Goal: Task Accomplishment & Management: Manage account settings

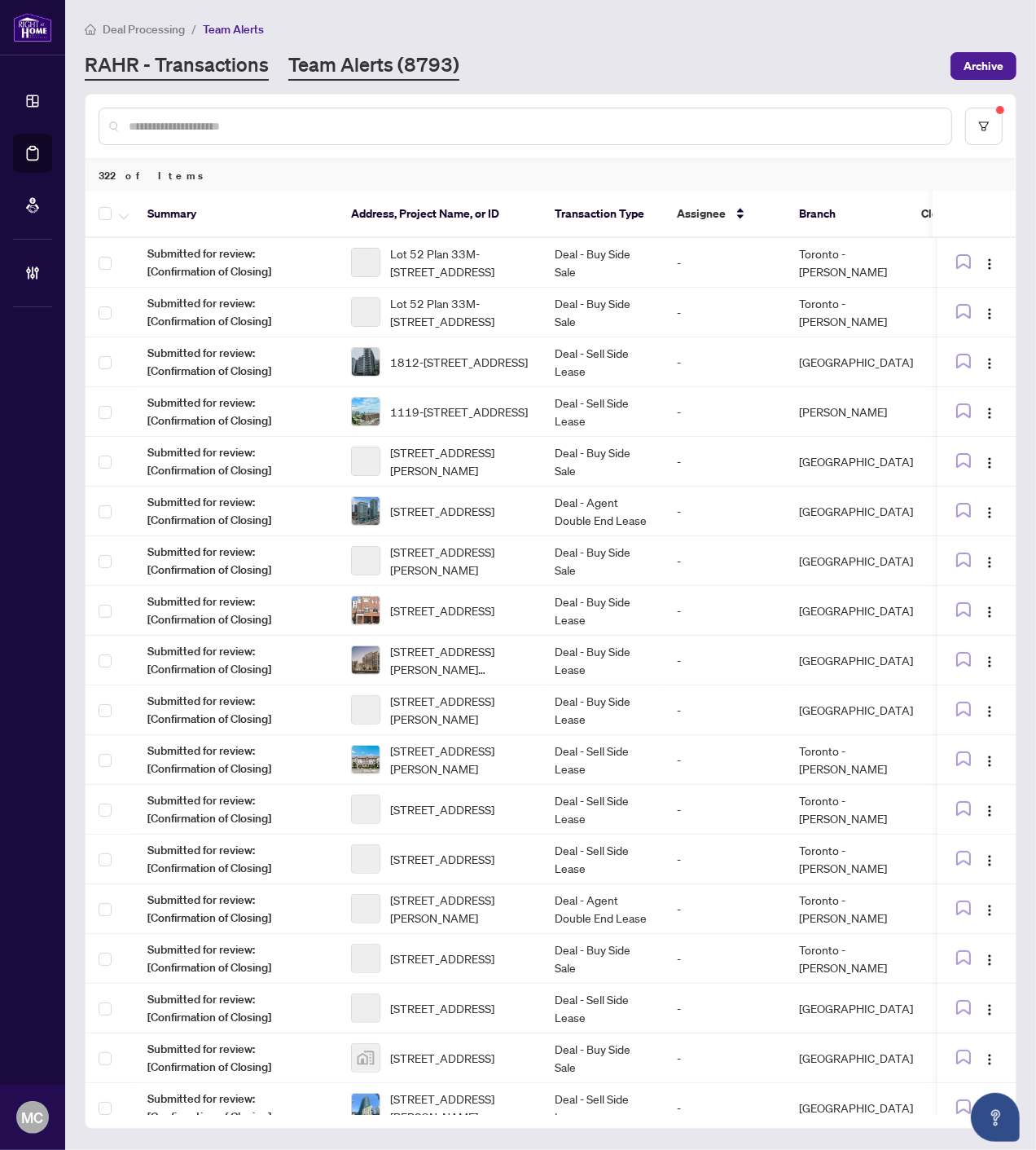
click at [181, 67] on link "RAHR - Transactions" at bounding box center [176, 66] width 184 height 29
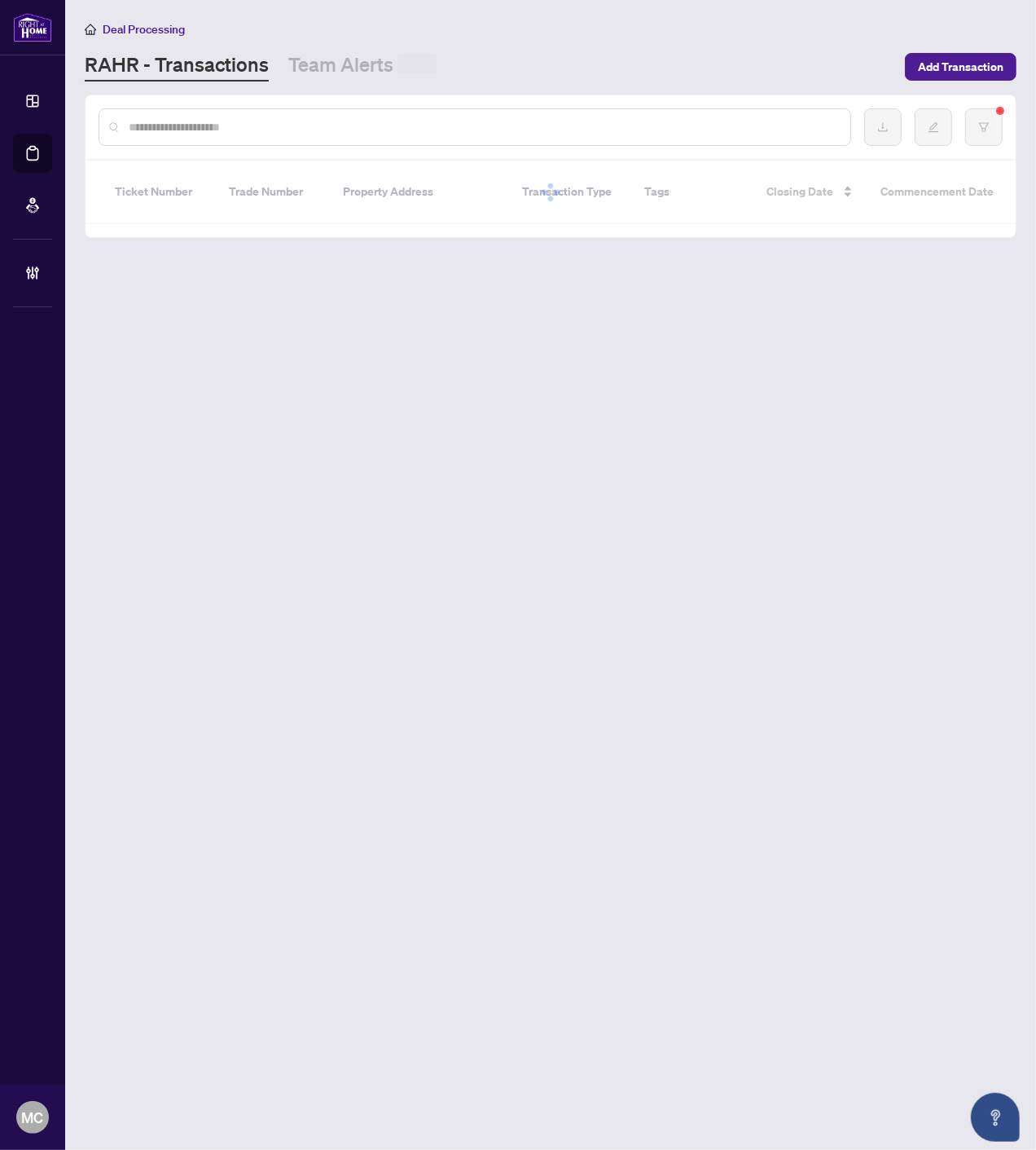
click at [258, 120] on input "text" at bounding box center [484, 127] width 709 height 18
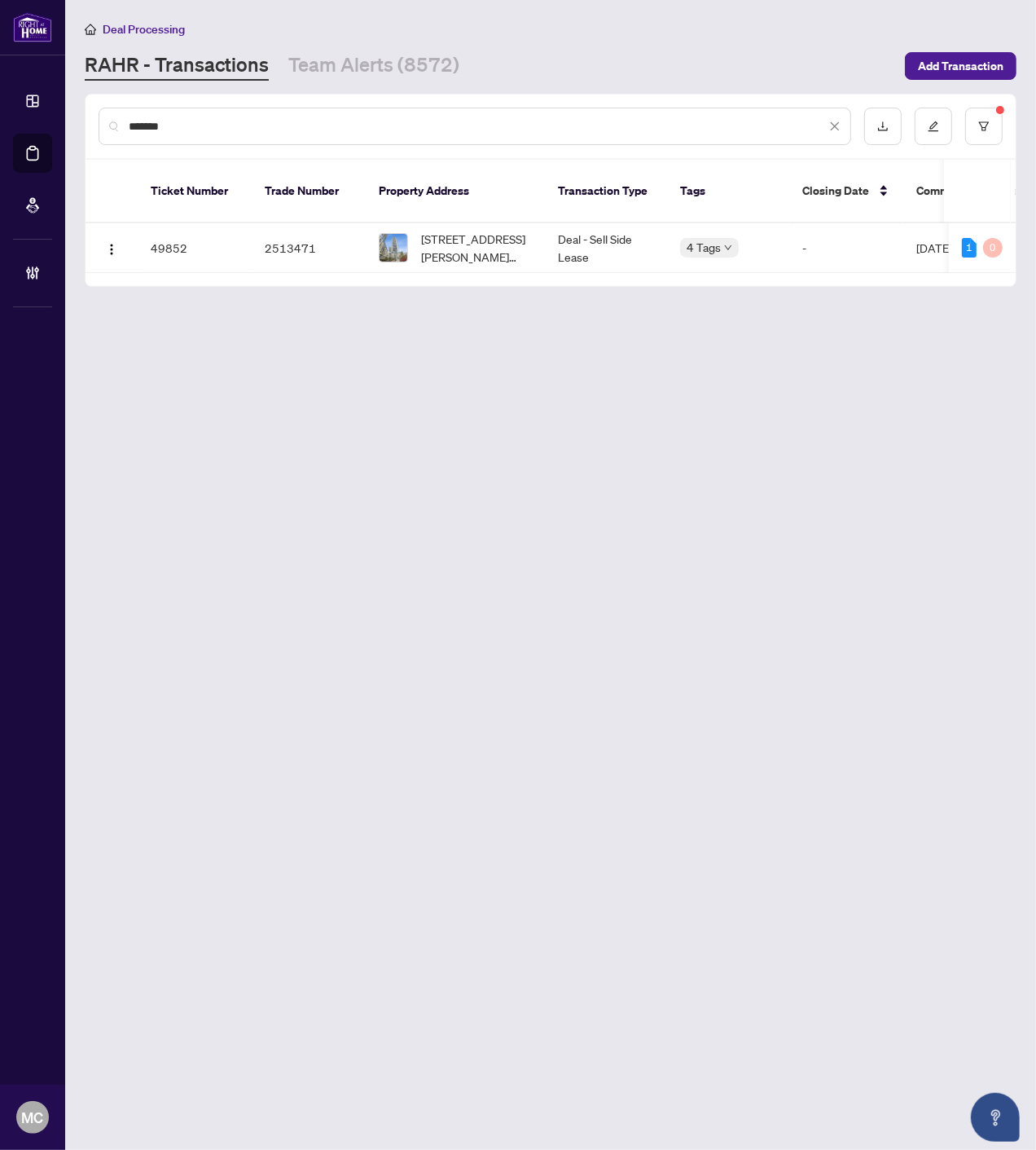
type input "*******"
click at [500, 230] on span "[STREET_ADDRESS][PERSON_NAME][PERSON_NAME]" at bounding box center [477, 248] width 111 height 36
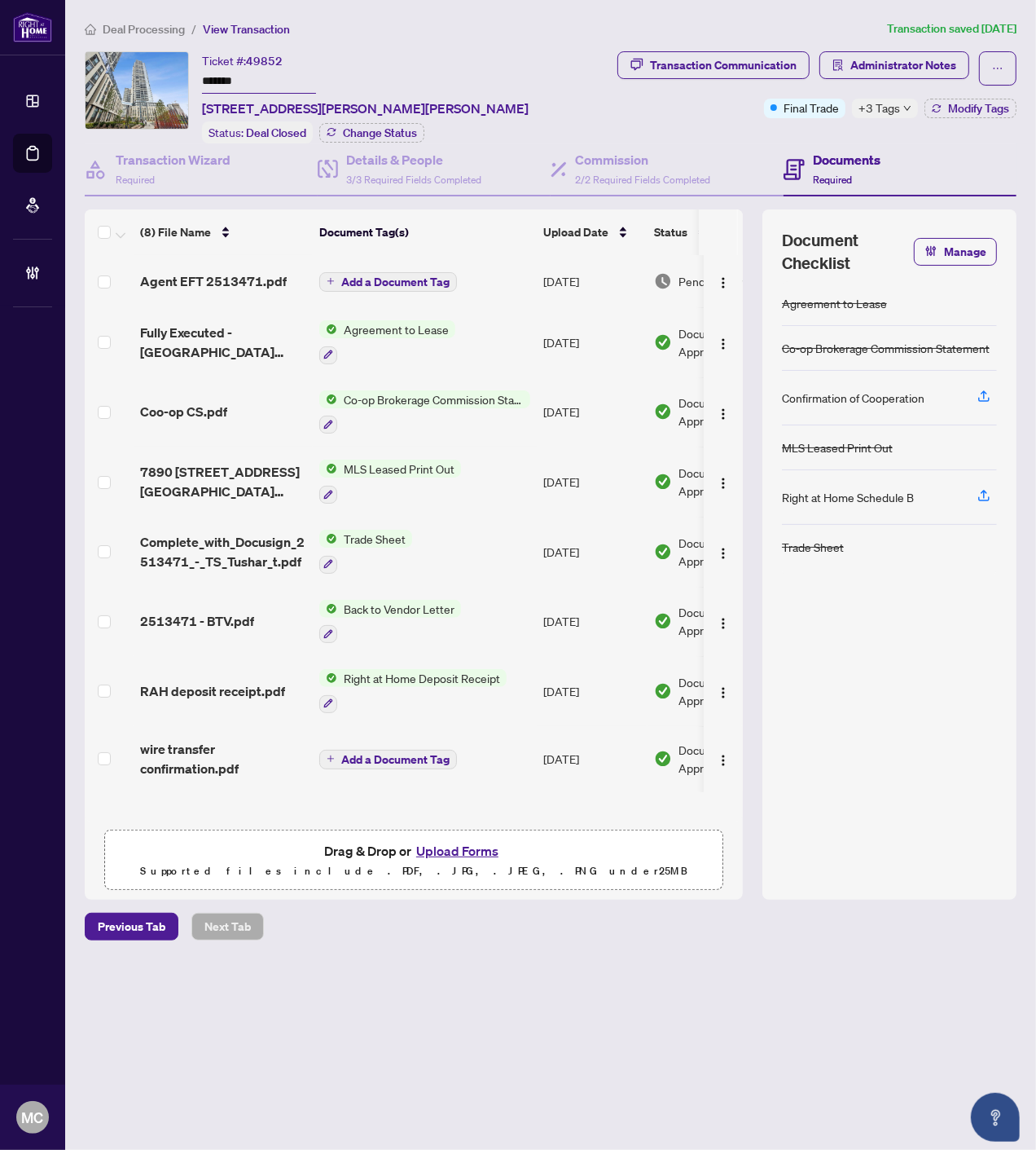
click at [126, 25] on span "Deal Processing" at bounding box center [144, 29] width 83 height 15
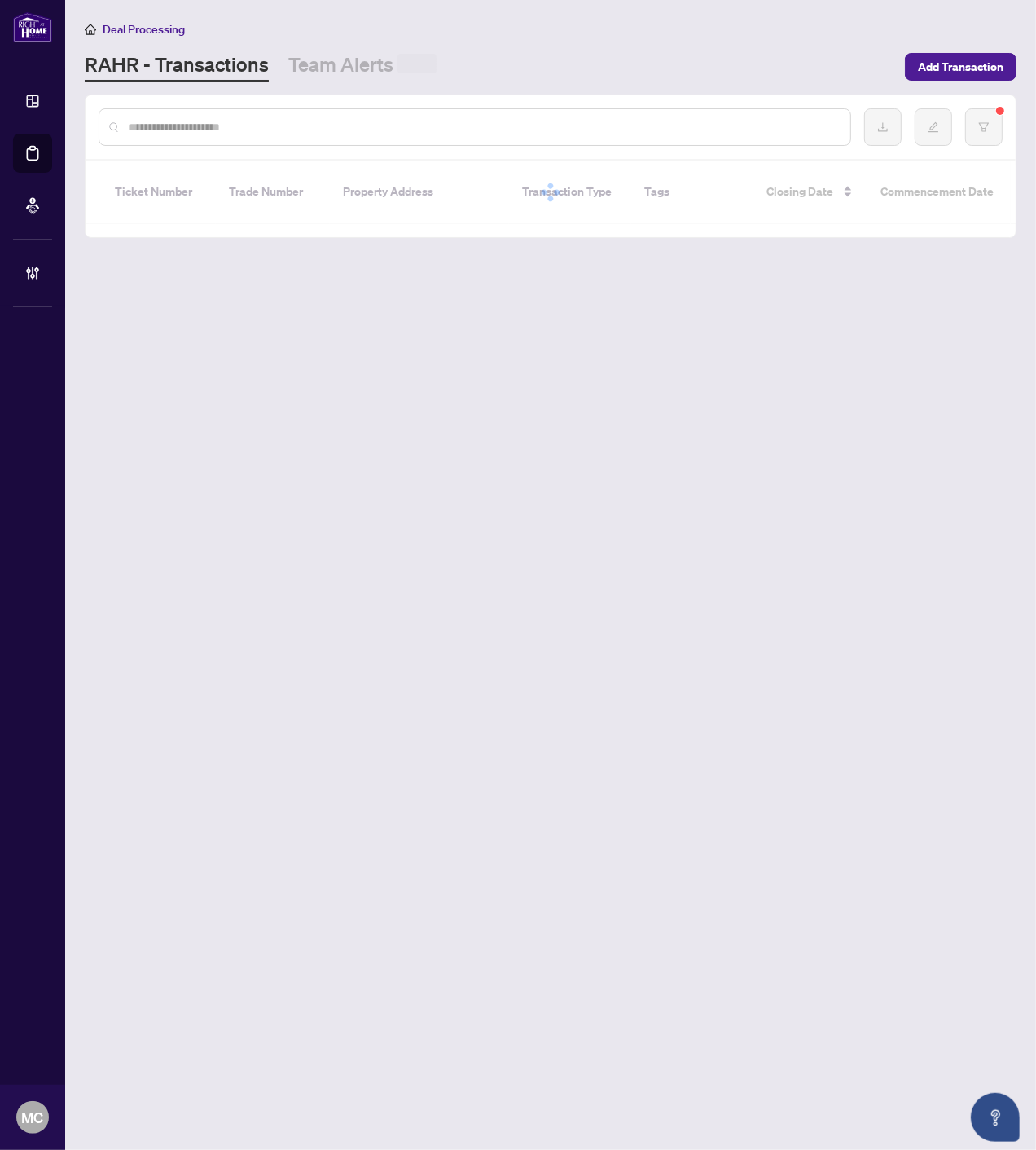
click at [371, 129] on input "text" at bounding box center [484, 127] width 709 height 18
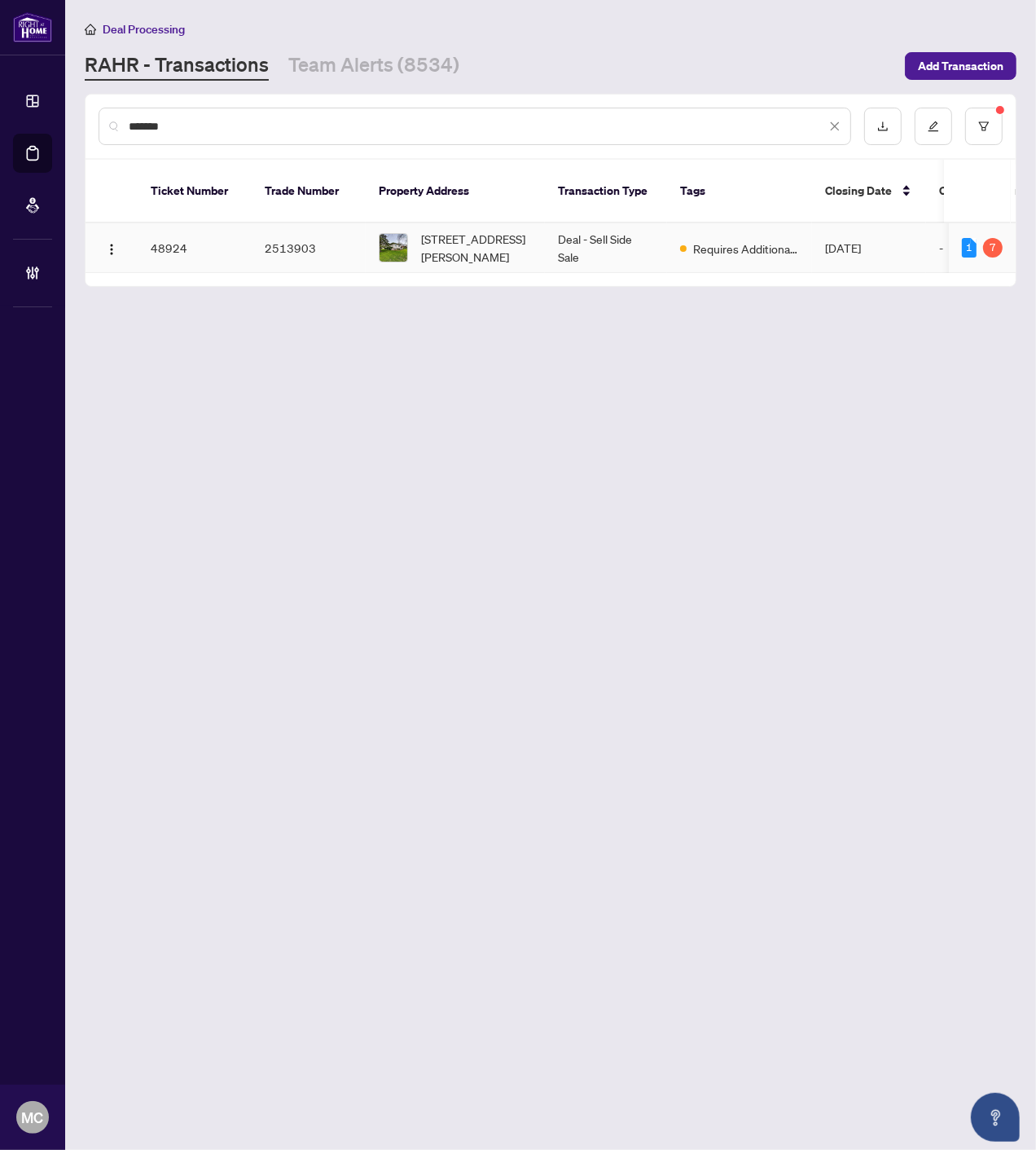
type input "*******"
click at [468, 230] on span "1190 HAIST St, Pelham, Ontario L0S 1E2, Canada" at bounding box center [477, 248] width 111 height 36
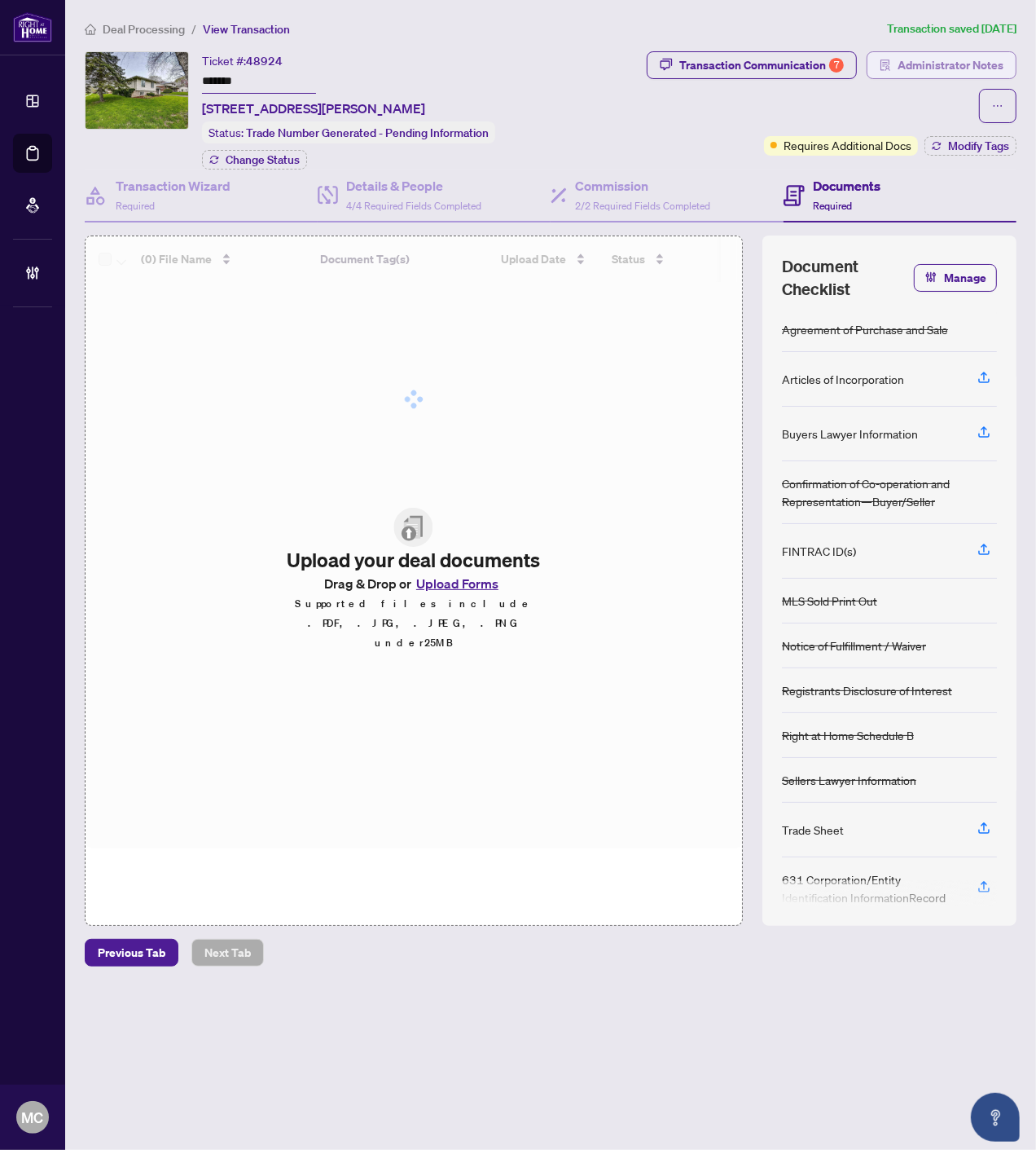
click at [949, 53] on span "Administrator Notes" at bounding box center [950, 65] width 106 height 26
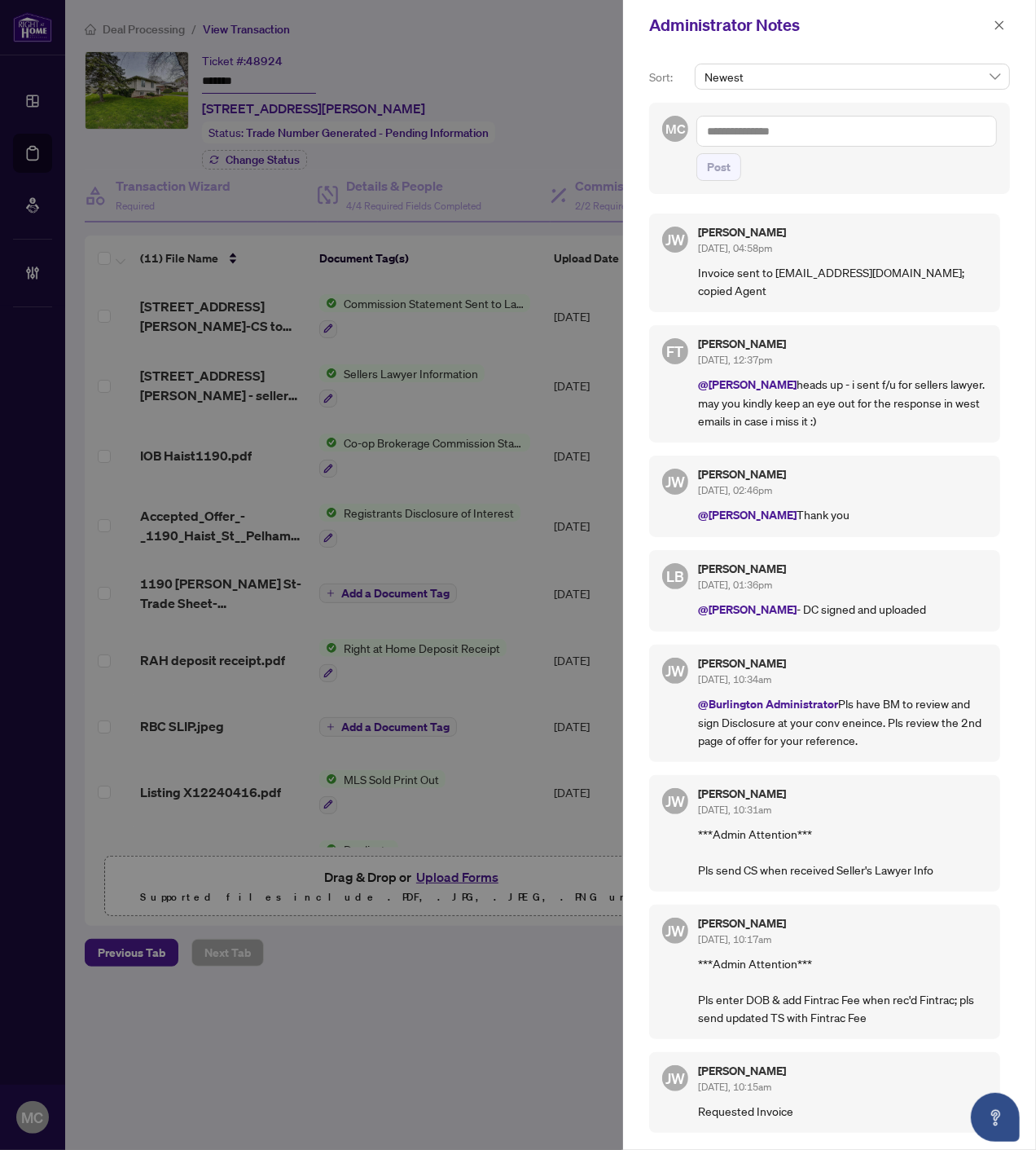
click at [885, 132] on textarea at bounding box center [847, 131] width 300 height 31
paste textarea "**********"
type textarea "**********"
click at [731, 164] on button "Post" at bounding box center [719, 167] width 45 height 28
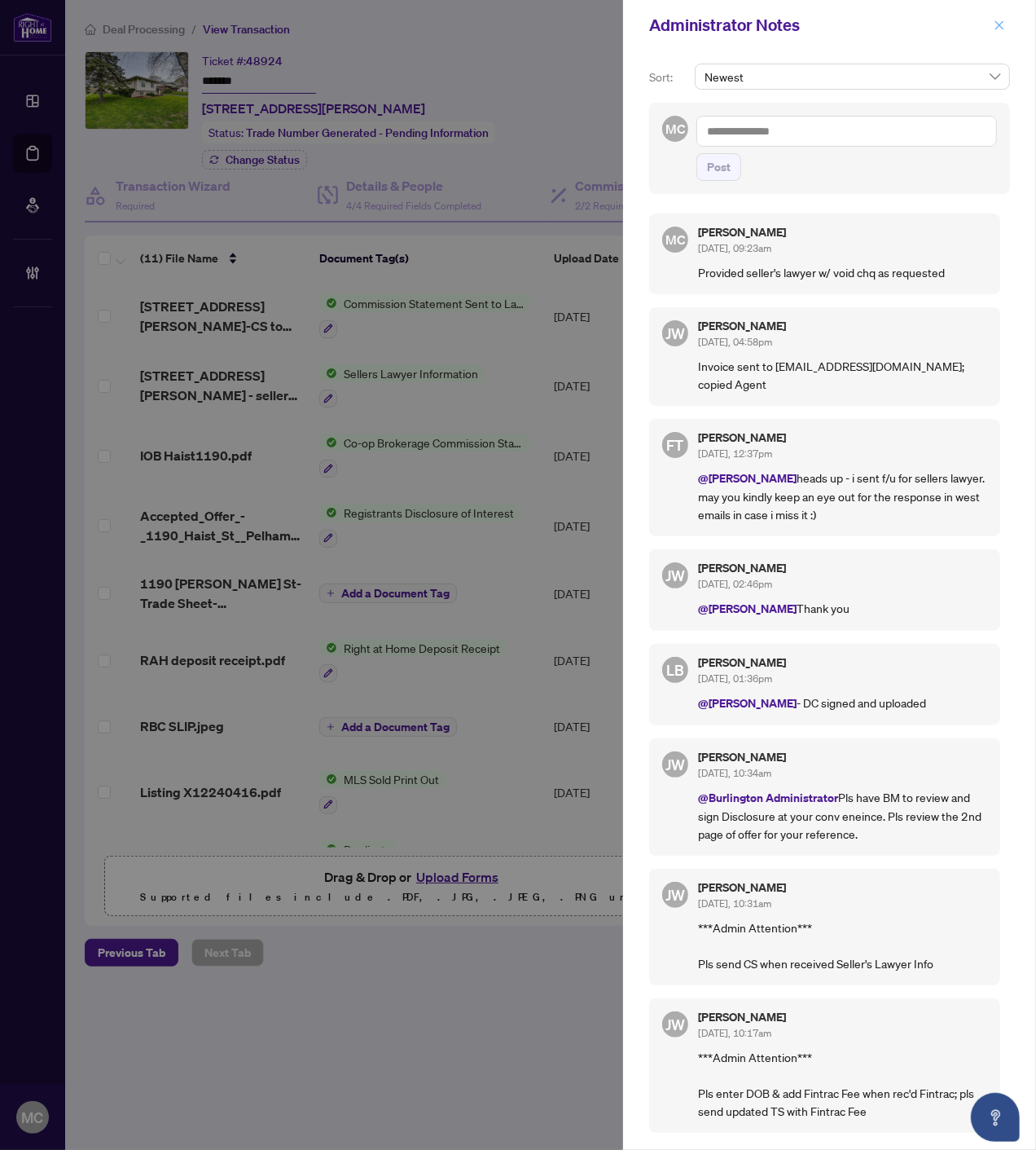
click at [998, 27] on icon "close" at bounding box center [999, 25] width 11 height 11
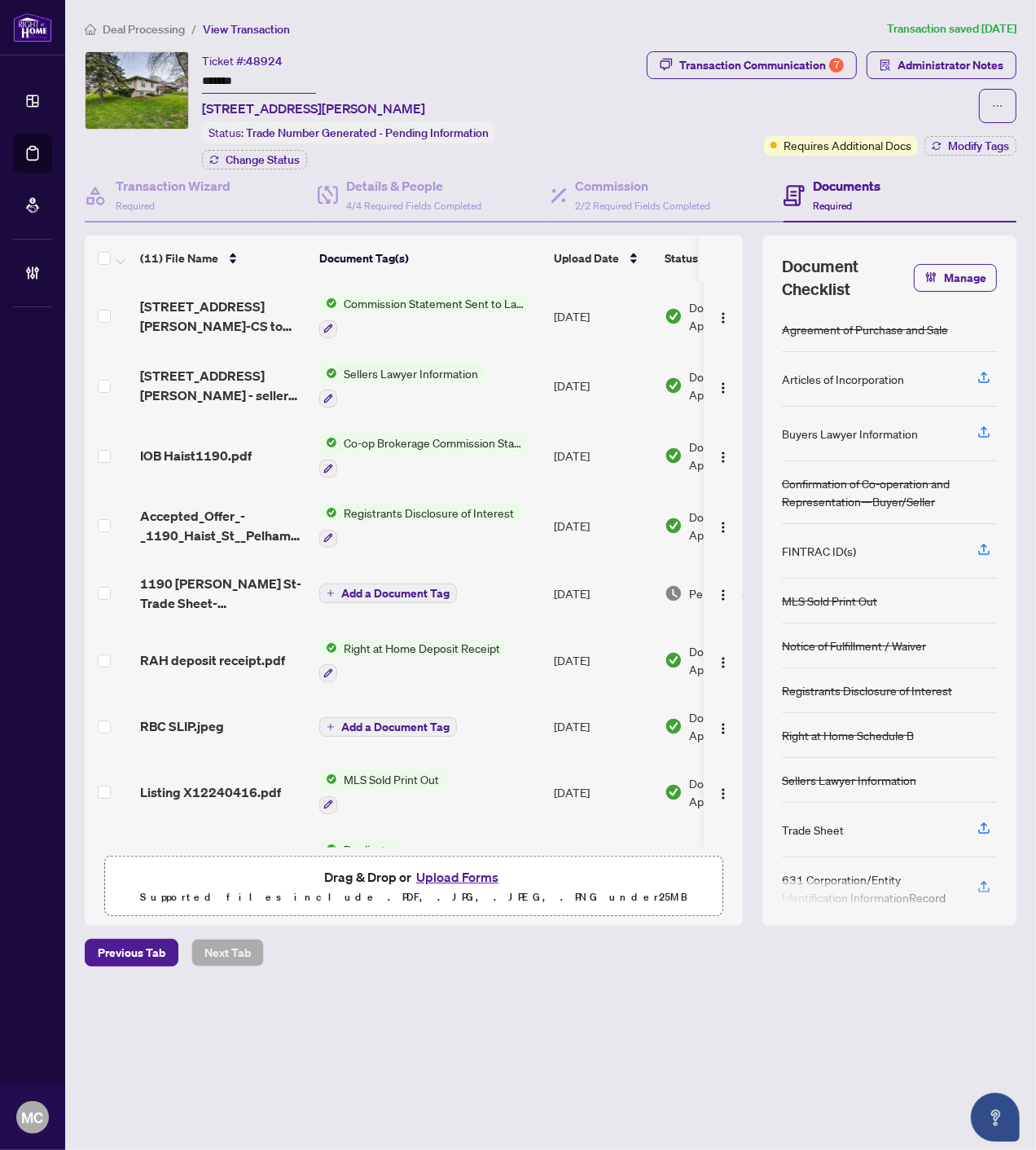
click at [165, 29] on span "Deal Processing" at bounding box center [144, 29] width 83 height 15
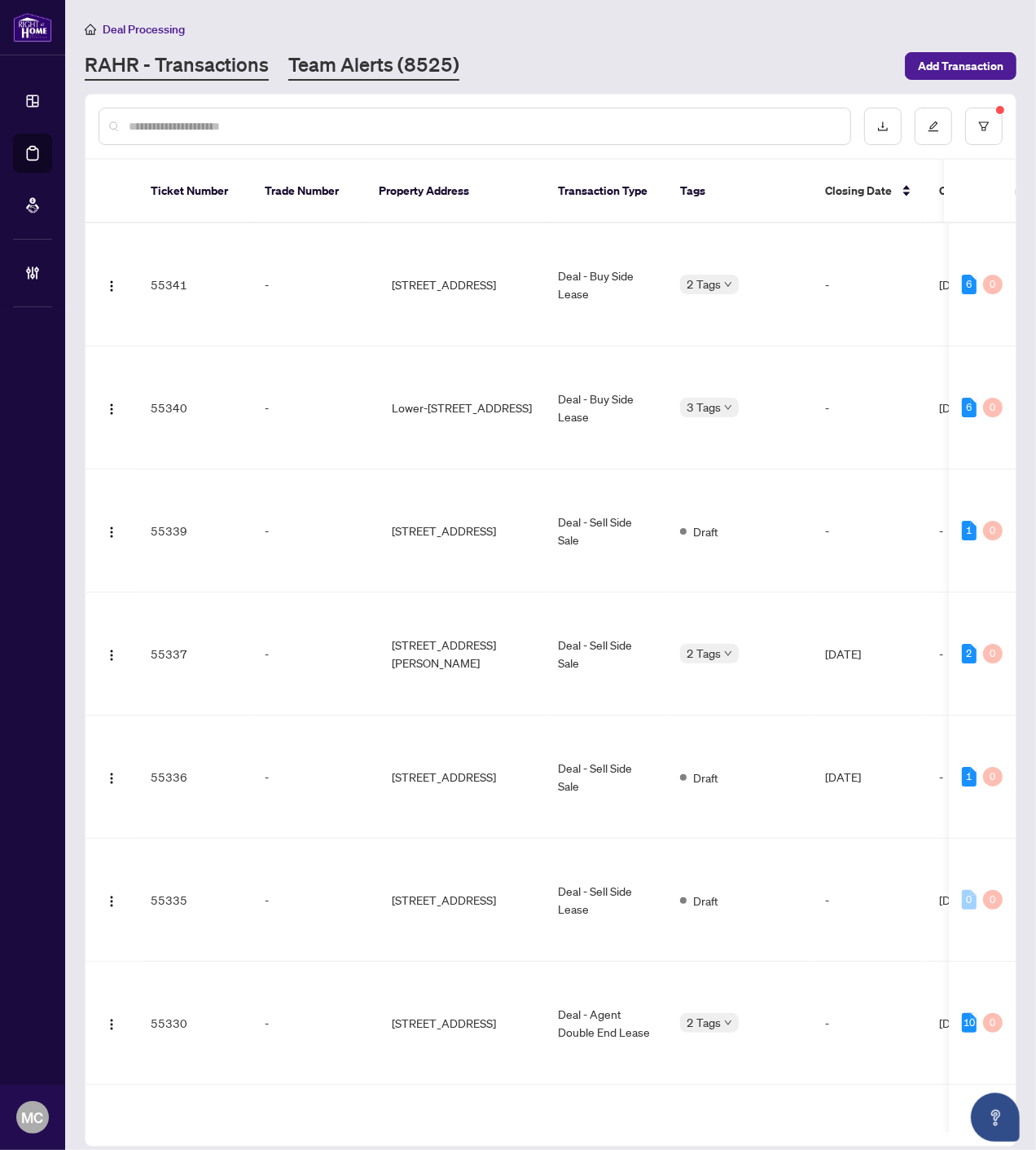
click at [367, 61] on link "Team Alerts (8525)" at bounding box center [373, 66] width 171 height 29
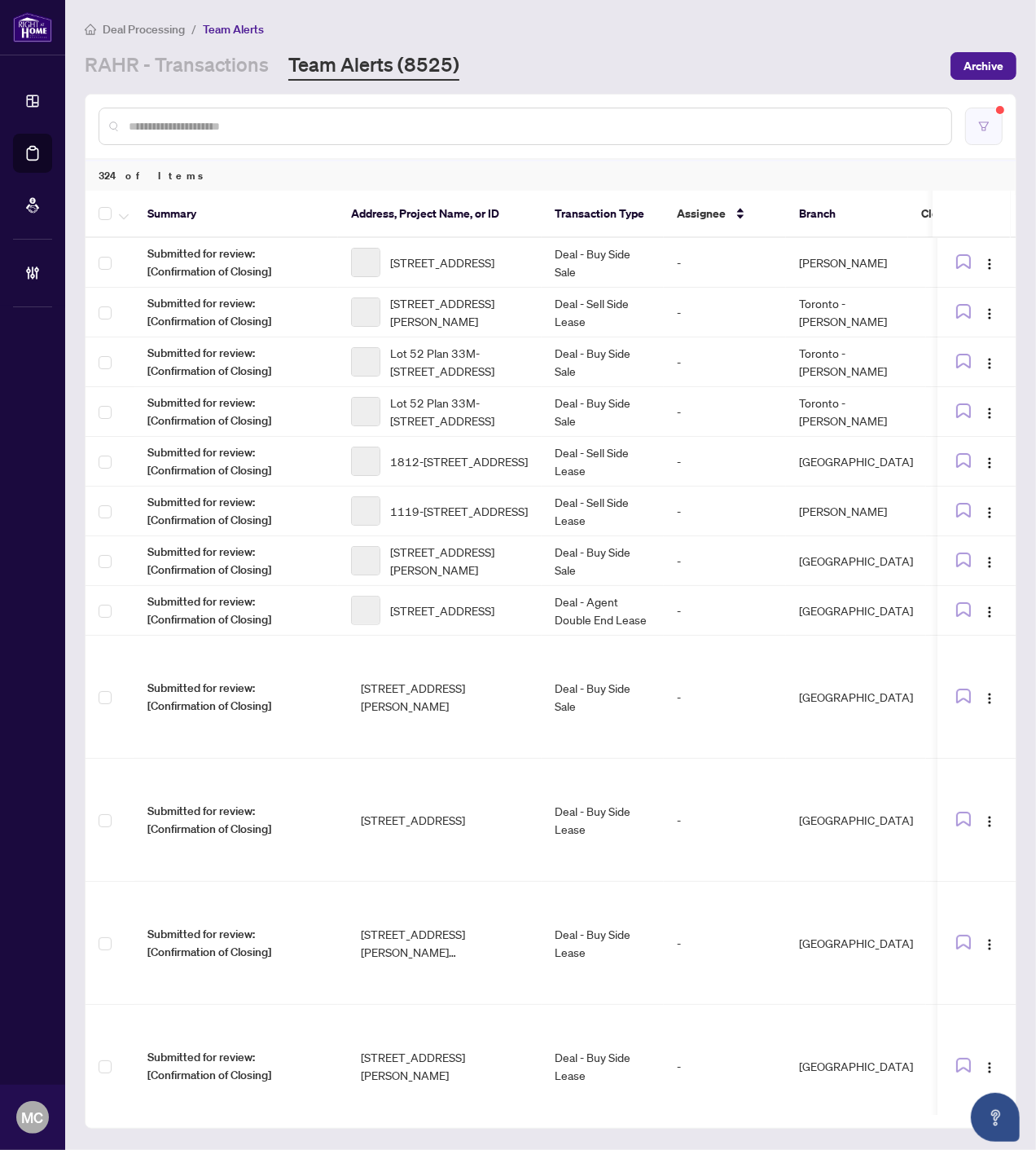
click at [982, 133] on button "button" at bounding box center [984, 127] width 38 height 38
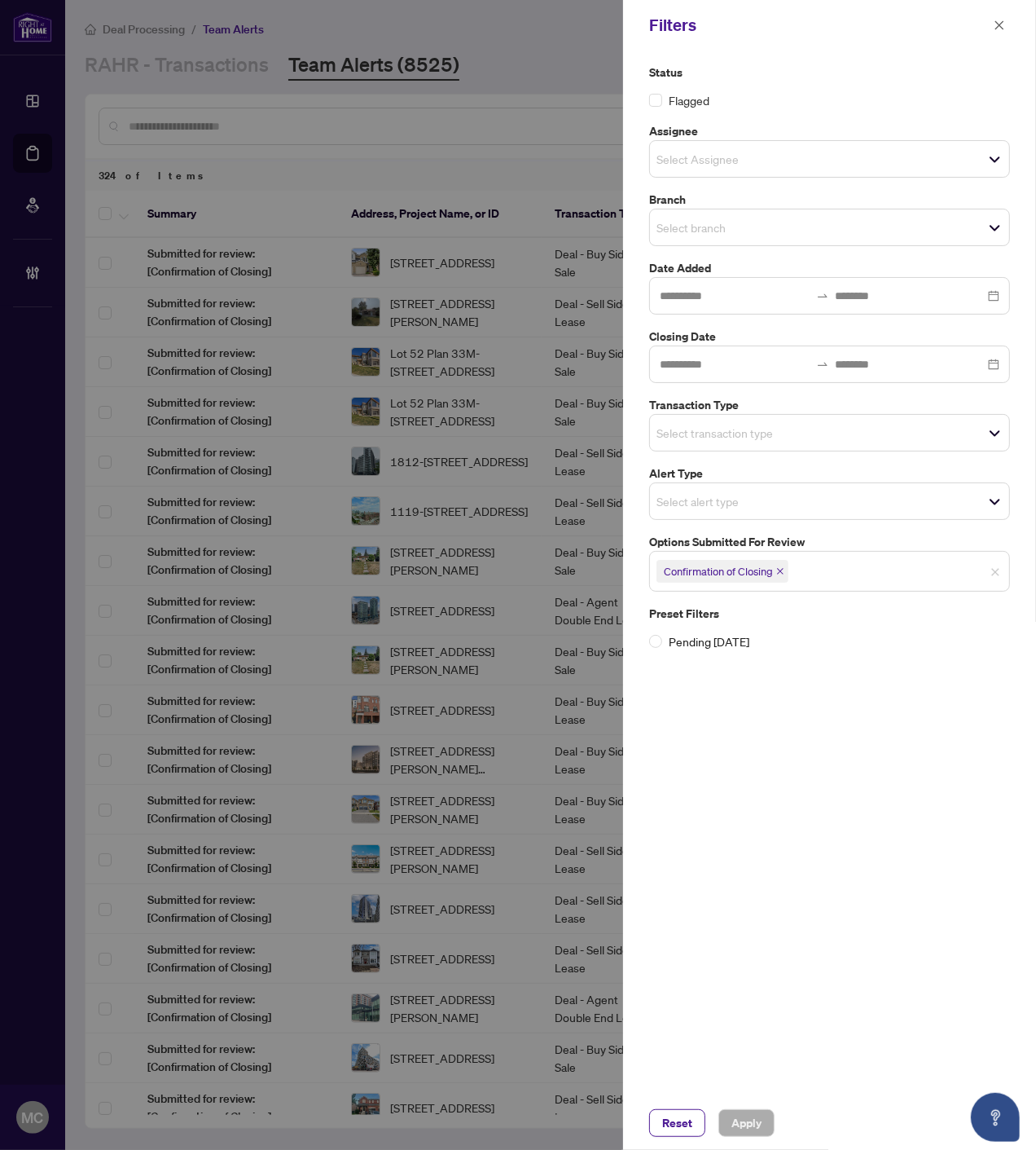
click at [803, 428] on span "Select transaction type" at bounding box center [830, 433] width 360 height 23
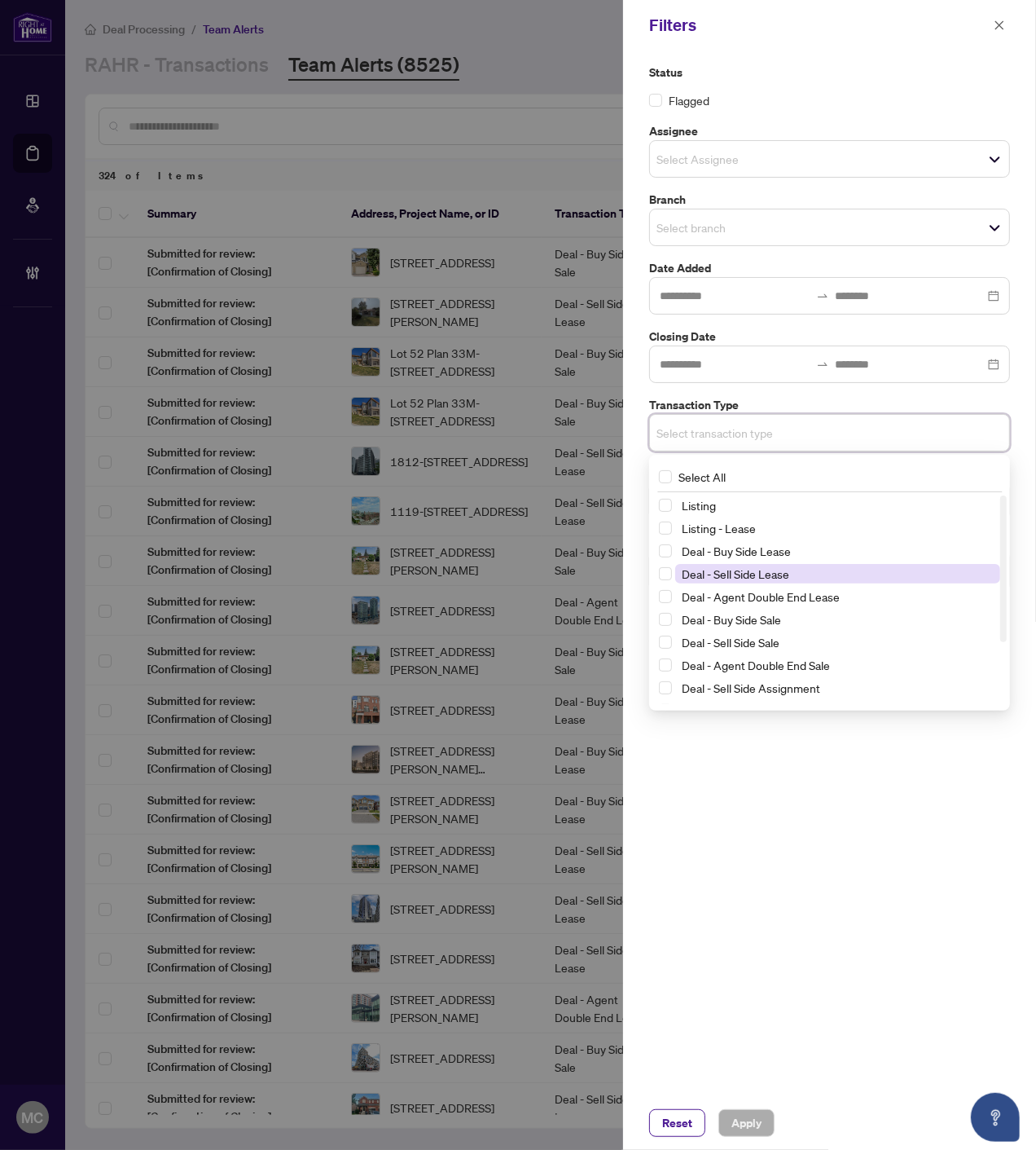
click at [767, 571] on span "Deal - Sell Side Lease" at bounding box center [736, 573] width 108 height 15
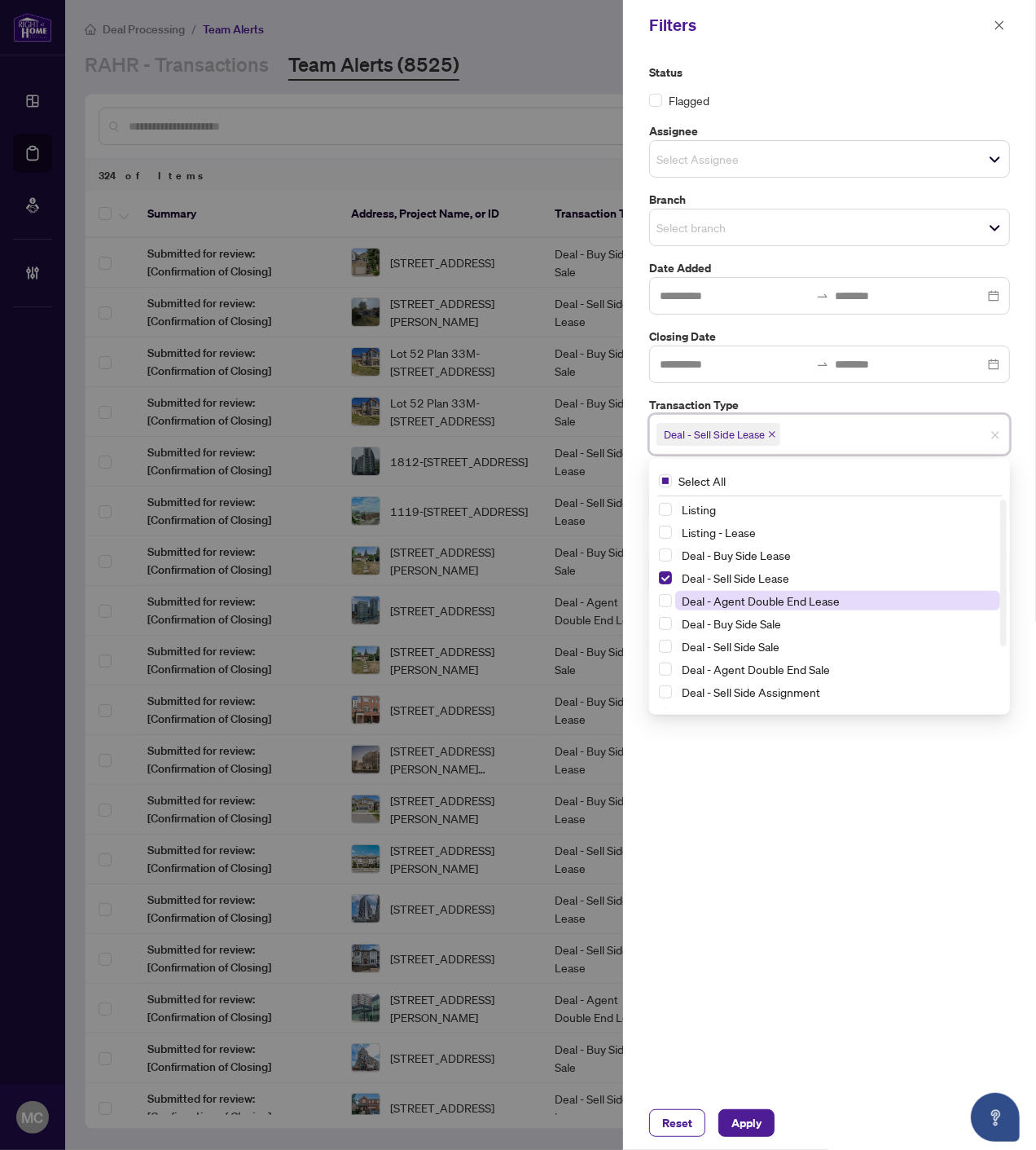
click at [763, 602] on span "Deal - Agent Double End Lease" at bounding box center [762, 600] width 158 height 15
click at [755, 648] on span "Deal - Sell Side Sale" at bounding box center [731, 646] width 98 height 15
click at [776, 666] on span "Deal - Agent Double End Sale" at bounding box center [756, 669] width 148 height 15
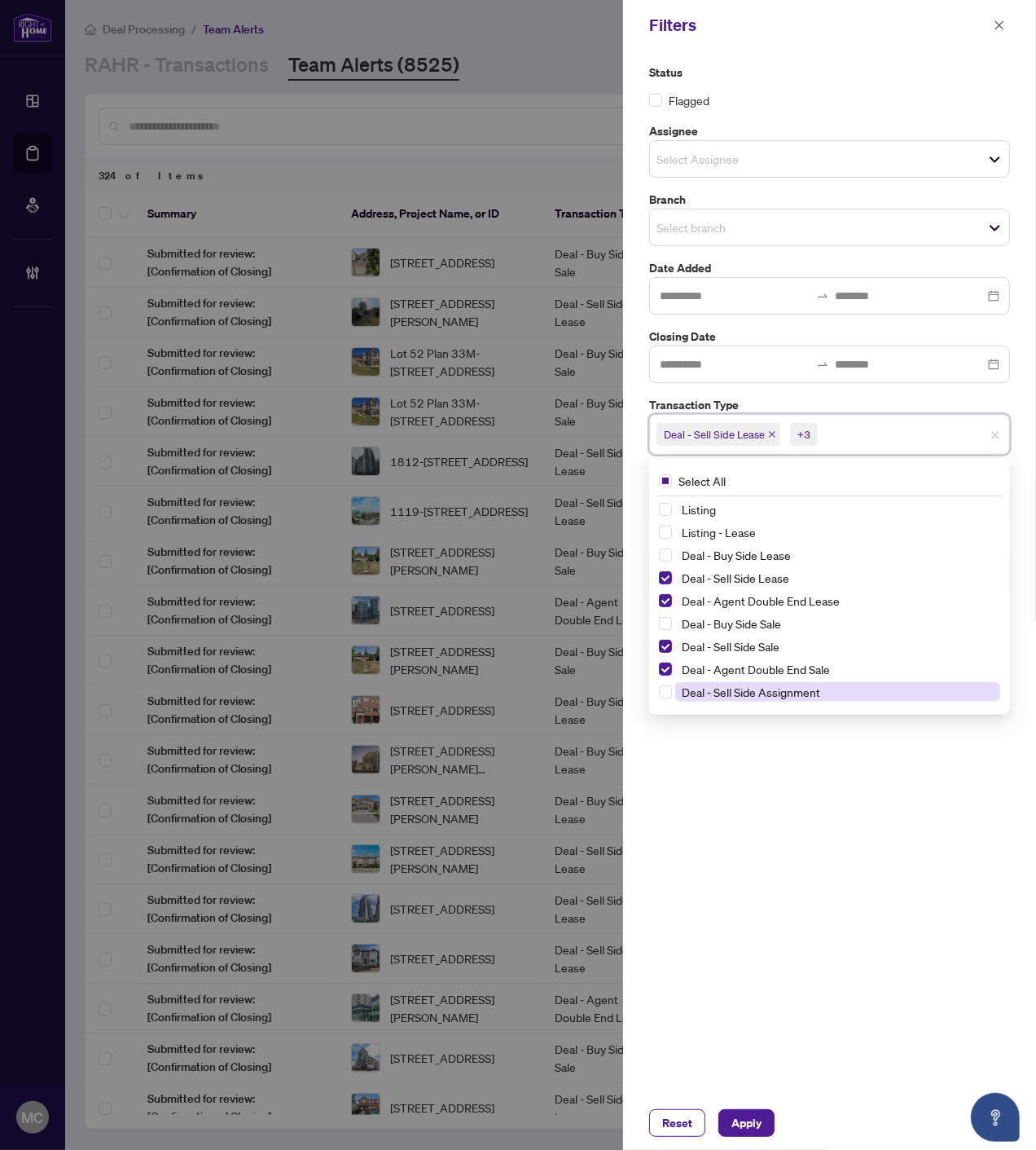
click at [769, 695] on span "Deal - Sell Side Assignment" at bounding box center [751, 691] width 139 height 15
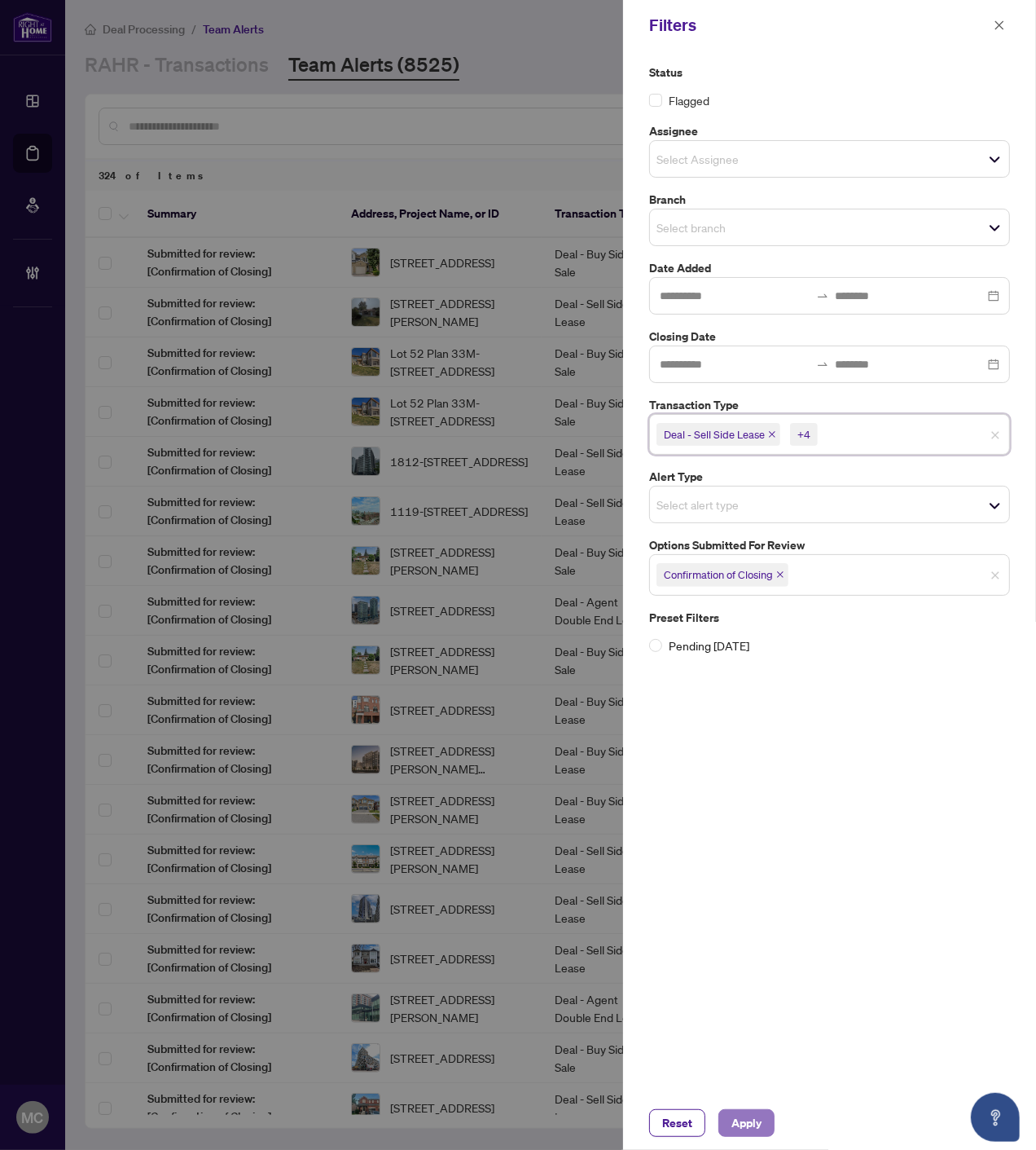
click at [737, 1129] on span "Apply" at bounding box center [746, 1123] width 30 height 26
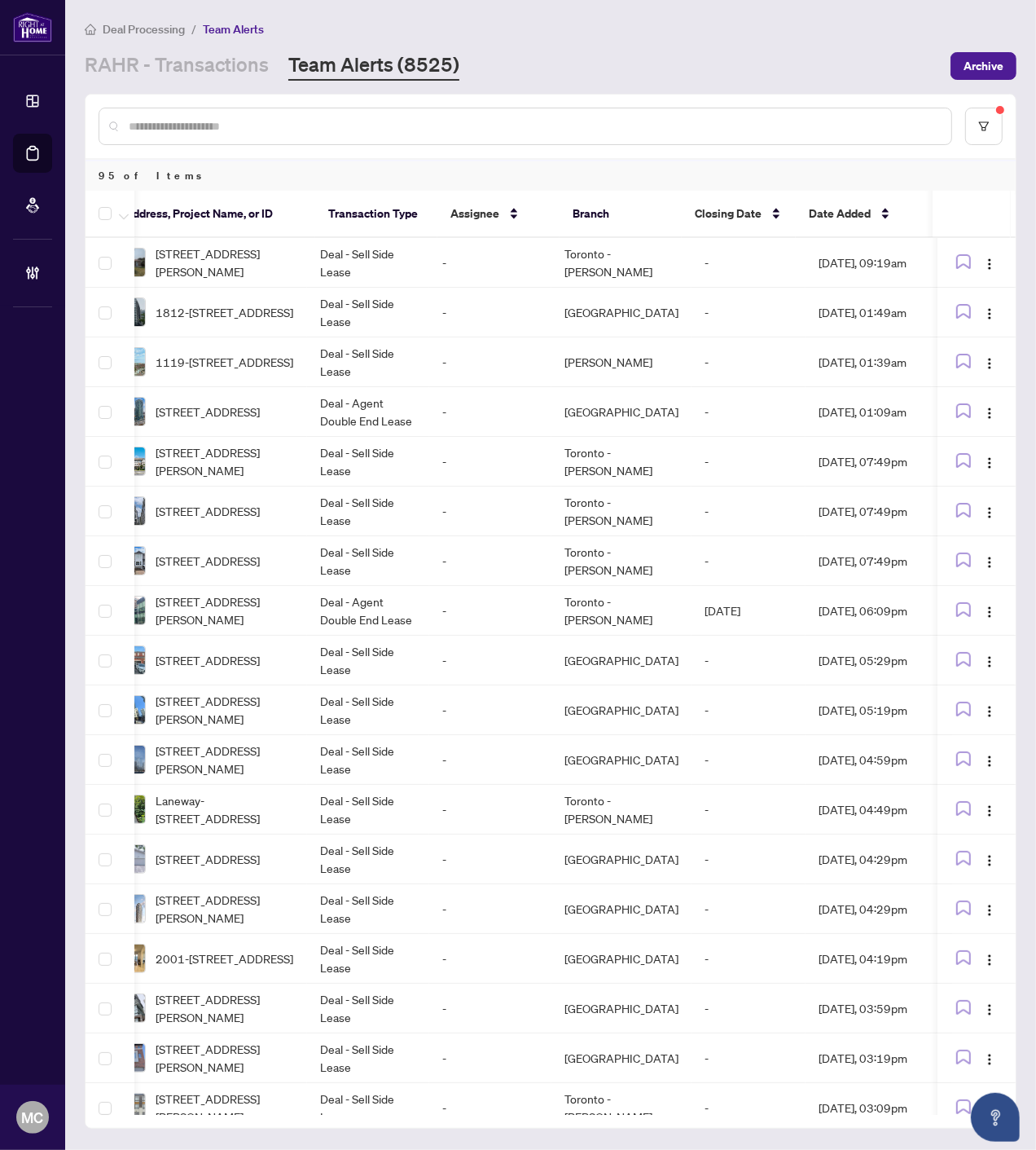
scroll to position [0, 235]
click at [853, 217] on span "Date Added" at bounding box center [832, 213] width 62 height 18
click at [843, 213] on span "Date Added" at bounding box center [832, 213] width 62 height 18
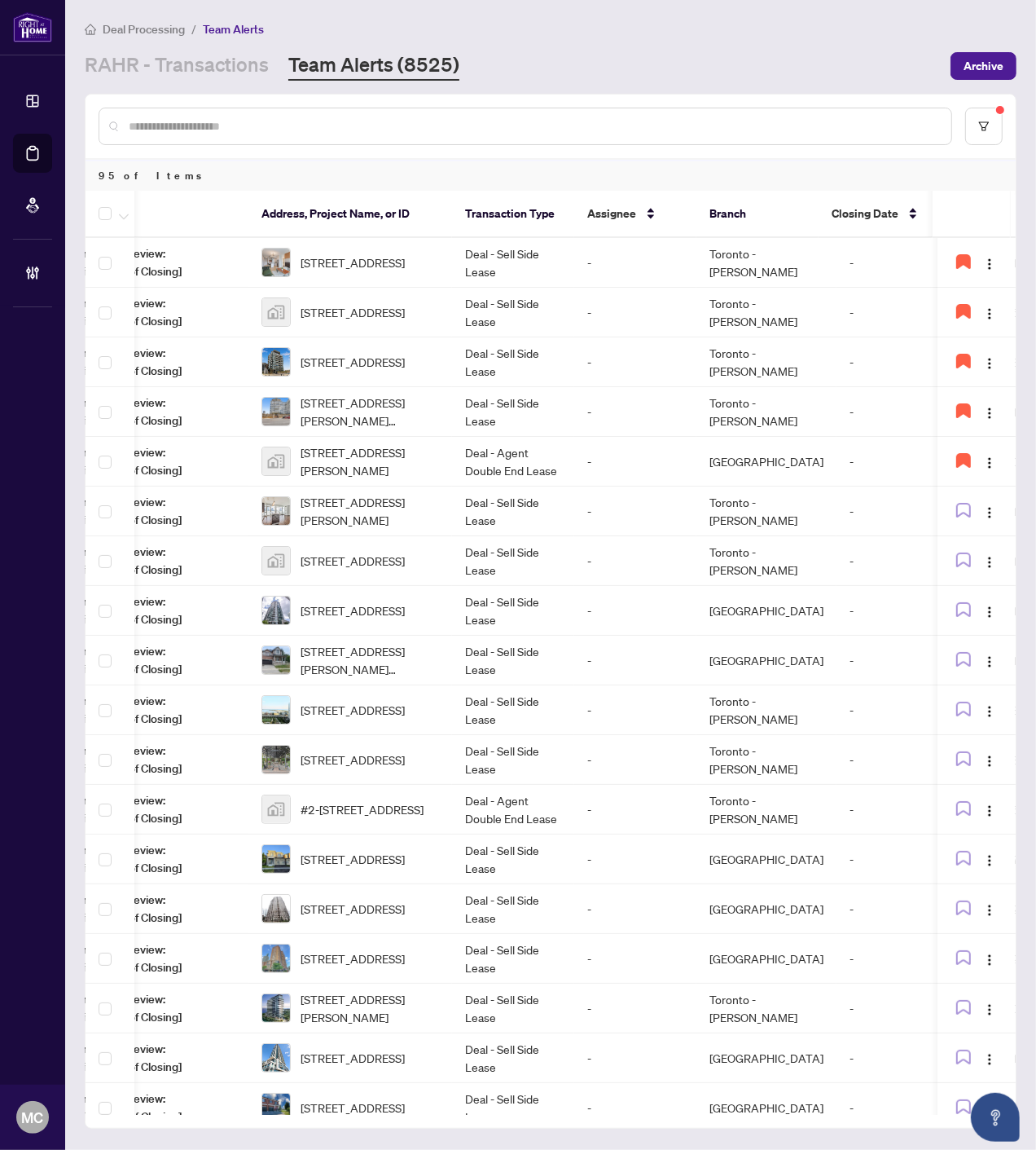
scroll to position [0, 0]
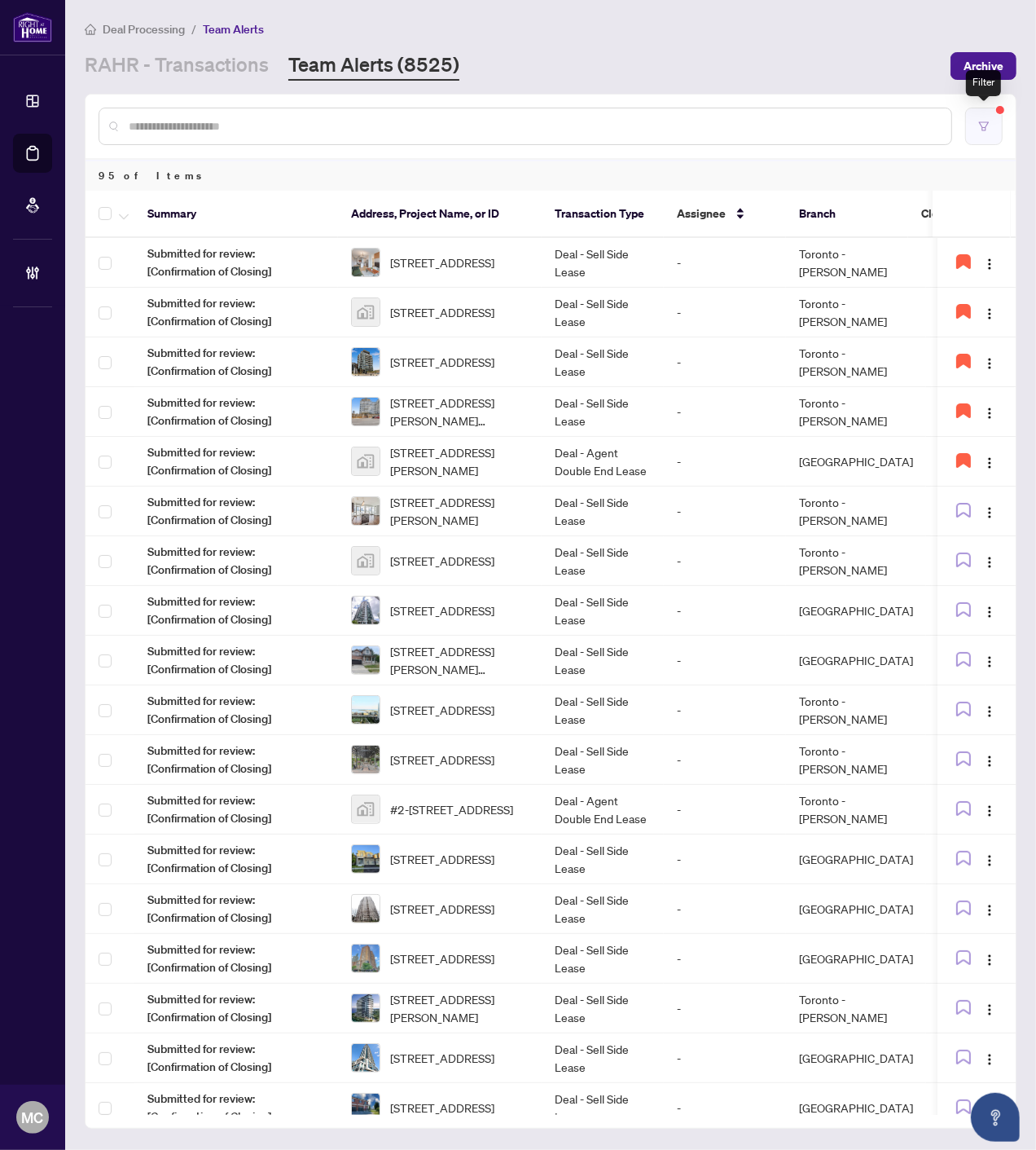
click at [983, 121] on icon "filter" at bounding box center [984, 126] width 11 height 11
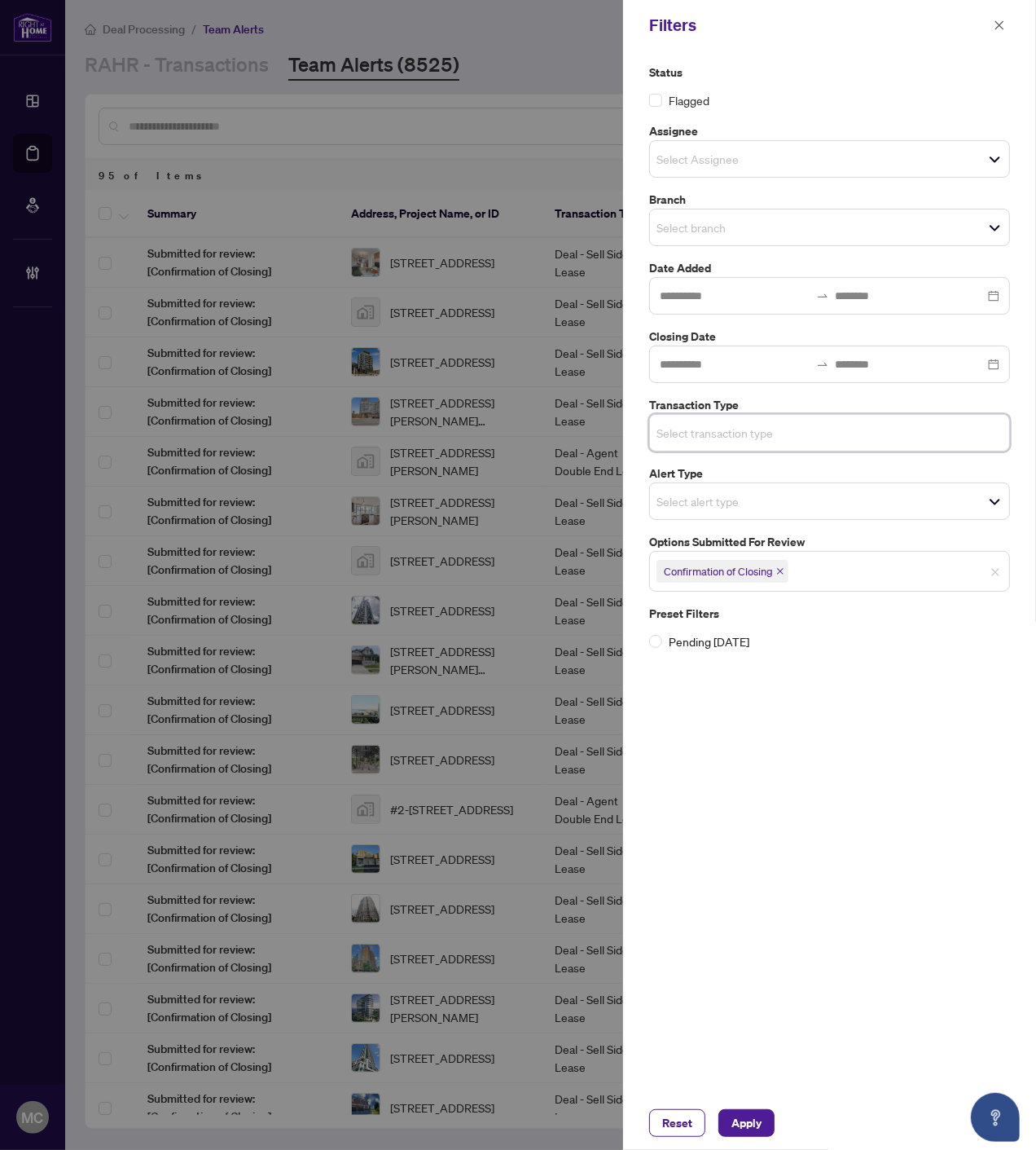
click at [762, 1101] on div "Reset Apply" at bounding box center [829, 1123] width 413 height 53
click at [762, 1111] on span "Apply" at bounding box center [746, 1123] width 30 height 26
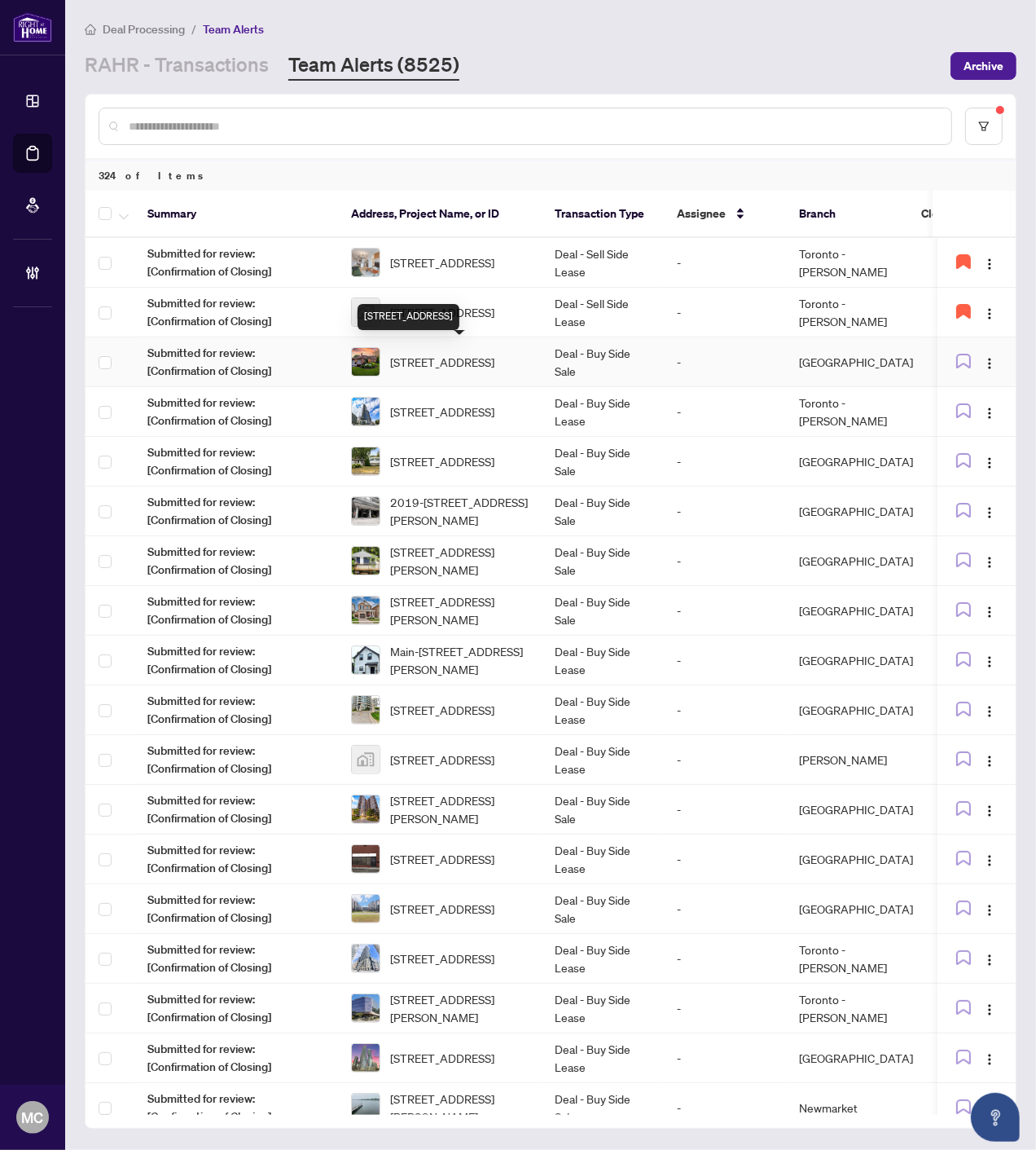
click at [437, 357] on span "3345 Sawmill Valley Dr, Mississauga, Ontario L5L 2Z8, Canada" at bounding box center [442, 362] width 104 height 18
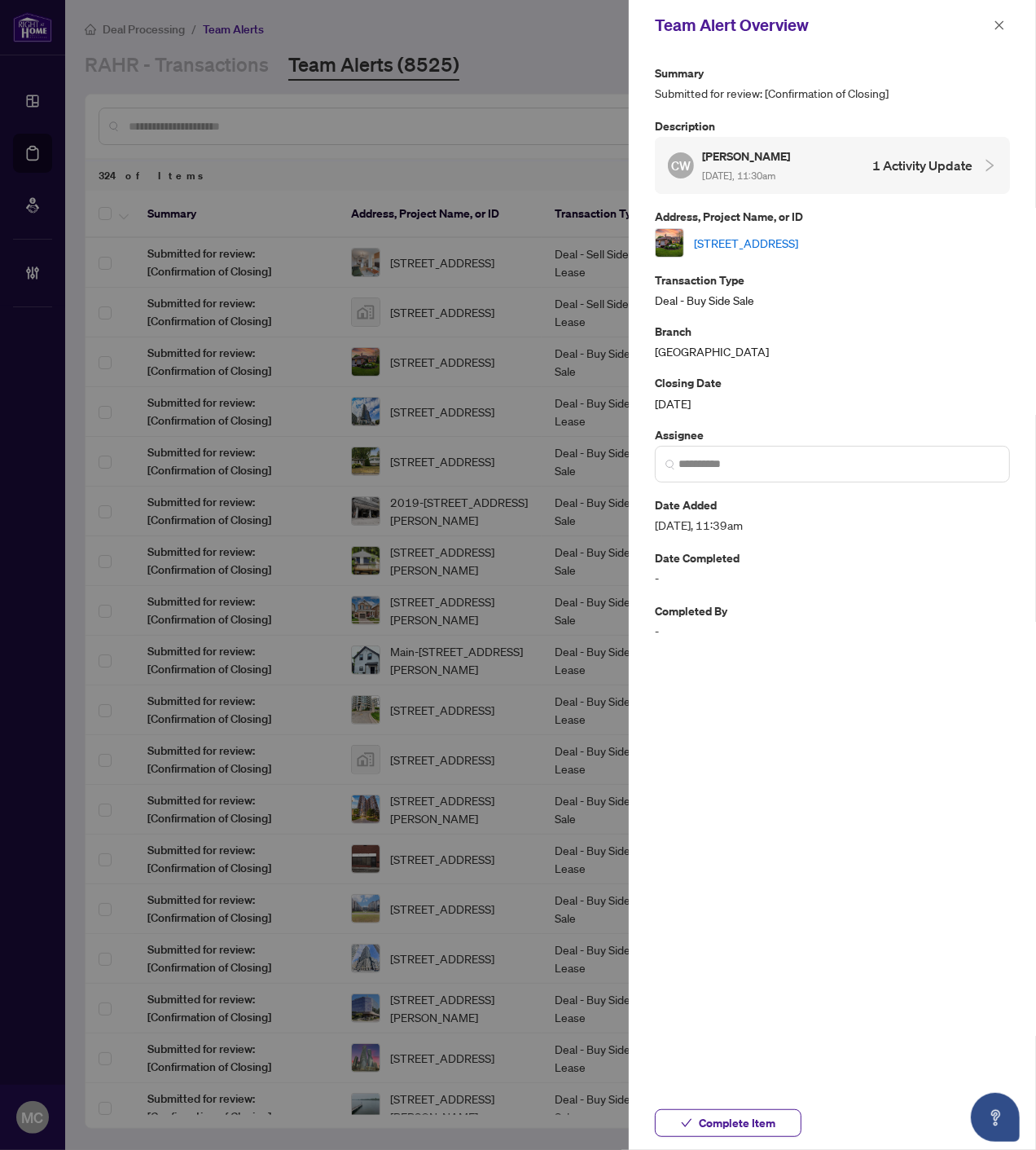
click at [783, 238] on link "3345 Sawmill Valley Dr, Mississauga, Ontario L5L 2Z8, Canada" at bounding box center [746, 243] width 104 height 18
click at [772, 1117] on span "Complete Item" at bounding box center [737, 1123] width 77 height 26
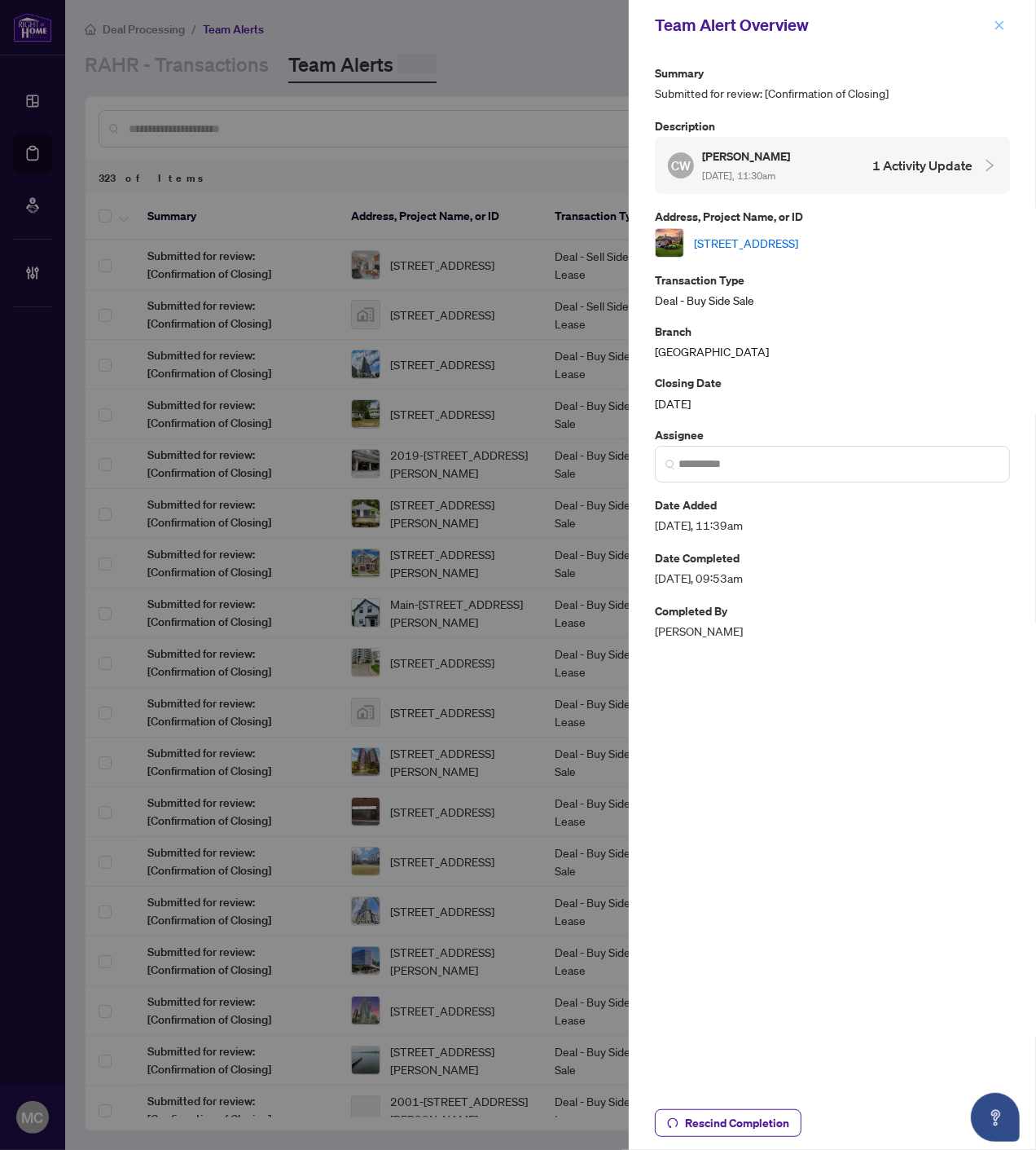
click at [1001, 27] on icon "close" at bounding box center [1000, 25] width 9 height 9
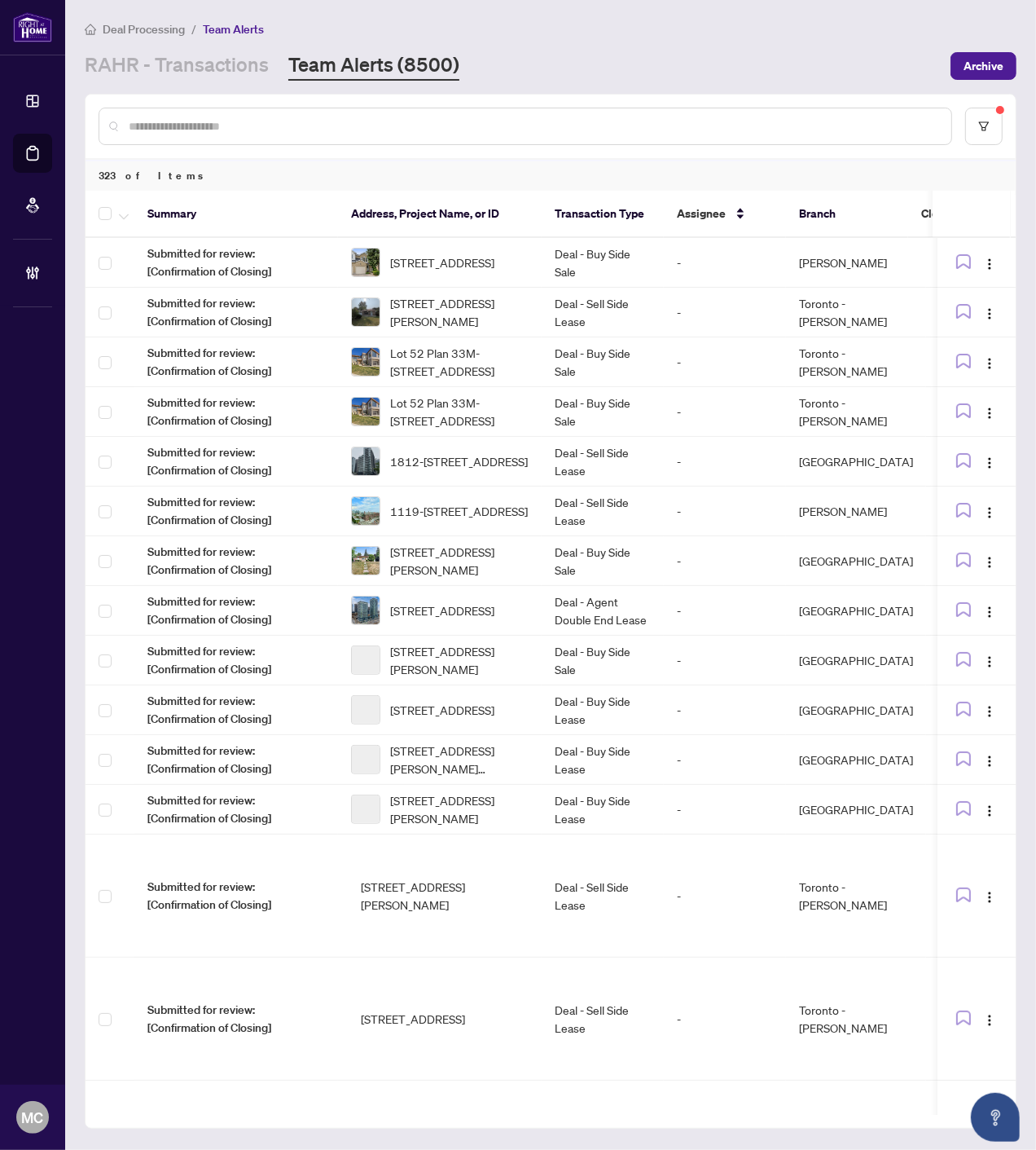
click at [144, 28] on span "Deal Processing" at bounding box center [144, 29] width 83 height 15
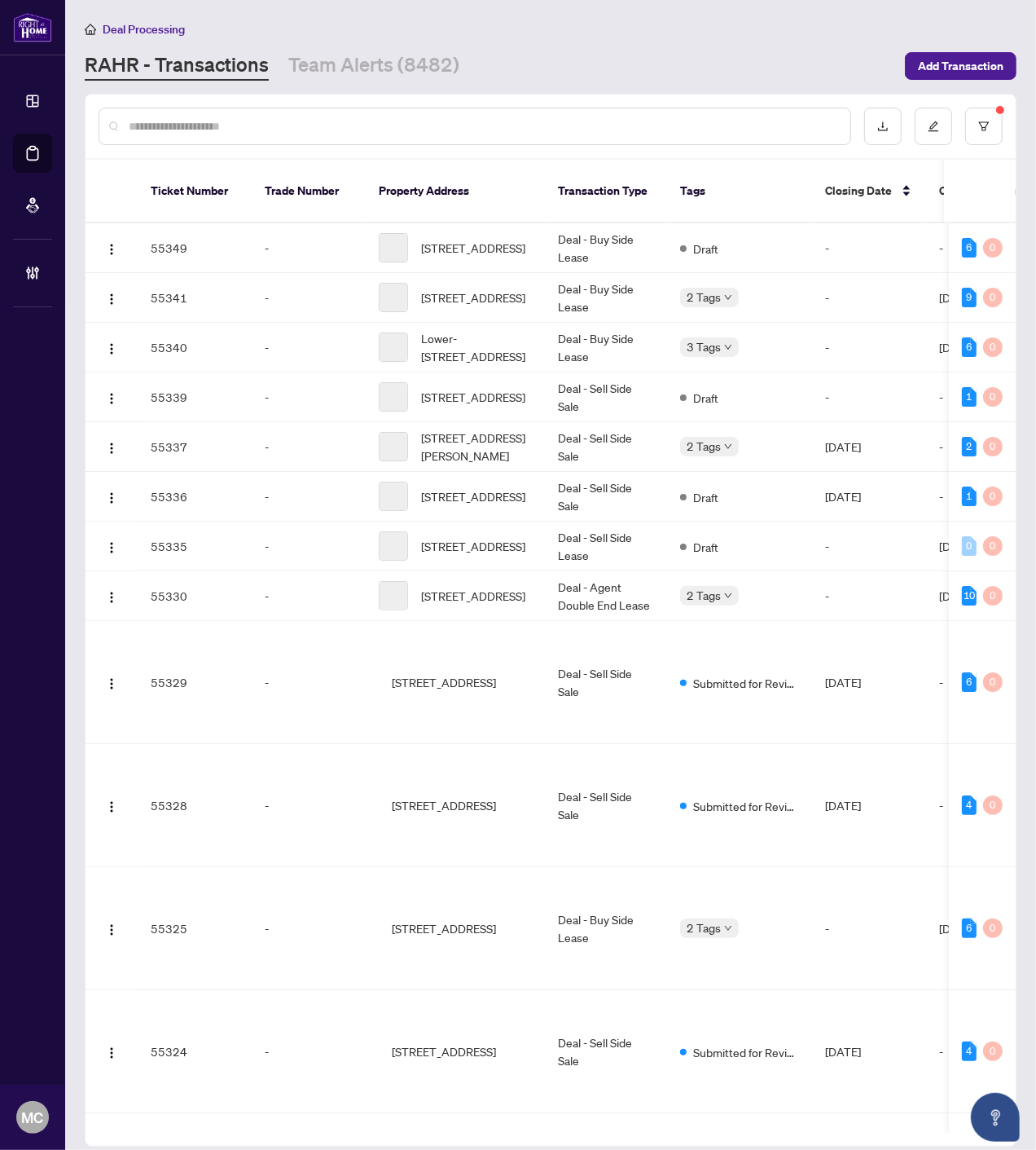
click at [204, 118] on input "text" at bounding box center [484, 126] width 709 height 18
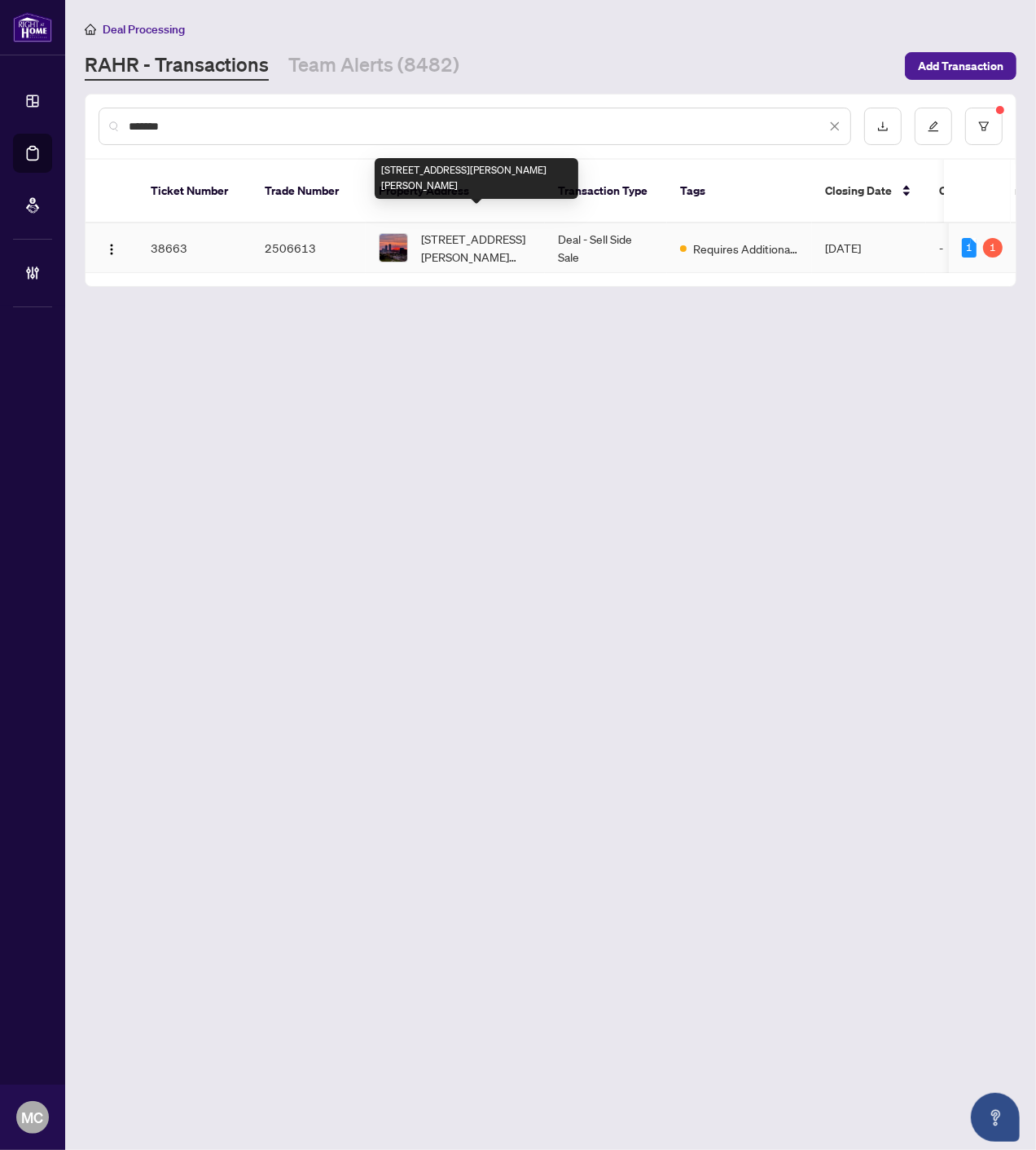
type input "*******"
click at [474, 233] on span "1522-33 Cox Blvd, Markham, Ontario L3R 8A6, Canada" at bounding box center [477, 248] width 111 height 36
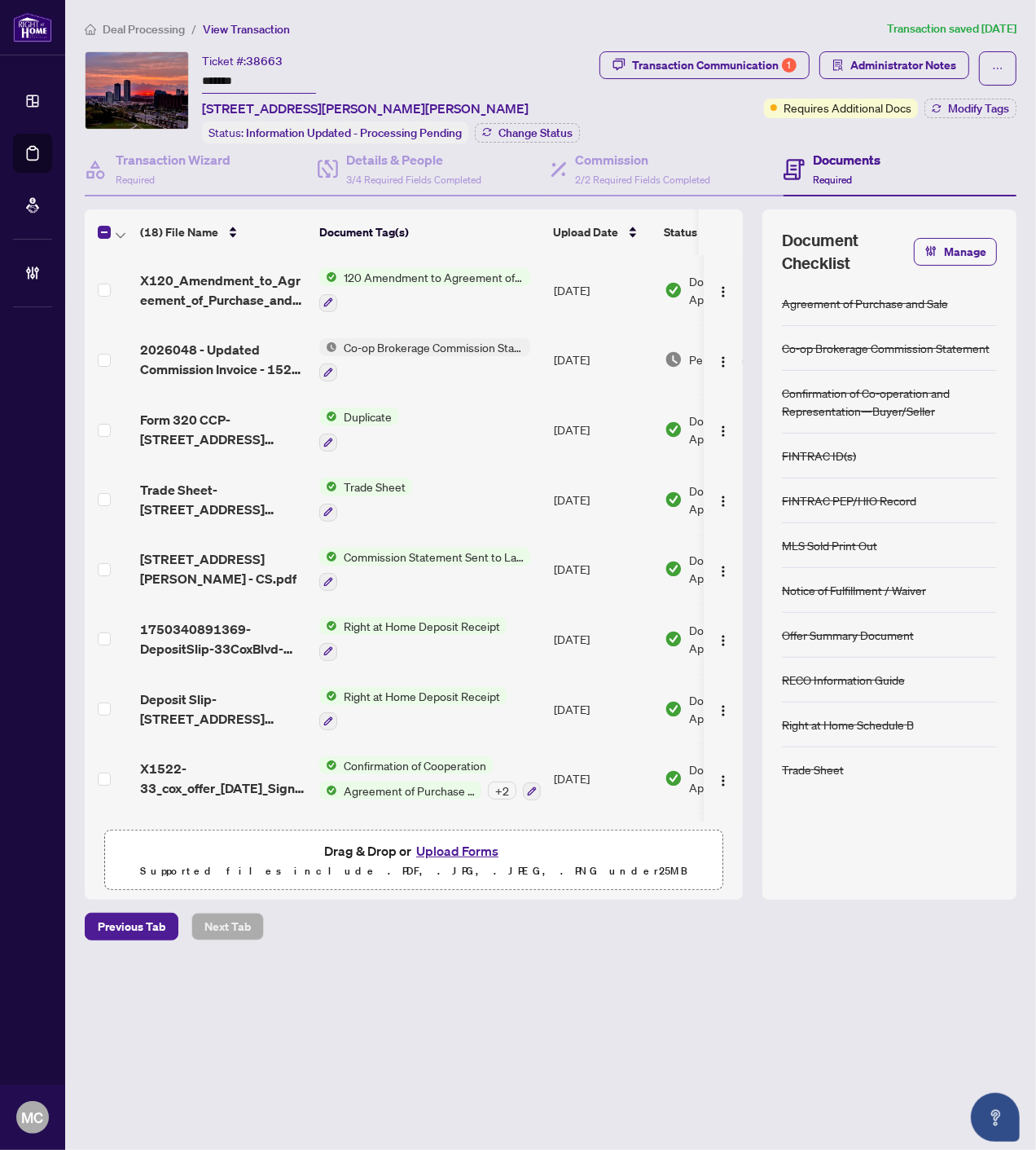
click at [96, 357] on td at bounding box center [108, 360] width 49 height 70
click at [116, 232] on icon "button" at bounding box center [120, 236] width 9 height 7
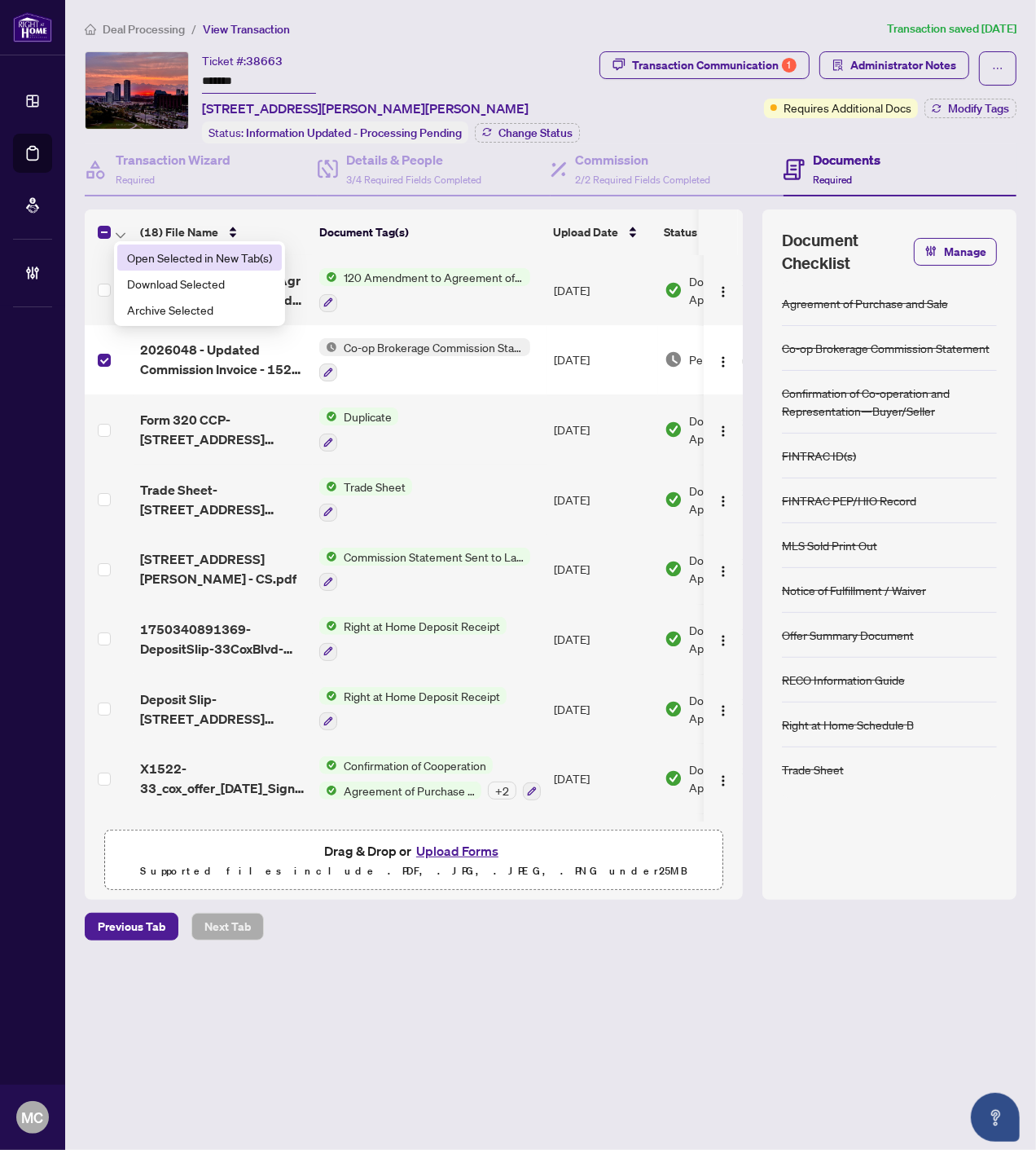
click at [148, 257] on span "Open Selected in New Tab(s)" at bounding box center [200, 257] width 145 height 18
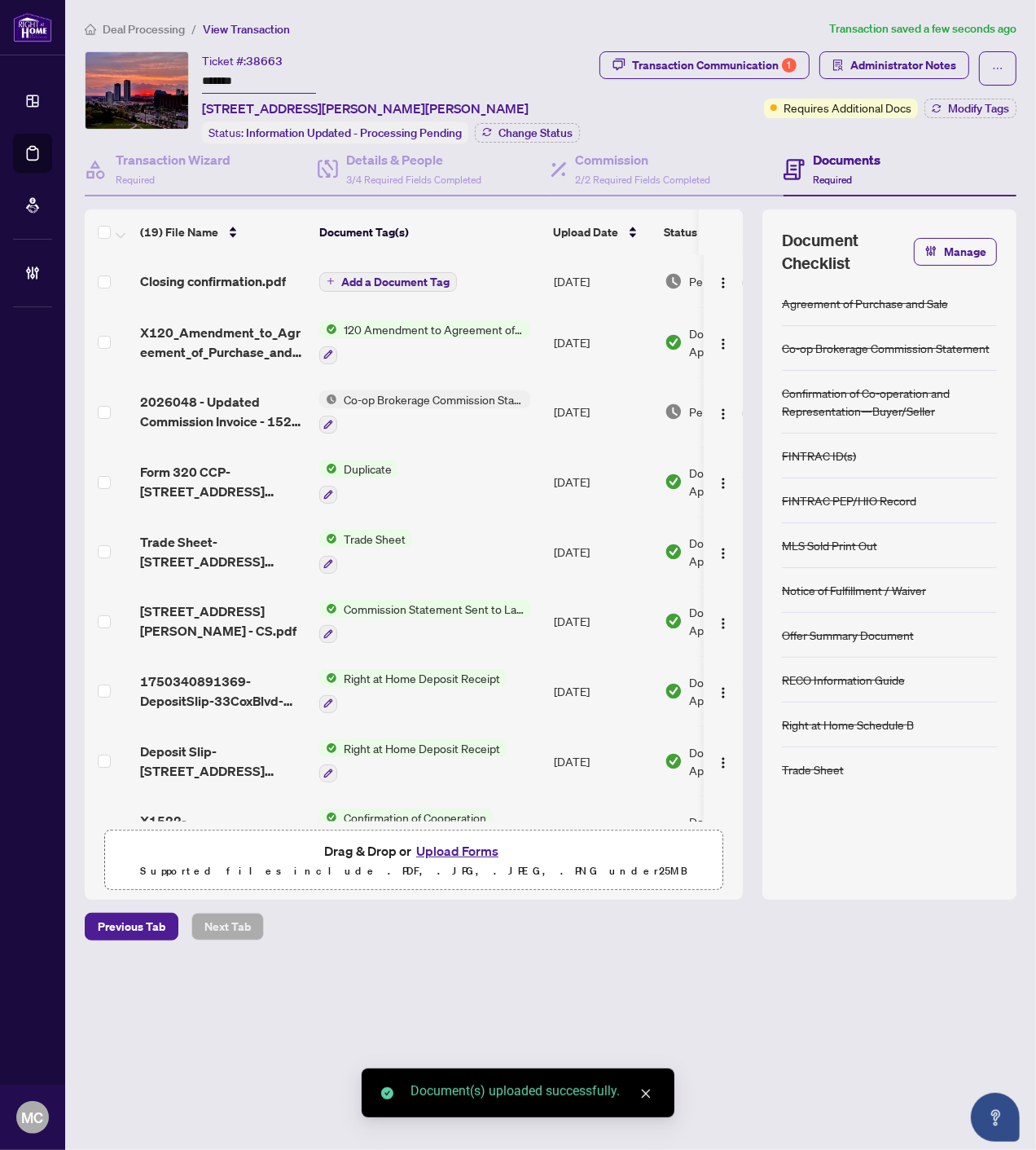
click at [383, 276] on span "Add a Document Tag" at bounding box center [396, 281] width 108 height 11
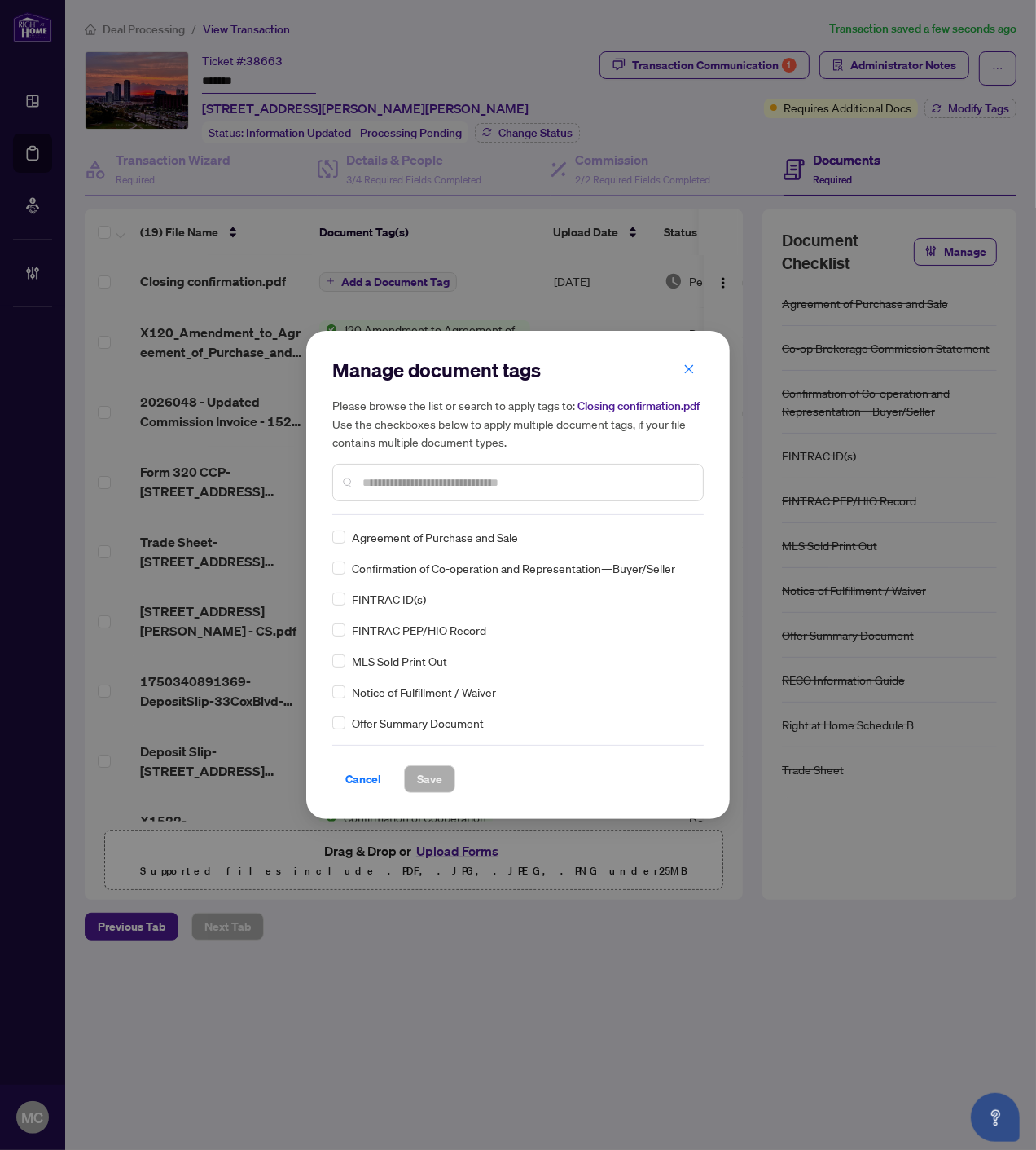
click at [451, 470] on div at bounding box center [518, 483] width 372 height 38
click at [452, 481] on input "text" at bounding box center [526, 482] width 328 height 18
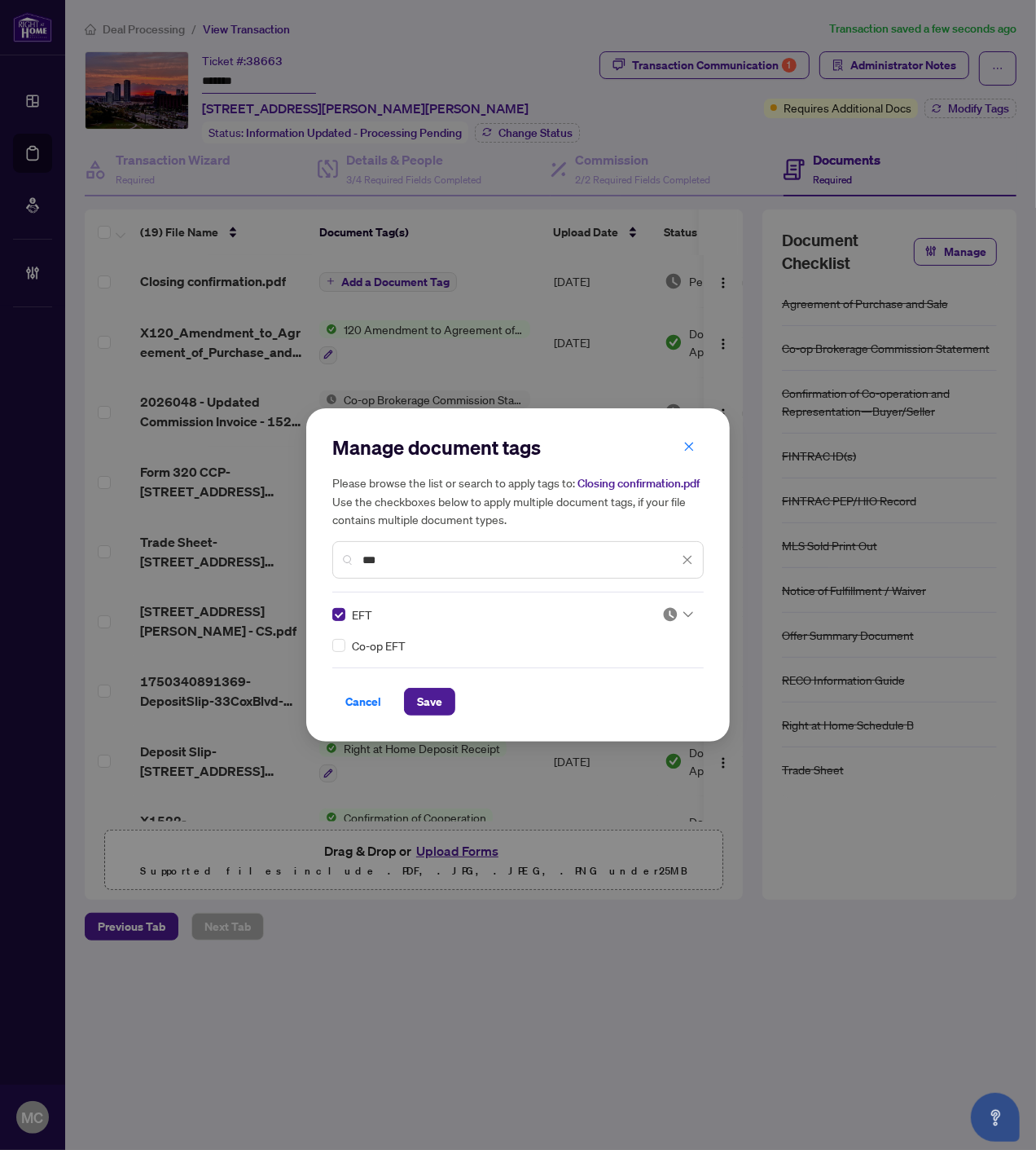
click at [677, 615] on img at bounding box center [670, 614] width 16 height 16
drag, startPoint x: 453, startPoint y: 564, endPoint x: 339, endPoint y: 542, distance: 116.1
click at [339, 542] on div "***" at bounding box center [518, 560] width 372 height 38
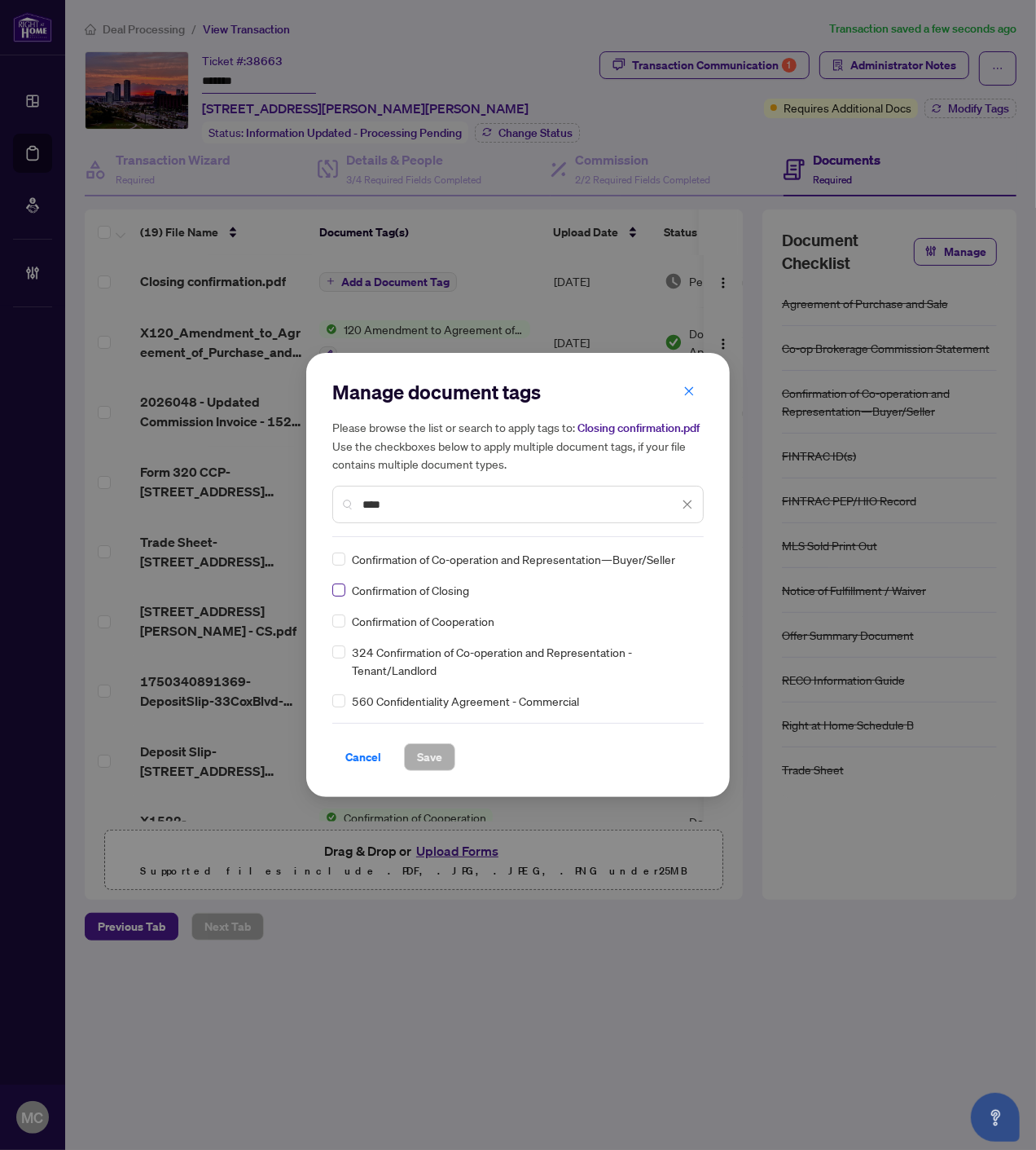
type input "****"
click at [676, 562] on img at bounding box center [670, 559] width 16 height 16
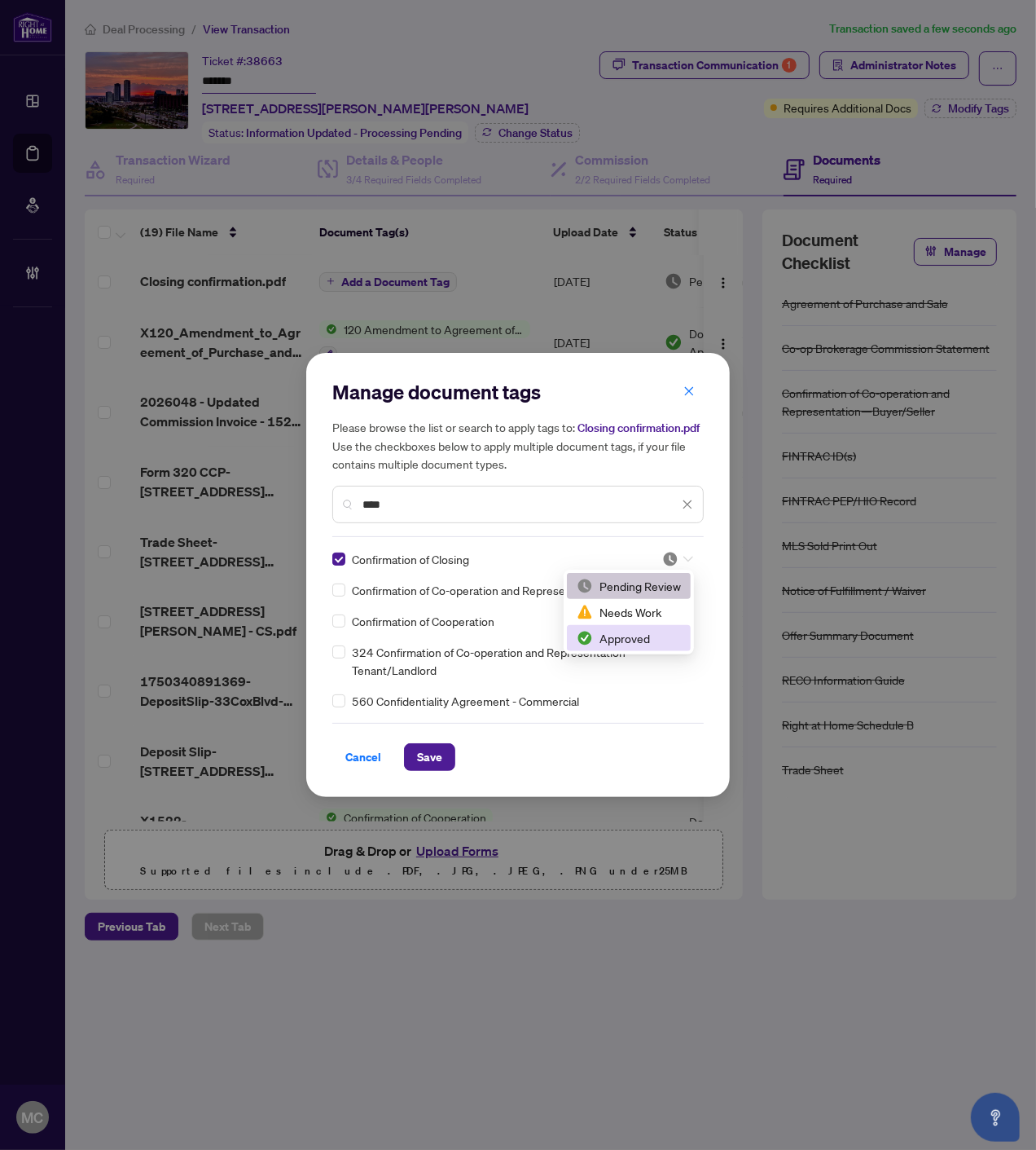
click at [657, 629] on div "Approved" at bounding box center [628, 638] width 104 height 18
click at [440, 756] on span "Save" at bounding box center [429, 757] width 25 height 26
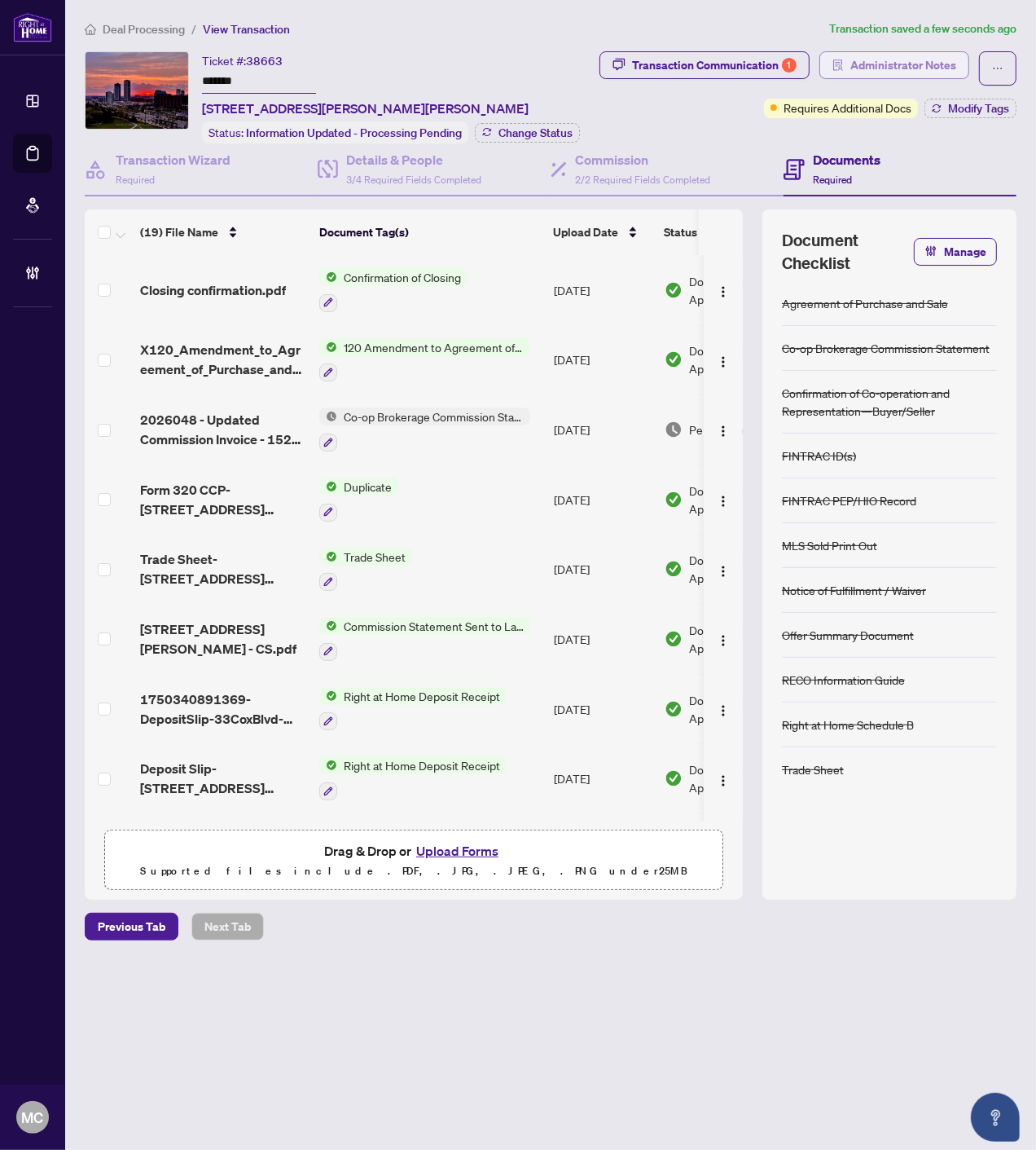
click at [923, 73] on span "Administrator Notes" at bounding box center [903, 65] width 106 height 26
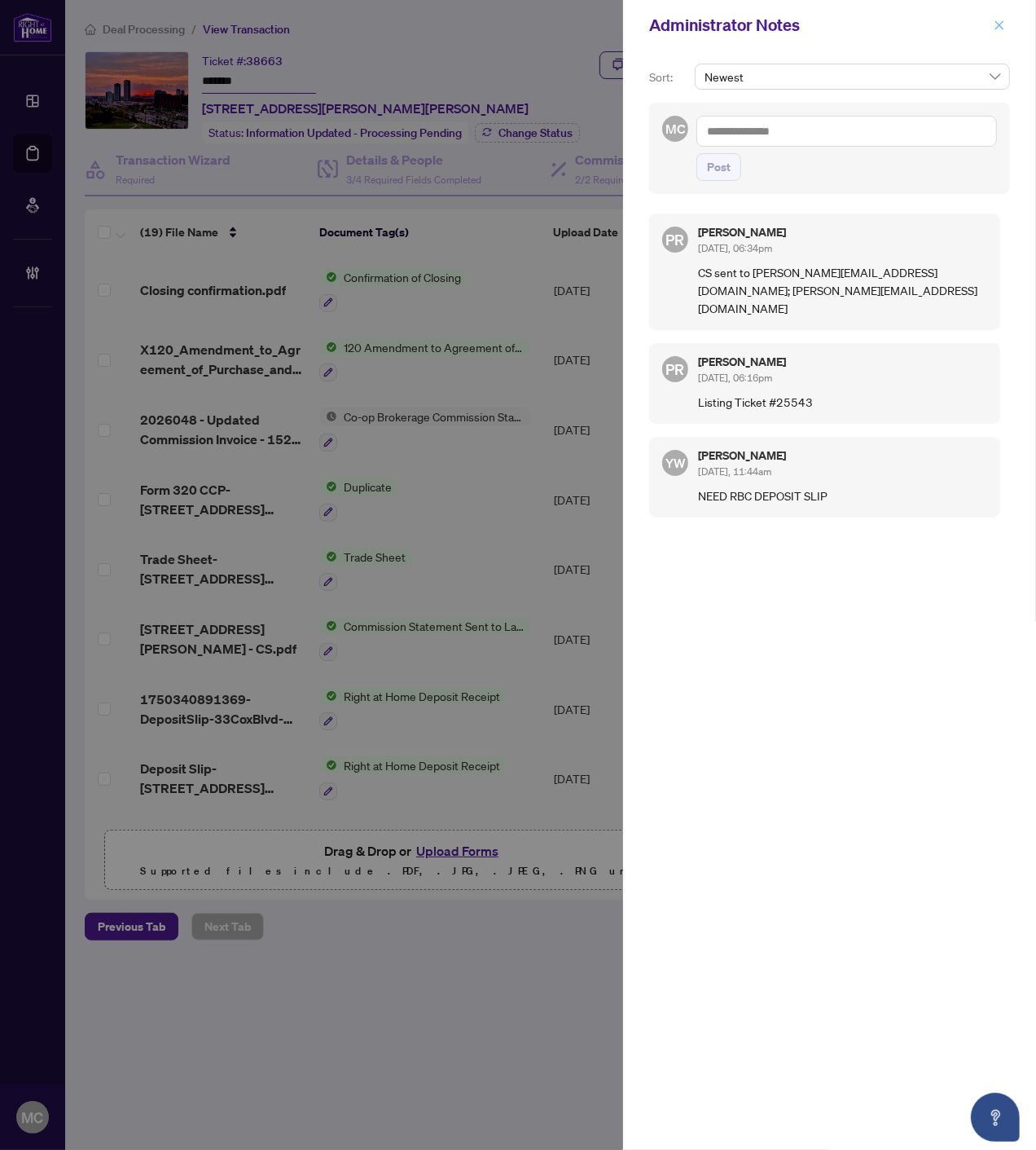
click at [990, 29] on button "button" at bounding box center [1000, 25] width 22 height 20
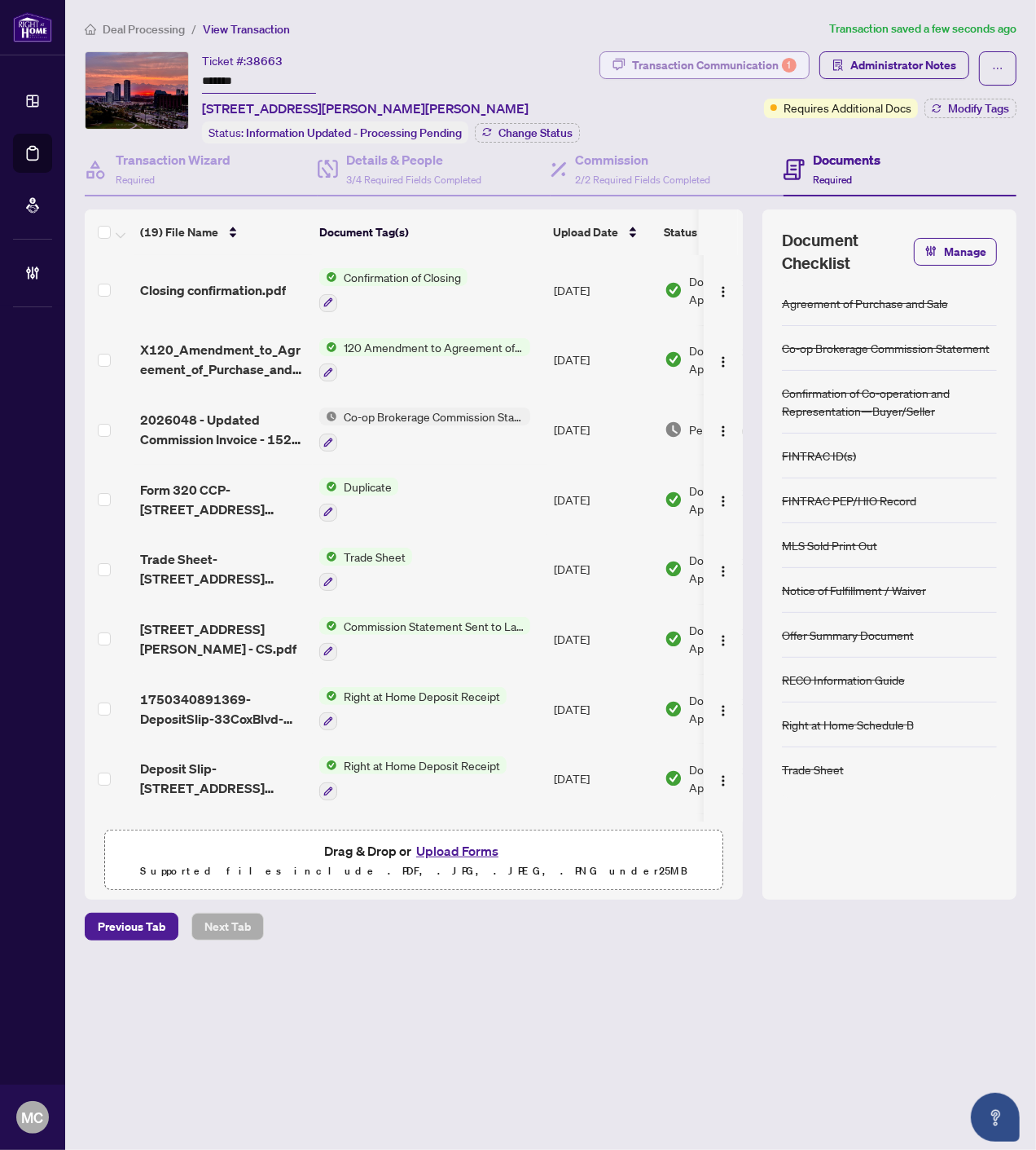
click at [678, 67] on div "Transaction Communication 1" at bounding box center [714, 65] width 164 height 26
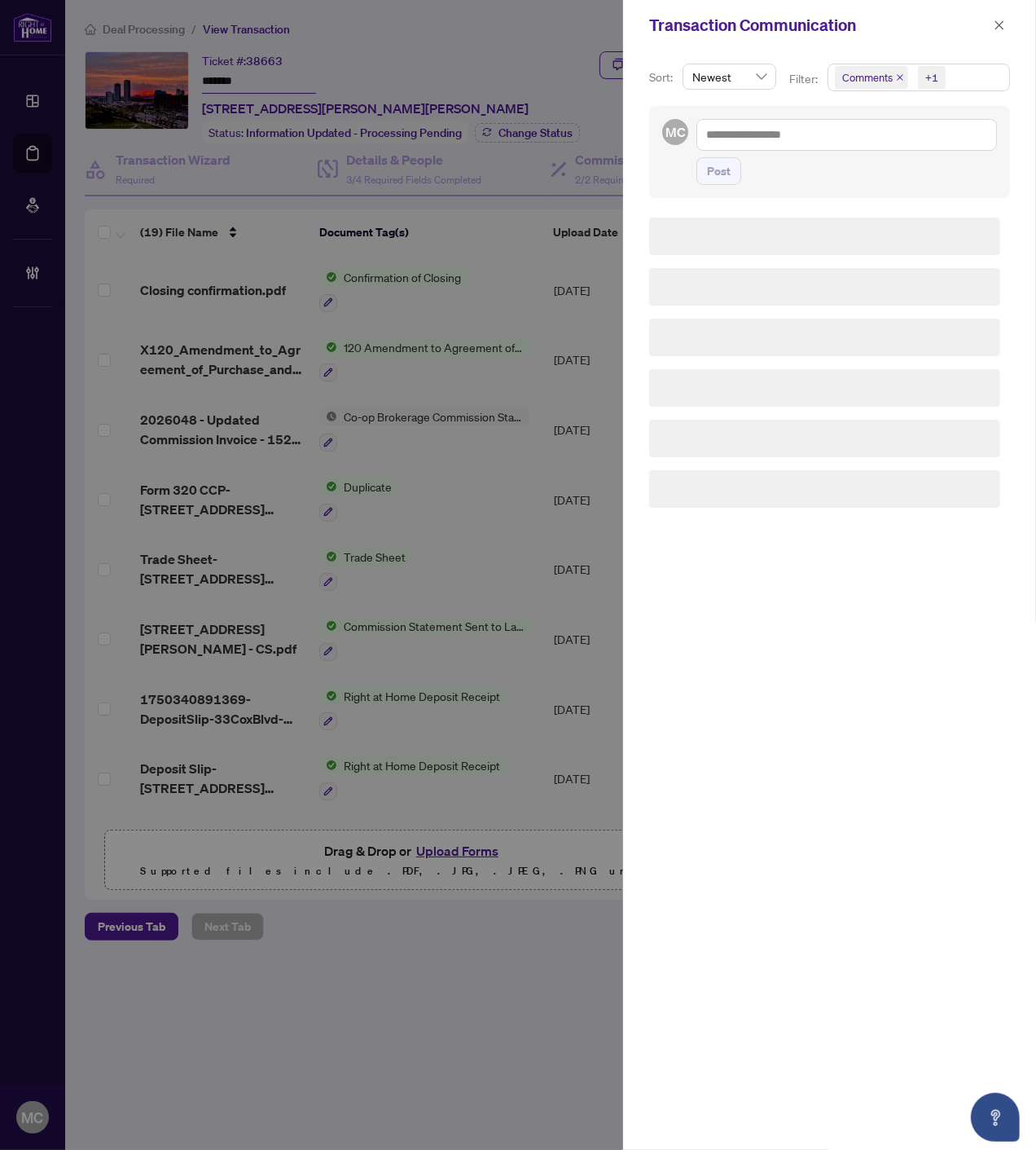
click at [947, 69] on div "+1" at bounding box center [931, 77] width 38 height 26
click at [885, 164] on span "Requirements" at bounding box center [897, 168] width 72 height 15
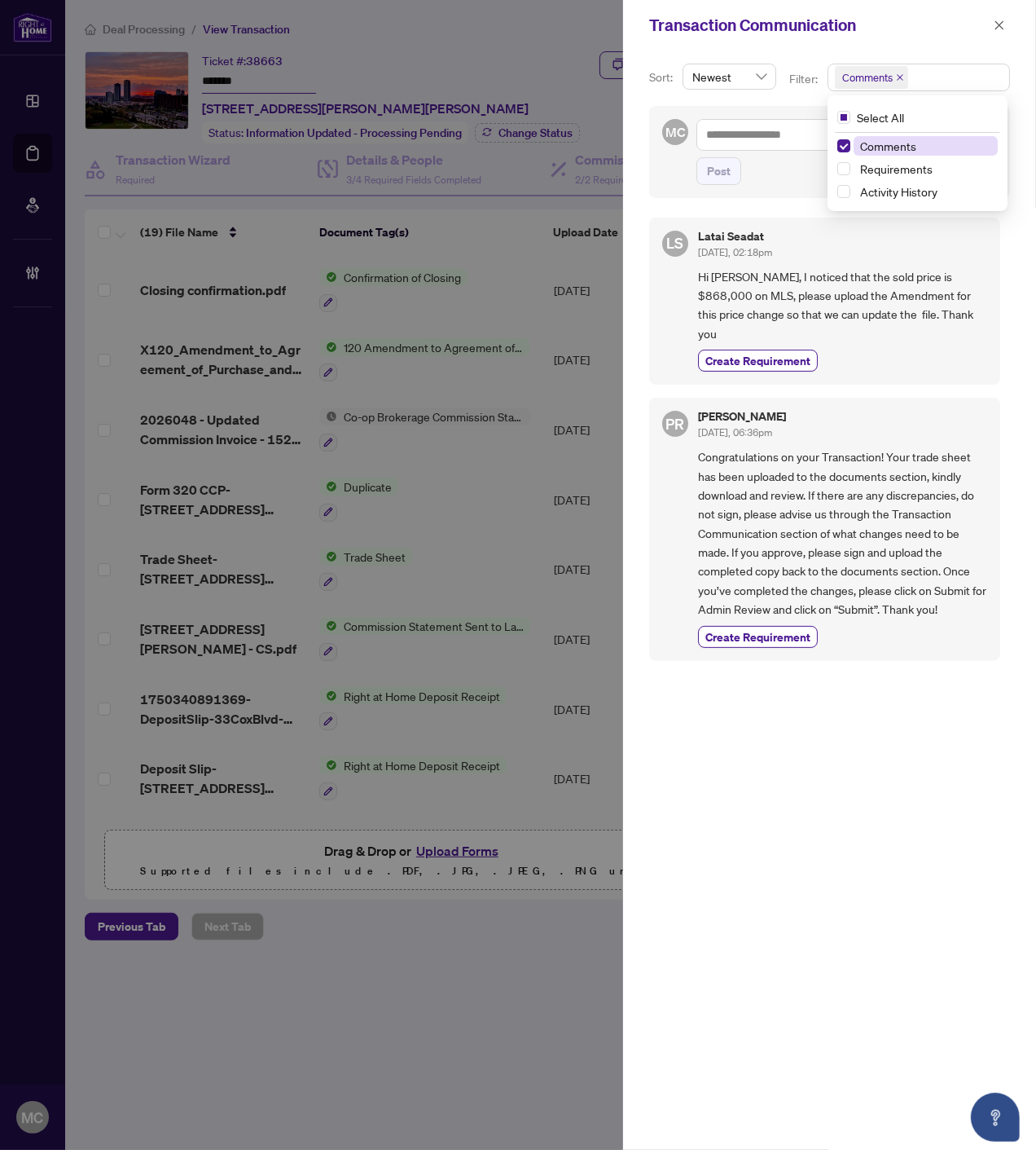
drag, startPoint x: 881, startPoint y: 170, endPoint x: 876, endPoint y: 152, distance: 18.7
click at [881, 169] on span "Requirements" at bounding box center [897, 168] width 72 height 15
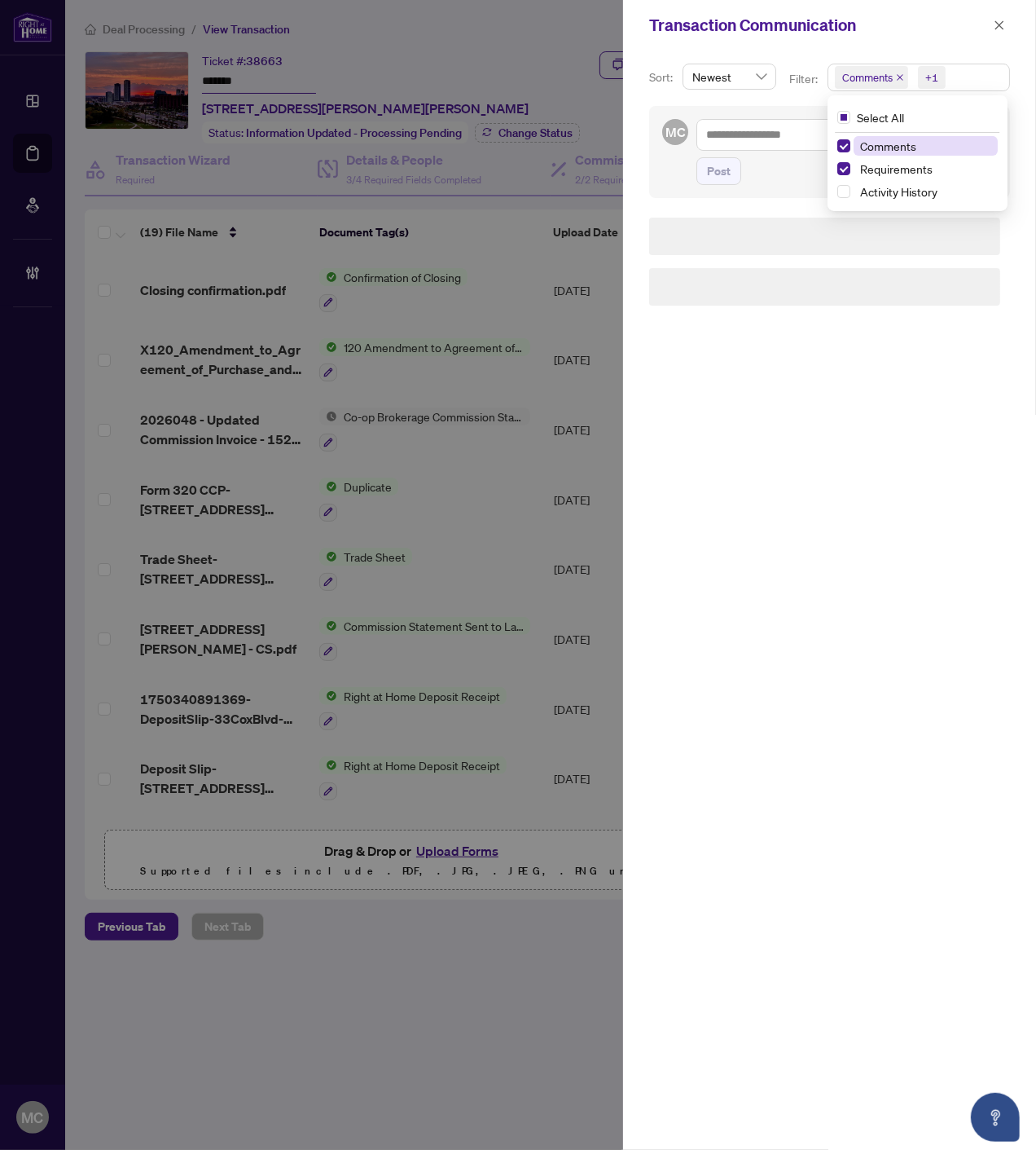
click at [876, 151] on span "Comments" at bounding box center [888, 145] width 56 height 15
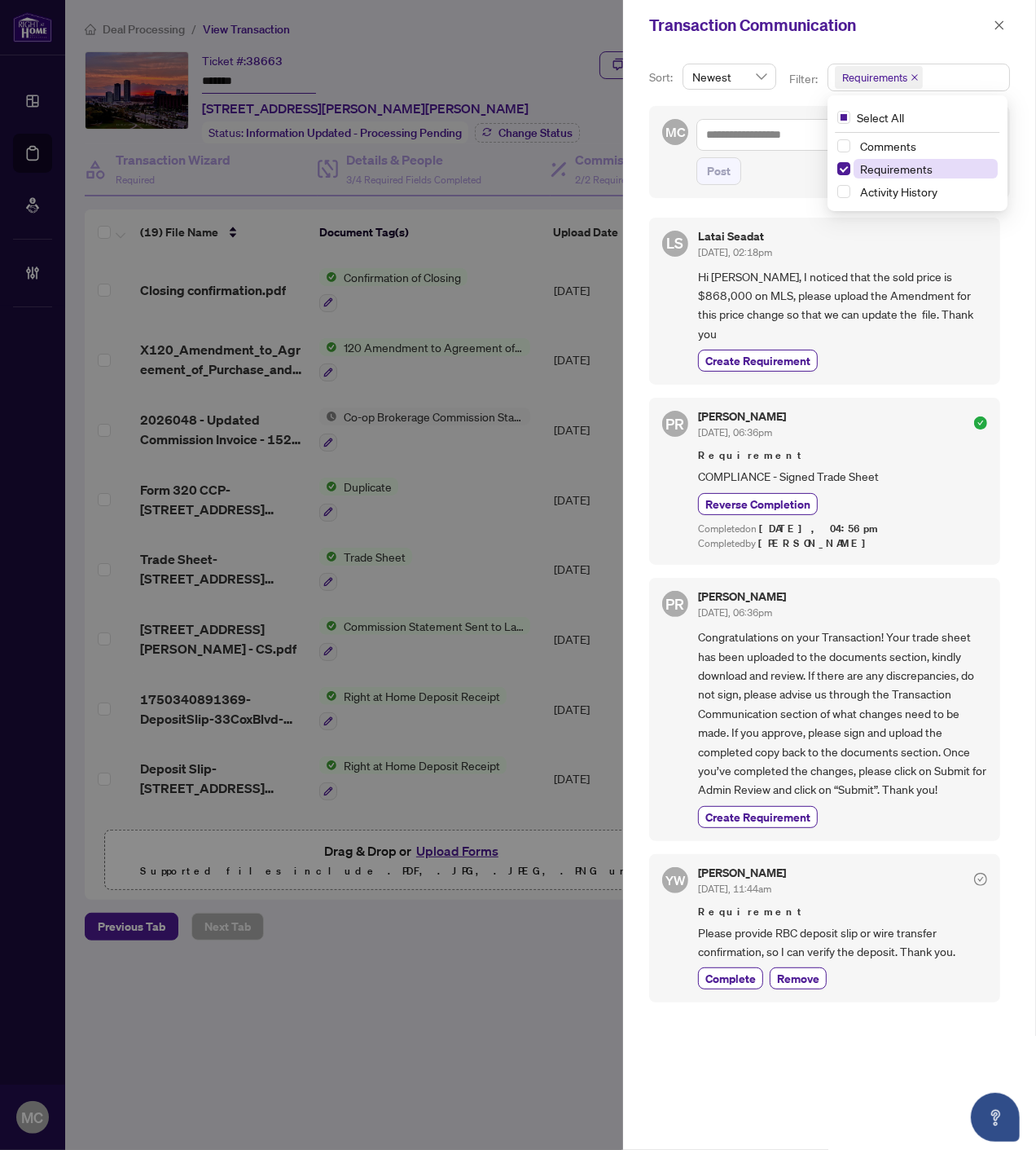
click at [915, 172] on span "Requirements" at bounding box center [897, 168] width 72 height 15
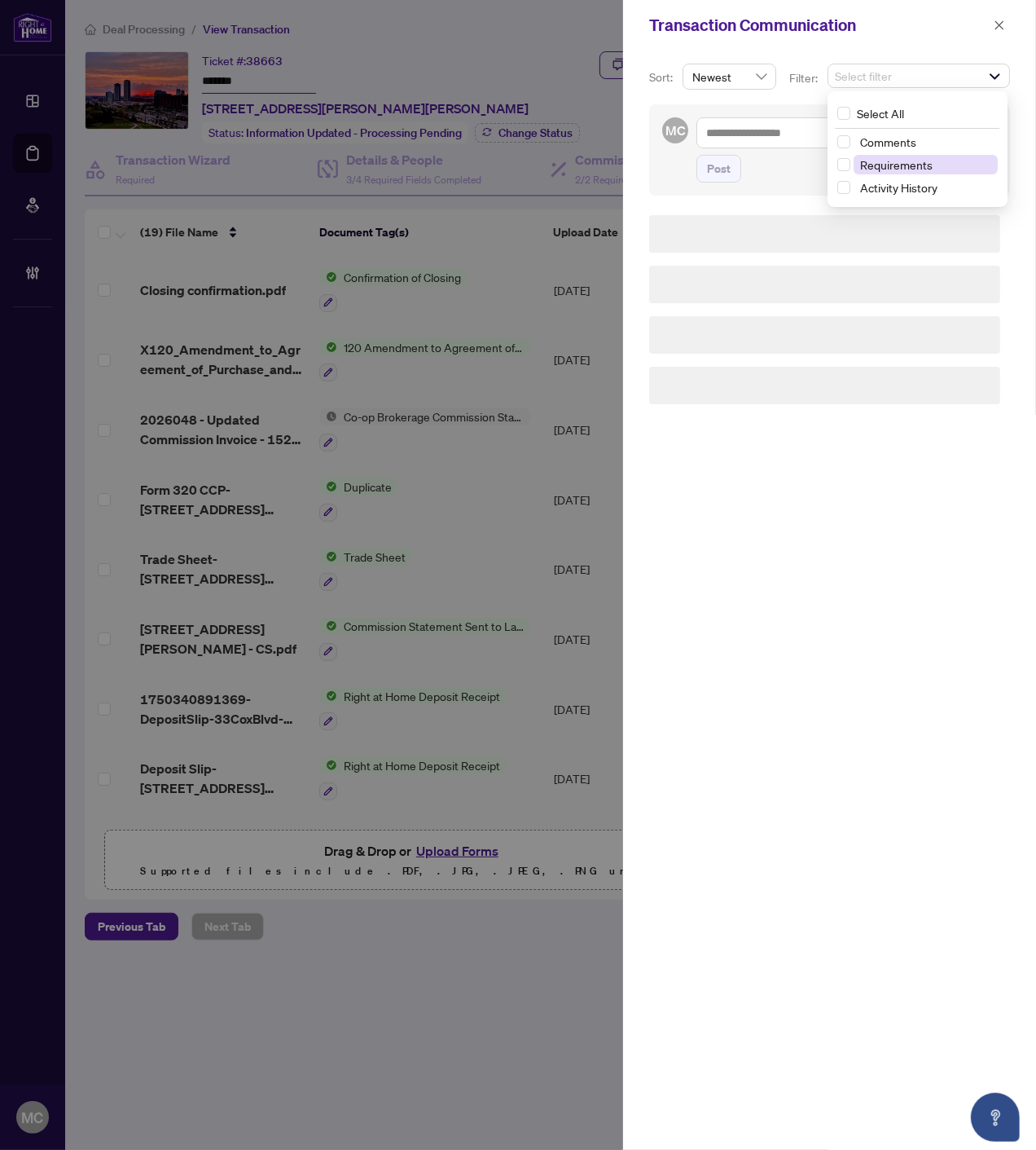
click at [908, 169] on span "Requirements" at bounding box center [897, 164] width 72 height 15
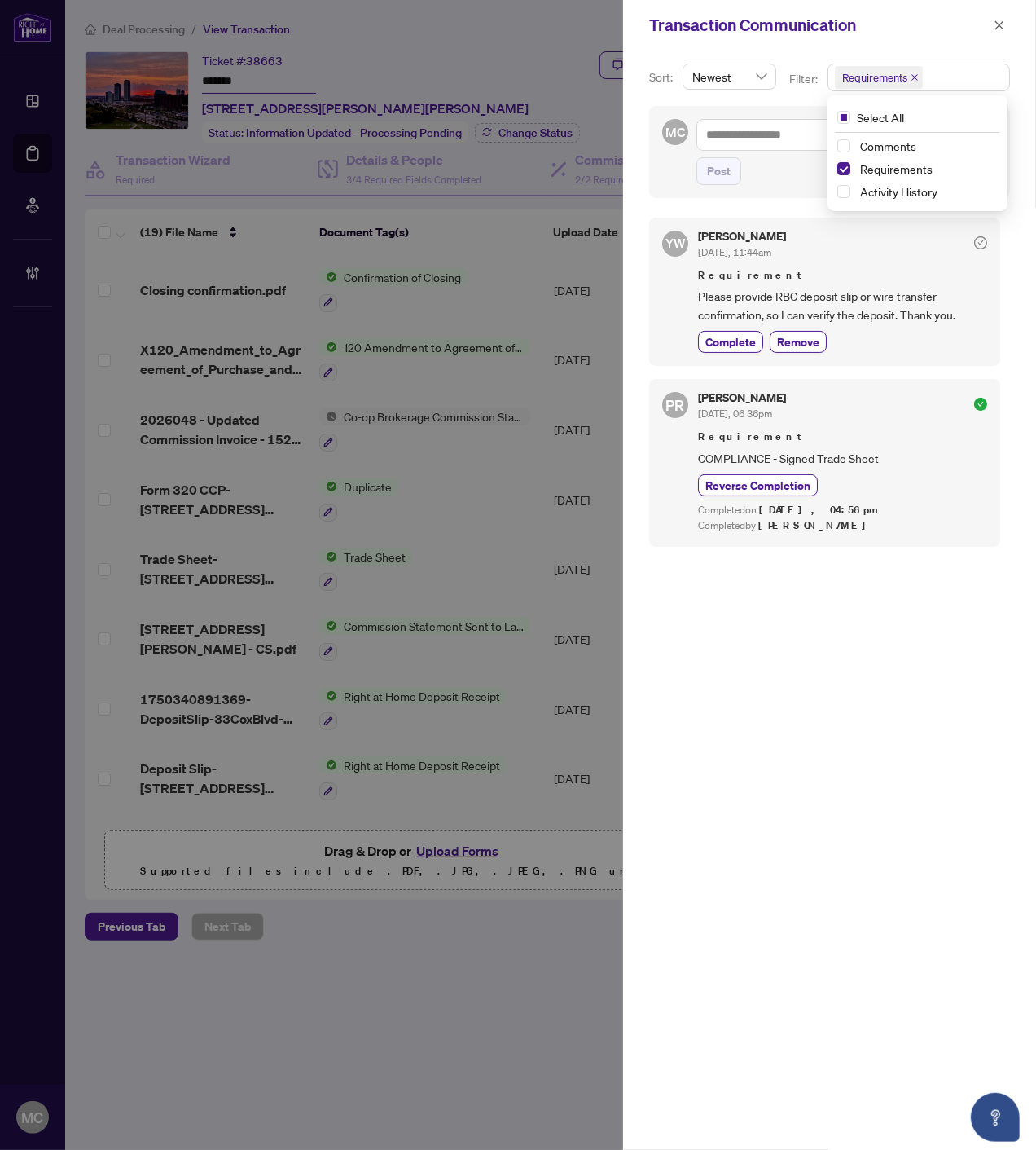
click at [998, 22] on icon "close" at bounding box center [999, 25] width 11 height 11
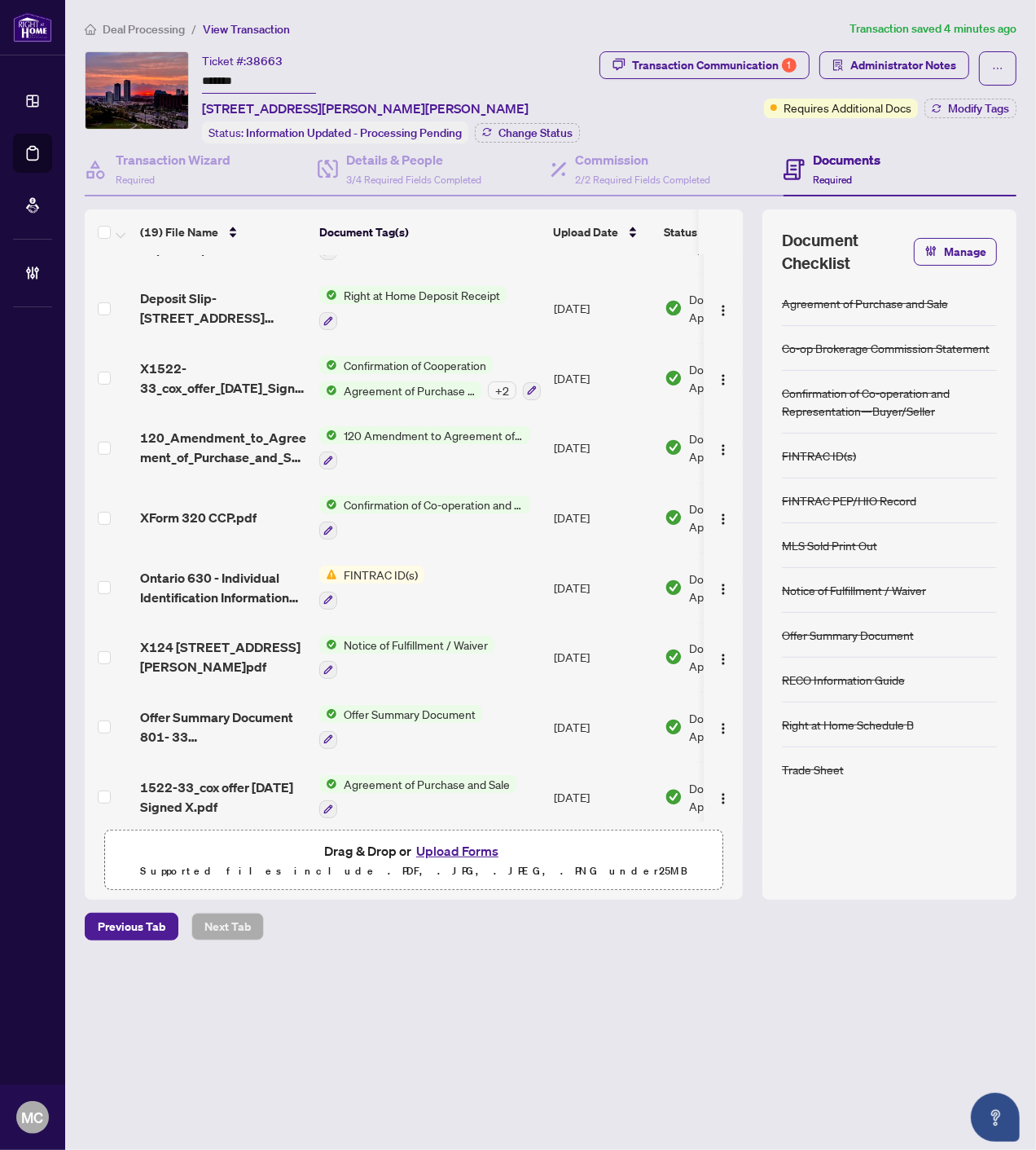
scroll to position [380, 0]
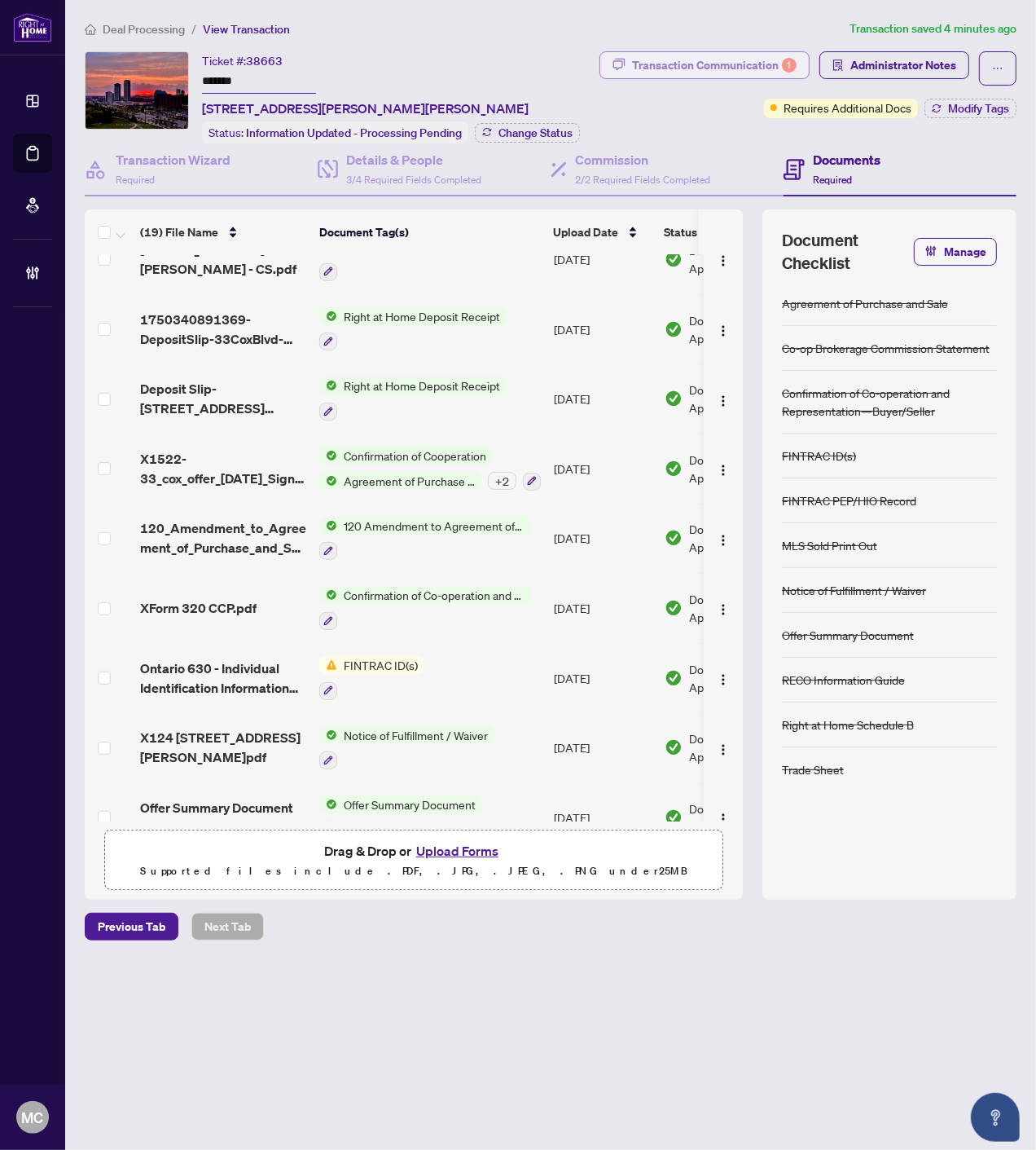
click at [714, 62] on div "Transaction Communication 1" at bounding box center [714, 65] width 164 height 26
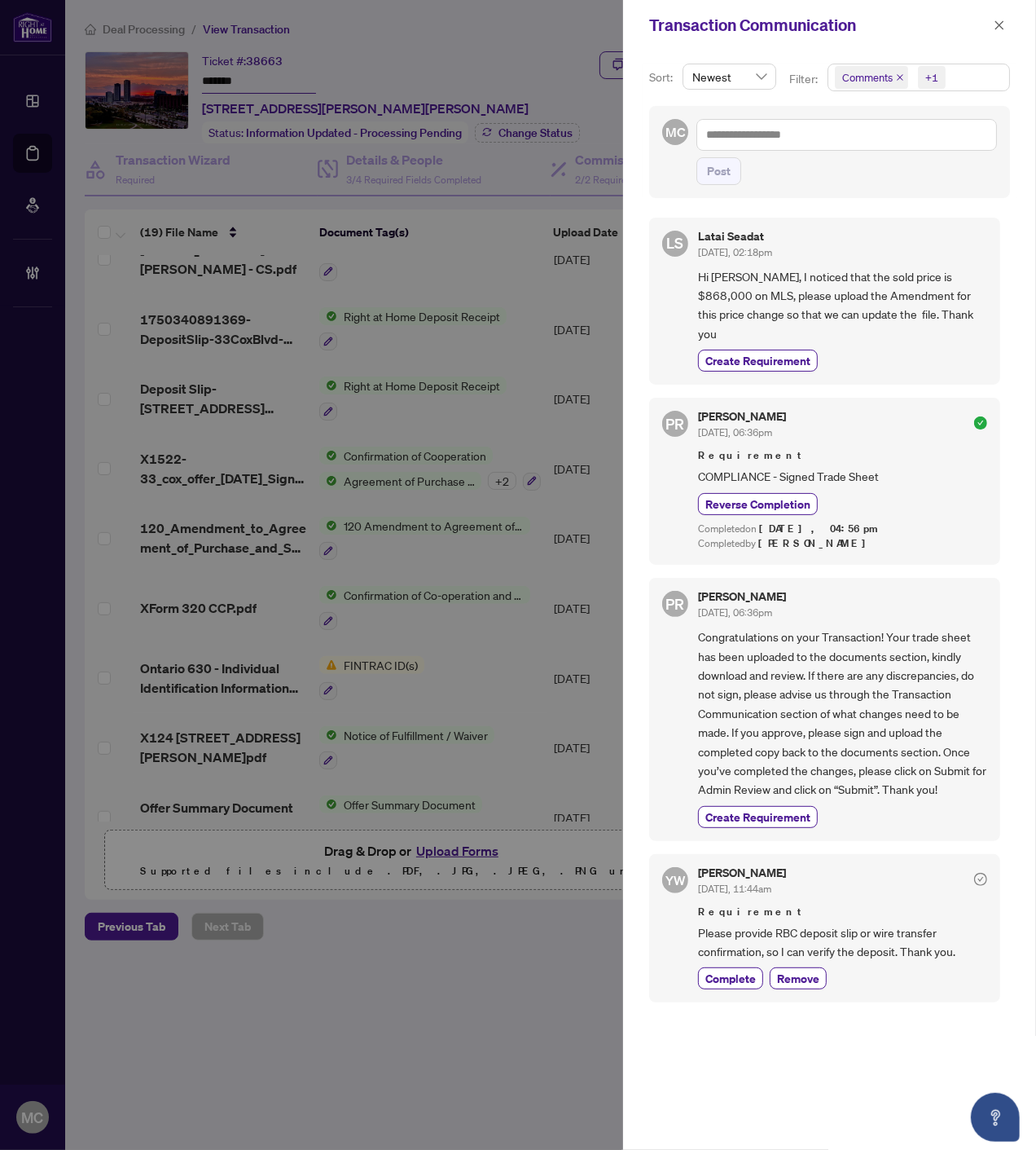
click at [897, 69] on span "Comments" at bounding box center [872, 77] width 73 height 23
click at [899, 76] on icon "close" at bounding box center [900, 77] width 8 height 8
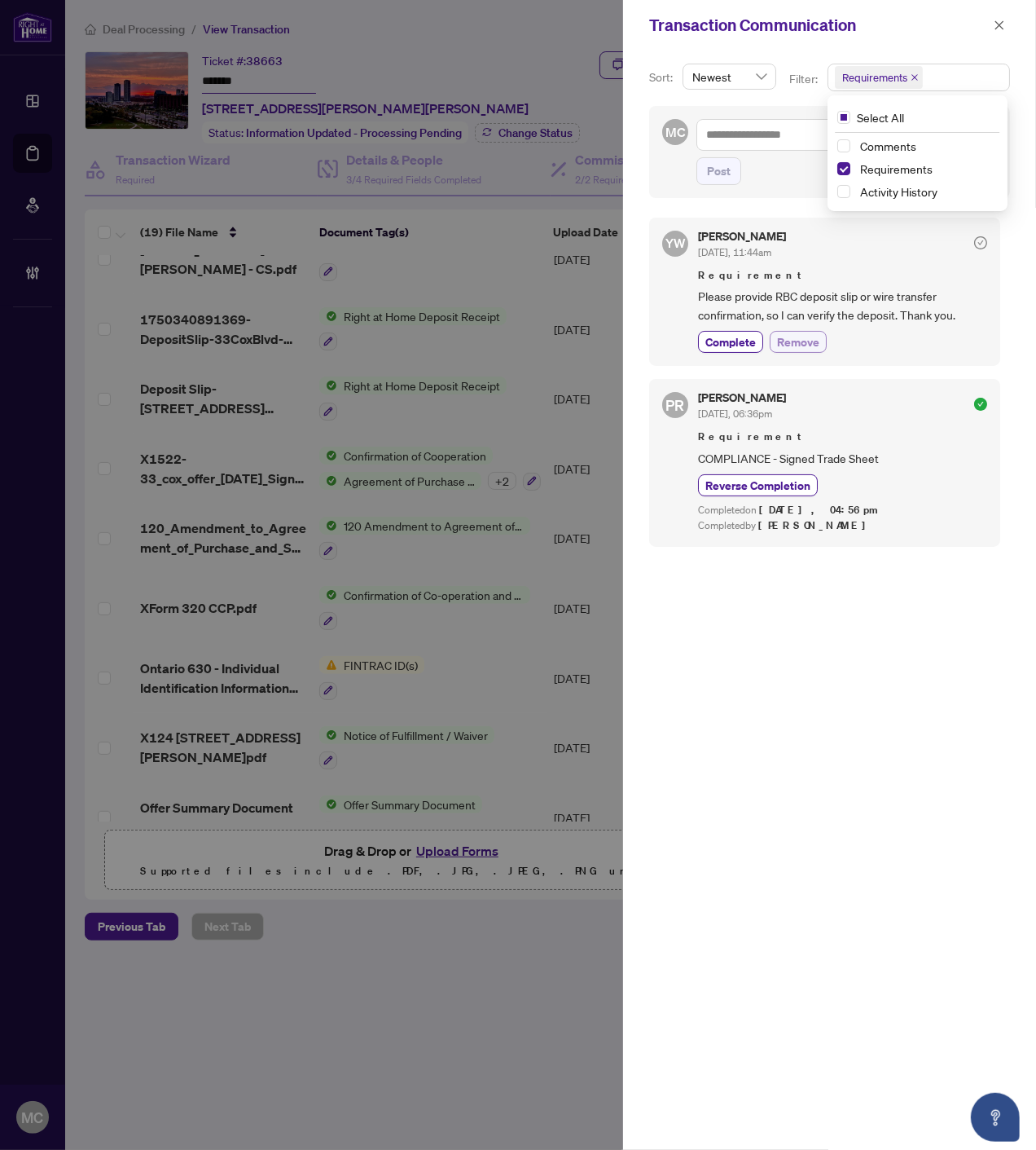
click at [810, 344] on span "Remove" at bounding box center [798, 342] width 42 height 17
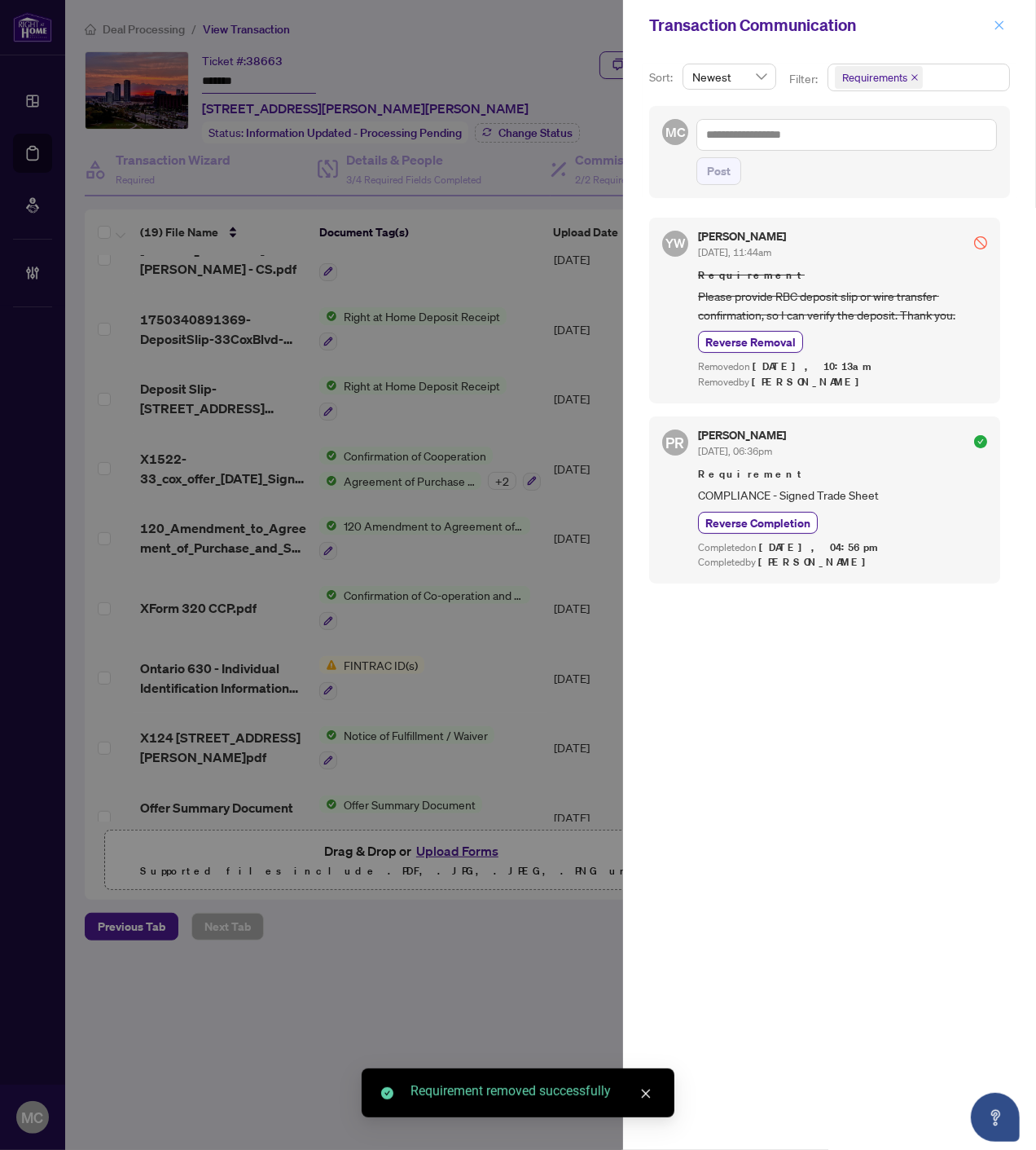
click at [1005, 27] on button "button" at bounding box center [1000, 25] width 22 height 20
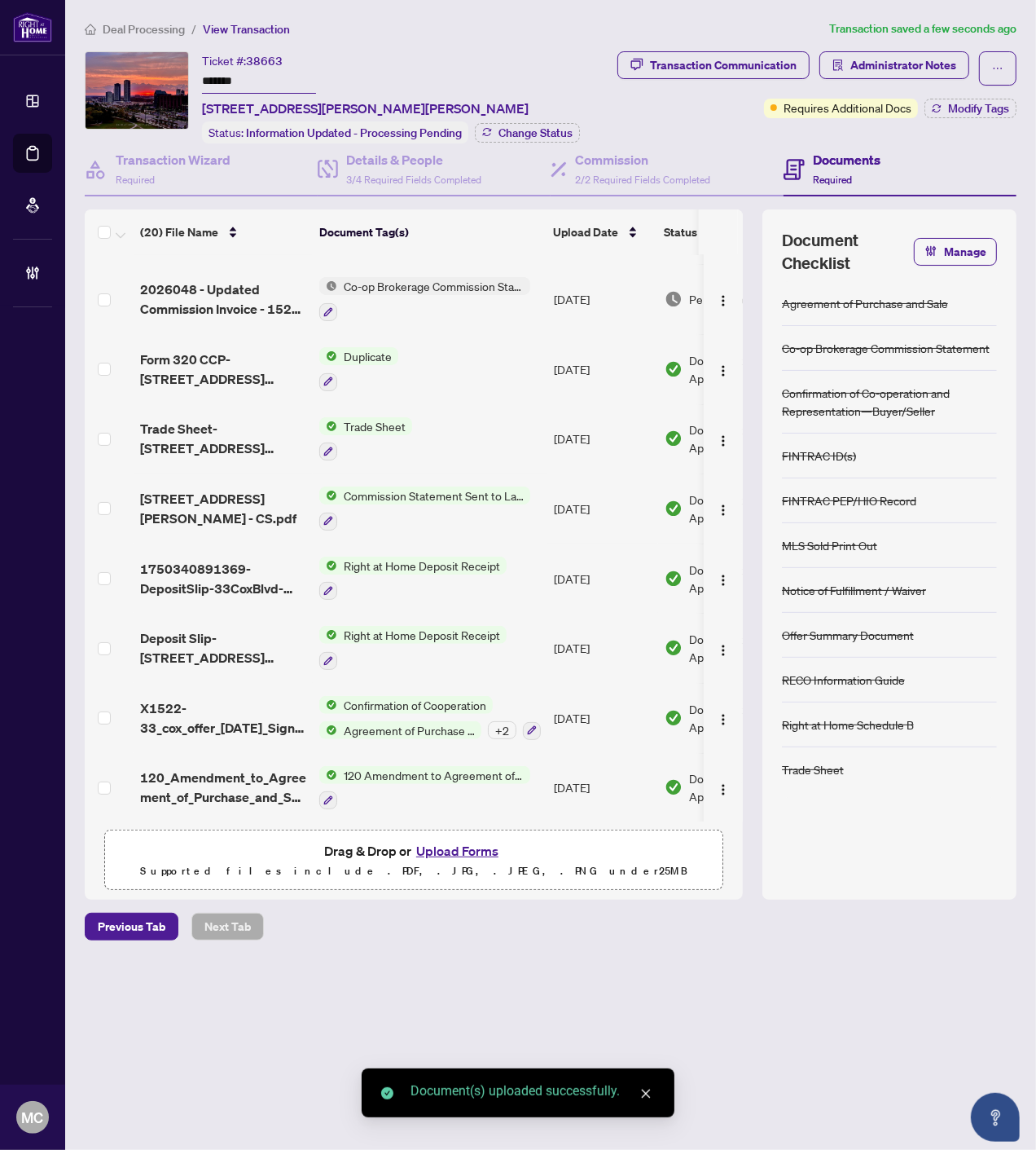
scroll to position [0, 0]
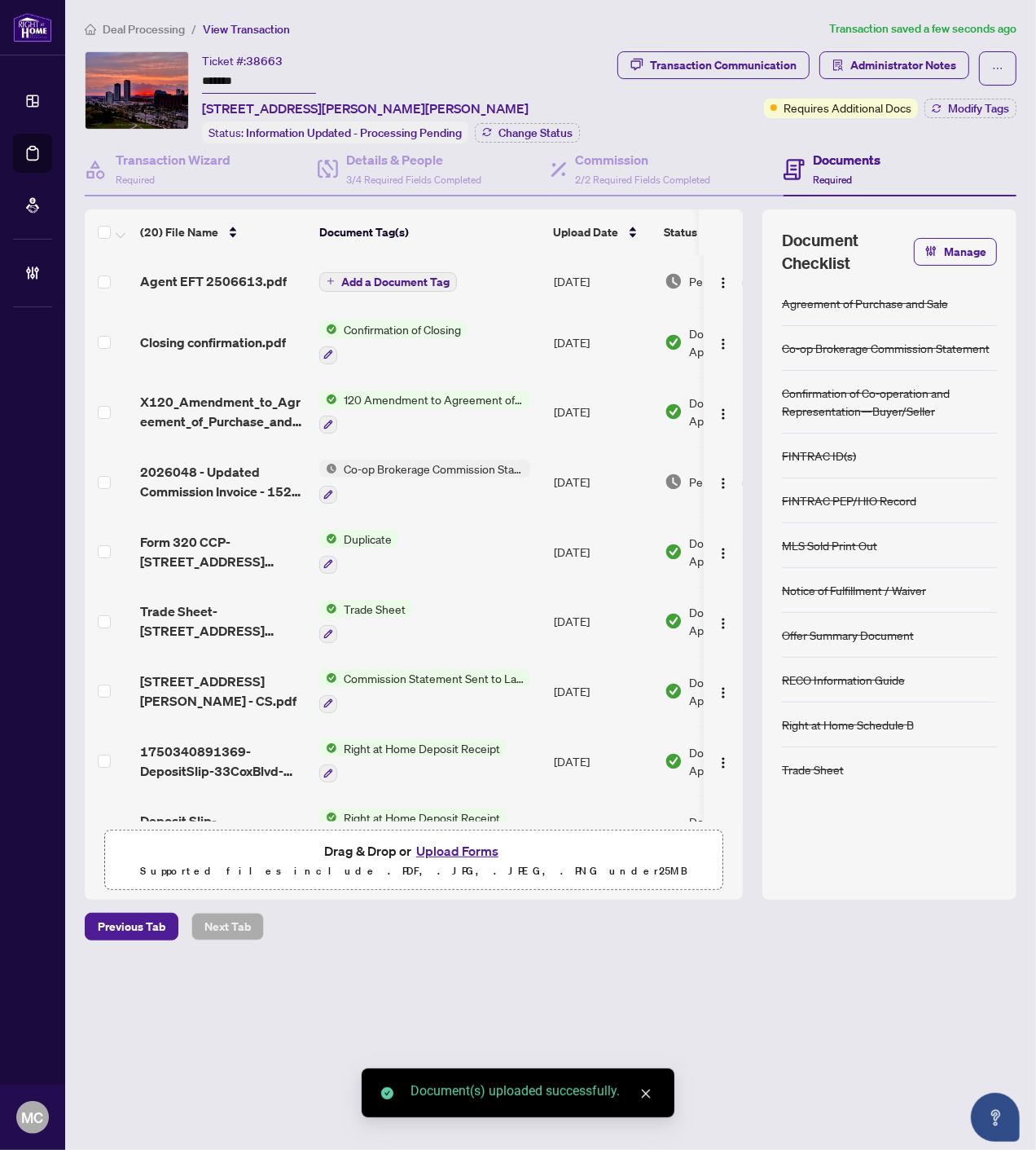
click at [375, 280] on span "Add a Document Tag" at bounding box center [396, 281] width 108 height 11
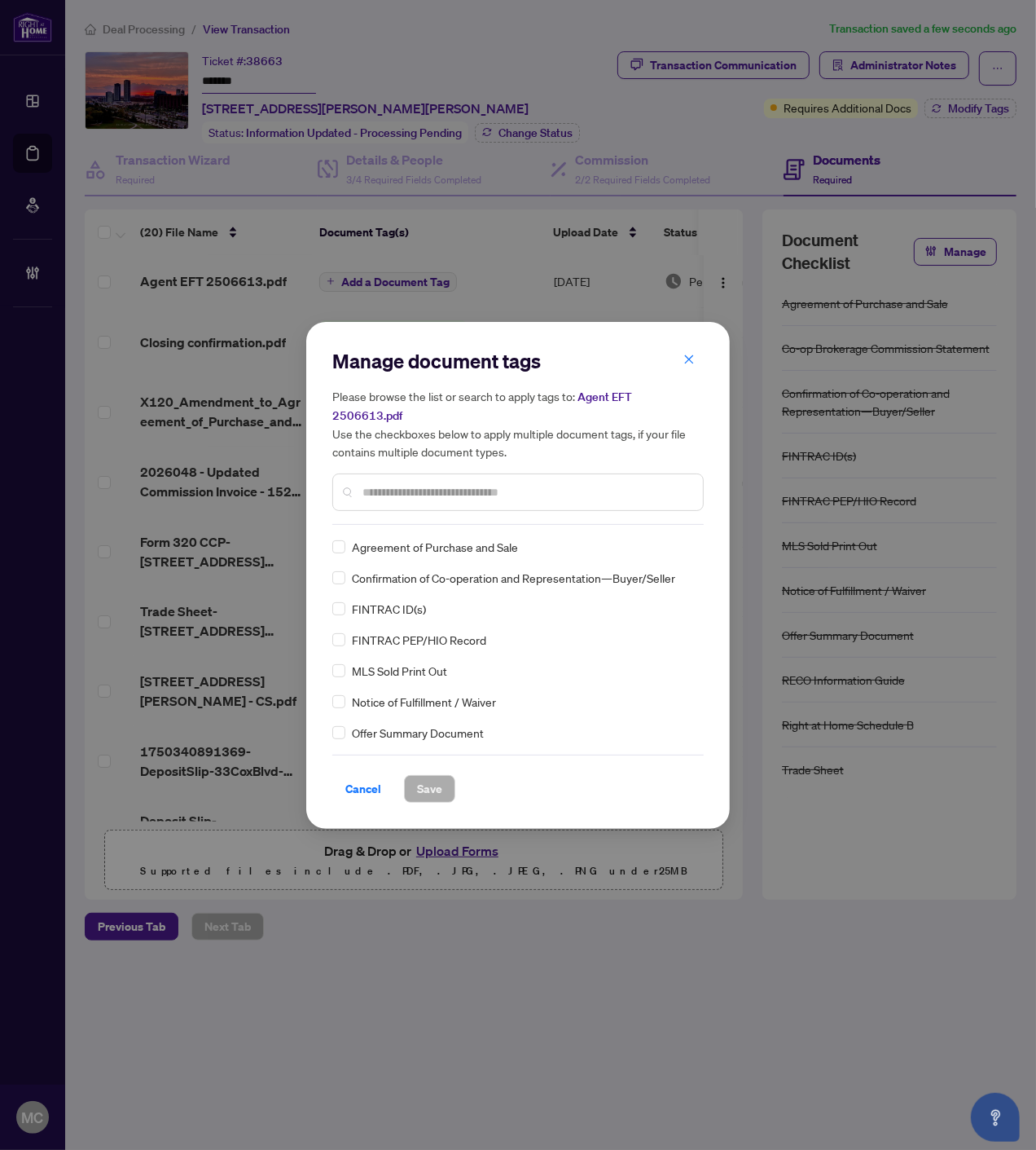
click at [536, 484] on input "text" at bounding box center [526, 492] width 328 height 18
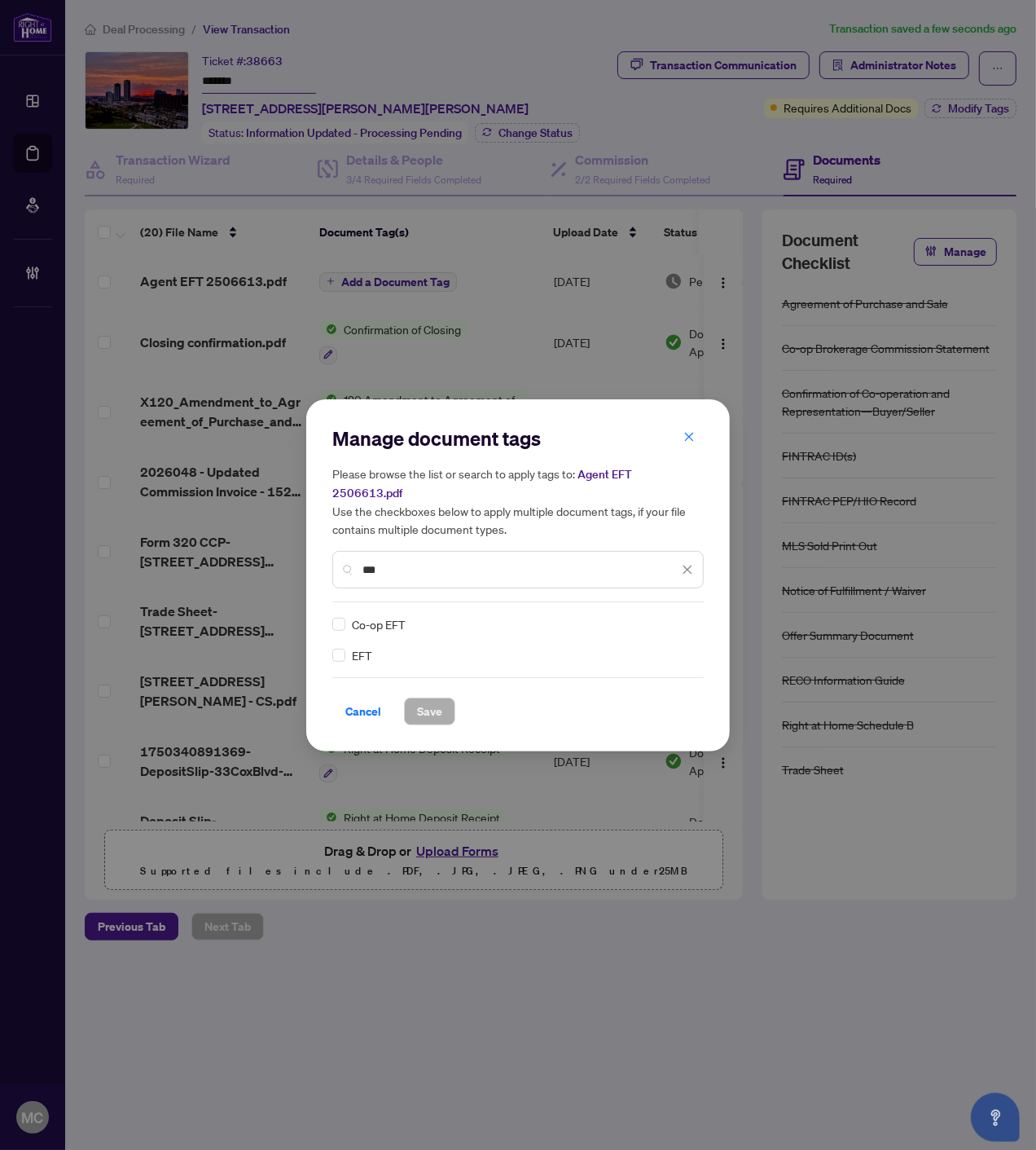
type input "***"
click at [691, 616] on div at bounding box center [678, 624] width 31 height 16
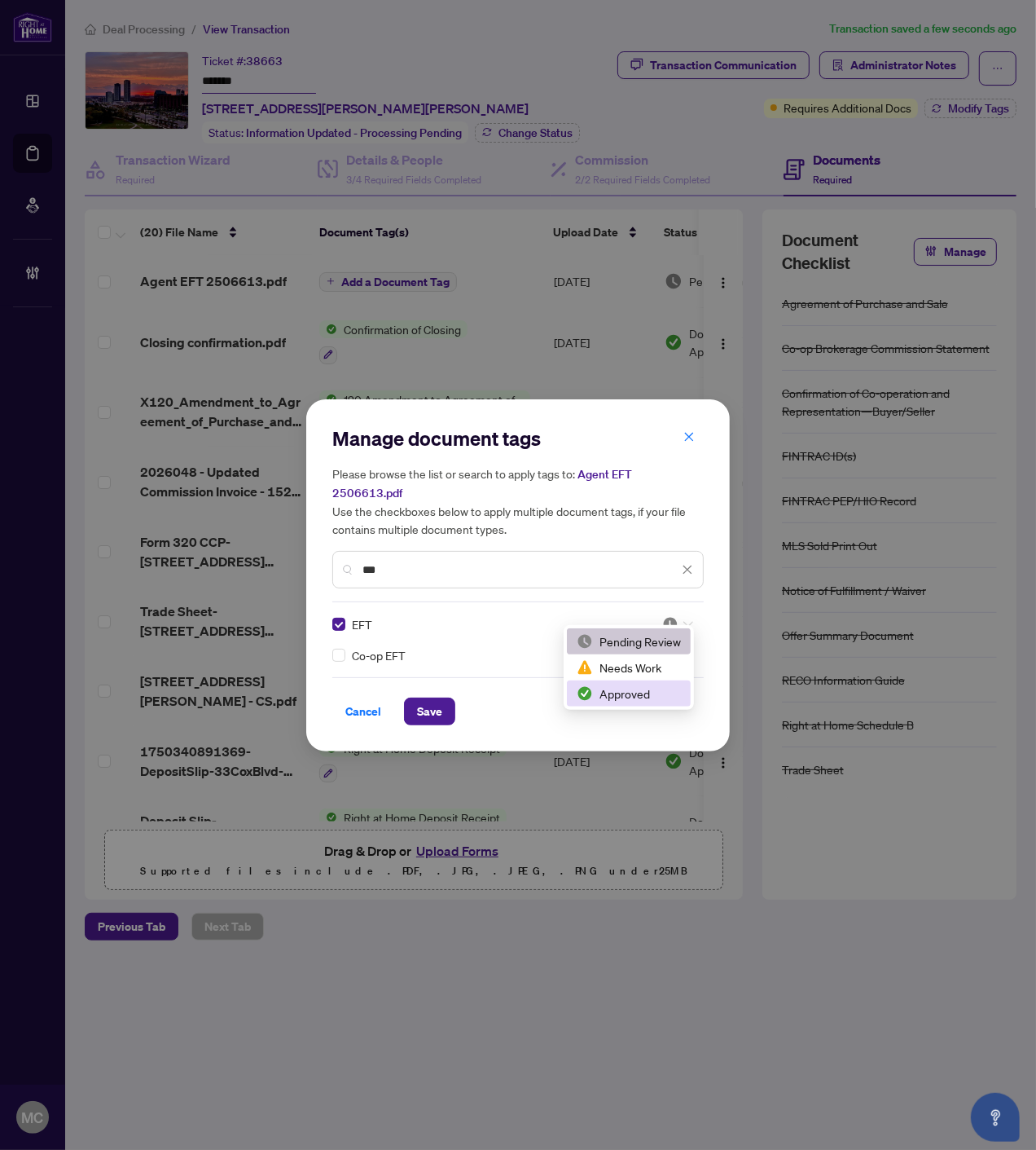
drag, startPoint x: 622, startPoint y: 690, endPoint x: 558, endPoint y: 720, distance: 70.7
click at [621, 691] on div "Approved" at bounding box center [628, 693] width 104 height 18
click at [453, 706] on button "Save" at bounding box center [430, 712] width 52 height 28
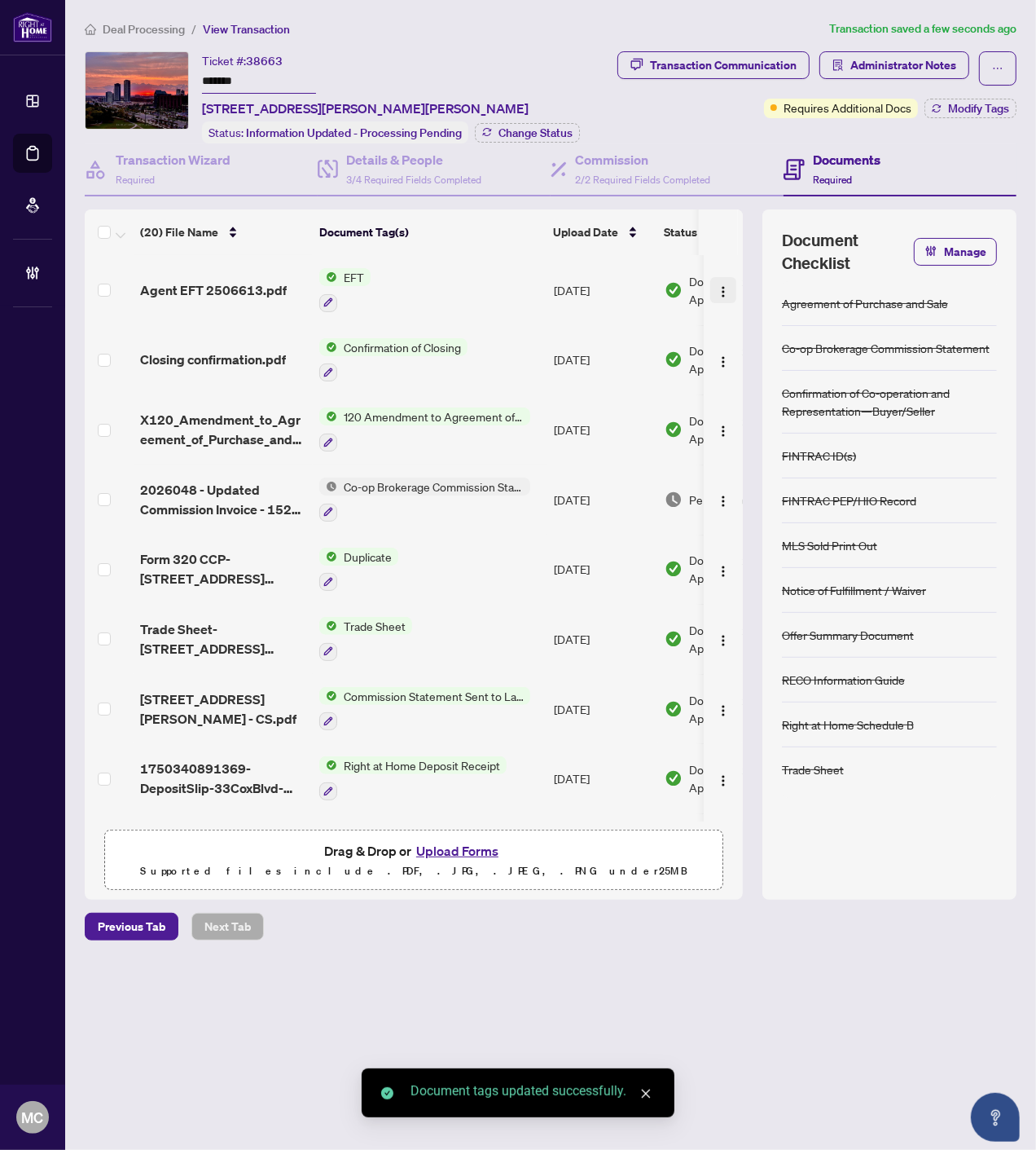
click at [717, 286] on img "button" at bounding box center [723, 291] width 13 height 13
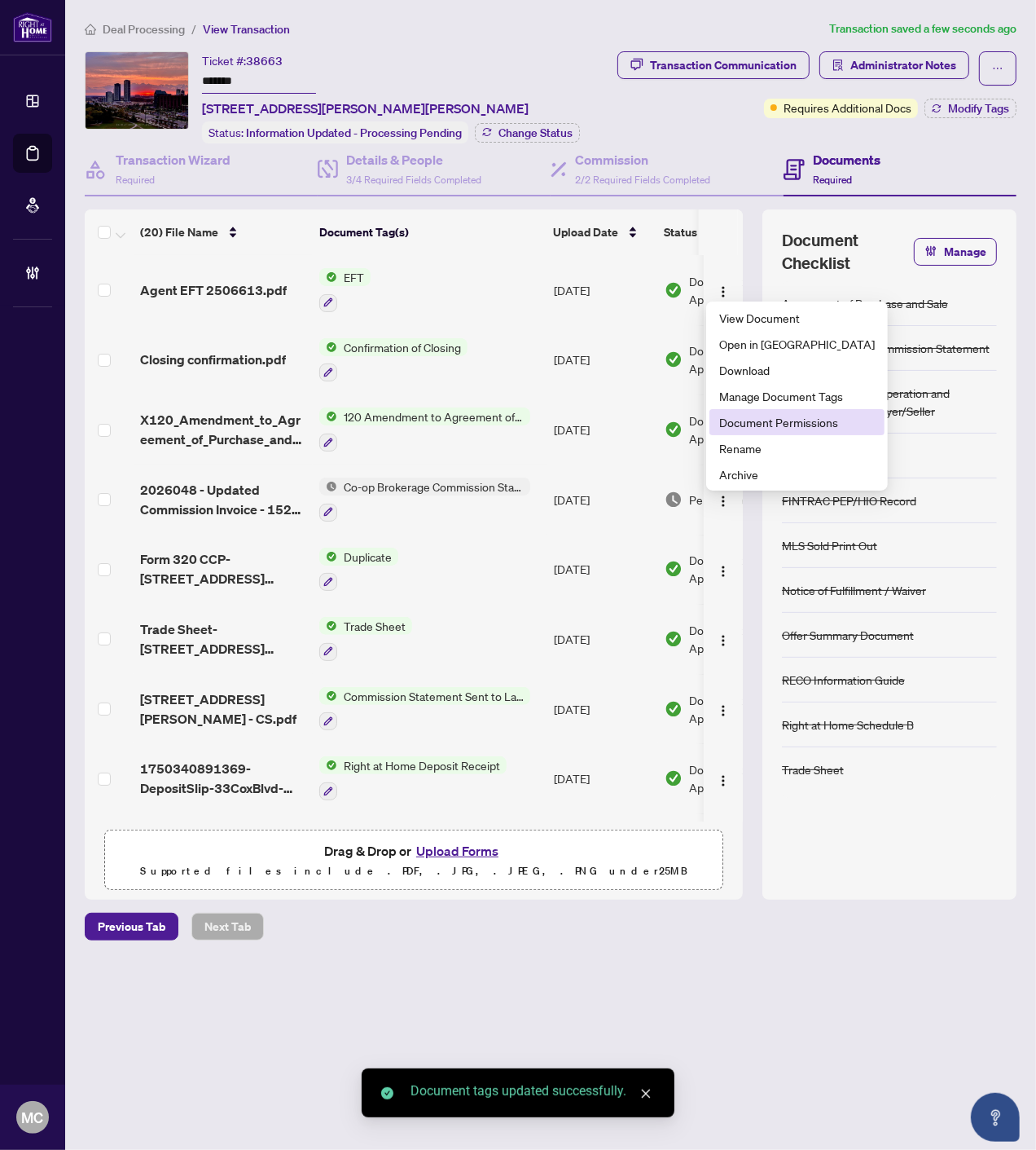
click at [756, 410] on li "Document Permissions" at bounding box center [798, 422] width 176 height 26
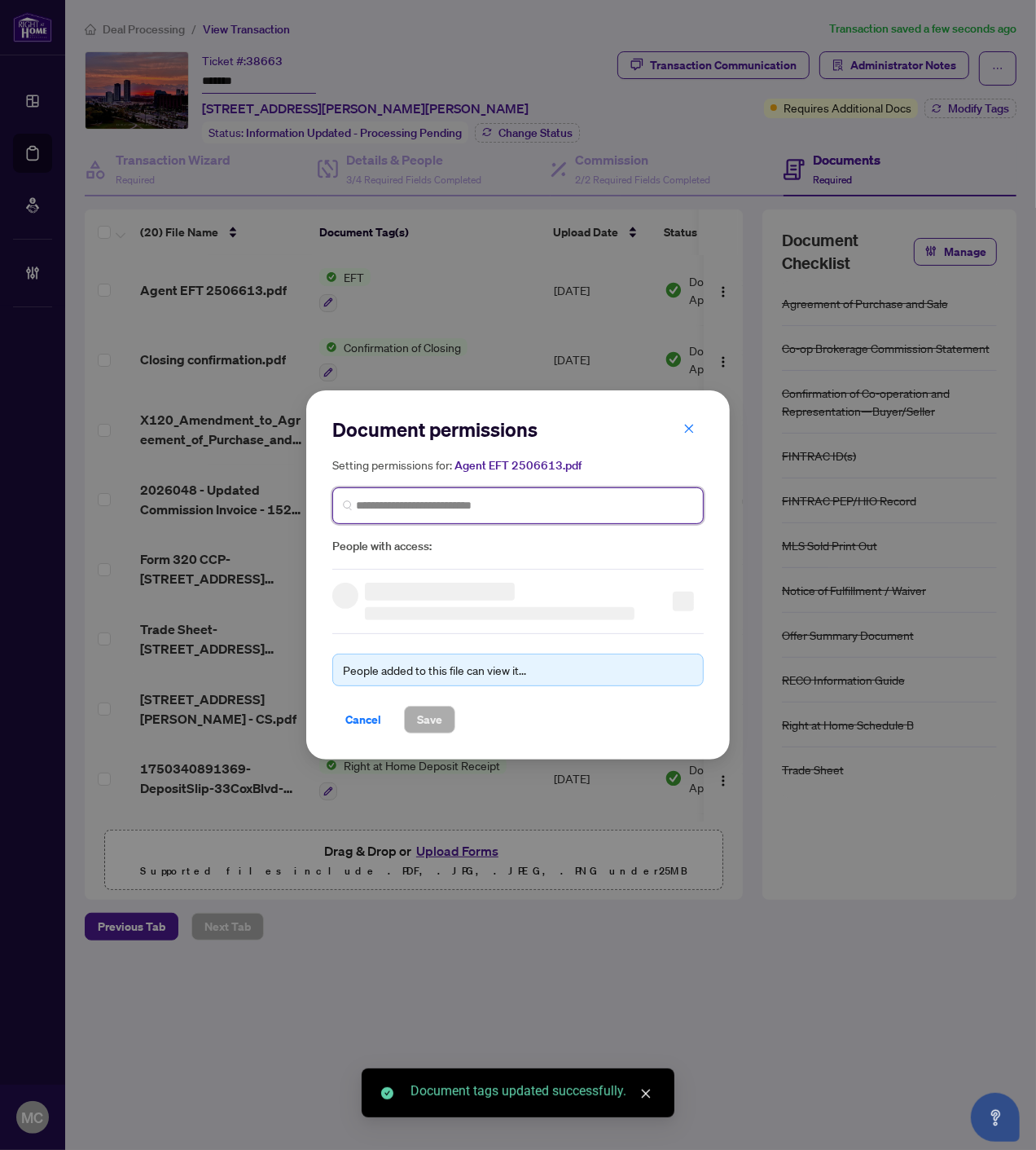
click at [540, 510] on input "search" at bounding box center [525, 506] width 337 height 17
paste input "**********"
type input "**********"
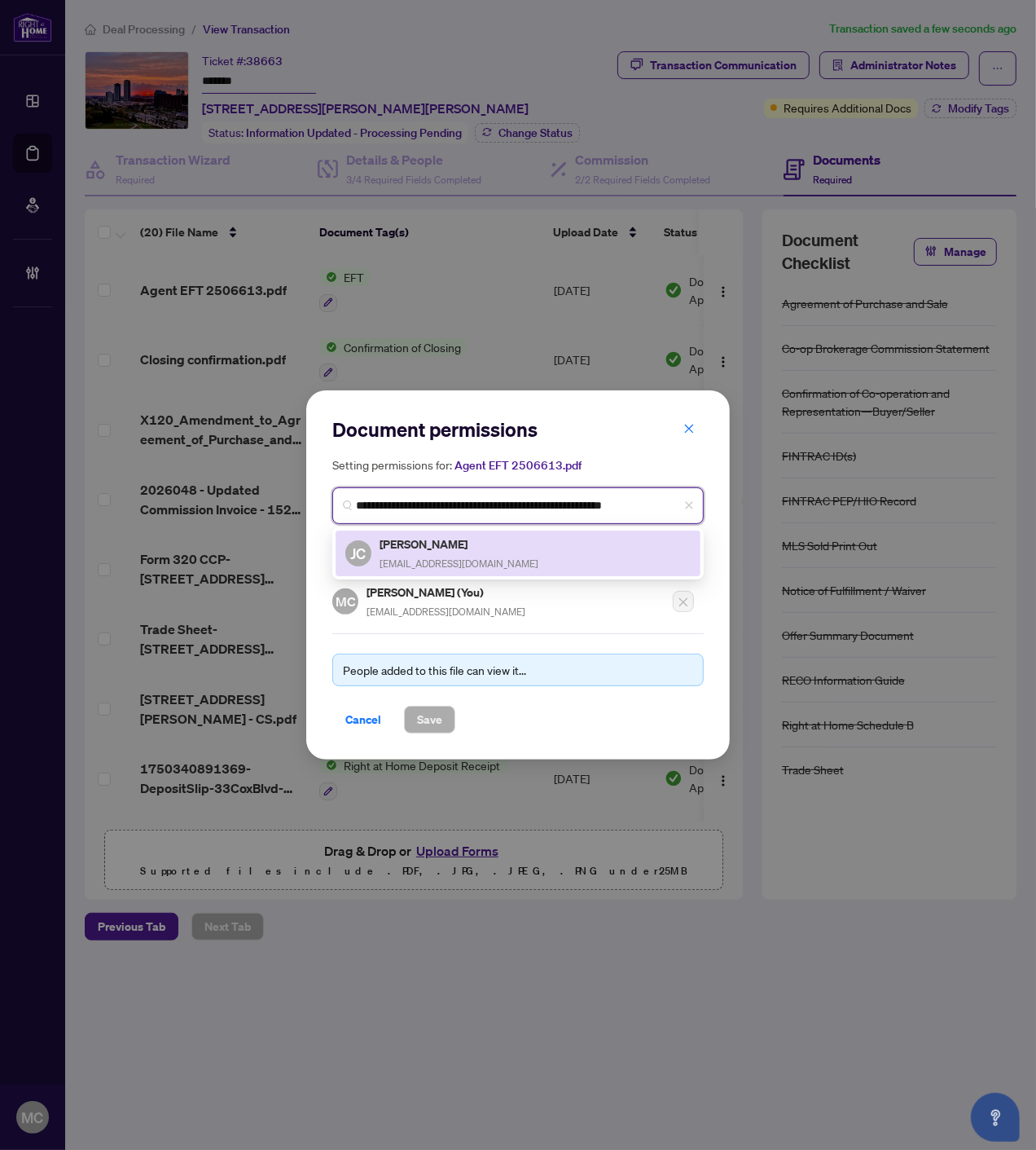
click at [427, 558] on span "joecheng58@hotmail.com" at bounding box center [459, 564] width 159 height 12
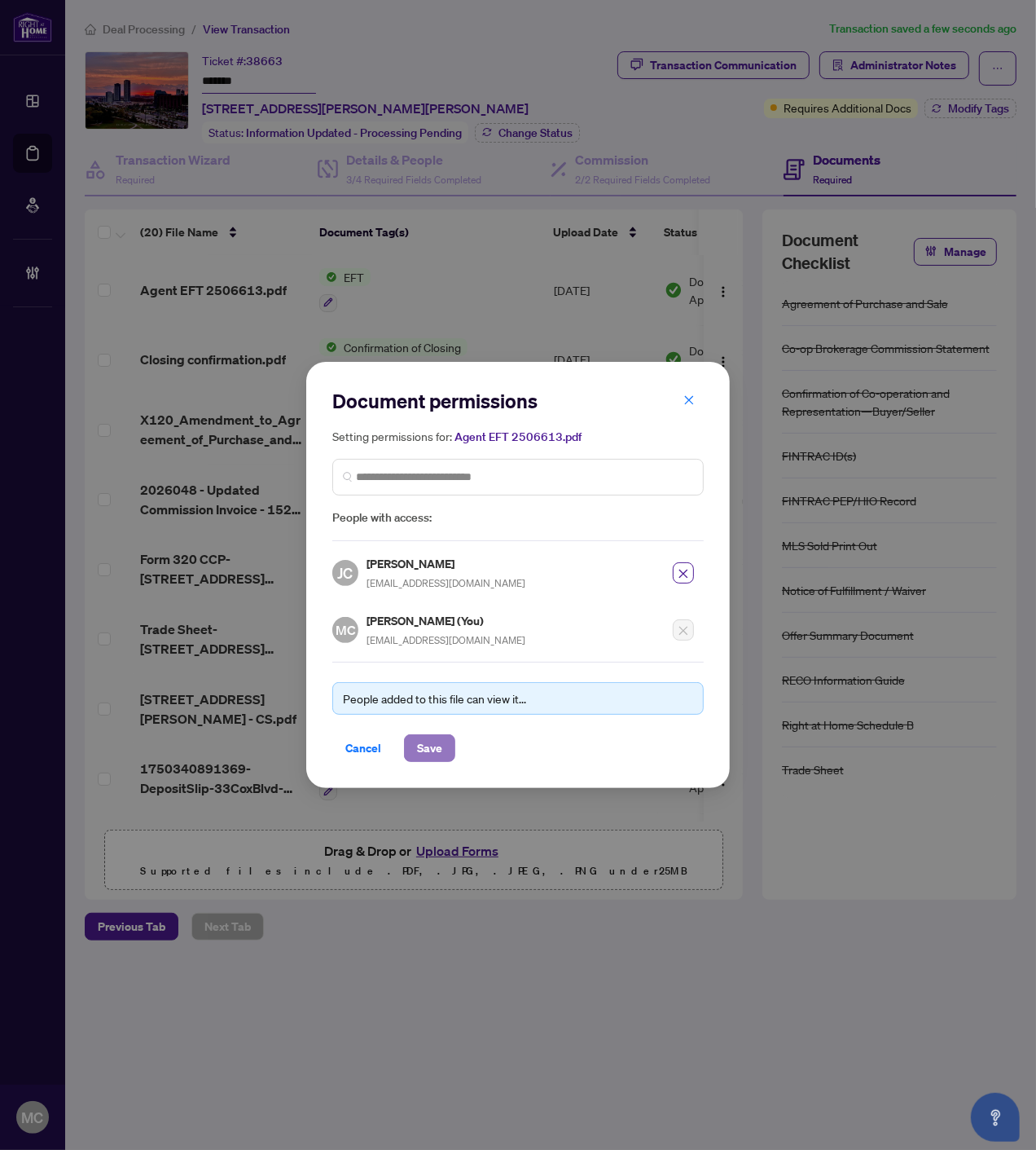
click at [429, 743] on span "Save" at bounding box center [429, 748] width 25 height 26
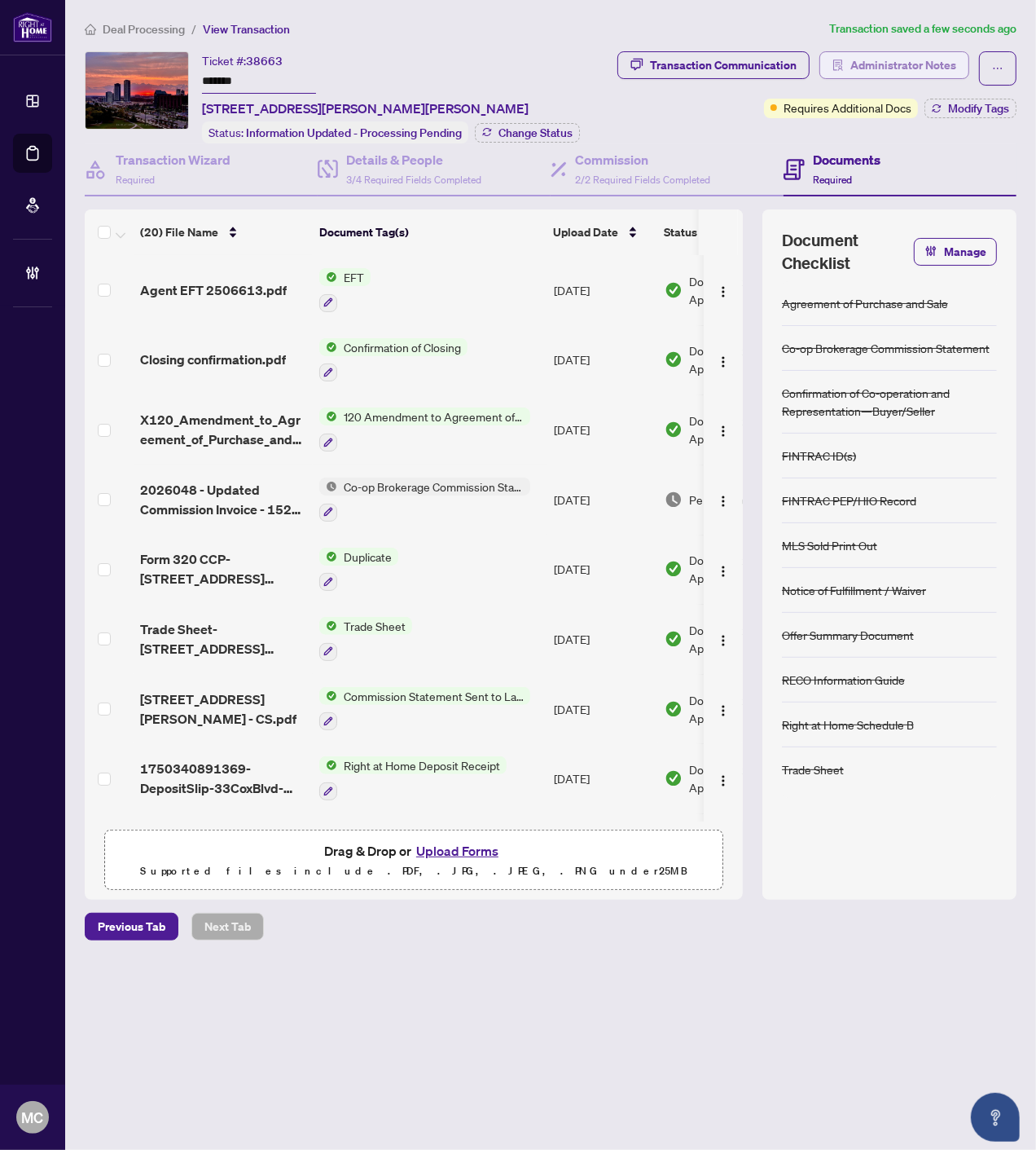
click at [957, 61] on body "Dashboard Deal Processing Mortgage Referrals Brokerage Management MC Maria Chen…" at bounding box center [518, 575] width 1036 height 1150
click at [900, 65] on span "Administrator Notes" at bounding box center [903, 65] width 106 height 26
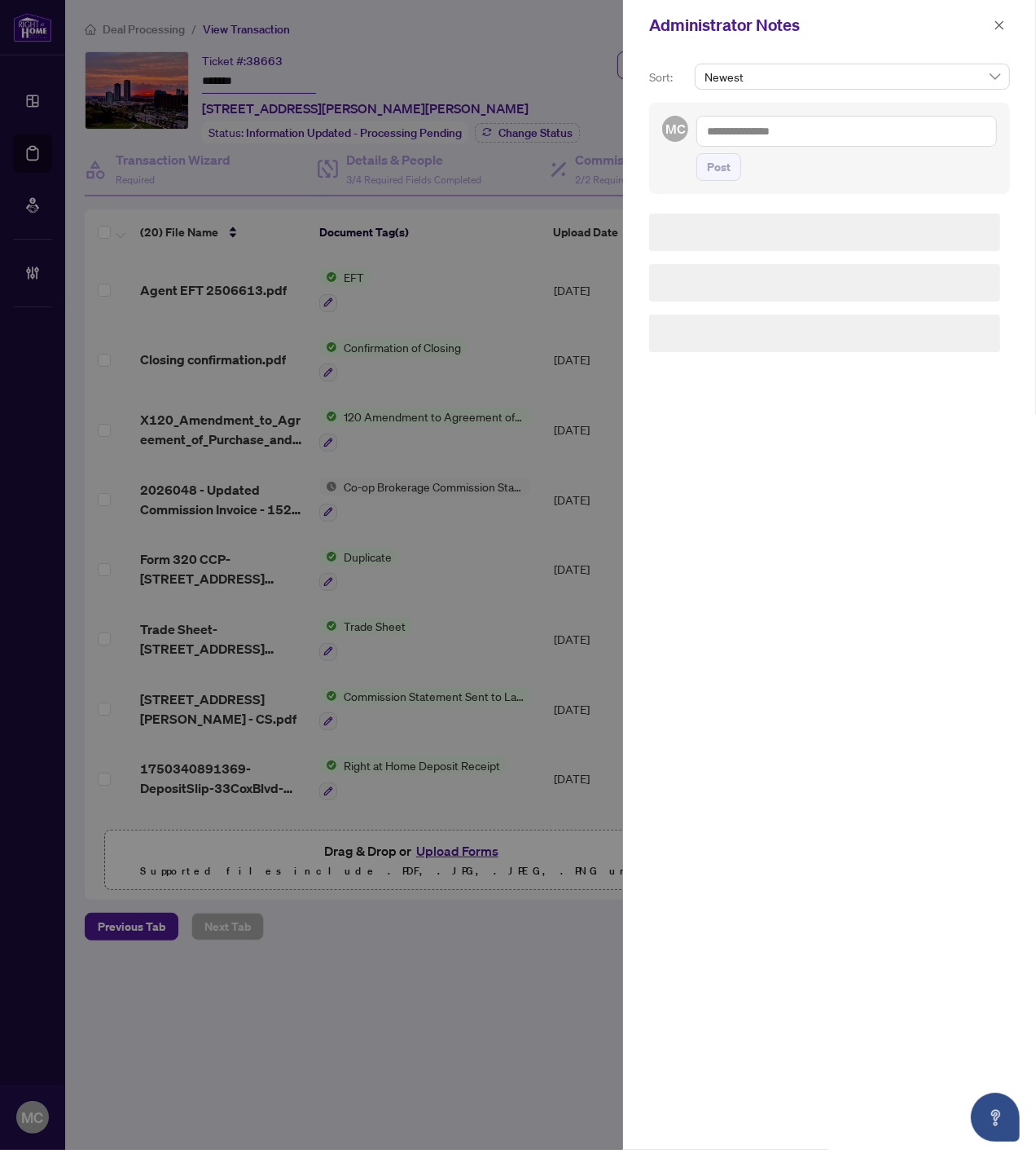
click at [851, 141] on textarea at bounding box center [847, 131] width 300 height 31
paste textarea "**********"
type textarea "**********"
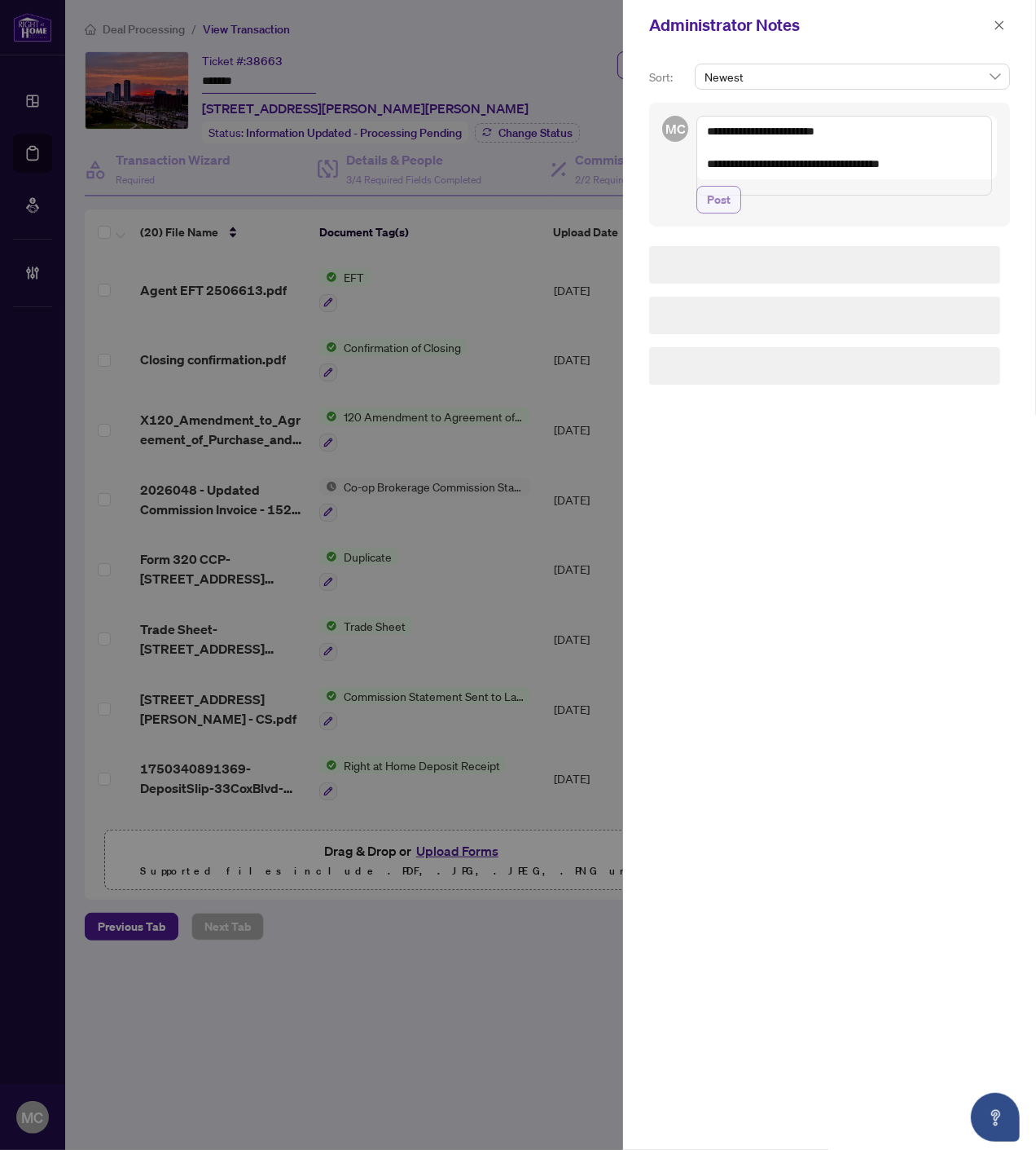
click at [729, 213] on span "Post" at bounding box center [718, 200] width 23 height 26
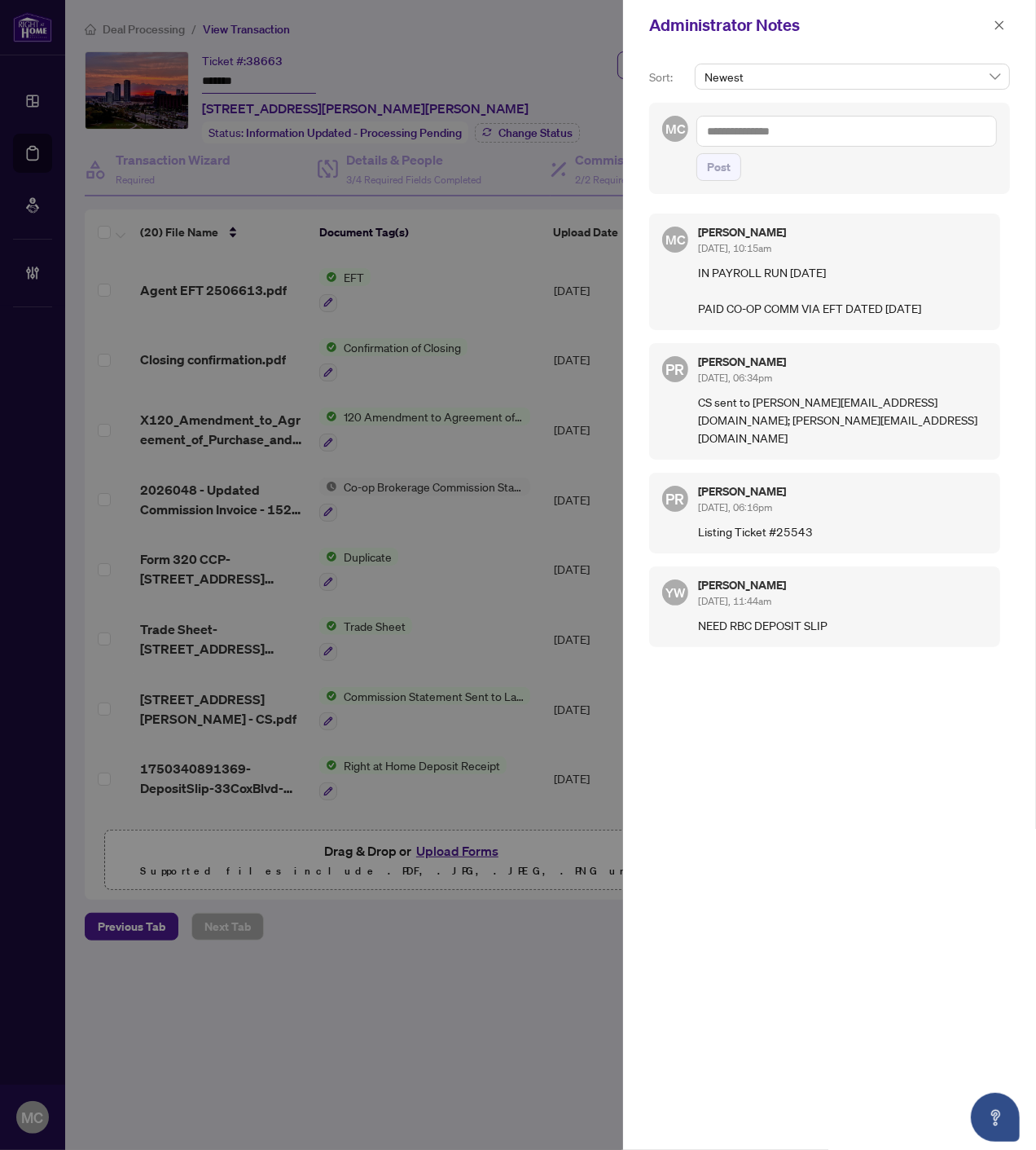
drag, startPoint x: 997, startPoint y: 23, endPoint x: 990, endPoint y: 104, distance: 81.3
click at [997, 22] on icon "close" at bounding box center [1000, 25] width 9 height 9
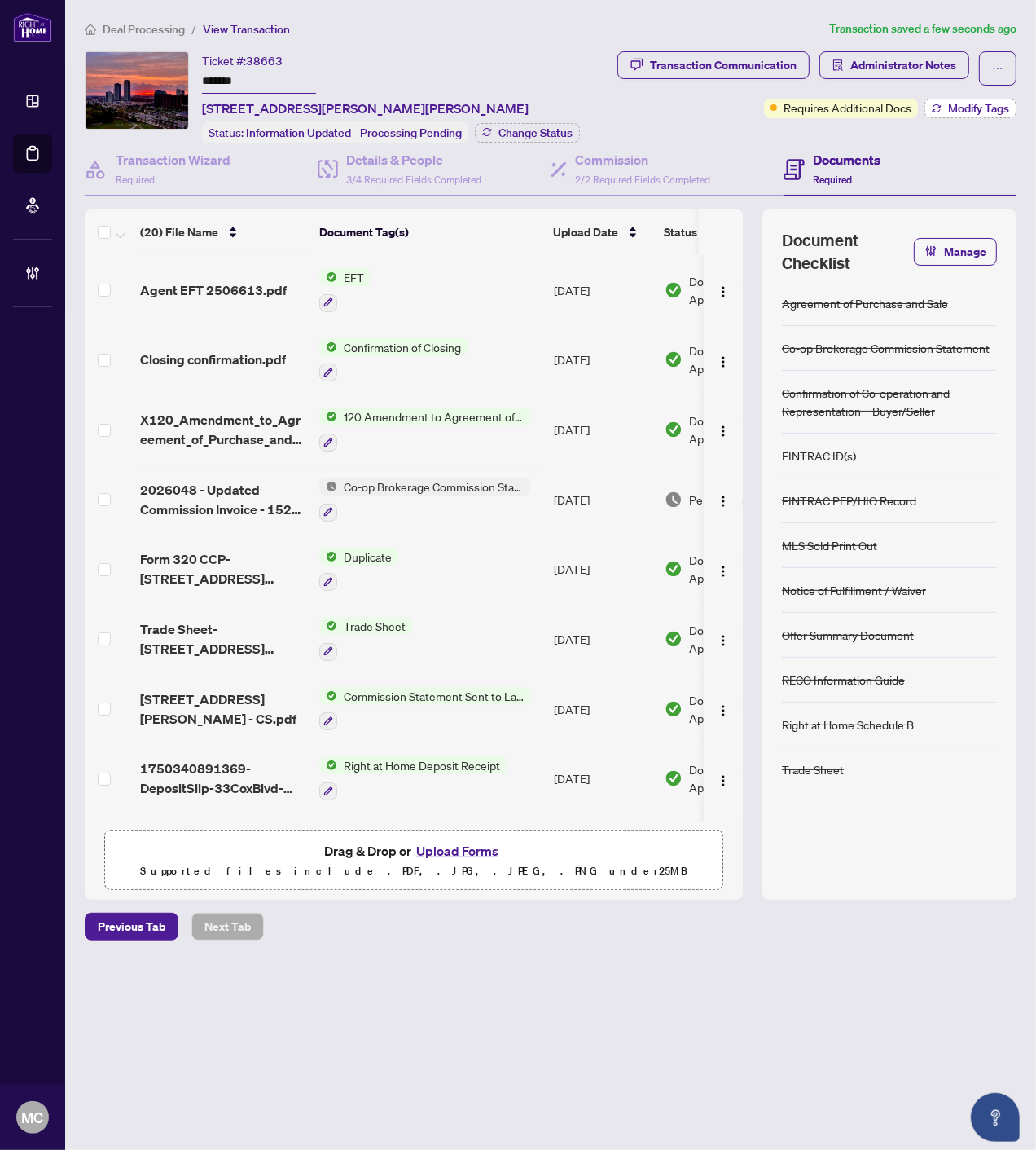
click at [984, 113] on span "Modify Tags" at bounding box center [978, 108] width 61 height 11
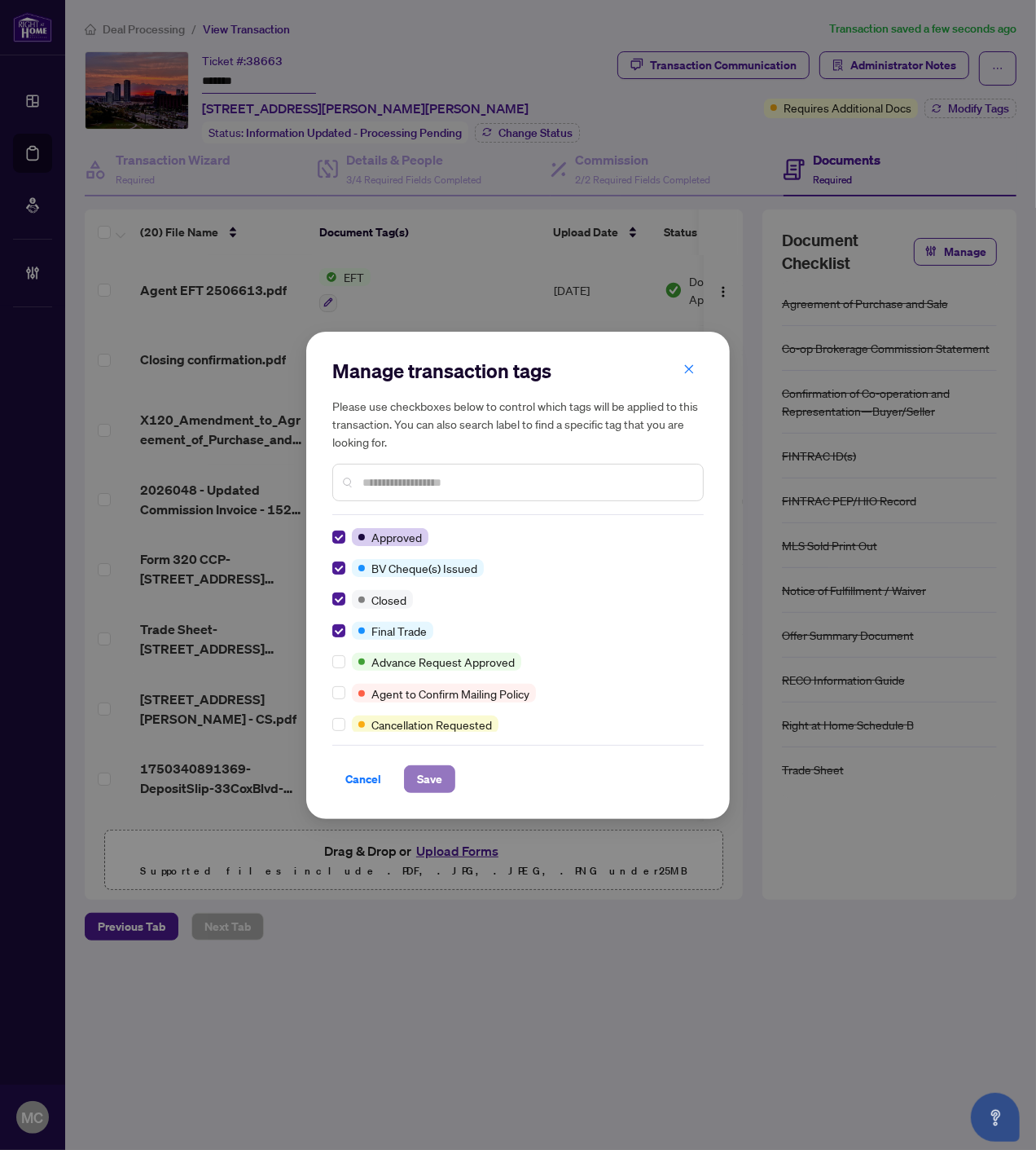
click at [421, 769] on span "Save" at bounding box center [429, 779] width 25 height 26
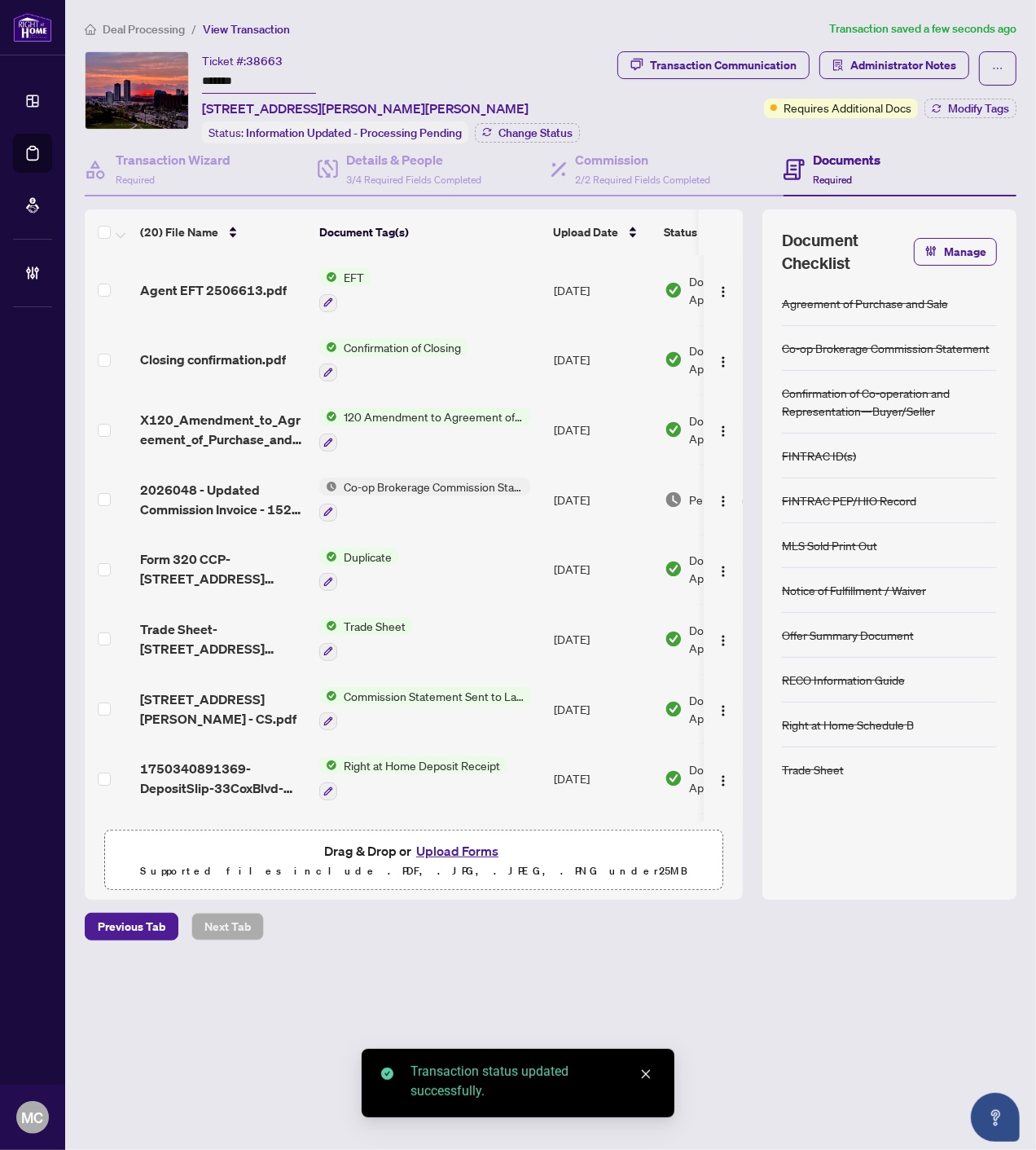
click at [540, 129] on span "Change Status" at bounding box center [535, 133] width 74 height 11
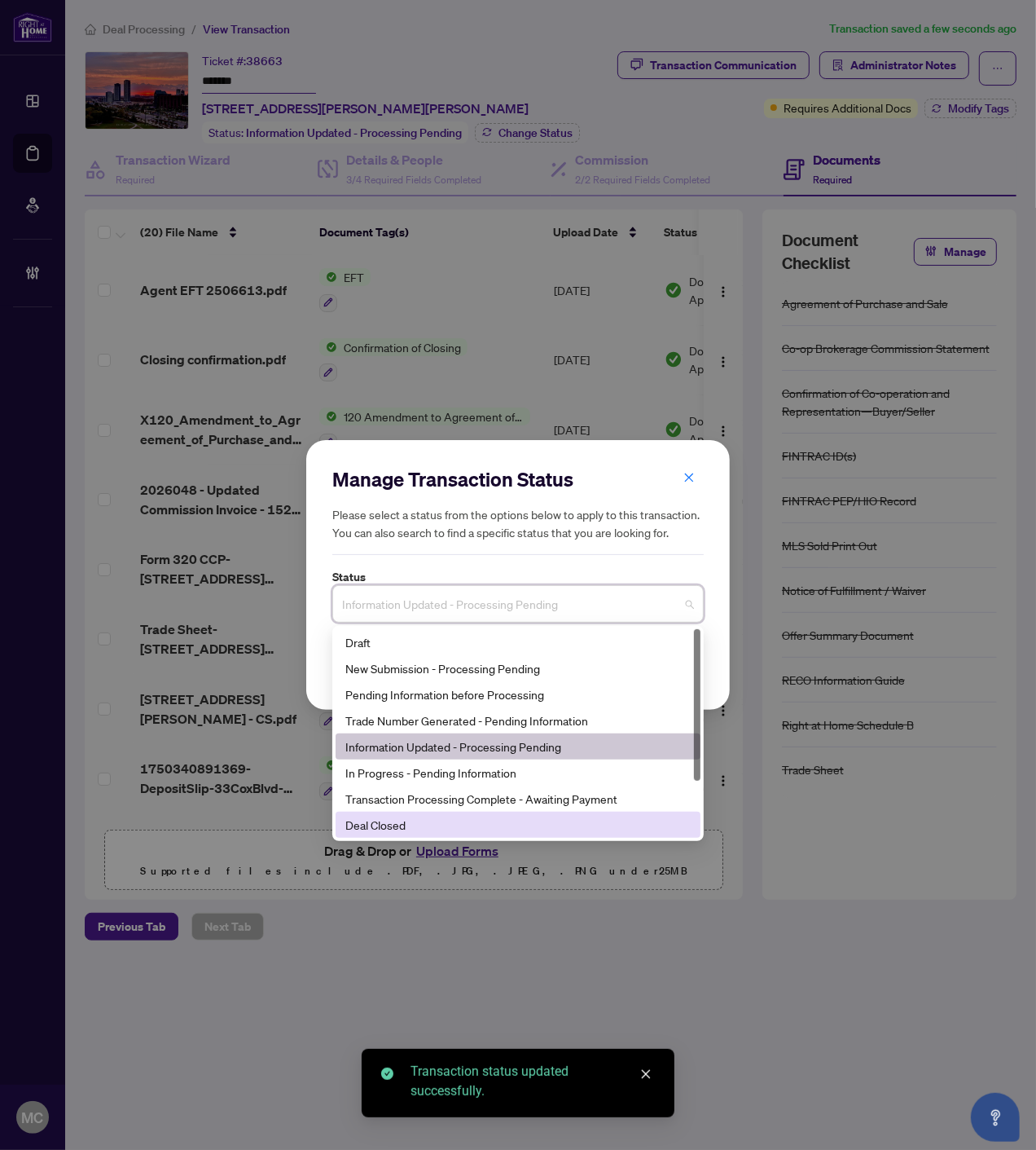
click at [400, 825] on div "Deal Closed" at bounding box center [517, 825] width 345 height 18
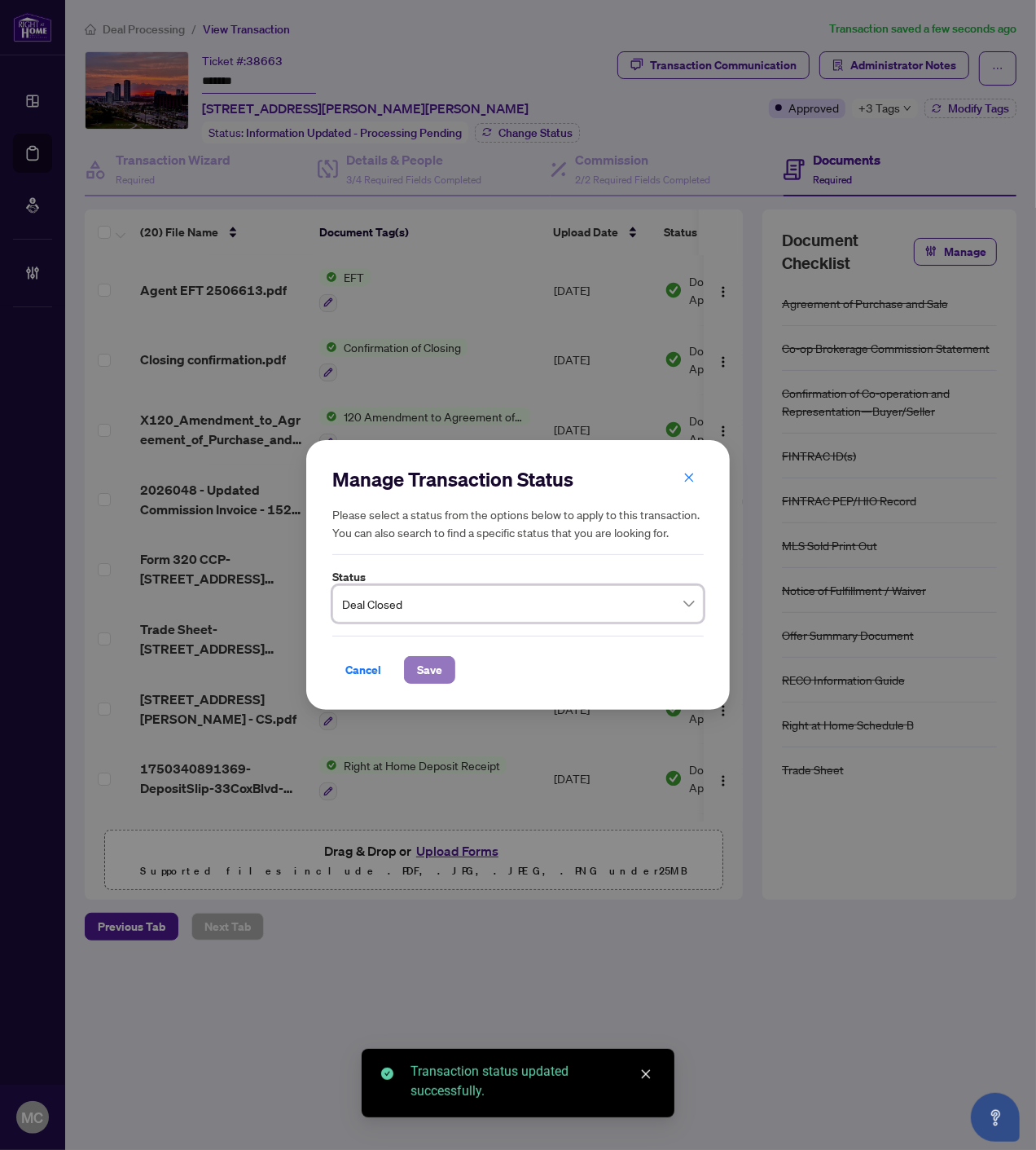
click at [404, 662] on button "Save" at bounding box center [430, 670] width 52 height 28
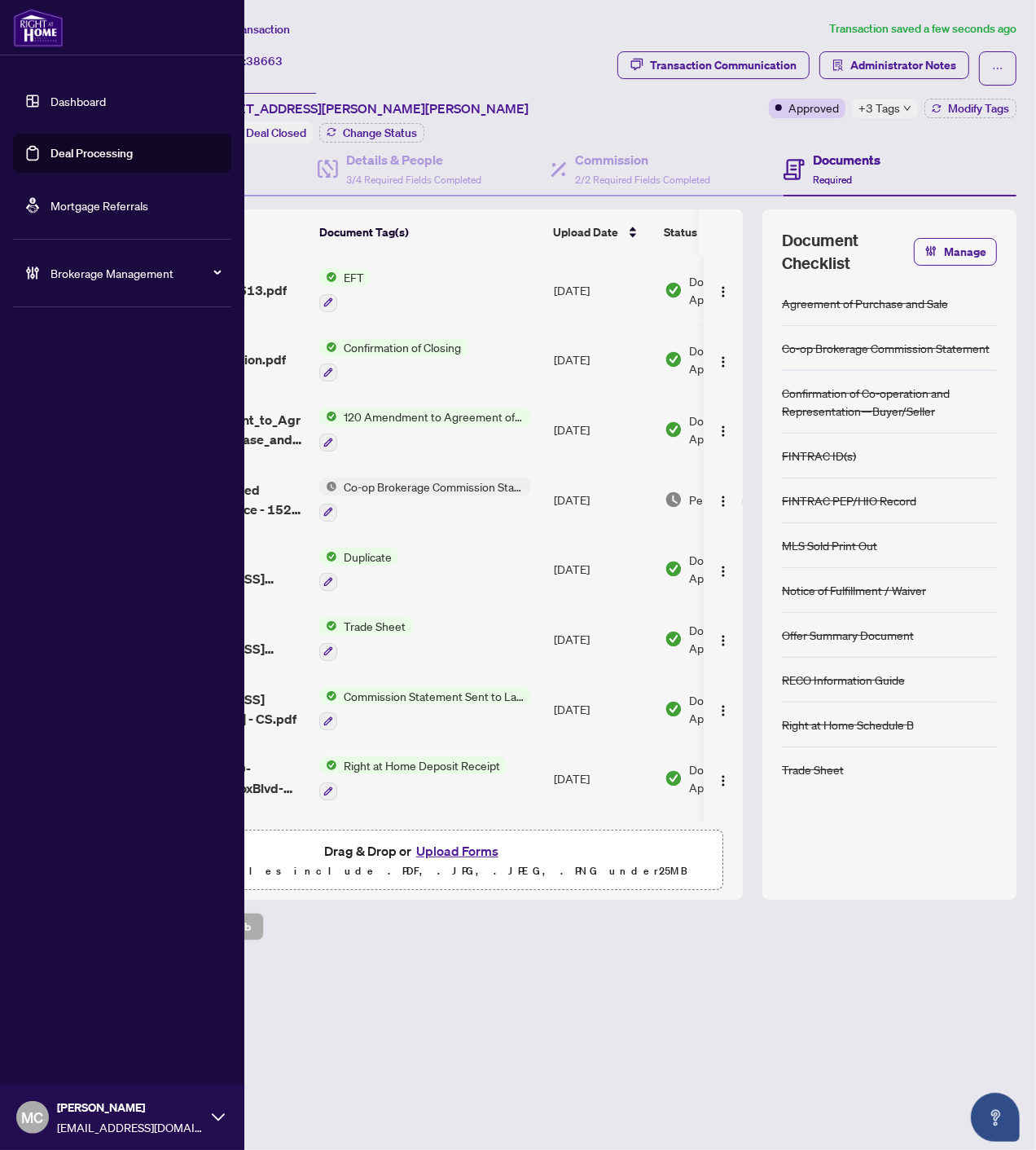
click at [124, 27] on div at bounding box center [122, 28] width 244 height 55
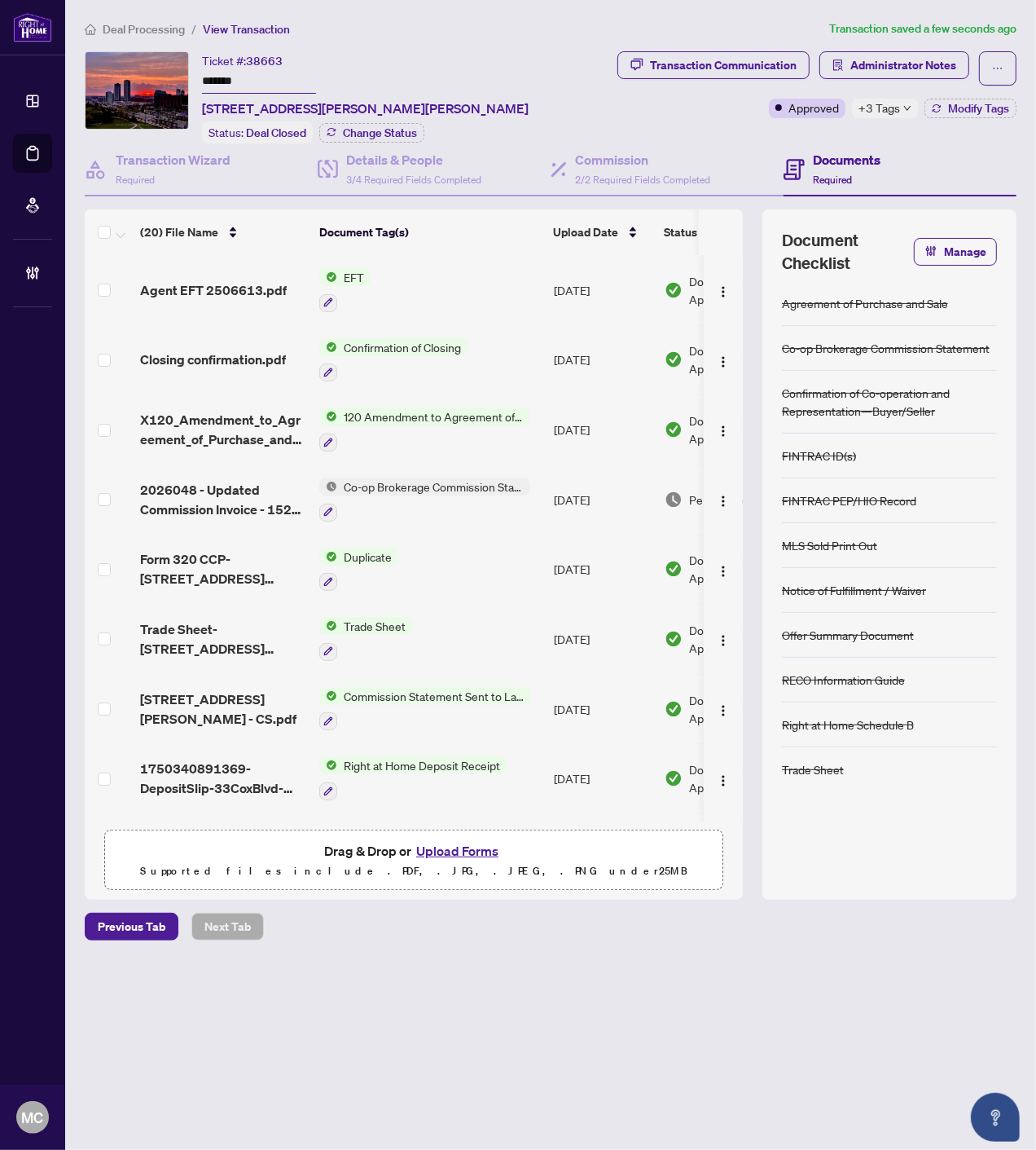
click at [141, 29] on span "Deal Processing" at bounding box center [144, 29] width 83 height 15
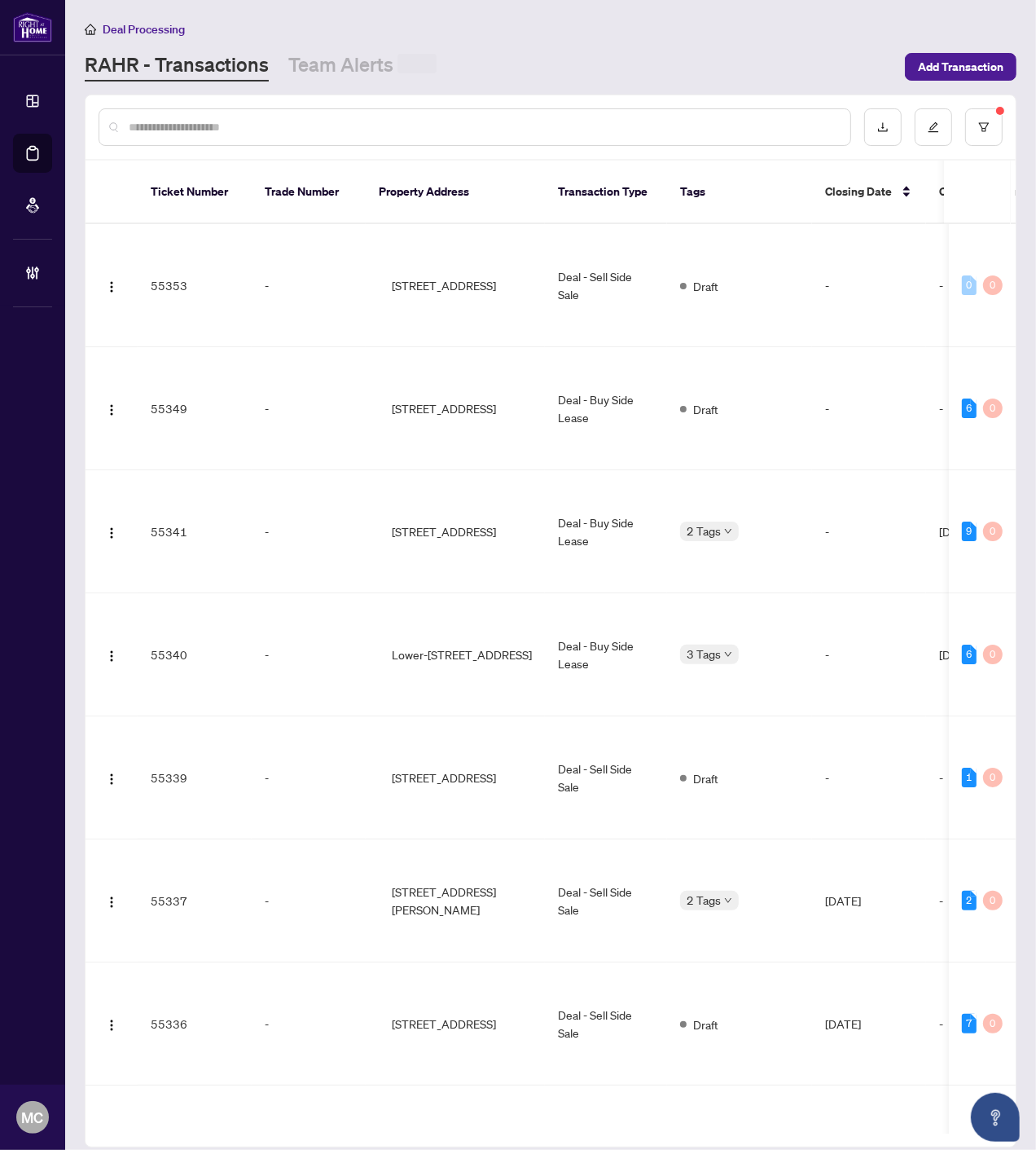
click at [416, 131] on input "text" at bounding box center [484, 127] width 709 height 18
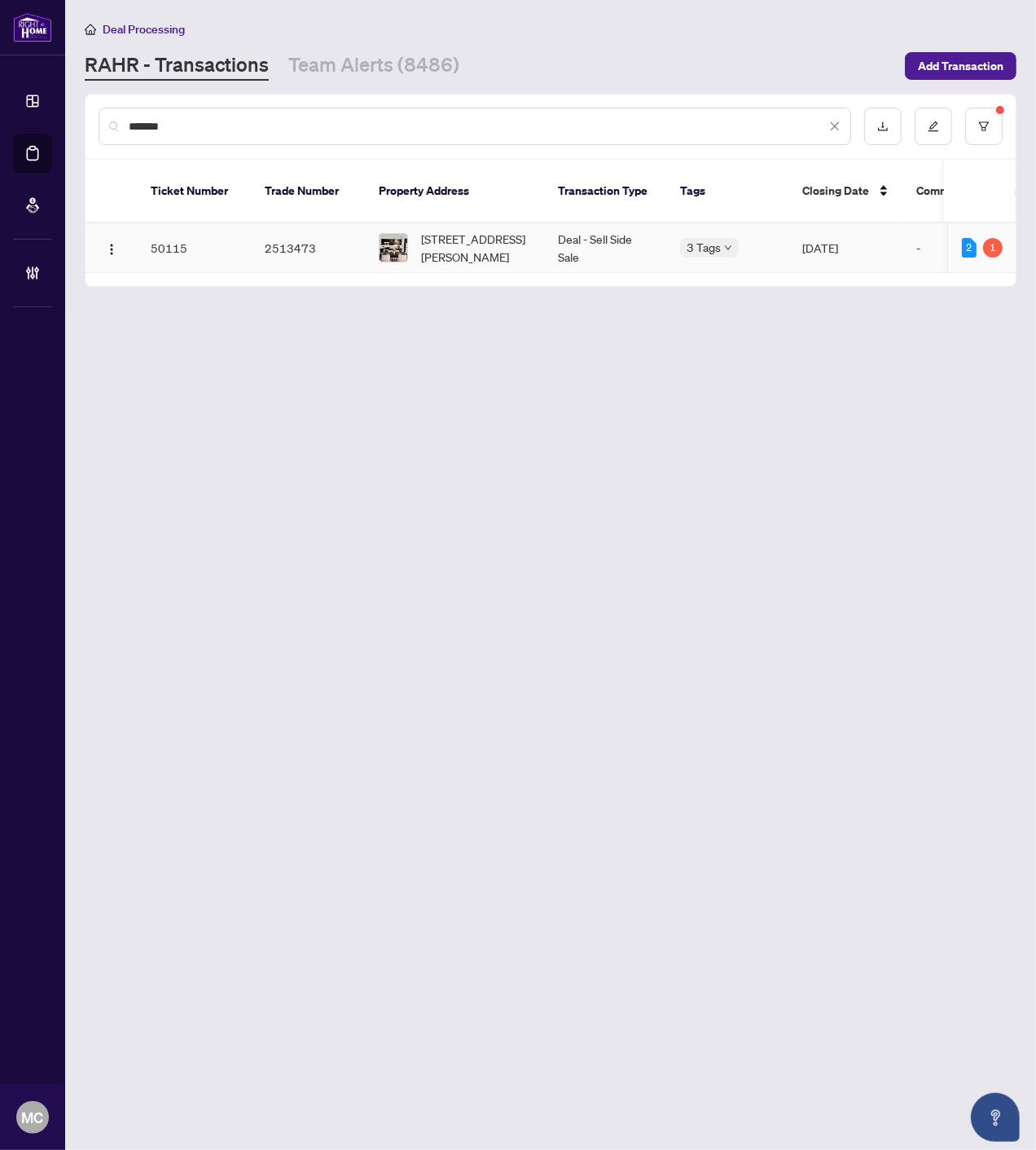
type input "*******"
click at [441, 230] on span "2110-223 Webb Dr, Mississauga, Ontario L5B 0E8, Canada" at bounding box center [477, 248] width 111 height 36
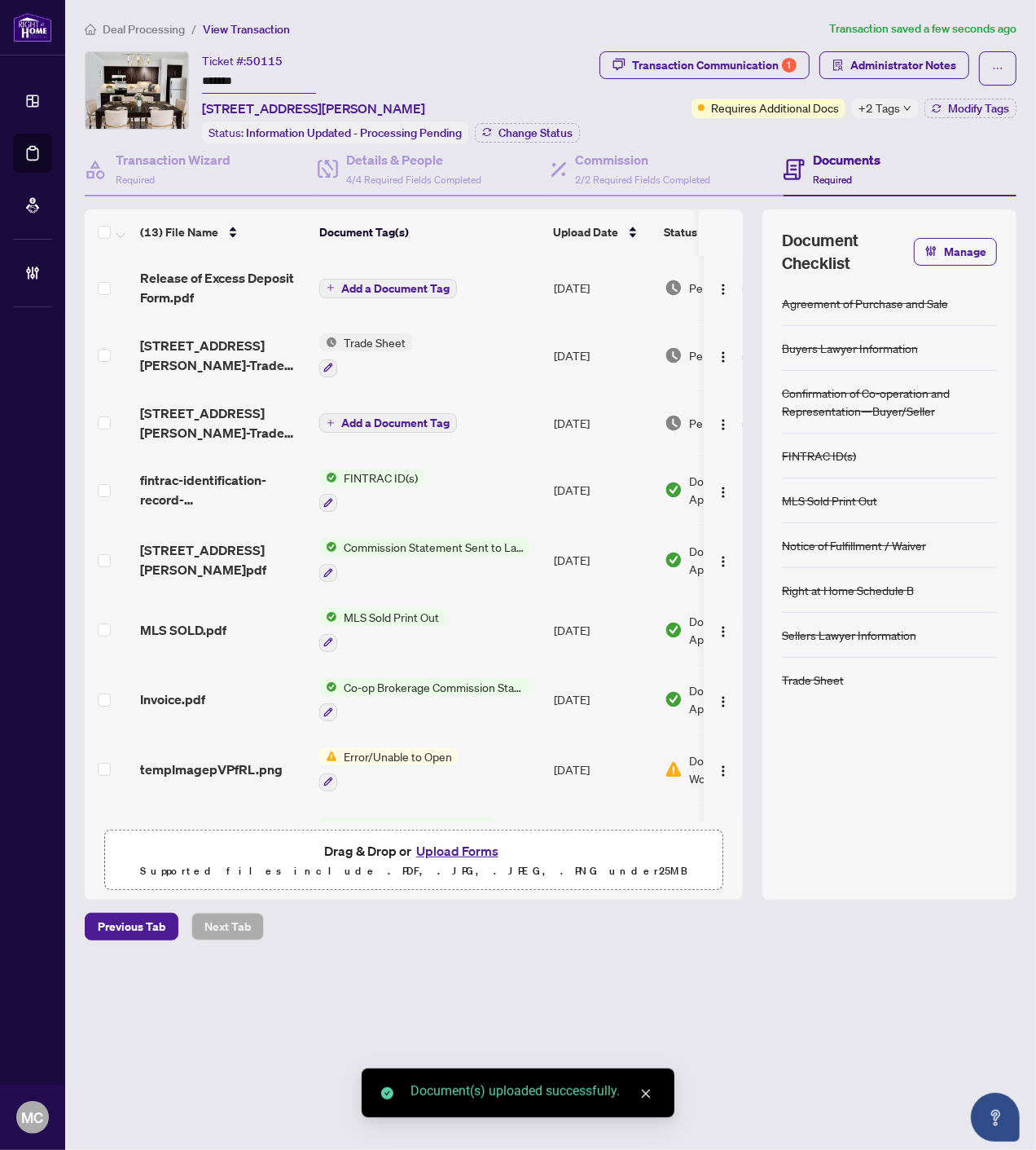
click at [381, 283] on span "Add a Document Tag" at bounding box center [396, 288] width 108 height 11
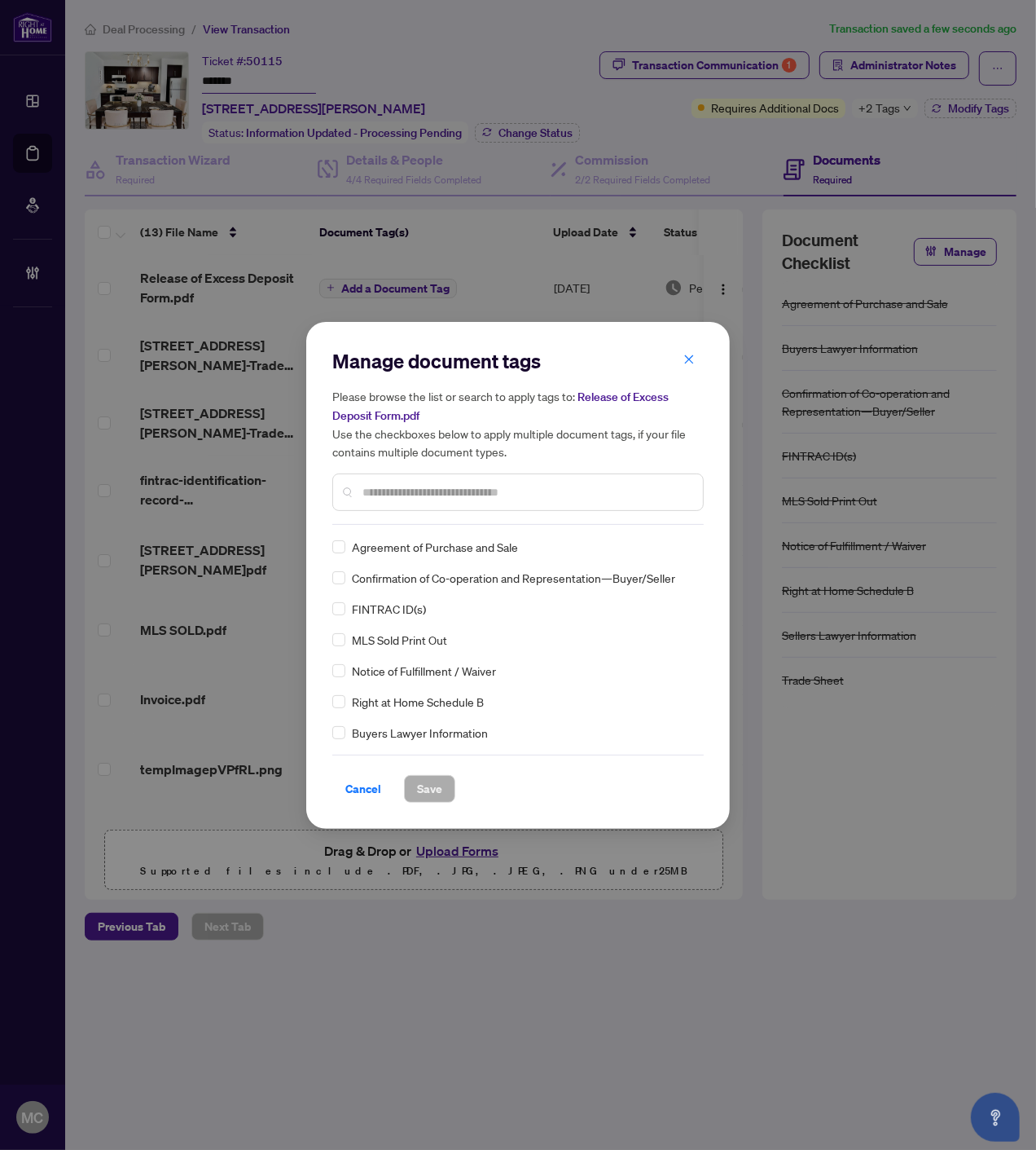
click at [528, 484] on input "text" at bounding box center [526, 492] width 328 height 18
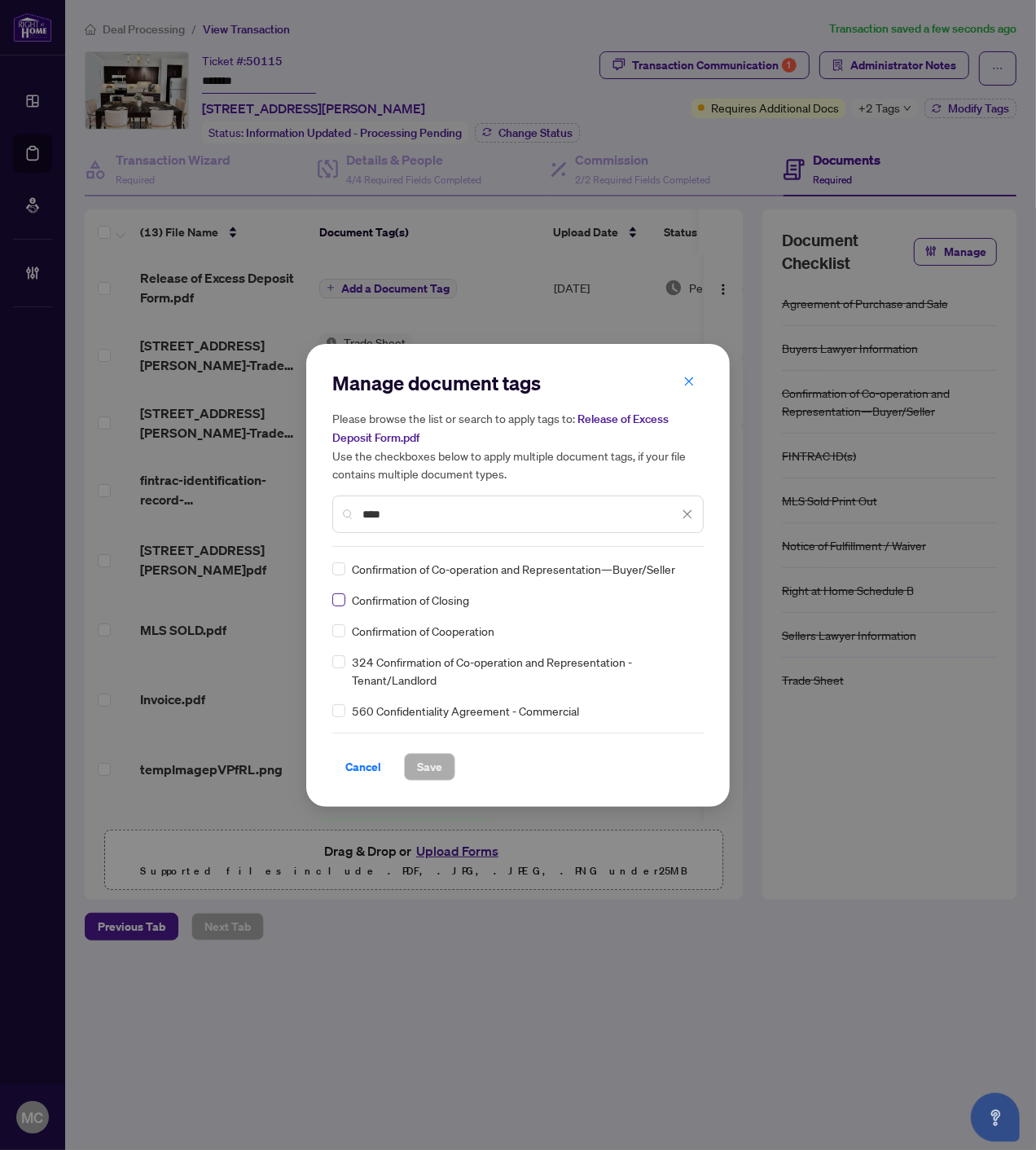
type input "****"
click at [675, 562] on img at bounding box center [670, 568] width 16 height 16
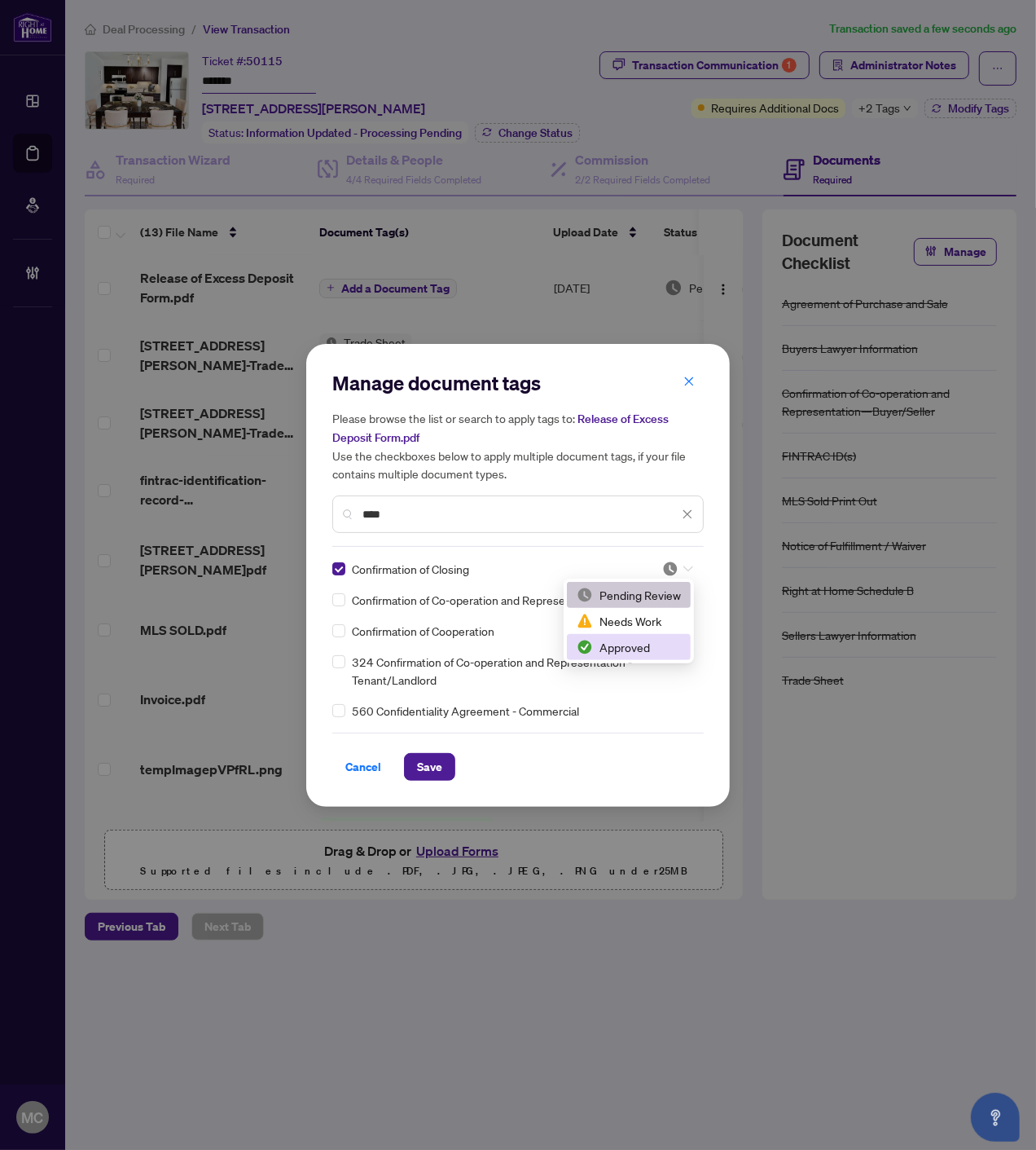
click at [638, 654] on div "Approved" at bounding box center [628, 646] width 104 height 18
click at [423, 761] on span "Save" at bounding box center [429, 767] width 25 height 26
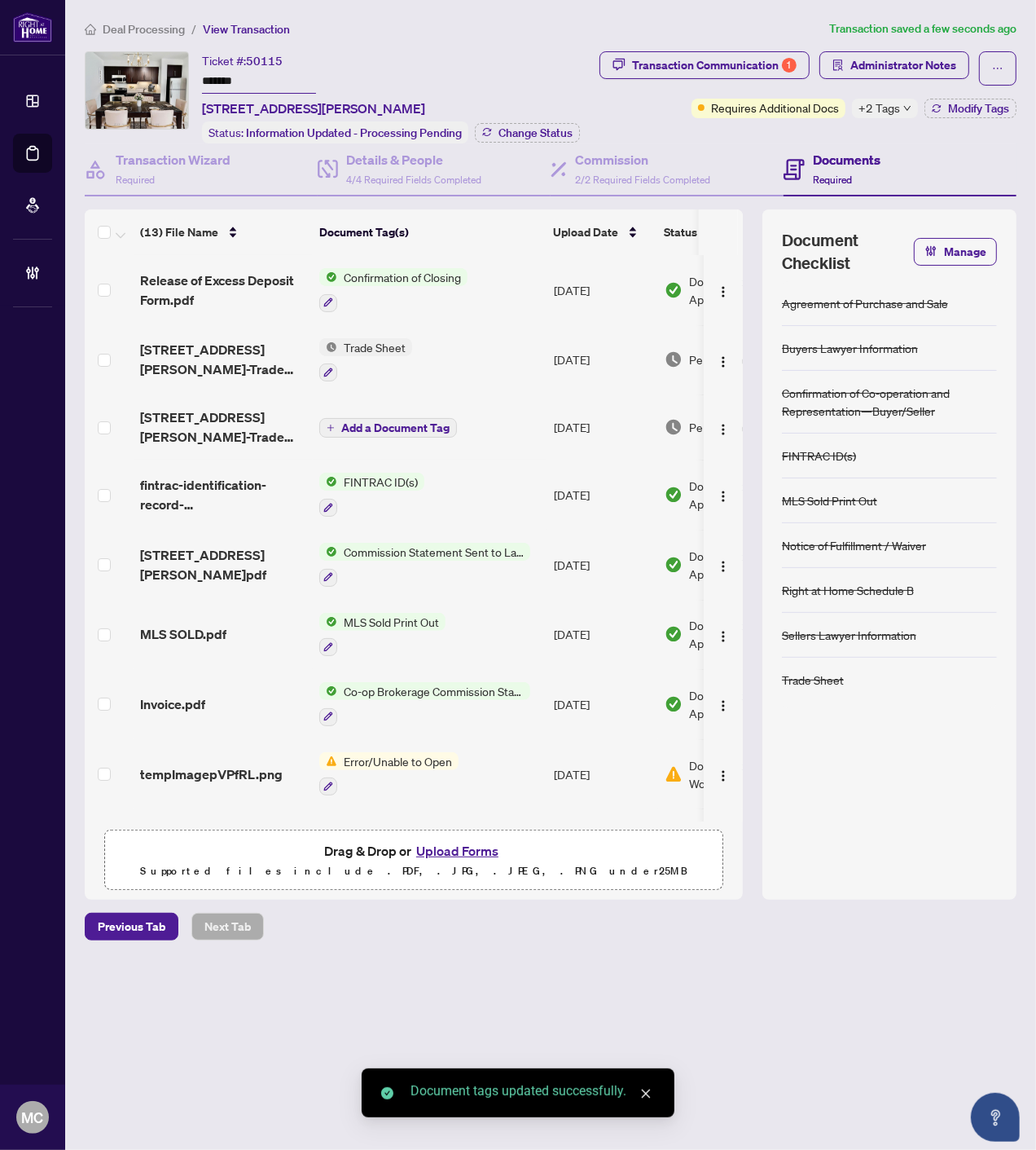
scroll to position [327, 0]
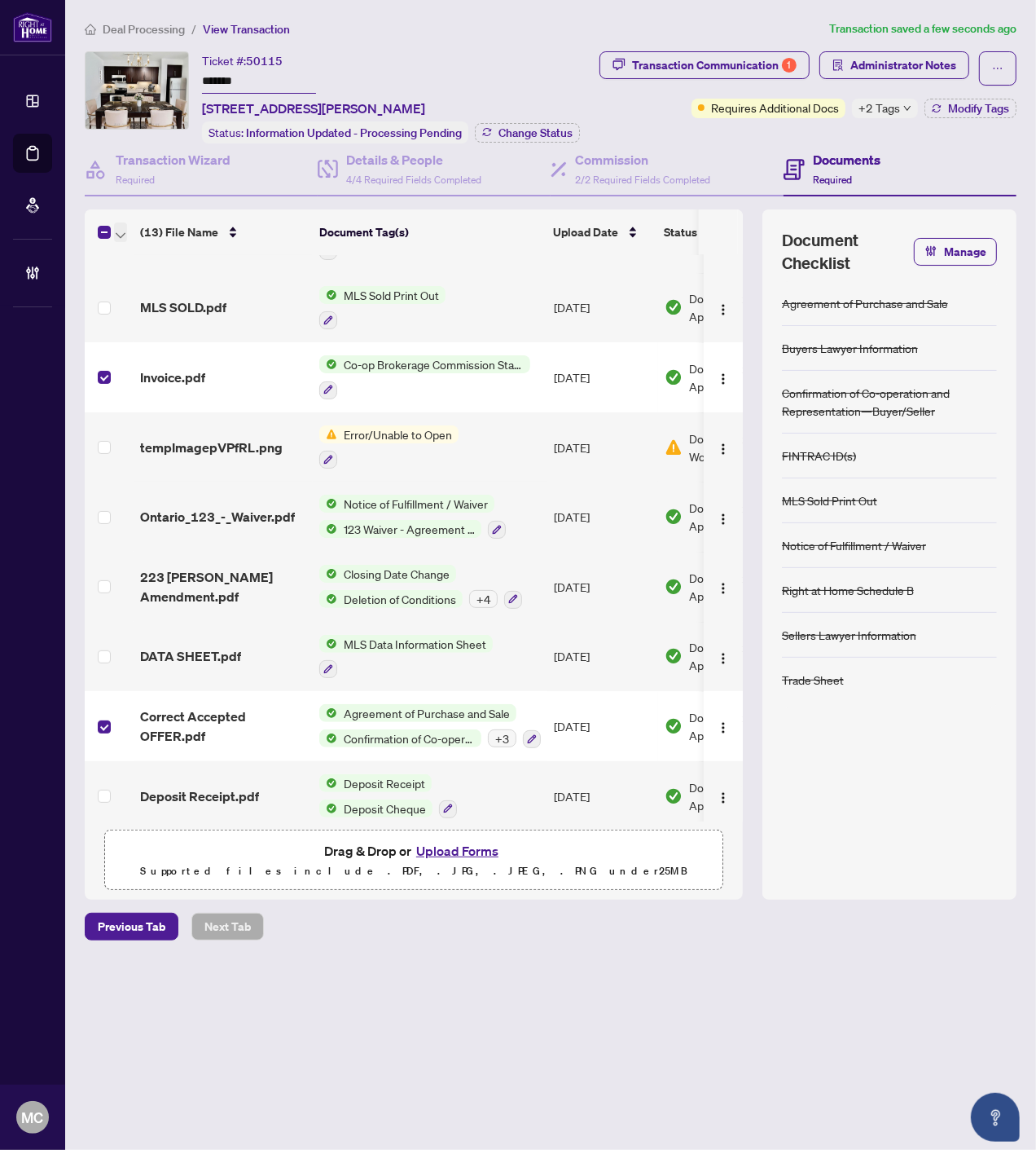
click at [119, 232] on icon "button" at bounding box center [120, 236] width 9 height 7
click at [137, 253] on span "Open Selected in New Tab(s)" at bounding box center [200, 257] width 145 height 18
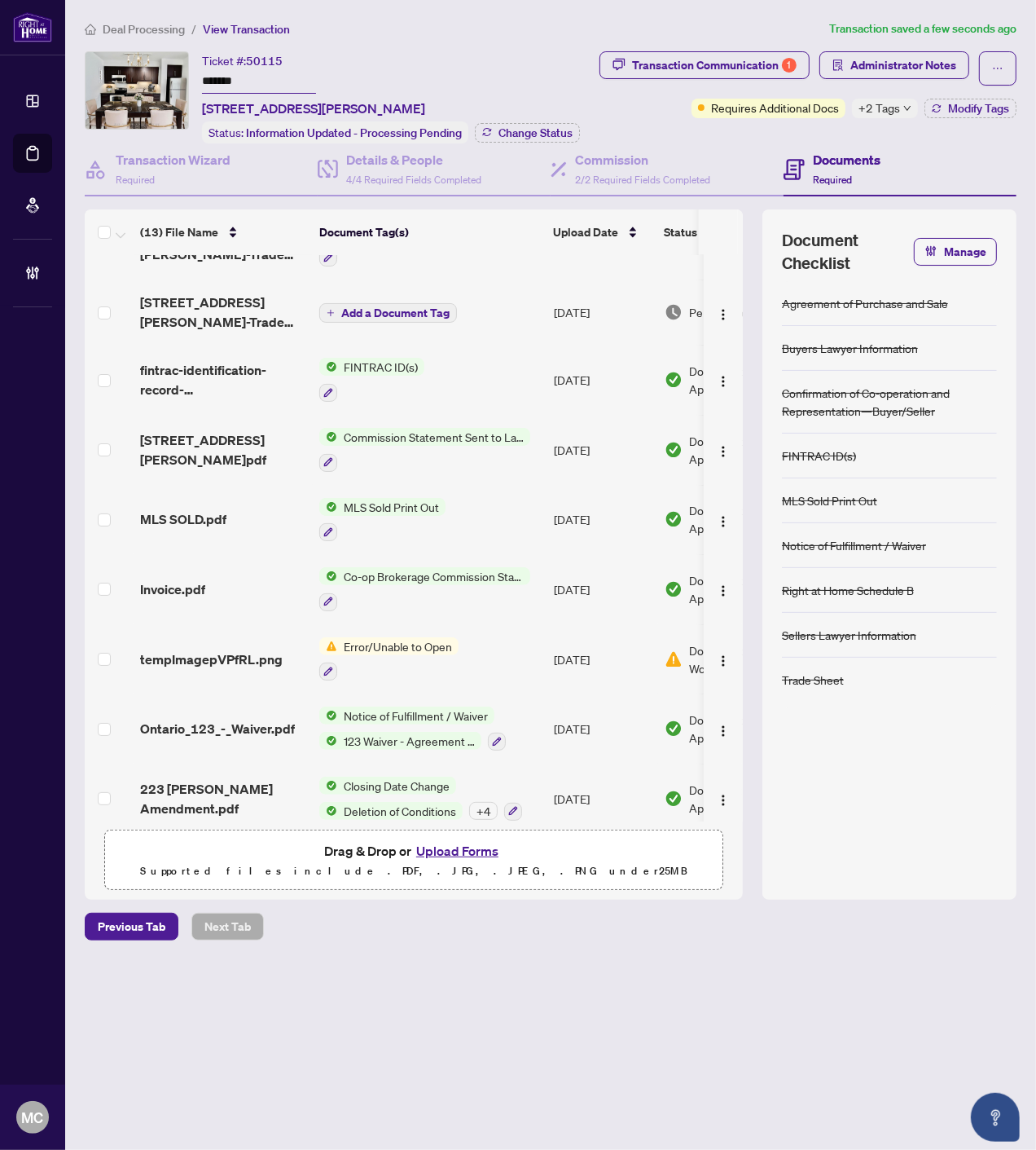
scroll to position [0, 0]
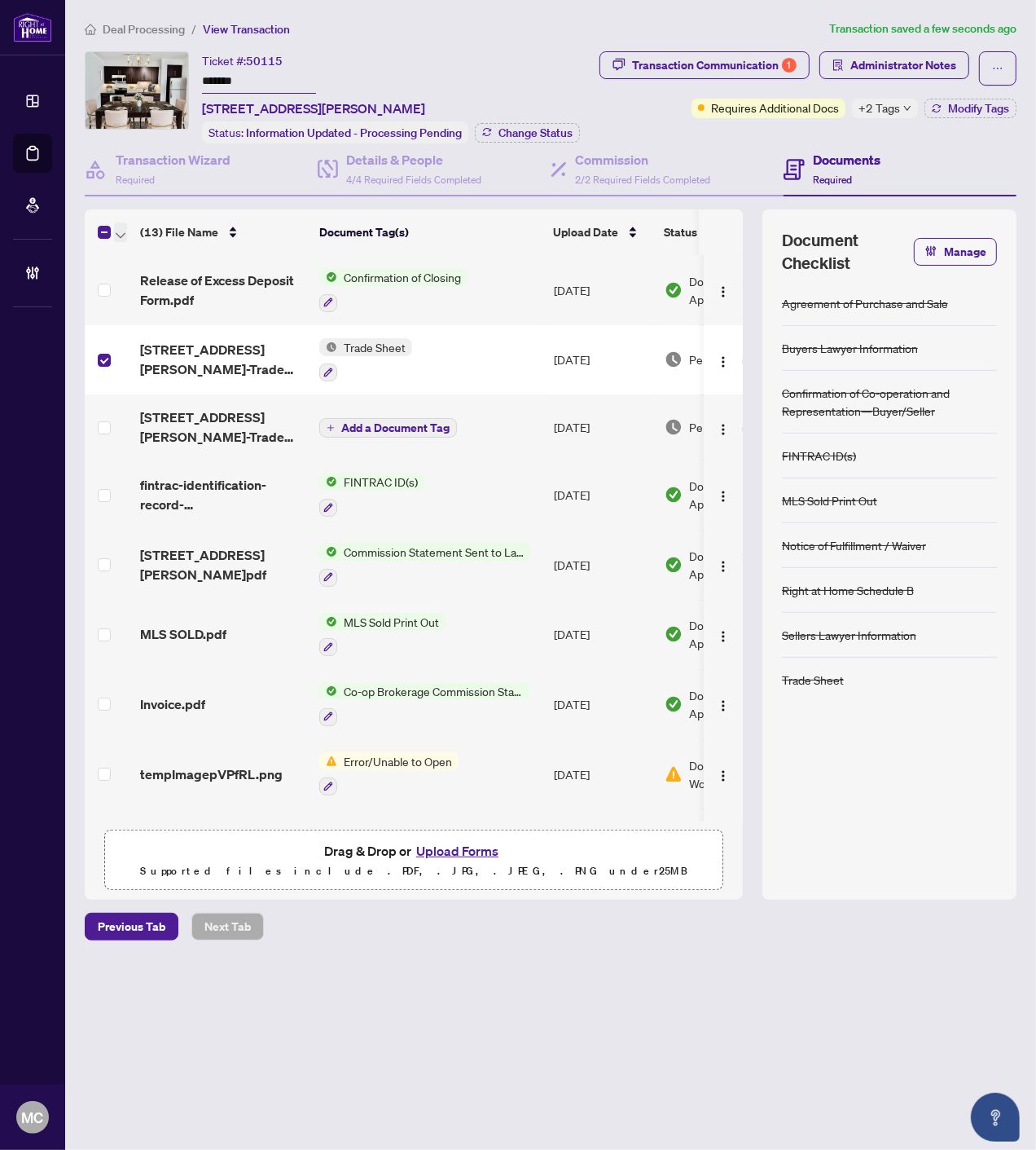
click at [117, 232] on icon "button" at bounding box center [120, 236] width 9 height 7
click at [137, 253] on span "Open Selected in New Tab(s)" at bounding box center [200, 257] width 145 height 18
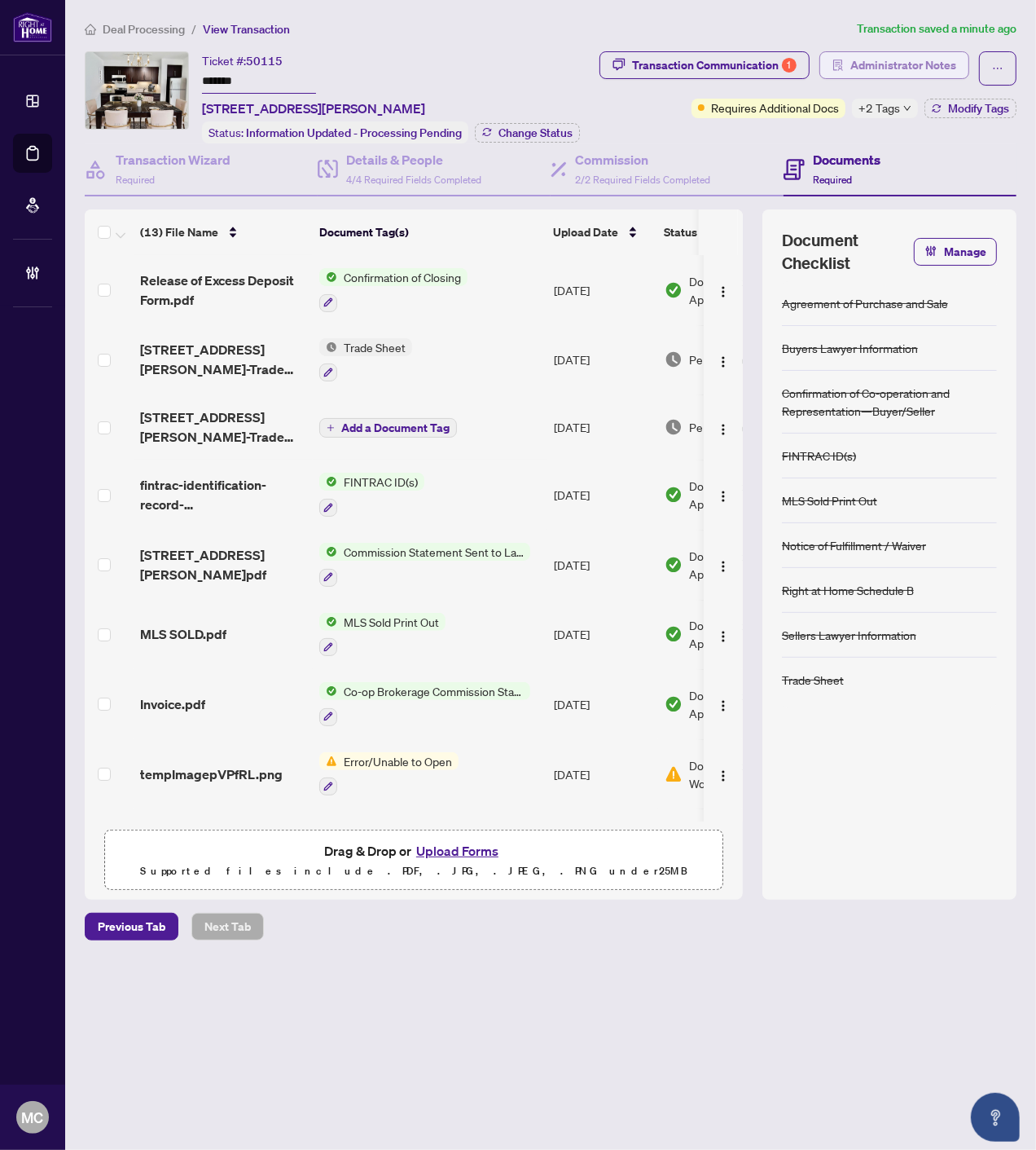
click at [946, 58] on span "Administrator Notes" at bounding box center [903, 65] width 106 height 26
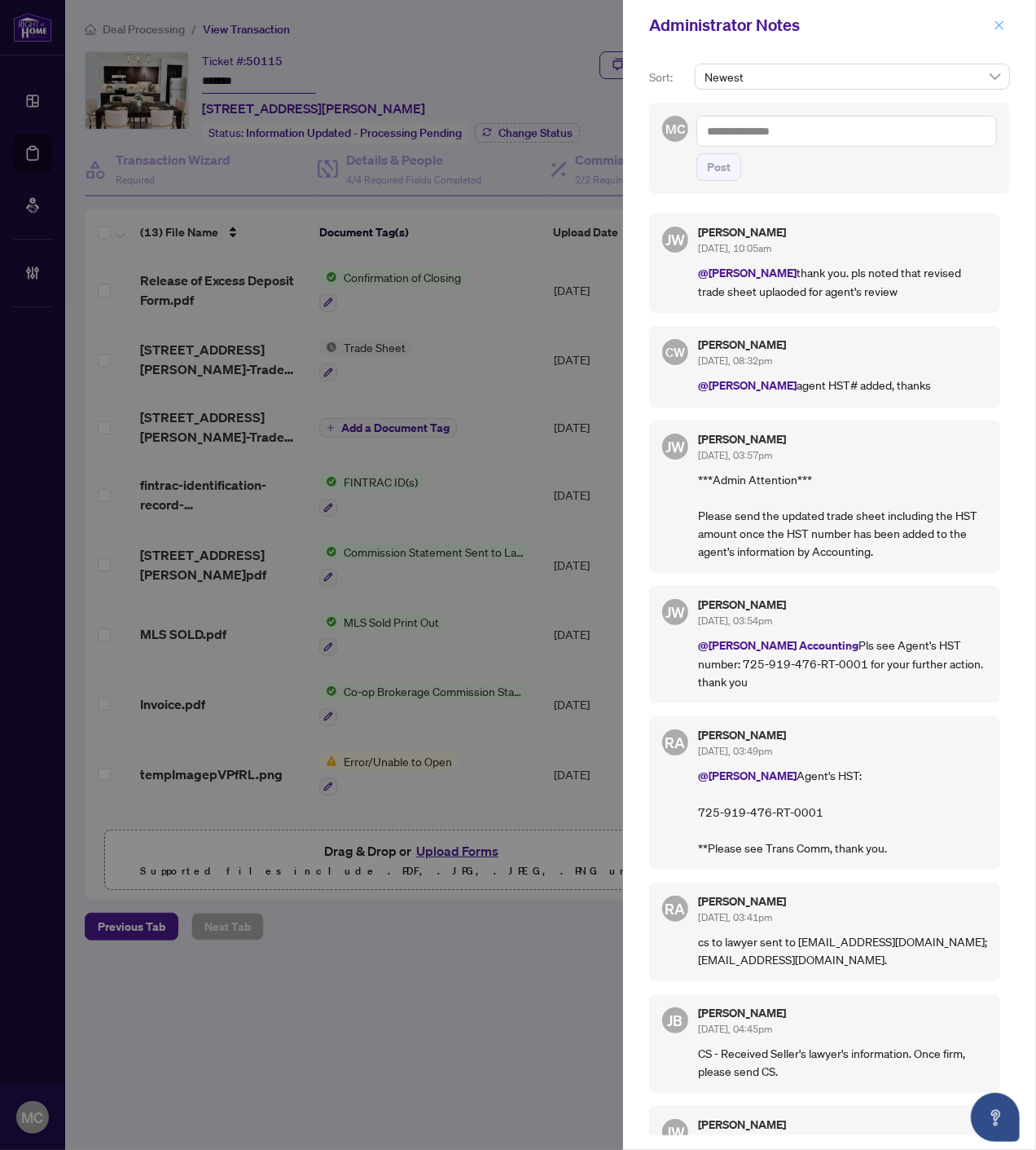
click at [1001, 24] on icon "close" at bounding box center [999, 25] width 11 height 11
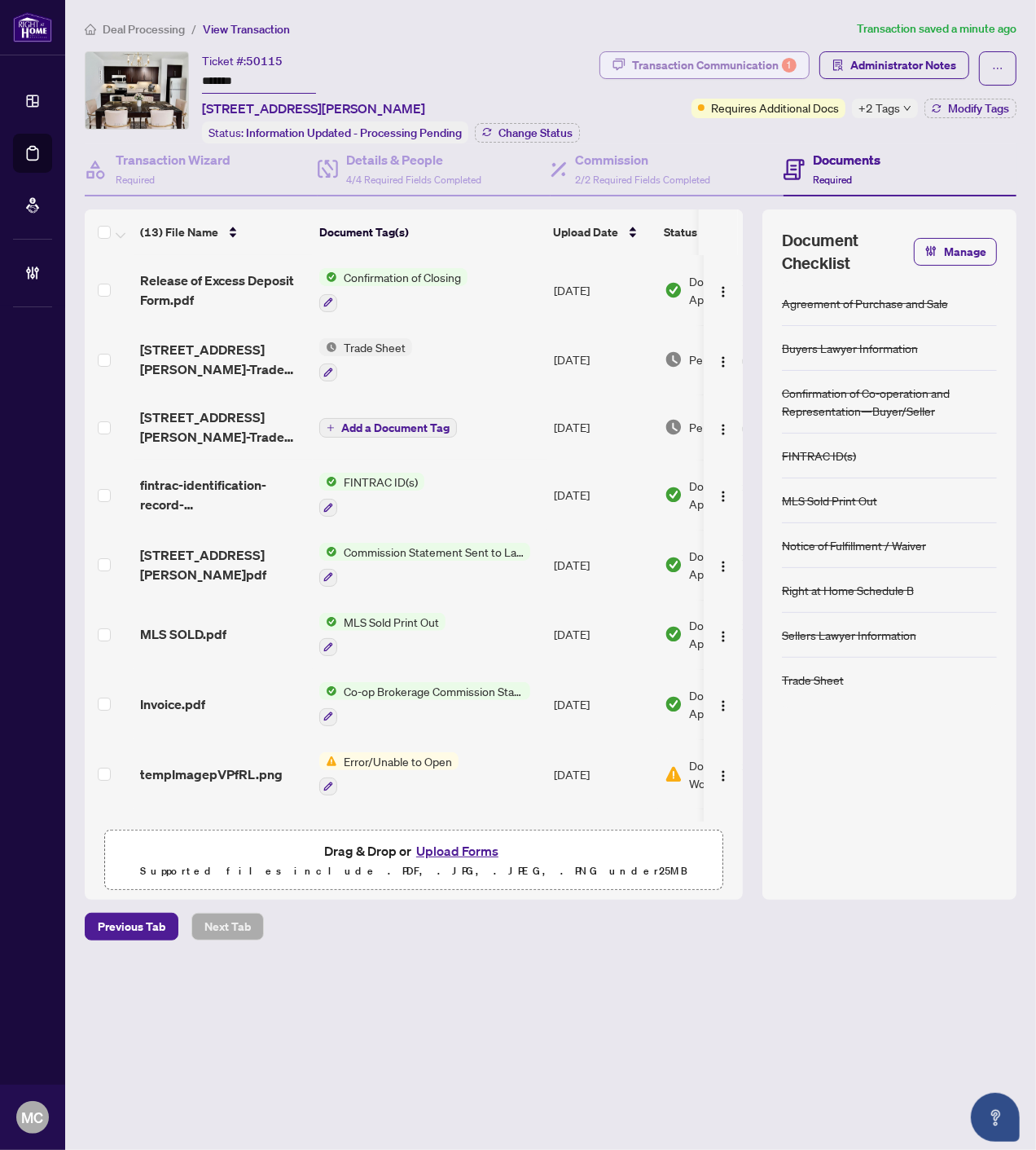
click at [698, 57] on div "Transaction Communication 1" at bounding box center [714, 65] width 164 height 26
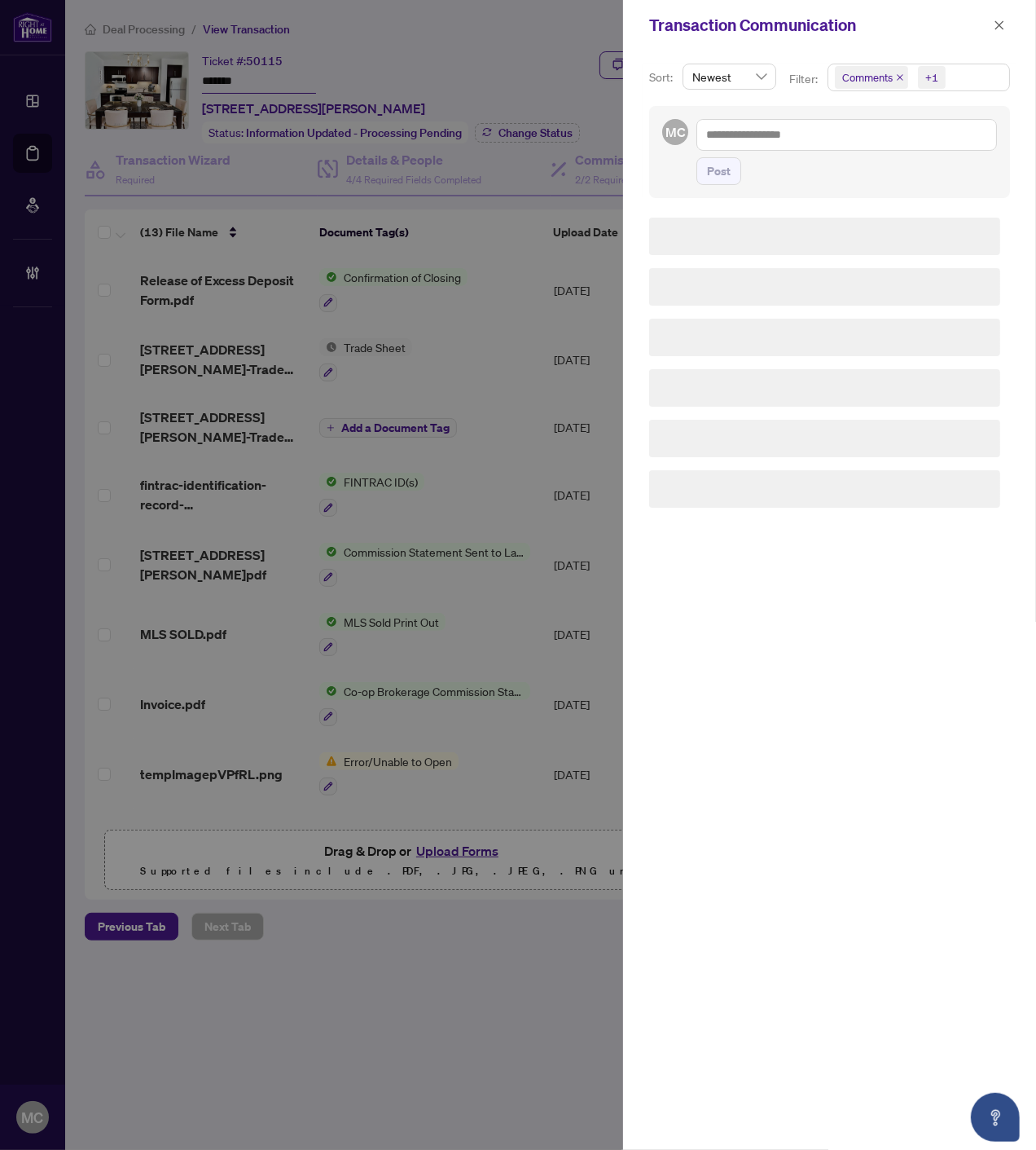
click at [914, 78] on div "+1" at bounding box center [931, 77] width 38 height 26
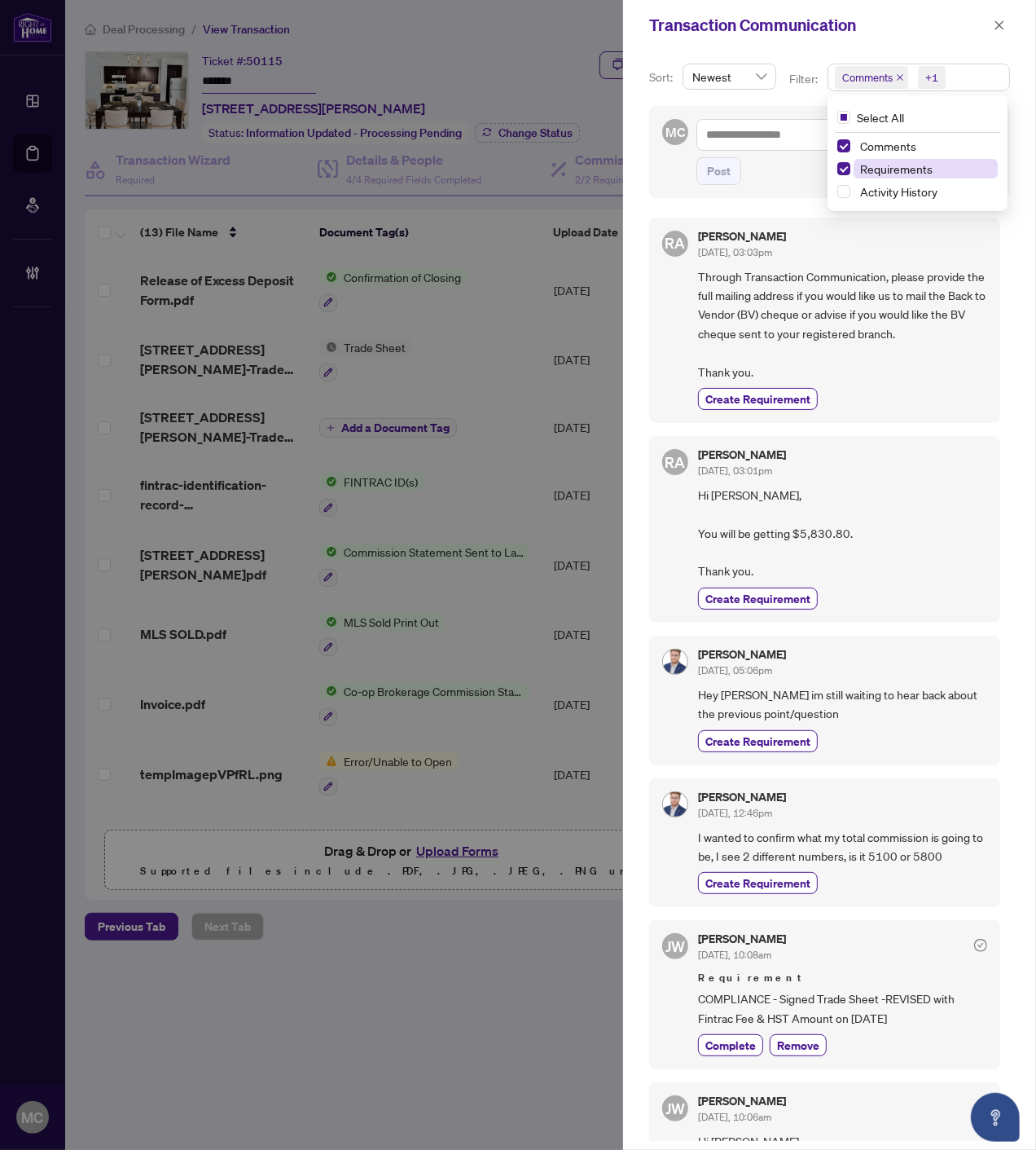
click at [905, 172] on span "Requirements" at bounding box center [897, 168] width 72 height 15
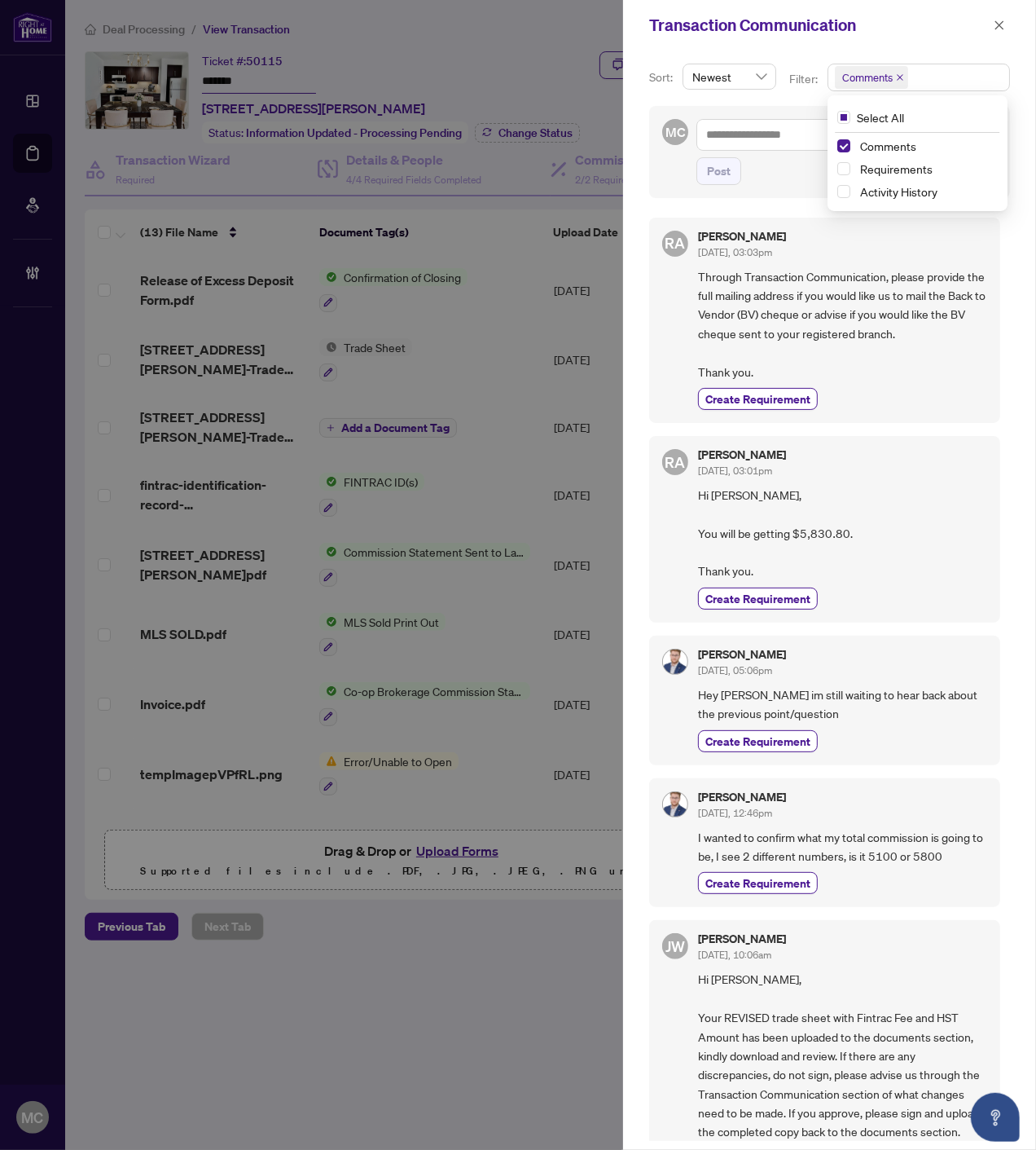
click at [874, 169] on span "Requirements" at bounding box center [897, 168] width 72 height 15
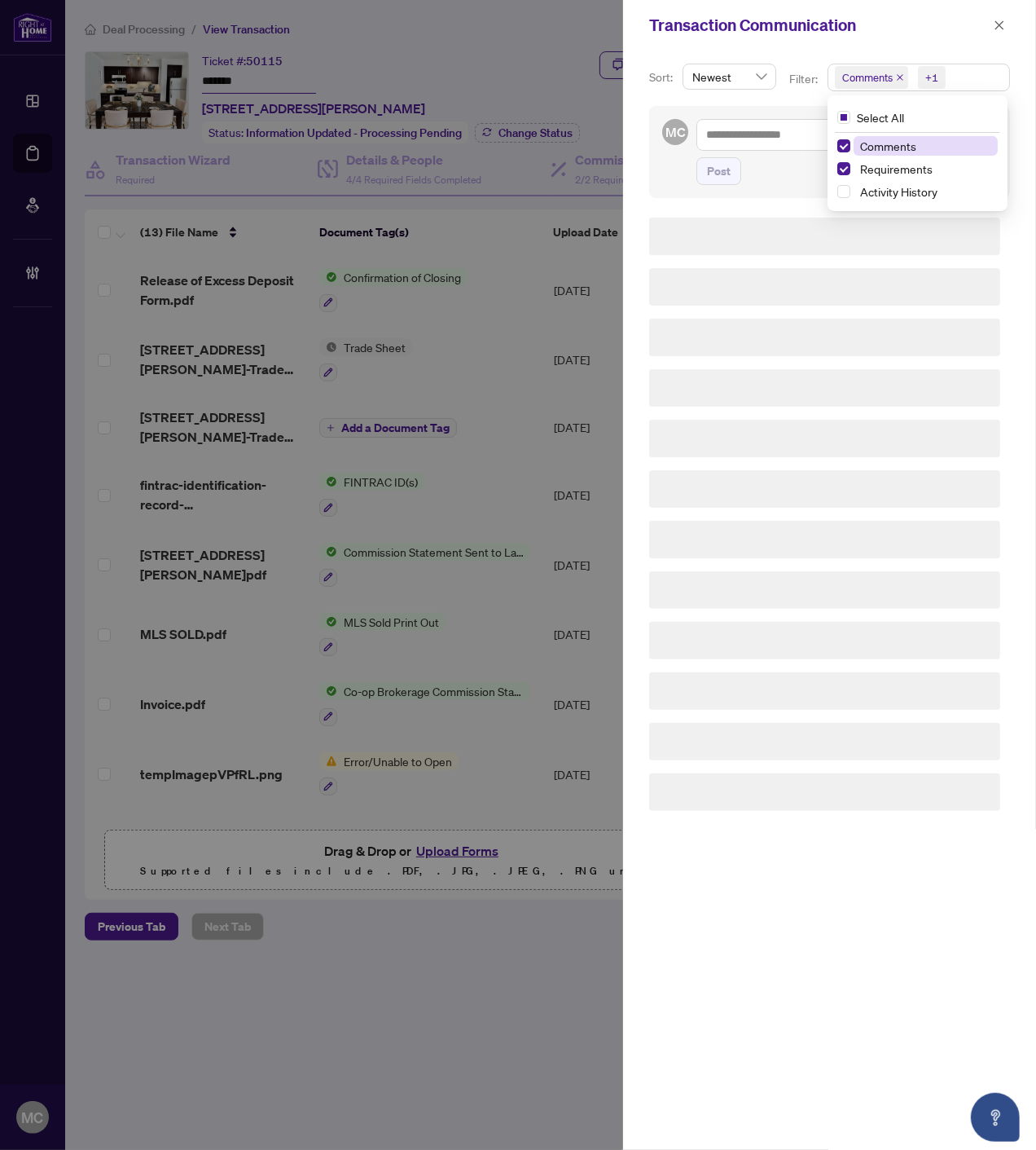
click at [877, 149] on span "Comments" at bounding box center [888, 145] width 56 height 15
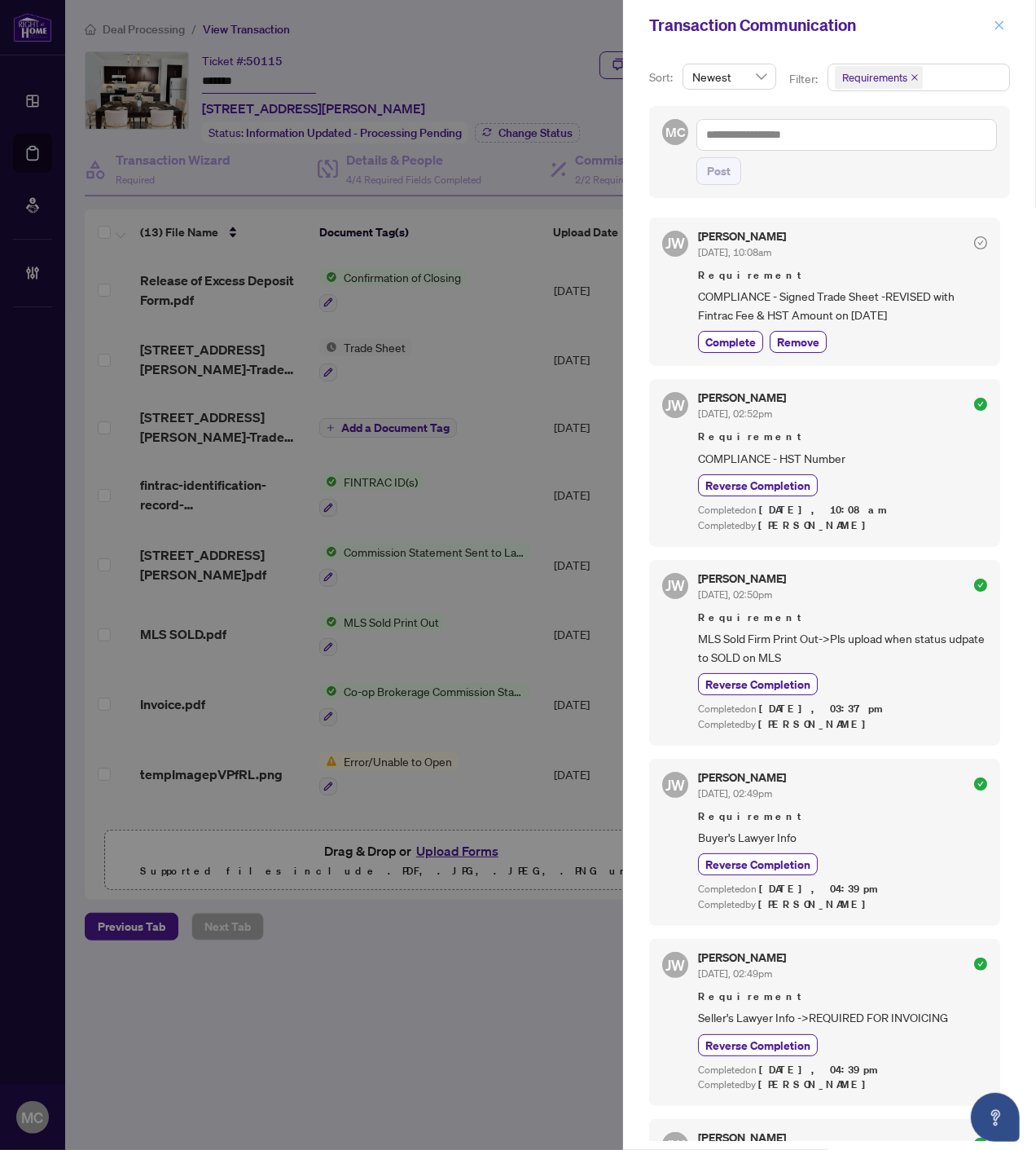
click at [1000, 27] on icon "close" at bounding box center [999, 25] width 11 height 11
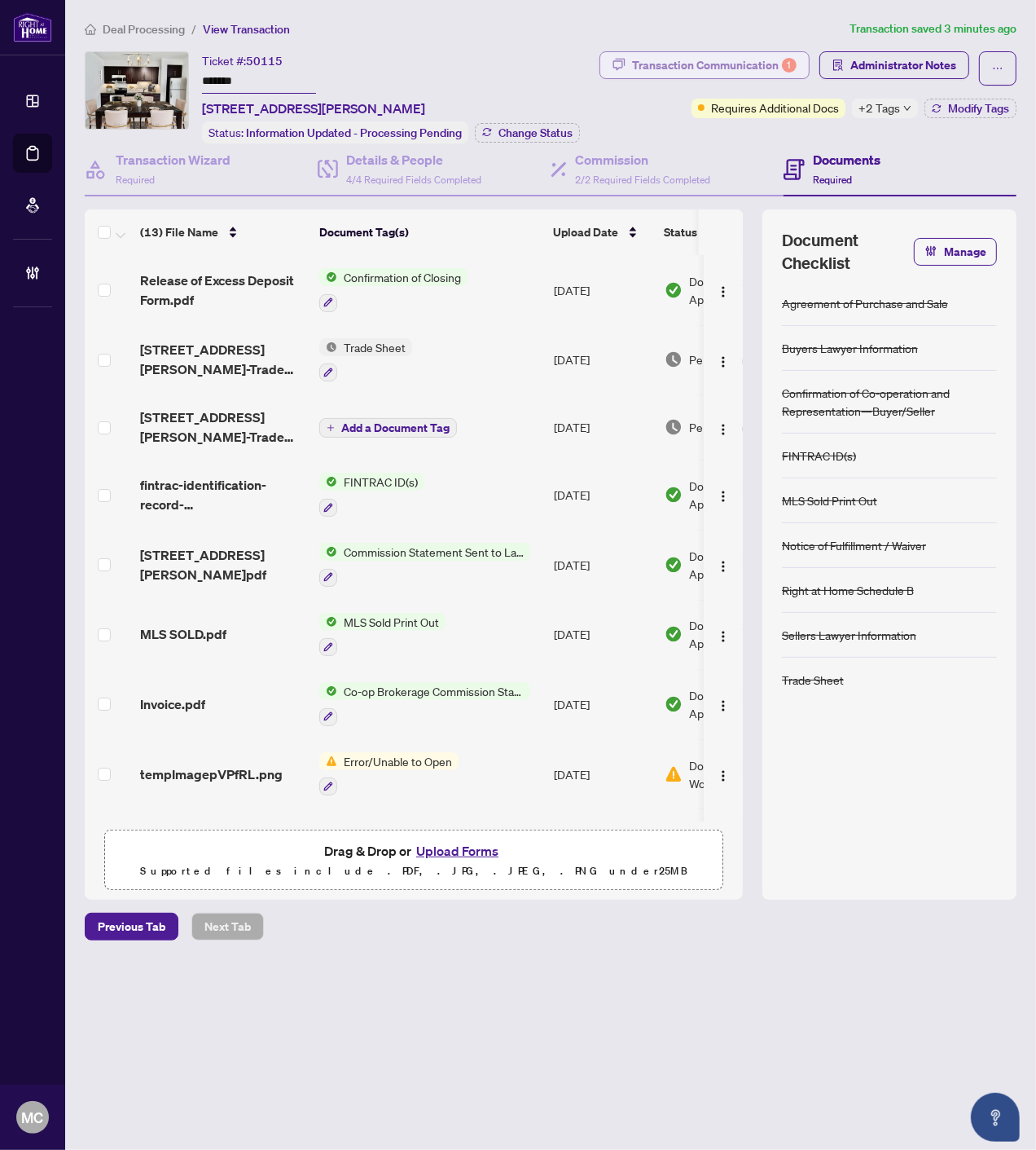
click at [744, 65] on div "Transaction Communication 1" at bounding box center [714, 65] width 164 height 26
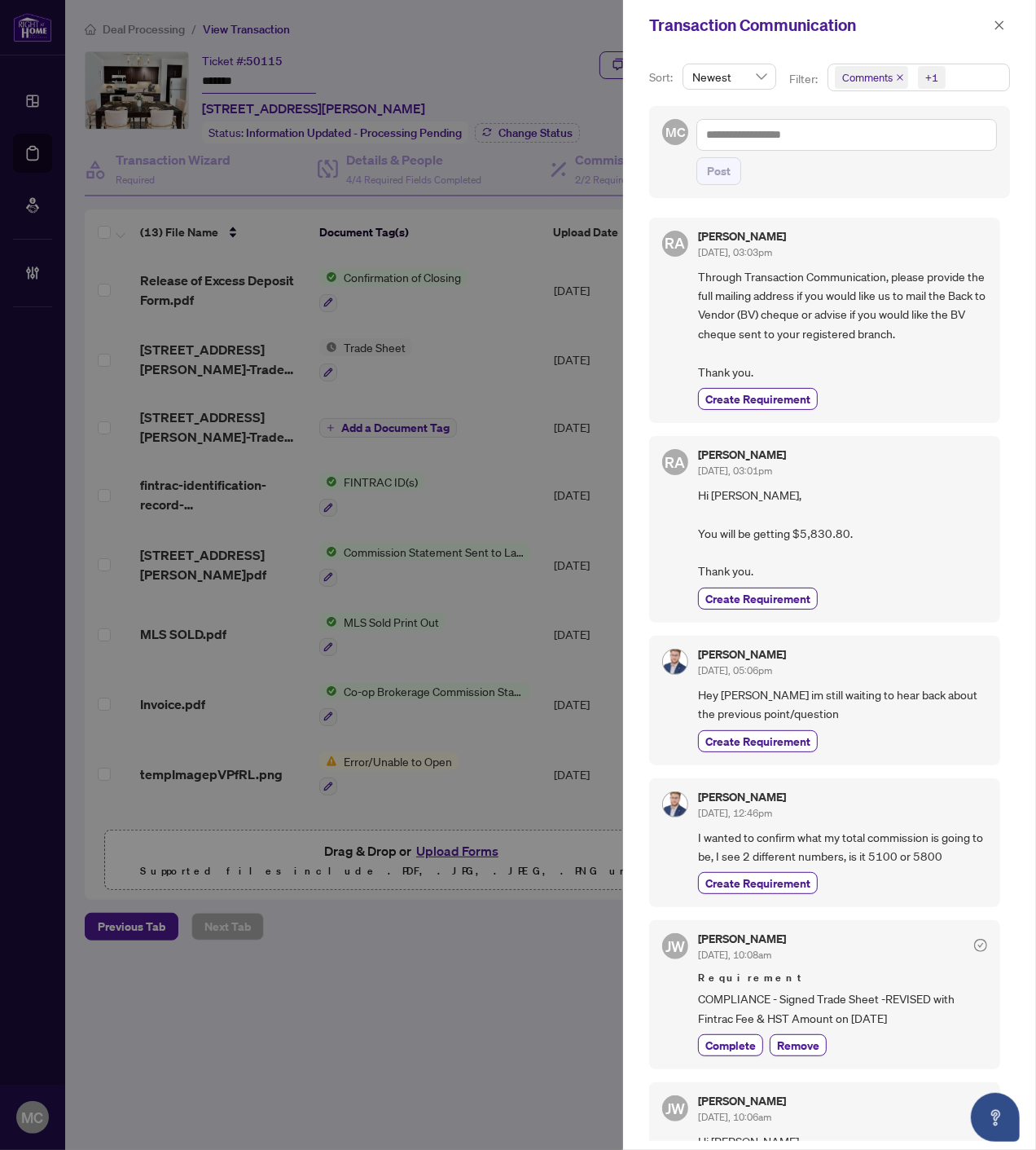
click at [892, 74] on span "Comments" at bounding box center [872, 77] width 73 height 23
click at [899, 80] on icon "close" at bounding box center [900, 77] width 8 height 8
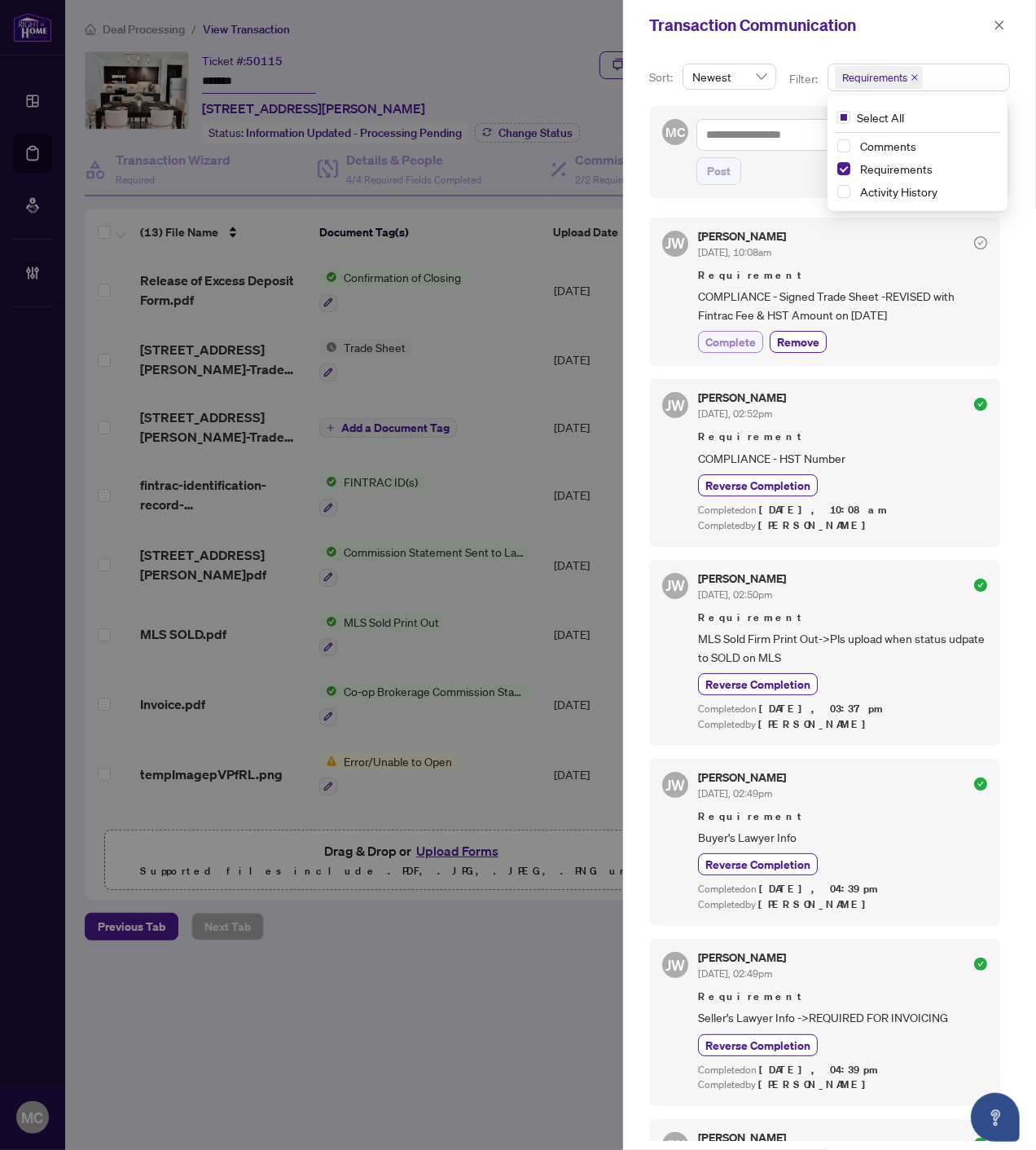
click at [707, 339] on span "Complete" at bounding box center [731, 342] width 51 height 17
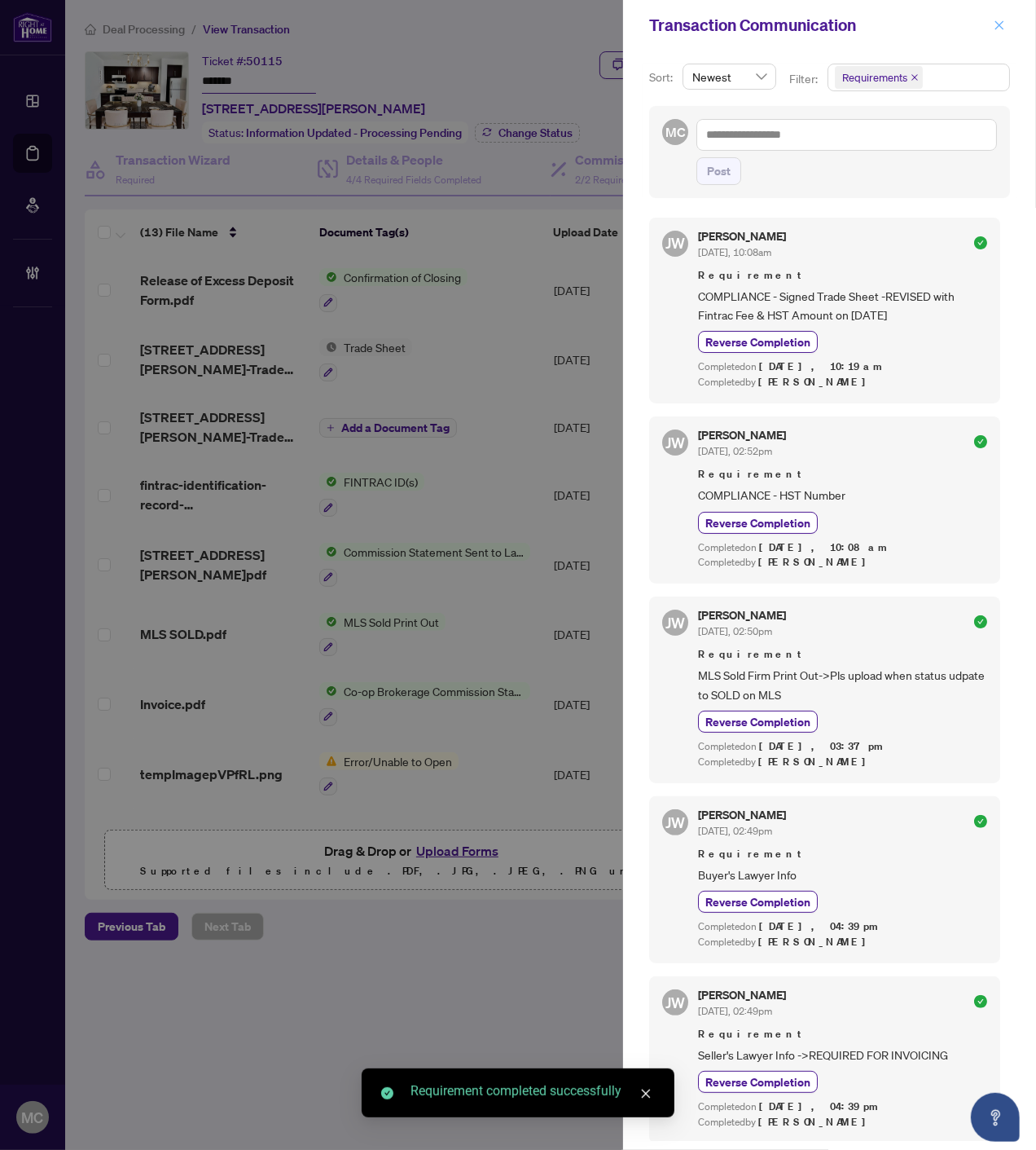
click at [995, 26] on icon "close" at bounding box center [999, 25] width 11 height 11
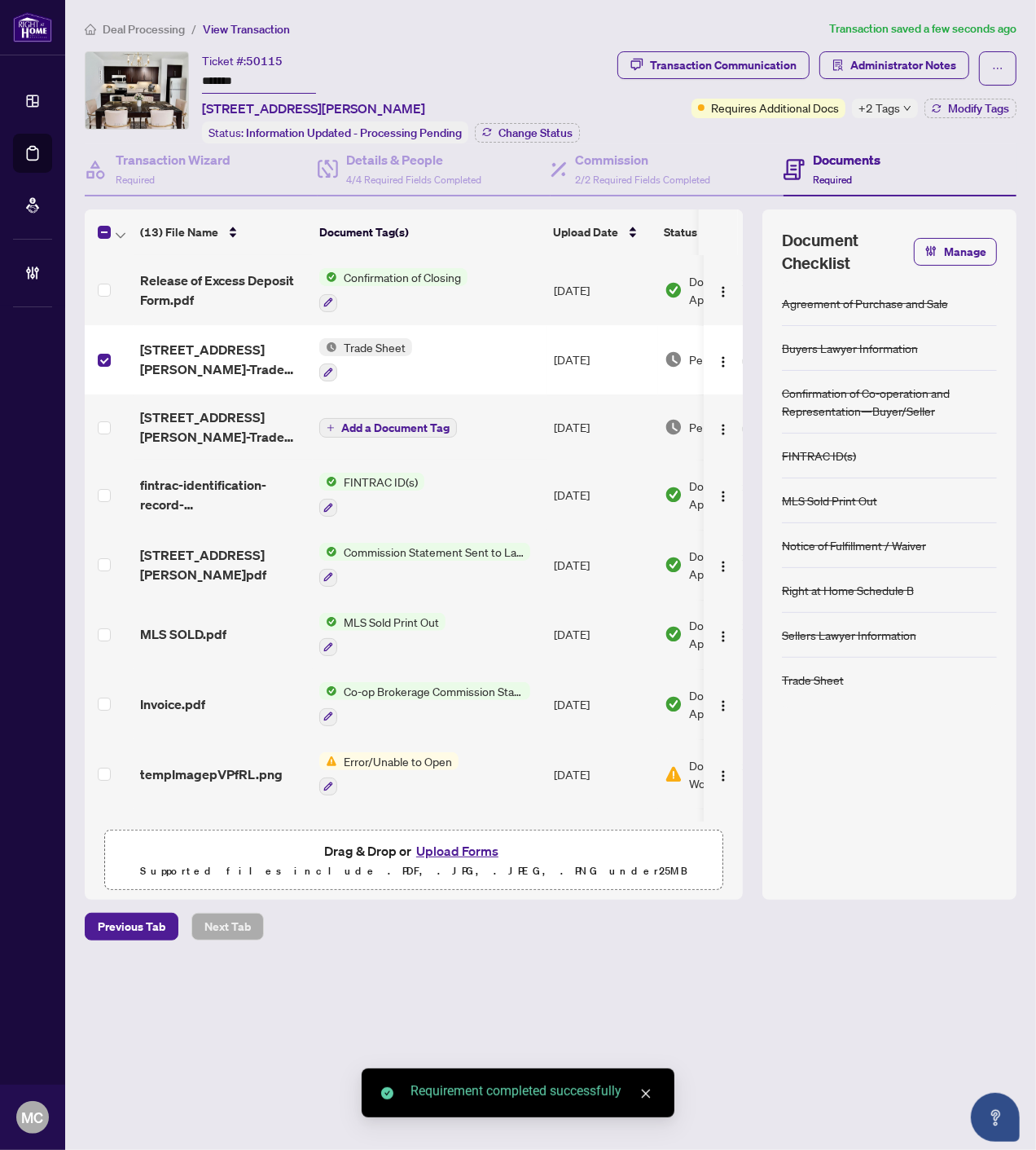
click at [129, 226] on th at bounding box center [108, 232] width 49 height 46
click at [119, 232] on icon "button" at bounding box center [120, 236] width 9 height 7
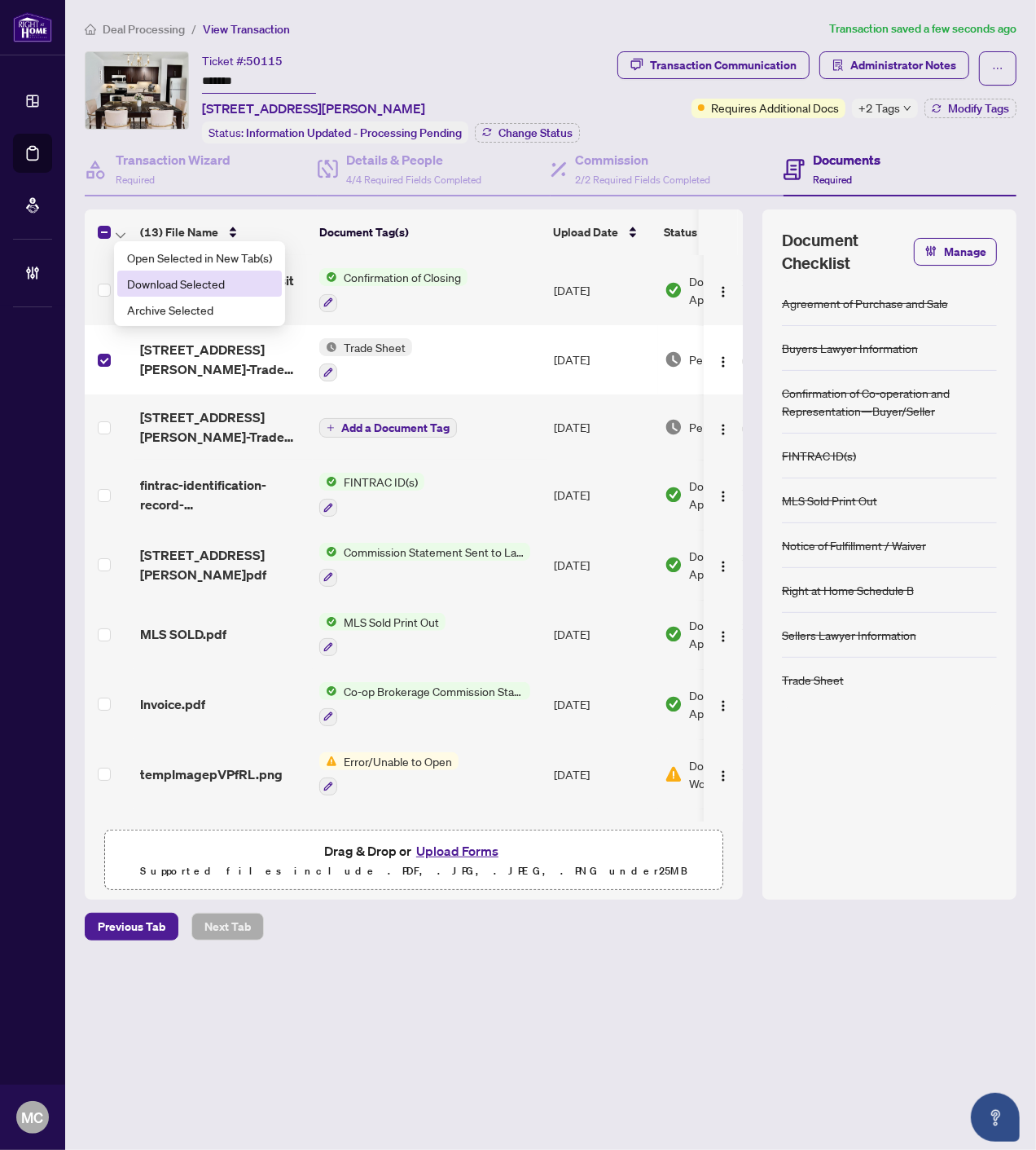
click at [172, 270] on li "Download Selected" at bounding box center [199, 283] width 164 height 26
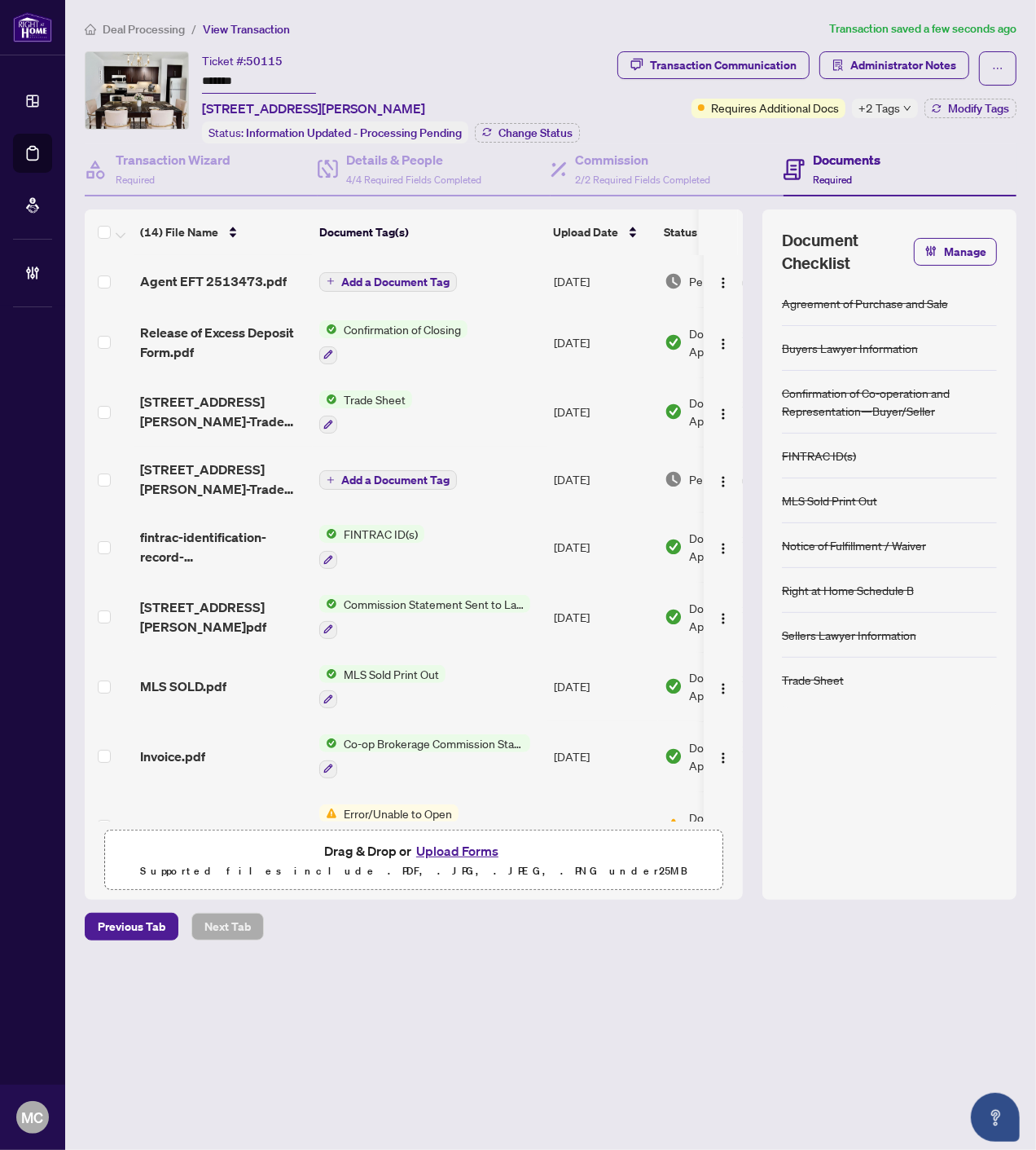
click at [380, 277] on span "Add a Document Tag" at bounding box center [396, 281] width 108 height 11
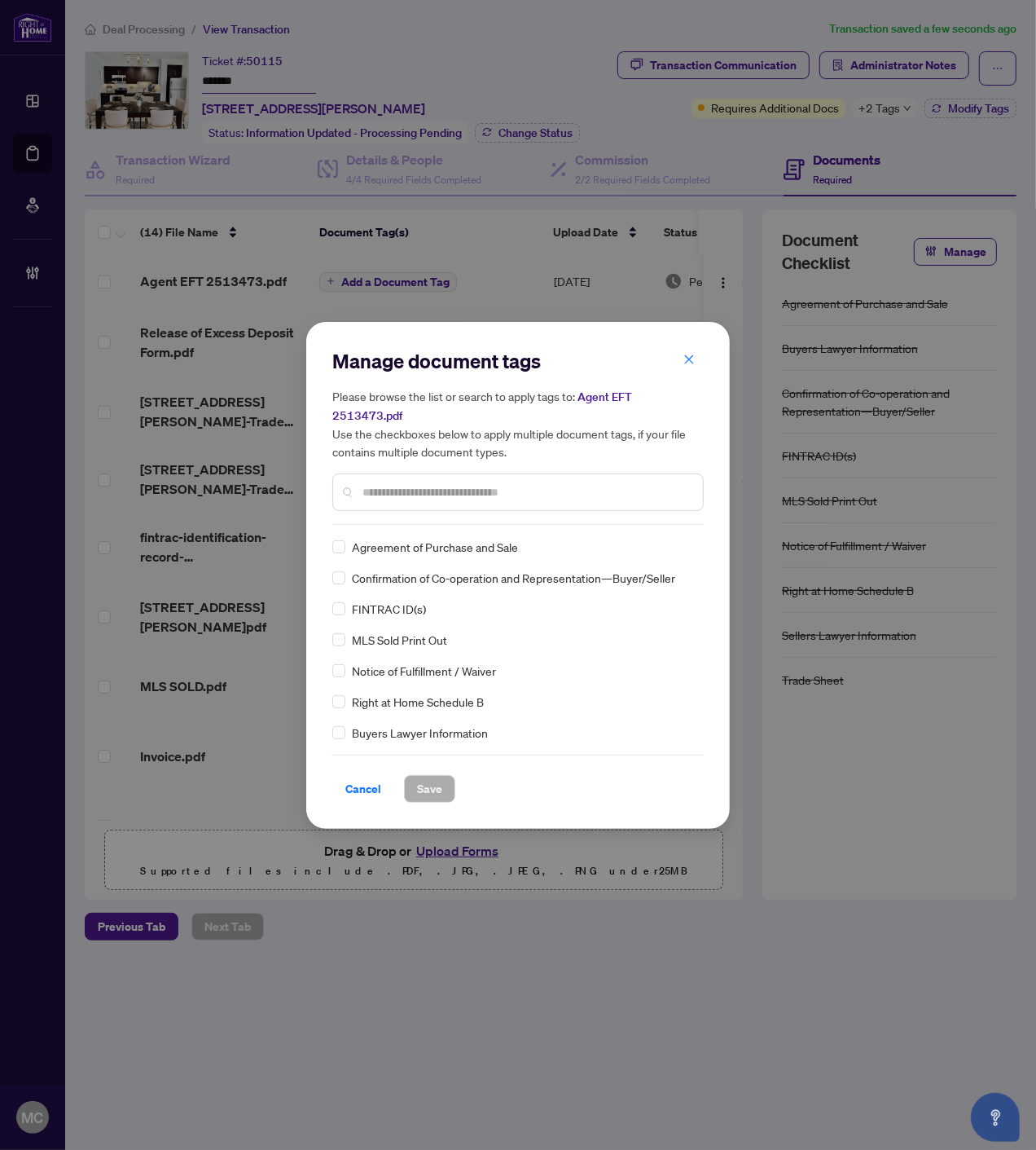
click at [512, 484] on input "text" at bounding box center [526, 492] width 328 height 18
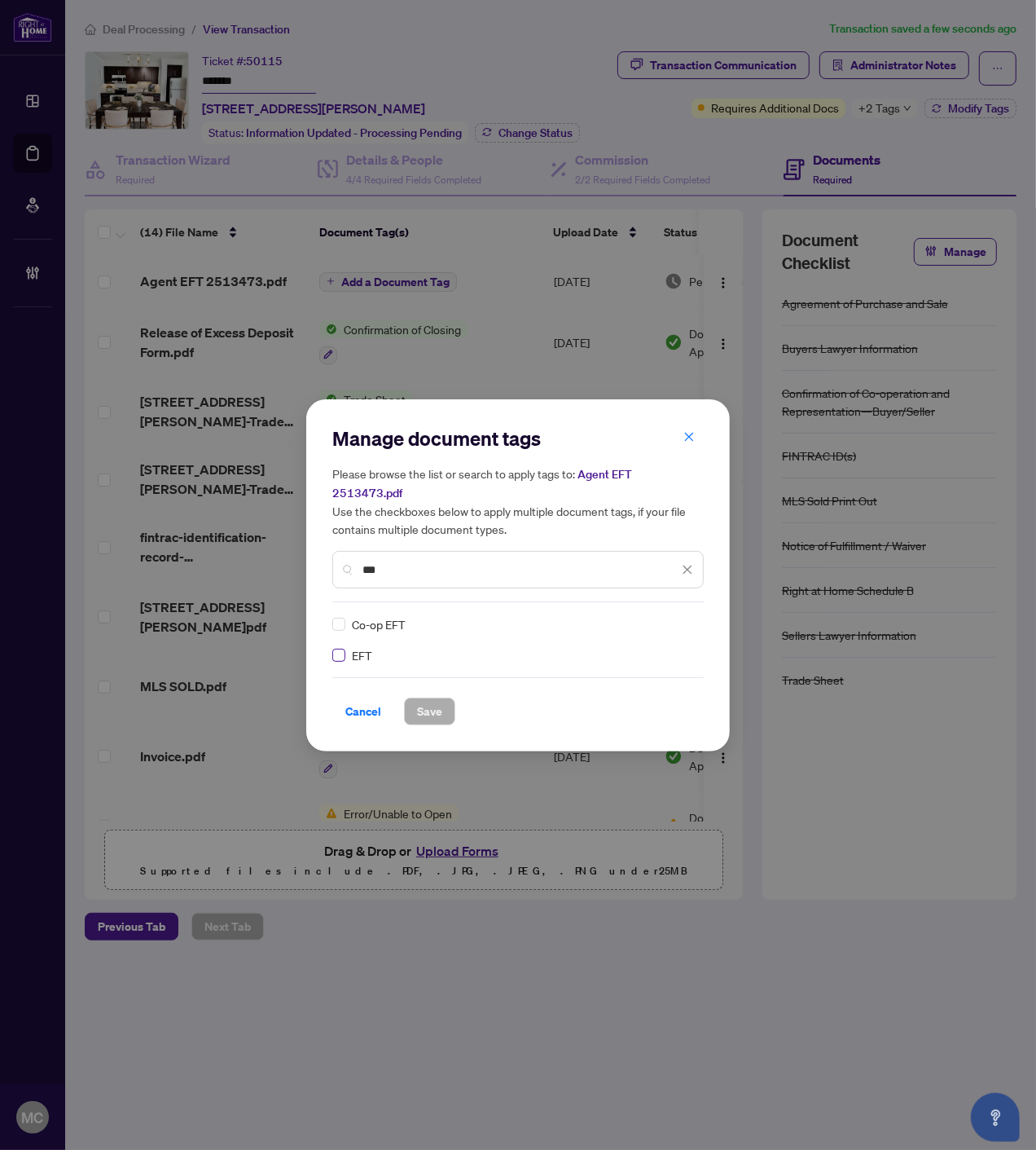
type input "***"
click at [673, 616] on img at bounding box center [670, 624] width 16 height 16
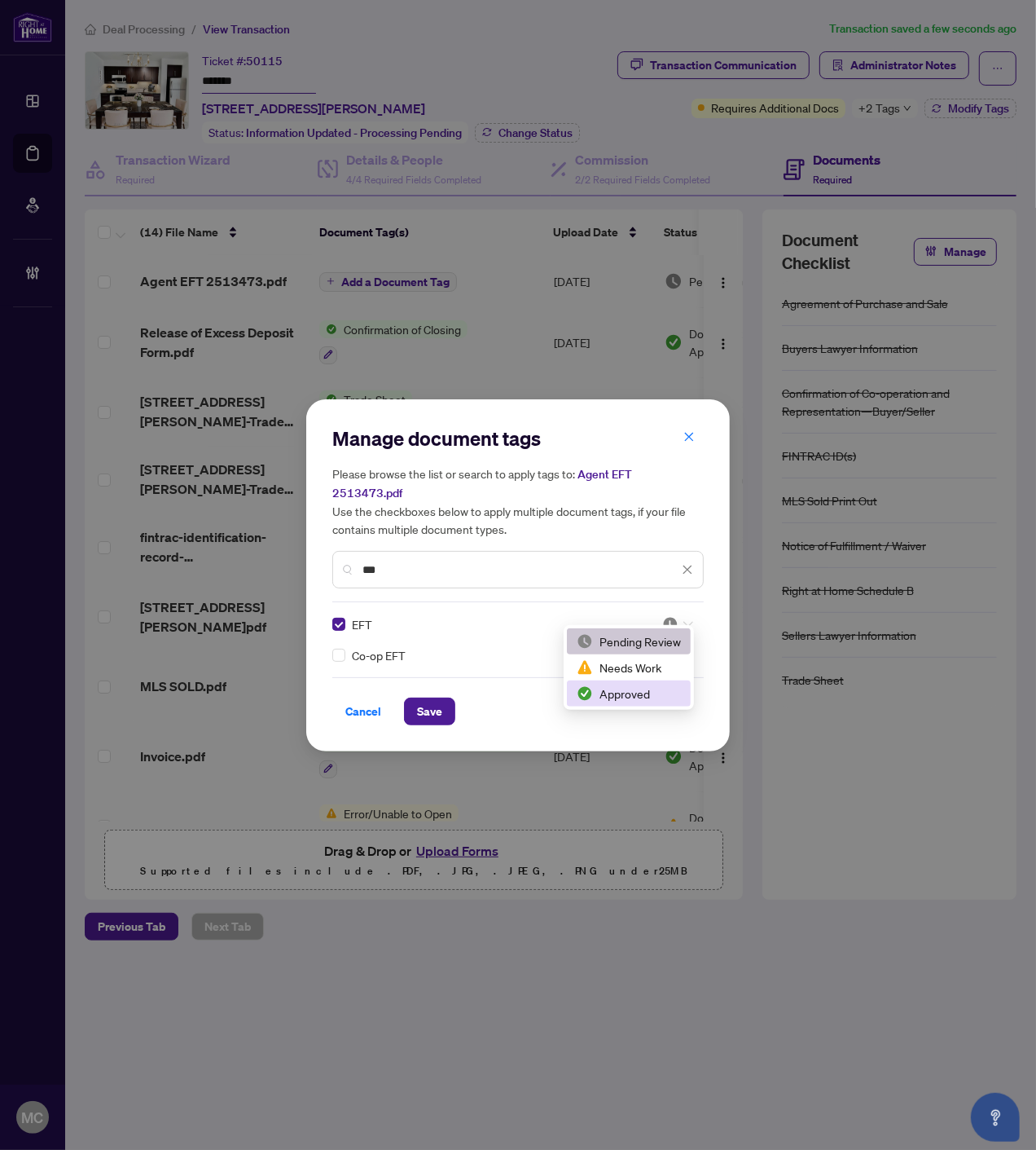
drag, startPoint x: 636, startPoint y: 694, endPoint x: 577, endPoint y: 714, distance: 62.3
click at [636, 693] on div "Approved" at bounding box center [628, 693] width 104 height 18
click at [434, 705] on span "Save" at bounding box center [429, 711] width 25 height 26
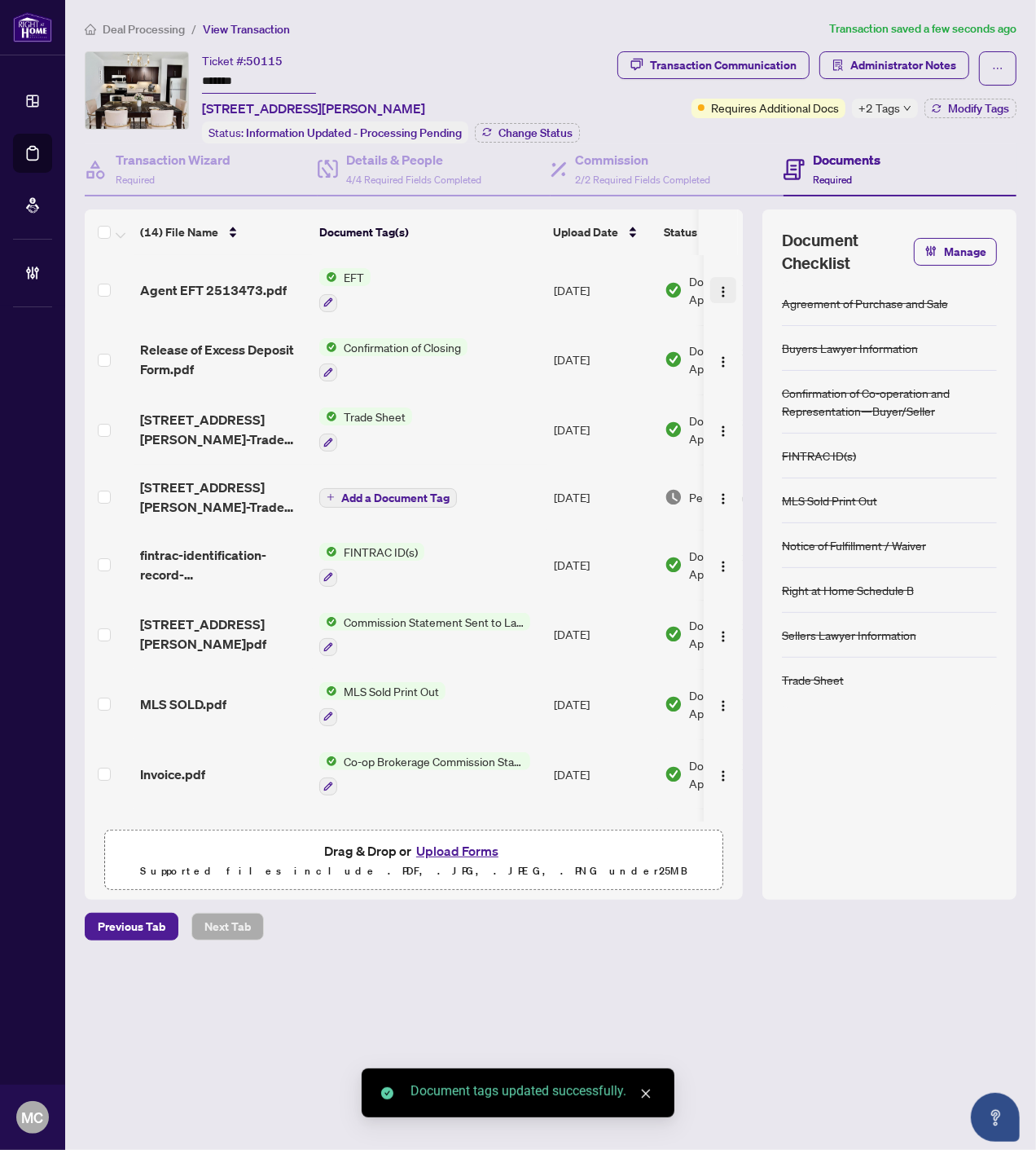
click at [718, 285] on img "button" at bounding box center [723, 291] width 13 height 13
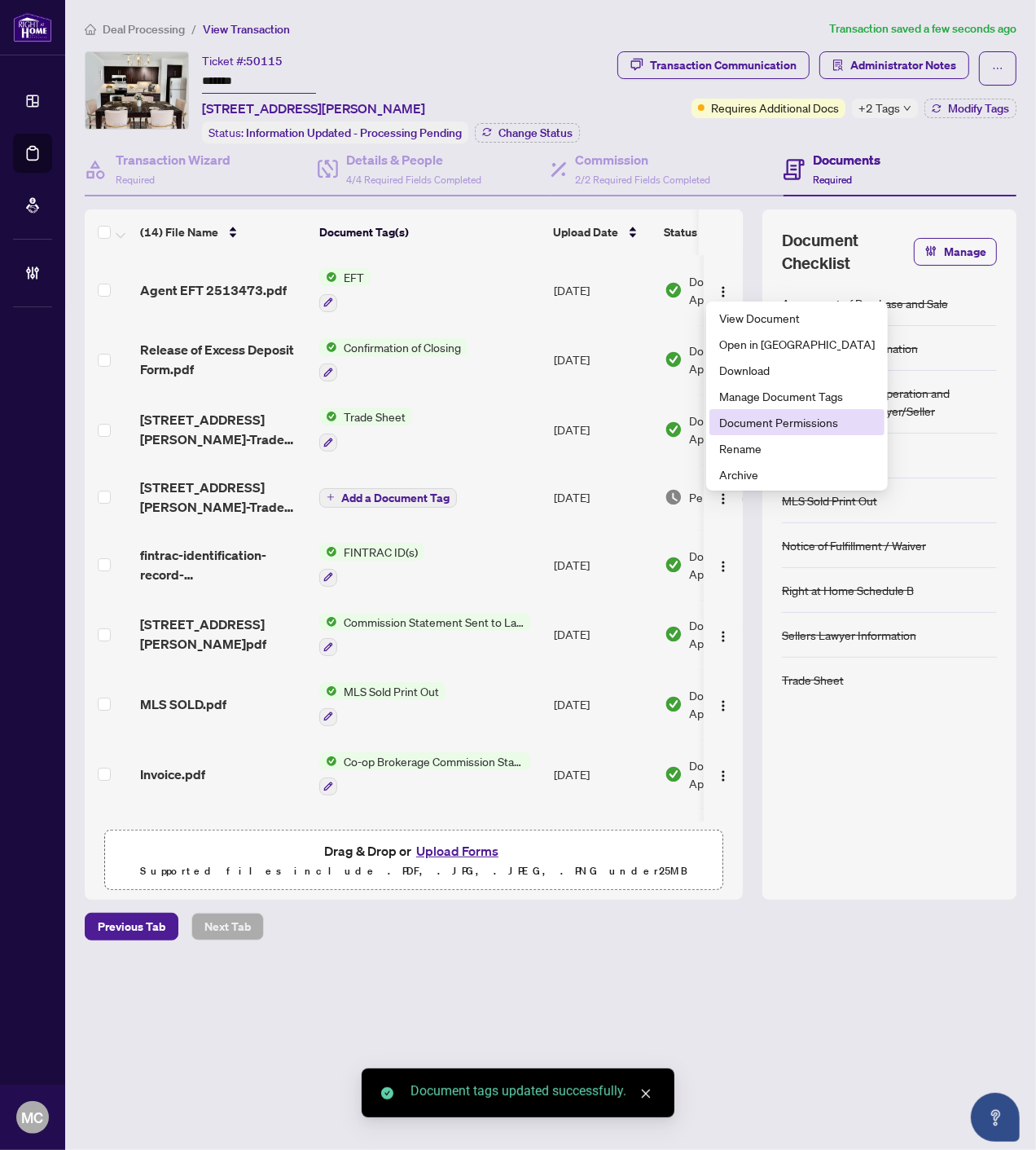
click at [743, 422] on span "Document Permissions" at bounding box center [797, 422] width 156 height 18
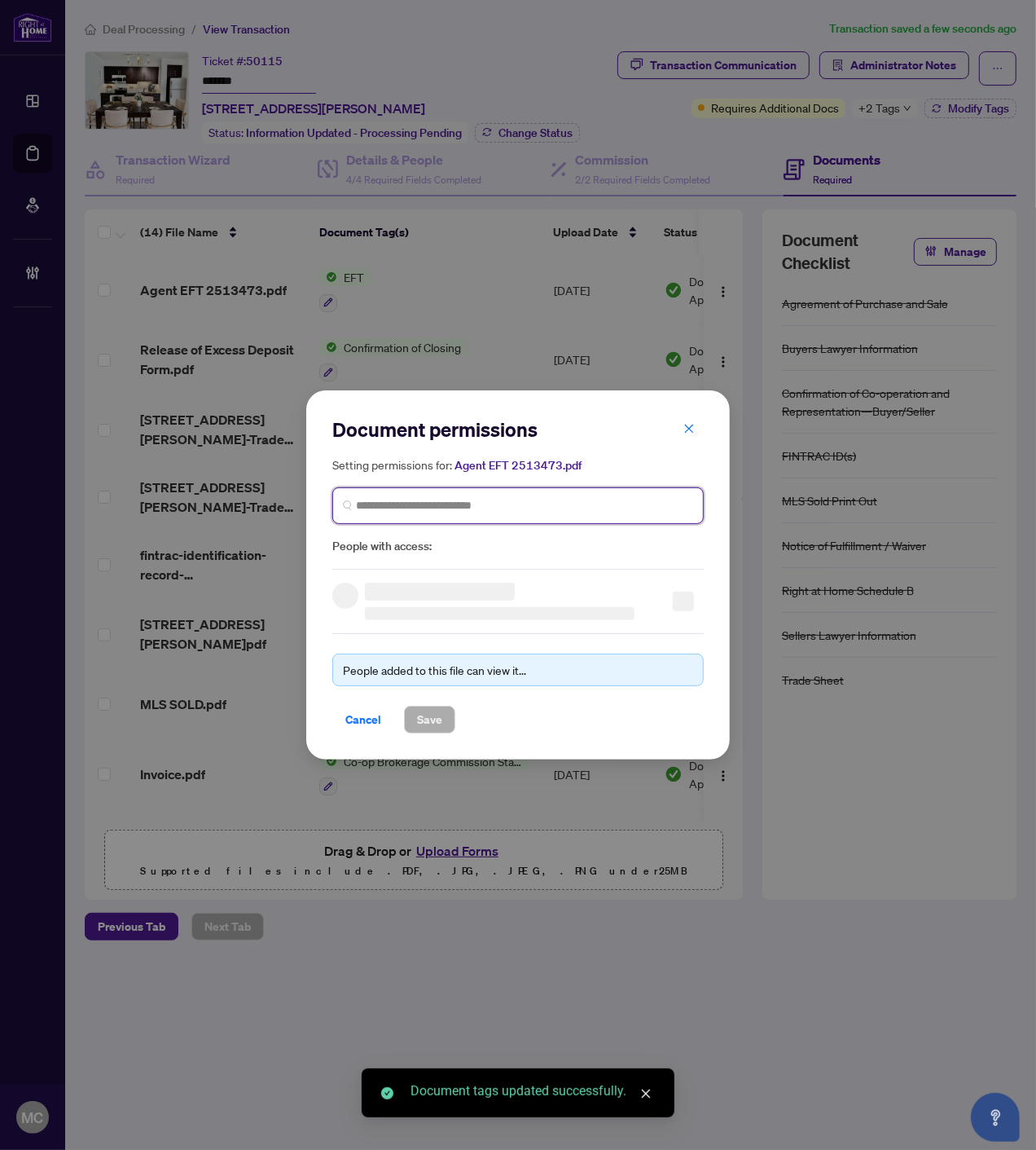
click at [491, 507] on input "search" at bounding box center [525, 506] width 337 height 17
paste input "**********"
type input "**********"
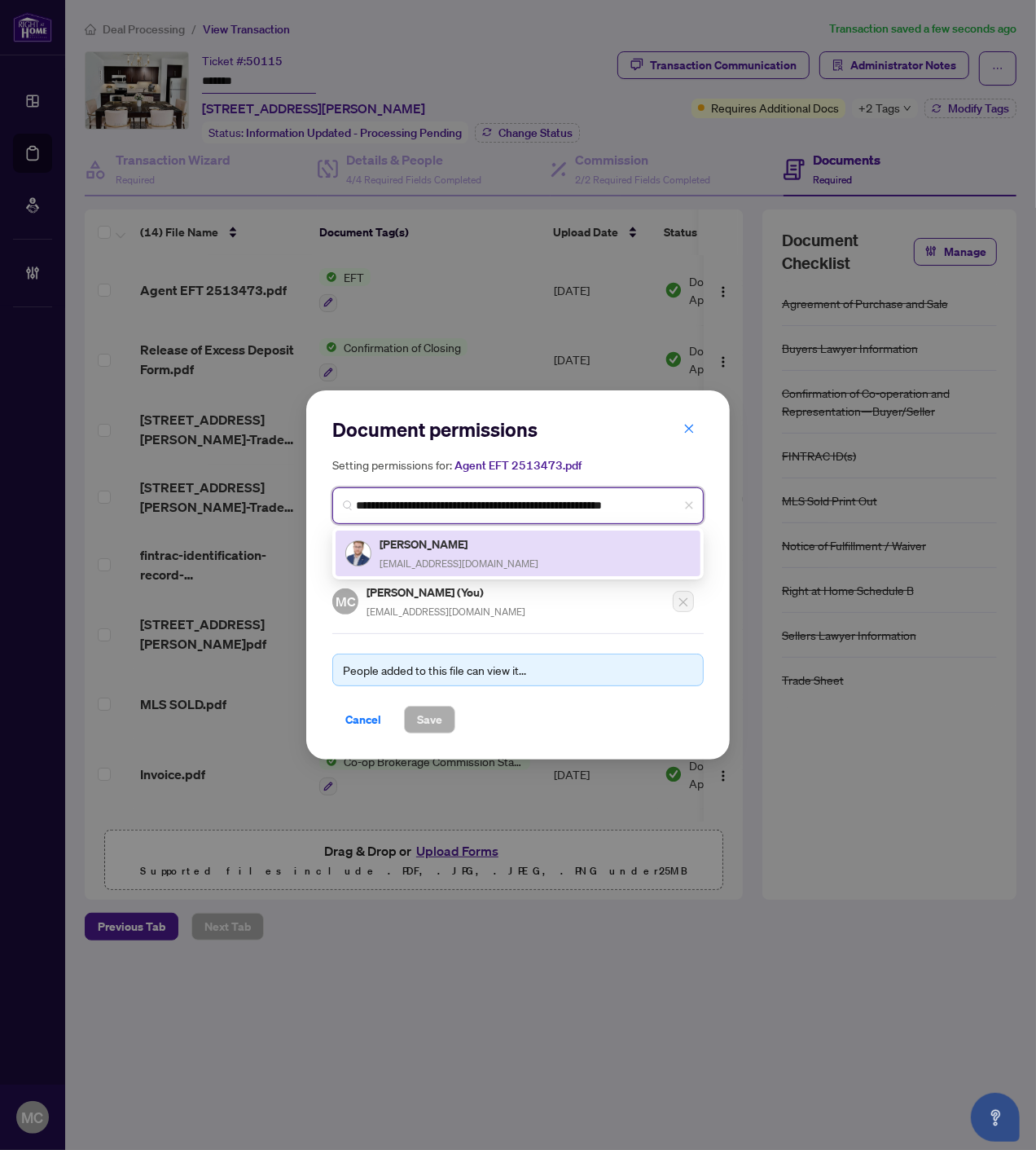
click at [403, 558] on span "stakic.uki01@gmail.com" at bounding box center [459, 564] width 159 height 12
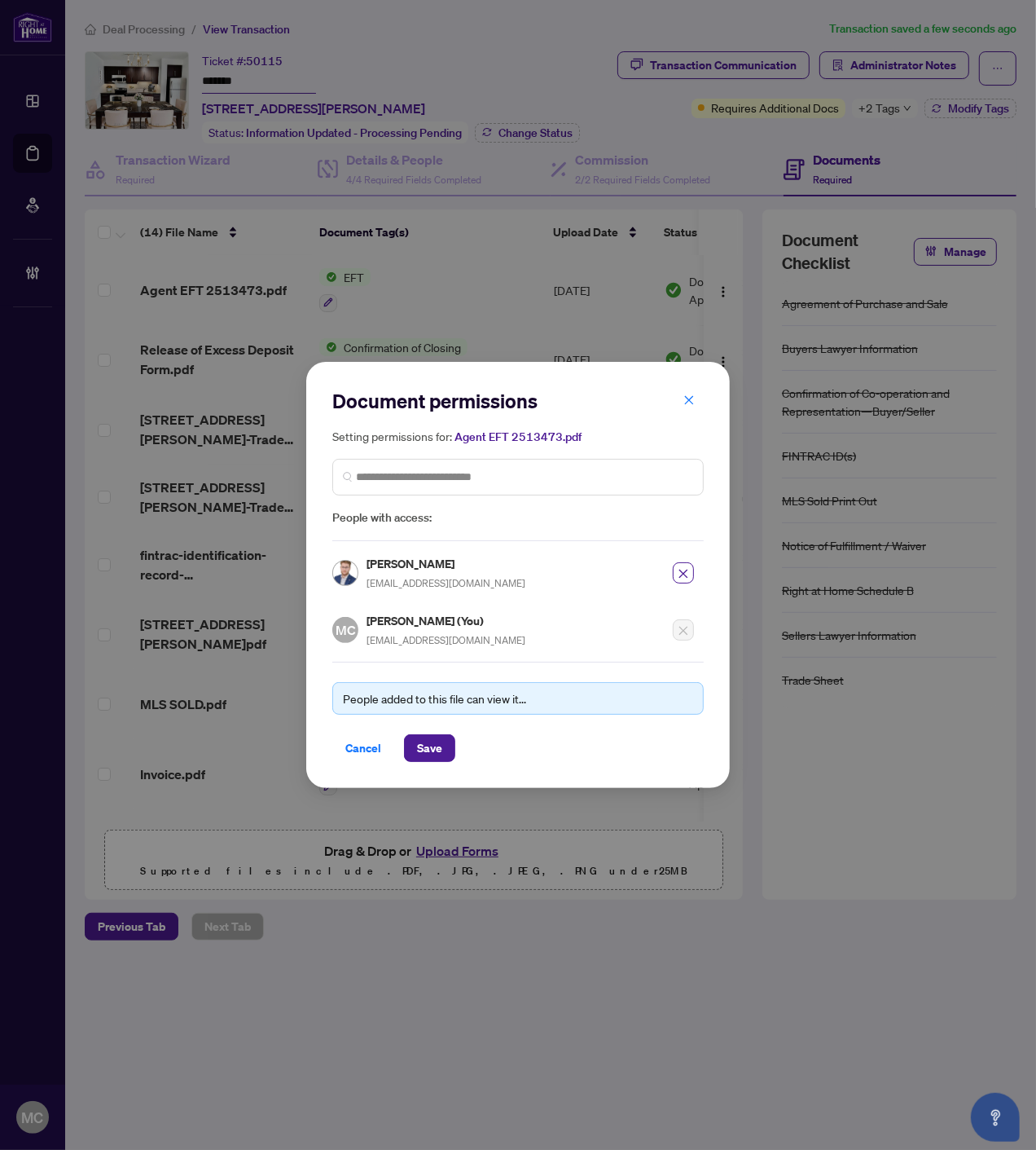
drag, startPoint x: 433, startPoint y: 743, endPoint x: 998, endPoint y: 806, distance: 568.5
click at [433, 742] on span "Save" at bounding box center [429, 748] width 25 height 26
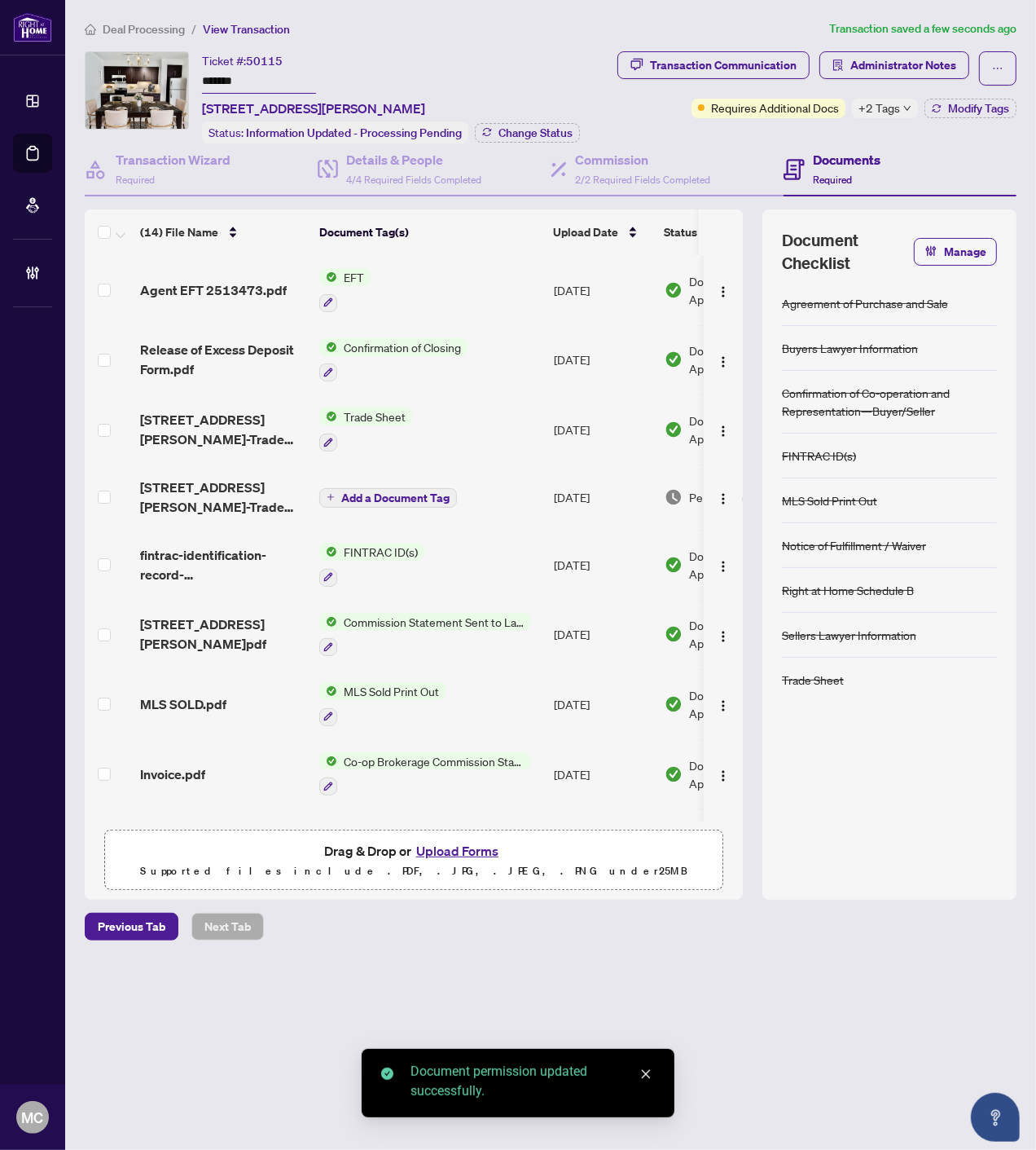
drag, startPoint x: 722, startPoint y: 273, endPoint x: 719, endPoint y: 306, distance: 33.1
click at [722, 277] on button "button" at bounding box center [724, 290] width 26 height 26
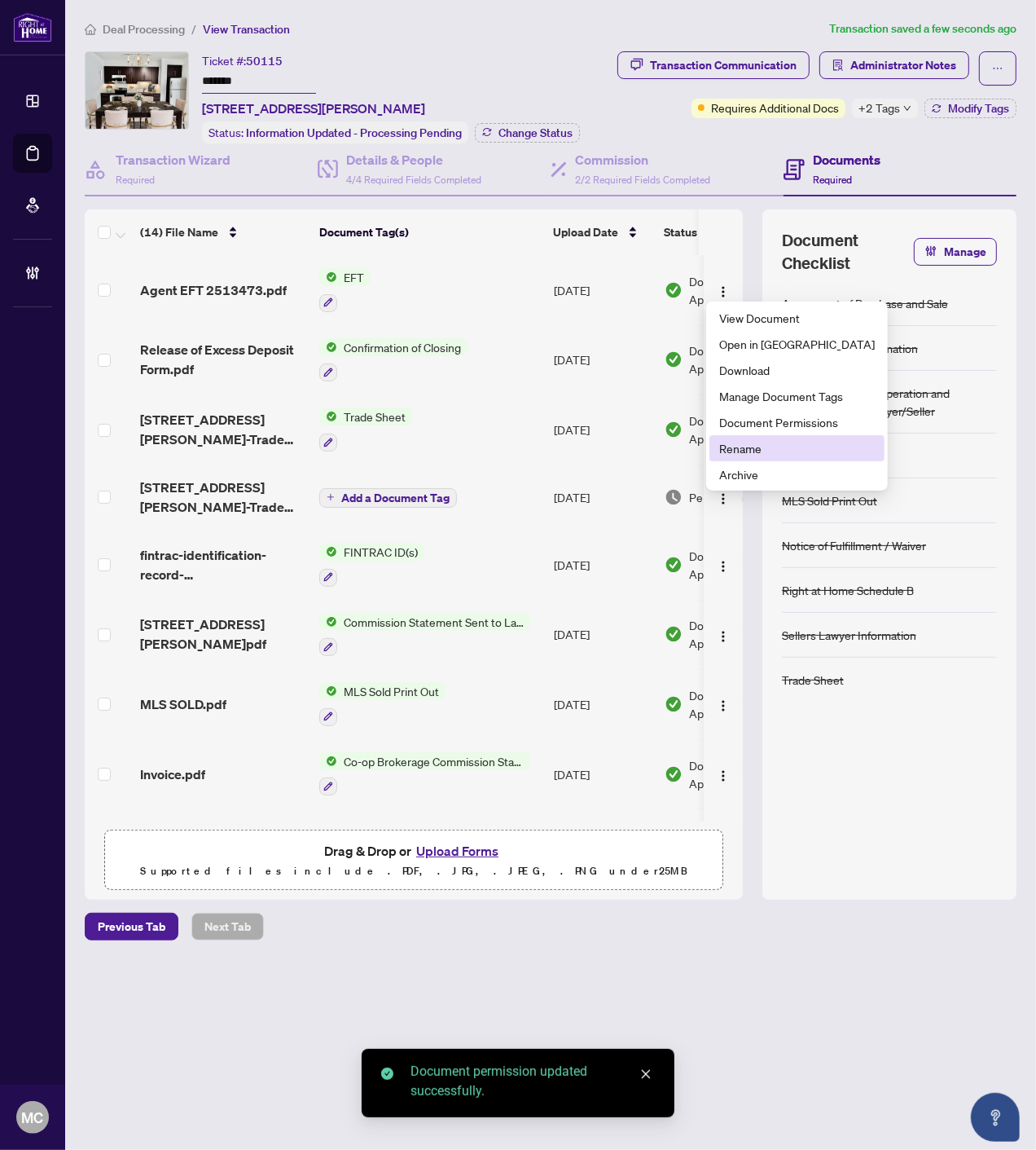
click at [768, 430] on span "Document Permissions" at bounding box center [797, 422] width 156 height 18
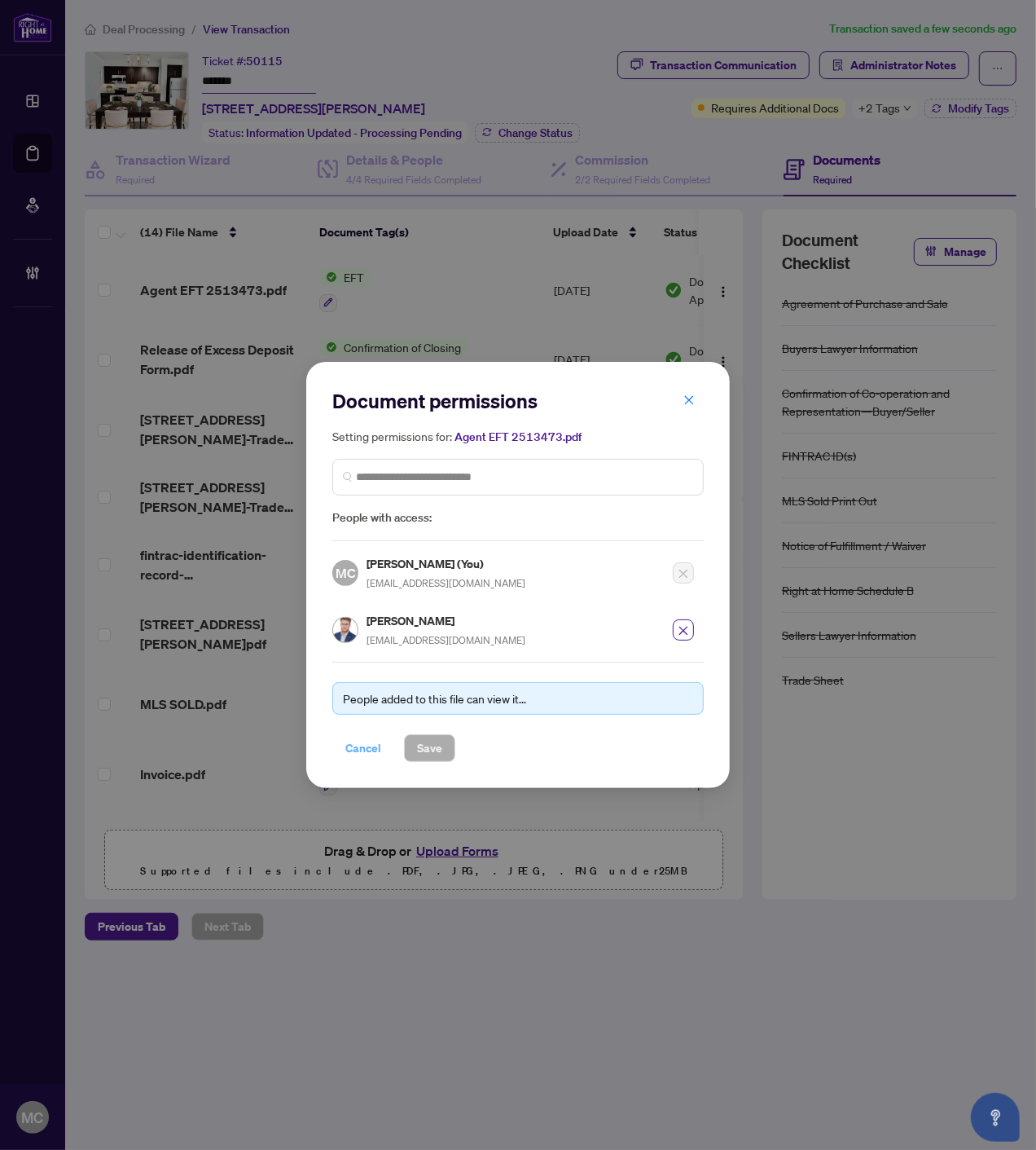
click at [360, 745] on span "Cancel" at bounding box center [363, 748] width 36 height 26
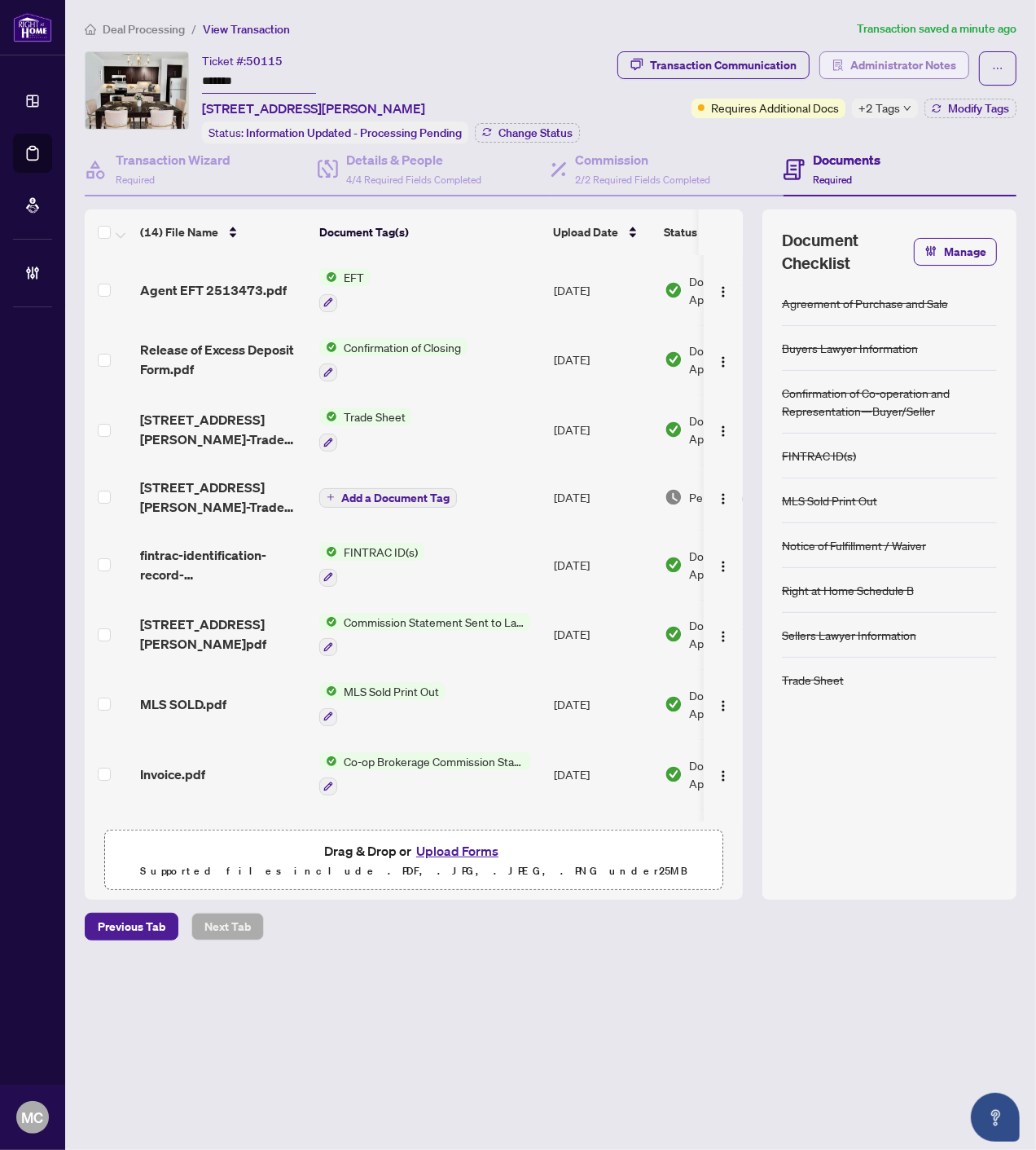
click at [935, 66] on span "Administrator Notes" at bounding box center [903, 65] width 106 height 26
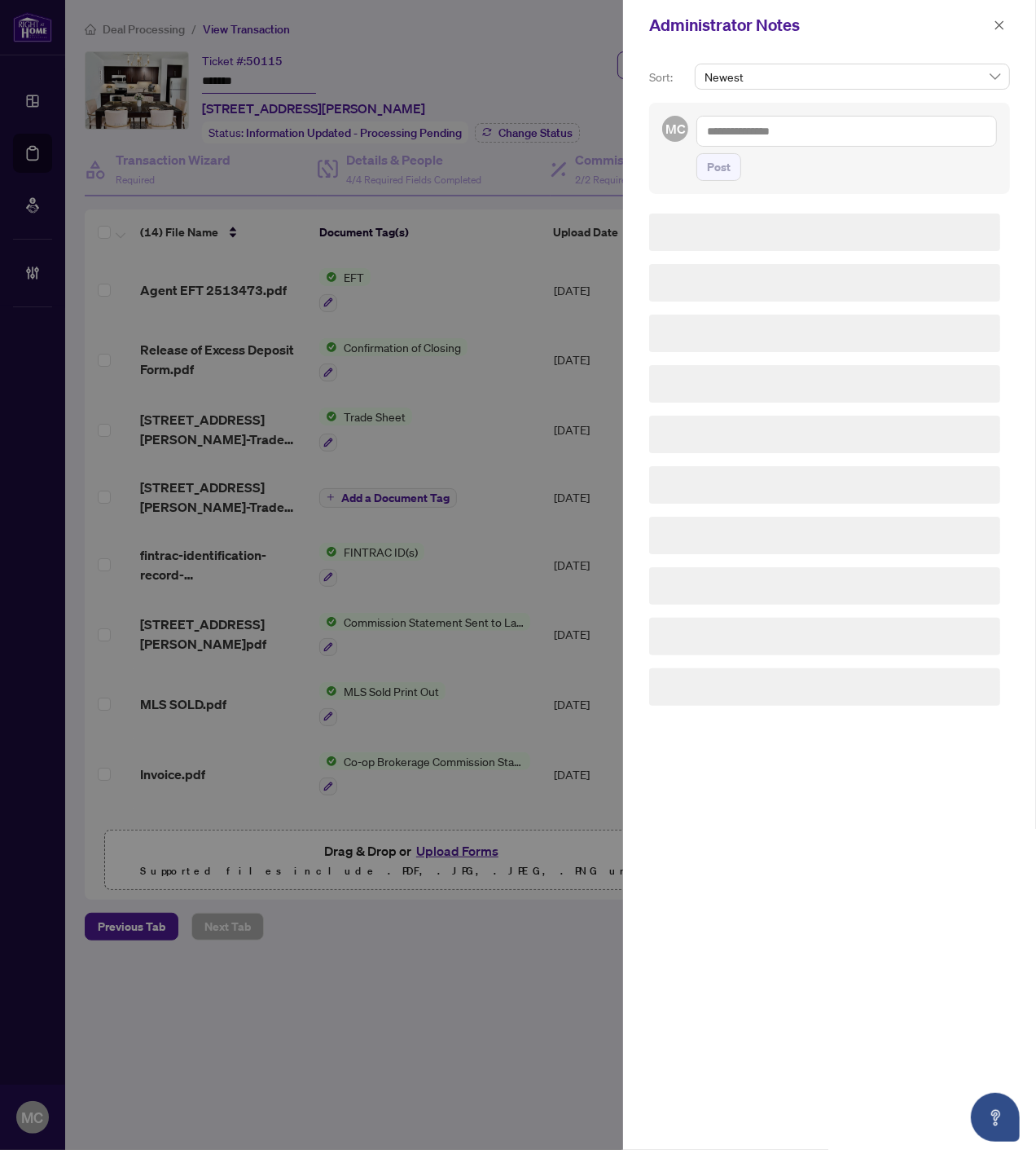
click at [804, 137] on textarea at bounding box center [847, 131] width 300 height 31
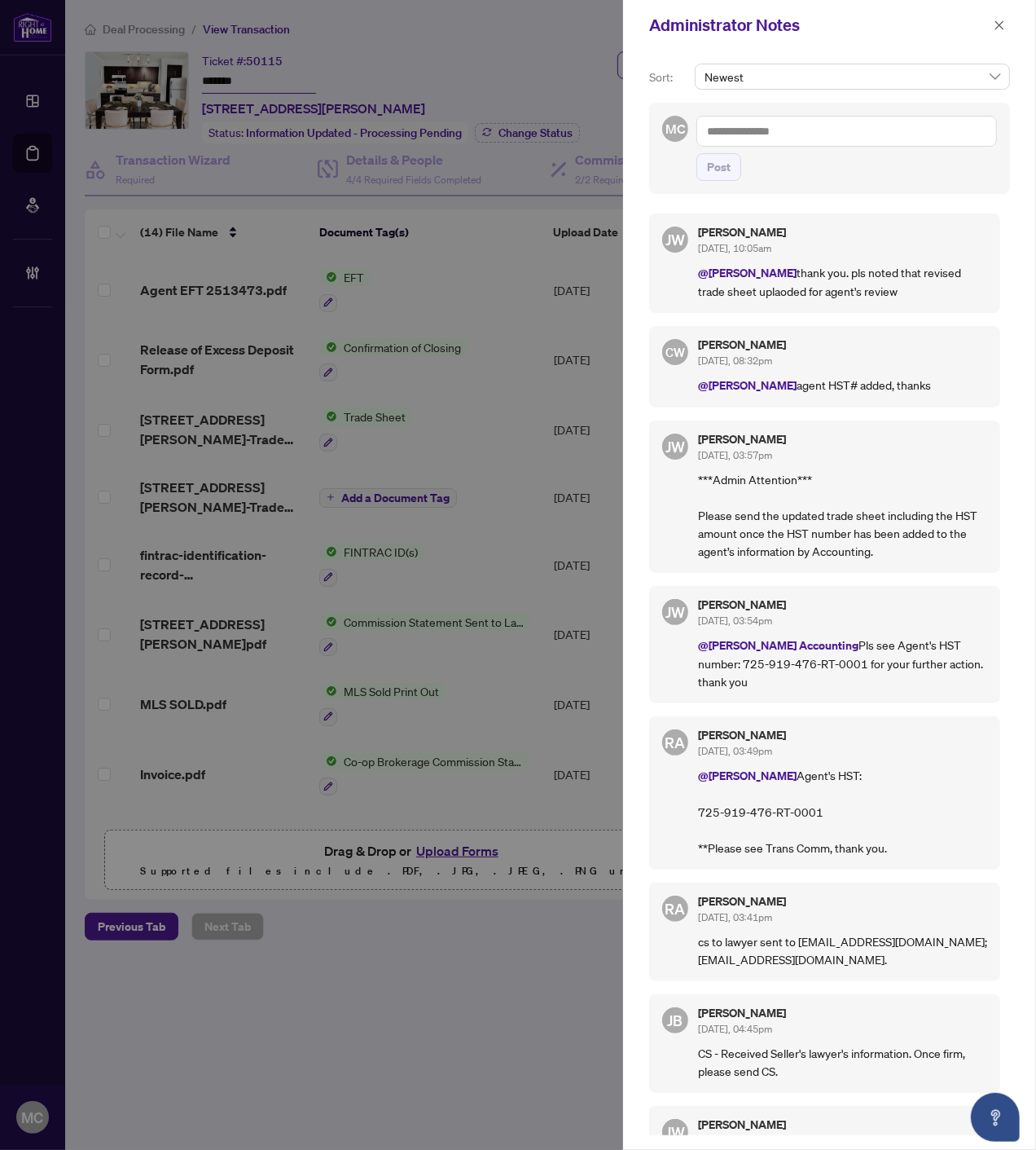
paste textarea "**********"
type textarea "**********"
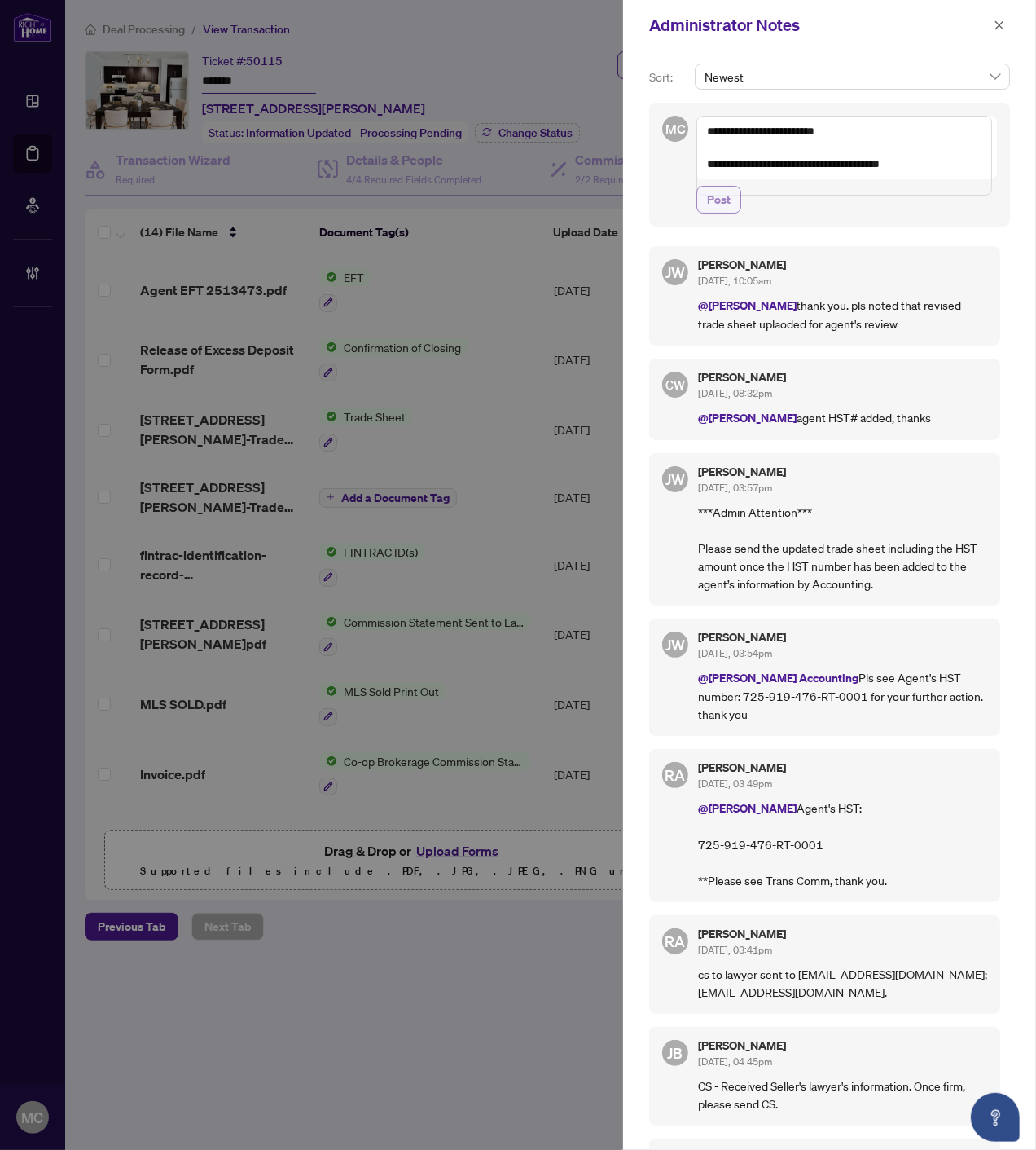
click at [717, 213] on span "Post" at bounding box center [718, 200] width 23 height 26
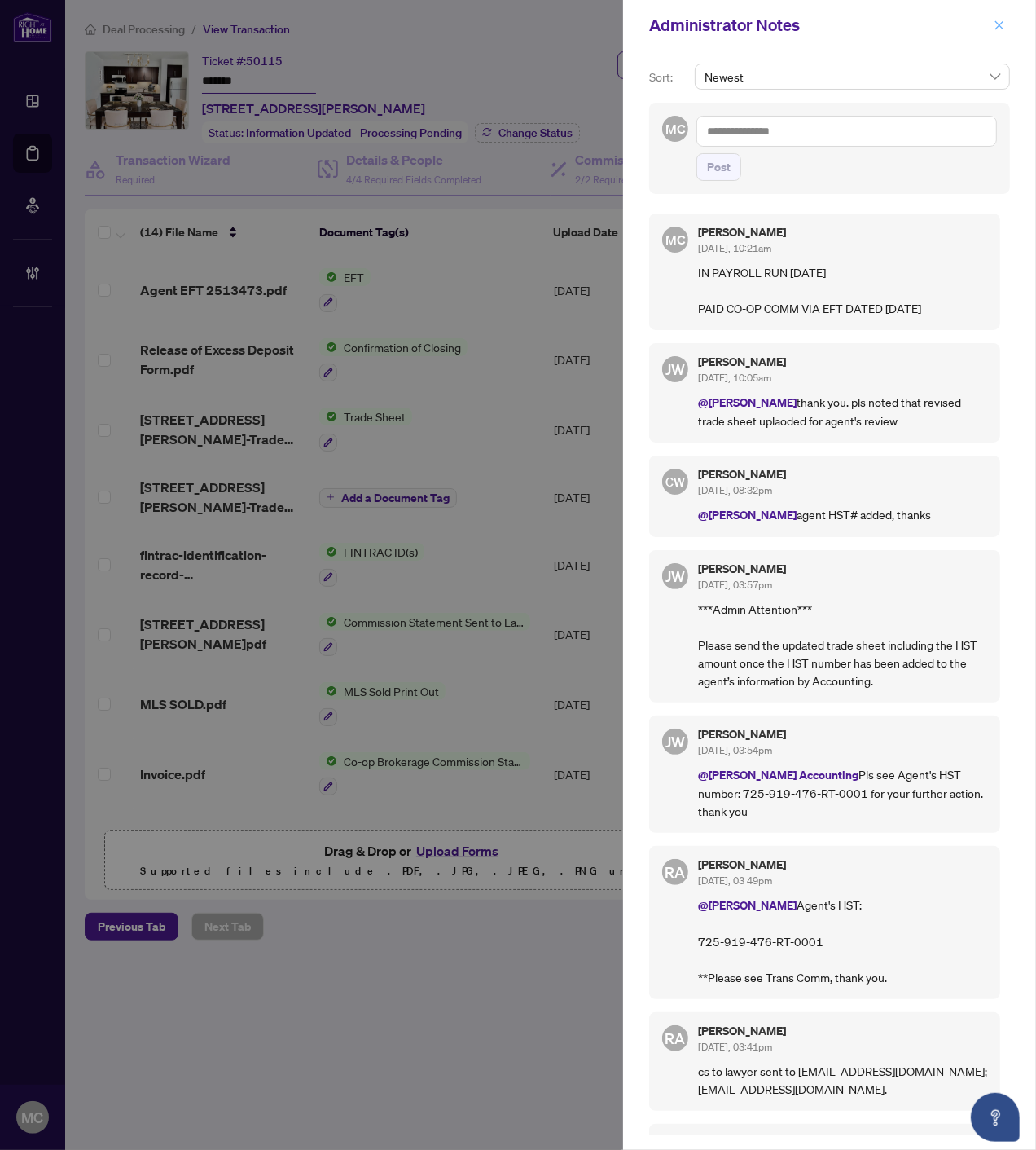
click at [1005, 22] on button "button" at bounding box center [1000, 25] width 22 height 20
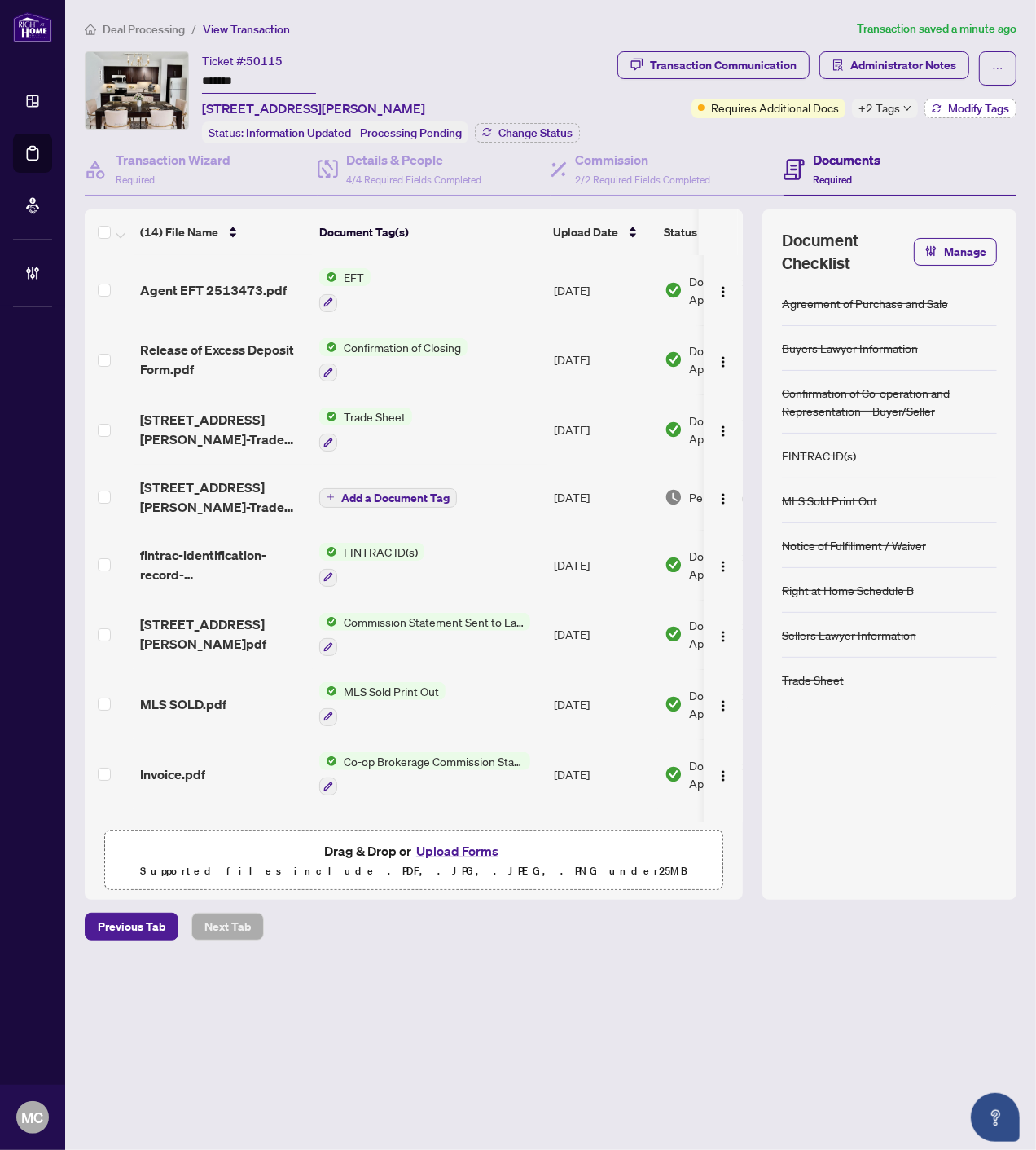
click at [959, 102] on span "Modify Tags" at bounding box center [978, 108] width 61 height 11
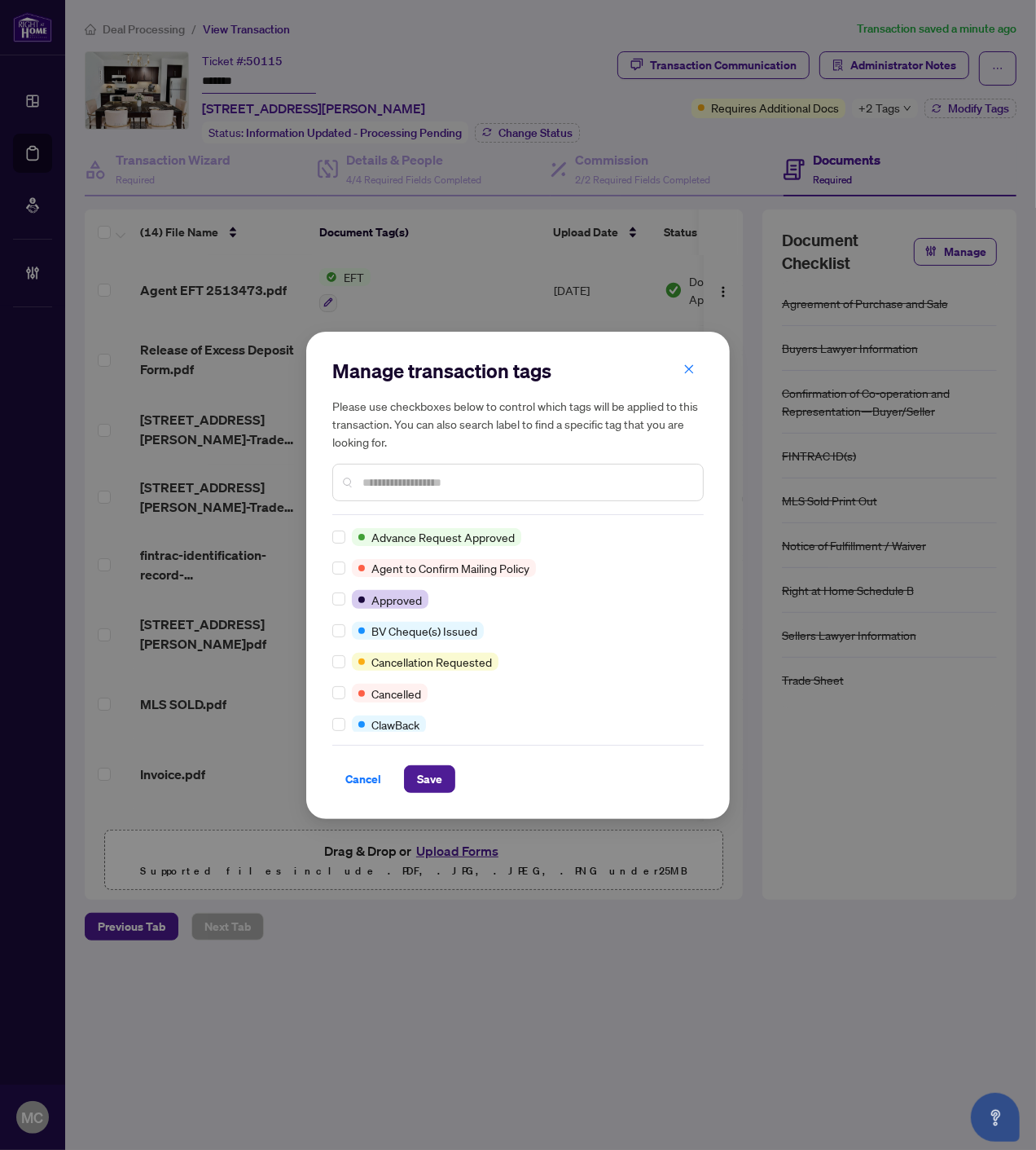
click at [330, 606] on div "Manage transaction tags Please use checkboxes below to control which tags will …" at bounding box center [518, 575] width 423 height 487
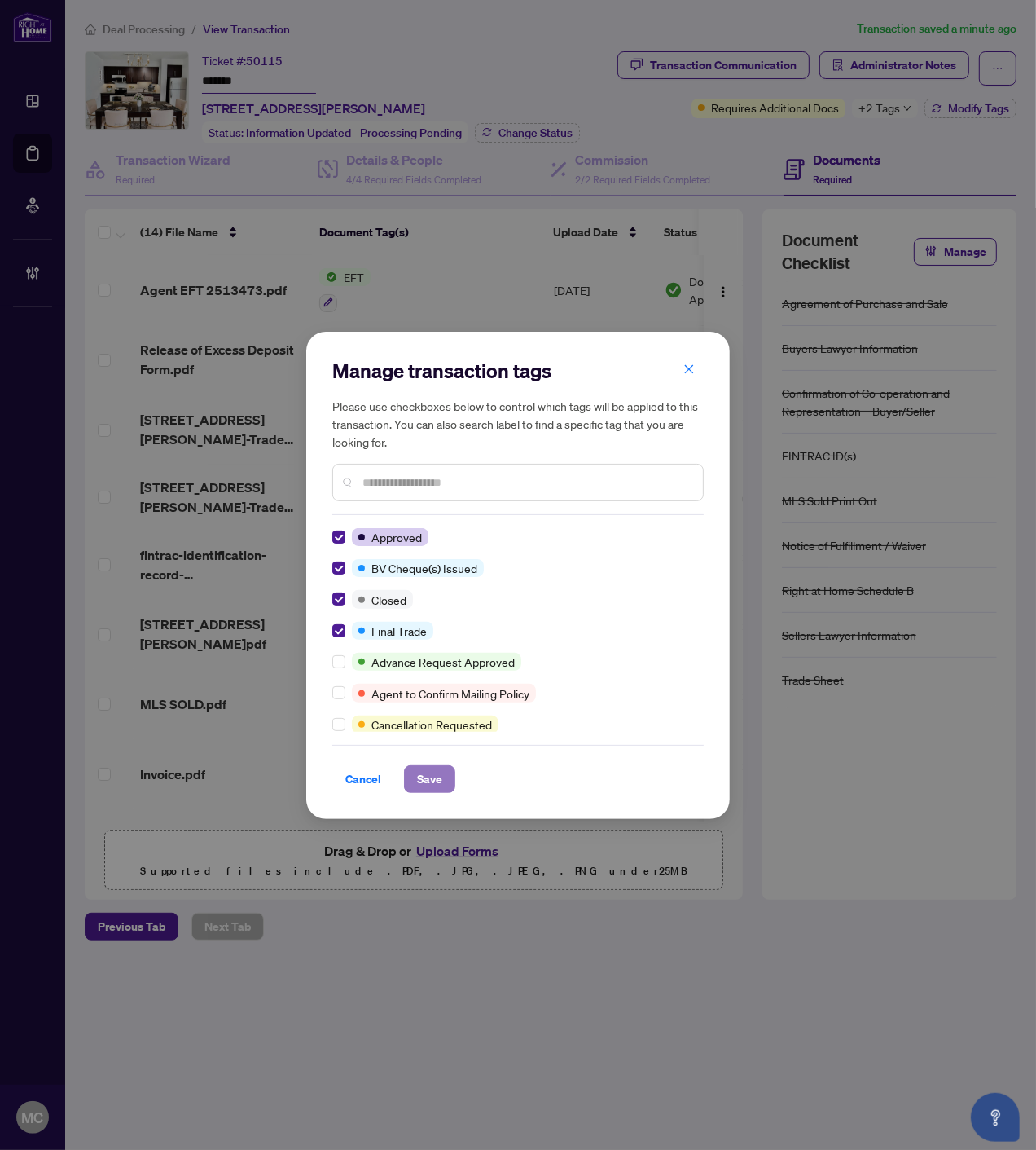
click at [422, 766] on span "Save" at bounding box center [429, 779] width 25 height 26
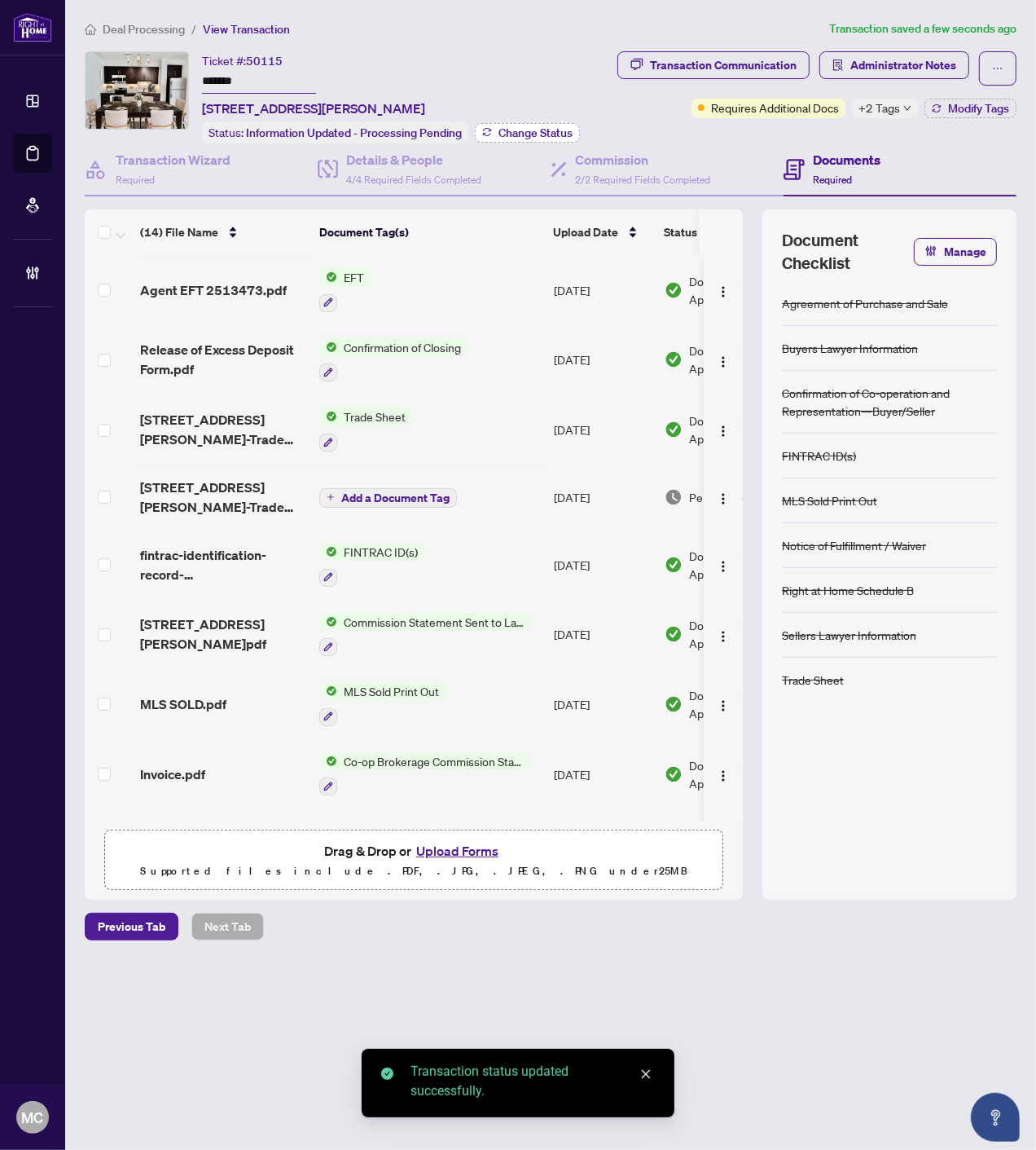
click at [540, 131] on span "Change Status" at bounding box center [535, 133] width 74 height 11
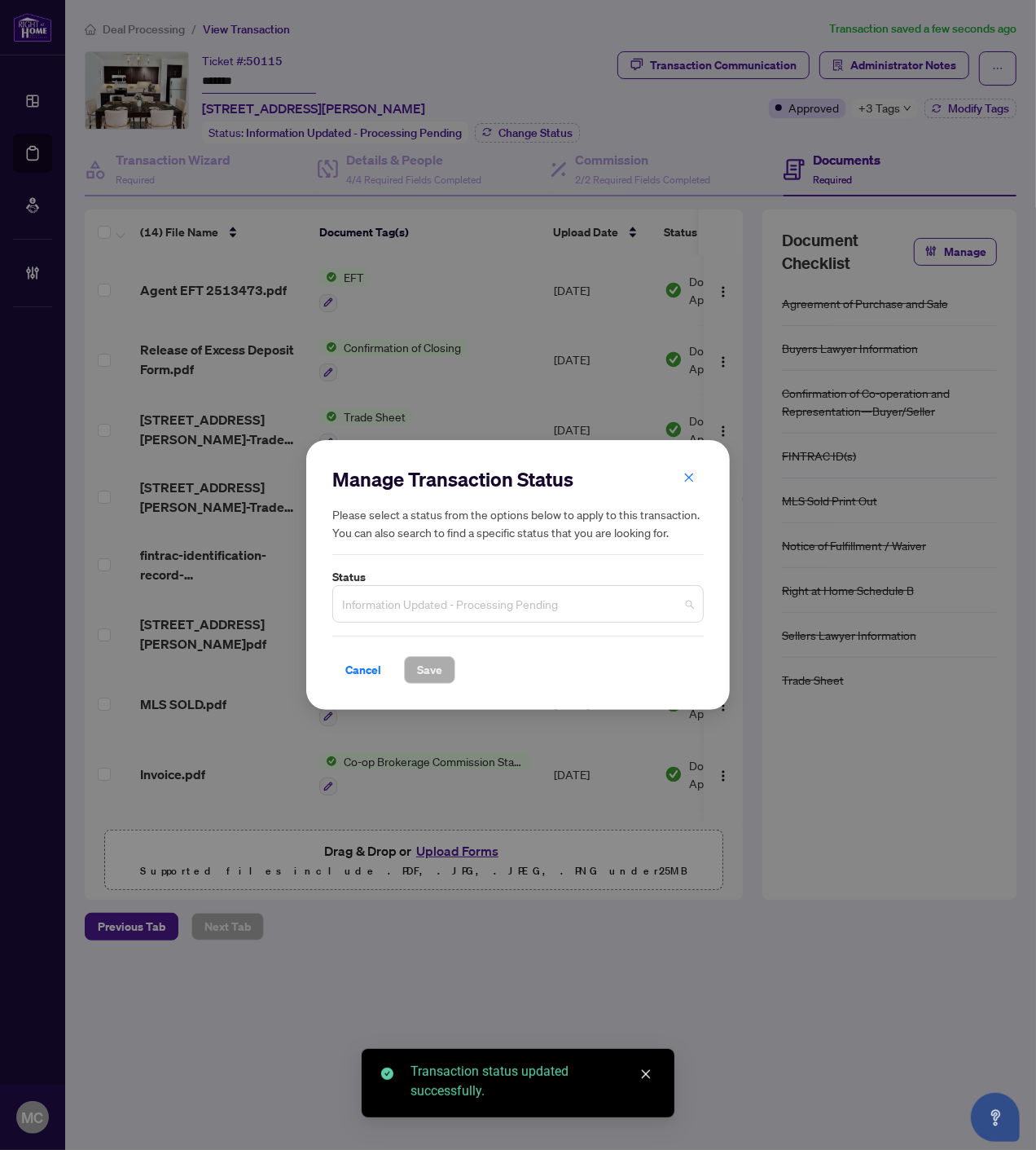
click at [493, 602] on span "Information Updated - Processing Pending" at bounding box center [518, 604] width 352 height 31
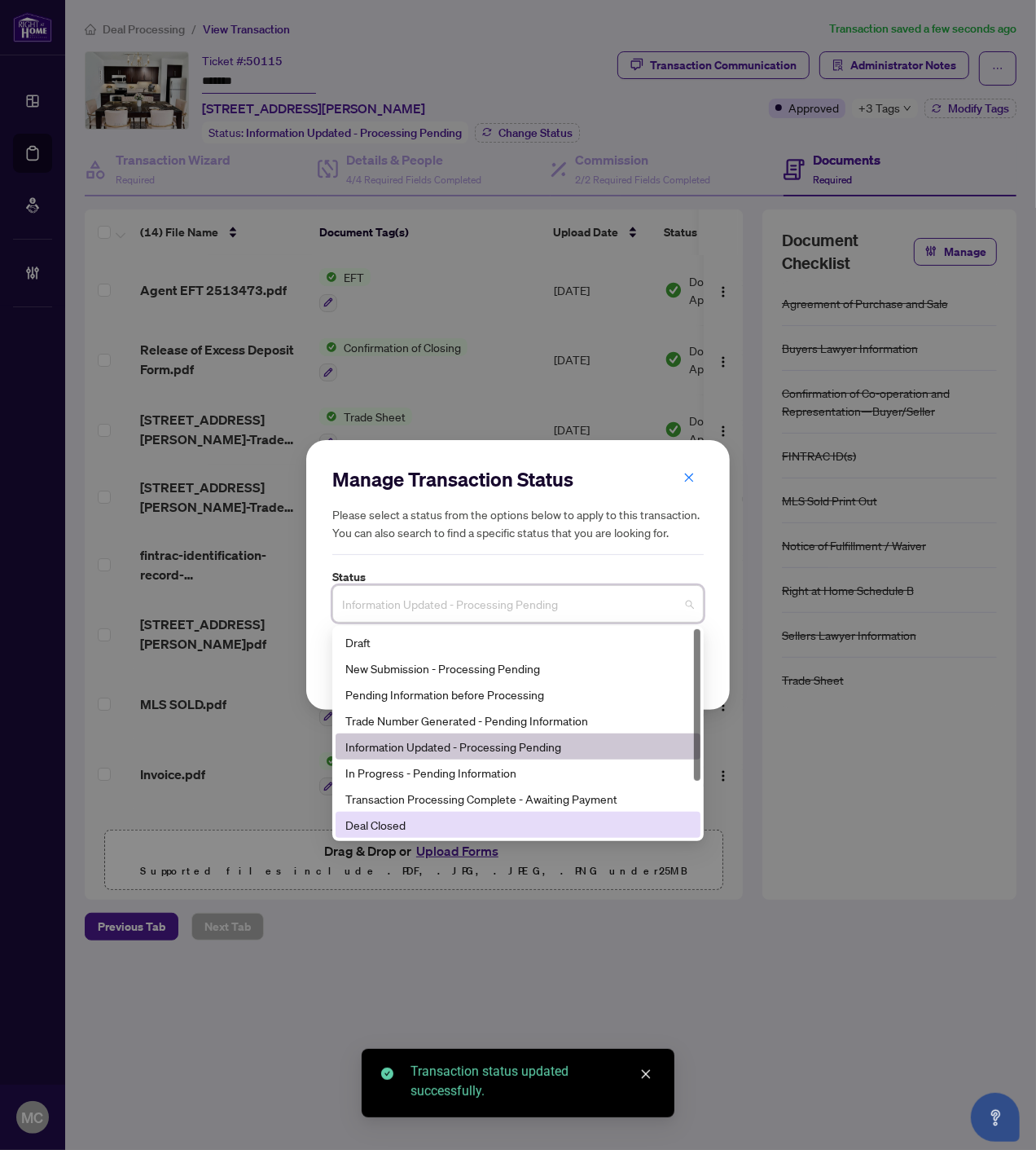
drag, startPoint x: 434, startPoint y: 813, endPoint x: 429, endPoint y: 781, distance: 32.4
click at [433, 817] on div "Deal Closed" at bounding box center [518, 825] width 365 height 26
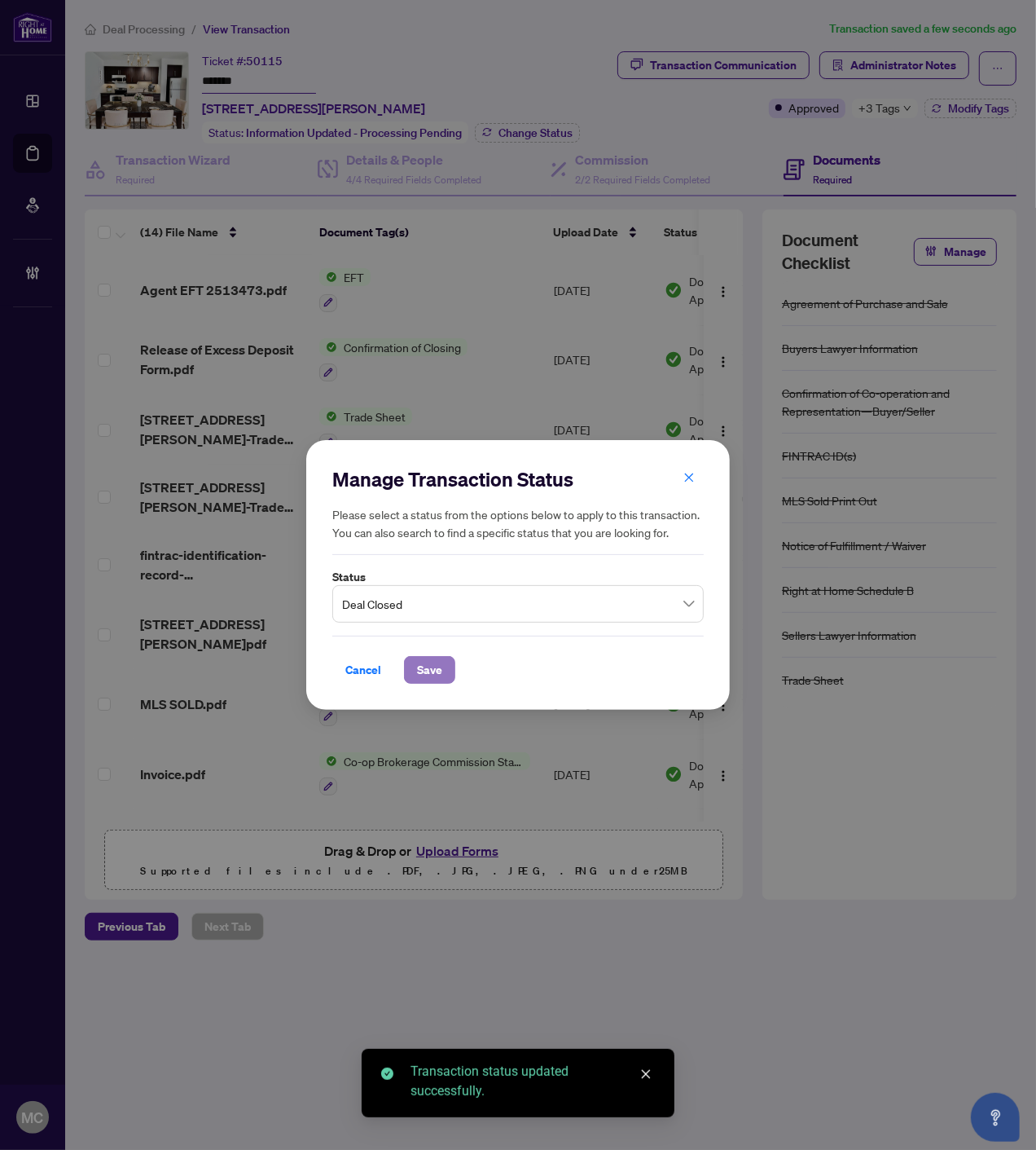
click at [427, 664] on span "Save" at bounding box center [429, 670] width 25 height 26
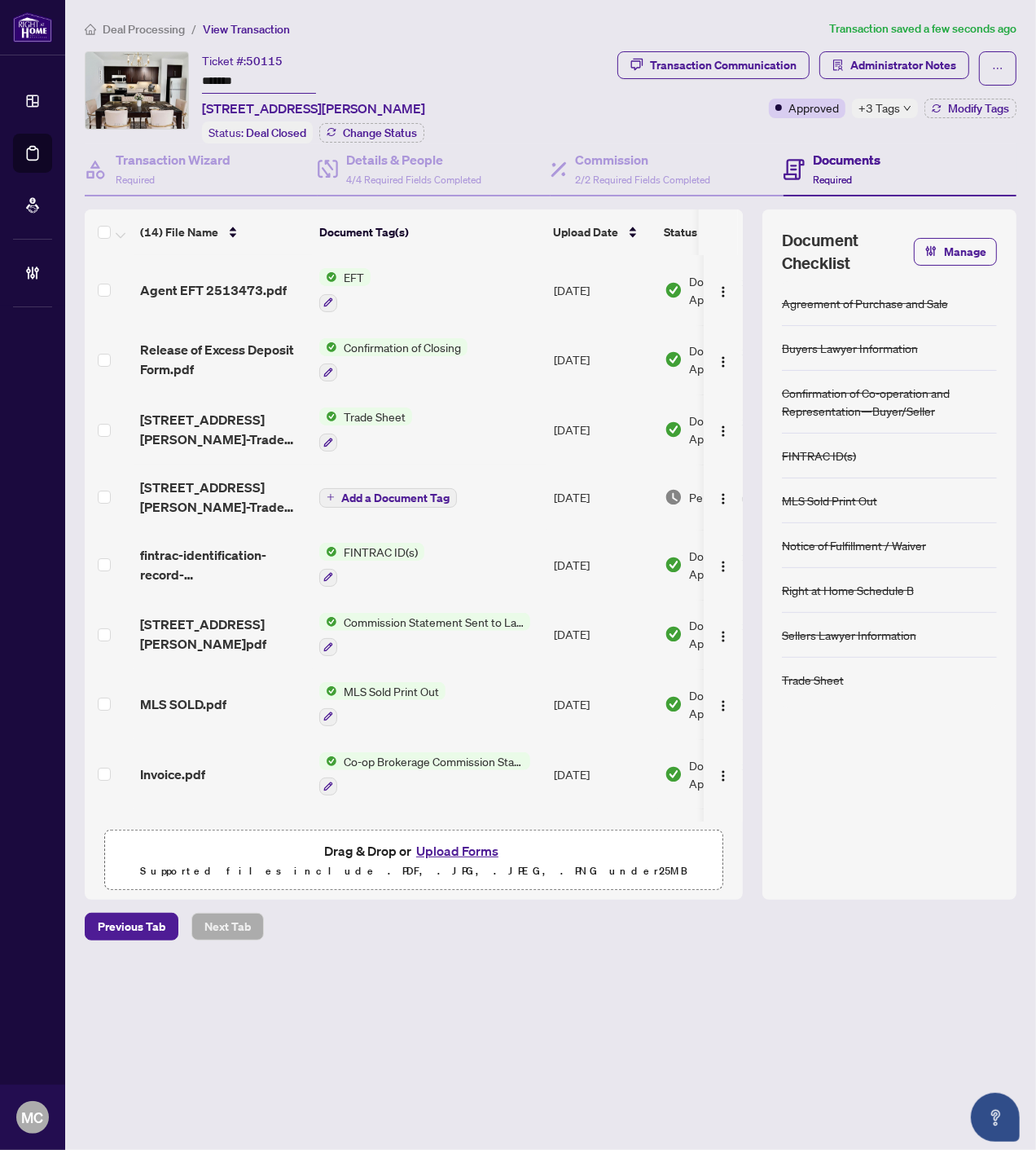
click at [145, 31] on span "Deal Processing" at bounding box center [144, 29] width 83 height 15
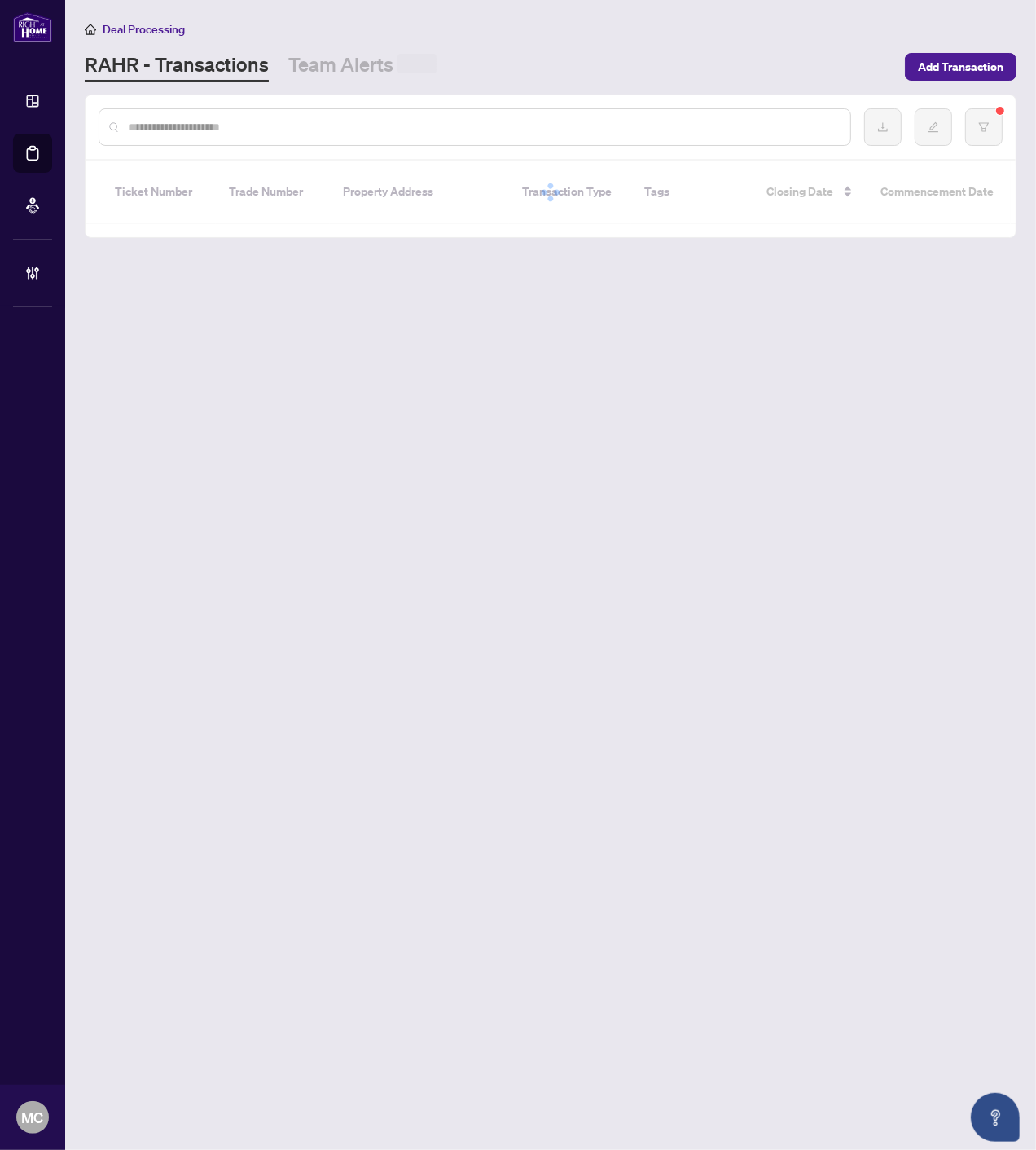
click at [267, 115] on div at bounding box center [475, 127] width 753 height 38
click at [267, 119] on input "text" at bounding box center [484, 127] width 709 height 18
paste input "*******"
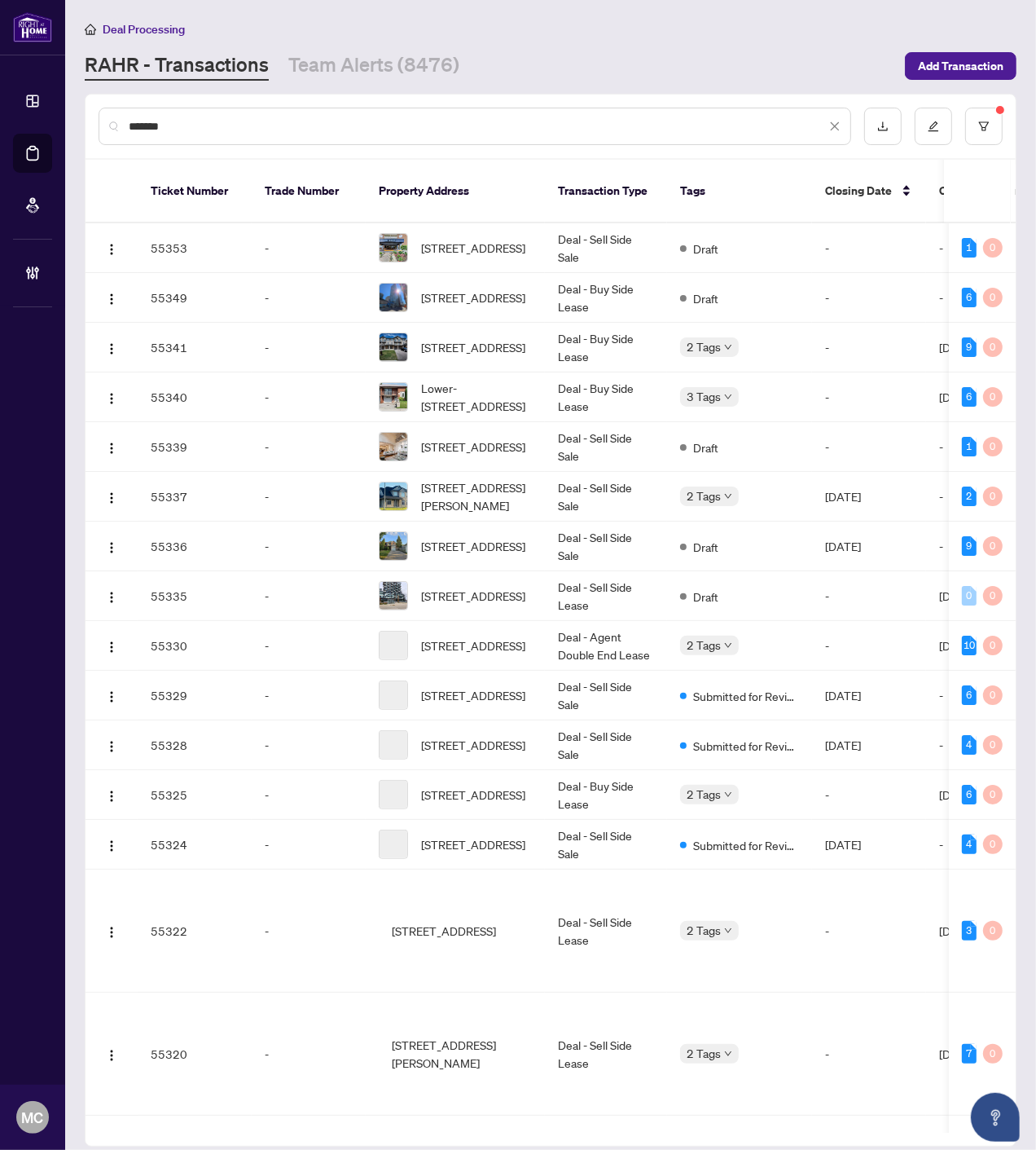
type input "*******"
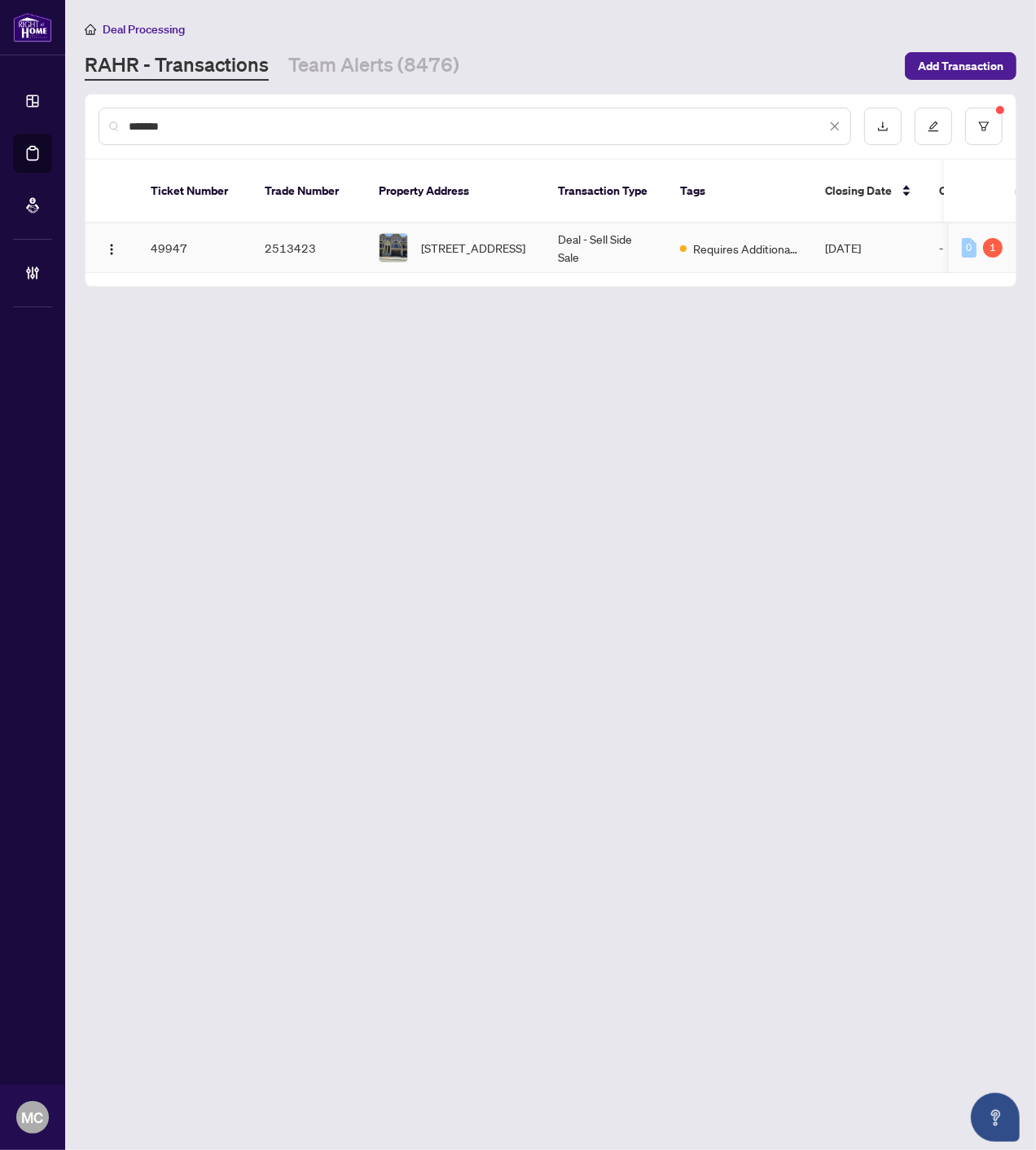
click at [414, 238] on div "33 West Village Lane, Markham, Ontario L6C 3L5, Canada" at bounding box center [455, 248] width 153 height 29
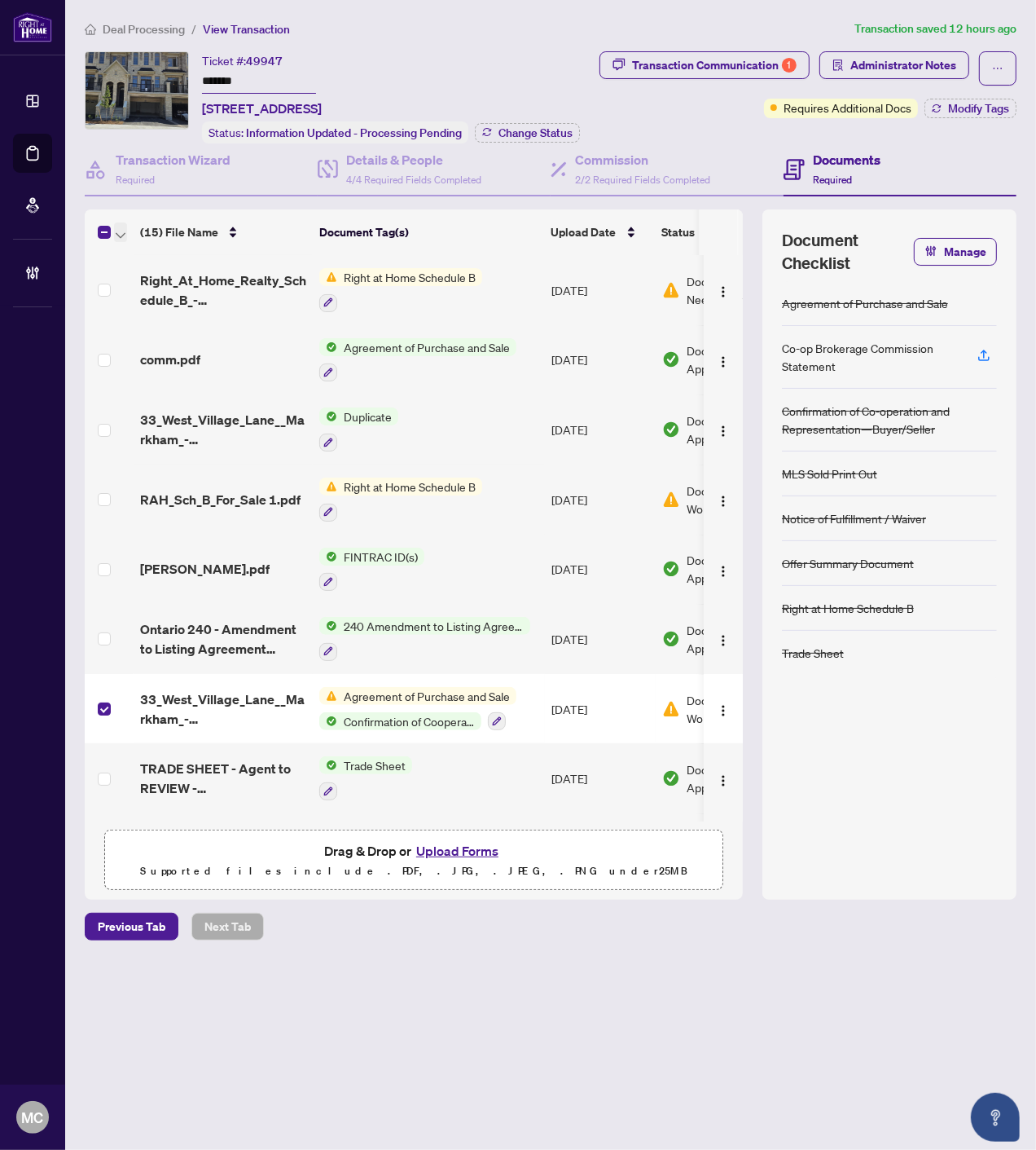
drag, startPoint x: 115, startPoint y: 226, endPoint x: 120, endPoint y: 238, distance: 13.0
click at [115, 225] on button "button" at bounding box center [120, 232] width 13 height 20
click at [145, 263] on span "Open Selected in New Tab(s)" at bounding box center [200, 257] width 145 height 18
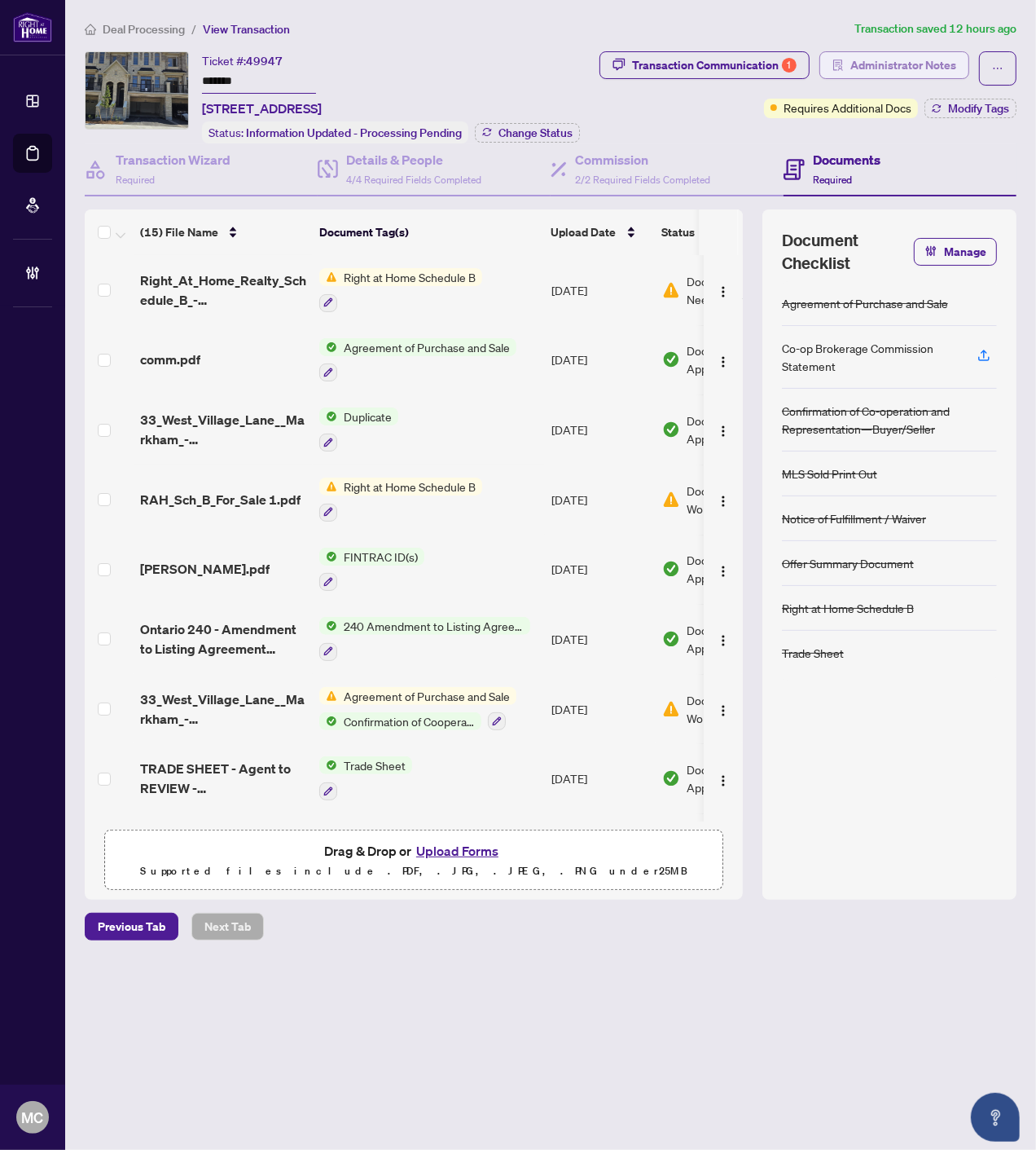
click at [934, 62] on span "Administrator Notes" at bounding box center [903, 65] width 106 height 26
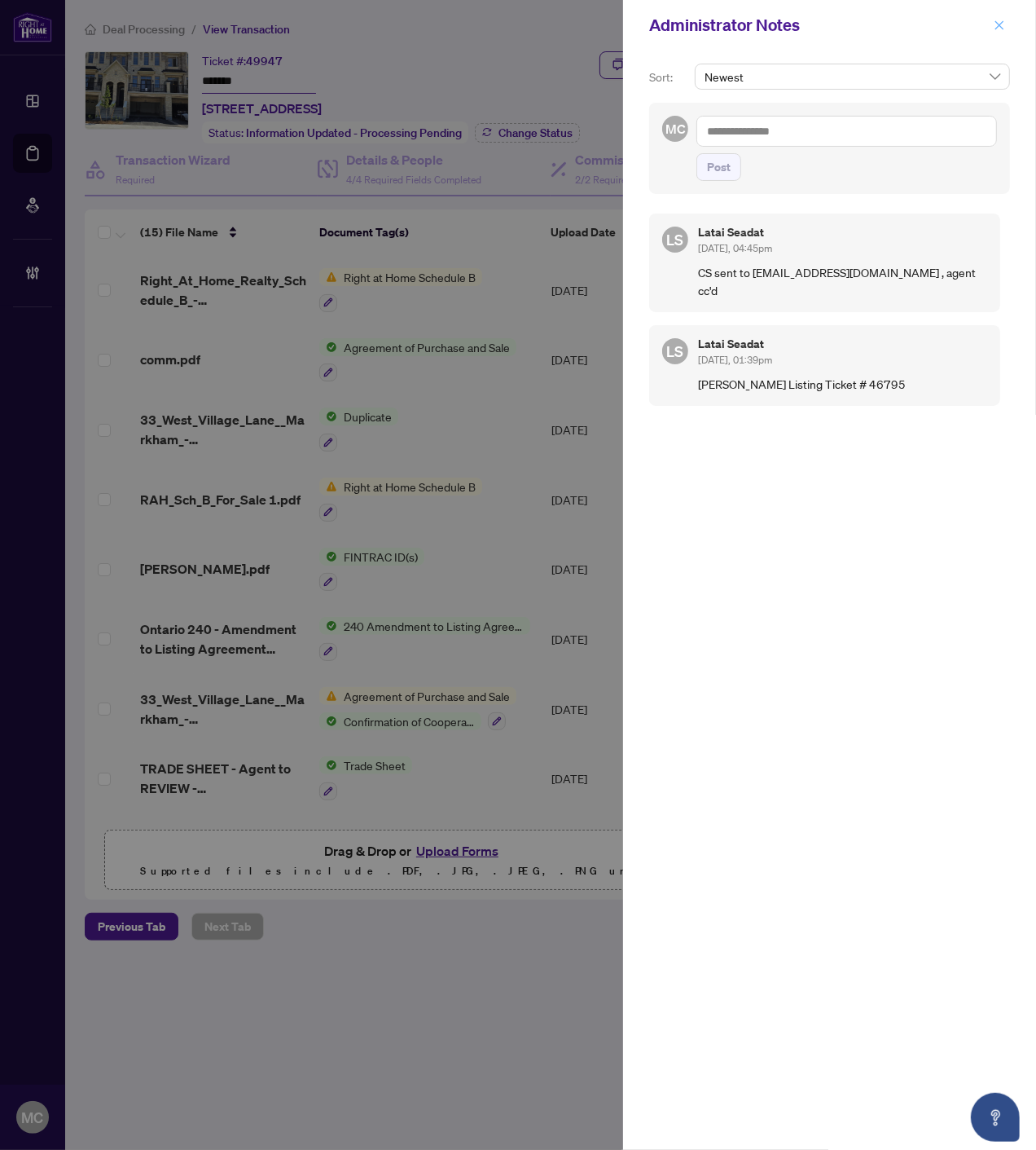
click at [1004, 20] on icon "close" at bounding box center [999, 25] width 11 height 11
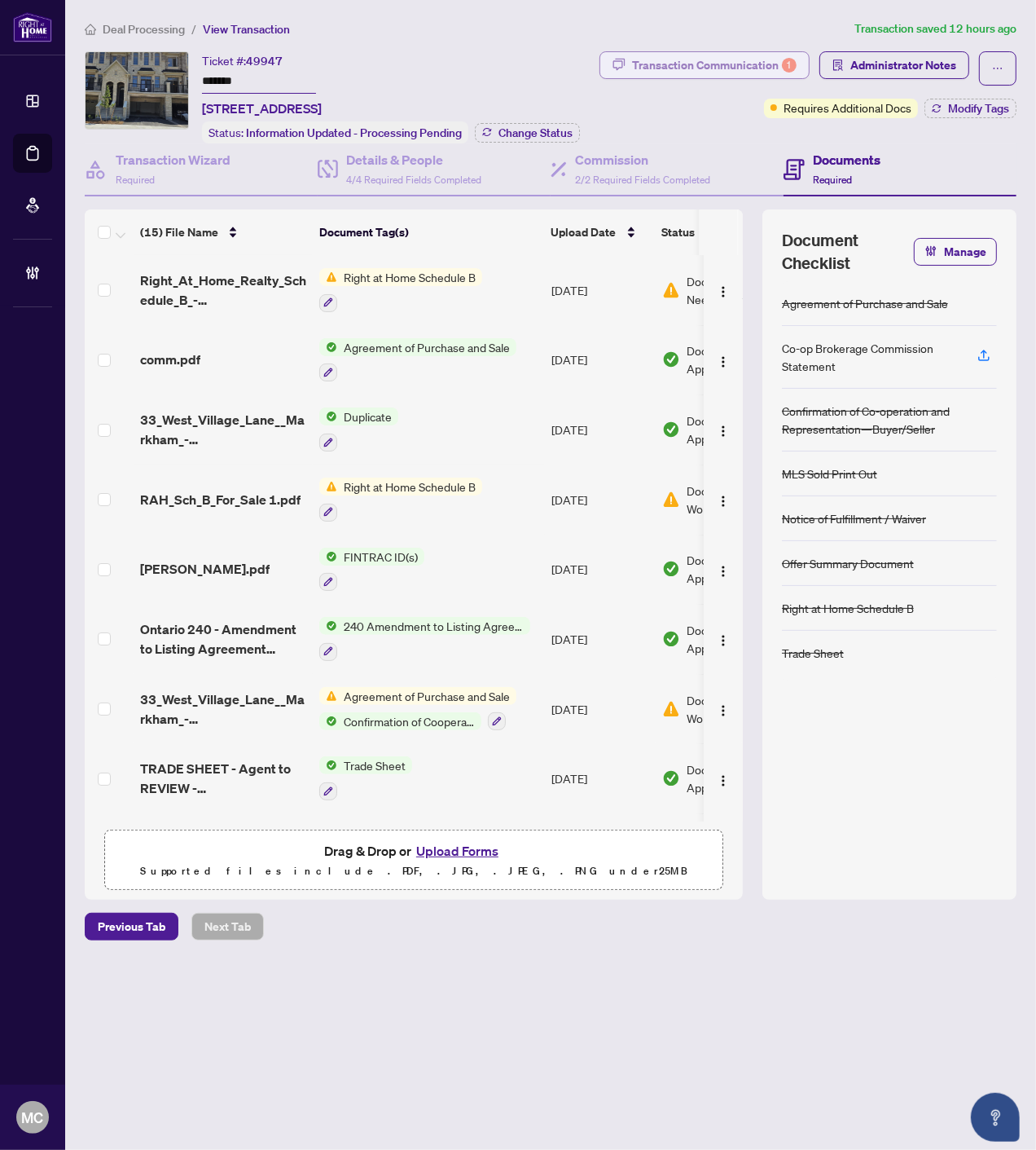
click at [748, 60] on div "Transaction Communication 1" at bounding box center [714, 65] width 164 height 26
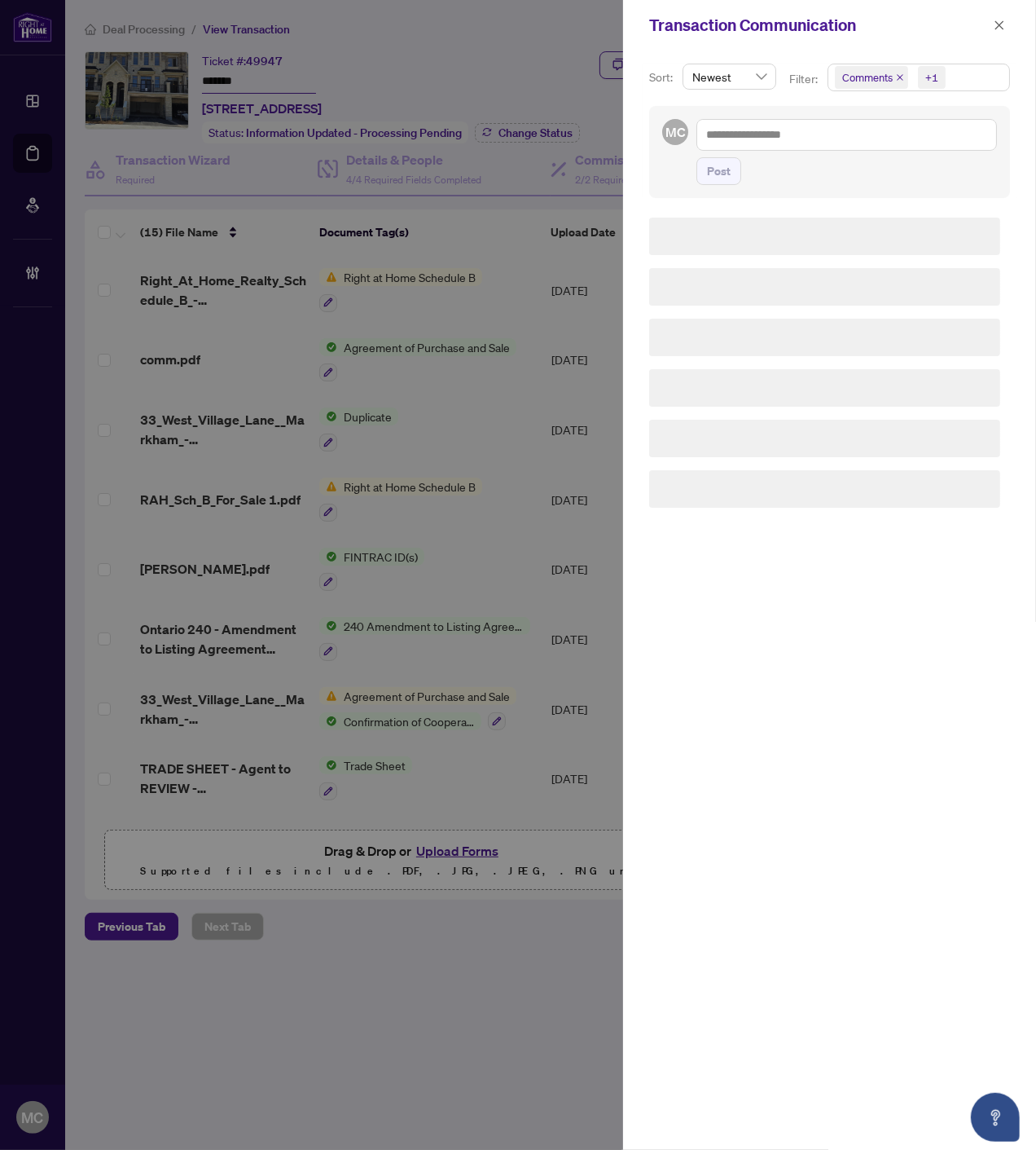
click at [934, 76] on div "+1" at bounding box center [932, 77] width 13 height 16
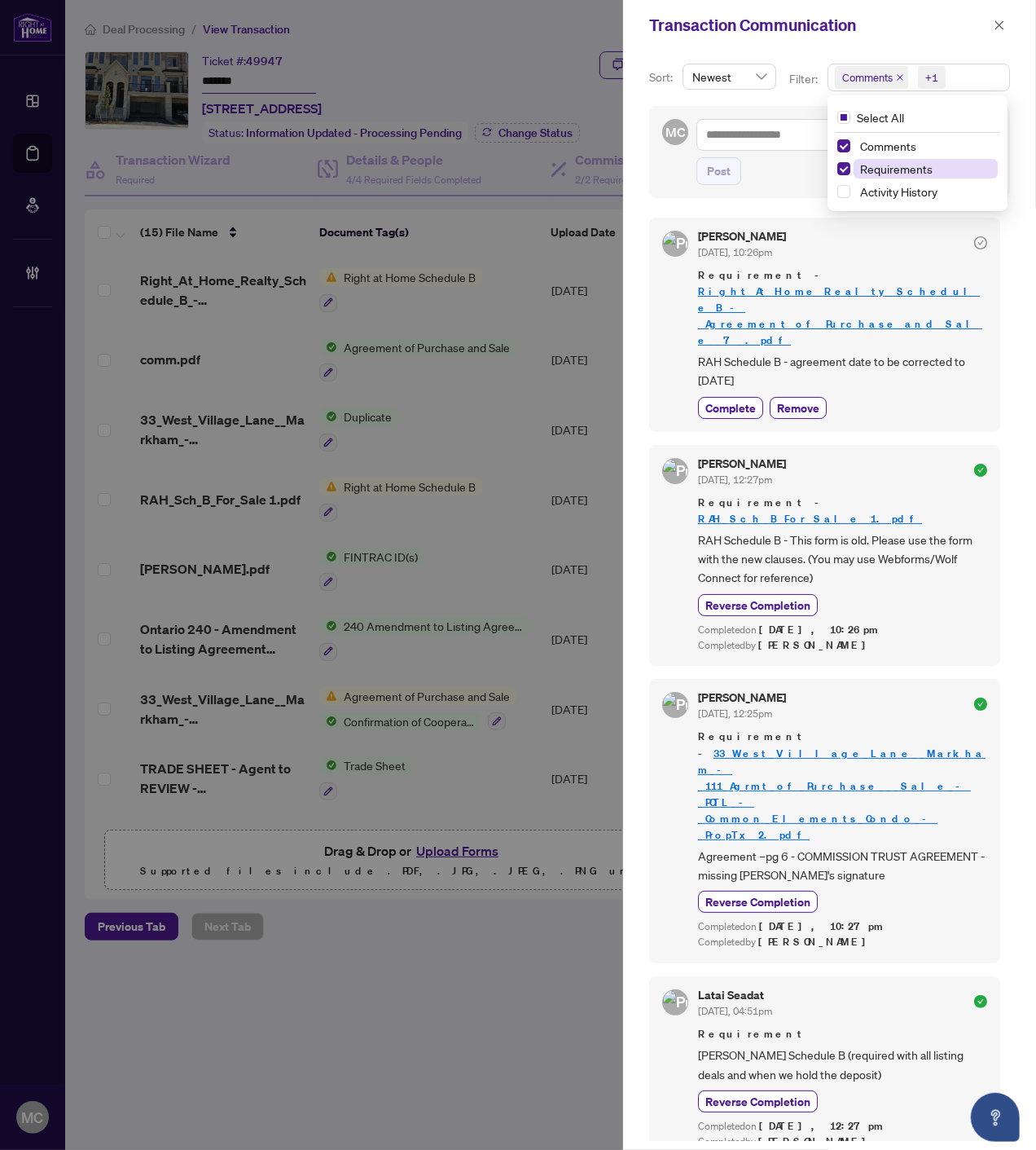
drag, startPoint x: 875, startPoint y: 166, endPoint x: 890, endPoint y: 172, distance: 16.2
click at [876, 166] on span "Requirements" at bounding box center [897, 168] width 72 height 15
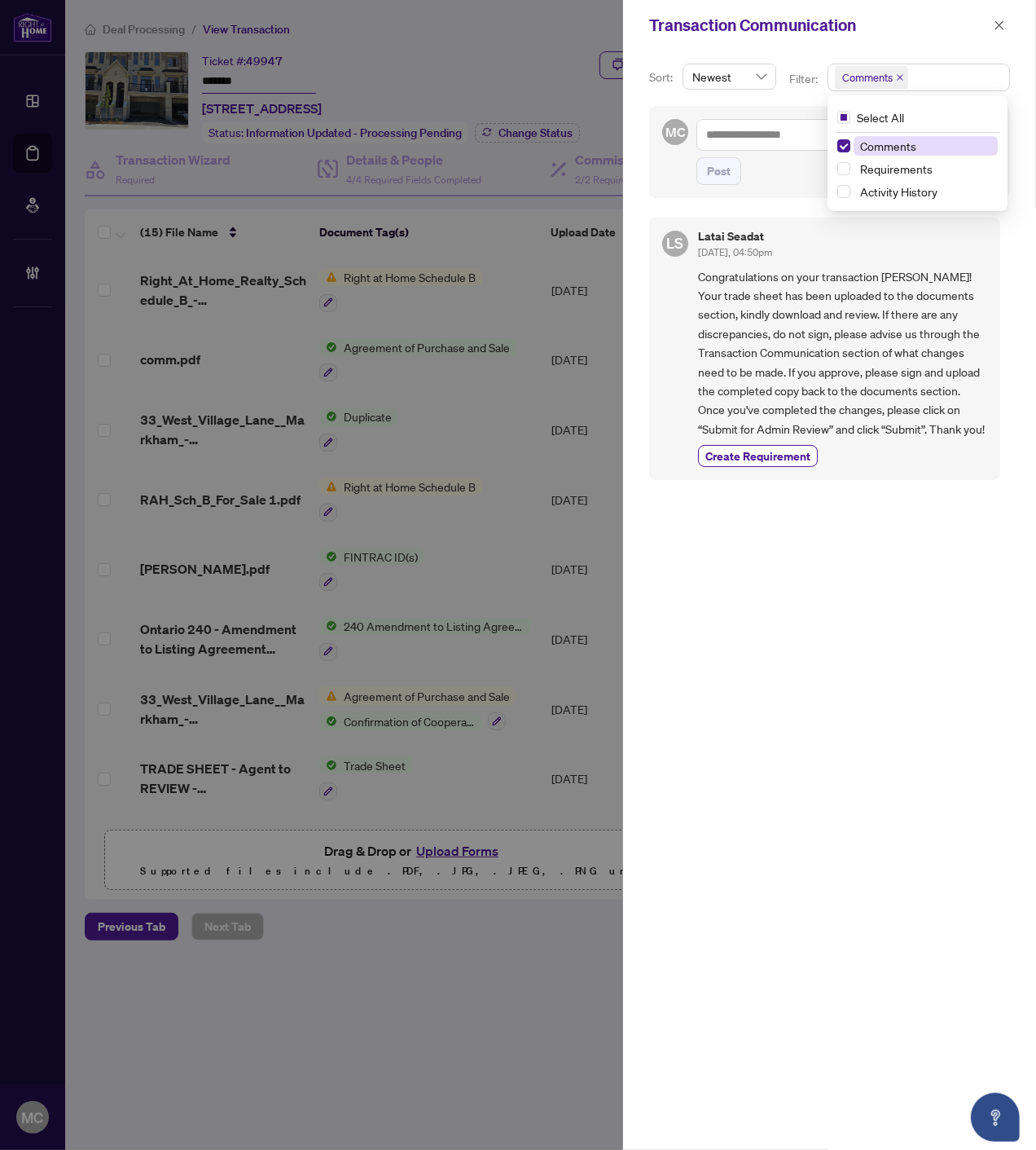
click at [913, 164] on span "Requirements" at bounding box center [897, 168] width 72 height 15
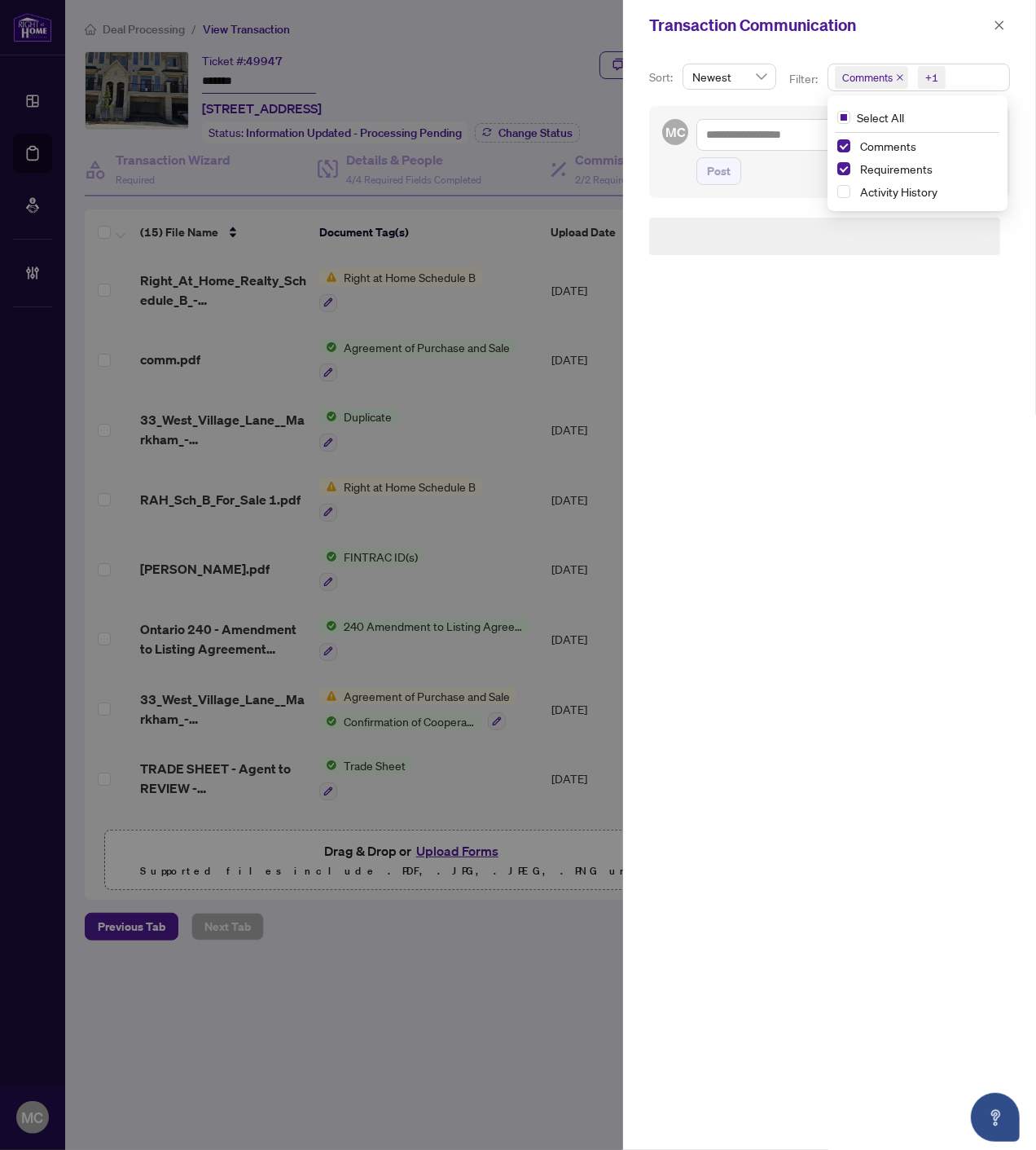
click at [901, 150] on span "Comments" at bounding box center [888, 145] width 56 height 15
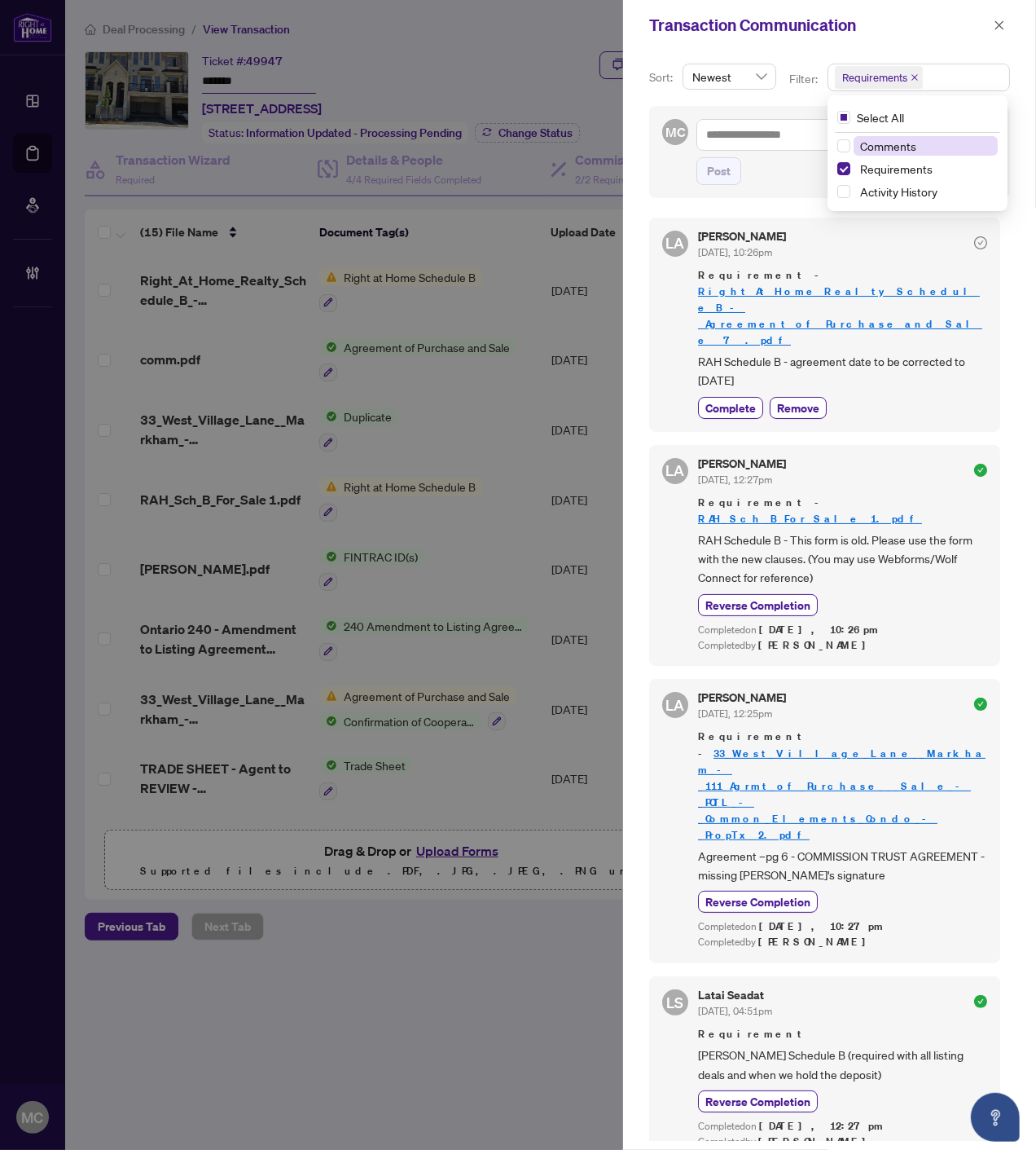
click at [862, 146] on span "Comments" at bounding box center [888, 145] width 56 height 15
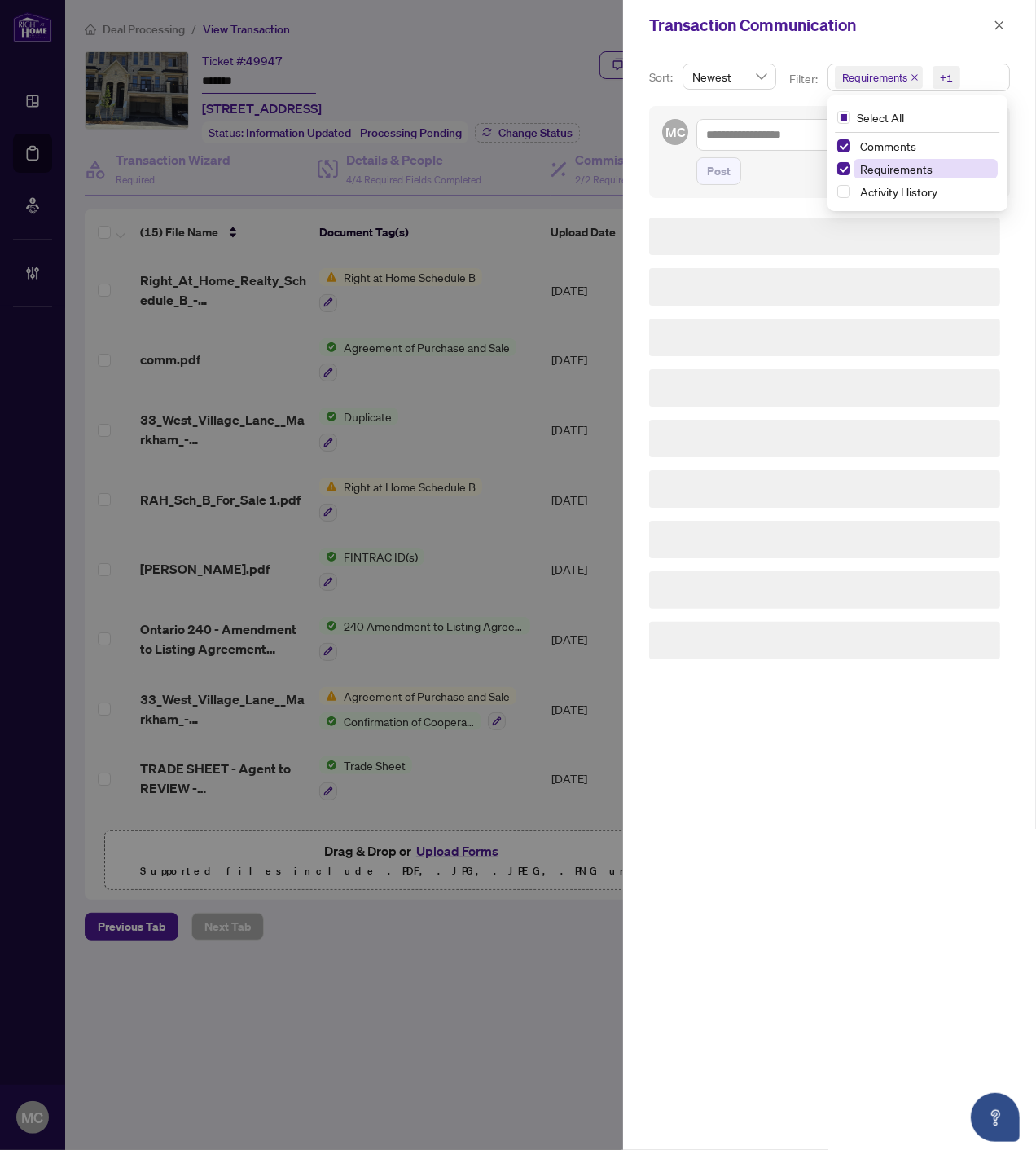
drag, startPoint x: 875, startPoint y: 164, endPoint x: 875, endPoint y: 152, distance: 12.0
click at [875, 163] on span "Requirements" at bounding box center [897, 168] width 72 height 15
click at [873, 149] on span "Comments" at bounding box center [888, 145] width 56 height 15
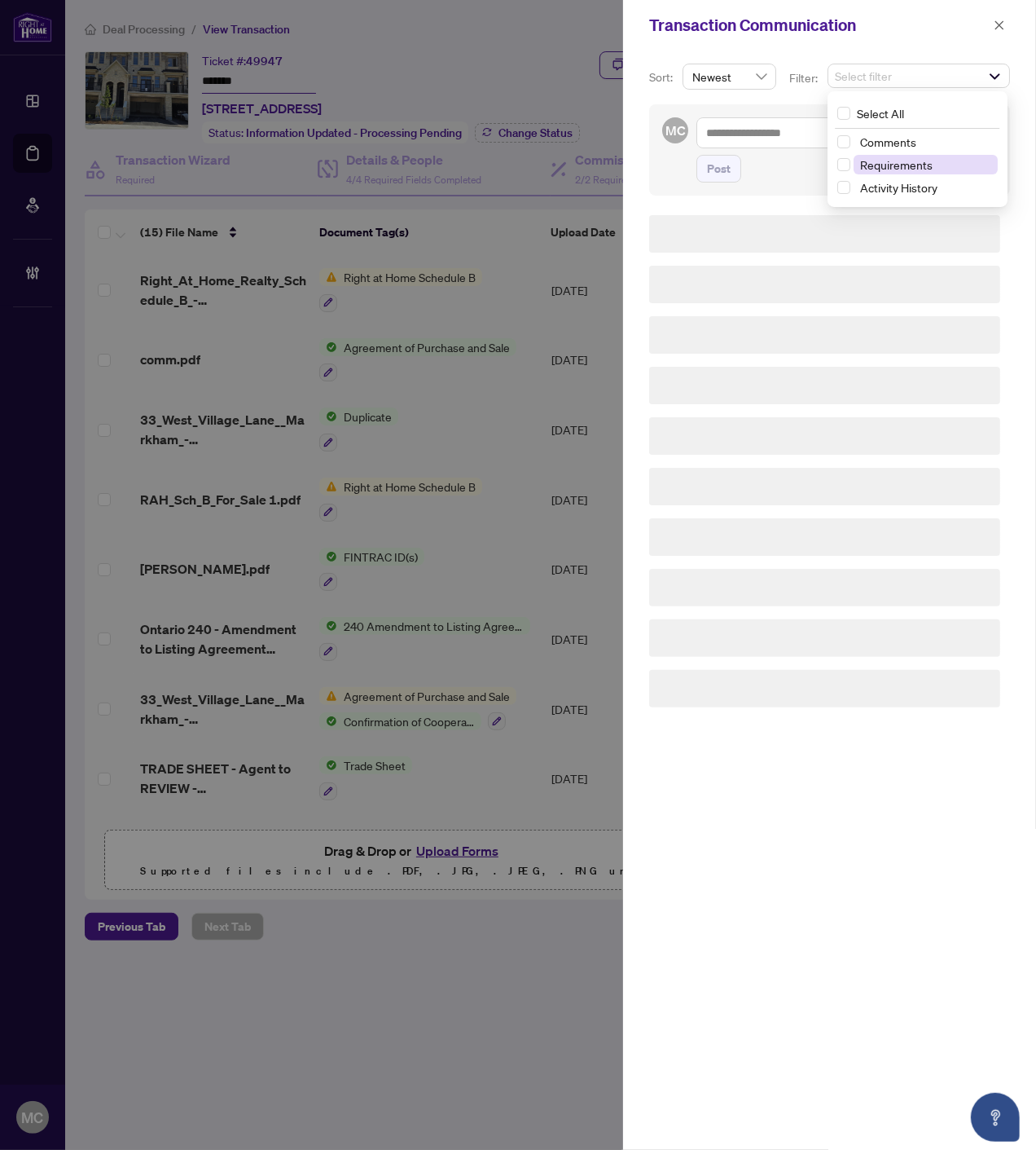
click at [882, 161] on span "Requirements" at bounding box center [897, 164] width 72 height 15
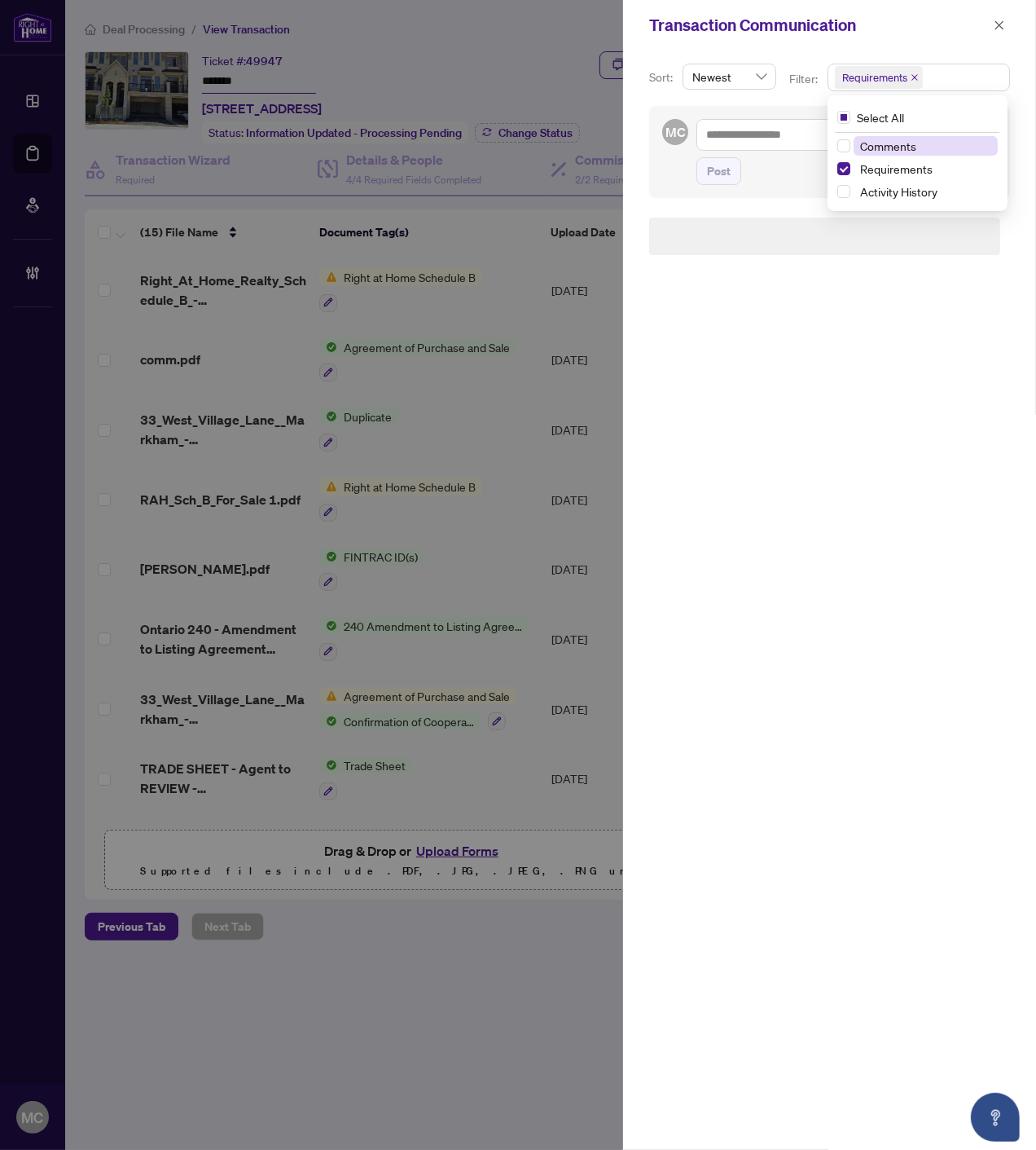
click at [882, 146] on span "Comments" at bounding box center [888, 145] width 56 height 15
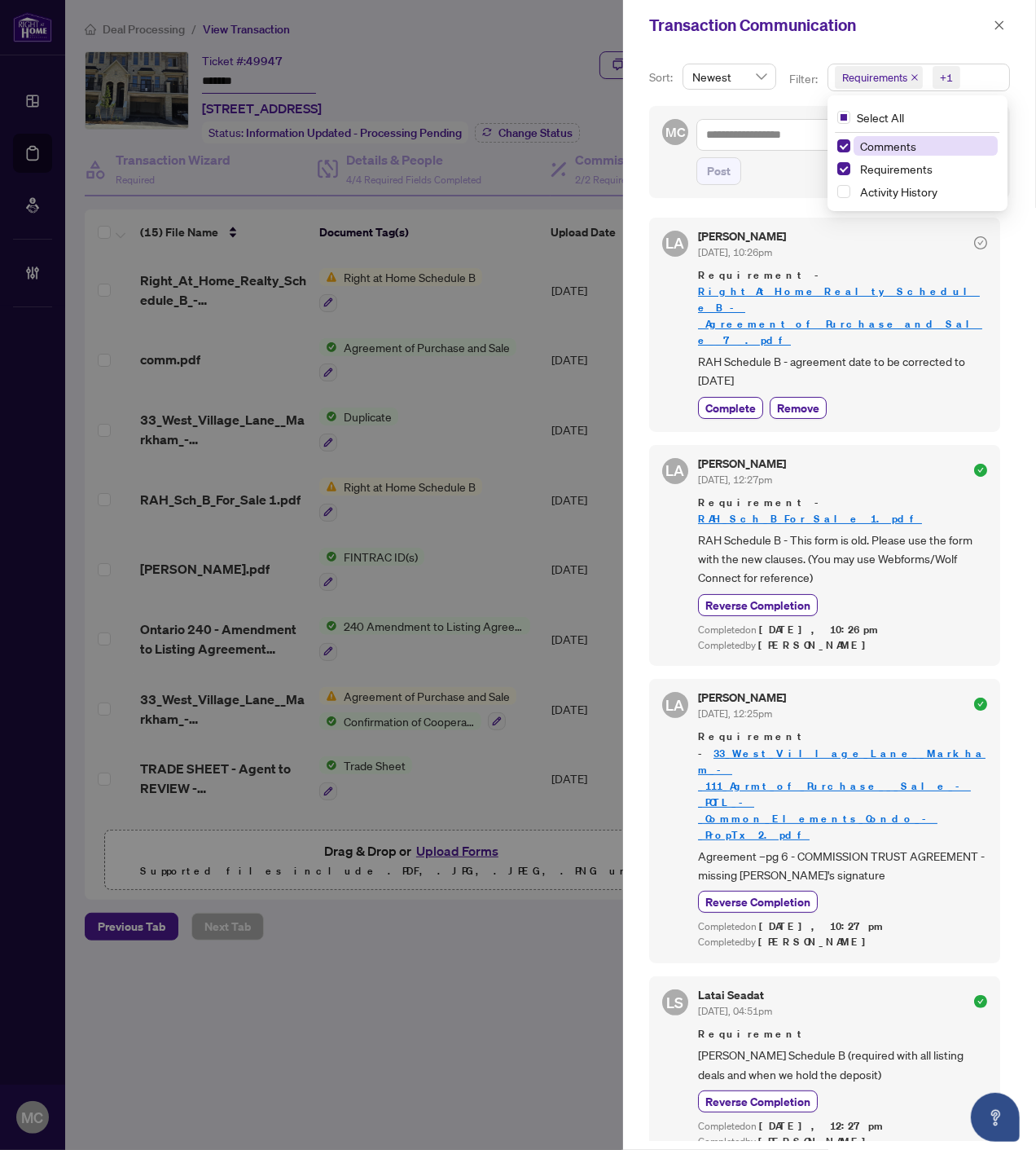
click at [909, 136] on div "Select All Comments Requirements Activity History" at bounding box center [918, 152] width 175 height 102
click at [900, 145] on span "Comments" at bounding box center [888, 145] width 56 height 15
click at [996, 22] on icon "close" at bounding box center [1000, 25] width 9 height 9
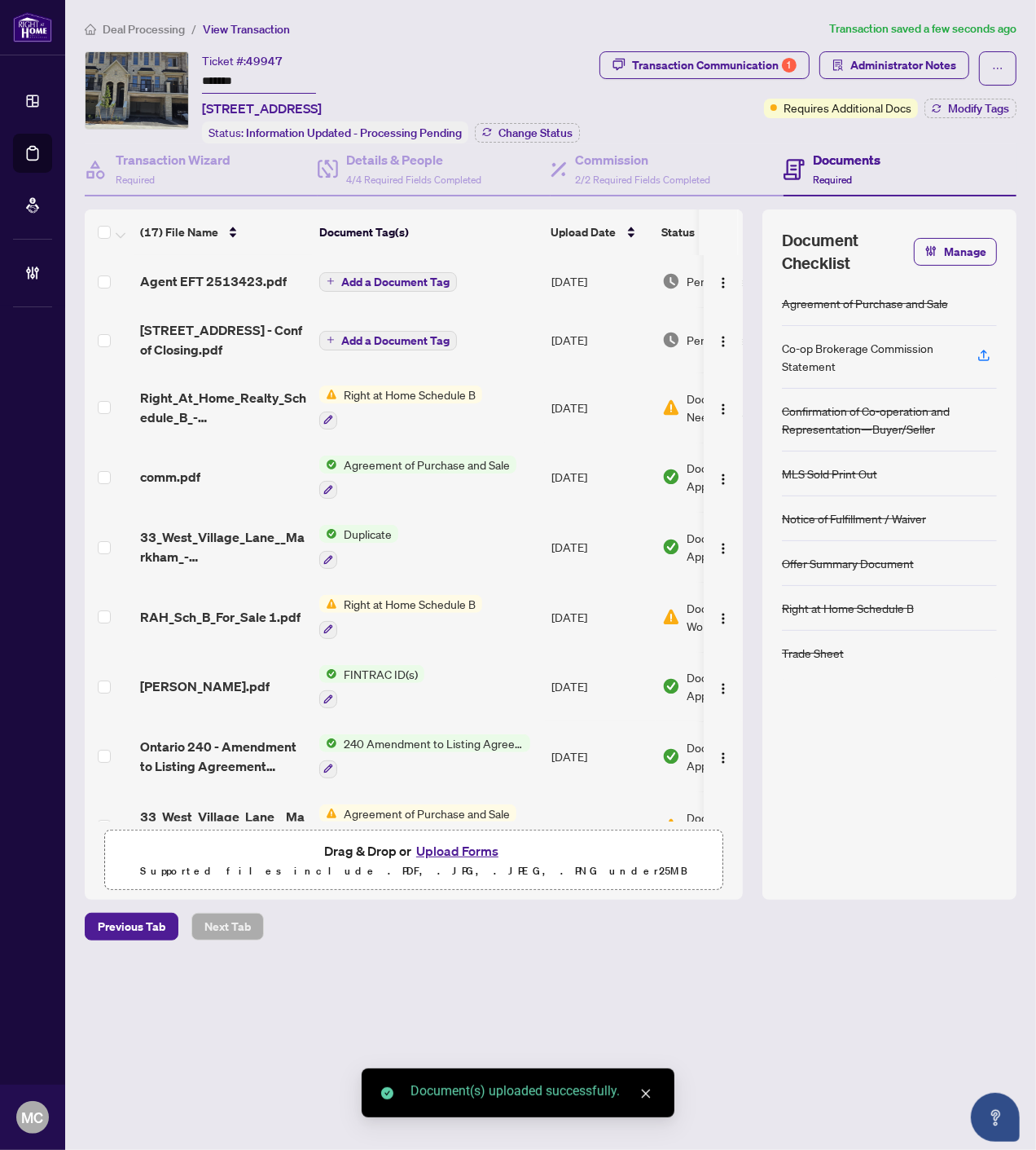
click at [379, 331] on button "Add a Document Tag" at bounding box center [388, 340] width 138 height 20
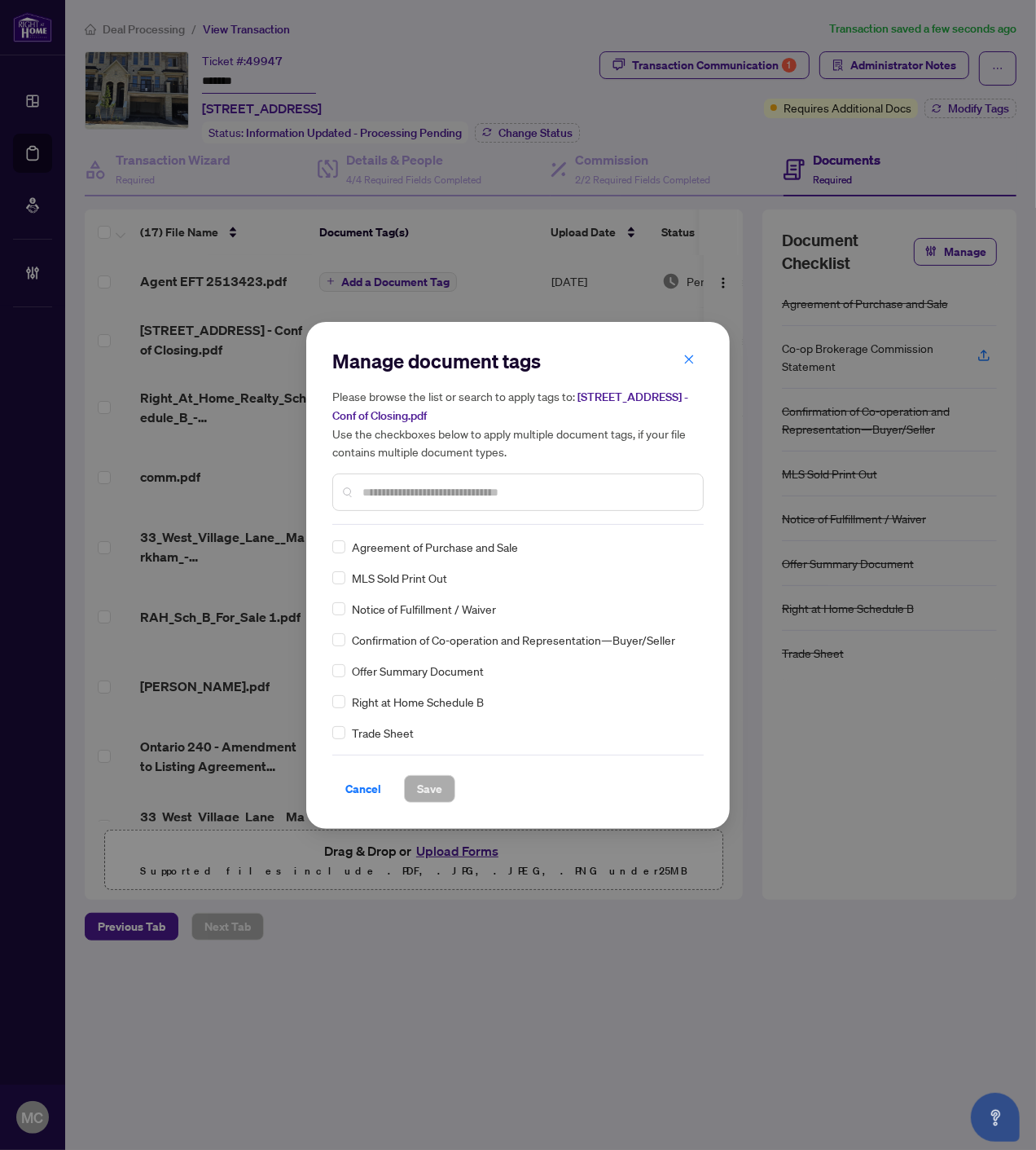
click at [544, 498] on input "text" at bounding box center [526, 492] width 328 height 18
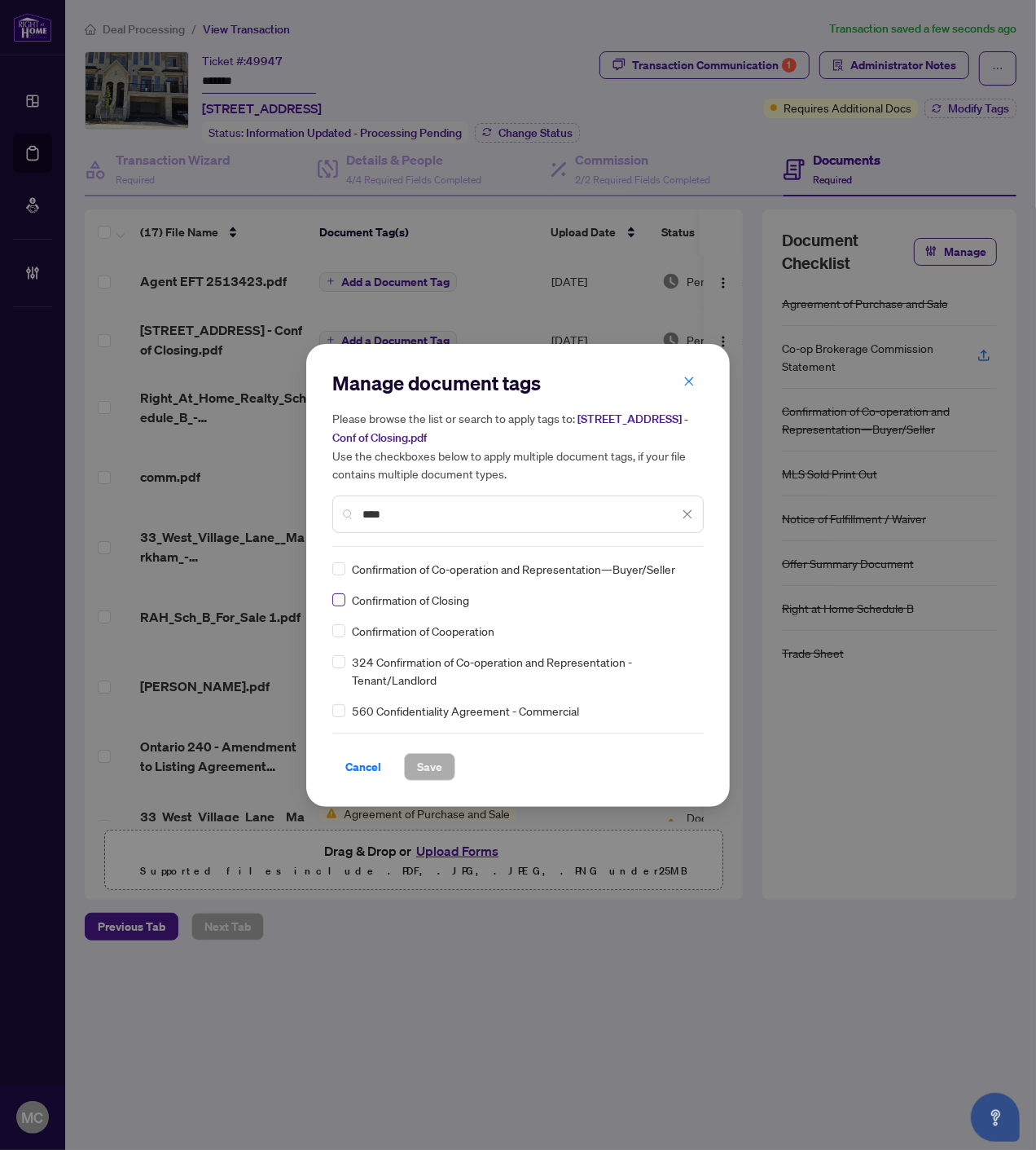
type input "****"
click at [683, 566] on icon at bounding box center [688, 569] width 9 height 7
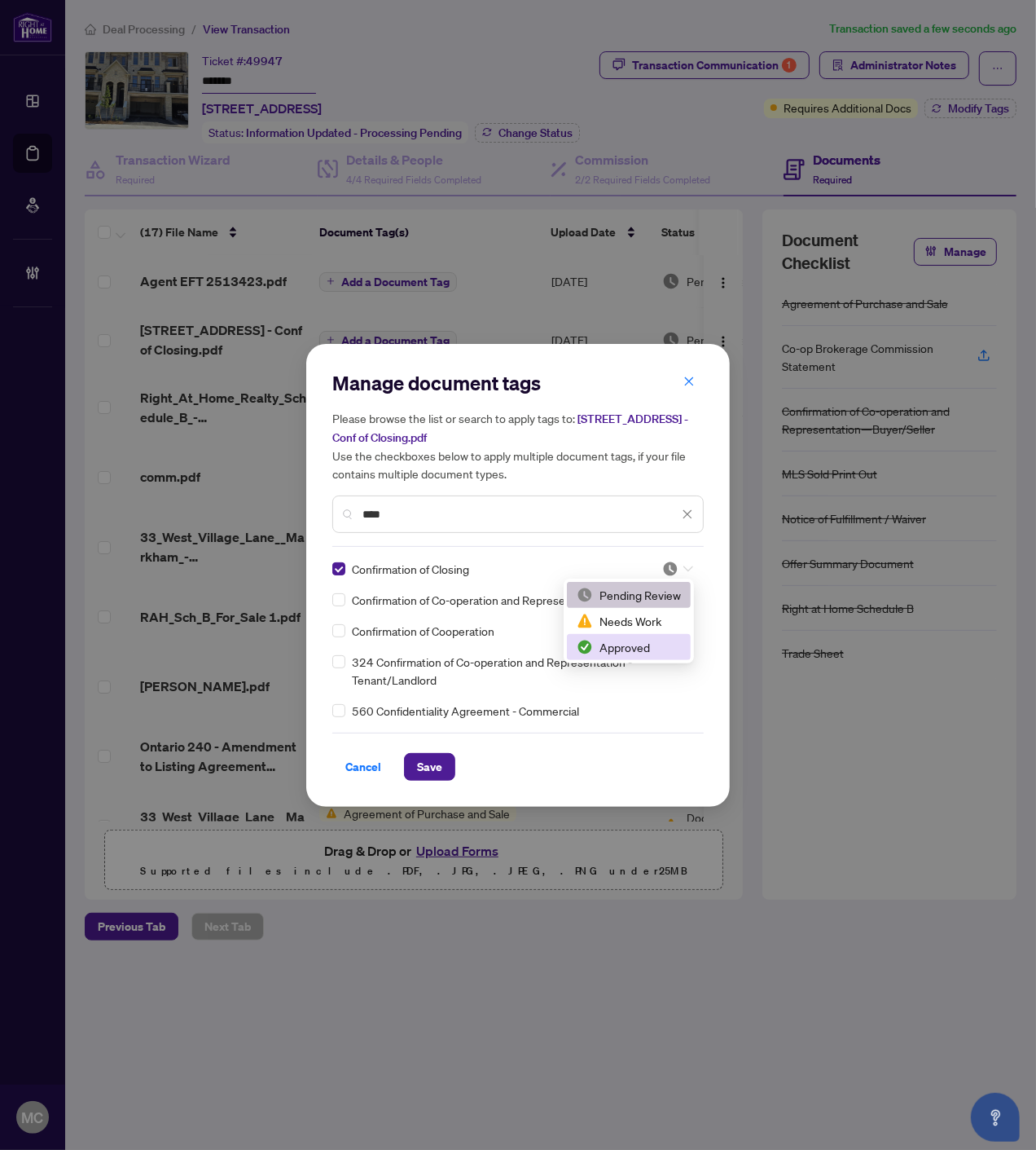
drag, startPoint x: 638, startPoint y: 640, endPoint x: 514, endPoint y: 702, distance: 138.6
click at [637, 640] on div "Approved" at bounding box center [628, 646] width 104 height 18
click at [418, 758] on span "Save" at bounding box center [429, 767] width 25 height 26
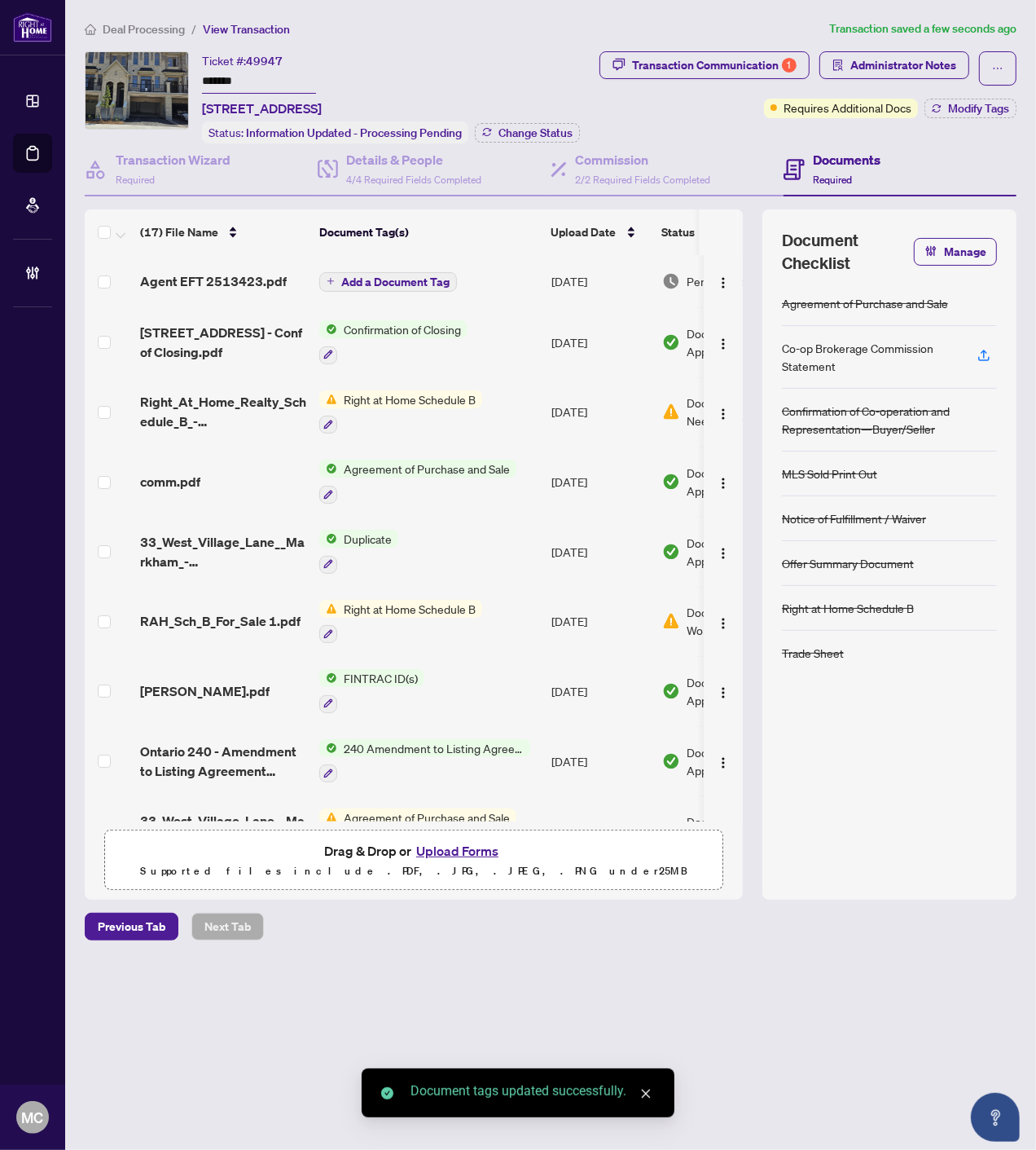
click at [402, 279] on span "Add a Document Tag" at bounding box center [396, 281] width 108 height 11
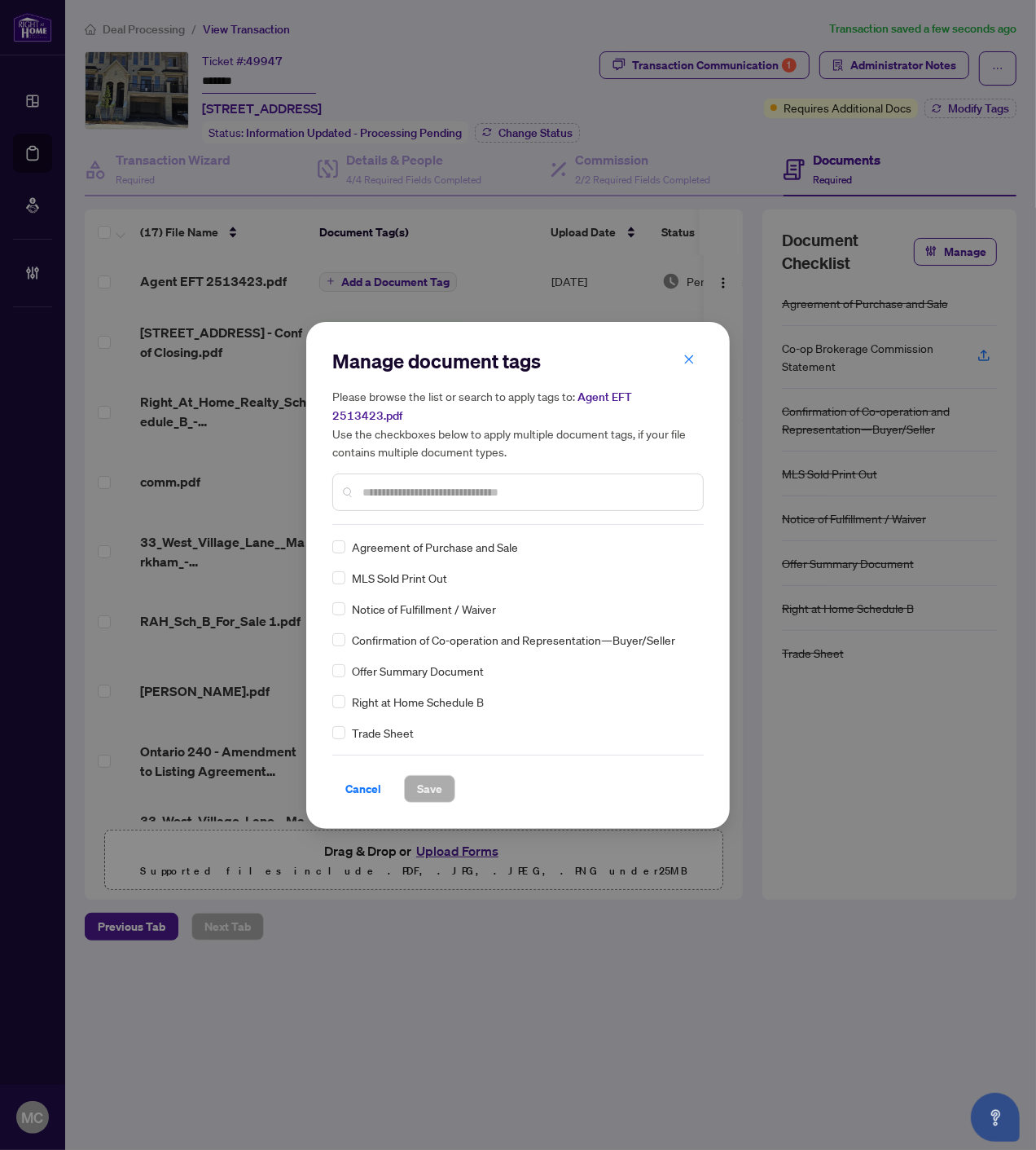
click at [531, 484] on input "text" at bounding box center [526, 492] width 328 height 18
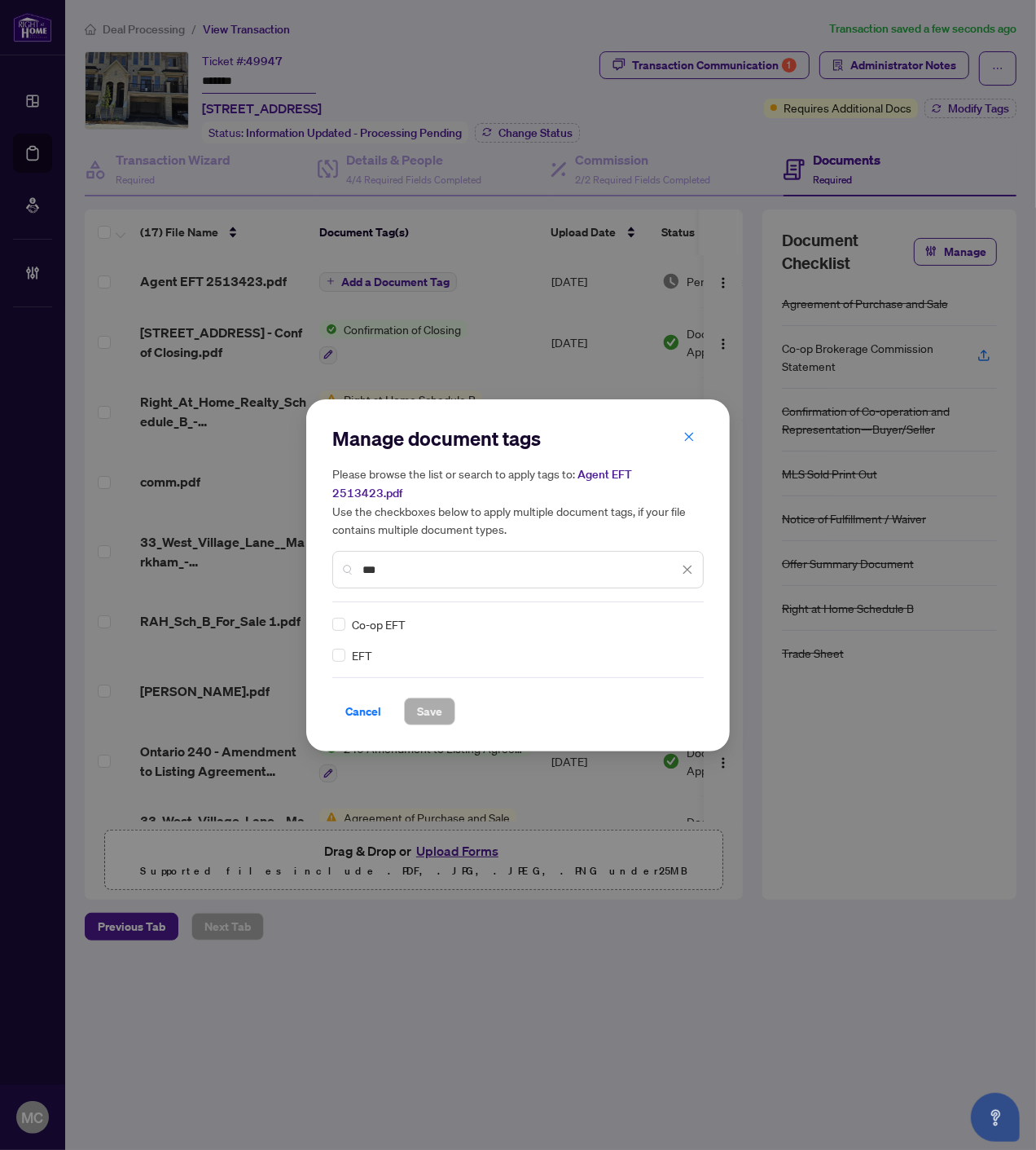
type input "***"
click at [658, 616] on div at bounding box center [673, 624] width 41 height 16
click at [636, 696] on div "Approved" at bounding box center [628, 693] width 104 height 18
click at [440, 713] on span "Save" at bounding box center [429, 711] width 25 height 26
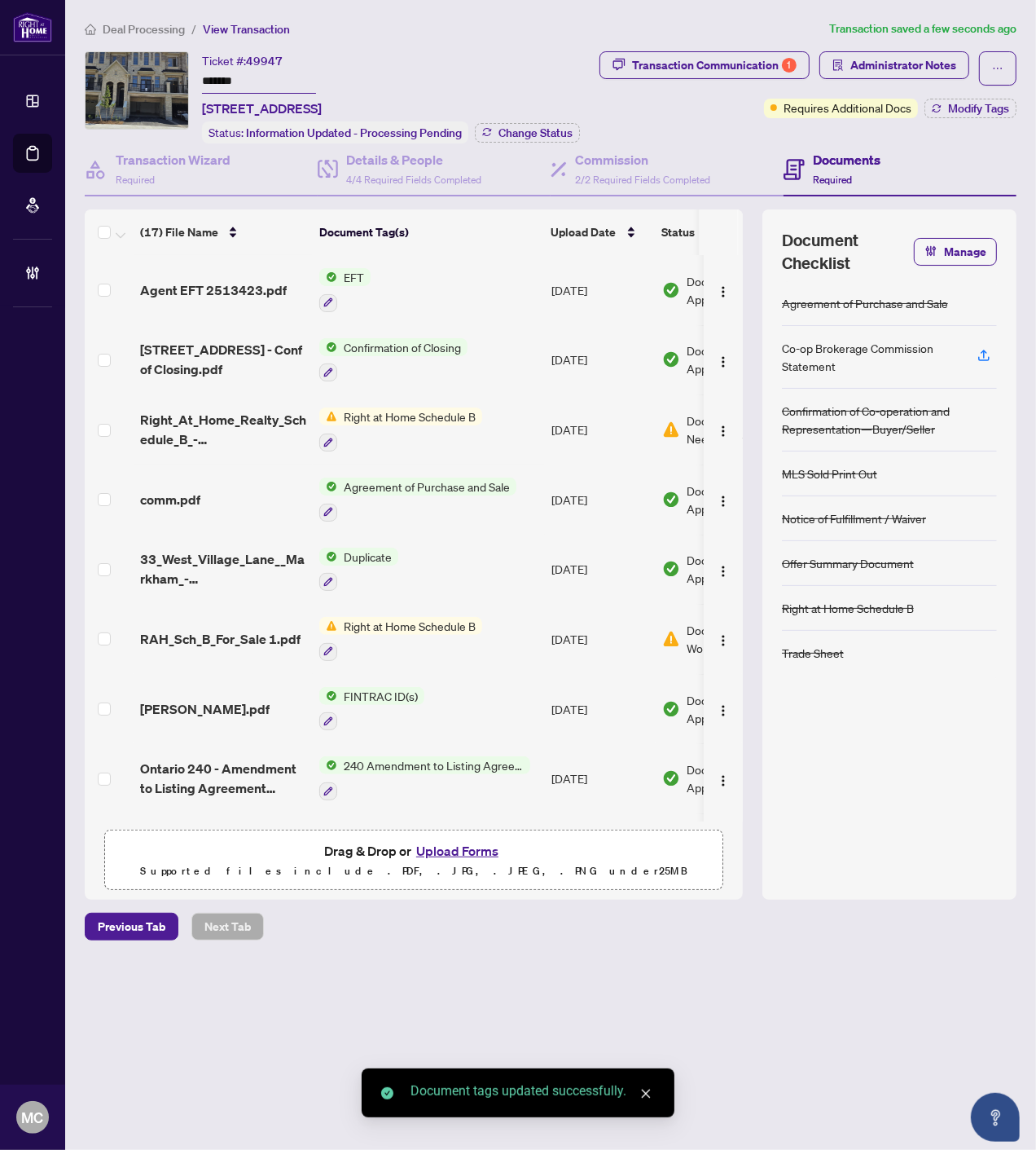
click at [720, 288] on img "button" at bounding box center [723, 291] width 13 height 13
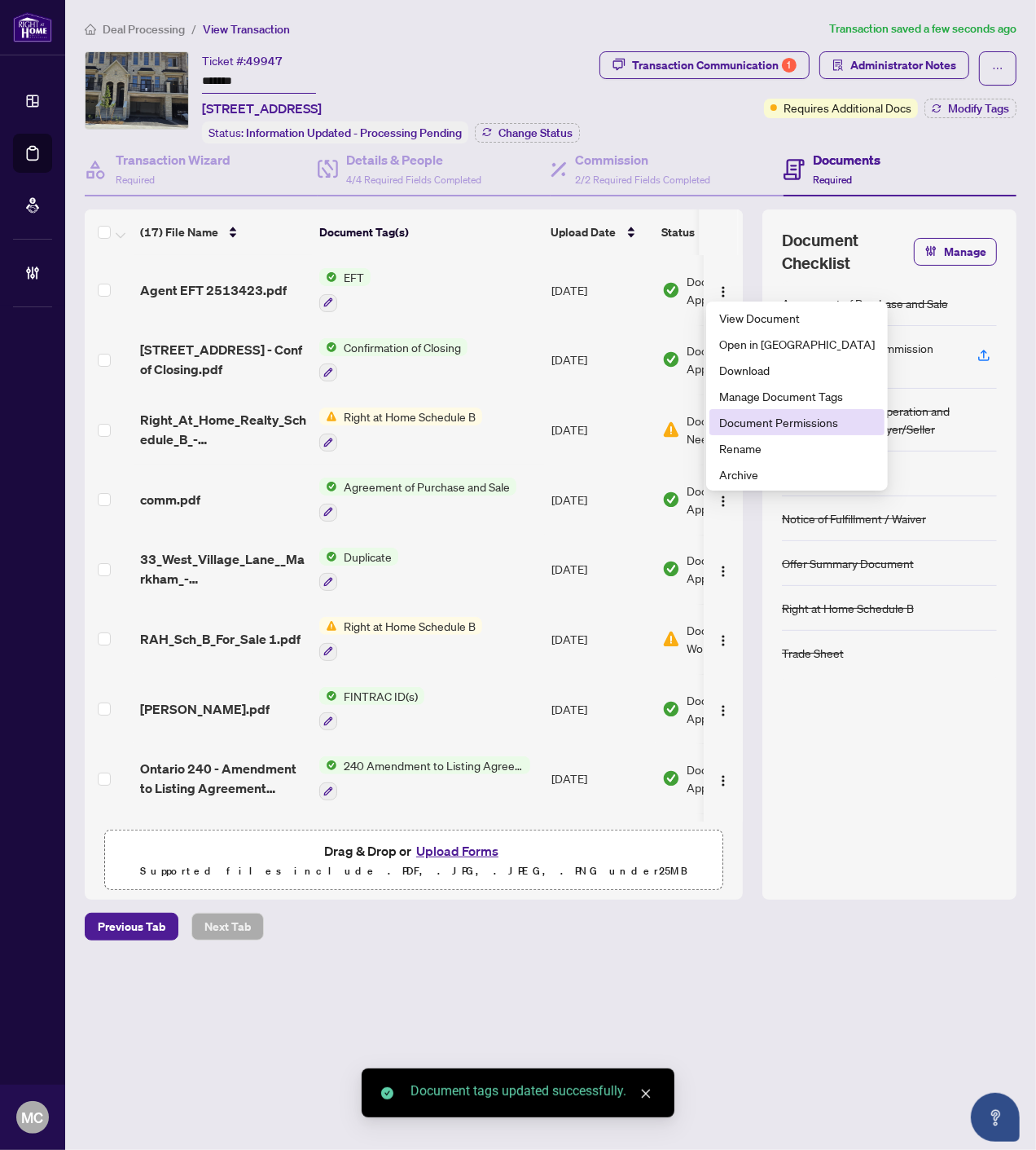
click at [774, 417] on span "Document Permissions" at bounding box center [797, 422] width 156 height 18
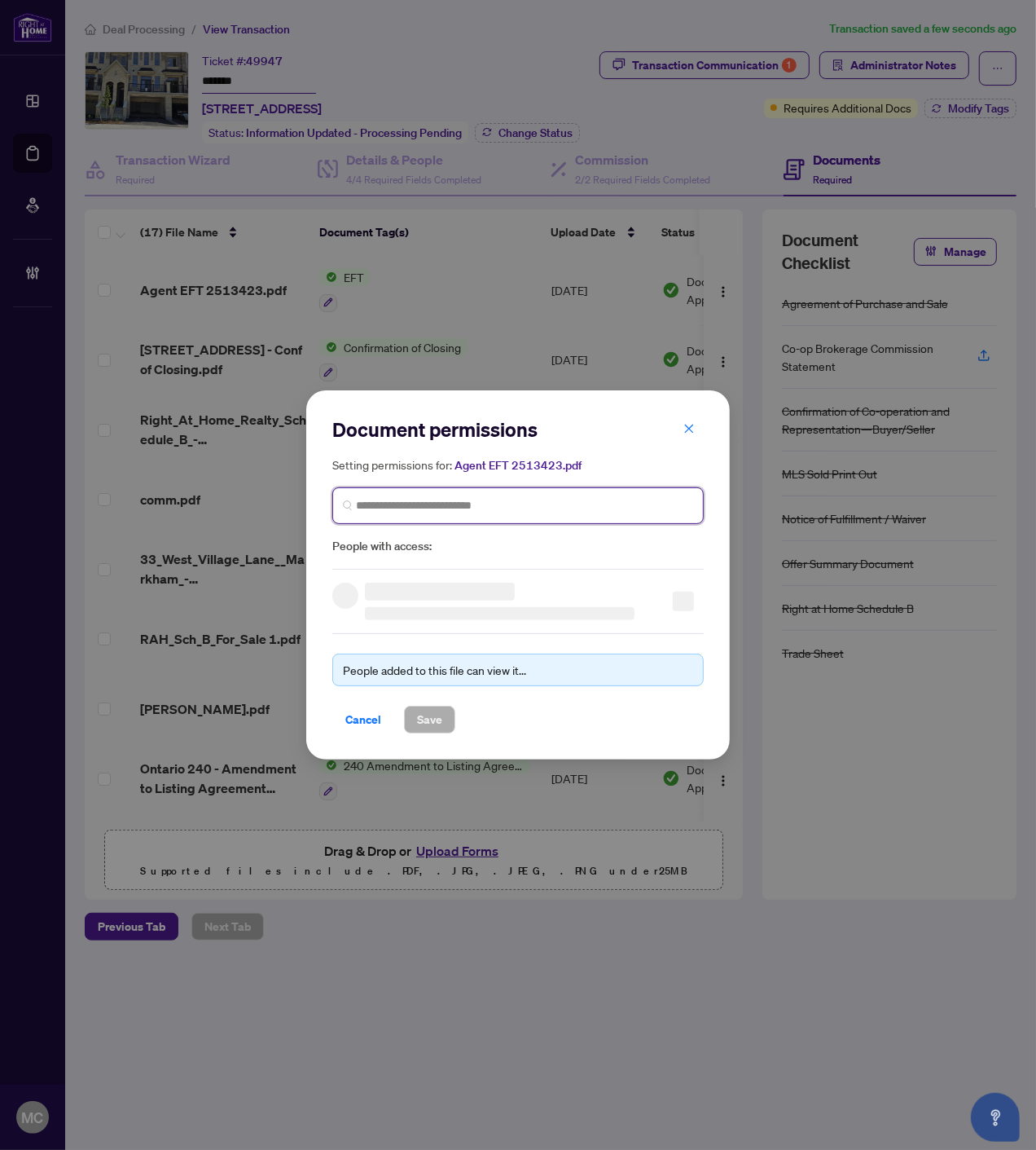
click at [525, 507] on input "search" at bounding box center [525, 506] width 337 height 17
paste input "**********"
type input "**********"
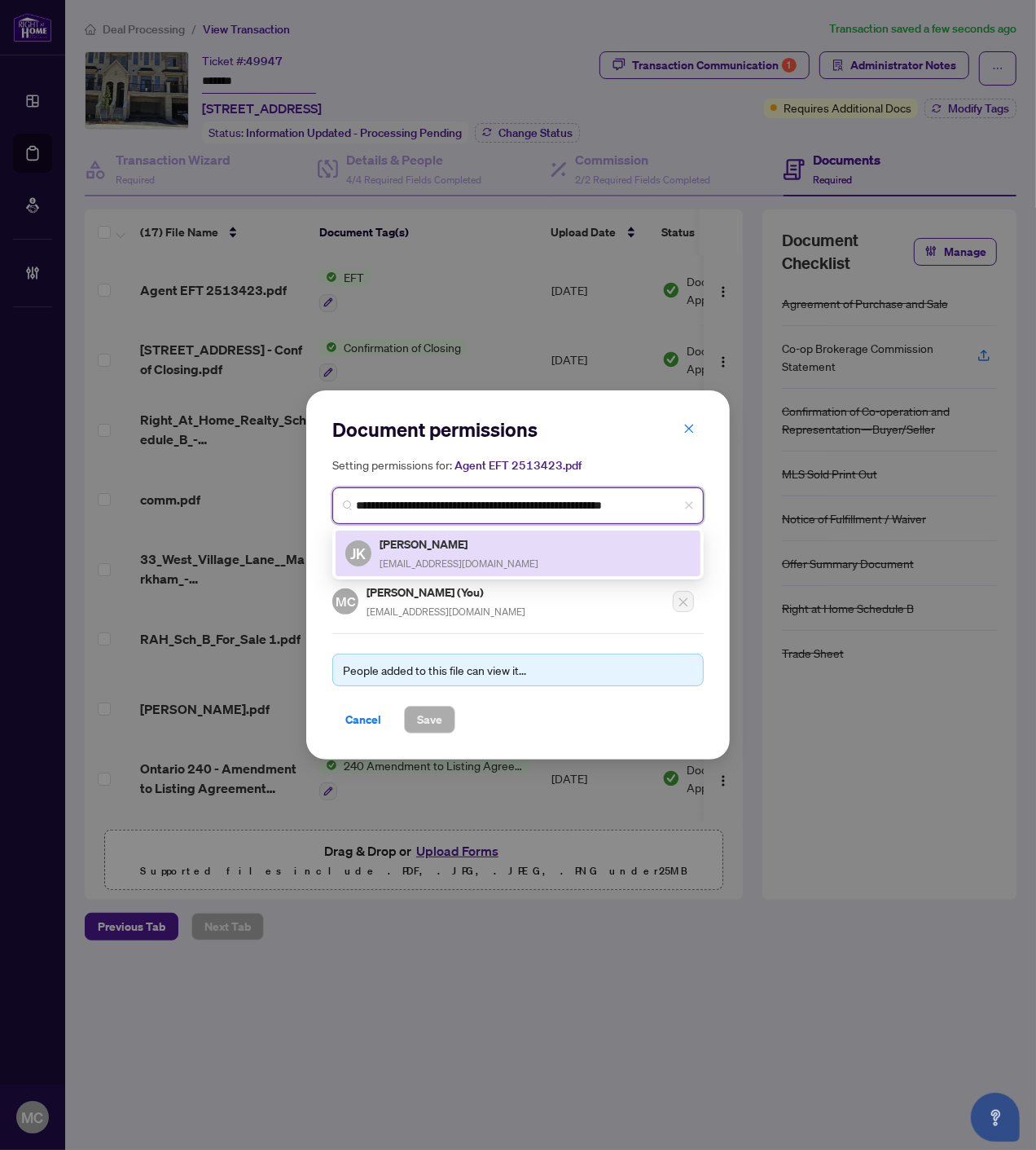
click at [413, 551] on h5 "Judy Kwong" at bounding box center [459, 544] width 159 height 19
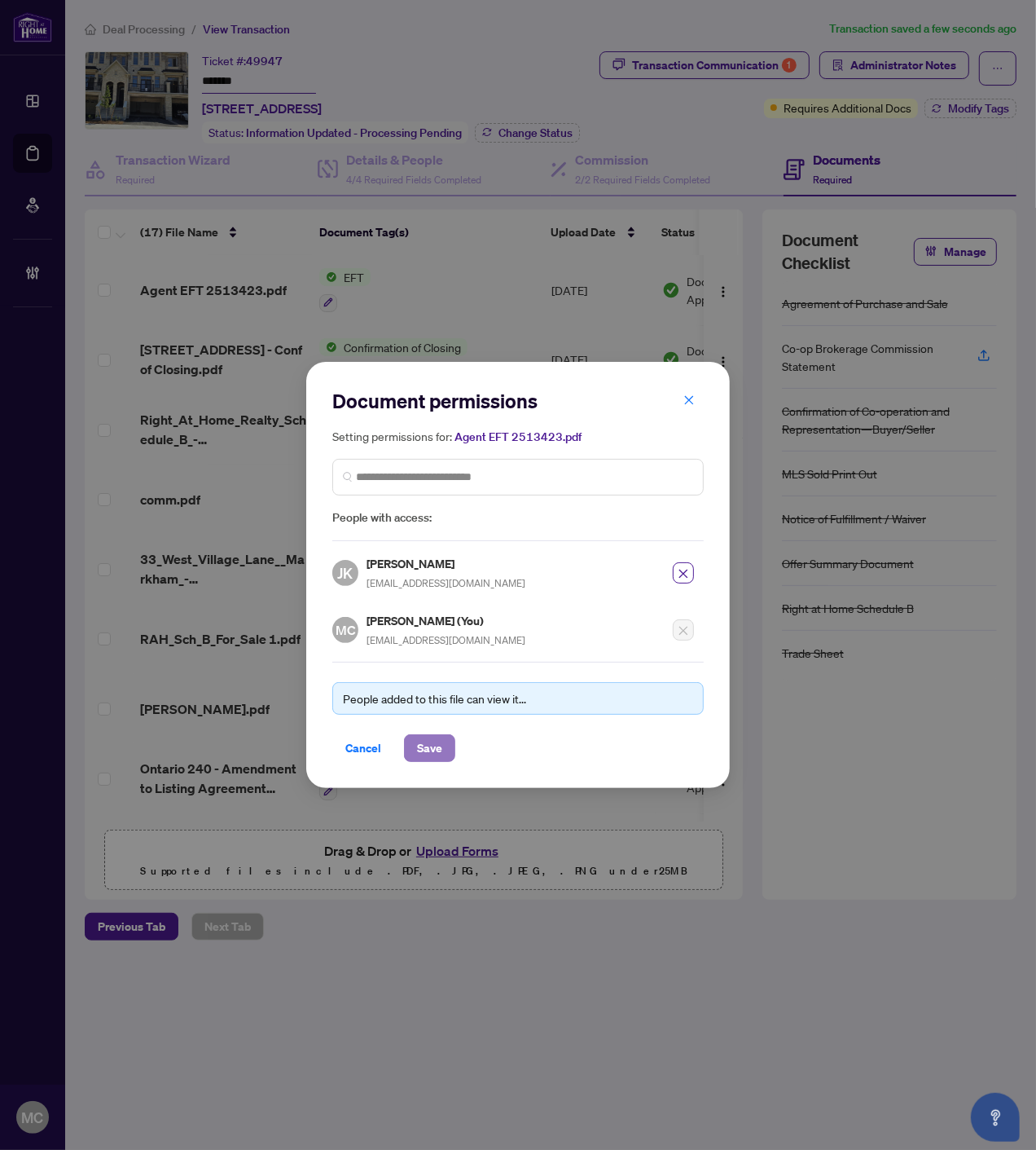
click at [437, 759] on span "Save" at bounding box center [429, 748] width 25 height 26
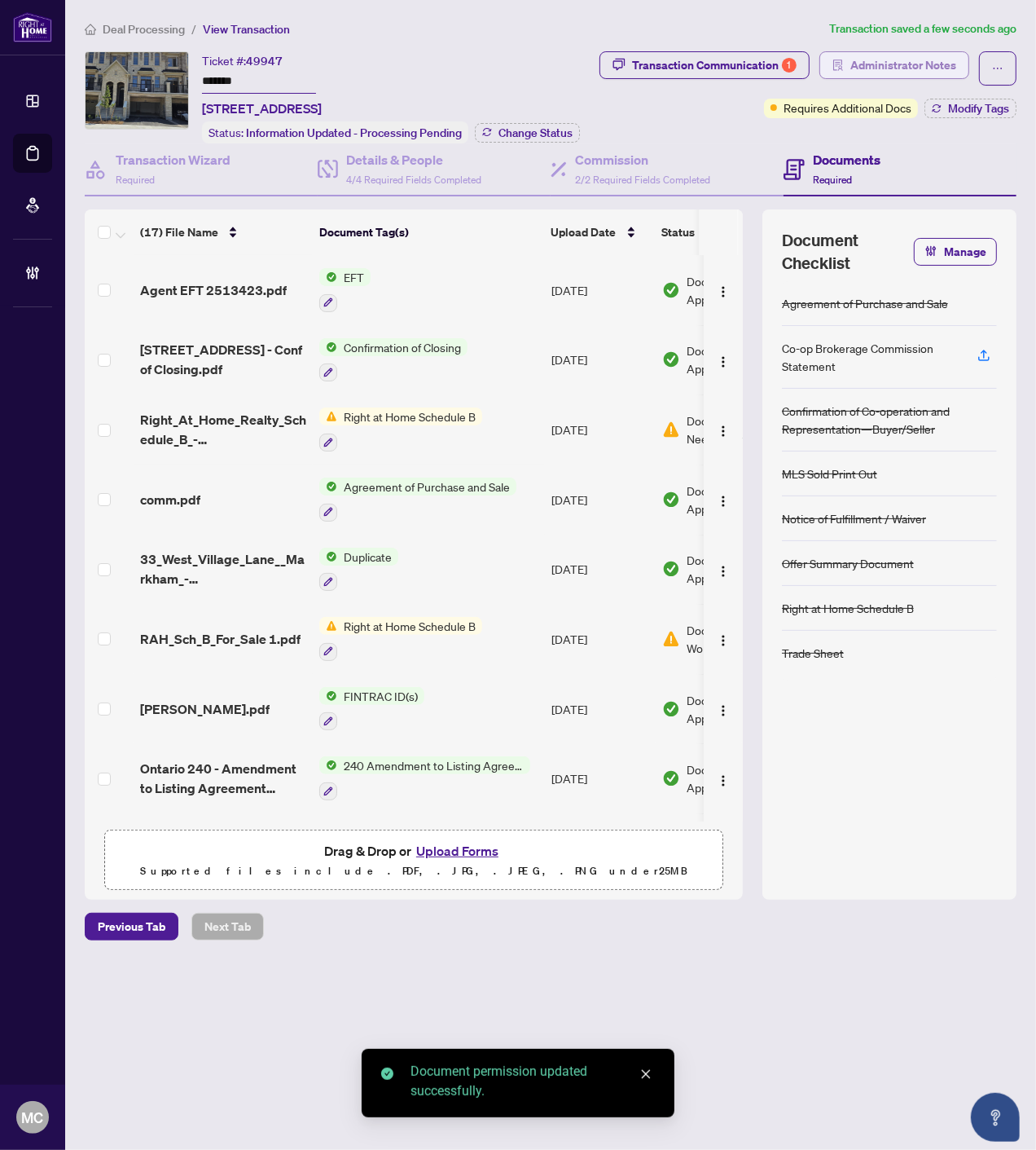
click at [901, 54] on span "Administrator Notes" at bounding box center [903, 65] width 106 height 26
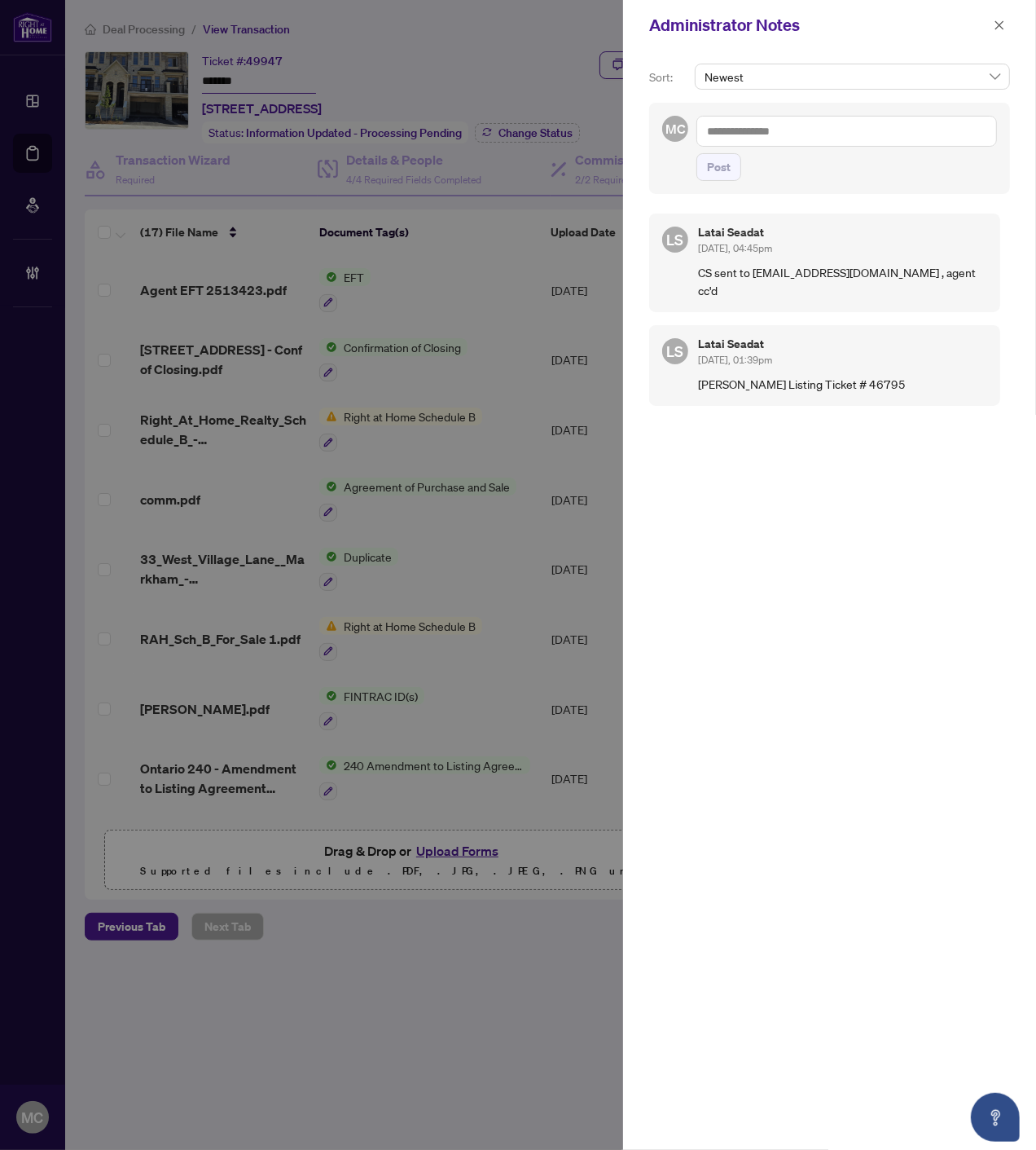
drag, startPoint x: 1002, startPoint y: 135, endPoint x: 991, endPoint y: 131, distance: 11.7
click at [999, 133] on div "MC Post" at bounding box center [829, 148] width 361 height 91
click at [978, 133] on textarea at bounding box center [847, 131] width 300 height 31
paste textarea "**********"
click at [890, 171] on textarea "**********" at bounding box center [845, 147] width 296 height 64
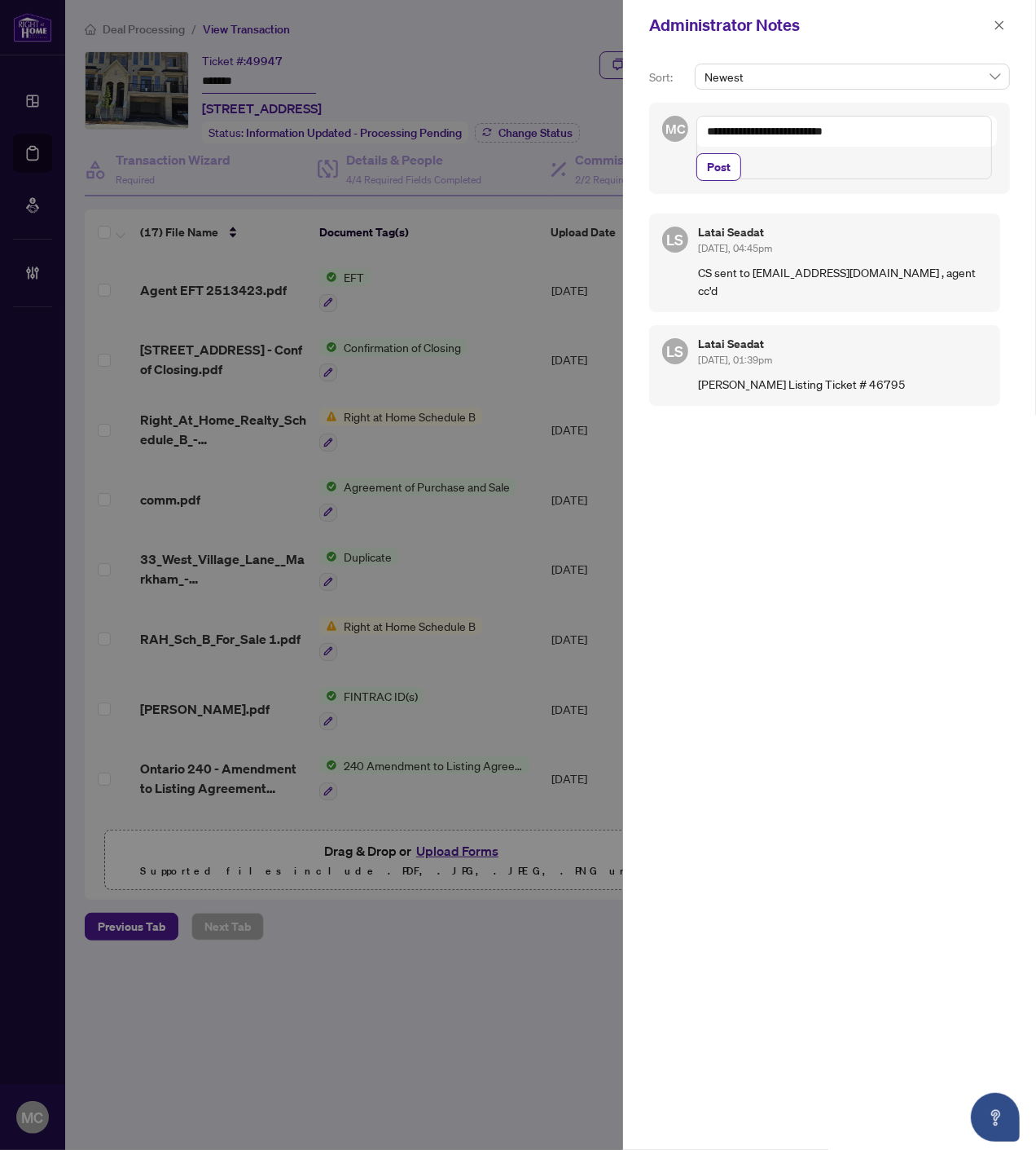
paste textarea "**********"
type textarea "**********"
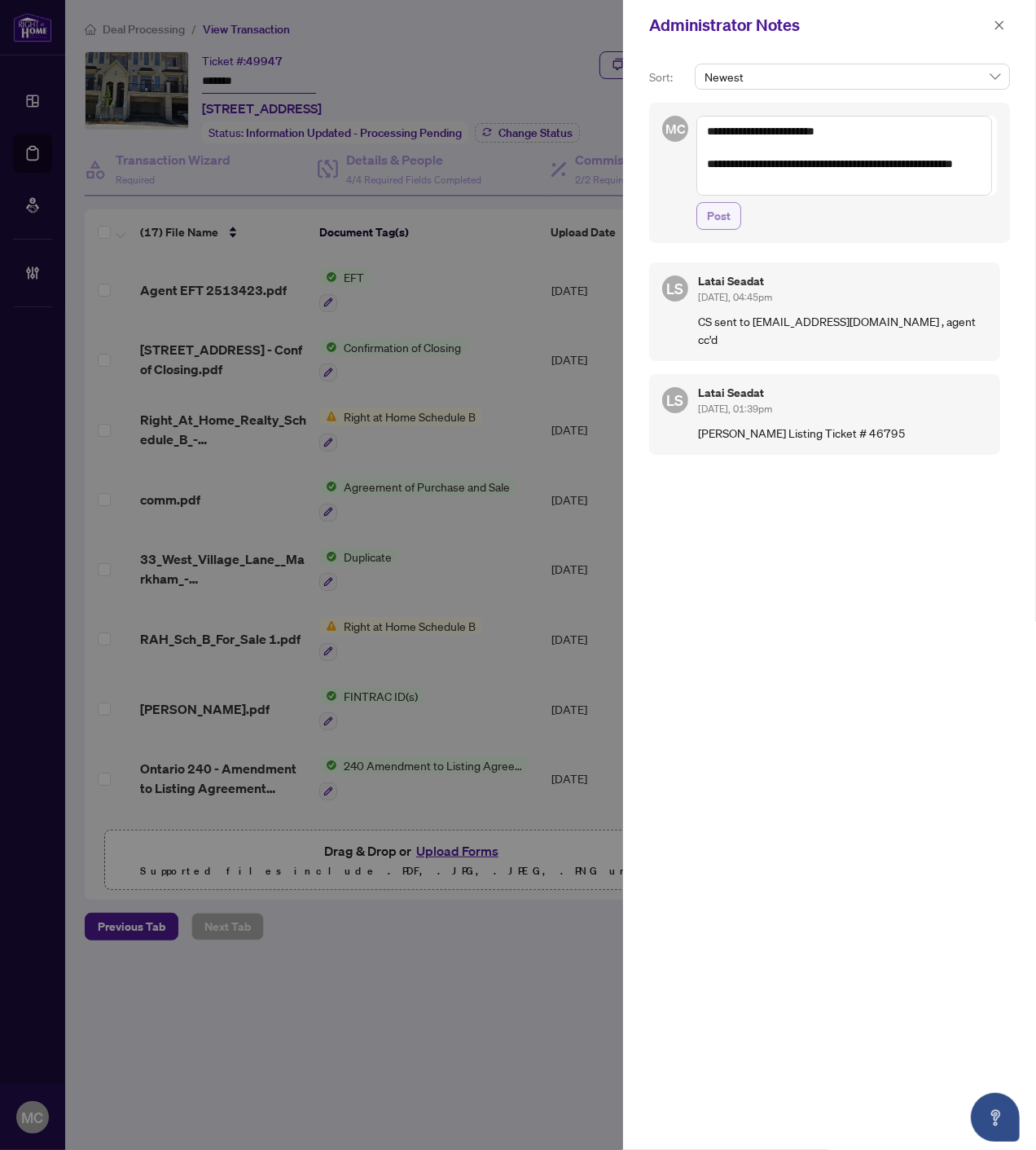
click at [703, 216] on button "Post" at bounding box center [719, 216] width 45 height 28
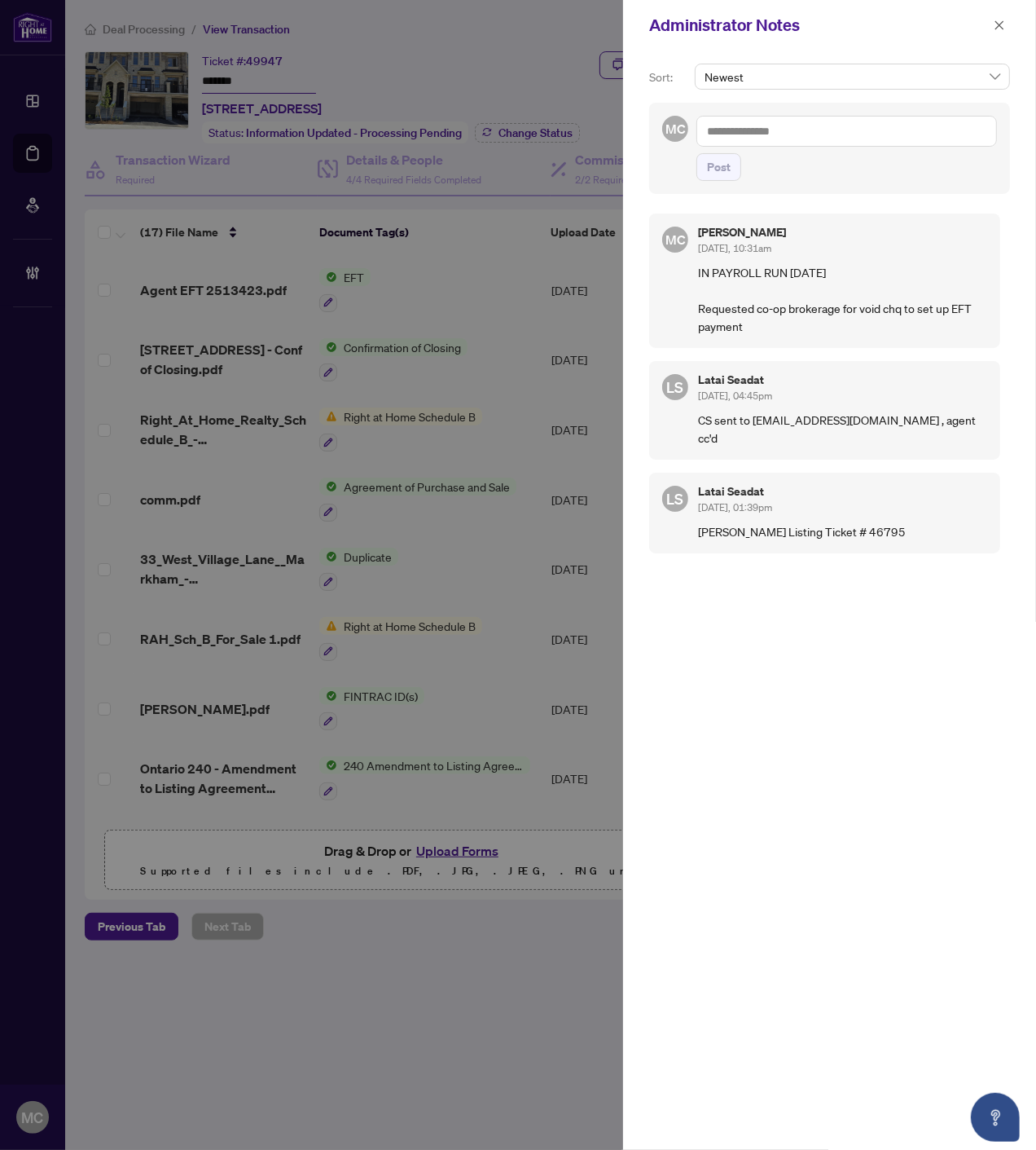
drag, startPoint x: 999, startPoint y: 22, endPoint x: 1002, endPoint y: 83, distance: 61.1
click at [999, 22] on icon "close" at bounding box center [999, 25] width 11 height 11
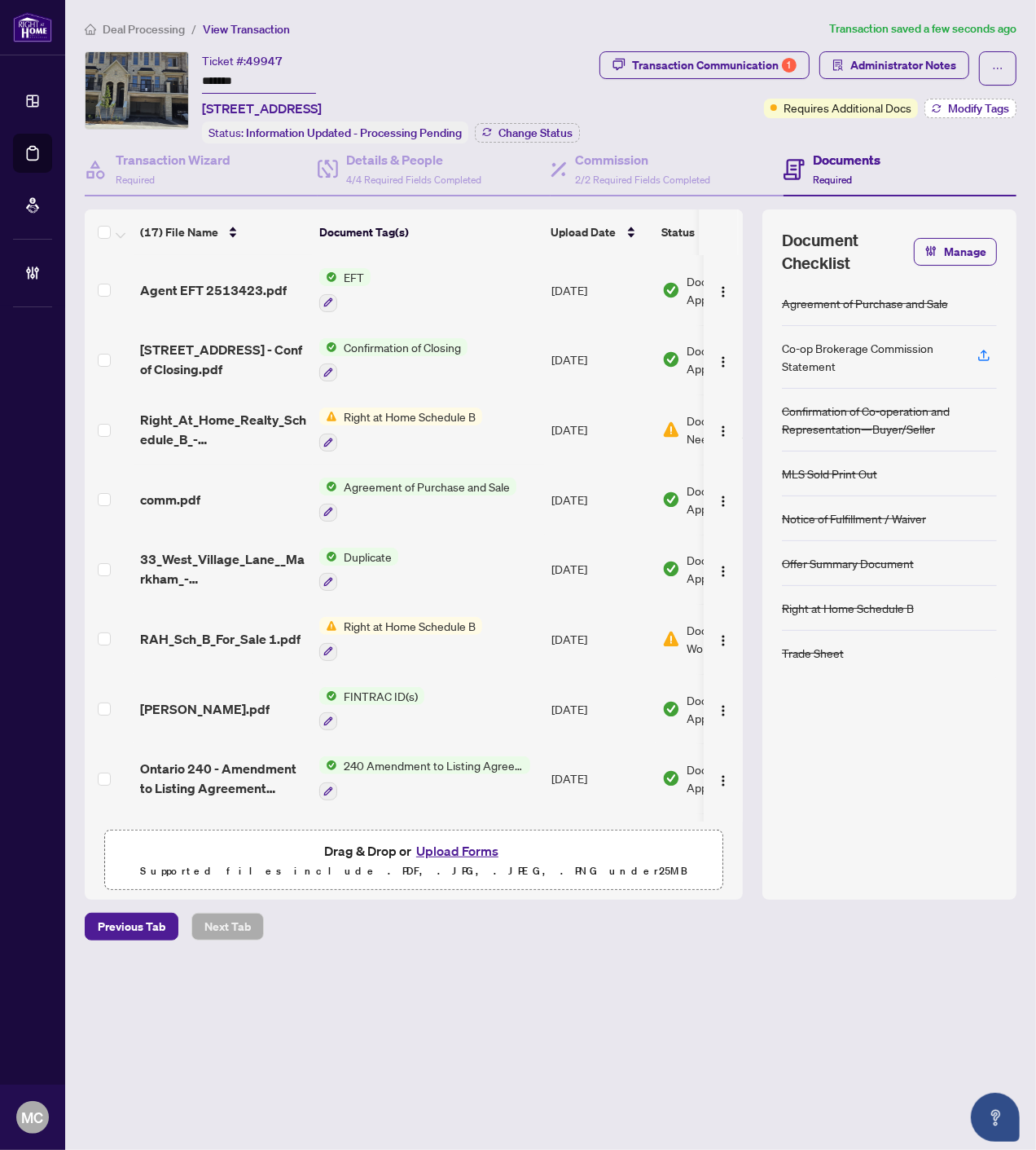
click at [979, 108] on span "Modify Tags" at bounding box center [978, 108] width 61 height 11
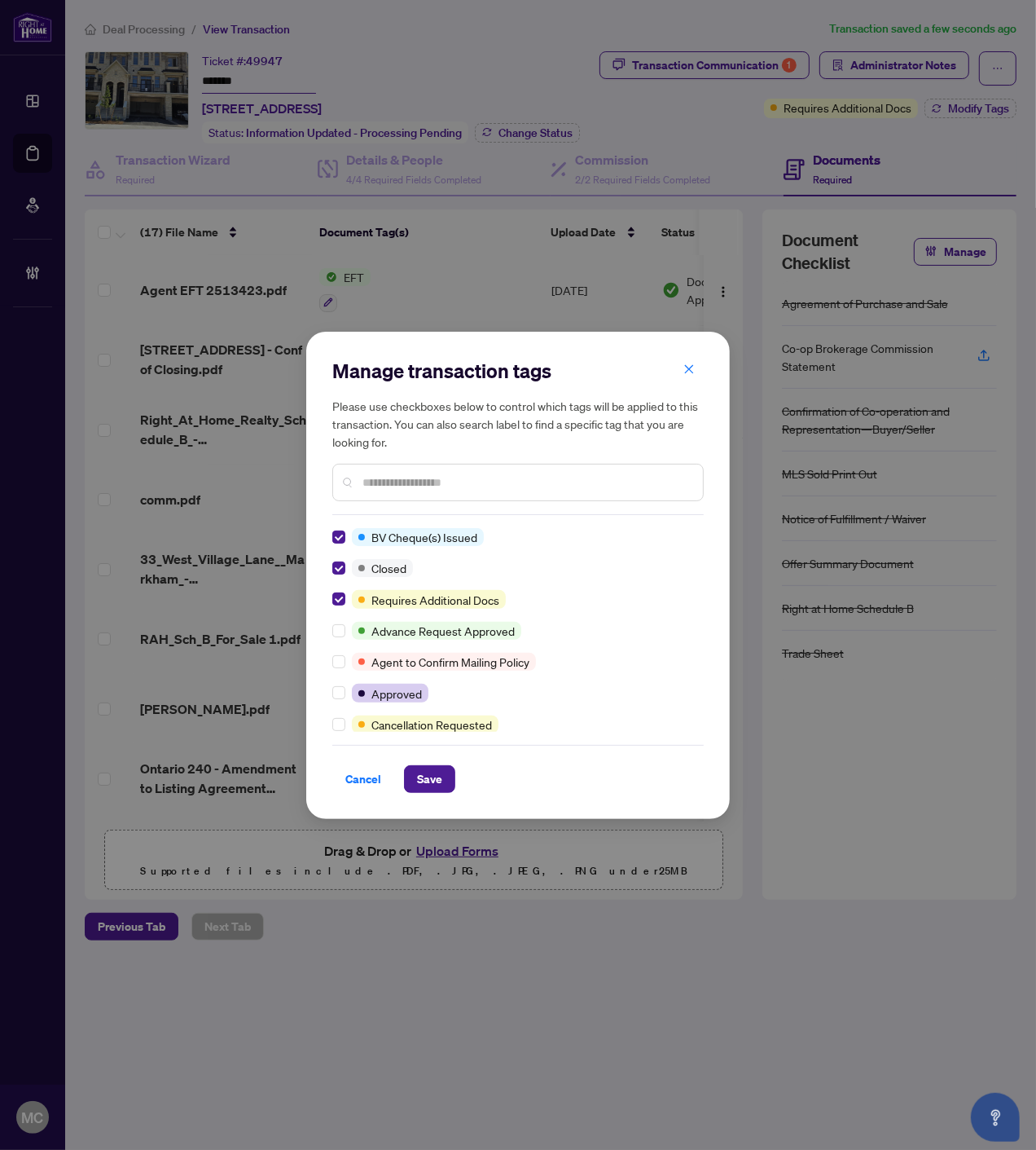
click at [442, 481] on input "text" at bounding box center [526, 482] width 328 height 18
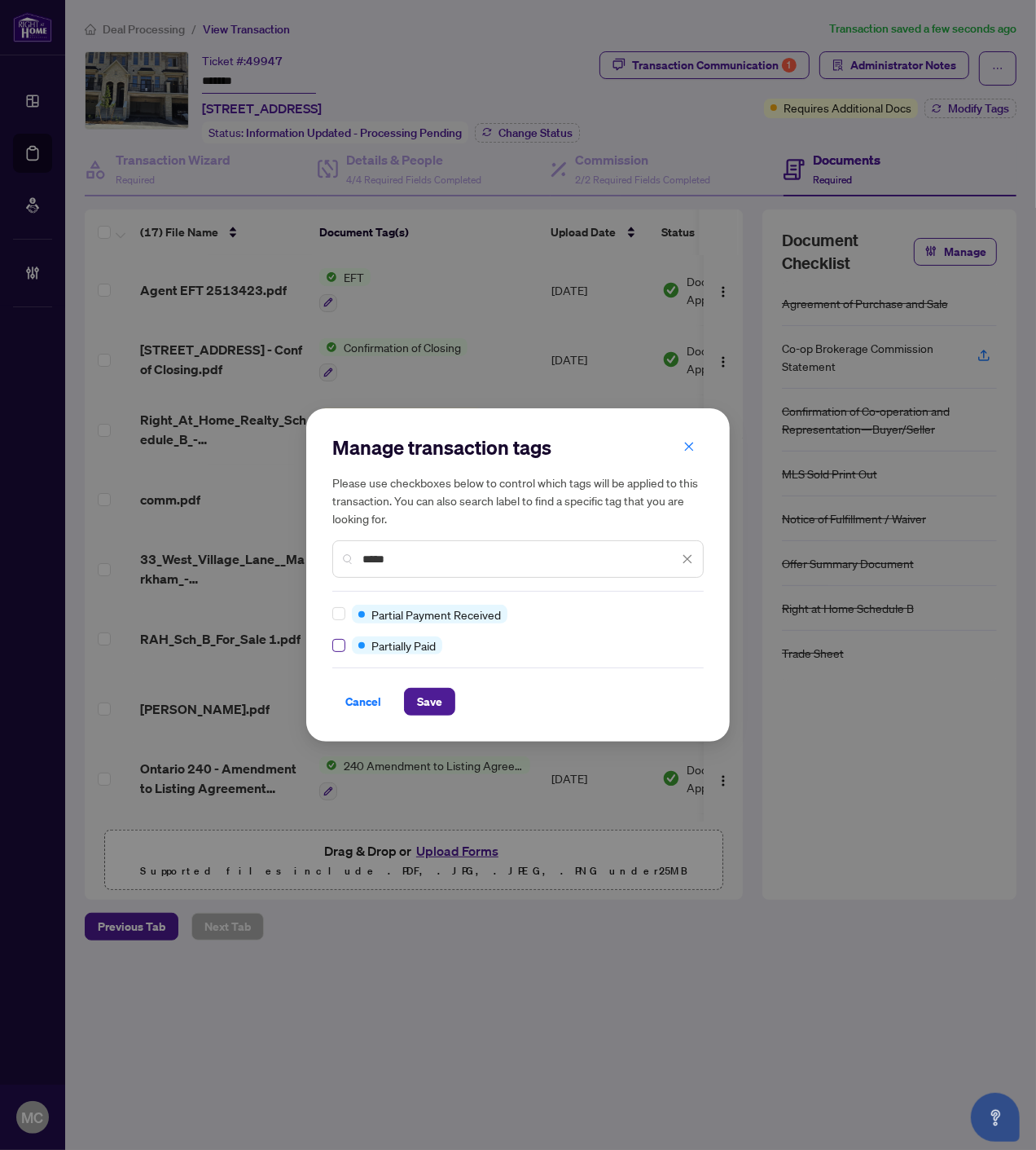
type input "*****"
click at [419, 696] on span "Save" at bounding box center [429, 702] width 25 height 26
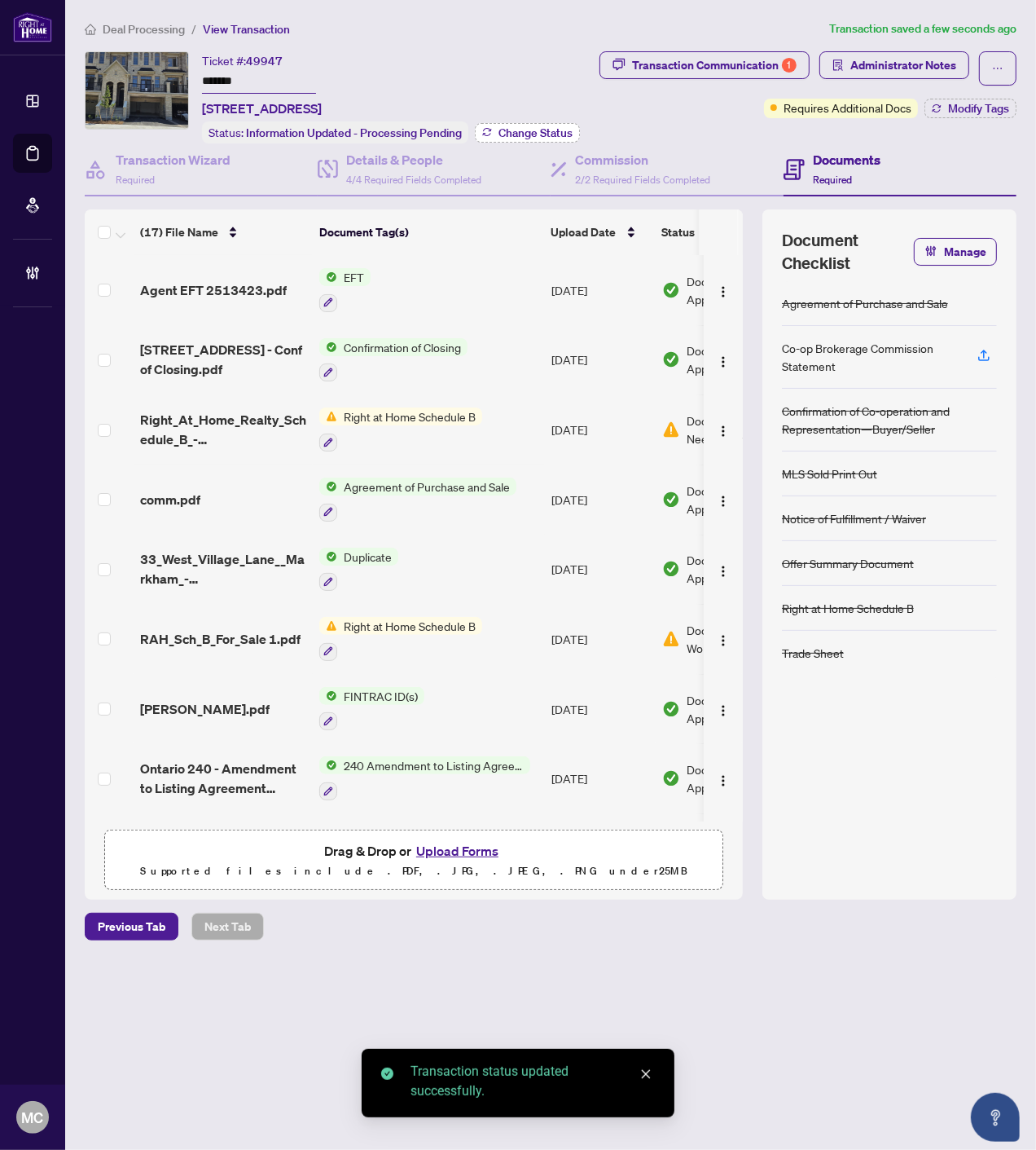
click at [546, 127] on span "Change Status" at bounding box center [535, 133] width 74 height 11
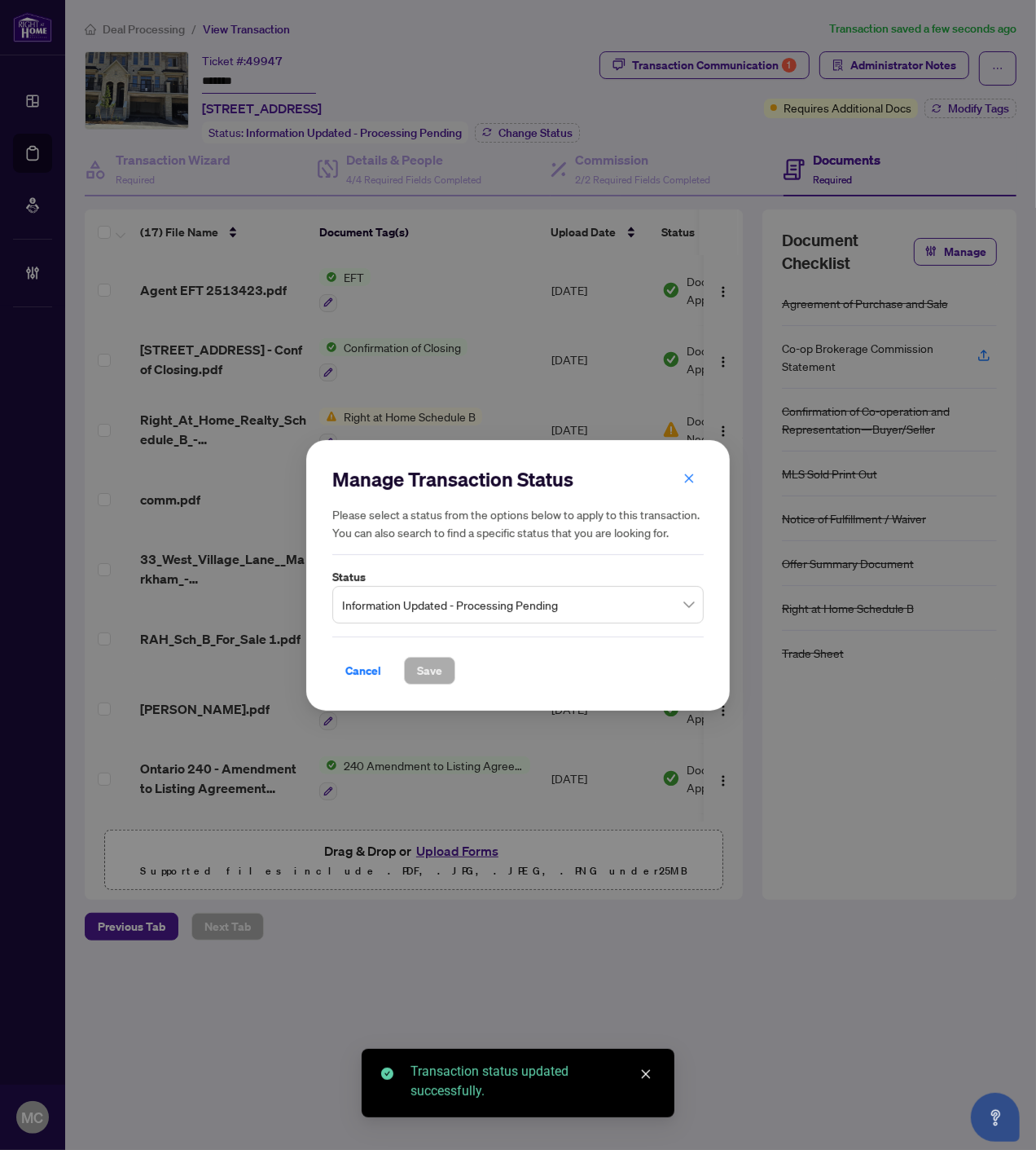
click at [485, 603] on span "Information Updated - Processing Pending" at bounding box center [518, 604] width 352 height 31
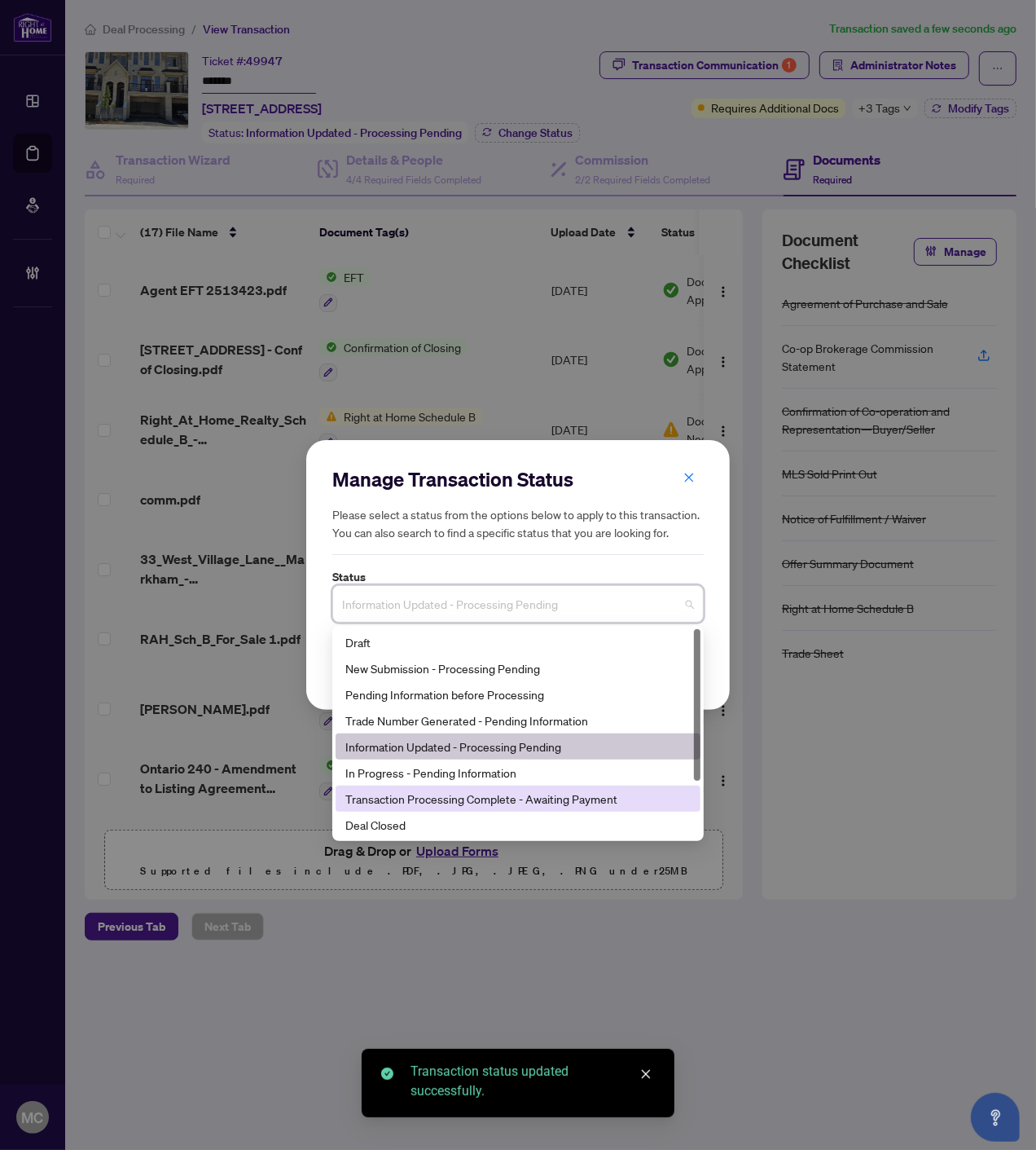
click at [421, 832] on div "Deal Closed" at bounding box center [517, 825] width 345 height 18
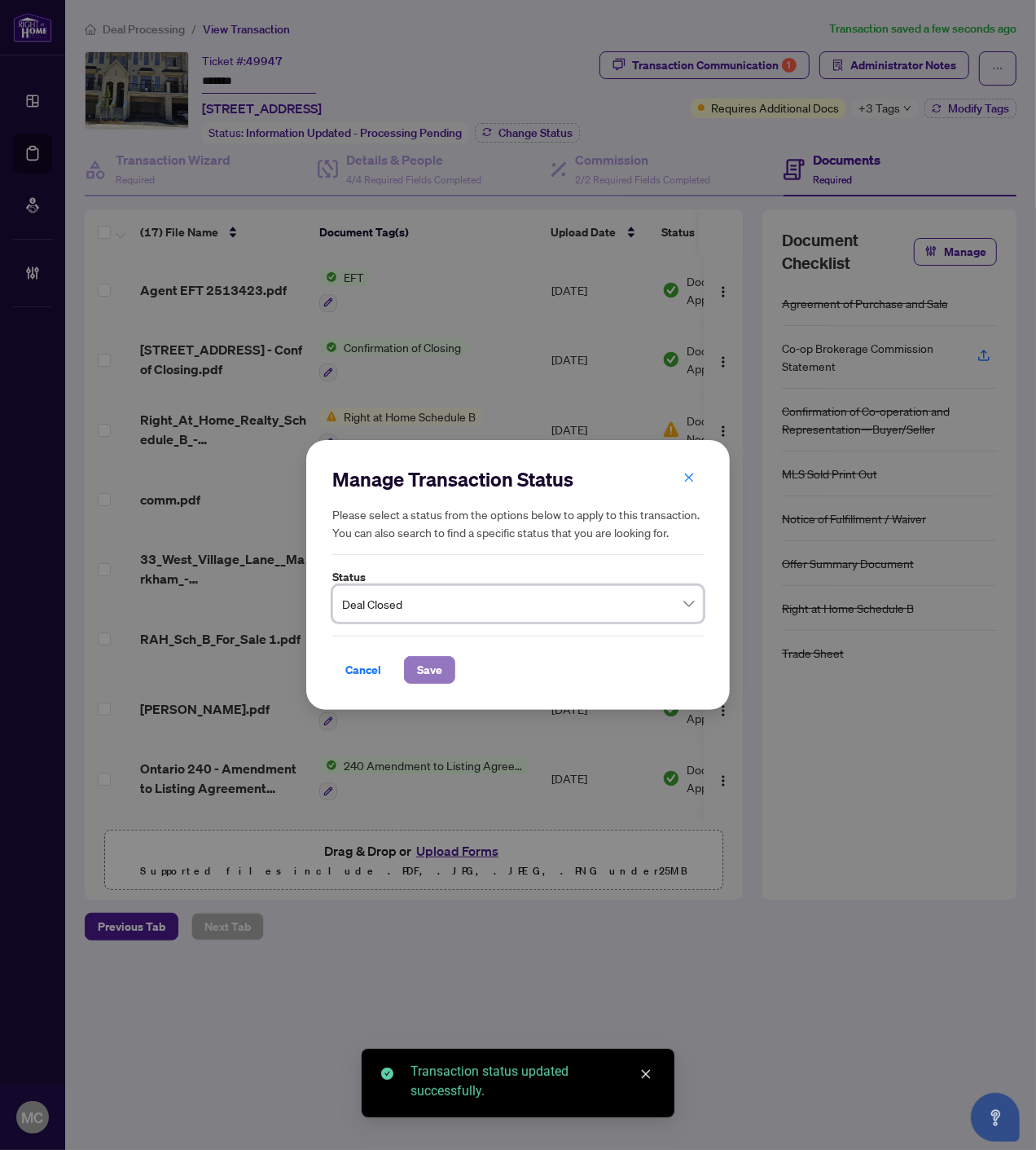
click at [422, 671] on span "Save" at bounding box center [429, 670] width 25 height 26
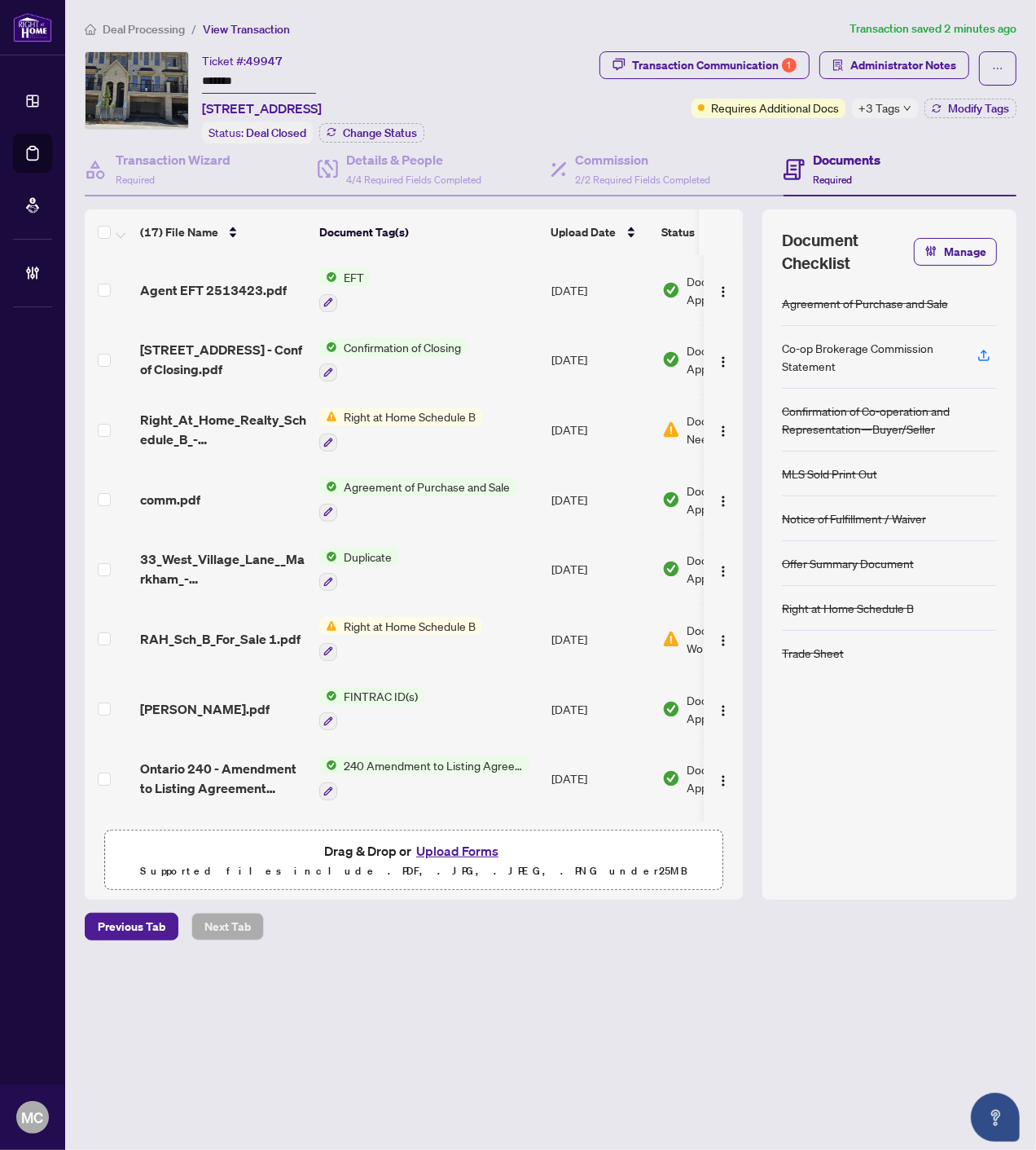
drag, startPoint x: 128, startPoint y: 26, endPoint x: 299, endPoint y: 85, distance: 180.9
click at [128, 26] on span "Deal Processing" at bounding box center [144, 29] width 83 height 15
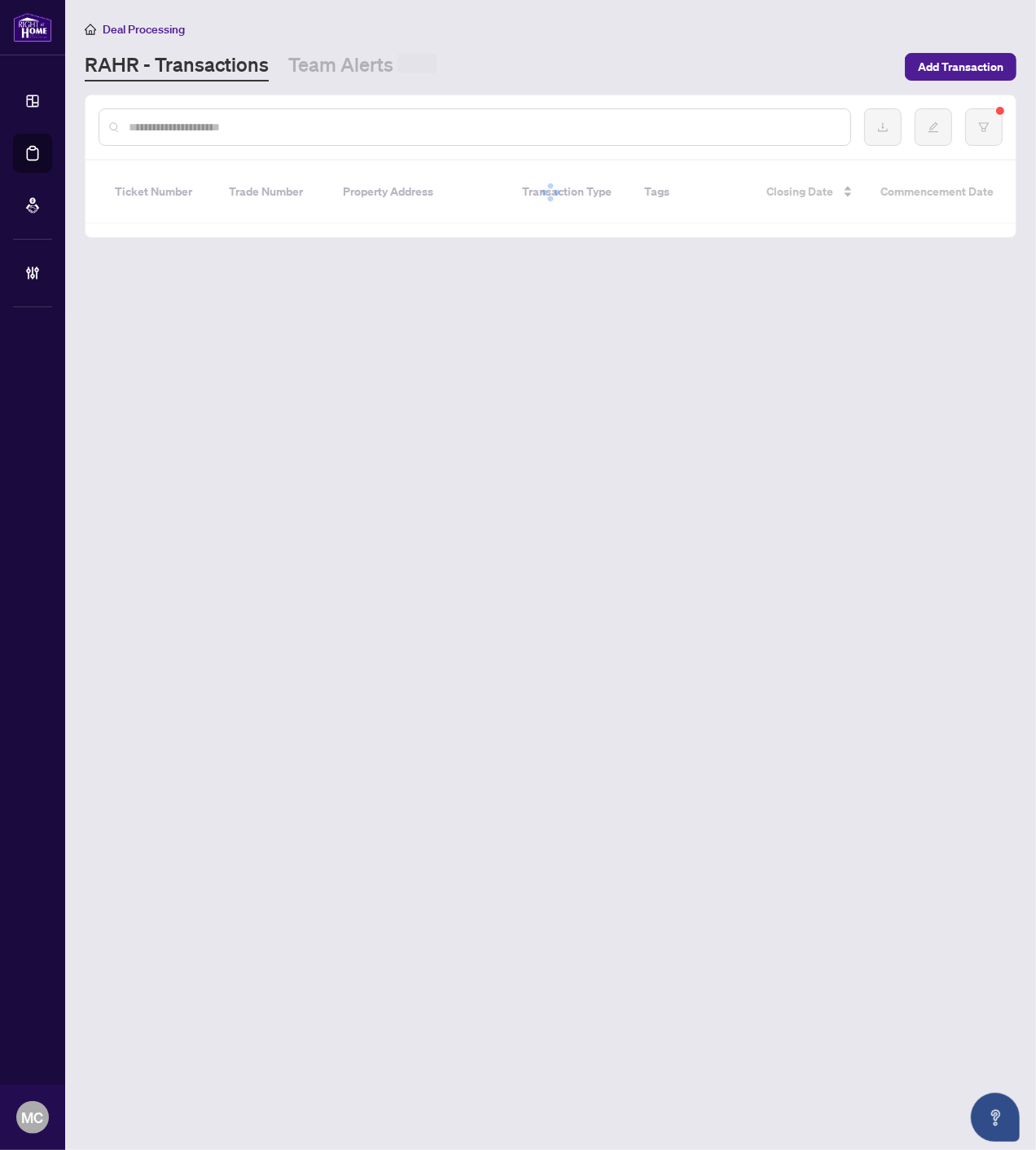
click at [348, 127] on input "text" at bounding box center [484, 127] width 709 height 18
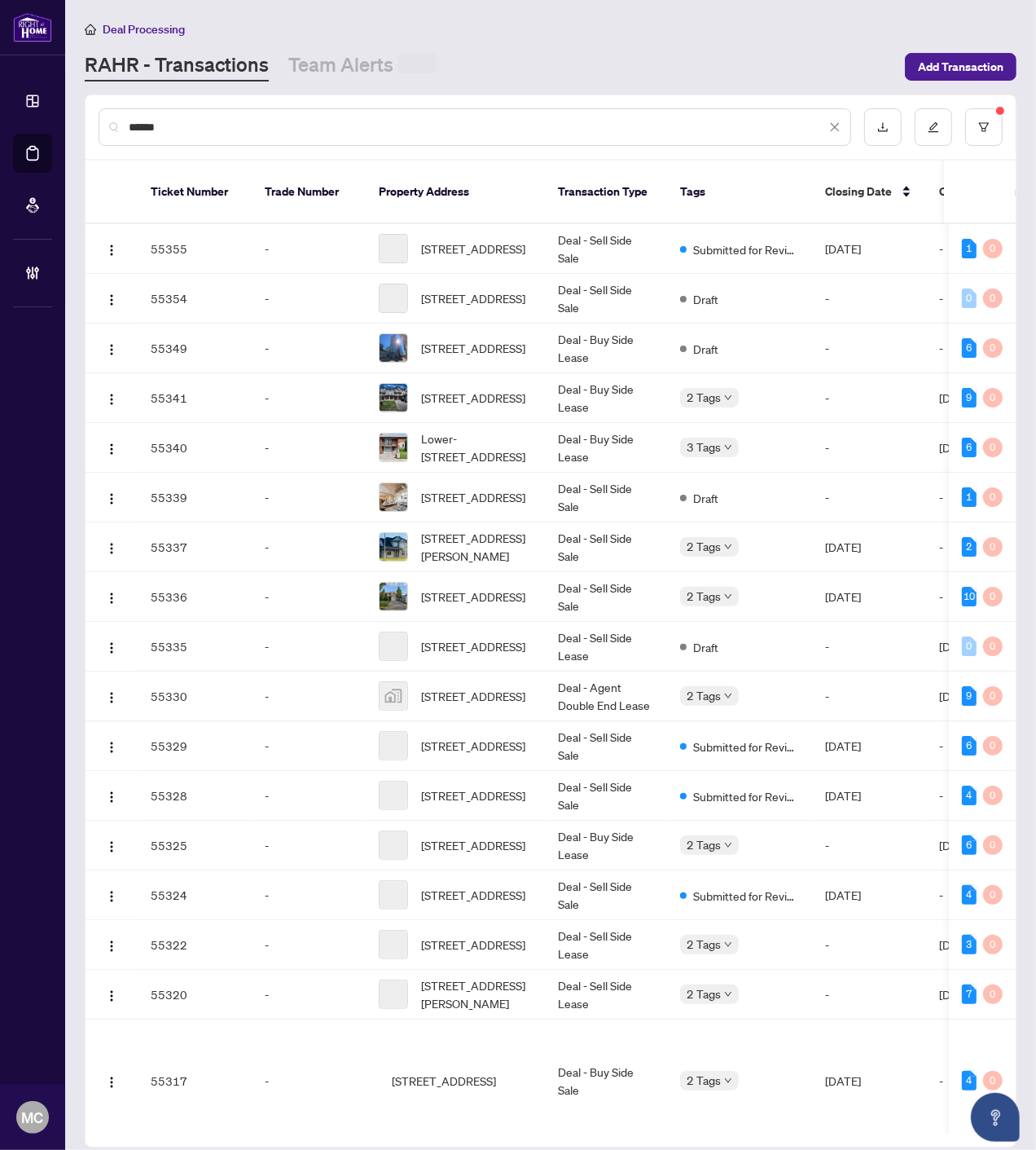
type input "*******"
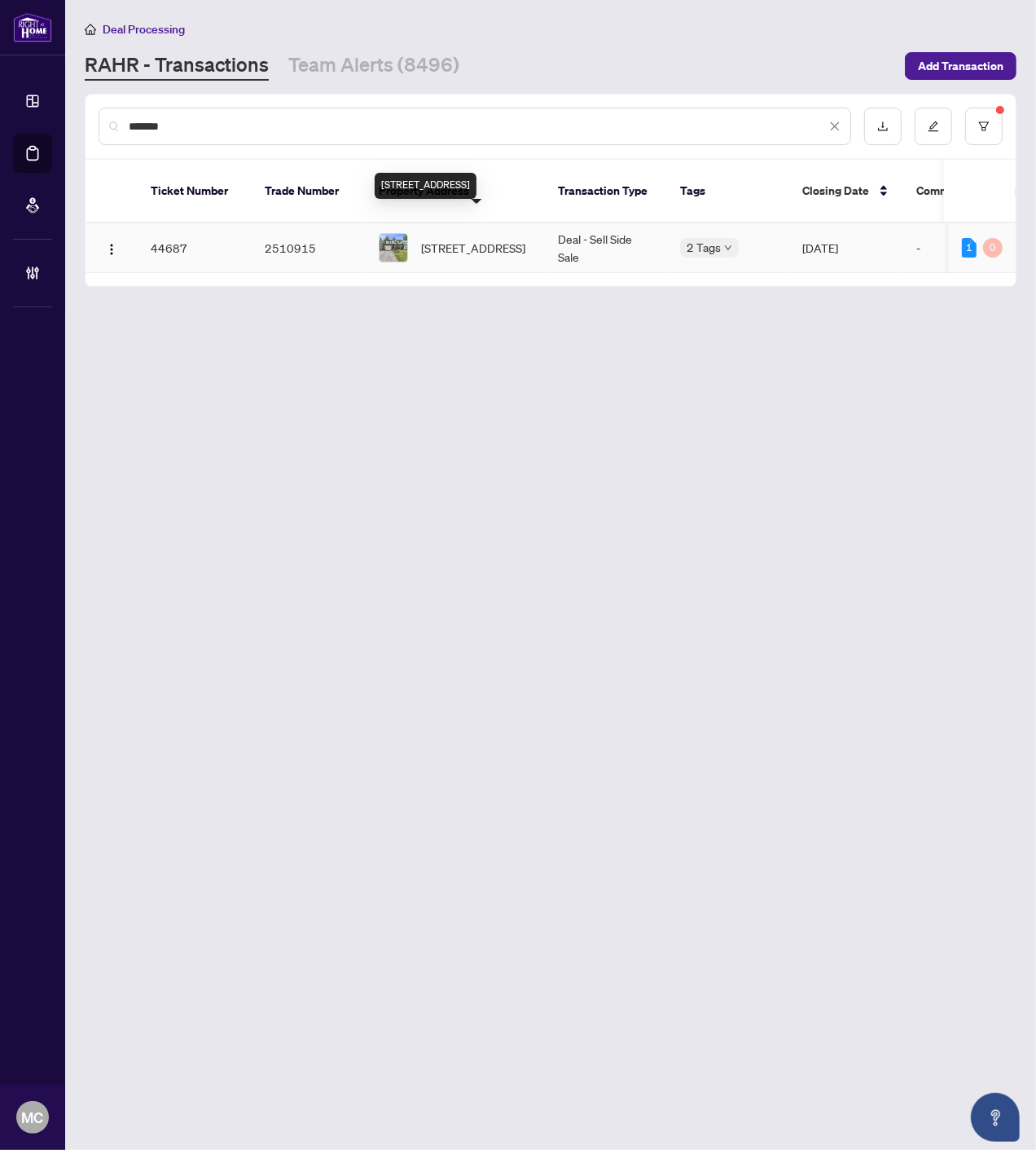
click at [459, 238] on span "59 Kitsilano Cres, Richmond Hill, Ontario L4C 5A4, Canada" at bounding box center [473, 247] width 104 height 18
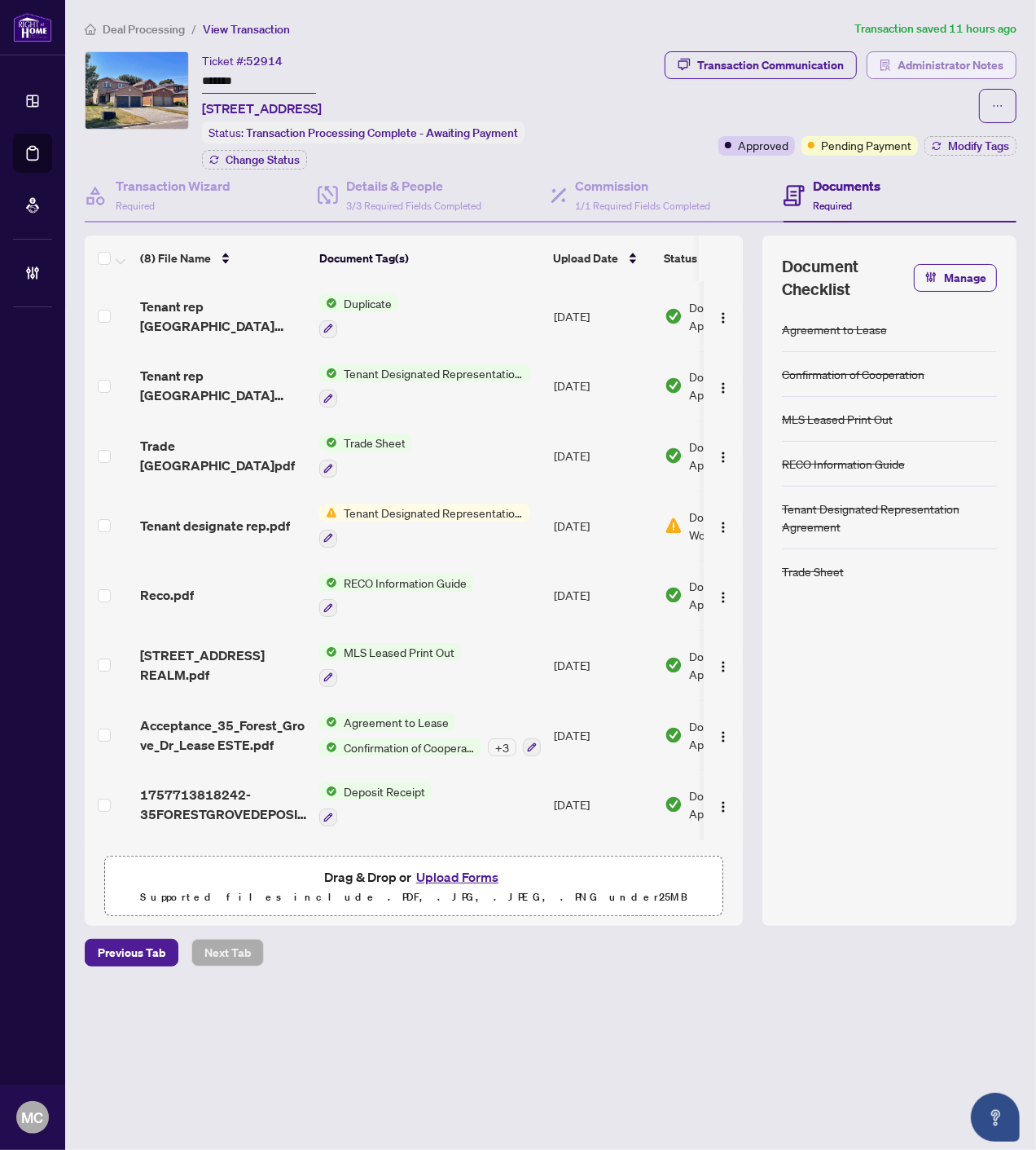
click at [962, 70] on span "Administrator Notes" at bounding box center [950, 65] width 106 height 26
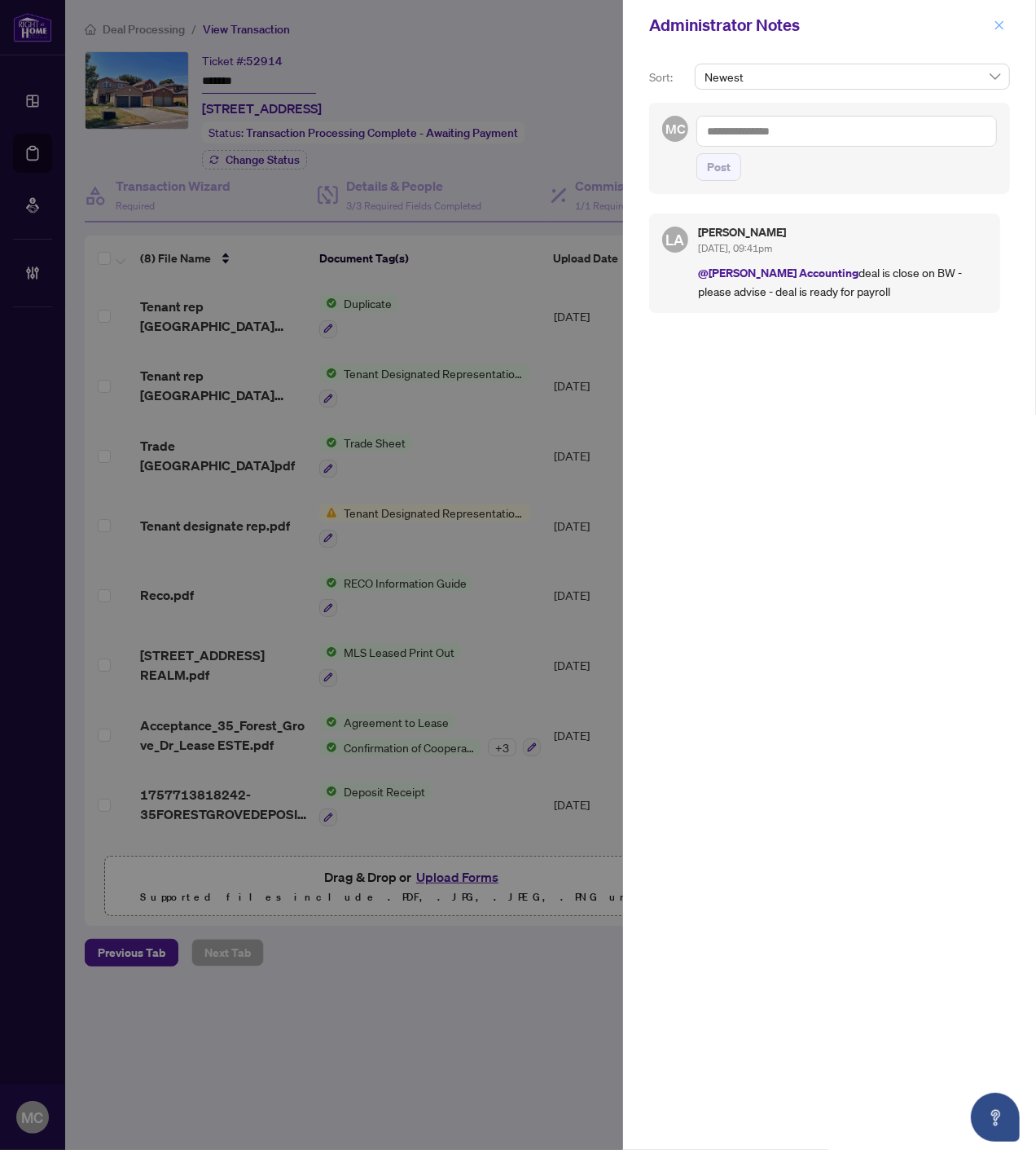
click at [997, 20] on icon "close" at bounding box center [999, 25] width 11 height 11
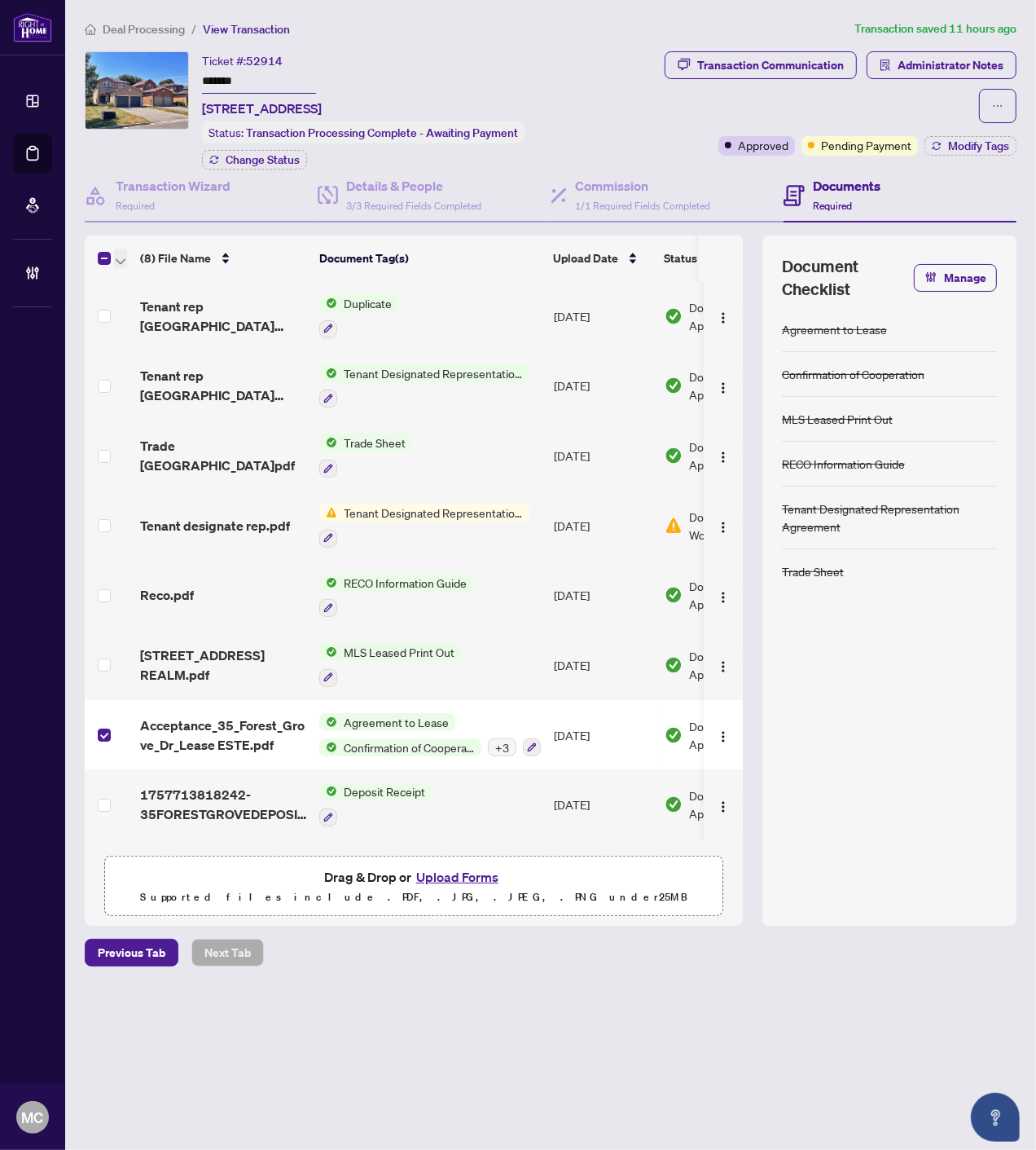
click at [120, 258] on icon "button" at bounding box center [120, 262] width 9 height 7
click at [132, 279] on span "Open Selected in New Tab(s)" at bounding box center [200, 283] width 145 height 18
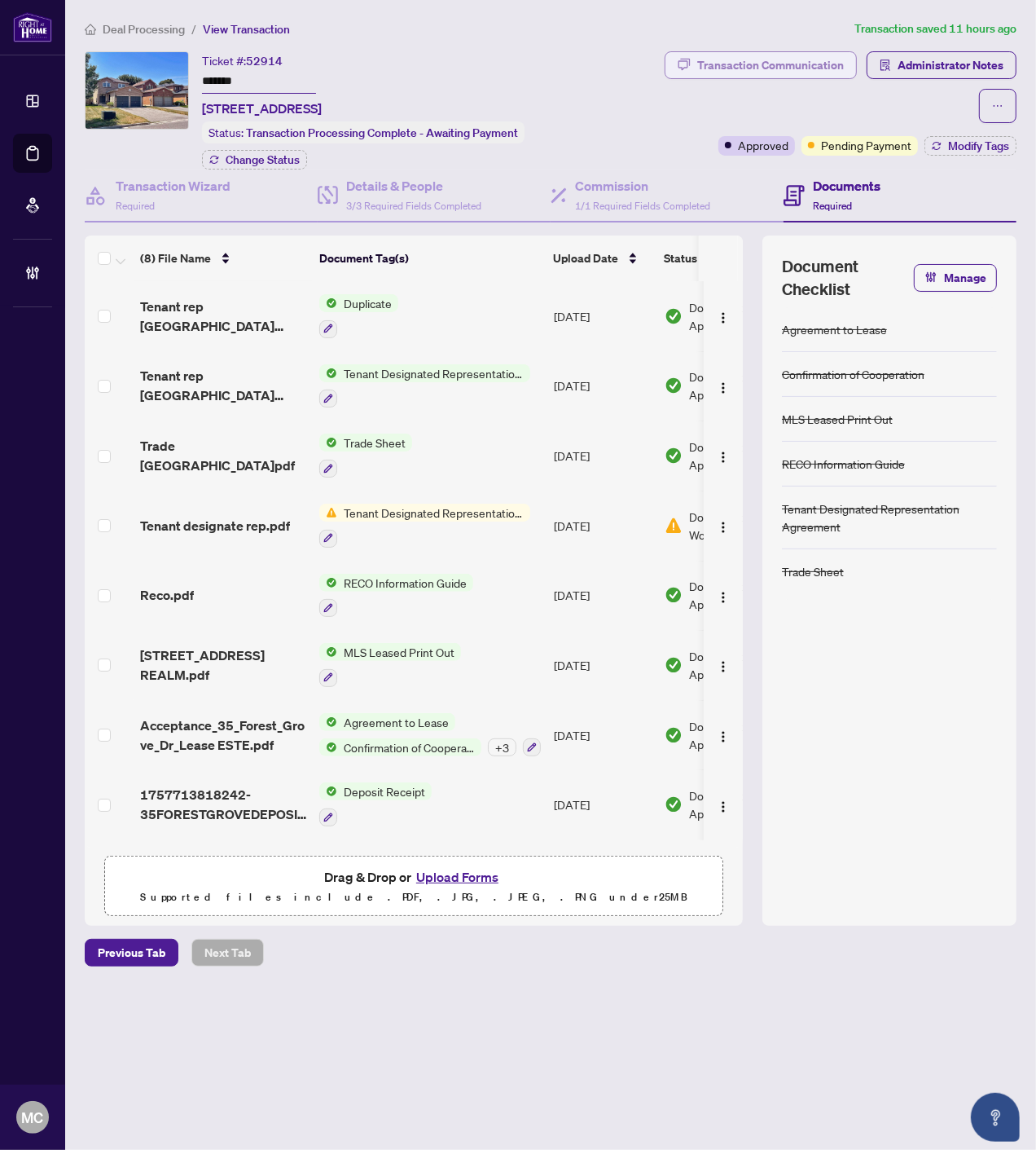
click at [743, 75] on div "Transaction Communication" at bounding box center [771, 65] width 146 height 26
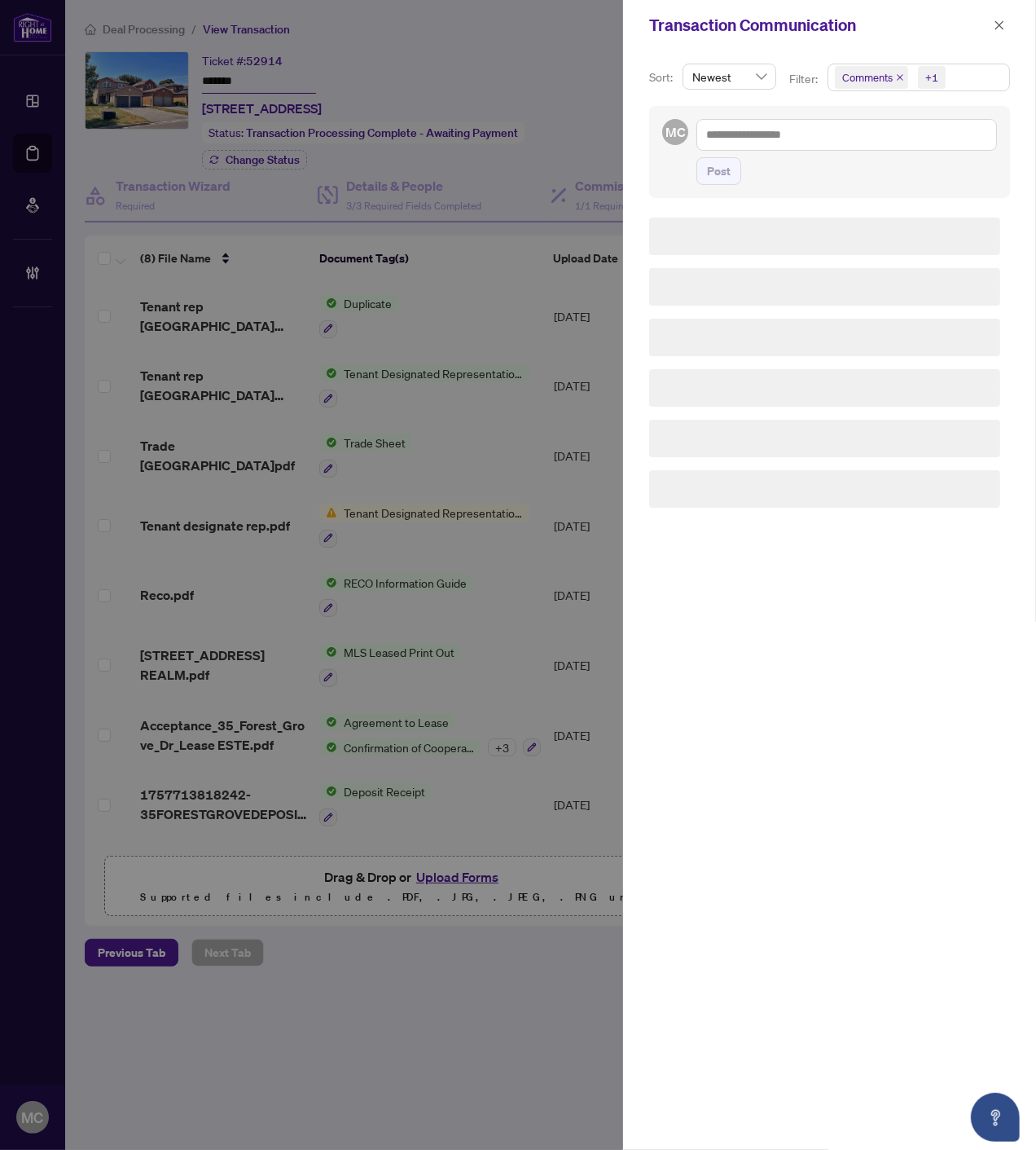
click at [891, 75] on span "Comments" at bounding box center [867, 77] width 51 height 16
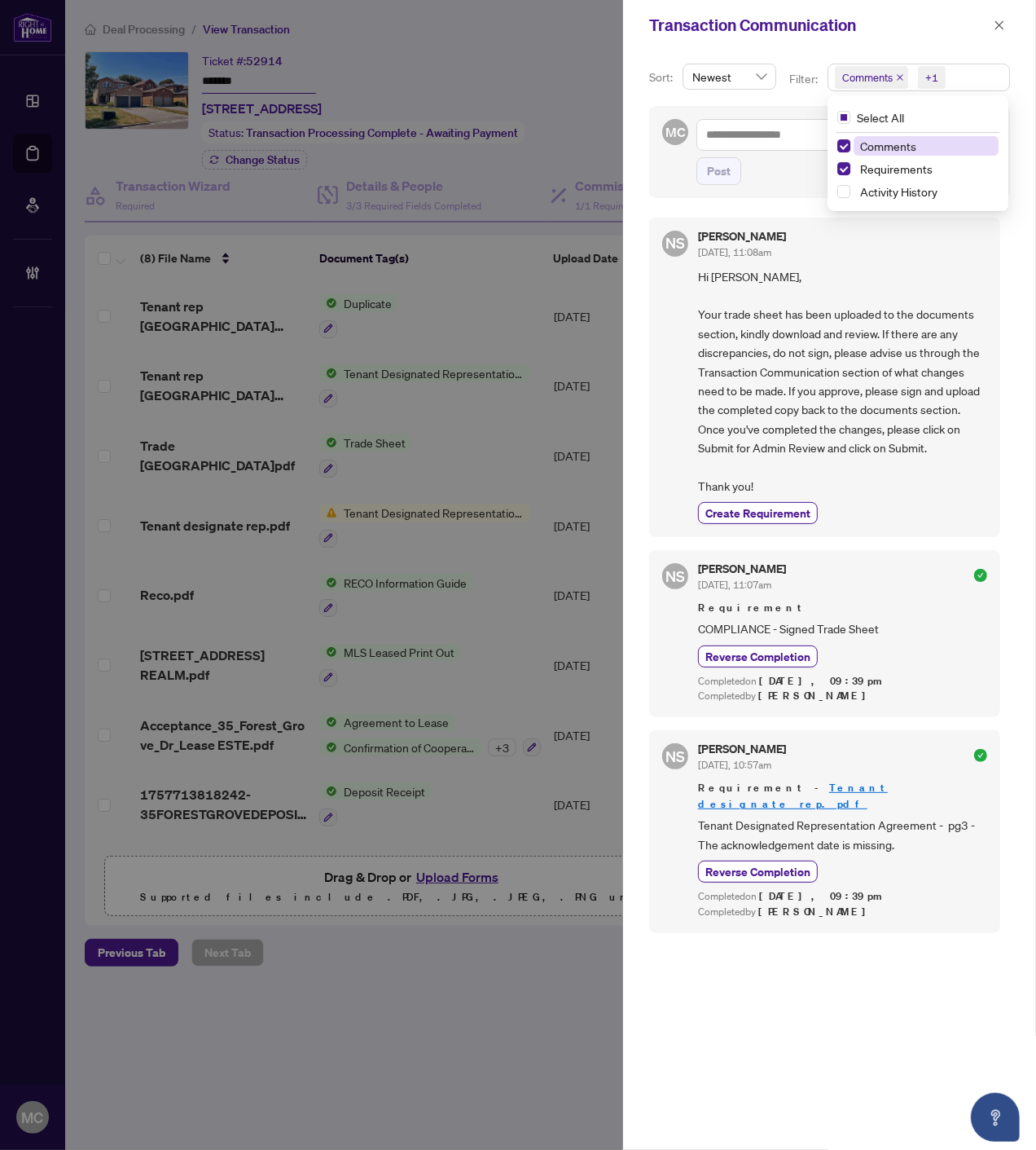
click at [897, 79] on icon "close" at bounding box center [900, 77] width 8 height 8
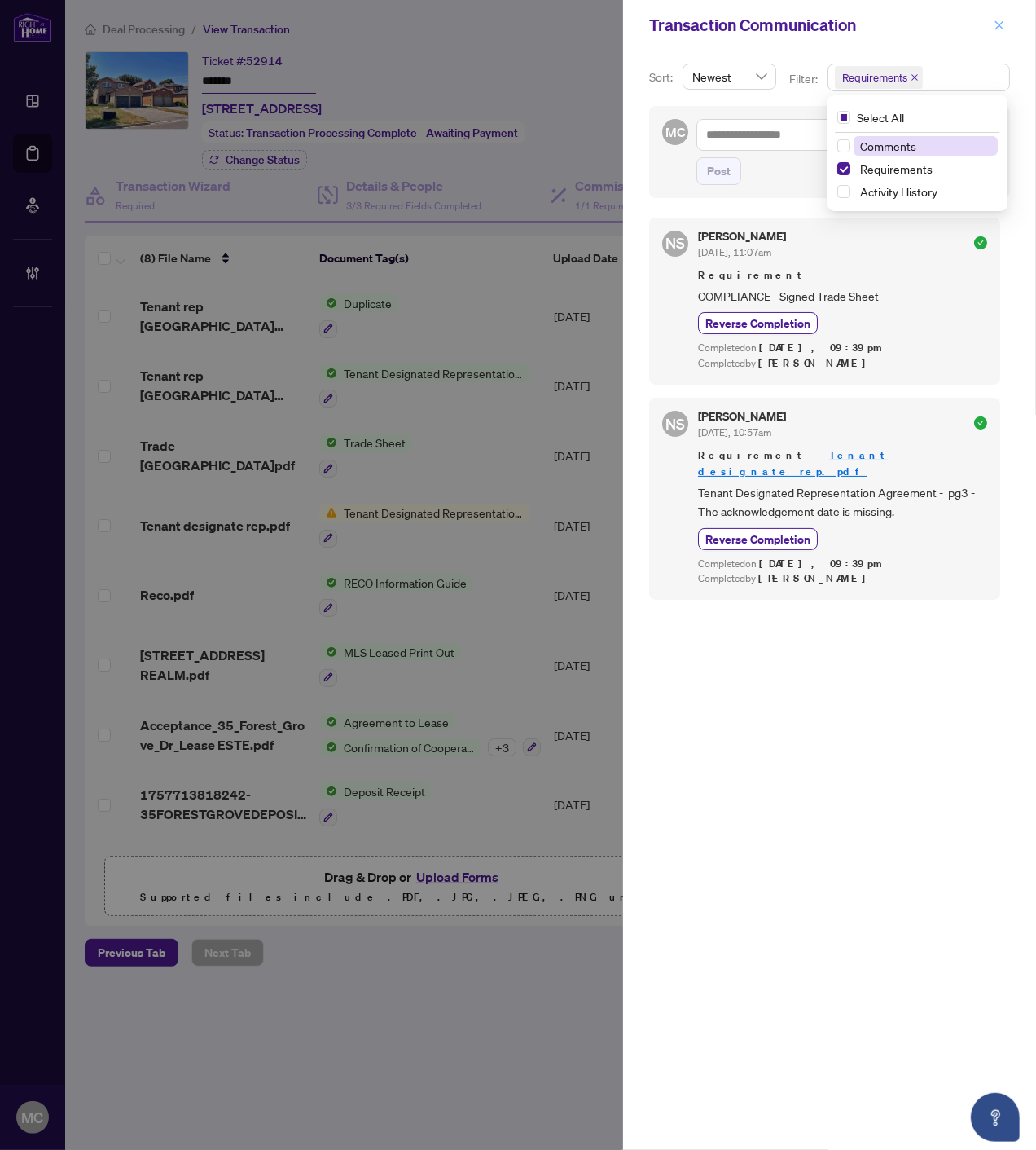
click at [1001, 23] on icon "close" at bounding box center [1000, 25] width 9 height 9
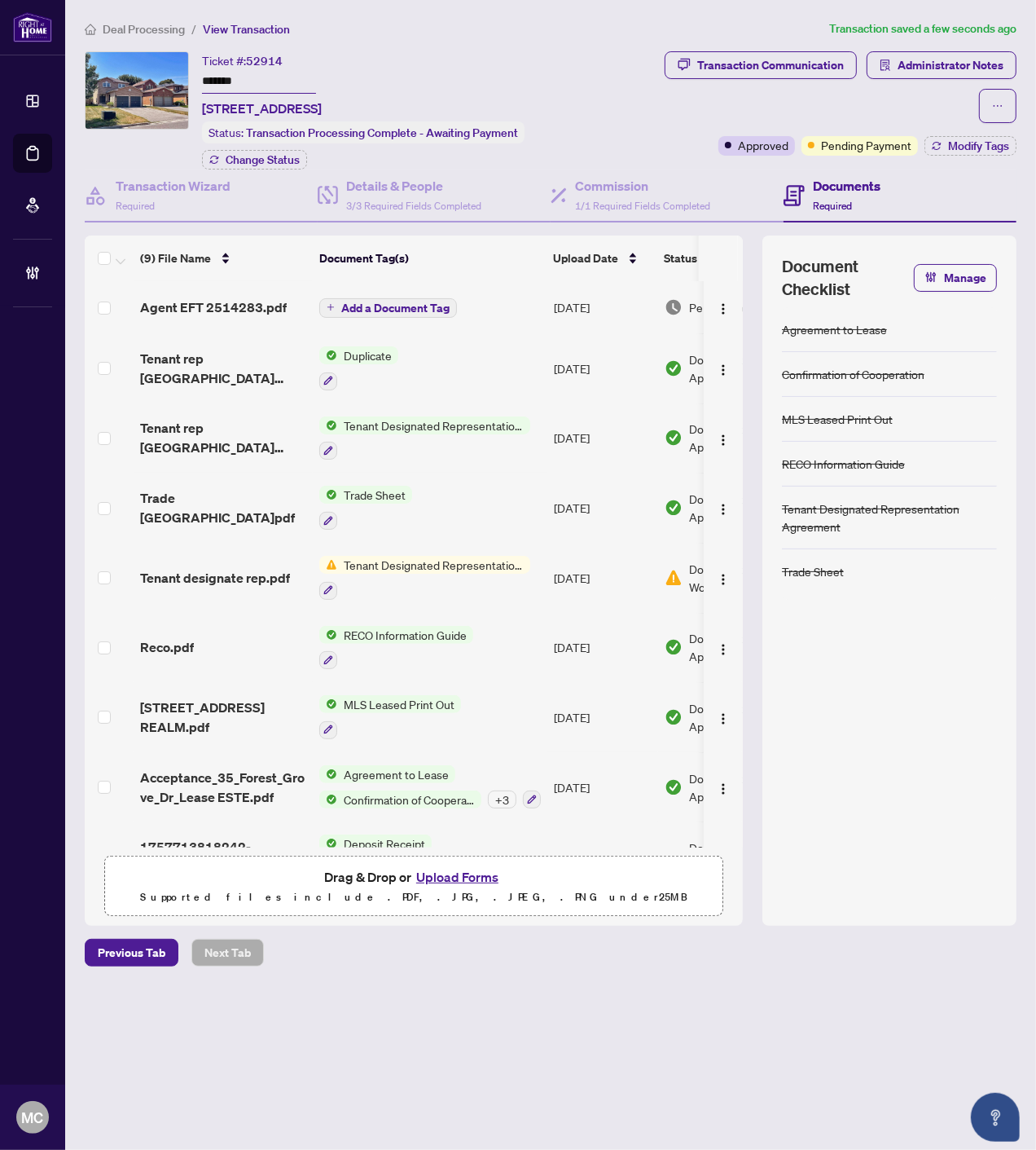
click at [432, 302] on span "Add a Document Tag" at bounding box center [396, 307] width 108 height 11
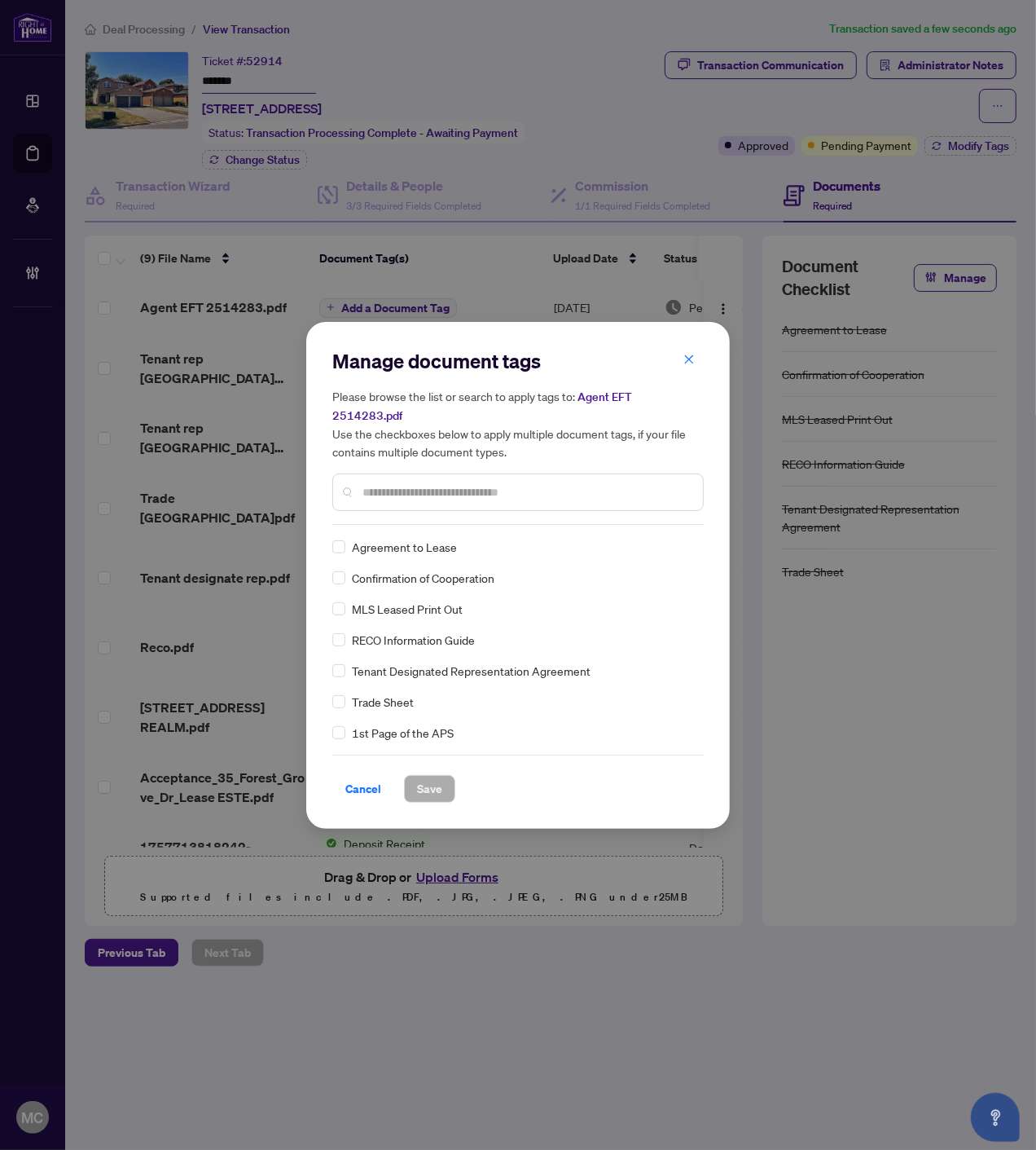
click at [514, 484] on input "text" at bounding box center [526, 492] width 328 height 18
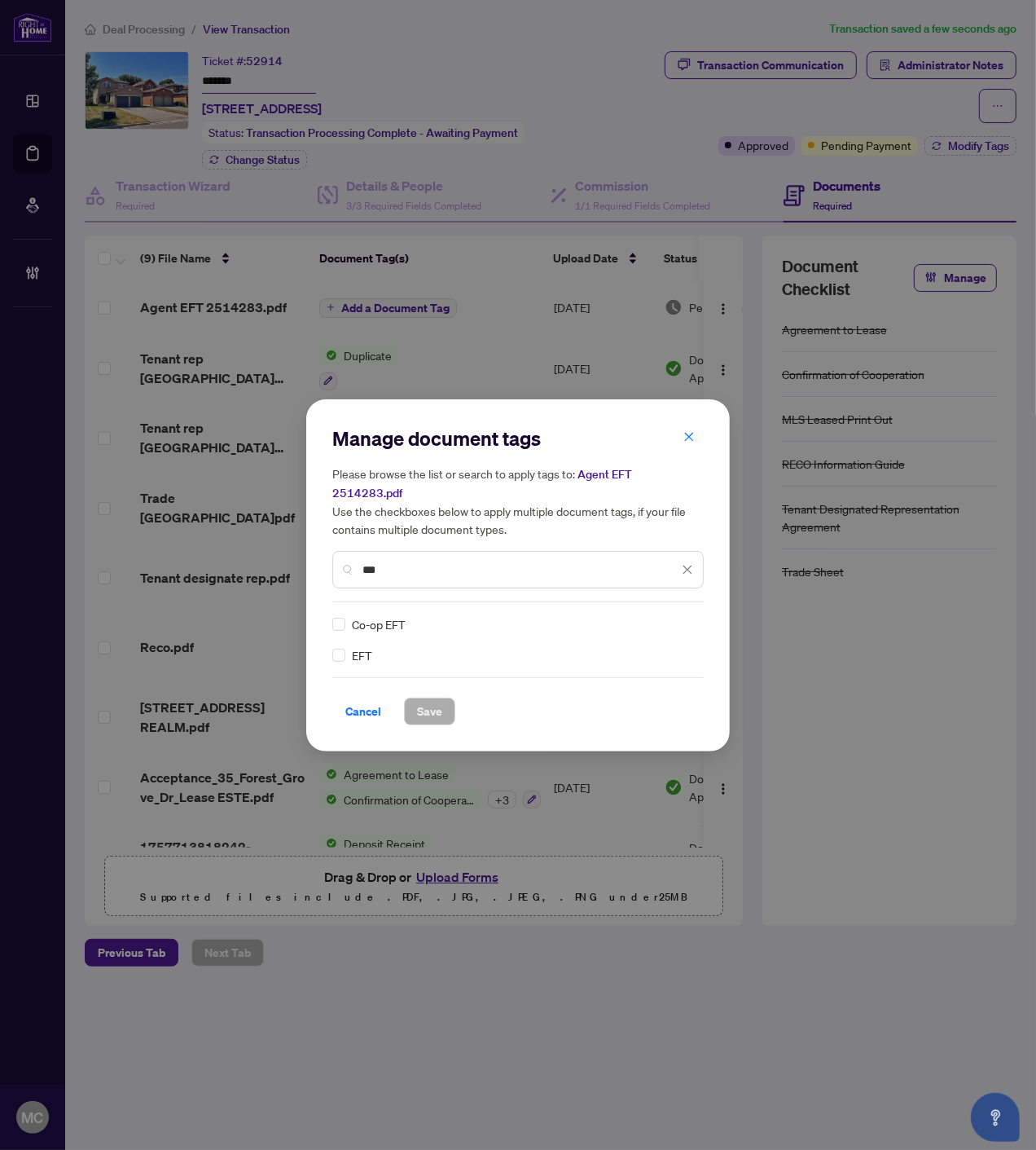
type input "***"
click at [348, 646] on div "EFT" at bounding box center [513, 655] width 361 height 18
click at [660, 616] on div at bounding box center [673, 624] width 41 height 16
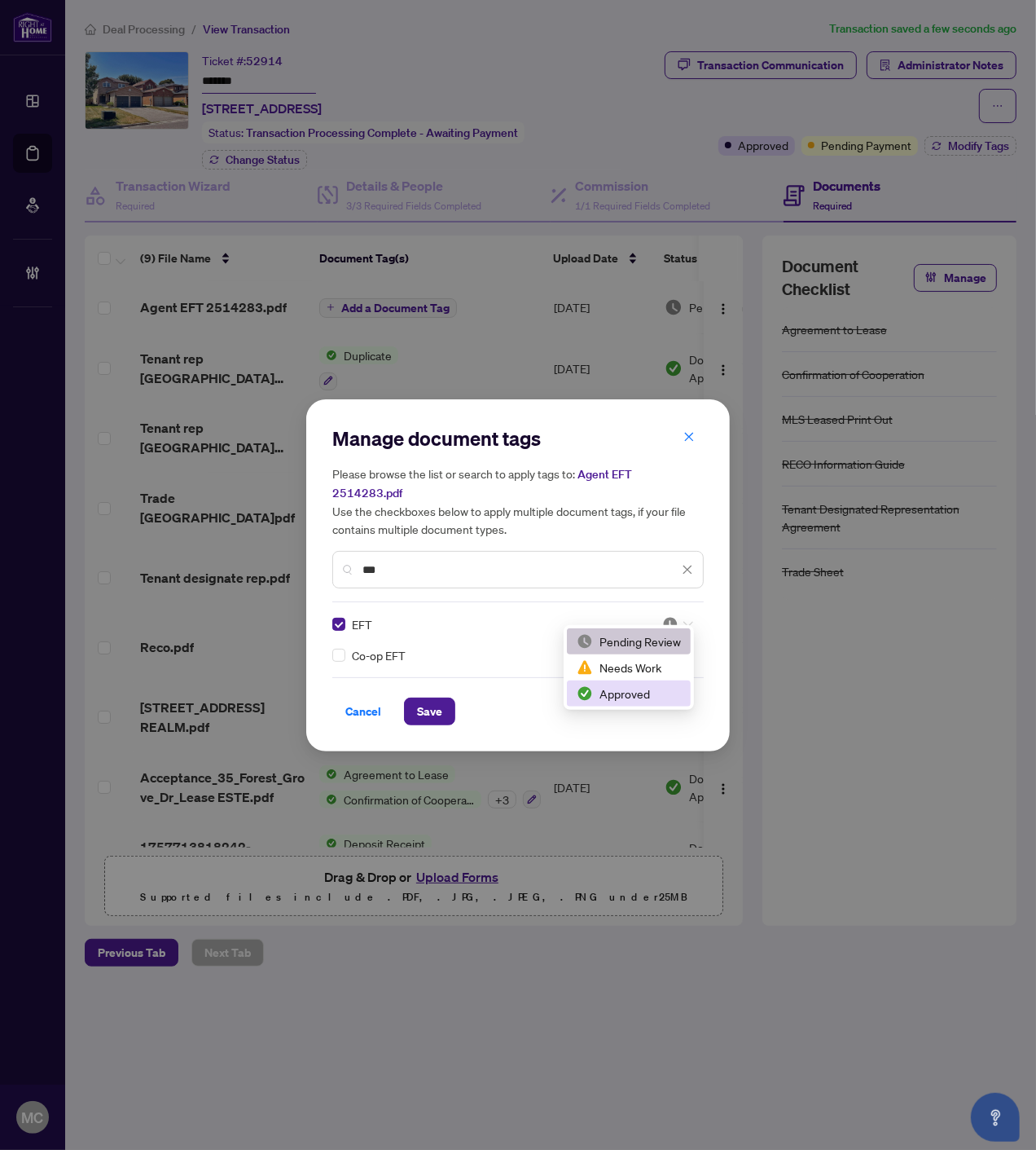
click at [645, 698] on div "Approved" at bounding box center [628, 693] width 104 height 18
click at [437, 705] on span "Save" at bounding box center [429, 711] width 25 height 26
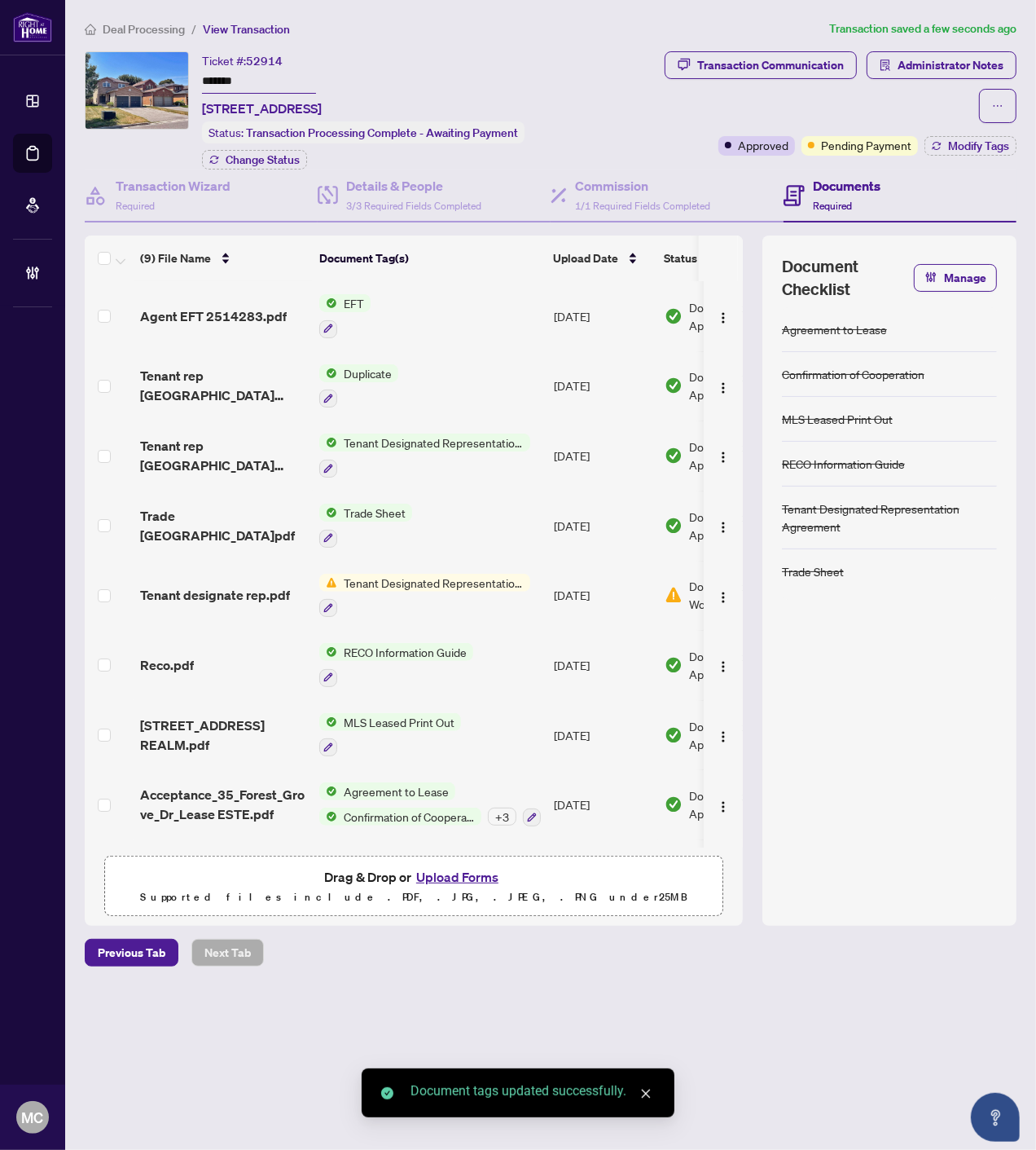
click at [717, 312] on img "button" at bounding box center [723, 318] width 13 height 13
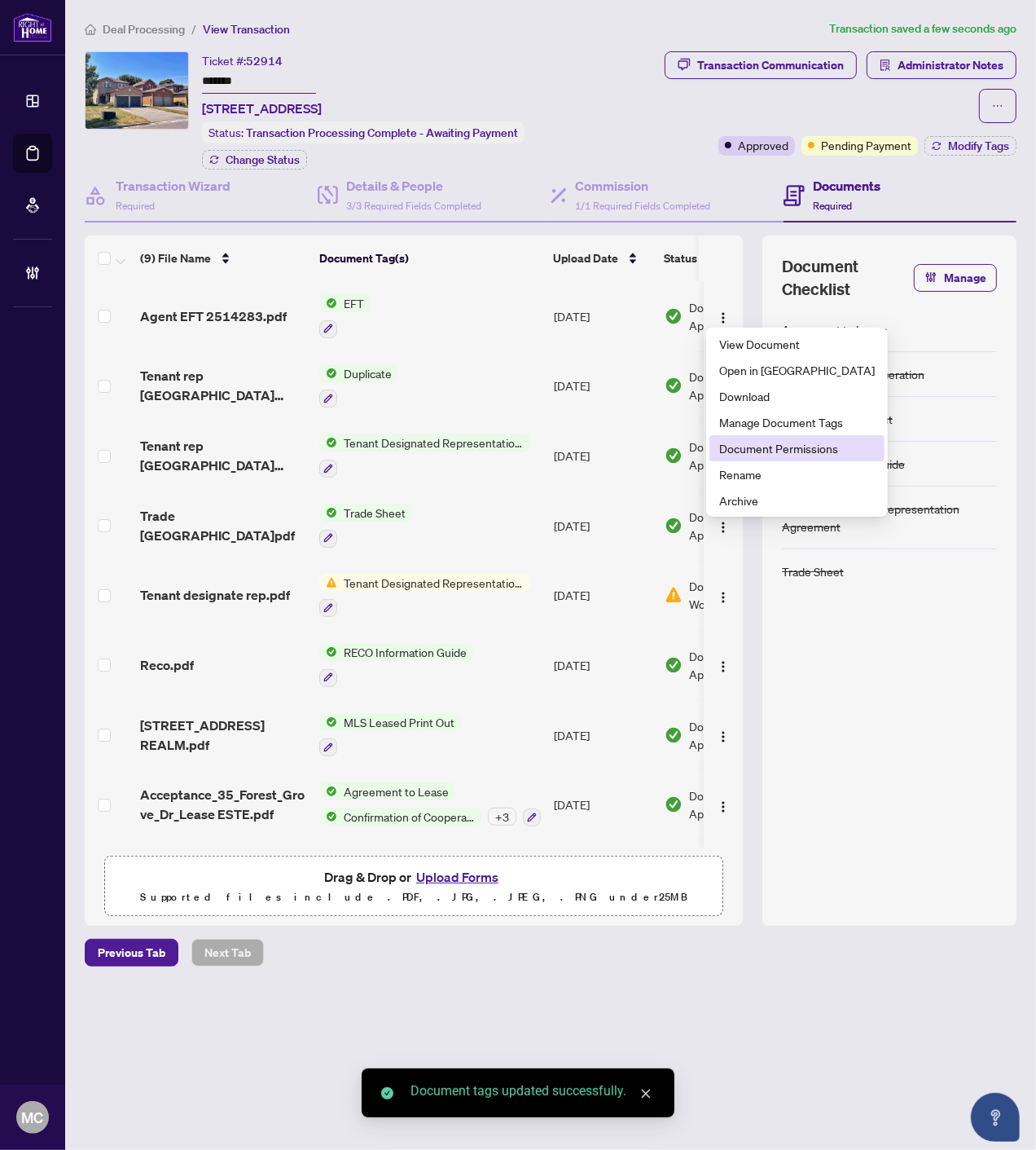
click at [760, 451] on span "Document Permissions" at bounding box center [797, 448] width 156 height 18
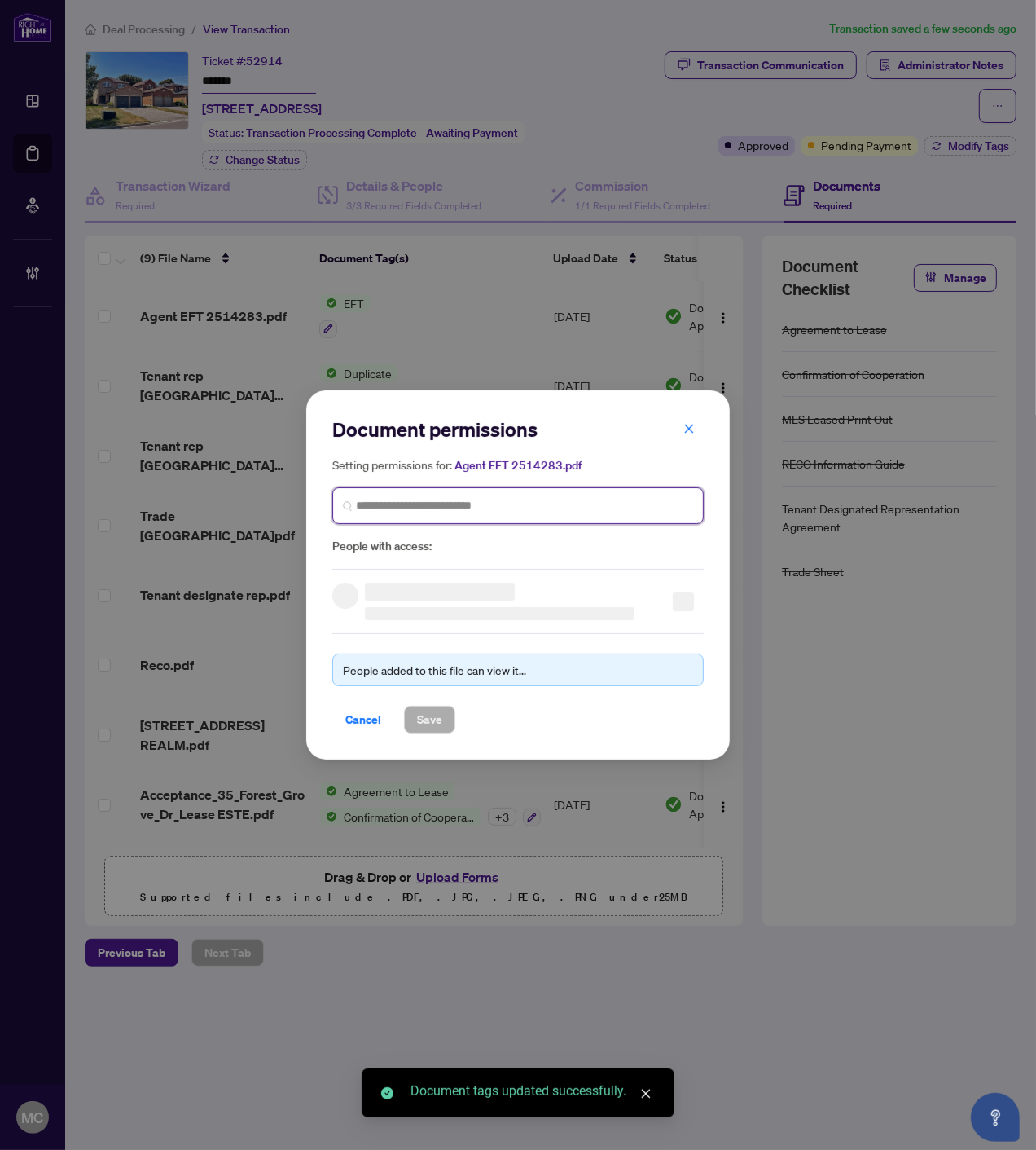
click at [540, 498] on input "search" at bounding box center [525, 506] width 337 height 17
paste input "**********"
type input "**********"
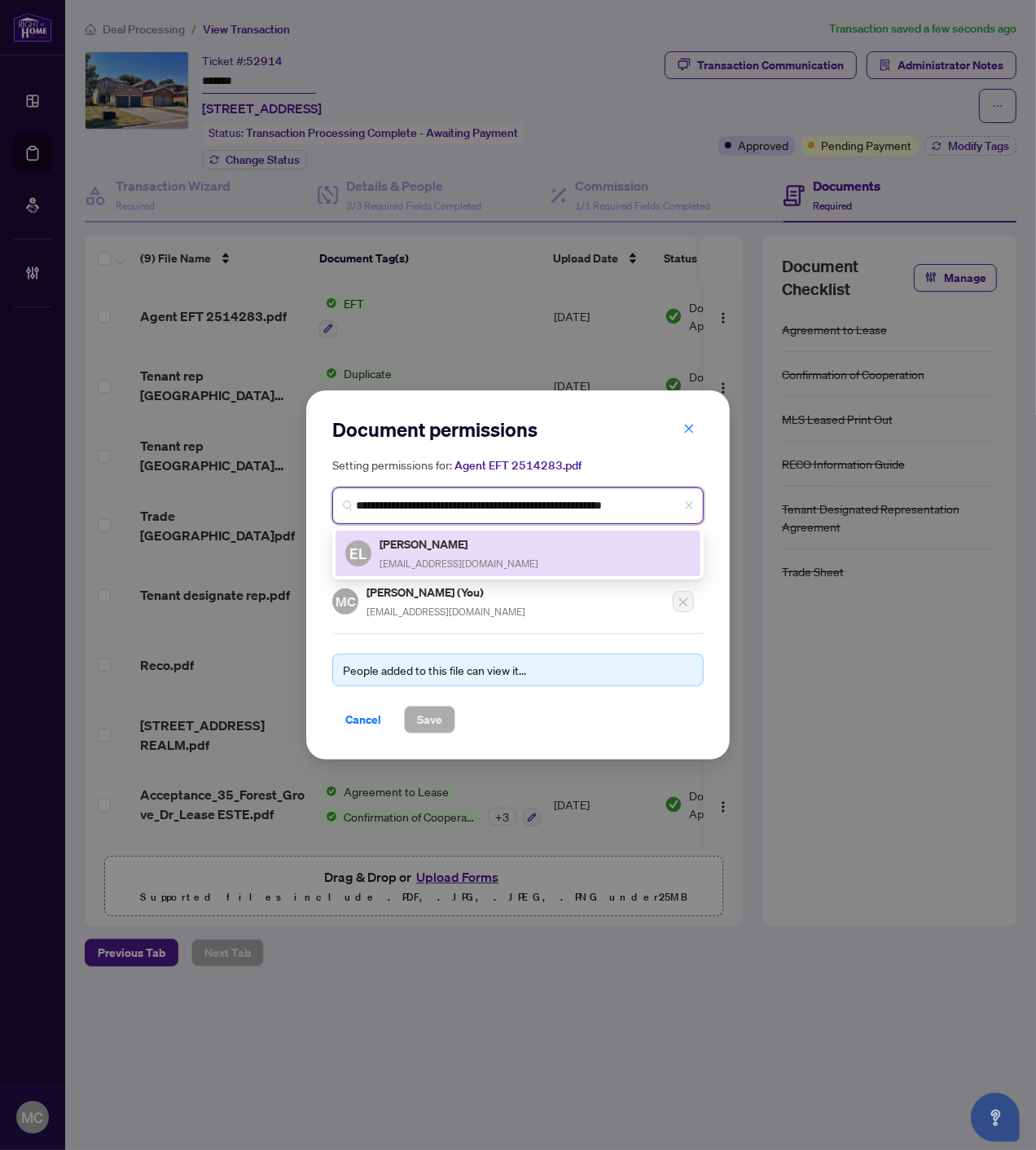
click at [448, 552] on div "Edith Losada Conde edithlosada10@gmail.com" at bounding box center [459, 553] width 159 height 38
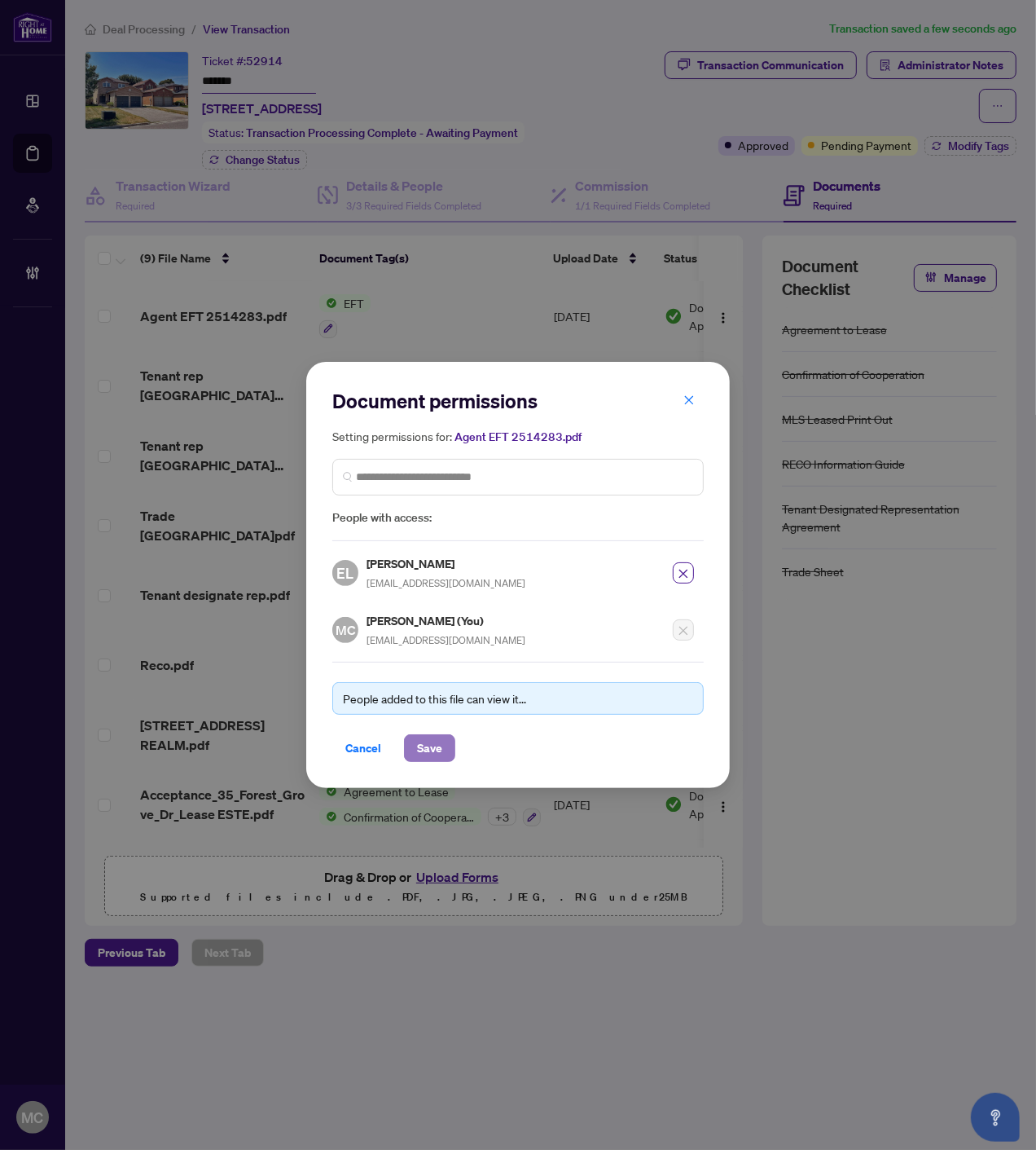
click at [444, 739] on button "Save" at bounding box center [430, 748] width 52 height 28
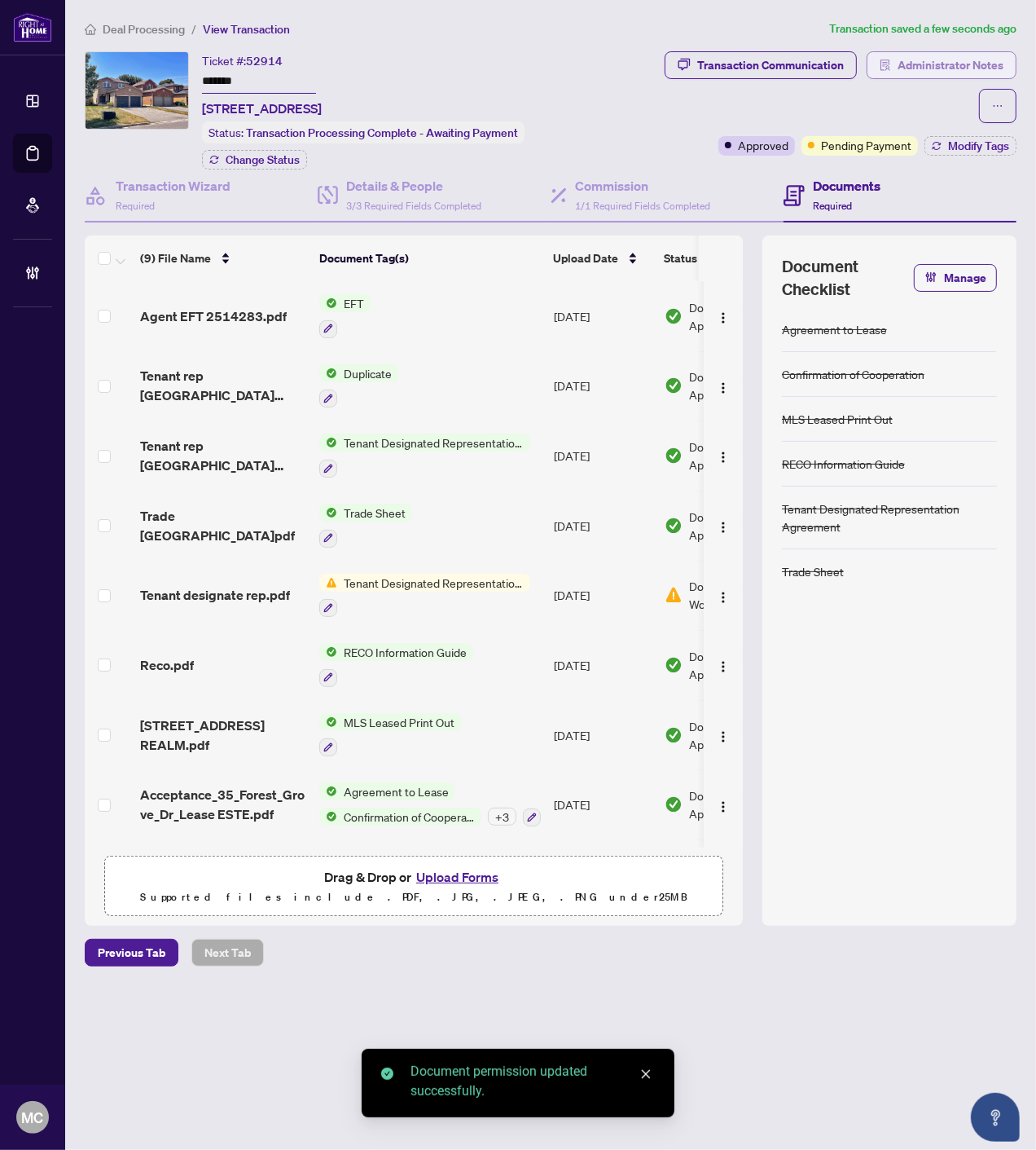
click at [973, 59] on span "Administrator Notes" at bounding box center [950, 65] width 106 height 26
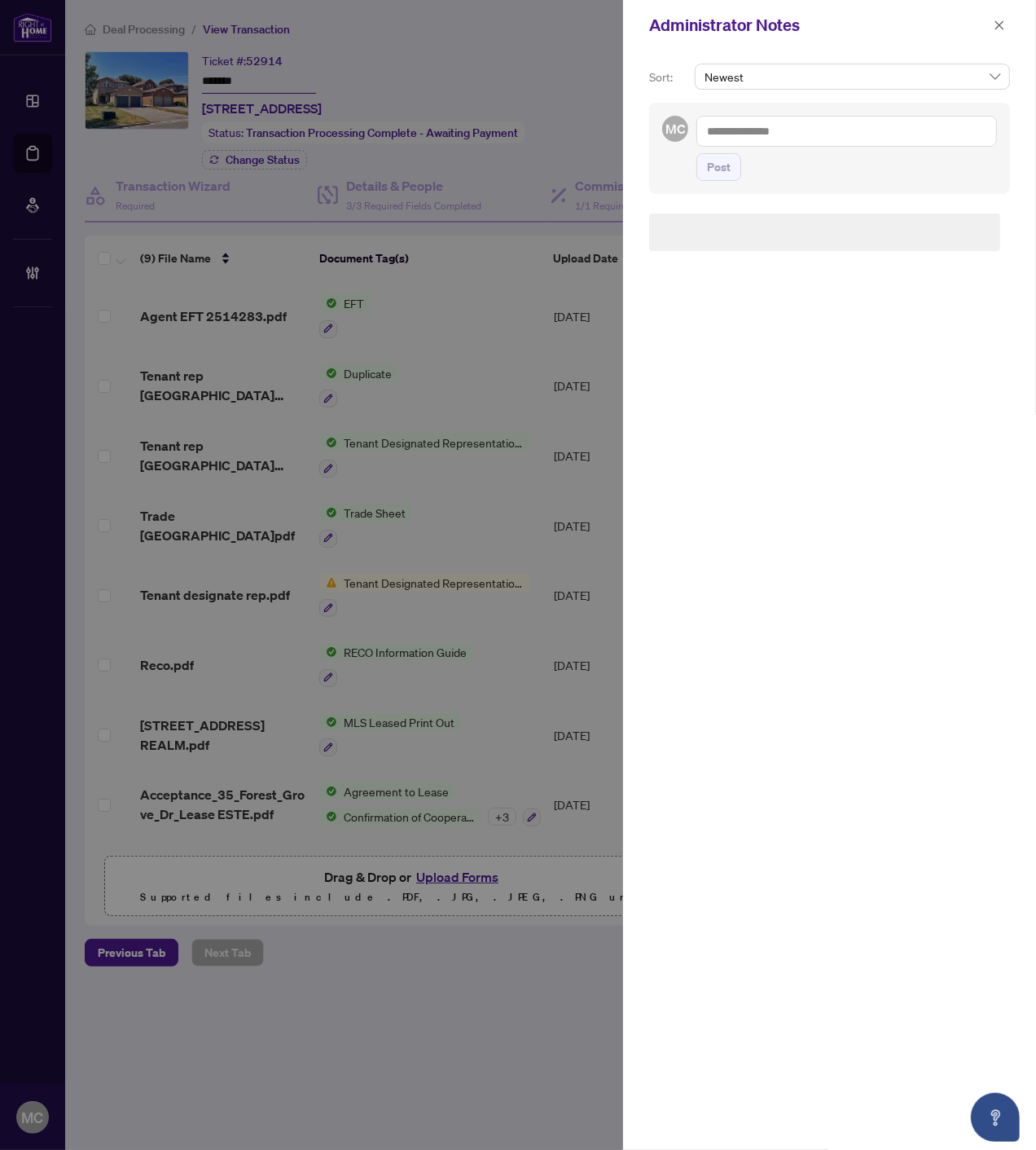
click at [825, 131] on textarea at bounding box center [847, 131] width 300 height 31
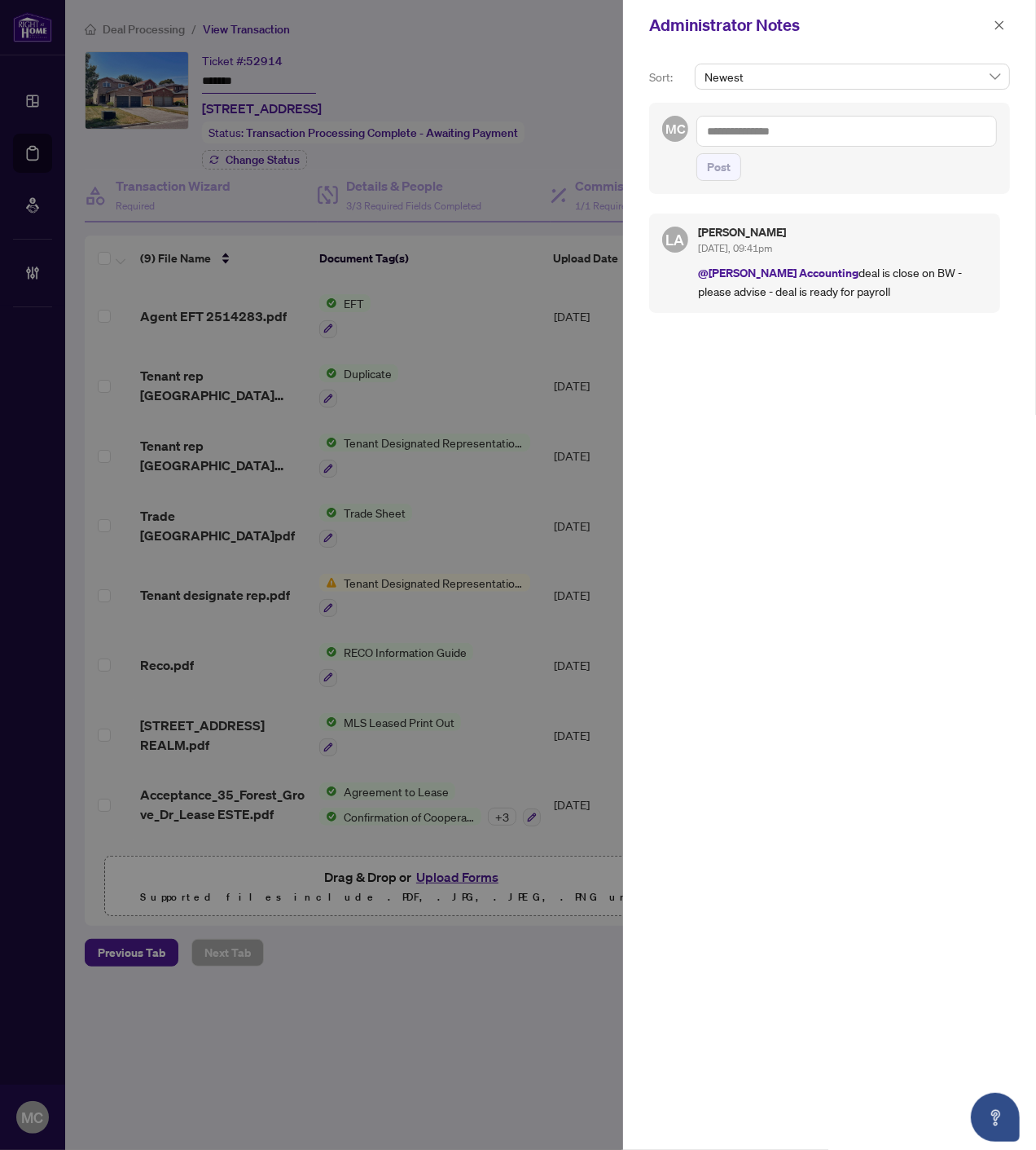
paste textarea "**********"
type textarea "**********"
click at [749, 173] on span "Post" at bounding box center [847, 167] width 300 height 28
drag, startPoint x: 673, startPoint y: 165, endPoint x: 690, endPoint y: 167, distance: 17.1
click at [673, 165] on div "**********" at bounding box center [829, 148] width 361 height 91
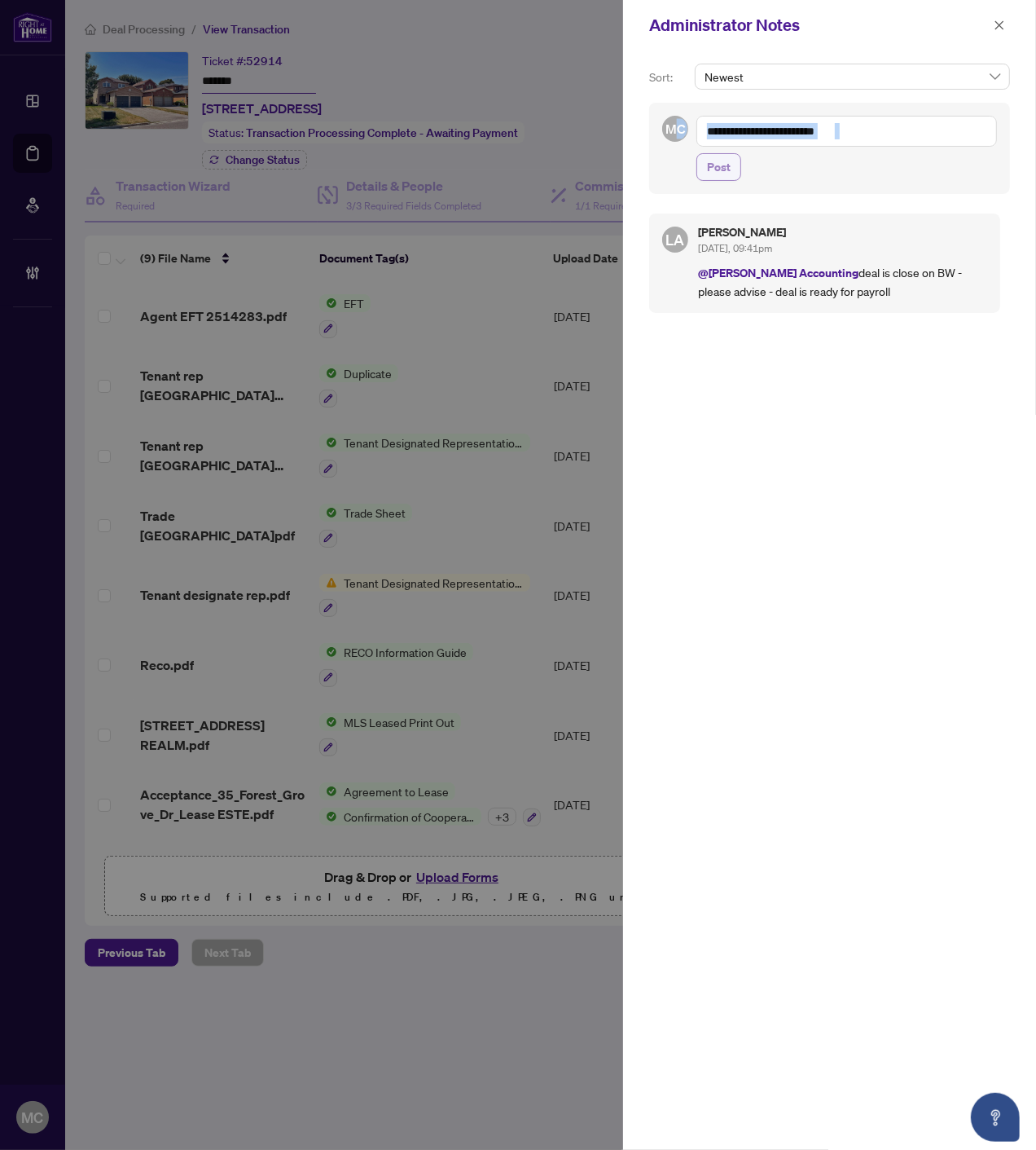
click at [709, 167] on span "Post" at bounding box center [718, 167] width 23 height 26
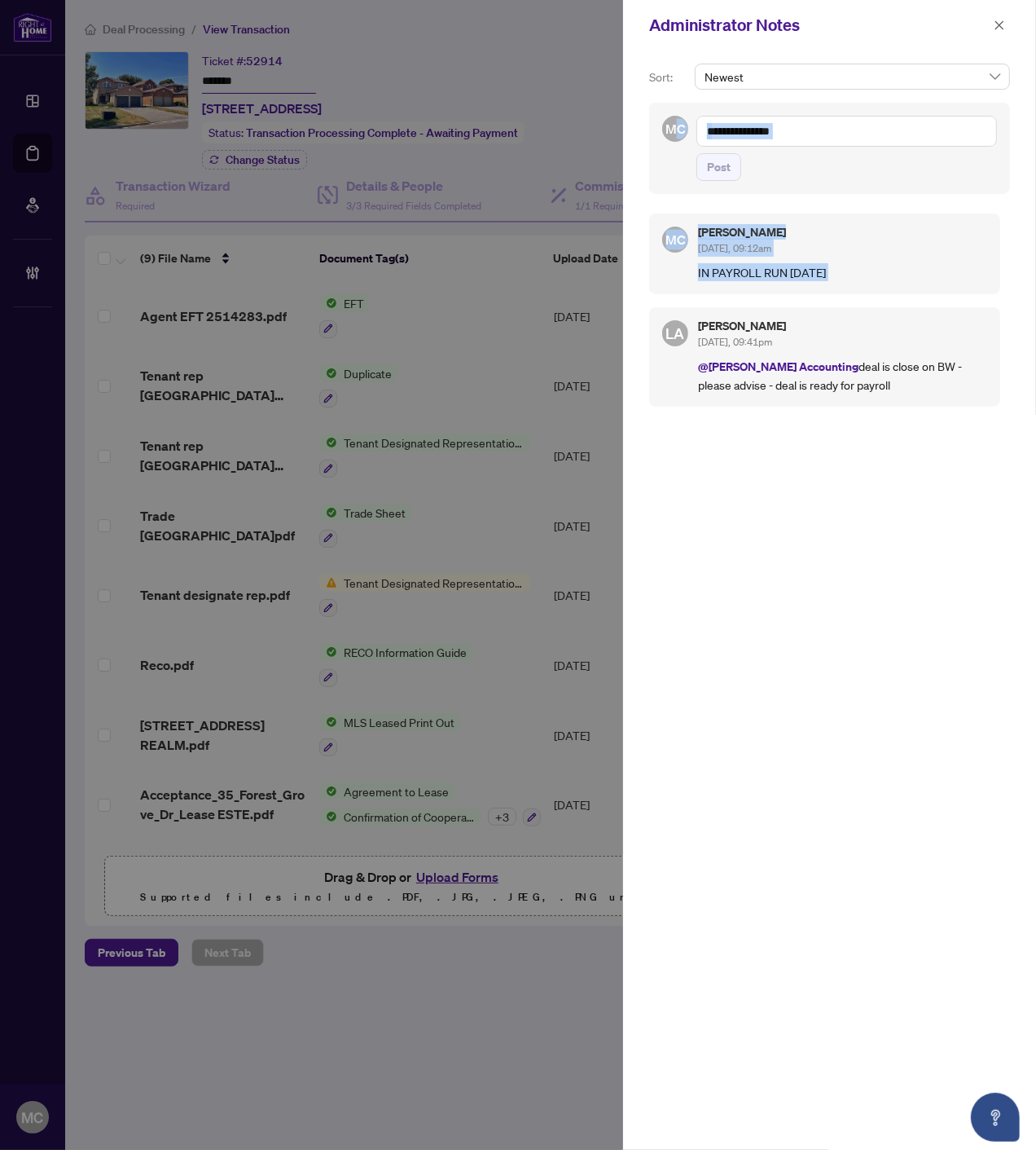
drag, startPoint x: 999, startPoint y: 22, endPoint x: 988, endPoint y: 82, distance: 61.0
click at [999, 22] on icon "close" at bounding box center [999, 25] width 11 height 11
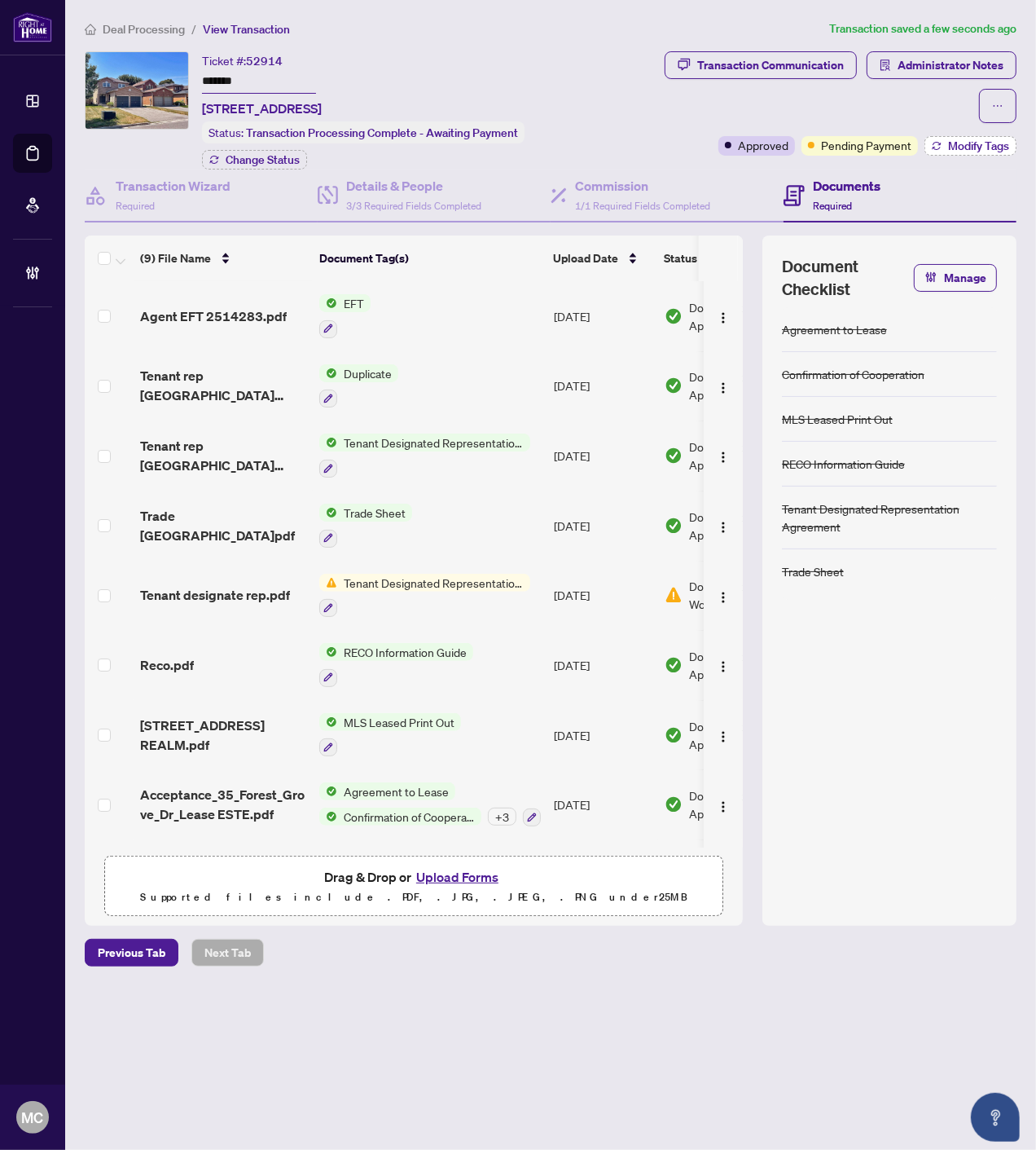
click at [972, 143] on span "Modify Tags" at bounding box center [978, 145] width 61 height 11
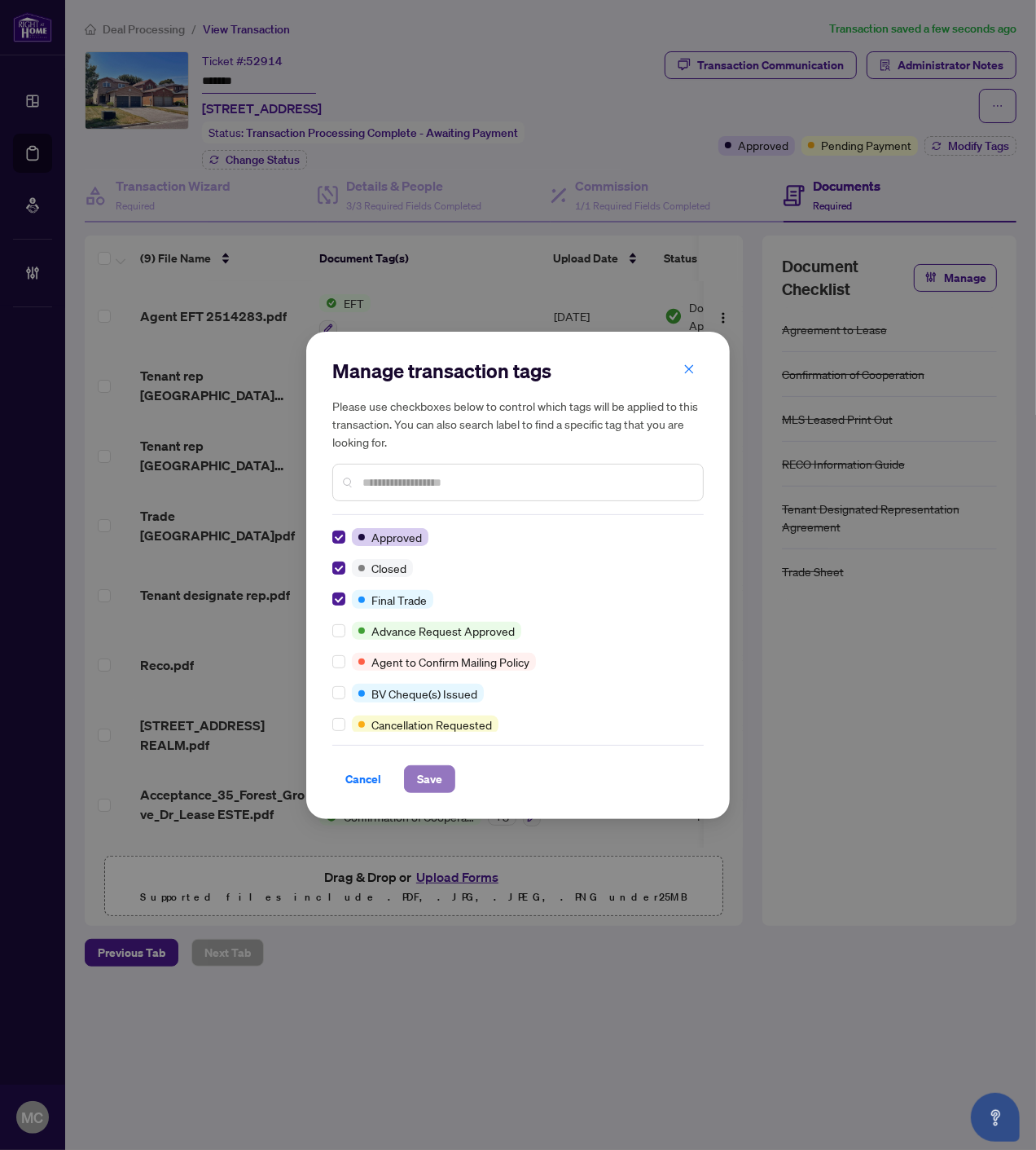
click at [429, 775] on span "Save" at bounding box center [429, 779] width 25 height 26
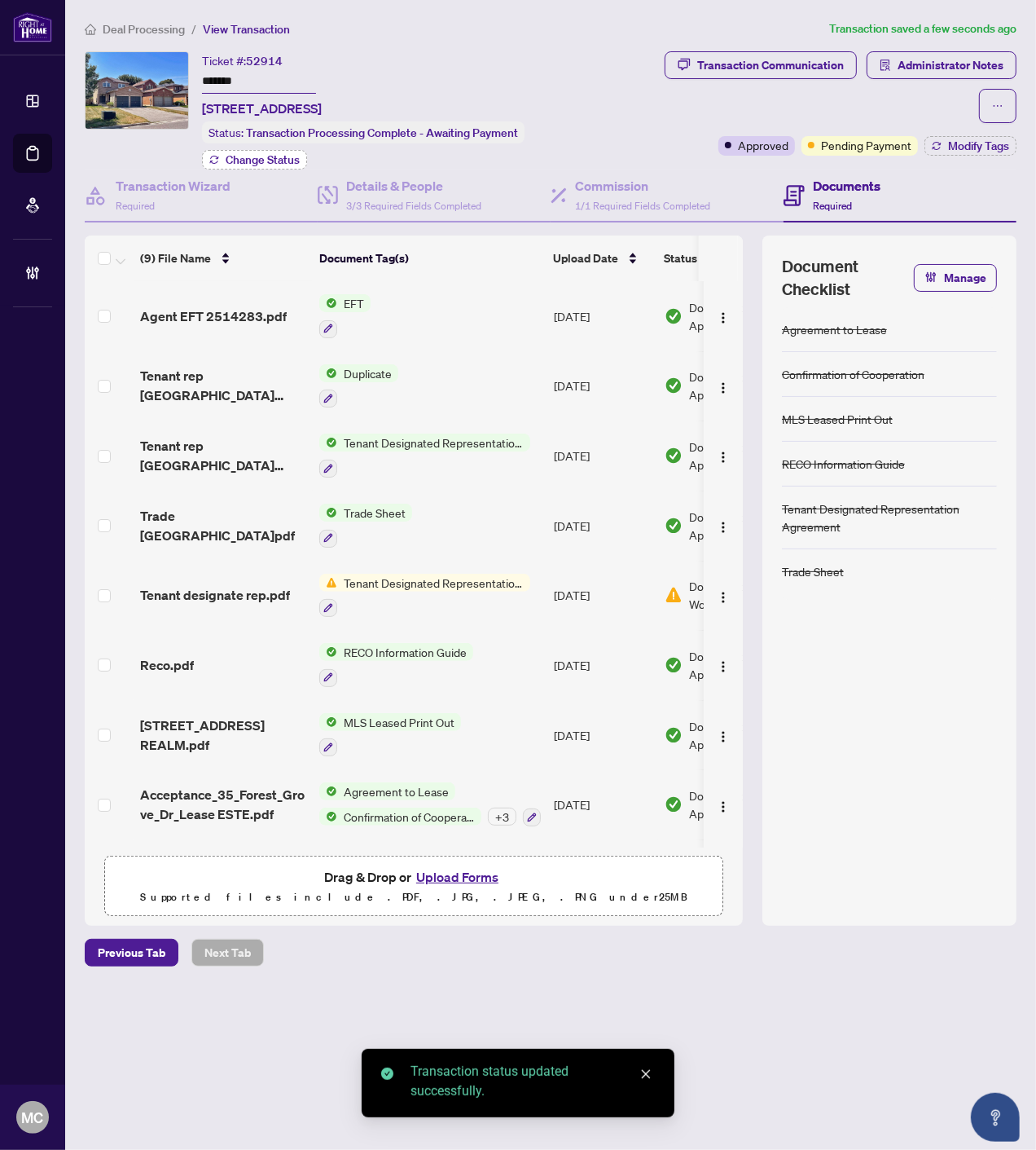
click at [273, 158] on span "Change Status" at bounding box center [262, 159] width 74 height 11
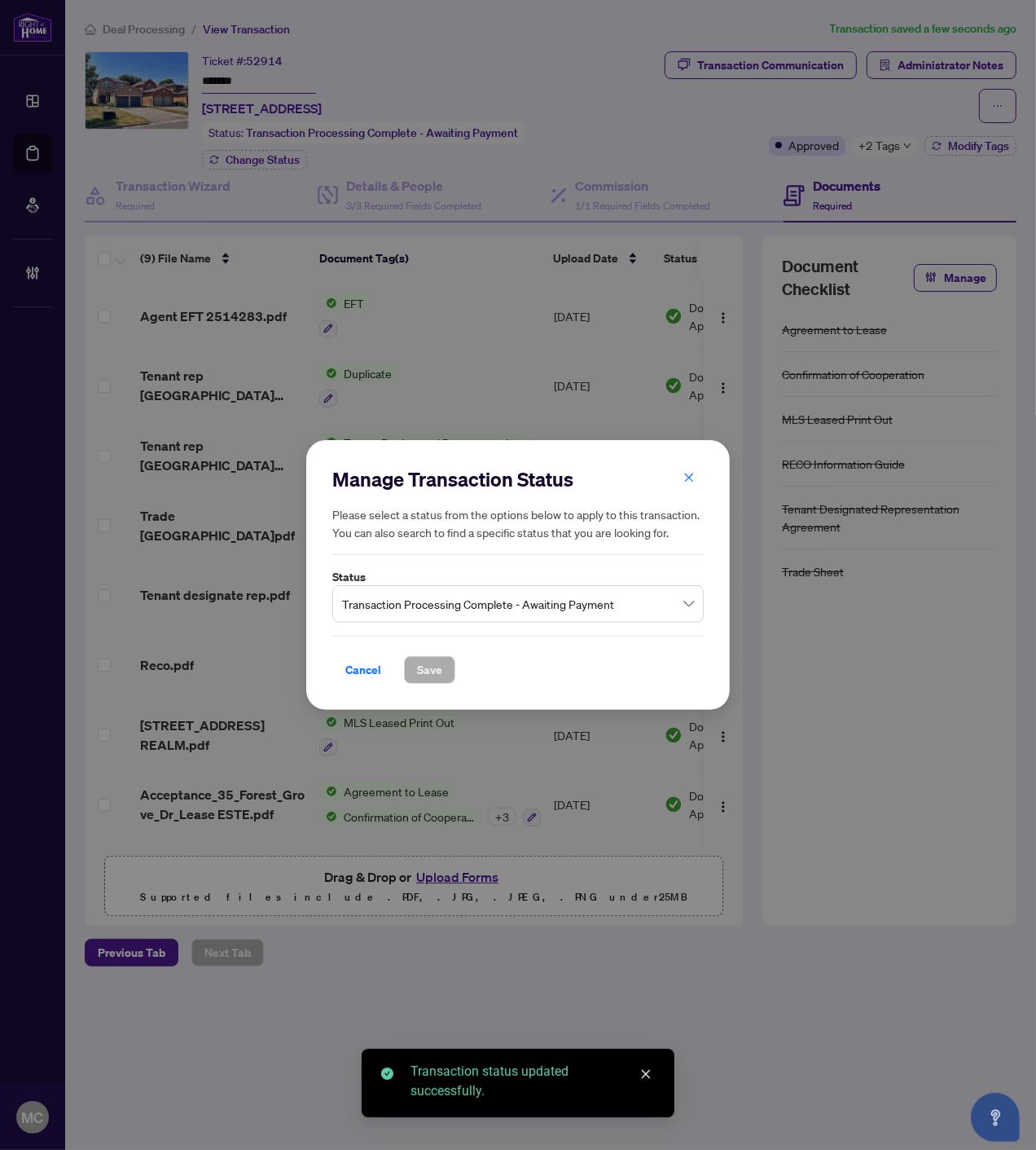
click at [392, 609] on span "Transaction Processing Complete - Awaiting Payment" at bounding box center [518, 604] width 352 height 31
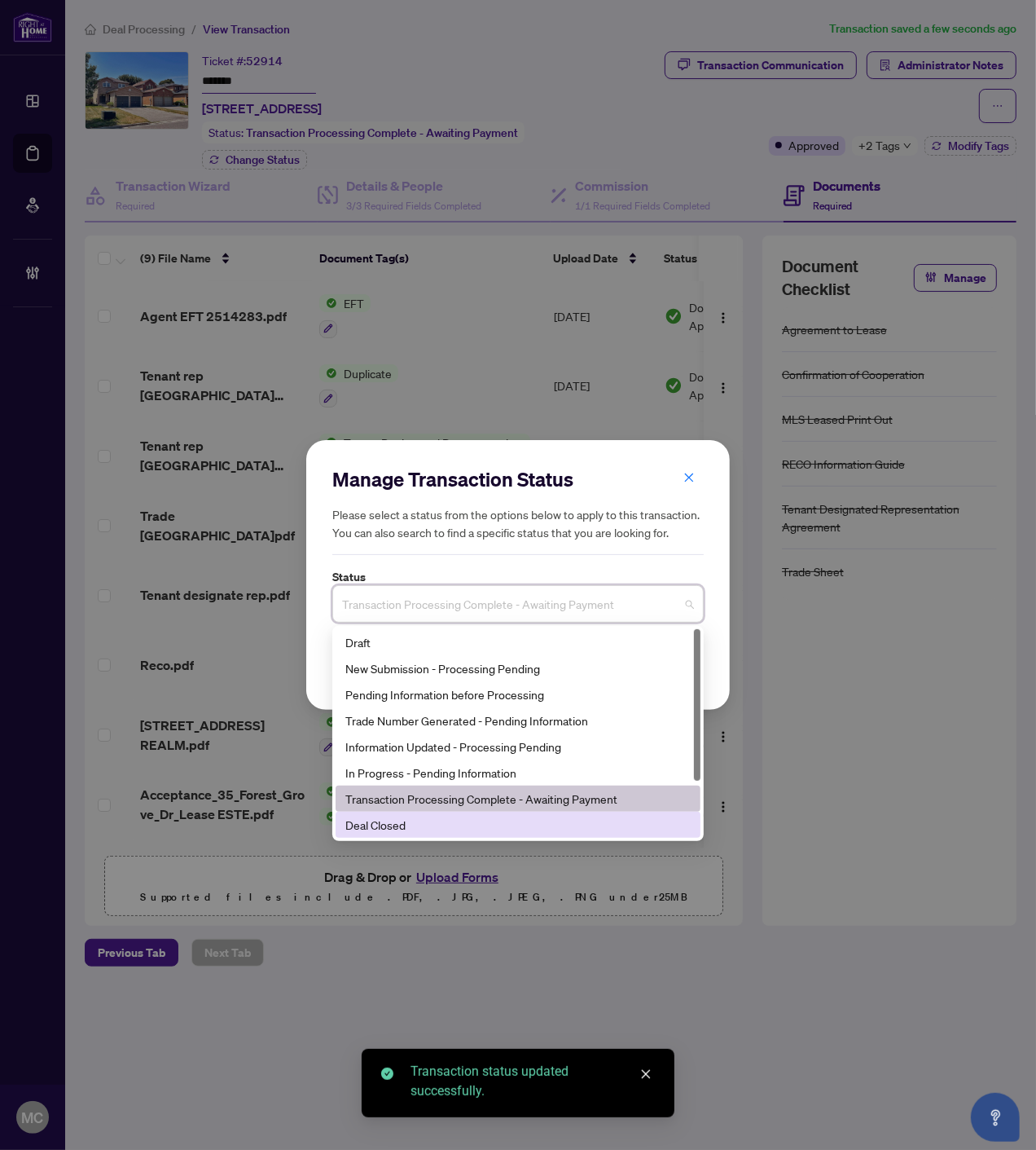
click at [447, 829] on div "Deal Closed" at bounding box center [517, 825] width 345 height 18
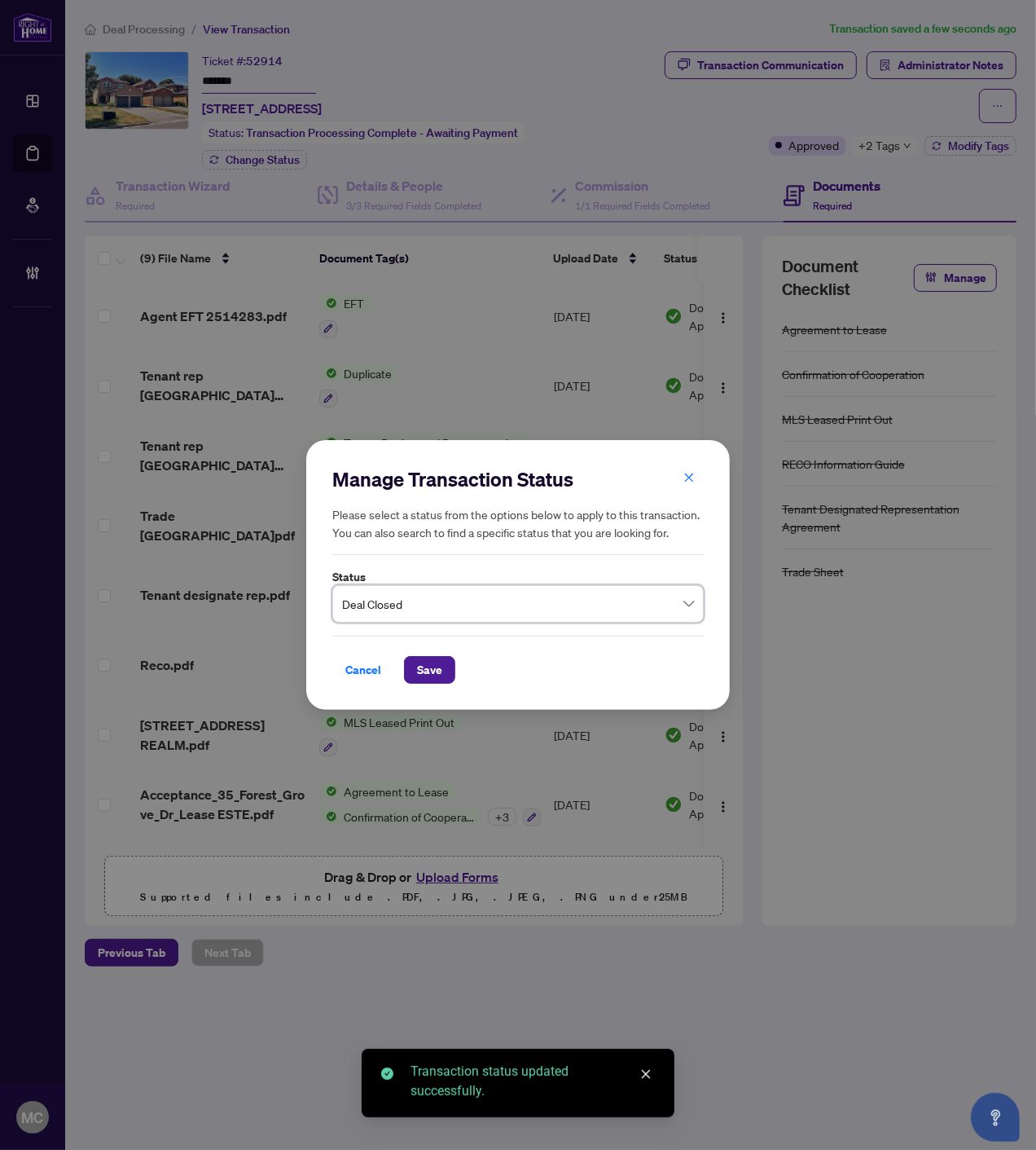
click at [430, 652] on div "Cancel Save" at bounding box center [518, 660] width 372 height 48
click at [434, 665] on span "Save" at bounding box center [429, 670] width 25 height 26
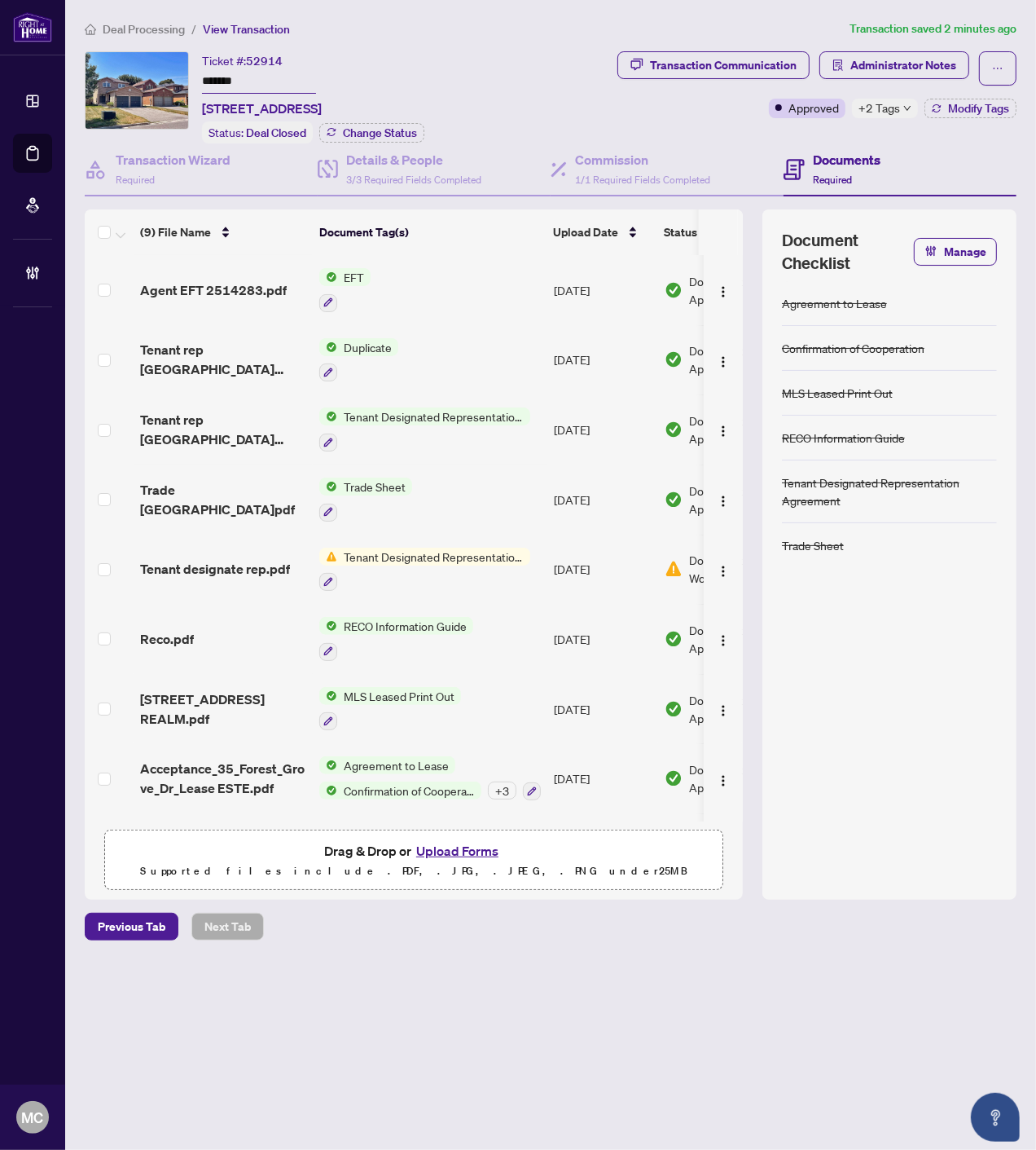
click at [131, 28] on span "Deal Processing" at bounding box center [144, 29] width 83 height 15
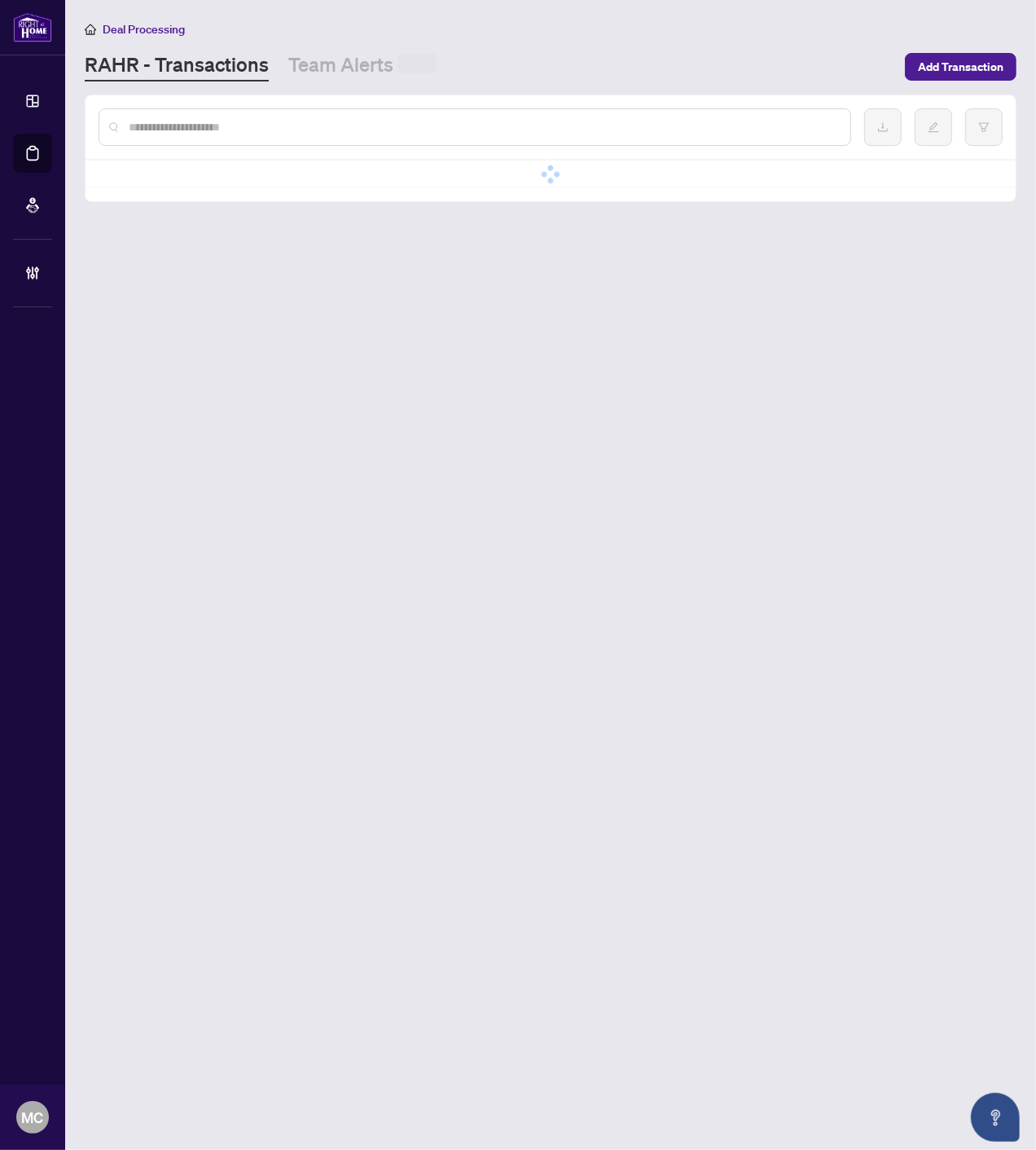
click at [490, 121] on input "text" at bounding box center [484, 127] width 709 height 18
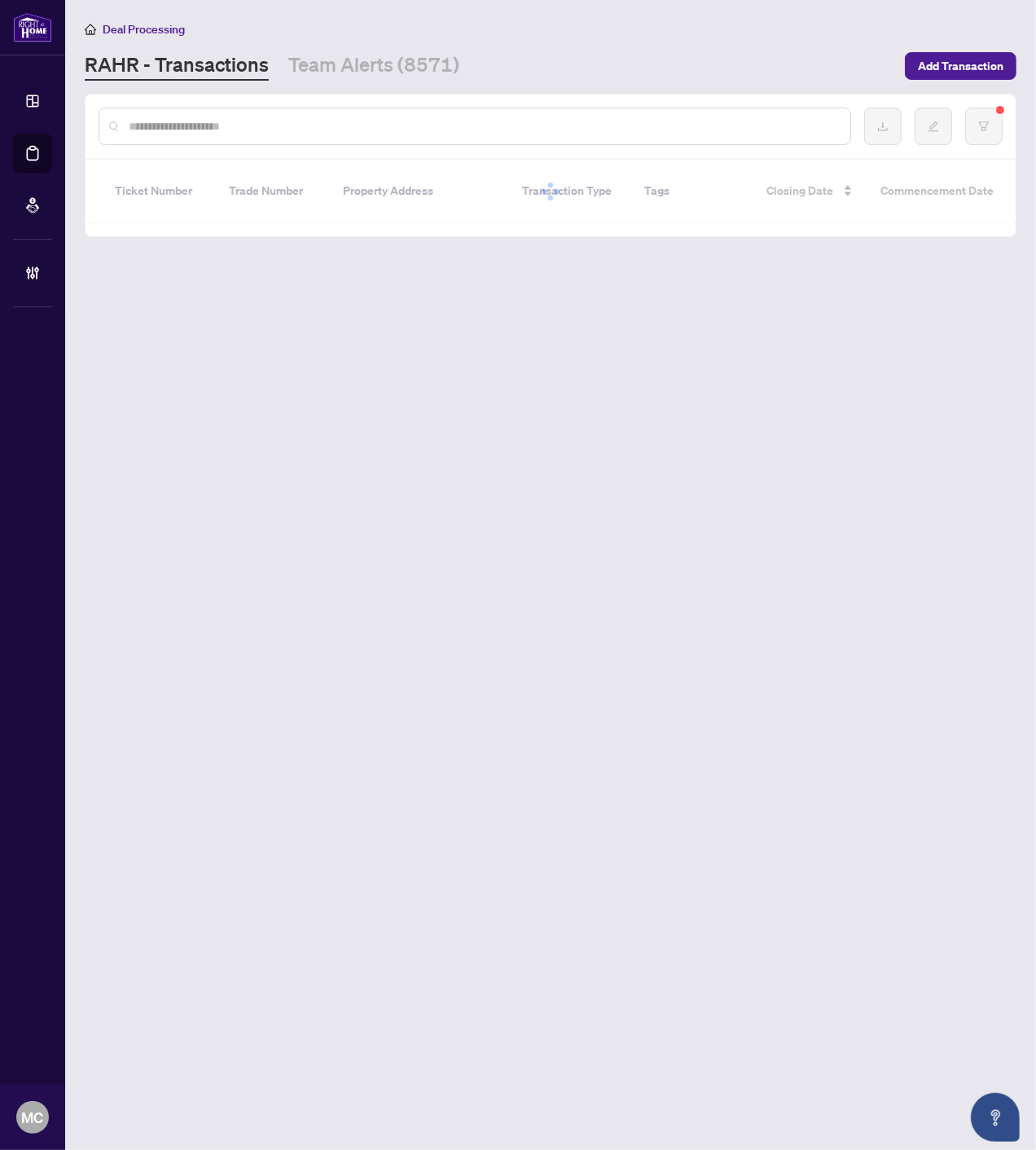
paste input "**********"
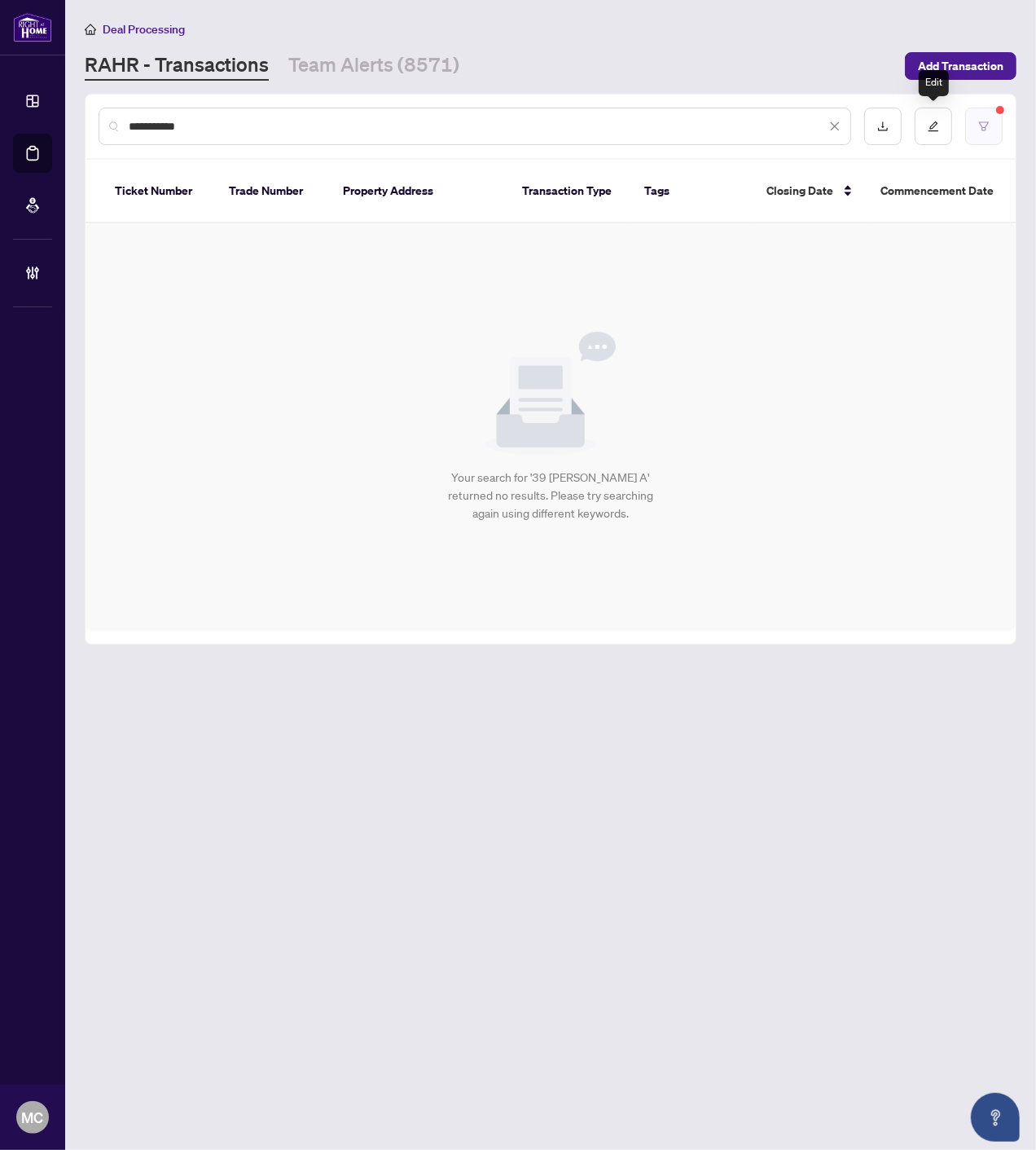
click at [990, 115] on button "button" at bounding box center [984, 127] width 38 height 38
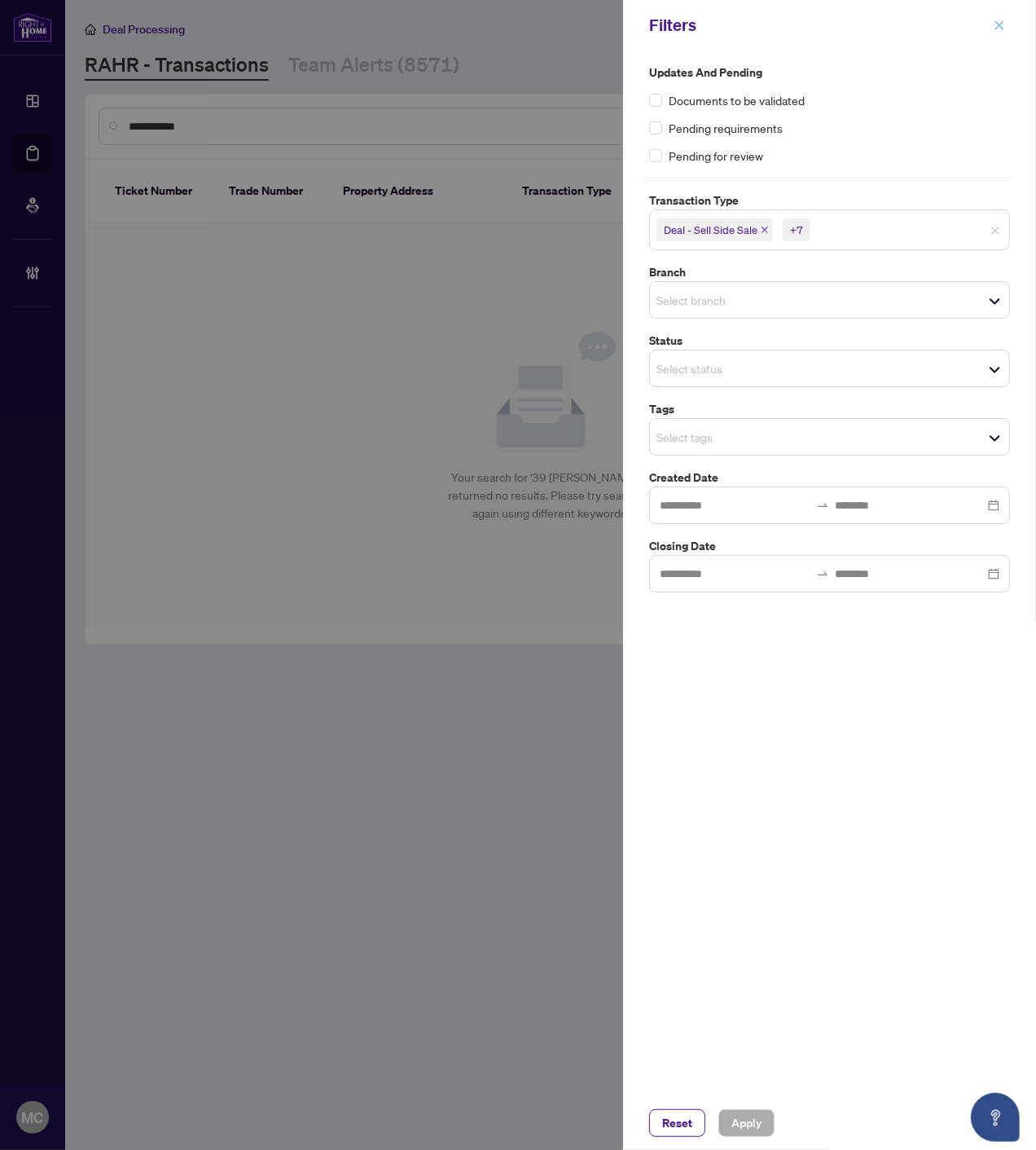
click at [998, 22] on icon "close" at bounding box center [999, 25] width 11 height 11
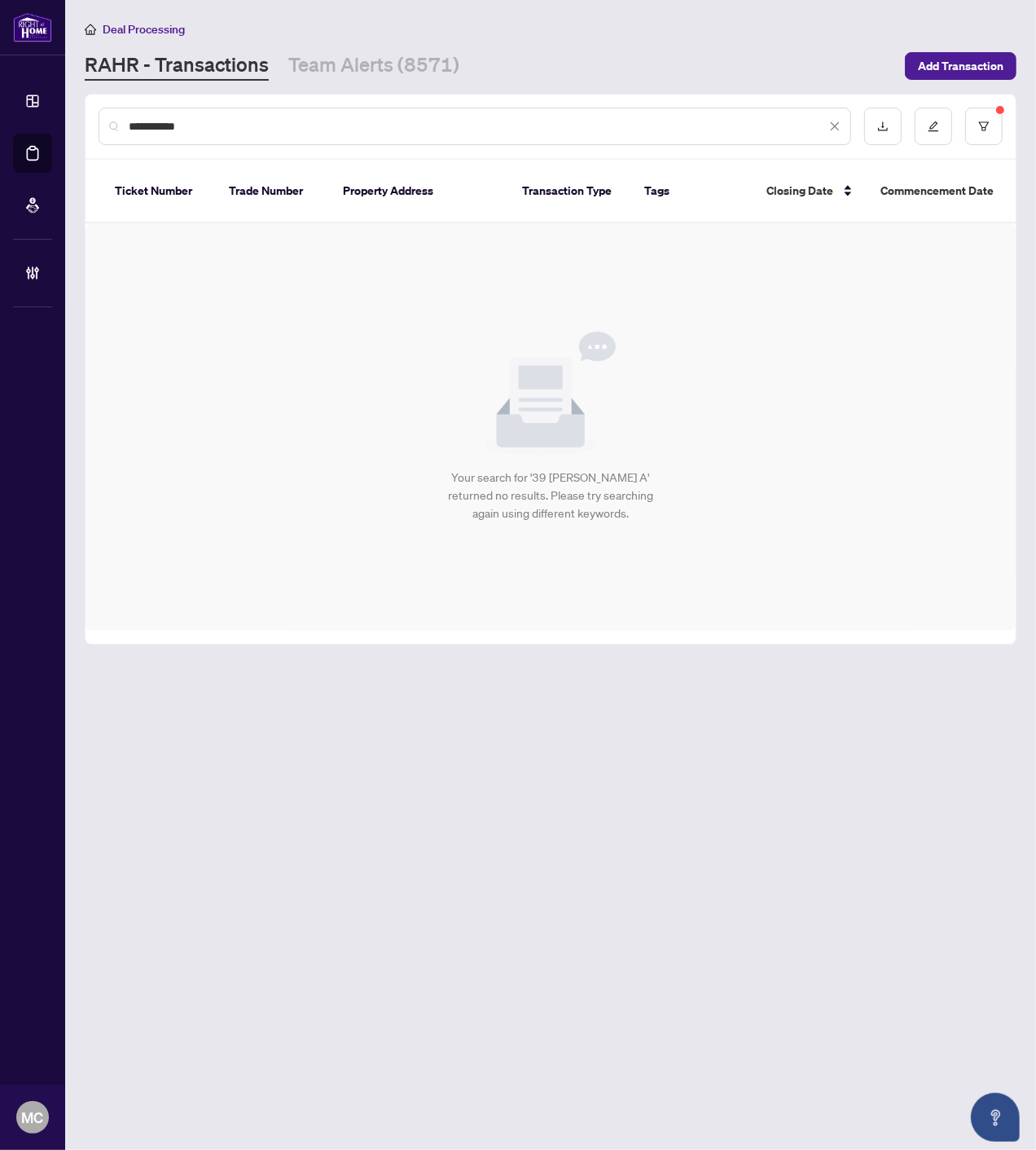
click at [493, 122] on input "**********" at bounding box center [478, 126] width 698 height 18
drag, startPoint x: 493, startPoint y: 122, endPoint x: -2, endPoint y: 123, distance: 495.0
click at [0, 123] on html "**********" at bounding box center [518, 575] width 1036 height 1150
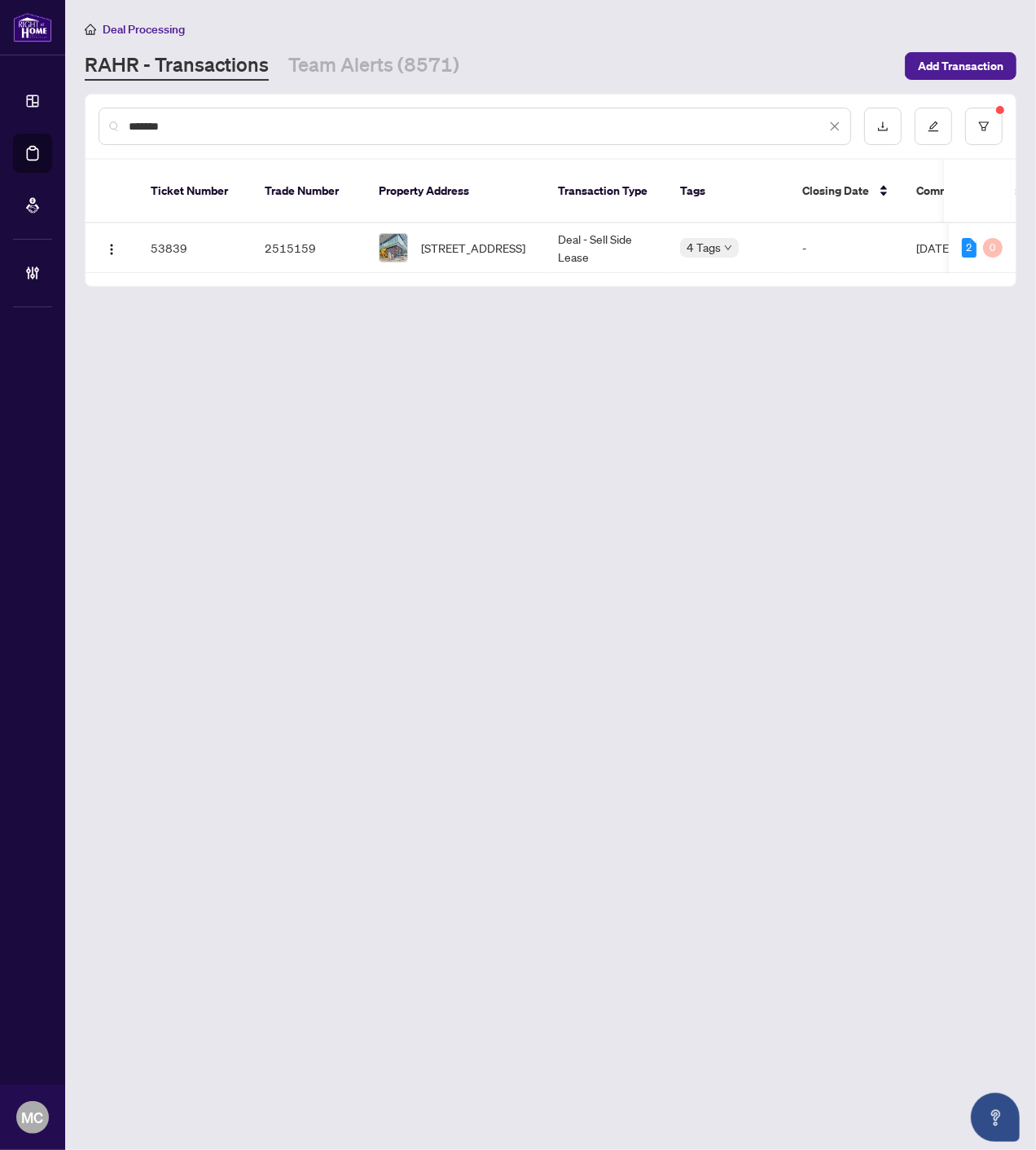
type input "*******"
click at [462, 245] on td "733-161 Roehampton Ave, Toronto, Ontario M4P 0C8, Canada" at bounding box center [455, 248] width 179 height 50
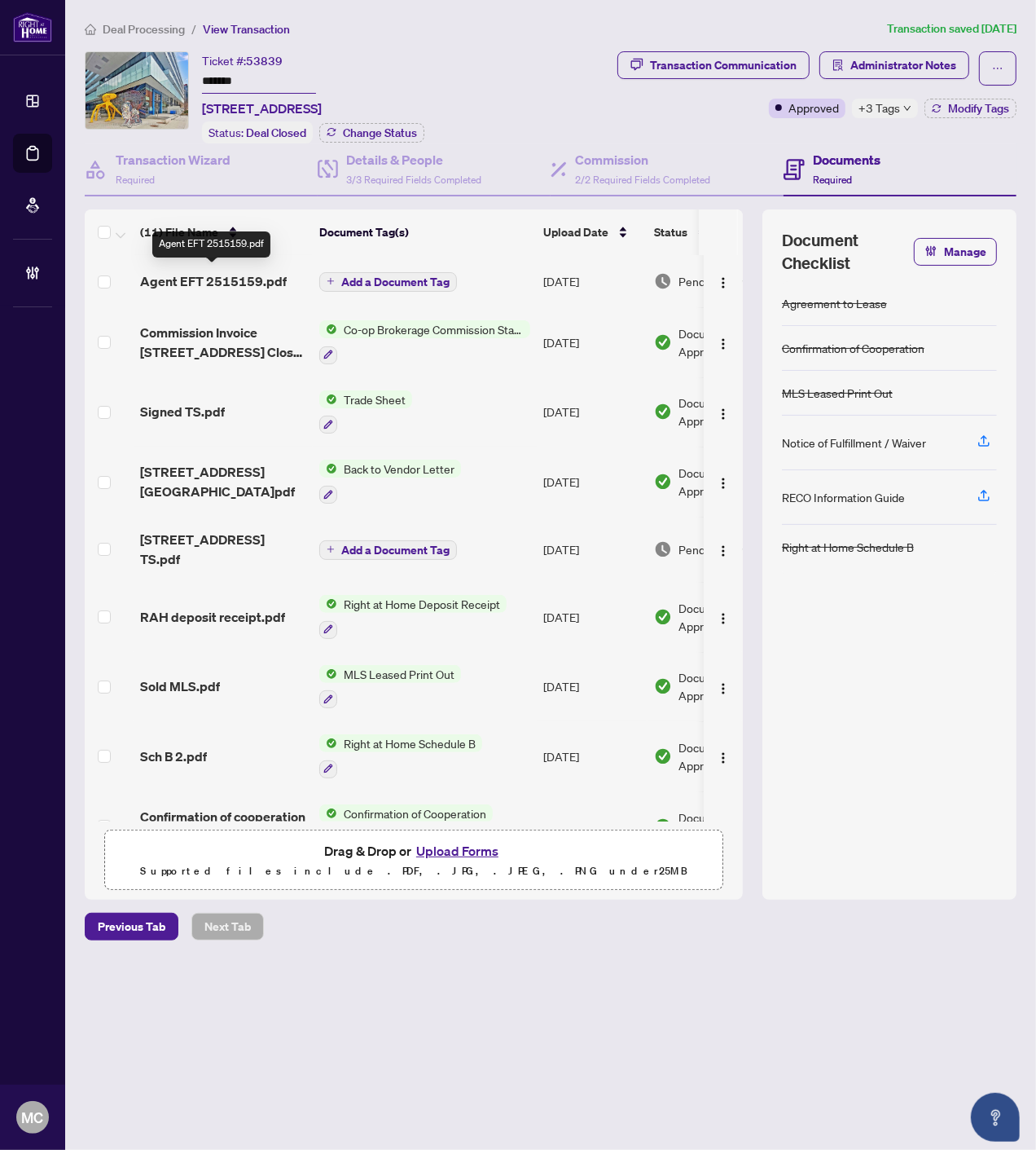
click at [202, 271] on span "Agent EFT 2515159.pdf" at bounding box center [213, 281] width 146 height 20
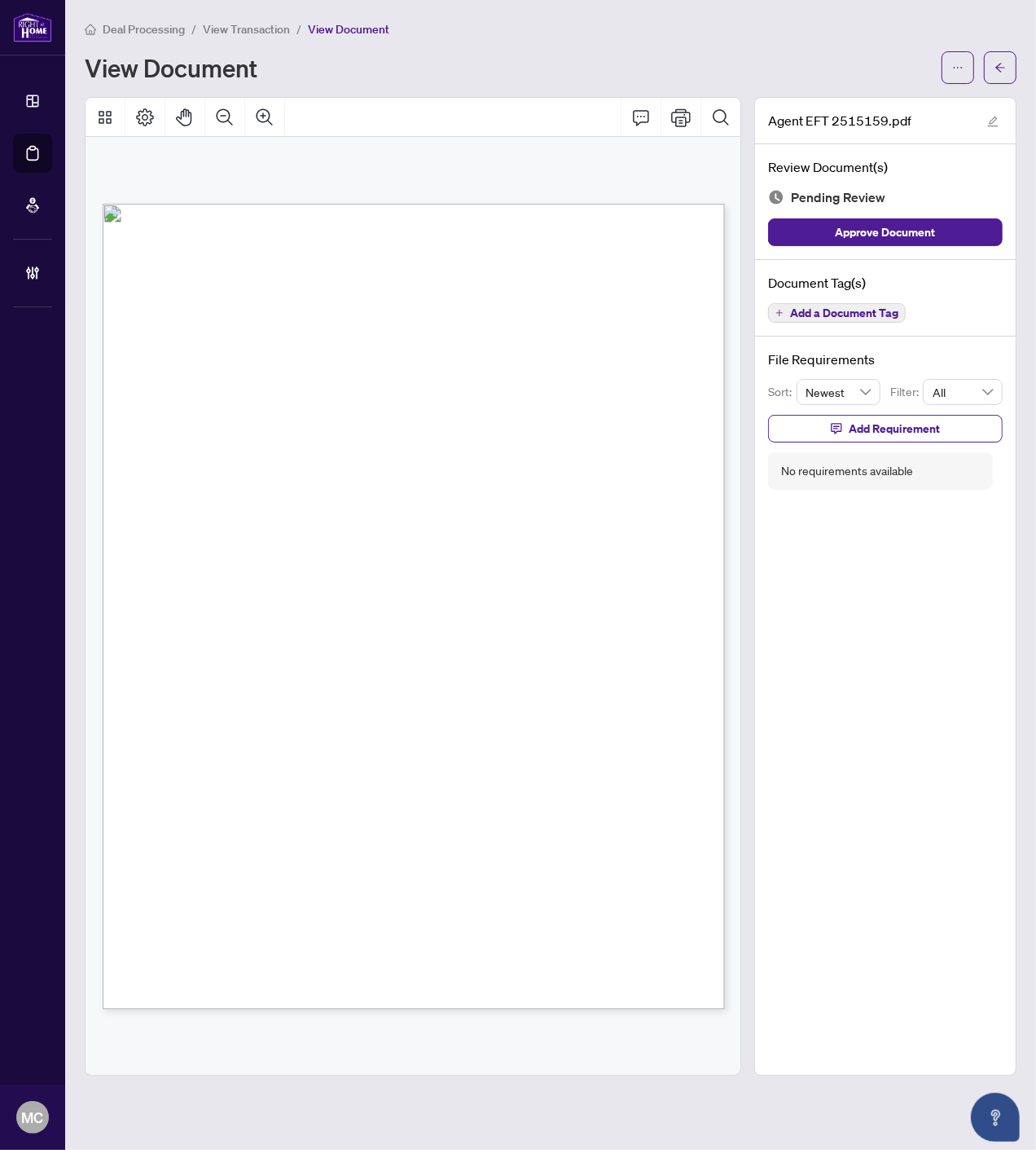
click at [843, 312] on span "Add a Document Tag" at bounding box center [844, 312] width 108 height 11
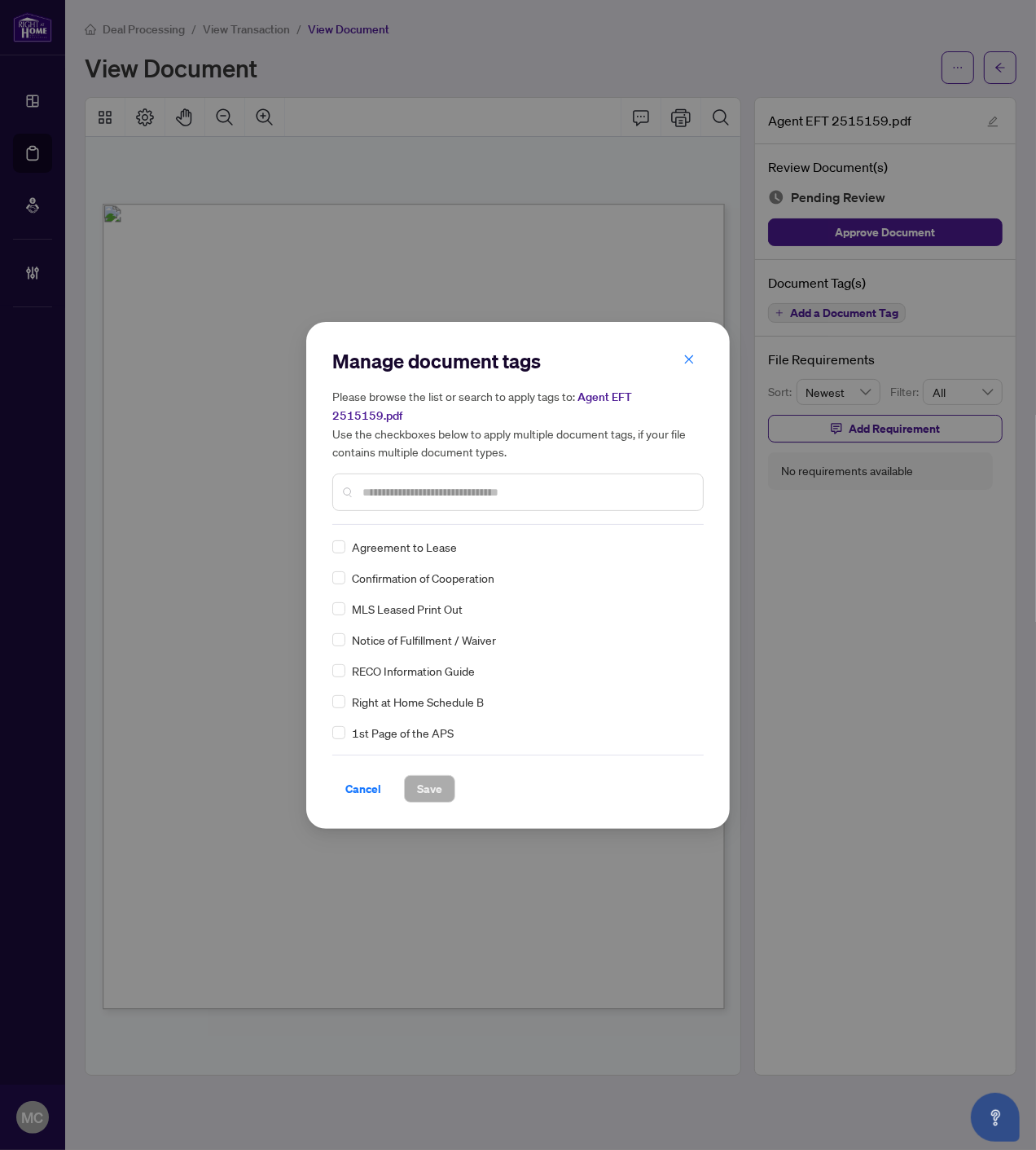
click at [412, 484] on input "text" at bounding box center [526, 492] width 328 height 18
type input "*"
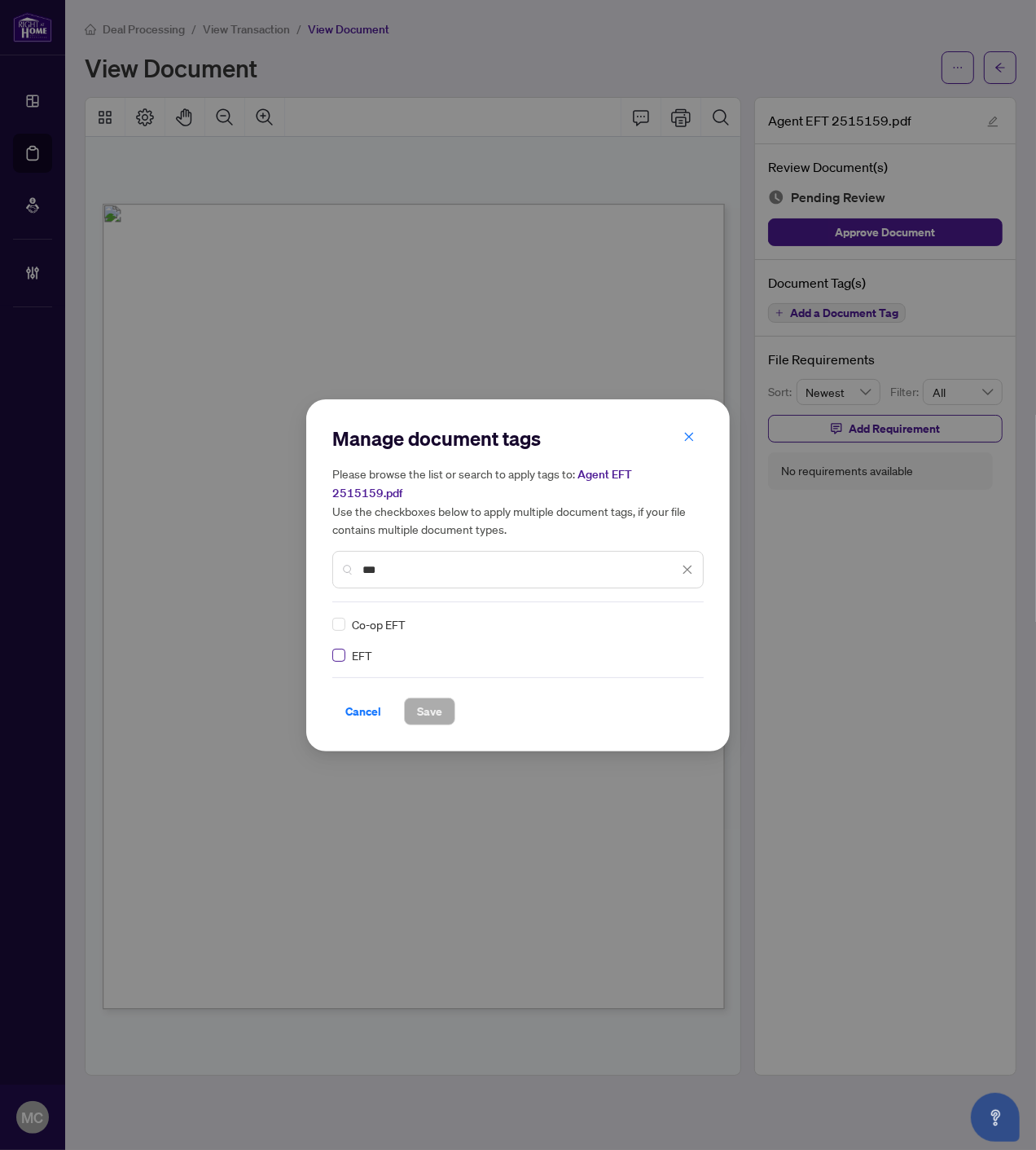
type input "***"
click at [670, 616] on img at bounding box center [670, 624] width 16 height 16
drag, startPoint x: 638, startPoint y: 677, endPoint x: 626, endPoint y: 693, distance: 20.0
click at [632, 687] on div "Pending Review Needs Work Approved" at bounding box center [629, 667] width 124 height 78
click at [626, 693] on div "Approved" at bounding box center [628, 693] width 104 height 18
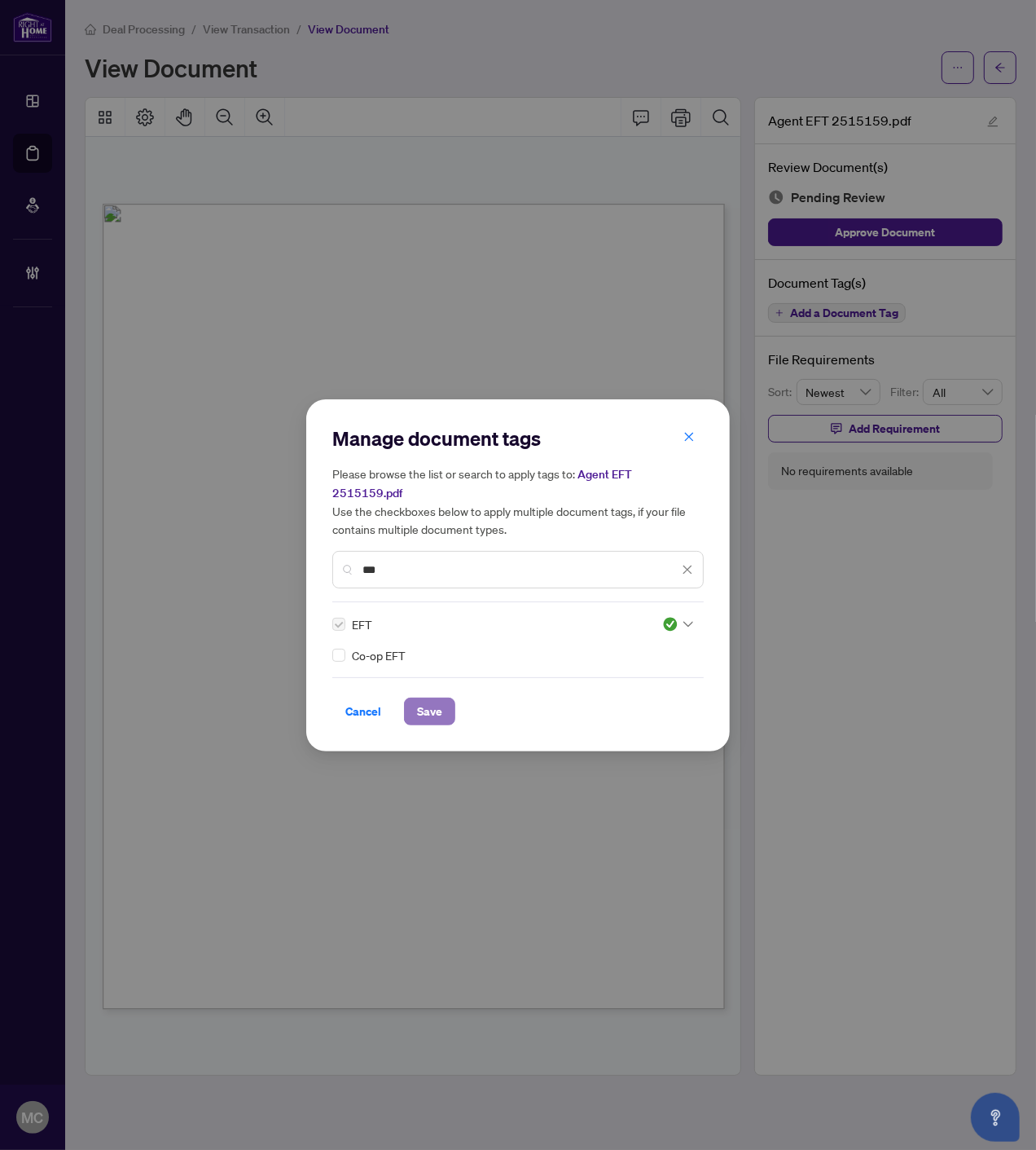
click at [437, 698] on span "Save" at bounding box center [429, 711] width 25 height 26
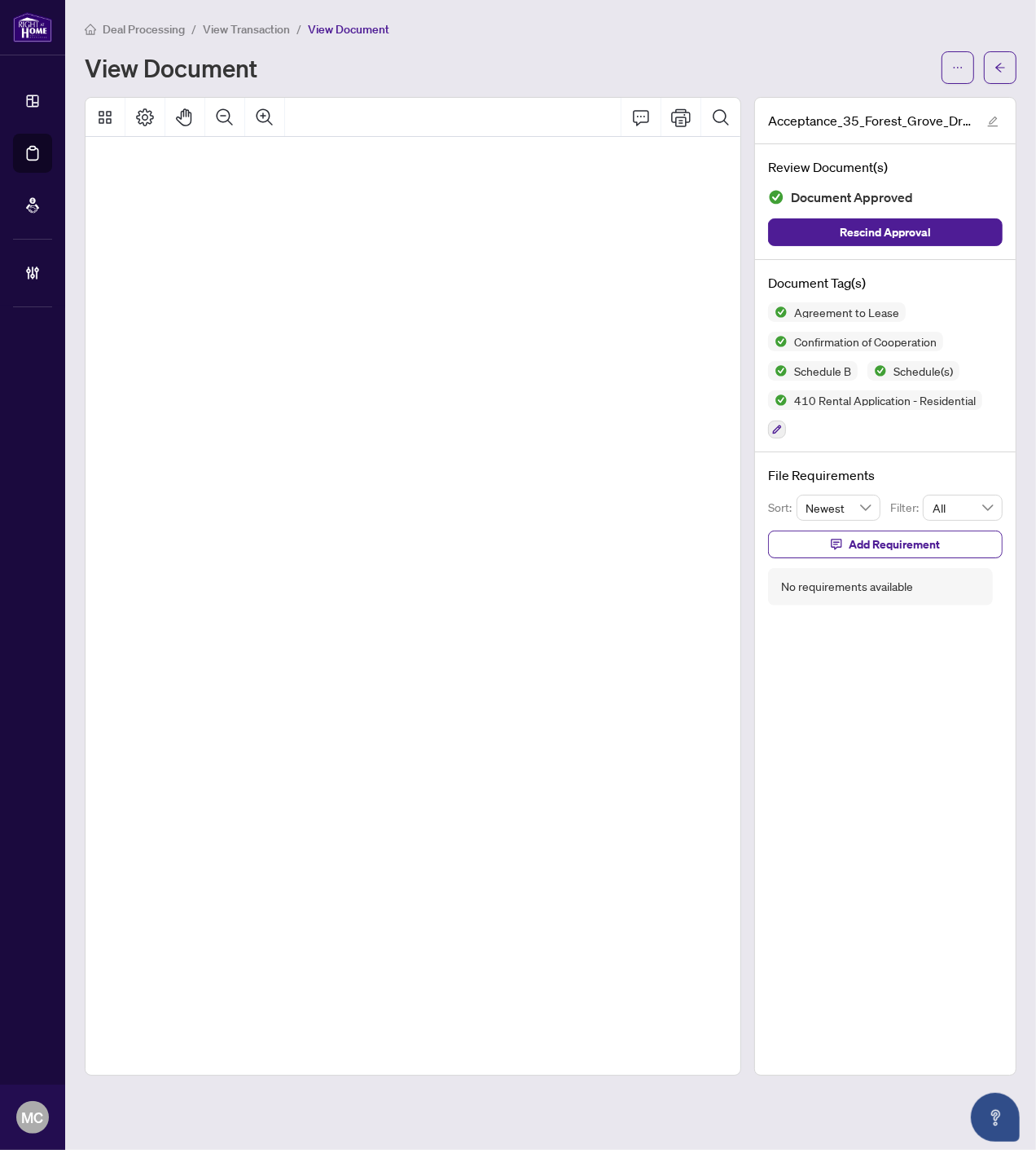
scroll to position [9583, 86]
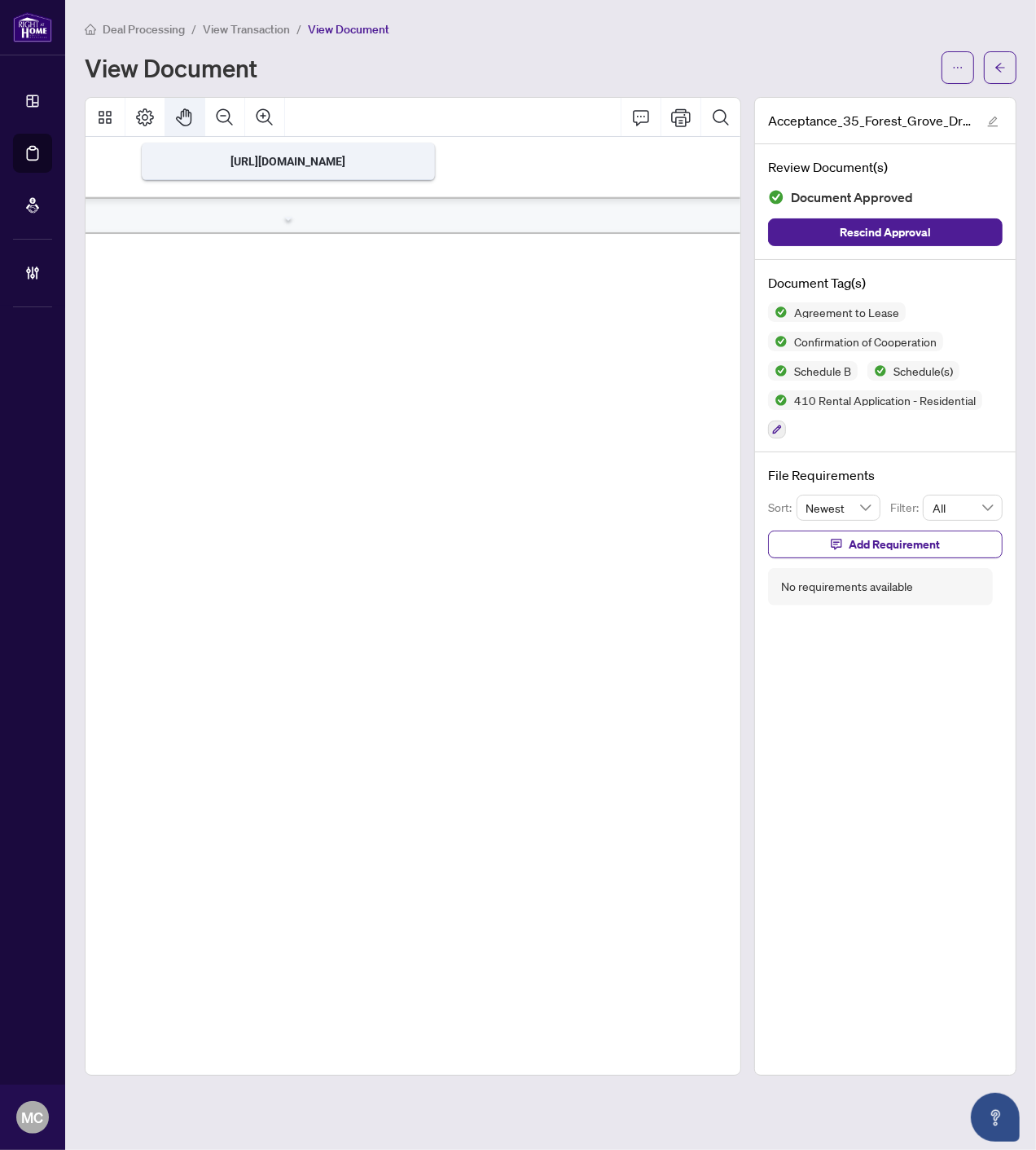
click at [182, 113] on icon "Pan Mode" at bounding box center [185, 117] width 20 height 20
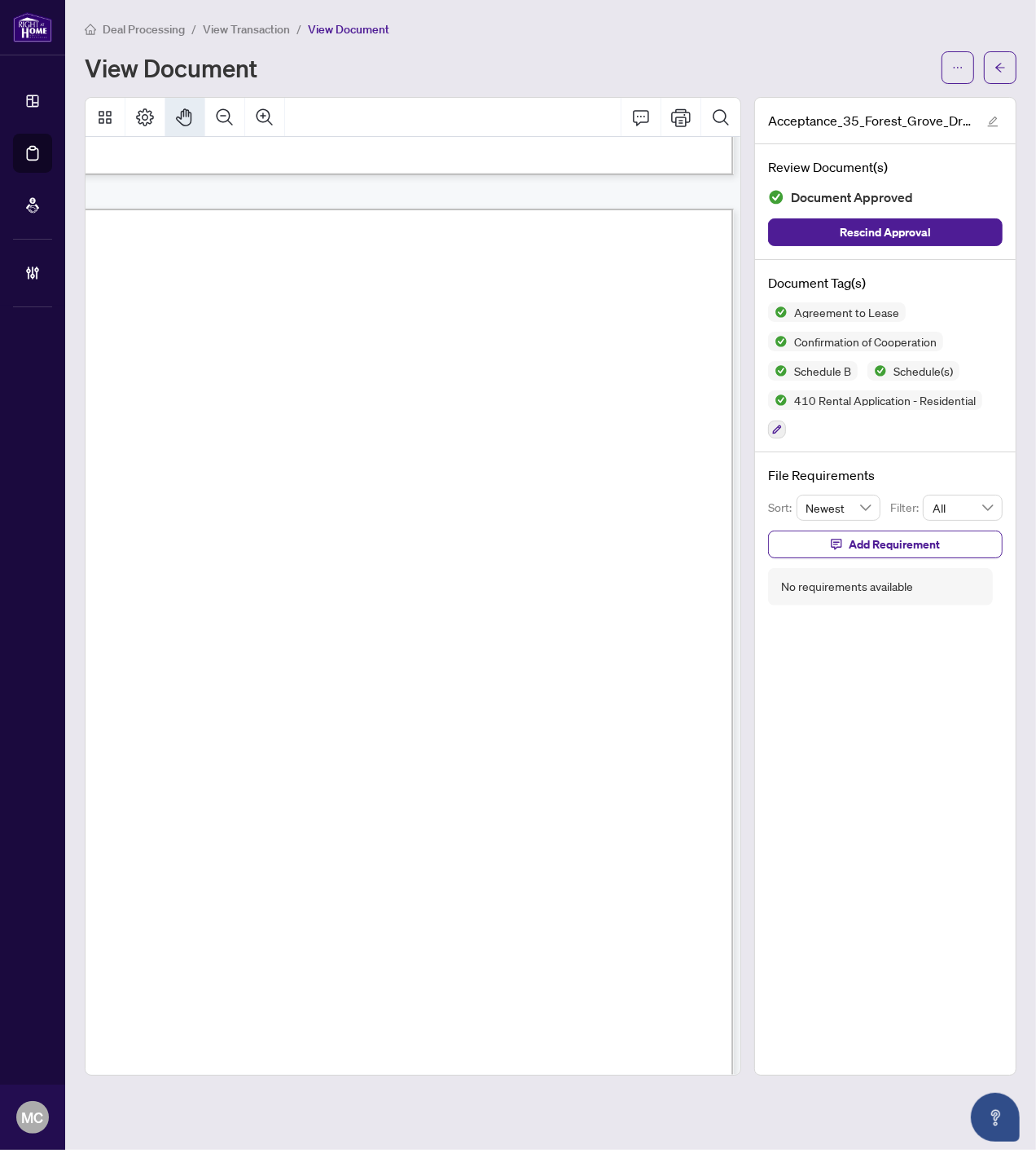
drag, startPoint x: 454, startPoint y: 362, endPoint x: 328, endPoint y: 484, distance: 175.4
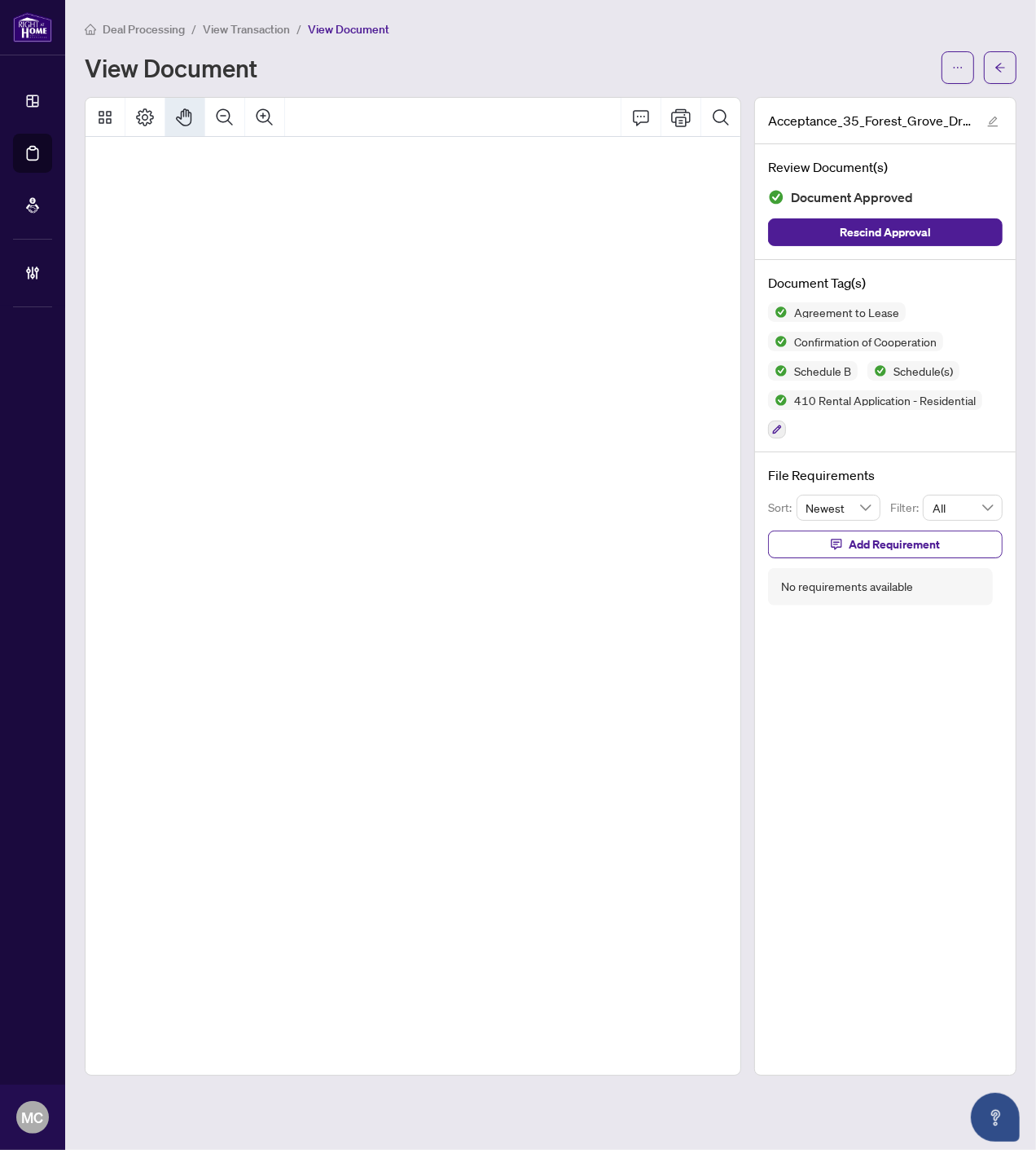
drag, startPoint x: 296, startPoint y: 657, endPoint x: 484, endPoint y: 565, distance: 209.3
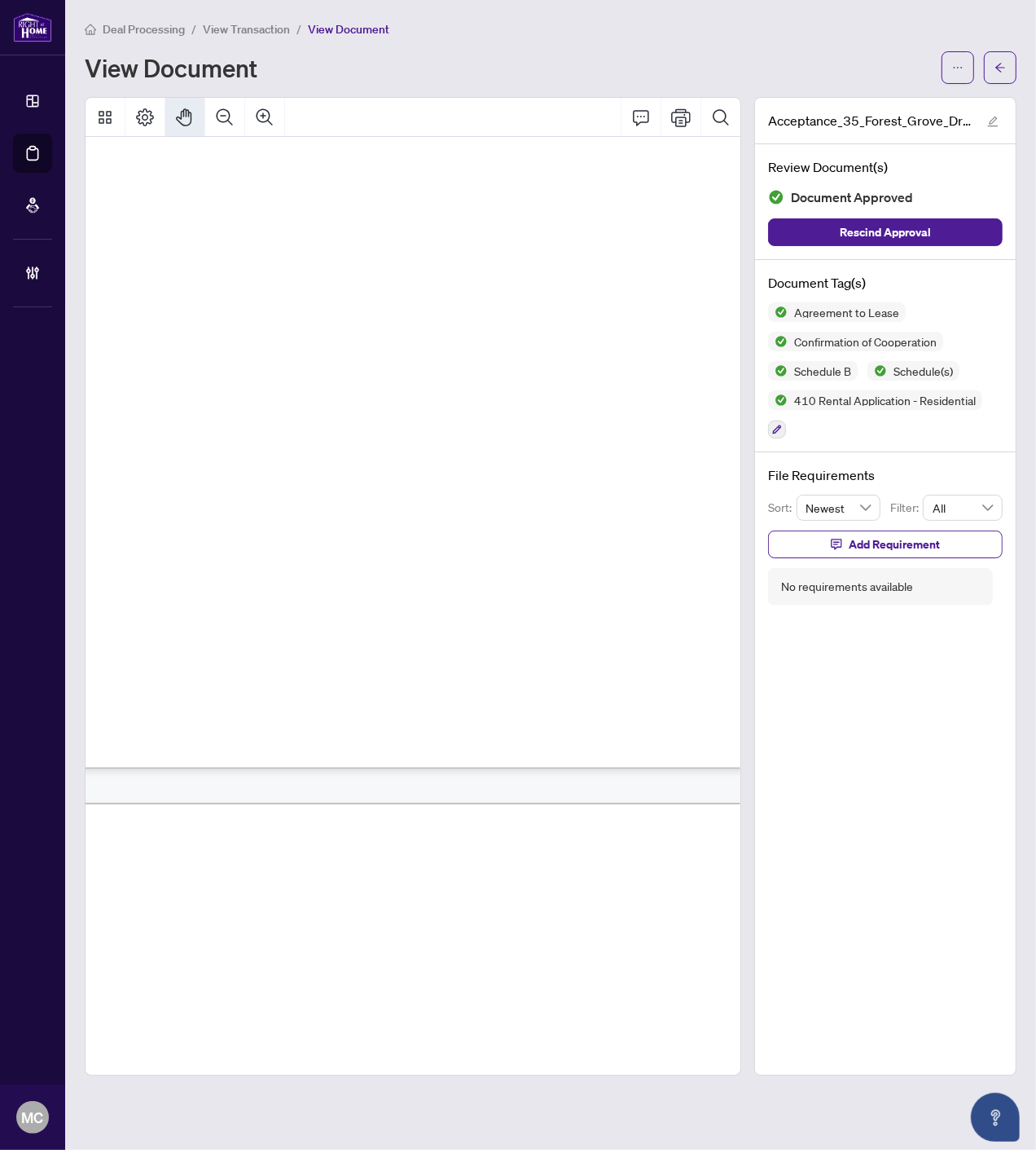
scroll to position [14602, 218]
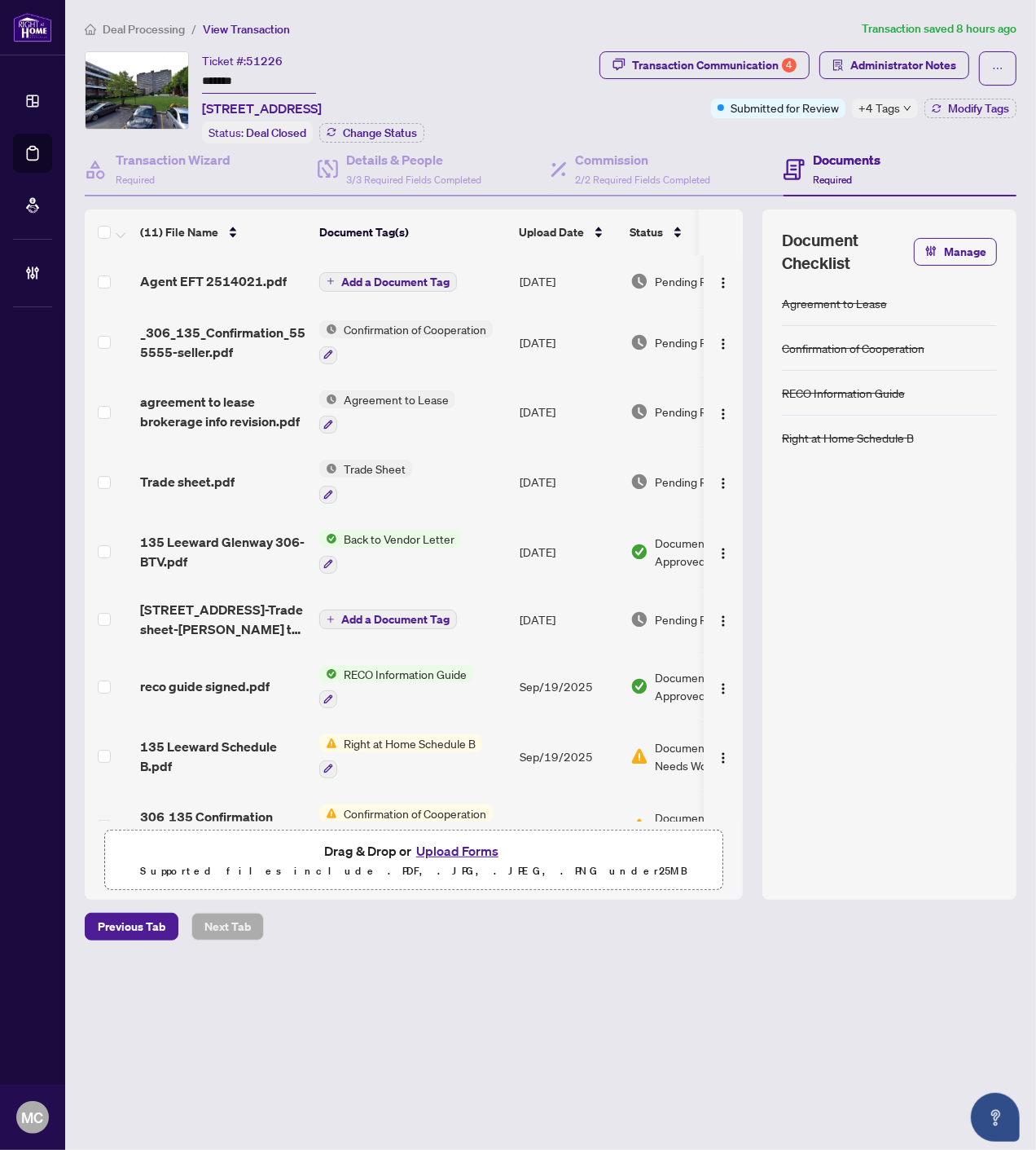
click at [882, 113] on span "+4 Tags" at bounding box center [879, 108] width 41 height 19
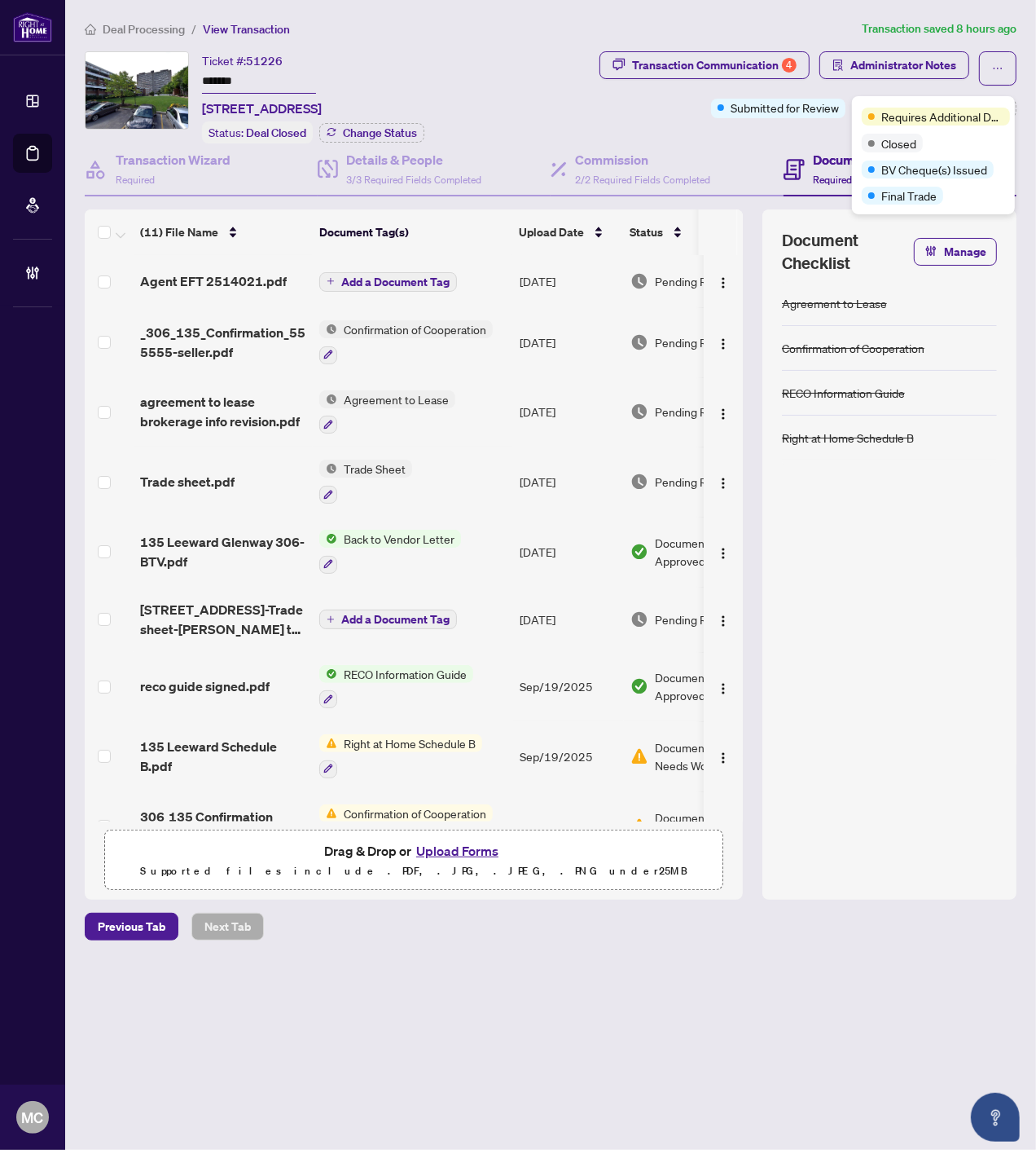
click at [626, 112] on div "Transaction Communication 4 Administrator Notes Submitted for Review +4 Tags Mo…" at bounding box center [766, 85] width 502 height 67
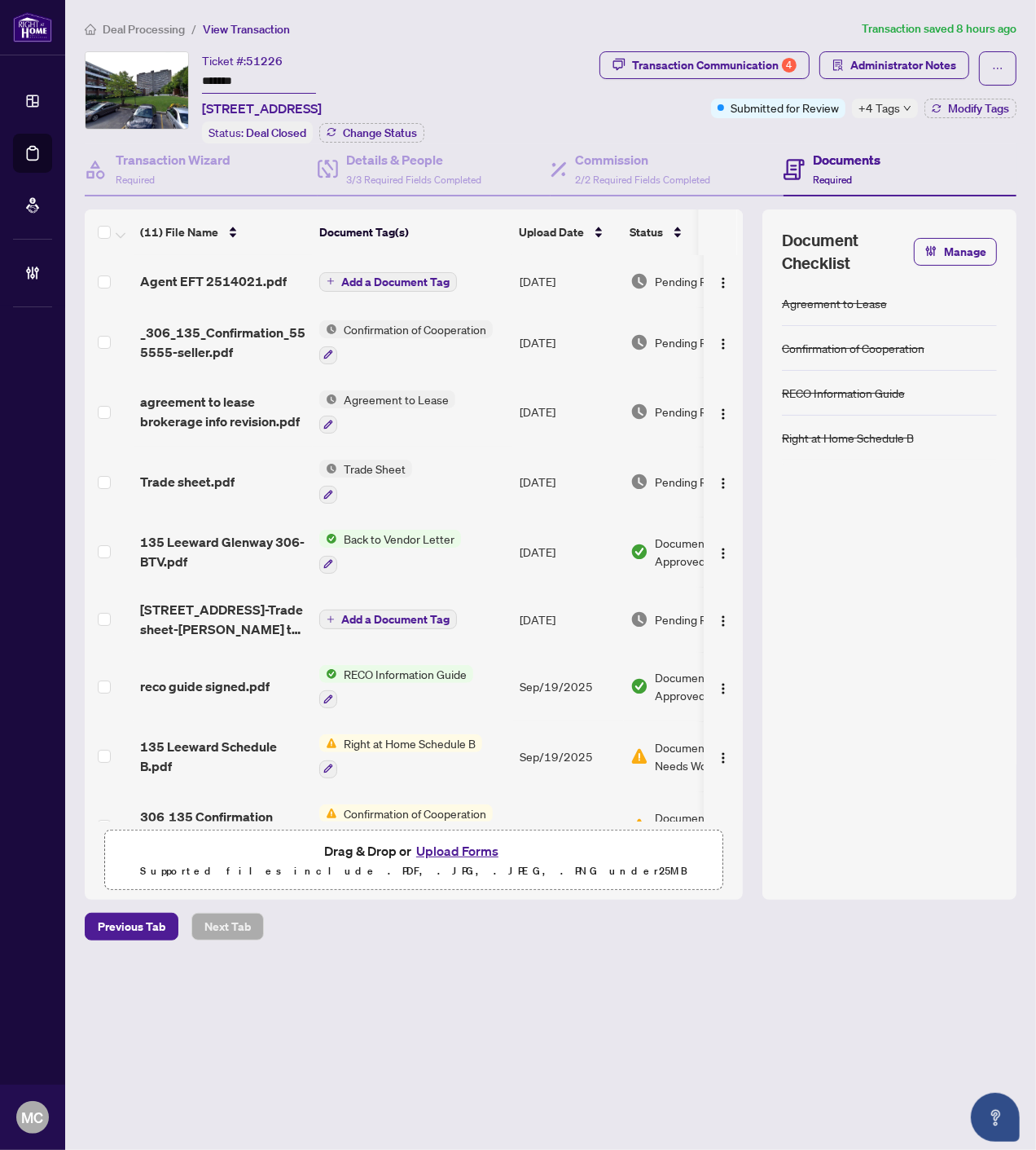
click at [215, 75] on input "*******" at bounding box center [259, 81] width 114 height 23
click at [214, 75] on input "*******" at bounding box center [259, 81] width 114 height 23
click at [959, 46] on div "Deal Processing / View Transaction Transaction saved 8 hours ago Ticket #: 5122…" at bounding box center [551, 480] width 945 height 921
click at [953, 57] on span "Administrator Notes" at bounding box center [903, 65] width 106 height 26
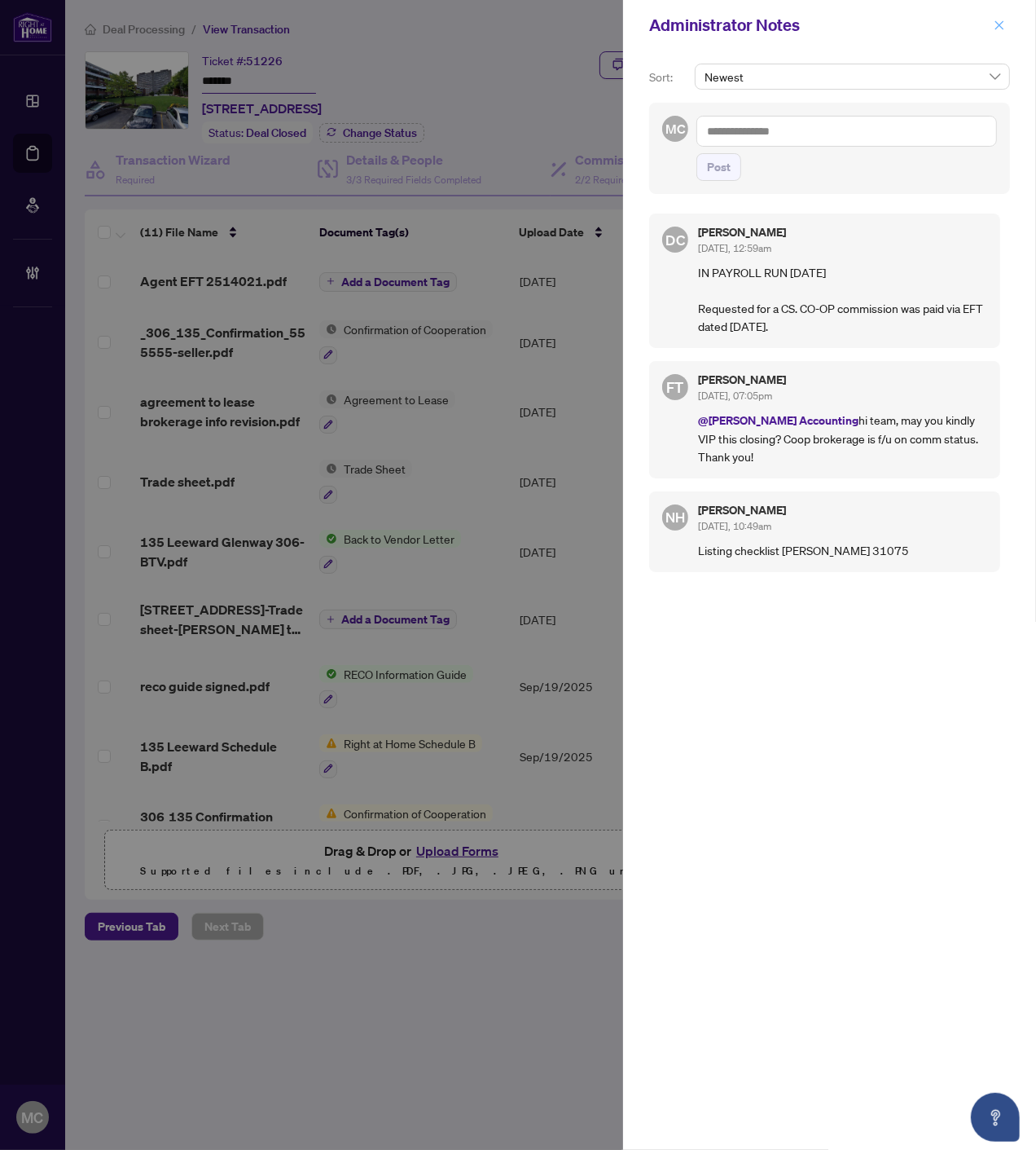
click at [991, 19] on button "button" at bounding box center [1000, 25] width 22 height 20
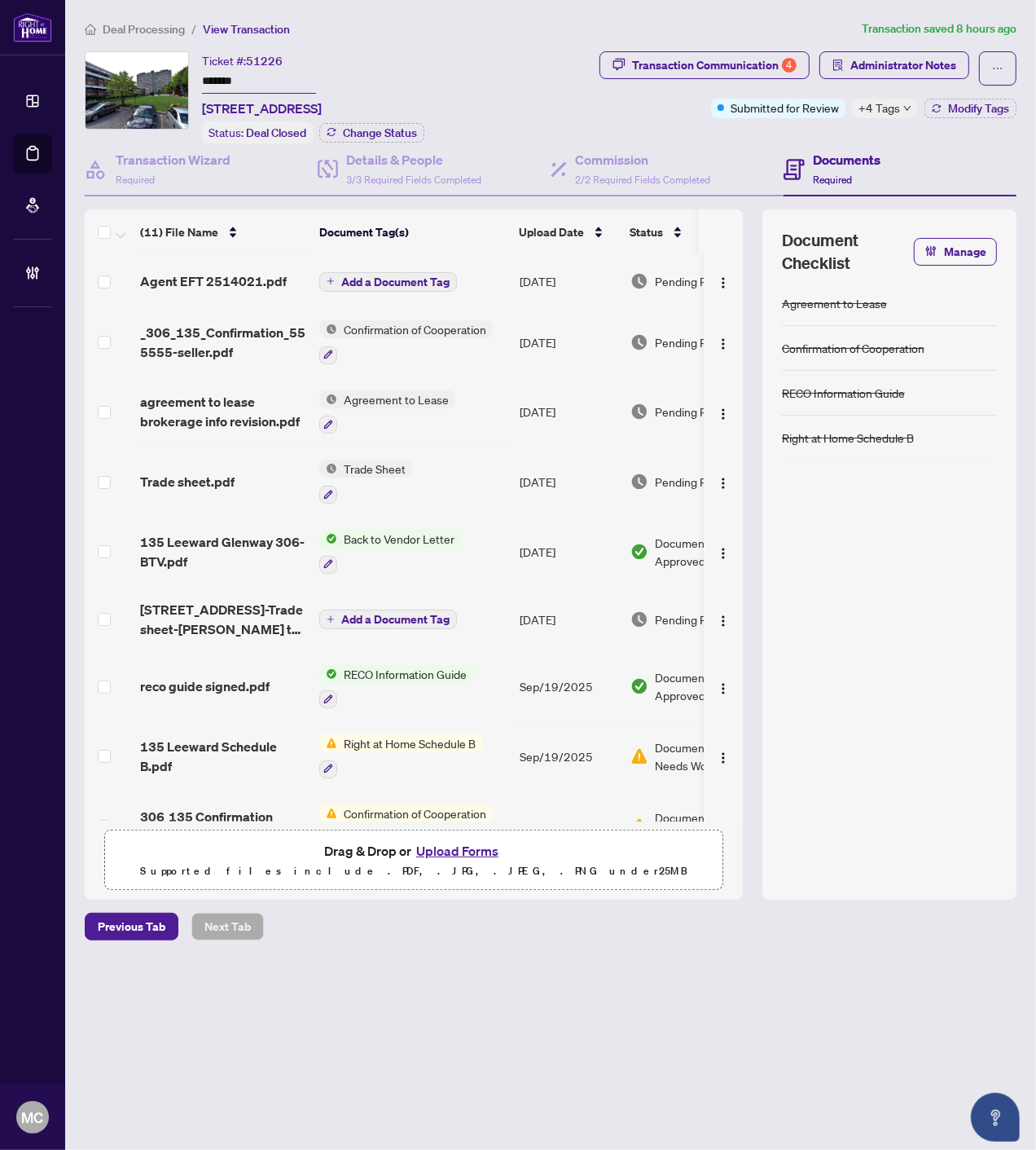
click at [149, 25] on span "Deal Processing" at bounding box center [144, 29] width 83 height 15
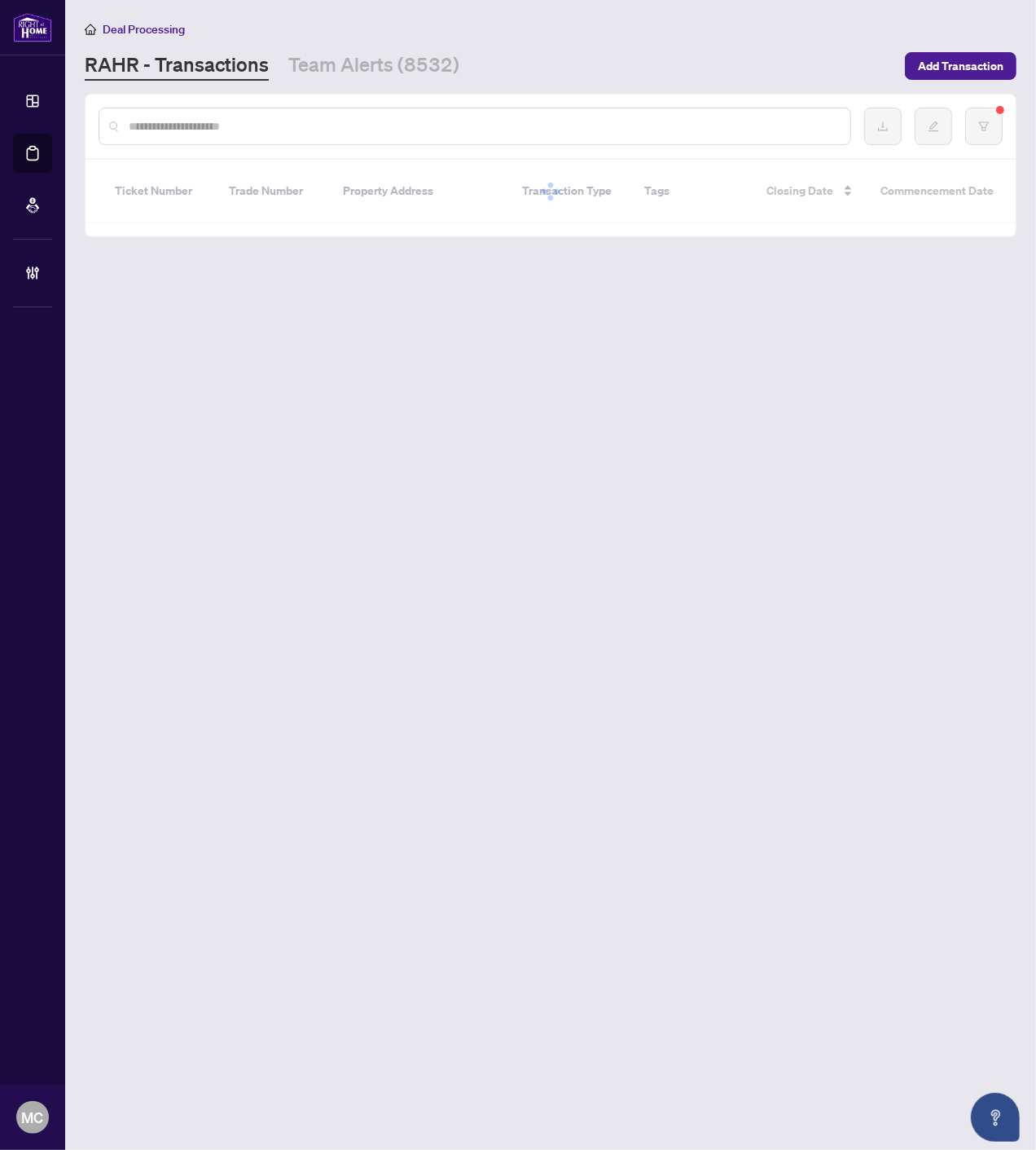
click at [292, 129] on input "text" at bounding box center [484, 126] width 709 height 18
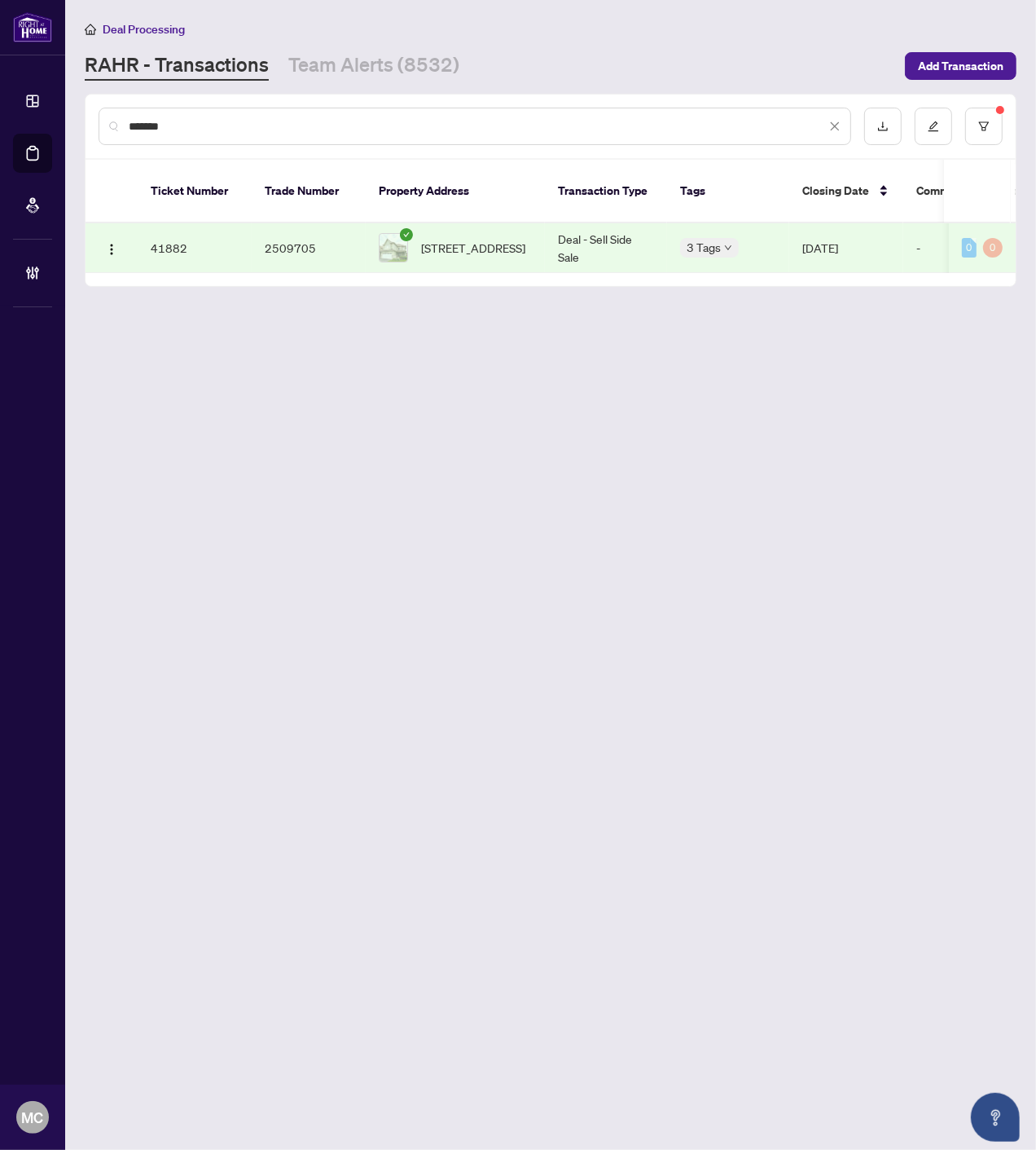
type input "*******"
click at [453, 238] on span "167 Brookhouse Dr, Clarington, Ontario L1B 1N9, Canada" at bounding box center [473, 247] width 104 height 18
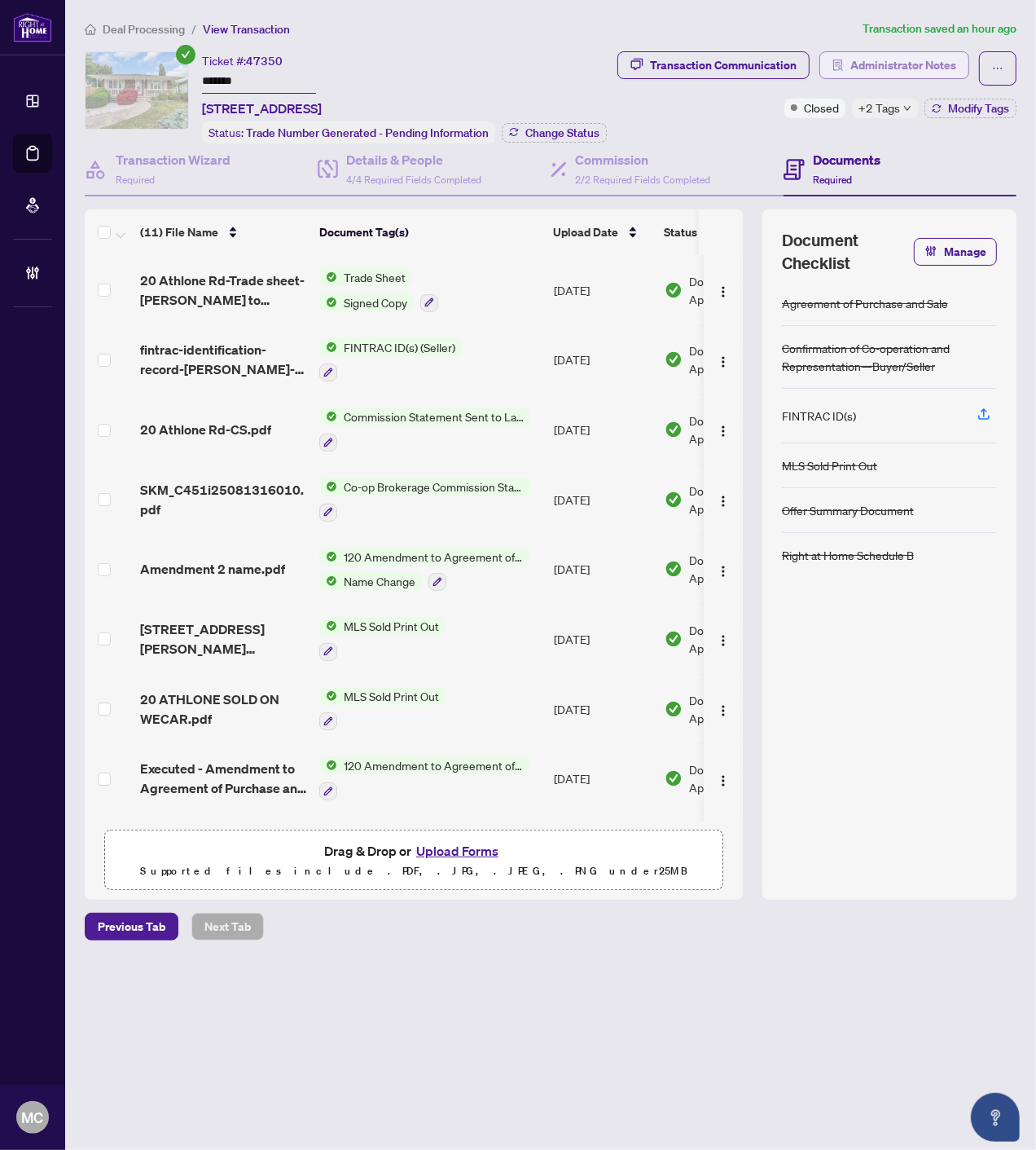
click at [895, 65] on span "Administrator Notes" at bounding box center [903, 65] width 106 height 26
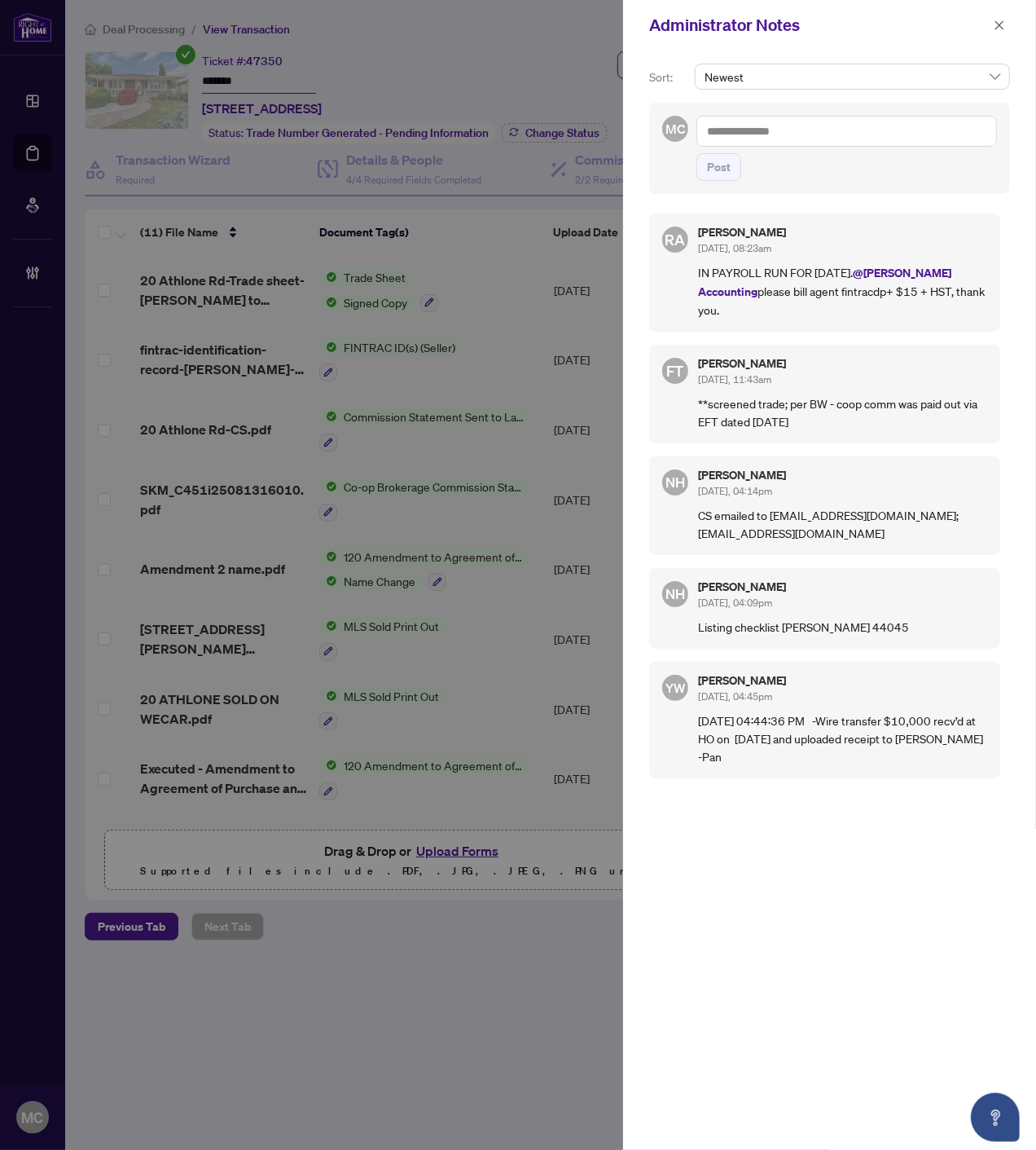
click at [875, 129] on textarea at bounding box center [847, 131] width 300 height 31
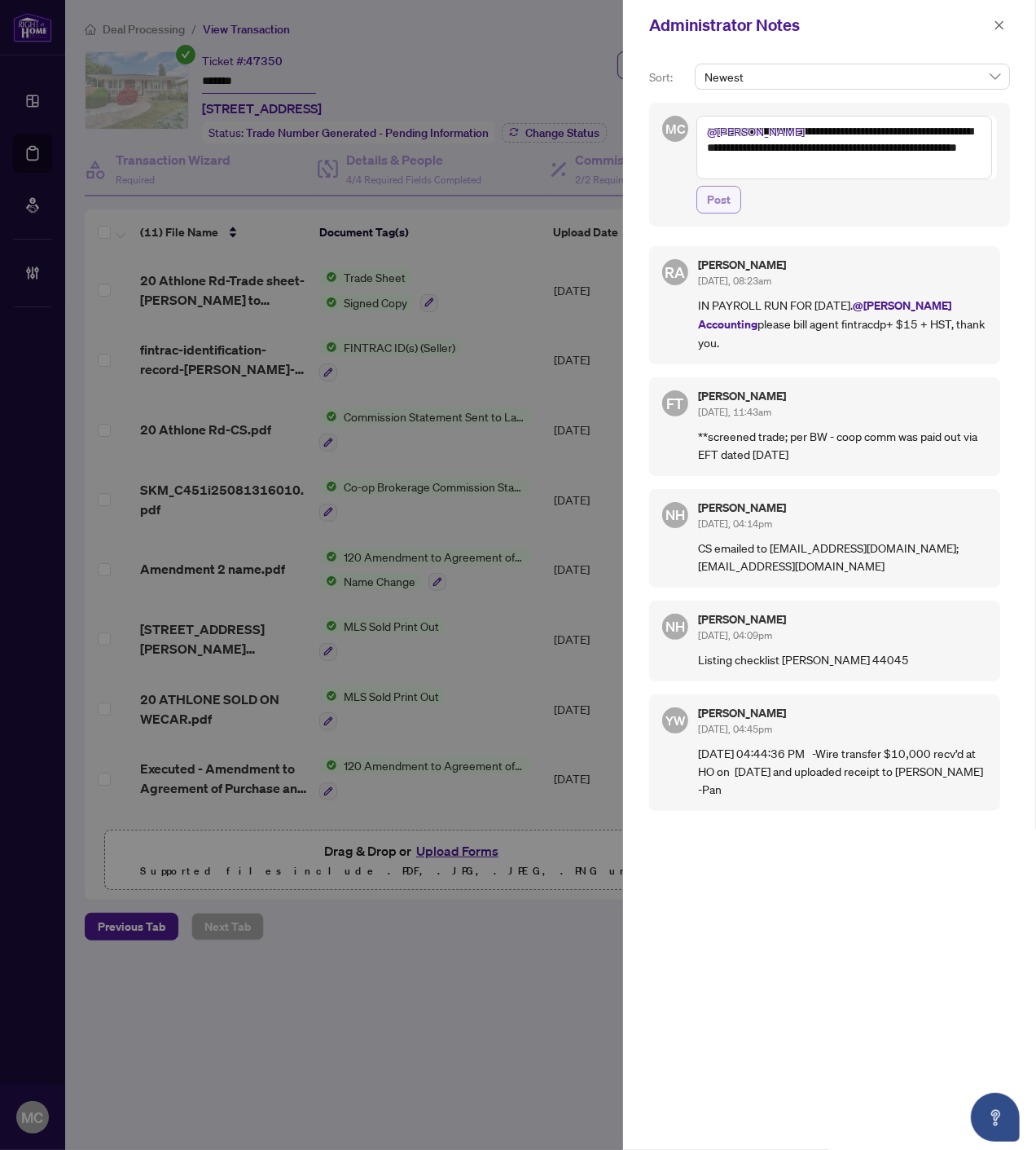
type textarea "**********"
click at [726, 197] on span "Post" at bounding box center [718, 200] width 23 height 26
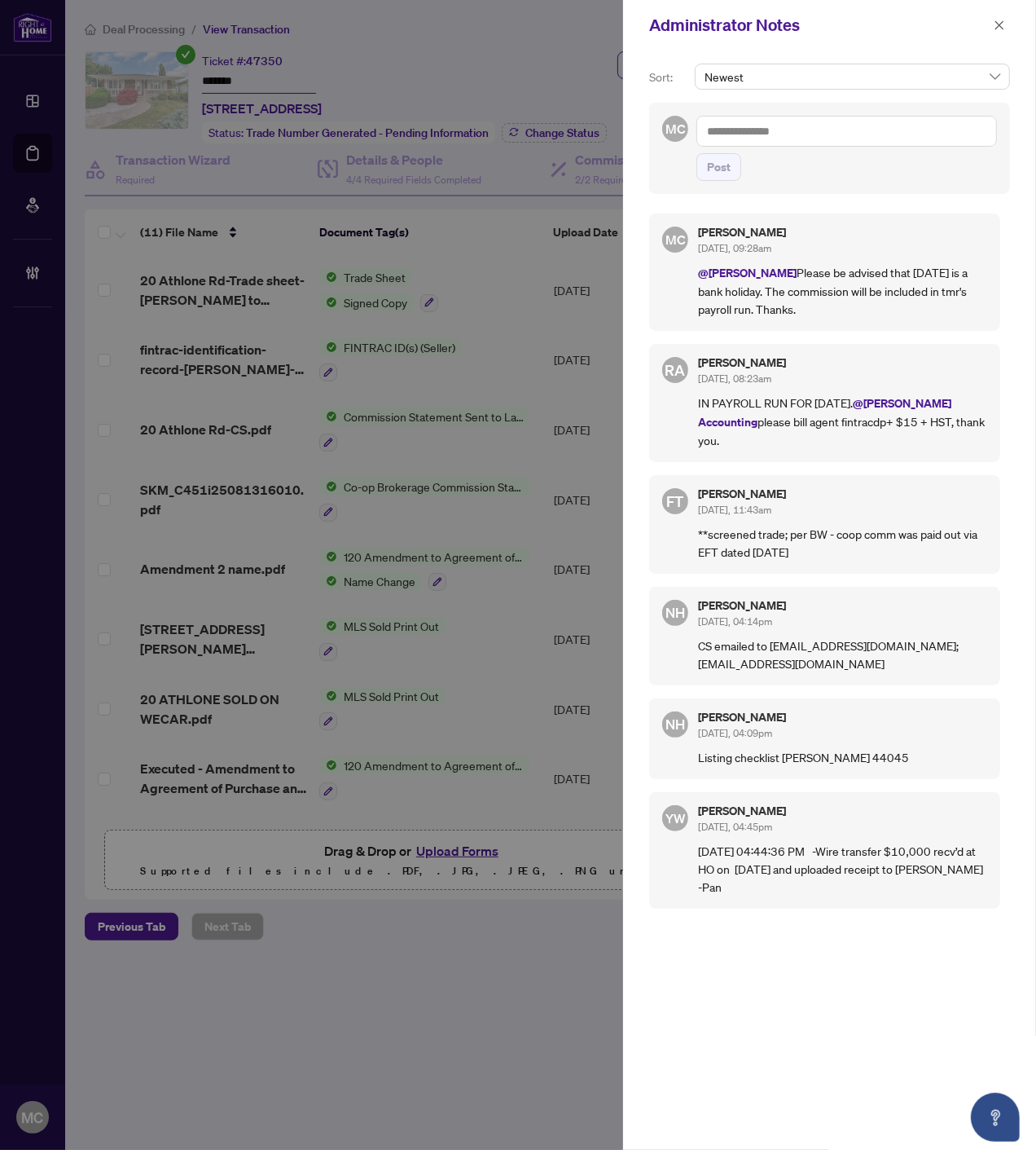
click at [879, 124] on textarea at bounding box center [847, 131] width 300 height 31
paste textarea "**********"
click at [862, 127] on textarea "**********" at bounding box center [847, 131] width 300 height 31
type textarea "**********"
drag, startPoint x: 712, startPoint y: 168, endPoint x: 963, endPoint y: 223, distance: 257.0
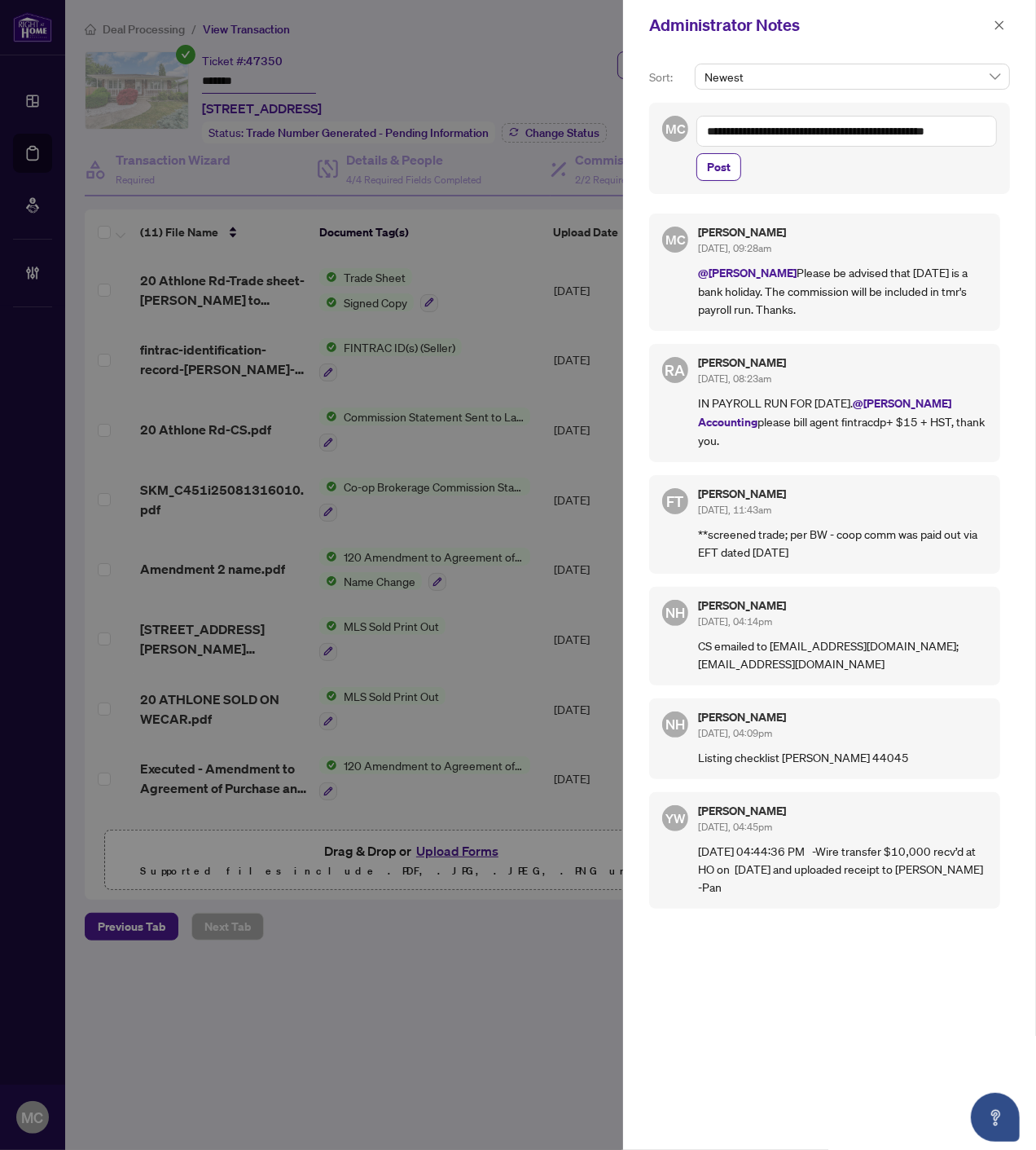
click at [712, 168] on span "Post" at bounding box center [718, 167] width 23 height 26
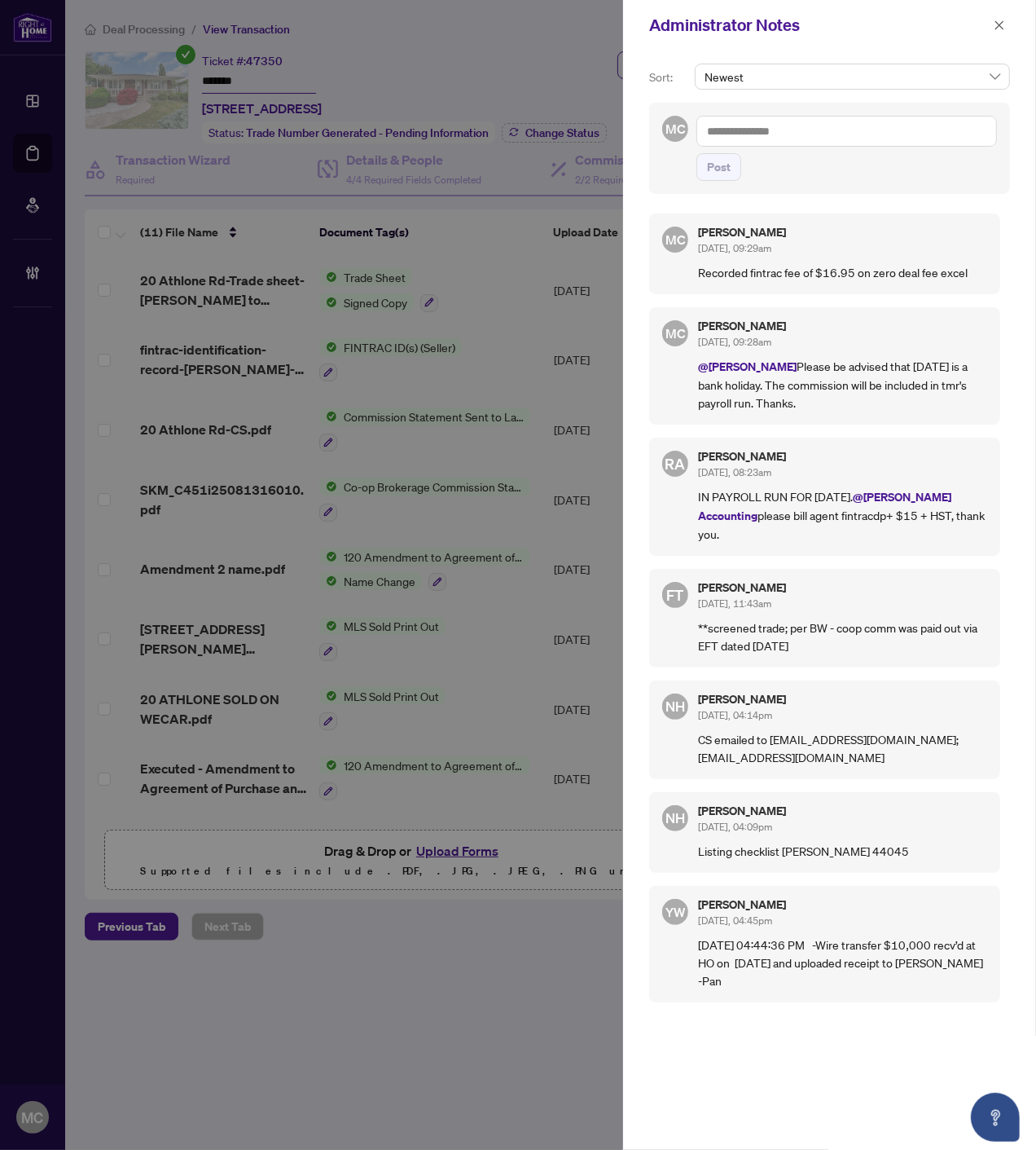
drag, startPoint x: 998, startPoint y: 23, endPoint x: 1027, endPoint y: 69, distance: 54.4
click at [998, 23] on icon "close" at bounding box center [1000, 25] width 9 height 9
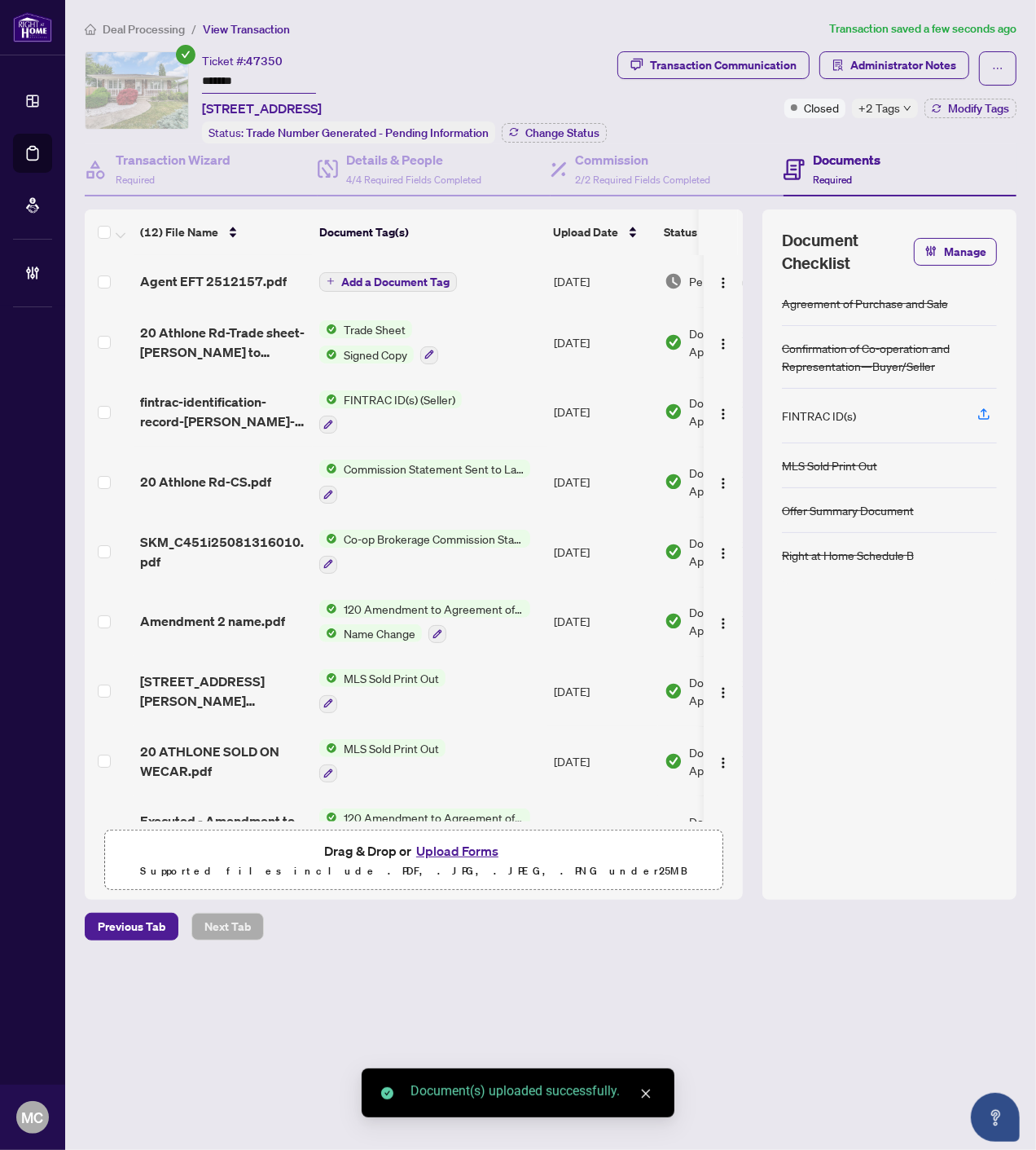
click at [379, 276] on span "Add a Document Tag" at bounding box center [396, 281] width 108 height 11
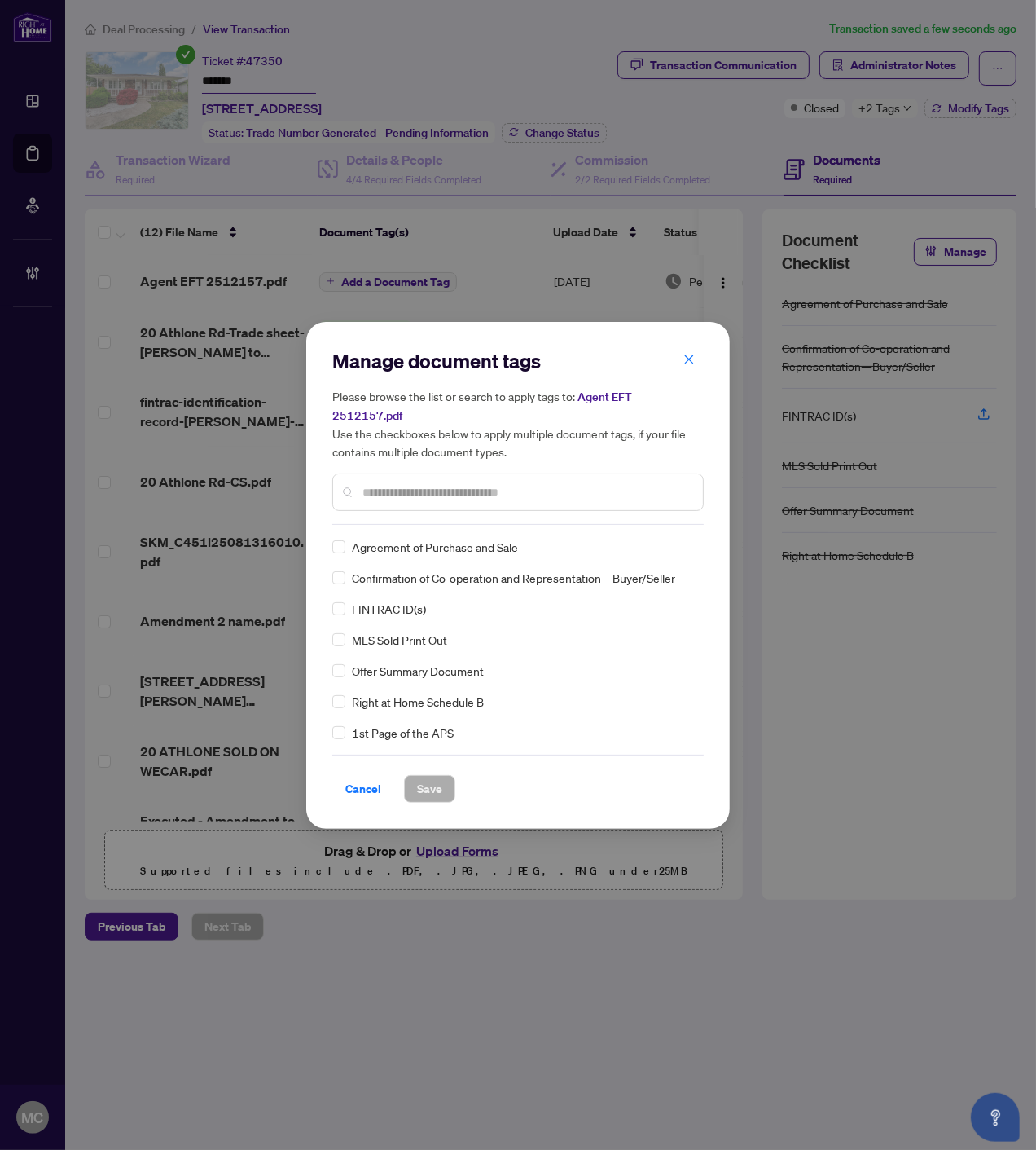
click at [486, 485] on input "text" at bounding box center [526, 492] width 328 height 18
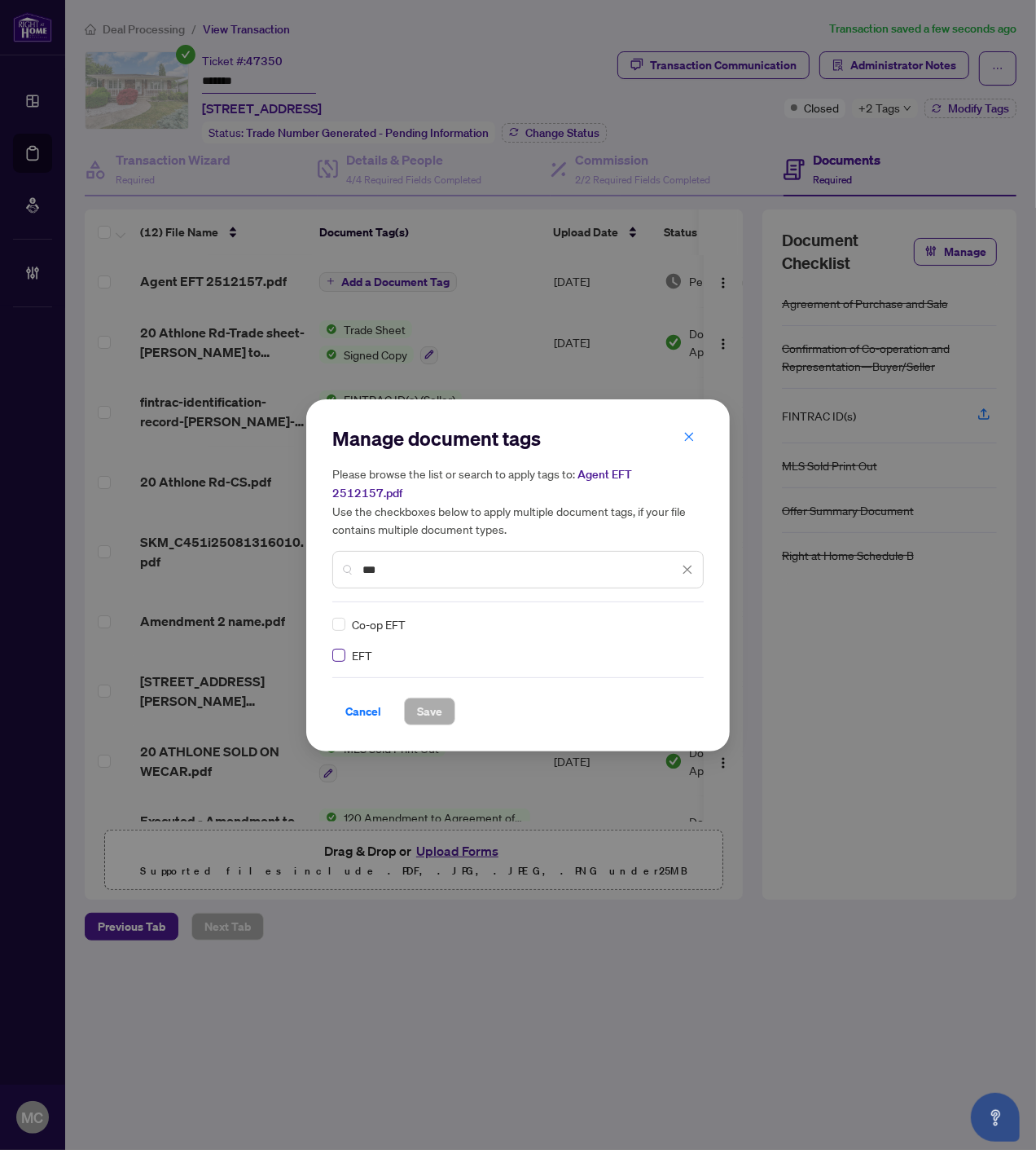
type input "***"
click at [683, 621] on icon at bounding box center [688, 625] width 9 height 7
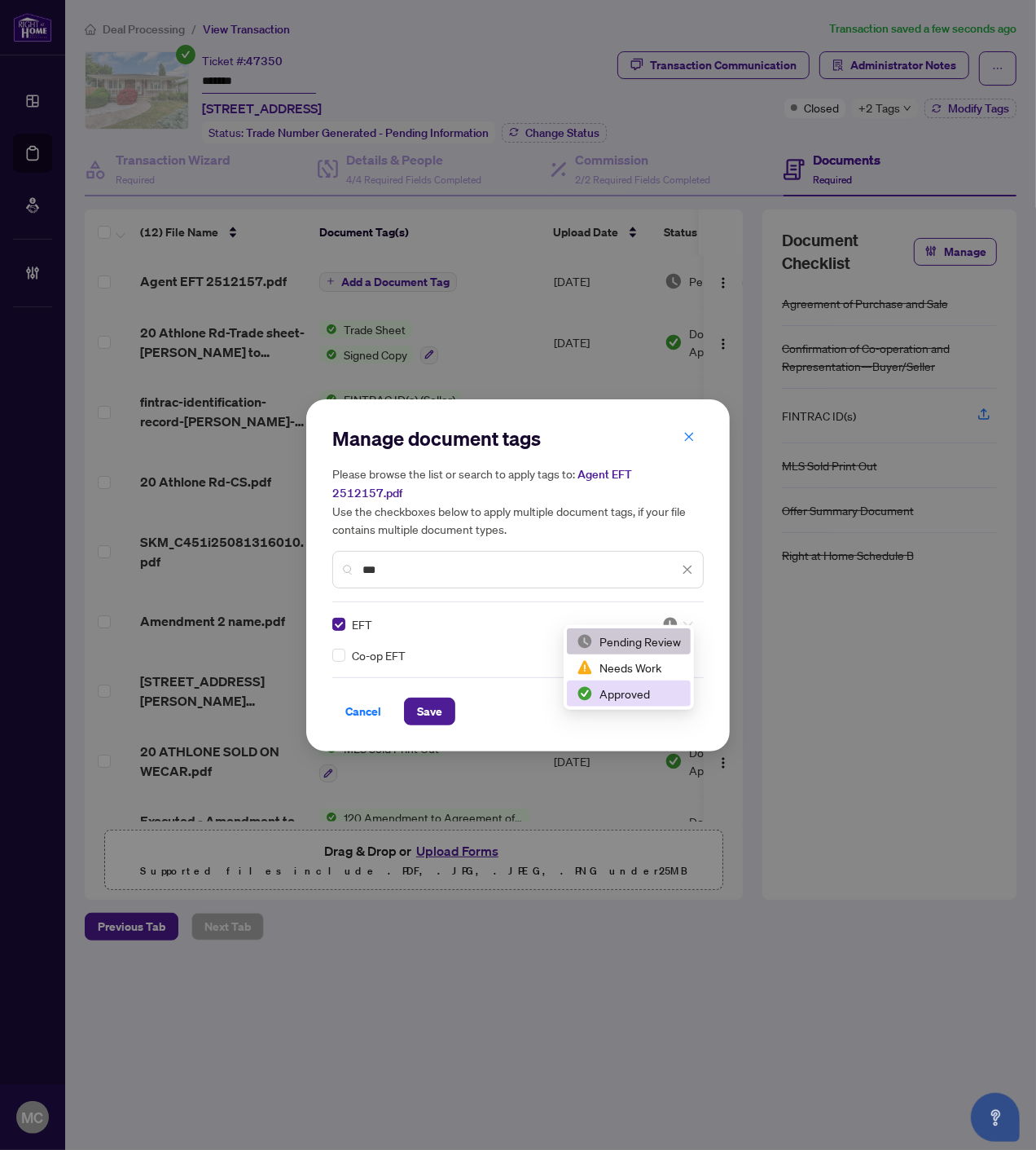
click at [621, 702] on div "Approved" at bounding box center [629, 694] width 124 height 26
click at [429, 713] on span "Save" at bounding box center [429, 711] width 25 height 26
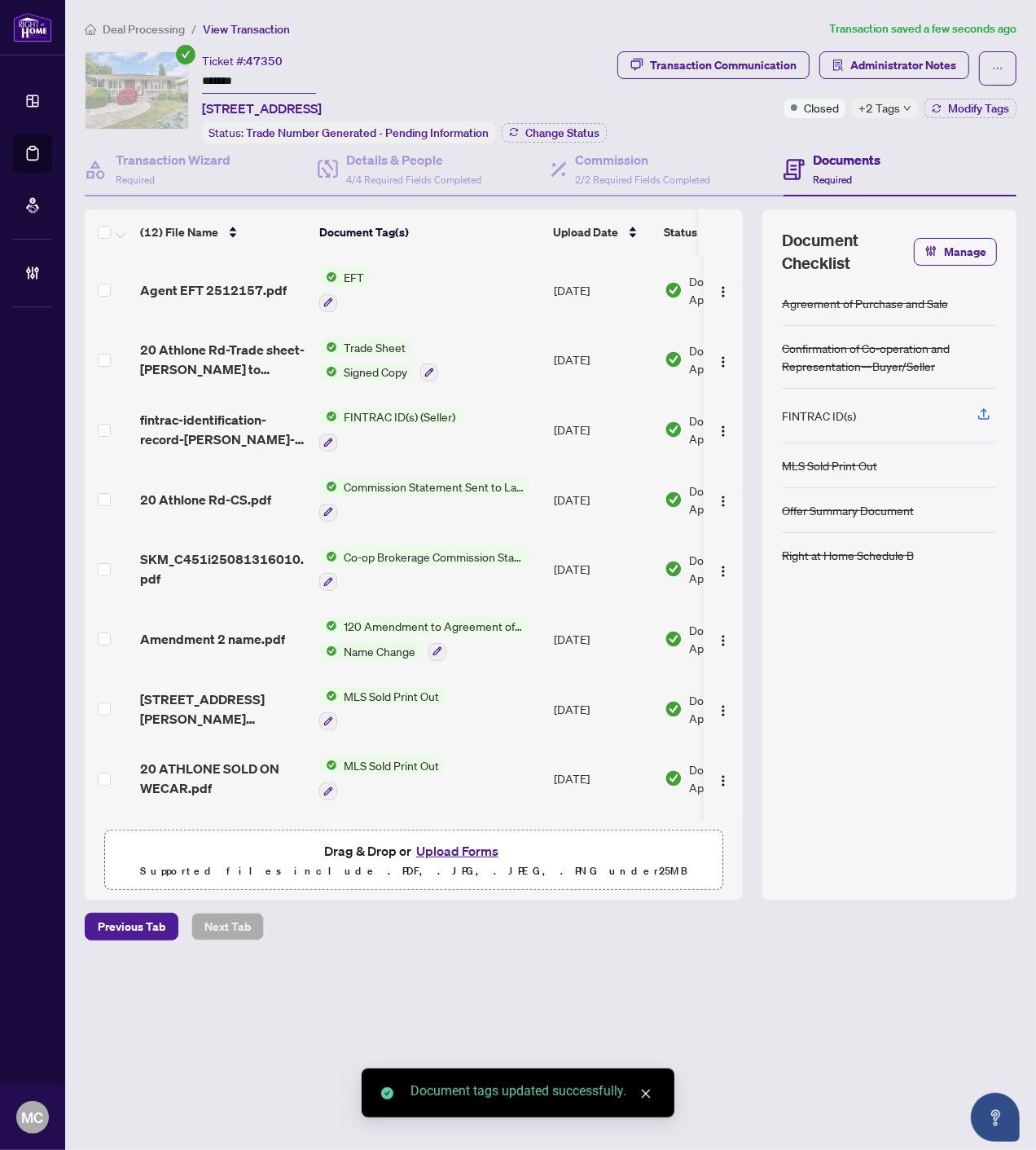
click at [717, 285] on img "button" at bounding box center [723, 291] width 13 height 13
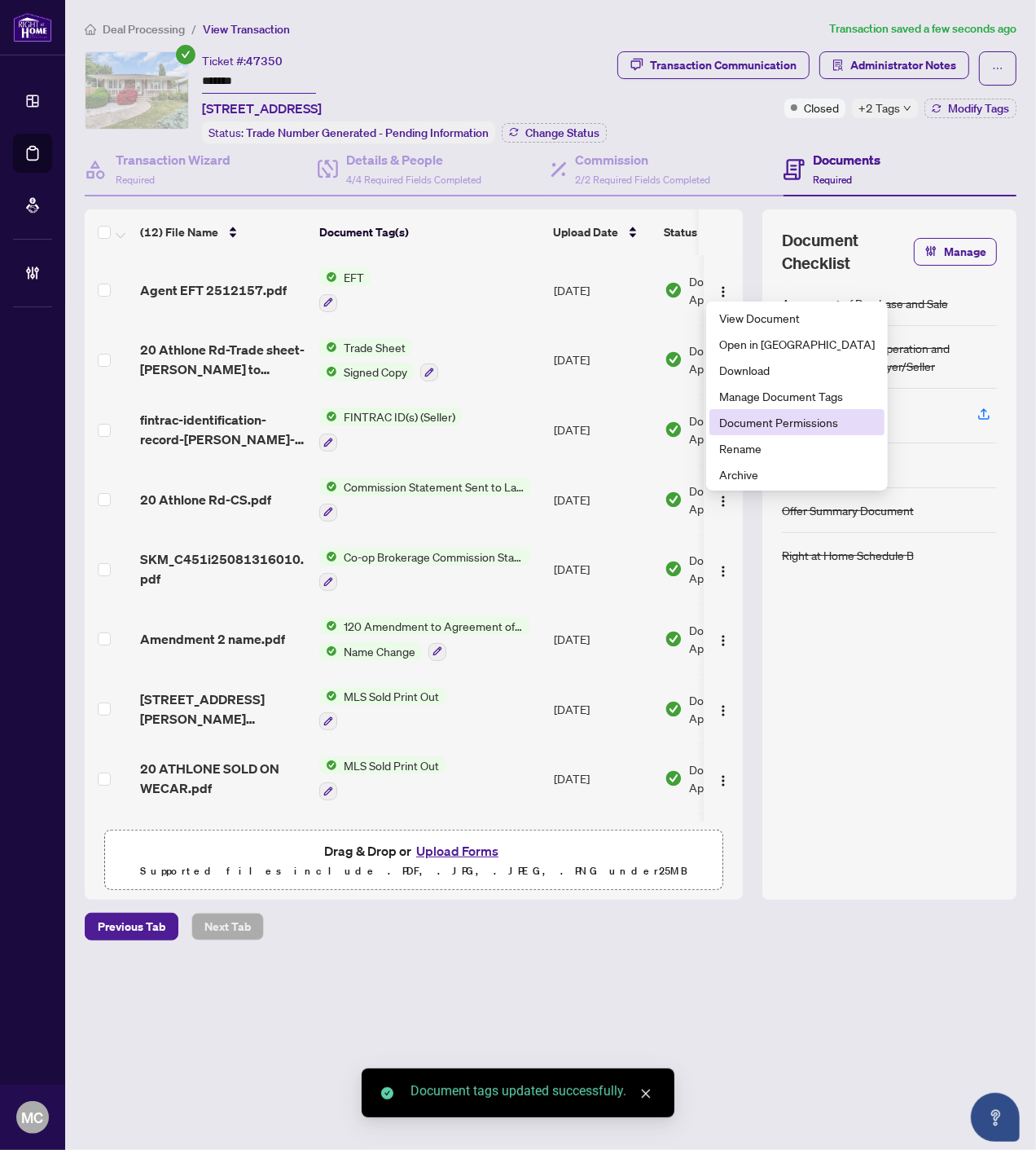
click at [744, 422] on span "Document Permissions" at bounding box center [797, 422] width 156 height 18
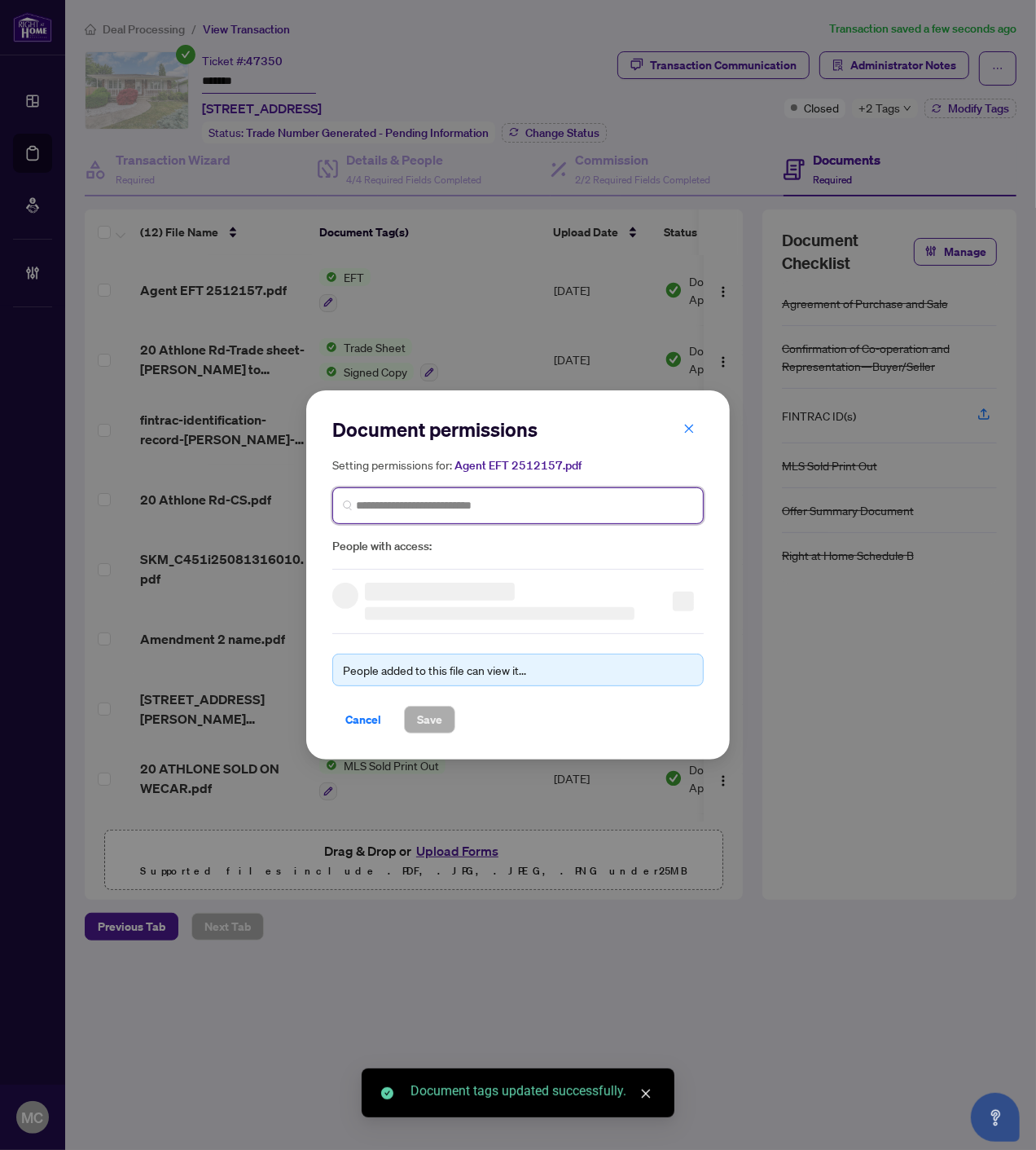
click at [454, 503] on input "search" at bounding box center [525, 506] width 337 height 17
paste input "**********"
type input "**********"
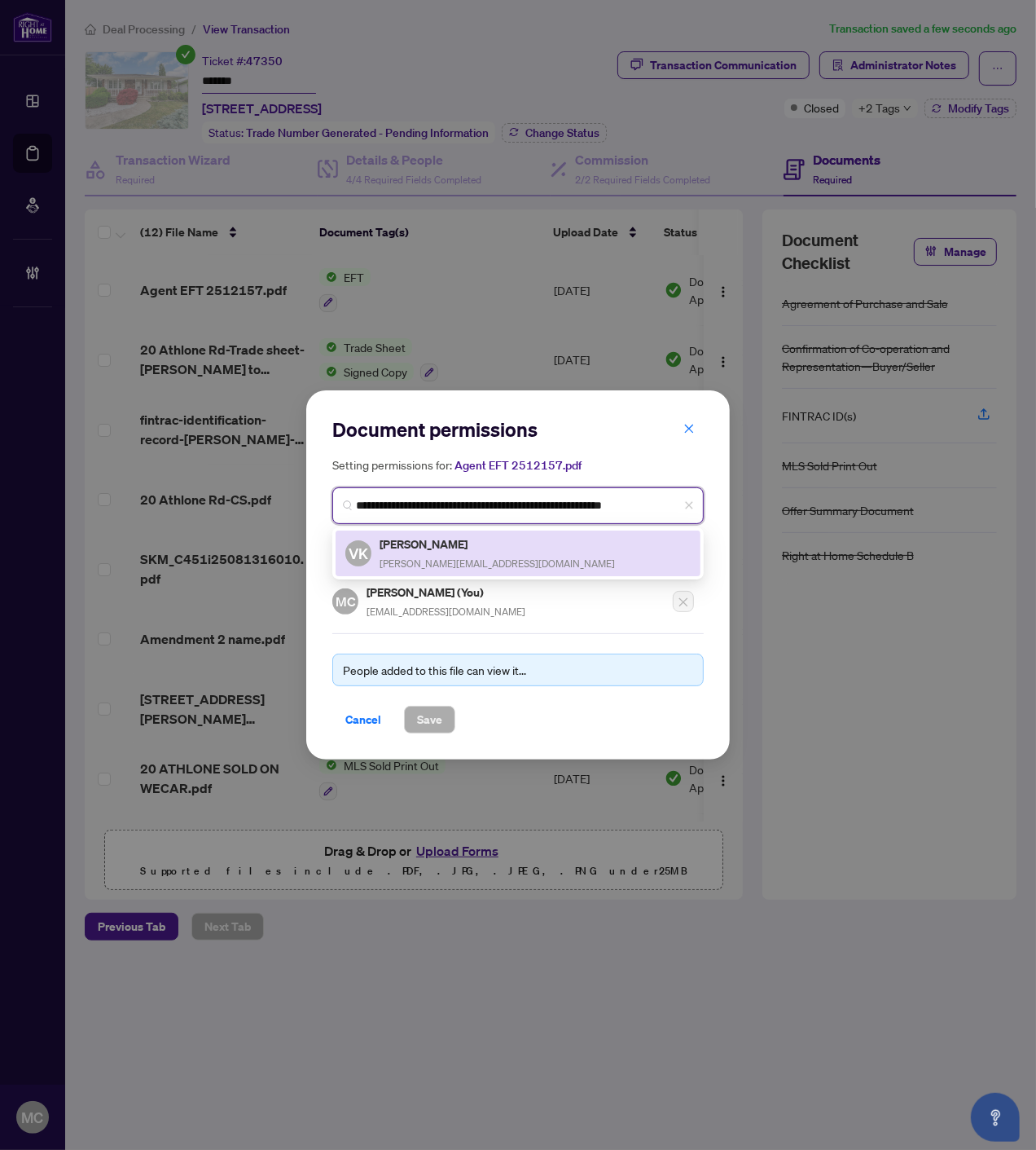
click at [432, 568] on div "Viraj Kapahi viraj@teamviraj.com" at bounding box center [497, 553] width 236 height 38
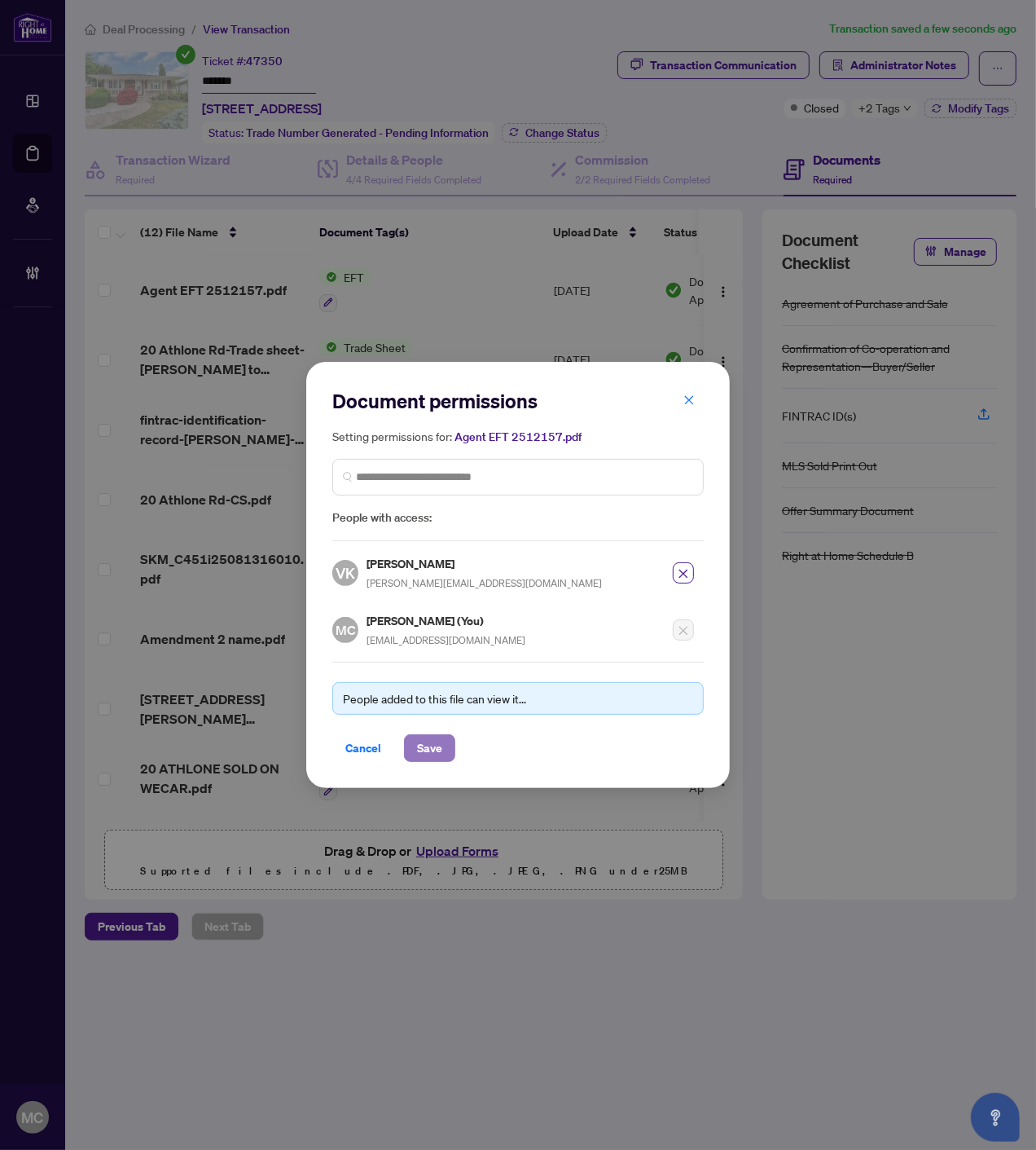
click at [426, 739] on span "Save" at bounding box center [429, 748] width 25 height 26
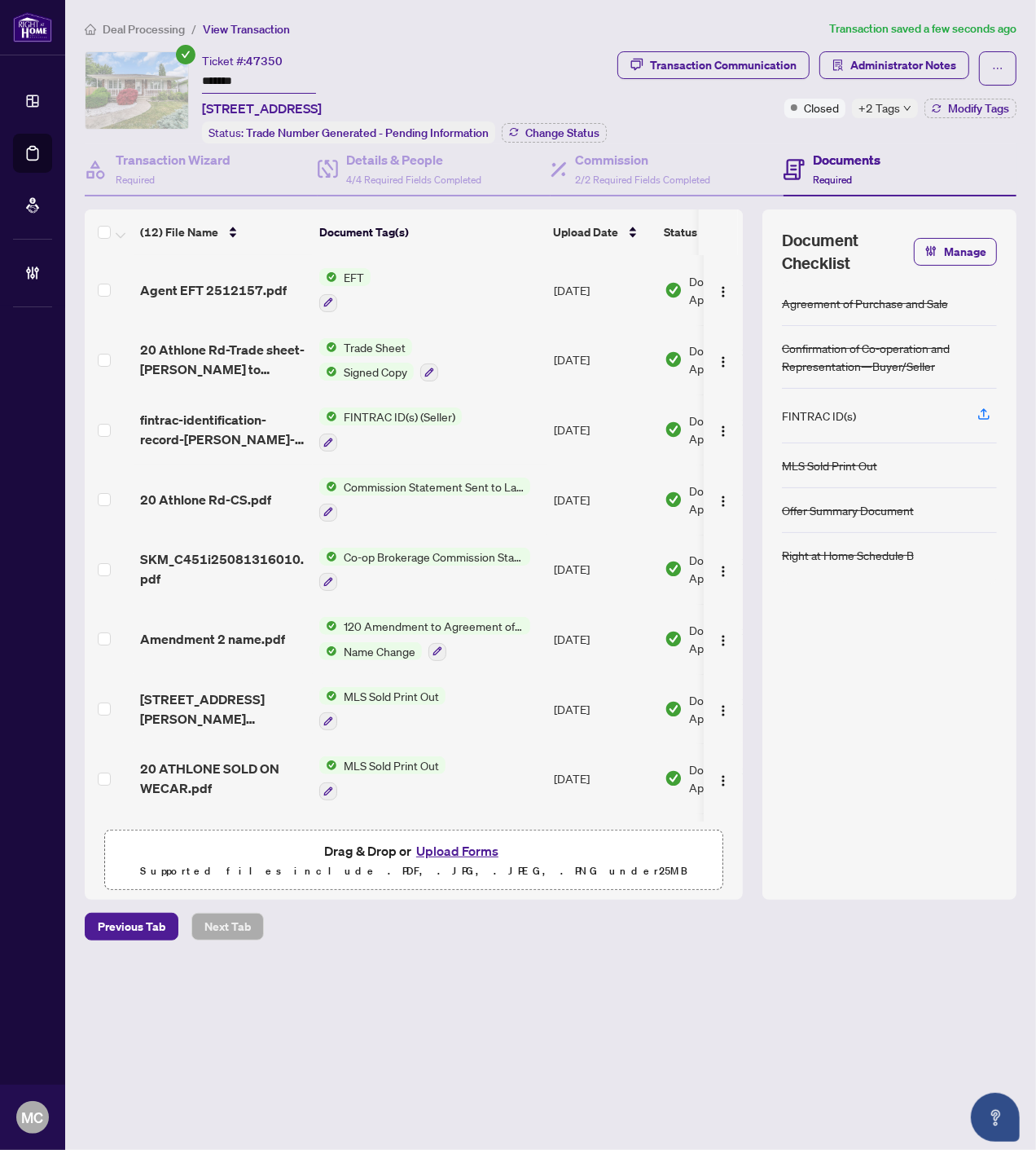
drag, startPoint x: 883, startPoint y: 113, endPoint x: 713, endPoint y: 114, distance: 170.0
click at [883, 113] on span "+2 Tags" at bounding box center [879, 108] width 41 height 19
click at [322, 63] on div "Ticket #: 47350 ******* 20 Athlone Rd, Chatham-Kent, Ontario N0P 2L0, Canada" at bounding box center [262, 85] width 120 height 67
click at [534, 123] on button "Change Status" at bounding box center [554, 133] width 105 height 20
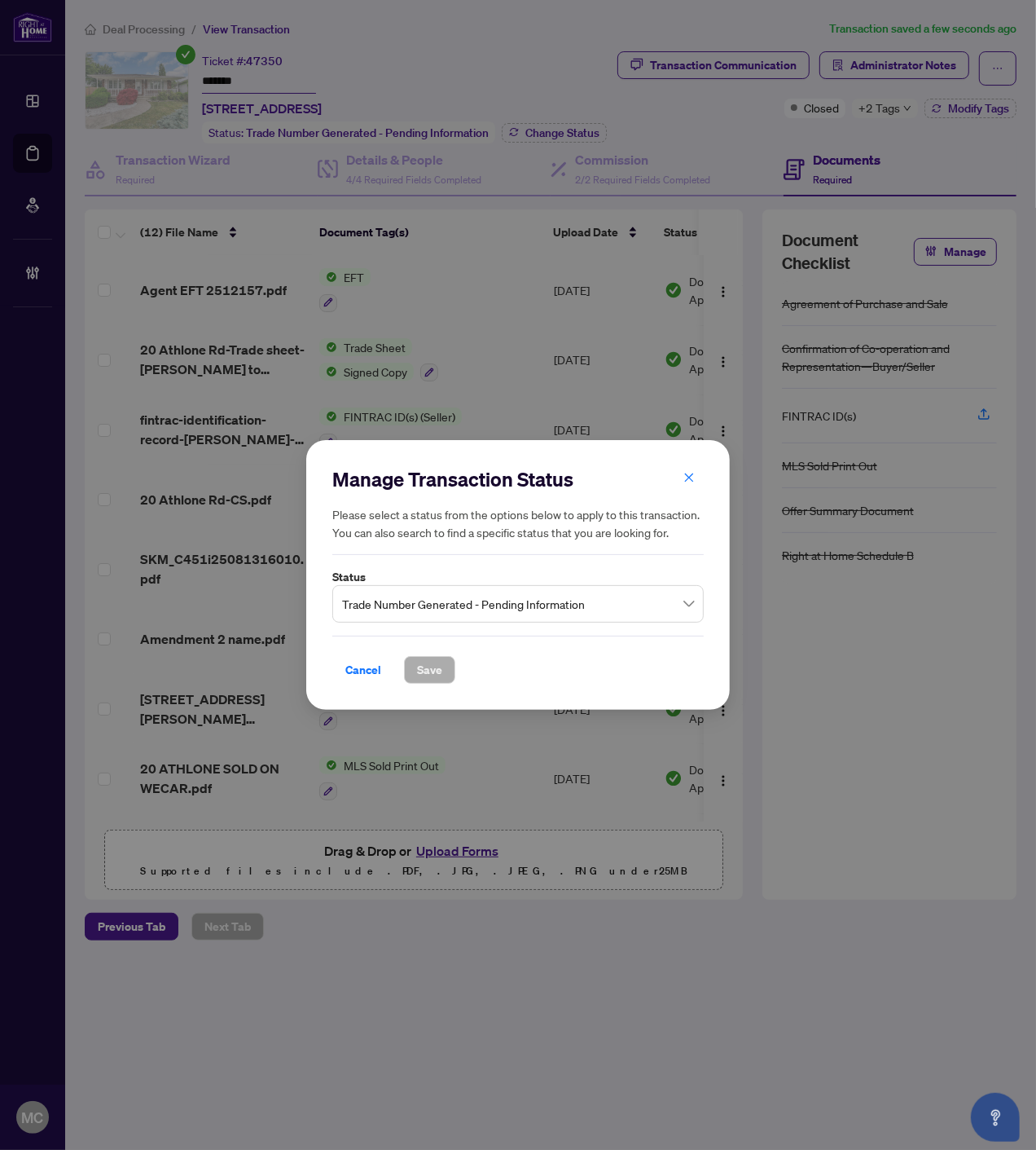
click at [506, 609] on span "Trade Number Generated - Pending Information" at bounding box center [518, 604] width 352 height 31
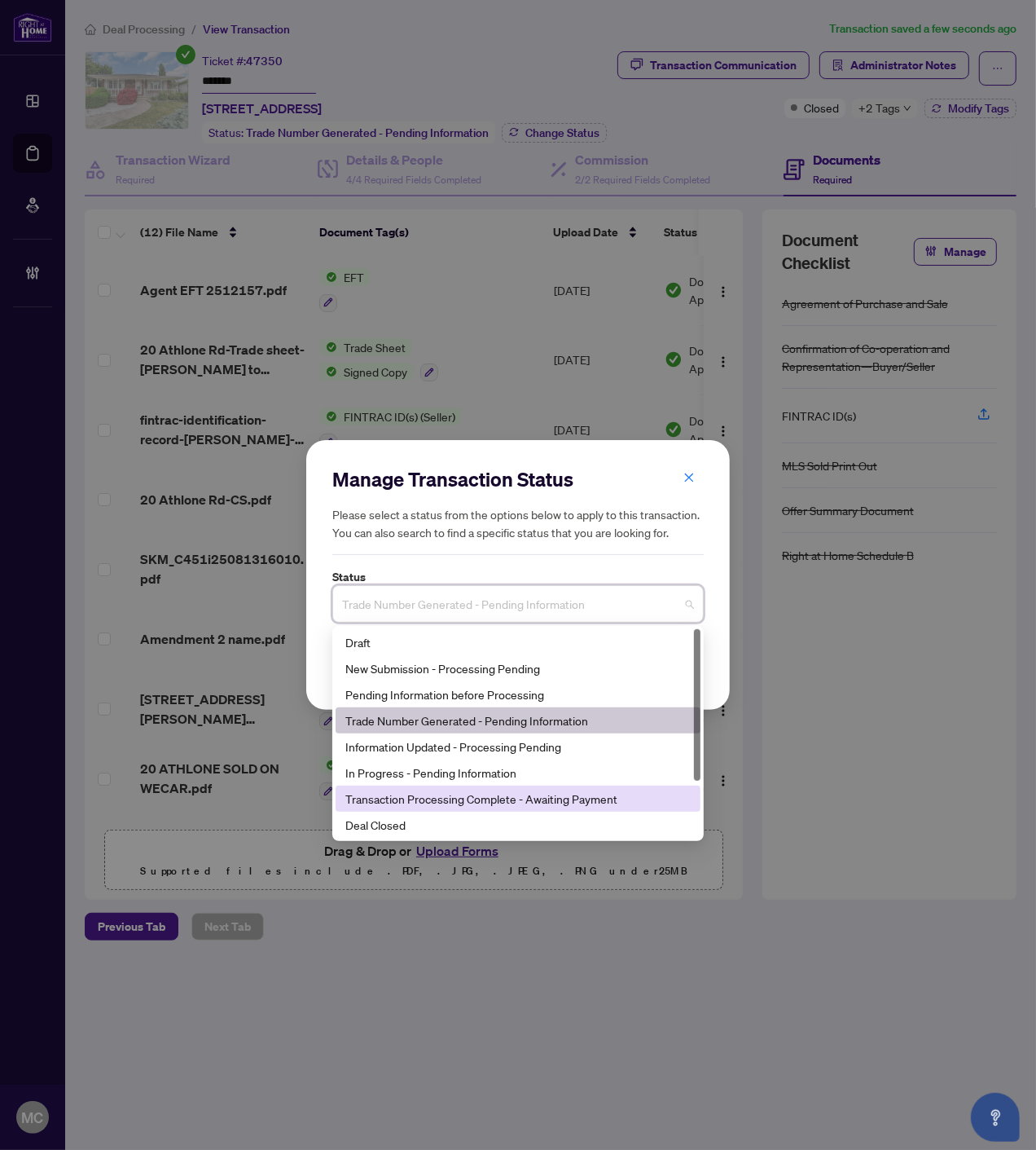
click at [501, 830] on div "Deal Closed" at bounding box center [517, 825] width 345 height 18
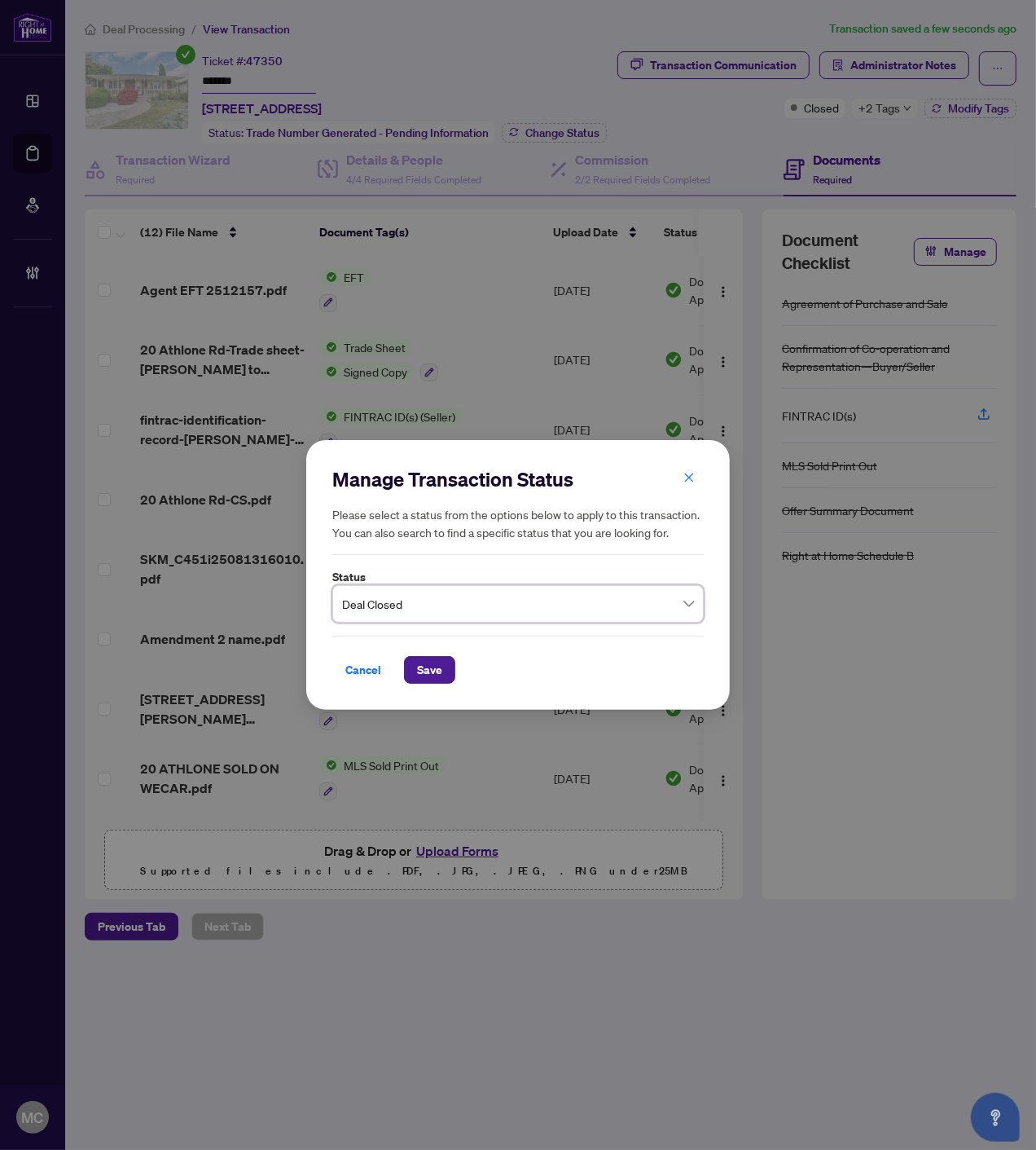
click at [441, 671] on span "Save" at bounding box center [429, 670] width 25 height 26
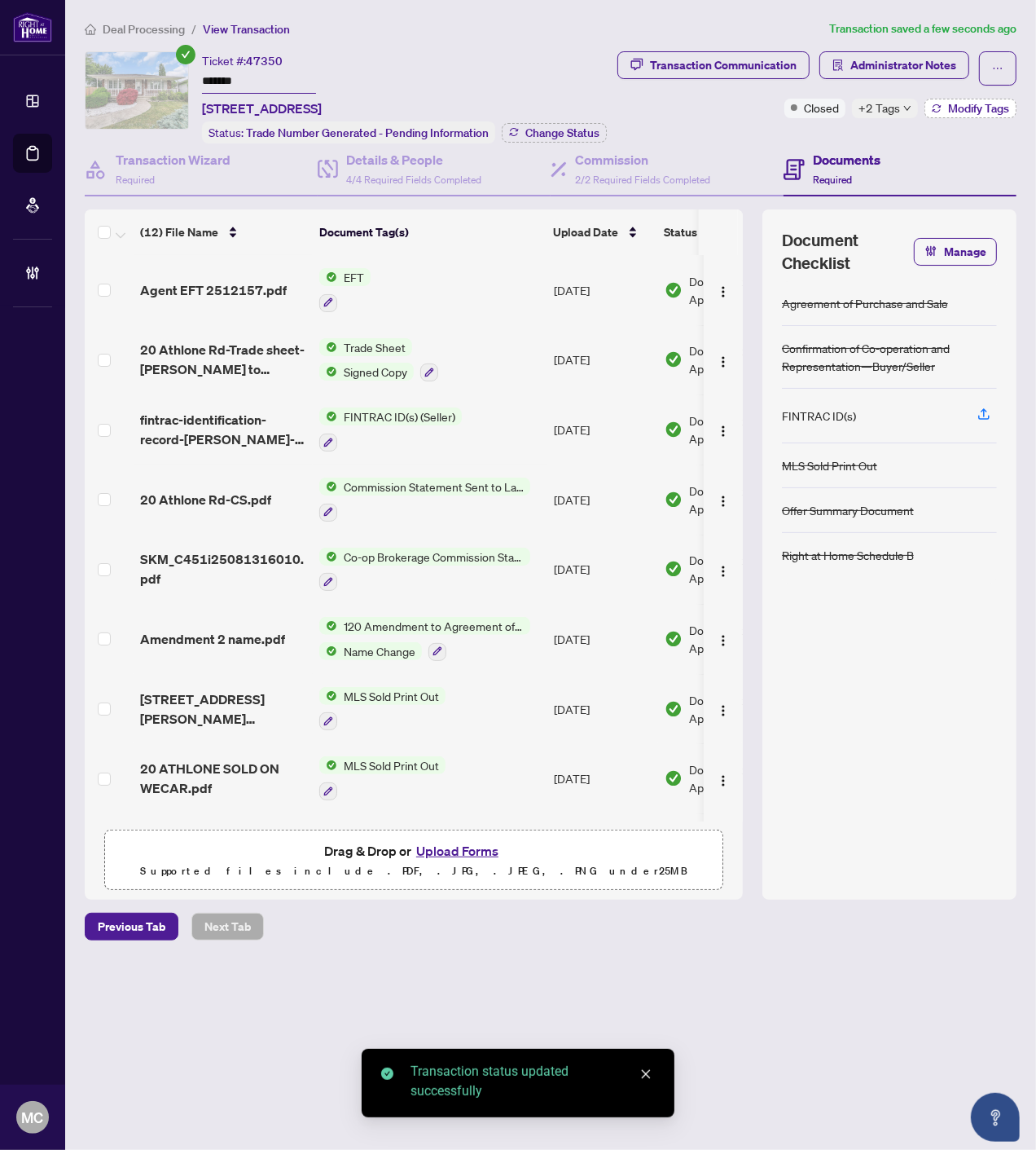
click at [974, 108] on span "Modify Tags" at bounding box center [978, 108] width 61 height 11
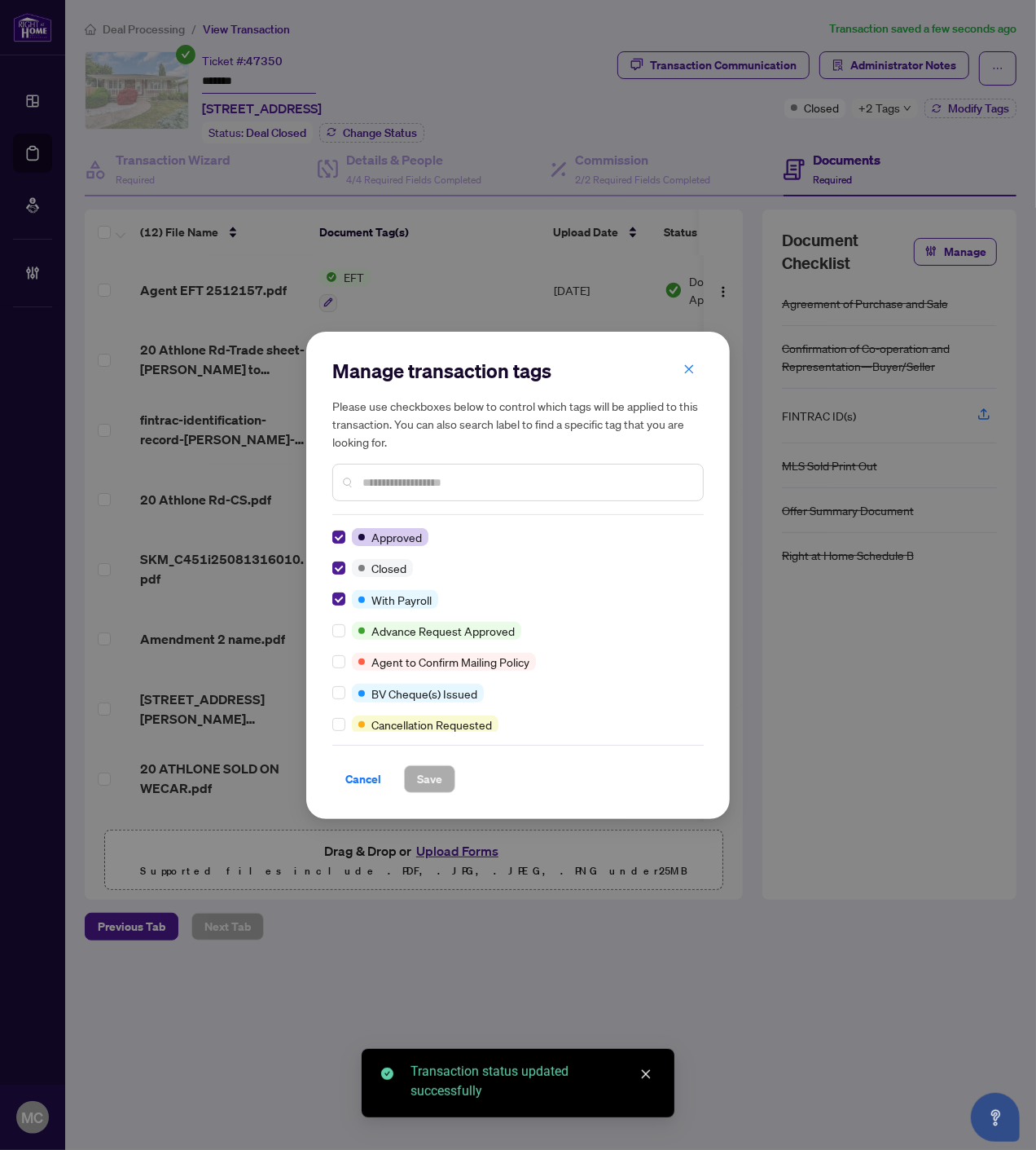
click at [345, 591] on div at bounding box center [342, 599] width 20 height 18
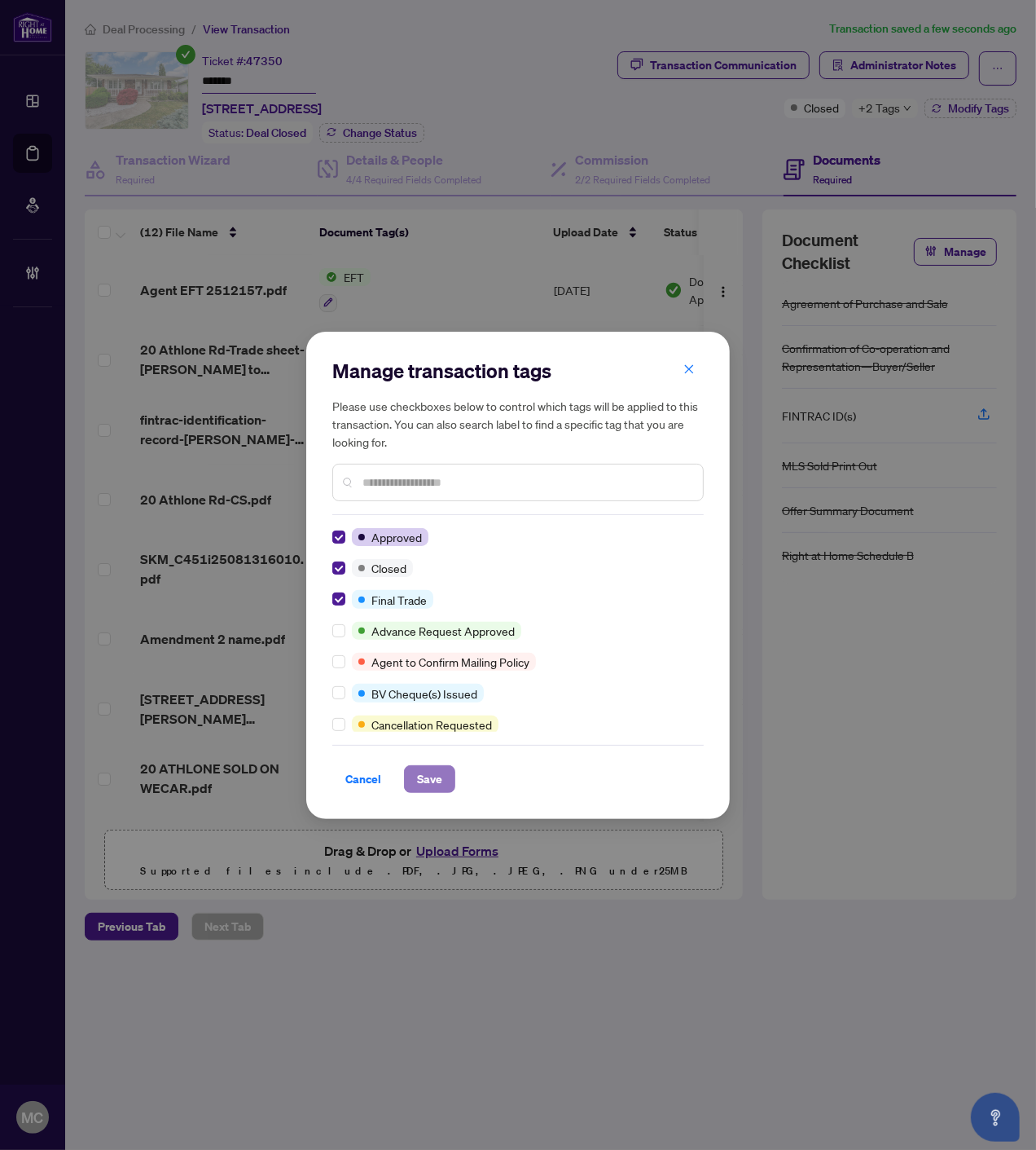
click at [433, 778] on span "Save" at bounding box center [429, 779] width 25 height 26
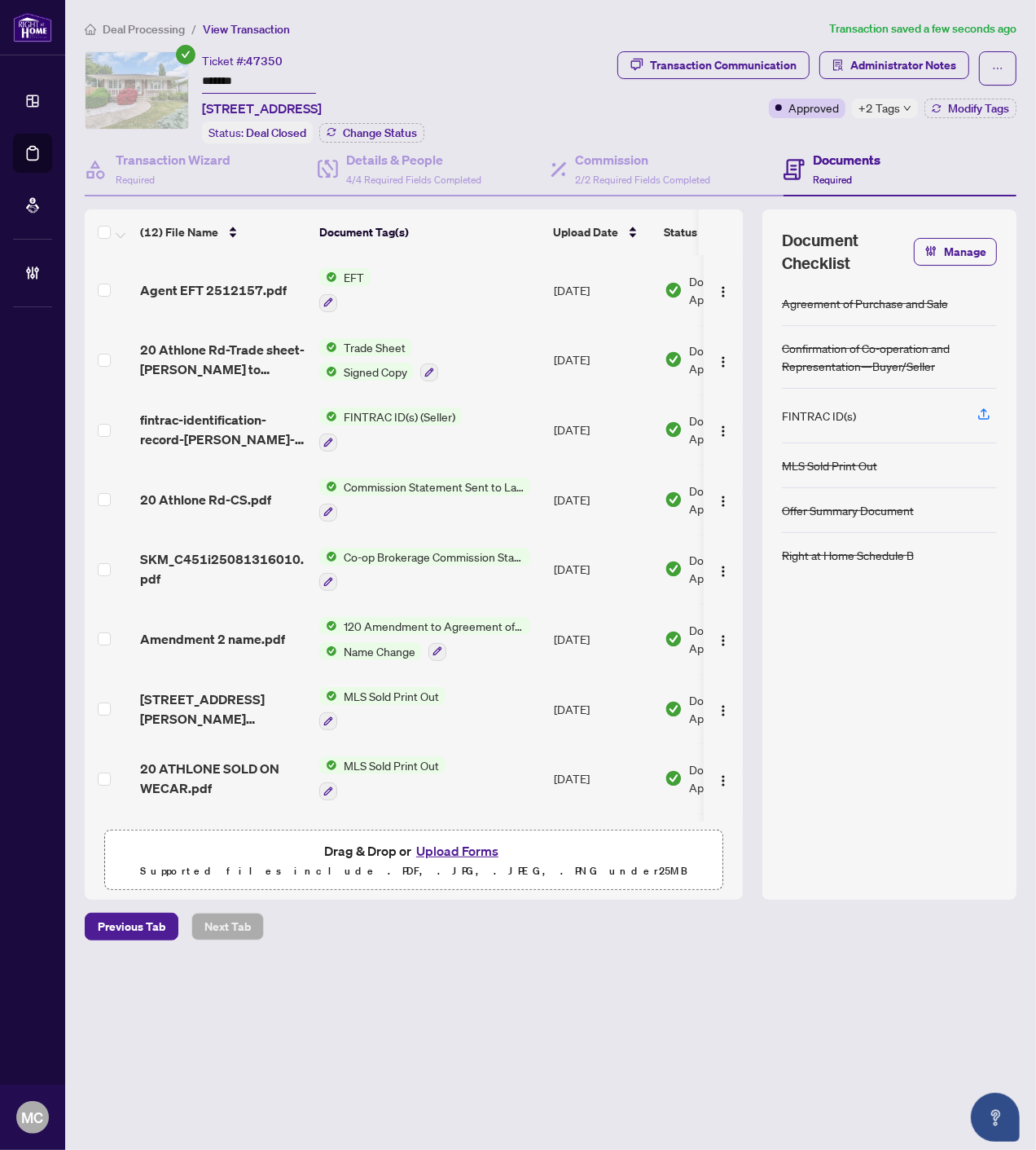
click at [139, 29] on span "Deal Processing" at bounding box center [144, 29] width 83 height 15
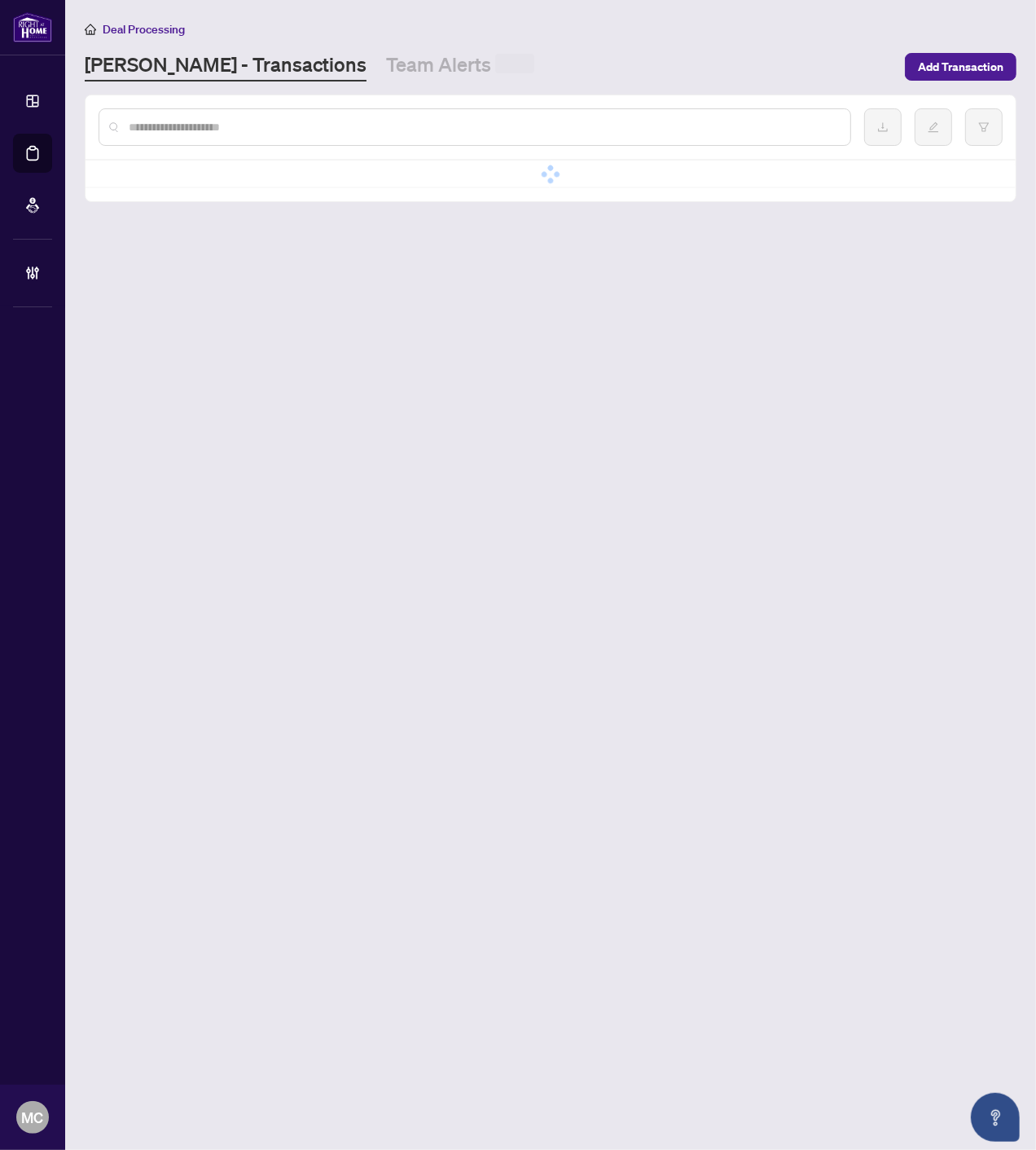
click at [299, 124] on input "text" at bounding box center [484, 127] width 709 height 18
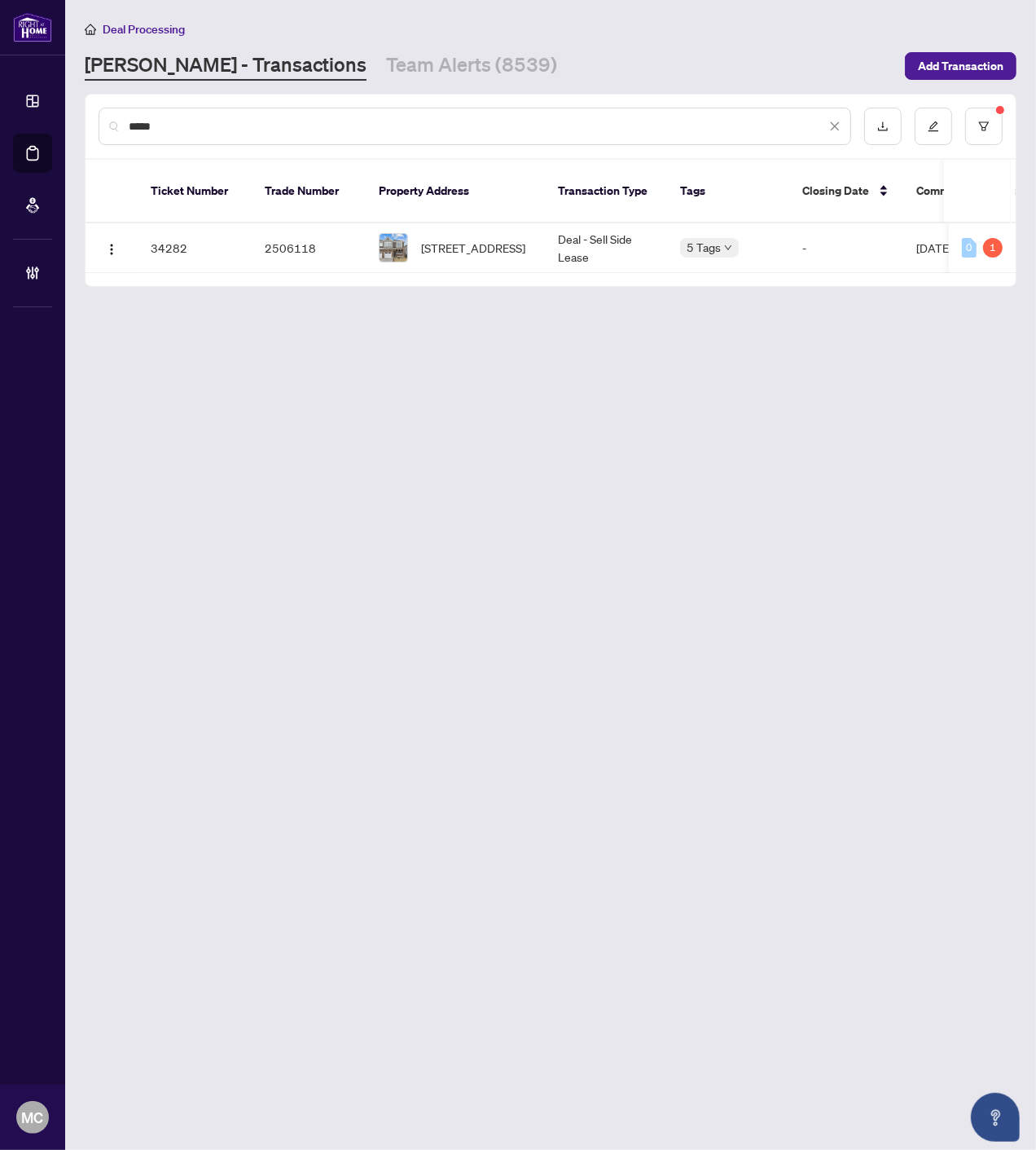
type input "*****"
click at [459, 238] on span "37 Focality Cres, Ottawa, Ontario K2J 6W7, Canada" at bounding box center [473, 247] width 104 height 18
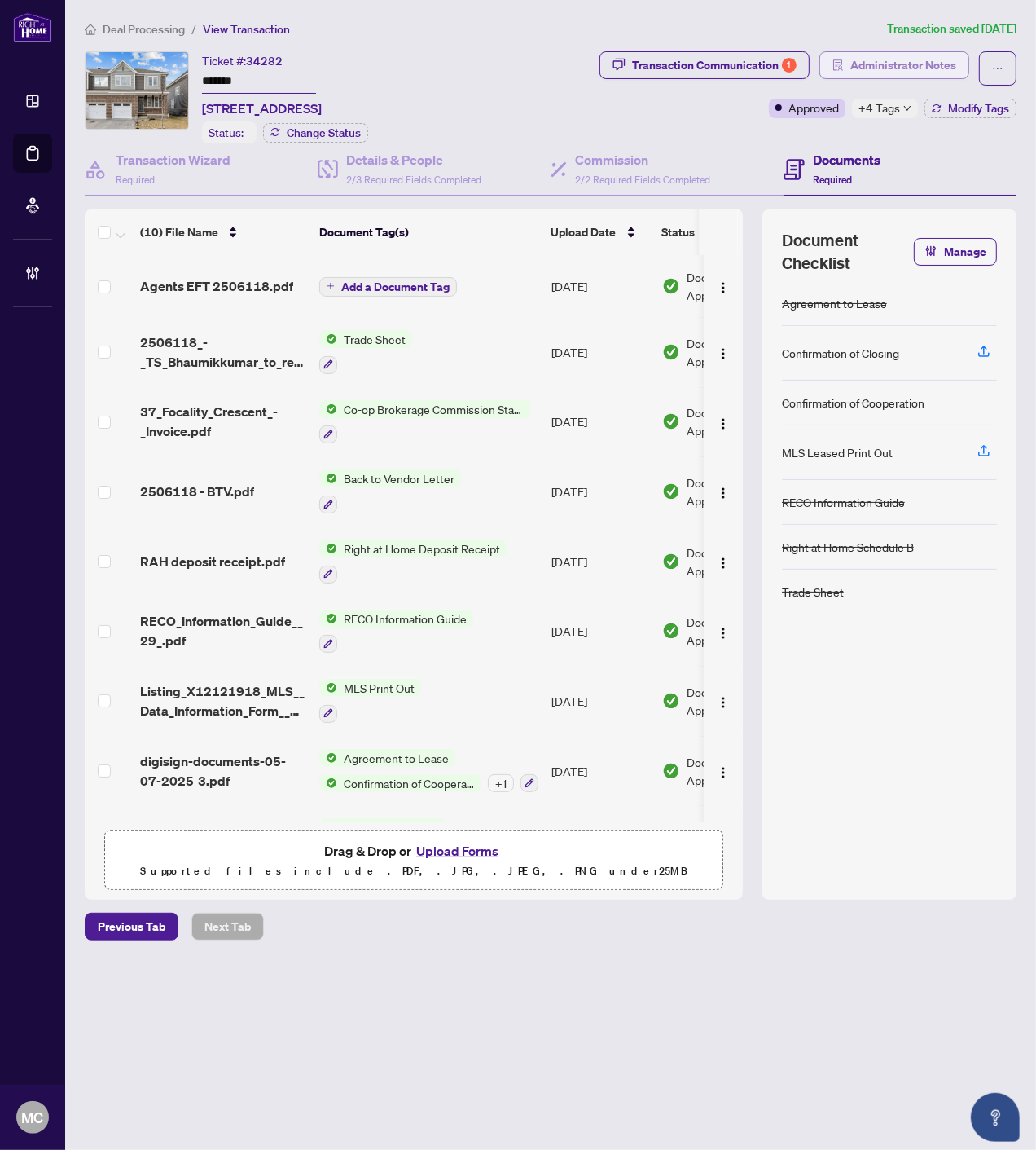
click at [924, 69] on span "Administrator Notes" at bounding box center [903, 65] width 106 height 26
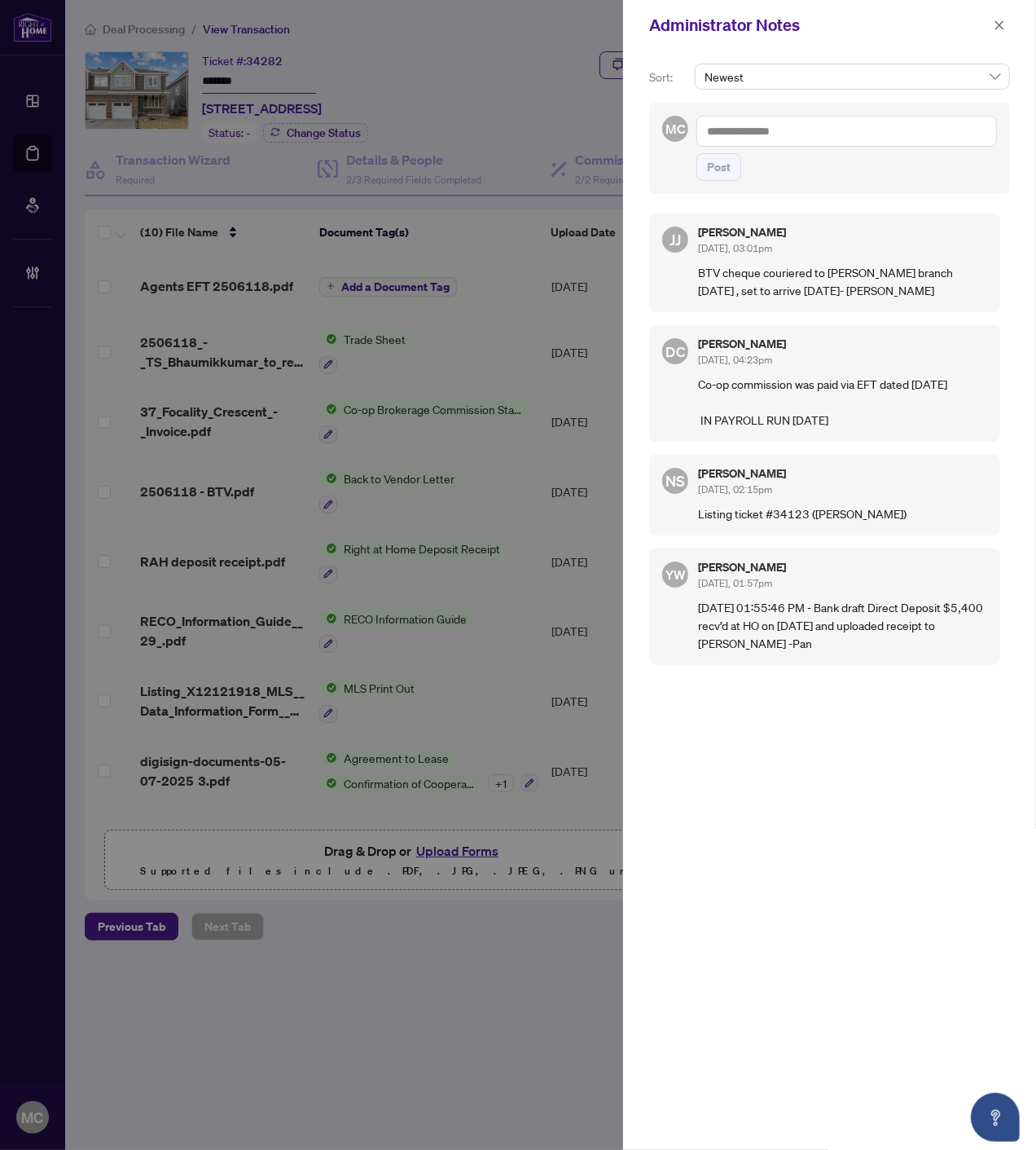
drag, startPoint x: 1002, startPoint y: 29, endPoint x: 525, endPoint y: 510, distance: 677.4
click at [1002, 28] on icon "close" at bounding box center [999, 25] width 11 height 11
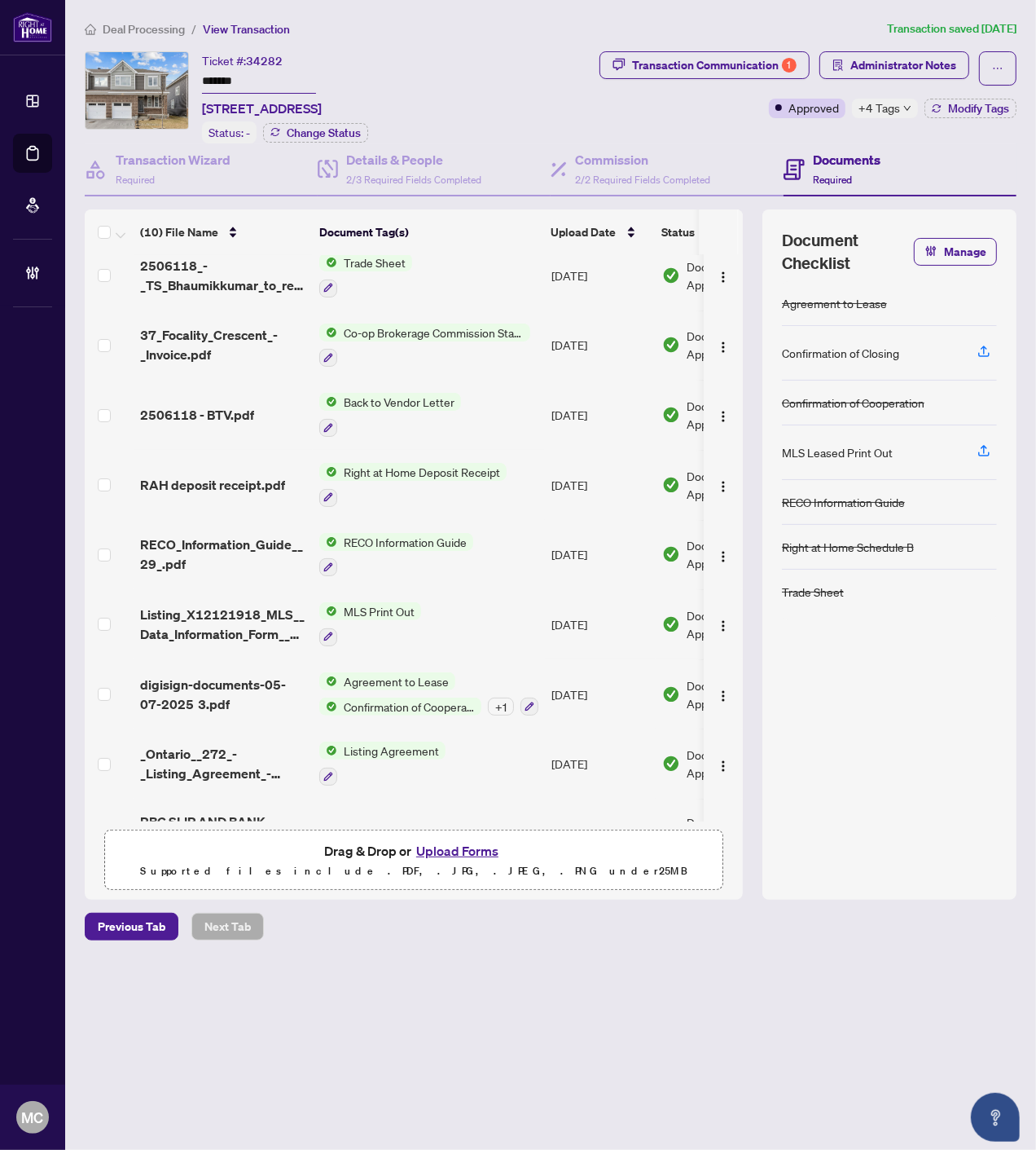
scroll to position [115, 0]
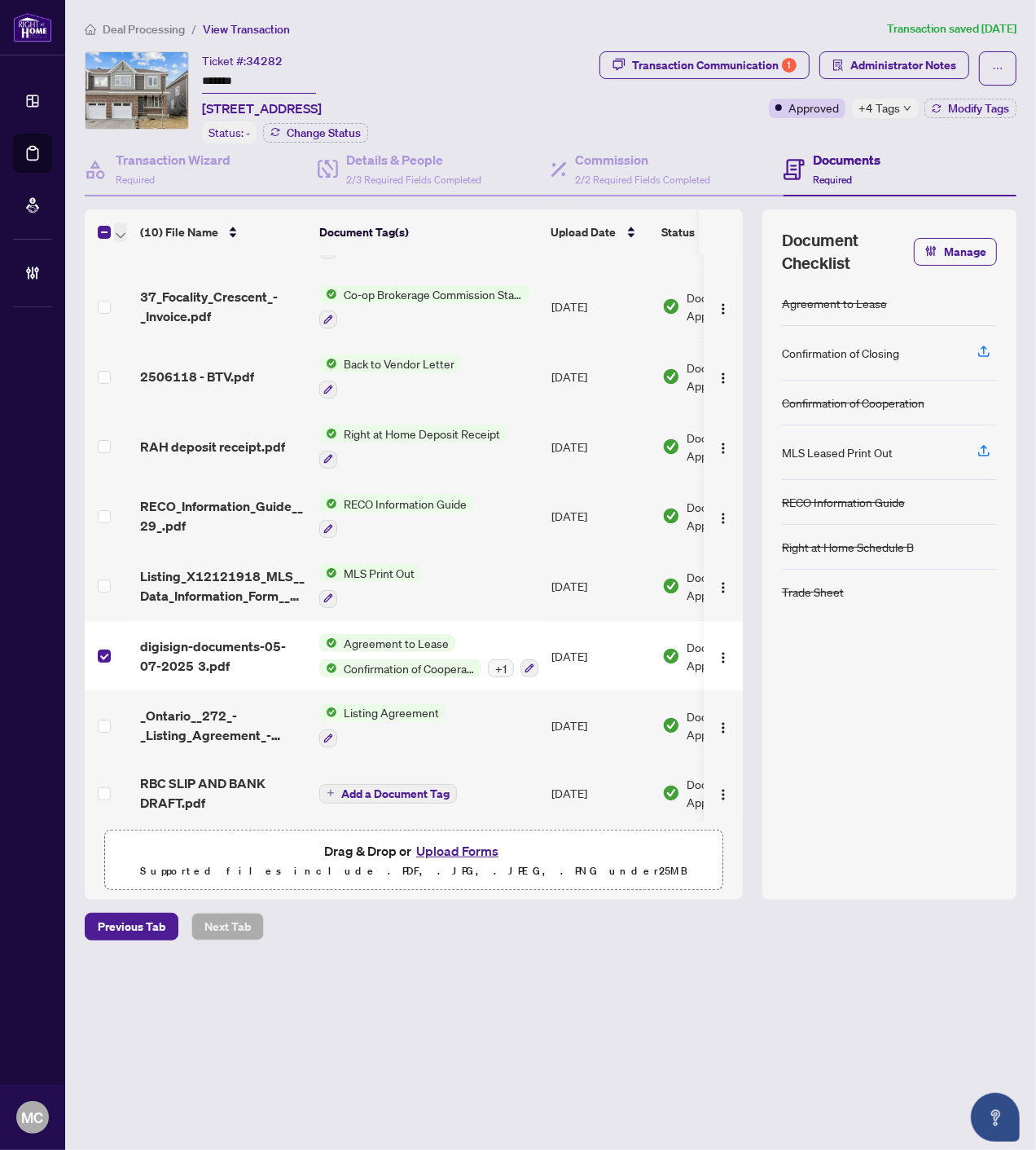
click at [117, 224] on span "button" at bounding box center [120, 232] width 9 height 18
click at [148, 265] on span "Open Selected in New Tab(s)" at bounding box center [200, 257] width 145 height 18
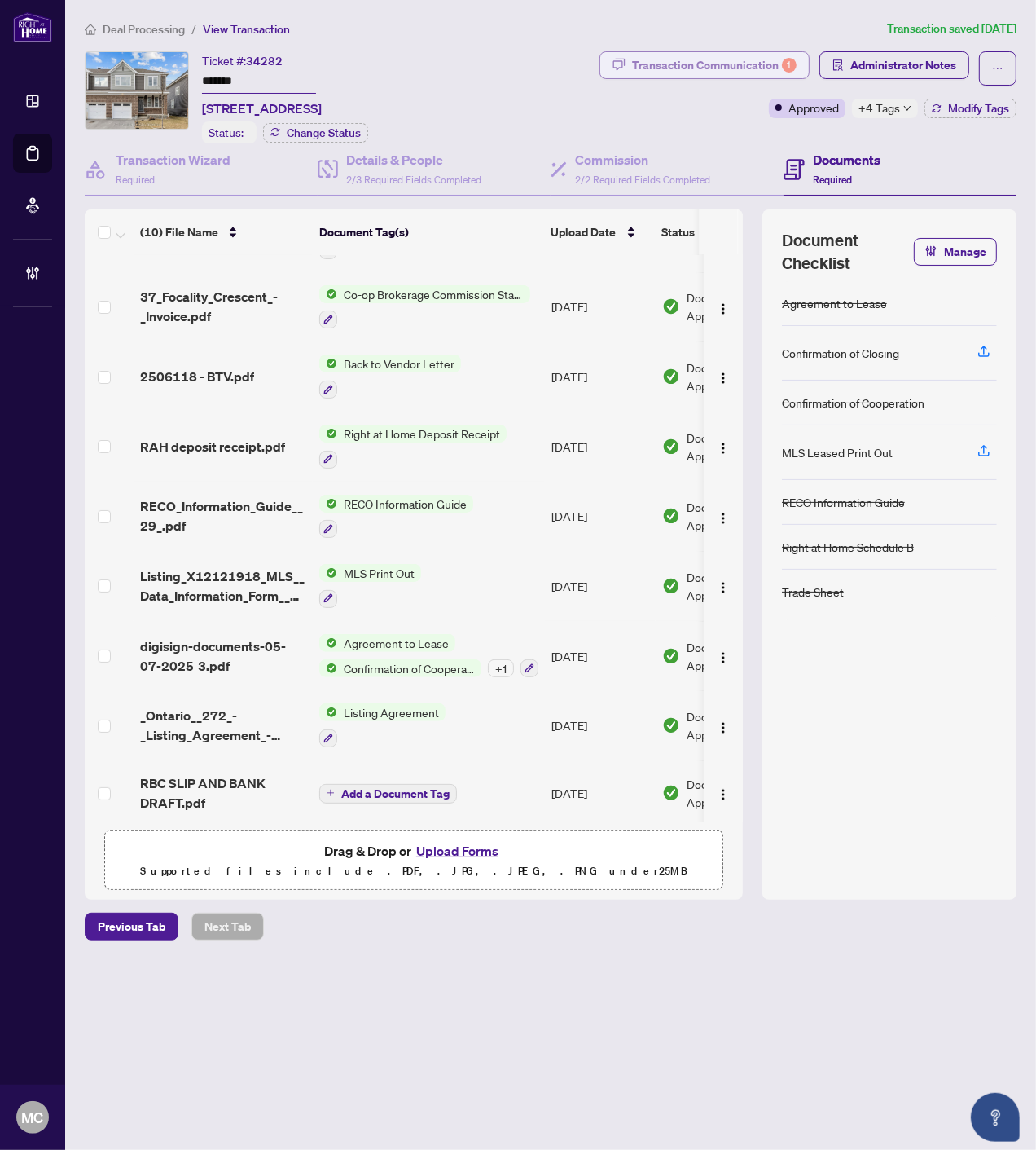
click at [735, 60] on div "Transaction Communication 1" at bounding box center [714, 65] width 164 height 26
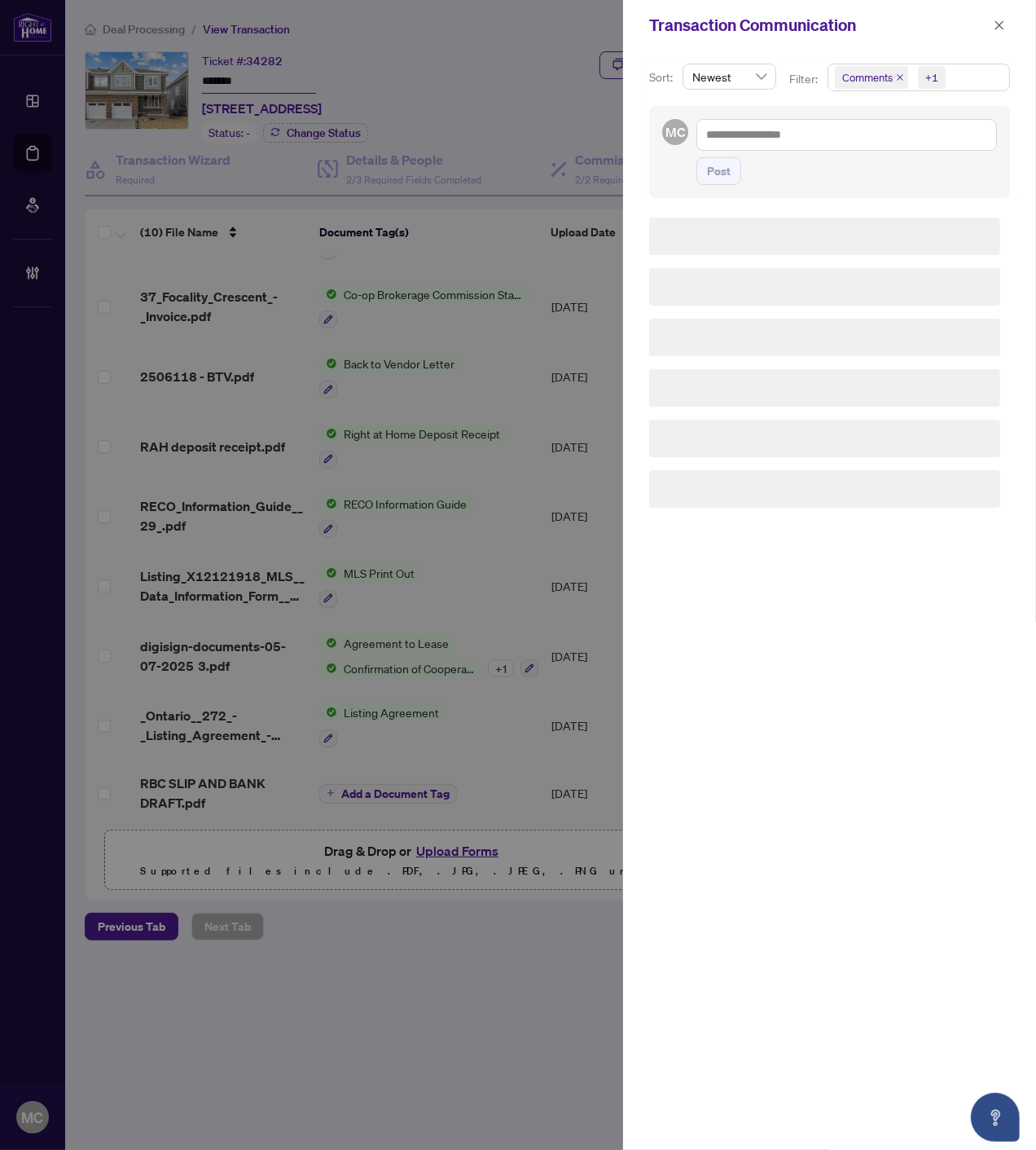
click at [892, 77] on span "Comments" at bounding box center [872, 77] width 73 height 23
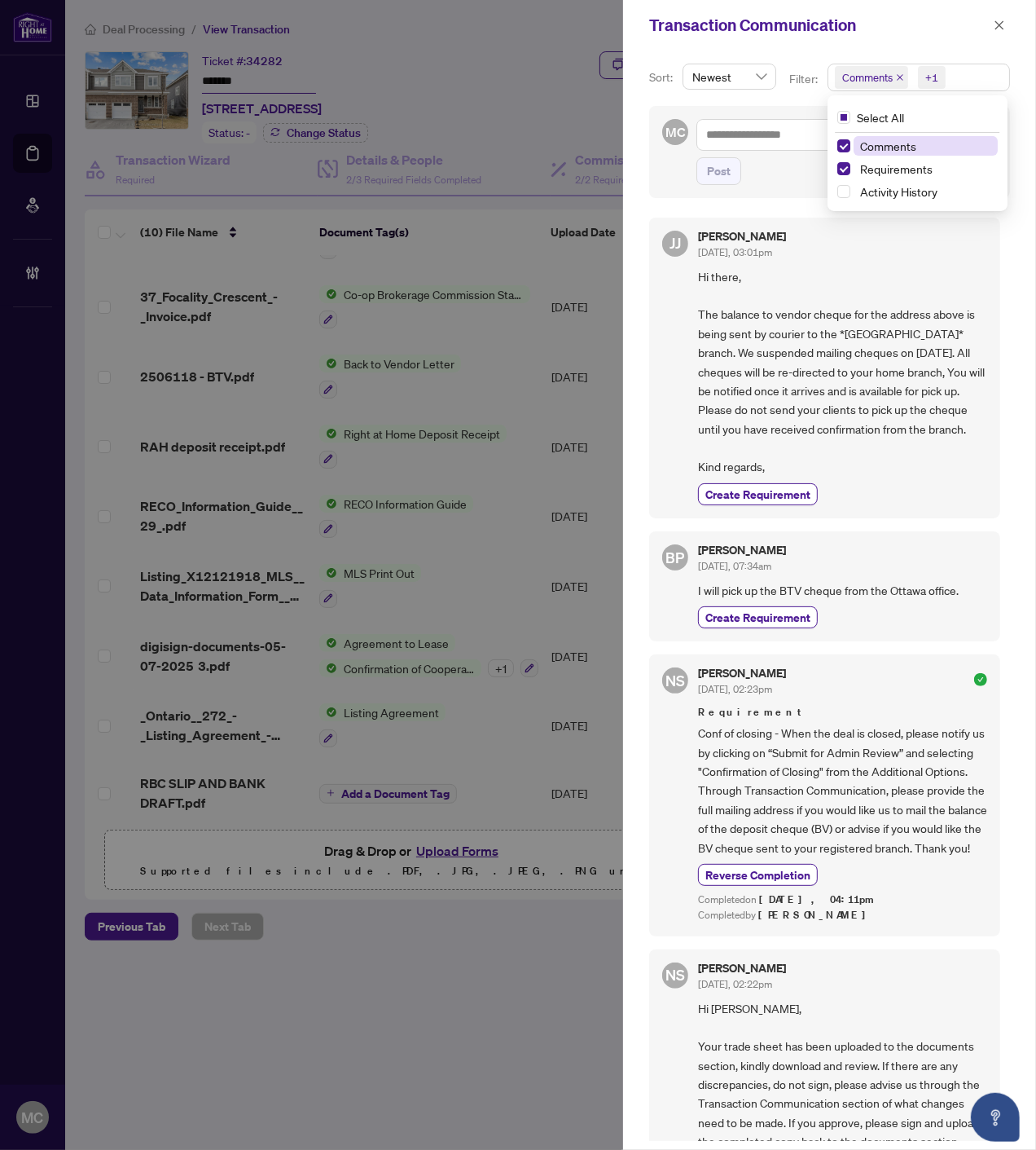
click at [897, 77] on icon "close" at bounding box center [900, 77] width 8 height 8
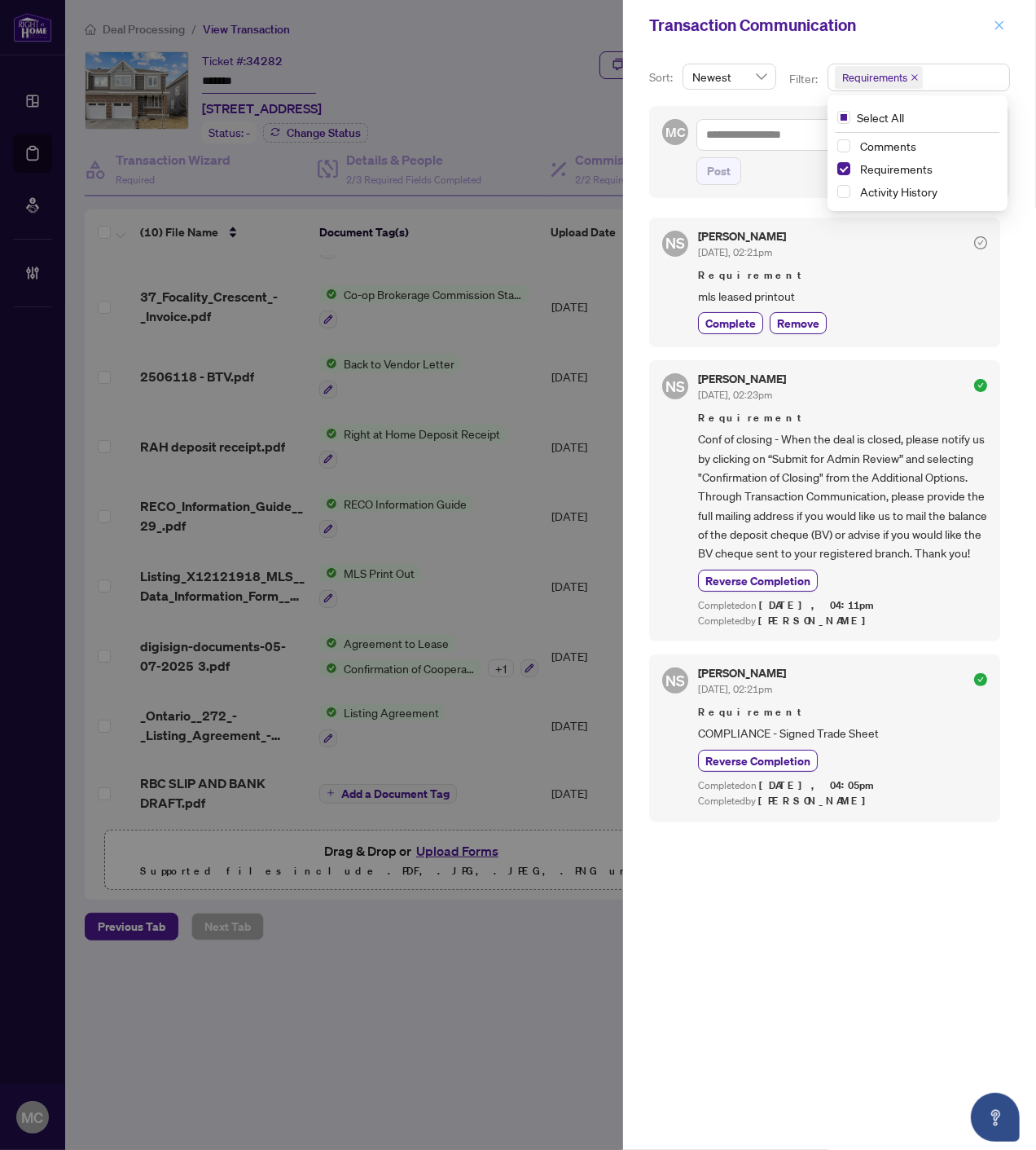
click at [997, 26] on icon "close" at bounding box center [999, 25] width 11 height 11
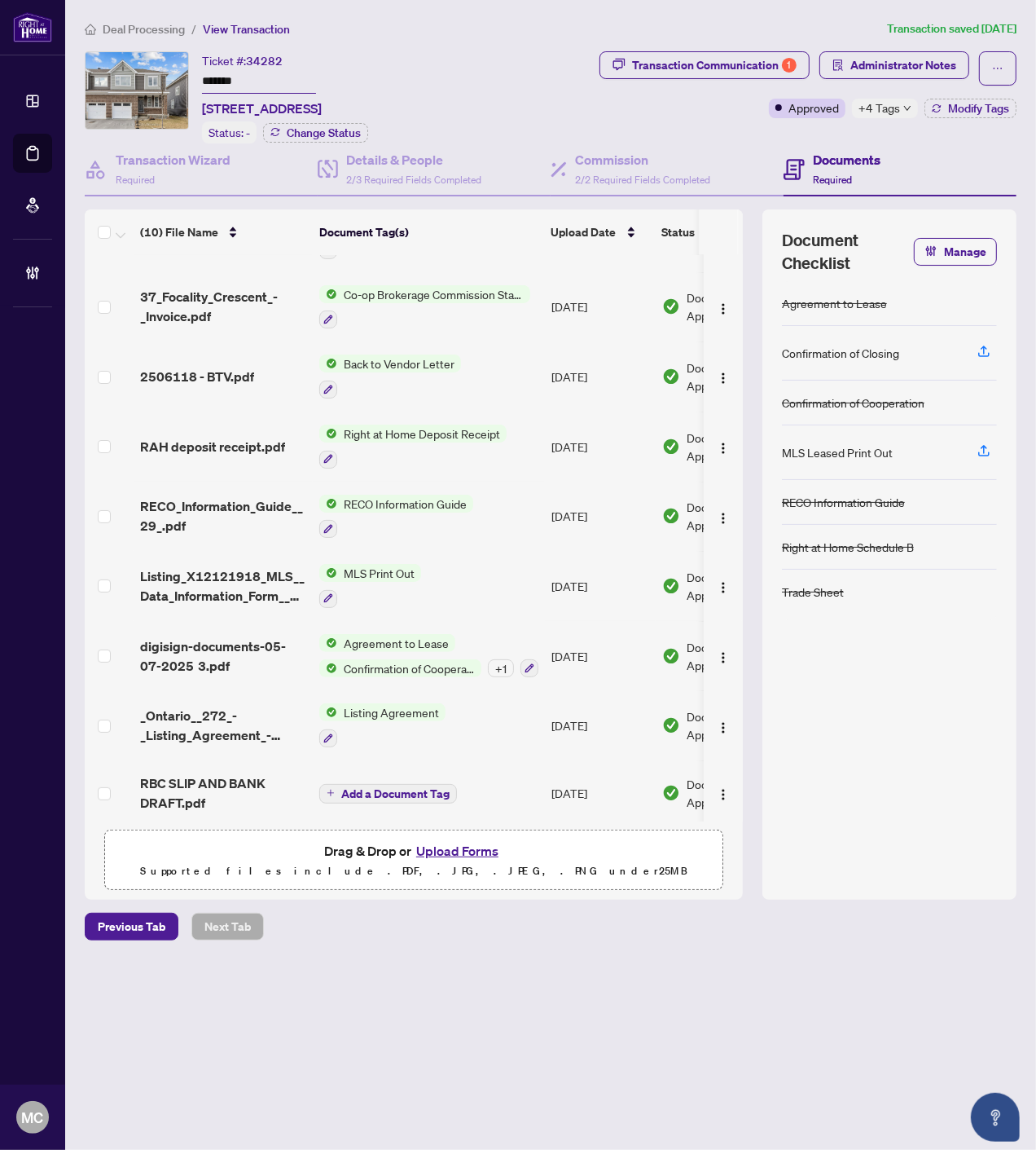
drag, startPoint x: 892, startPoint y: 49, endPoint x: 897, endPoint y: 98, distance: 49.3
click at [892, 49] on div "Deal Processing / View Transaction Transaction saved 3 months ago Ticket #: 342…" at bounding box center [551, 480] width 945 height 921
click at [916, 65] on span "Administrator Notes" at bounding box center [903, 65] width 106 height 26
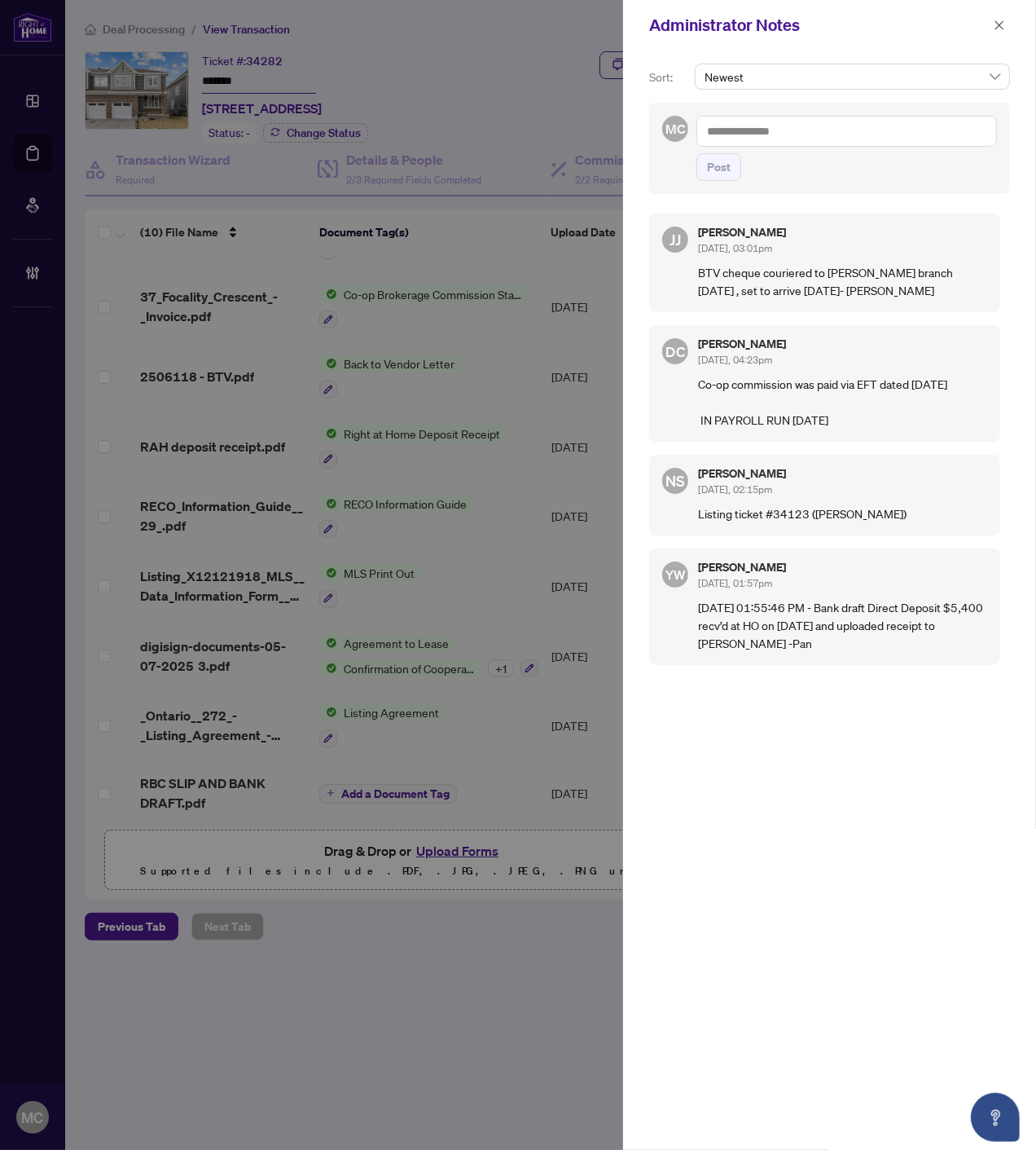
click at [813, 133] on textarea at bounding box center [847, 131] width 300 height 31
type textarea "*"
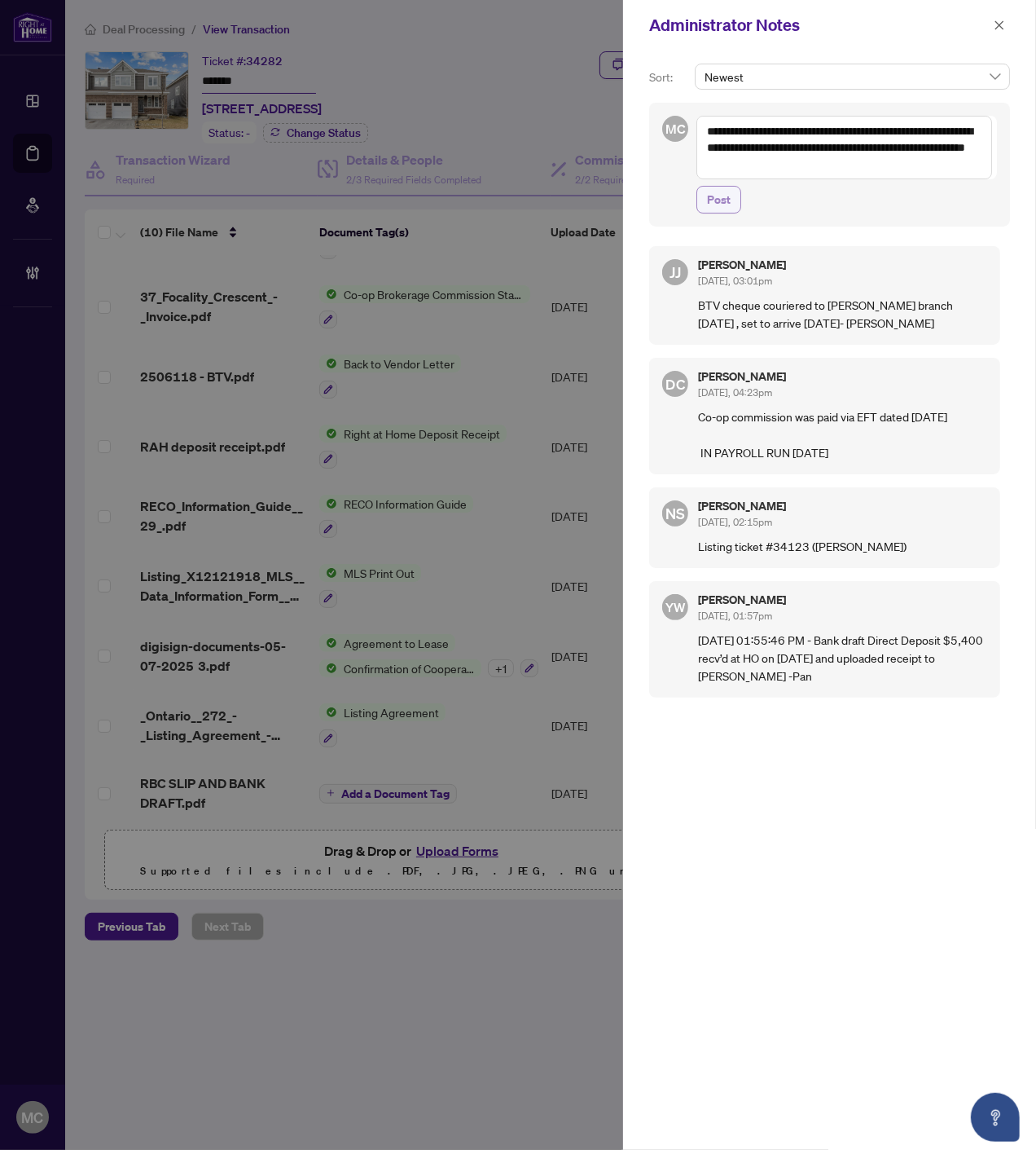
type textarea "**********"
click at [713, 199] on span "Post" at bounding box center [718, 200] width 23 height 26
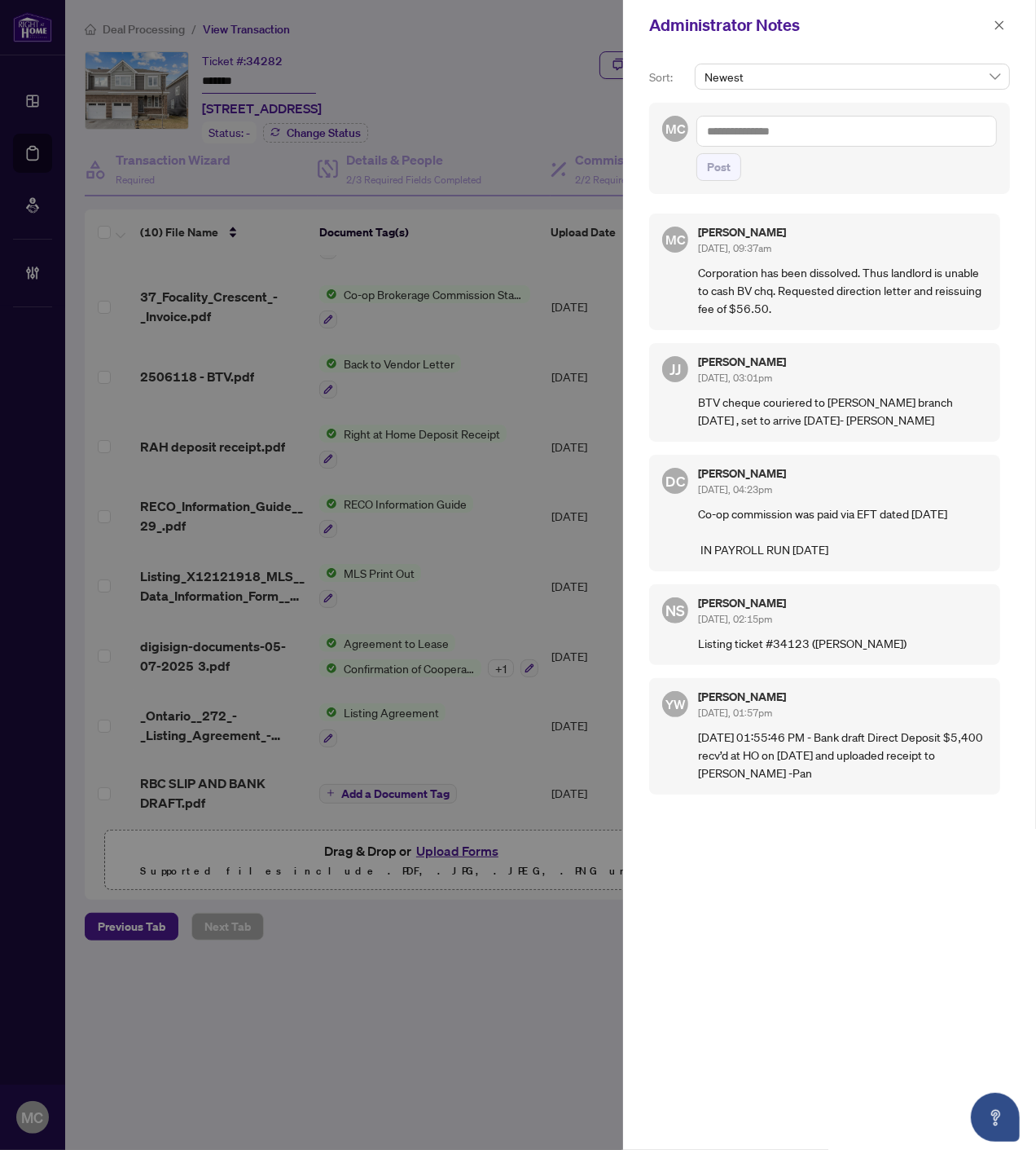
drag, startPoint x: 357, startPoint y: 147, endPoint x: 373, endPoint y: 148, distance: 16.0
click at [360, 147] on div at bounding box center [518, 575] width 1036 height 1150
click at [997, 17] on span "button" at bounding box center [999, 25] width 11 height 26
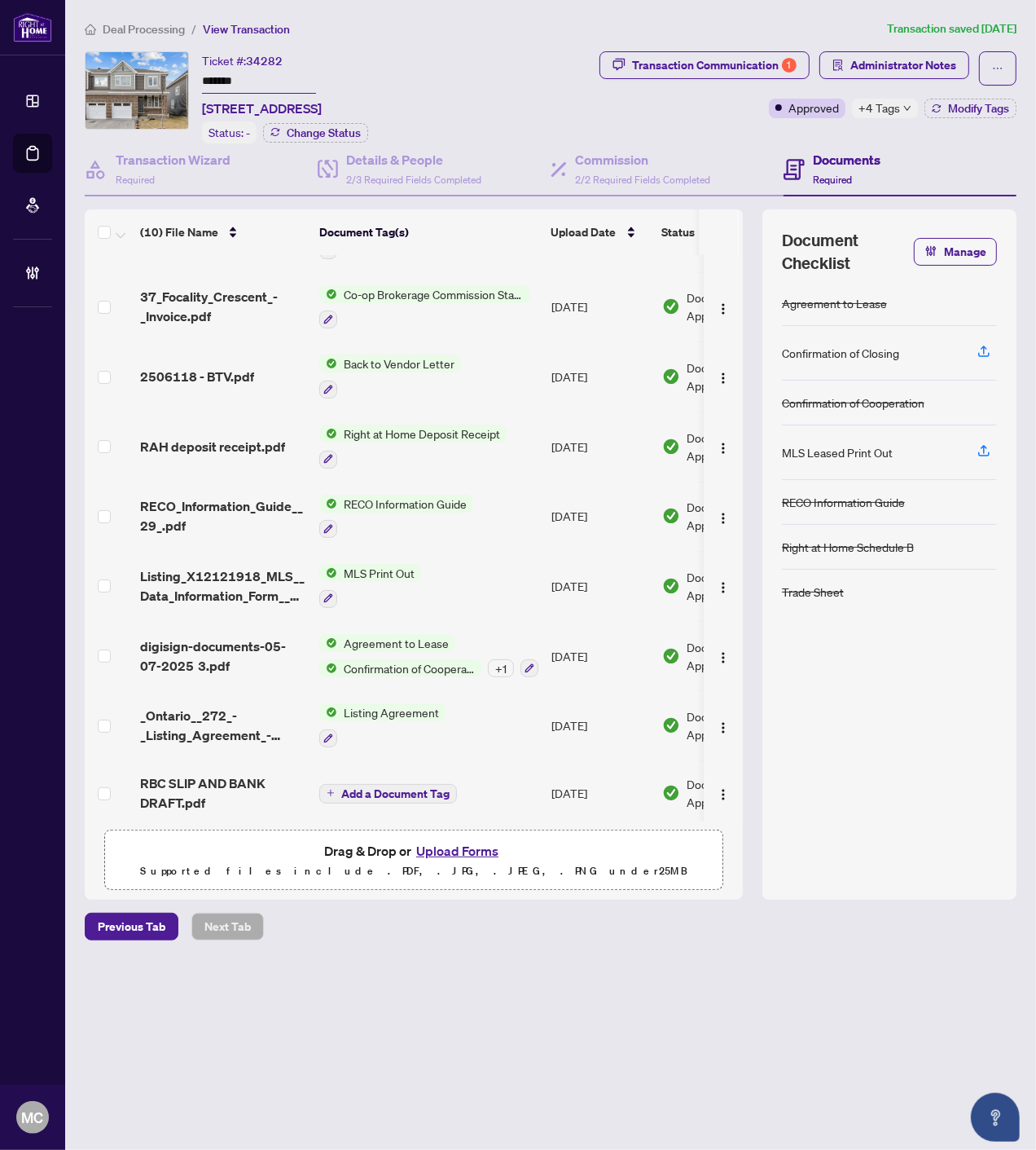
click at [133, 13] on main "Deal Processing / View Transaction Transaction saved 3 months ago Ticket #: 342…" at bounding box center [551, 575] width 971 height 1150
click at [133, 23] on span "Deal Processing" at bounding box center [144, 29] width 83 height 15
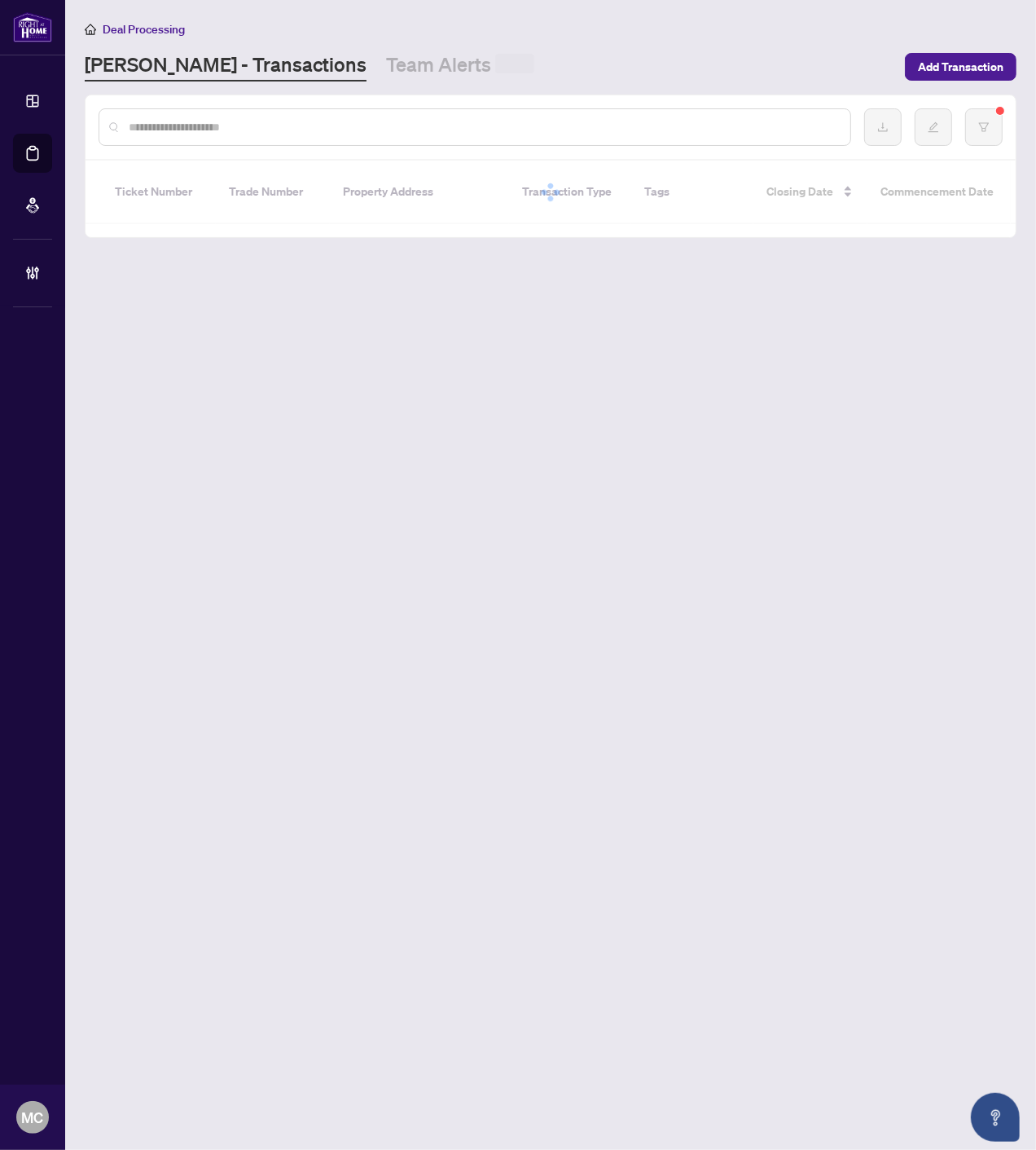
click at [310, 125] on input "text" at bounding box center [484, 127] width 709 height 18
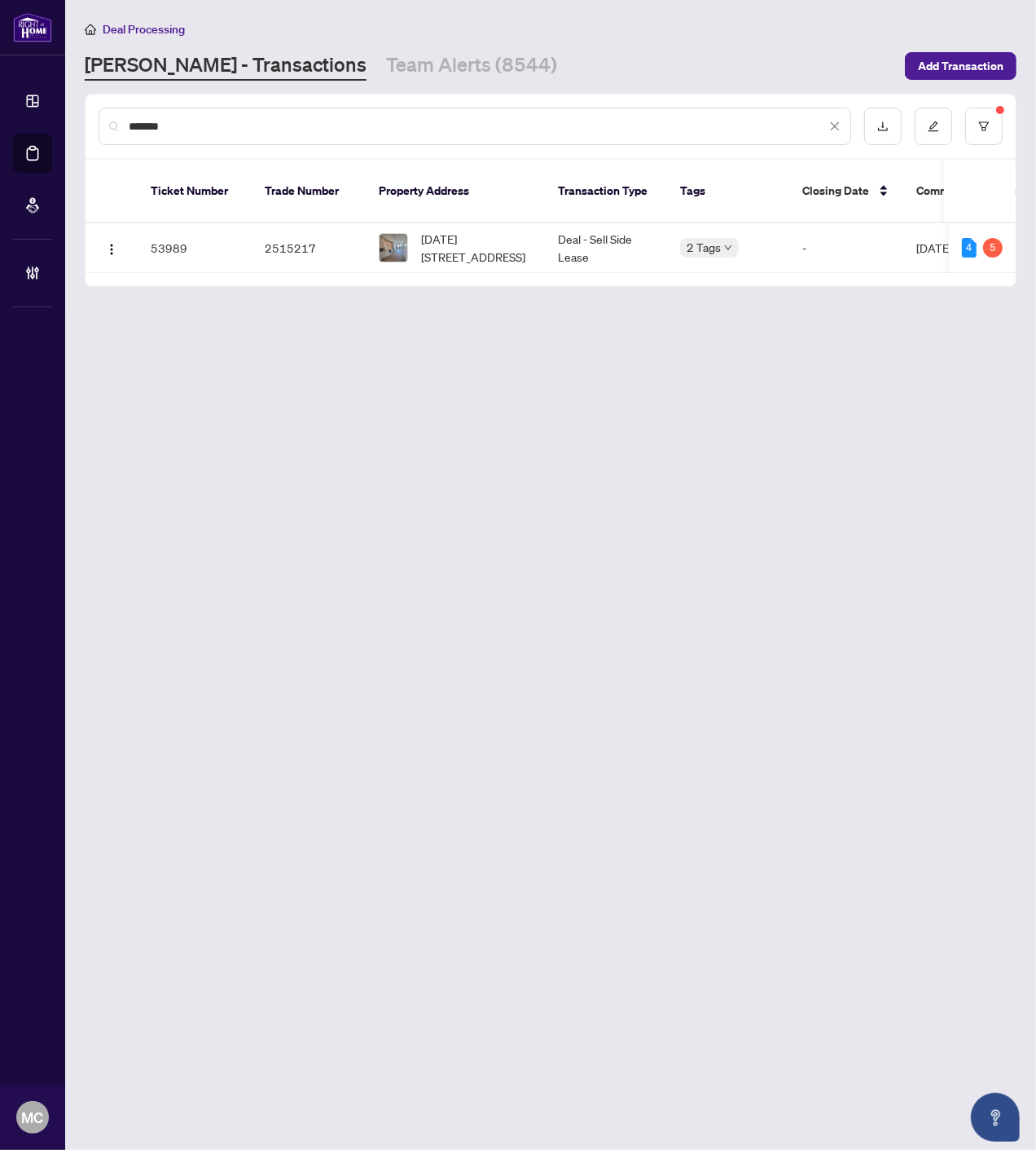
type input "*******"
click at [398, 234] on img at bounding box center [393, 248] width 28 height 28
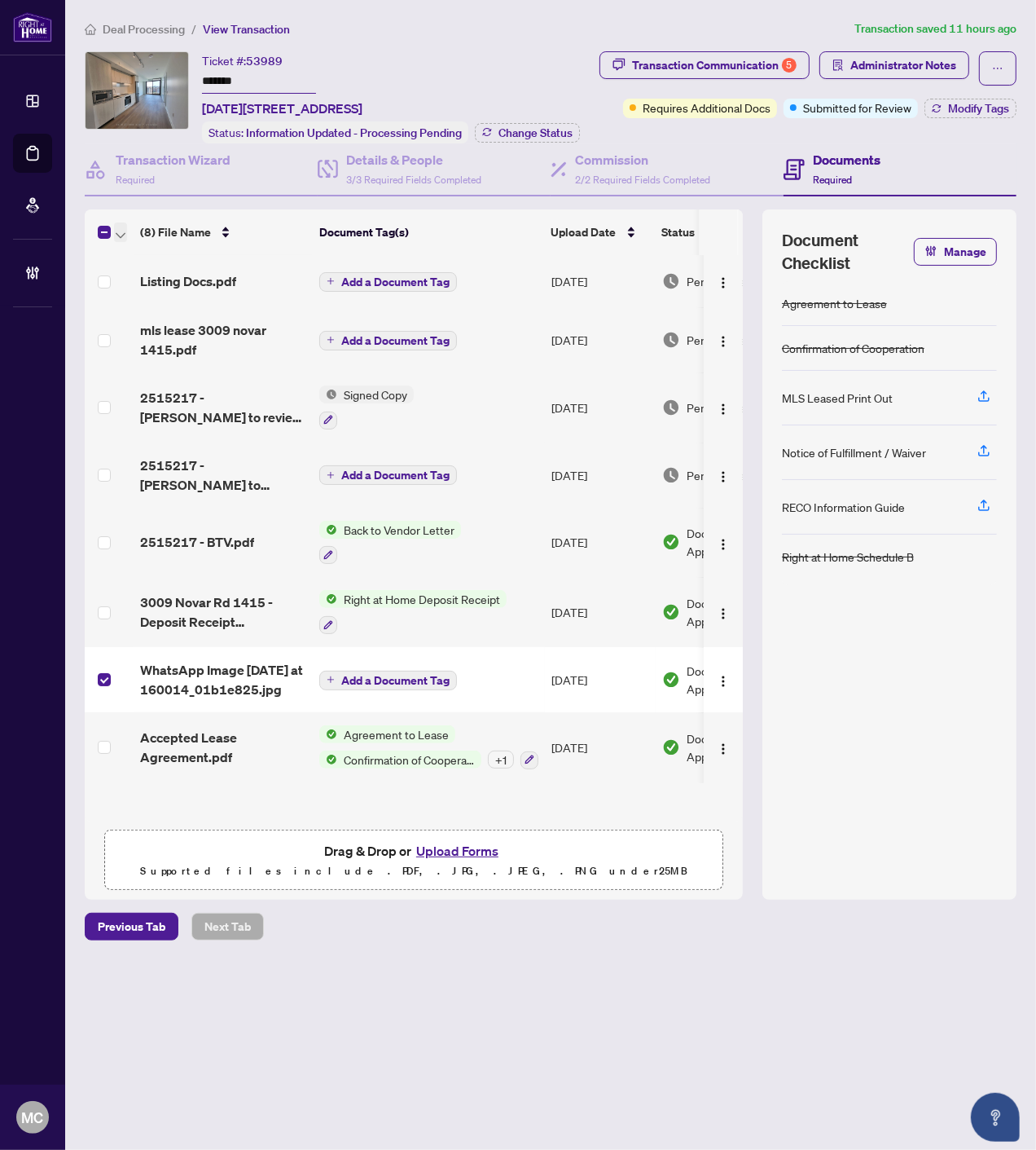
click at [125, 232] on icon "button" at bounding box center [120, 236] width 9 height 7
click at [139, 254] on span "Open Selected in New Tab(s)" at bounding box center [200, 257] width 145 height 18
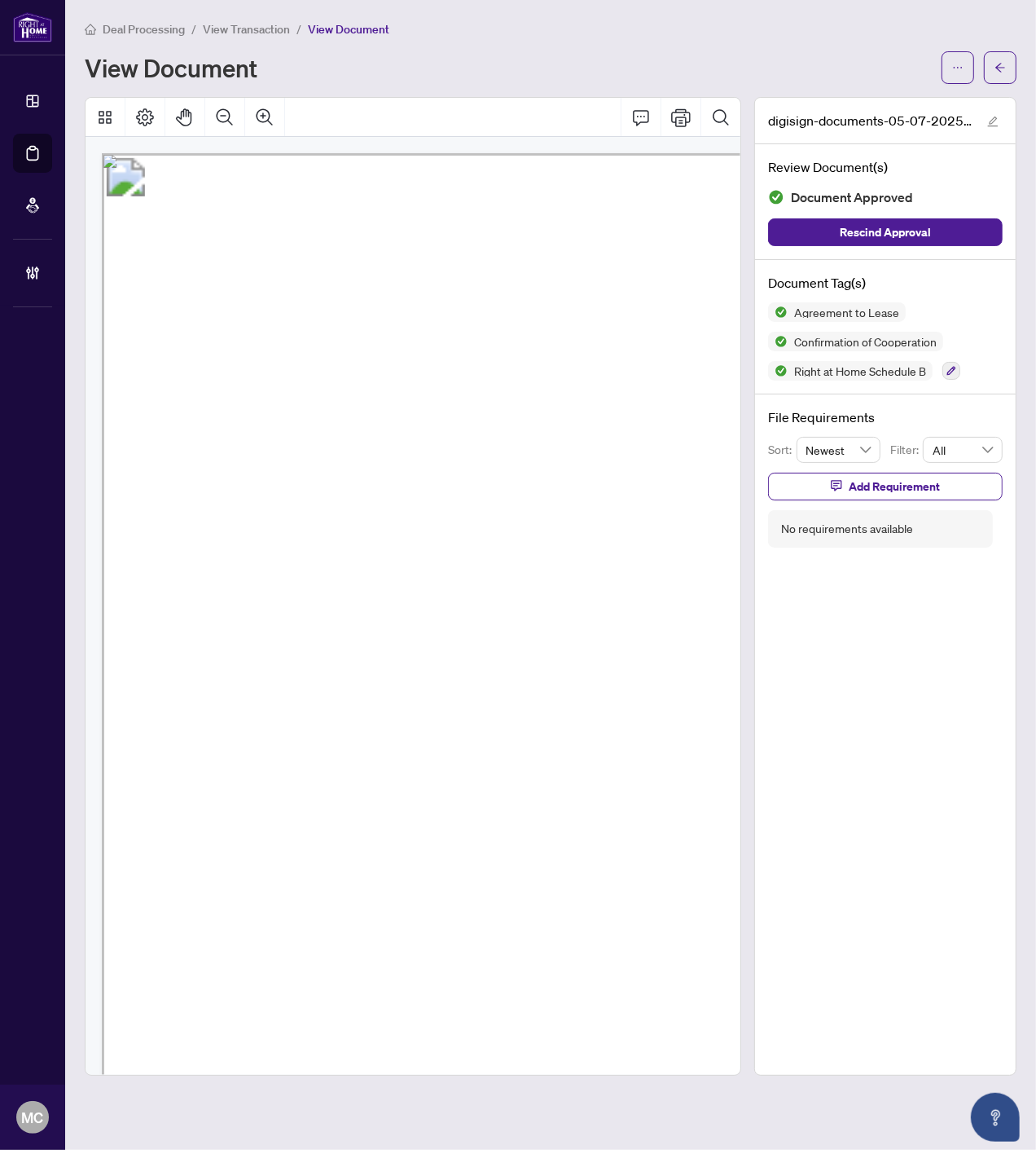
scroll to position [224, 172]
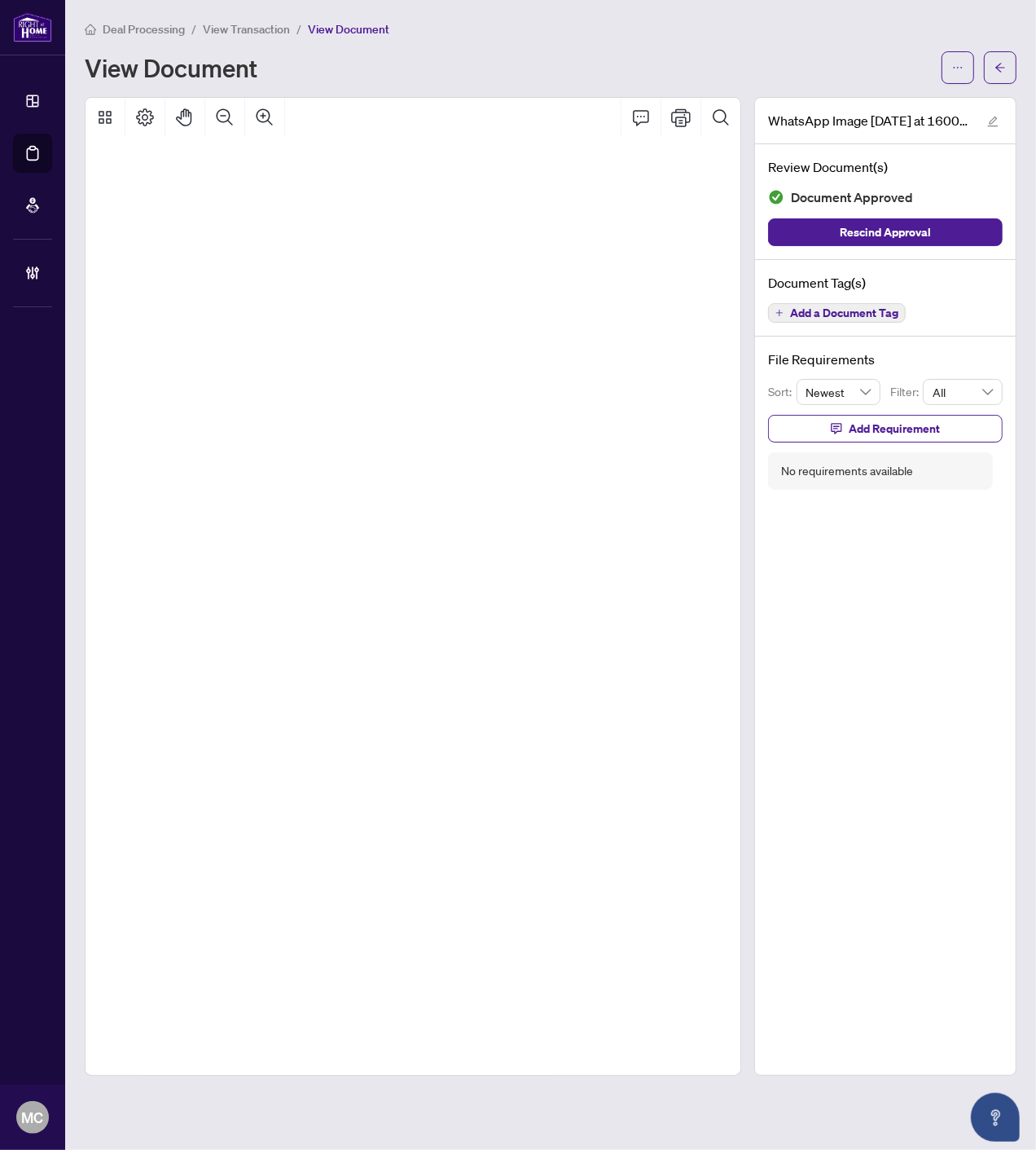
scroll to position [181, 355]
click at [192, 119] on icon "Pan Mode" at bounding box center [185, 117] width 20 height 20
drag, startPoint x: 606, startPoint y: 350, endPoint x: 424, endPoint y: 758, distance: 446.8
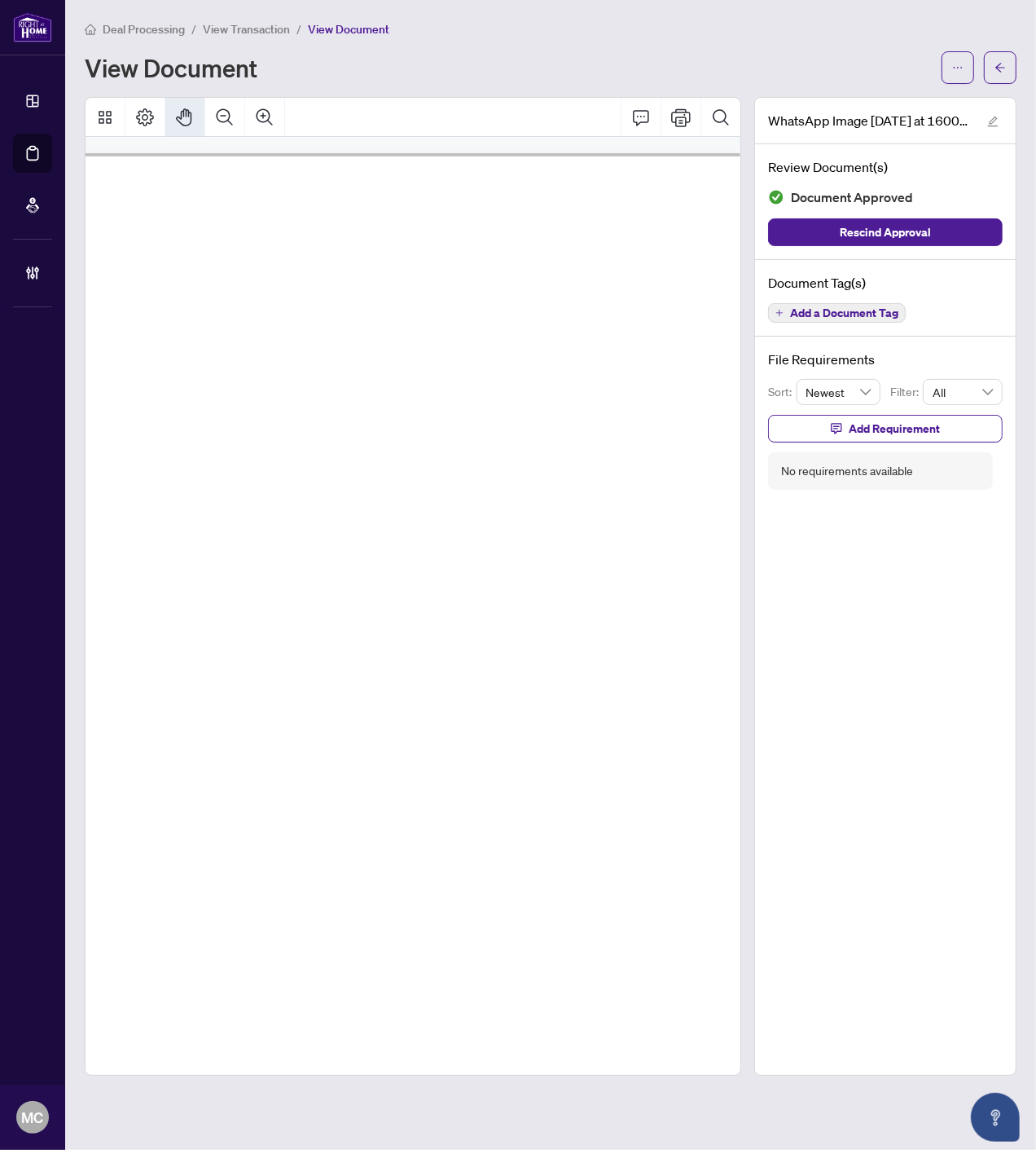
scroll to position [0, 533]
drag, startPoint x: 1003, startPoint y: 65, endPoint x: 1030, endPoint y: 143, distance: 82.5
click at [1003, 65] on icon "arrow-left" at bounding box center [1000, 67] width 11 height 11
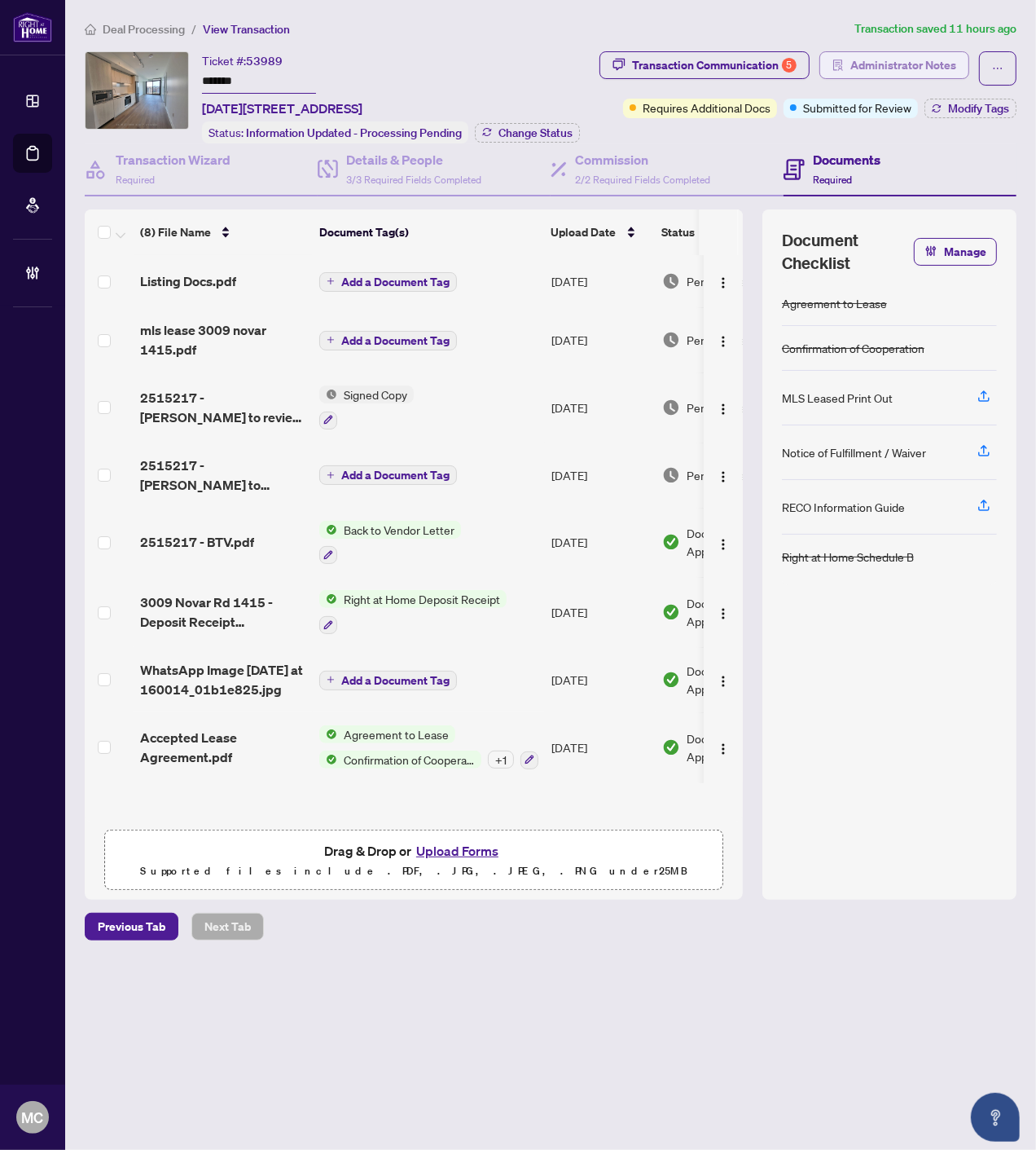
click at [922, 66] on span "Administrator Notes" at bounding box center [903, 65] width 106 height 26
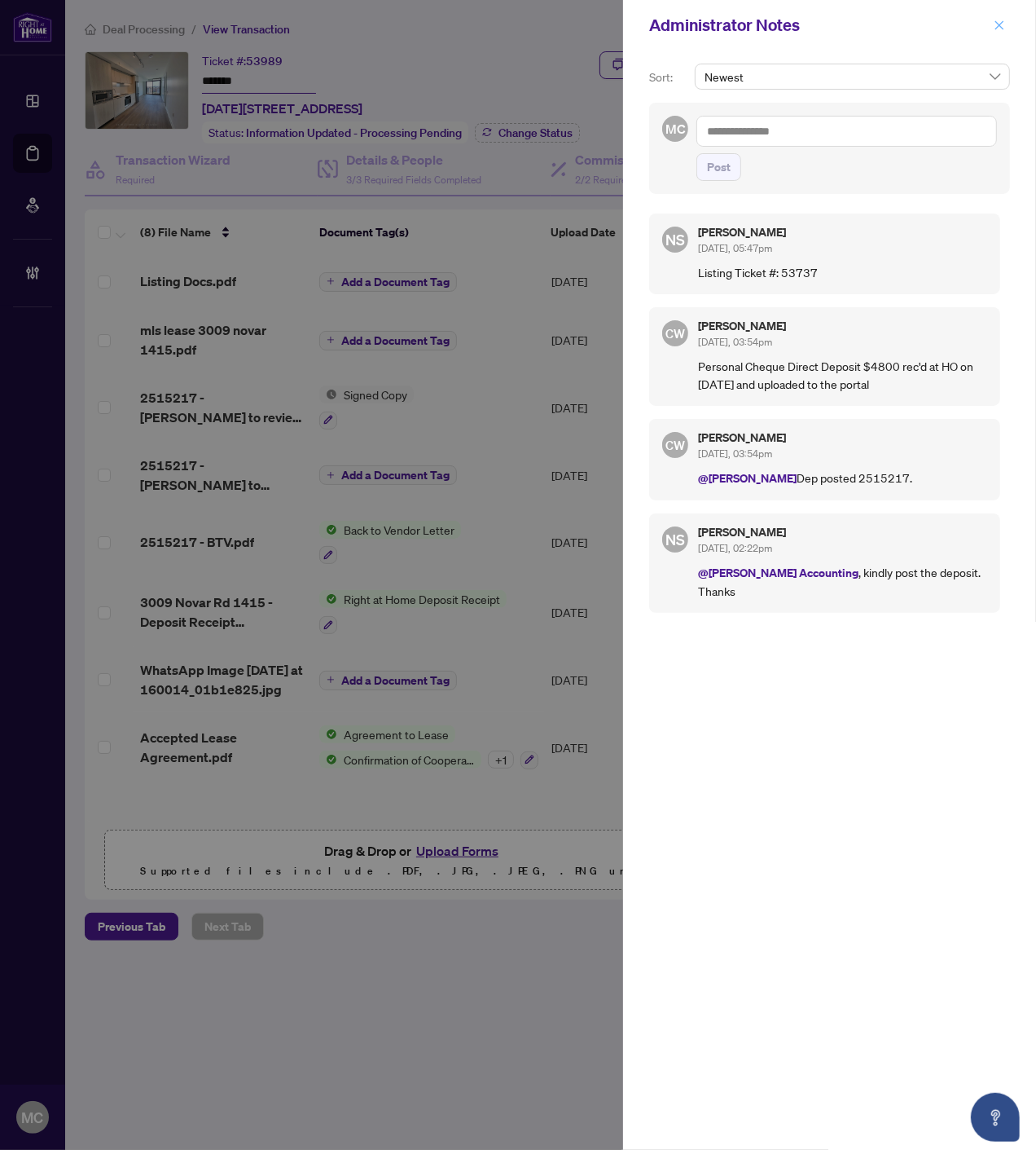
click at [1001, 24] on icon "close" at bounding box center [999, 25] width 11 height 11
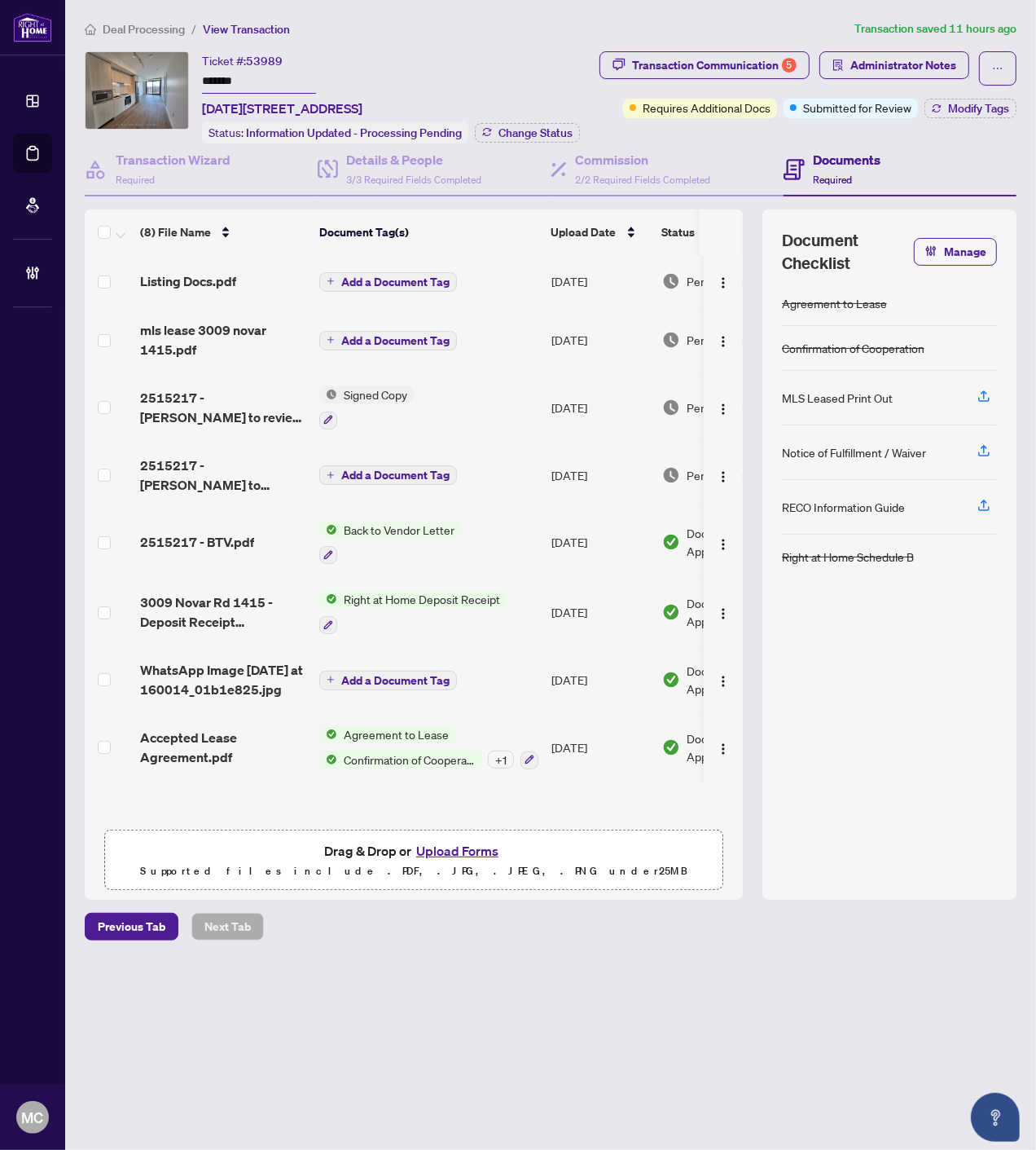
click at [139, 35] on li "Deal Processing" at bounding box center [134, 29] width 100 height 19
click at [139, 31] on span "Deal Processing" at bounding box center [144, 29] width 83 height 15
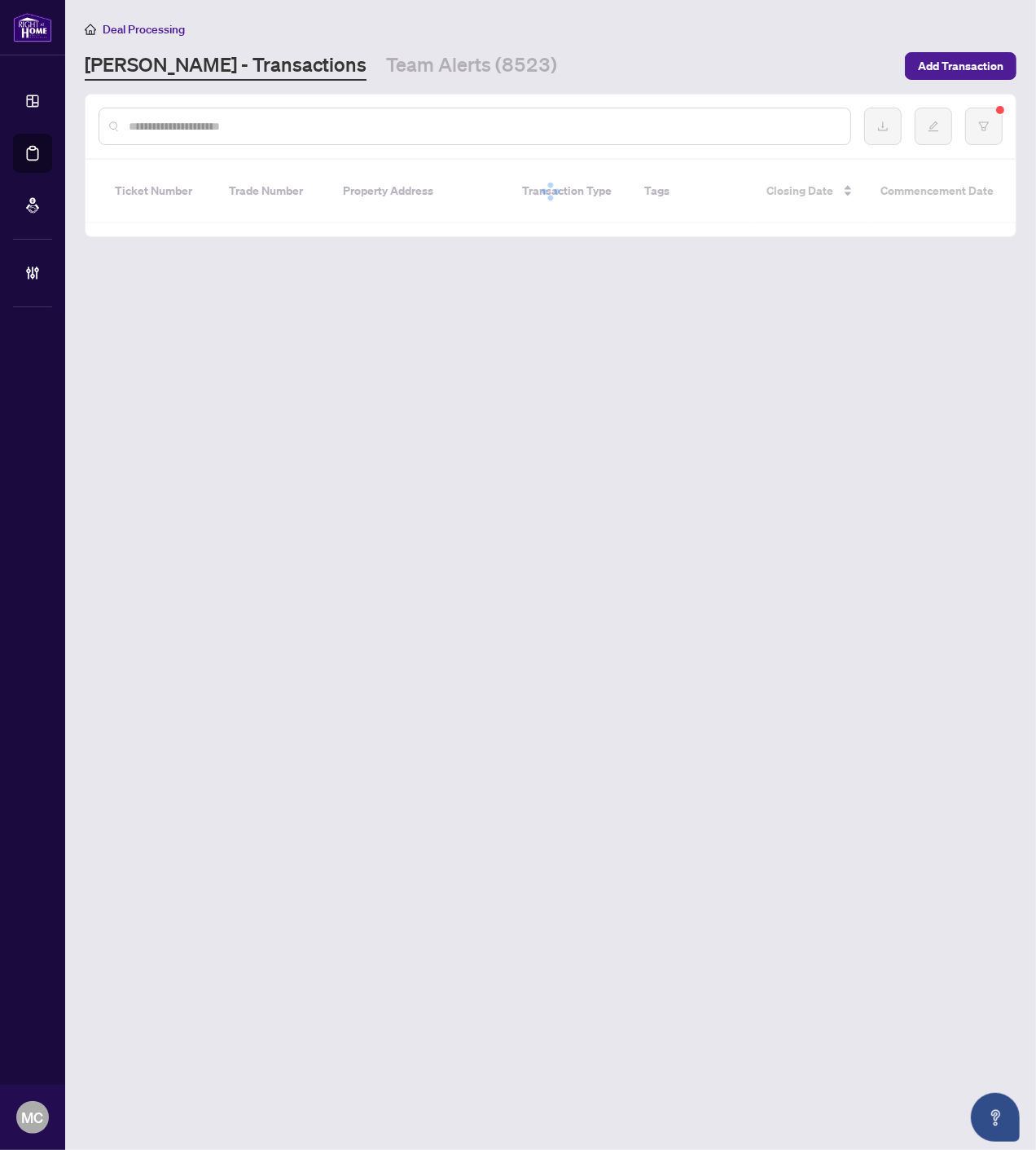
click at [376, 131] on input "text" at bounding box center [484, 126] width 709 height 18
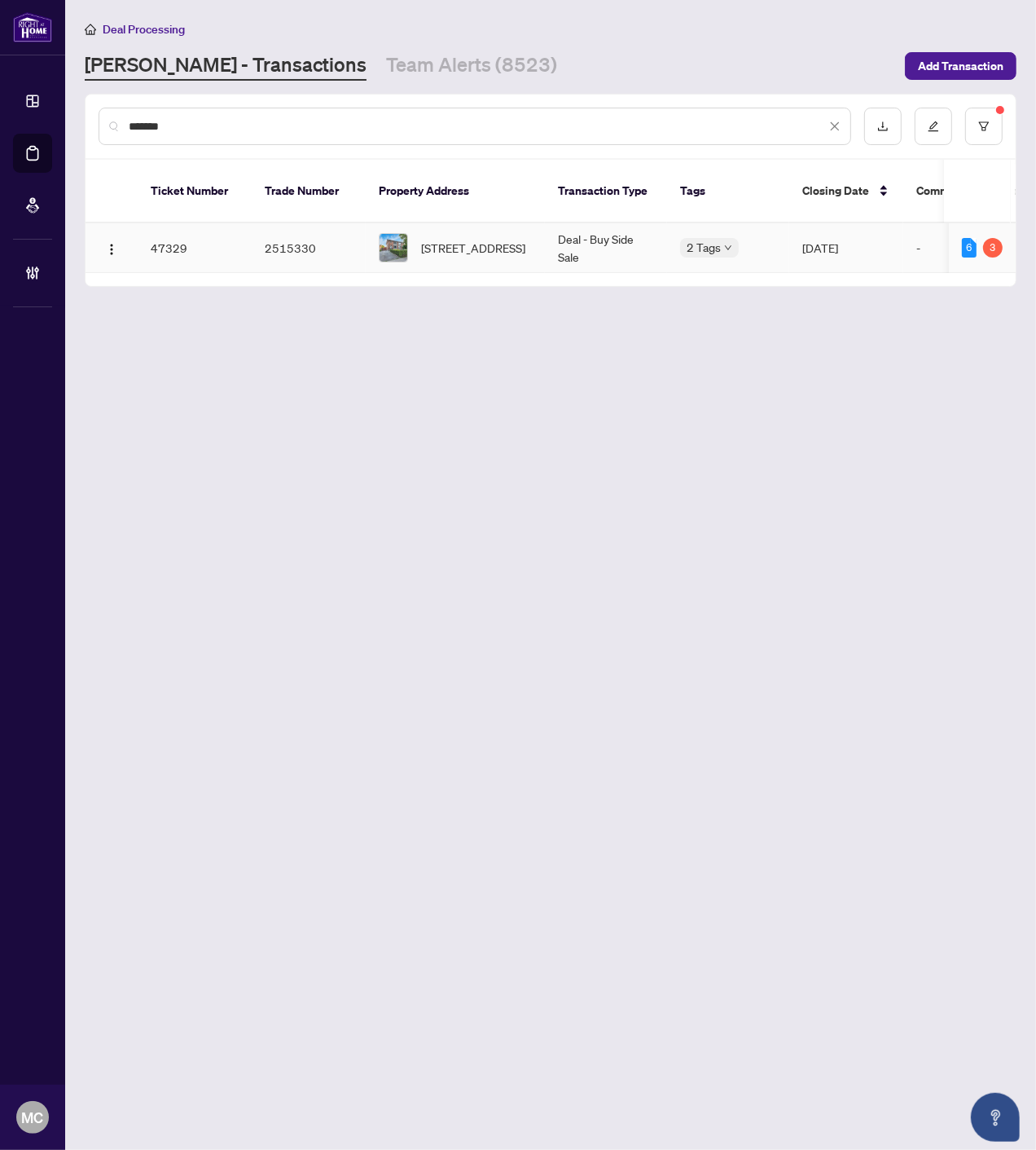
type input "*******"
click at [420, 233] on div "174 Delta St, Toronto, Ontario M8W 4E5, Canada" at bounding box center [455, 248] width 153 height 29
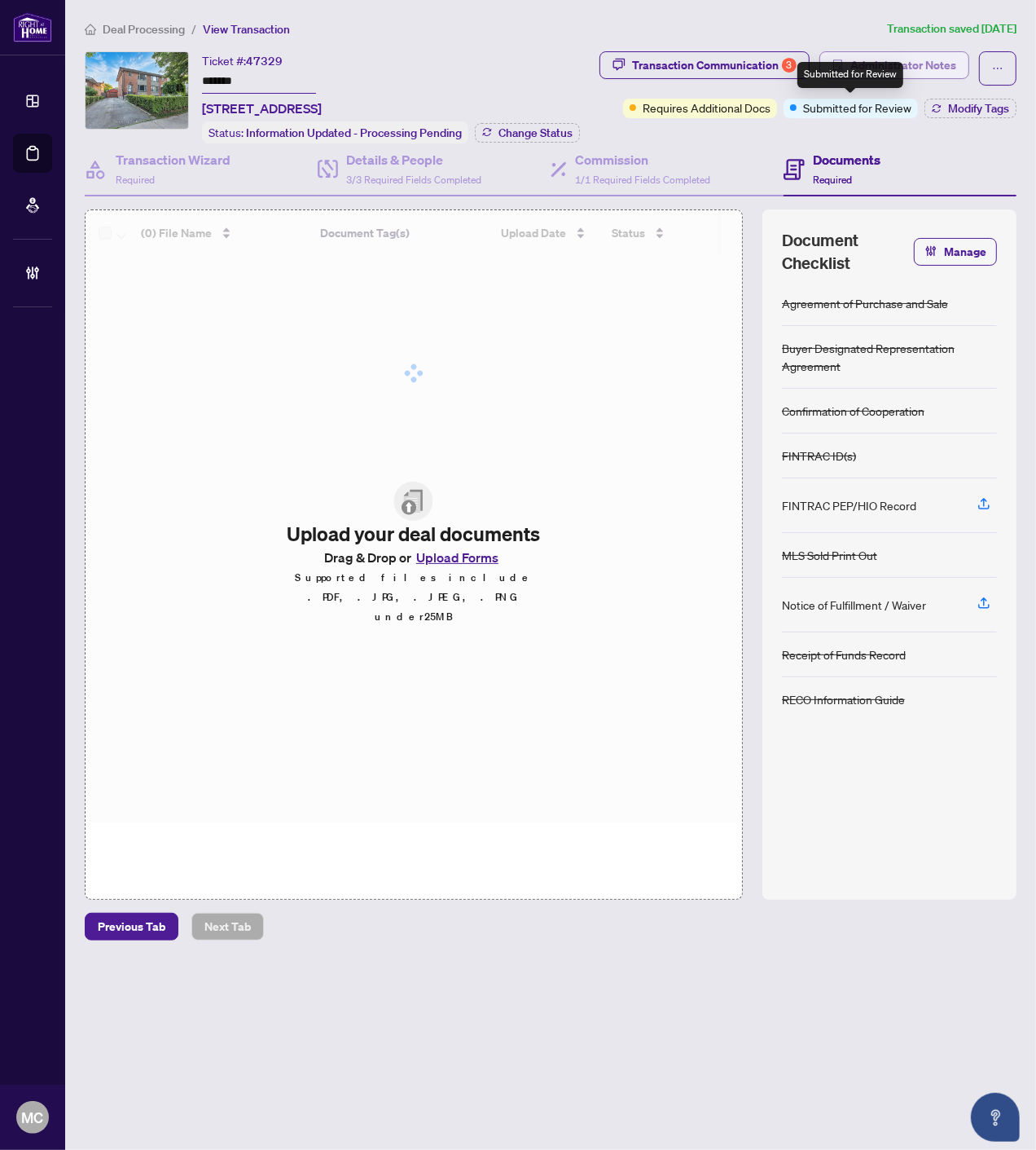
click at [866, 60] on span "Administrator Notes" at bounding box center [903, 65] width 106 height 26
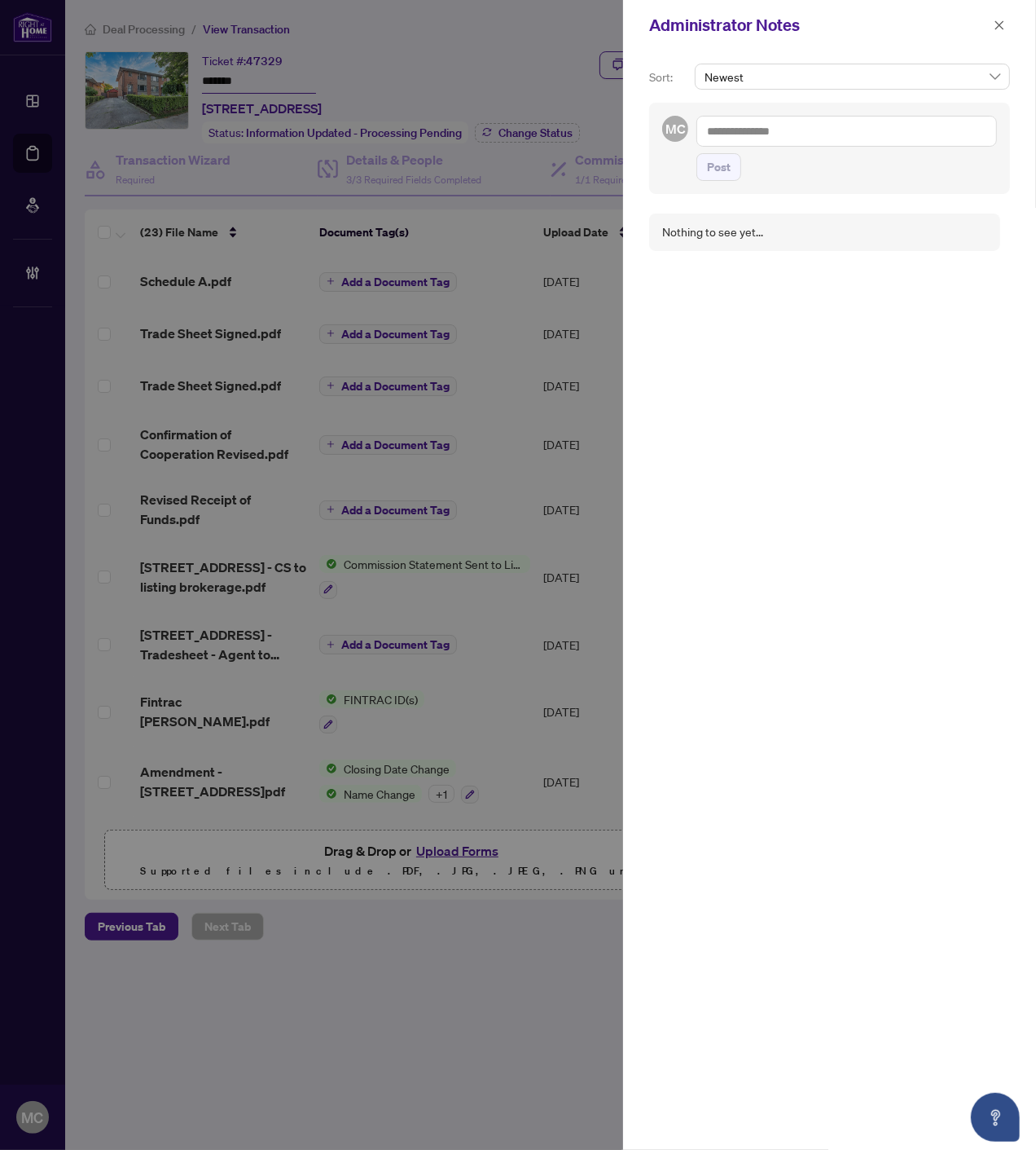
click at [897, 141] on textarea at bounding box center [847, 131] width 300 height 31
paste textarea "*****"
type textarea "*****"
drag, startPoint x: 763, startPoint y: 139, endPoint x: 682, endPoint y: 127, distance: 81.9
click at [681, 126] on div "MC Delta ***** Post" at bounding box center [829, 148] width 361 height 91
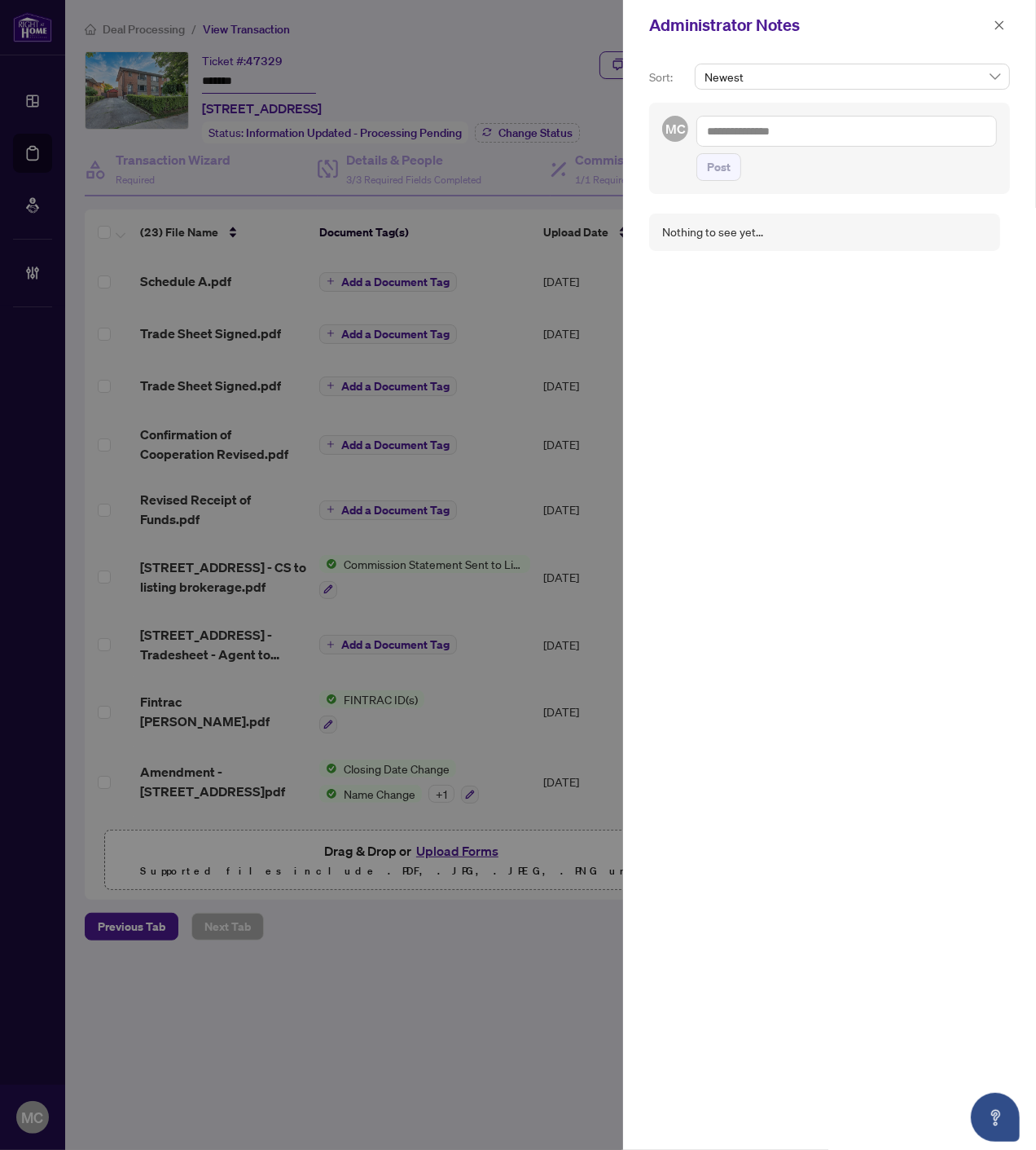
drag, startPoint x: 888, startPoint y: 142, endPoint x: 879, endPoint y: 212, distance: 70.6
click at [888, 141] on textarea at bounding box center [847, 131] width 300 height 31
paste textarea "**********"
type textarea "**********"
click at [729, 165] on span "Post" at bounding box center [718, 167] width 23 height 26
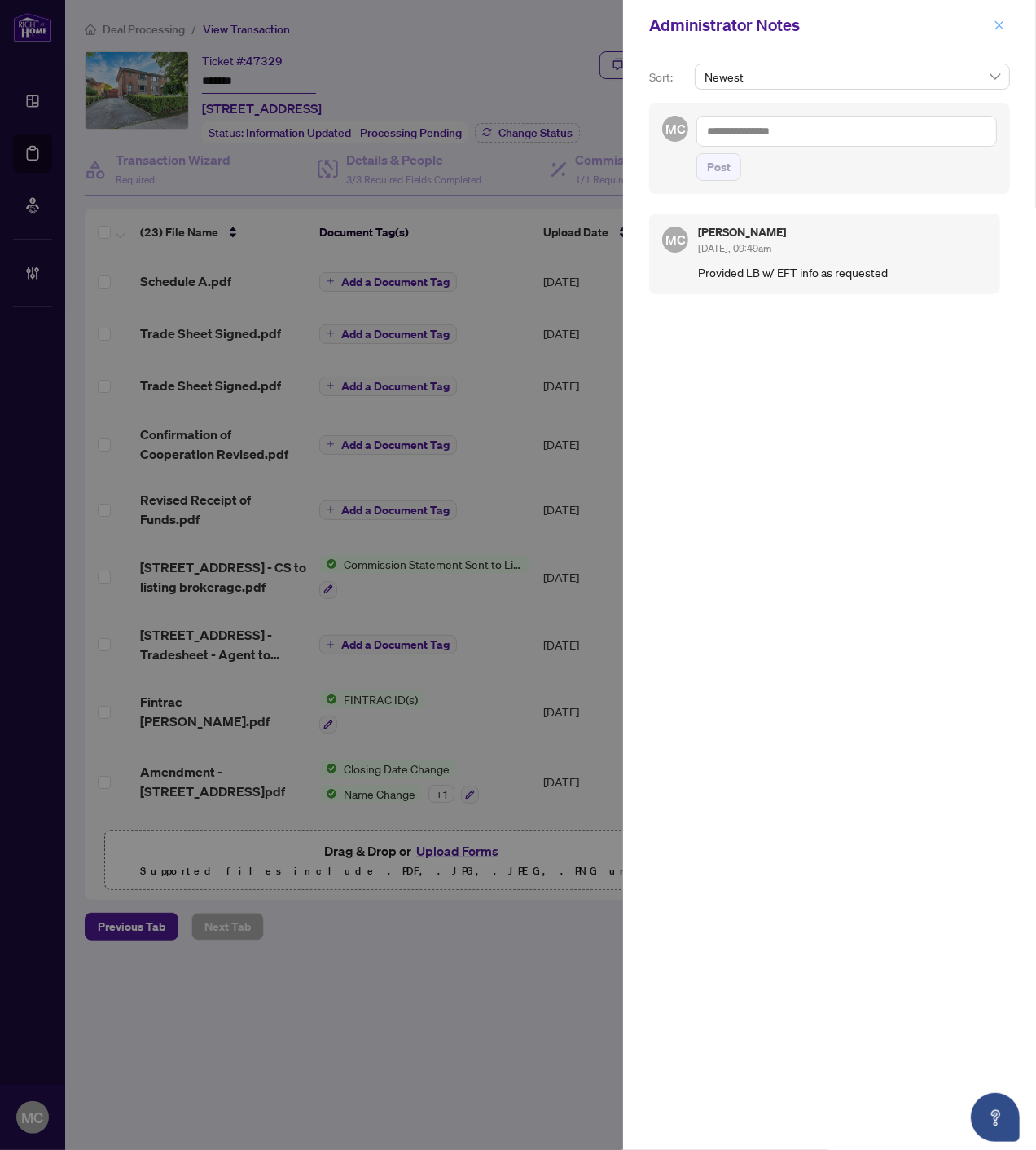
click at [997, 13] on span "button" at bounding box center [999, 25] width 11 height 26
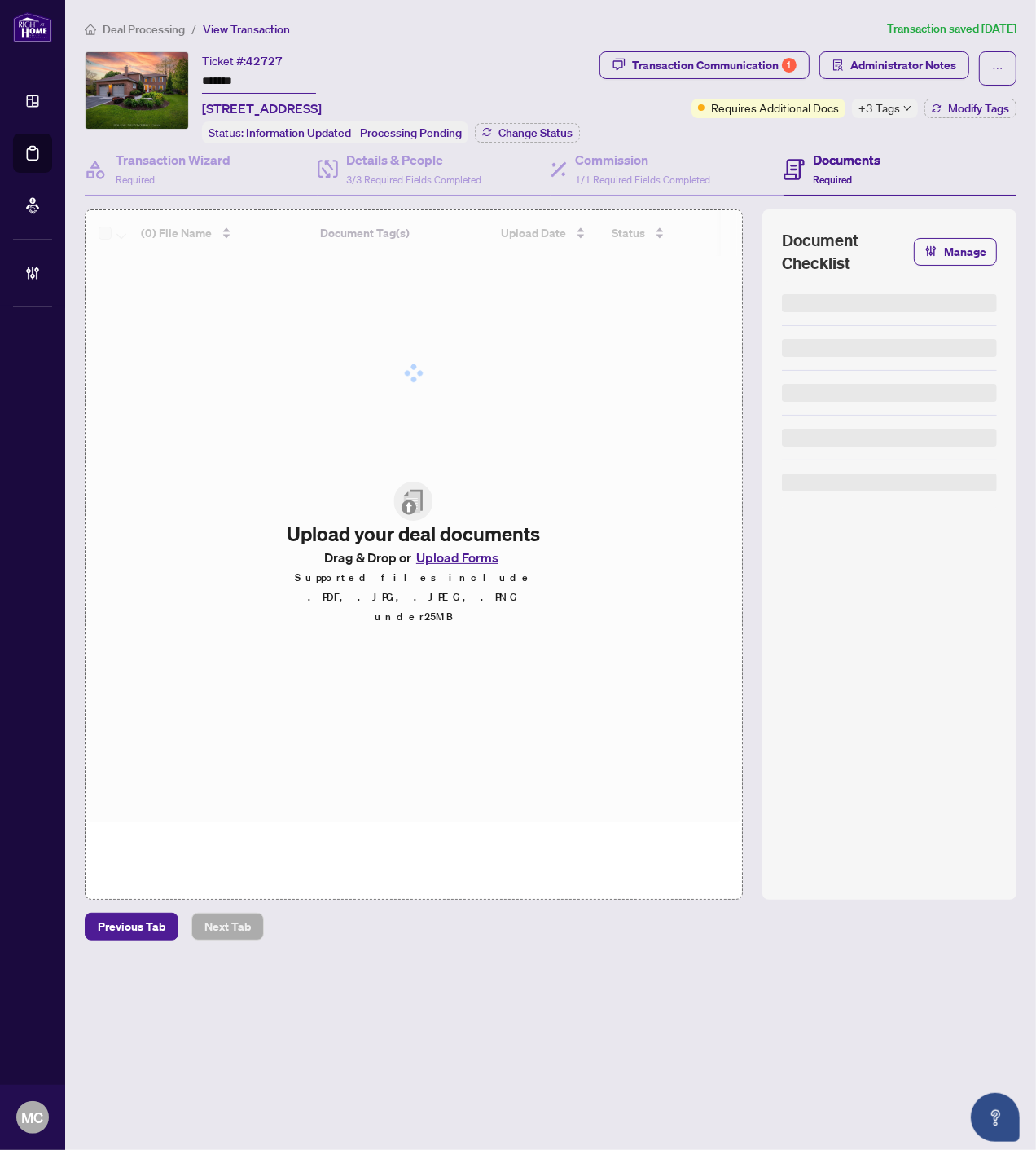
click at [226, 80] on input "*******" at bounding box center [259, 81] width 114 height 23
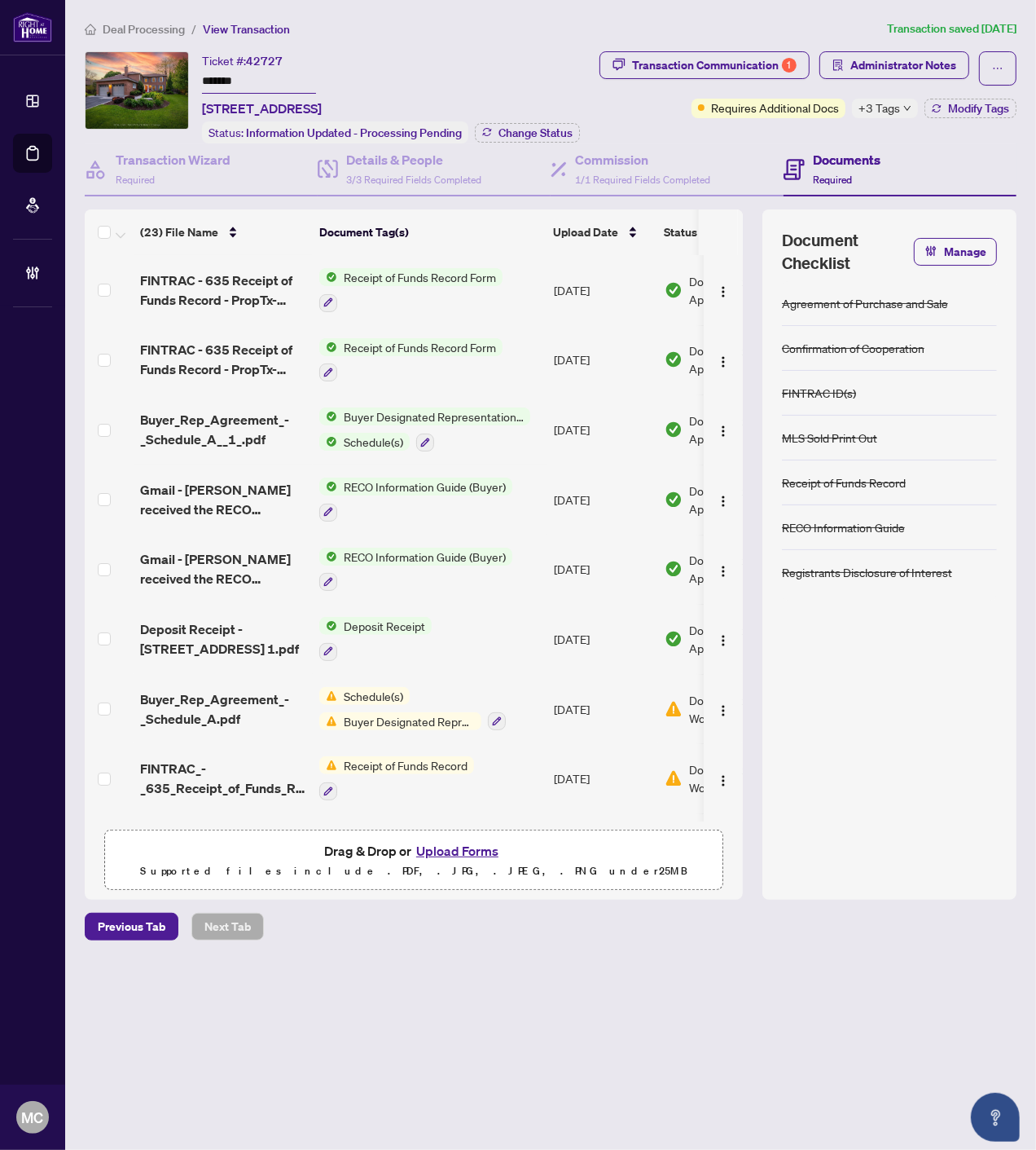
click at [219, 75] on input "*******" at bounding box center [259, 81] width 114 height 23
click at [219, 74] on input "*******" at bounding box center [259, 81] width 114 height 23
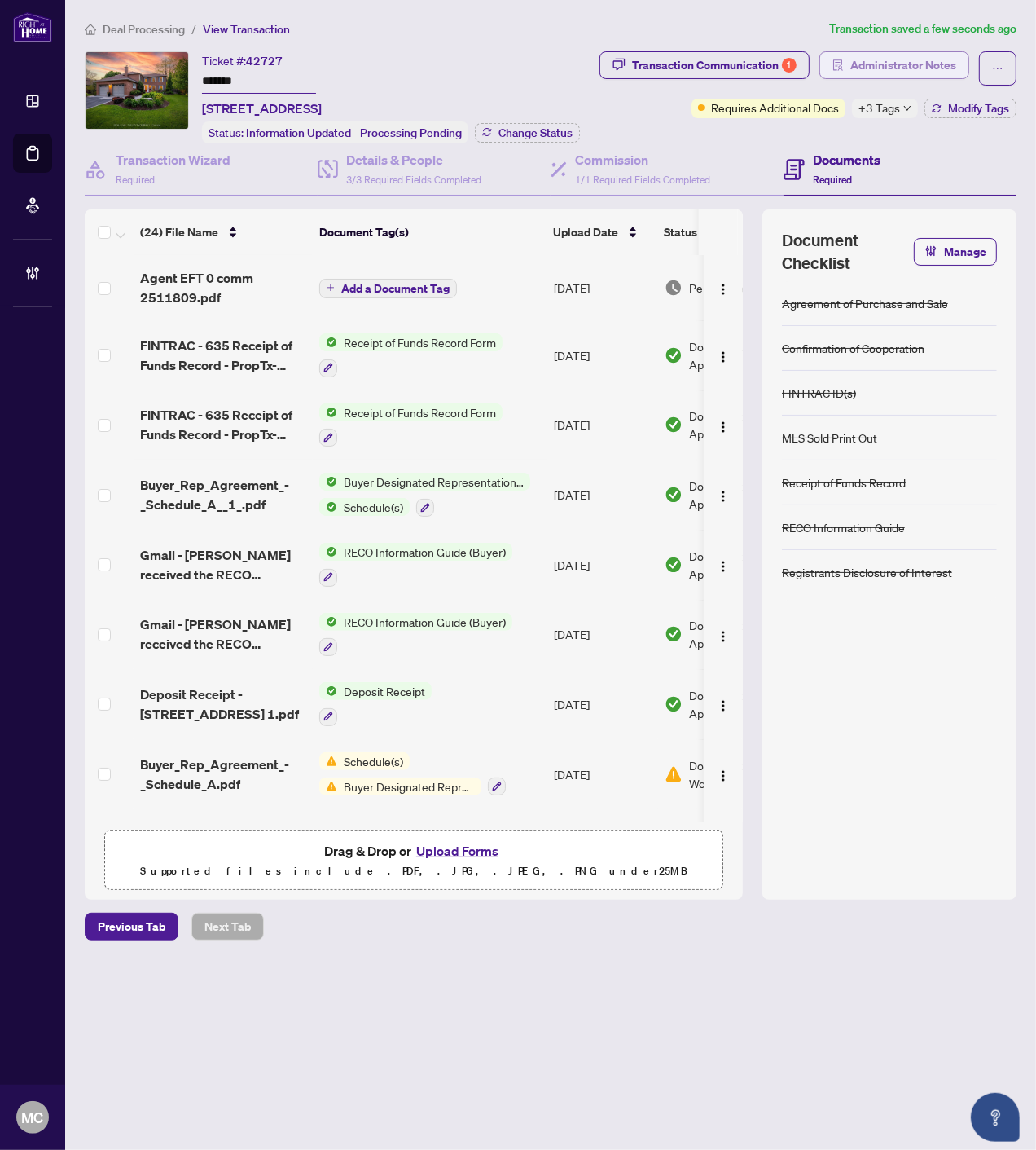
click at [922, 69] on span "Administrator Notes" at bounding box center [903, 65] width 106 height 26
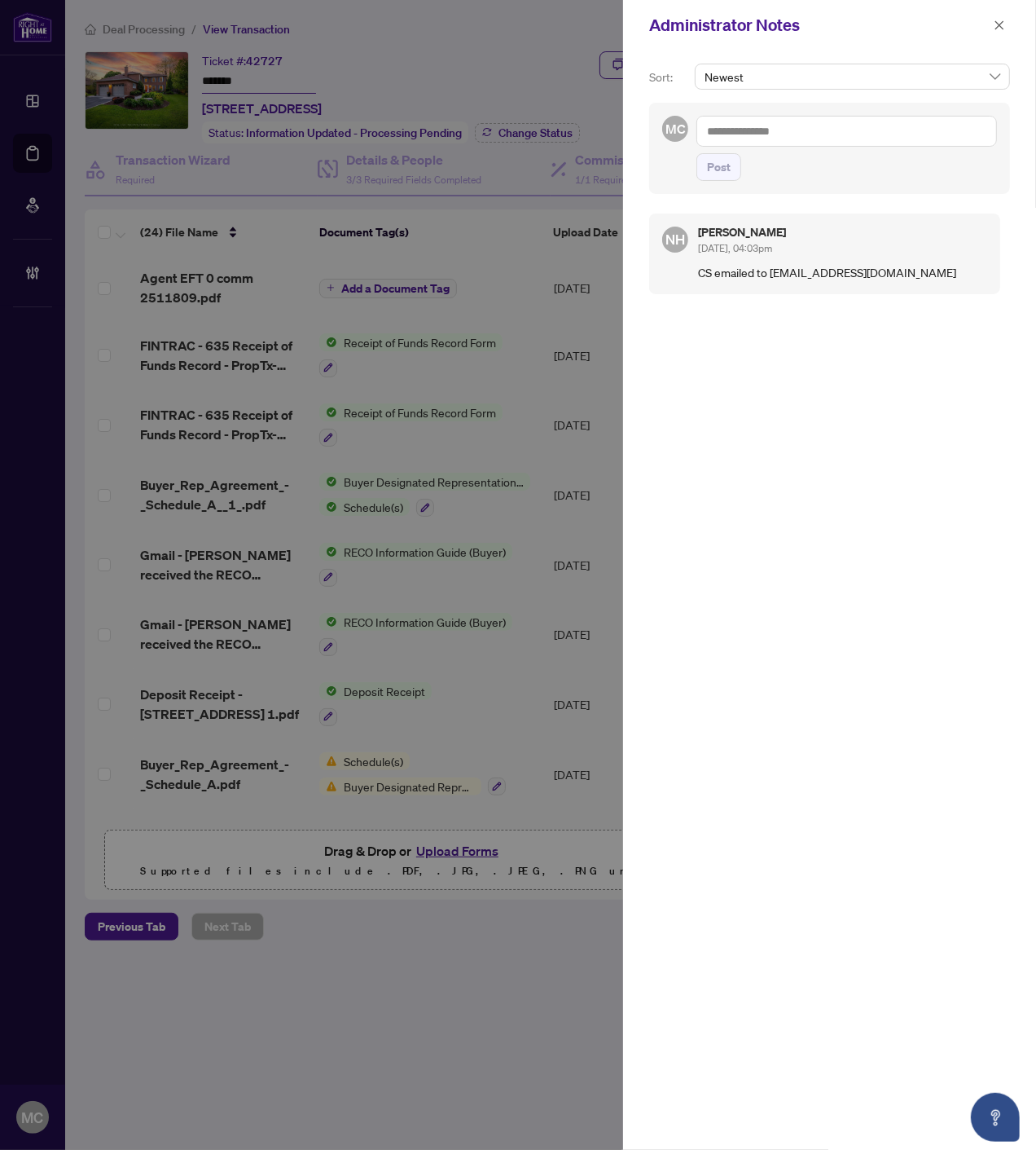
click at [857, 133] on textarea at bounding box center [847, 131] width 300 height 31
paste textarea "**********"
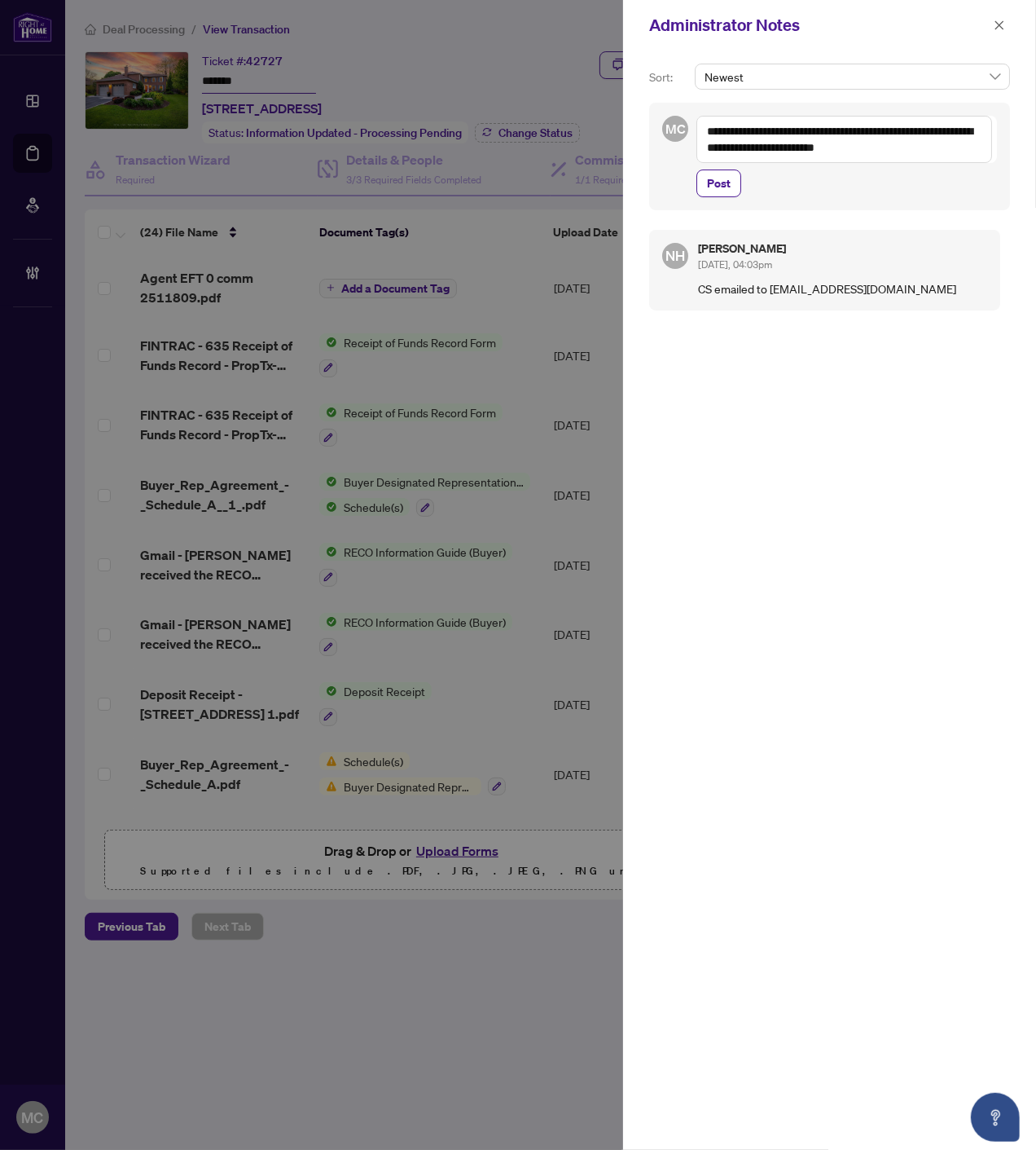
click at [860, 150] on textarea "**********" at bounding box center [845, 139] width 296 height 47
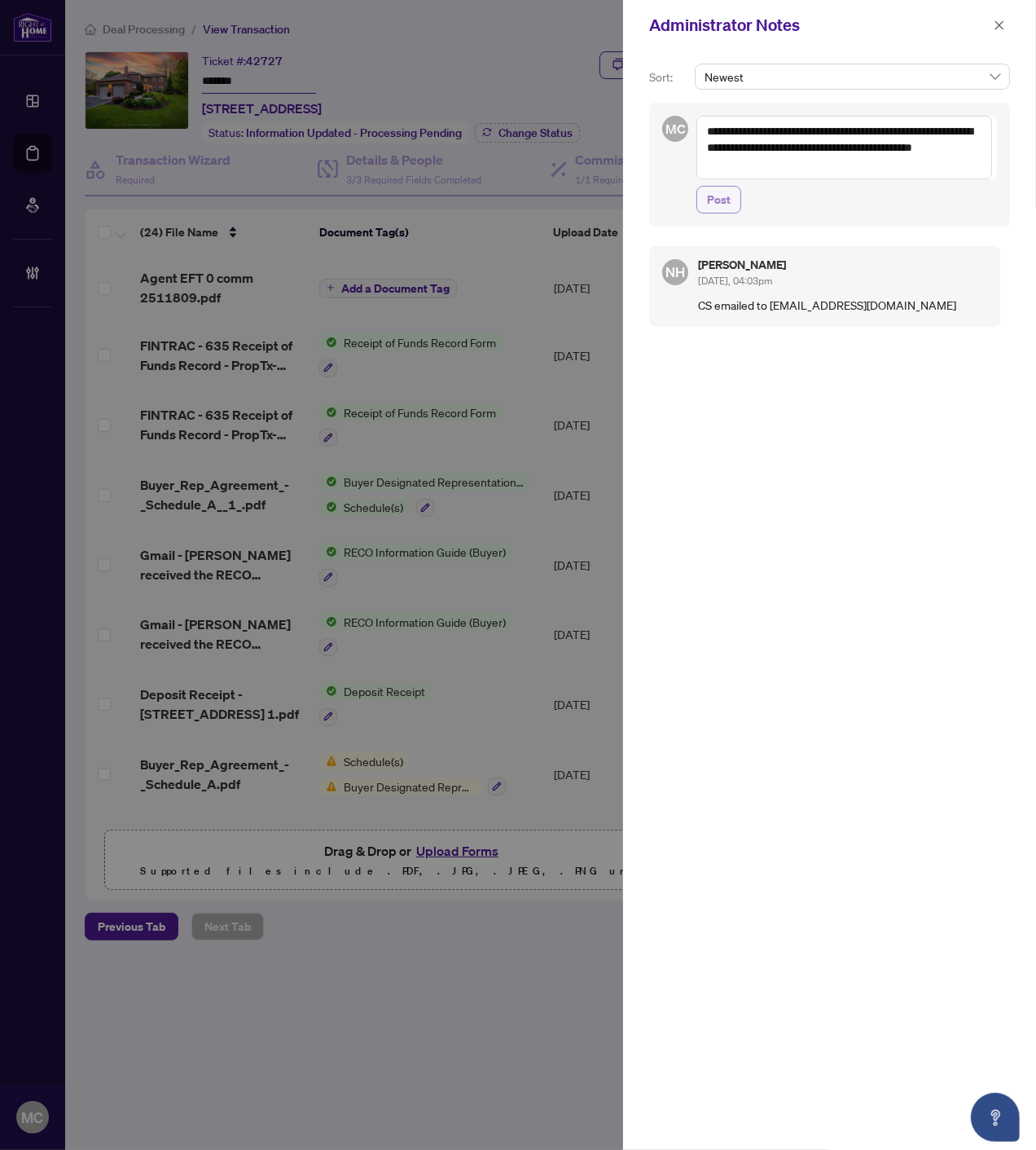
type textarea "**********"
click at [713, 196] on span "Post" at bounding box center [718, 200] width 23 height 26
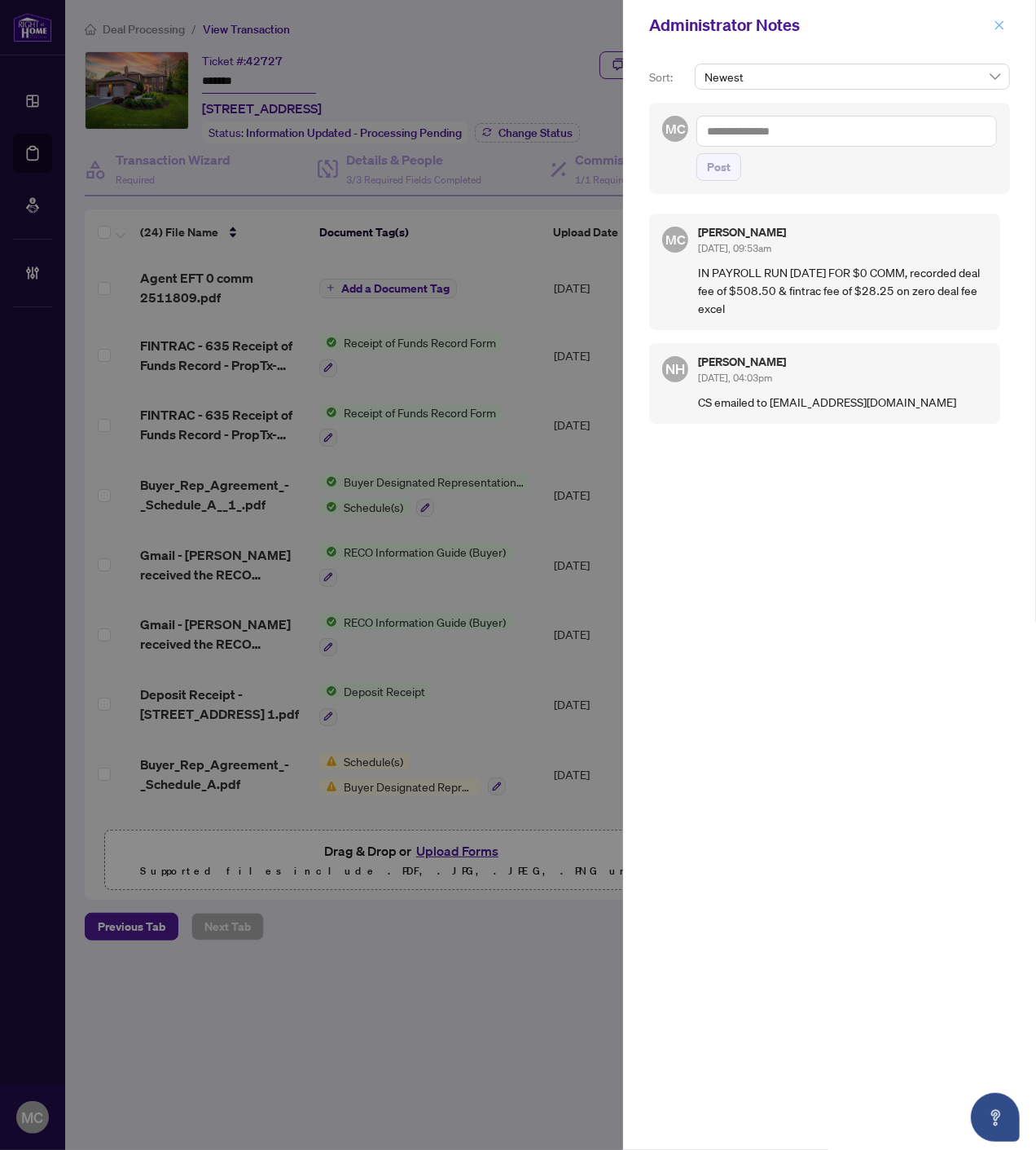
click at [995, 23] on icon "close" at bounding box center [999, 25] width 11 height 11
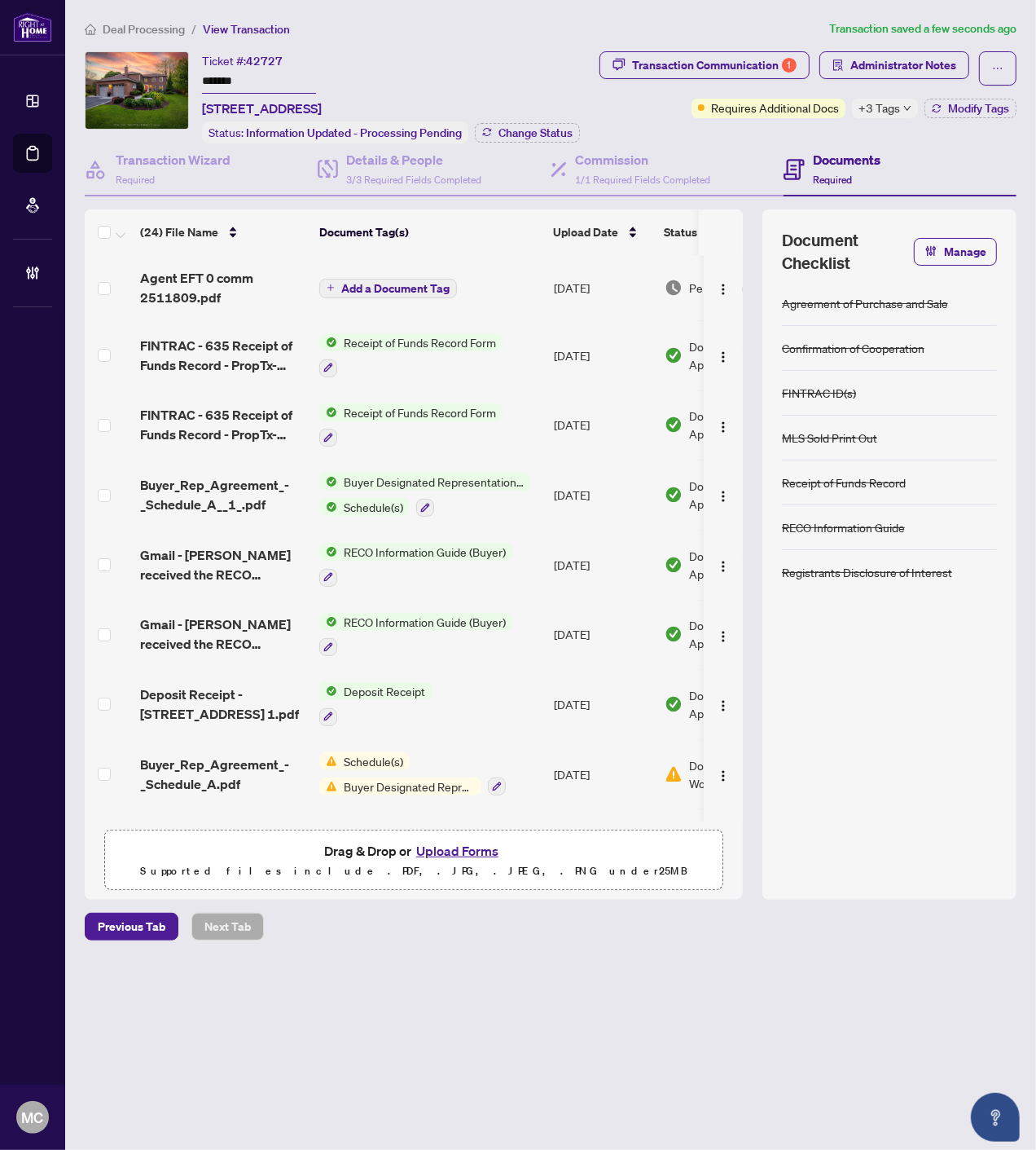
click at [414, 285] on span "Add a Document Tag" at bounding box center [396, 288] width 108 height 11
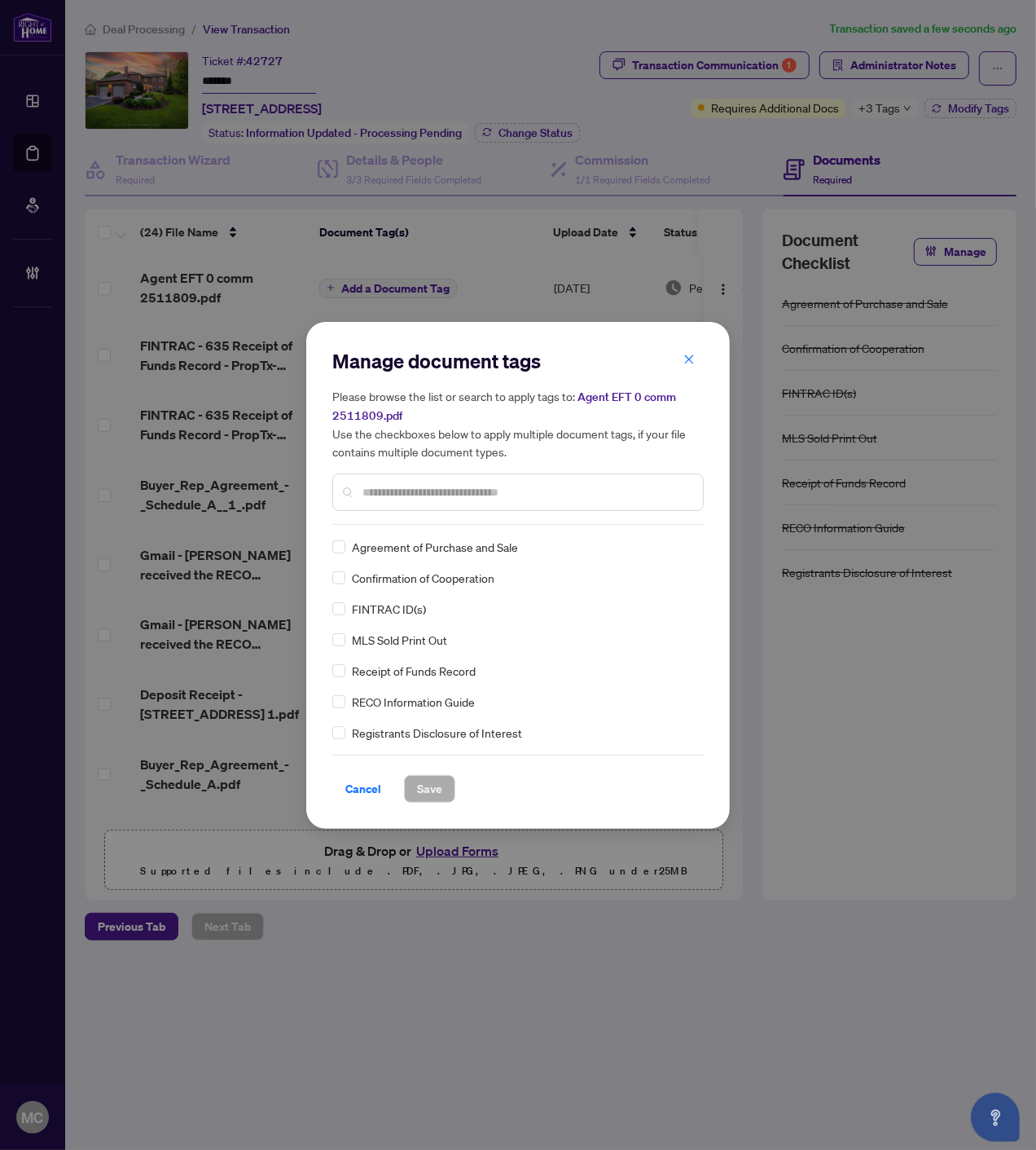
click at [558, 492] on input "text" at bounding box center [526, 492] width 328 height 18
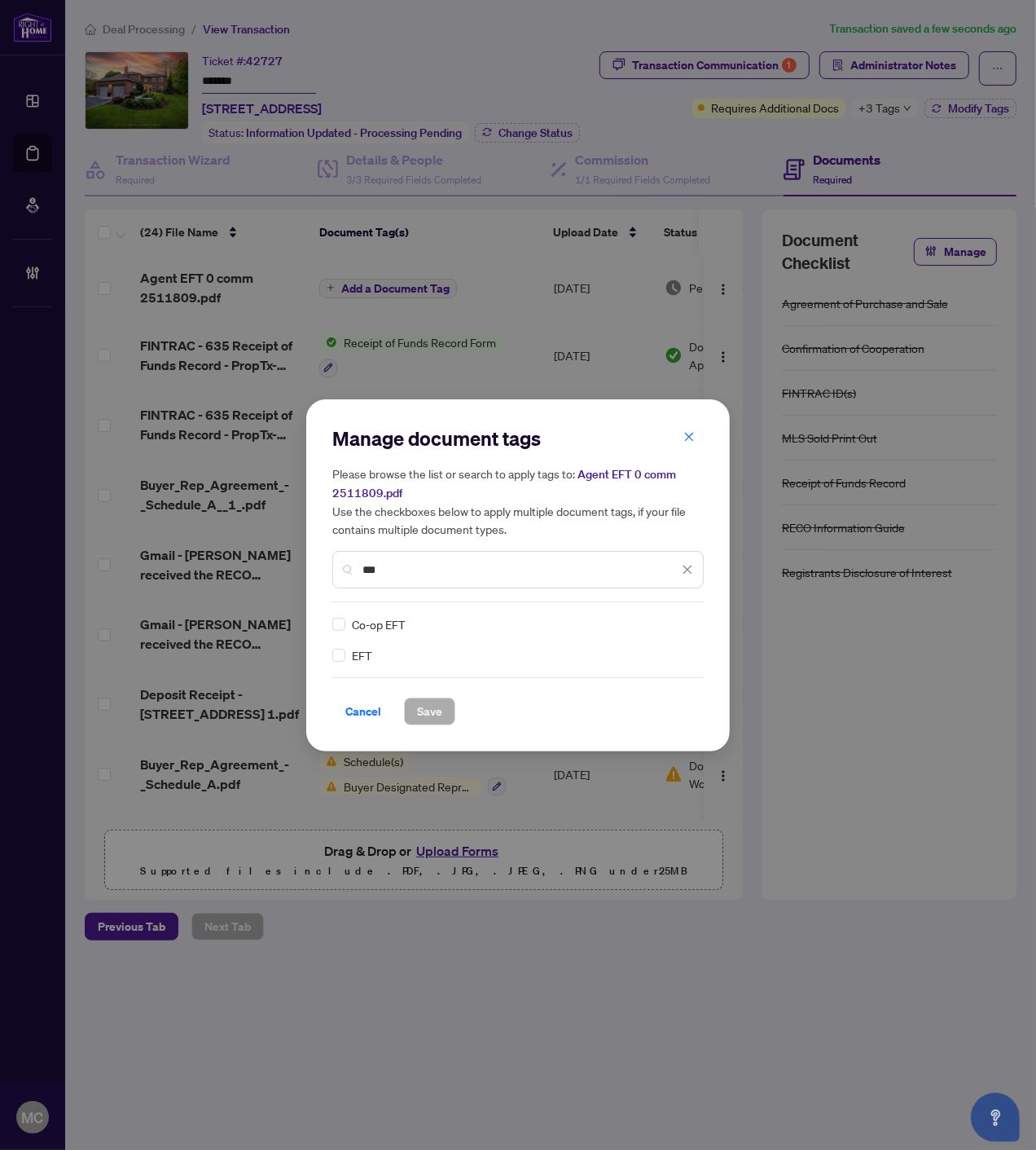
type input "***"
drag, startPoint x: 668, startPoint y: 615, endPoint x: 665, endPoint y: 630, distance: 15.3
click at [668, 616] on img at bounding box center [670, 624] width 16 height 16
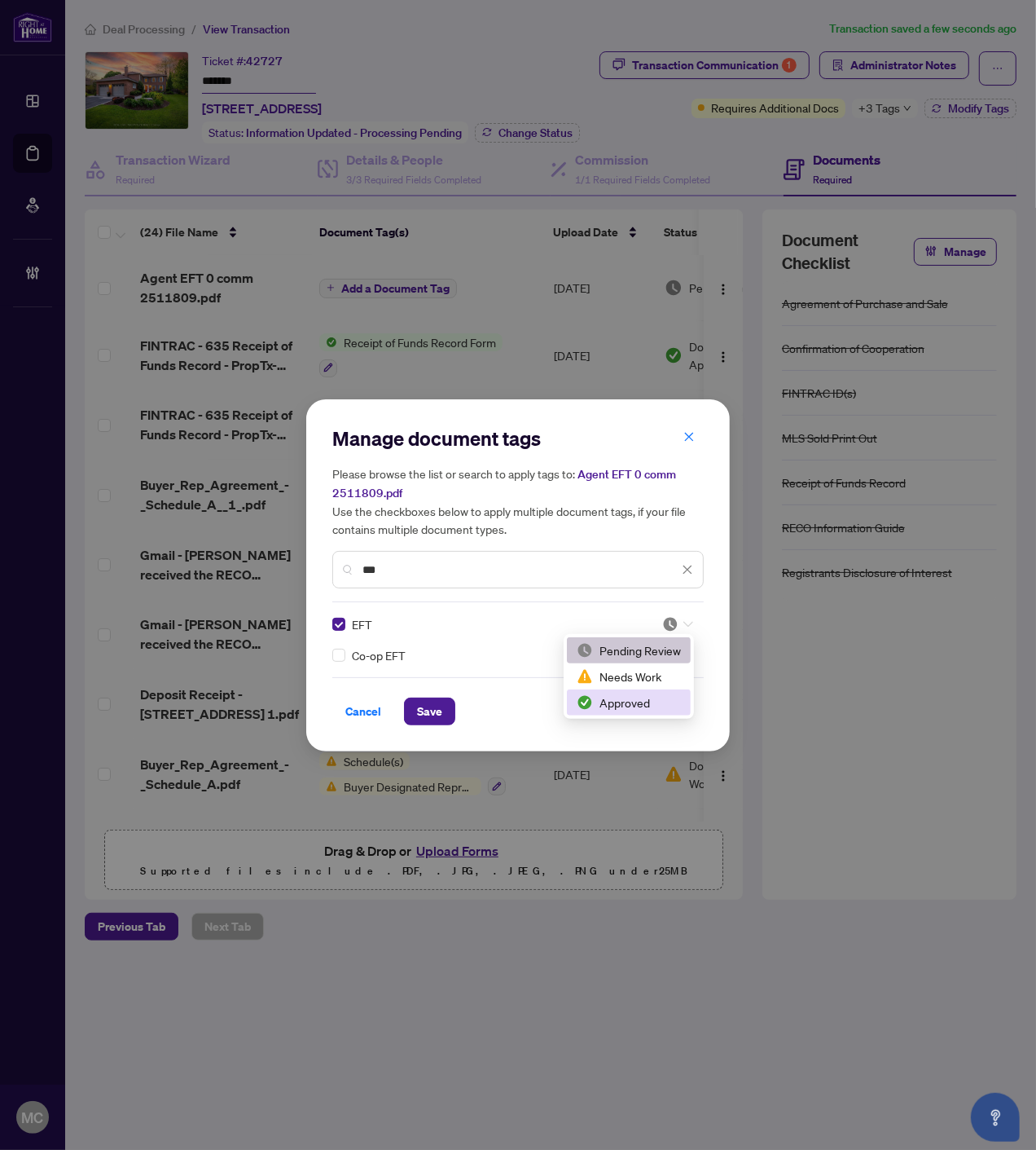
drag, startPoint x: 624, startPoint y: 696, endPoint x: 485, endPoint y: 722, distance: 141.4
click at [623, 696] on div "Approved" at bounding box center [628, 702] width 104 height 18
click at [418, 719] on span "Save" at bounding box center [429, 711] width 25 height 26
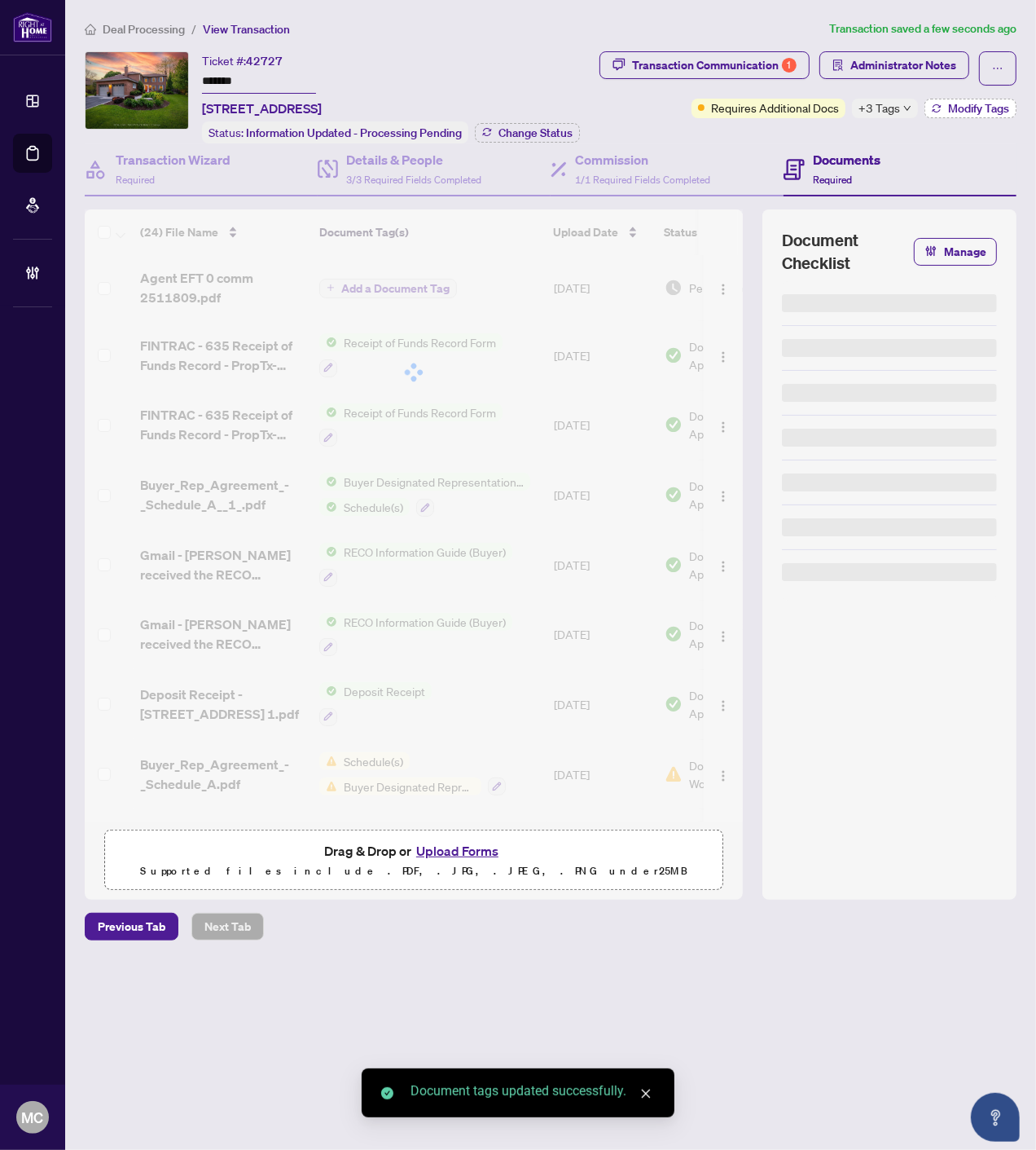
click at [972, 107] on span "Modify Tags" at bounding box center [978, 108] width 61 height 11
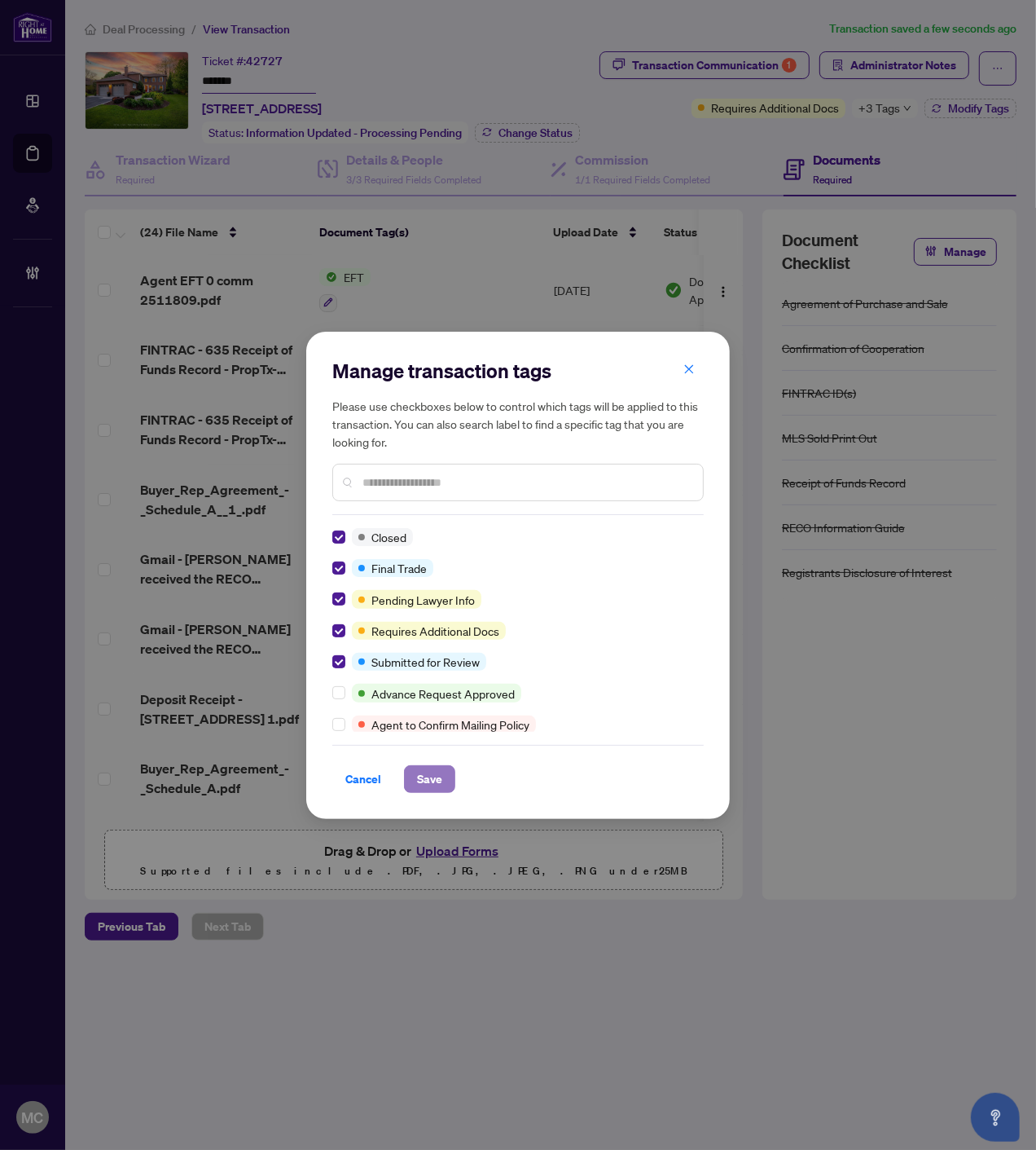
click at [430, 777] on span "Save" at bounding box center [429, 779] width 25 height 26
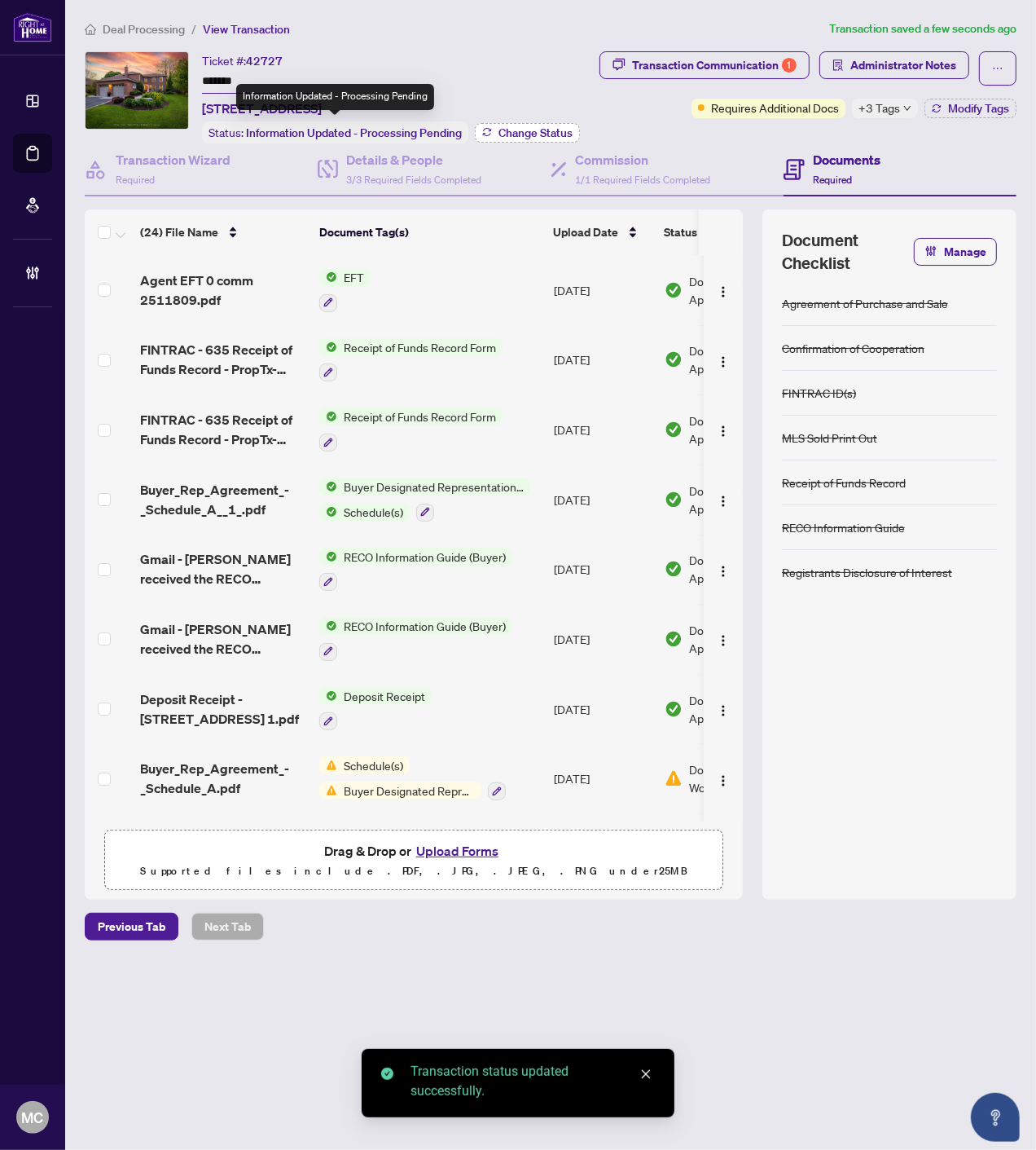
click at [514, 134] on button "Change Status" at bounding box center [527, 133] width 105 height 20
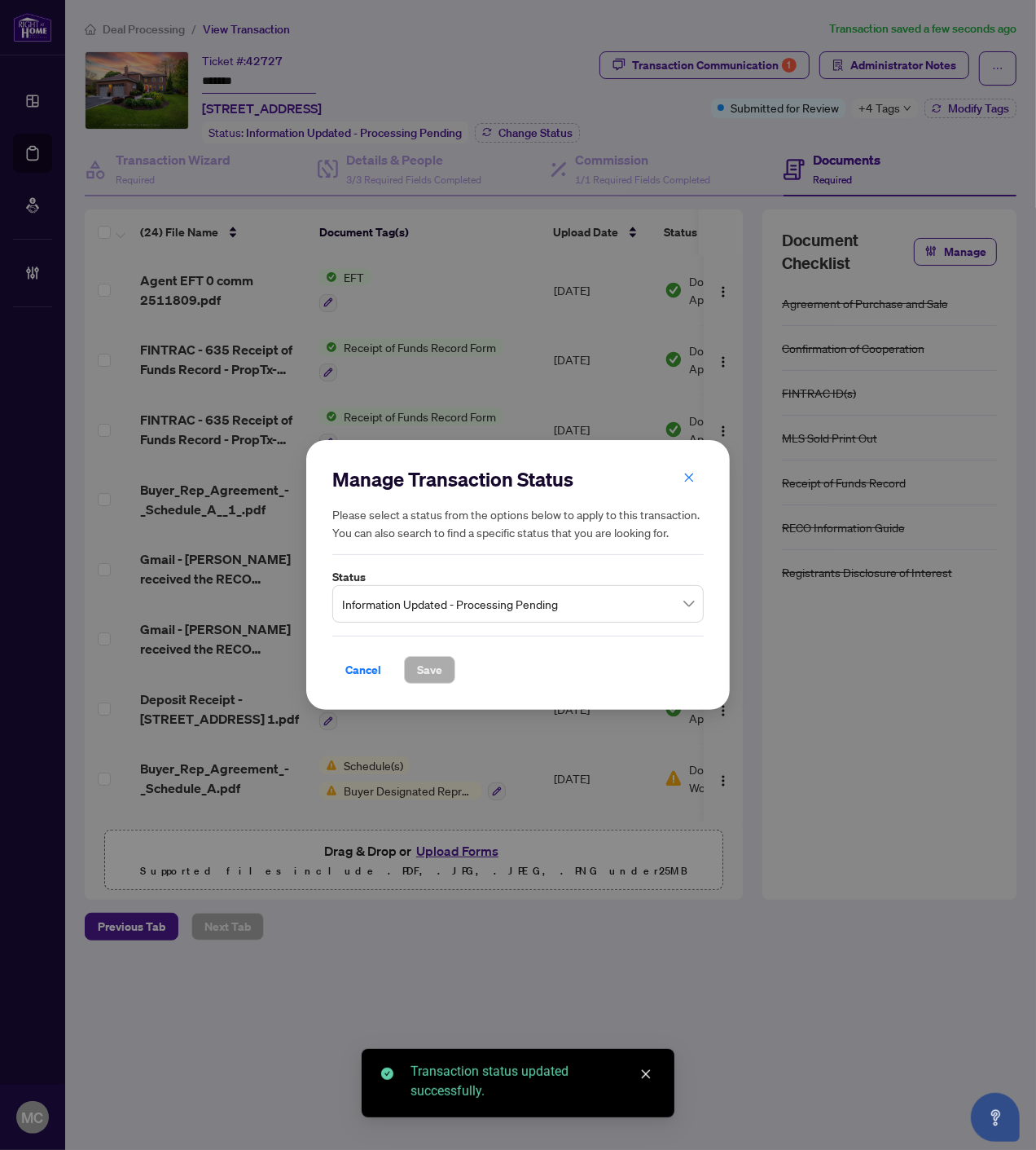
drag, startPoint x: 433, startPoint y: 603, endPoint x: 434, endPoint y: 622, distance: 19.0
click at [434, 603] on span "Information Updated - Processing Pending" at bounding box center [518, 604] width 352 height 31
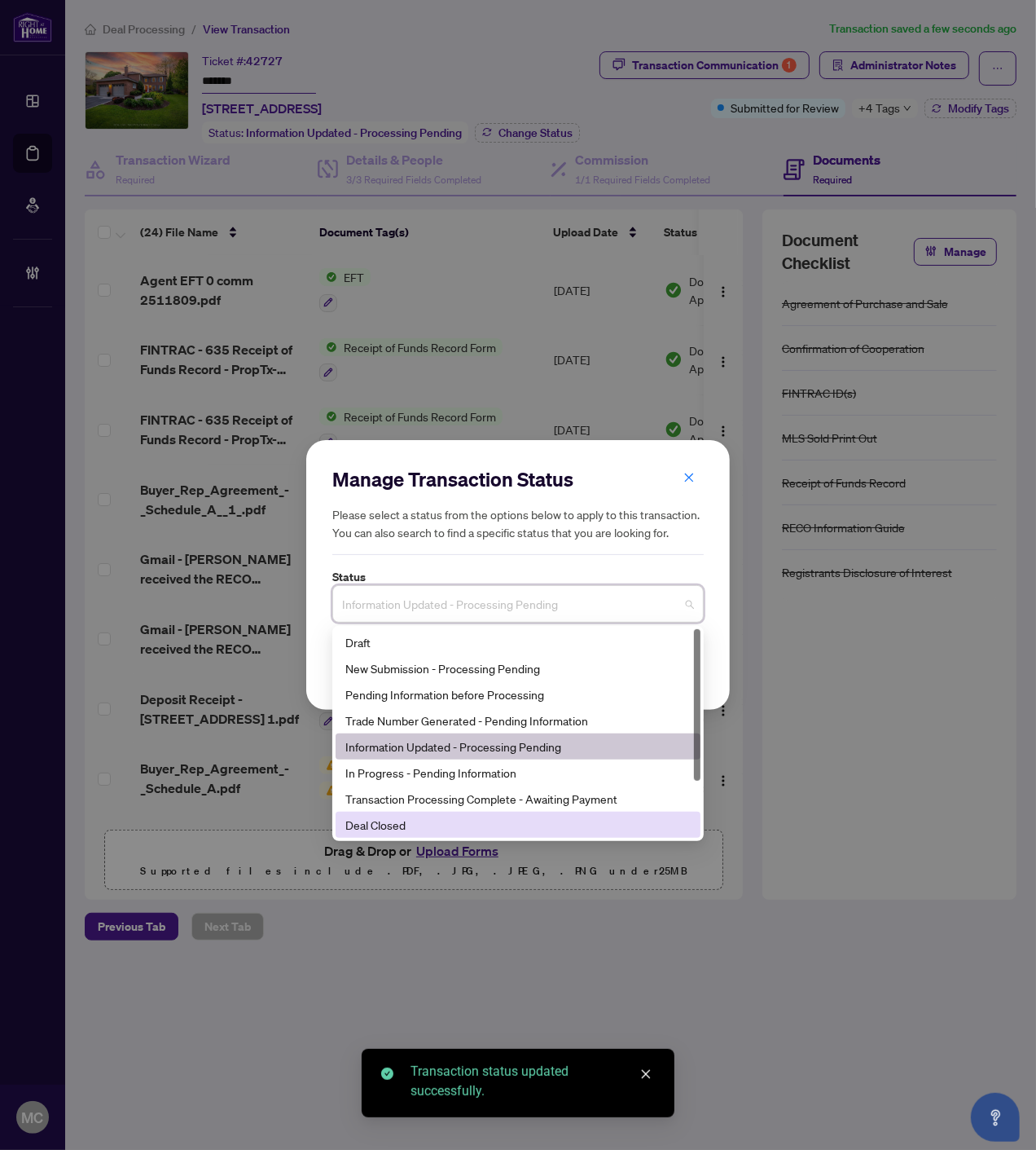
click at [424, 828] on div "Deal Closed" at bounding box center [517, 825] width 345 height 18
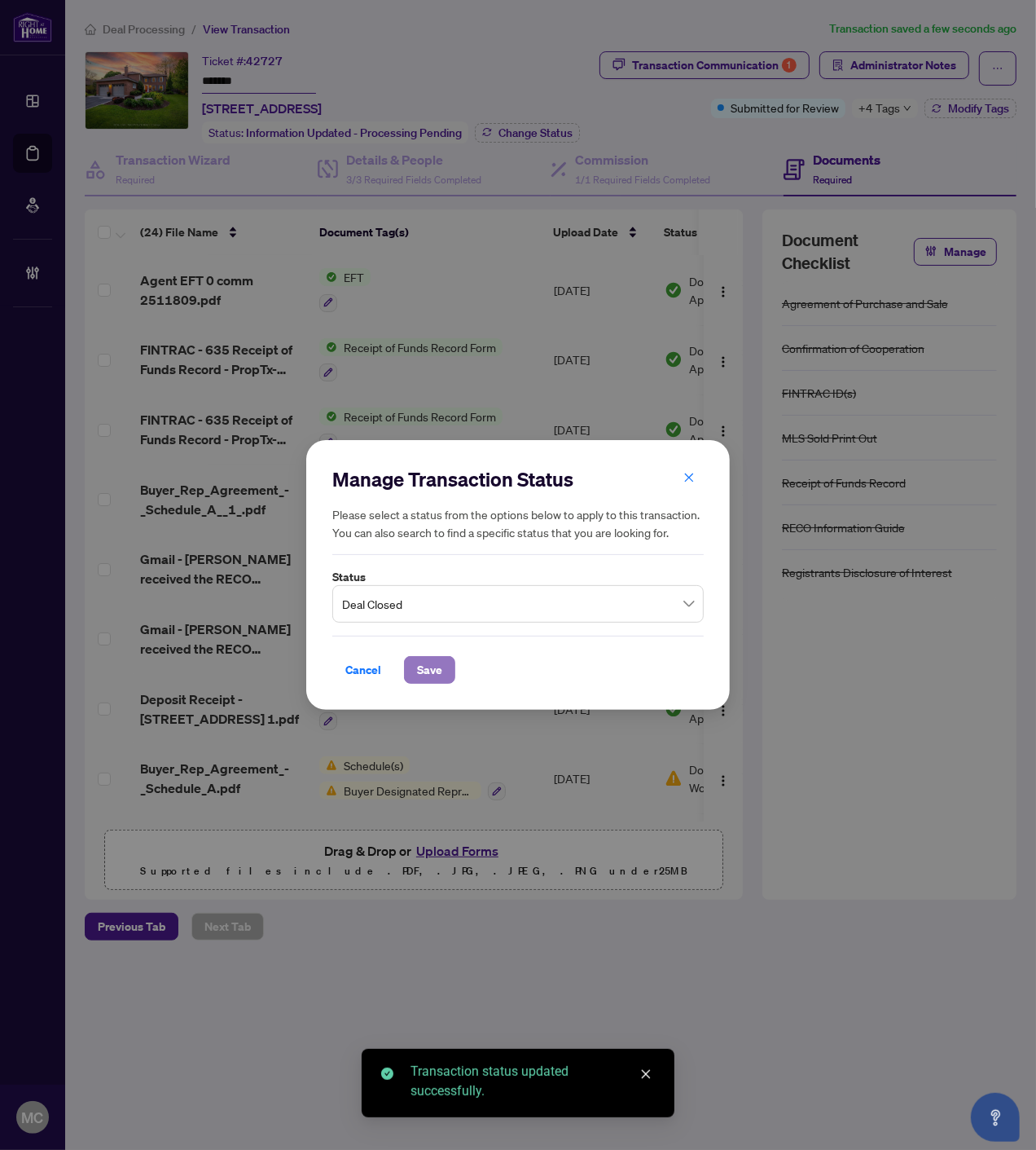
click at [436, 666] on span "Save" at bounding box center [429, 670] width 25 height 26
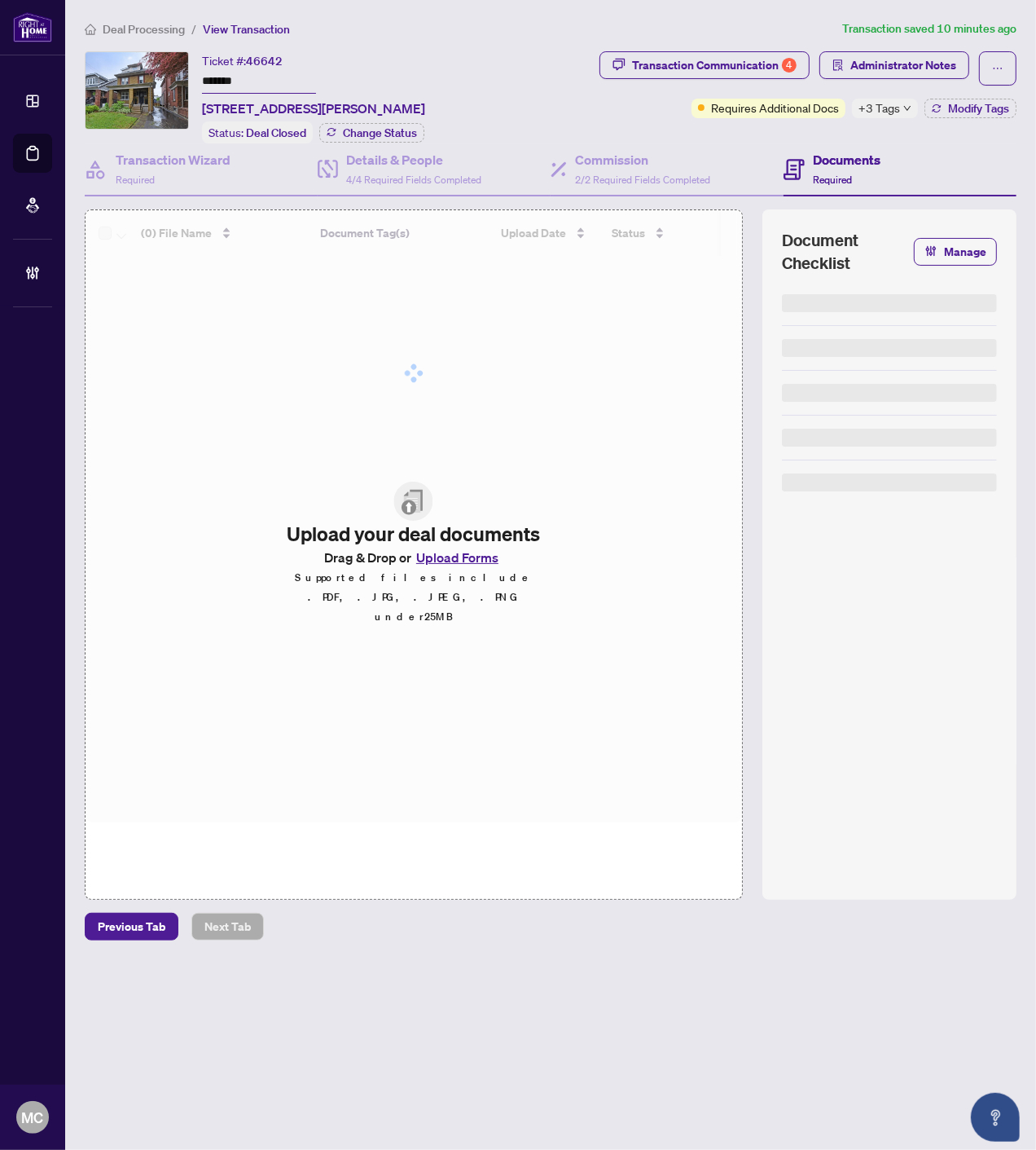
click at [220, 83] on input "*******" at bounding box center [259, 81] width 114 height 23
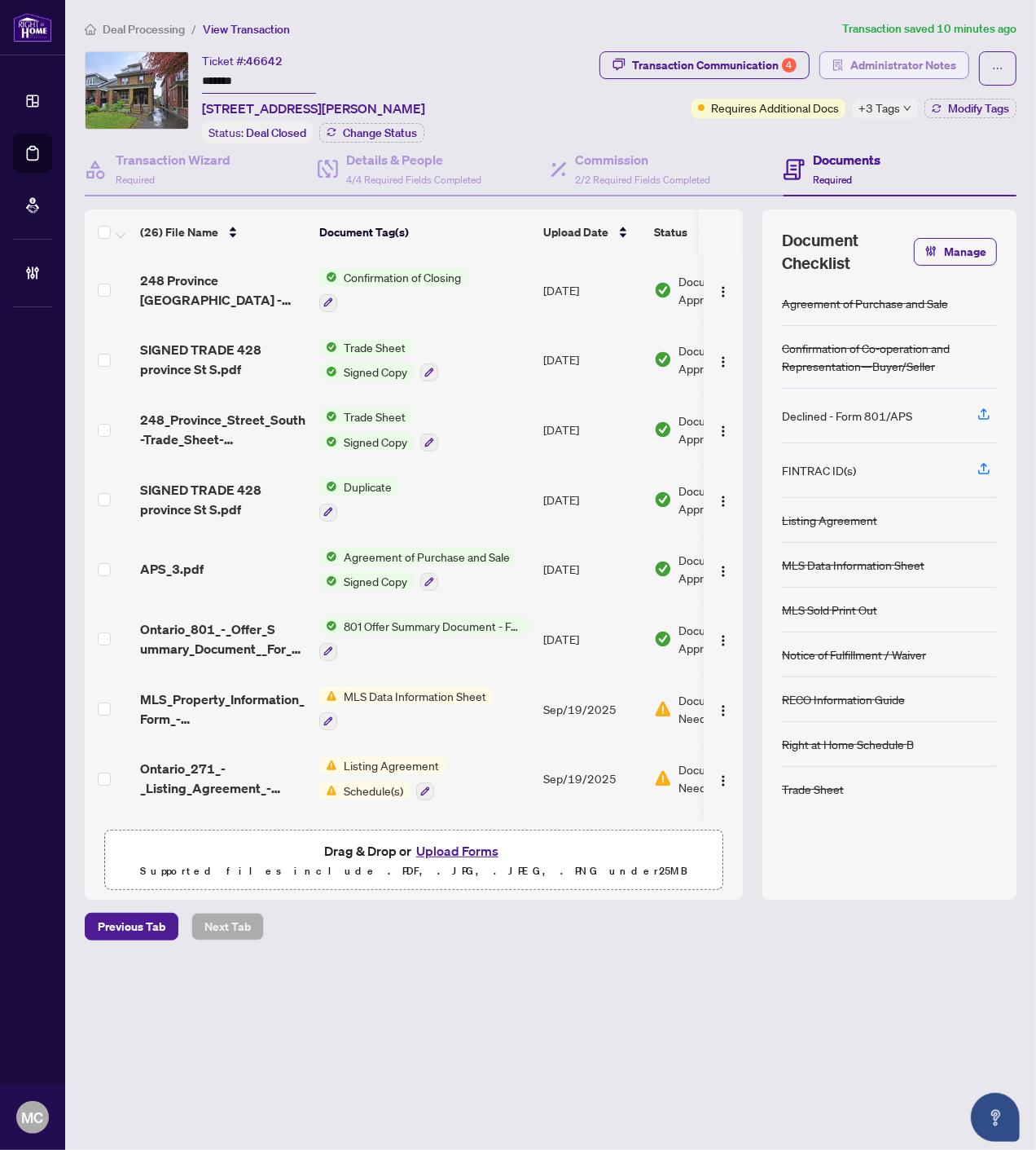
click at [919, 68] on span "Administrator Notes" at bounding box center [903, 65] width 106 height 26
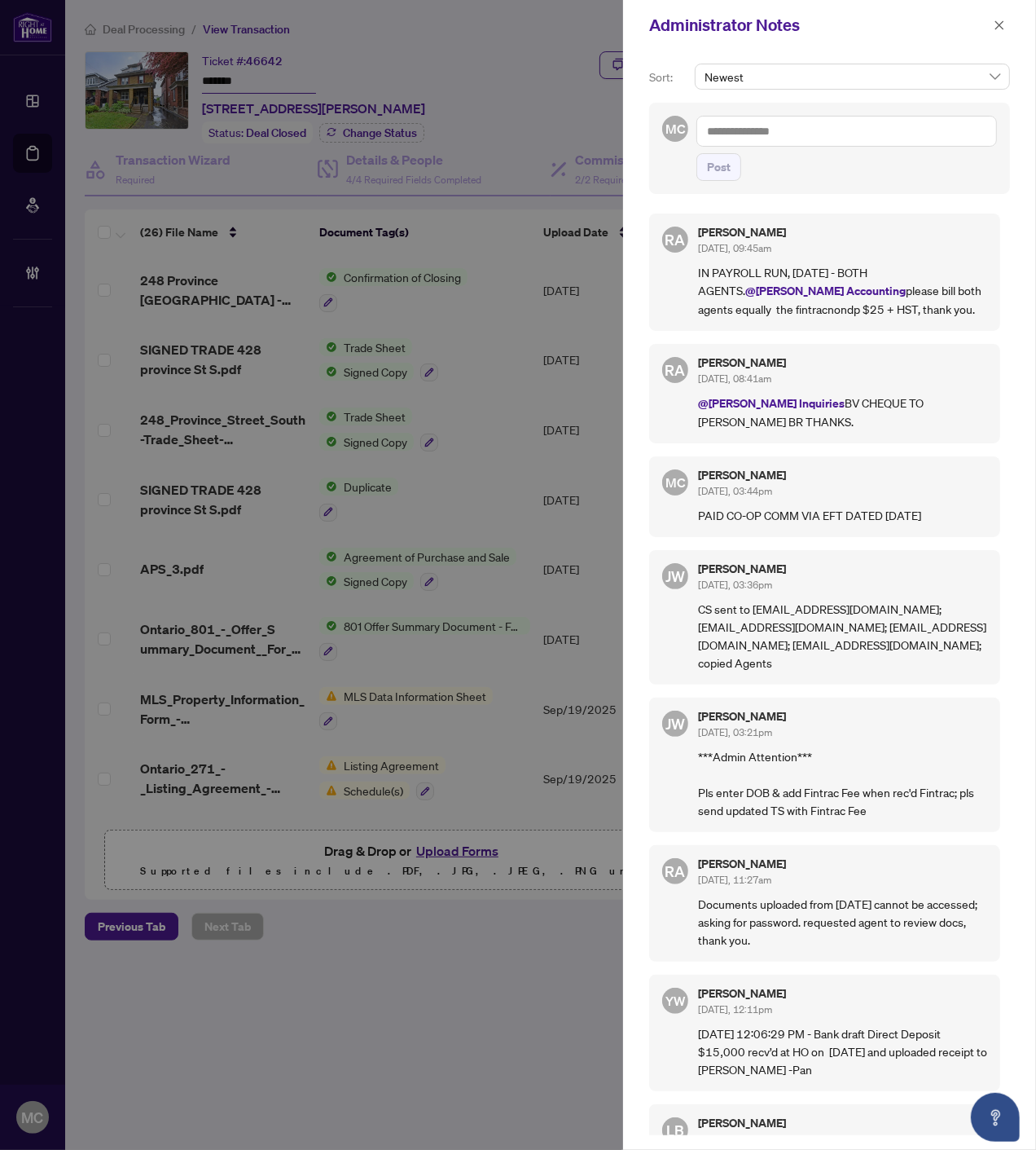
click at [825, 131] on textarea at bounding box center [847, 131] width 300 height 31
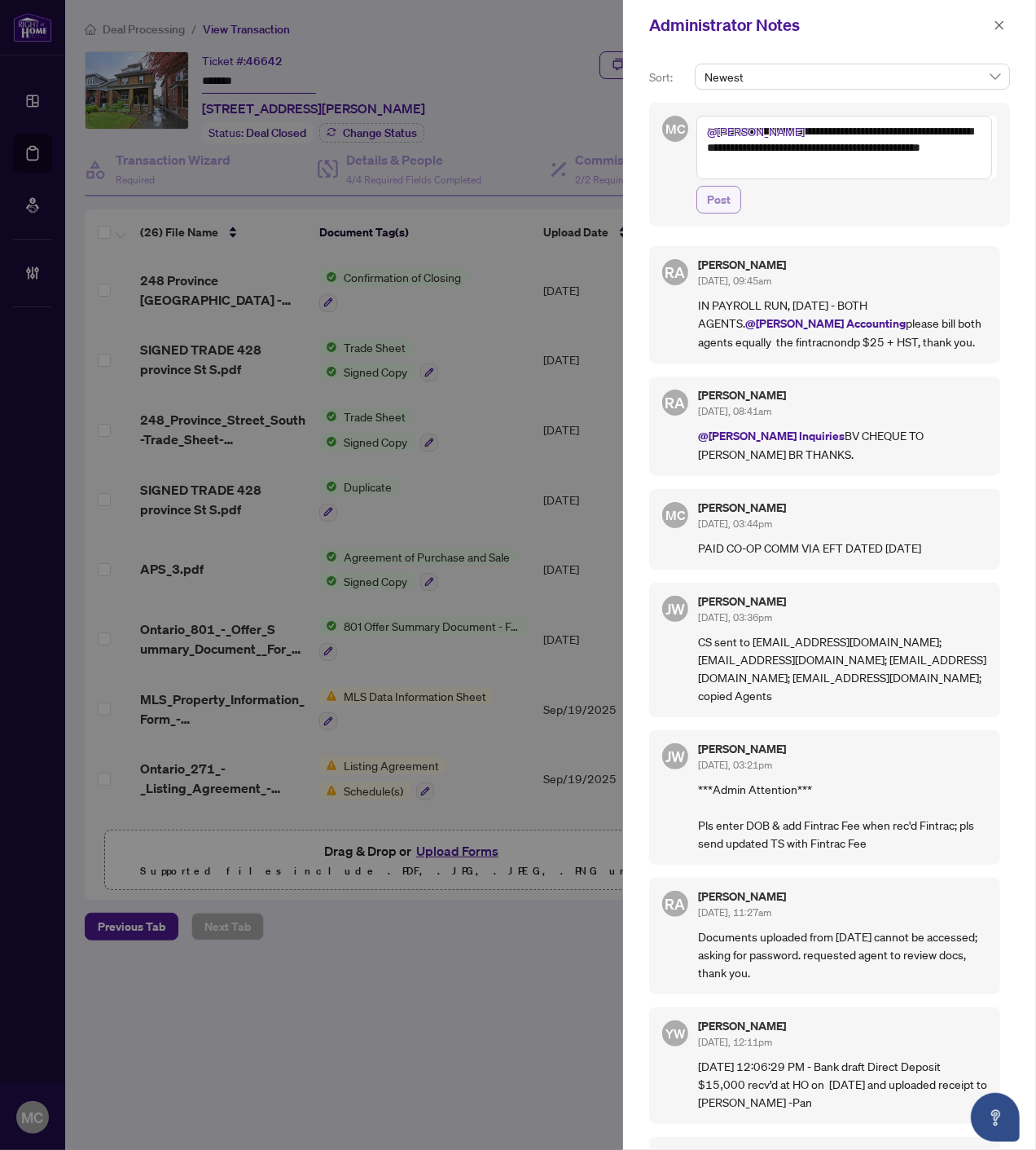
type textarea "**********"
click at [714, 200] on span "Post" at bounding box center [718, 200] width 23 height 26
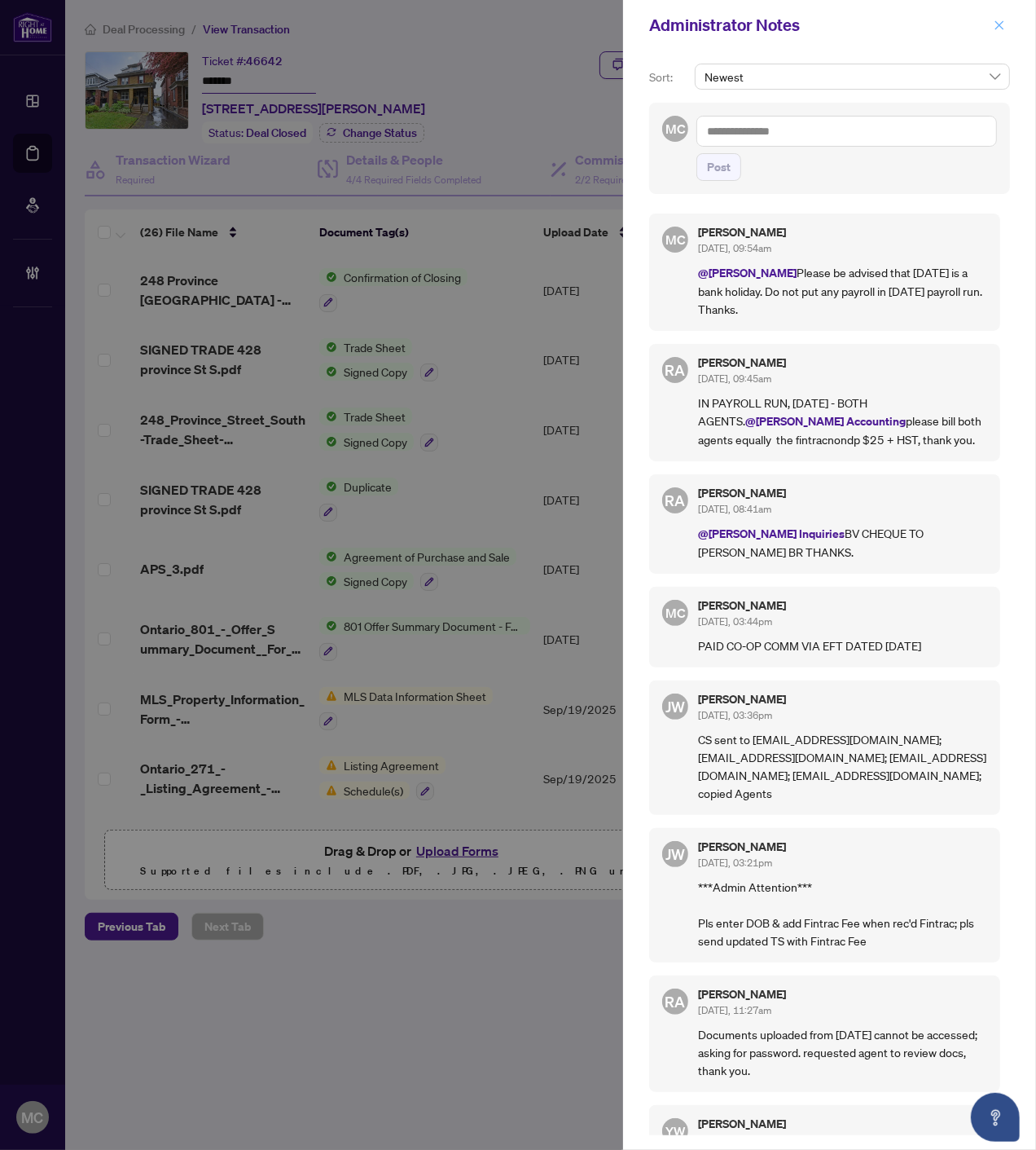
click at [1000, 22] on icon "close" at bounding box center [999, 25] width 11 height 11
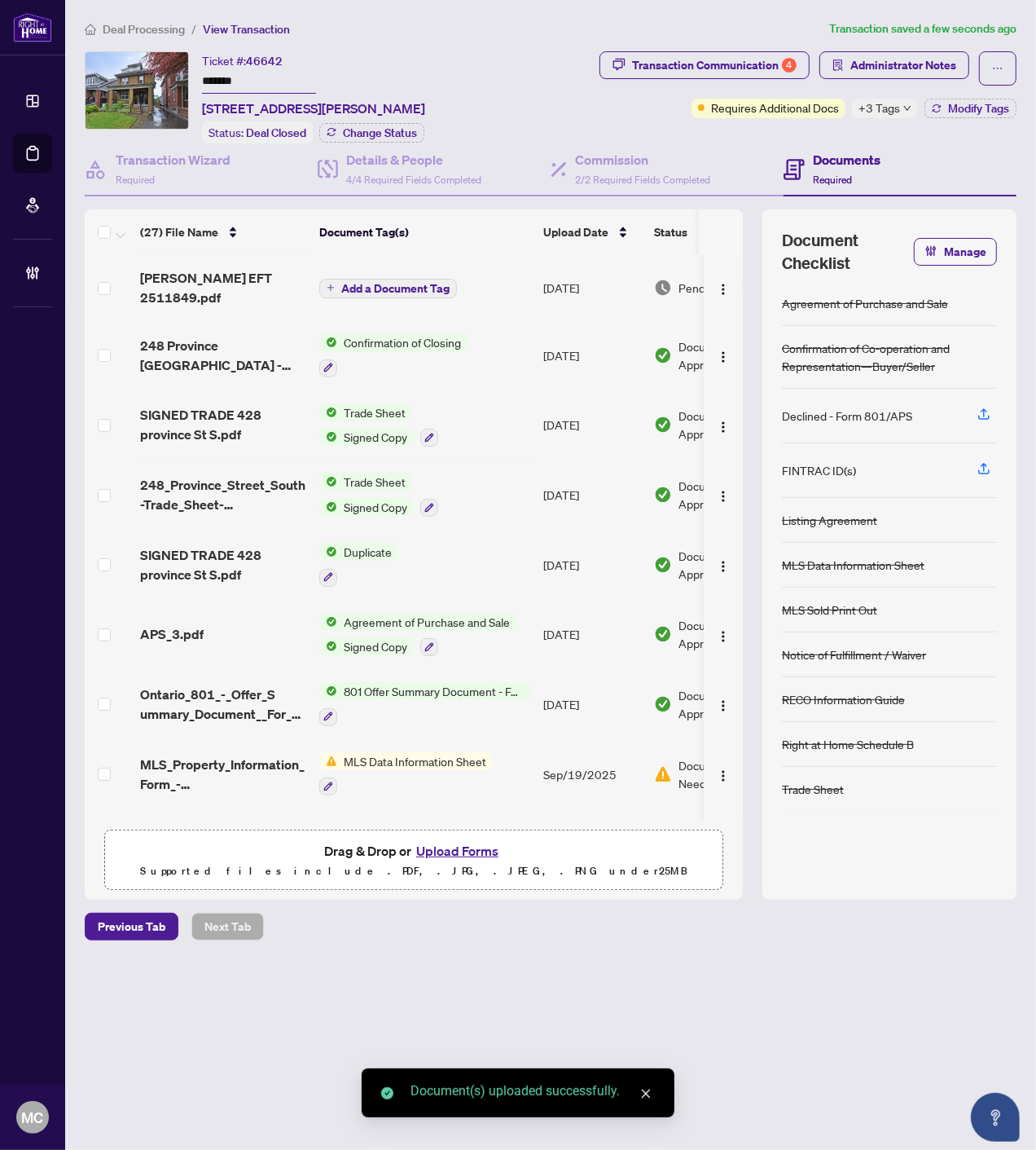
click at [416, 283] on span "Add a Document Tag" at bounding box center [396, 288] width 108 height 11
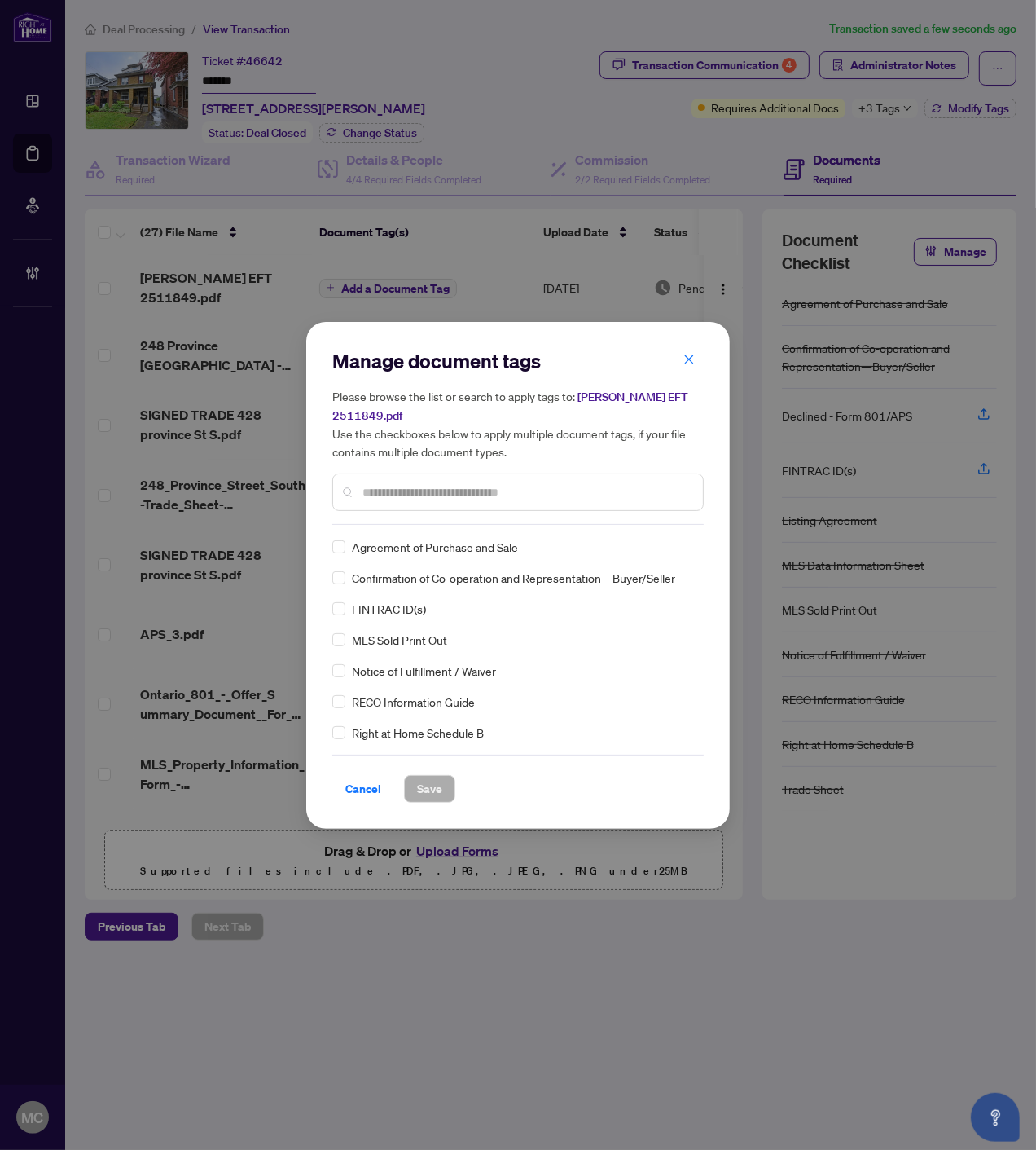
click at [492, 484] on input "text" at bounding box center [526, 492] width 328 height 18
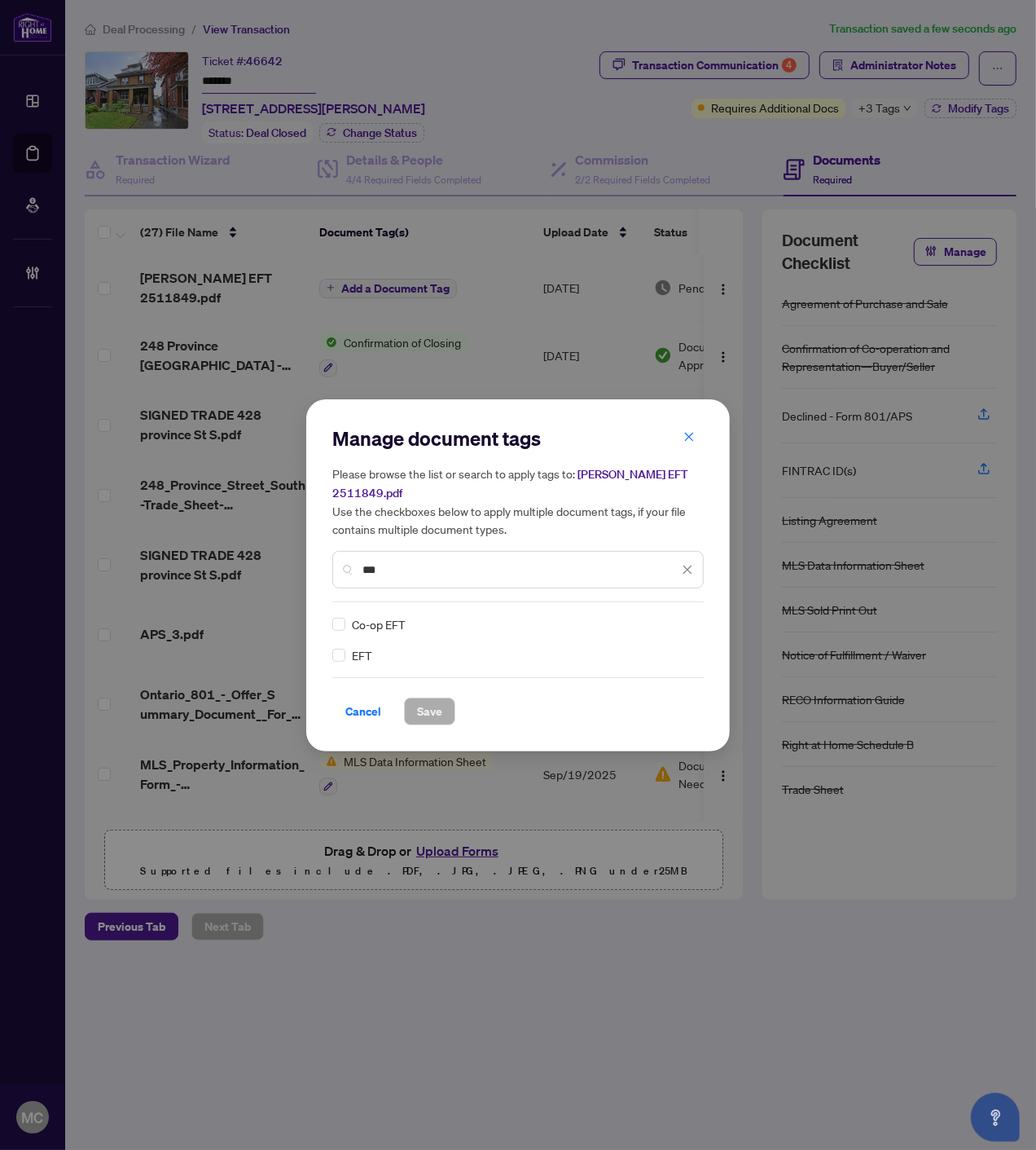
type input "***"
click at [666, 616] on img at bounding box center [670, 624] width 16 height 16
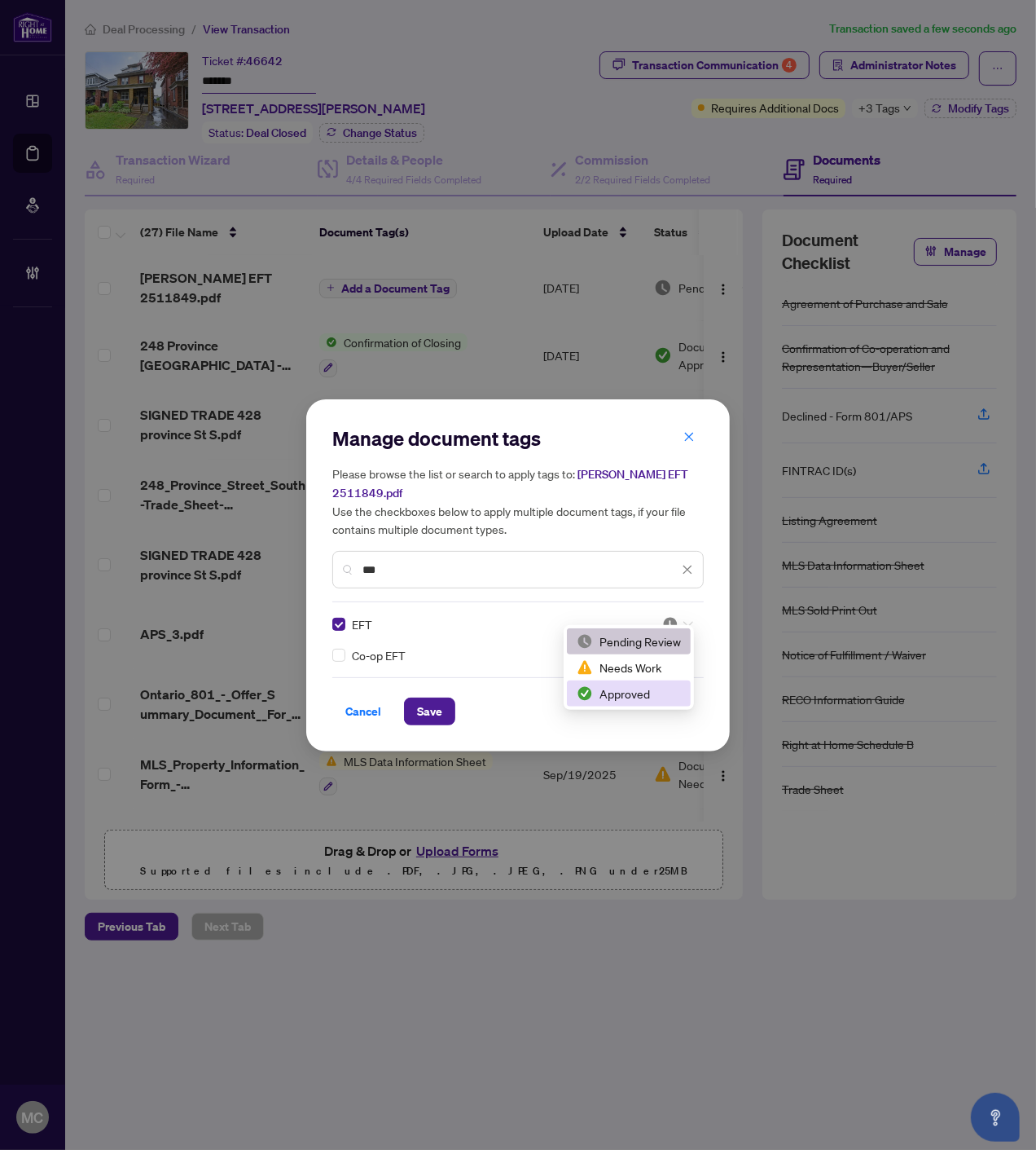
drag, startPoint x: 620, startPoint y: 698, endPoint x: 458, endPoint y: 704, distance: 162.1
click at [620, 698] on div "Approved" at bounding box center [628, 693] width 104 height 18
click at [416, 698] on button "Save" at bounding box center [430, 712] width 52 height 28
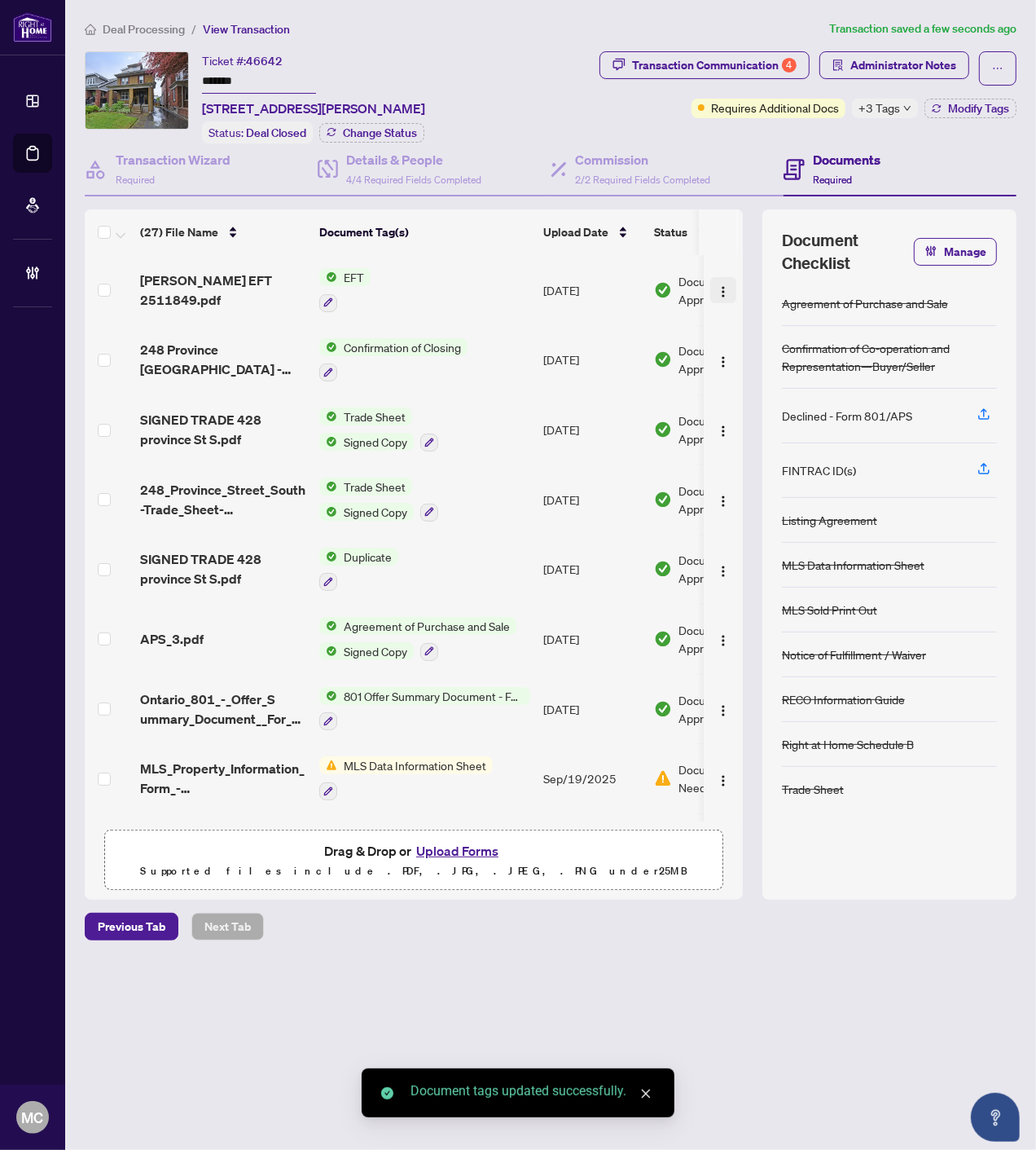
click at [718, 291] on img "button" at bounding box center [723, 291] width 13 height 13
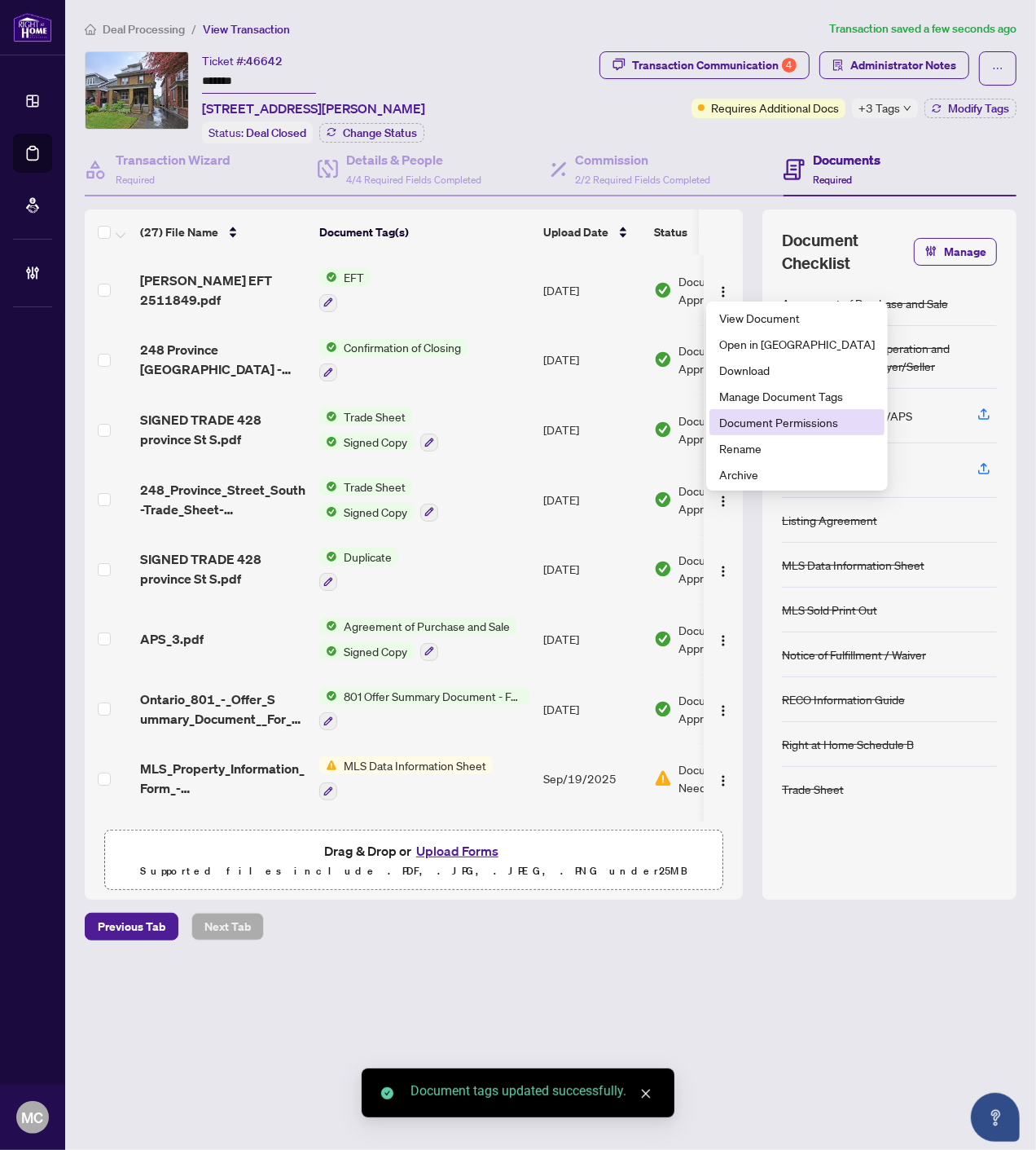
click at [791, 419] on span "Document Permissions" at bounding box center [797, 422] width 156 height 18
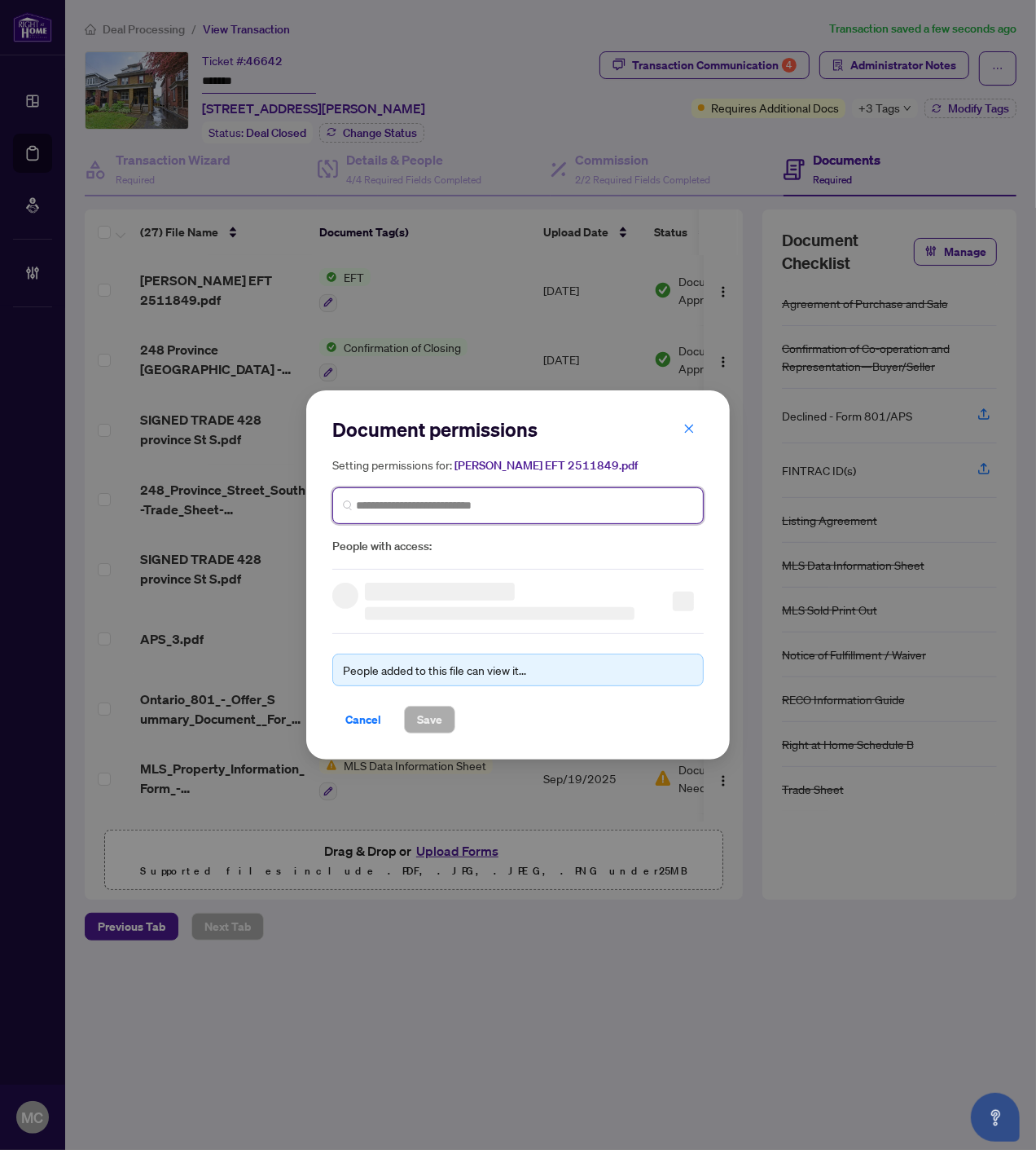
click at [498, 507] on input "search" at bounding box center [525, 506] width 337 height 17
paste input "**********"
type input "**********"
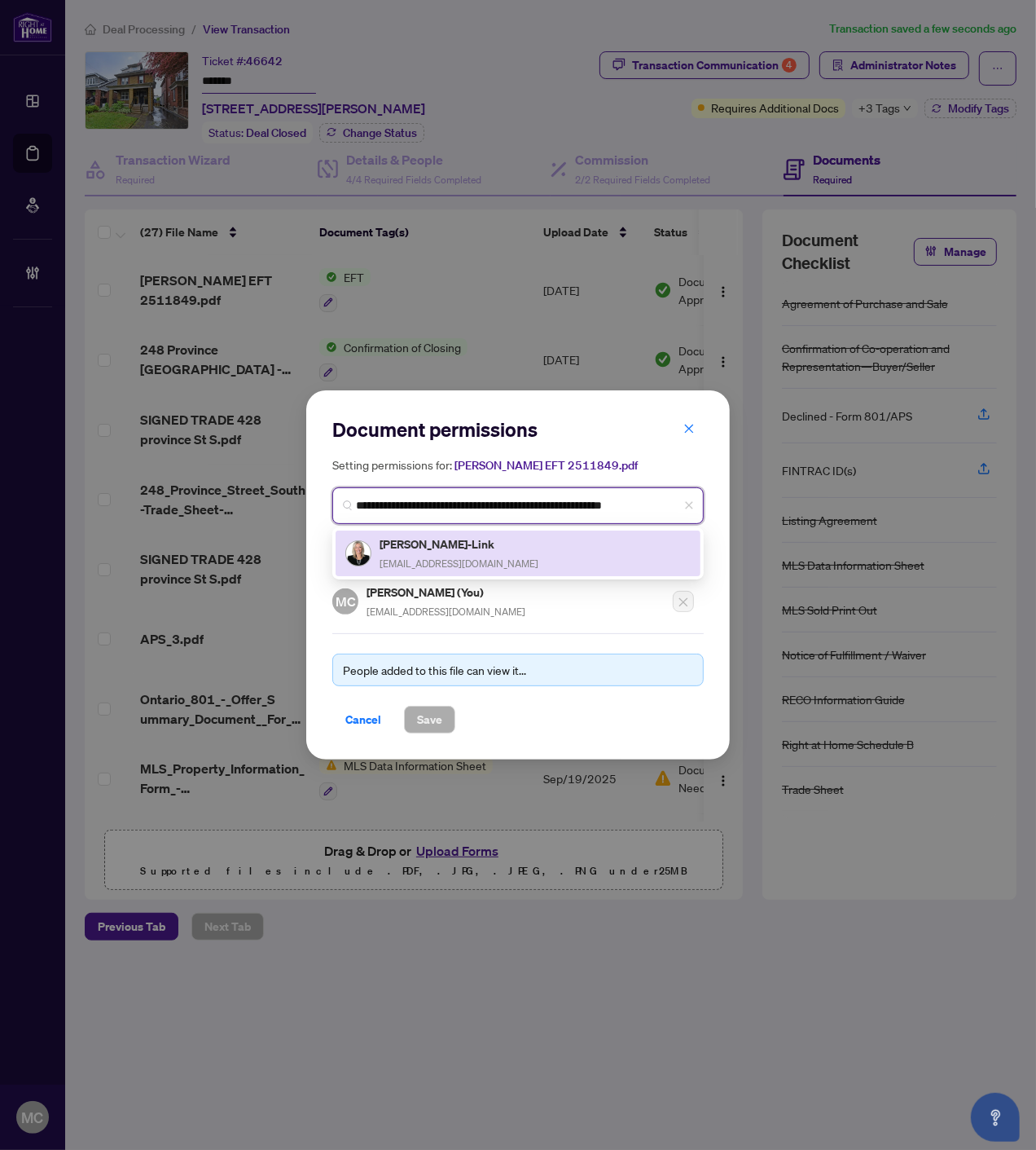
click at [417, 554] on div "Alison Cooper-Link alisoncooperlink@gmail.com" at bounding box center [459, 553] width 159 height 38
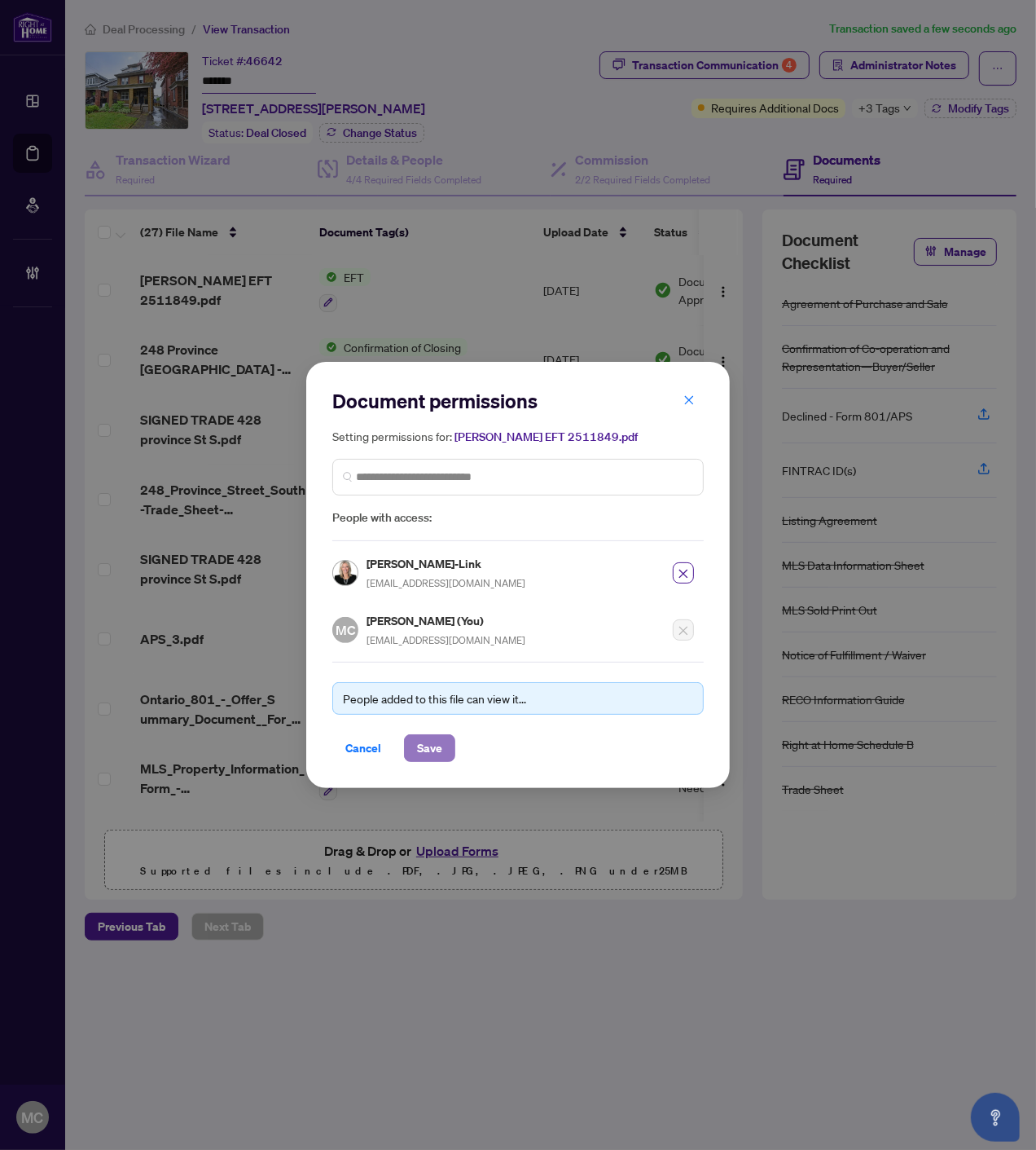
click at [417, 757] on span "Save" at bounding box center [429, 748] width 25 height 26
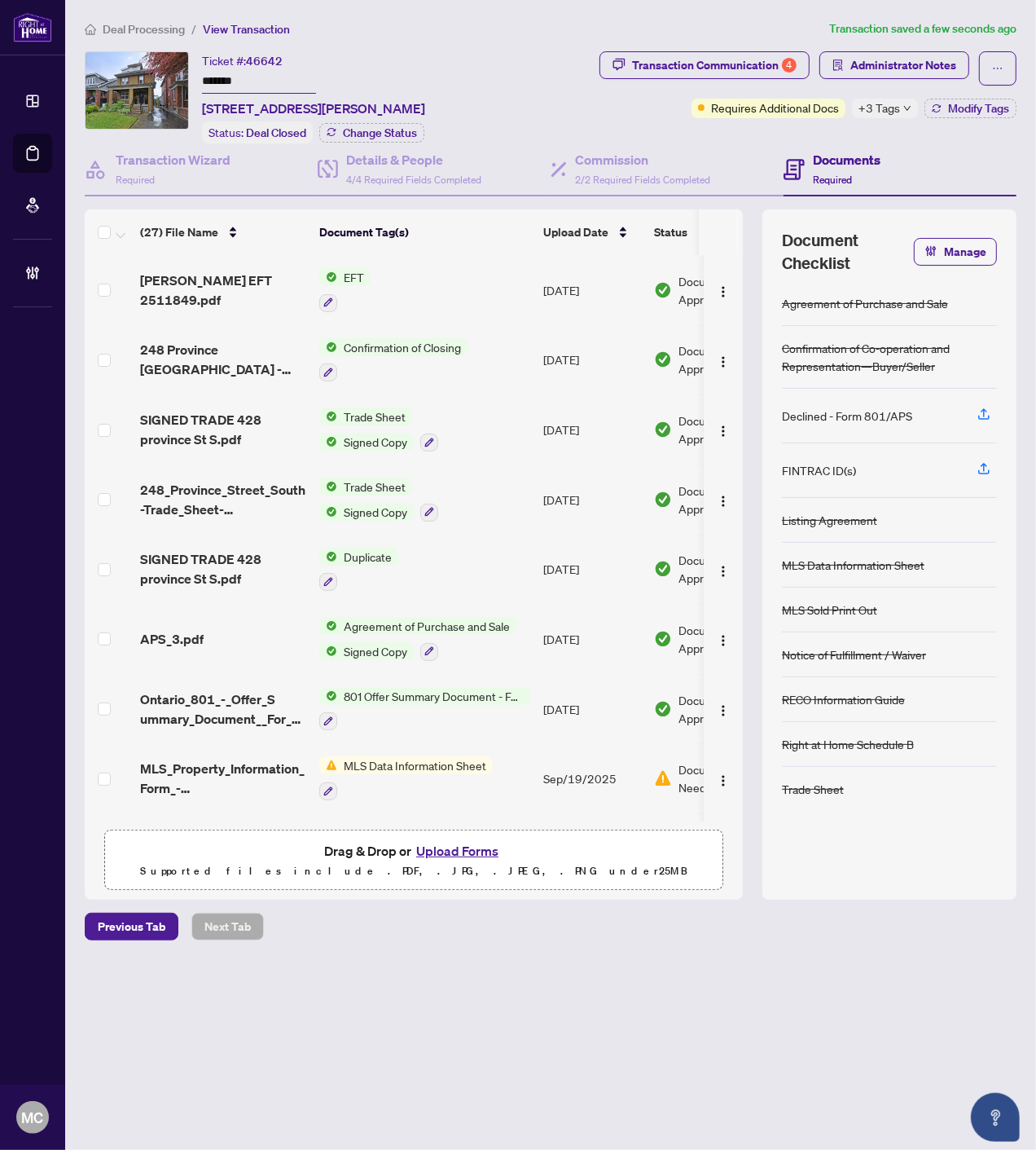
click at [717, 285] on img "button" at bounding box center [723, 291] width 13 height 13
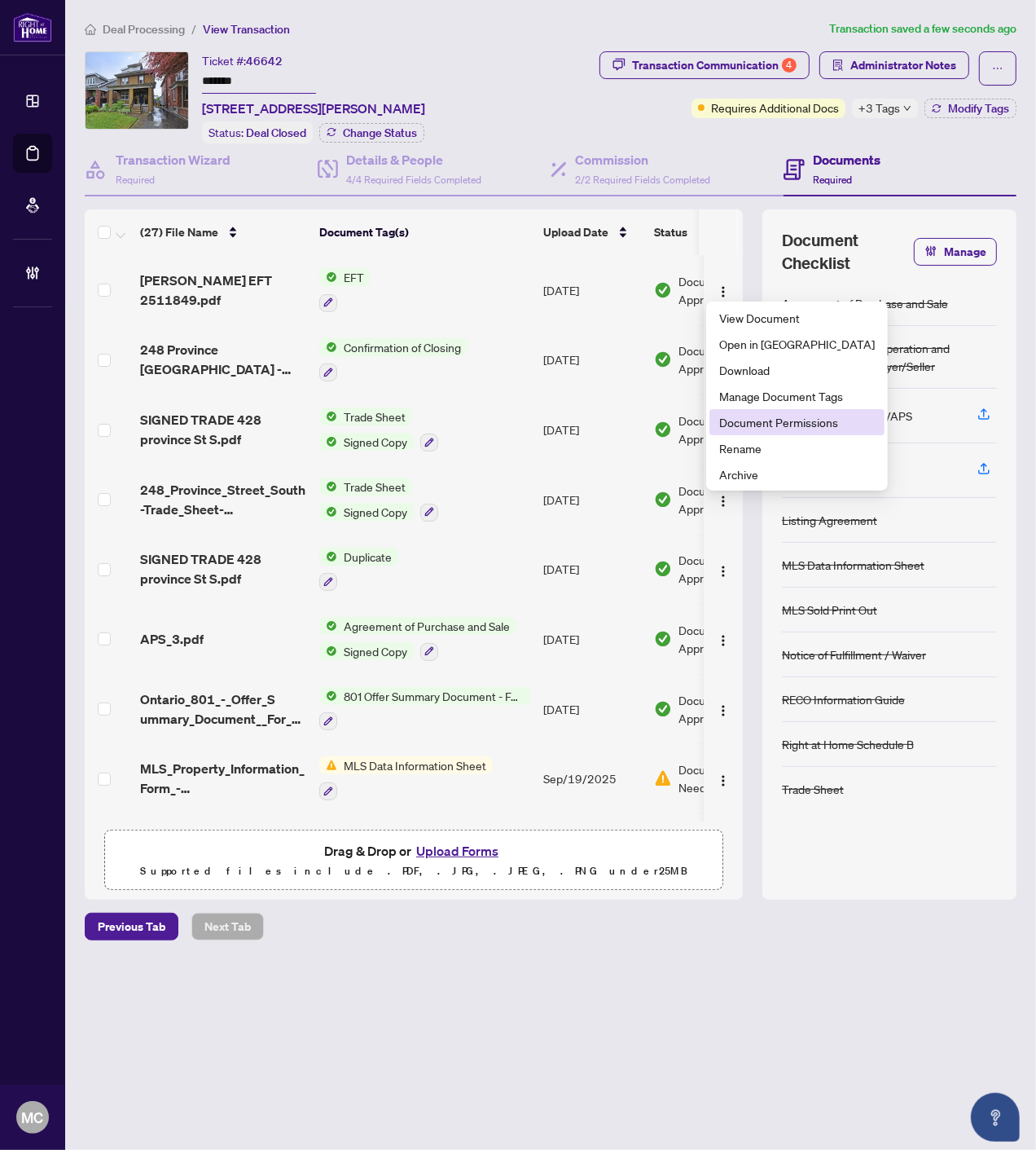
click at [787, 427] on span "Document Permissions" at bounding box center [797, 422] width 156 height 18
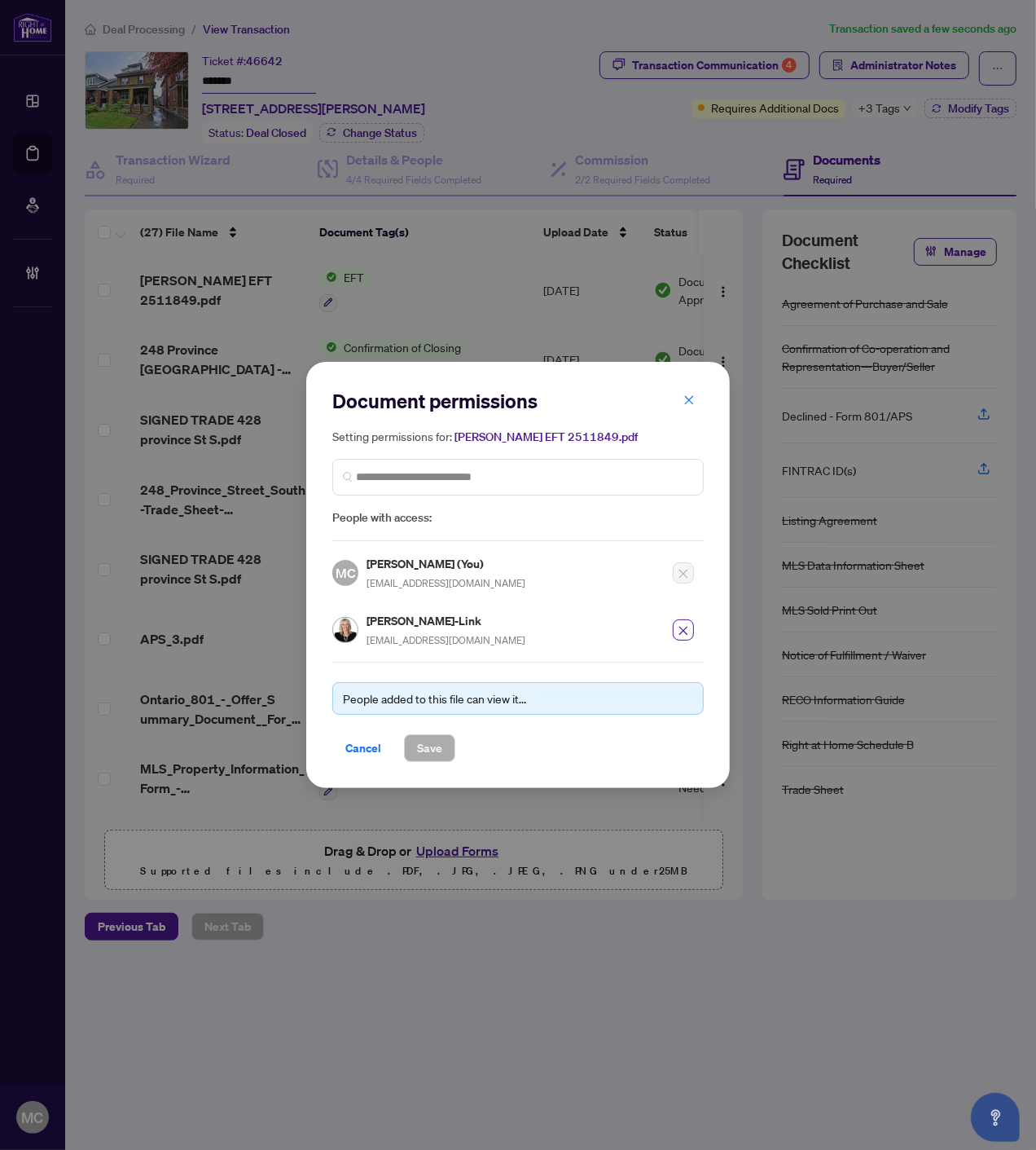
drag, startPoint x: 356, startPoint y: 746, endPoint x: 943, endPoint y: 848, distance: 595.8
click at [359, 746] on span "Cancel" at bounding box center [363, 748] width 36 height 26
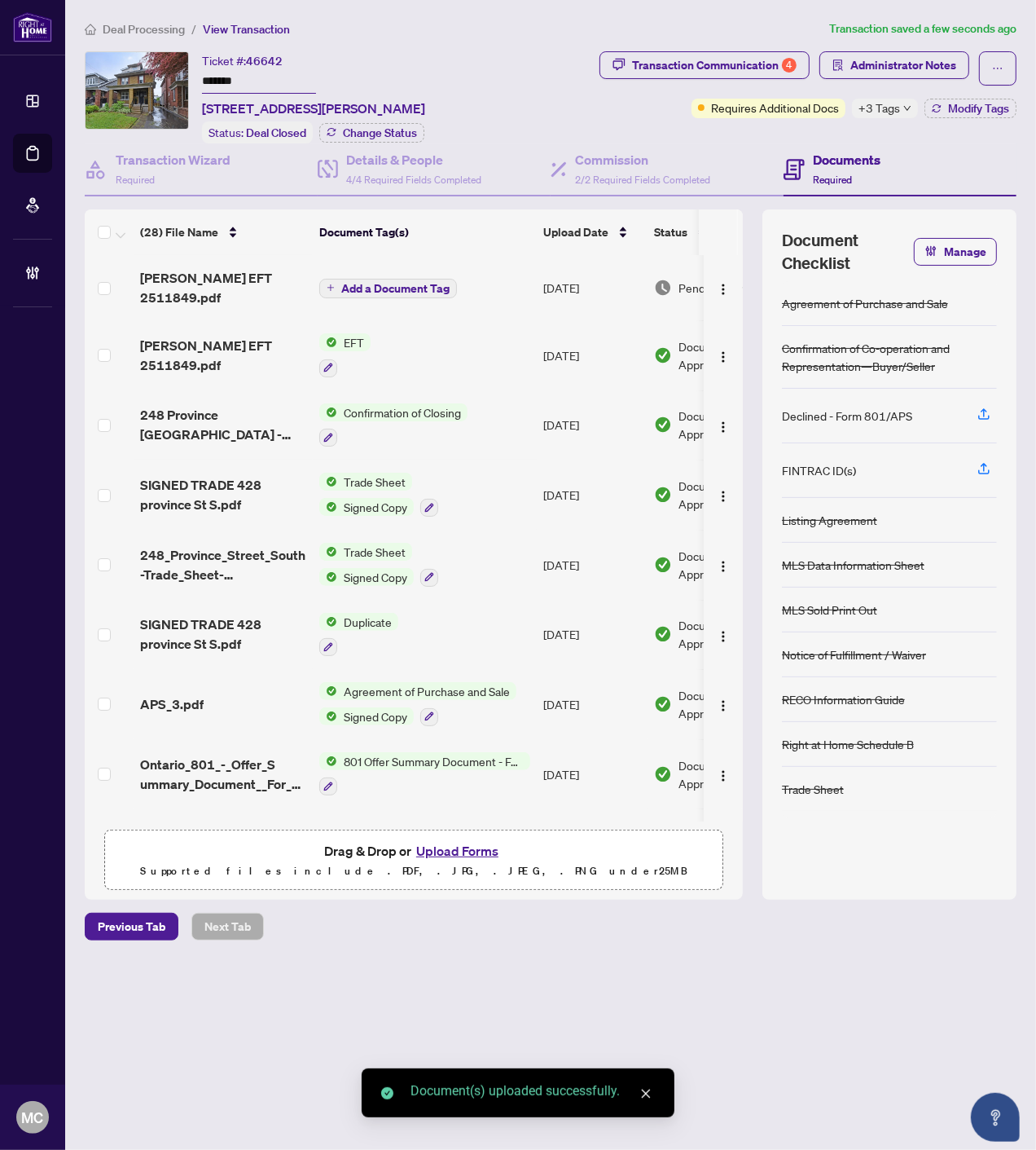
click at [410, 283] on span "Add a Document Tag" at bounding box center [396, 288] width 108 height 11
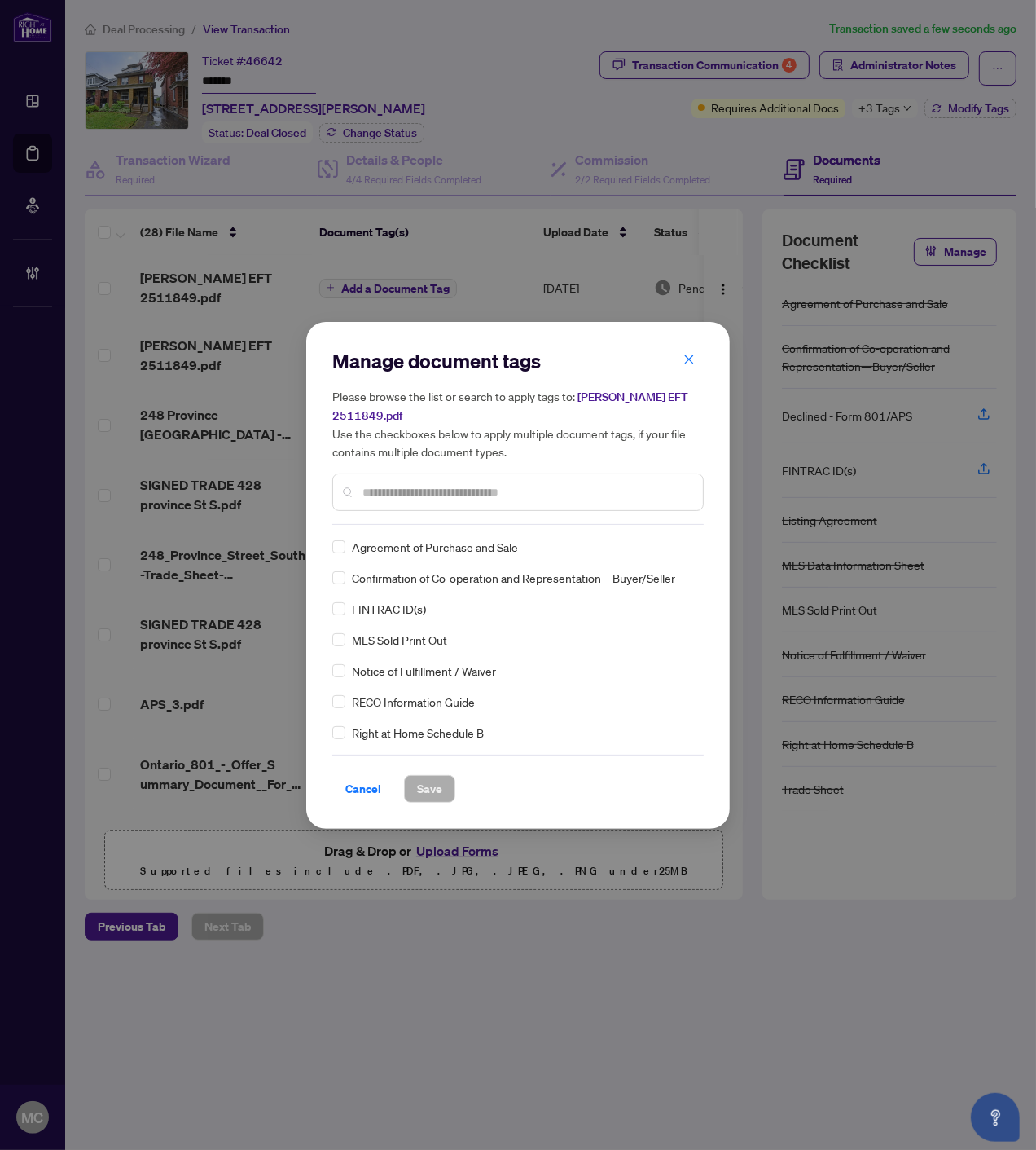
click at [484, 484] on input "text" at bounding box center [526, 492] width 328 height 18
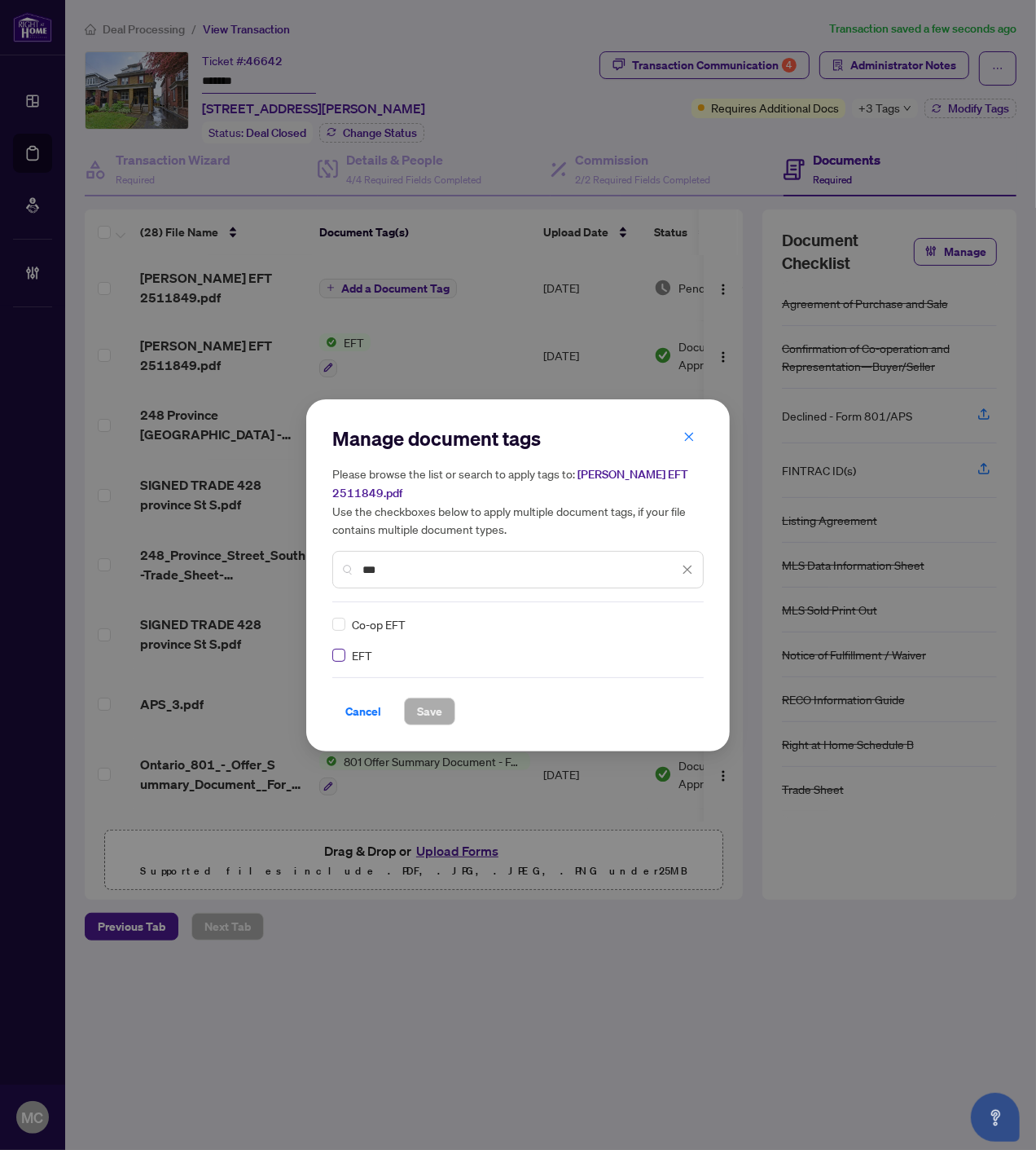
type input "***"
click at [336, 652] on label at bounding box center [338, 655] width 13 height 18
click at [685, 621] on icon at bounding box center [688, 625] width 9 height 7
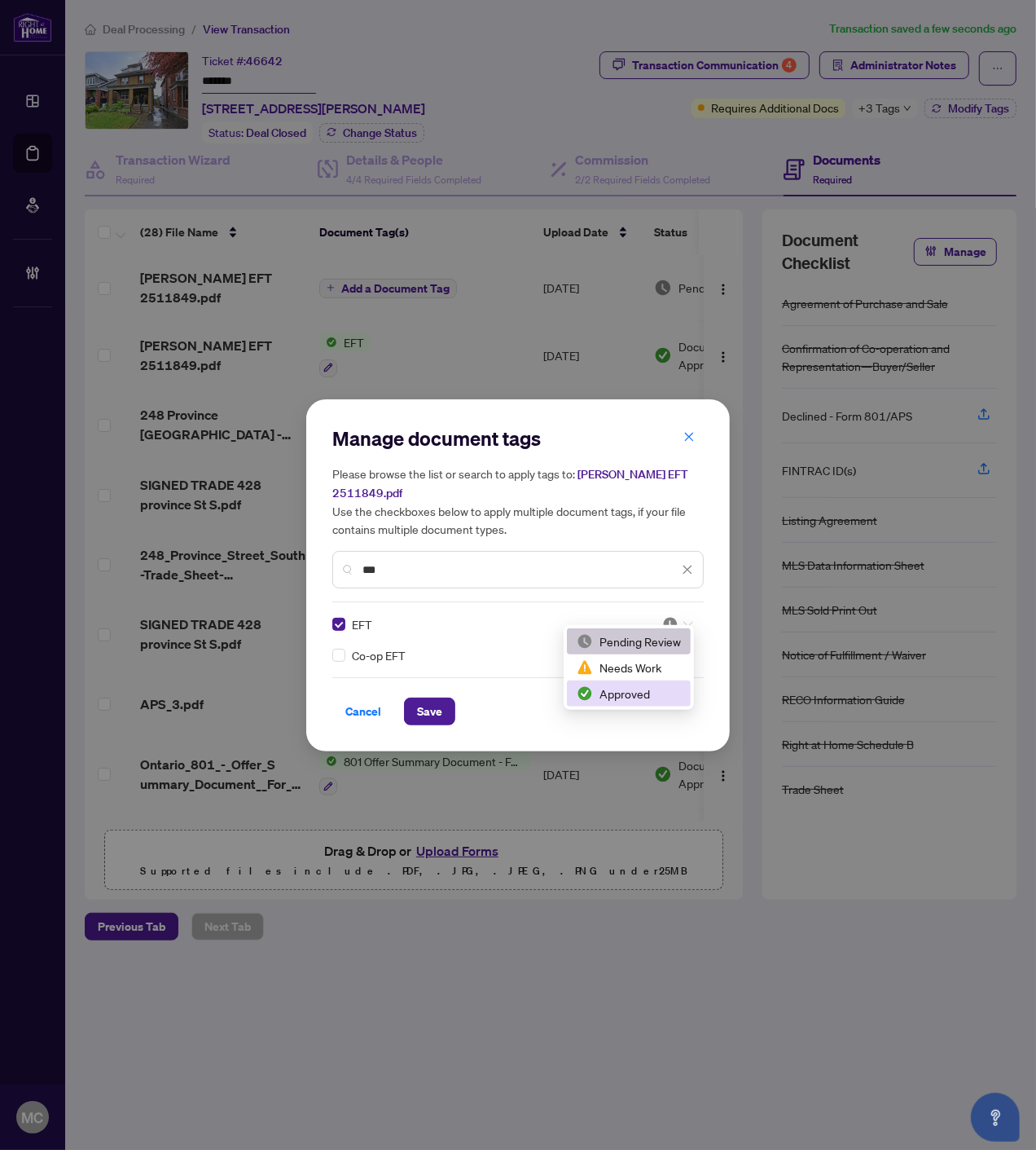
click at [621, 702] on div "Approved" at bounding box center [629, 694] width 124 height 26
click at [434, 698] on span "Save" at bounding box center [429, 711] width 25 height 26
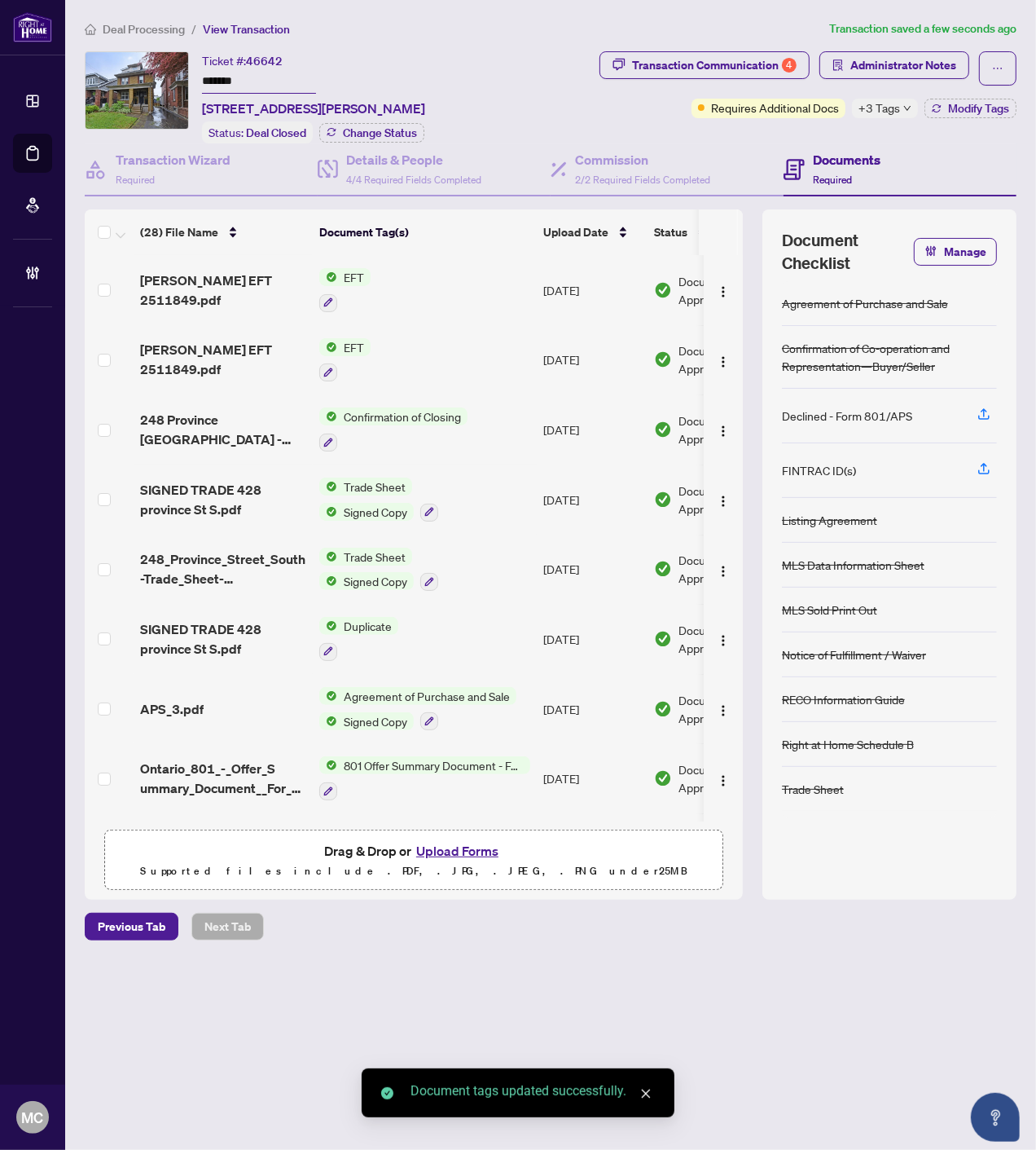
click at [717, 281] on span "button" at bounding box center [723, 290] width 13 height 18
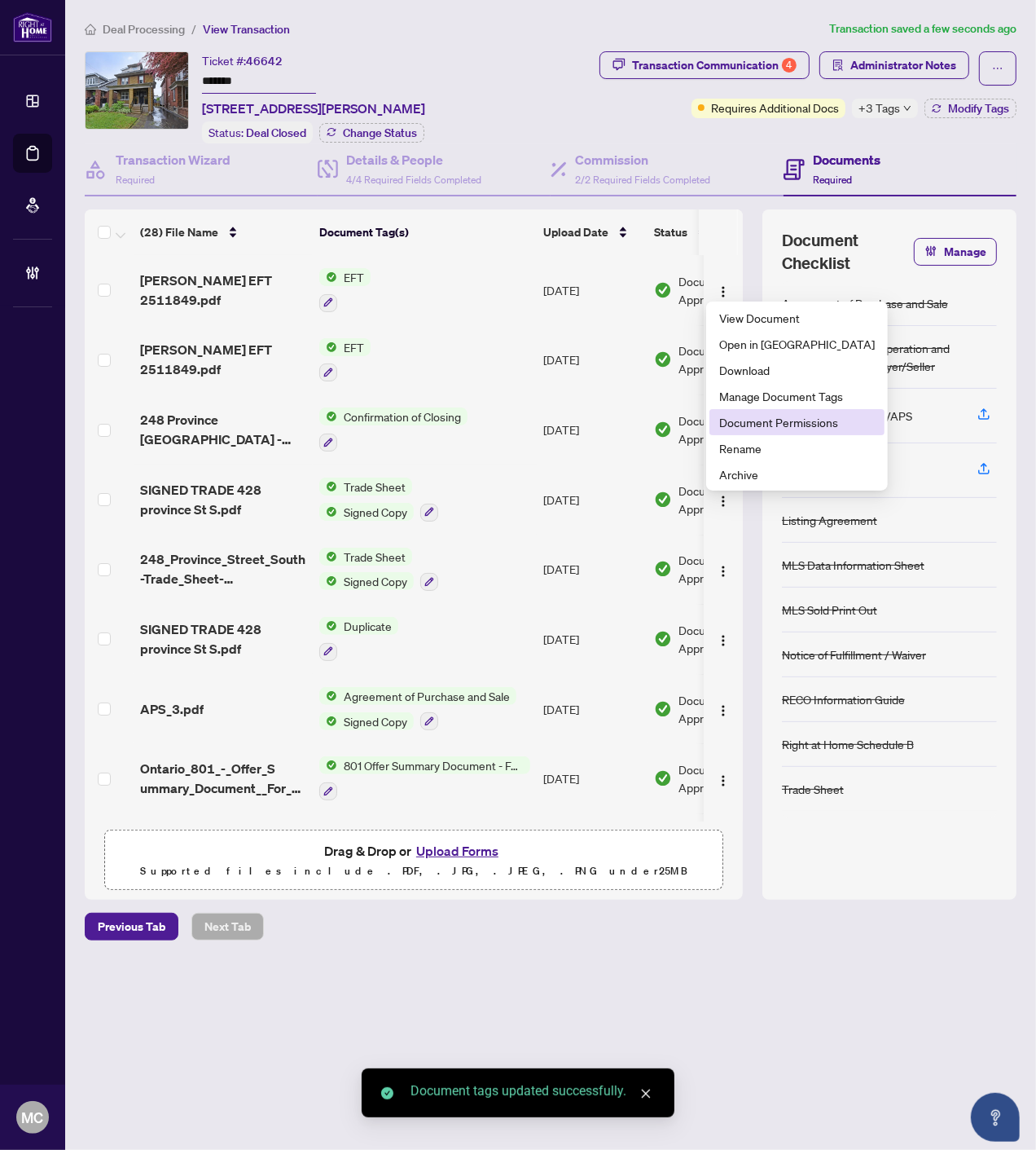
click at [736, 410] on li "Document Permissions" at bounding box center [798, 422] width 176 height 26
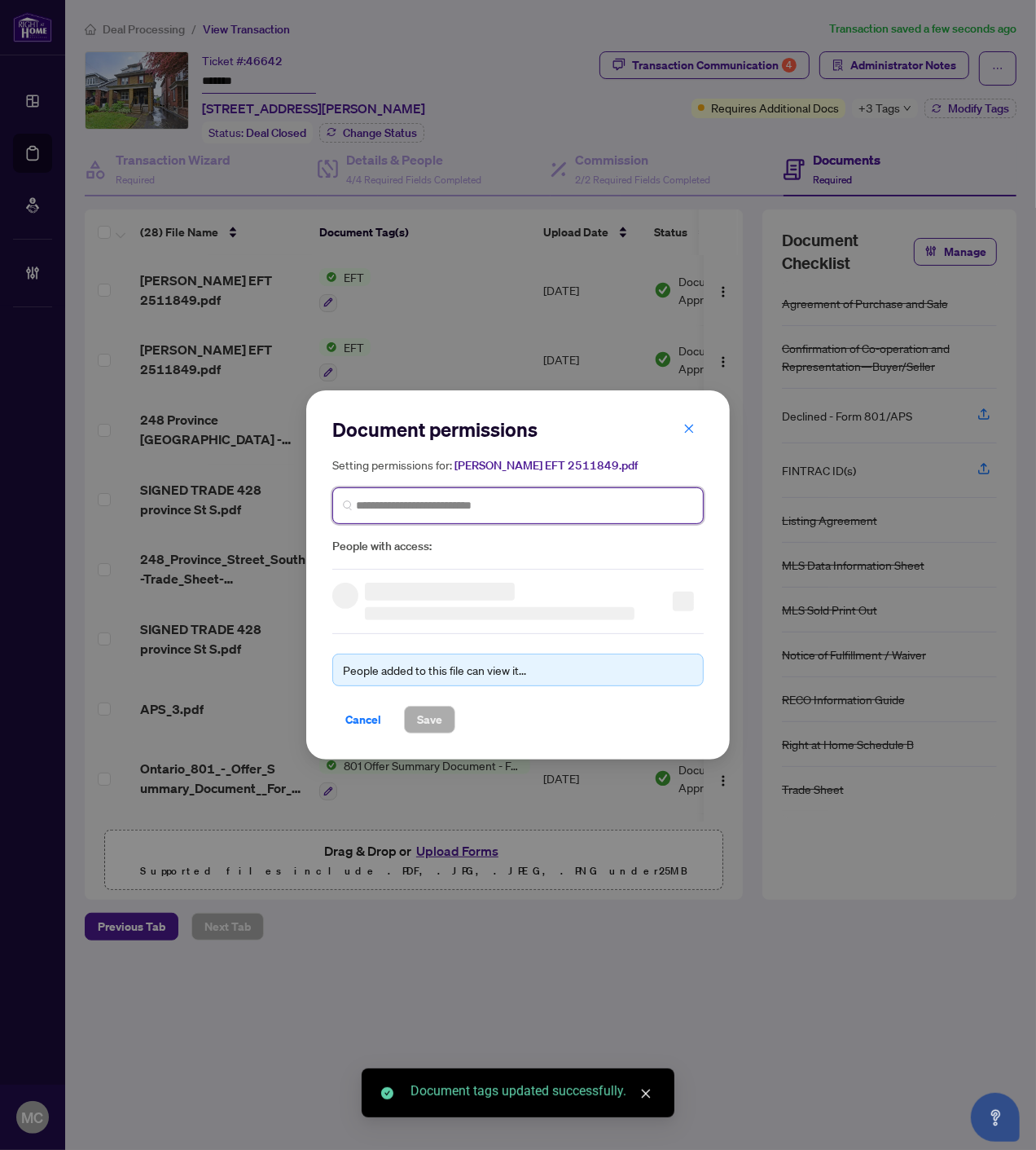
click at [471, 514] on input "search" at bounding box center [525, 506] width 337 height 17
paste input "**********"
type input "**********"
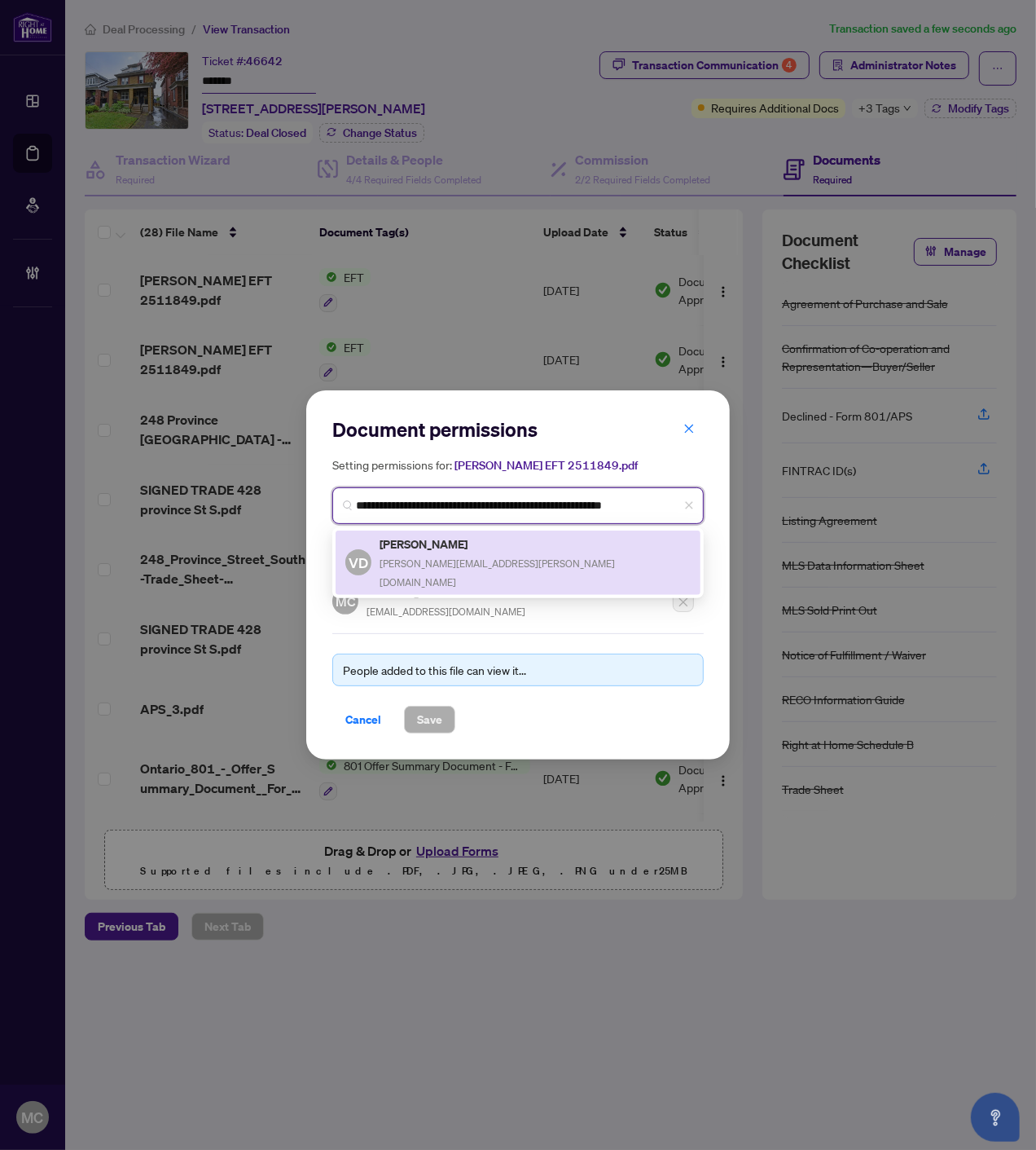
click at [388, 559] on span "vicki.dillane@icloud.com" at bounding box center [497, 573] width 236 height 31
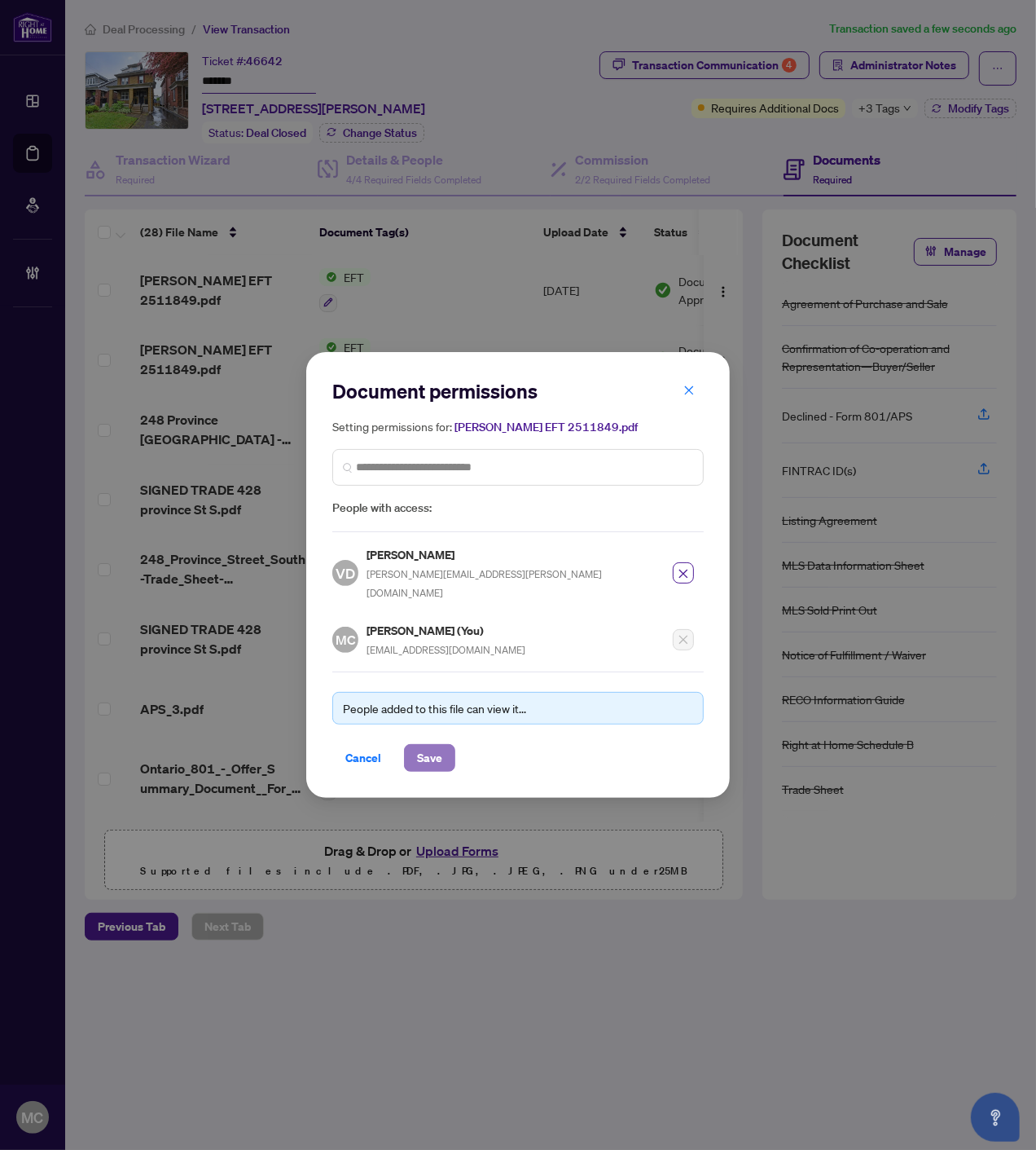
click at [443, 745] on button "Save" at bounding box center [430, 758] width 52 height 28
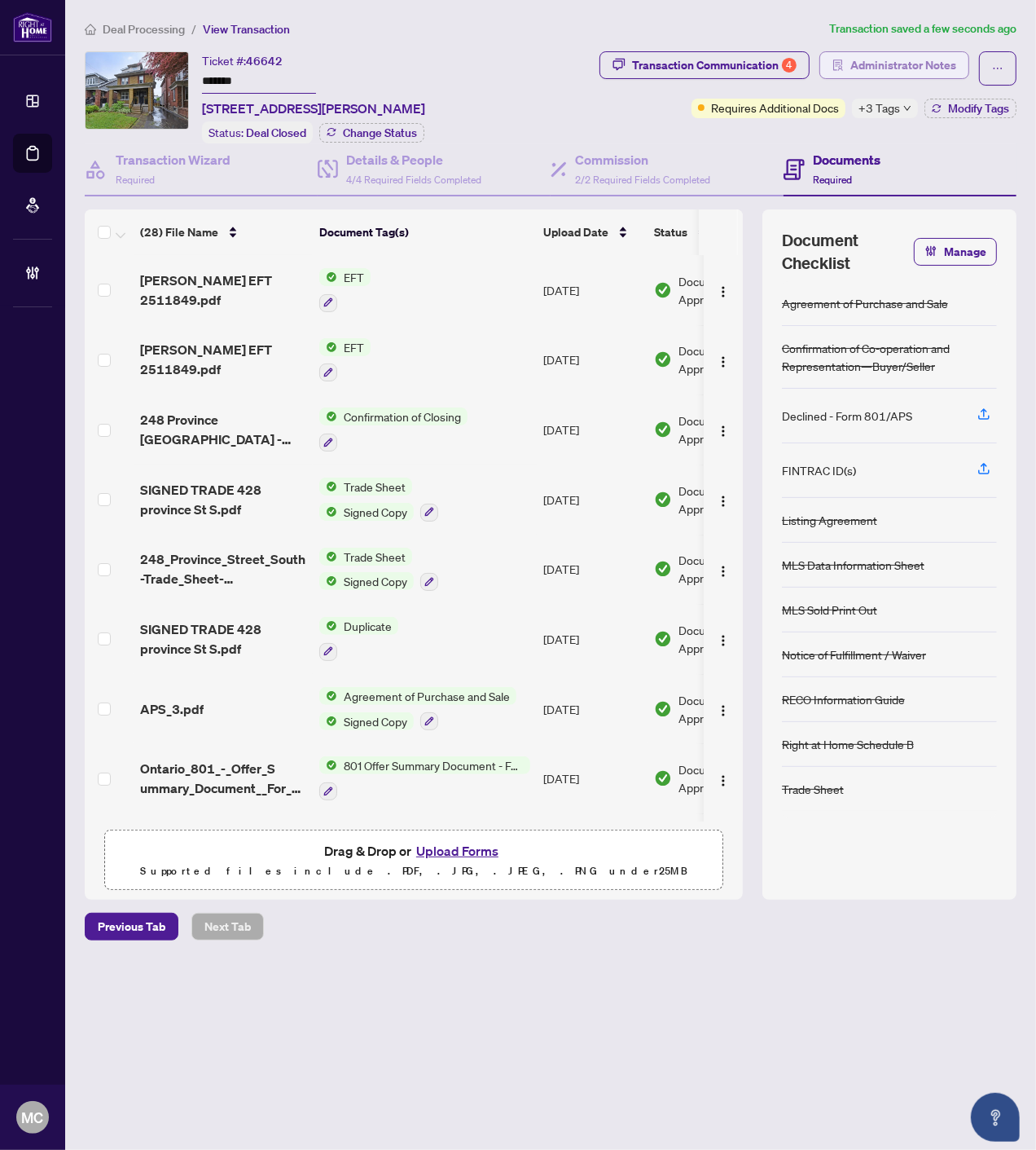
click at [907, 53] on span "Administrator Notes" at bounding box center [903, 65] width 106 height 26
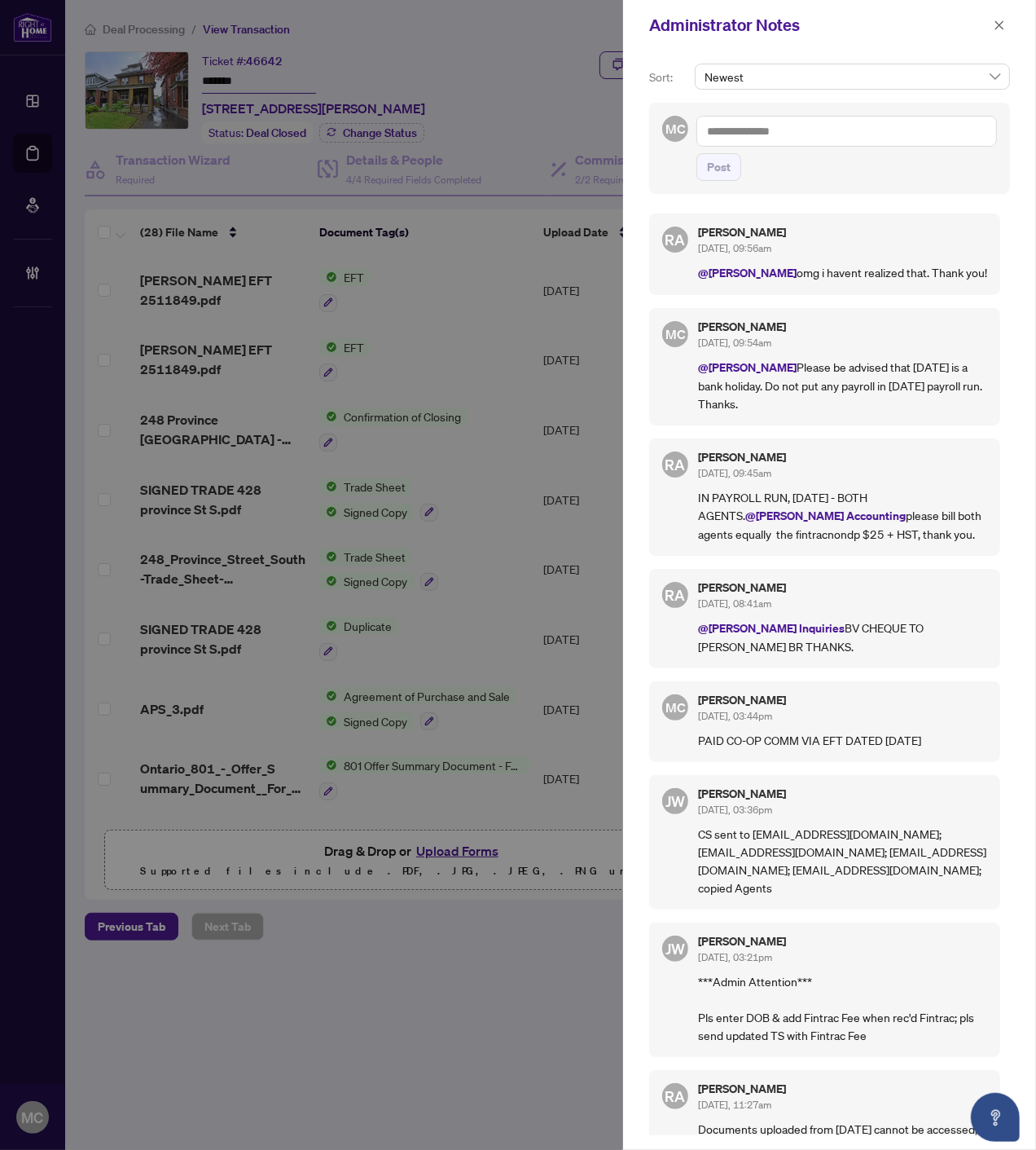
click at [860, 127] on textarea at bounding box center [847, 131] width 300 height 31
paste textarea "**********"
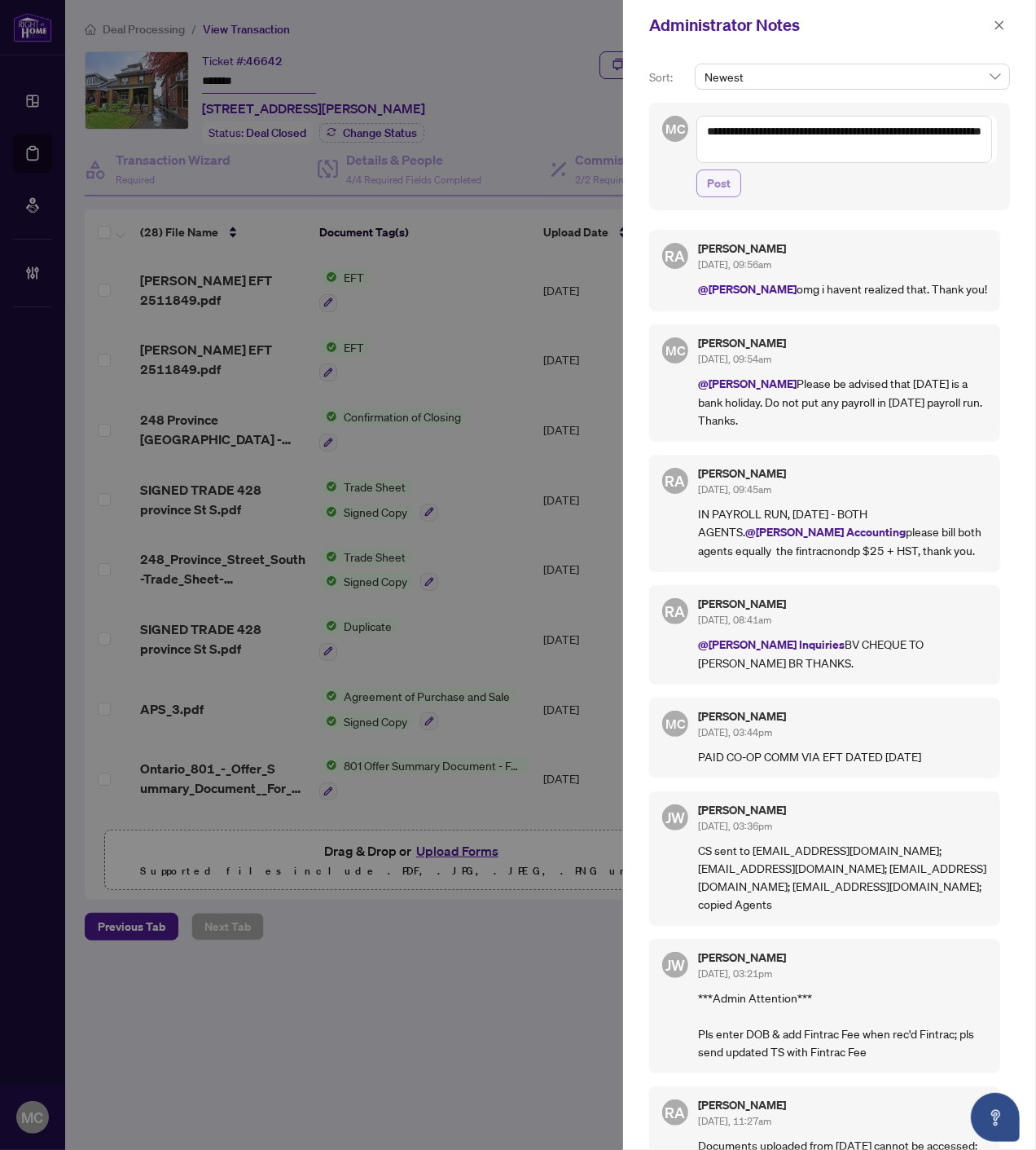
type textarea "**********"
click at [724, 177] on span "Post" at bounding box center [718, 183] width 23 height 26
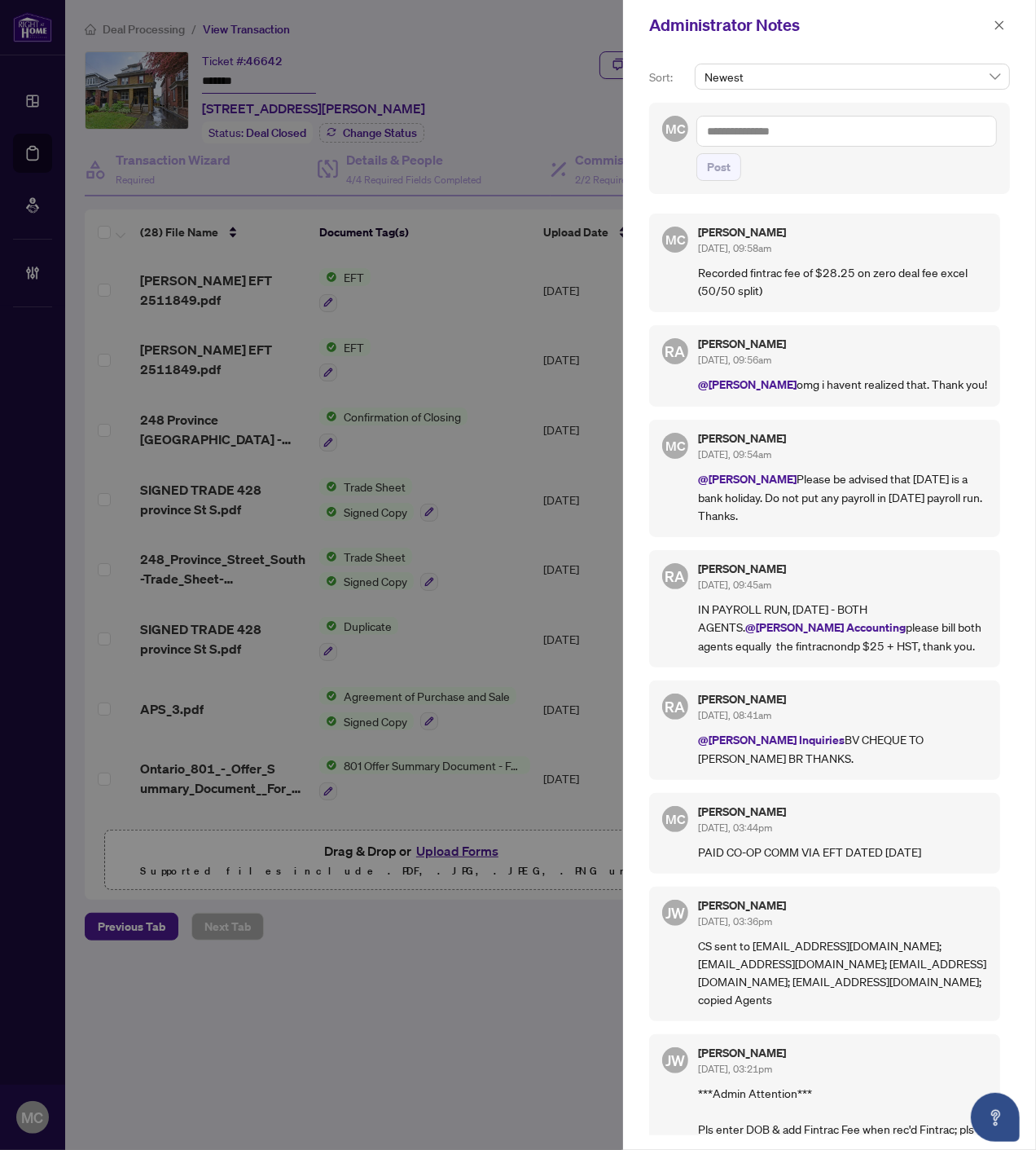
drag, startPoint x: 992, startPoint y: 22, endPoint x: 1031, endPoint y: 108, distance: 94.4
click at [992, 22] on button "button" at bounding box center [1000, 25] width 22 height 20
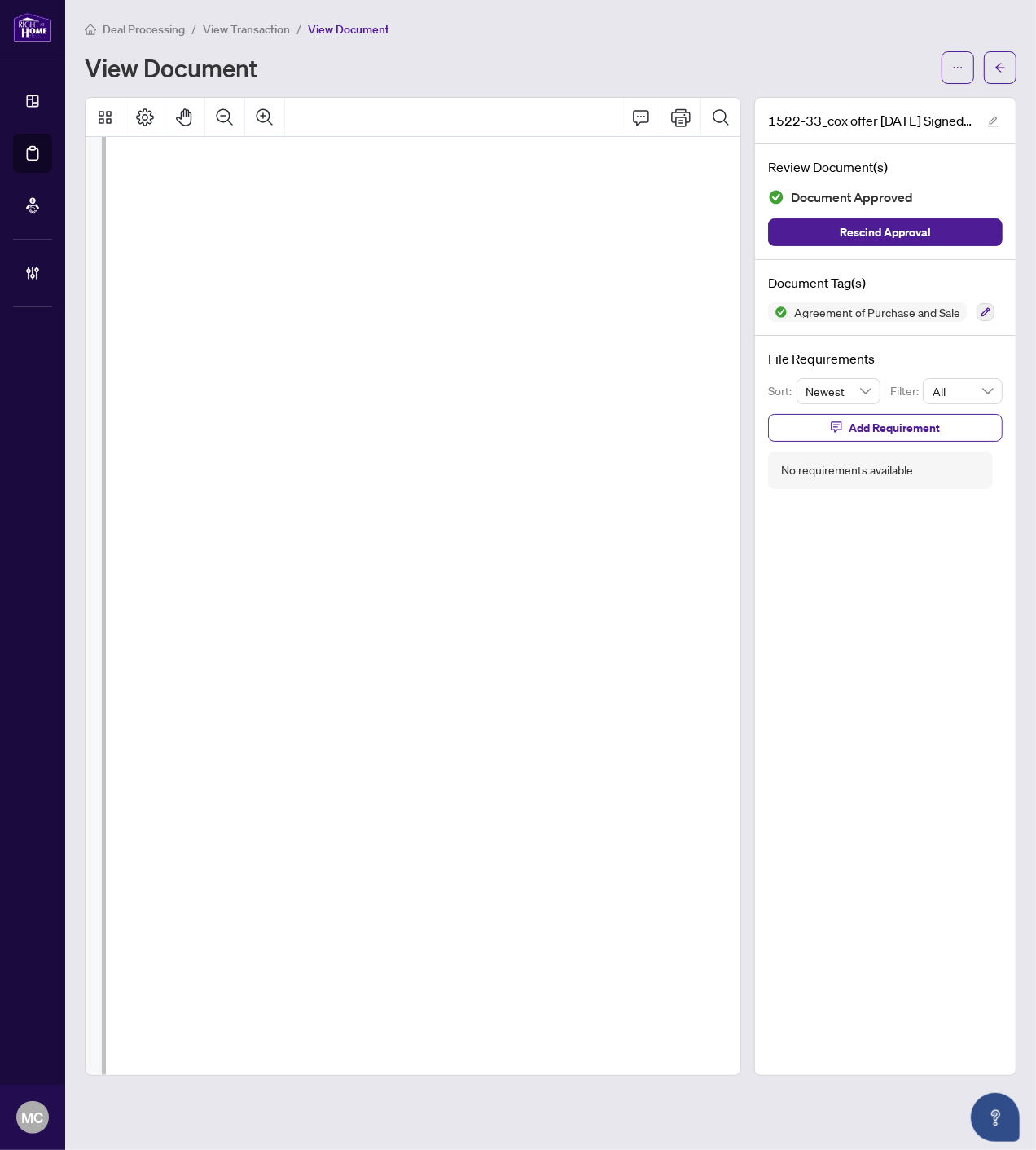
scroll to position [6793, 563]
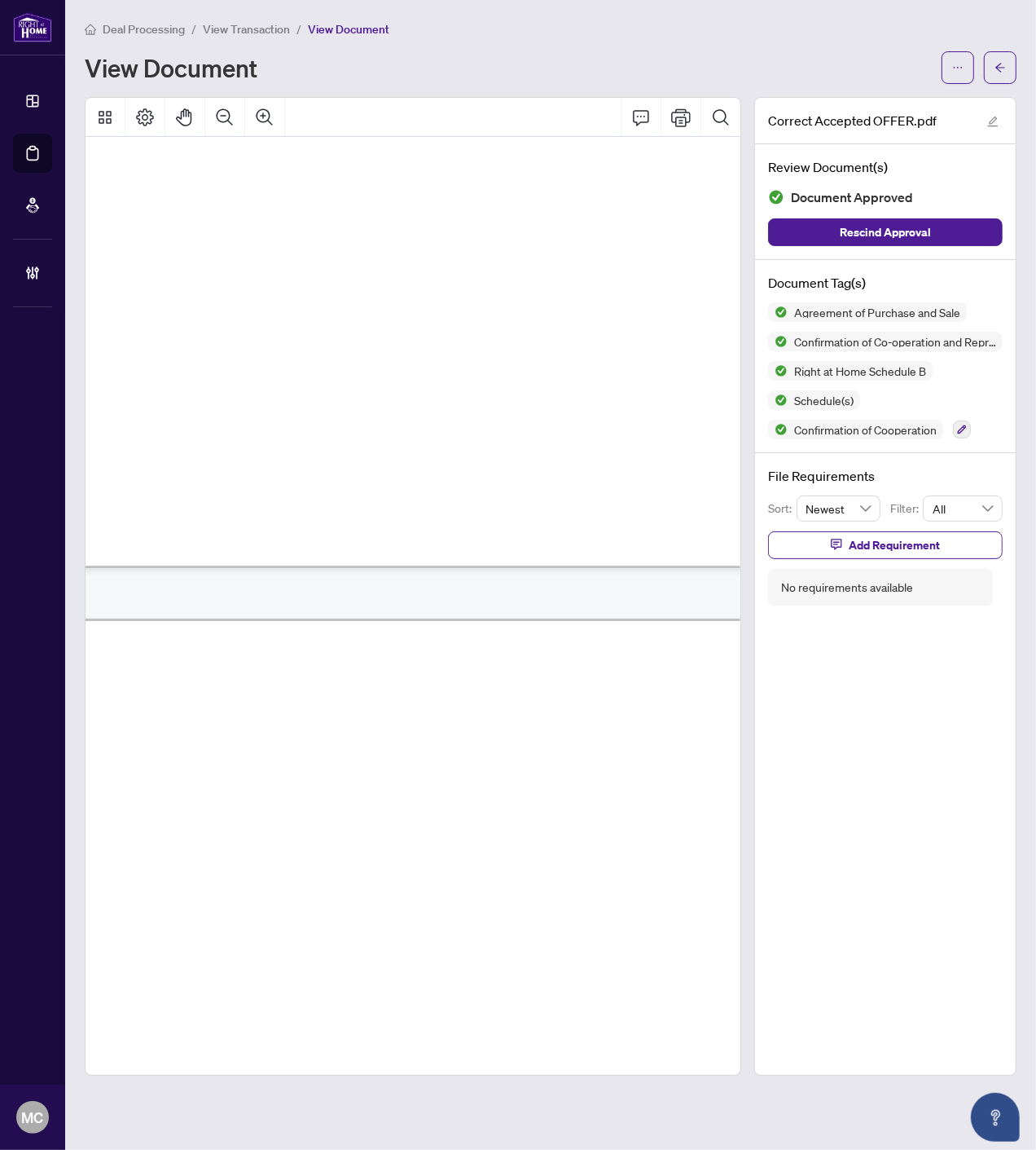
scroll to position [4214, 155]
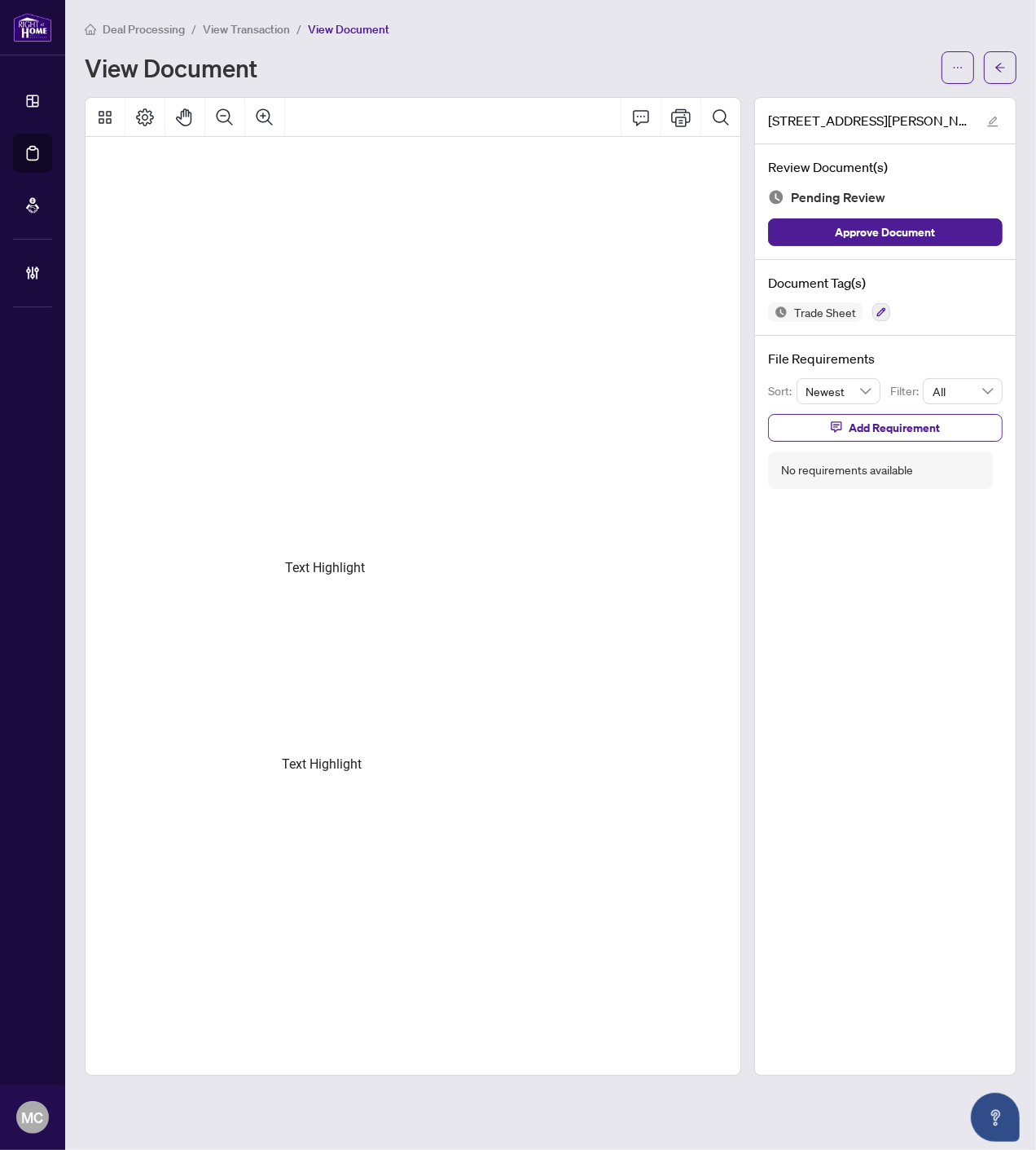
scroll to position [343, 585]
click at [185, 103] on button "Pan Mode" at bounding box center [184, 117] width 39 height 39
drag, startPoint x: 538, startPoint y: 339, endPoint x: 379, endPoint y: 149, distance: 247.8
click at [379, 149] on span "Agent" at bounding box center [381, 151] width 38 height 26
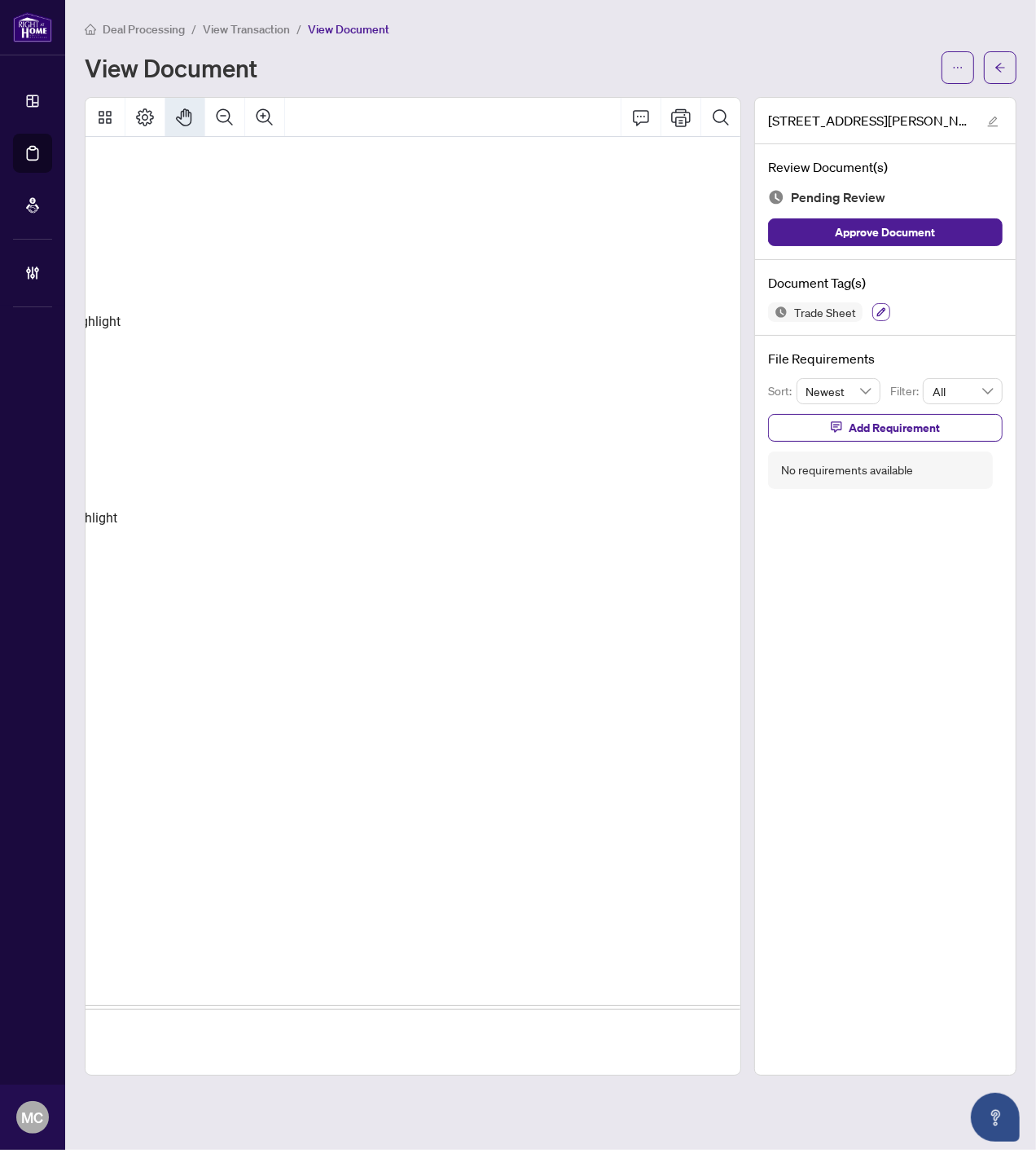
click at [879, 307] on icon "button" at bounding box center [881, 312] width 9 height 9
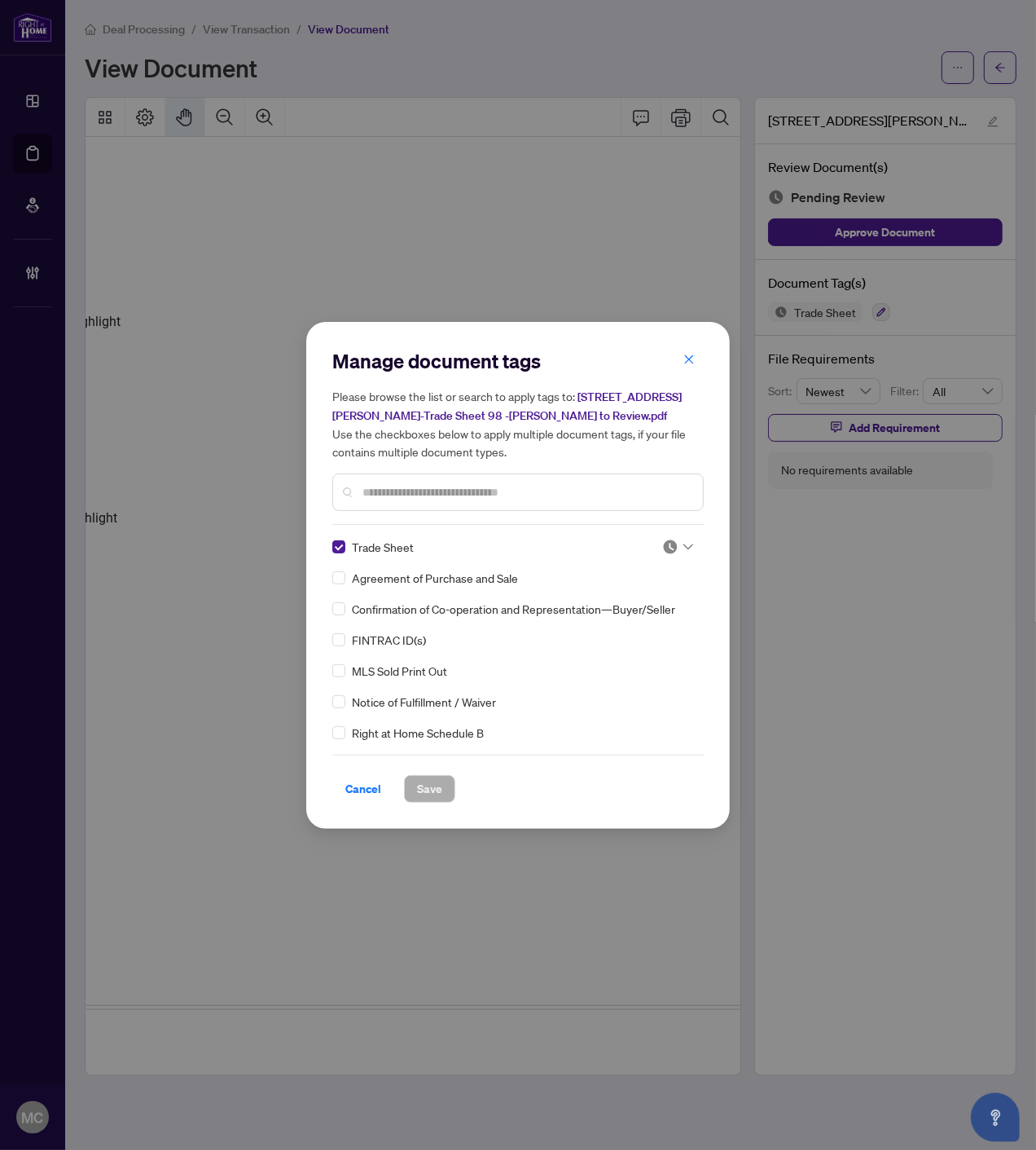
click at [663, 541] on img at bounding box center [670, 547] width 16 height 16
click at [611, 626] on div "Approved" at bounding box center [624, 625] width 104 height 18
click at [419, 780] on span "Save" at bounding box center [429, 788] width 25 height 26
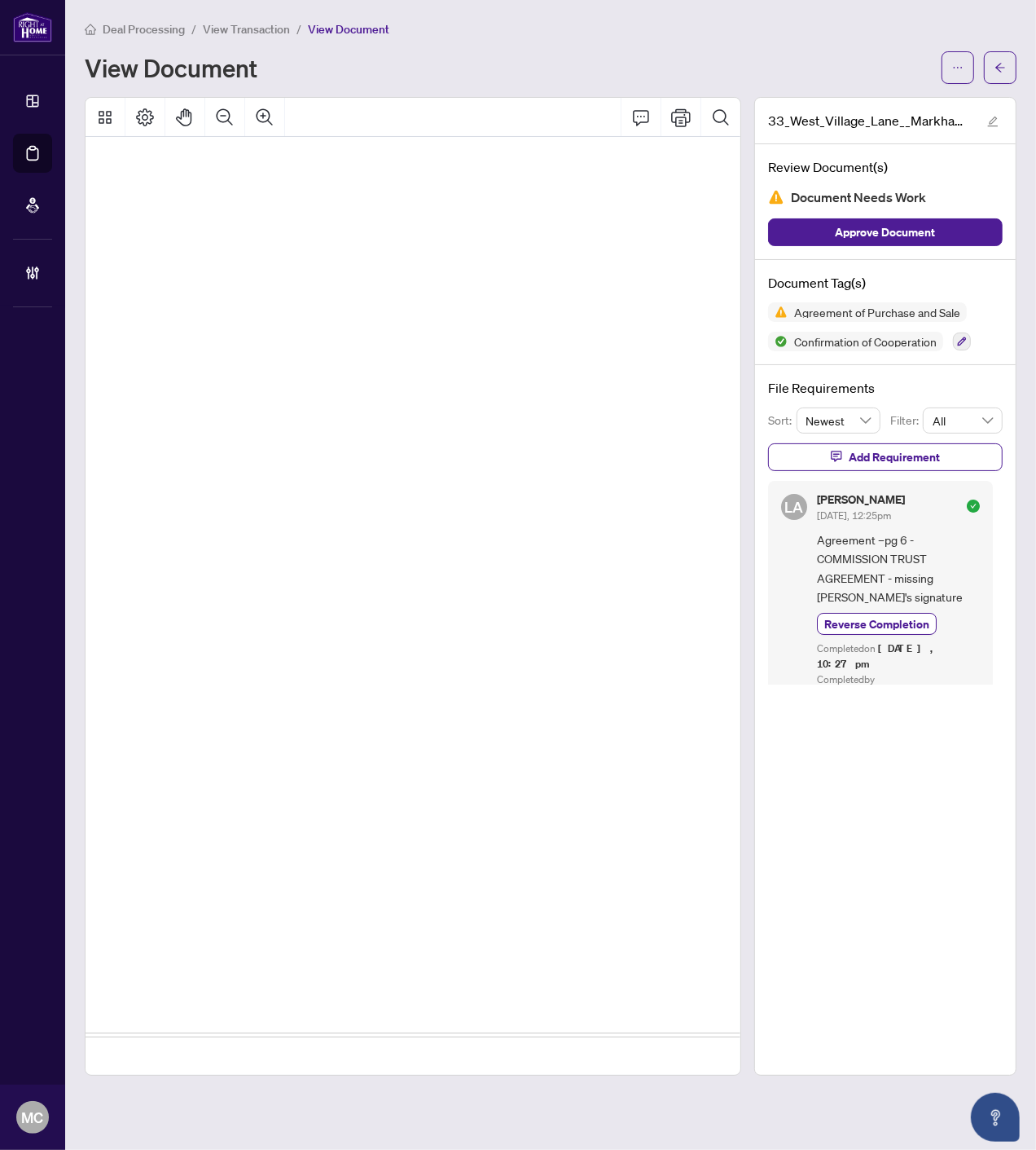
scroll to position [10741, 89]
click at [185, 113] on icon "Pan Mode" at bounding box center [185, 117] width 20 height 20
drag, startPoint x: 505, startPoint y: 474, endPoint x: 354, endPoint y: 426, distance: 158.4
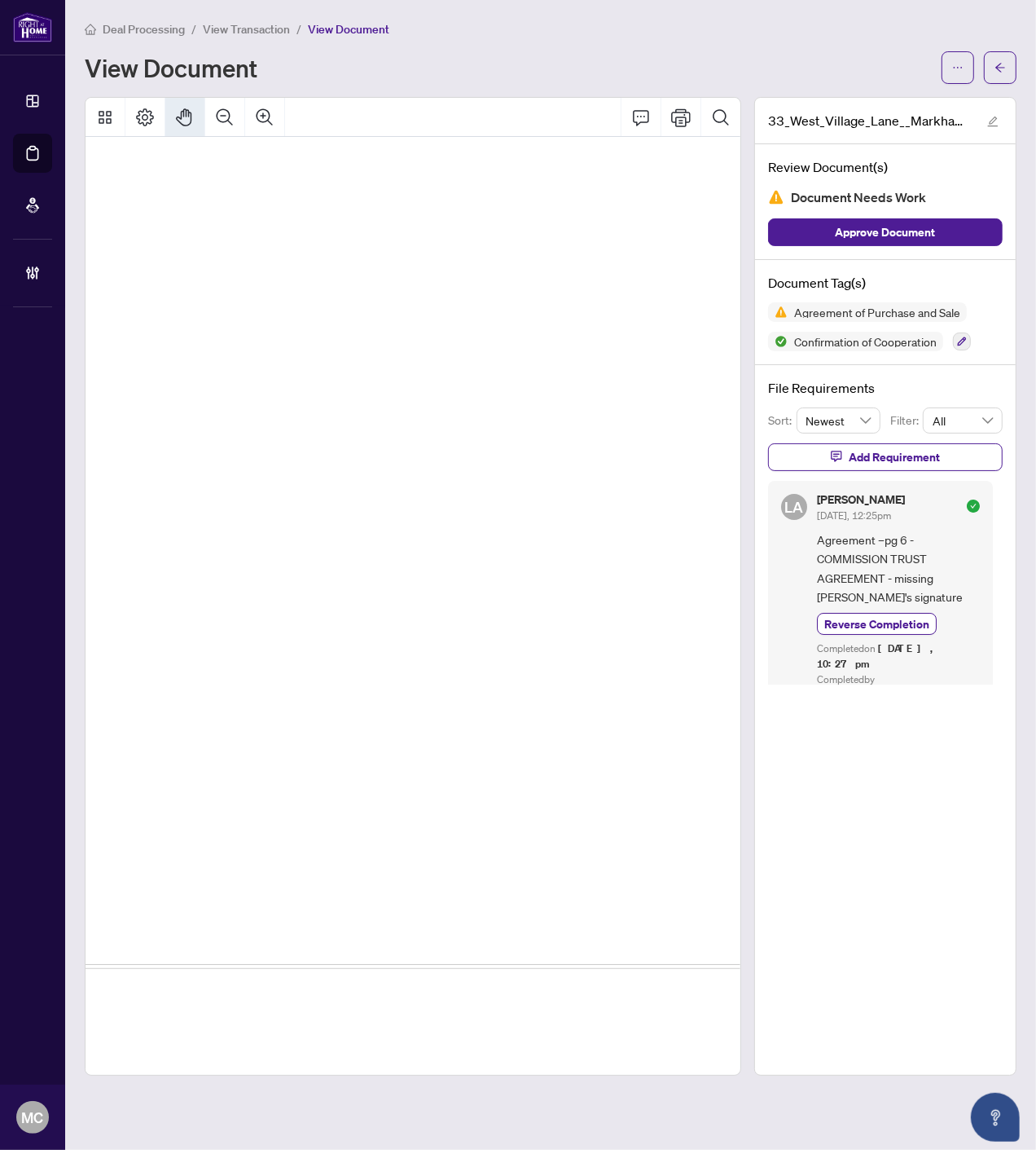
drag, startPoint x: 355, startPoint y: 414, endPoint x: 305, endPoint y: 433, distance: 53.5
click at [305, 433] on span "(Signature of Seller or Buyer)" at bounding box center [361, 433] width 200 height 23
drag, startPoint x: 160, startPoint y: 376, endPoint x: 729, endPoint y: 330, distance: 570.9
click at [729, 330] on div "Form 111 Revised 2024 Page 1 of 7 The trademarks REALTOR®, REALTORS®, MLS®, Mul…" at bounding box center [412, 606] width 655 height 938
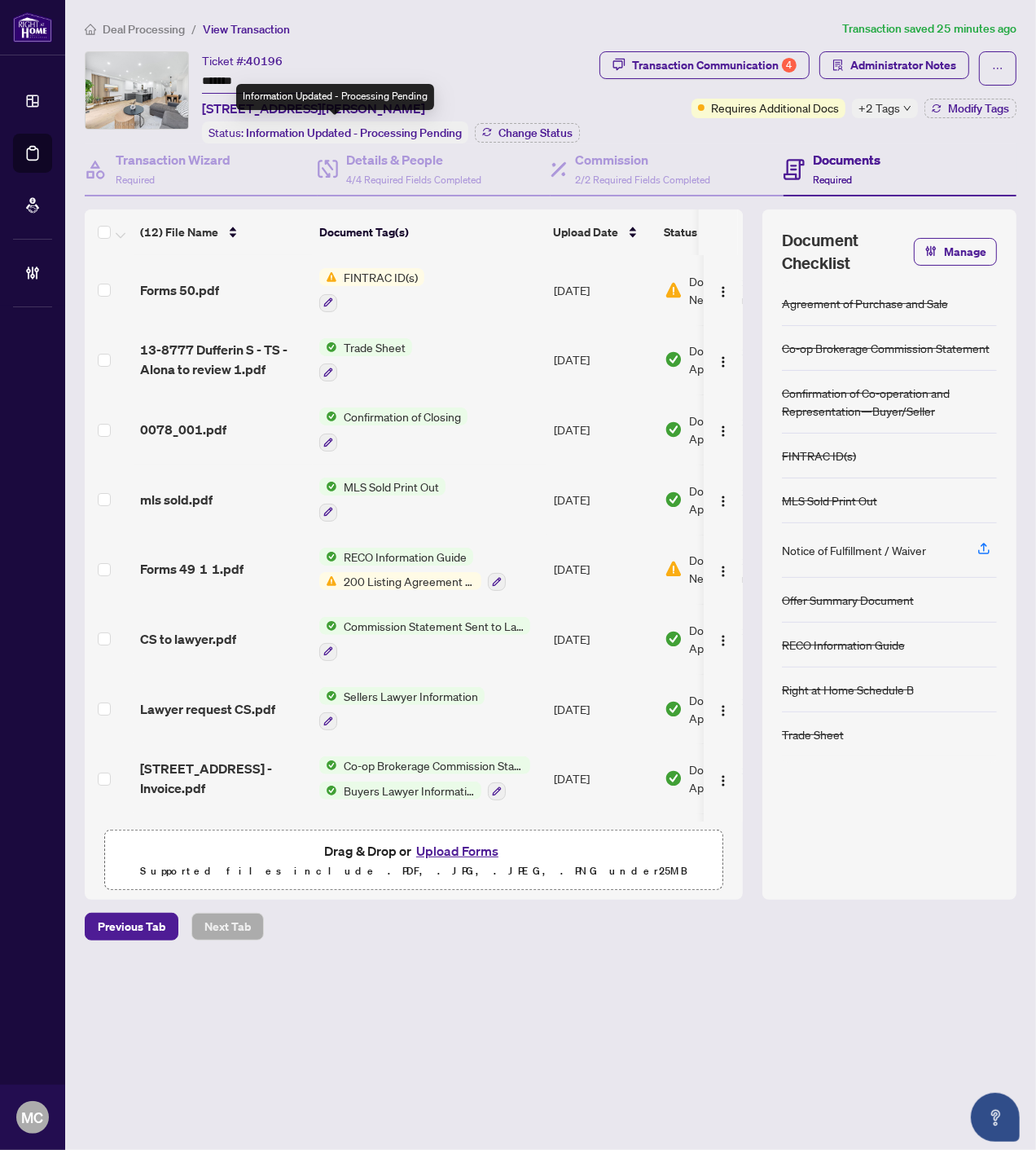
click at [228, 75] on input "*******" at bounding box center [259, 81] width 114 height 23
click at [928, 67] on span "Administrator Notes" at bounding box center [903, 65] width 106 height 26
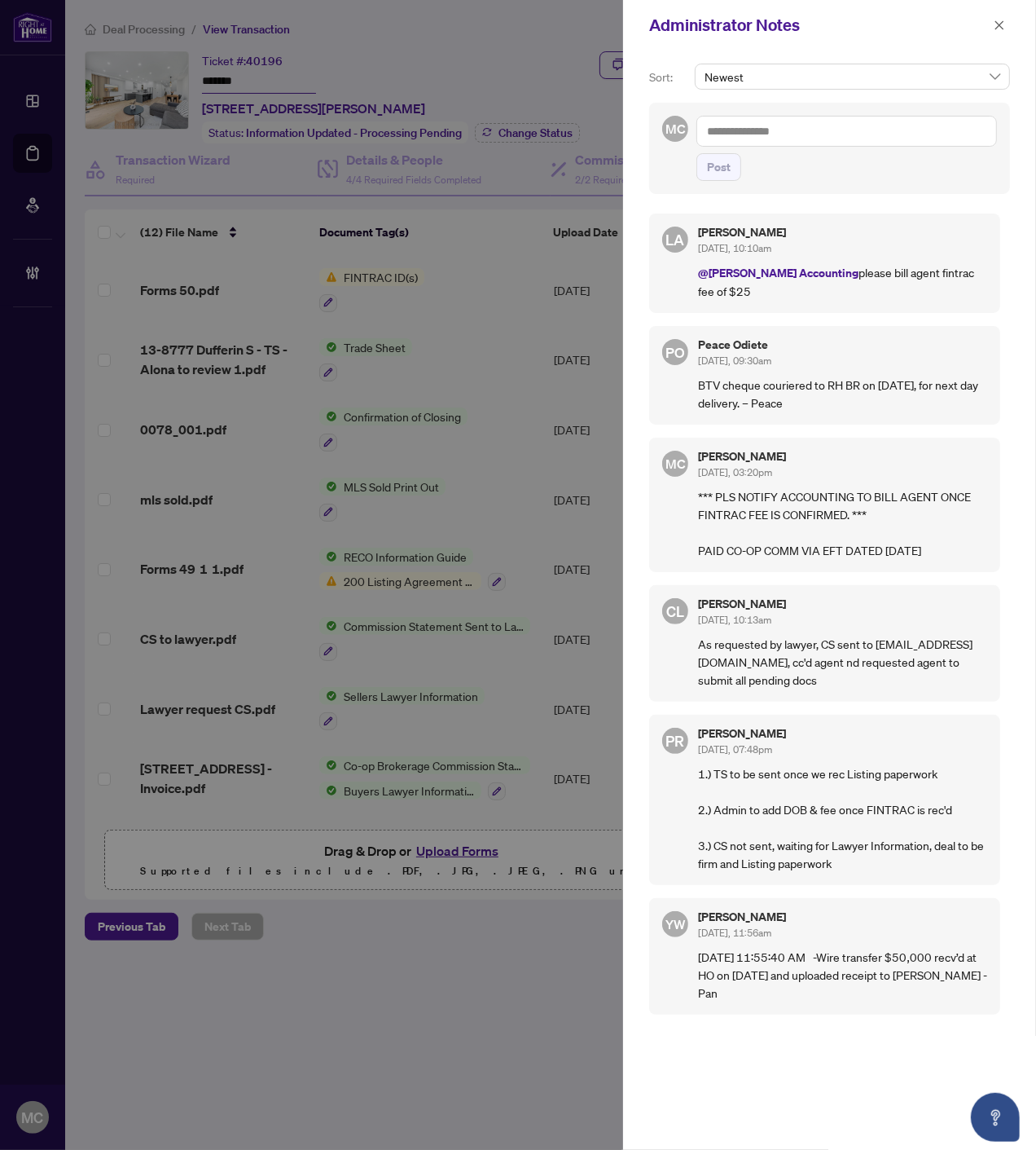
click at [929, 155] on span "Post" at bounding box center [847, 167] width 300 height 28
click at [927, 142] on textarea at bounding box center [847, 131] width 300 height 31
paste textarea "**********"
type textarea "**********"
click at [718, 167] on span "Post" at bounding box center [718, 167] width 23 height 26
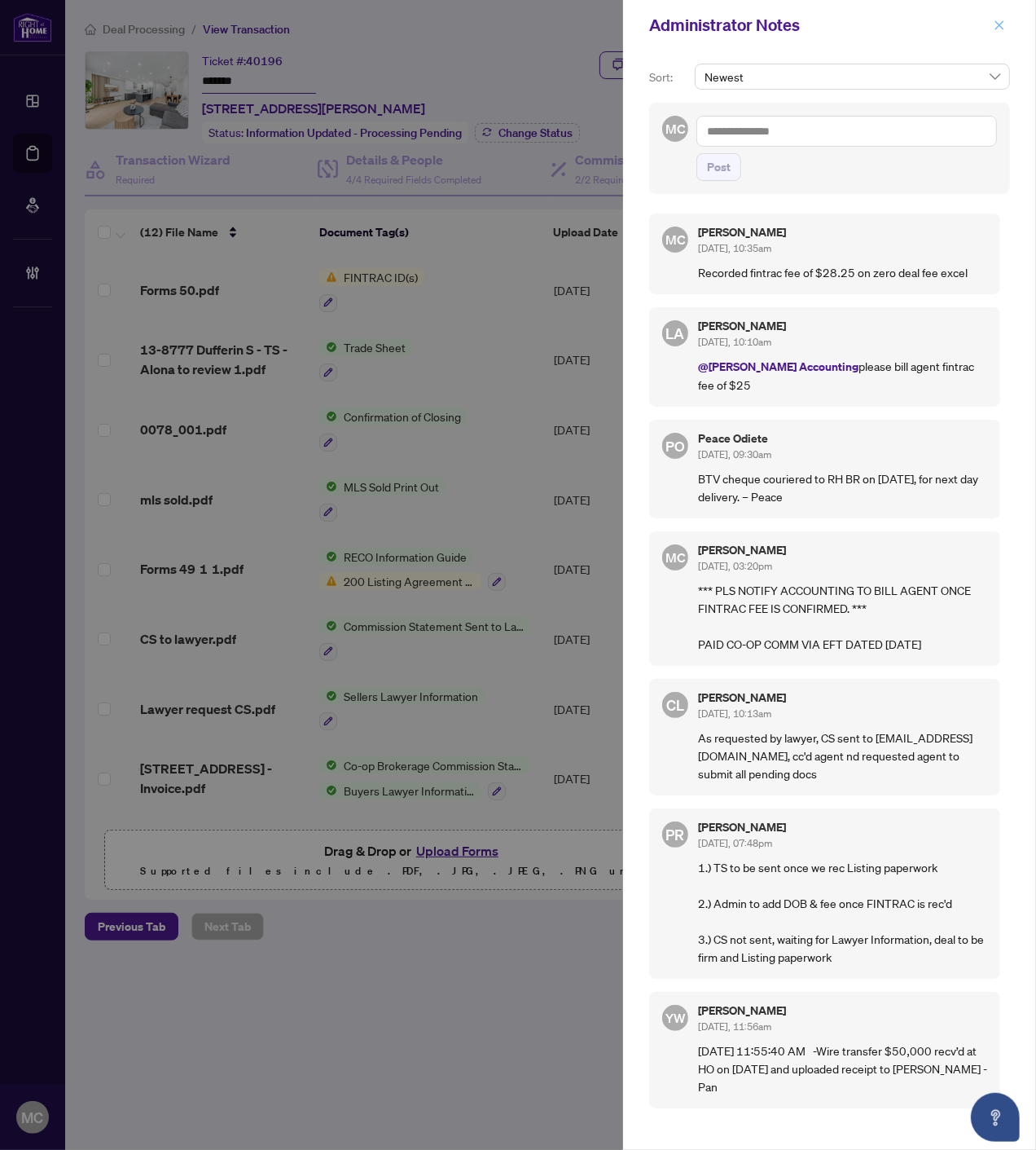
click at [994, 15] on span "button" at bounding box center [999, 25] width 11 height 26
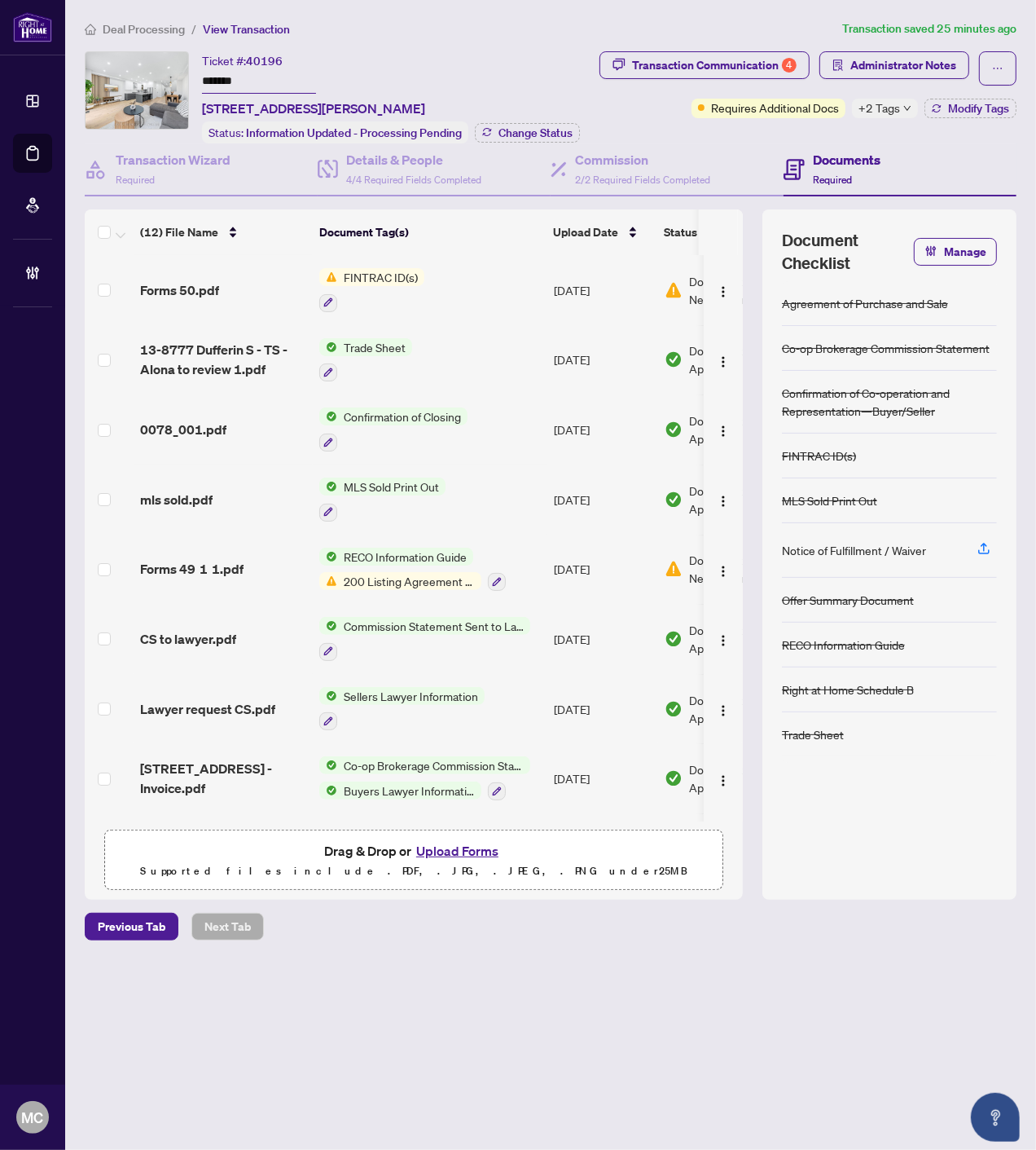
drag, startPoint x: 888, startPoint y: 92, endPoint x: 817, endPoint y: 115, distance: 74.6
click at [889, 92] on div "Transaction Communication 4 Administrator Notes Requires Additional Docs +2 Tag…" at bounding box center [805, 85] width 423 height 67
click at [877, 108] on span "+2 Tags" at bounding box center [879, 108] width 41 height 19
click at [425, 69] on div "Ticket #: 40196 ******* [STREET_ADDRESS][PERSON_NAME]" at bounding box center [313, 85] width 223 height 67
click at [507, 129] on span "Change Status" at bounding box center [535, 133] width 74 height 11
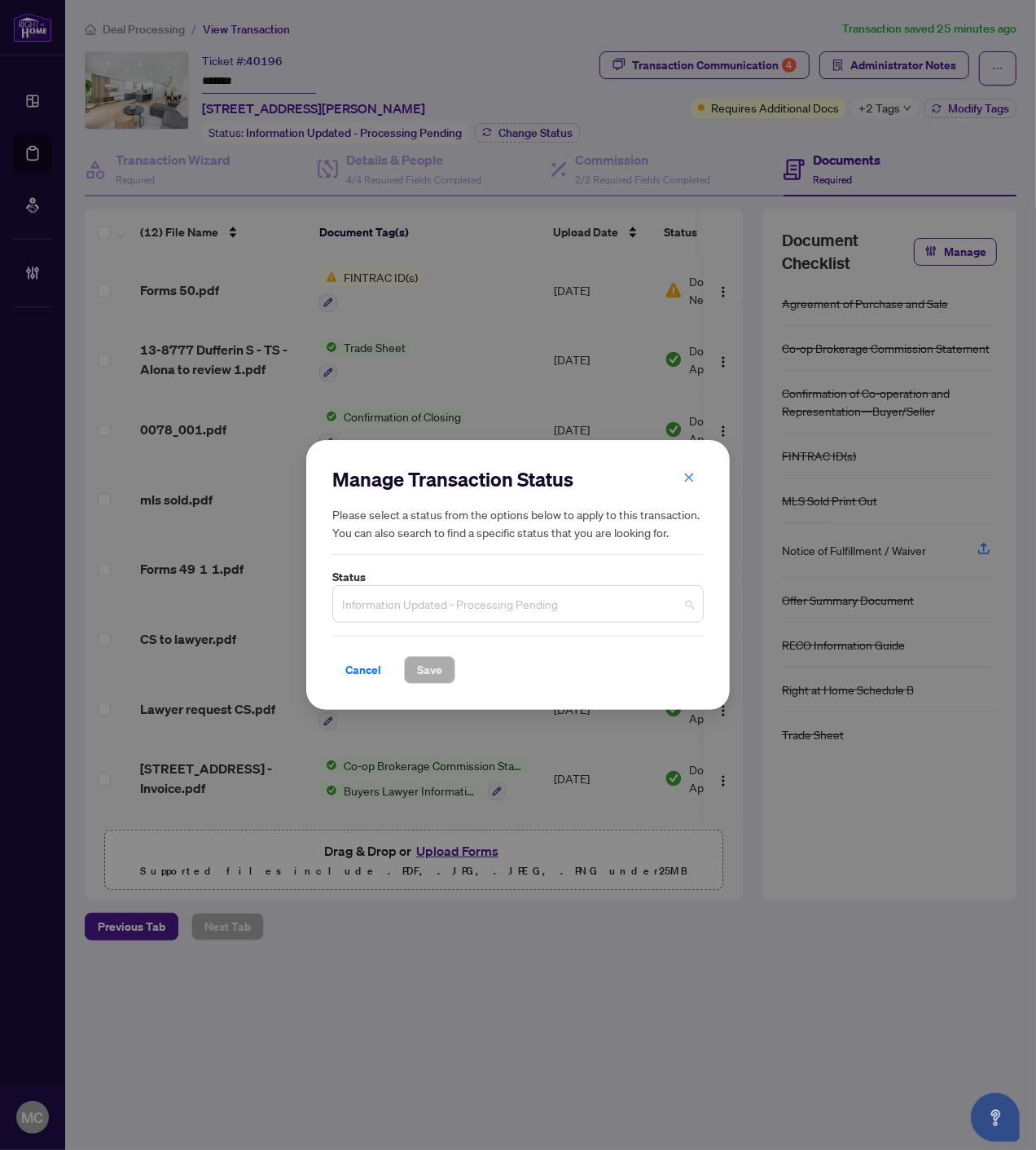
click at [499, 604] on span "Information Updated - Processing Pending" at bounding box center [518, 604] width 352 height 31
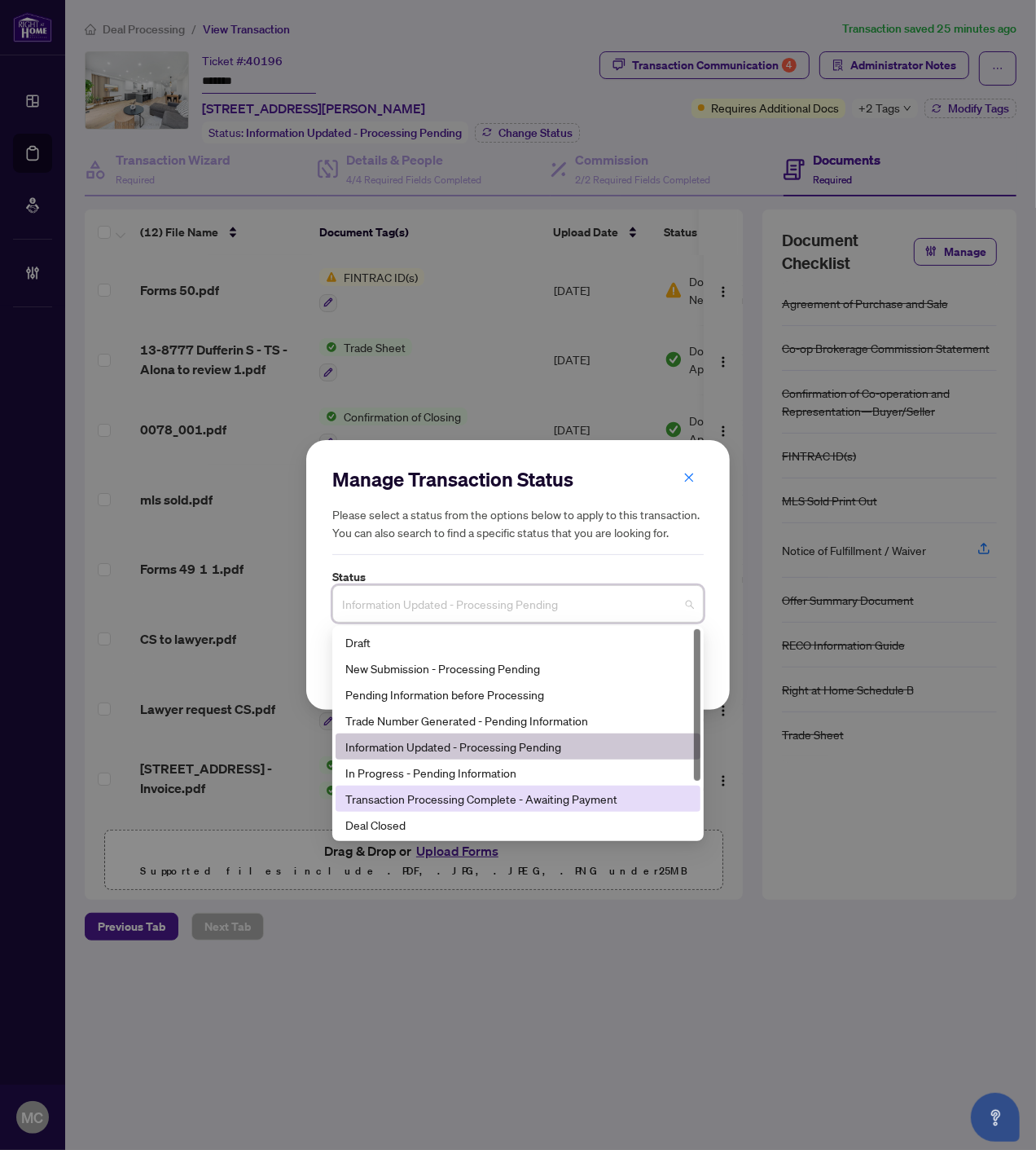
click at [523, 808] on div "Transaction Processing Complete - Awaiting Payment" at bounding box center [518, 799] width 365 height 26
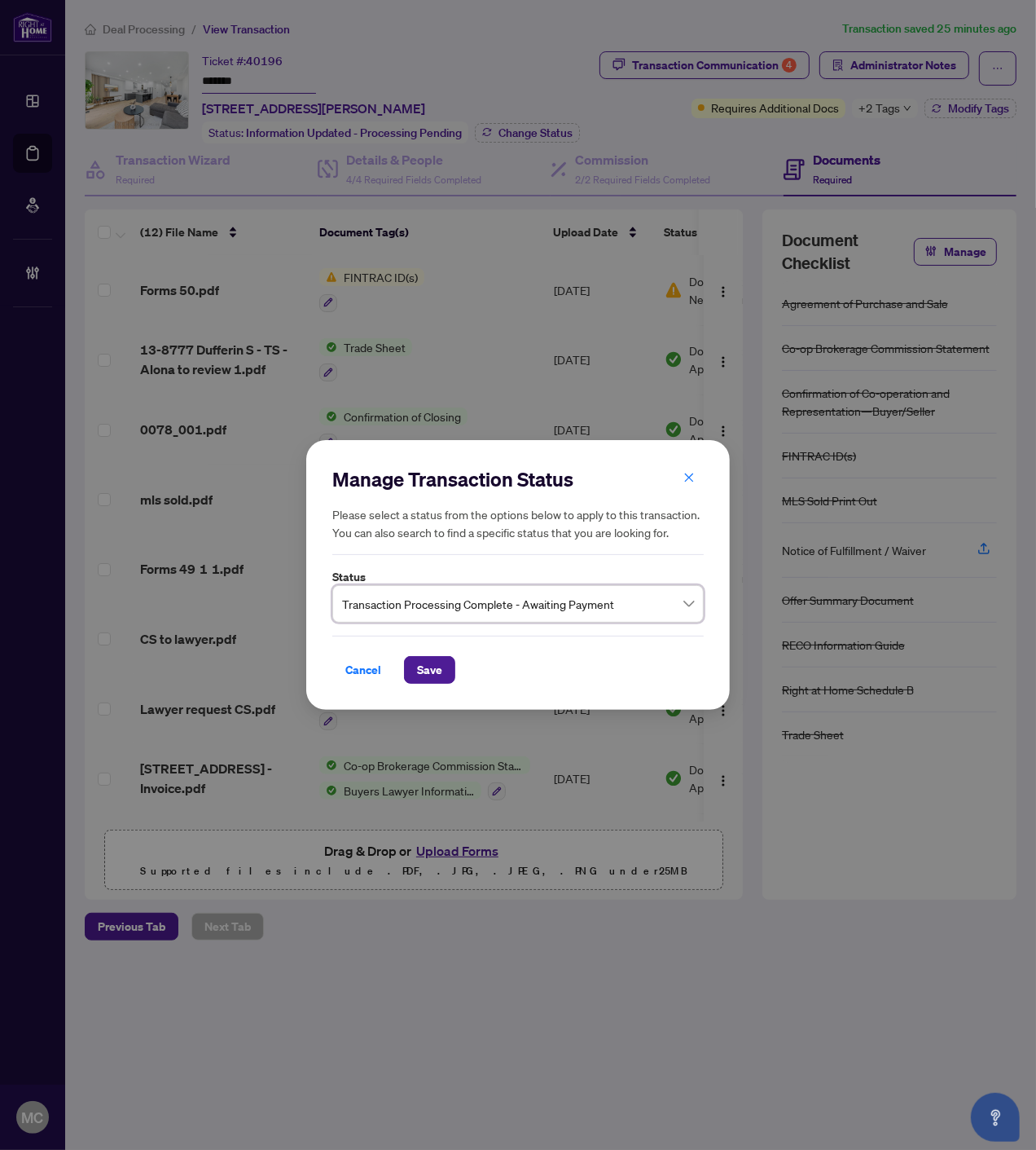
click at [505, 605] on span "Transaction Processing Complete - Awaiting Payment" at bounding box center [518, 604] width 352 height 31
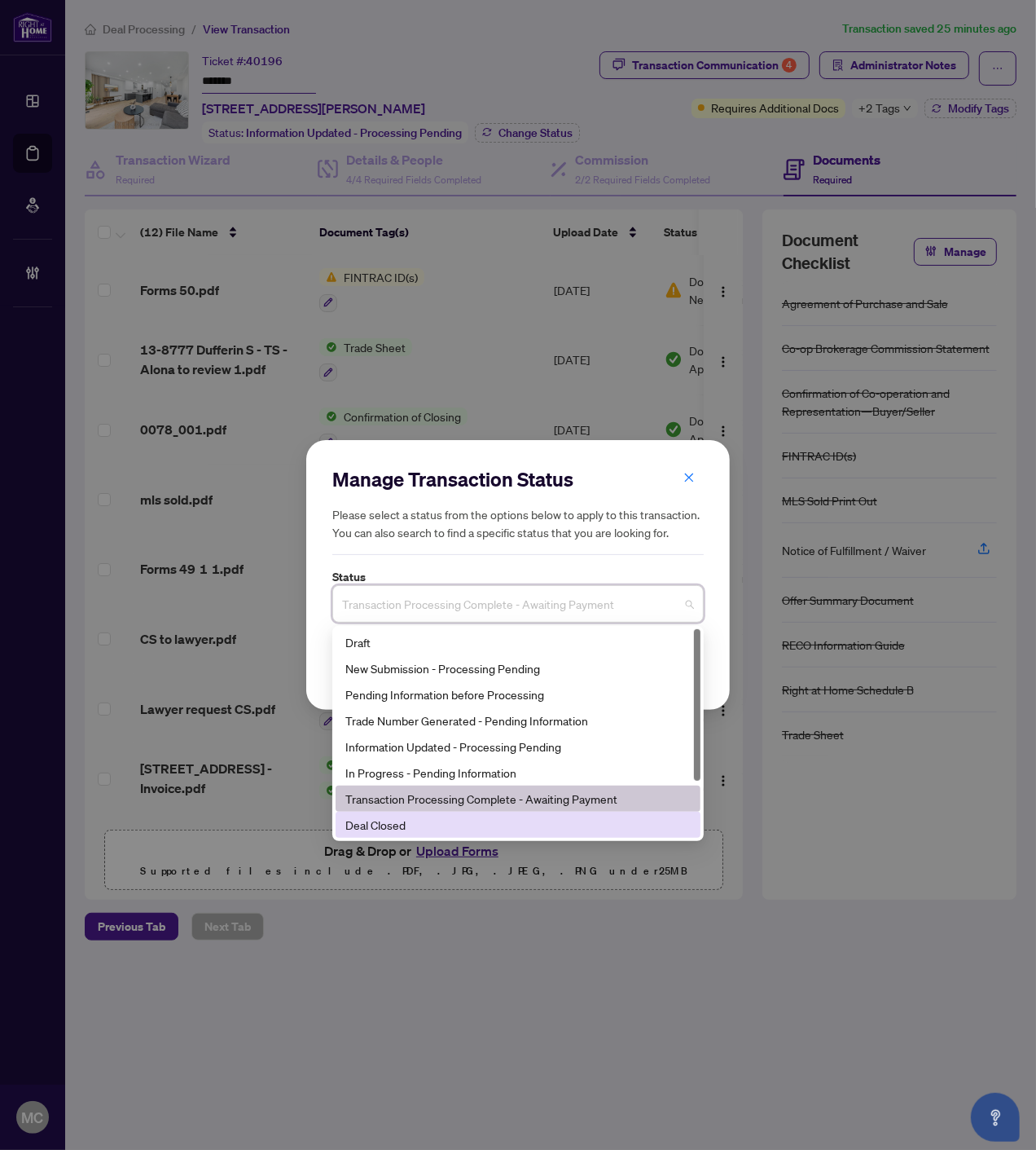
click at [482, 836] on div "Deal Closed" at bounding box center [518, 825] width 365 height 26
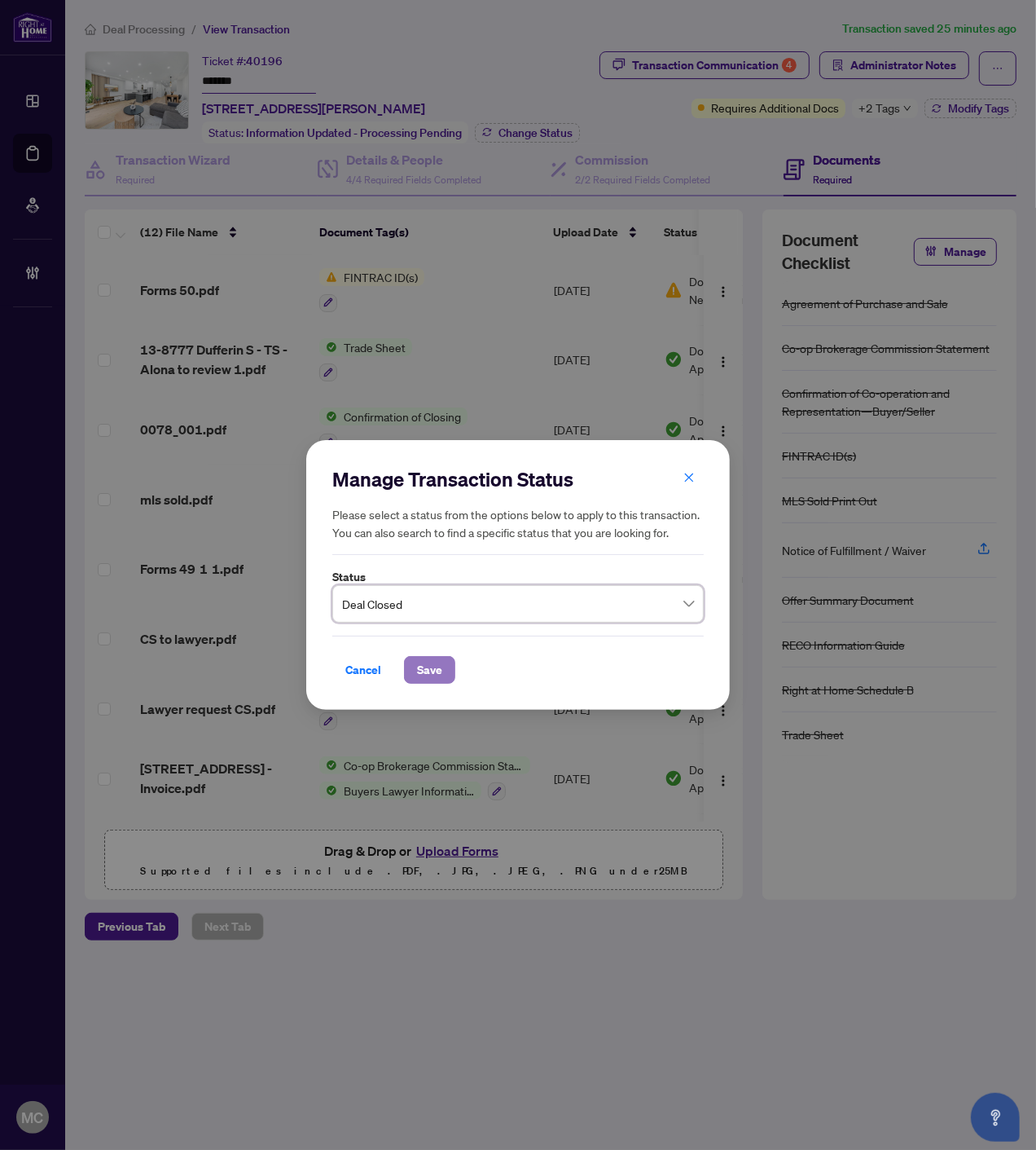
click at [430, 665] on span "Save" at bounding box center [429, 670] width 25 height 26
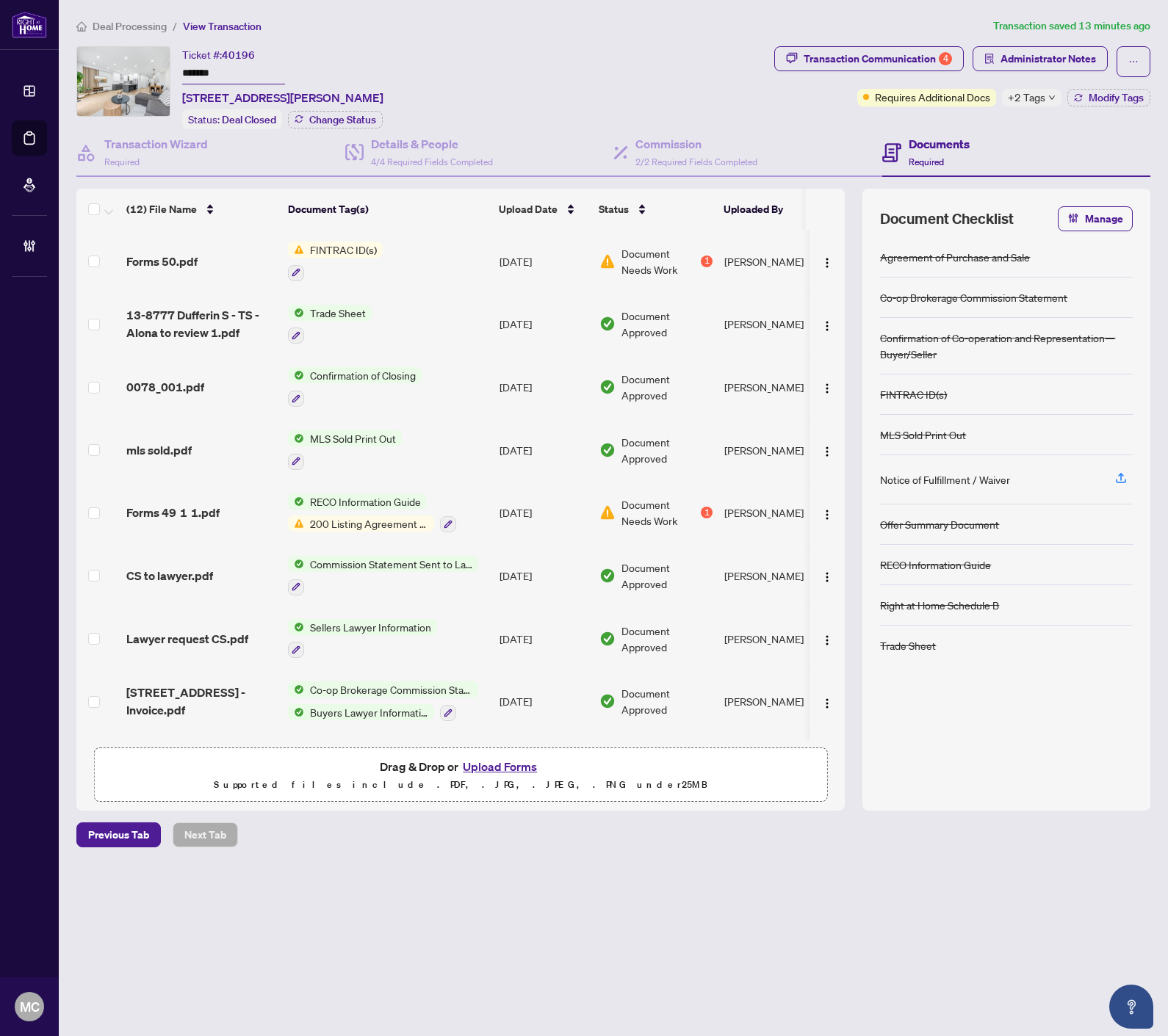
click at [123, 24] on span "Deal Processing" at bounding box center [130, 26] width 74 height 13
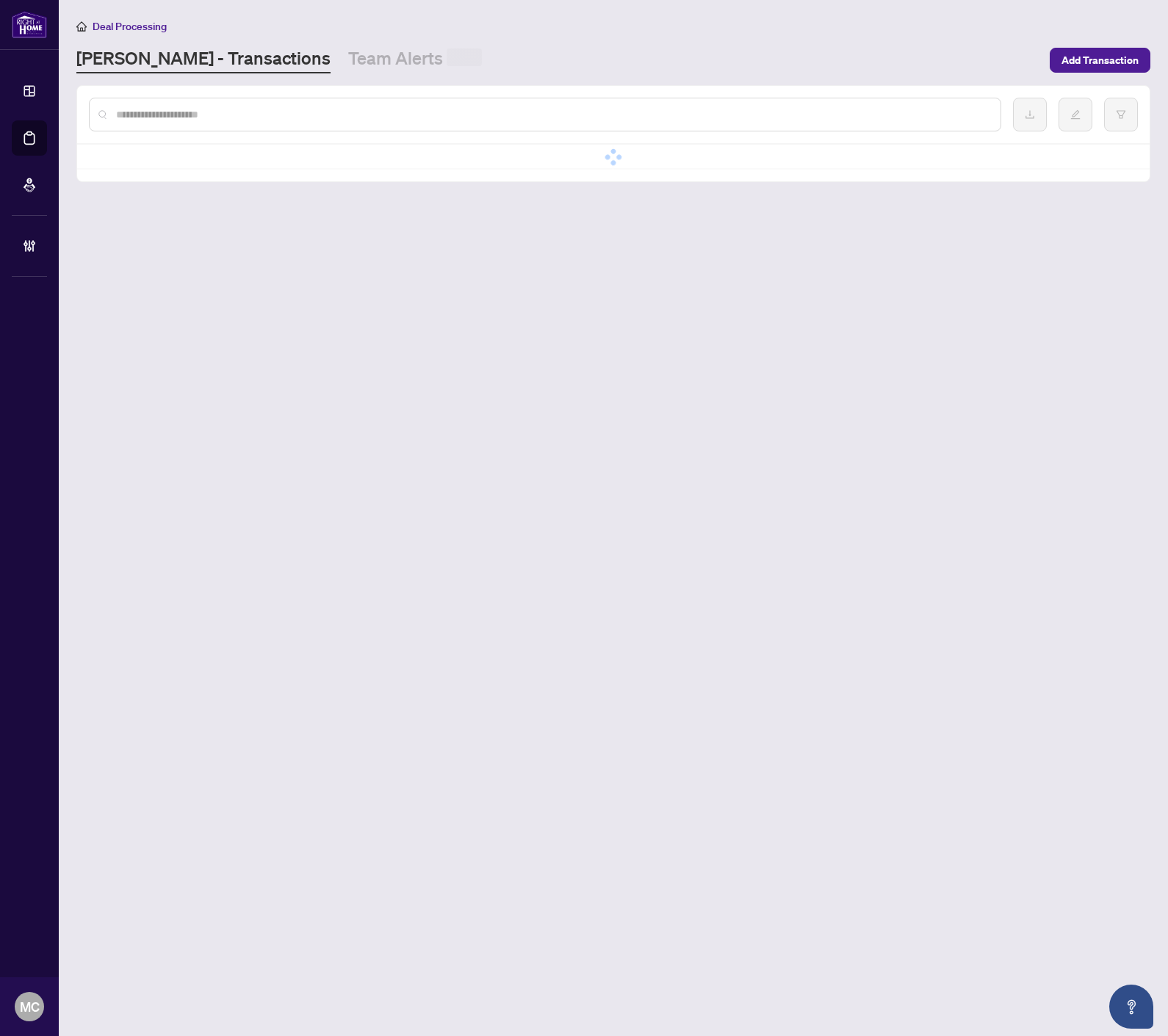
click at [375, 114] on input "text" at bounding box center [552, 114] width 873 height 16
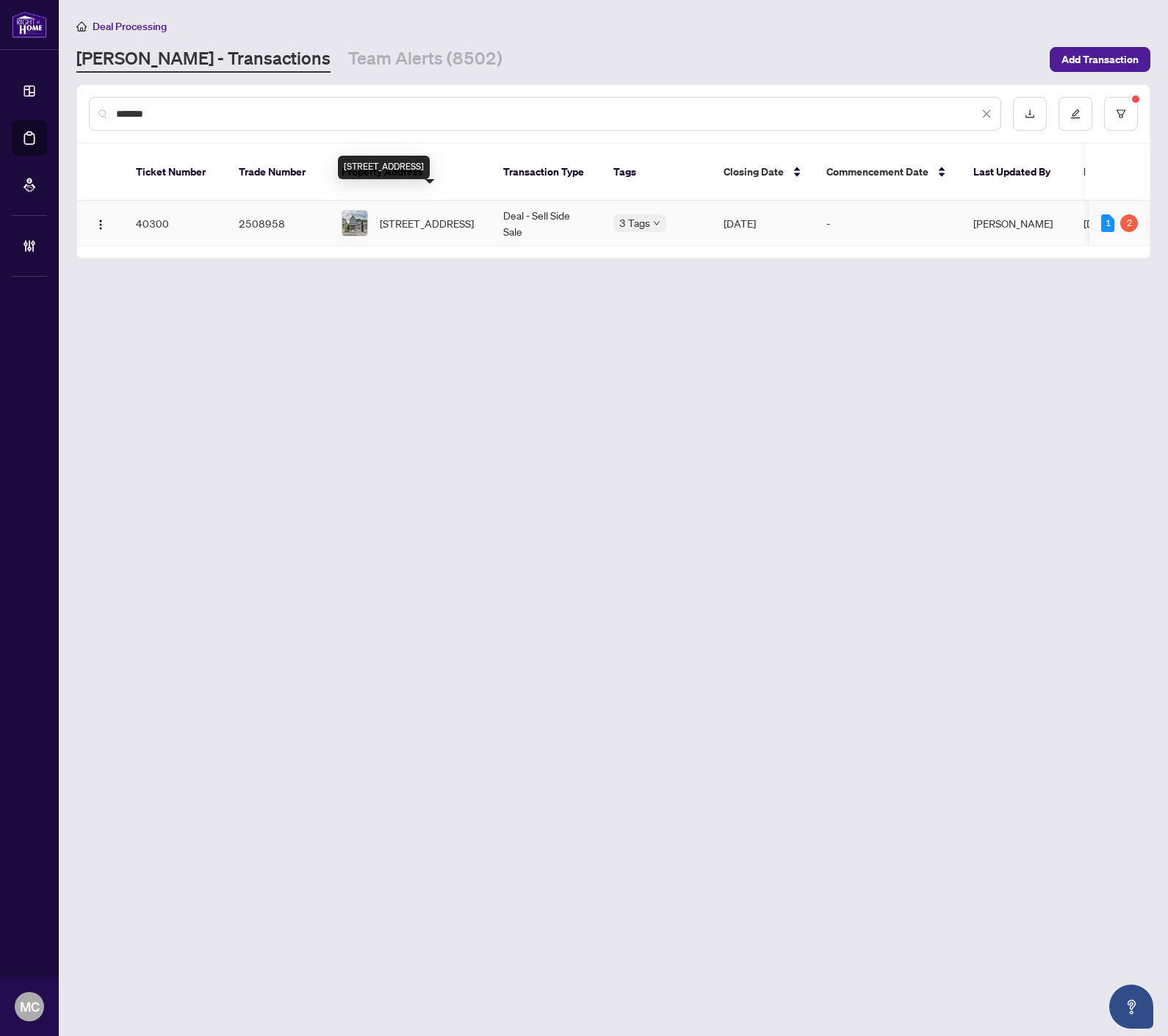
type input "*******"
click at [441, 215] on span "[STREET_ADDRESS]" at bounding box center [427, 223] width 94 height 16
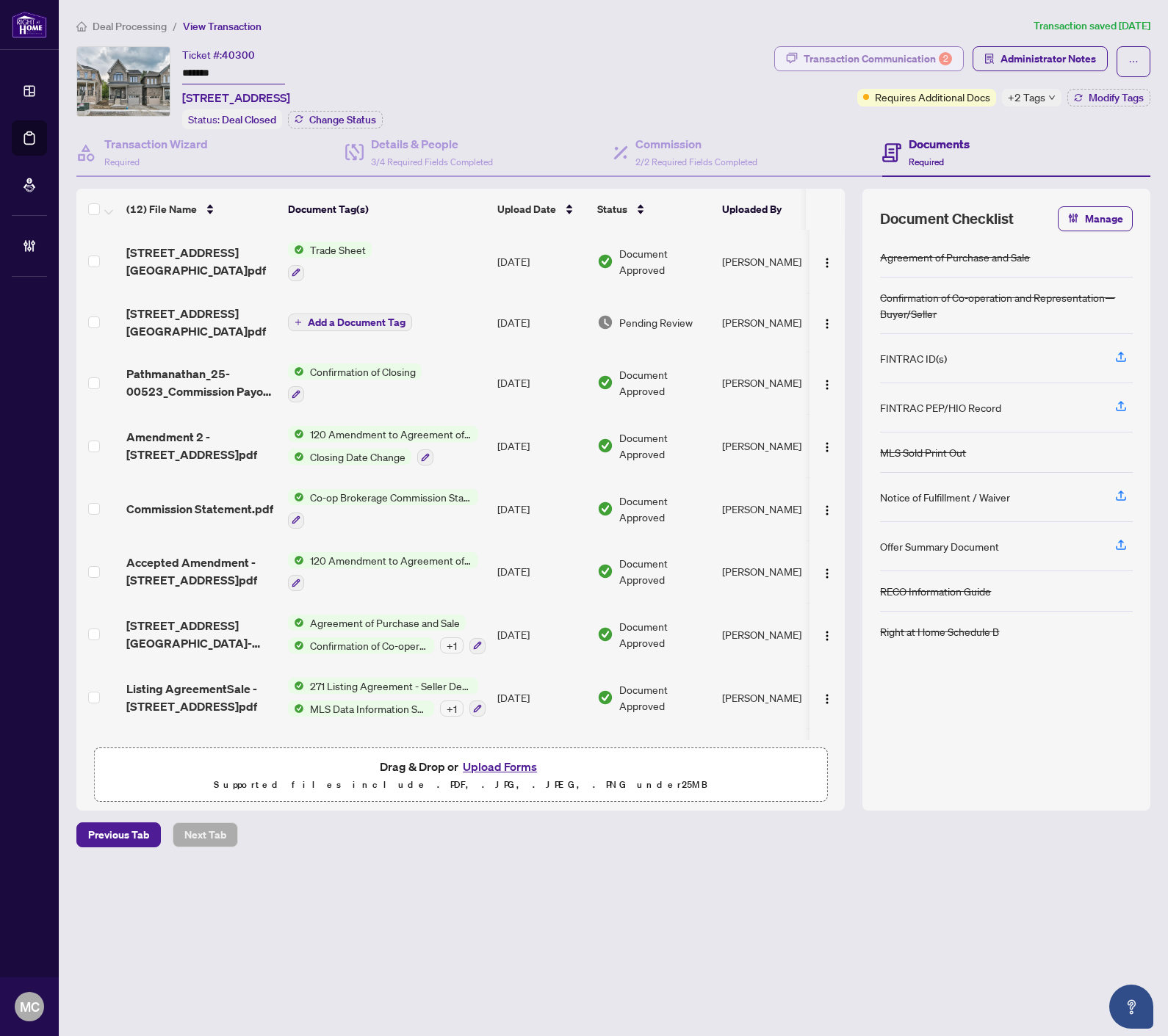
drag, startPoint x: 752, startPoint y: 21, endPoint x: 838, endPoint y: 62, distance: 95.3
click at [752, 21] on ol "Deal Processing / View Transaction" at bounding box center [551, 26] width 951 height 17
click at [933, 95] on span "+2 Tags" at bounding box center [1026, 98] width 37 height 17
drag, startPoint x: 659, startPoint y: 72, endPoint x: 828, endPoint y: 75, distance: 169.0
click at [661, 74] on div "Ticket #: 40300 ******* 74 North Garden Blvd, Scugog, Ontario L9L 2C7, Canada S…" at bounding box center [422, 88] width 692 height 83
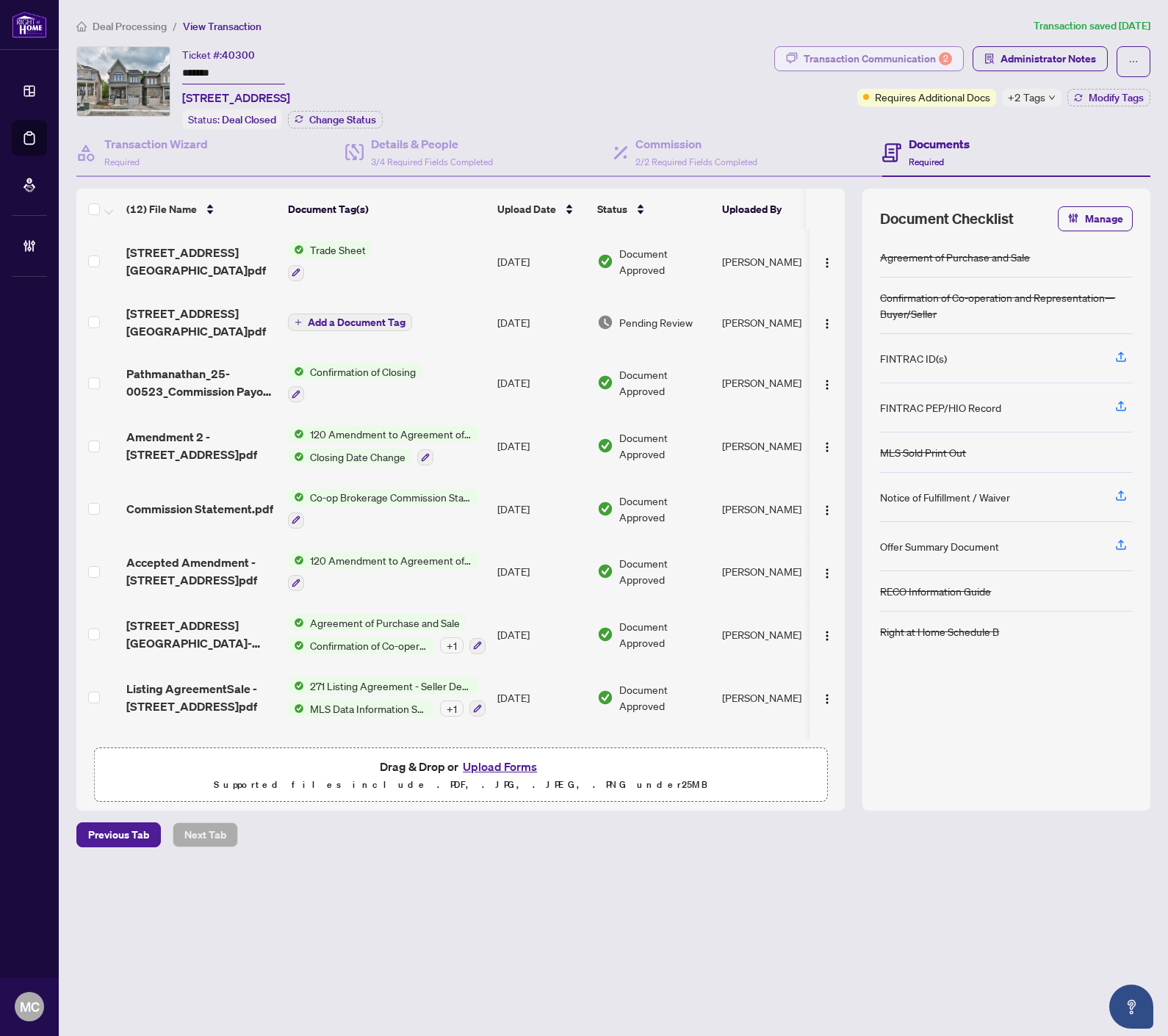
click at [874, 63] on div "Transaction Communication 2" at bounding box center [877, 59] width 148 height 23
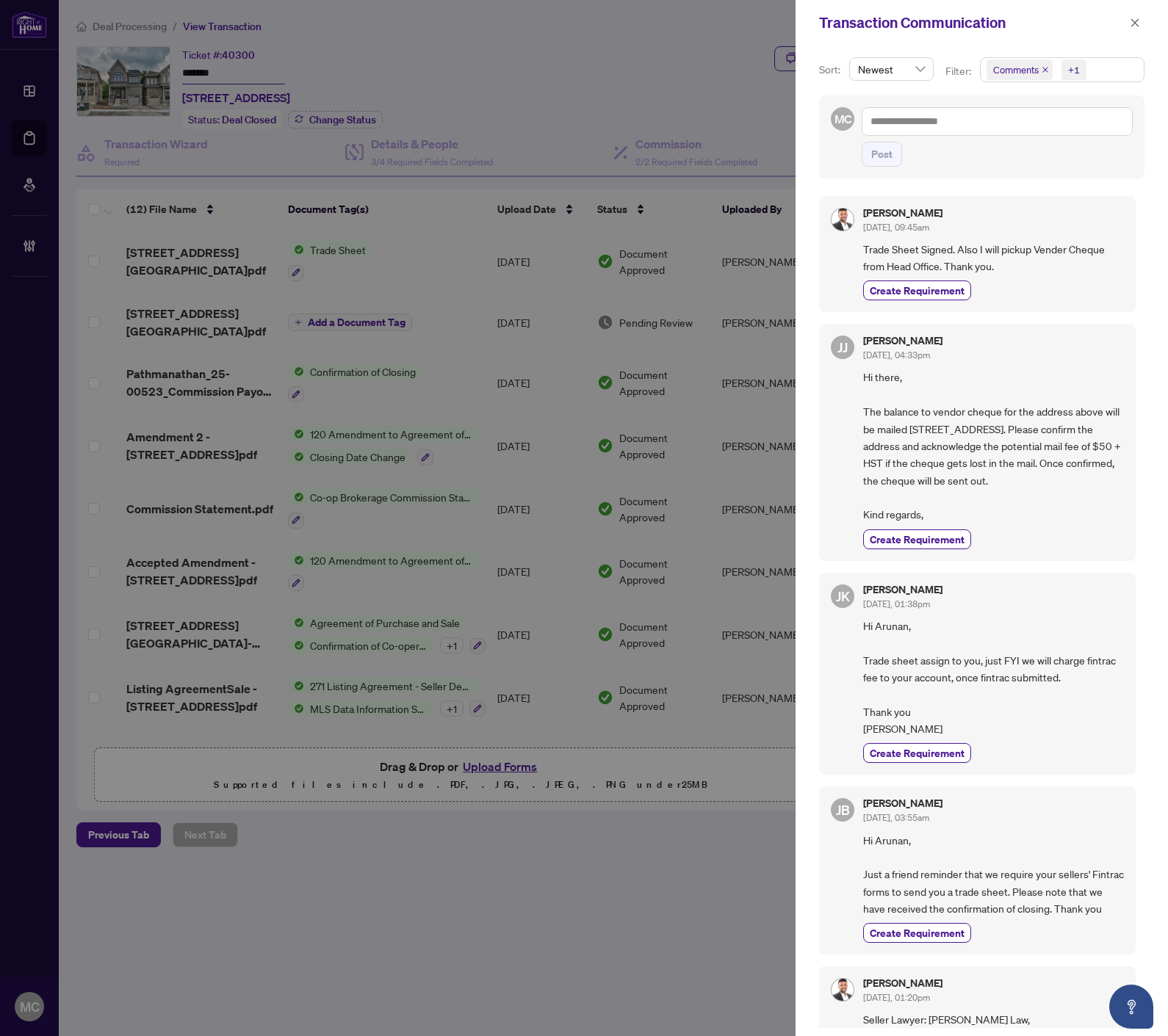
click at [933, 72] on icon "close" at bounding box center [1045, 69] width 7 height 7
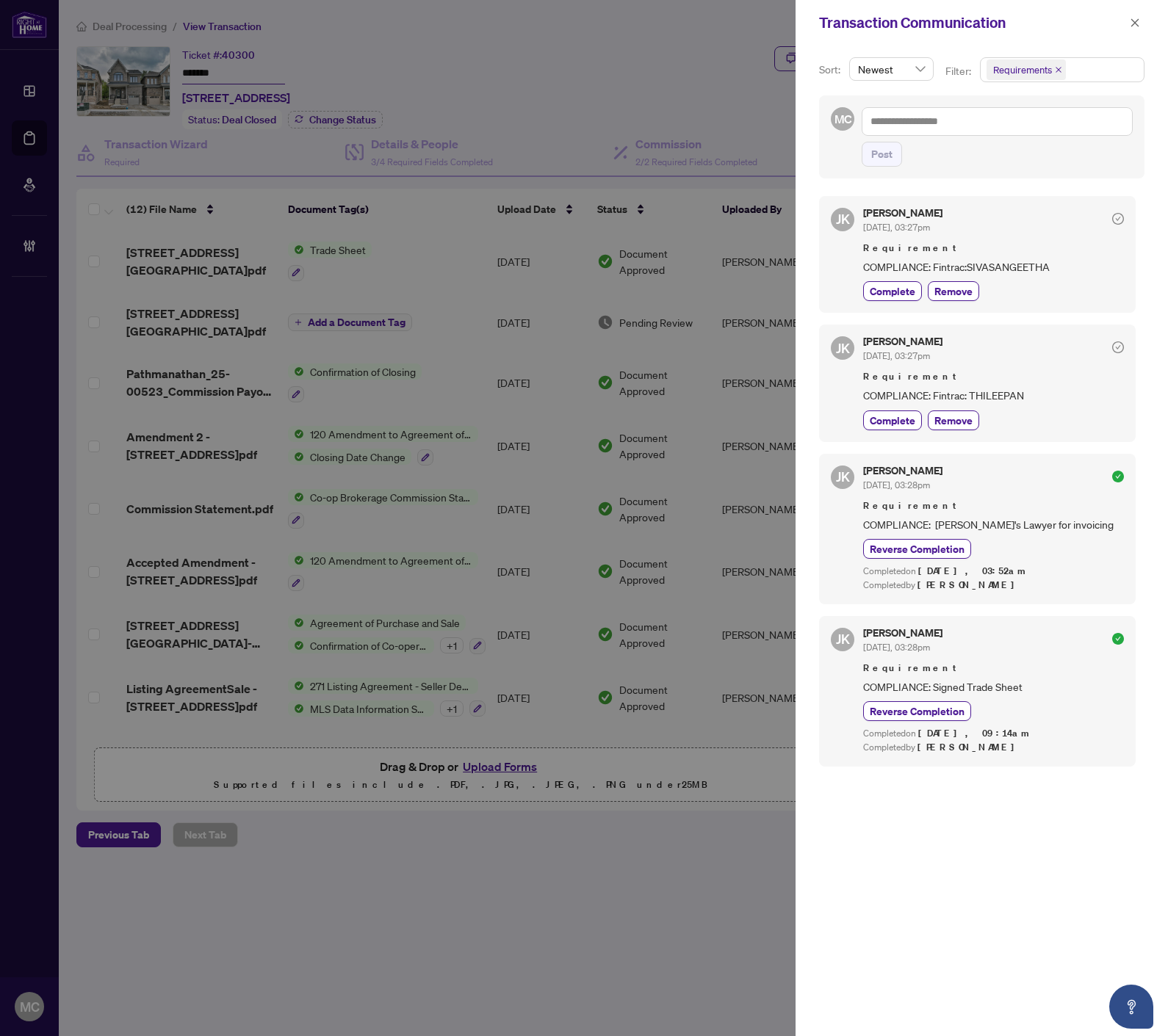
click at [611, 40] on div at bounding box center [584, 518] width 1168 height 1036
click at [933, 23] on icon "close" at bounding box center [1135, 22] width 8 height 8
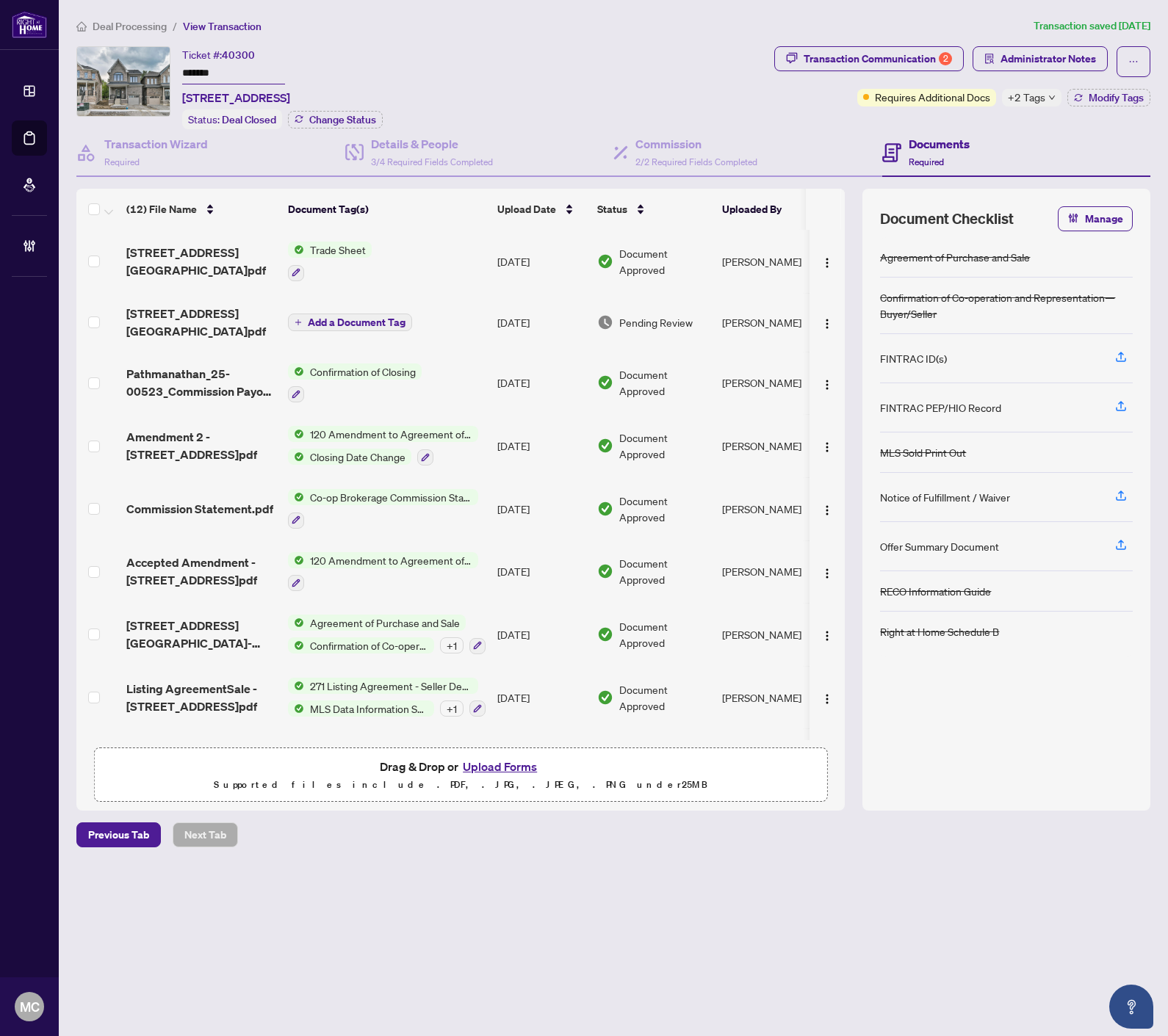
click at [149, 22] on span "Deal Processing" at bounding box center [130, 26] width 74 height 13
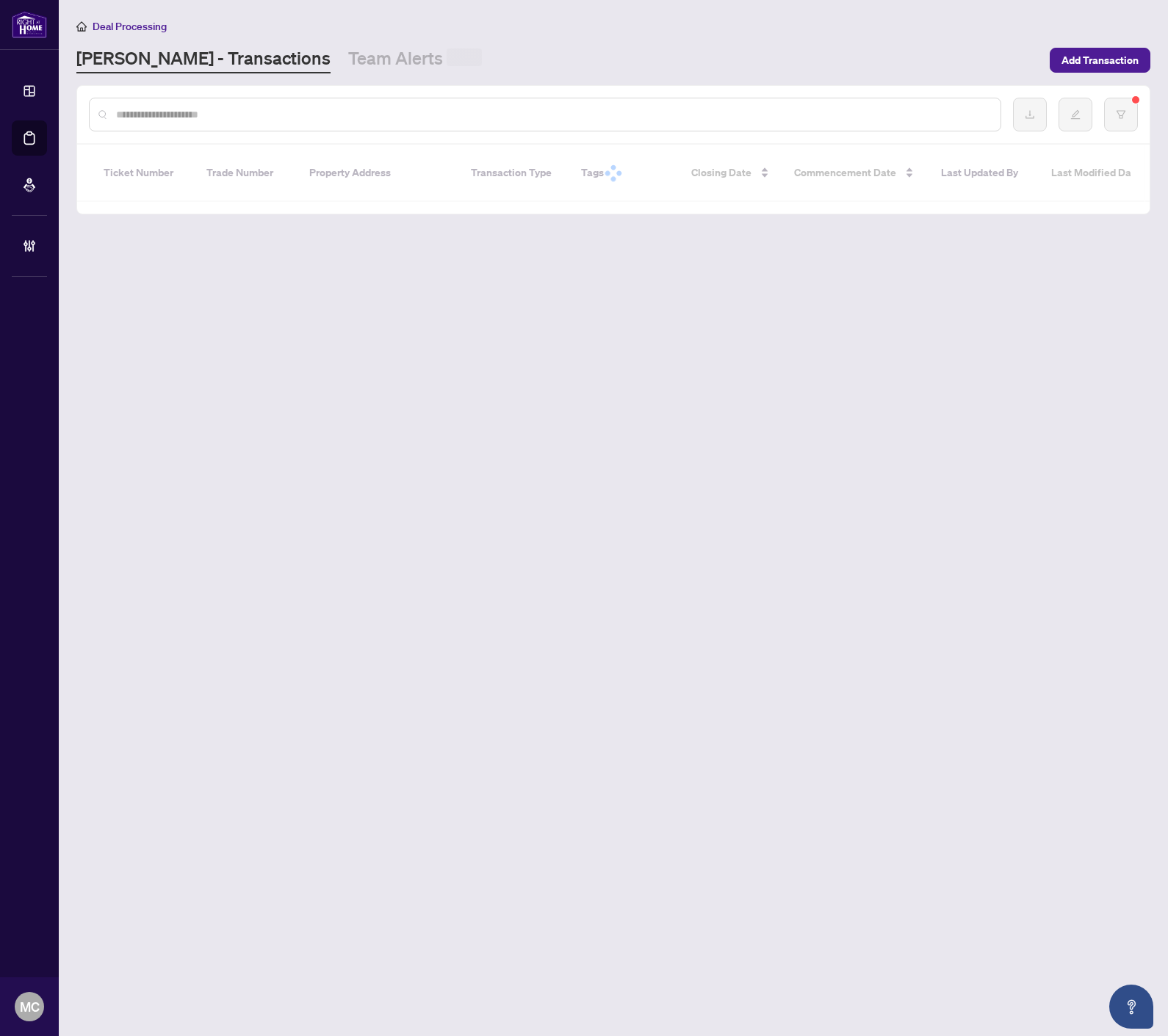
click at [254, 113] on input "text" at bounding box center [552, 114] width 873 height 16
paste input "*******"
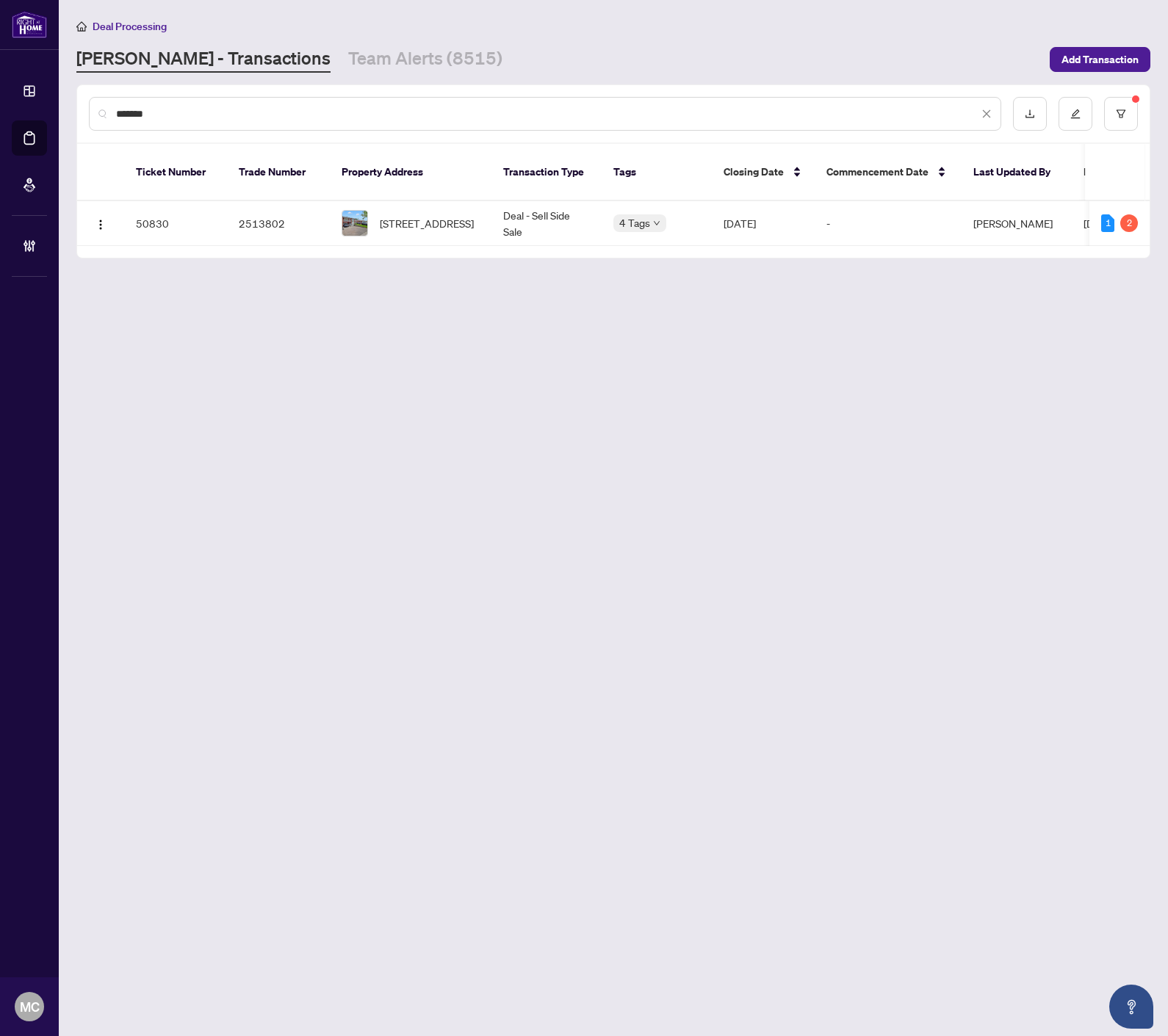
type input "*******"
click at [391, 215] on span "3456 Oakglade Cres, Mississauga, Ontario L5C 1X5, Canada" at bounding box center [427, 223] width 94 height 16
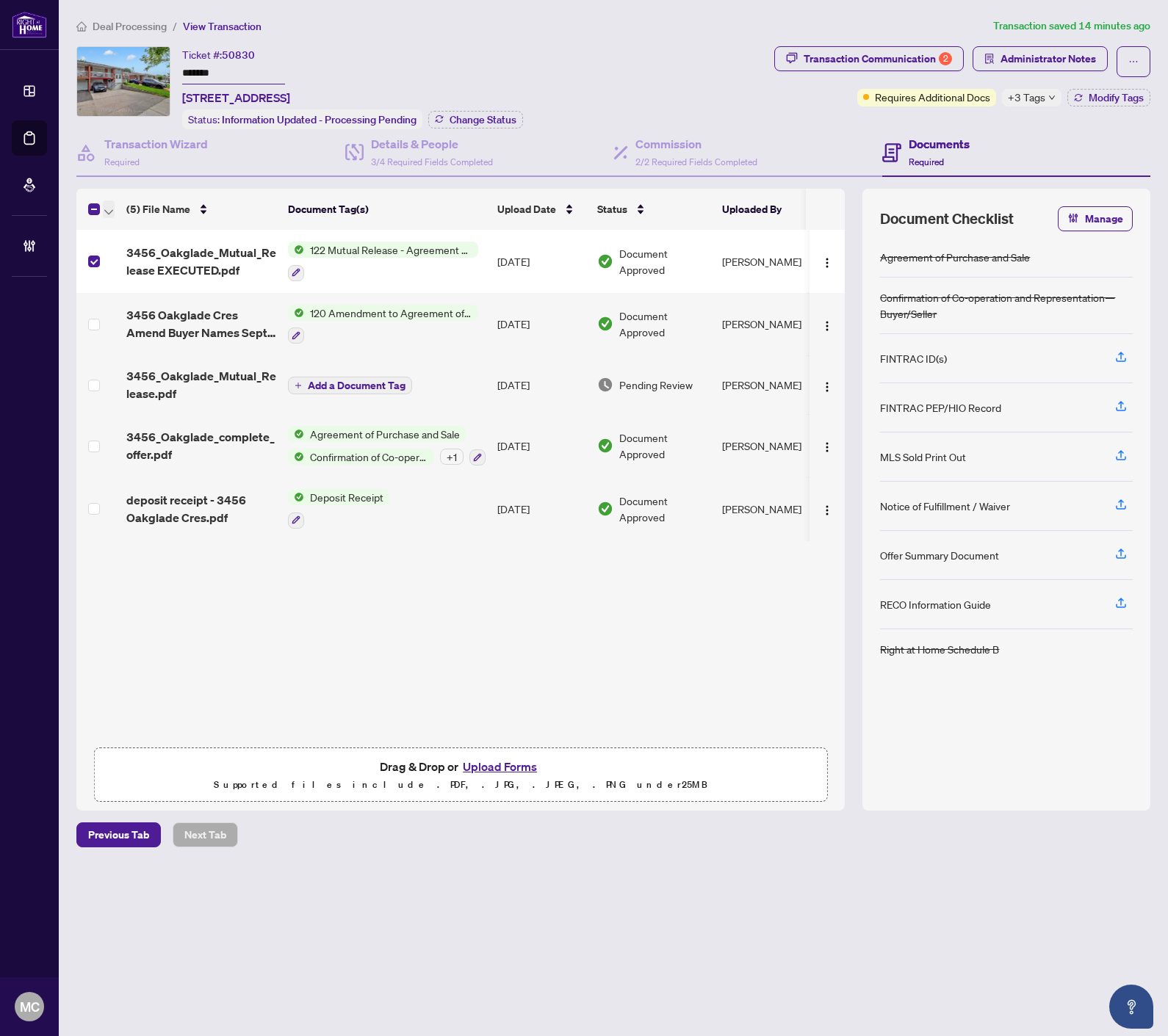
click at [111, 202] on span "button" at bounding box center [108, 209] width 9 height 16
click at [126, 221] on li "Open Selected in New Tab(s)" at bounding box center [179, 232] width 148 height 23
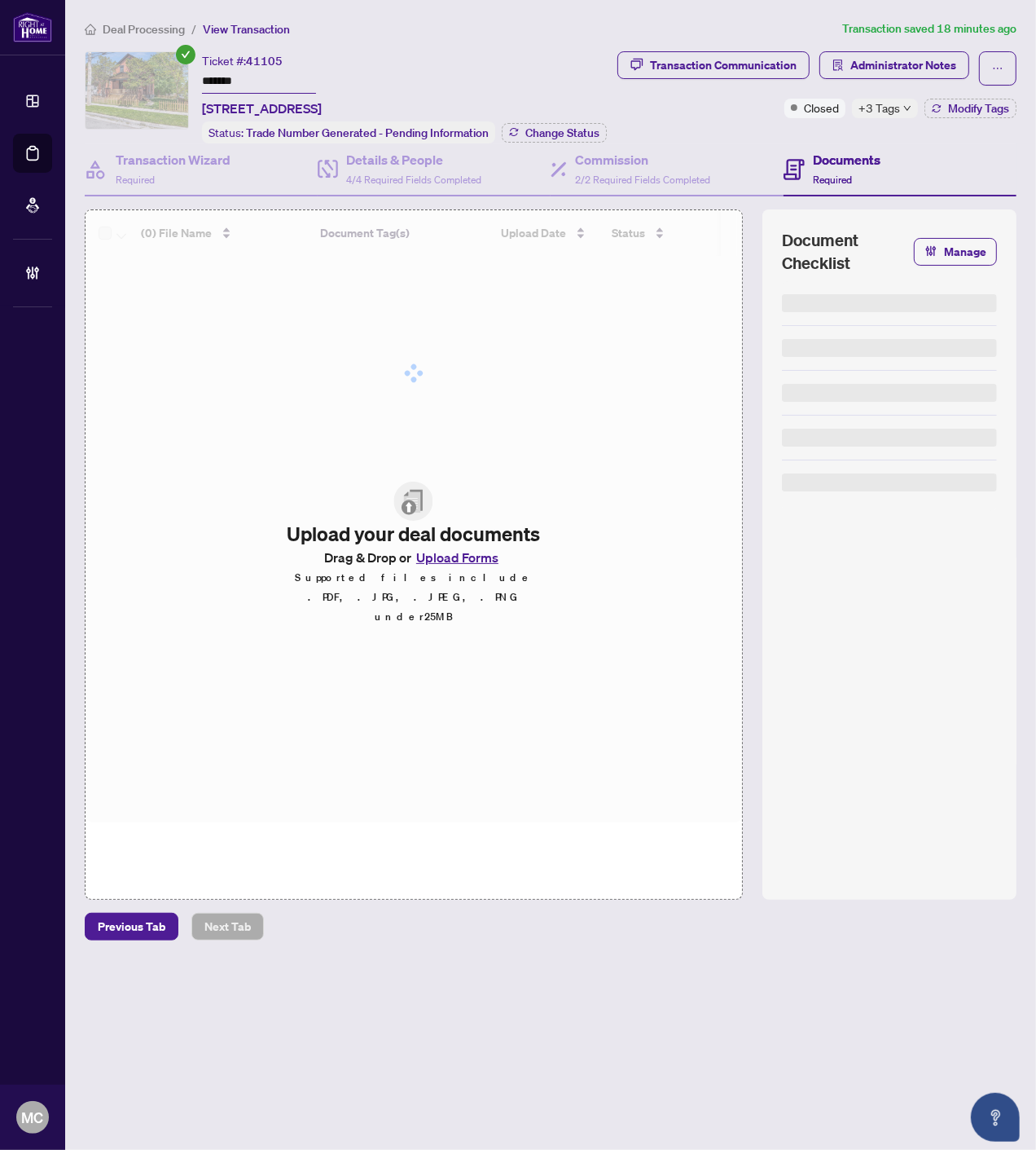
click at [214, 71] on input "*******" at bounding box center [259, 81] width 114 height 23
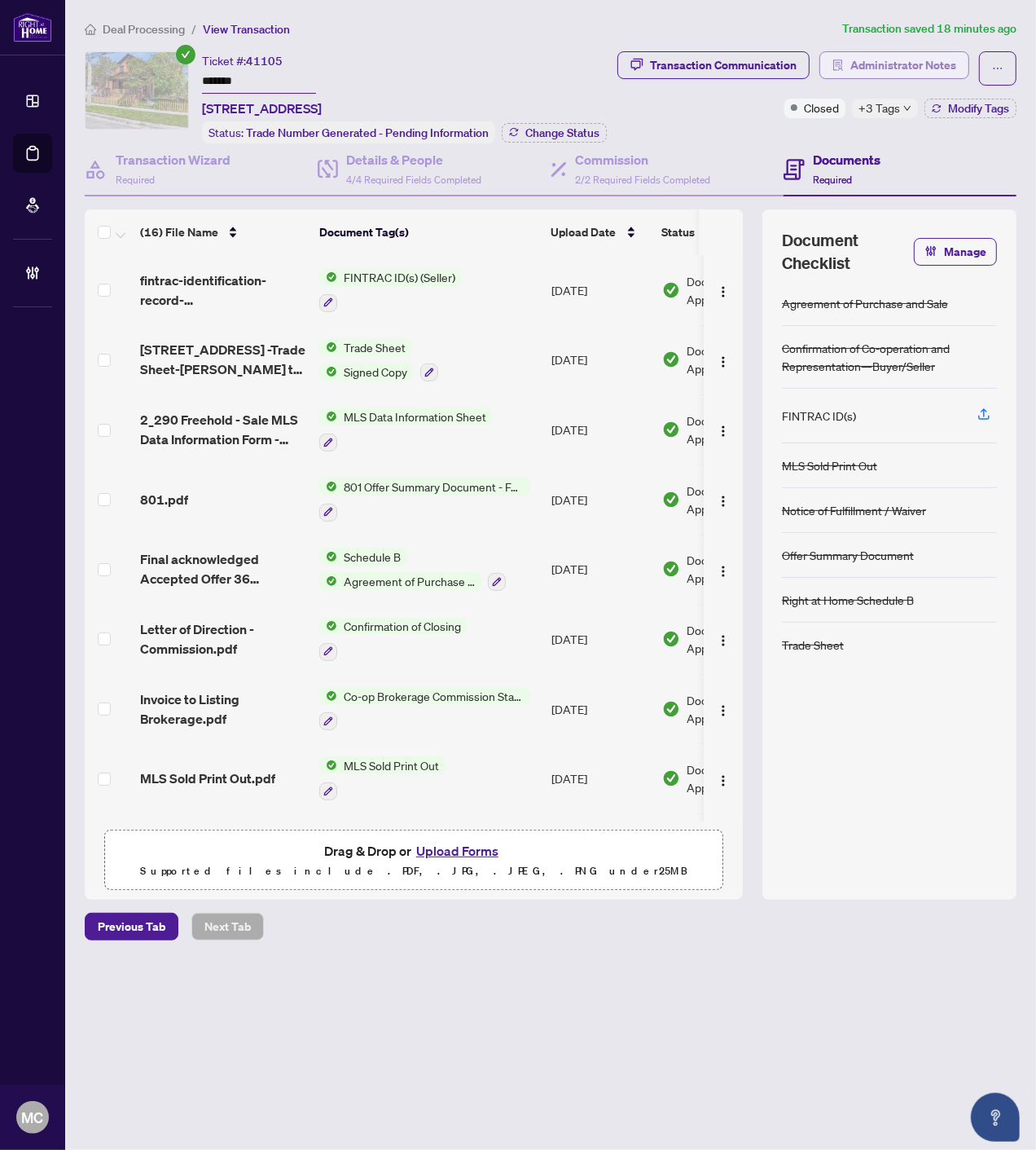
click at [875, 71] on span "Administrator Notes" at bounding box center [903, 65] width 106 height 26
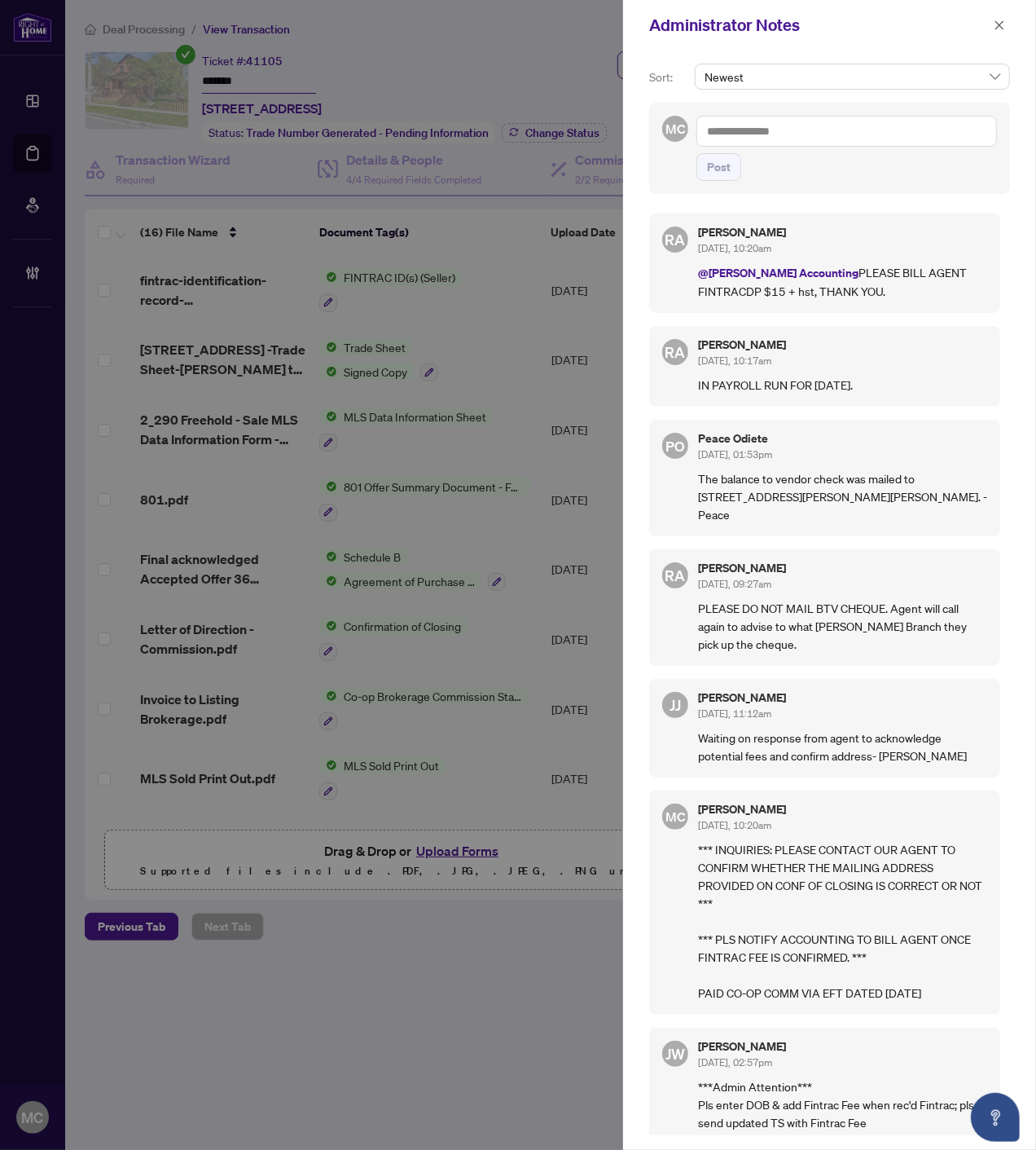
drag, startPoint x: 834, startPoint y: 139, endPoint x: 825, endPoint y: 150, distance: 14.2
click at [834, 139] on textarea at bounding box center [847, 131] width 300 height 31
paste textarea "**********"
click at [860, 129] on textarea "**********" at bounding box center [847, 131] width 300 height 31
type textarea "**********"
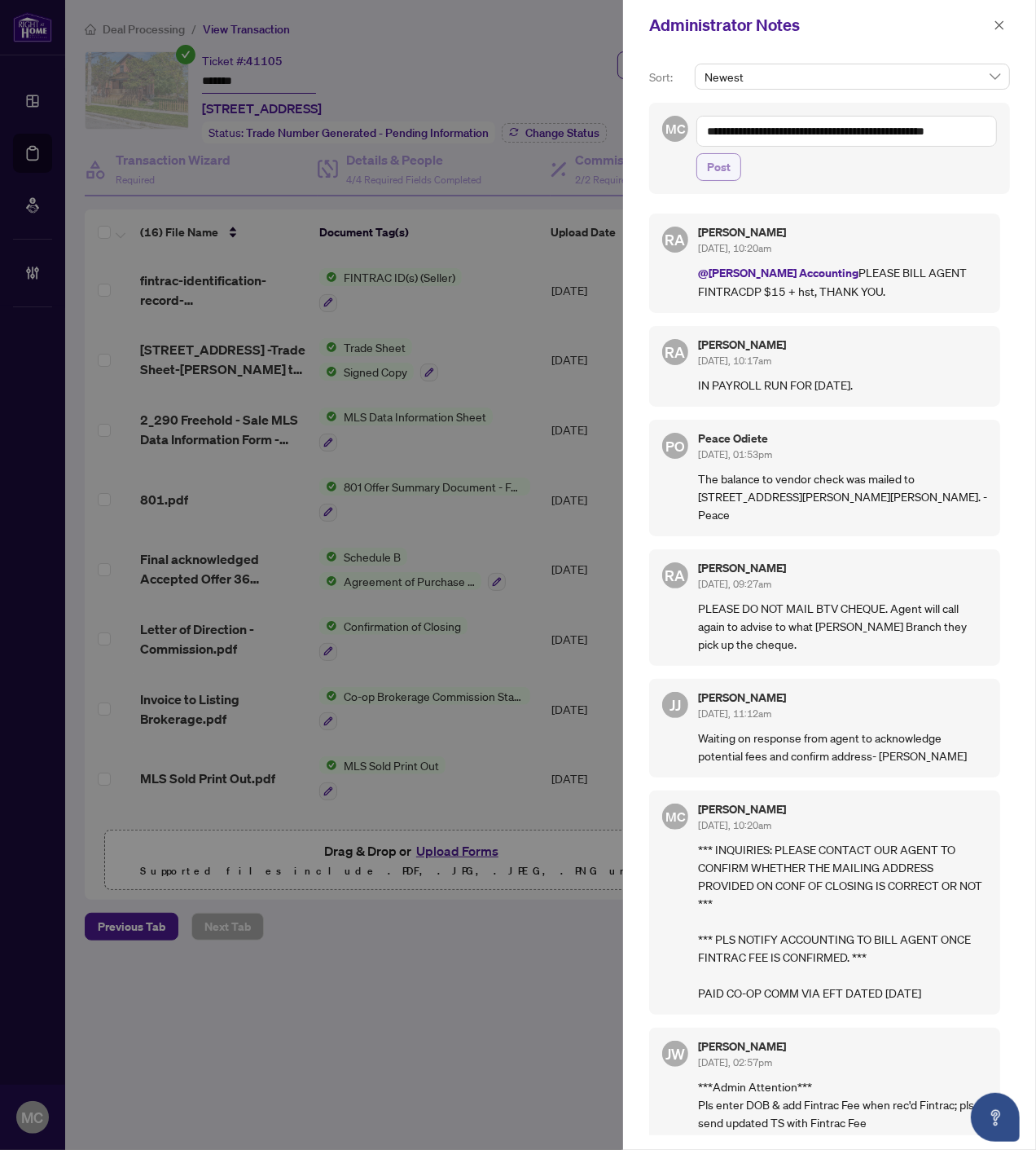
click at [712, 166] on span "Post" at bounding box center [718, 167] width 23 height 26
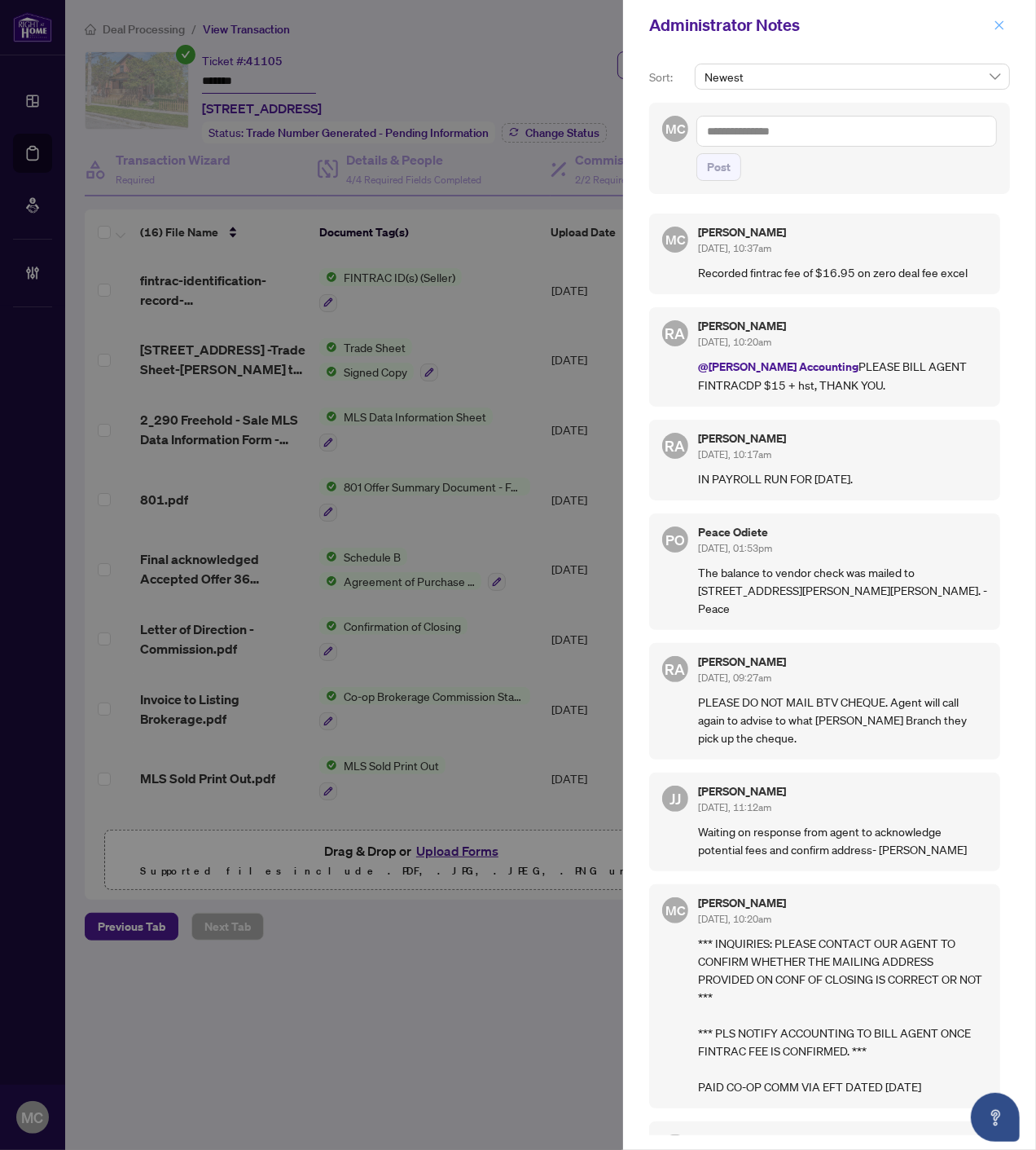
click at [995, 25] on icon "close" at bounding box center [999, 25] width 11 height 11
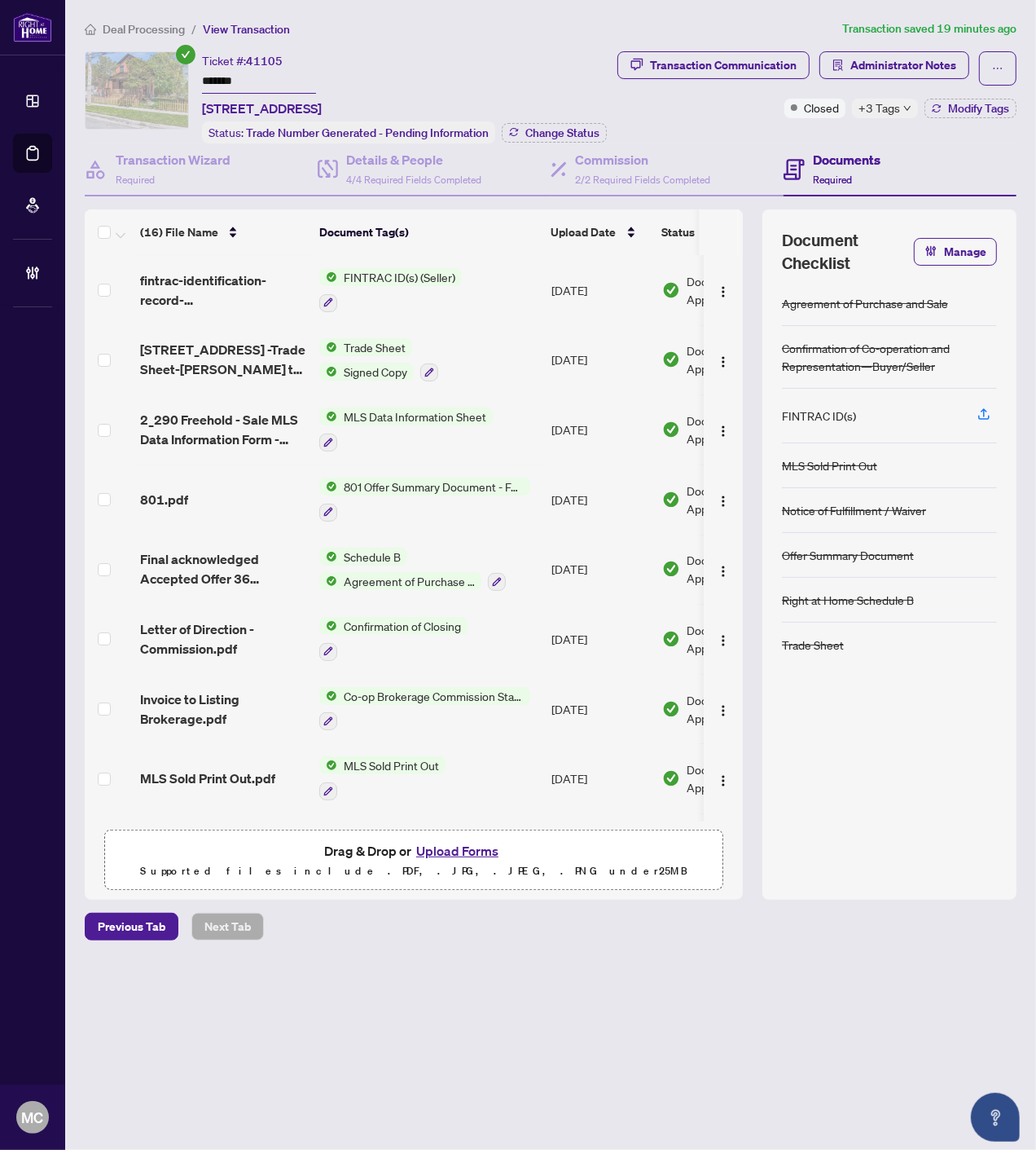
click at [886, 103] on span "+3 Tags" at bounding box center [879, 108] width 41 height 19
click at [560, 127] on span "Change Status" at bounding box center [563, 133] width 74 height 11
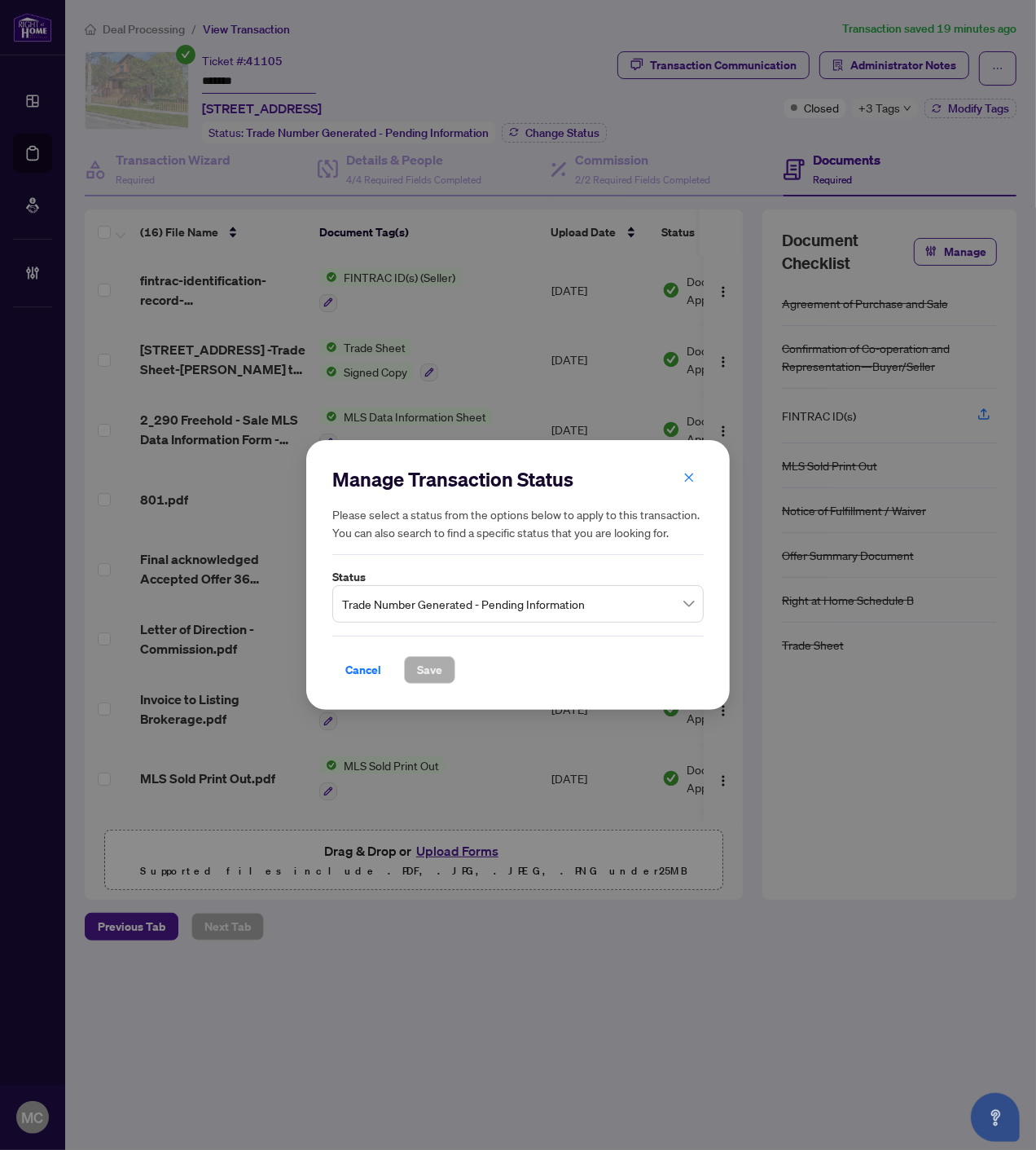
click at [441, 595] on span "Trade Number Generated - Pending Information" at bounding box center [518, 604] width 352 height 31
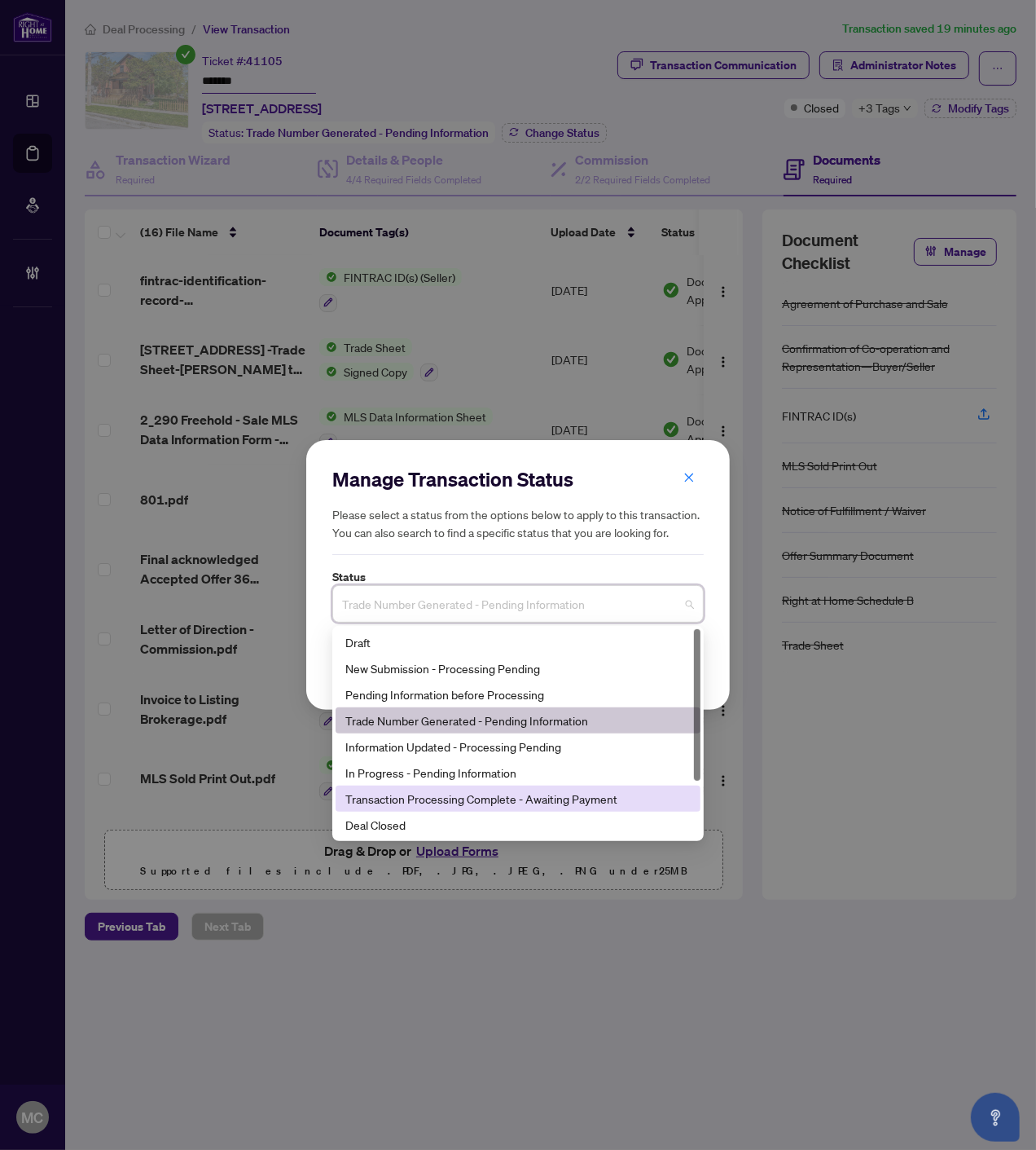
click at [396, 825] on div "Deal Closed" at bounding box center [517, 825] width 345 height 18
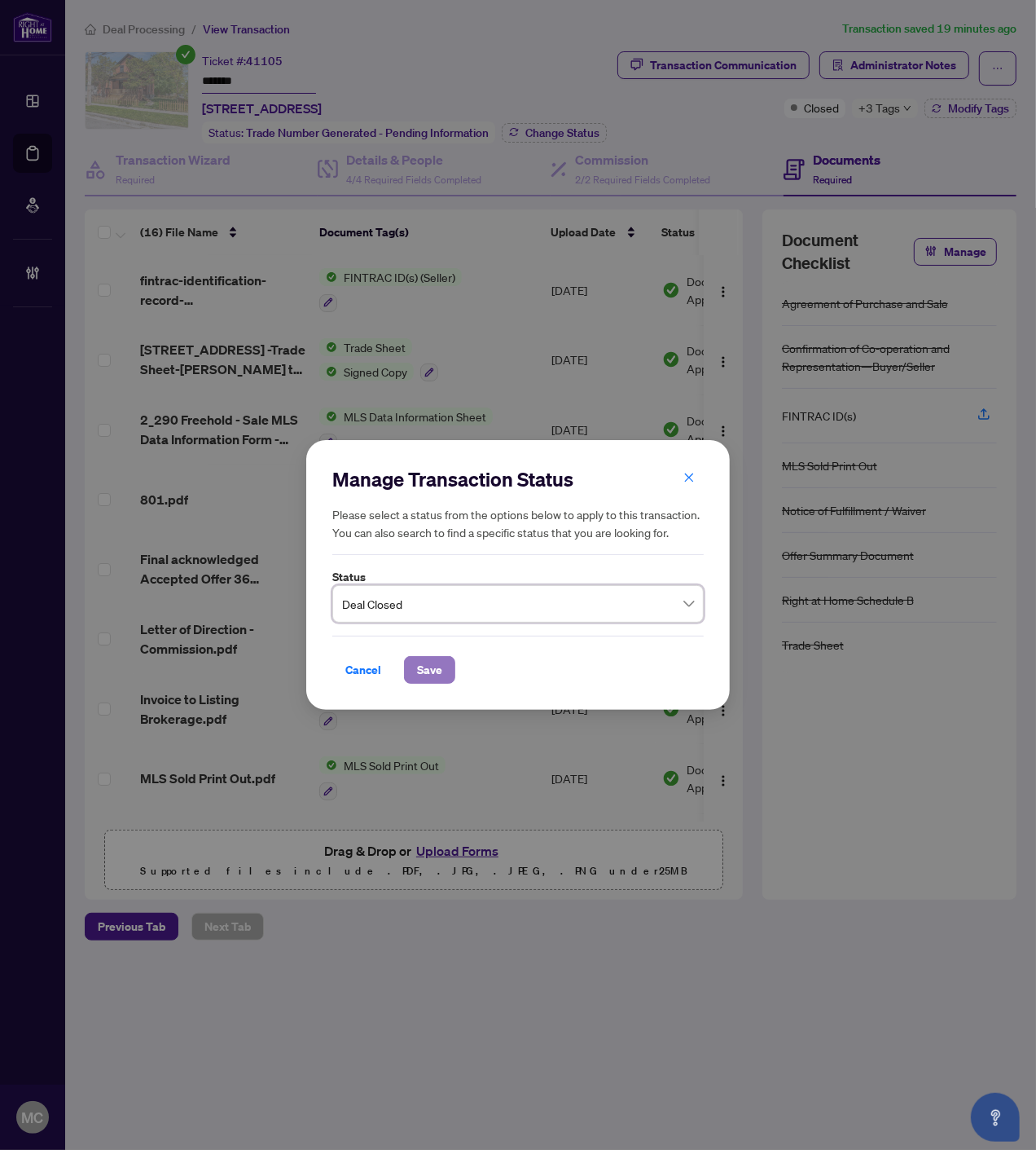
click at [424, 672] on span "Save" at bounding box center [429, 670] width 25 height 26
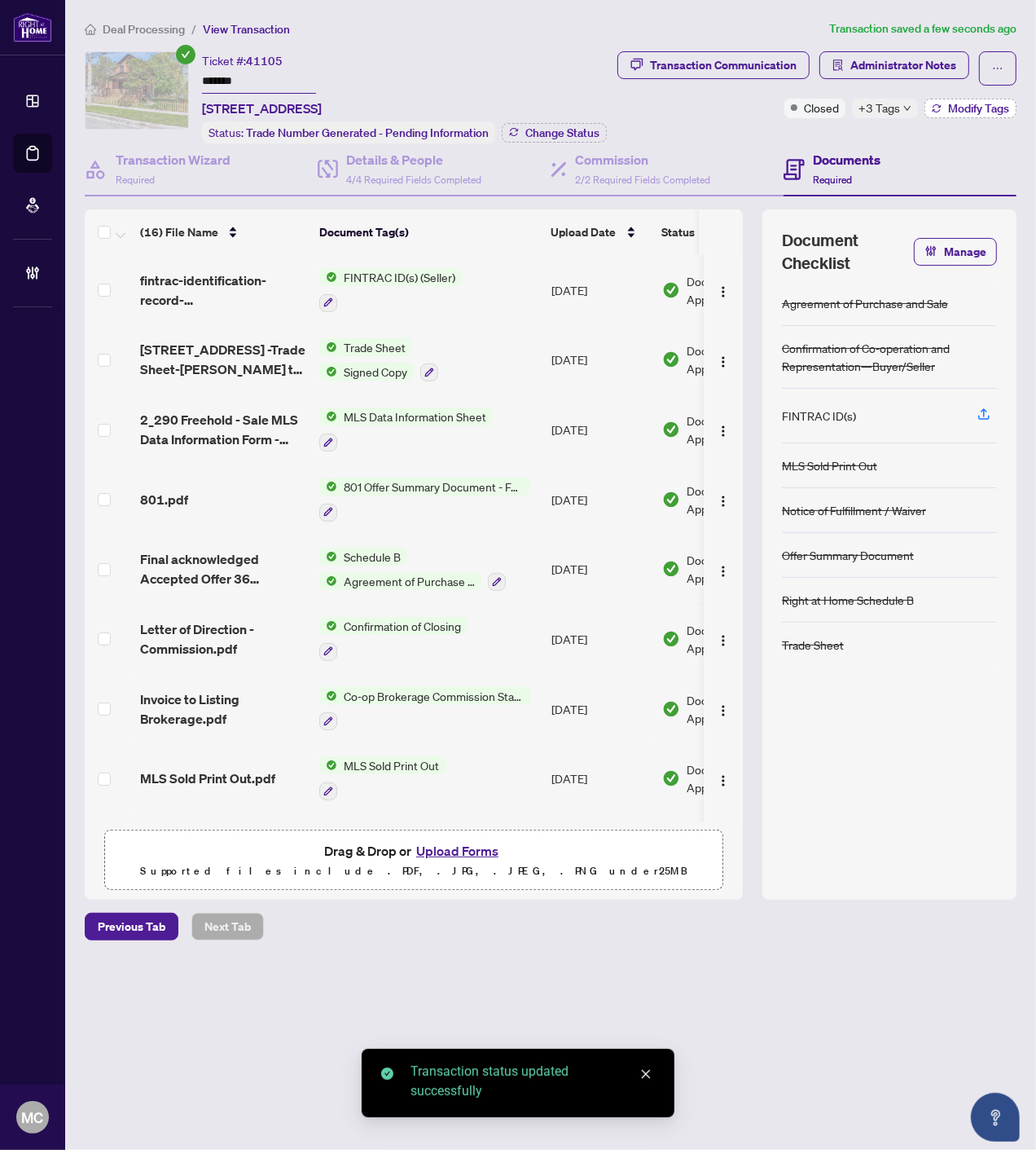
click at [974, 106] on span "Modify Tags" at bounding box center [978, 108] width 61 height 11
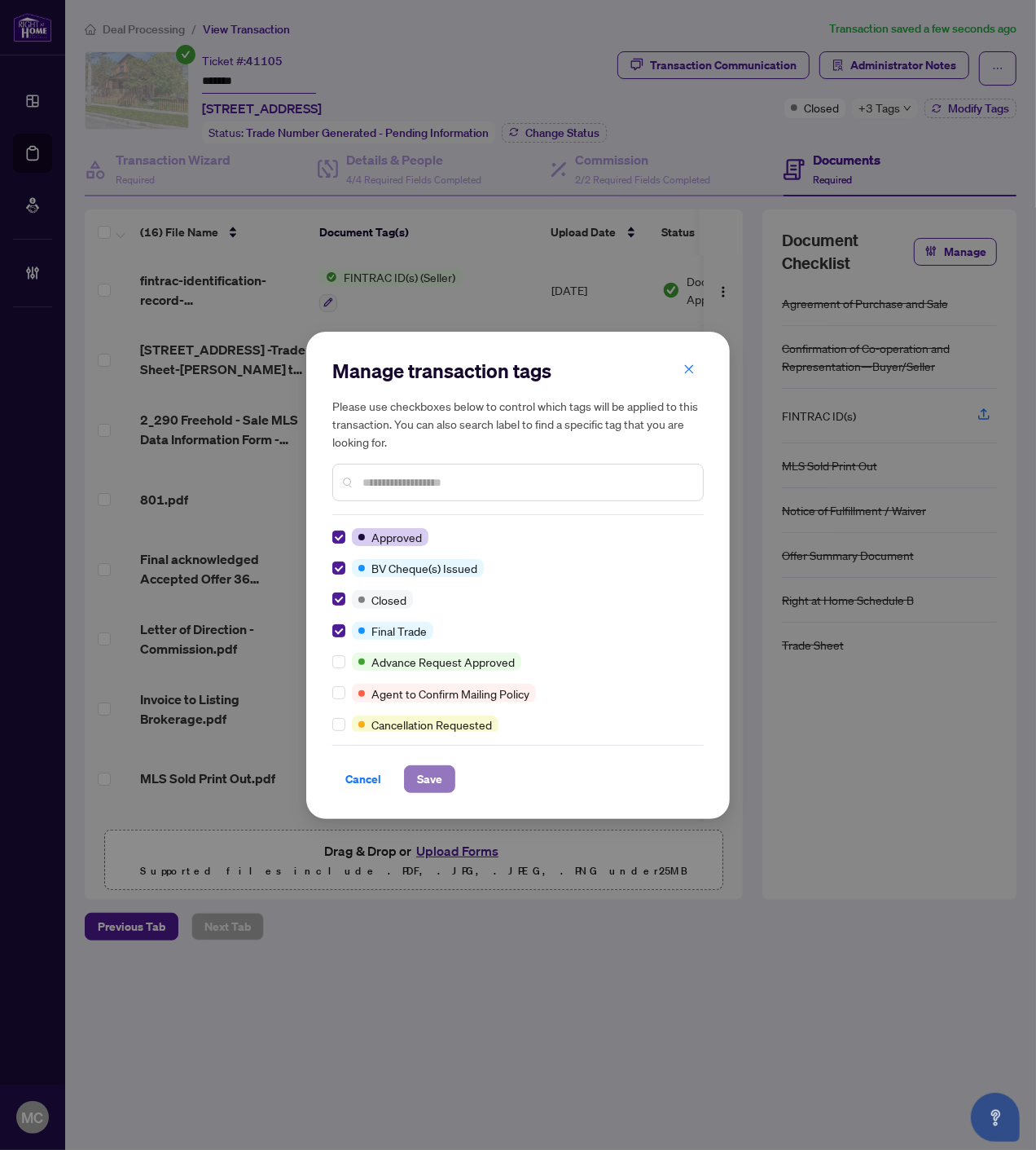
click at [430, 790] on span "Save" at bounding box center [429, 779] width 25 height 26
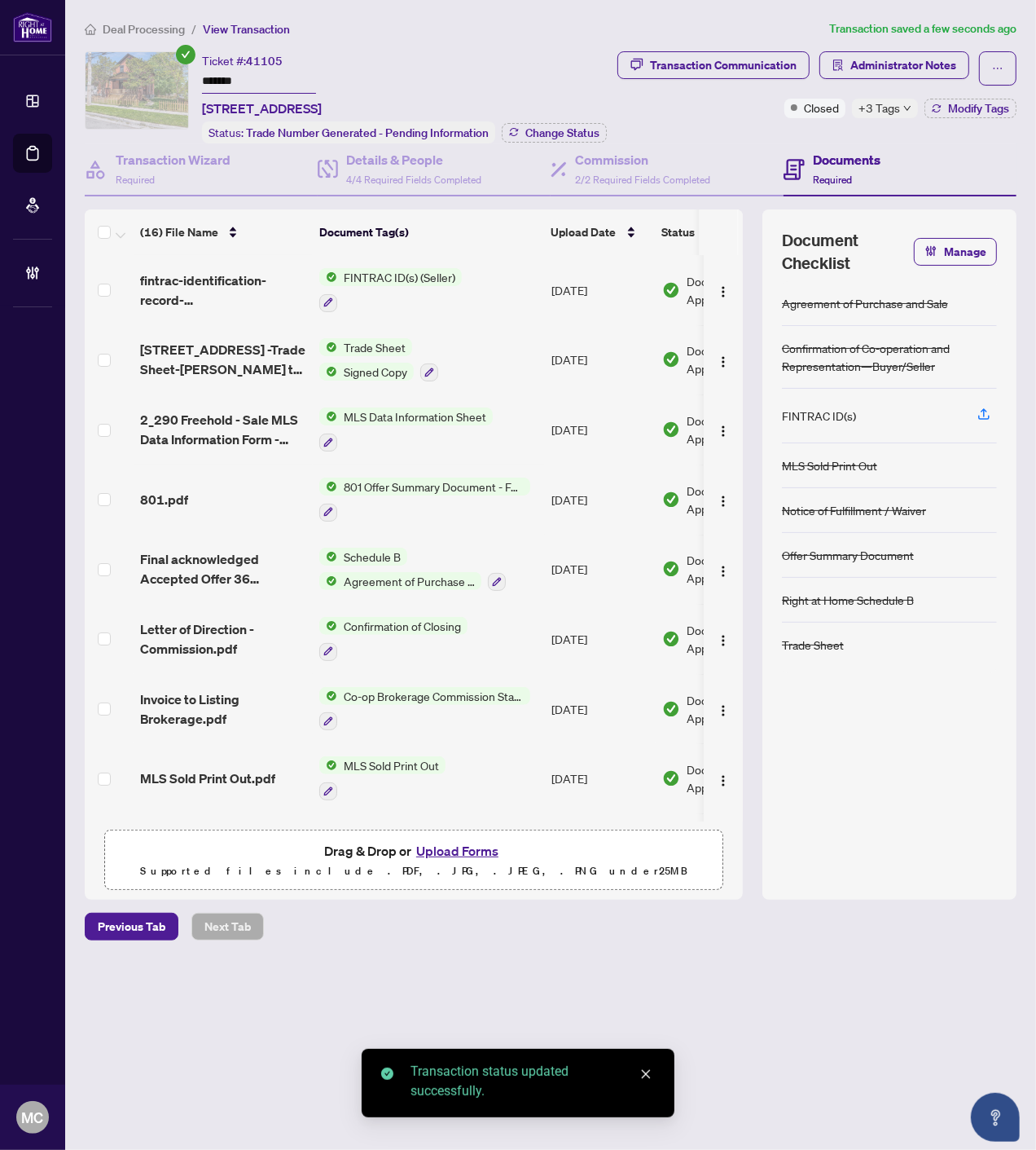
click at [223, 70] on input "*******" at bounding box center [259, 81] width 114 height 23
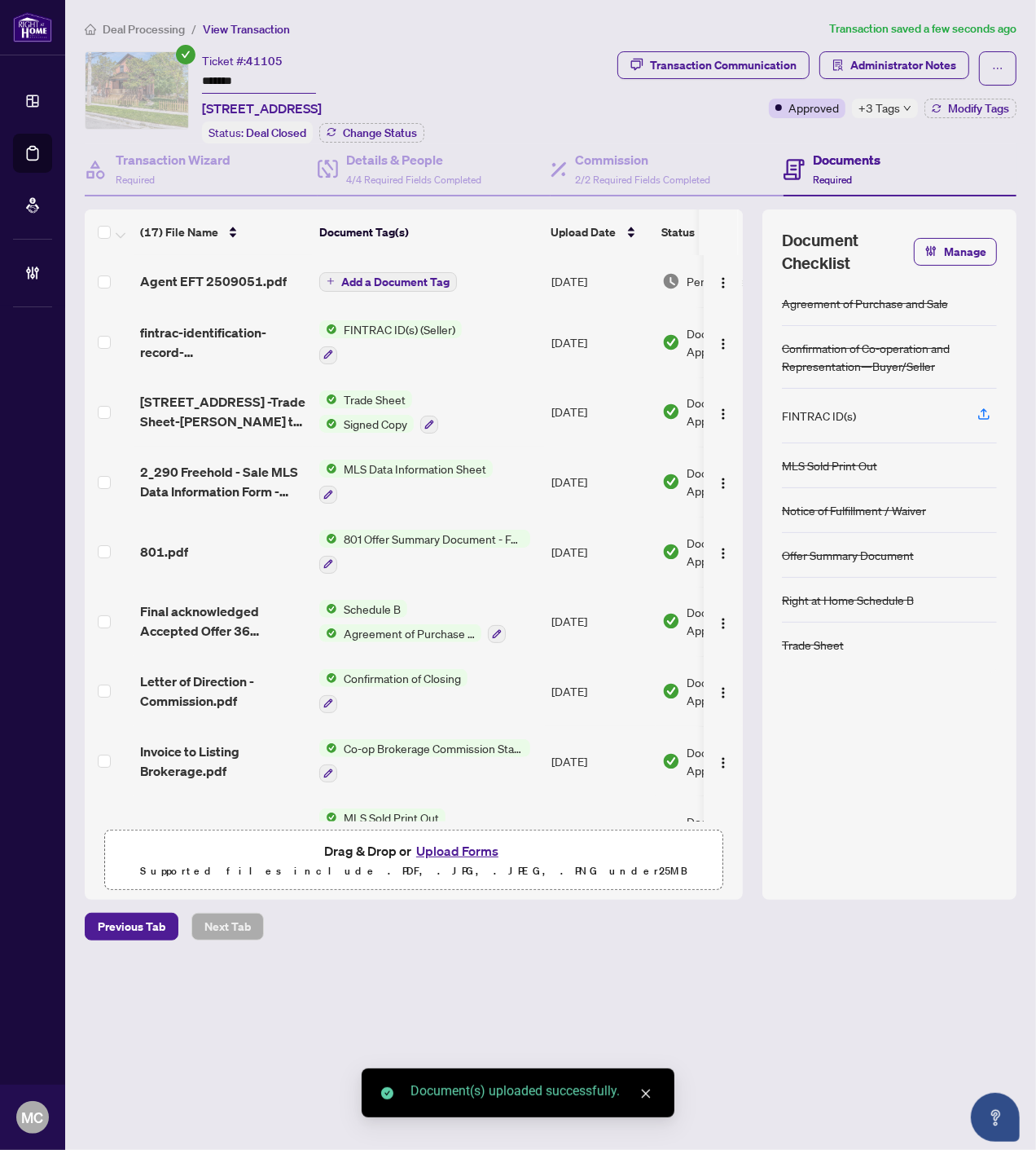
click at [425, 276] on span "Add a Document Tag" at bounding box center [396, 281] width 108 height 11
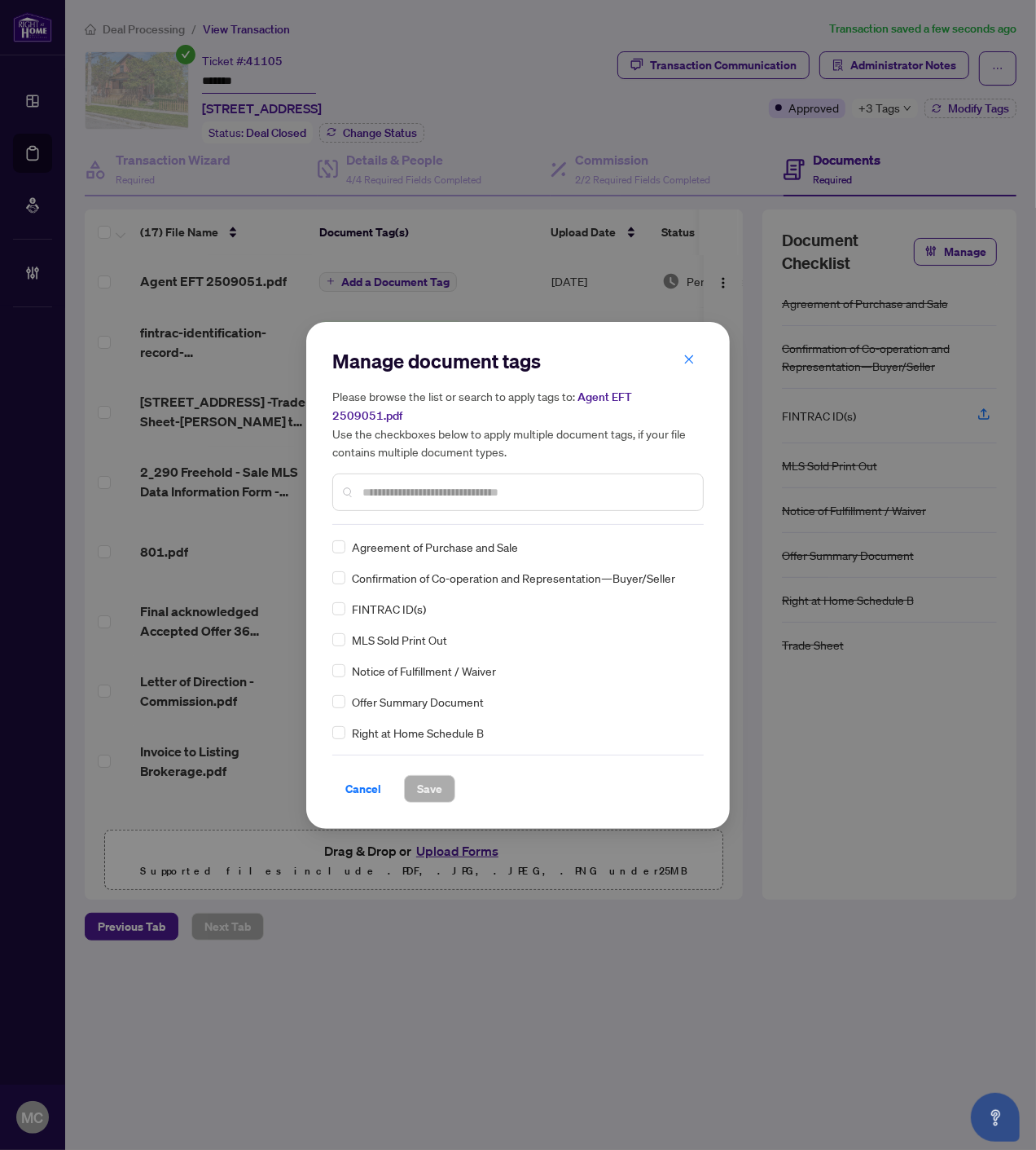
click at [505, 473] on div at bounding box center [518, 492] width 372 height 38
click at [506, 484] on input "text" at bounding box center [526, 492] width 328 height 18
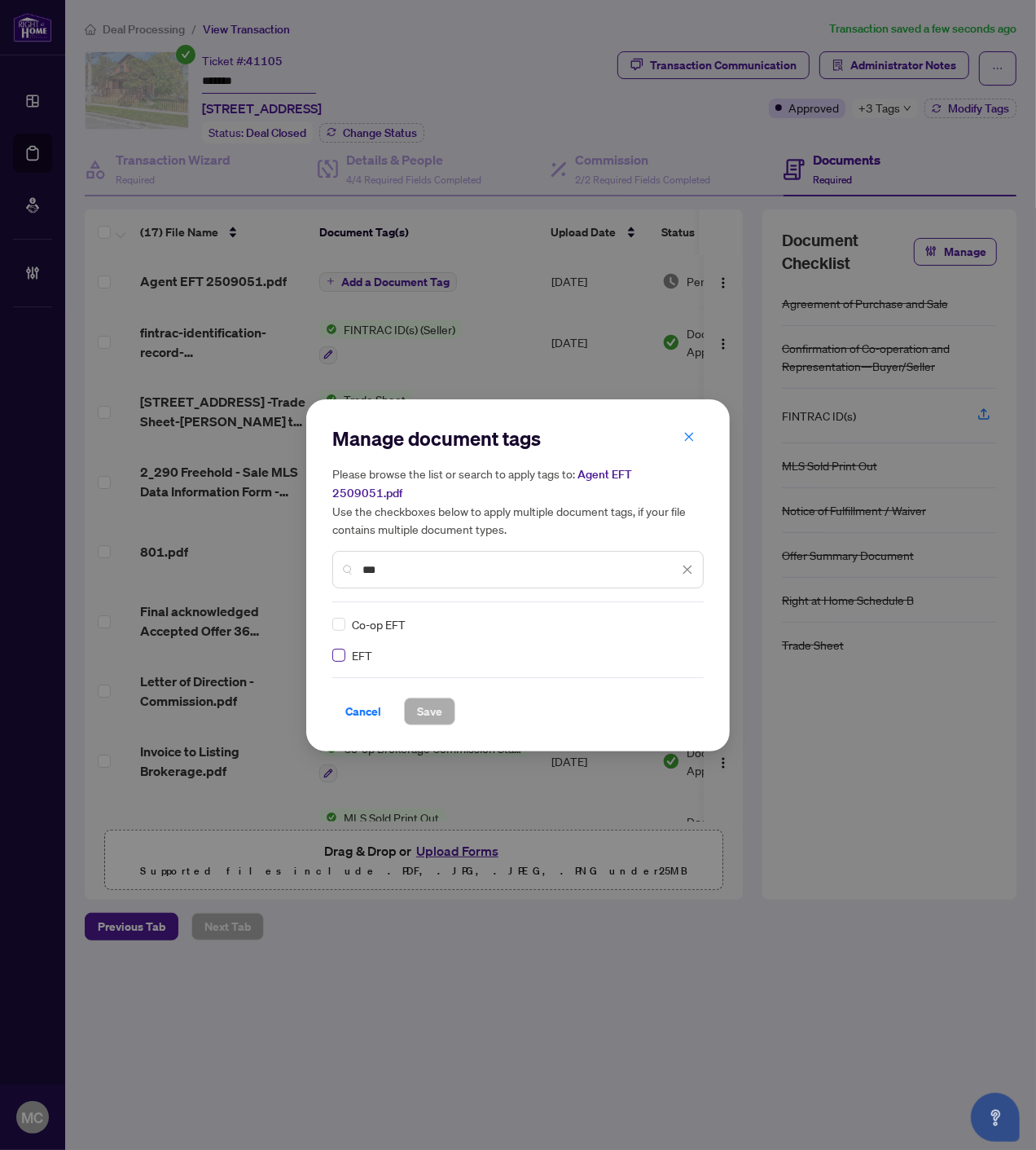
type input "***"
click at [666, 616] on img at bounding box center [670, 624] width 16 height 16
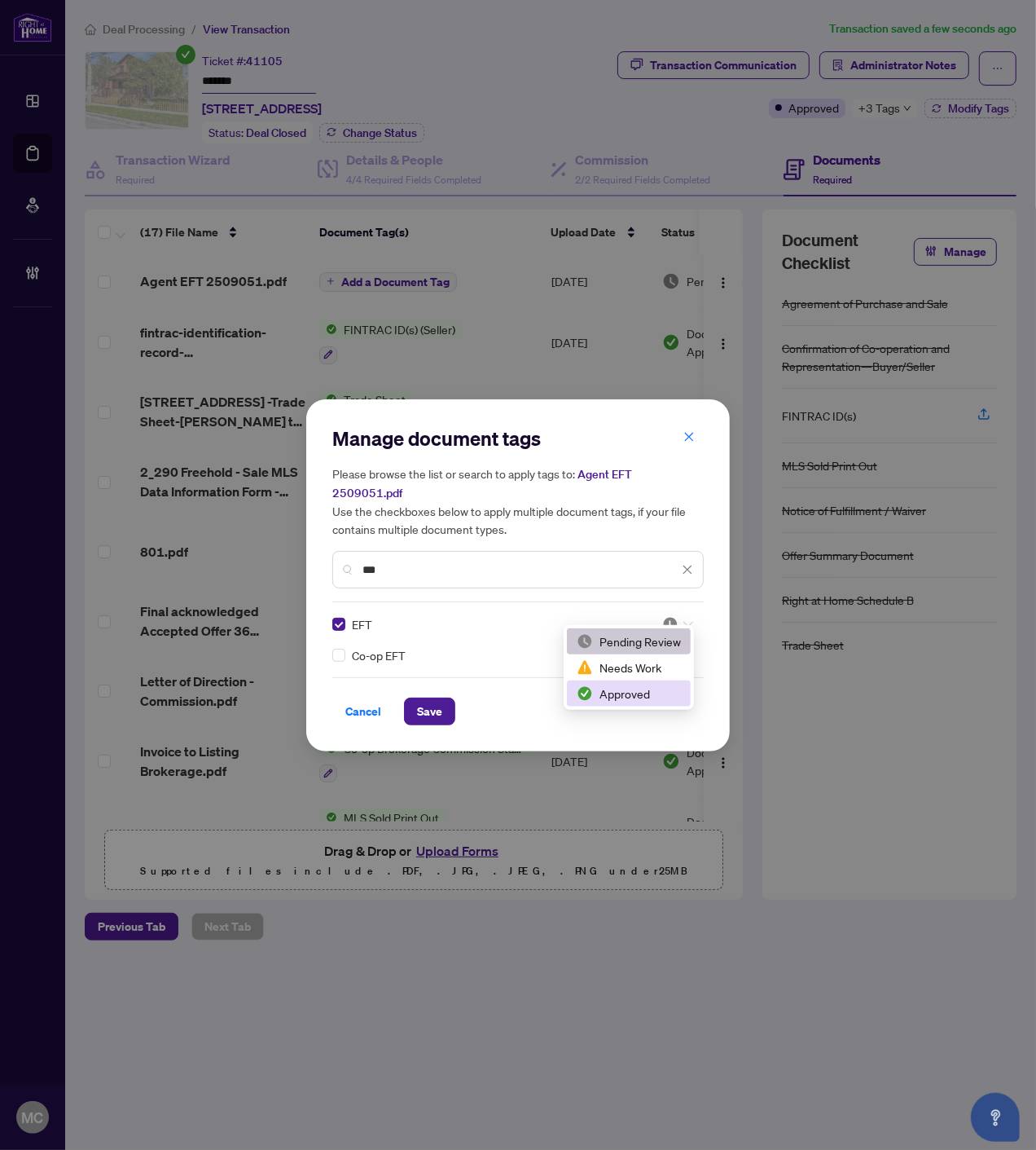
drag, startPoint x: 634, startPoint y: 694, endPoint x: 535, endPoint y: 711, distance: 100.4
click at [634, 693] on div "Approved" at bounding box center [628, 693] width 104 height 18
click at [422, 706] on span "Save" at bounding box center [429, 711] width 25 height 26
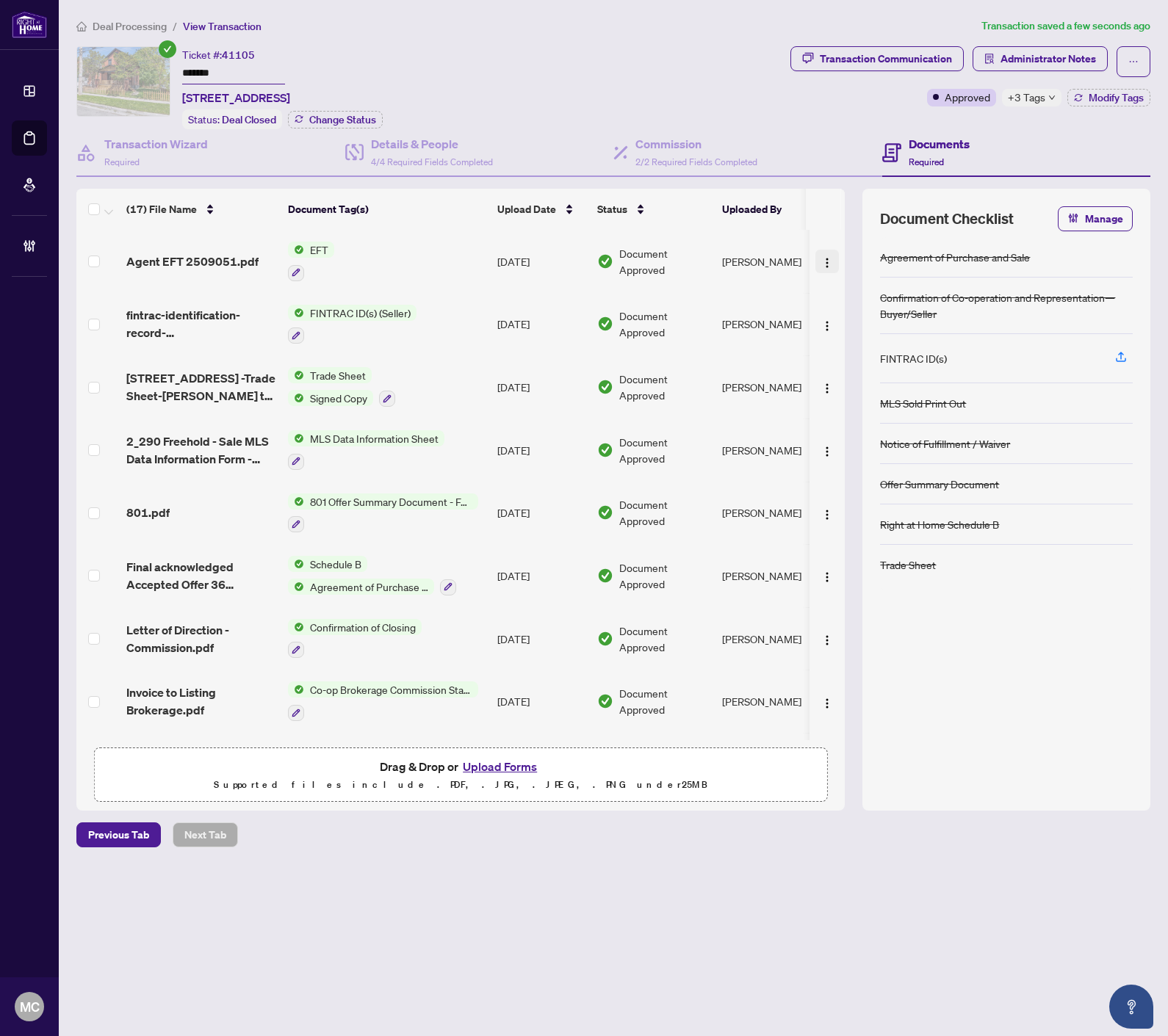
click at [825, 257] on img "button" at bounding box center [827, 262] width 12 height 12
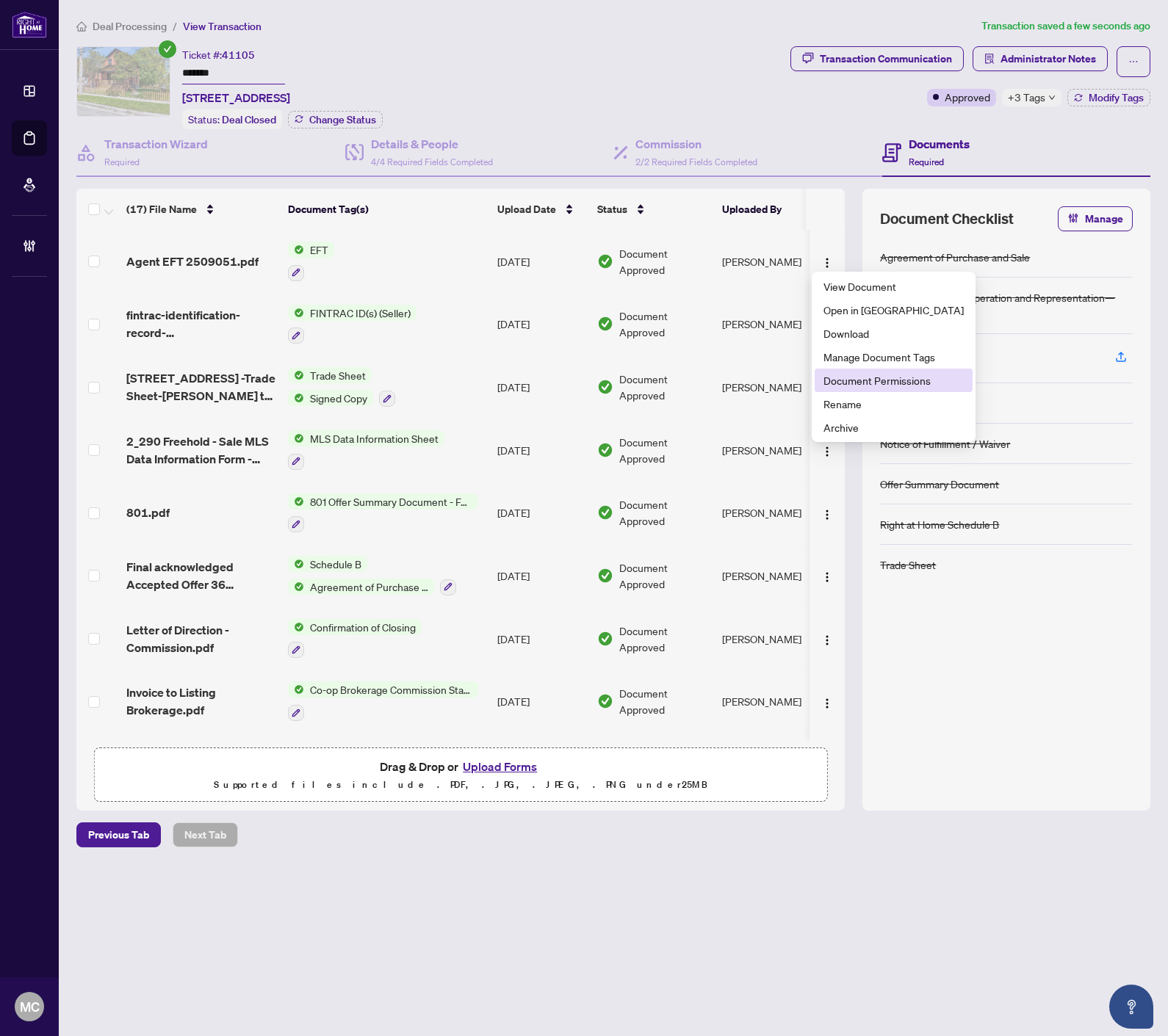
click at [852, 385] on span "Document Permissions" at bounding box center [893, 380] width 140 height 16
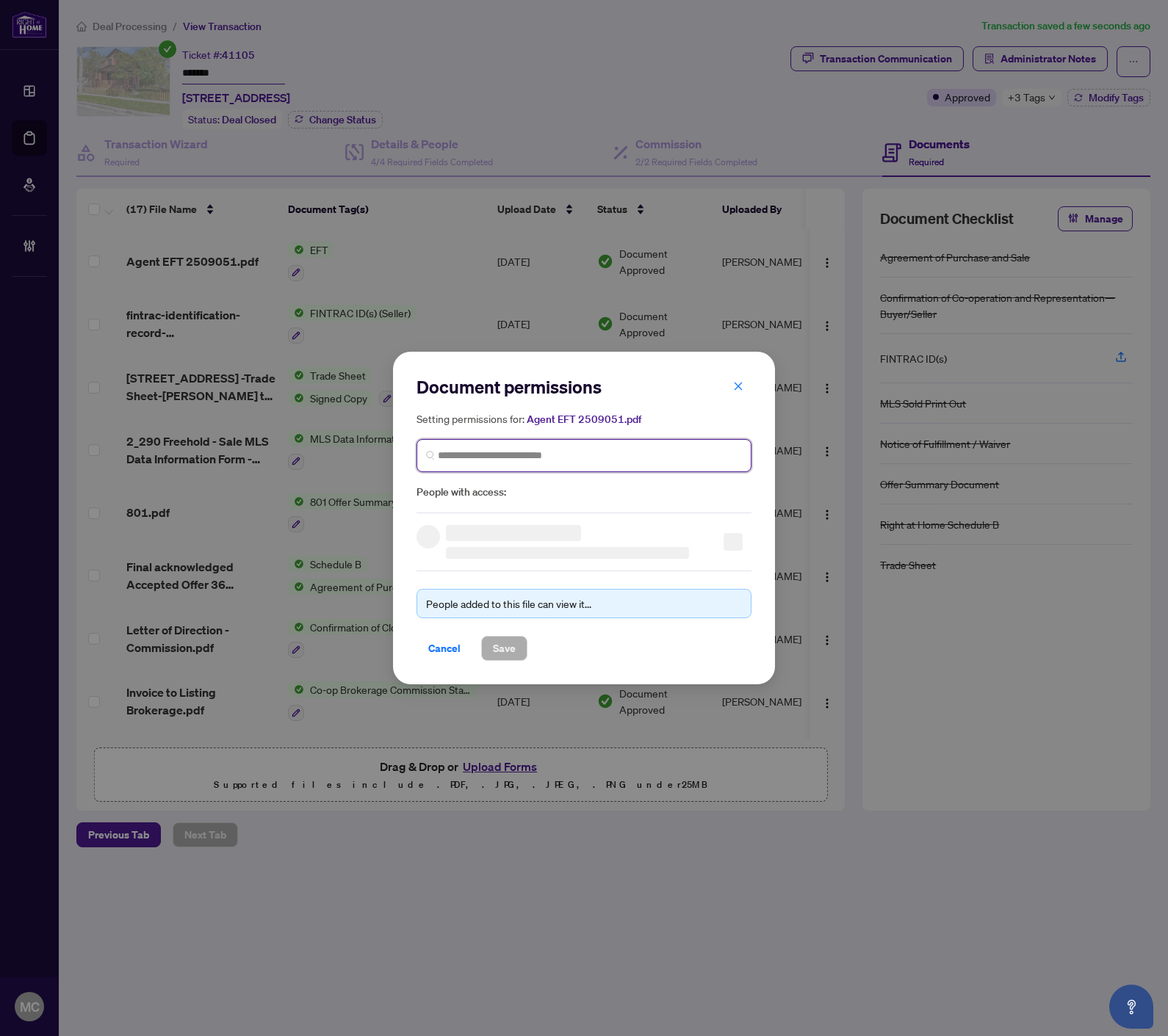
click at [604, 451] on input "search" at bounding box center [589, 456] width 304 height 16
paste input "**********"
type input "**********"
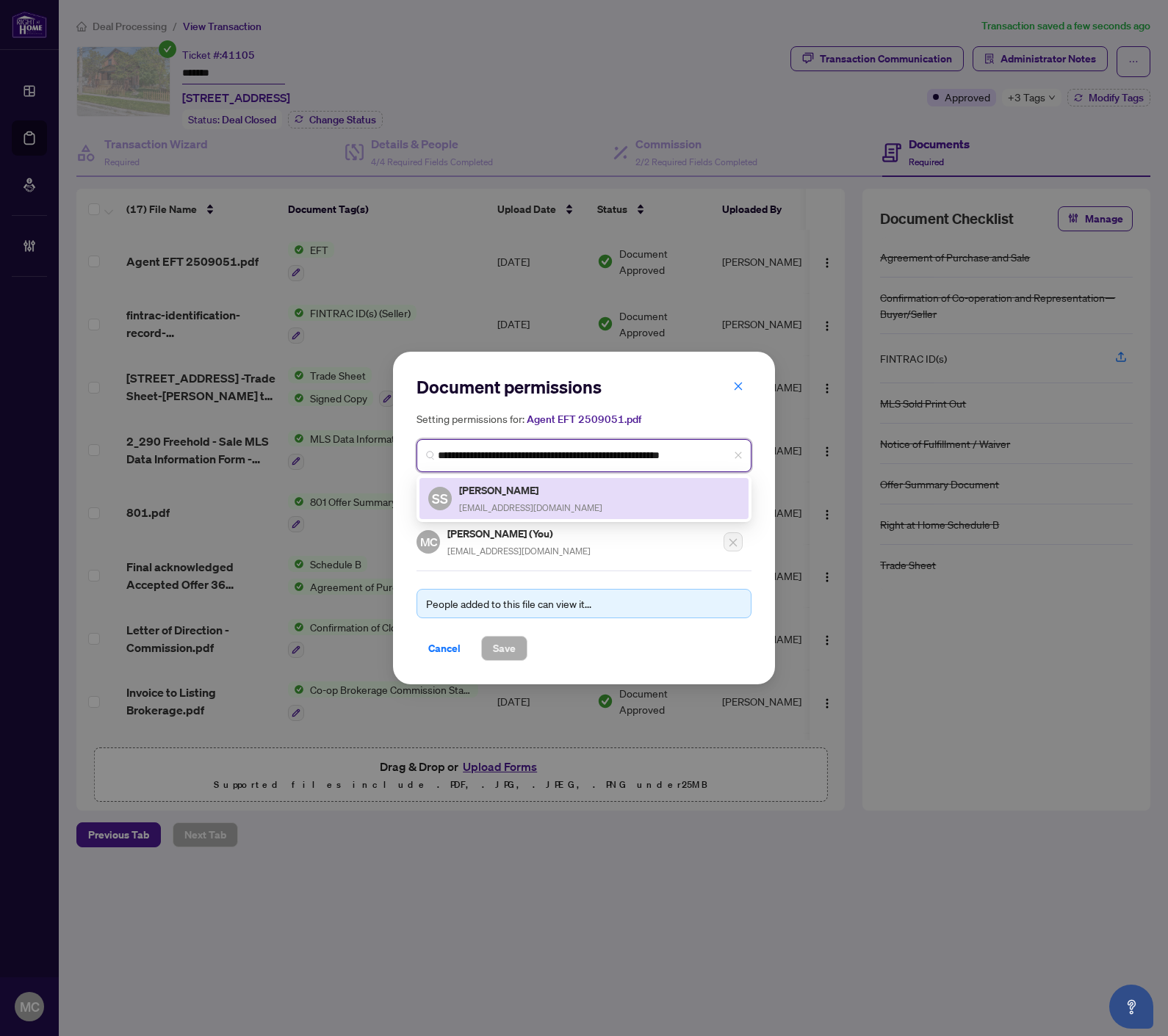
click at [517, 478] on div "SS Stefan Solomun solomunstefan@gmail.com" at bounding box center [584, 498] width 329 height 41
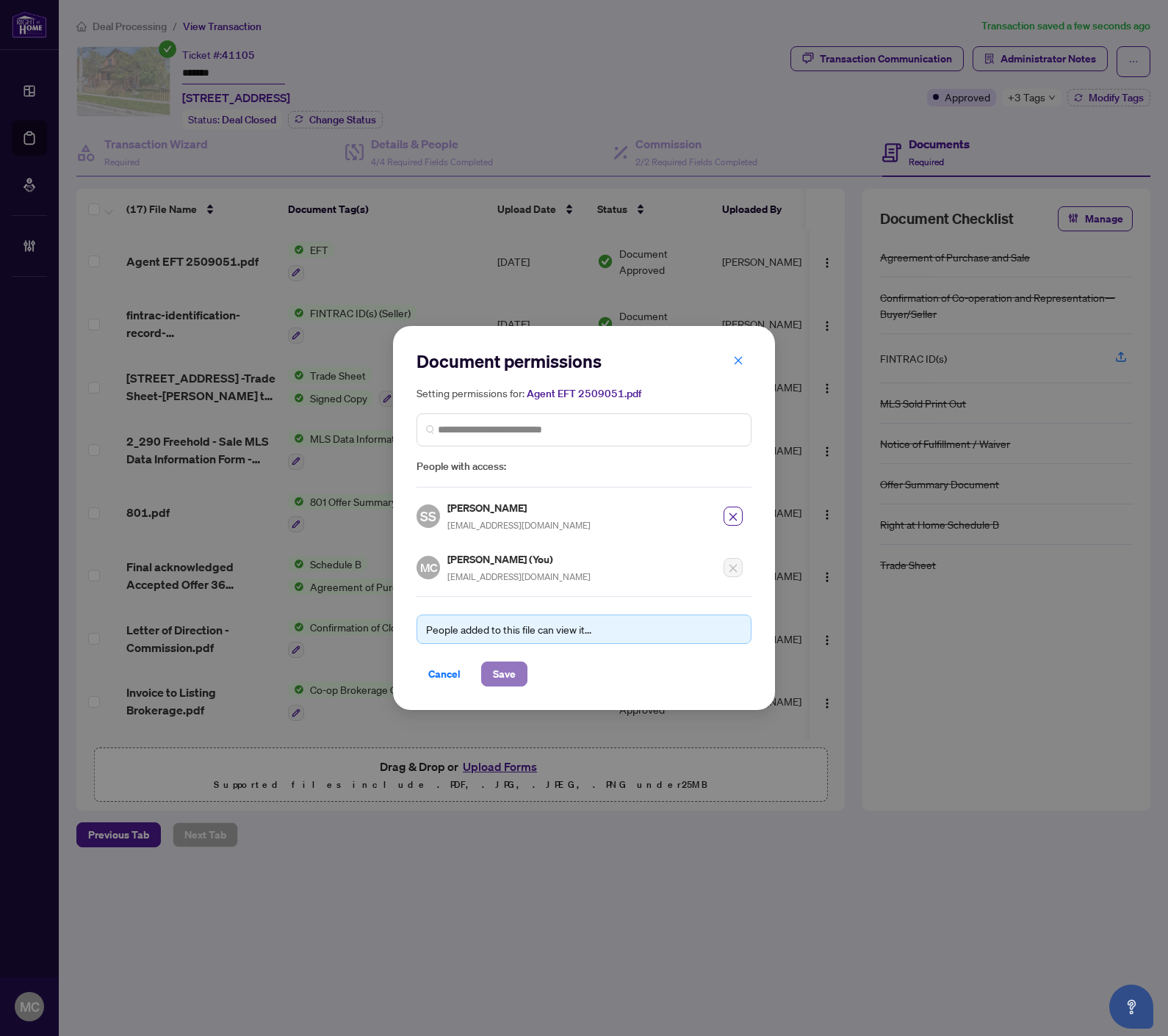
click at [503, 665] on span "Save" at bounding box center [503, 674] width 22 height 23
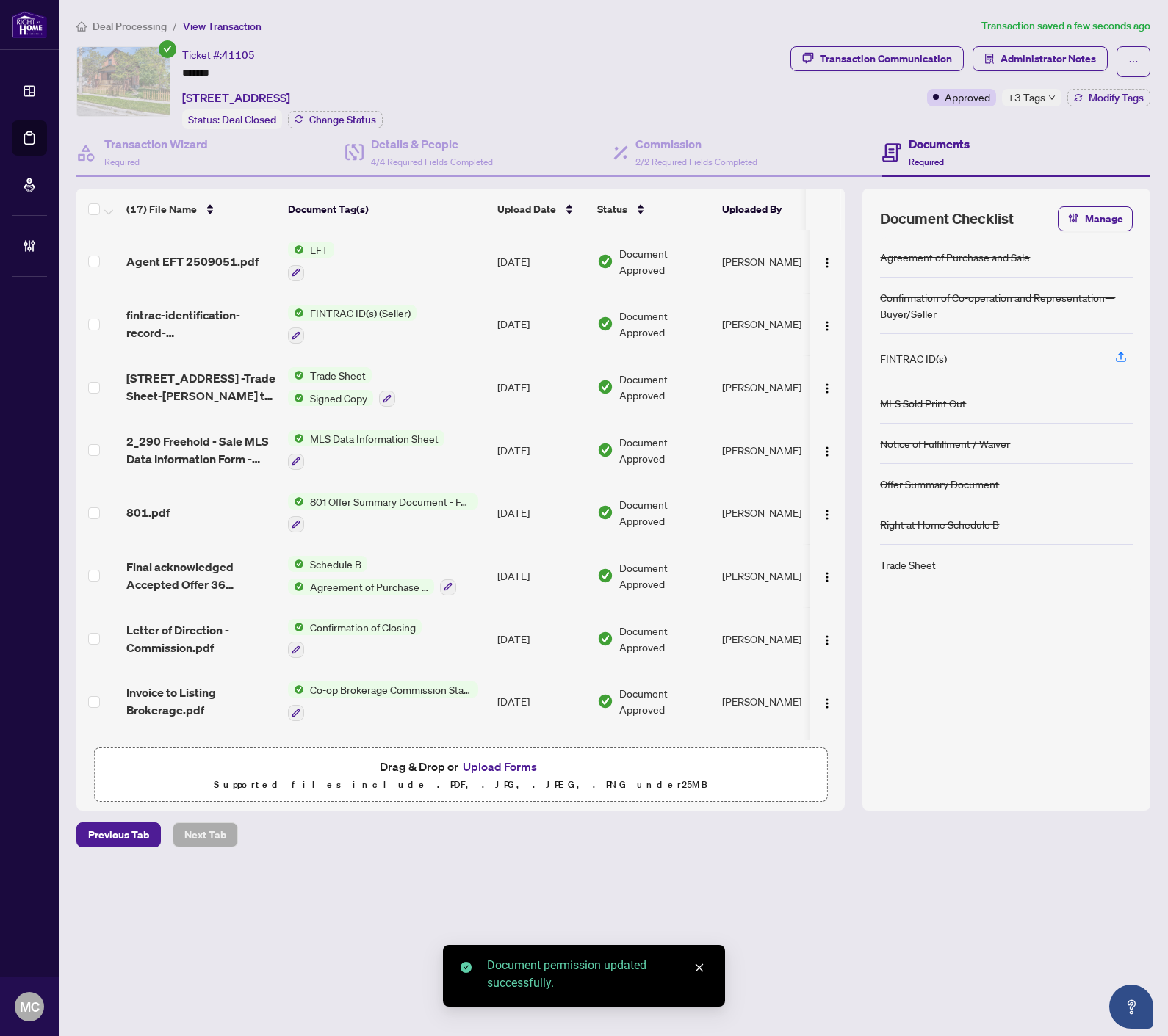
click at [101, 27] on span "Deal Processing" at bounding box center [130, 26] width 74 height 13
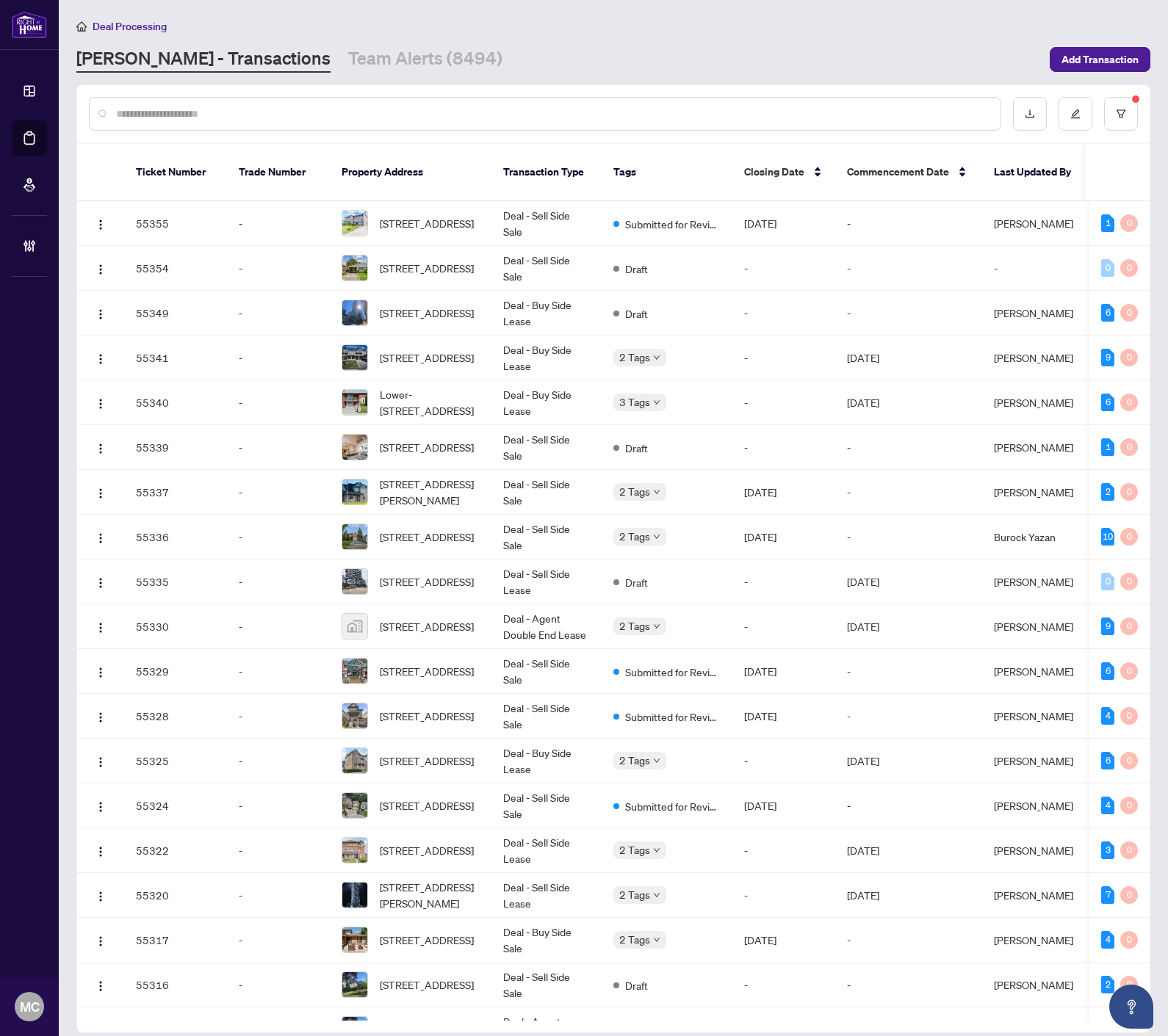
click at [194, 115] on input "text" at bounding box center [552, 113] width 873 height 16
type input "*******"
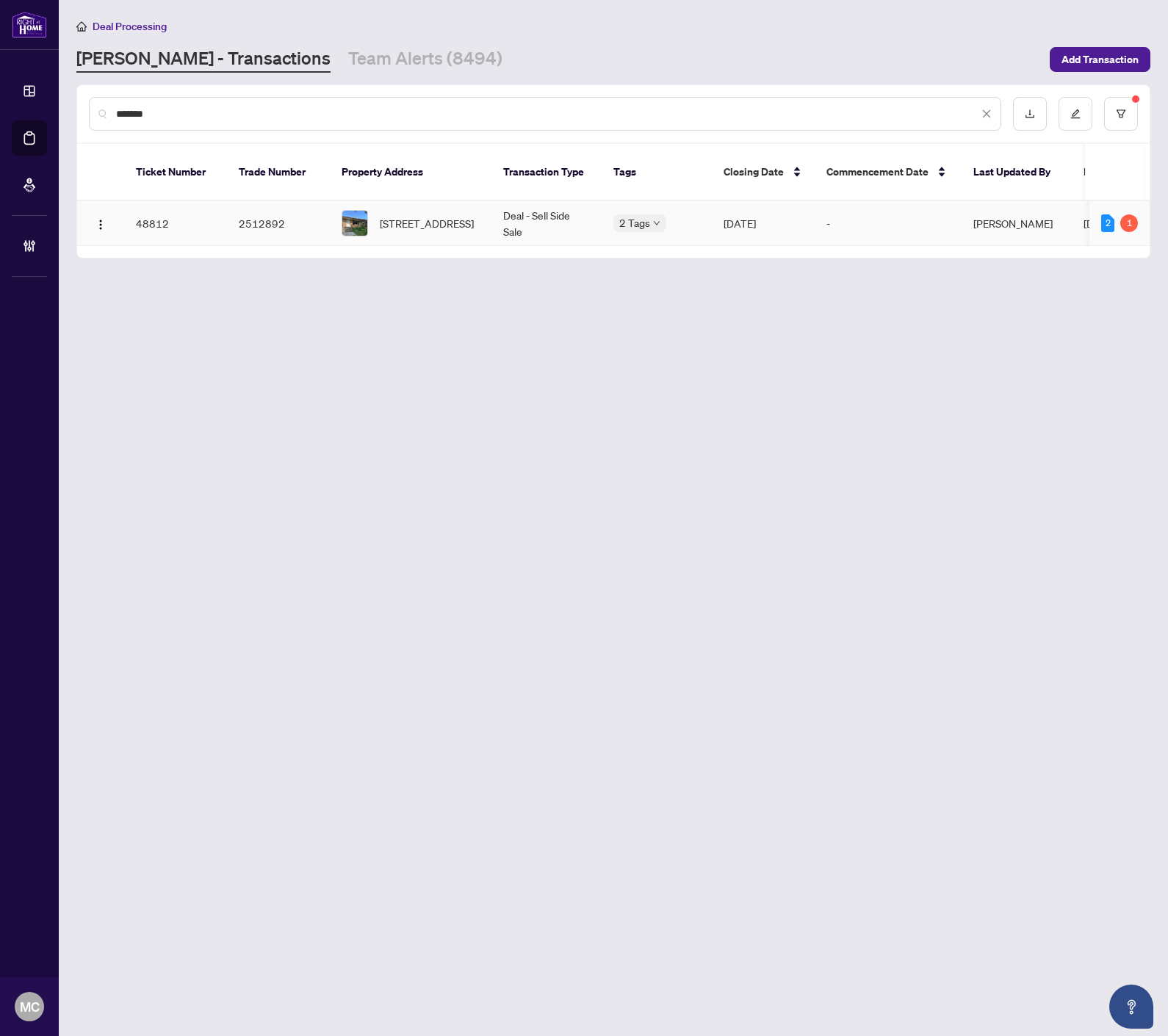
click at [432, 215] on span "21 Featherwood Pl, Toronto, Ontario M9A 4V7, Canada" at bounding box center [427, 223] width 94 height 16
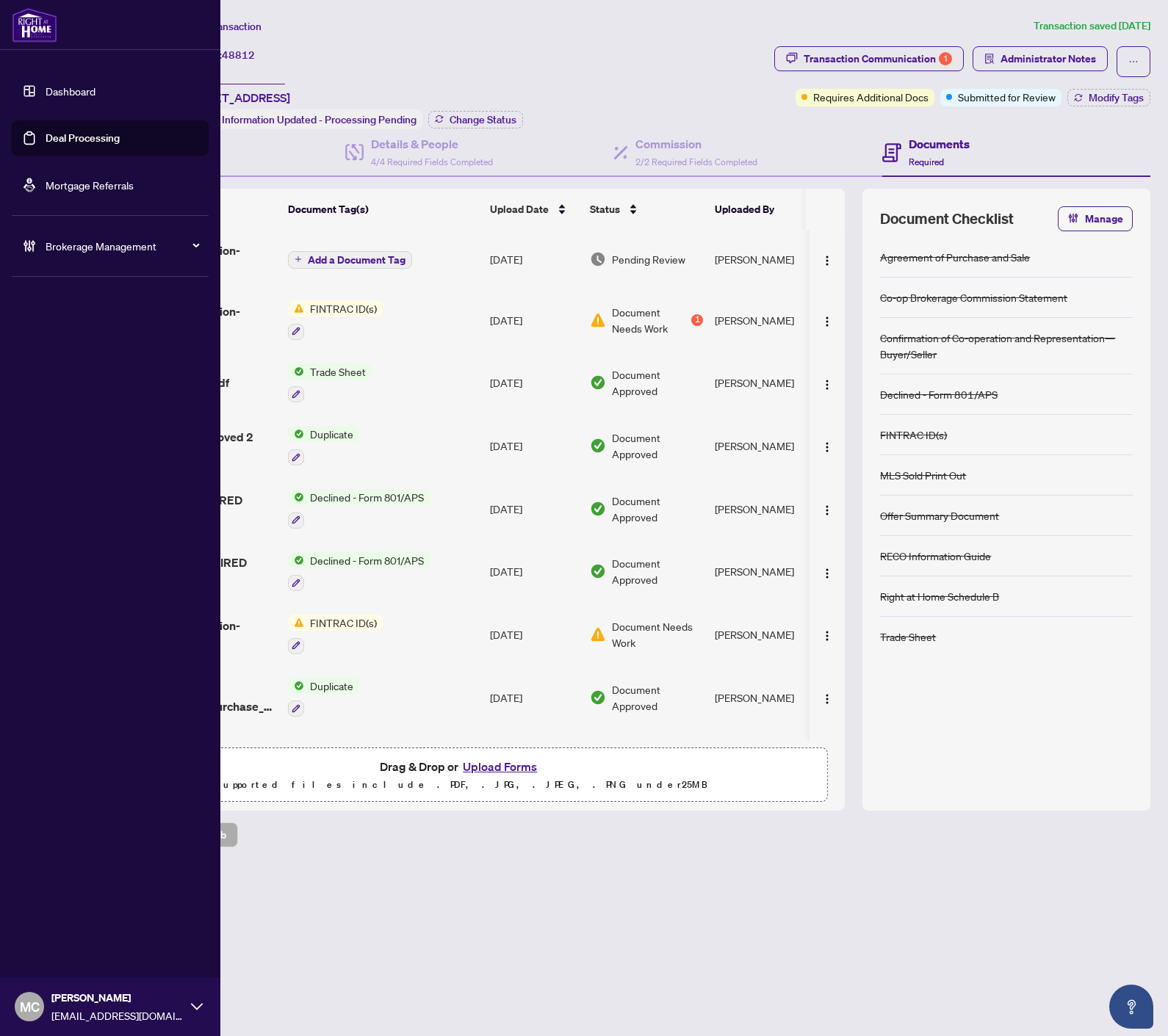
click at [46, 244] on span "Brokerage Management" at bounding box center [122, 246] width 153 height 16
click at [84, 253] on span "Brokerage Management" at bounding box center [122, 246] width 153 height 16
click at [76, 347] on link "Manage Agents" at bounding box center [67, 351] width 73 height 13
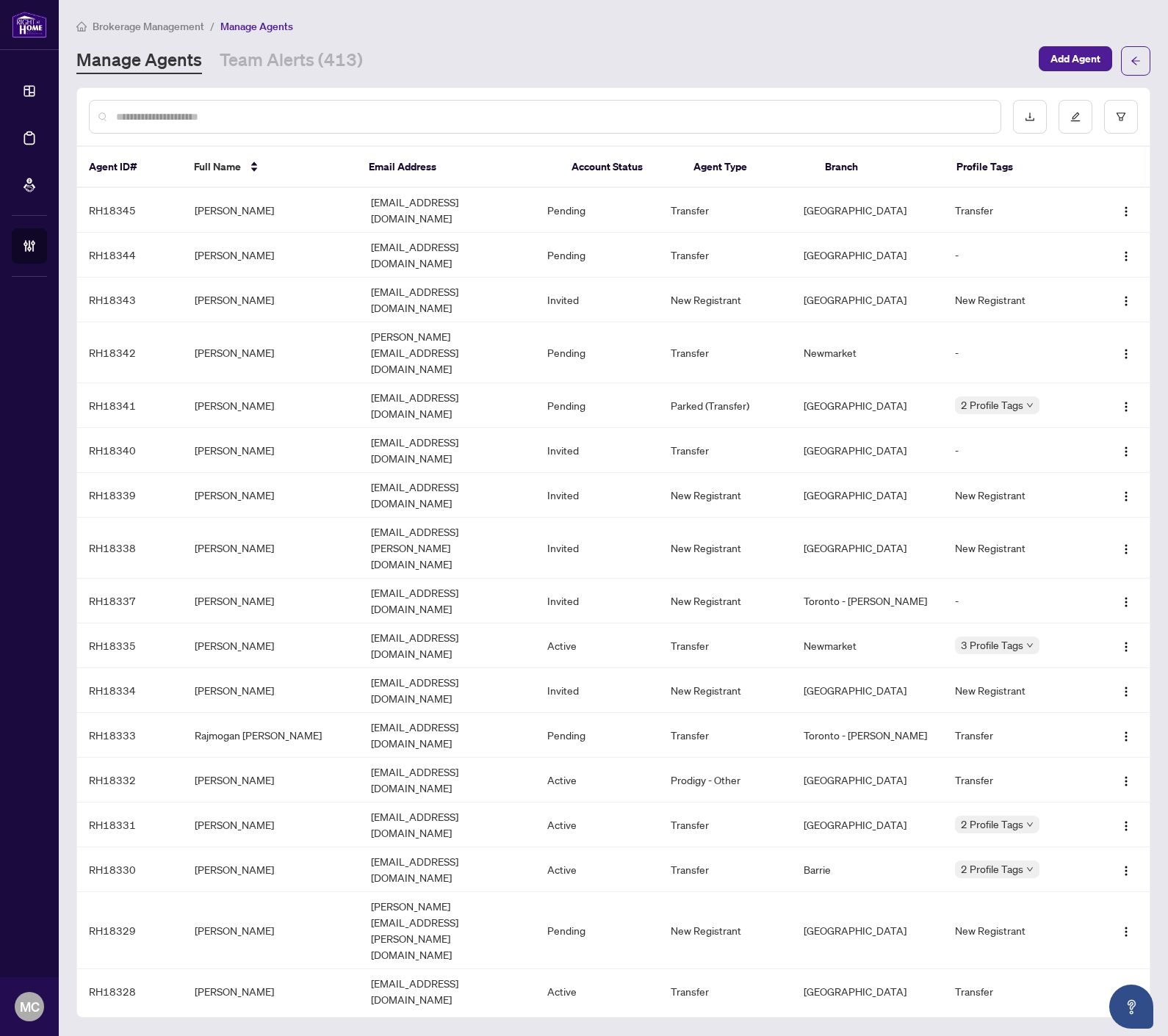
click at [312, 116] on input "text" at bounding box center [552, 116] width 873 height 16
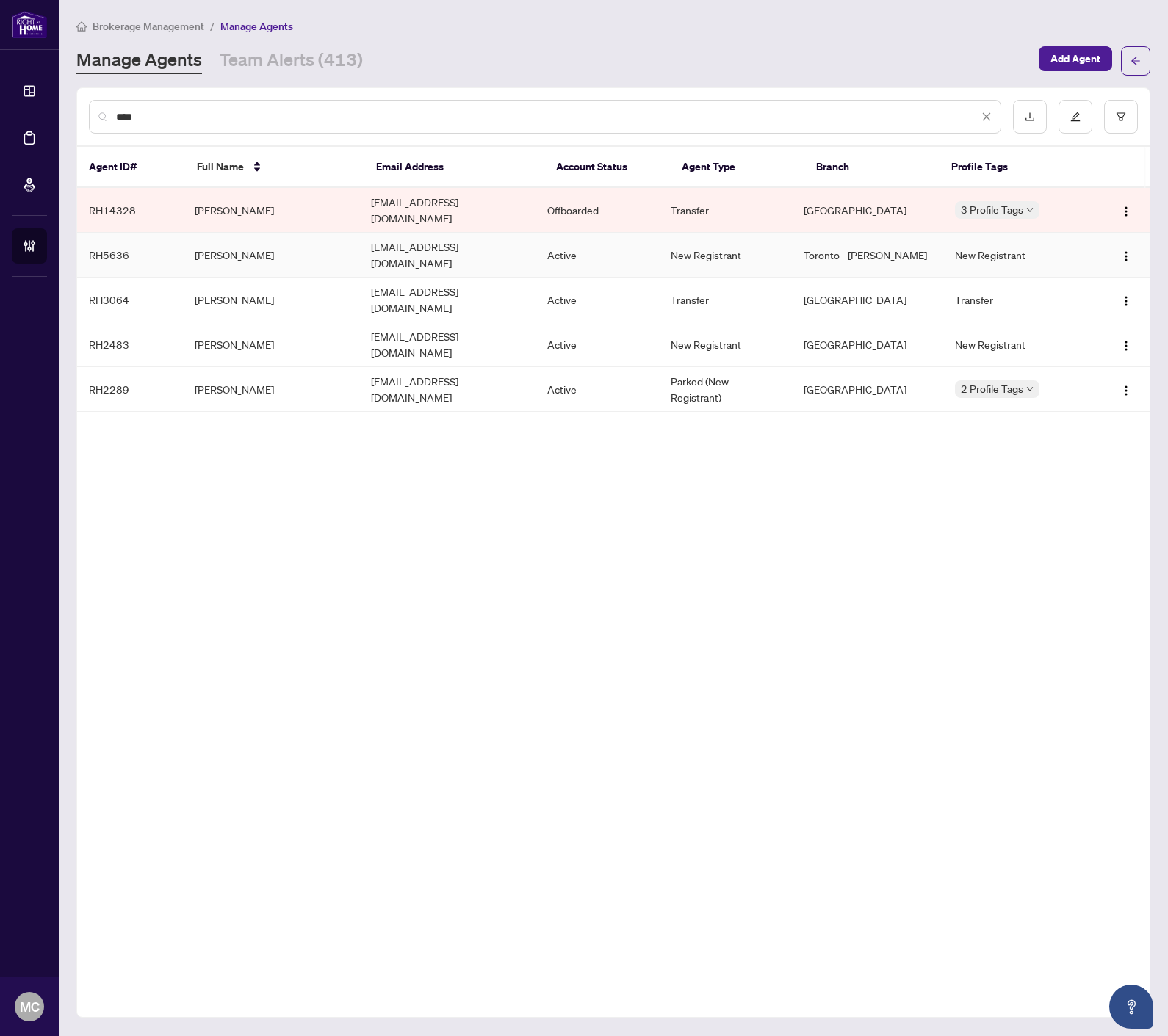
type input "****"
click at [233, 239] on td "Arunan Kuven" at bounding box center [271, 255] width 176 height 45
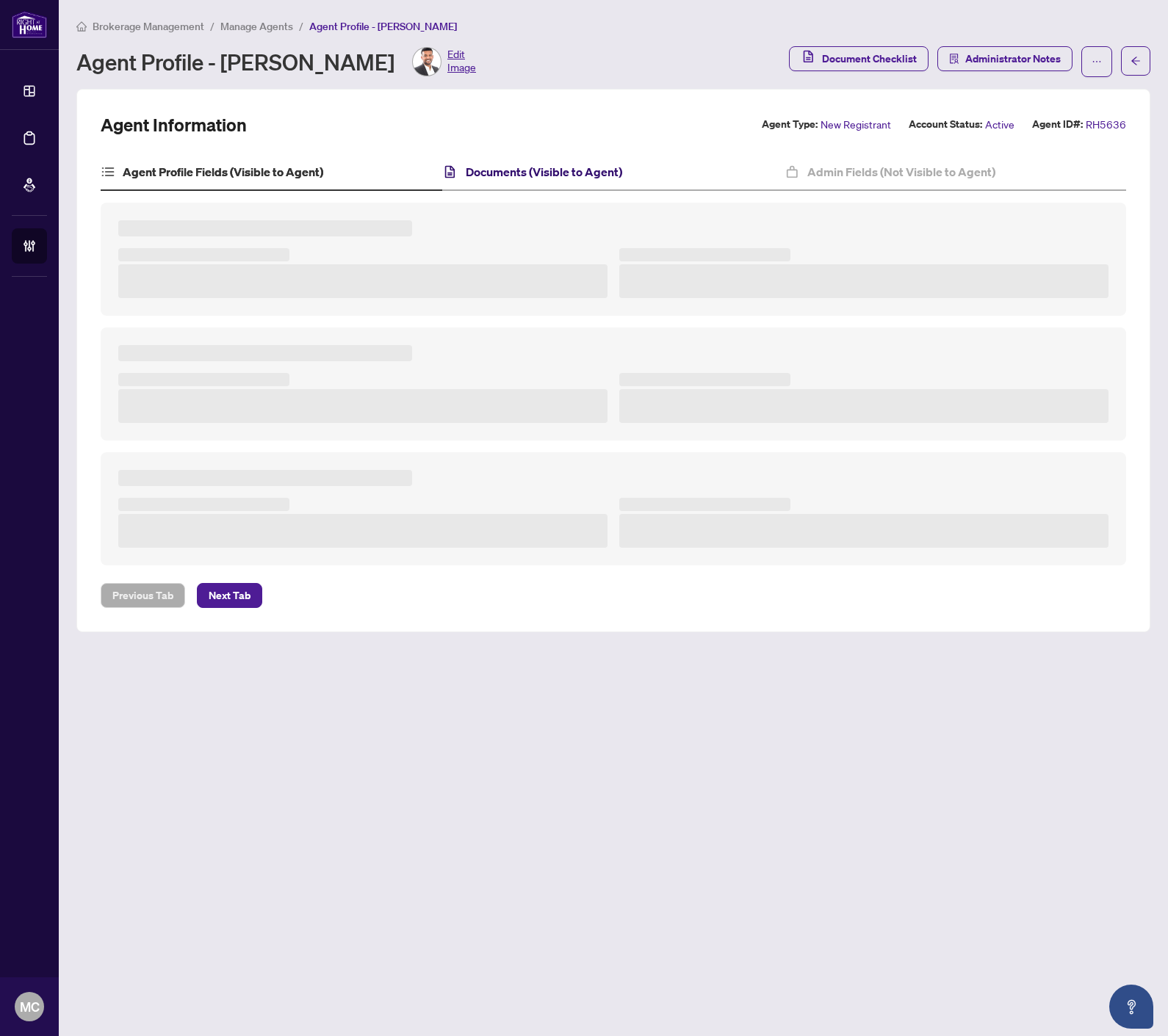
click at [558, 169] on h4 "Documents (Visible to Agent)" at bounding box center [544, 171] width 157 height 18
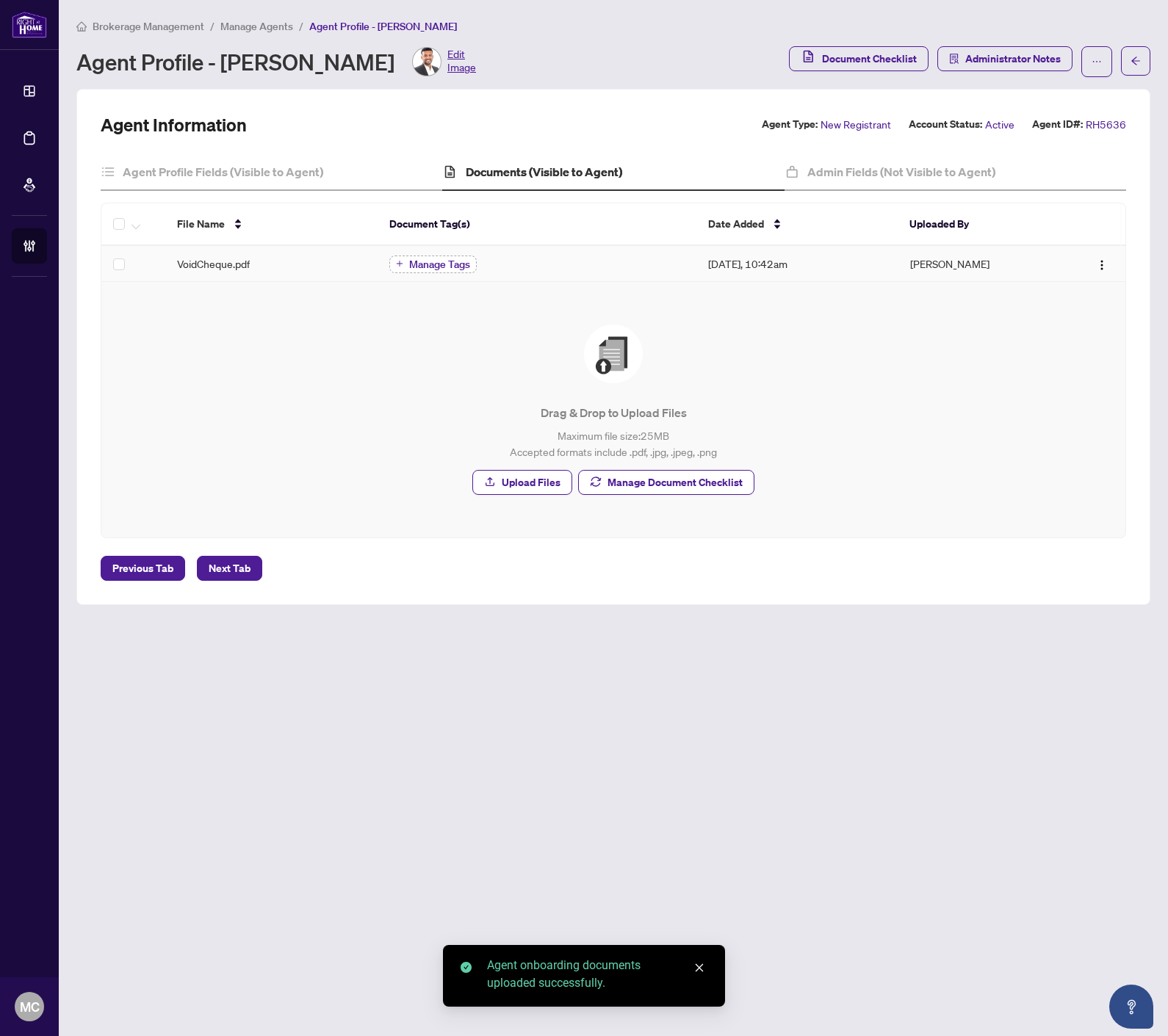
click at [432, 259] on span "Manage Tags" at bounding box center [439, 264] width 61 height 10
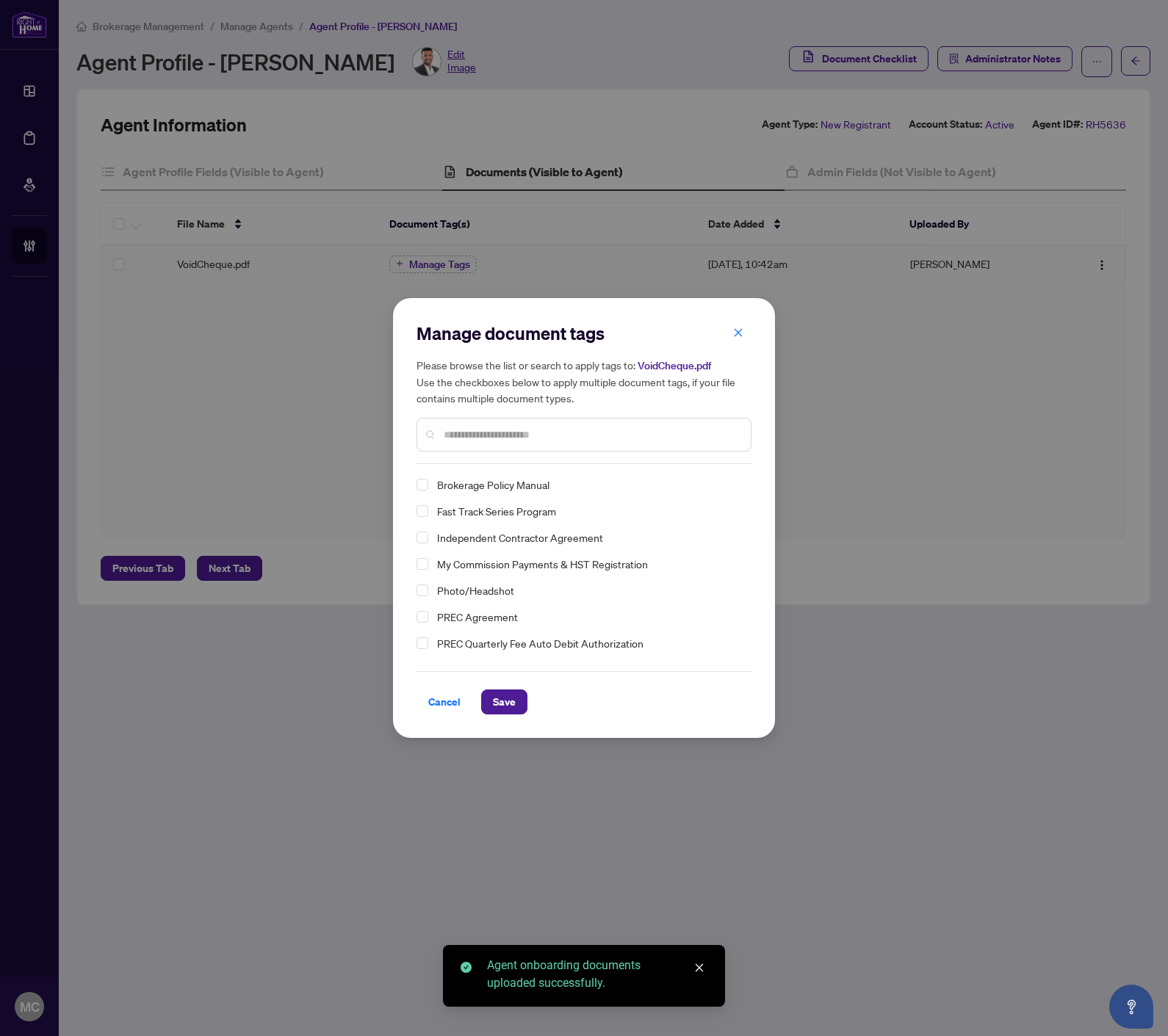
click at [582, 433] on input "text" at bounding box center [591, 434] width 295 height 16
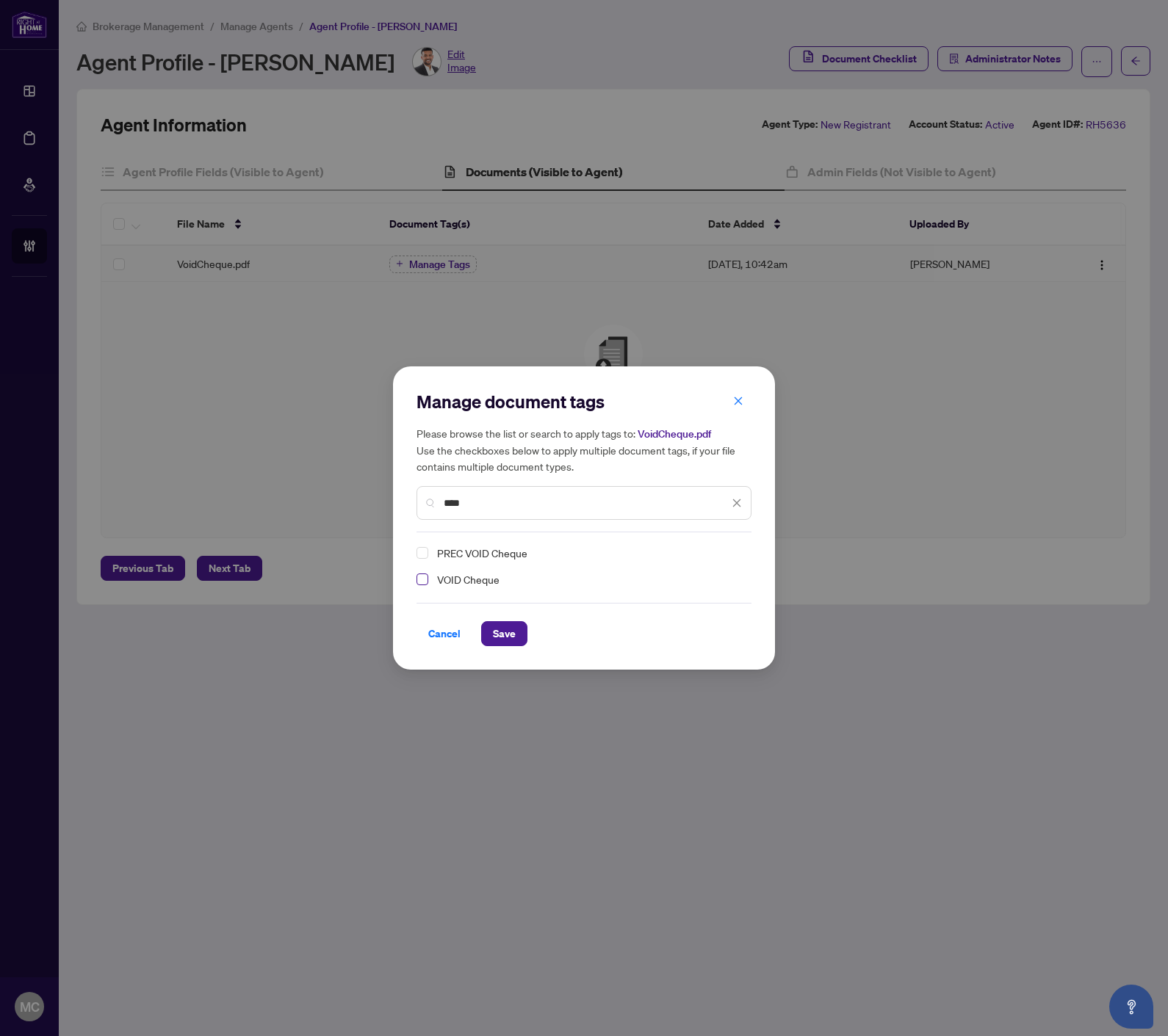
type input "****"
click at [423, 577] on span "Select VOID Cheque" at bounding box center [422, 579] width 12 height 12
click at [504, 635] on span "Save" at bounding box center [503, 634] width 22 height 23
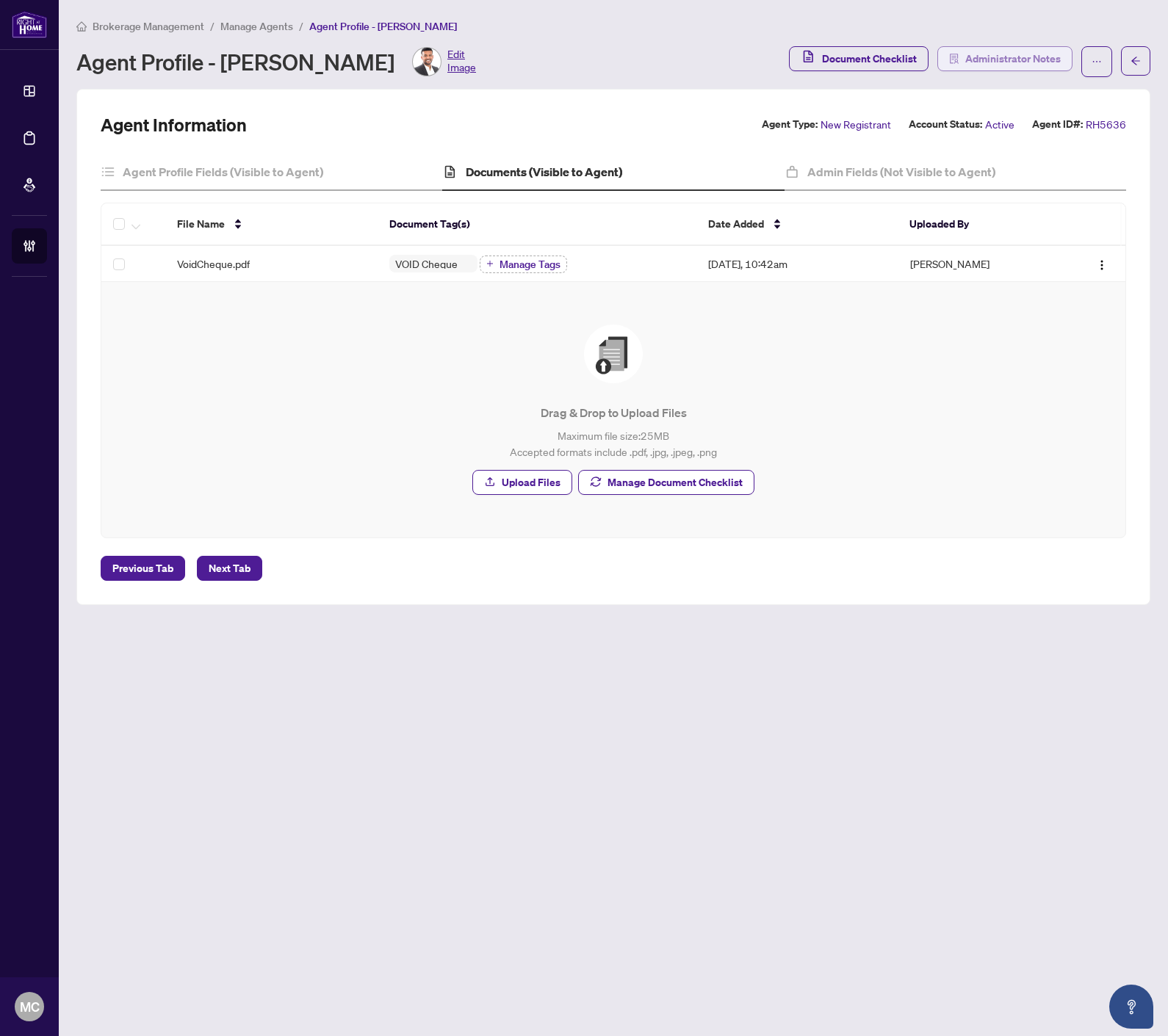
click at [933, 54] on span "Administrator Notes" at bounding box center [1012, 59] width 95 height 23
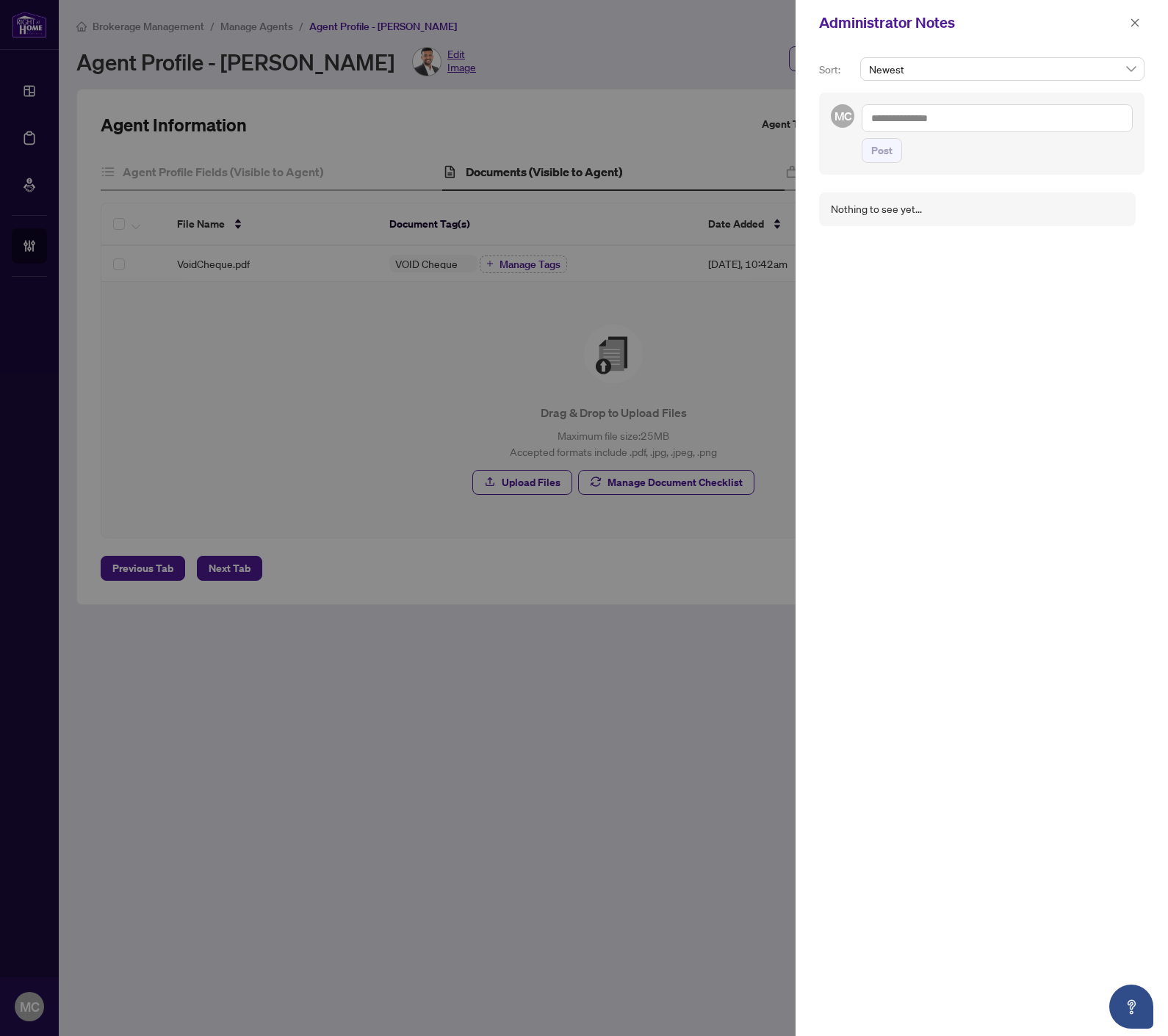
click at [933, 116] on textarea at bounding box center [997, 118] width 271 height 28
paste textarea "**********"
click at [923, 123] on textarea "**********" at bounding box center [997, 118] width 271 height 28
click at [928, 120] on textarea "**********" at bounding box center [997, 118] width 271 height 28
type textarea "**********"
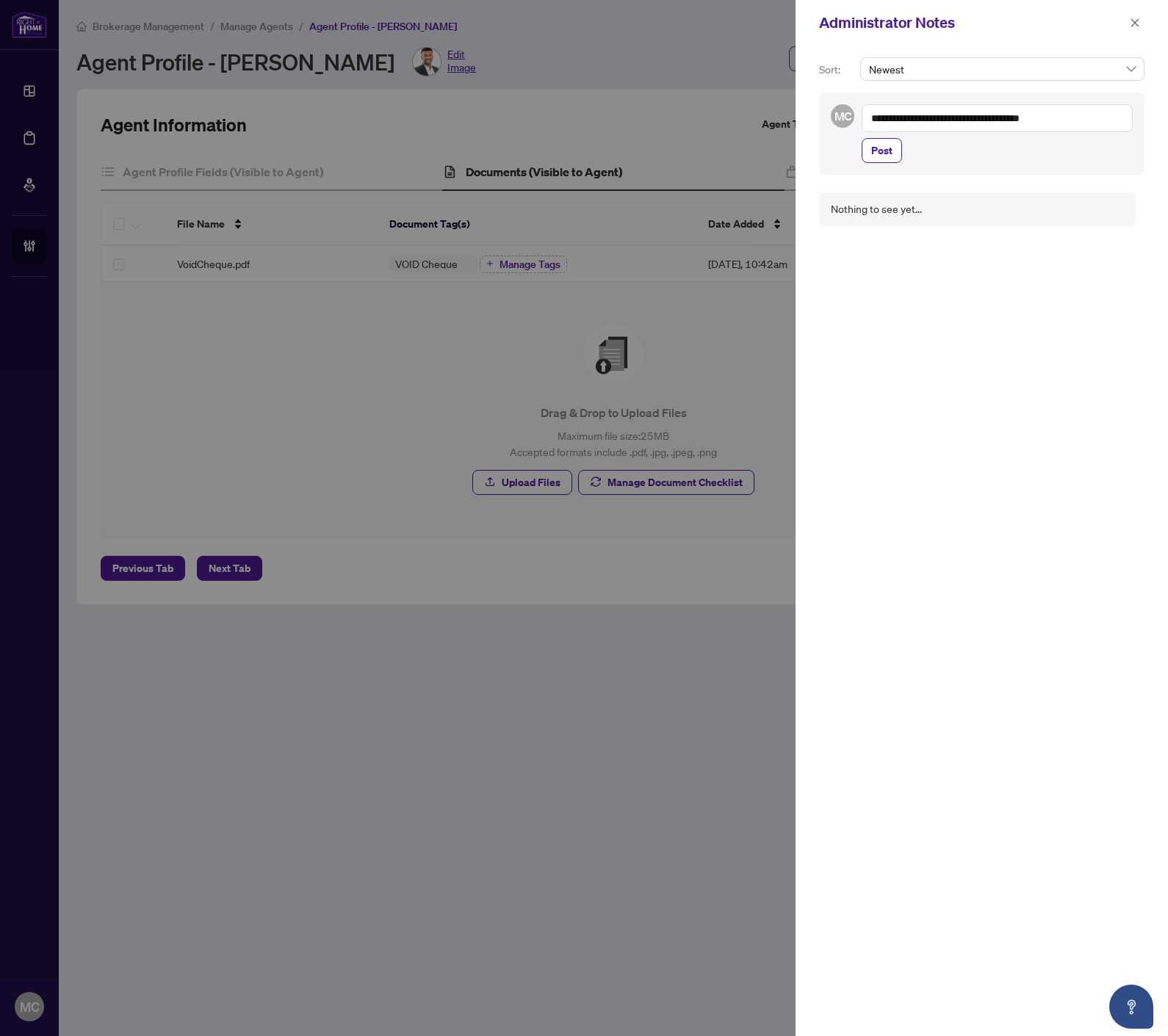
click at [891, 148] on span "Post" at bounding box center [881, 150] width 21 height 23
click at [933, 23] on icon "close" at bounding box center [1134, 22] width 10 height 10
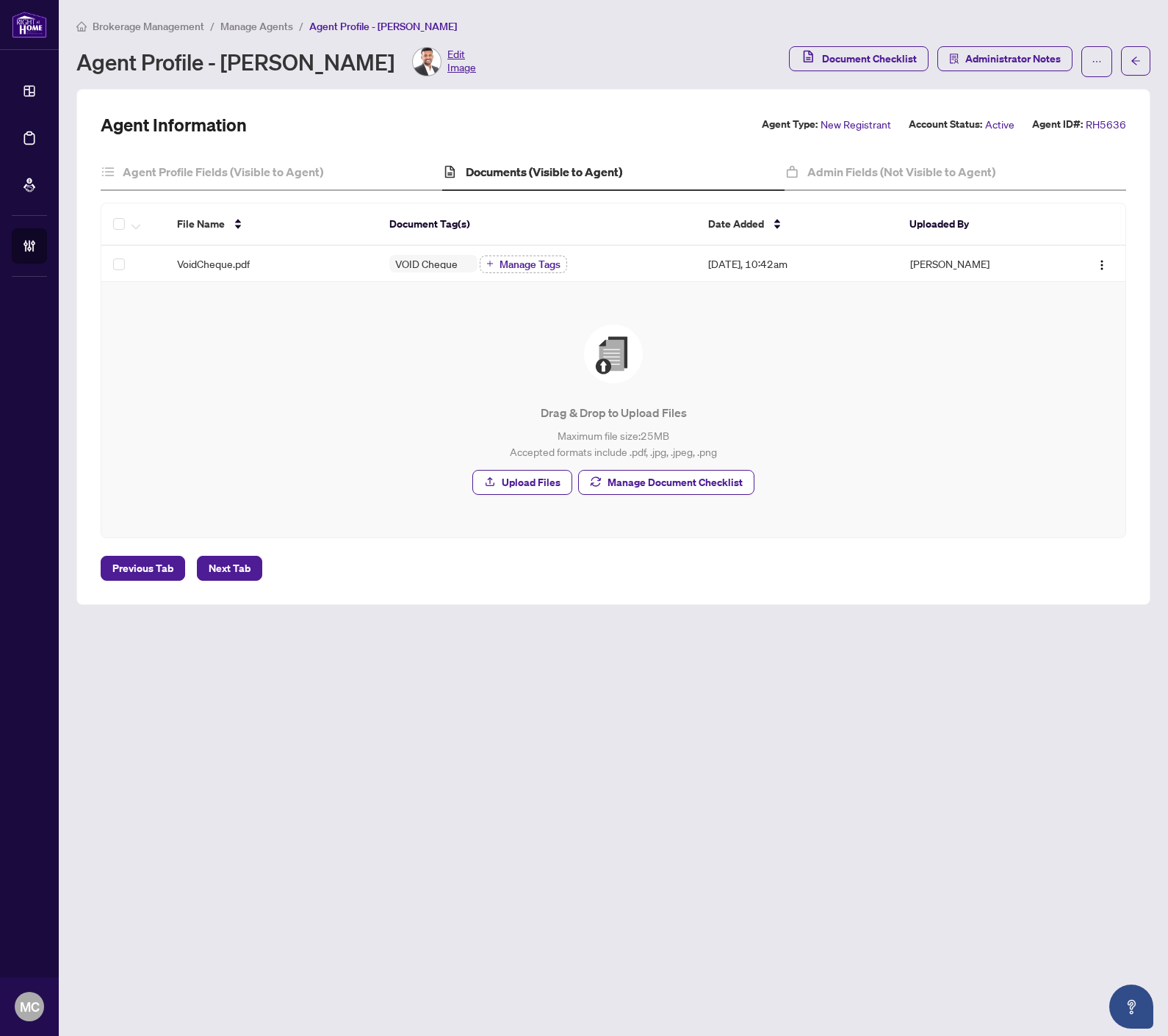
click at [147, 30] on span "Brokerage Management" at bounding box center [148, 26] width 112 height 13
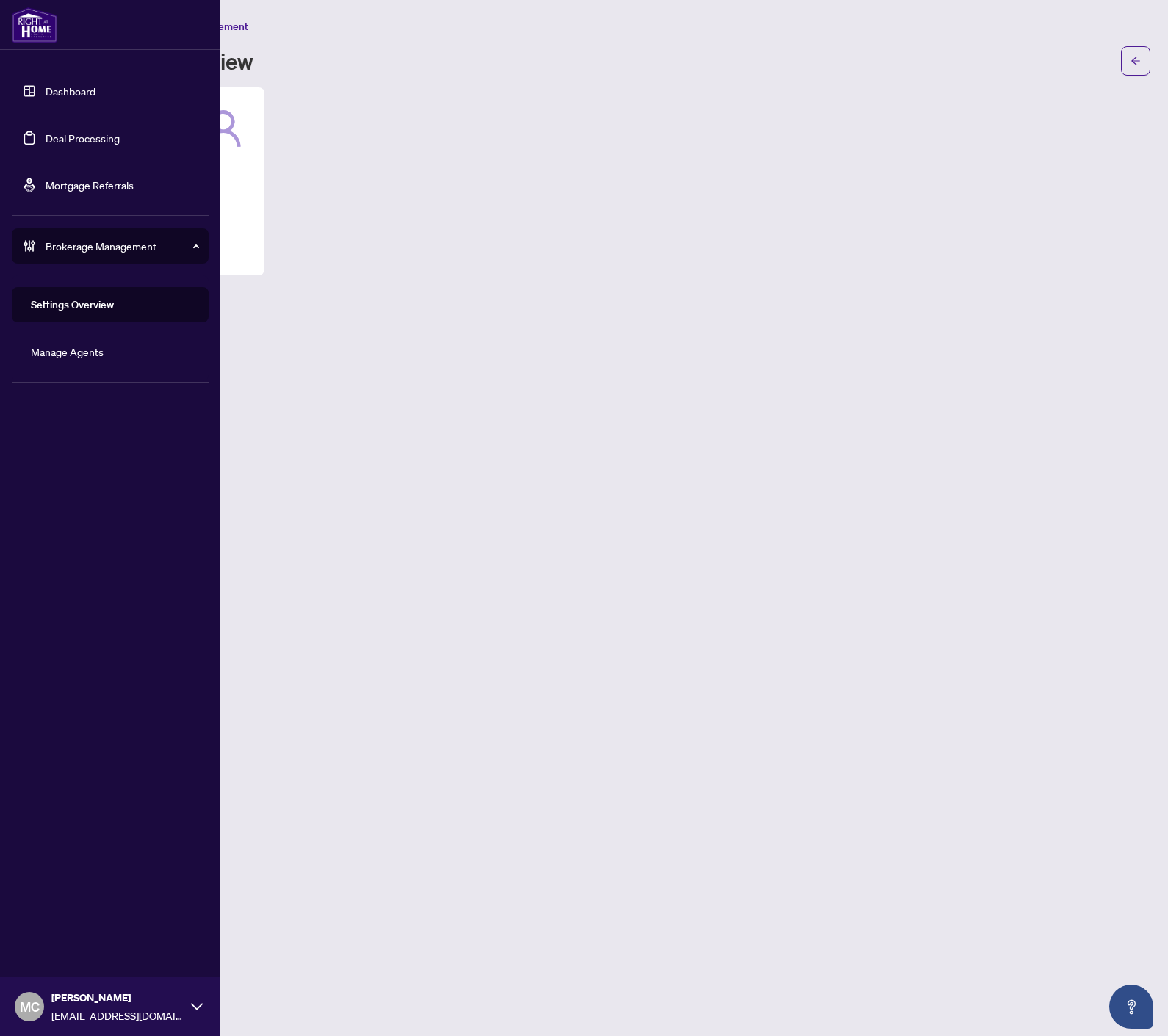
click at [46, 141] on link "Deal Processing" at bounding box center [83, 137] width 74 height 13
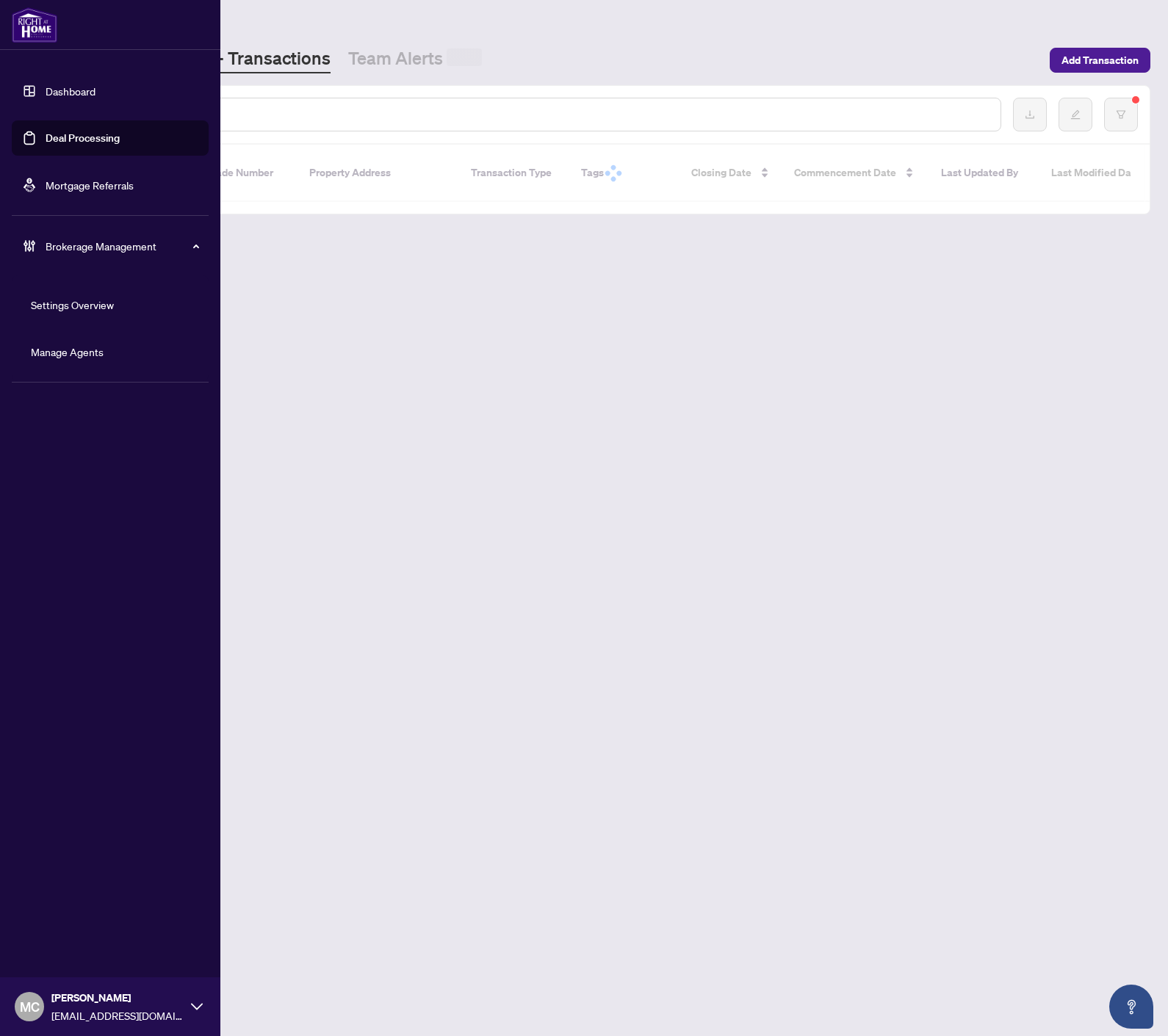
click at [93, 144] on link "Deal Processing" at bounding box center [83, 137] width 74 height 13
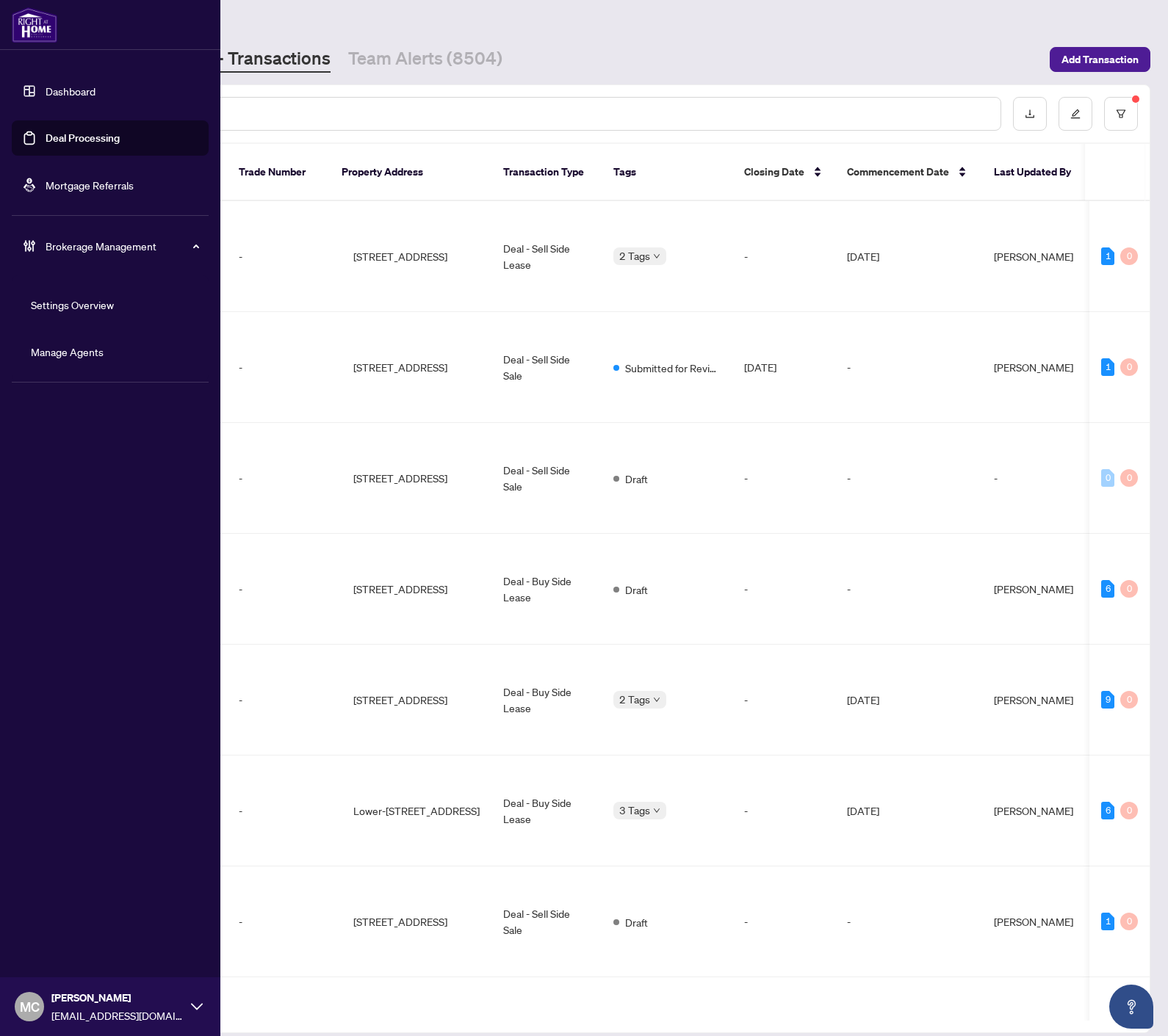
click at [399, 116] on input "text" at bounding box center [552, 113] width 873 height 16
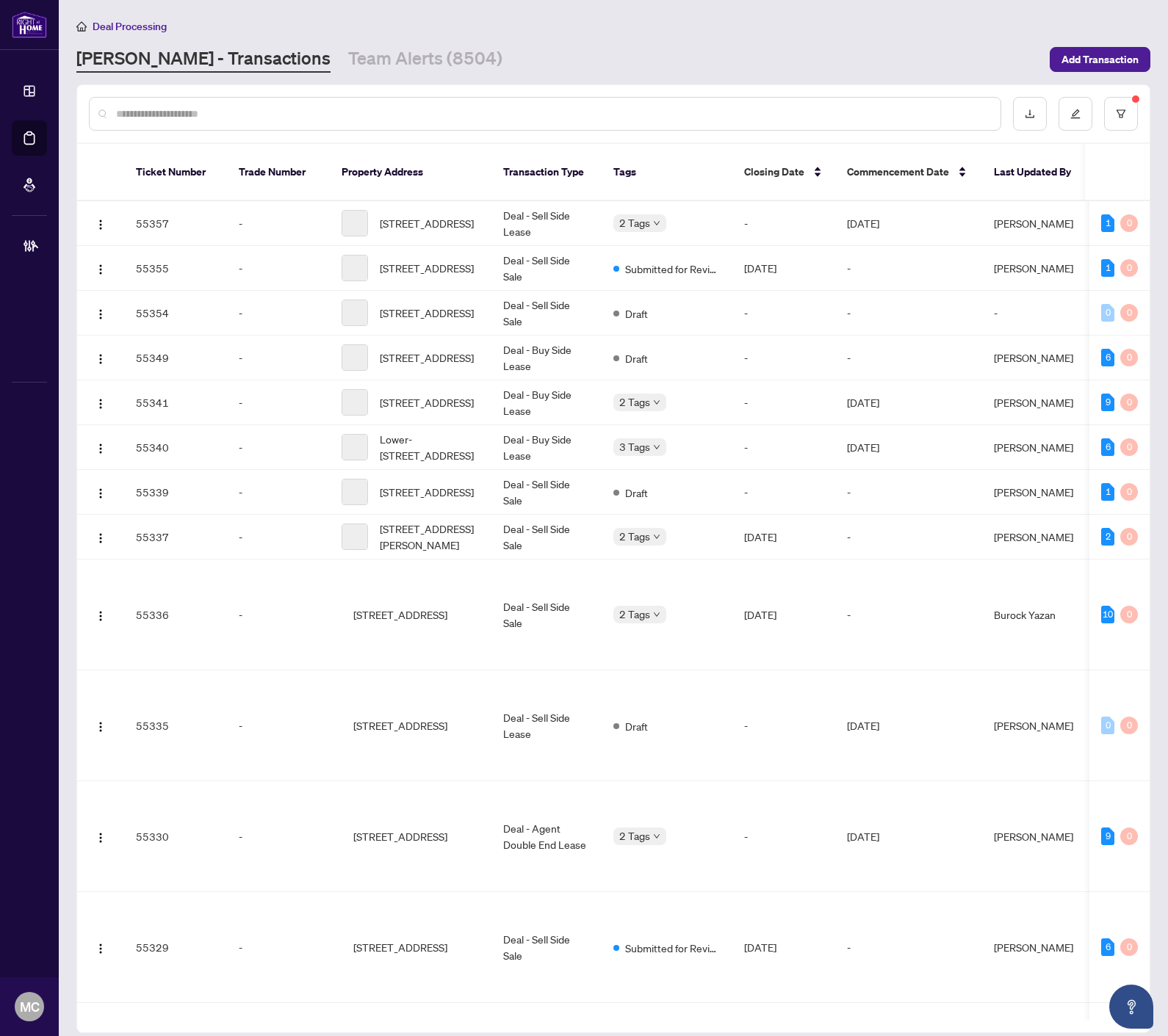
paste input "*******"
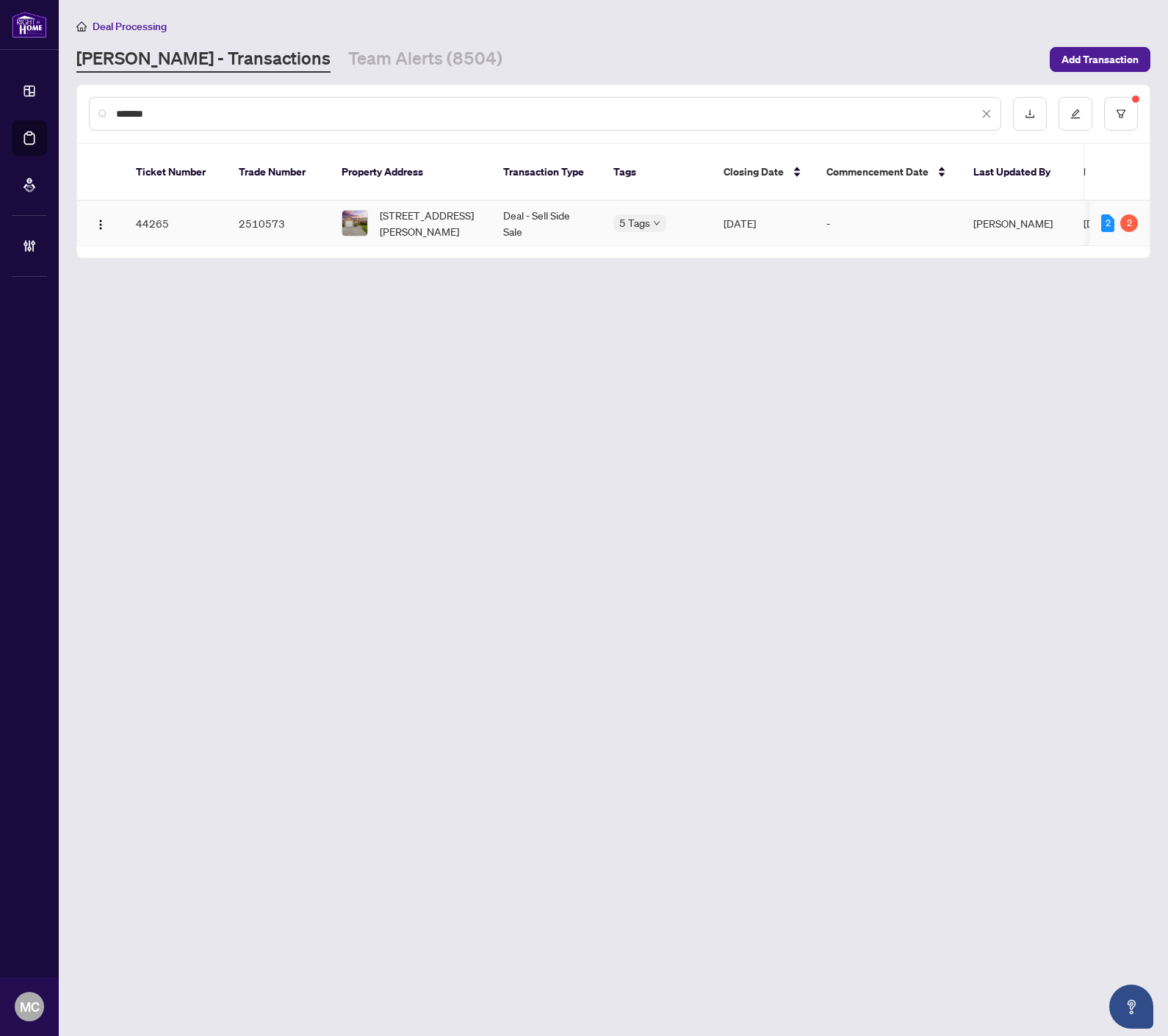
type input "*******"
click at [420, 207] on span "58 Delaney Cres, Barrie, Ontario L4N 7C4, Canada" at bounding box center [430, 223] width 100 height 33
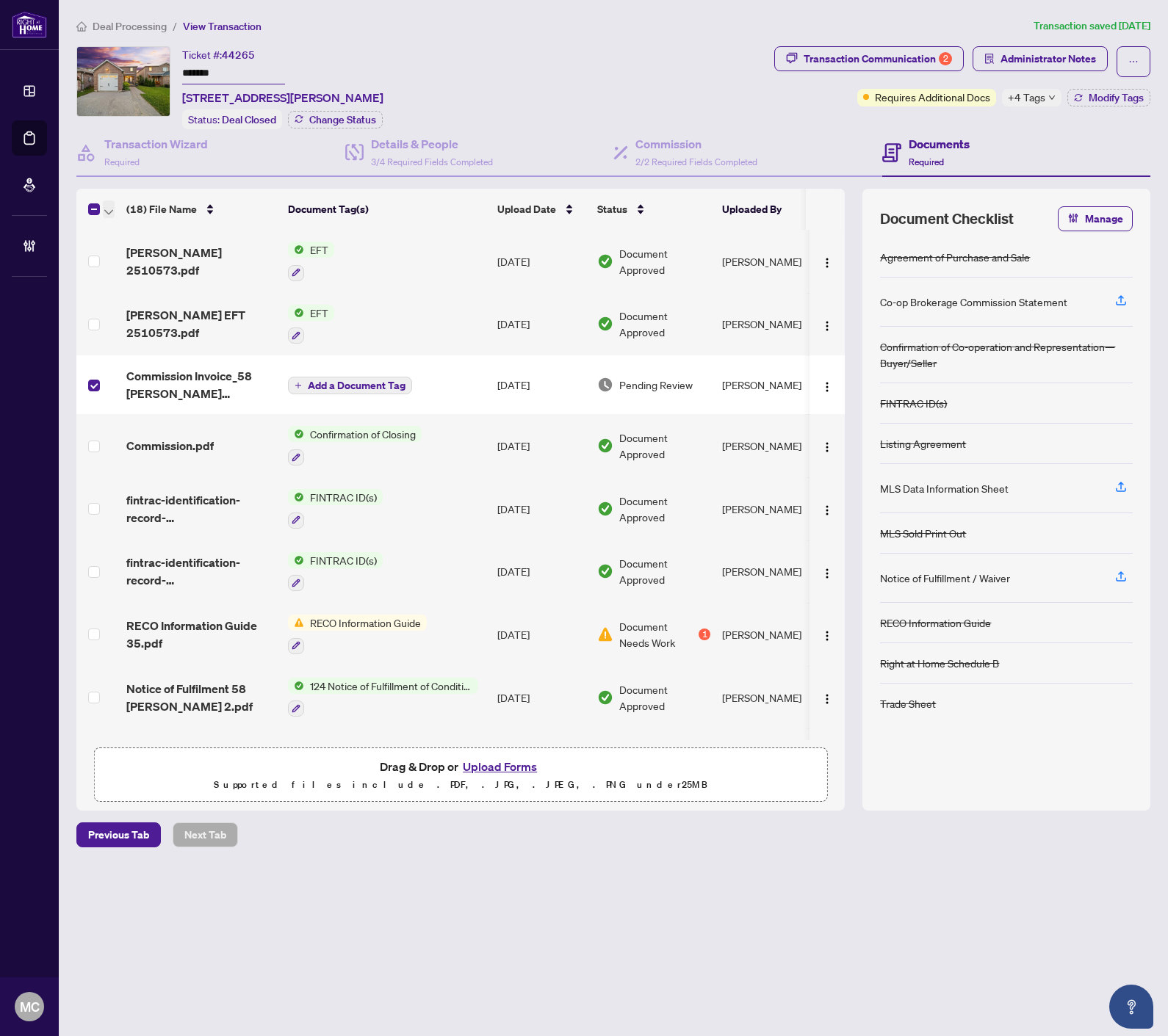
click at [104, 201] on span "button" at bounding box center [108, 209] width 9 height 16
click at [130, 229] on span "Open Selected in New Tab(s)" at bounding box center [180, 232] width 131 height 16
click at [933, 60] on span "Administrator Notes" at bounding box center [1048, 59] width 95 height 23
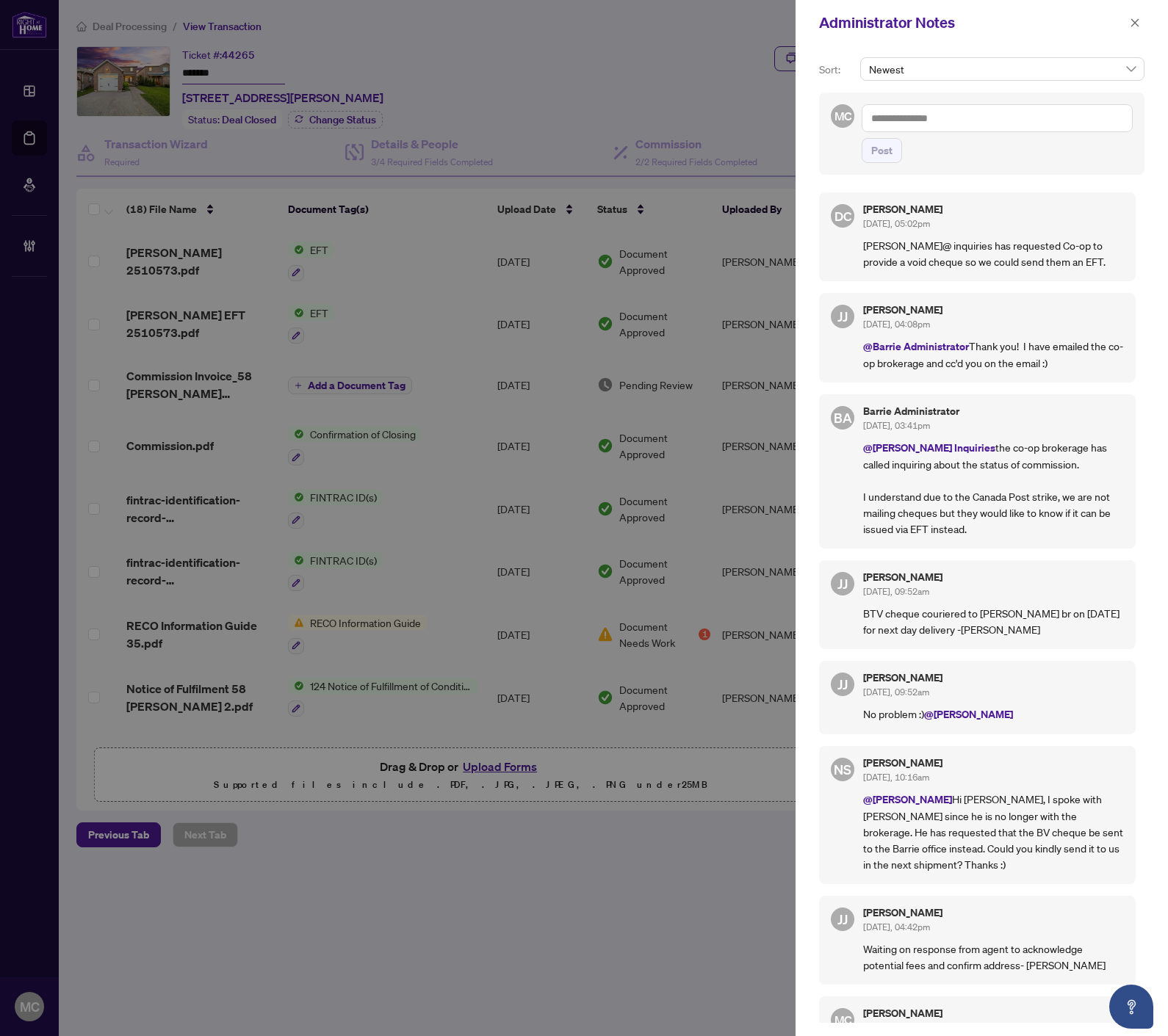
click at [933, 119] on textarea at bounding box center [997, 118] width 271 height 28
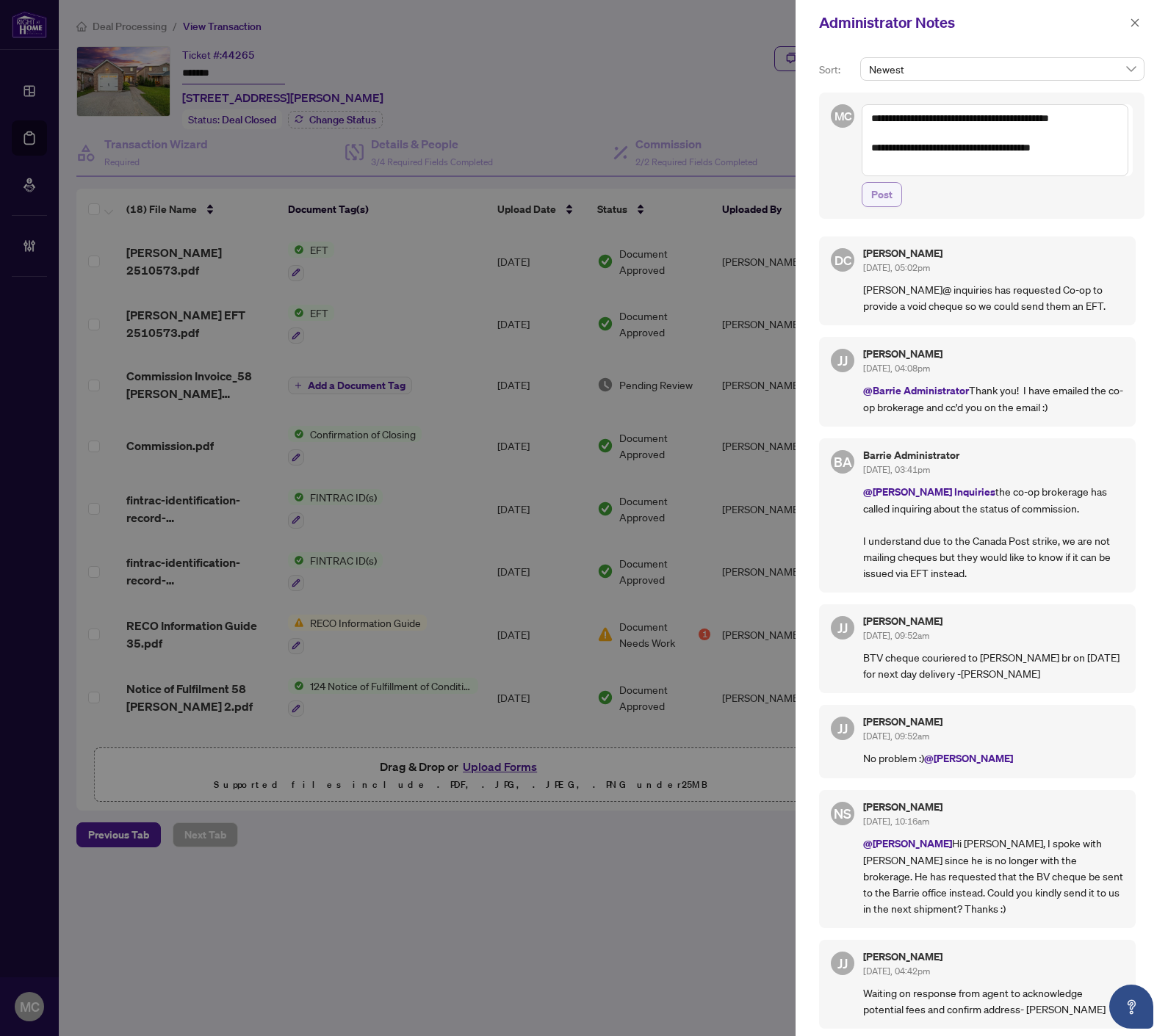
type textarea "**********"
click at [887, 189] on span "Post" at bounding box center [881, 195] width 21 height 23
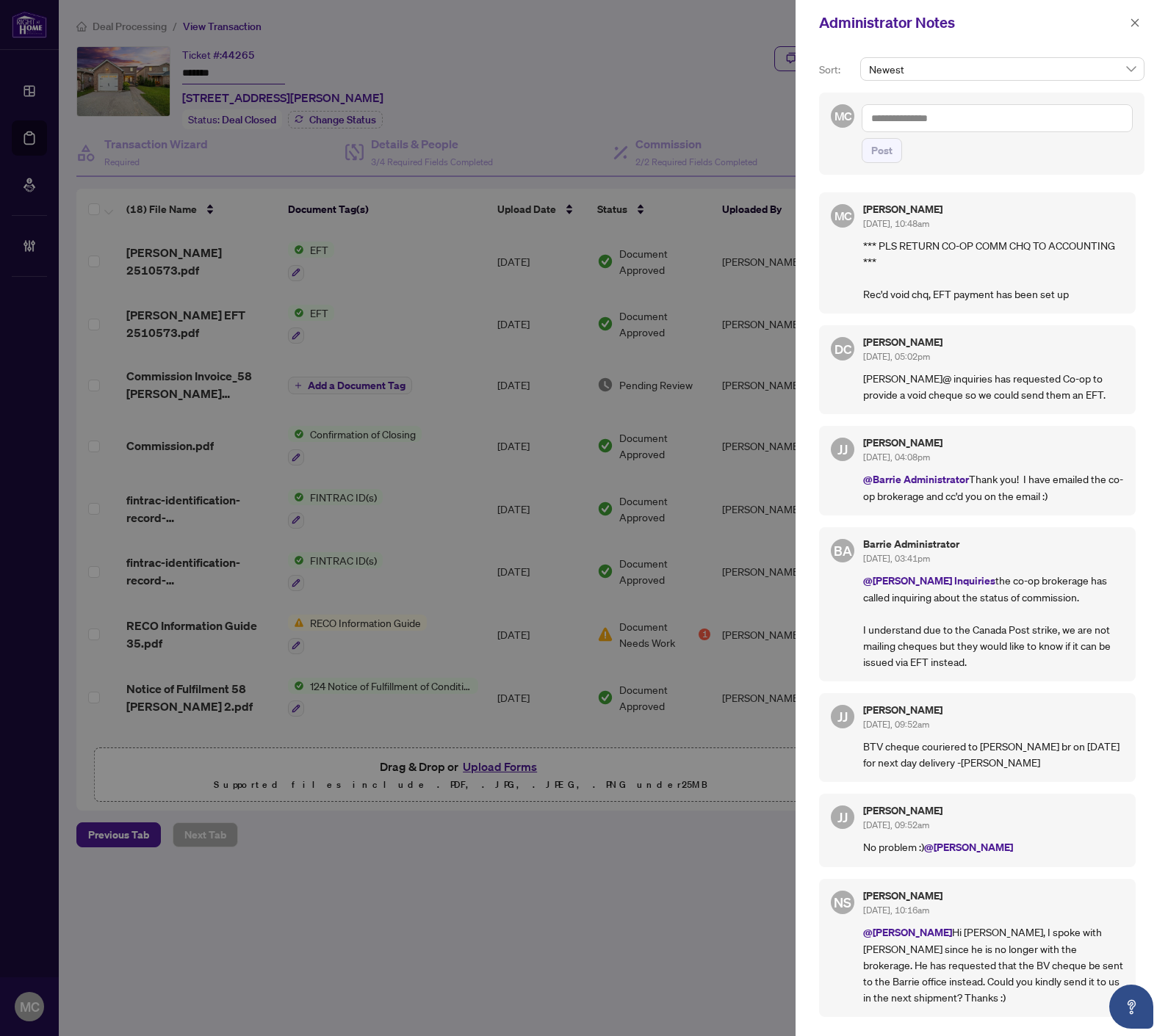
drag, startPoint x: 508, startPoint y: 78, endPoint x: 1045, endPoint y: 47, distance: 537.9
click at [508, 78] on div at bounding box center [584, 518] width 1168 height 1036
click at [933, 119] on textarea at bounding box center [997, 118] width 271 height 28
paste textarea "**********"
drag, startPoint x: 873, startPoint y: 118, endPoint x: 886, endPoint y: 114, distance: 13.6
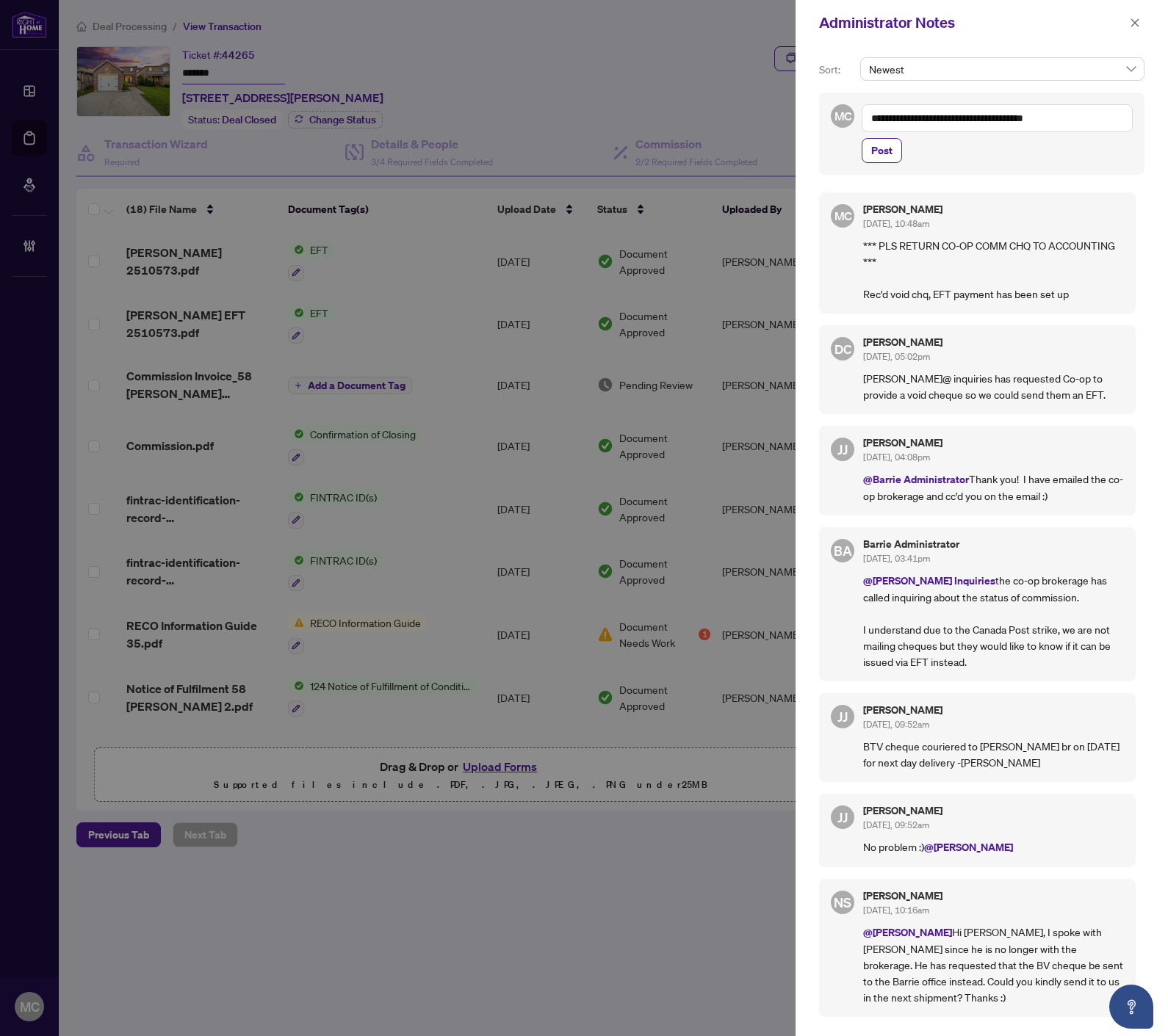
click at [874, 118] on textarea "**********" at bounding box center [997, 118] width 271 height 28
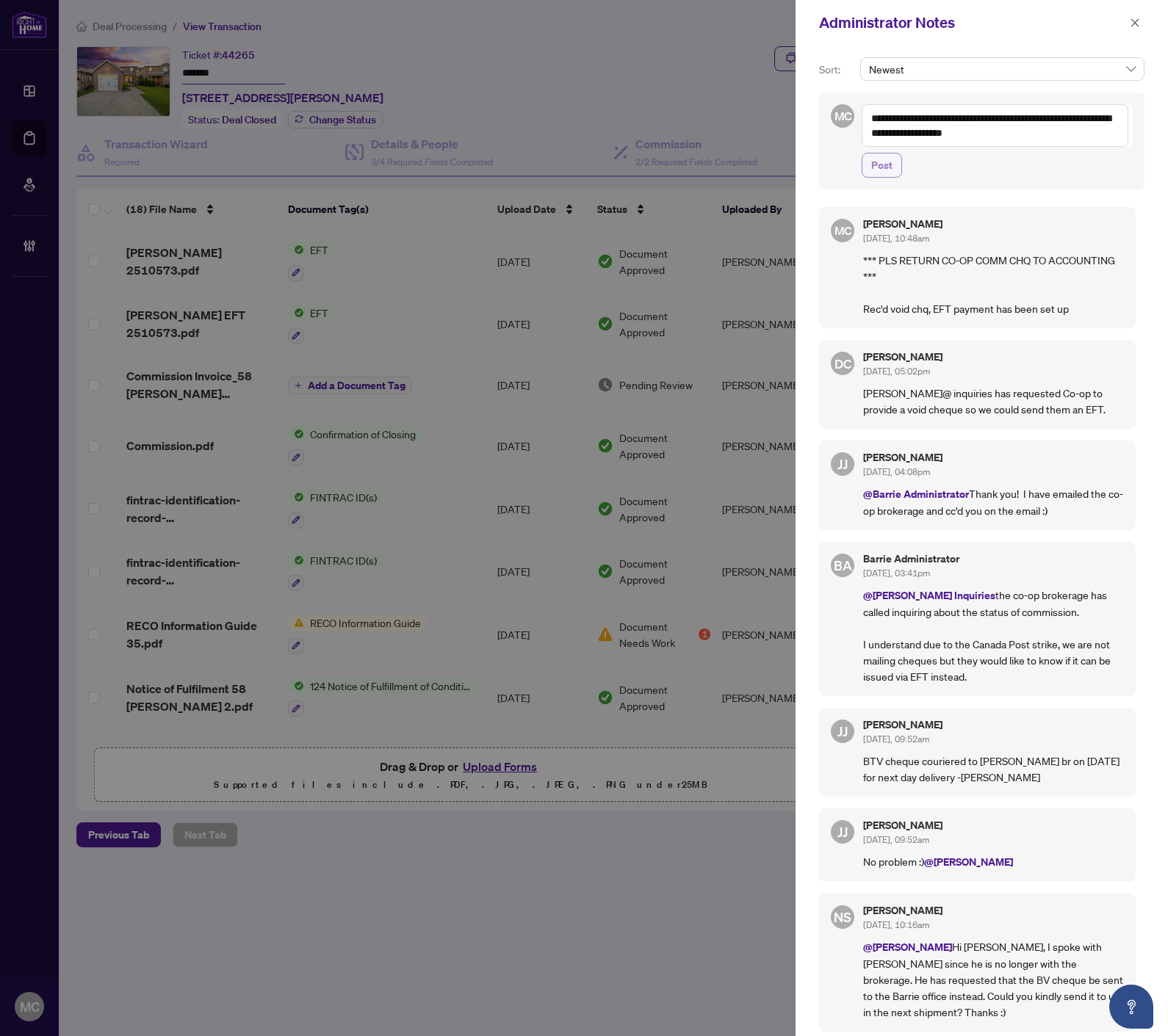
type textarea "**********"
click at [867, 174] on button "Post" at bounding box center [882, 165] width 40 height 25
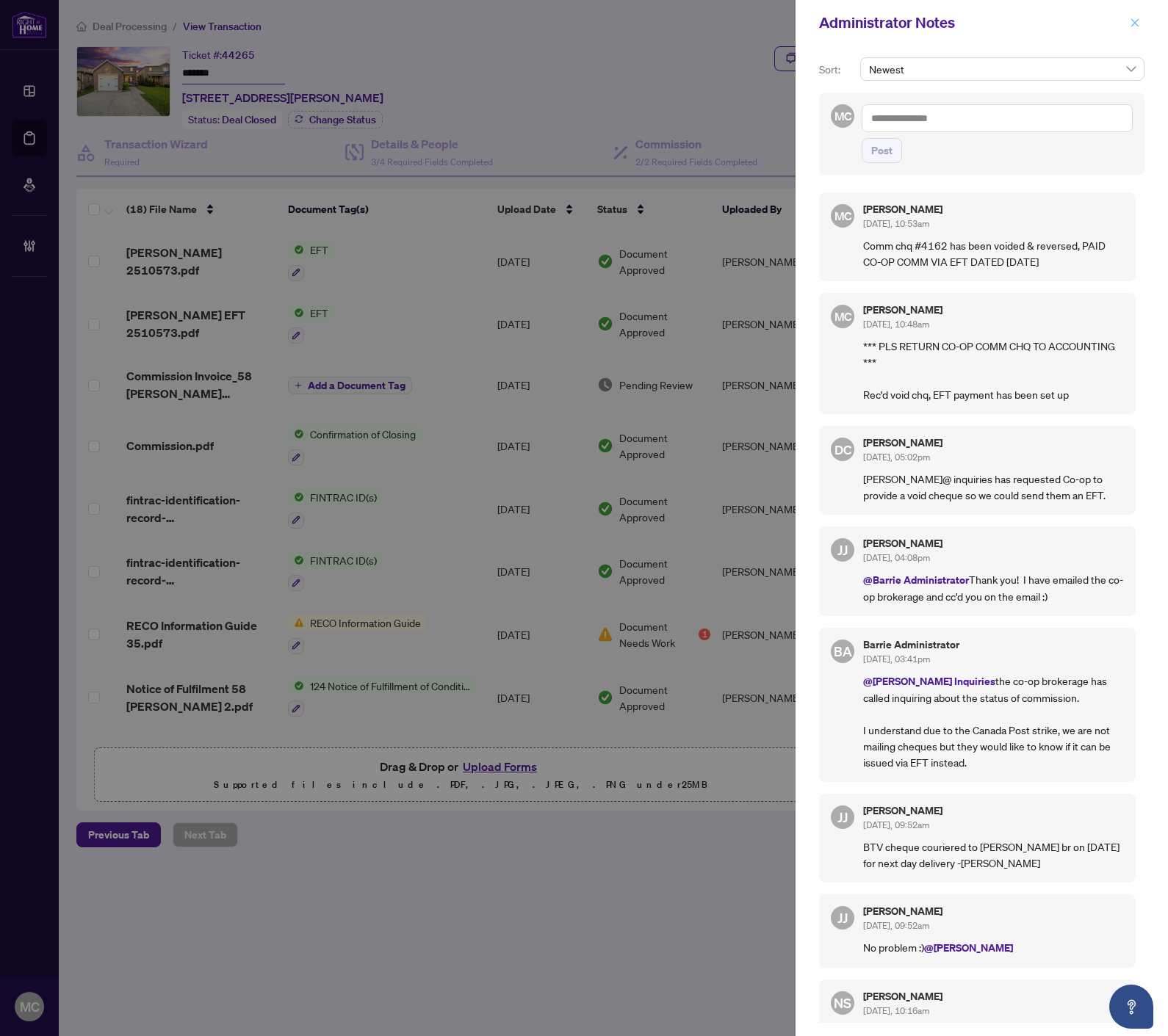
click at [933, 21] on icon "close" at bounding box center [1134, 22] width 10 height 10
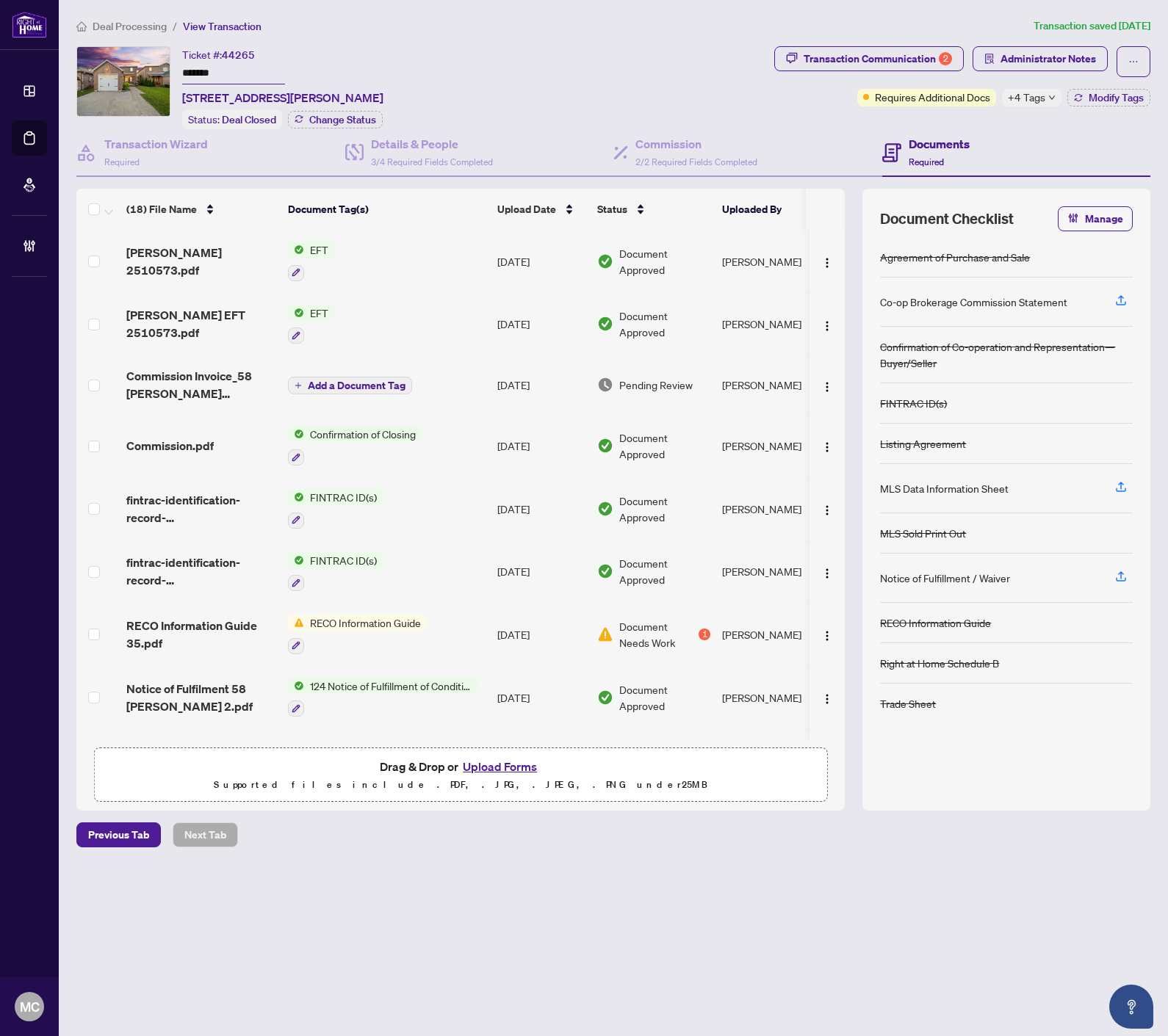
click at [933, 98] on icon "down" at bounding box center [1051, 97] width 7 height 7
click at [700, 89] on div "Ticket #: 44265 ******* 58 Delaney Cres, Barrie, Ontario L4N 7C4, Canada Status…" at bounding box center [422, 88] width 692 height 83
click at [892, 50] on div "Transaction Communication 2" at bounding box center [877, 59] width 148 height 23
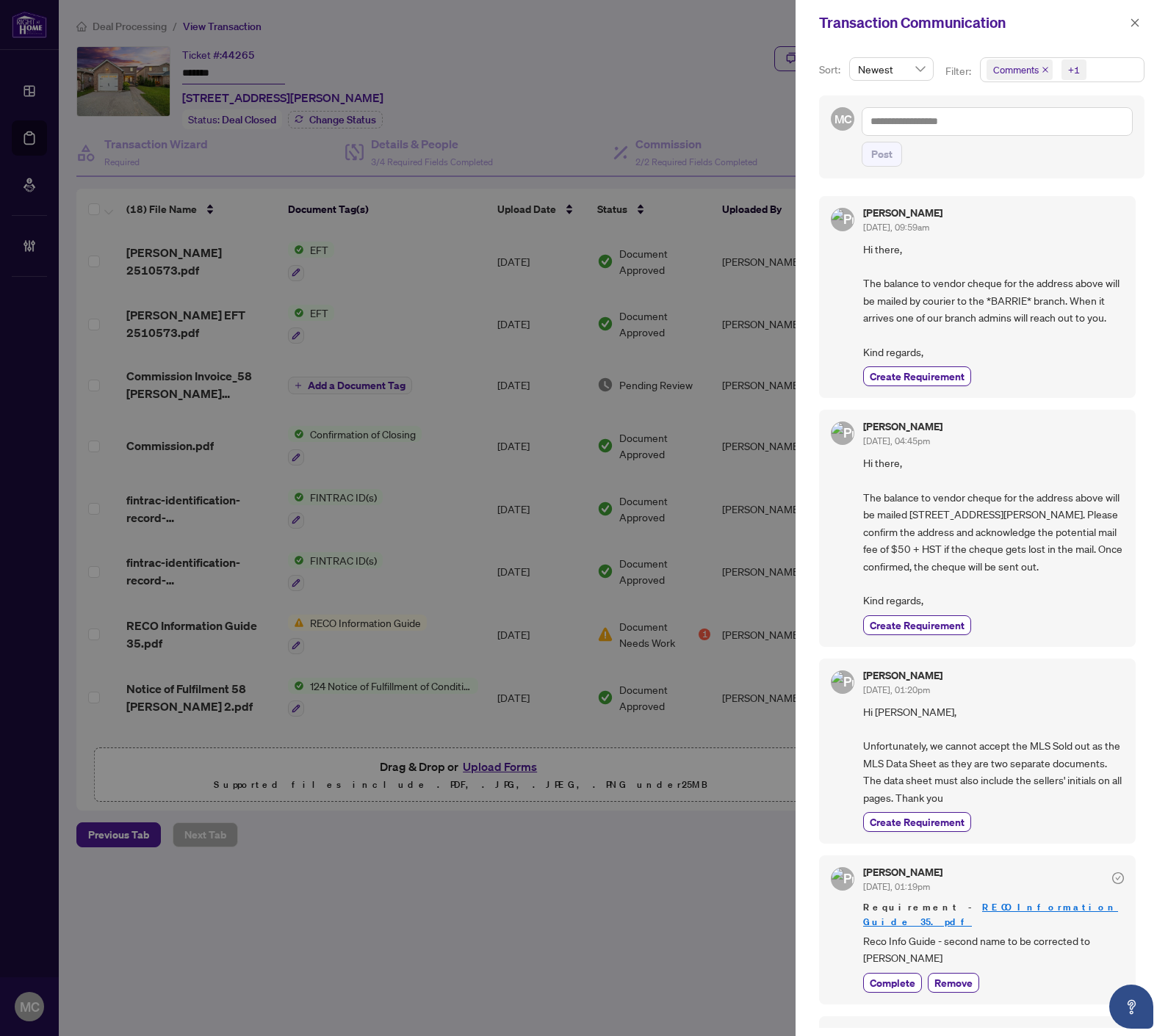
click at [933, 69] on span "Comments" at bounding box center [1015, 69] width 46 height 15
click at [933, 70] on icon "close" at bounding box center [1045, 70] width 6 height 6
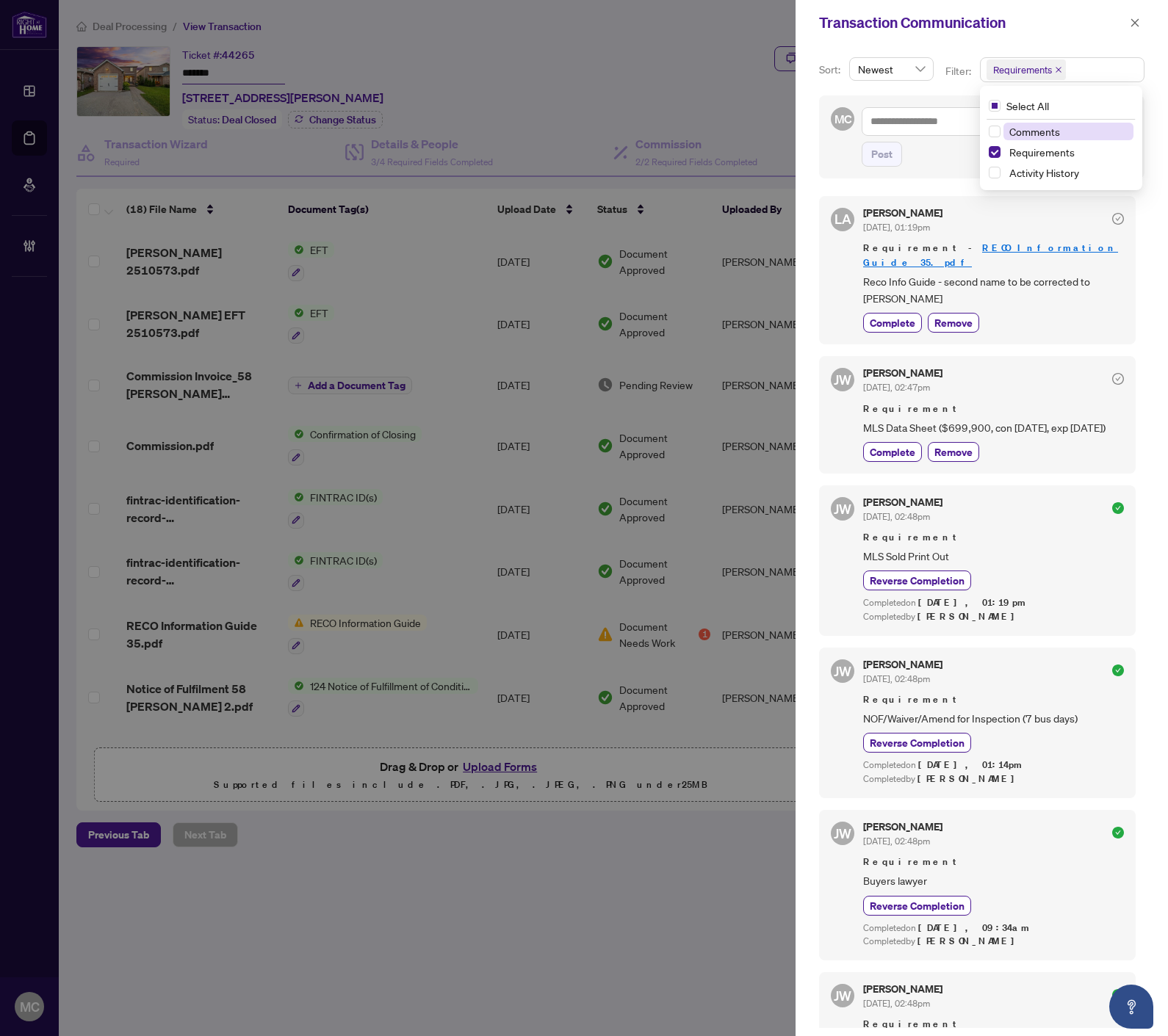
click at [933, 20] on button "button" at bounding box center [1135, 22] width 19 height 18
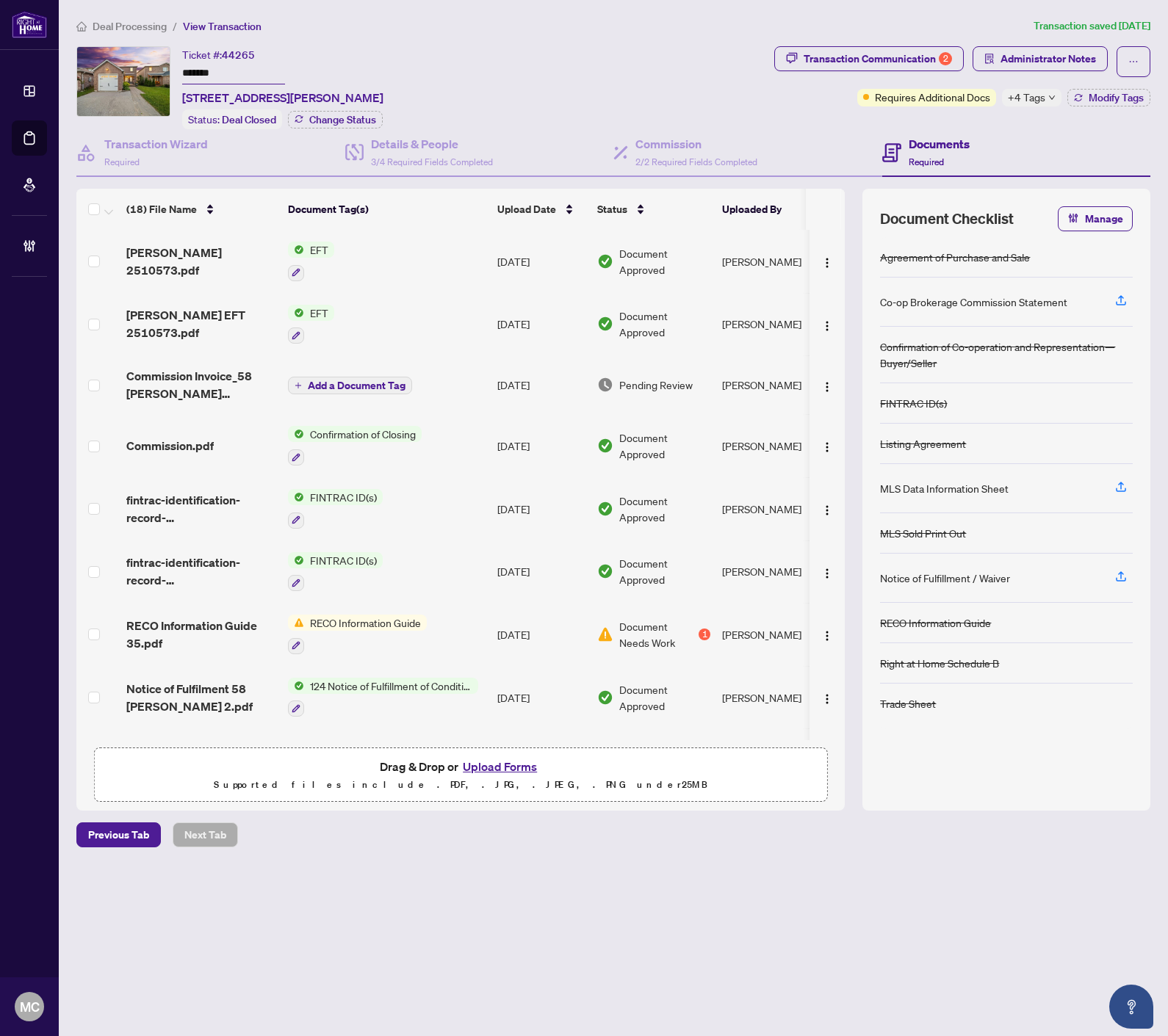
click at [933, 90] on div "+4 Tags" at bounding box center [1032, 98] width 60 height 18
click at [665, 95] on div "Ticket #: 44265 ******* 58 Delaney Cres, Barrie, Ontario L4N 7C4, Canada Status…" at bounding box center [422, 88] width 692 height 83
click at [112, 25] on span "Deal Processing" at bounding box center [130, 26] width 74 height 13
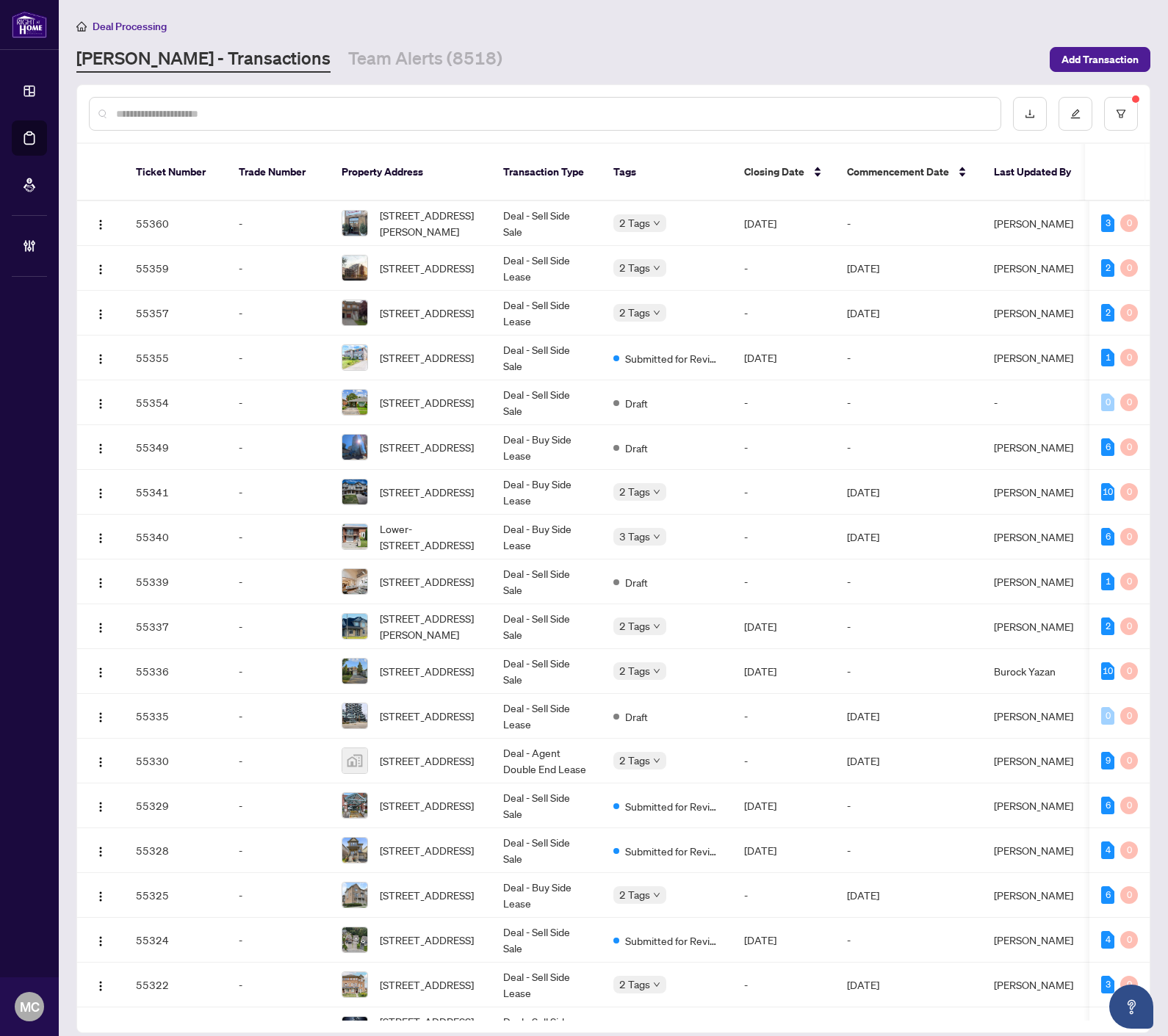
click at [239, 113] on input "text" at bounding box center [552, 113] width 873 height 16
type input "*******"
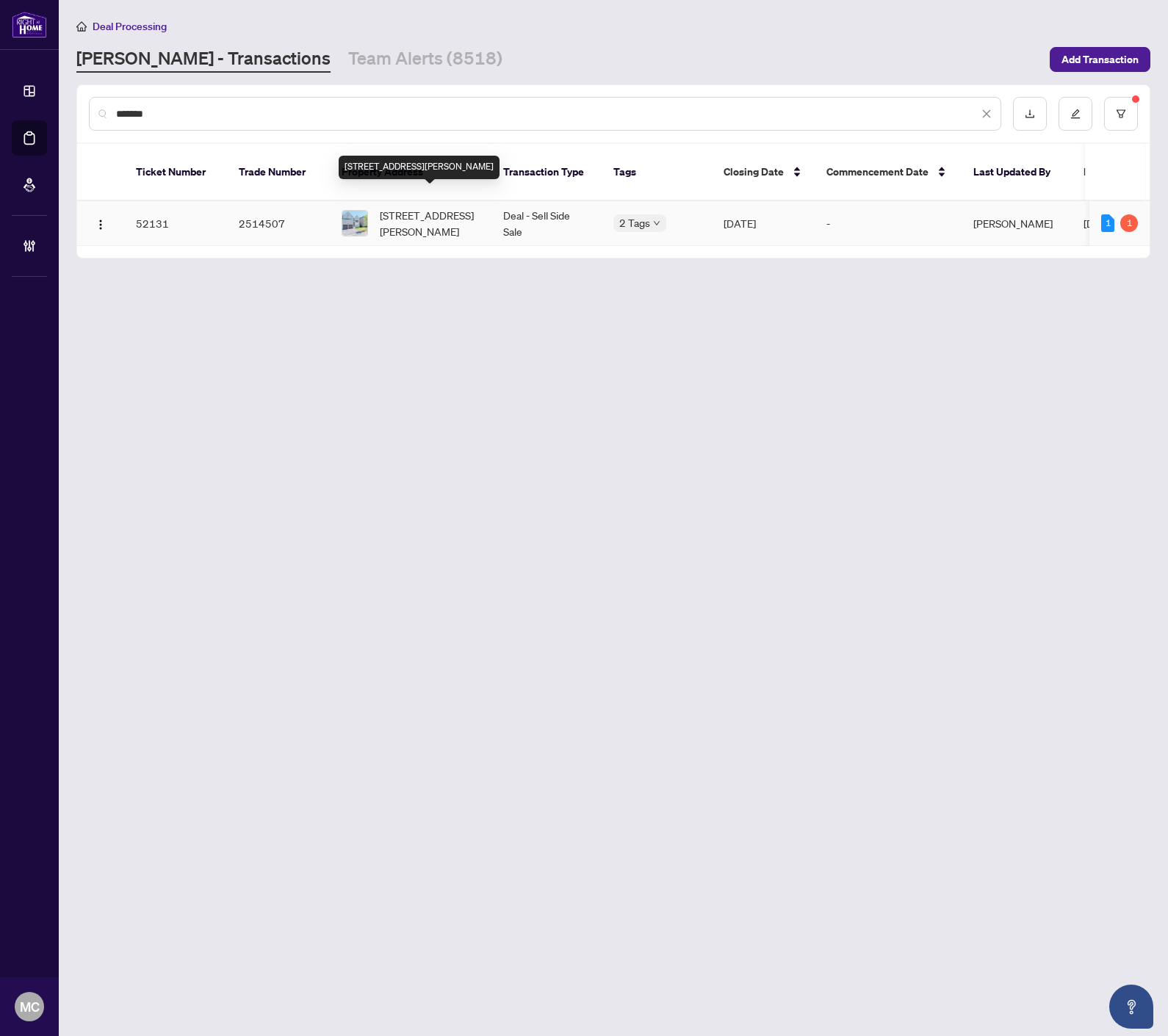
click at [455, 212] on span "41 Crellin St, Ajax, Ontario L1Z 0T7, Canada" at bounding box center [430, 223] width 100 height 33
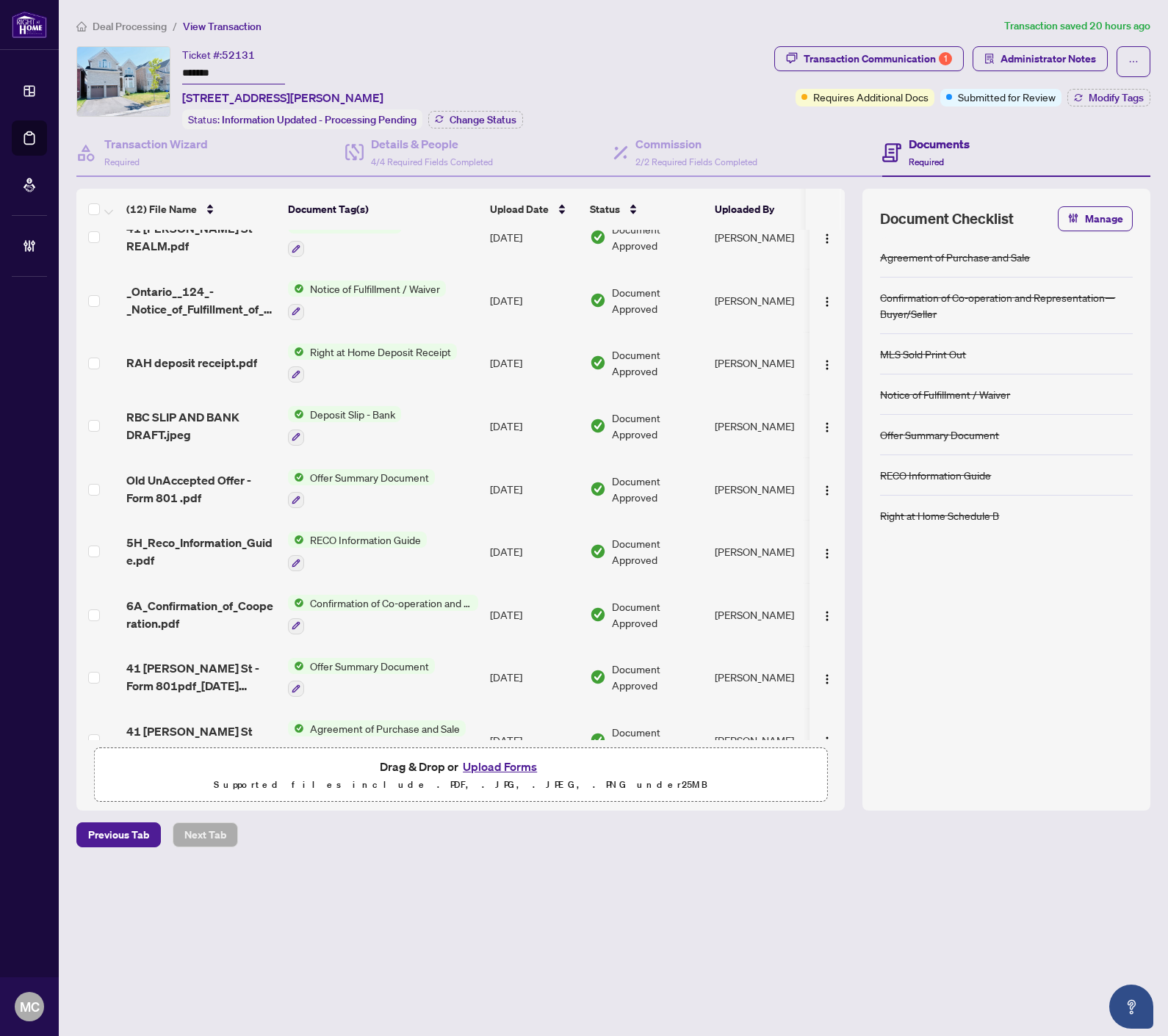
scroll to position [233, 0]
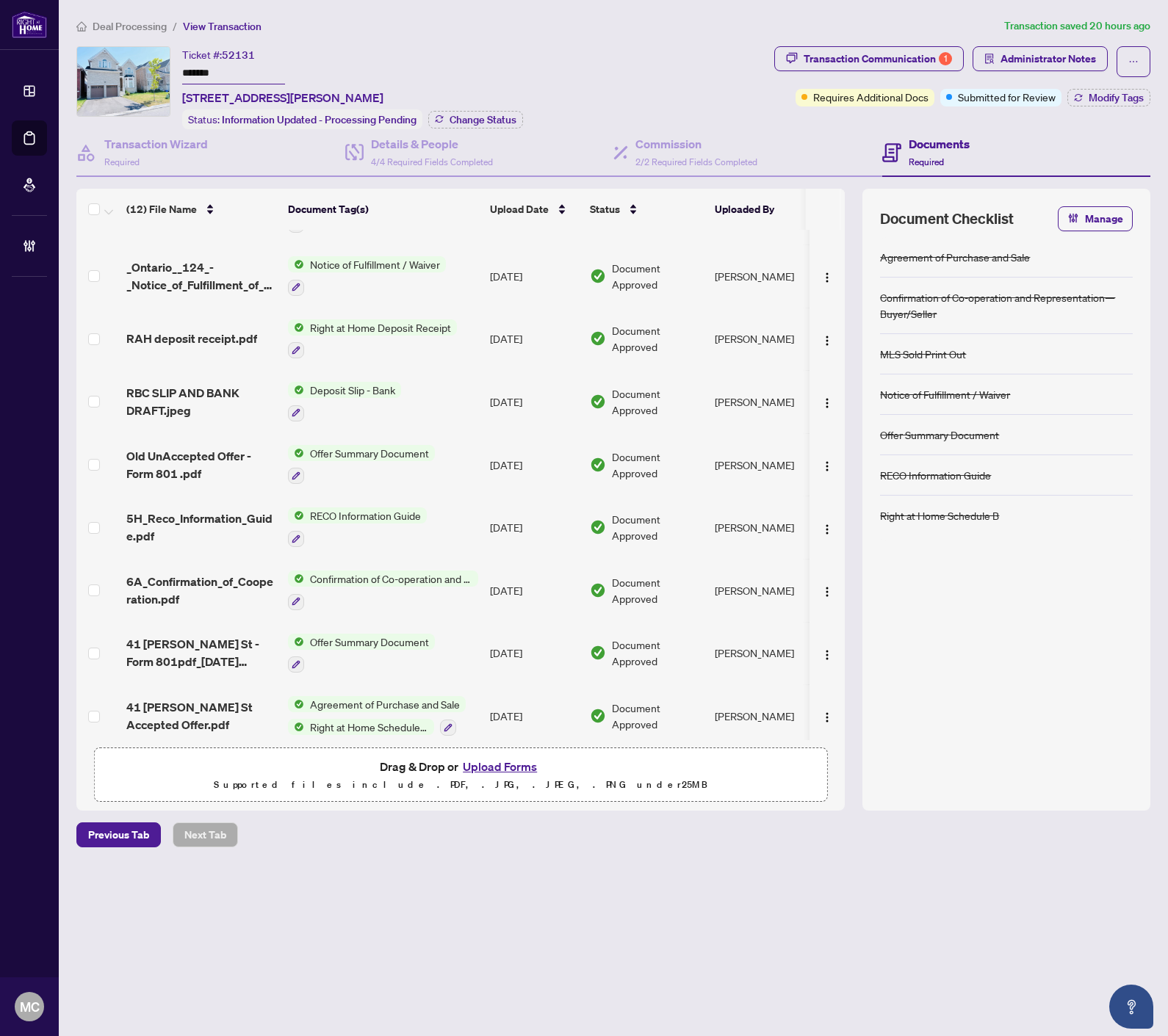
click at [185, 699] on span "41 Crellin St Accepted Offer.pdf" at bounding box center [201, 715] width 150 height 35
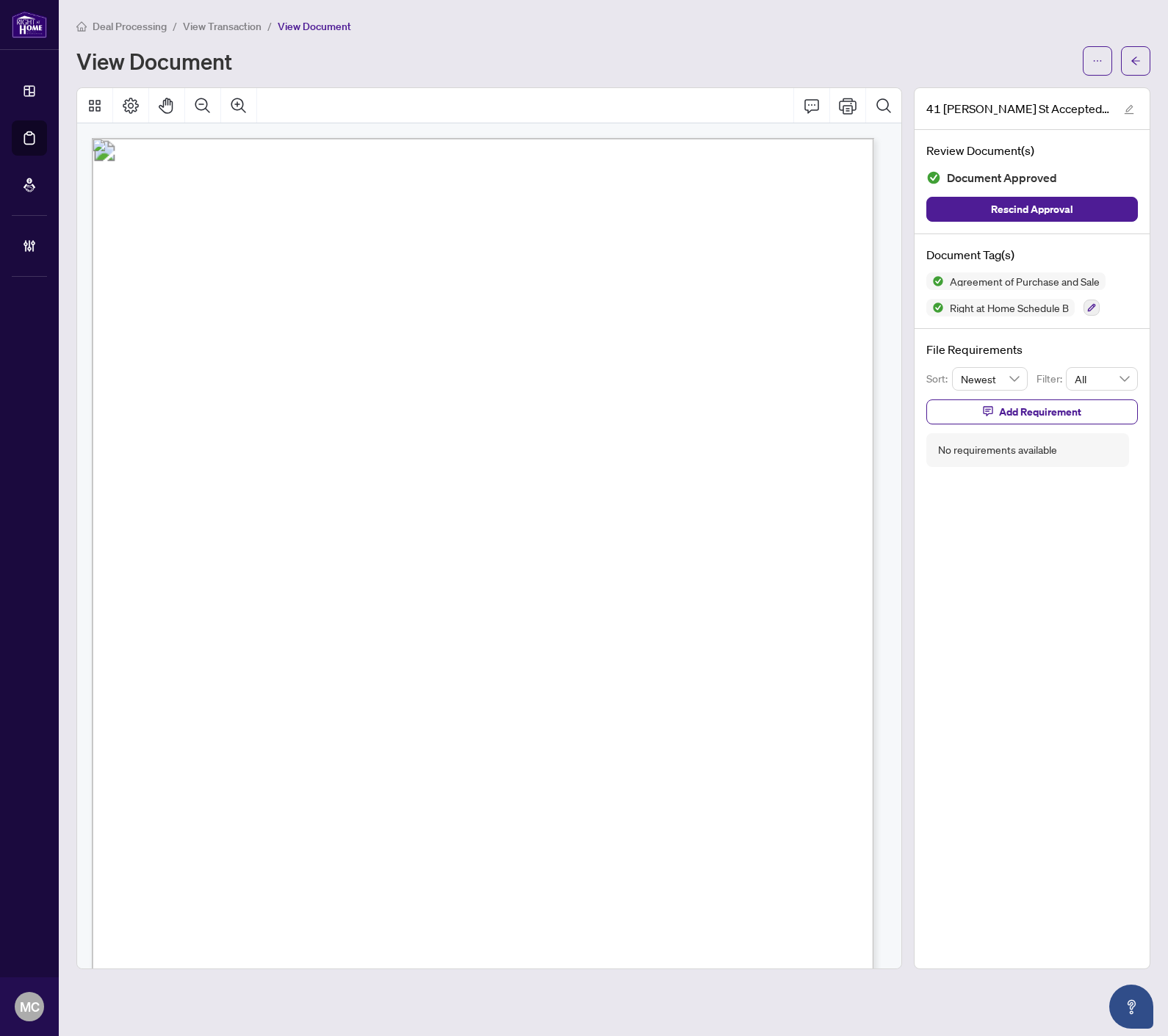
click at [735, 50] on div "View Document" at bounding box center [575, 60] width 997 height 23
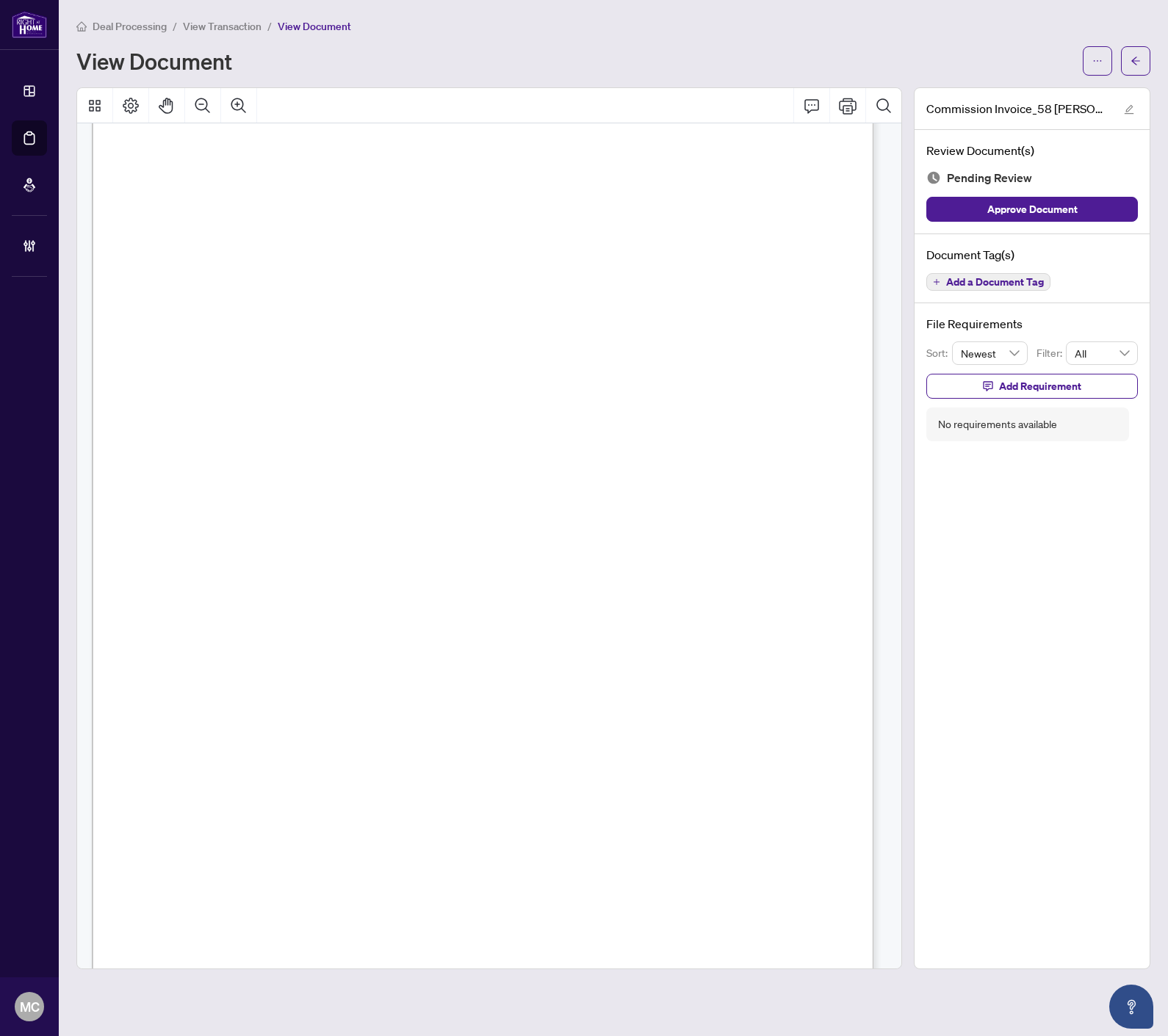
scroll to position [163, 0]
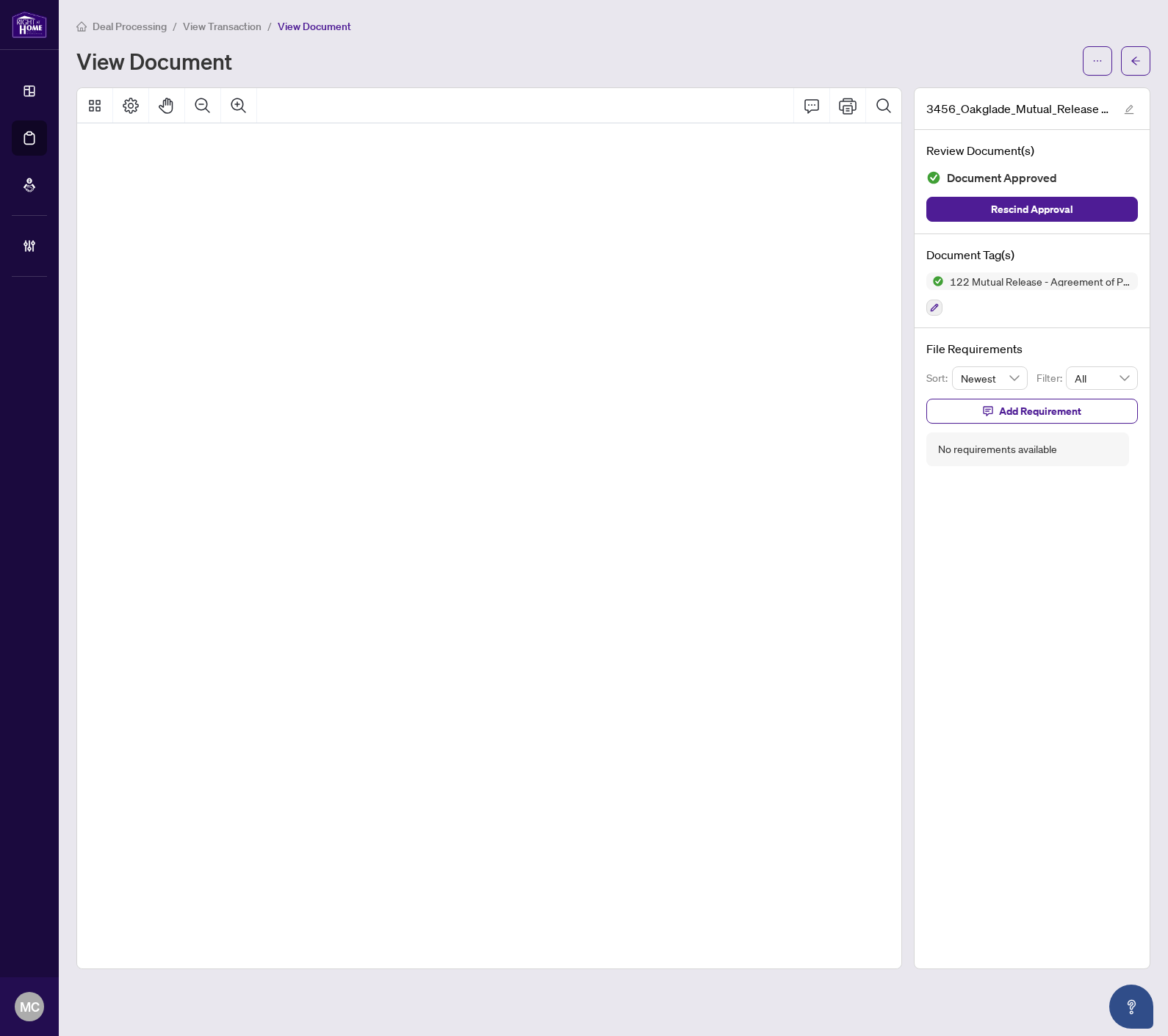
scroll to position [604, 143]
click at [1127, 59] on button "button" at bounding box center [1135, 61] width 29 height 29
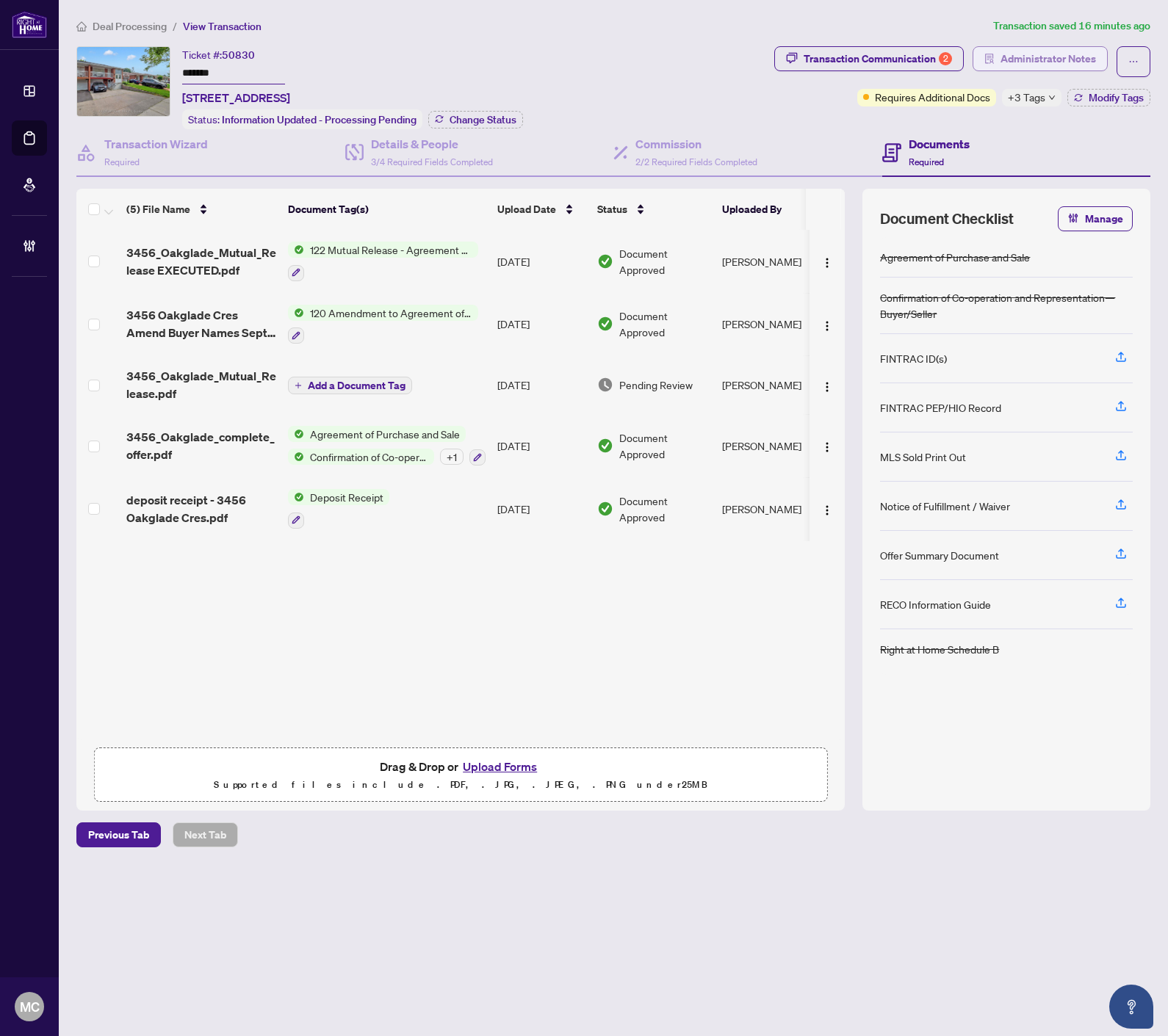
click at [1003, 62] on span "Administrator Notes" at bounding box center [1048, 59] width 95 height 23
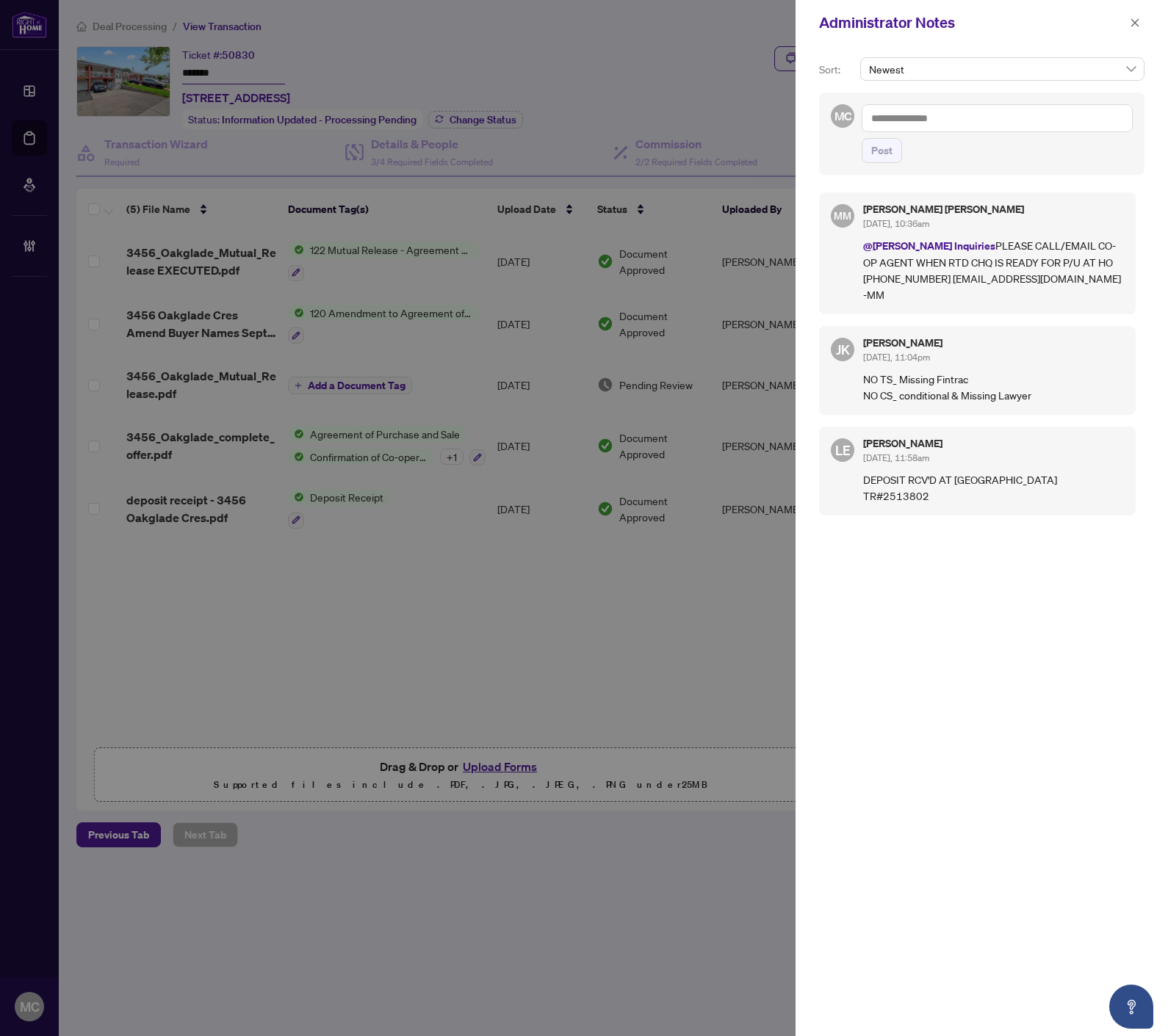
click at [1133, 23] on icon "close" at bounding box center [1135, 22] width 8 height 8
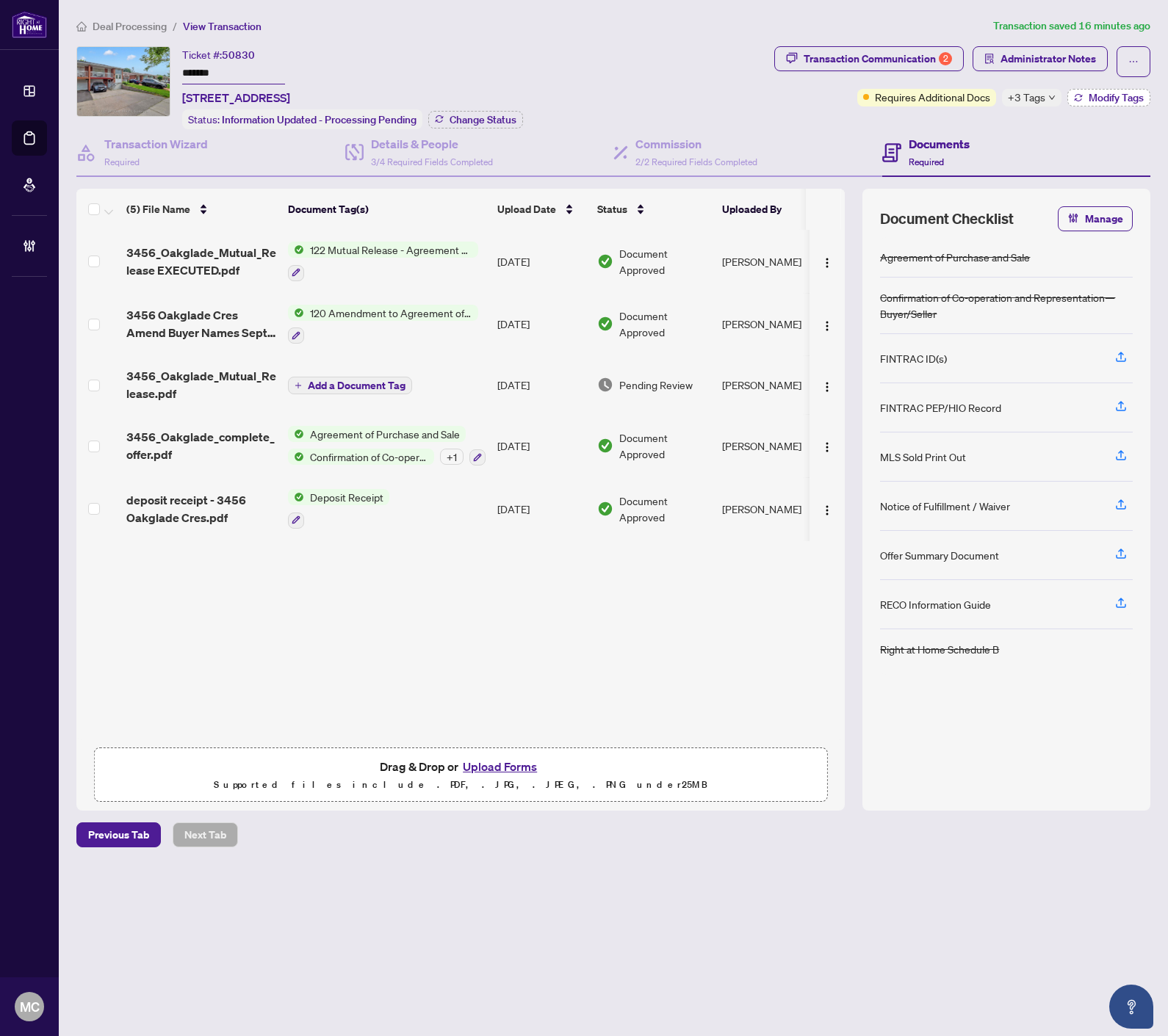
click at [1077, 97] on icon "button" at bounding box center [1077, 97] width 9 height 9
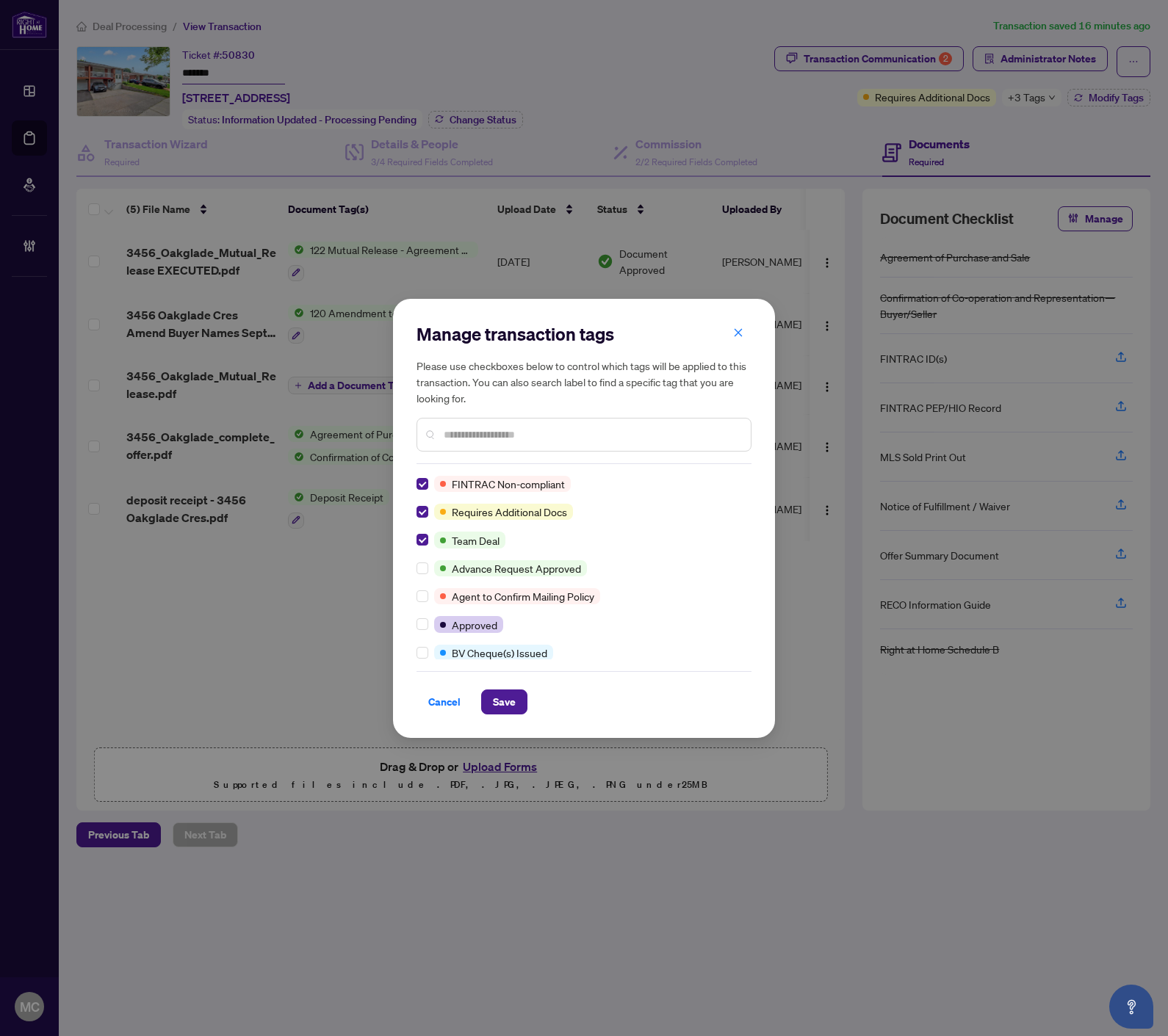
click at [570, 427] on input "text" at bounding box center [591, 434] width 295 height 16
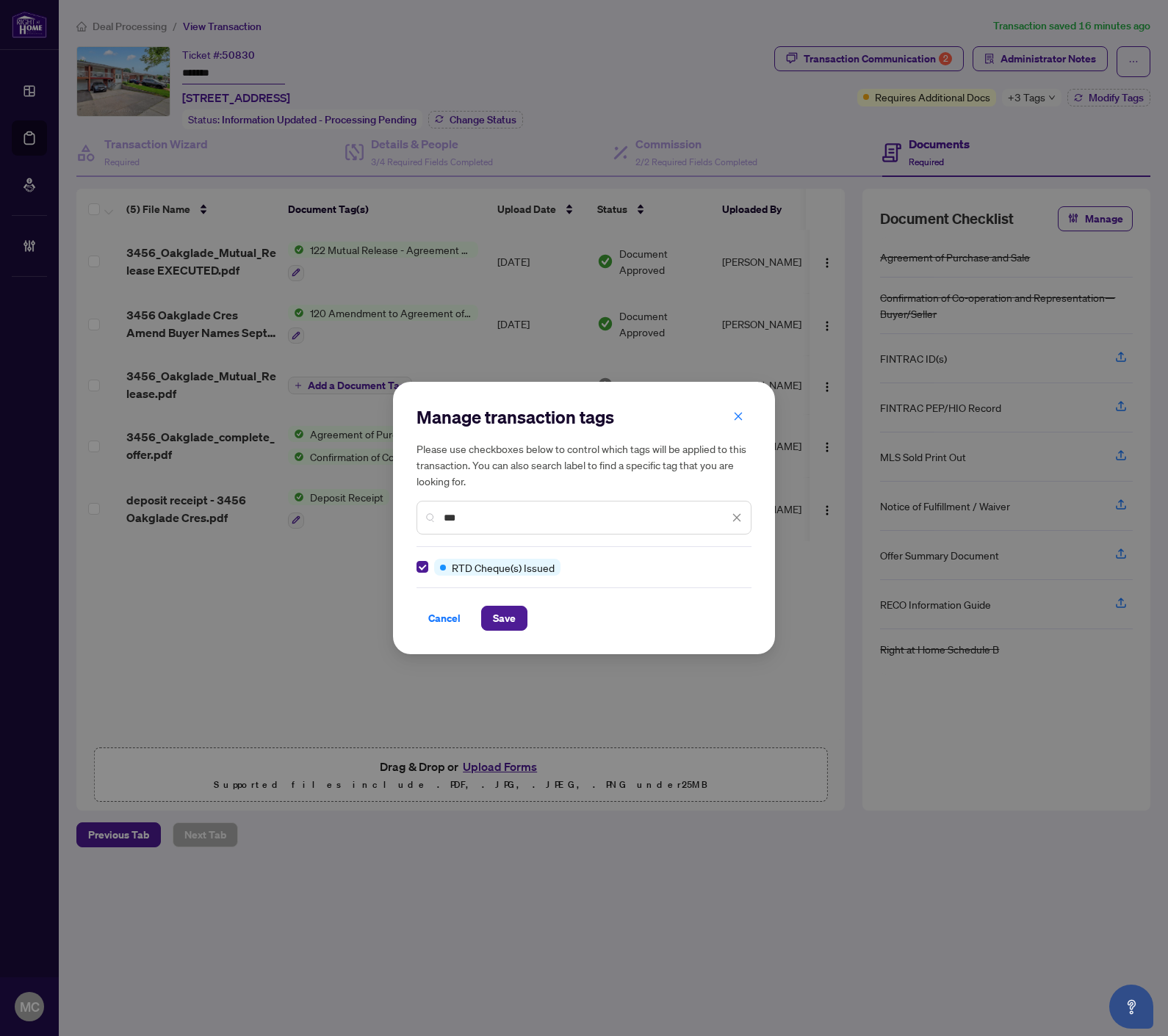
drag, startPoint x: 467, startPoint y: 515, endPoint x: 319, endPoint y: 492, distance: 149.8
click at [319, 492] on div "Manage transaction tags Please use checkboxes below to control which tags will …" at bounding box center [584, 518] width 1168 height 1036
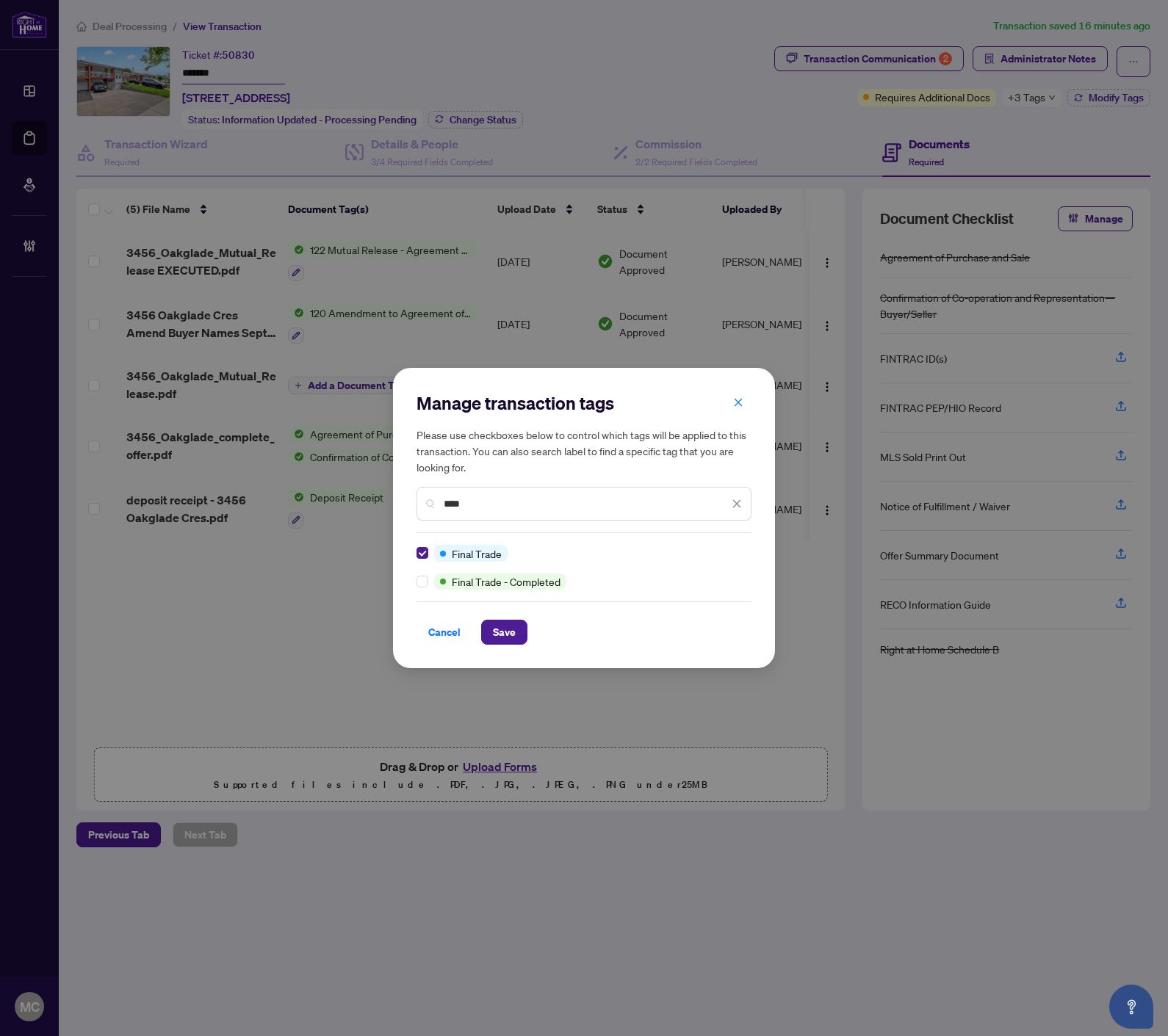
drag, startPoint x: 514, startPoint y: 511, endPoint x: 336, endPoint y: 481, distance: 180.5
click at [336, 481] on div "Manage transaction tags Please use checkboxes below to control which tags will …" at bounding box center [584, 518] width 1168 height 1036
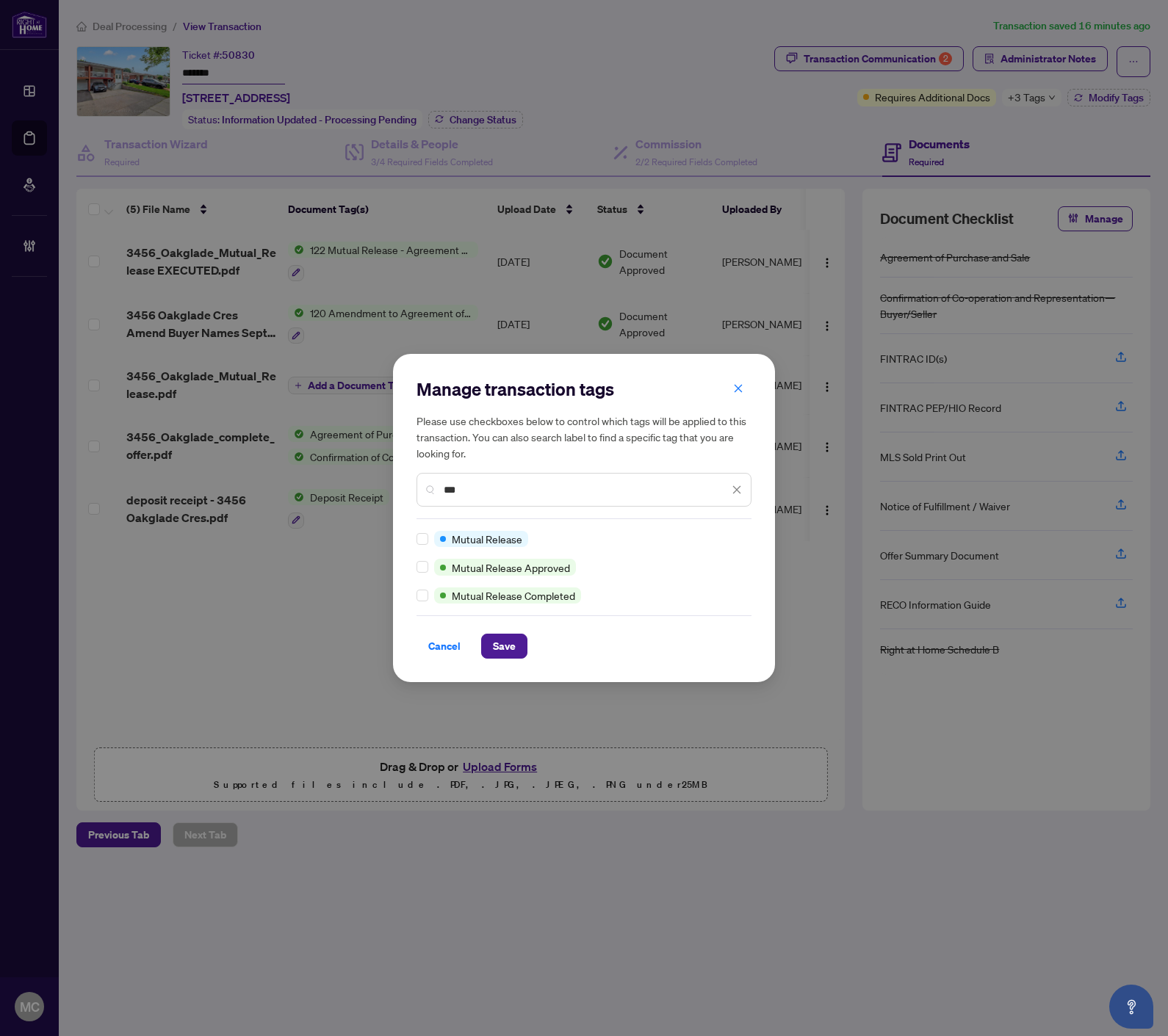
type input "***"
click at [514, 643] on span "Save" at bounding box center [503, 646] width 22 height 23
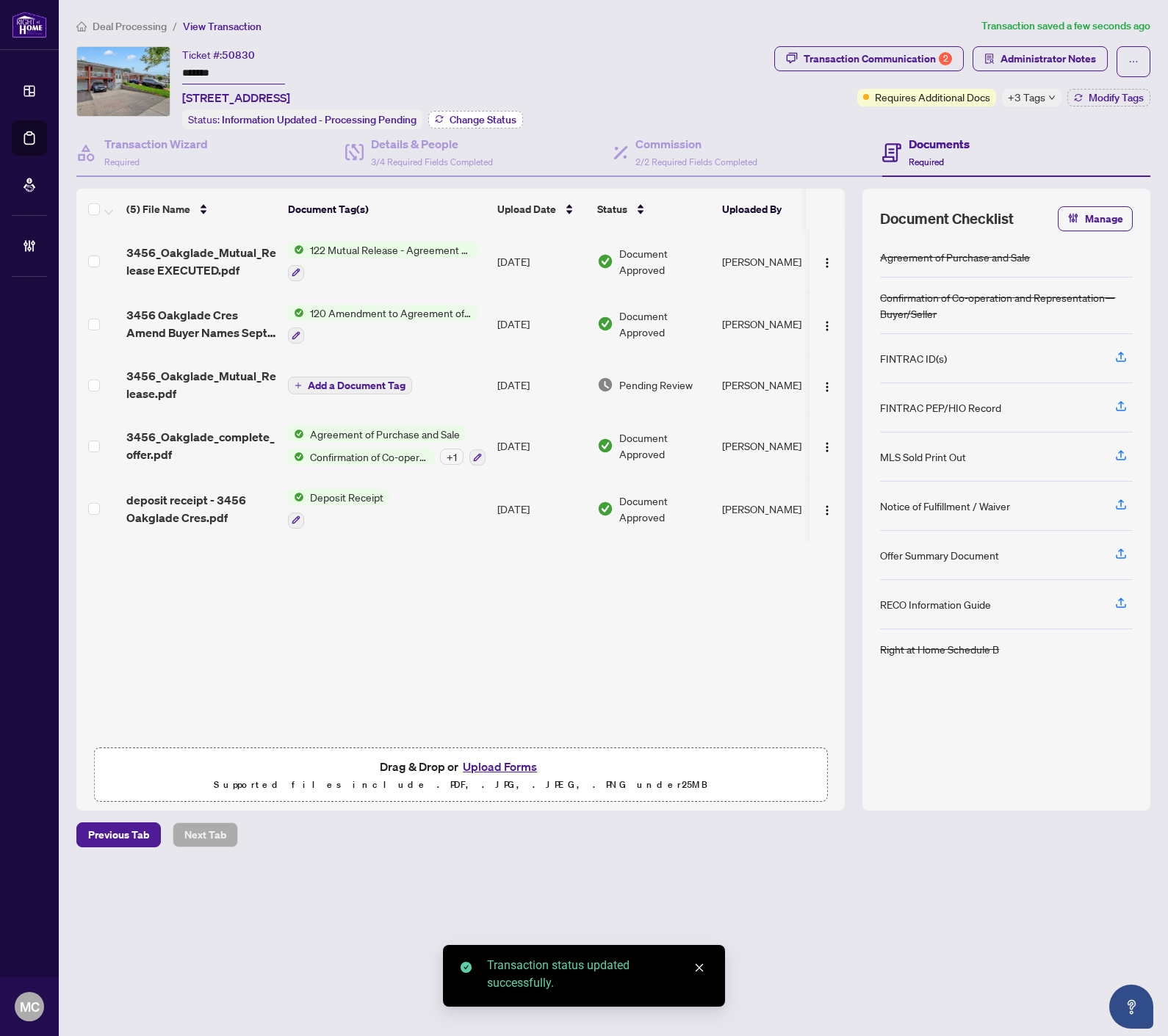
click at [486, 116] on span "Change Status" at bounding box center [482, 119] width 67 height 10
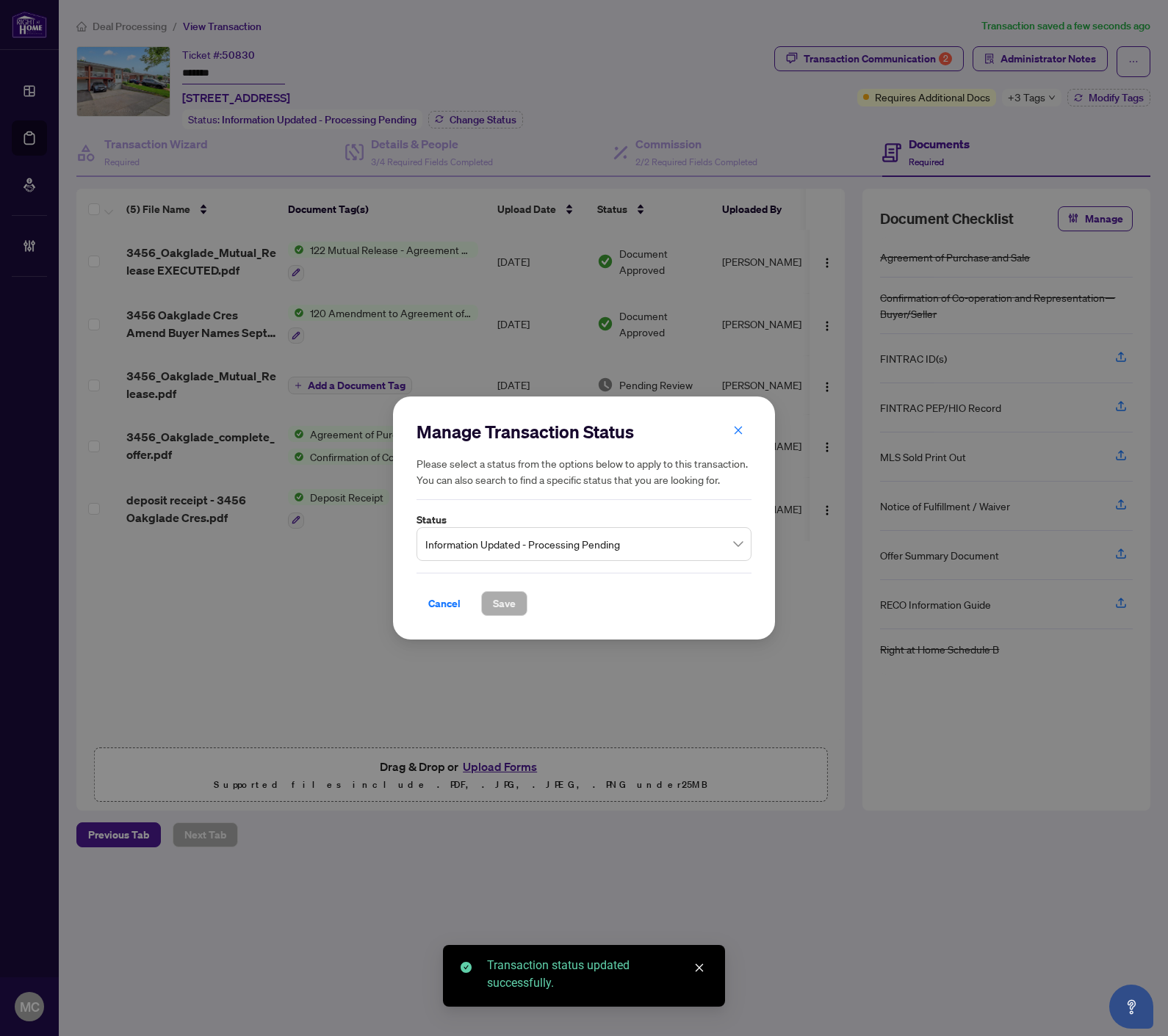
click at [487, 548] on span "Information Updated - Processing Pending" at bounding box center [583, 544] width 317 height 28
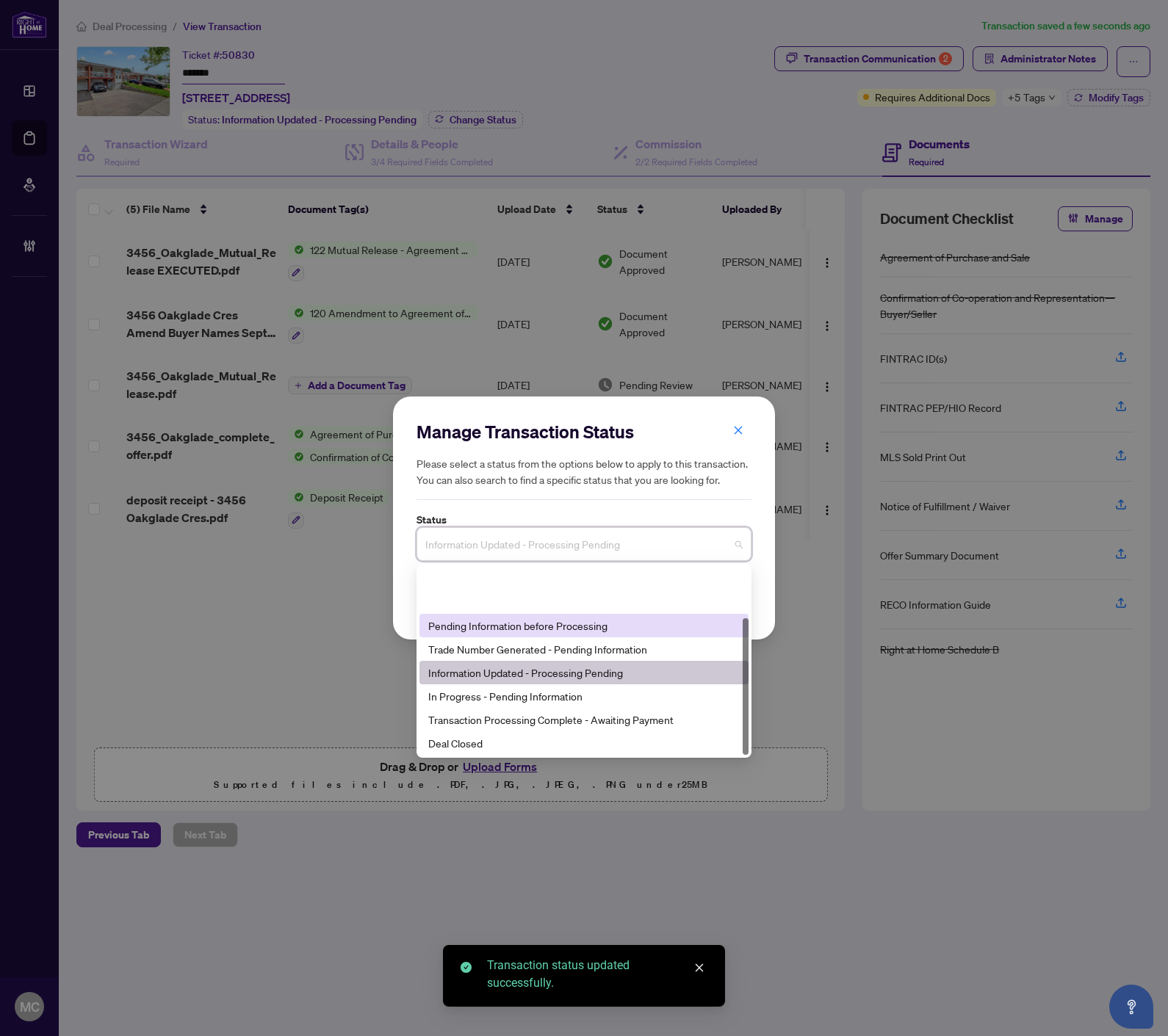
scroll to position [70, 0]
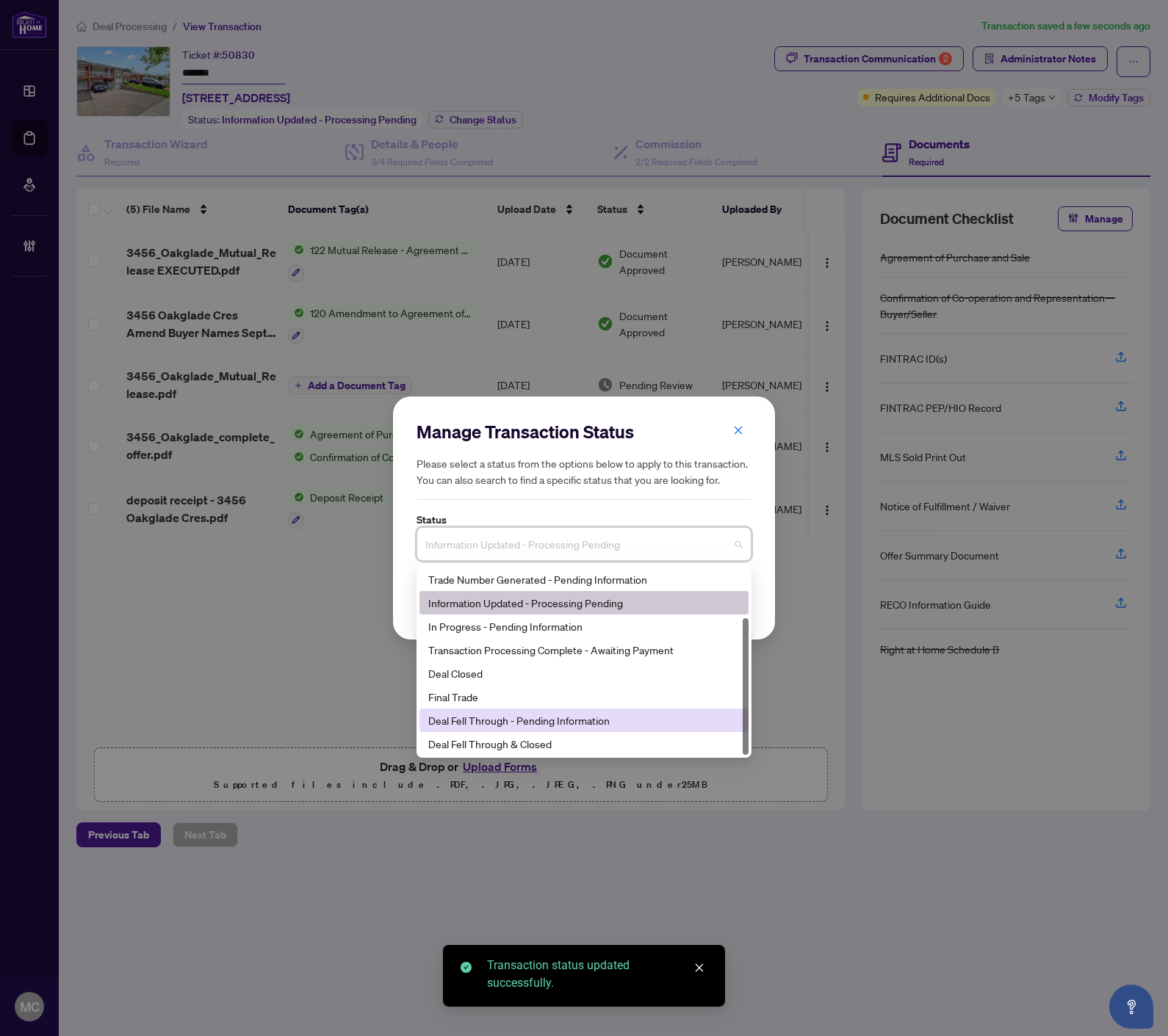
click at [534, 727] on div "Deal Fell Through - Pending Information" at bounding box center [583, 720] width 311 height 16
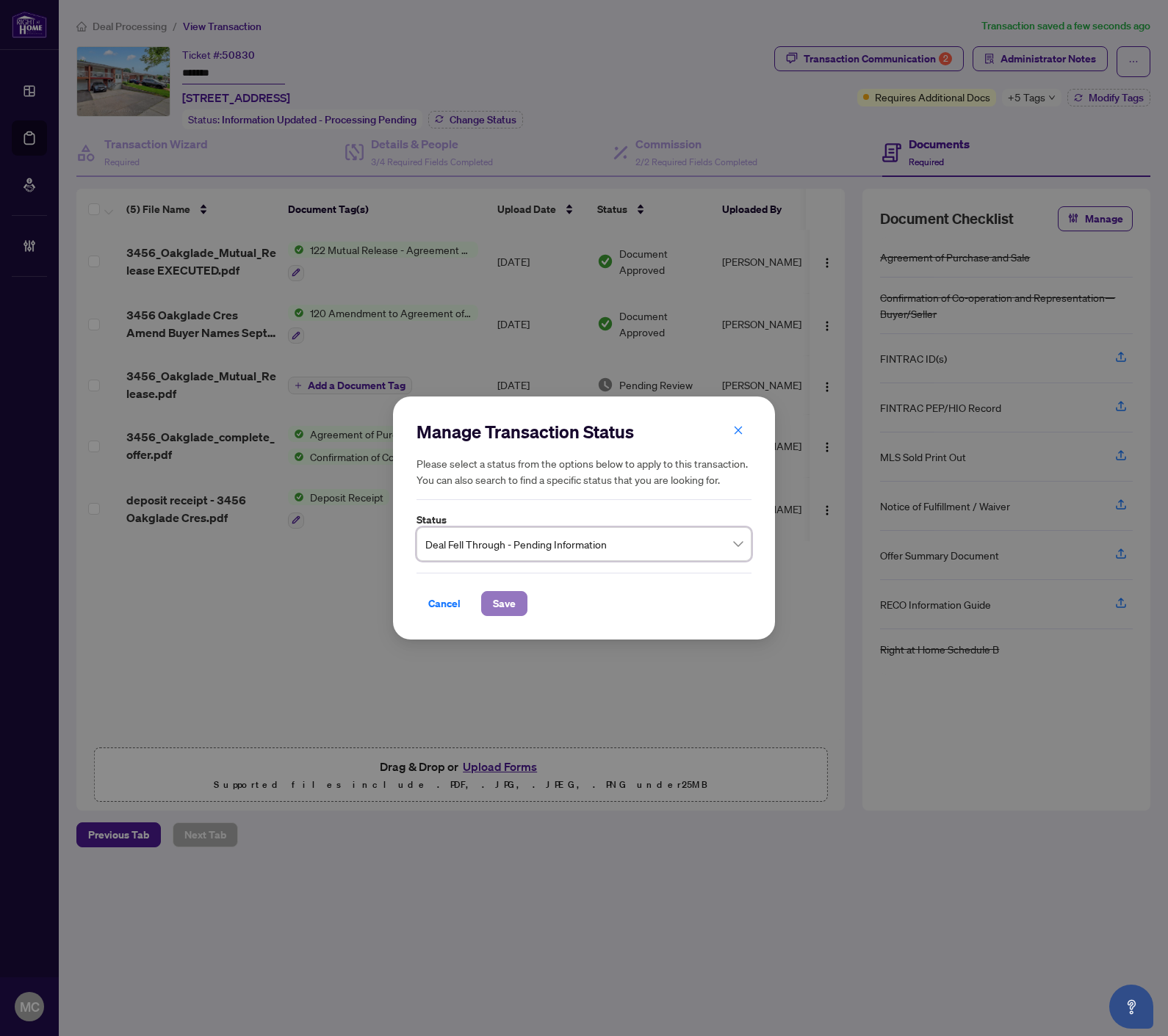
click at [516, 596] on button "Save" at bounding box center [504, 603] width 47 height 25
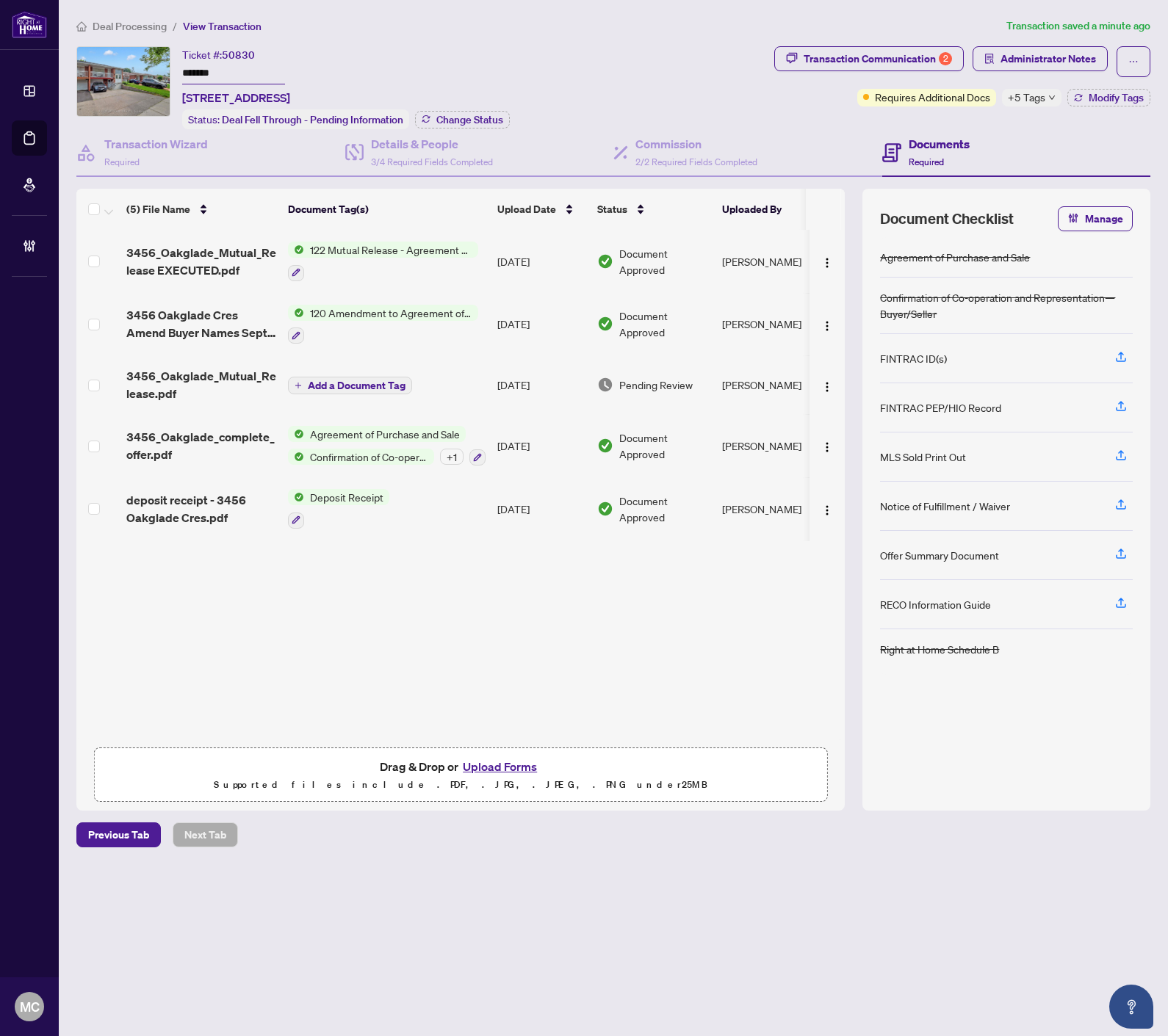
click at [127, 26] on span "Deal Processing" at bounding box center [130, 26] width 74 height 13
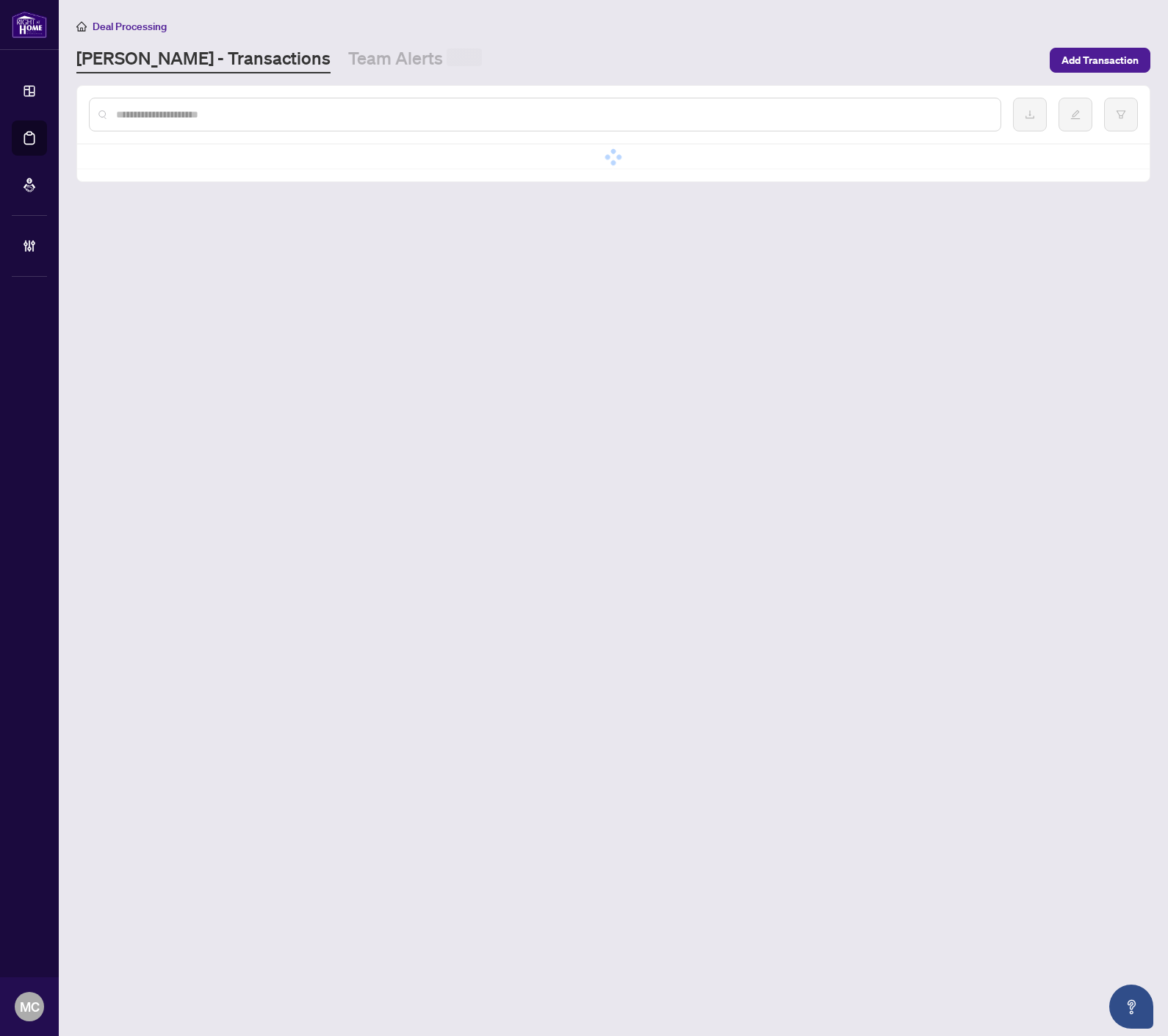
click at [442, 123] on div at bounding box center [545, 115] width 912 height 34
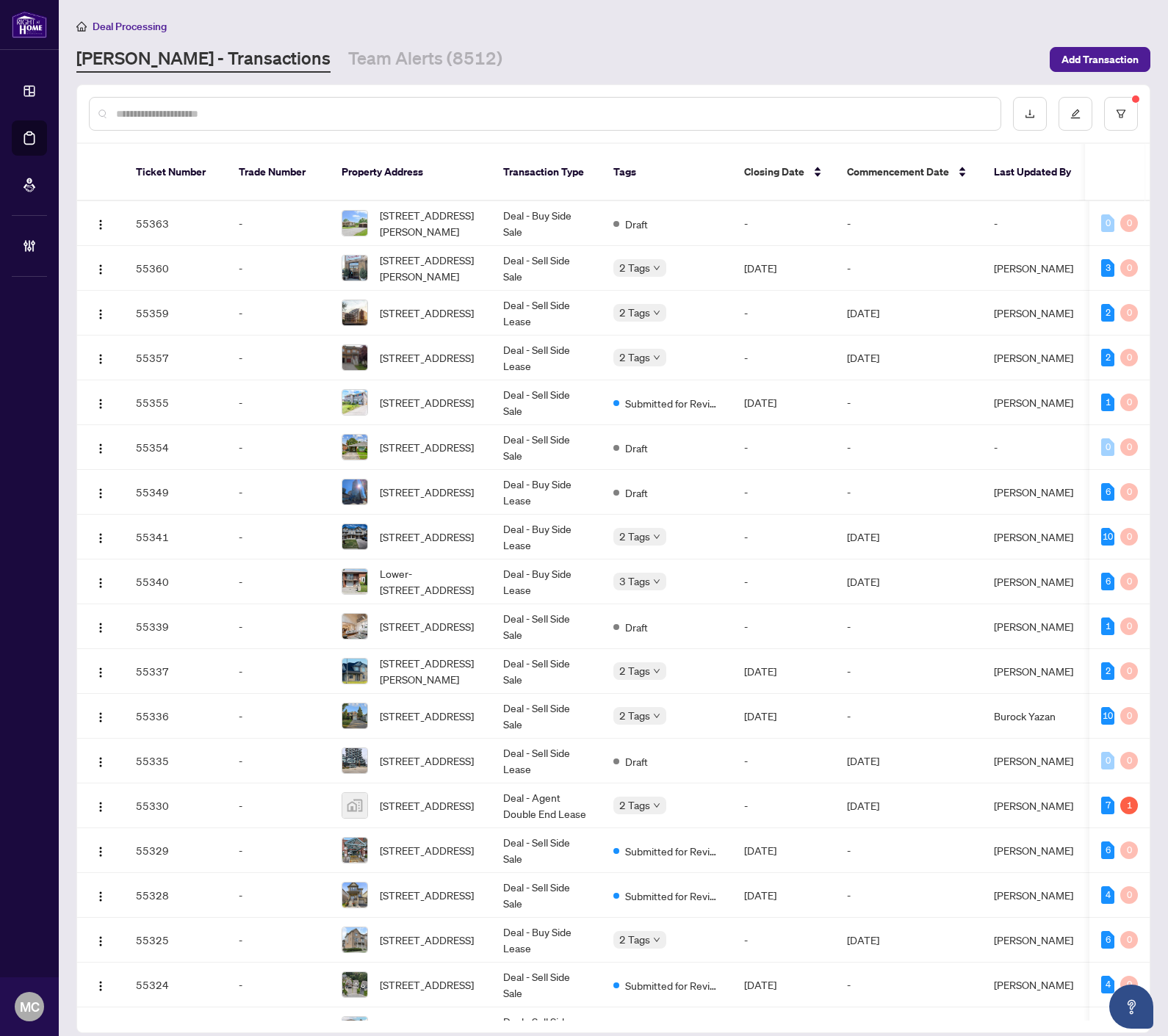
click at [385, 107] on input "text" at bounding box center [552, 113] width 873 height 16
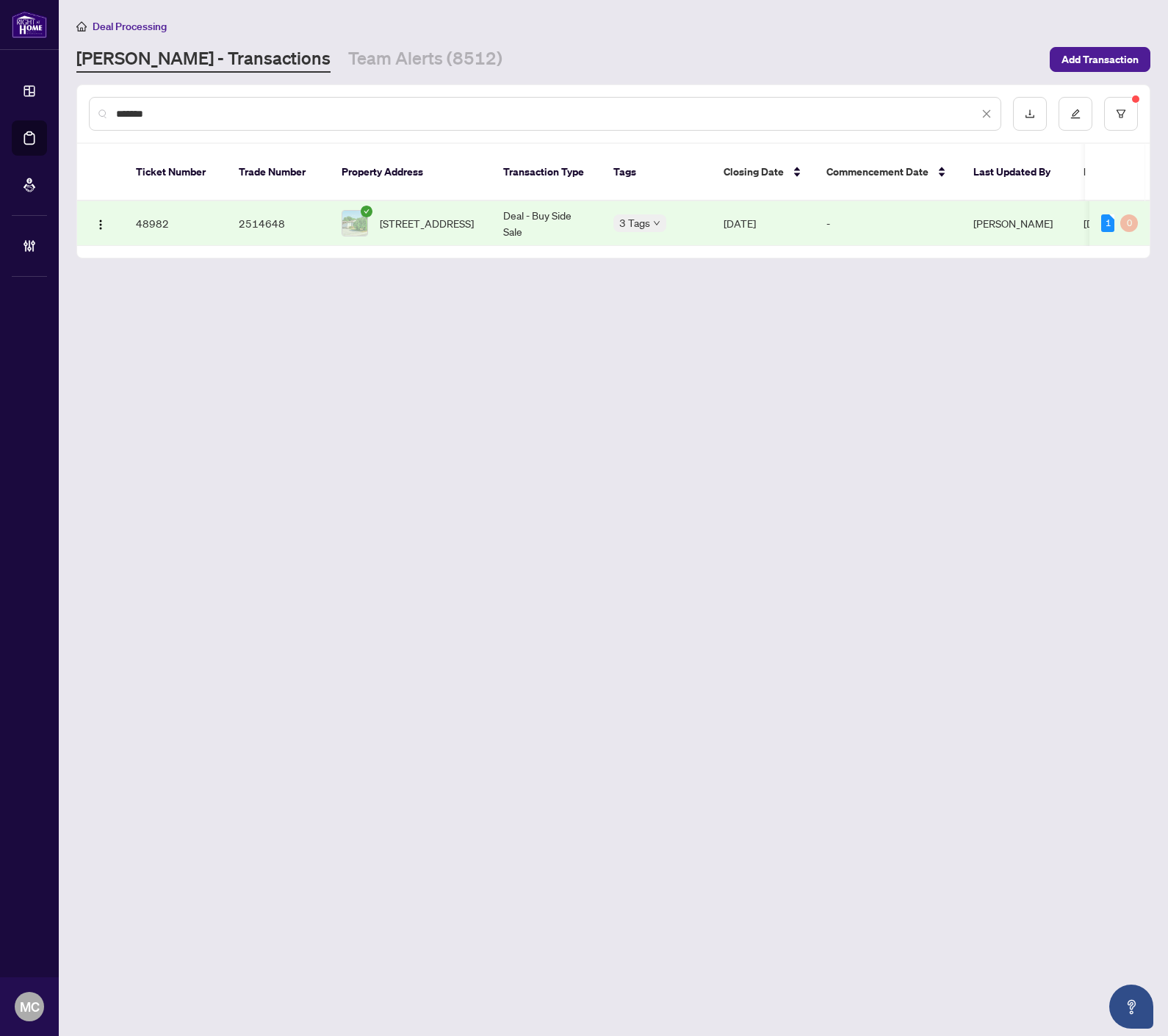
type input "*******"
click at [412, 217] on span "[STREET_ADDRESS]" at bounding box center [427, 223] width 94 height 16
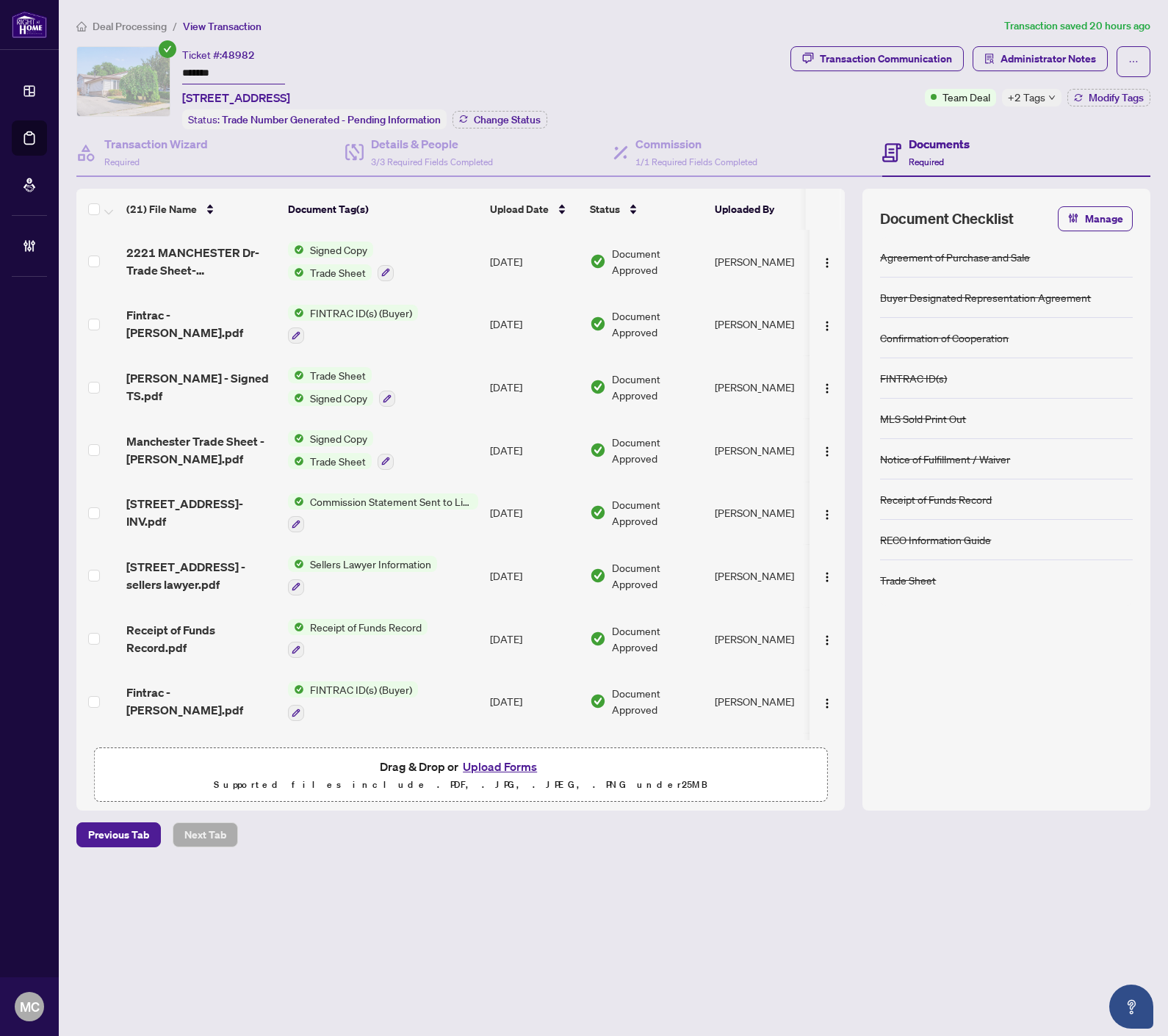
drag, startPoint x: 1034, startPoint y: 103, endPoint x: 944, endPoint y: 109, distance: 90.2
click at [1034, 103] on span "+2 Tags" at bounding box center [1026, 98] width 37 height 17
click at [838, 95] on div "Transaction Communication Administrator Notes Team Deal +2 Tags Modify Tags" at bounding box center [970, 77] width 360 height 60
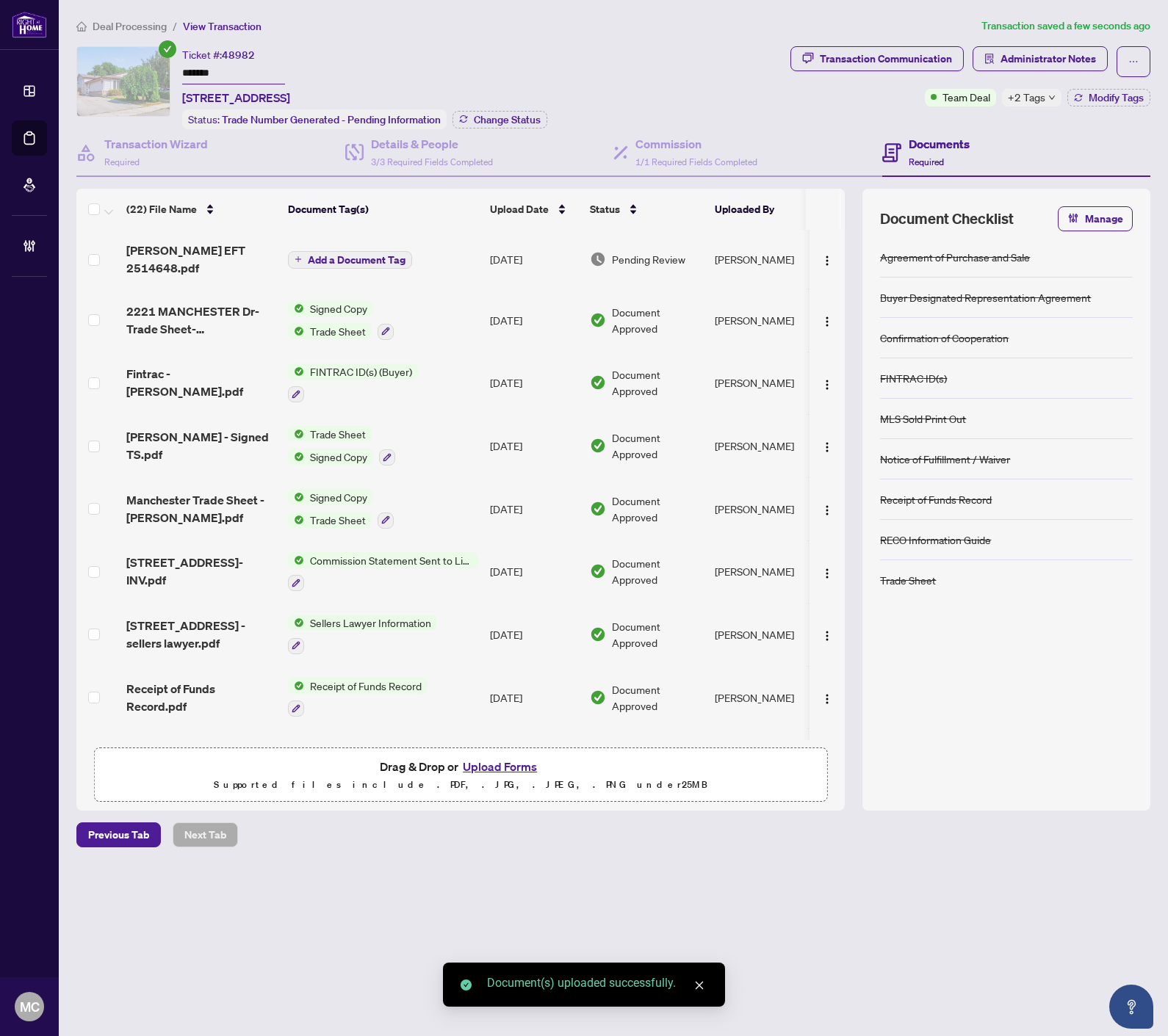
click at [354, 255] on span "Add a Document Tag" at bounding box center [357, 260] width 98 height 10
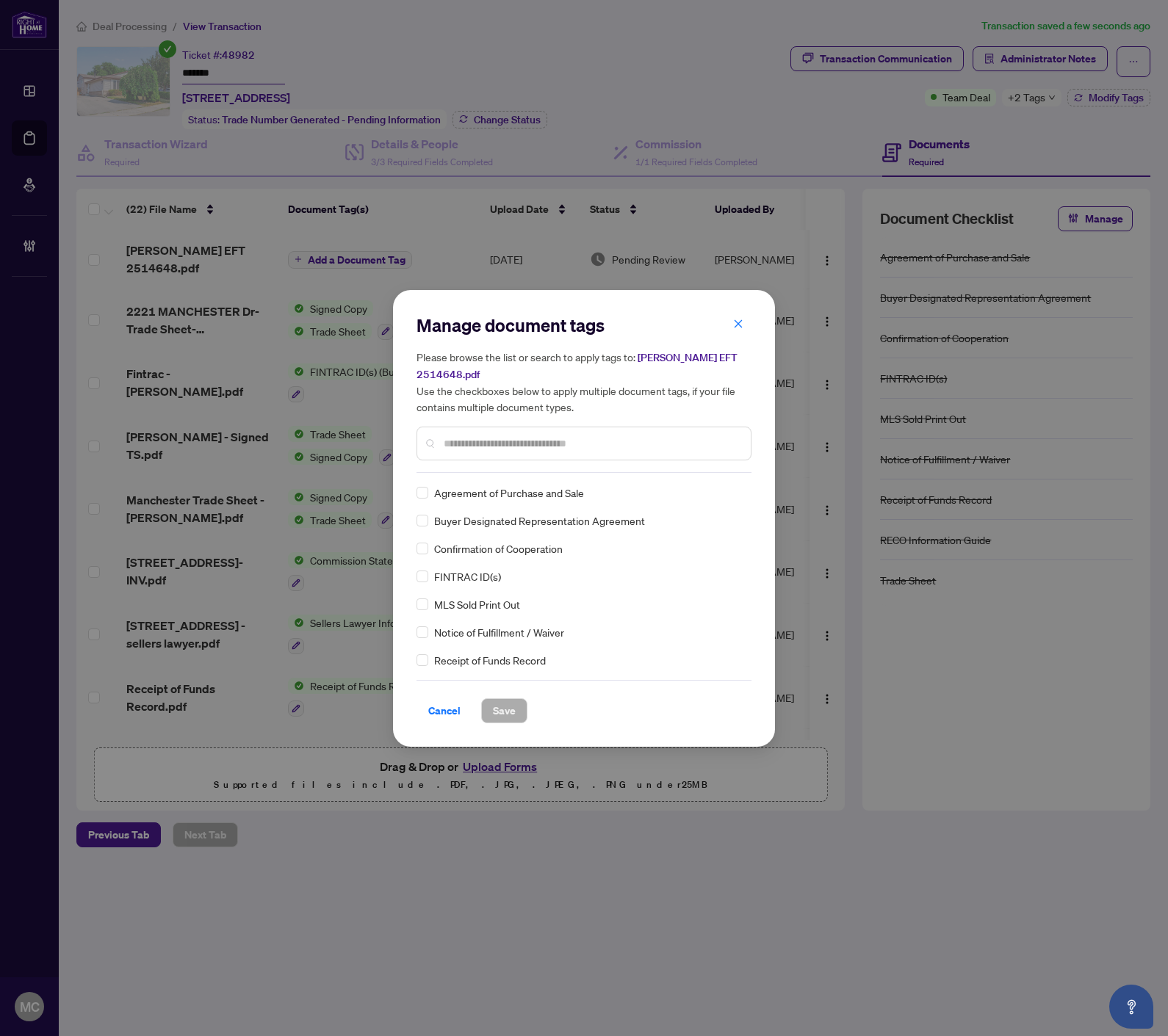
click at [617, 436] on input "text" at bounding box center [591, 444] width 295 height 16
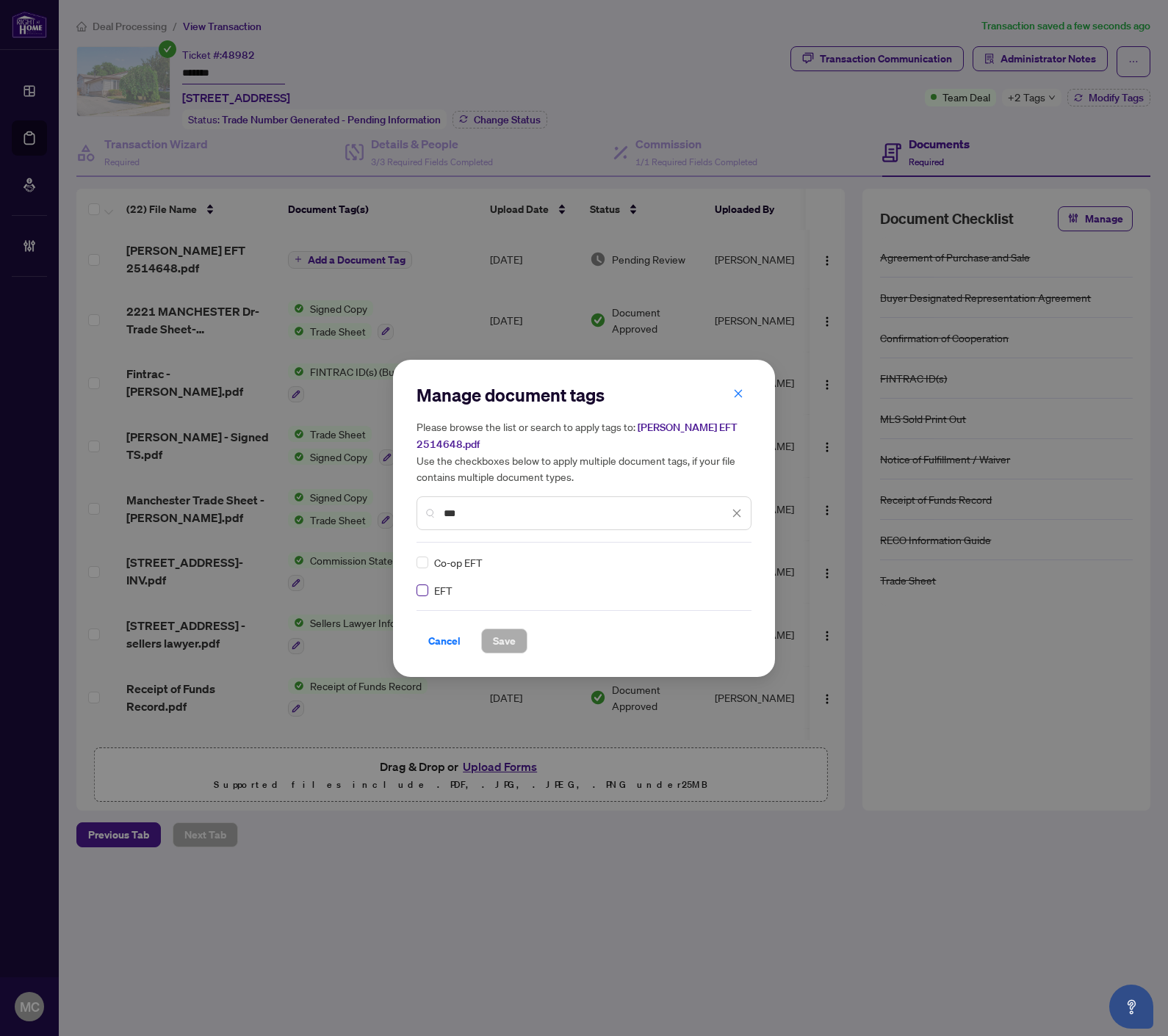
type input "***"
click at [726, 555] on img at bounding box center [720, 562] width 15 height 15
drag, startPoint x: 690, startPoint y: 624, endPoint x: 507, endPoint y: 655, distance: 185.6
click at [689, 624] on div "Approved" at bounding box center [683, 624] width 94 height 16
click at [492, 637] on span "Save" at bounding box center [503, 641] width 22 height 23
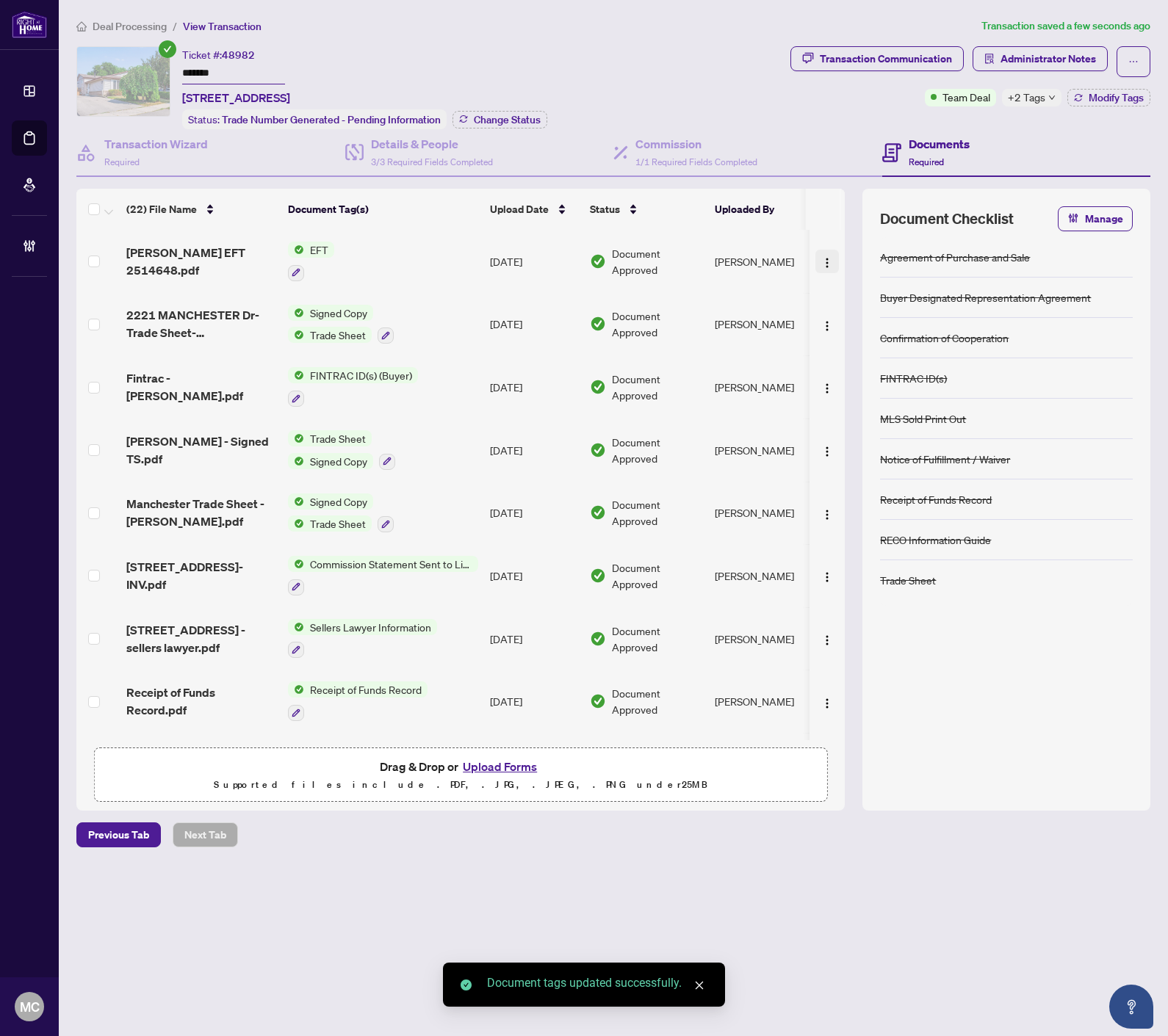
click at [824, 257] on img "button" at bounding box center [827, 262] width 12 height 12
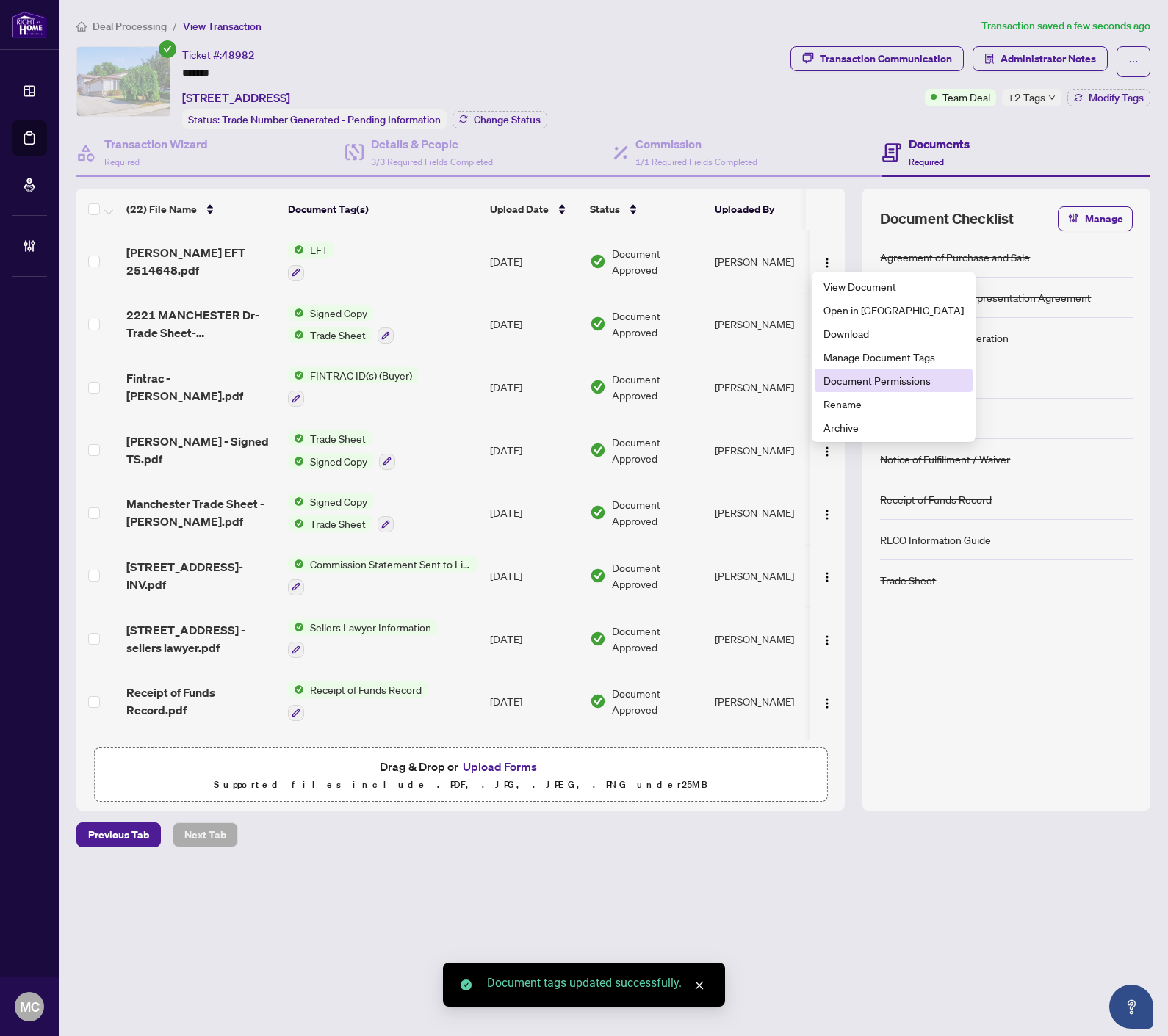
click at [843, 390] on li "Document Permissions" at bounding box center [893, 380] width 158 height 23
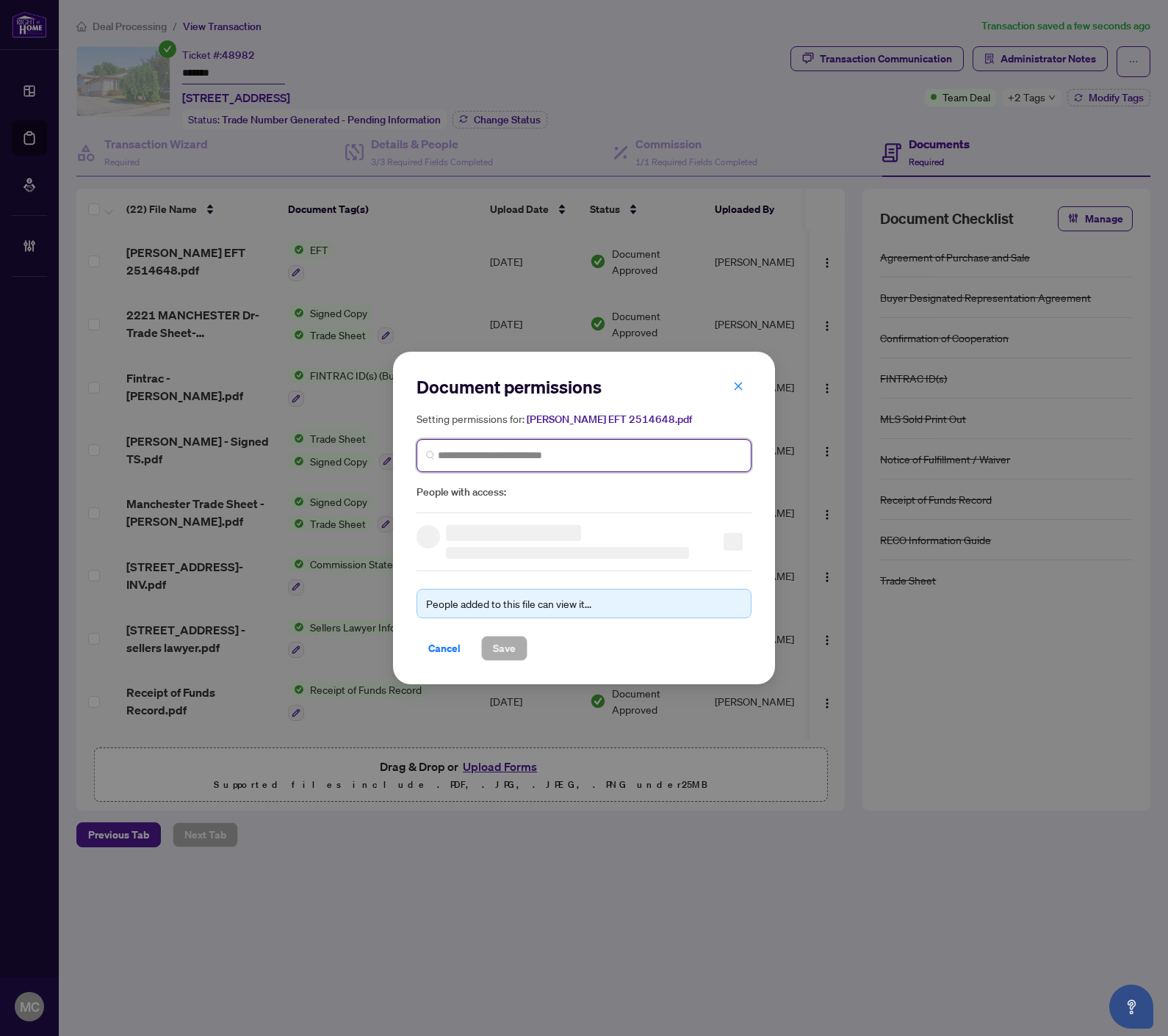
click at [630, 448] on input "search" at bounding box center [589, 456] width 304 height 16
paste input "**********"
type input "**********"
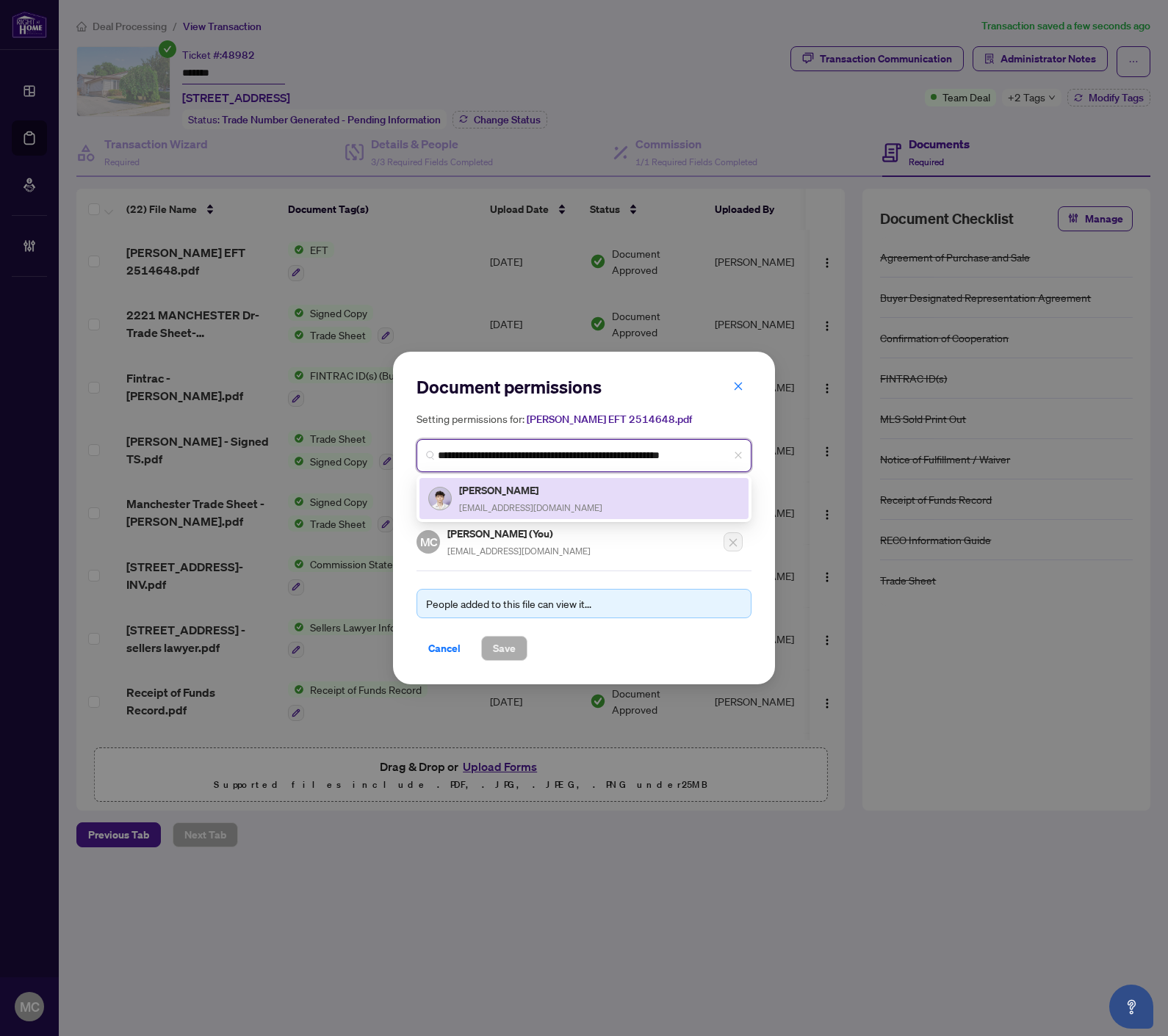
click at [522, 502] on span "nickpavlovrealtor@gmail.com" at bounding box center [530, 508] width 143 height 11
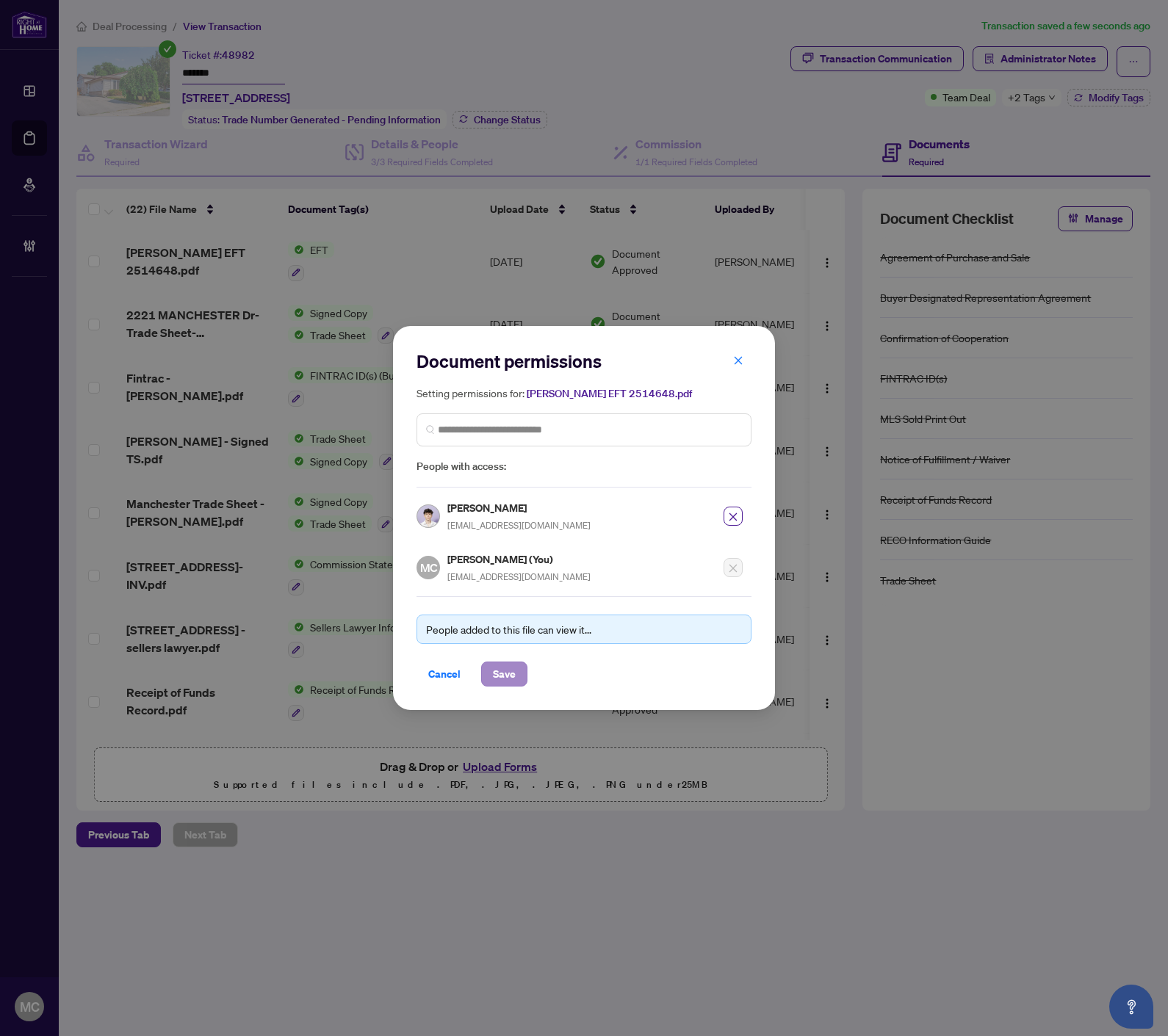
click at [500, 658] on div "People added to this file can view it... Cancel Save" at bounding box center [584, 641] width 335 height 90
click at [496, 670] on span "Save" at bounding box center [503, 674] width 22 height 23
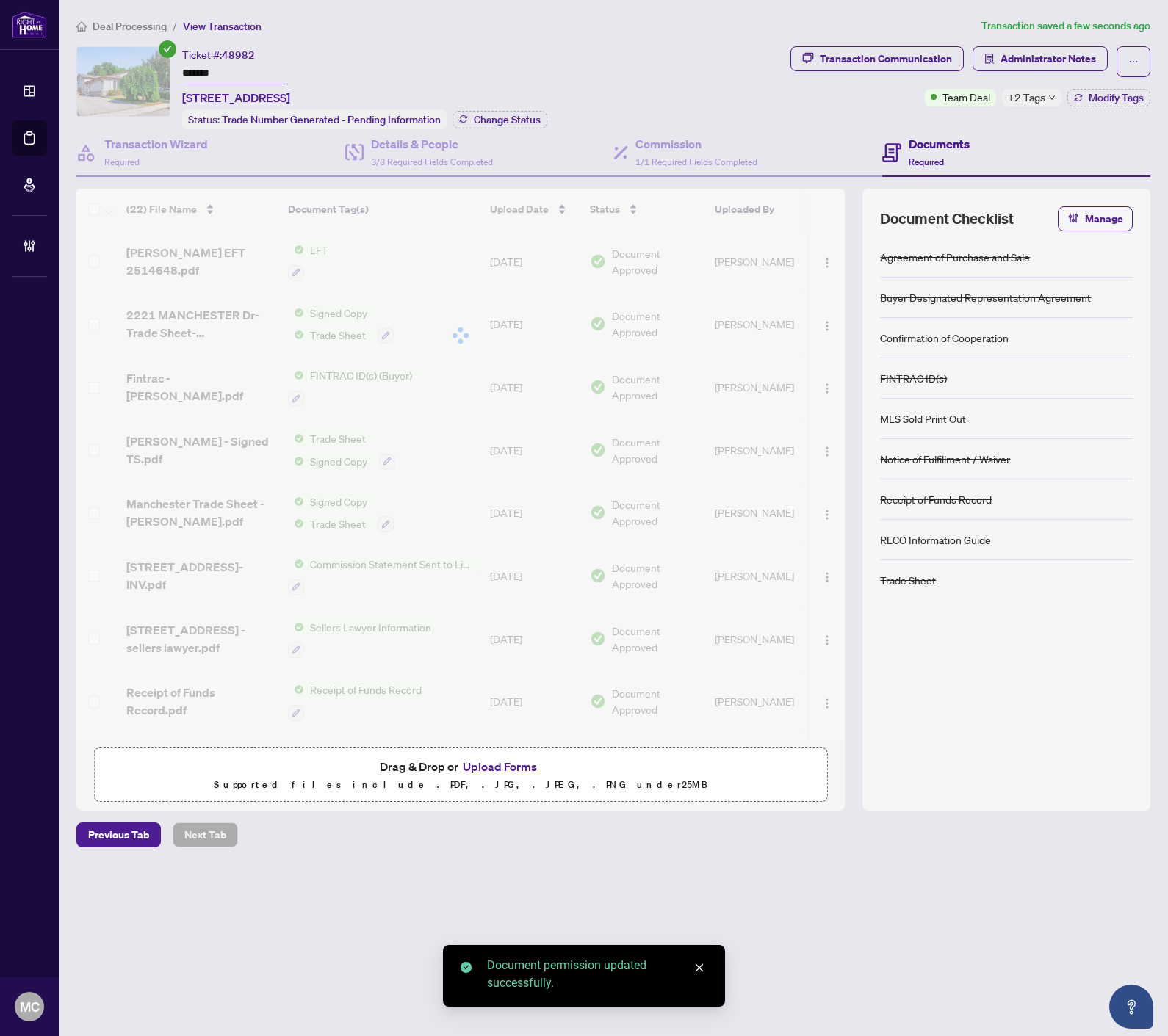
click at [823, 254] on div at bounding box center [460, 335] width 768 height 294
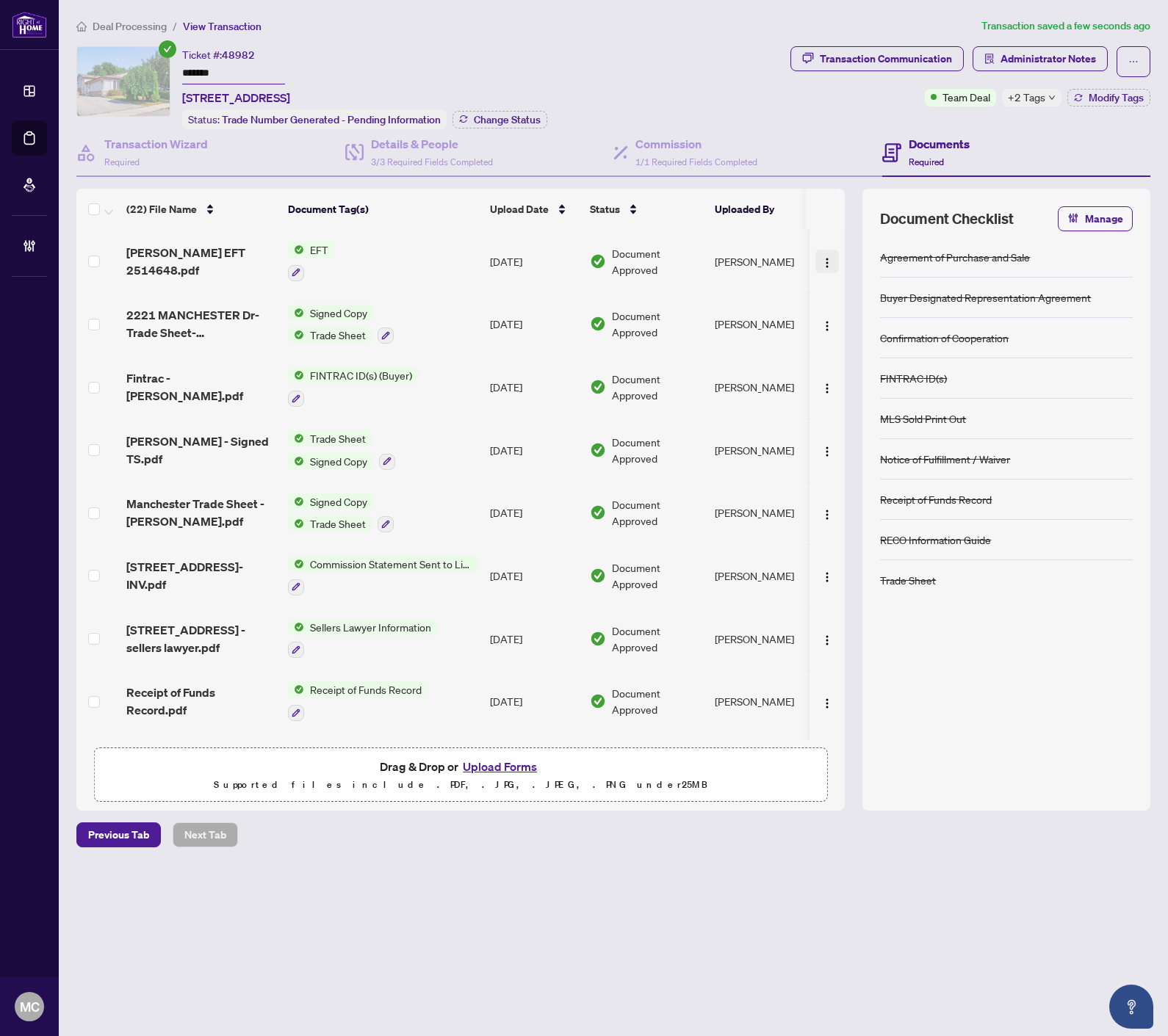
click at [823, 257] on img "button" at bounding box center [827, 262] width 12 height 12
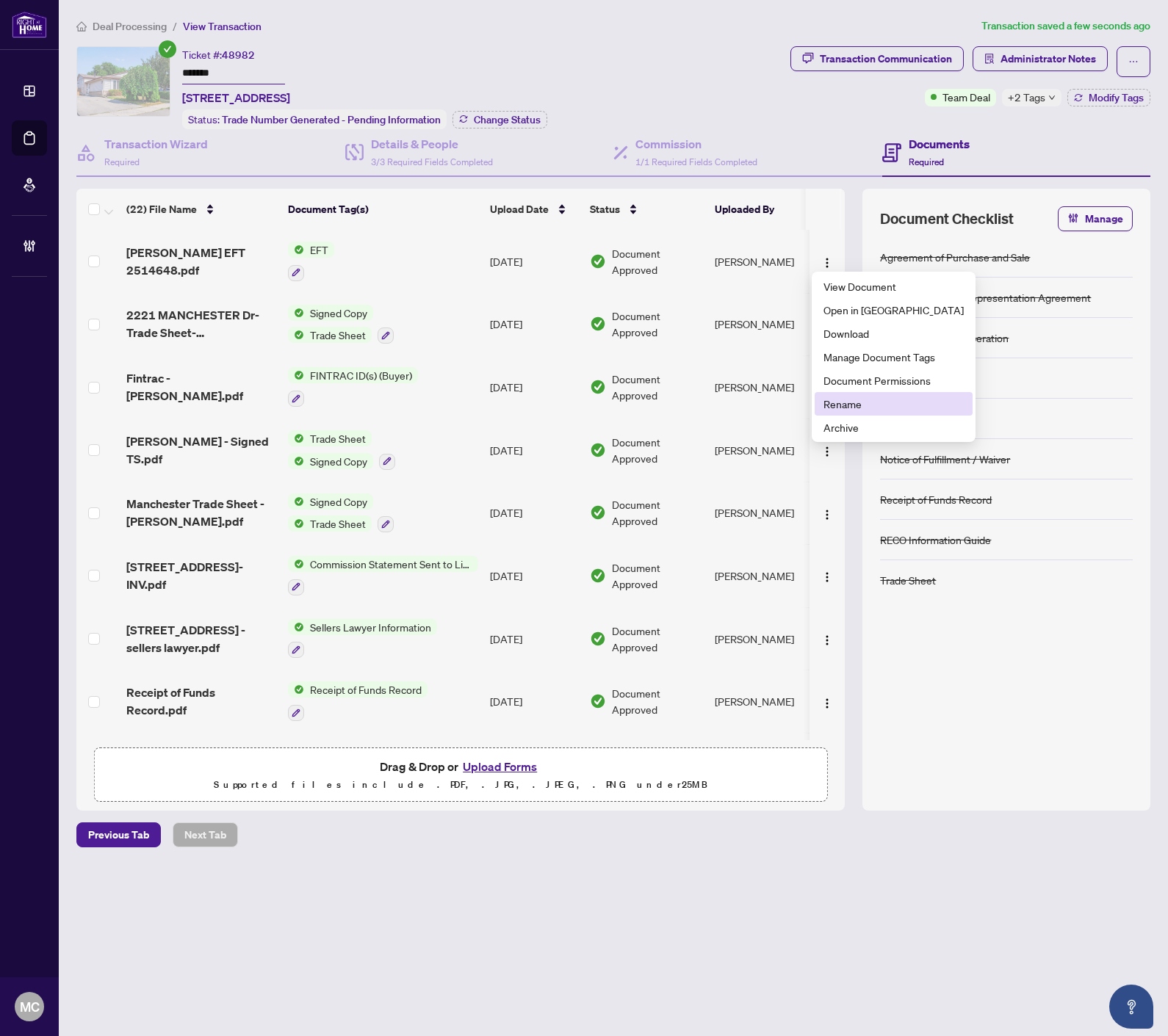
click at [868, 402] on span "Rename" at bounding box center [893, 403] width 140 height 16
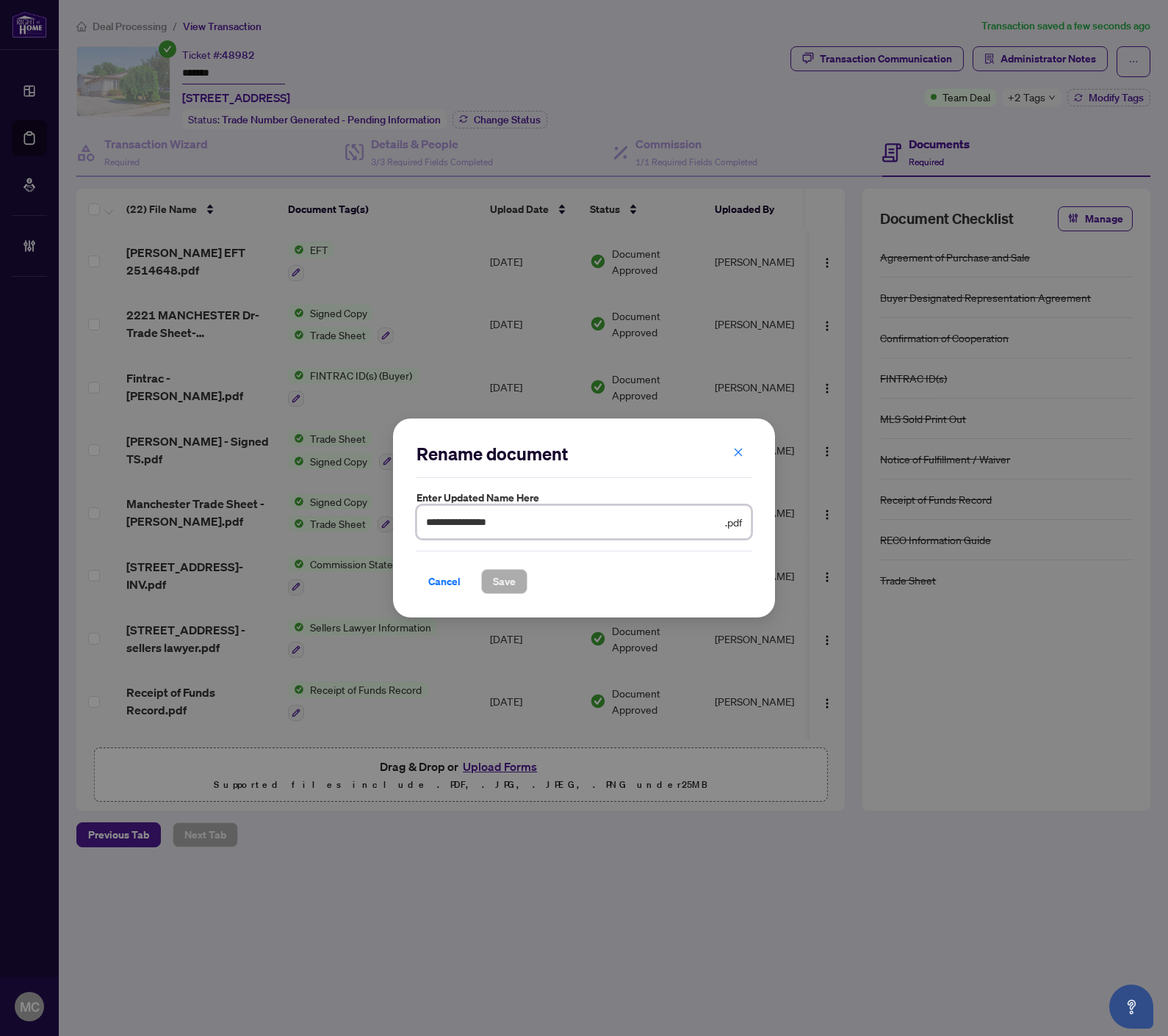
click at [448, 521] on input "**********" at bounding box center [574, 522] width 296 height 16
type input "**********"
click at [499, 585] on span "Save" at bounding box center [503, 582] width 22 height 23
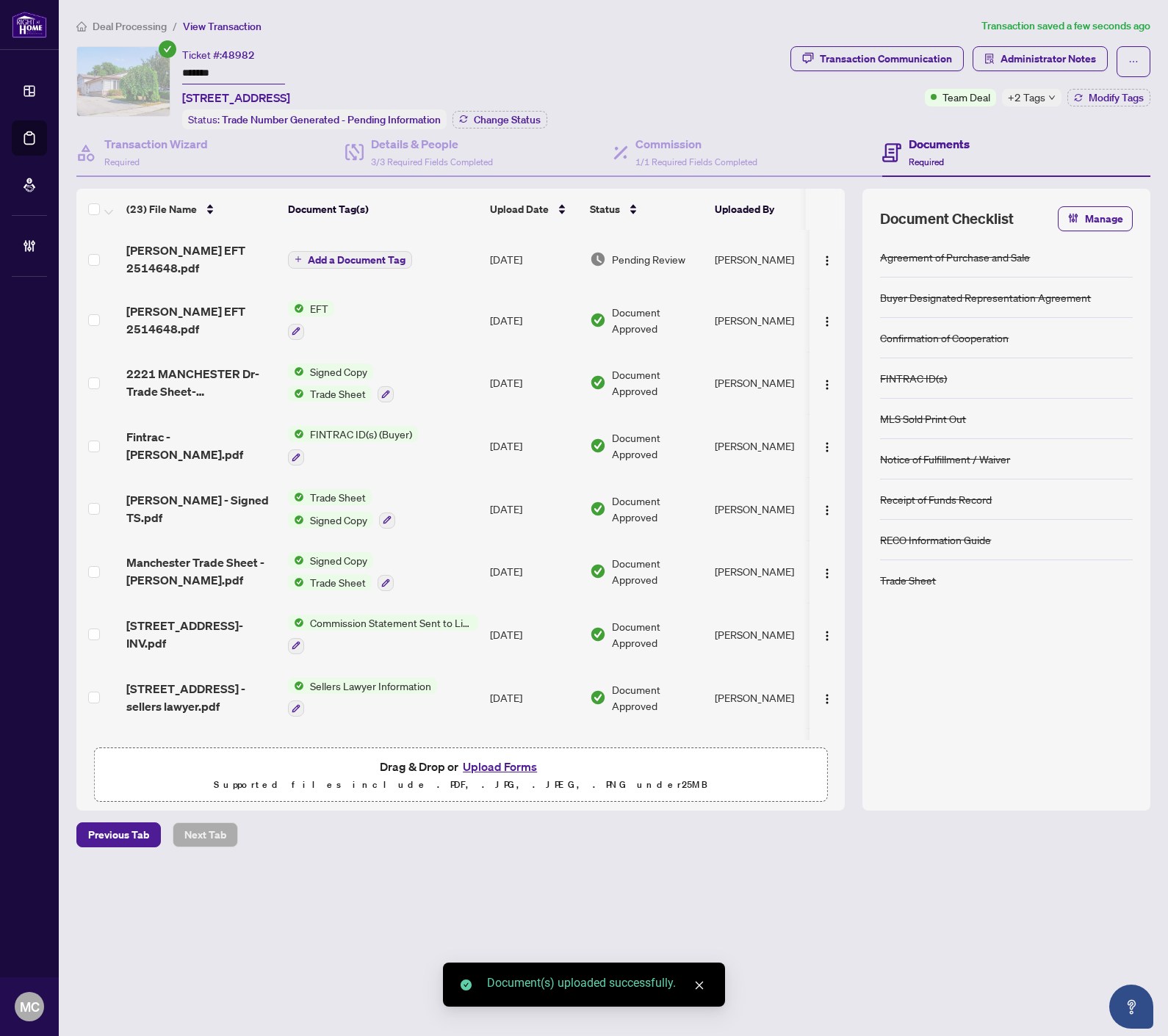
click at [377, 257] on span "Add a Document Tag" at bounding box center [357, 260] width 98 height 10
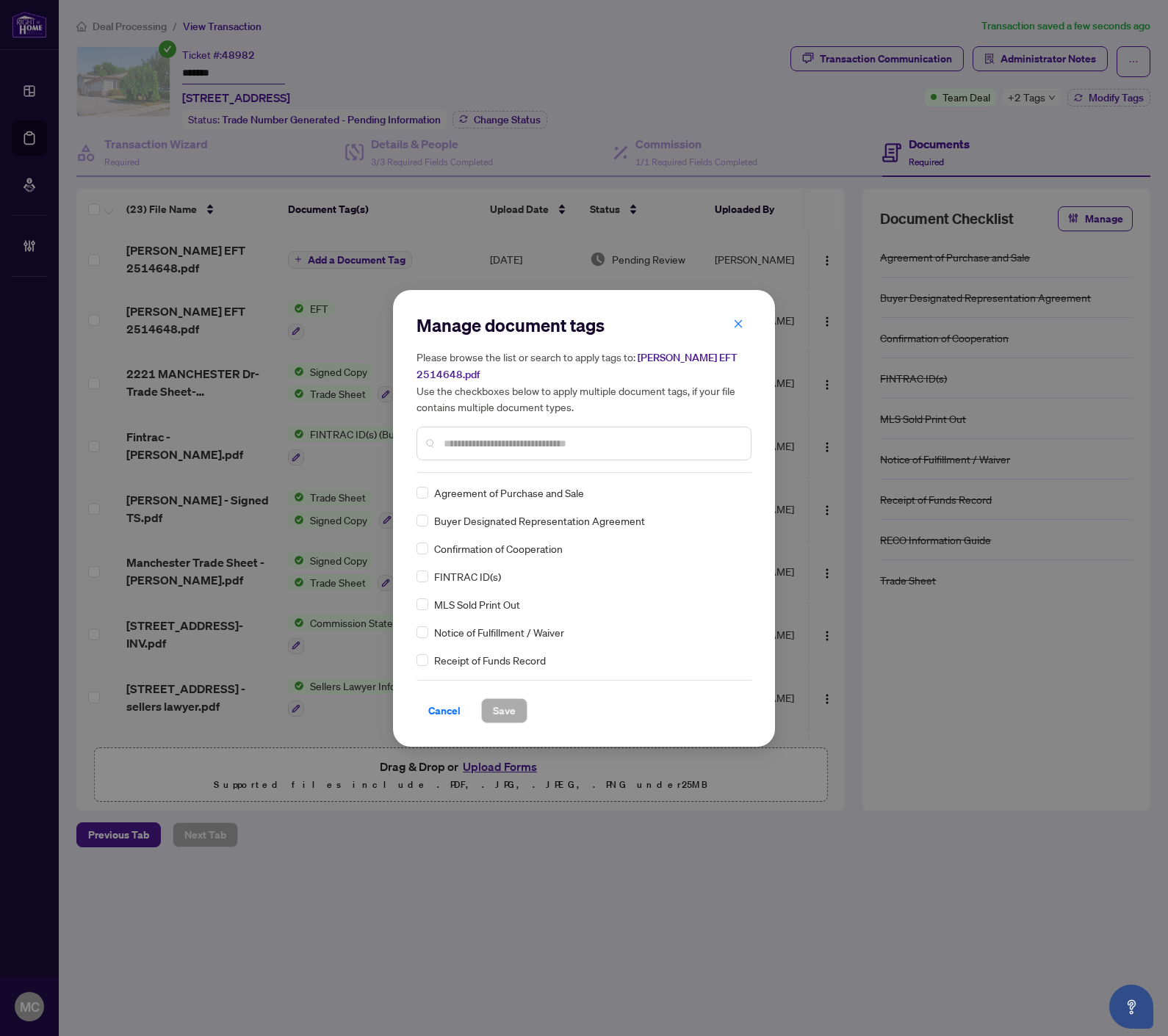
click at [579, 443] on input "text" at bounding box center [591, 444] width 295 height 16
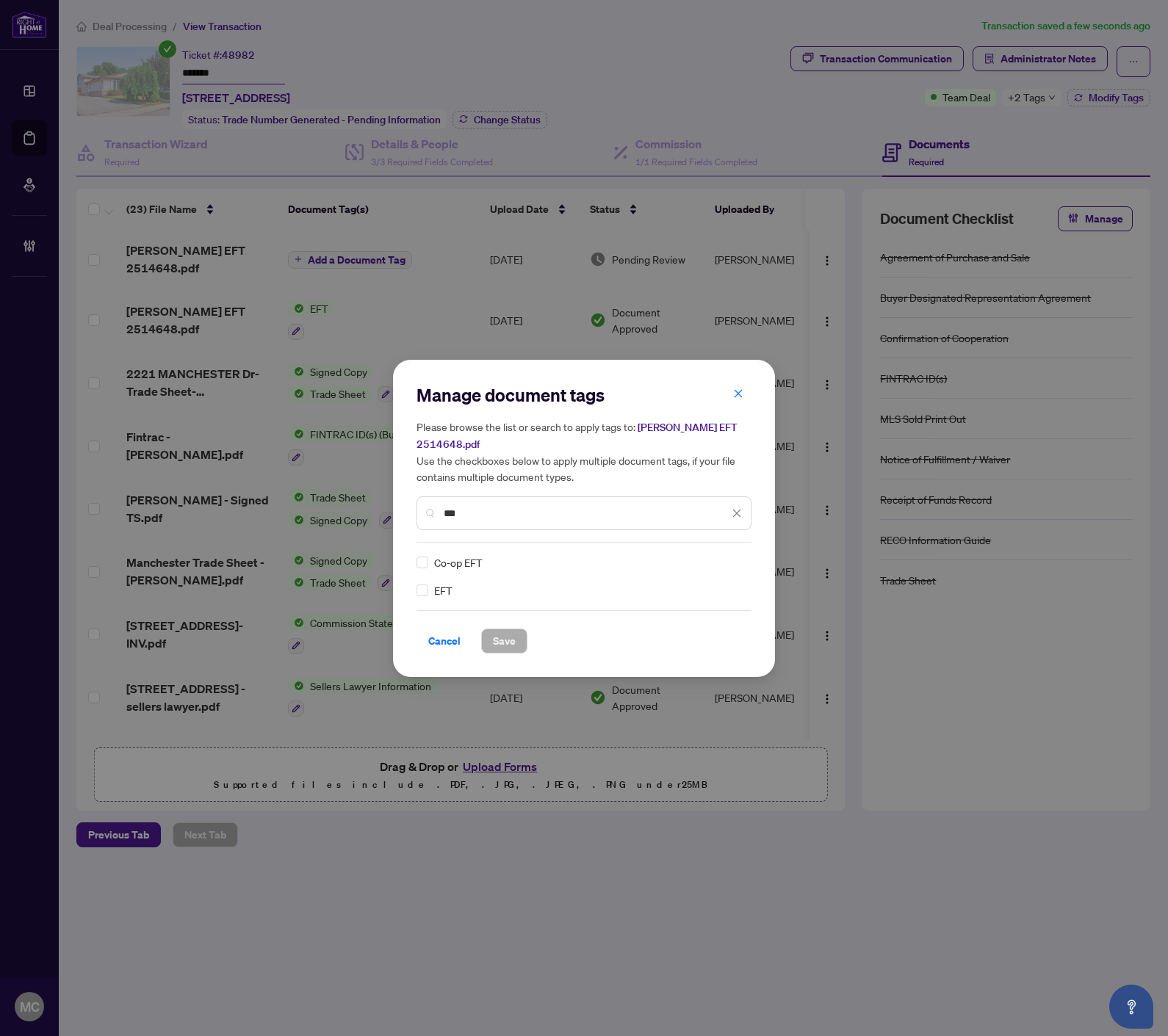
type input "***"
click at [724, 560] on img at bounding box center [720, 562] width 15 height 15
click at [686, 637] on div "Approved" at bounding box center [683, 633] width 94 height 16
click at [503, 646] on span "Save" at bounding box center [503, 641] width 22 height 23
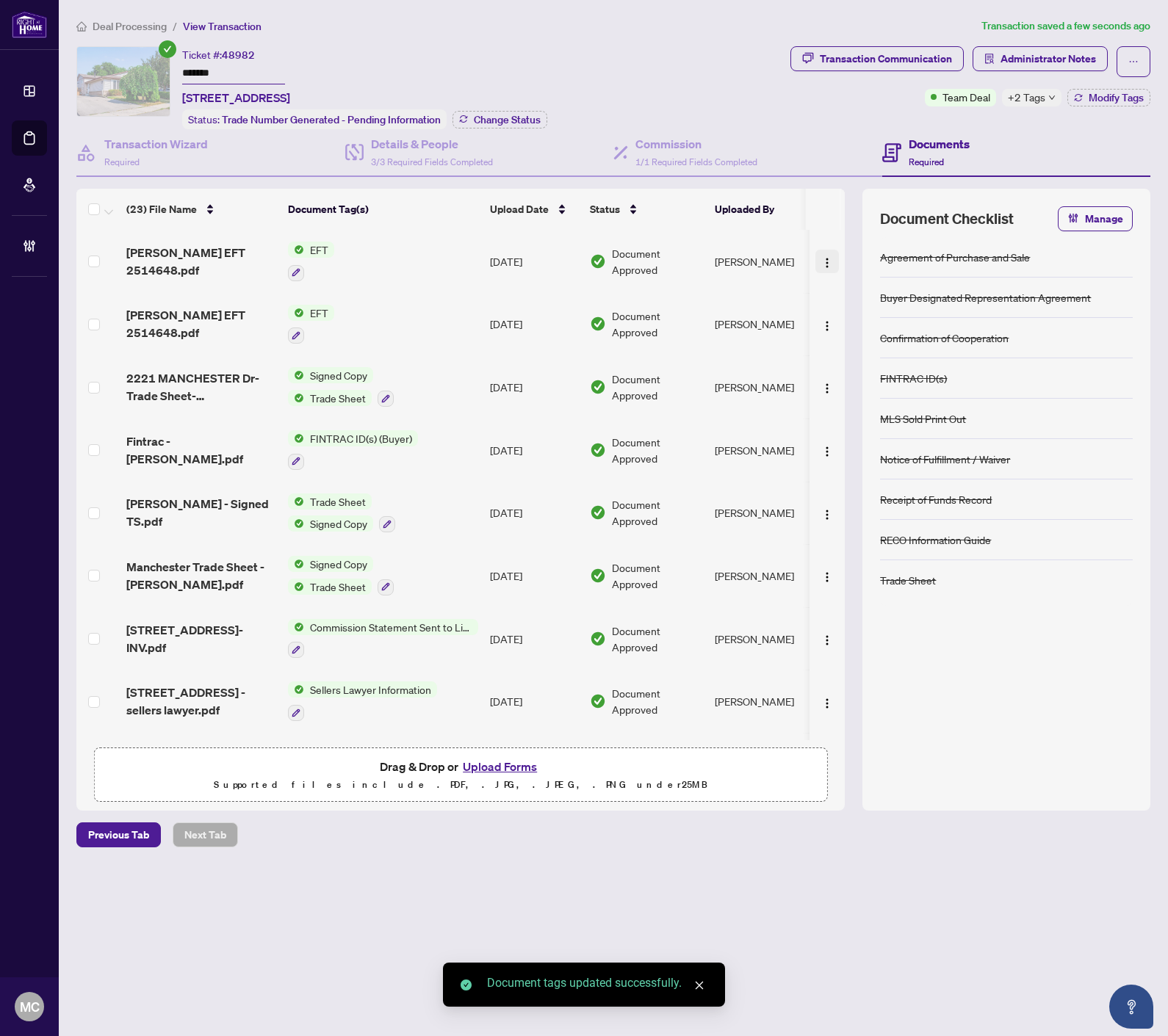
click at [821, 257] on img "button" at bounding box center [827, 262] width 12 height 12
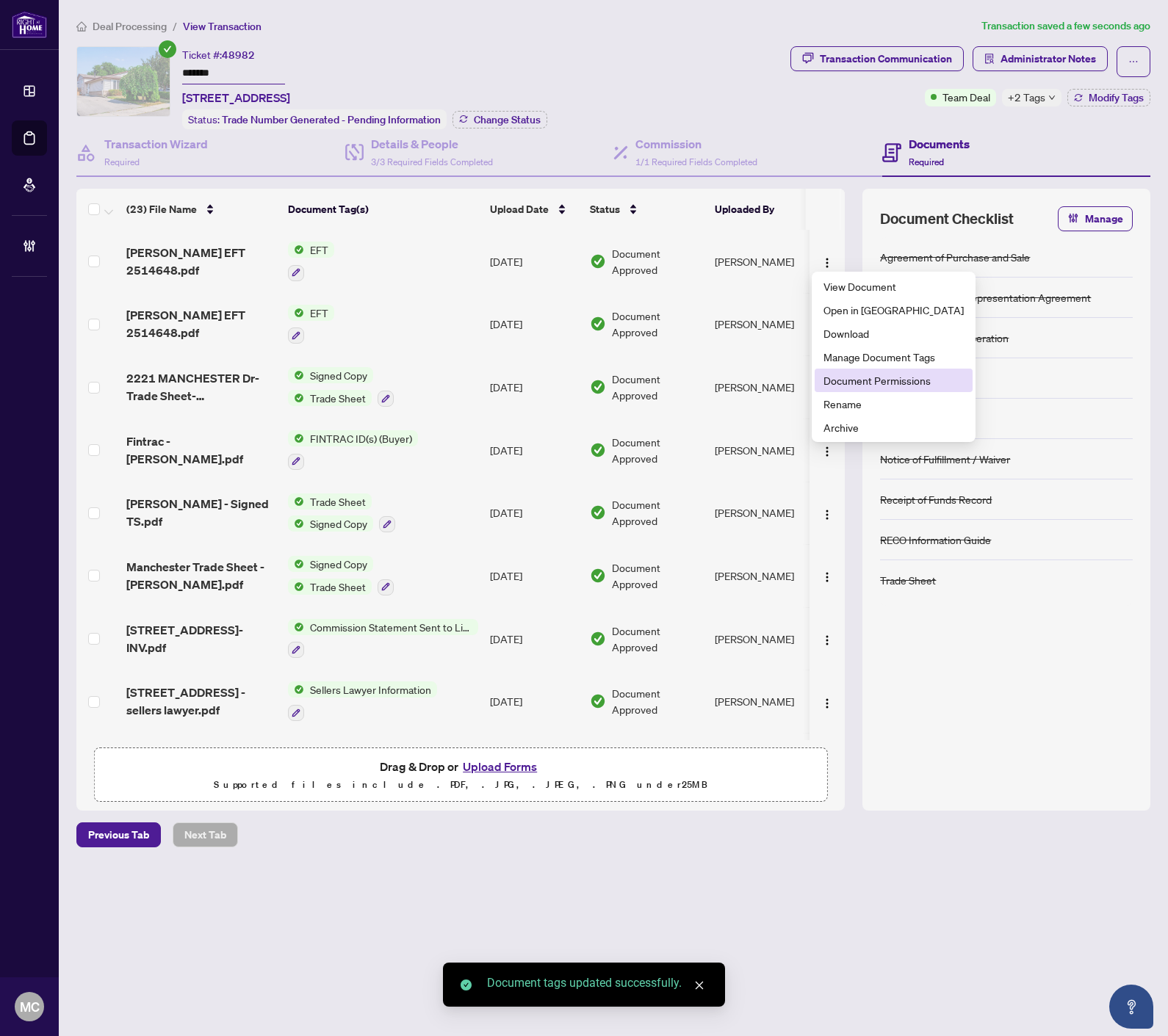
click at [842, 380] on span "Document Permissions" at bounding box center [893, 380] width 140 height 16
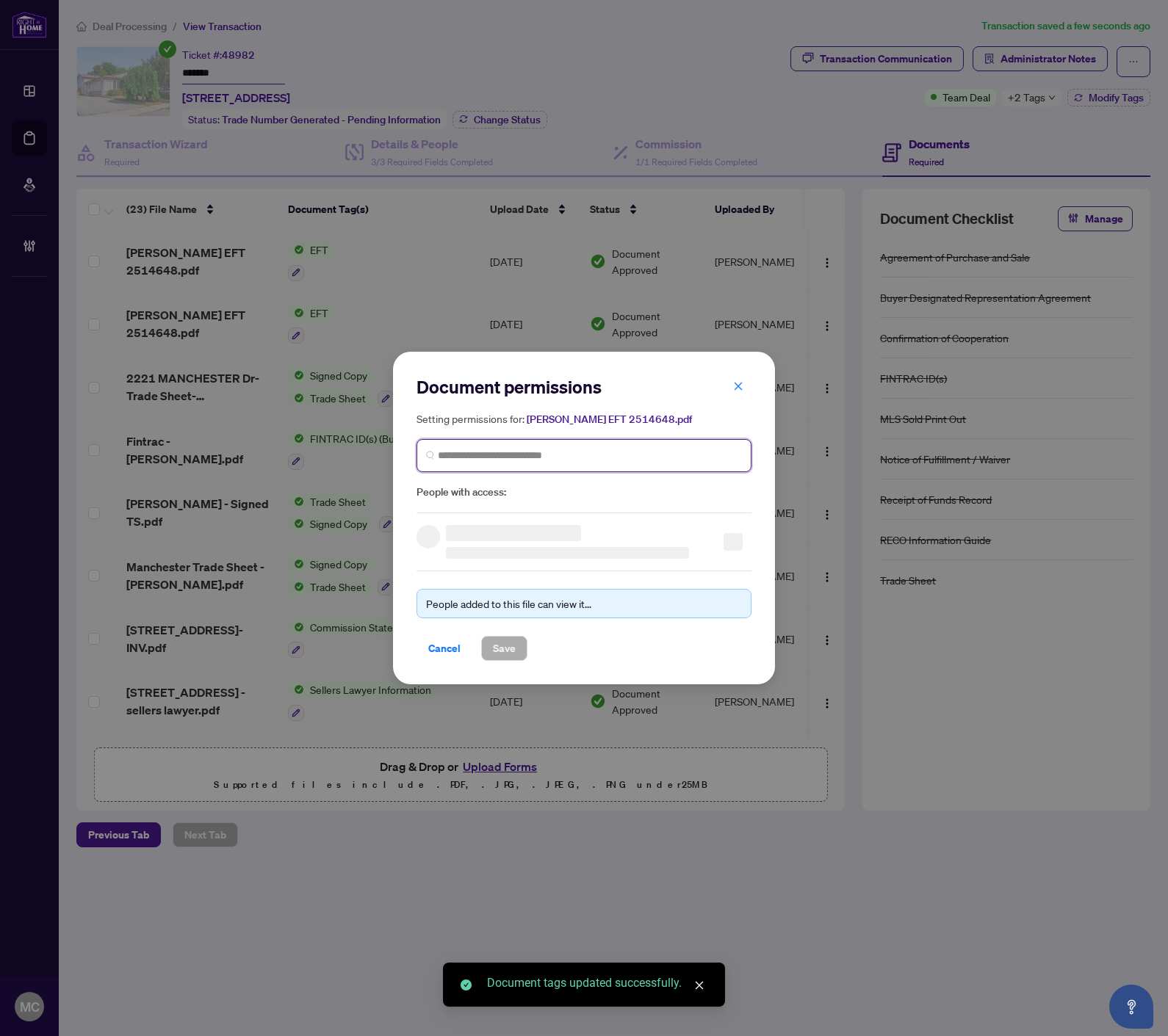
click at [603, 448] on input "search" at bounding box center [589, 456] width 304 height 16
paste input "**********"
type input "**********"
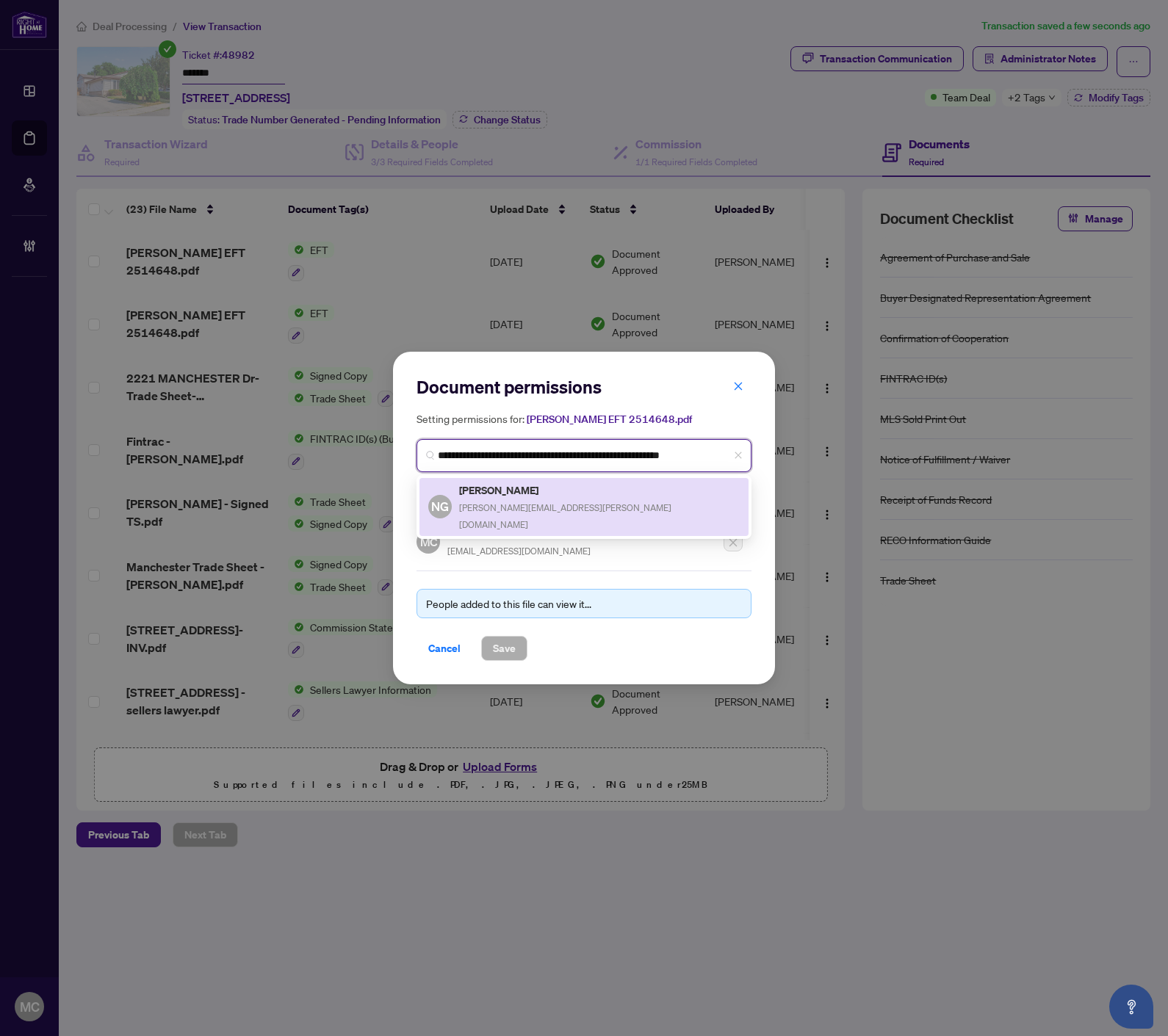
drag, startPoint x: 519, startPoint y: 505, endPoint x: 507, endPoint y: 577, distance: 73.0
click at [520, 505] on span "nick@gewarges.ca" at bounding box center [565, 516] width 213 height 28
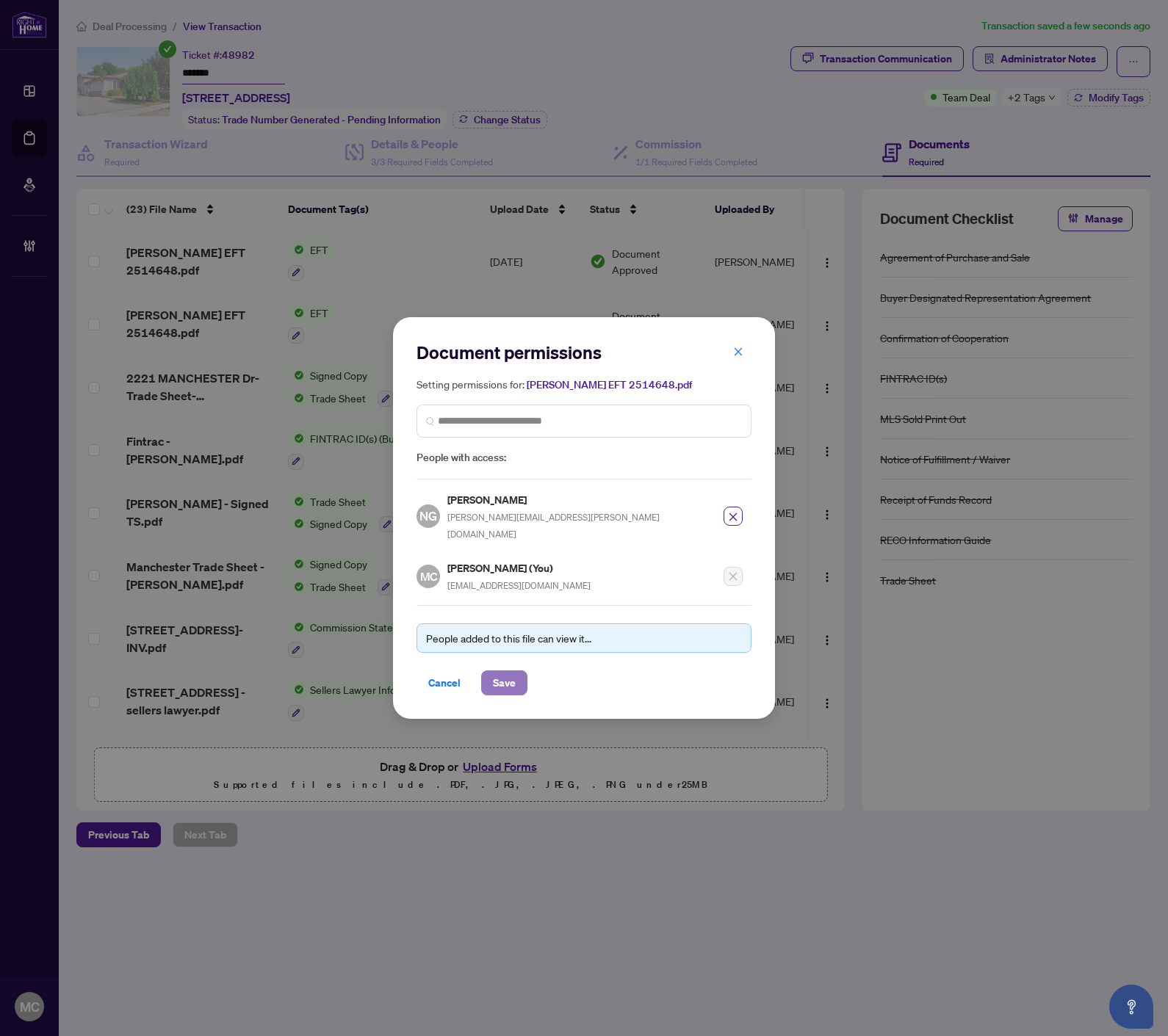
click at [506, 671] on span "Save" at bounding box center [503, 682] width 22 height 23
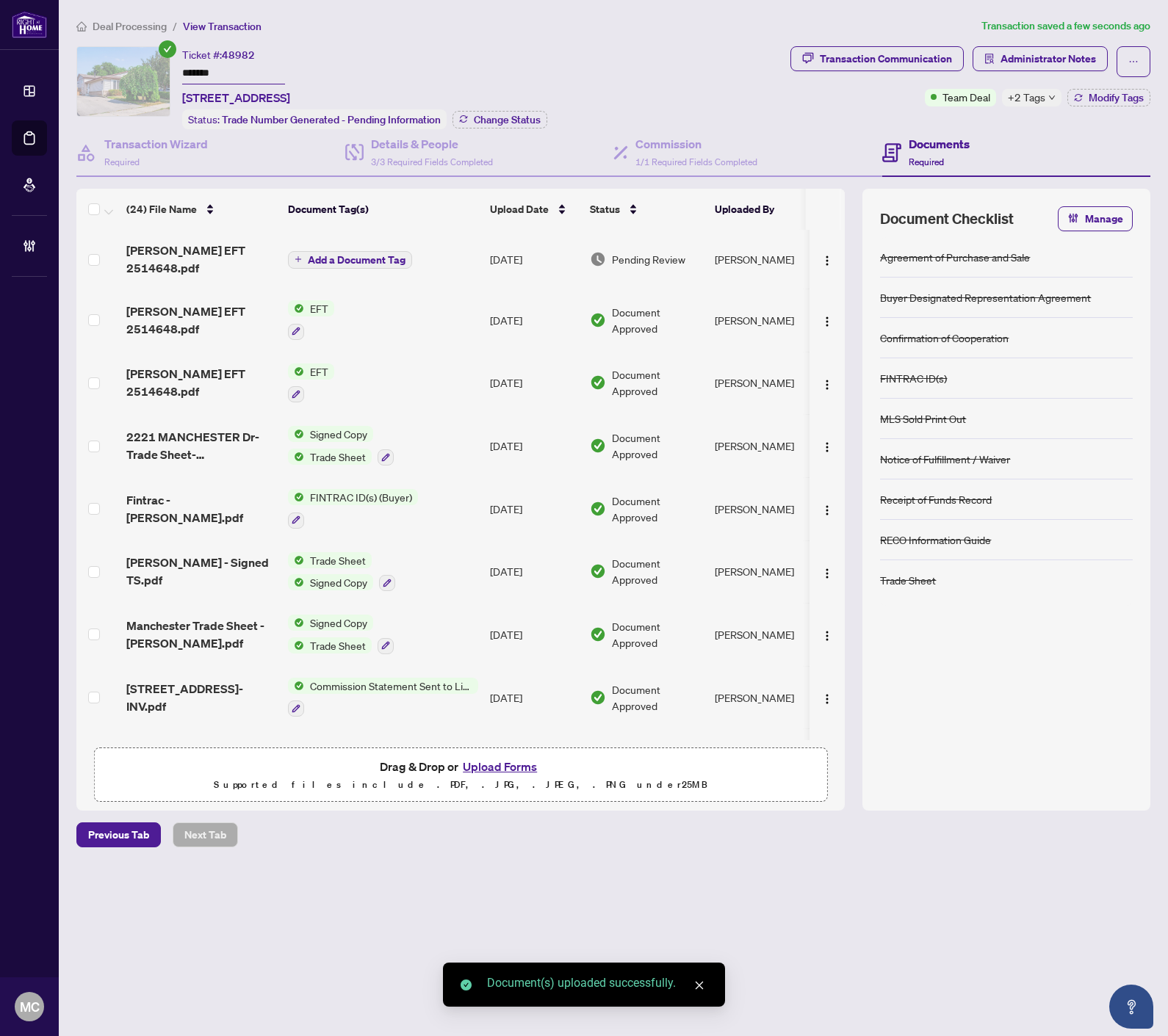
click at [353, 255] on span "Add a Document Tag" at bounding box center [357, 260] width 98 height 10
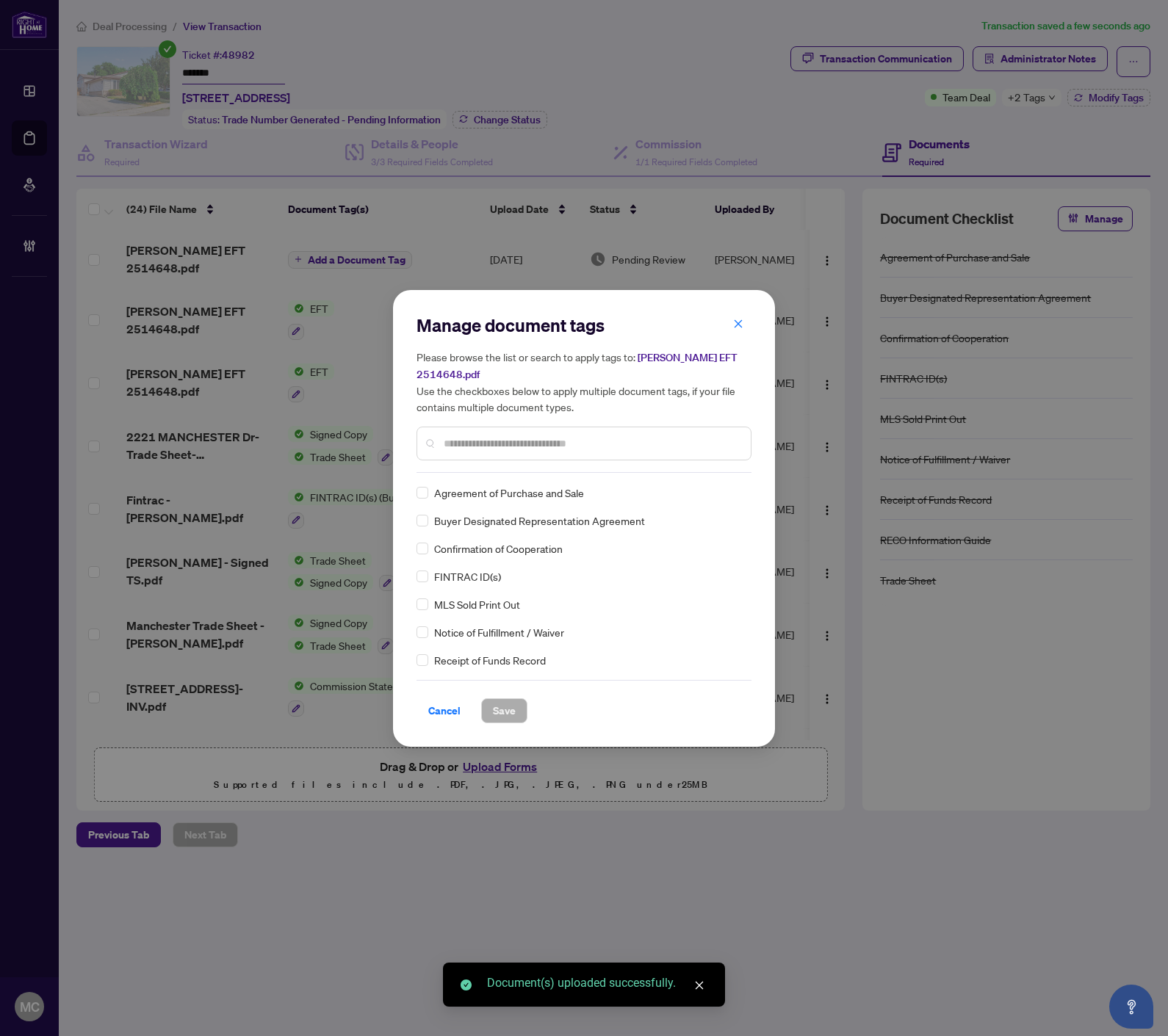
click at [654, 438] on input "text" at bounding box center [591, 444] width 295 height 16
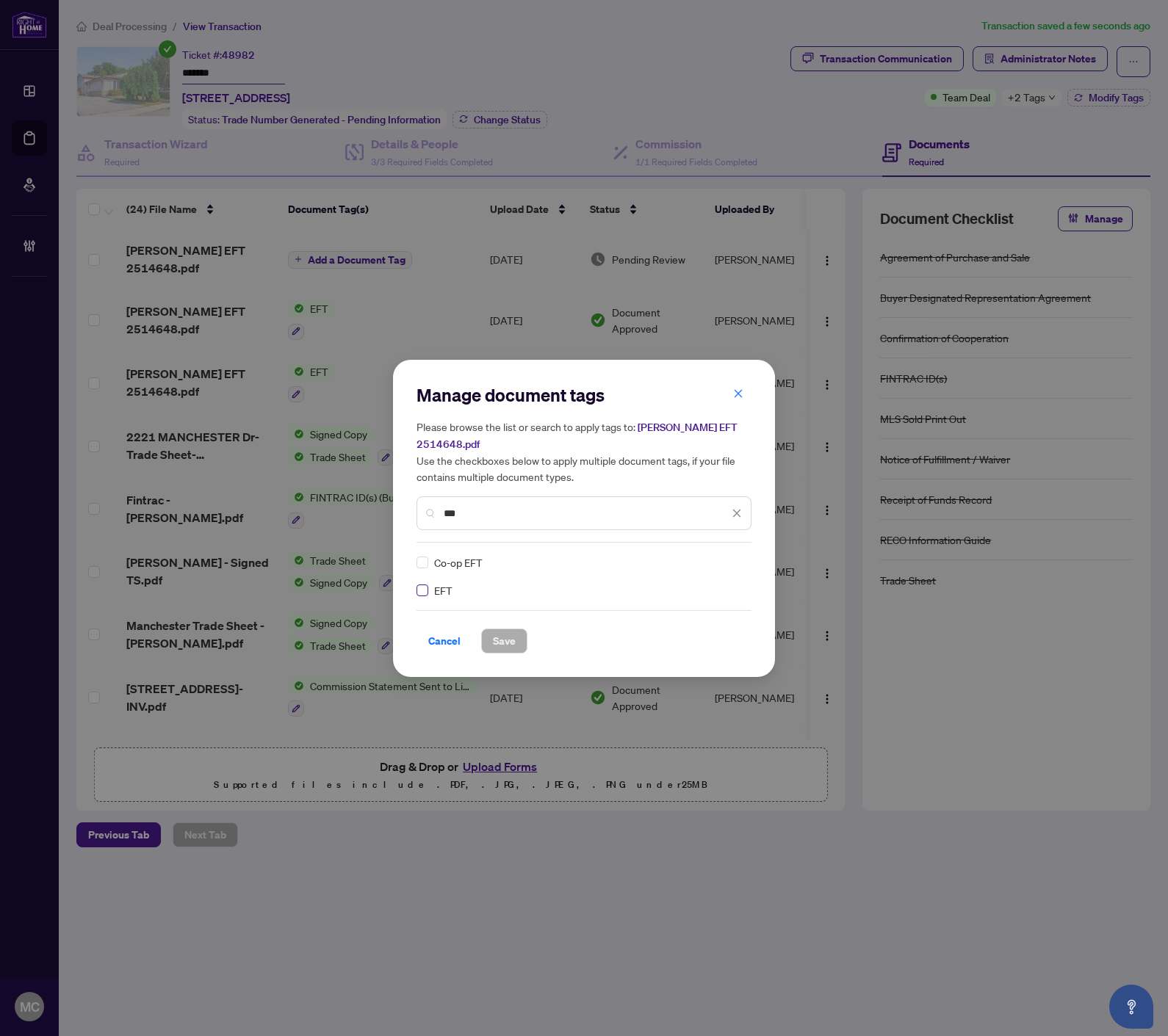
type input "***"
click at [734, 560] on icon at bounding box center [737, 563] width 9 height 6
click at [700, 618] on div "Approved" at bounding box center [683, 624] width 94 height 16
click at [503, 632] on span "Save" at bounding box center [503, 641] width 22 height 23
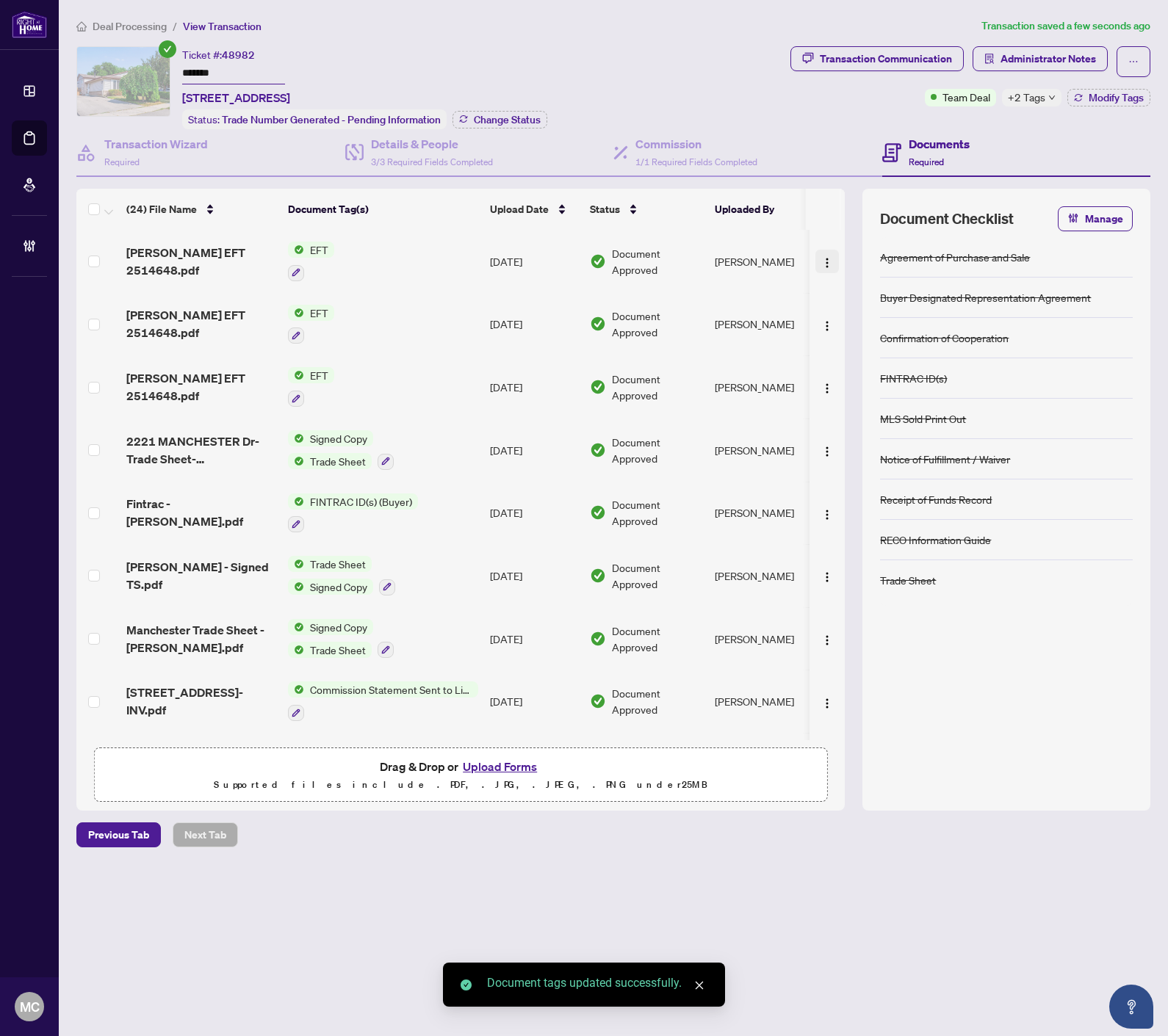
click at [821, 257] on img "button" at bounding box center [827, 262] width 12 height 12
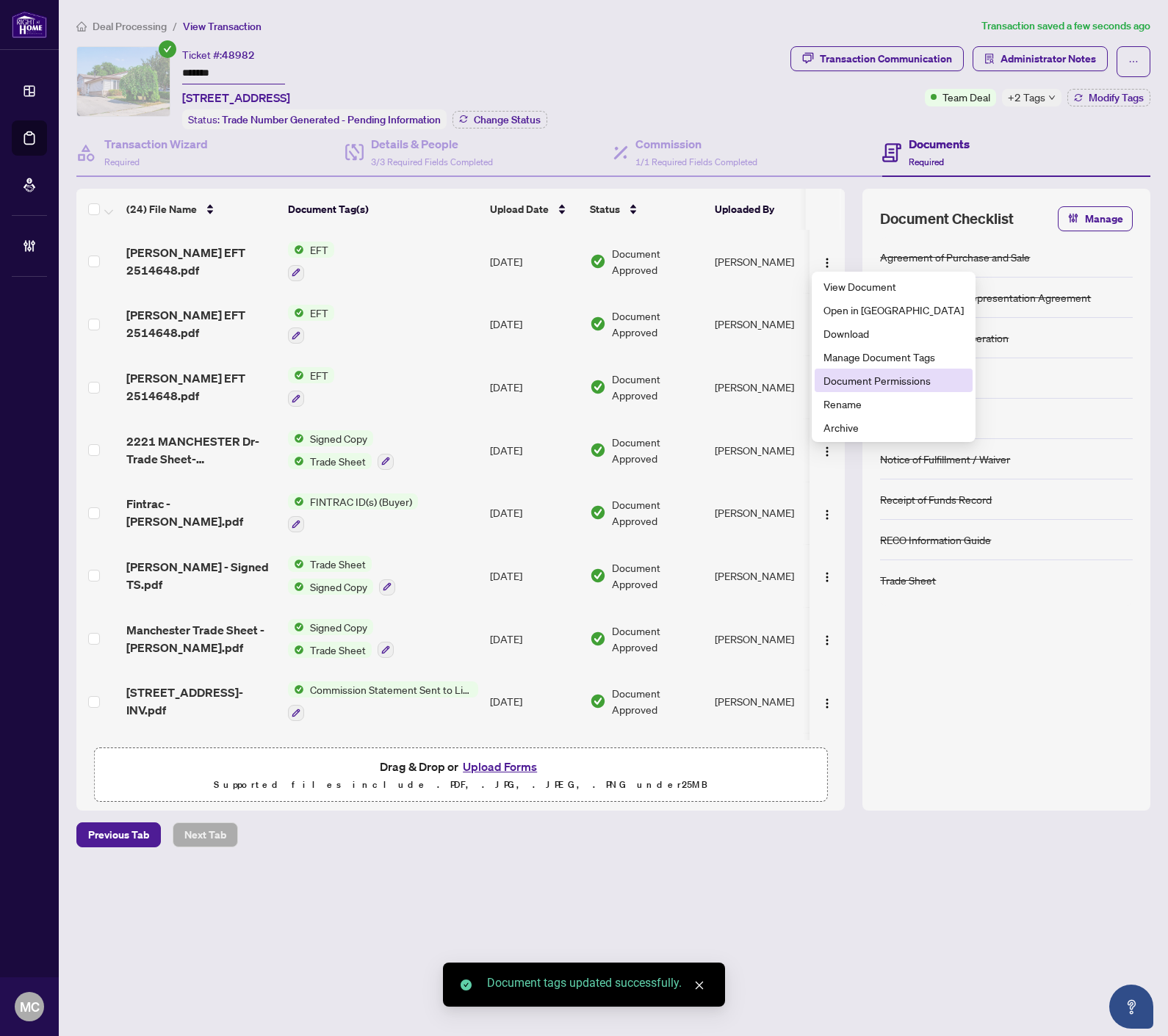
click at [842, 373] on span "Document Permissions" at bounding box center [893, 380] width 140 height 16
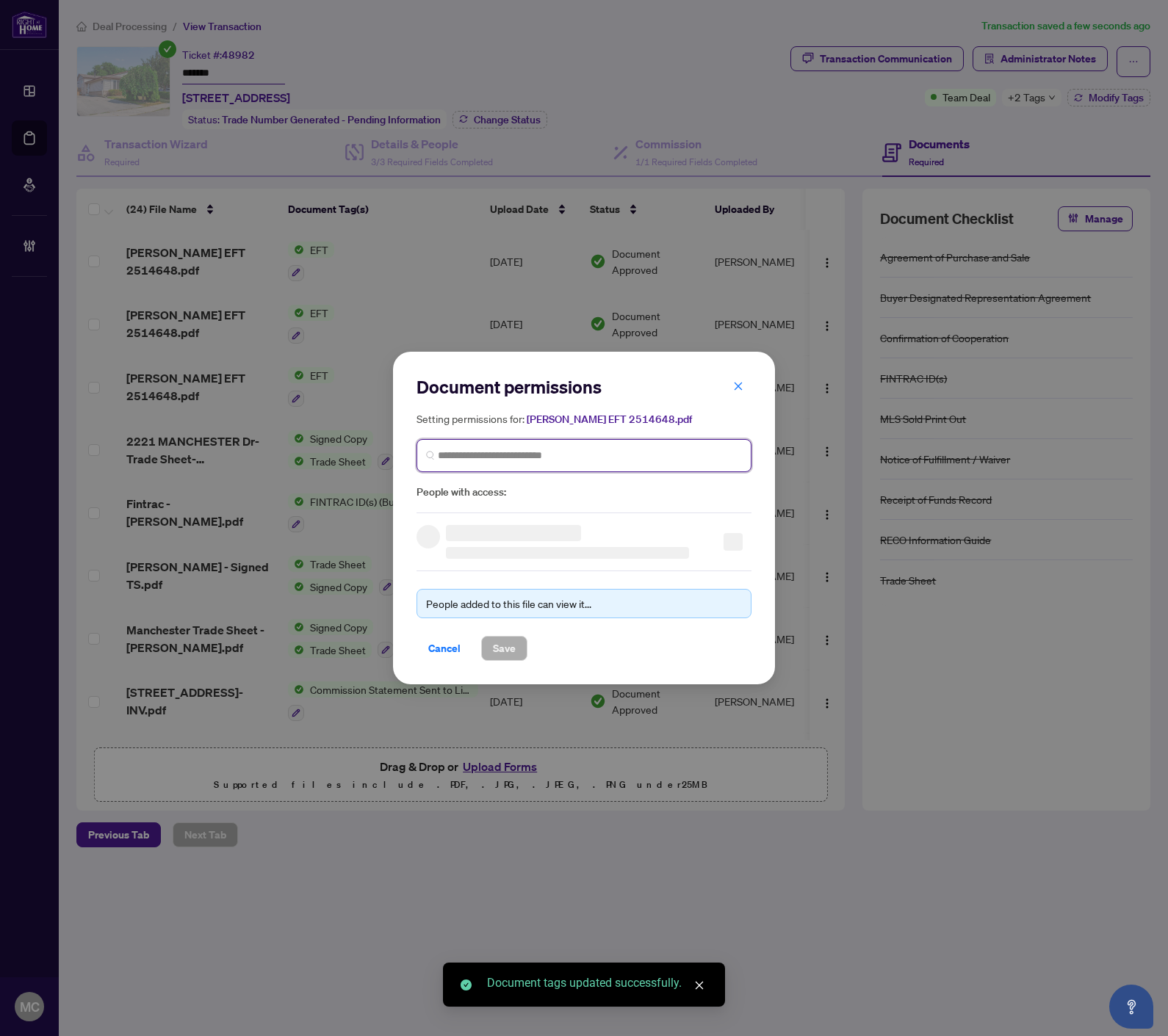
click at [568, 461] on input "search" at bounding box center [589, 456] width 304 height 16
paste input "**********"
type input "**********"
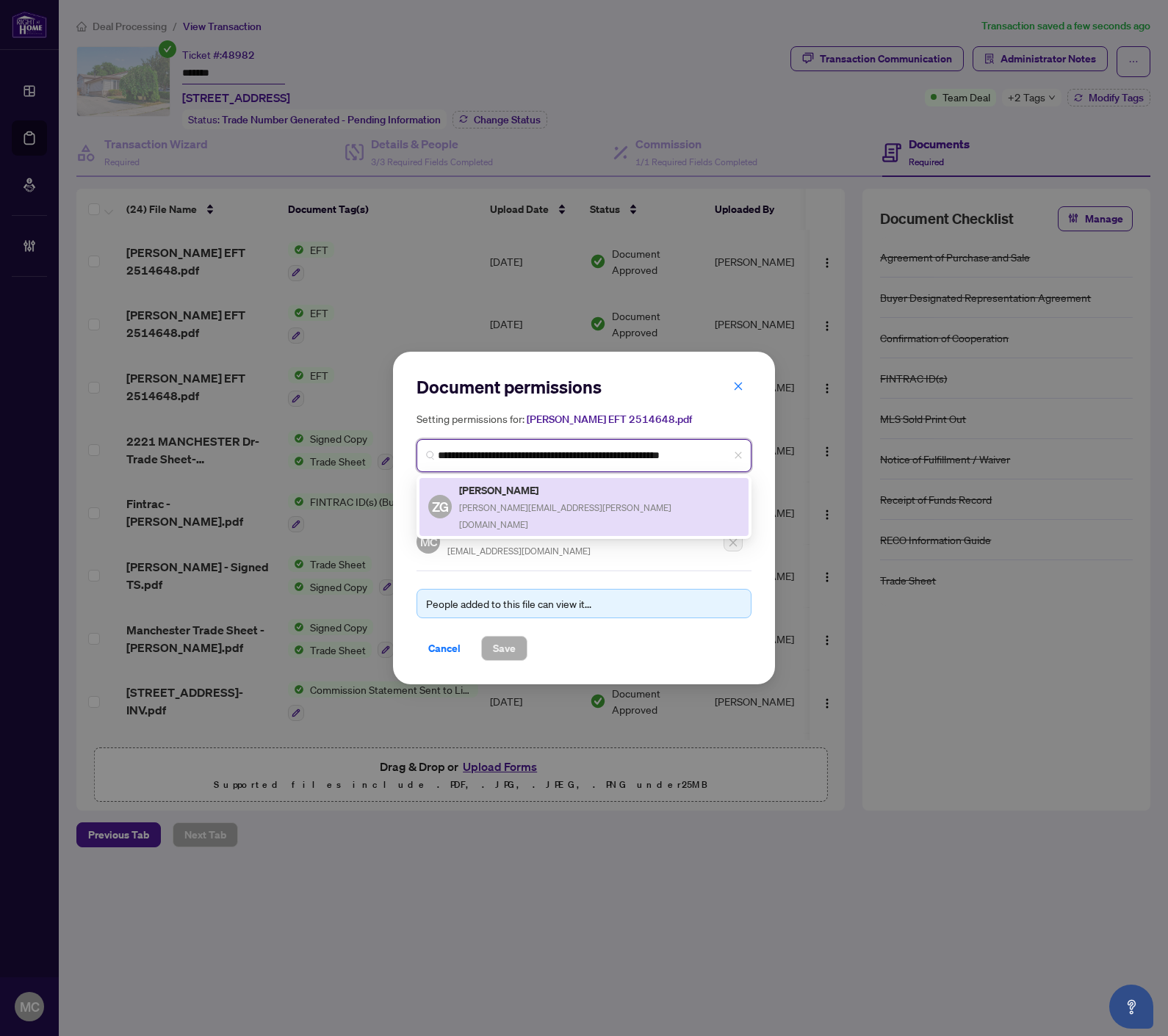
click at [503, 492] on h5 "Zina Gewarges" at bounding box center [600, 490] width 281 height 17
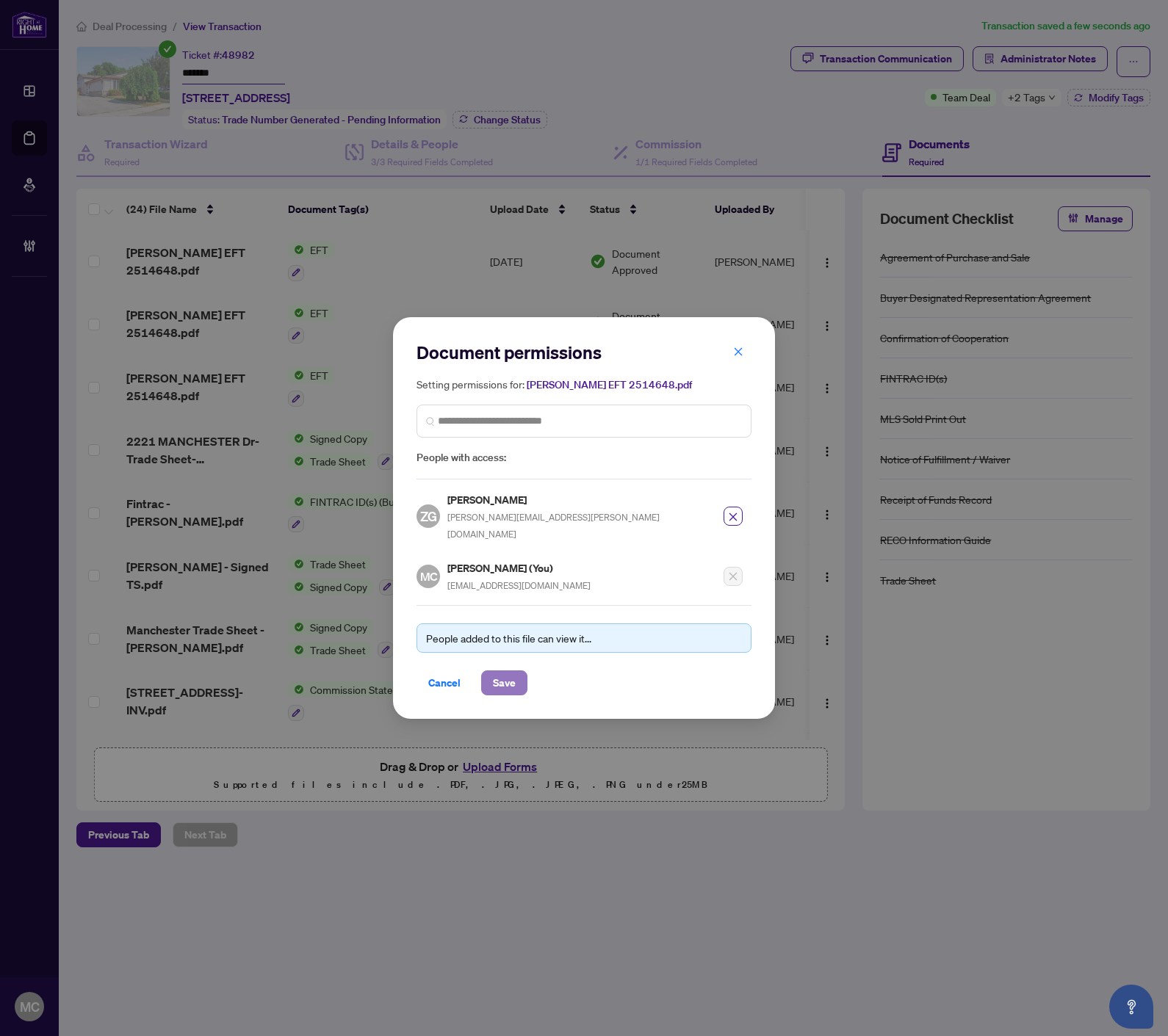
click at [497, 674] on span "Save" at bounding box center [503, 682] width 22 height 23
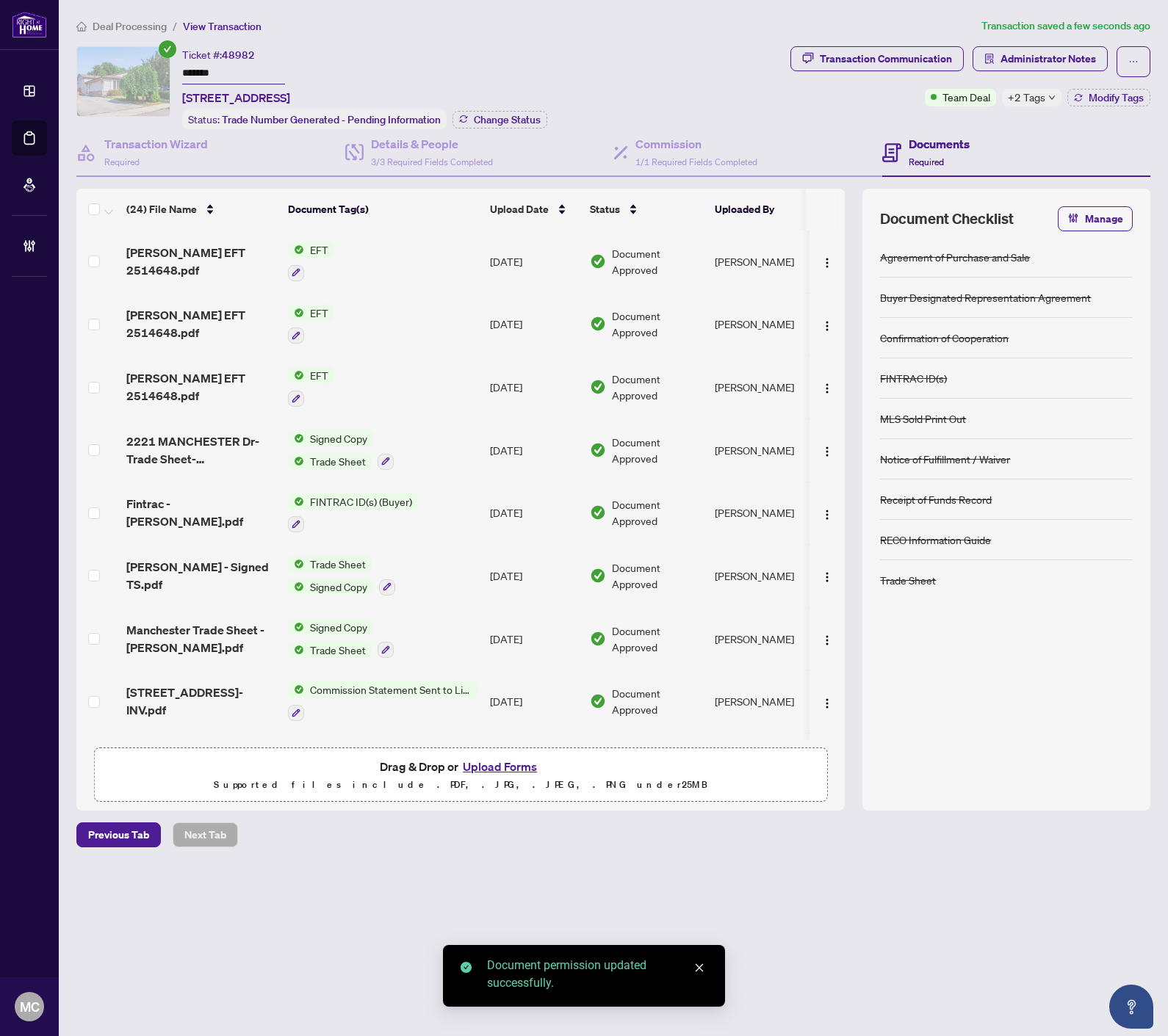
click at [1040, 104] on span "+2 Tags" at bounding box center [1026, 98] width 37 height 17
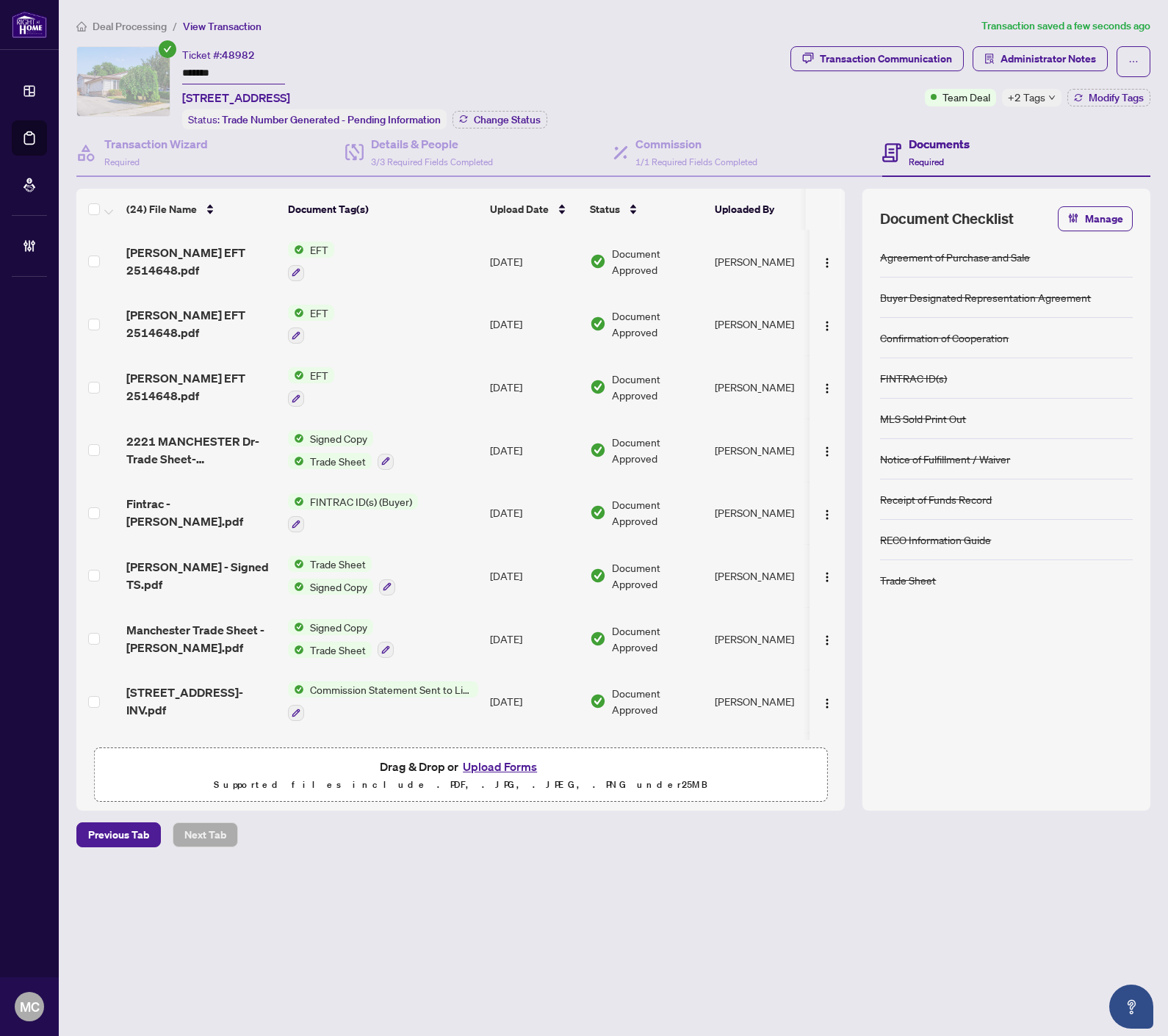
click at [782, 99] on div "Ticket #: 48982 ******* 2221 MANCHESTER Dr, Burlington, Ontario L7P 3W3, Canada…" at bounding box center [430, 88] width 708 height 83
click at [1008, 48] on span "Administrator Notes" at bounding box center [1048, 59] width 95 height 23
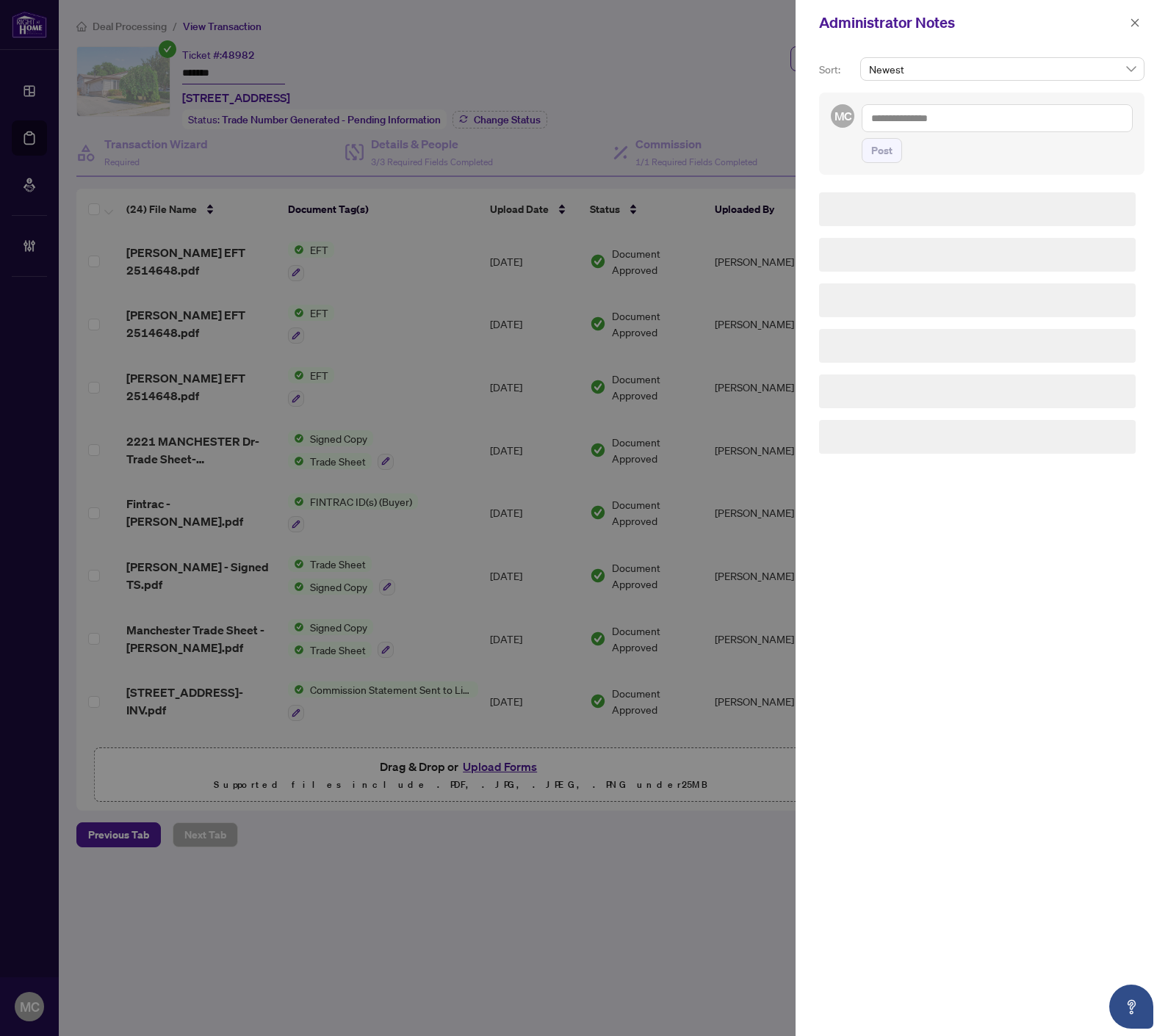
click at [1030, 121] on textarea at bounding box center [997, 118] width 271 height 28
paste textarea "**********"
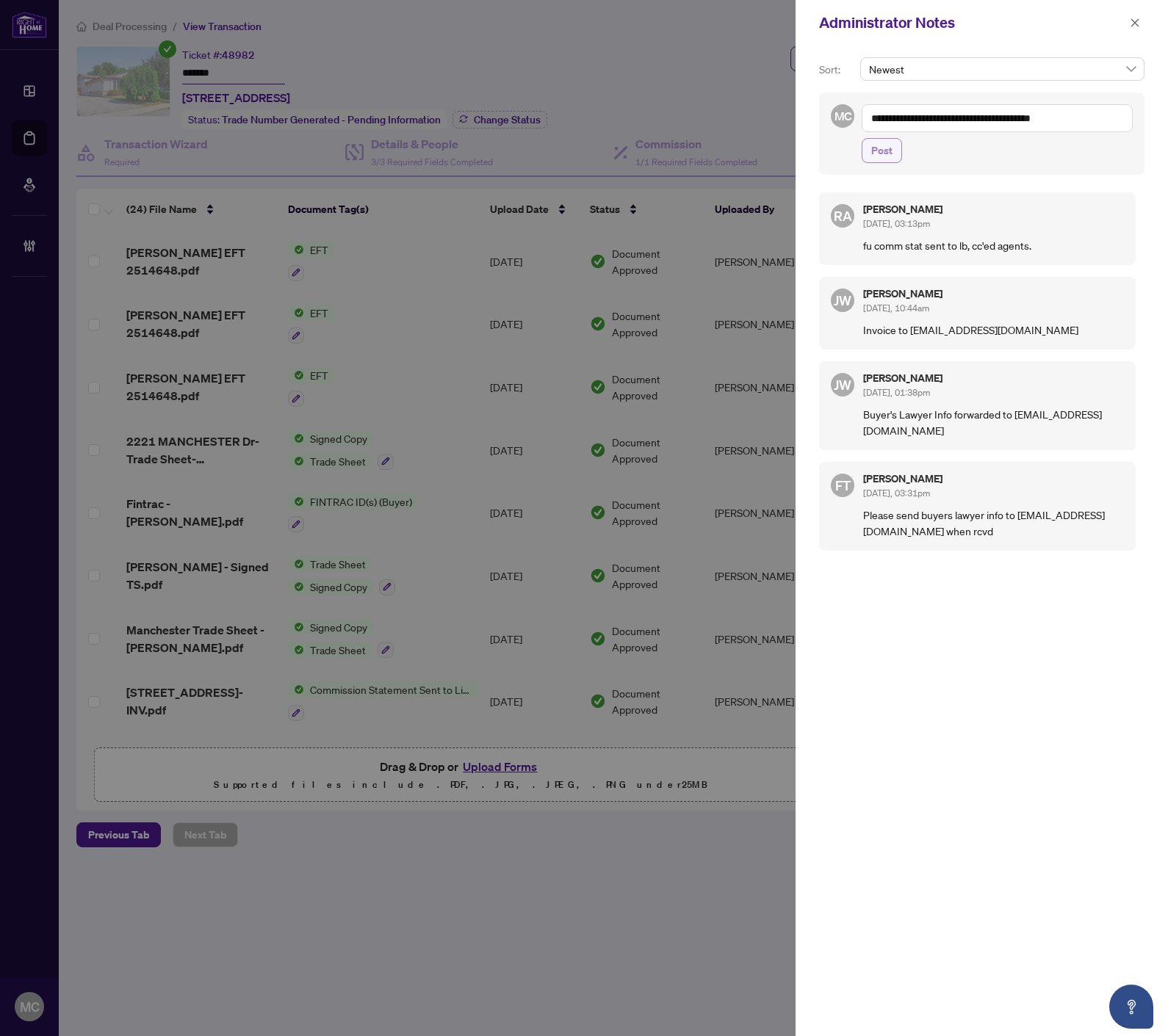
type textarea "**********"
click at [893, 159] on button "Post" at bounding box center [882, 150] width 40 height 25
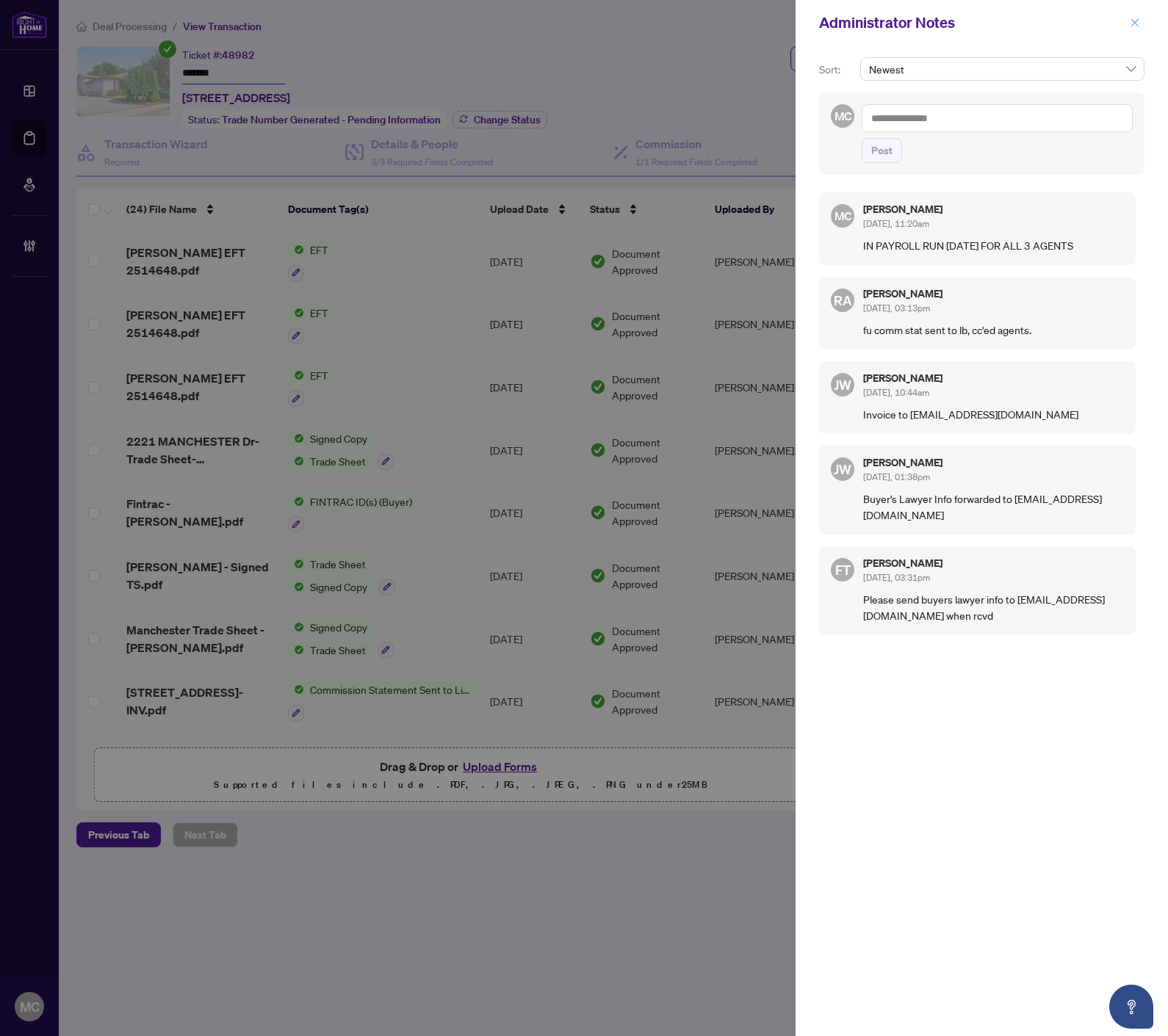
click at [1135, 23] on icon "close" at bounding box center [1135, 22] width 8 height 8
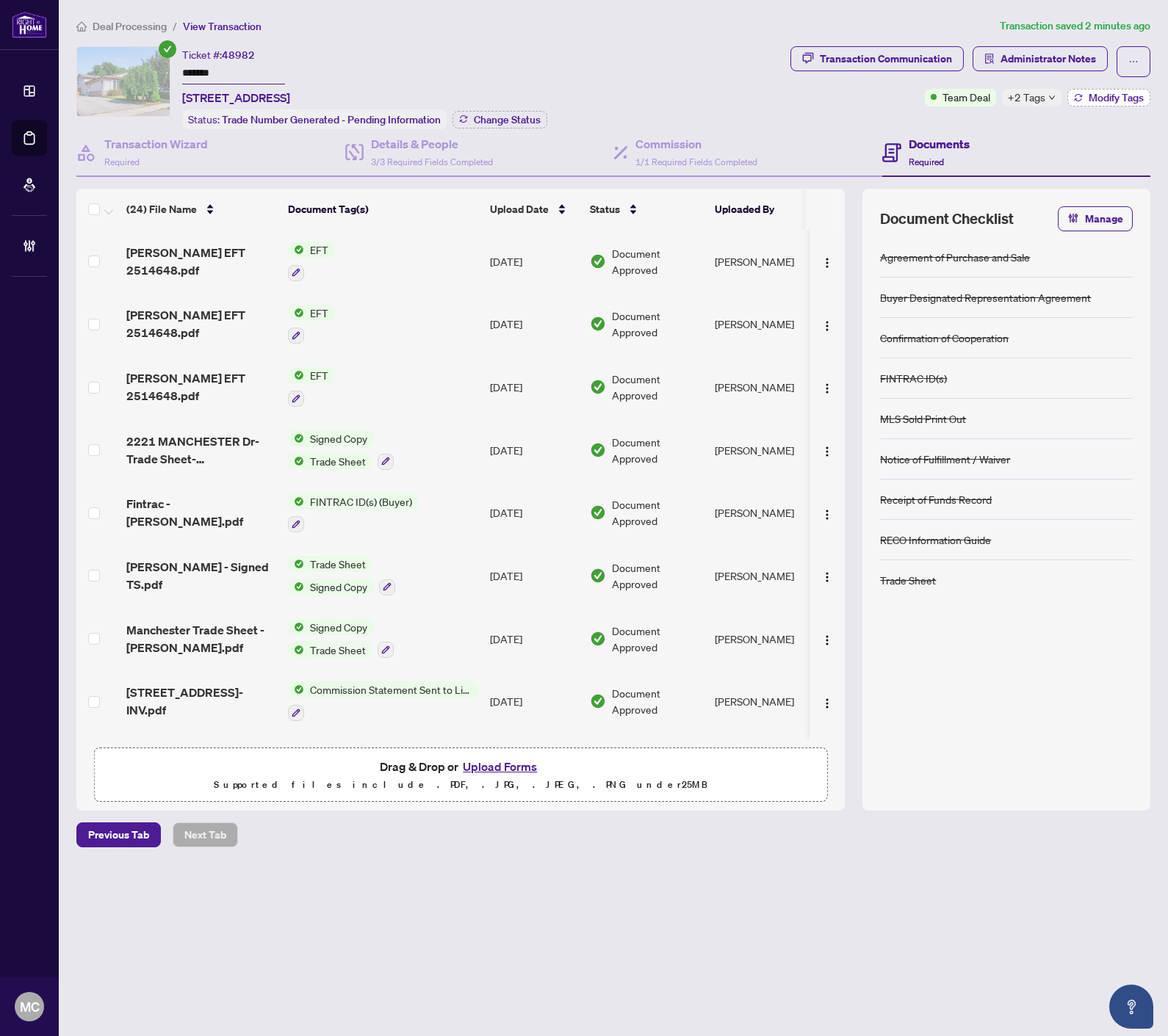
click at [1104, 95] on span "Modify Tags" at bounding box center [1115, 97] width 55 height 10
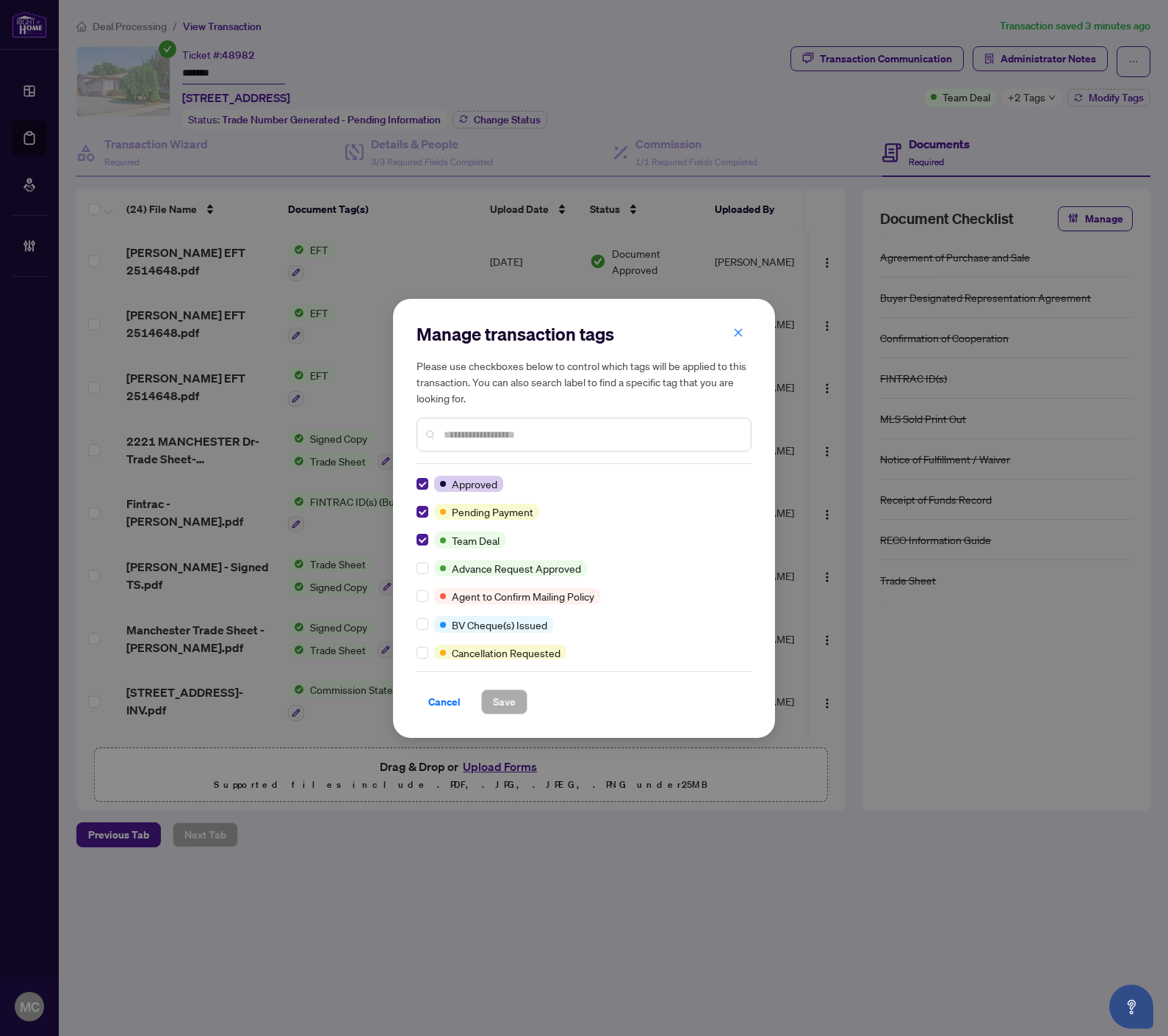
click at [415, 512] on div "Manage transaction tags Please use checkboxes below to control which tags will …" at bounding box center [584, 518] width 382 height 439
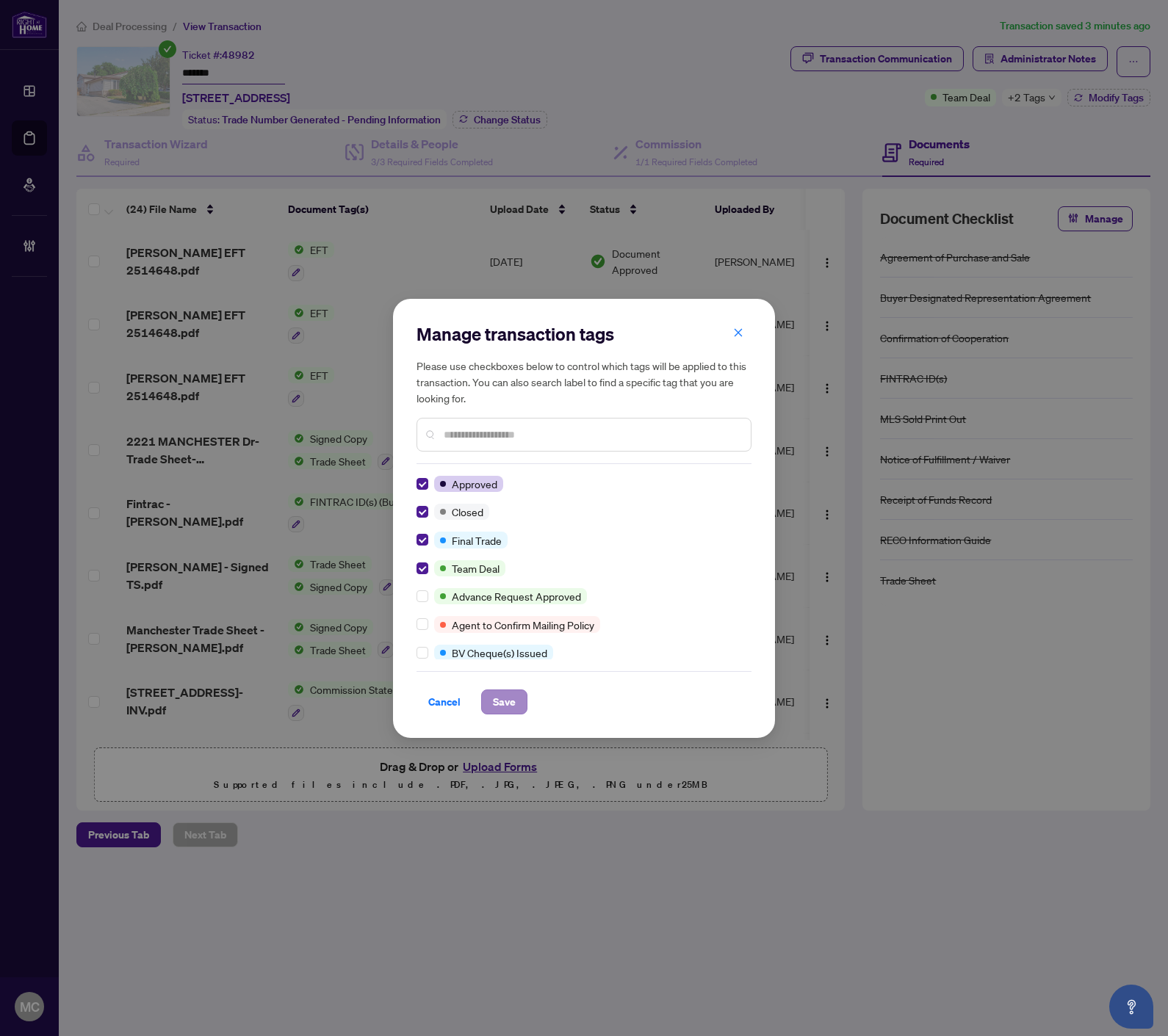
click at [501, 713] on div "Manage transaction tags Please use checkboxes below to control which tags will …" at bounding box center [584, 518] width 382 height 439
click at [510, 699] on span "Save" at bounding box center [503, 702] width 22 height 23
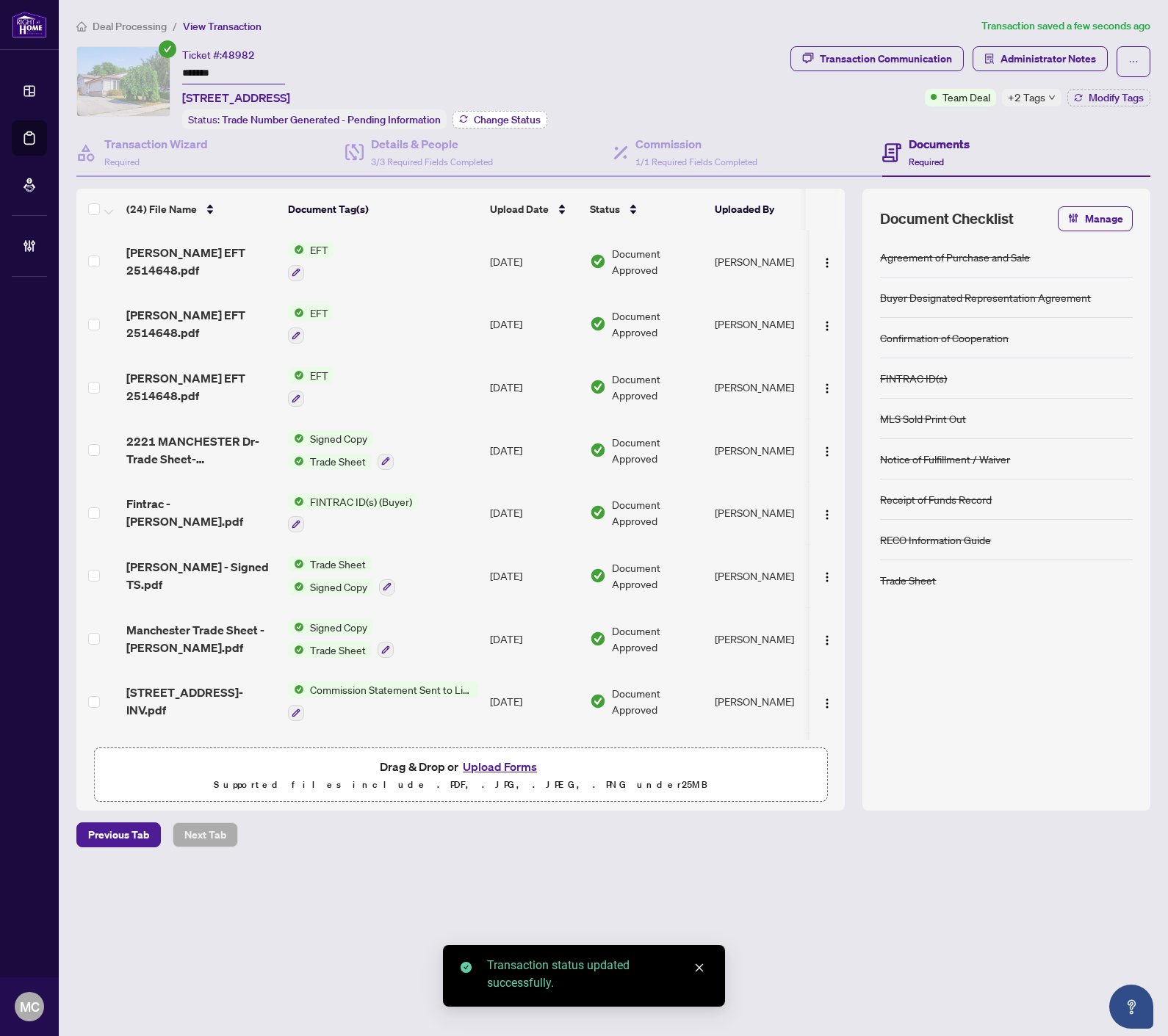
click at [524, 115] on span "Change Status" at bounding box center [507, 119] width 67 height 10
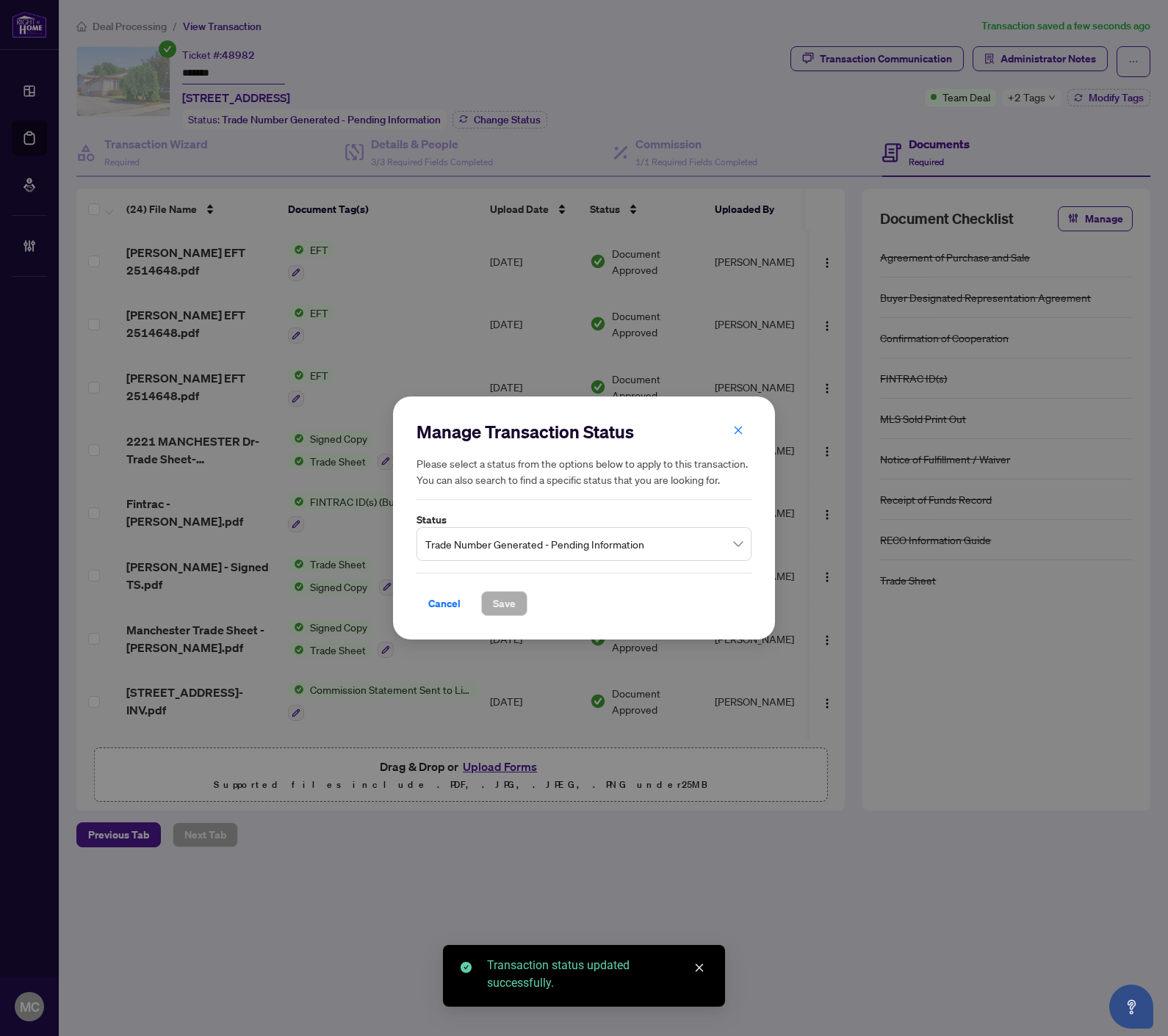
click at [562, 540] on span "Trade Number Generated - Pending Information" at bounding box center [583, 544] width 317 height 28
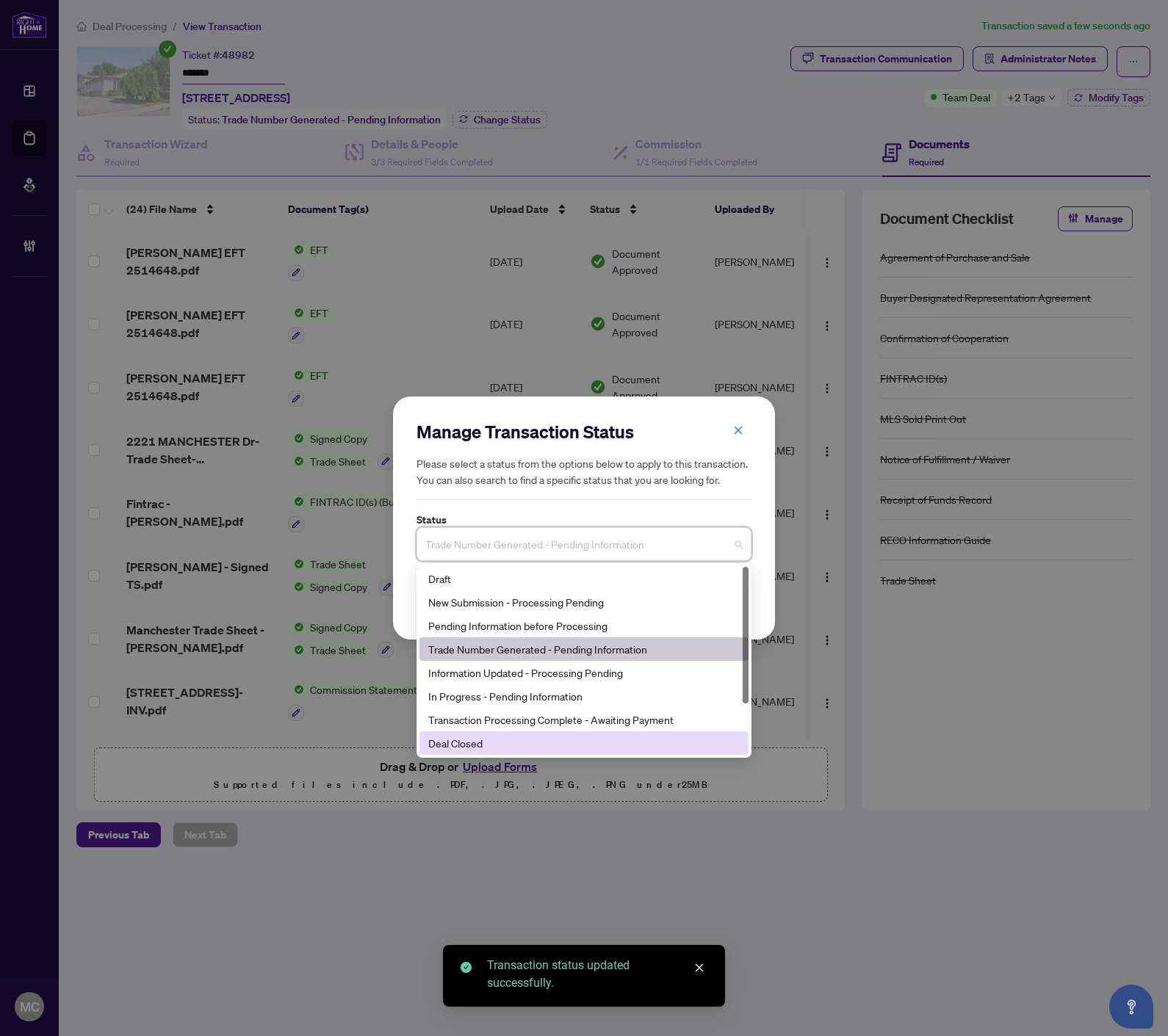
click at [510, 741] on div "Deal Closed" at bounding box center [583, 743] width 311 height 16
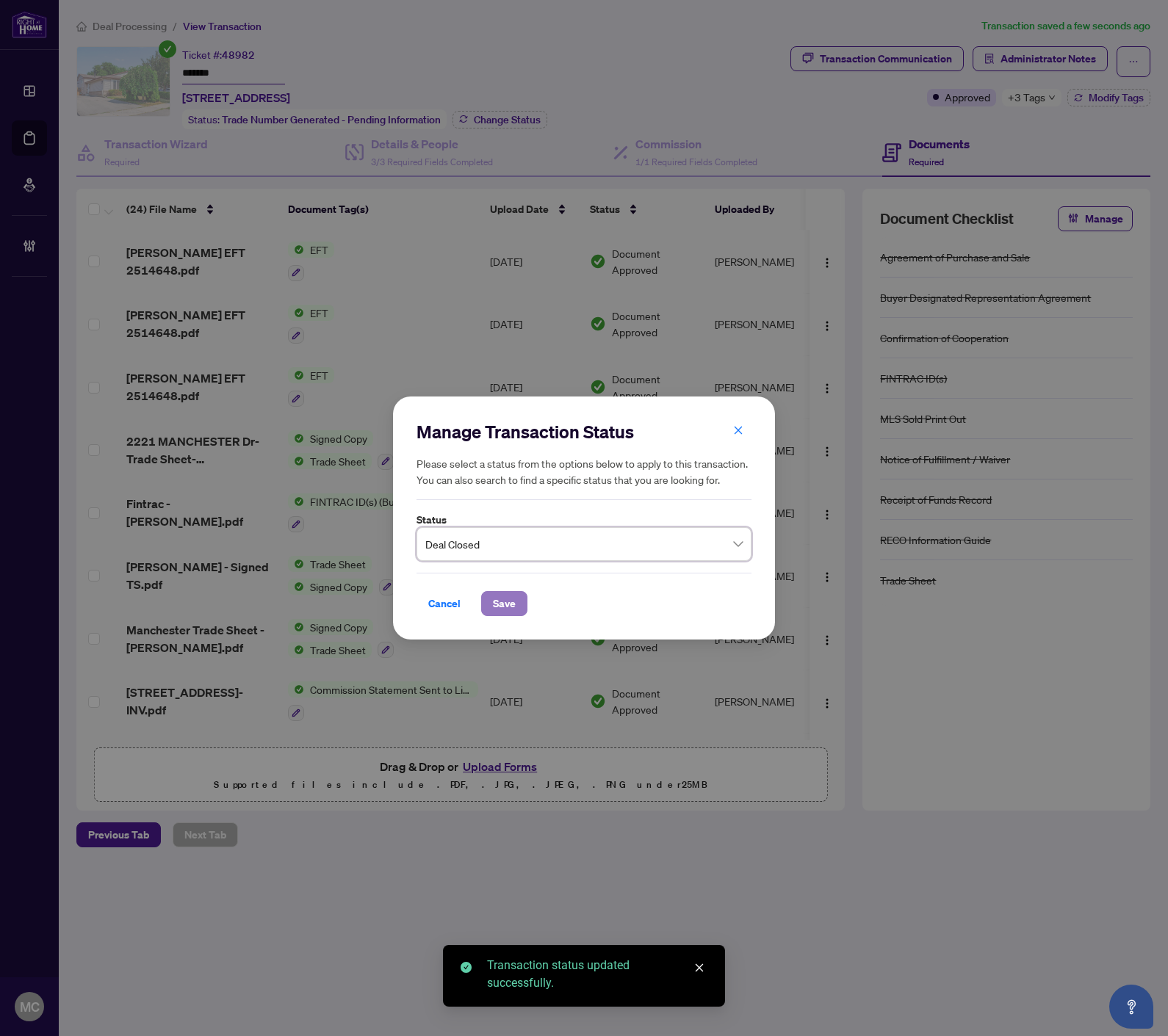
click at [508, 592] on span "Save" at bounding box center [503, 603] width 22 height 23
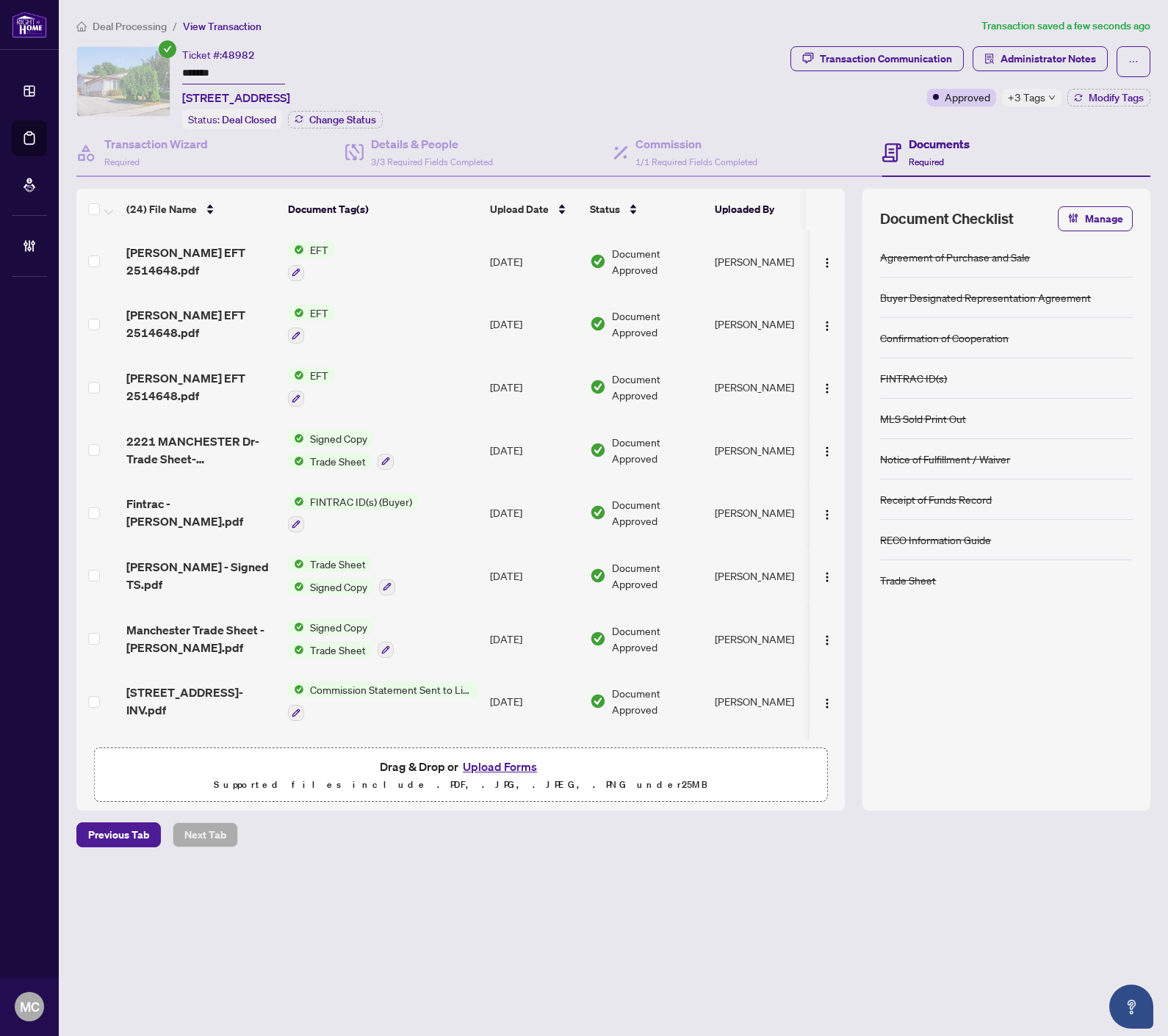
click at [133, 28] on span "Deal Processing" at bounding box center [130, 26] width 74 height 13
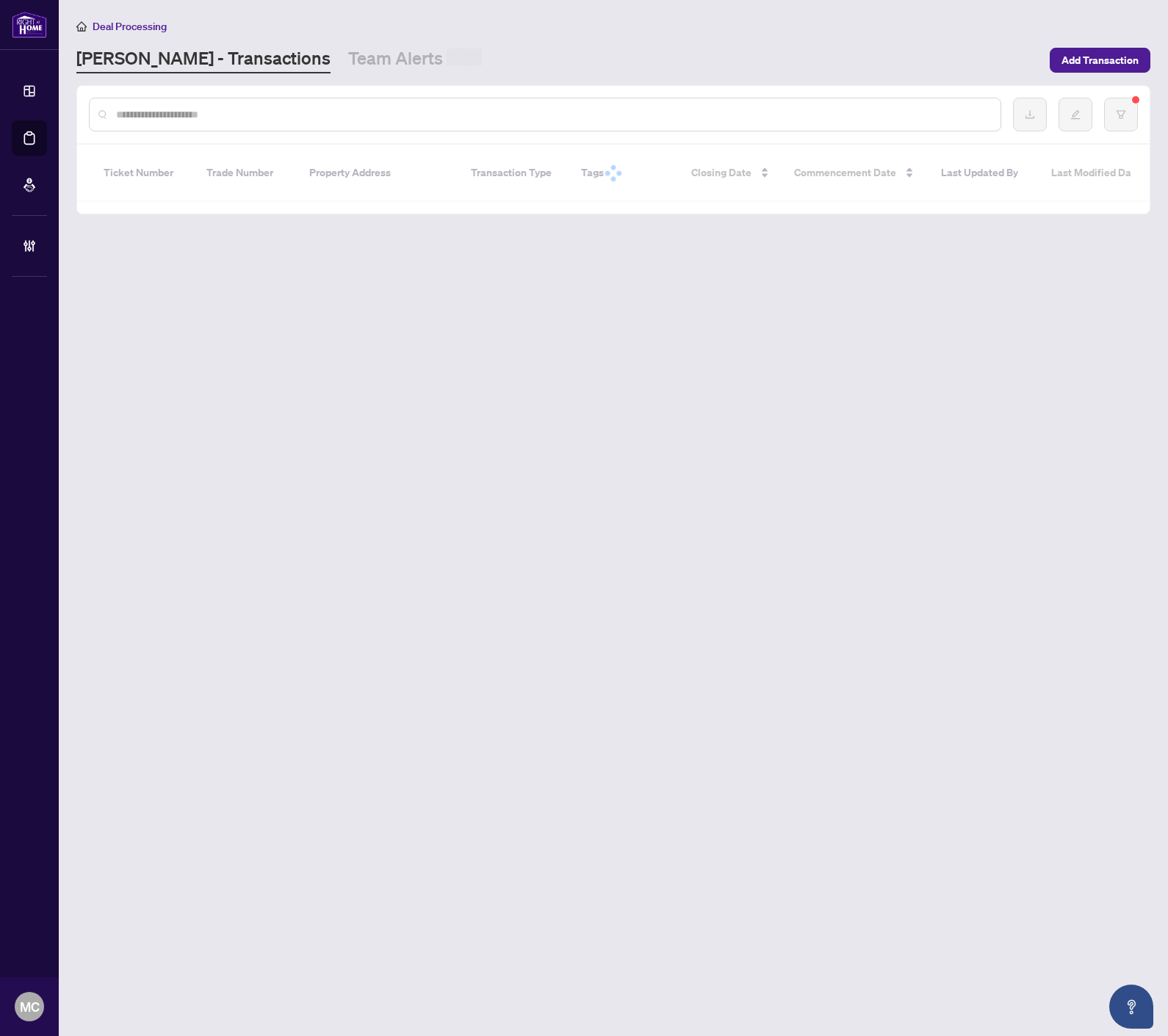
click at [347, 113] on input "text" at bounding box center [552, 114] width 873 height 16
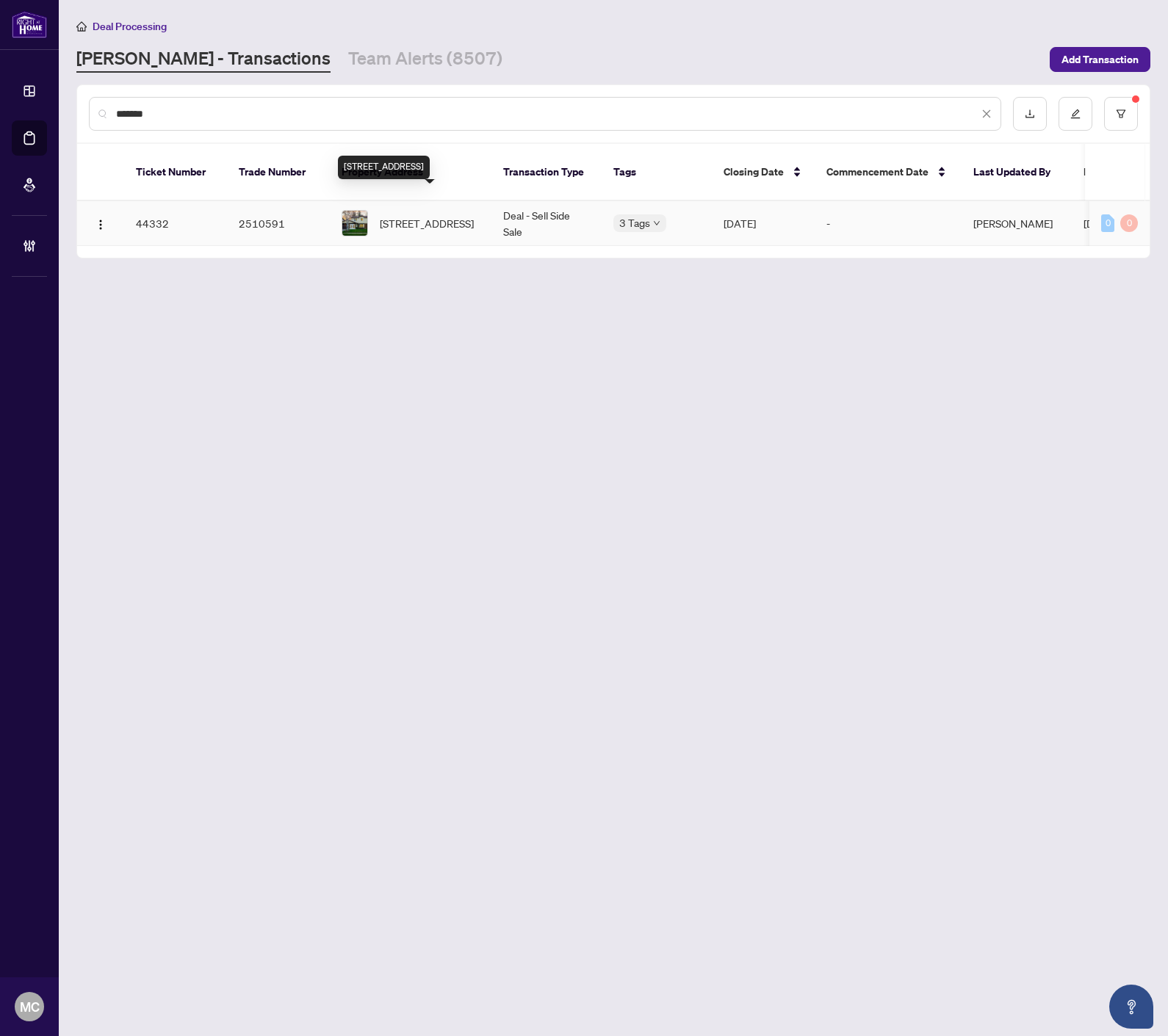
type input "*******"
click at [413, 215] on span "110 Elgin Dr, Brampton, Ontario L6Y 2E8, Canada" at bounding box center [427, 223] width 94 height 16
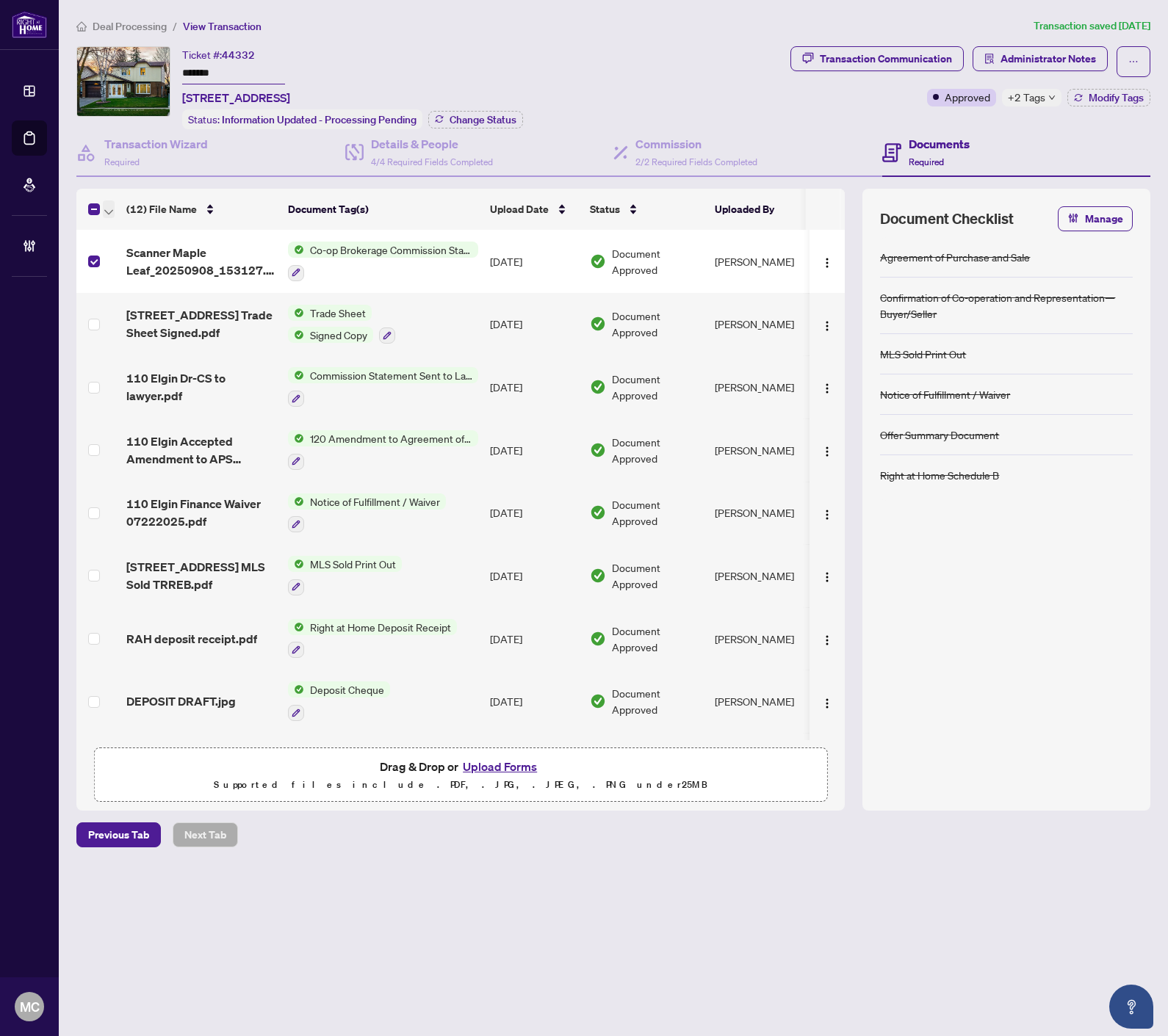
click at [110, 209] on icon "button" at bounding box center [108, 212] width 9 height 6
click at [143, 230] on span "Open Selected in New Tab(s)" at bounding box center [180, 232] width 131 height 16
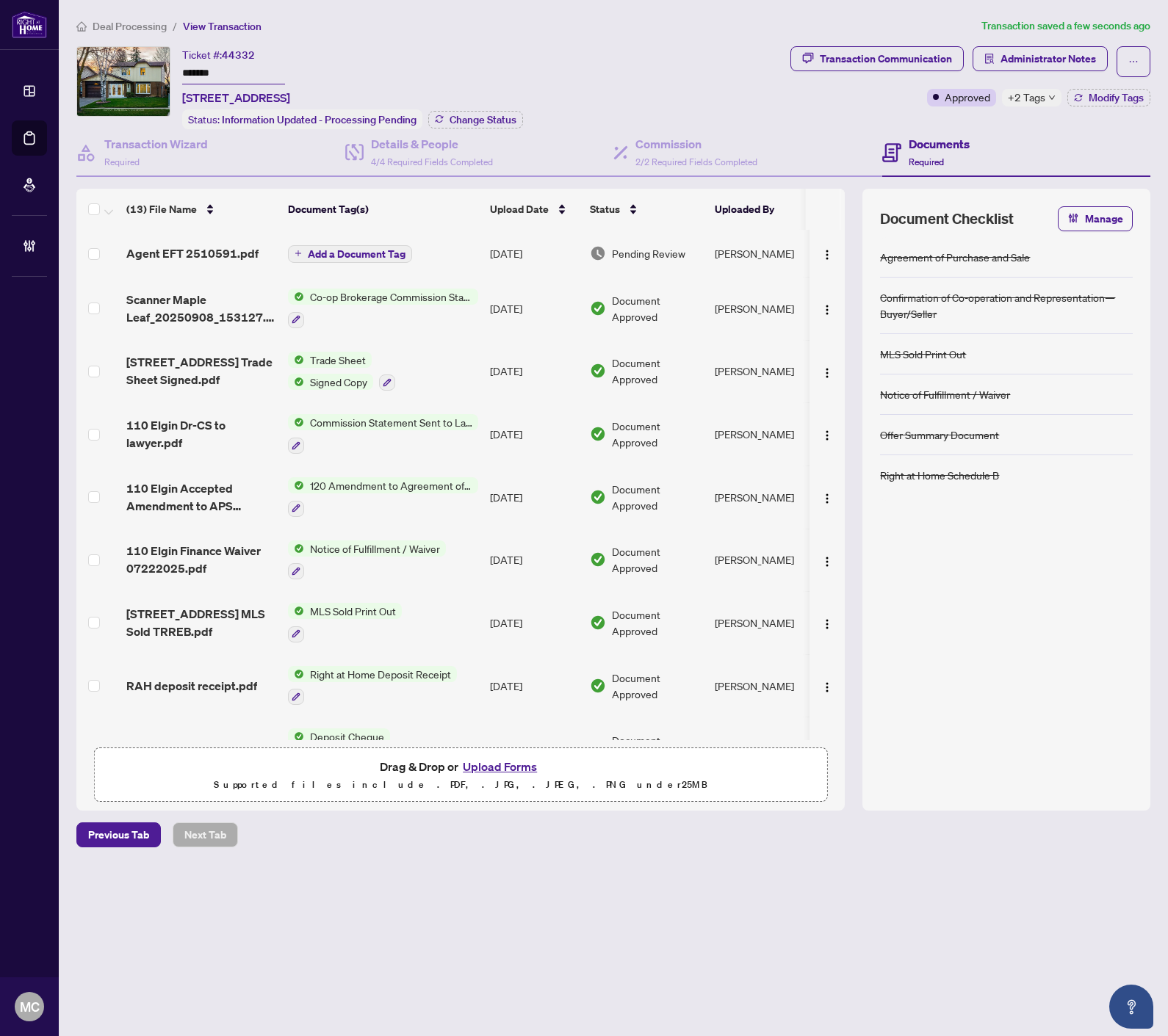
click at [342, 249] on span "Add a Document Tag" at bounding box center [357, 254] width 98 height 10
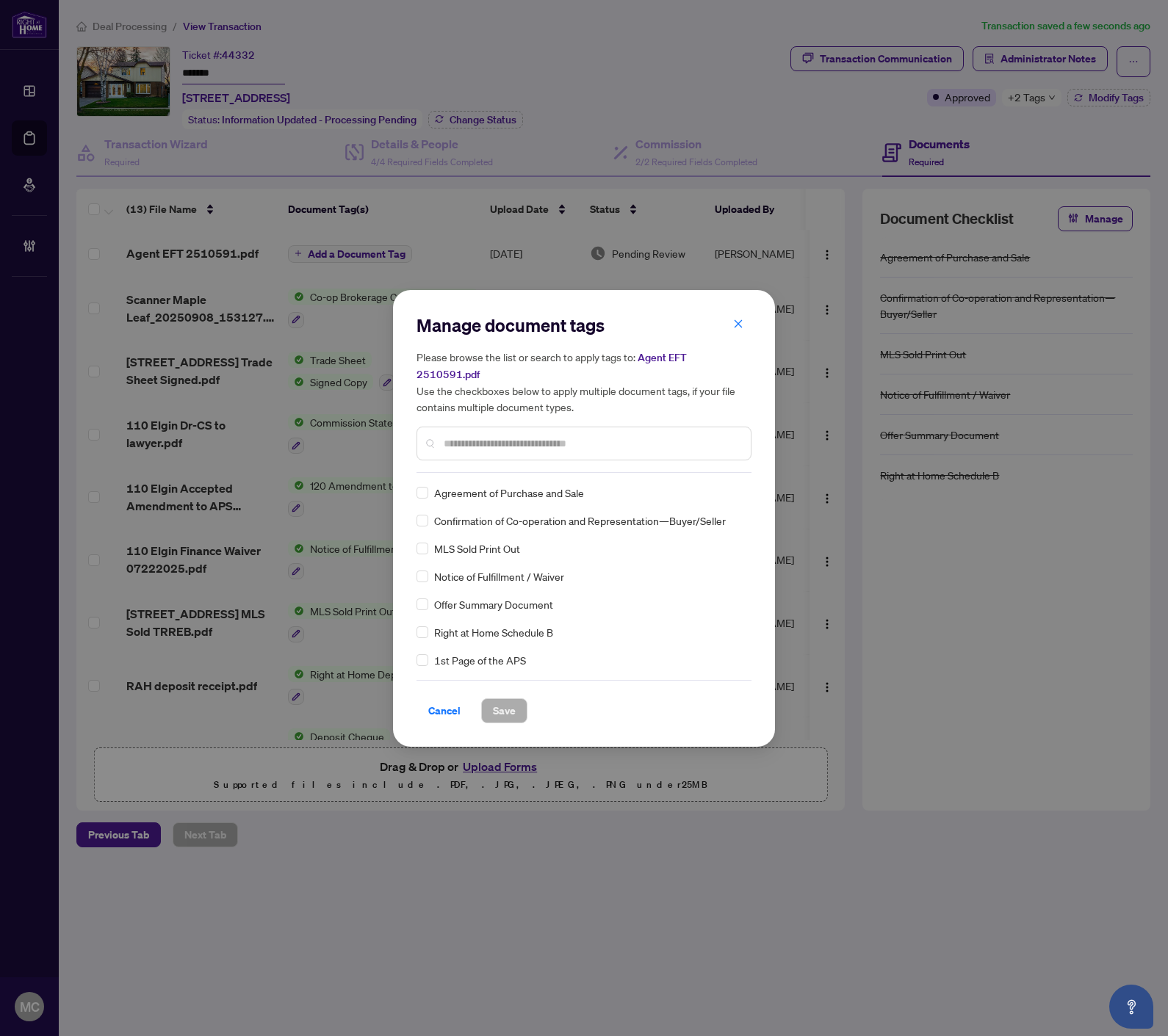
click at [589, 438] on input "text" at bounding box center [591, 444] width 295 height 16
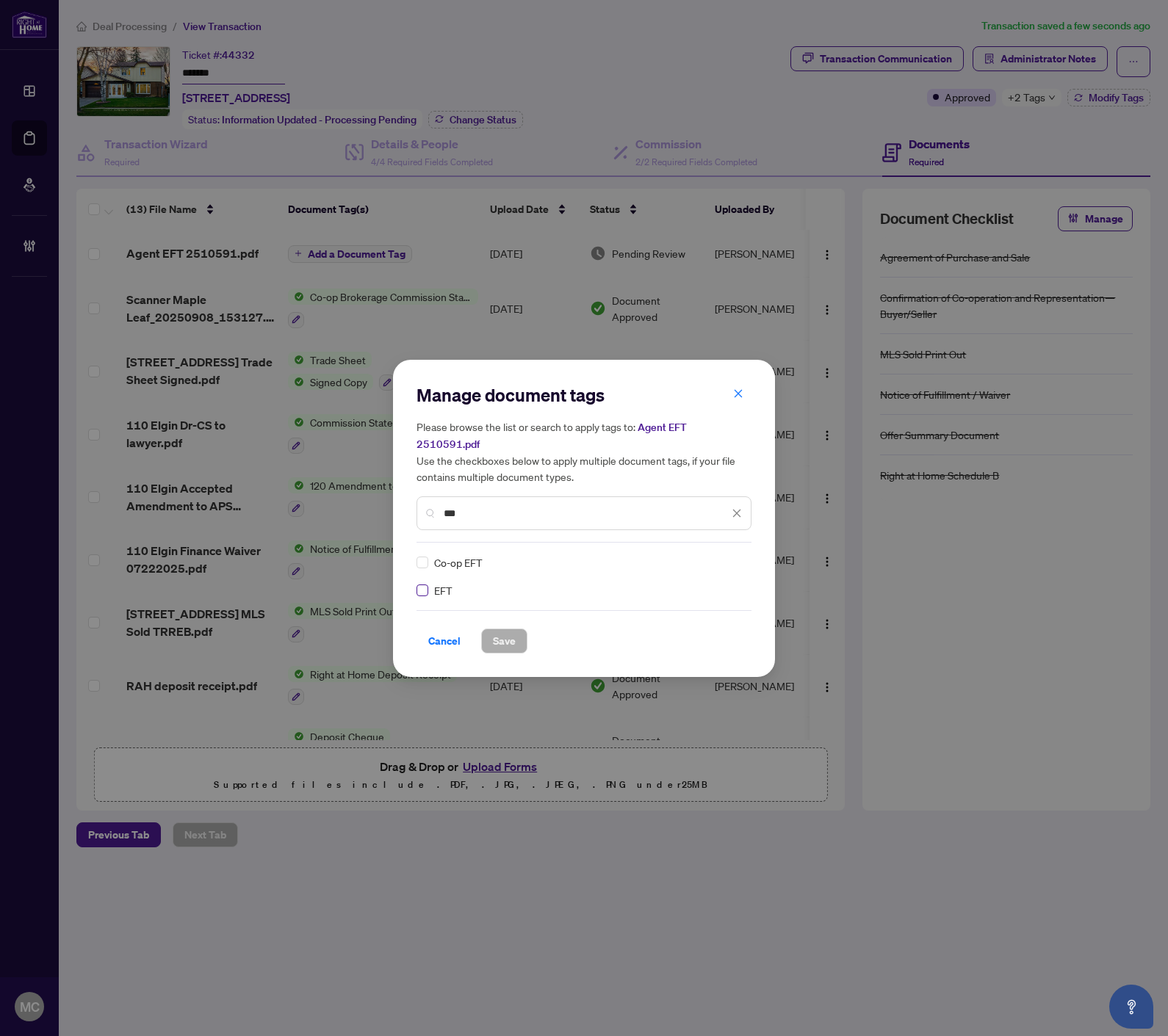
type input "***"
click at [731, 555] on div at bounding box center [727, 562] width 28 height 15
click at [690, 625] on div "Approved" at bounding box center [683, 624] width 94 height 16
click at [505, 629] on span "Save" at bounding box center [503, 641] width 22 height 23
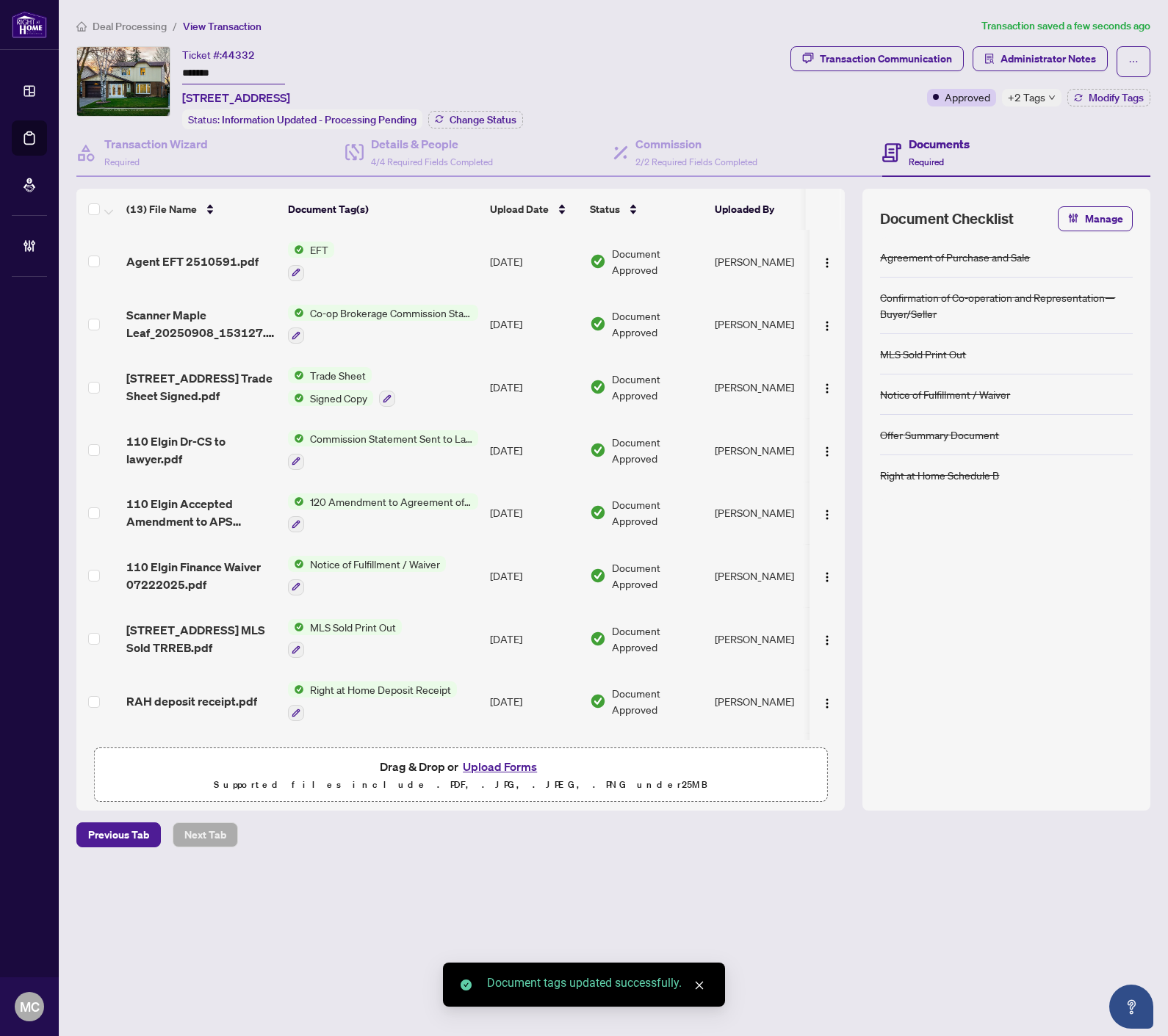
click at [825, 257] on img "button" at bounding box center [827, 262] width 12 height 12
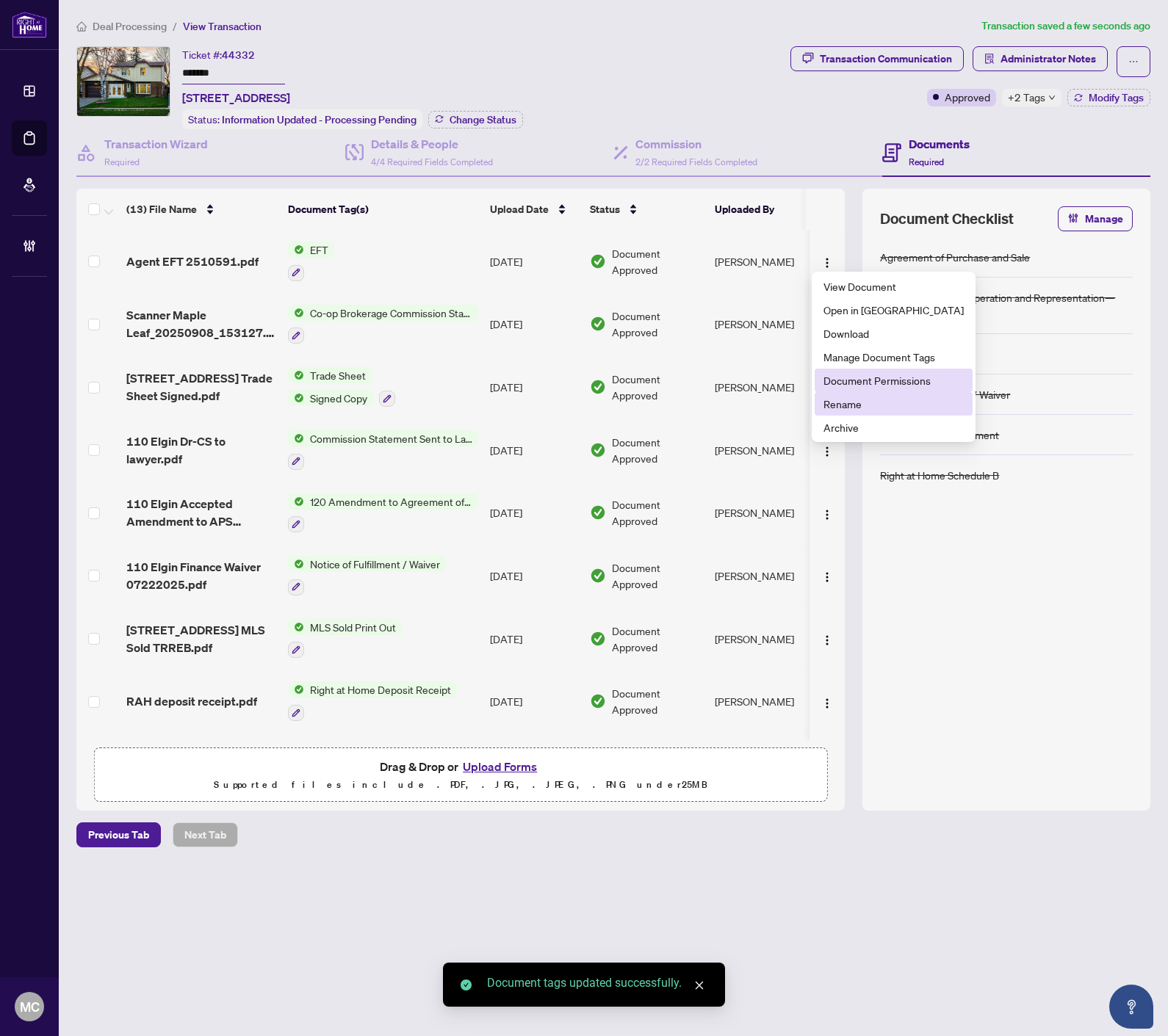
click at [862, 372] on span "Document Permissions" at bounding box center [893, 380] width 140 height 16
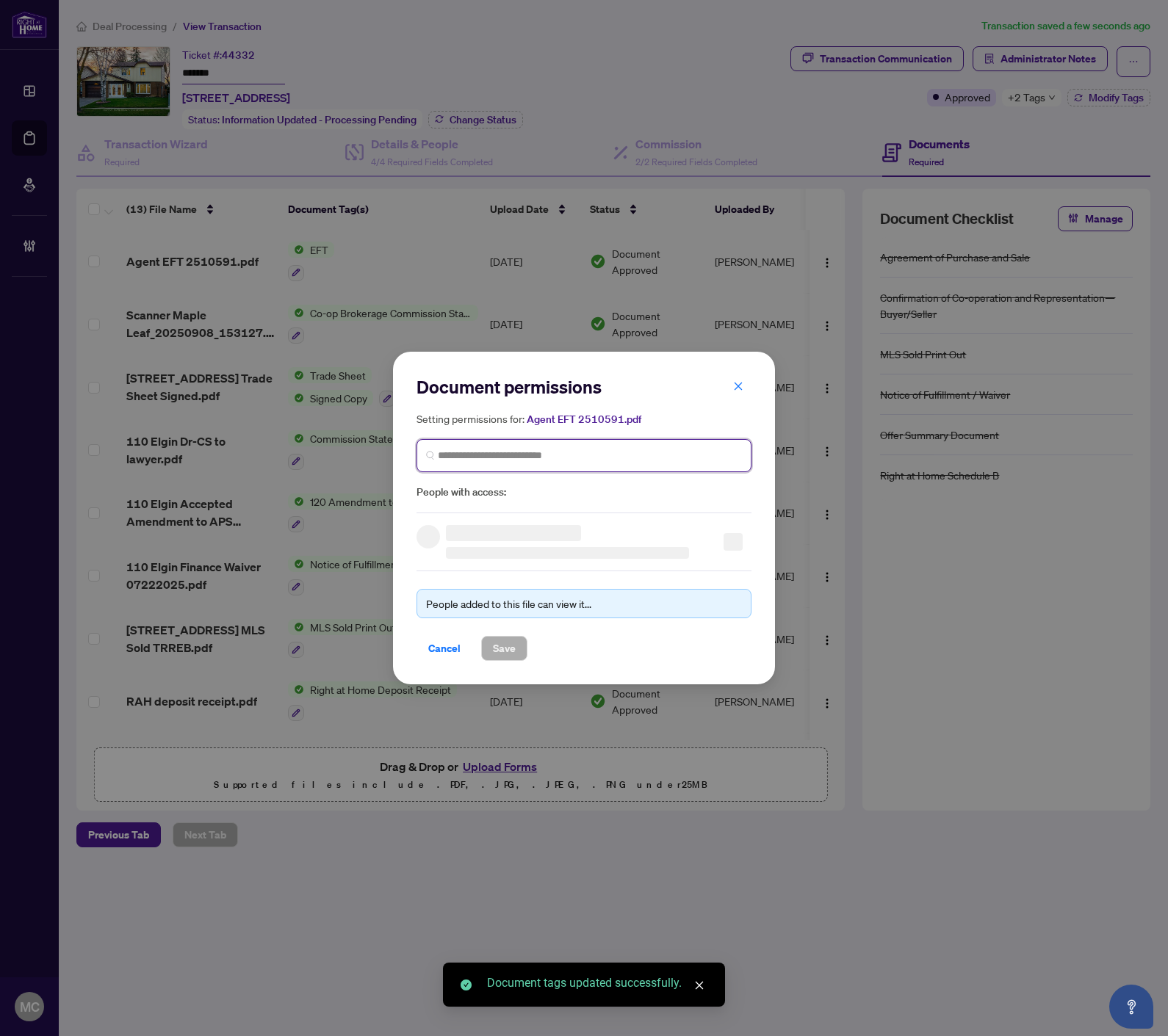
click at [573, 448] on input "search" at bounding box center [589, 456] width 304 height 16
paste input "**********"
type input "**********"
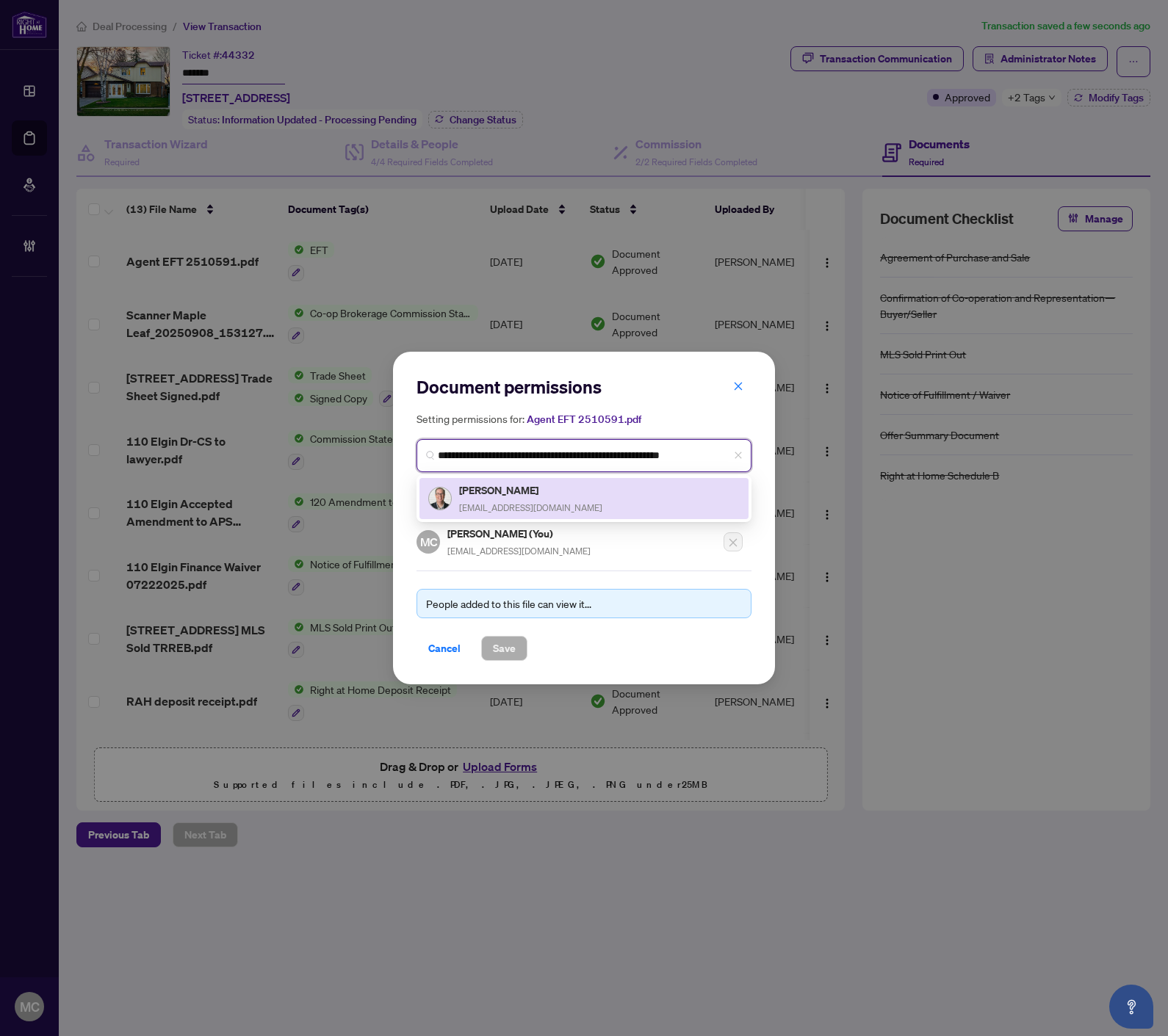
click at [494, 497] on div "Van Hansen van@hansenhouse.ca" at bounding box center [530, 499] width 143 height 34
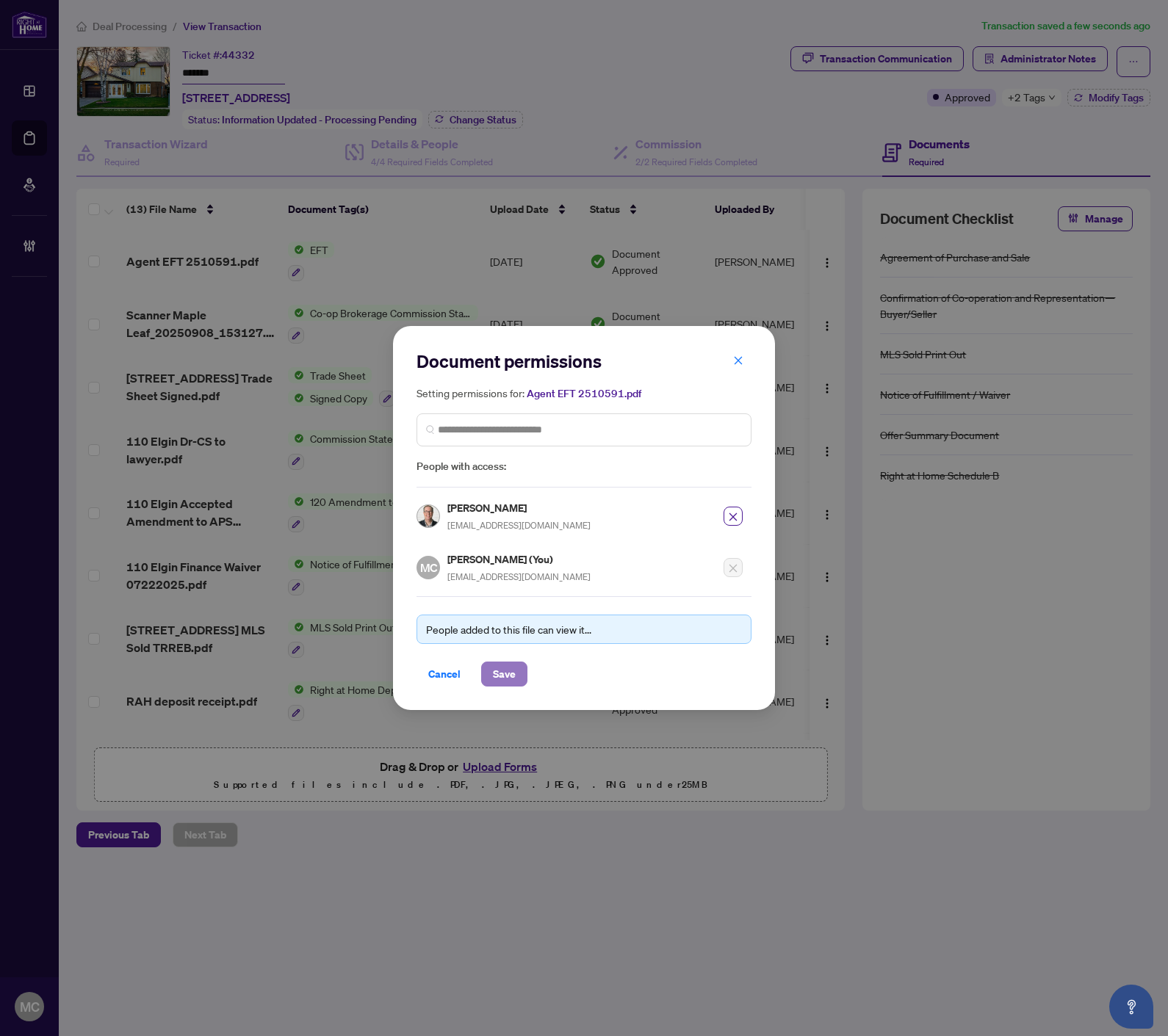
click at [509, 672] on span "Save" at bounding box center [503, 674] width 22 height 23
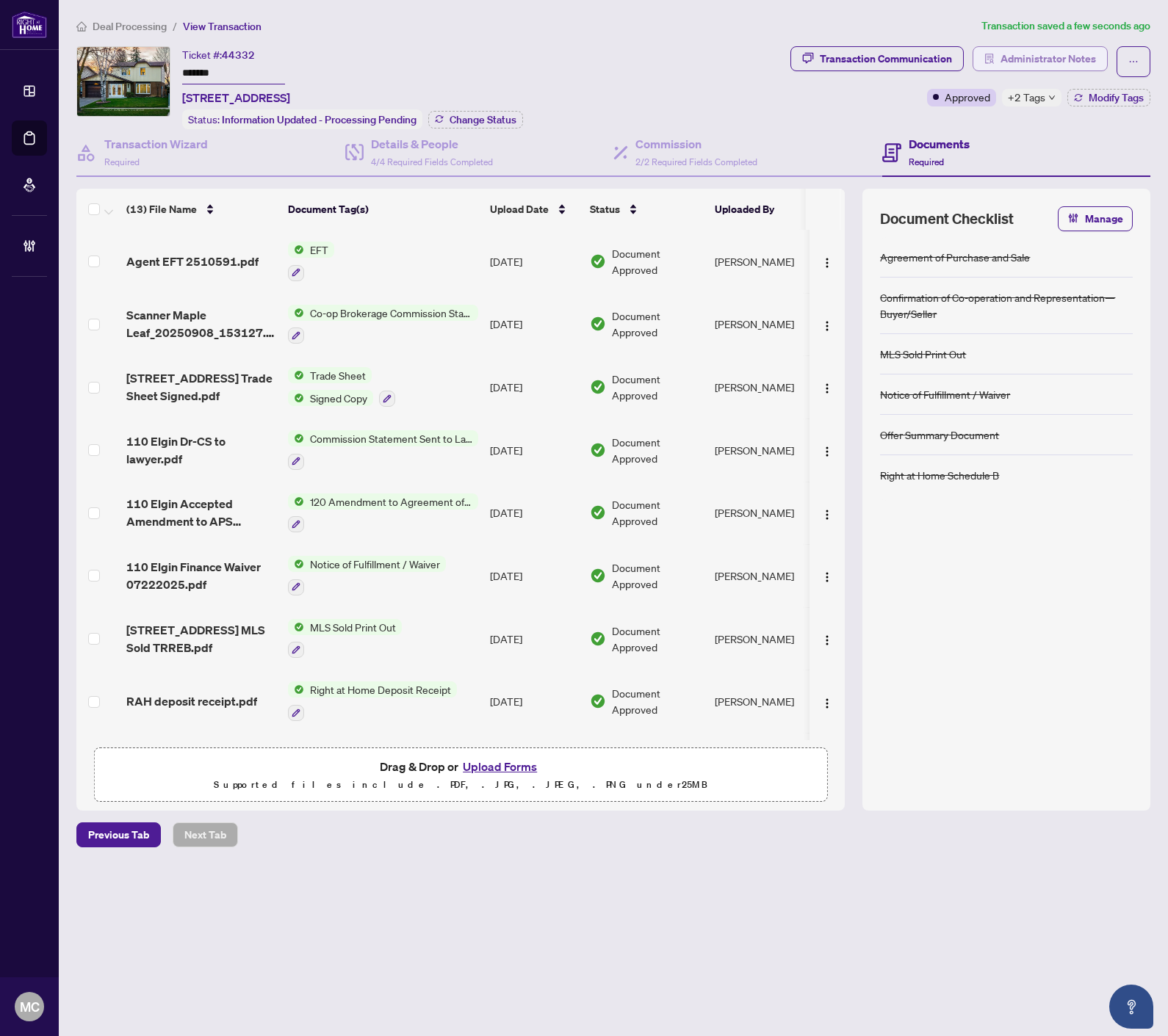
click at [1018, 57] on span "Administrator Notes" at bounding box center [1048, 59] width 95 height 23
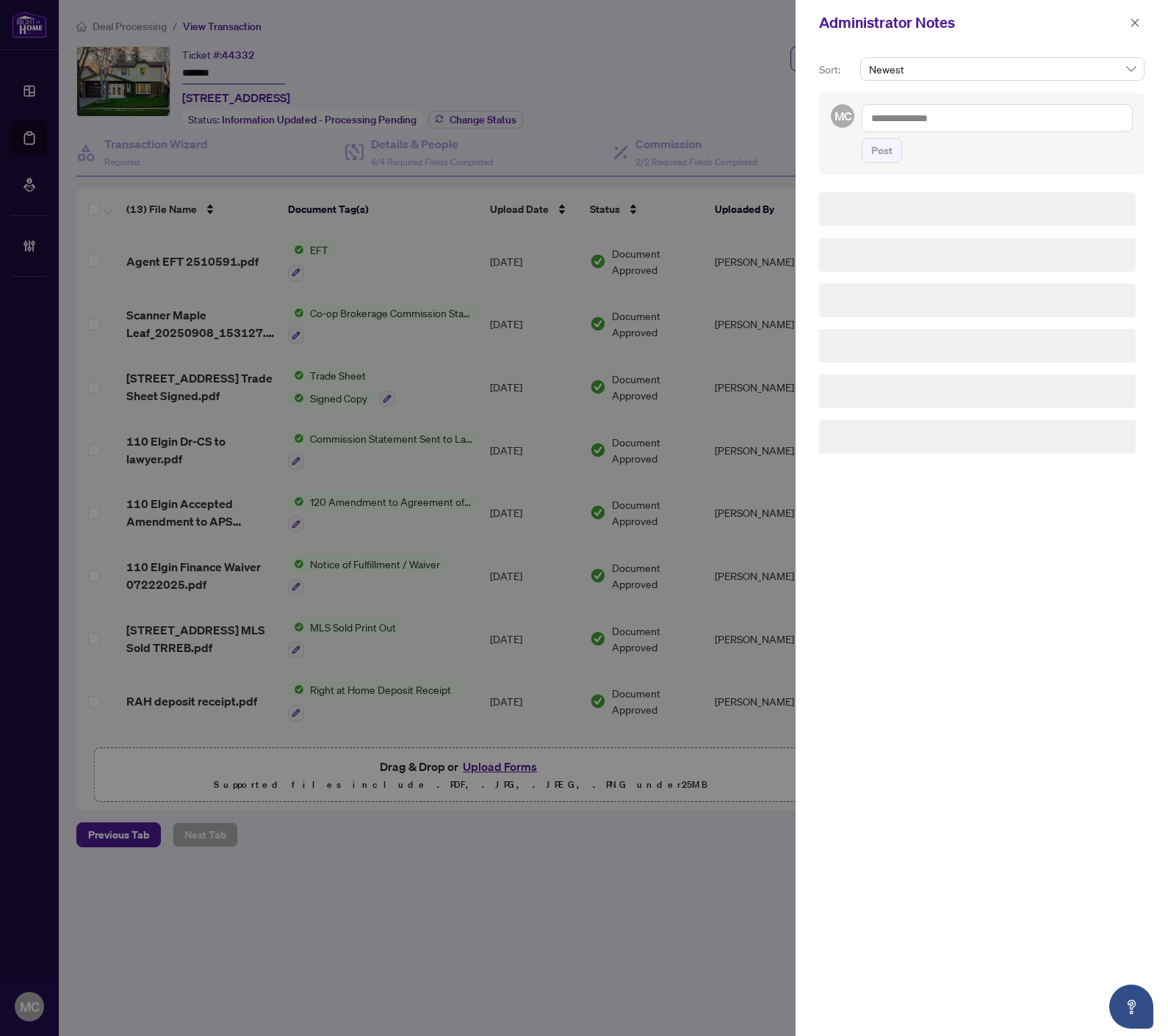
click at [997, 122] on textarea at bounding box center [997, 118] width 271 height 28
paste textarea "**********"
type textarea "**********"
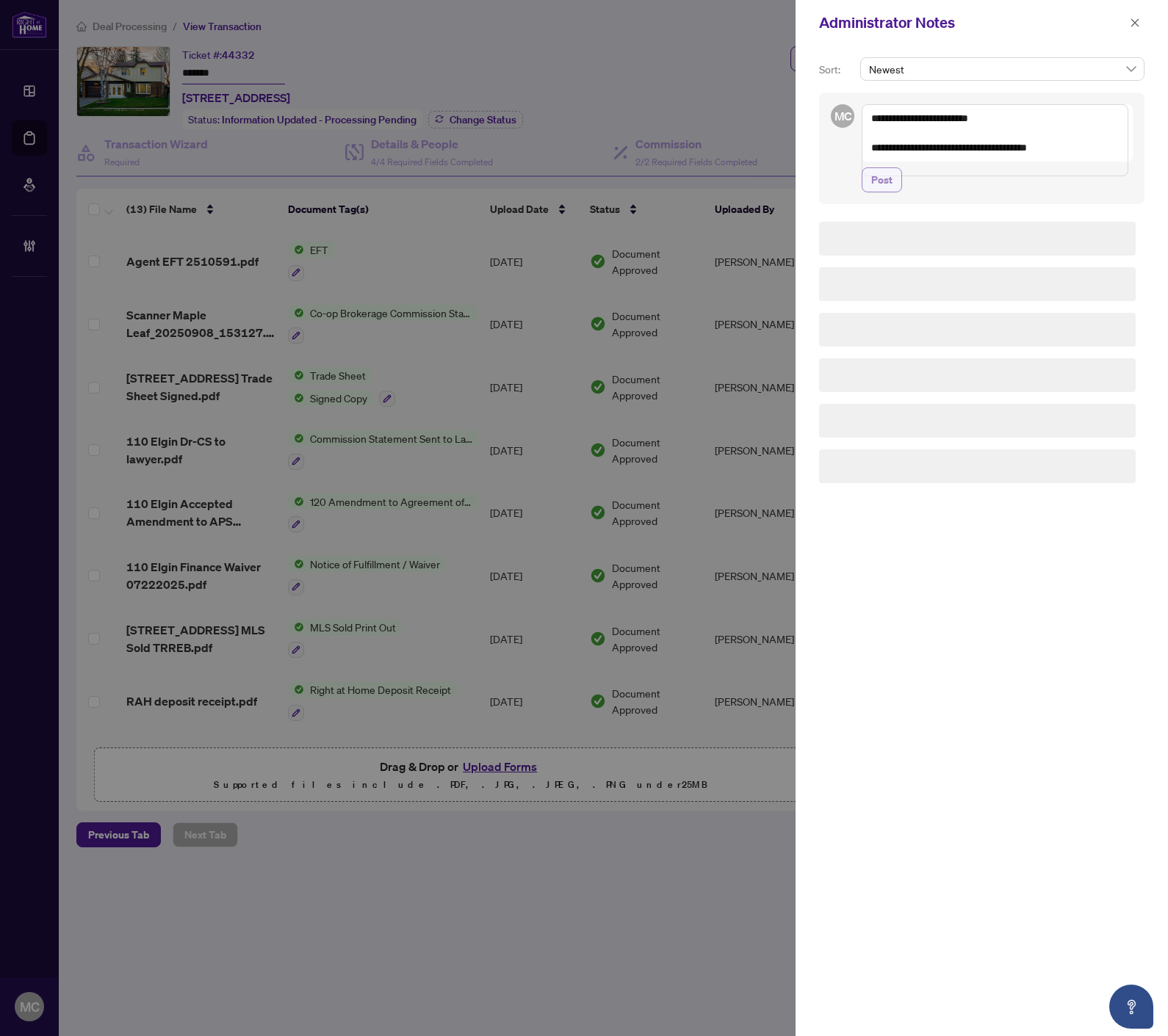
click at [890, 192] on span "Post" at bounding box center [881, 180] width 21 height 23
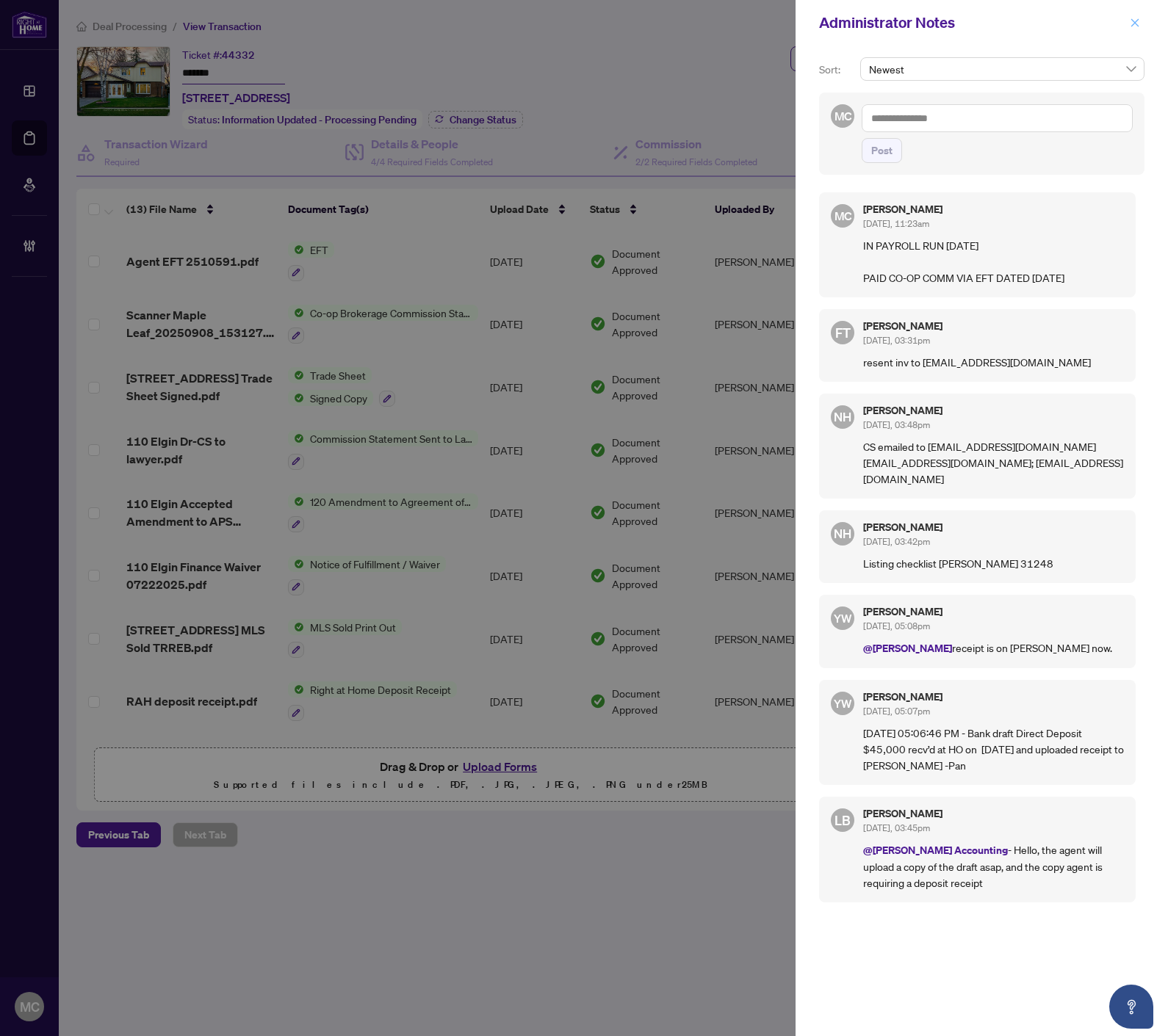
click at [1136, 22] on icon "close" at bounding box center [1134, 22] width 10 height 10
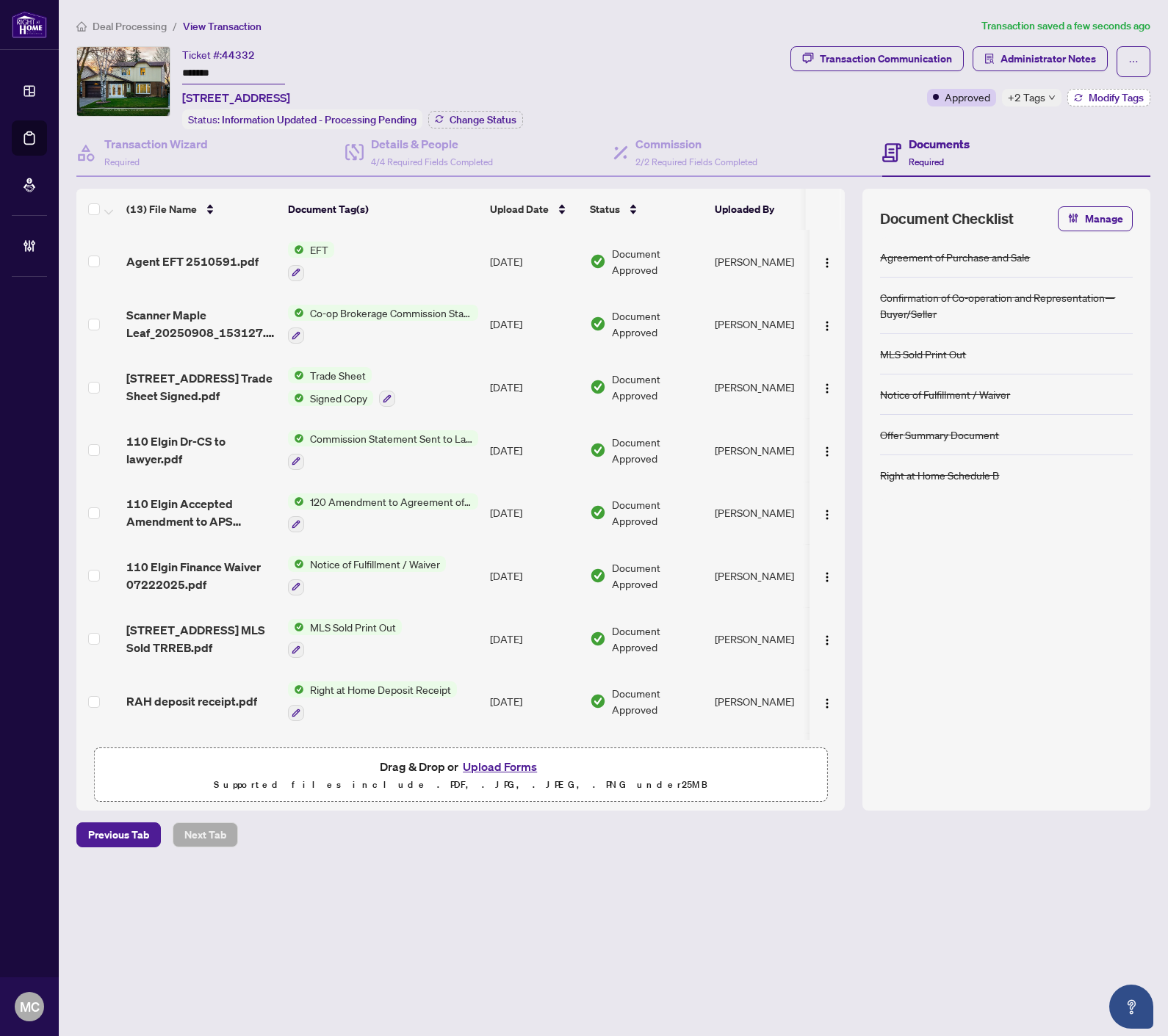
click at [1089, 102] on span "Modify Tags" at bounding box center [1115, 97] width 55 height 10
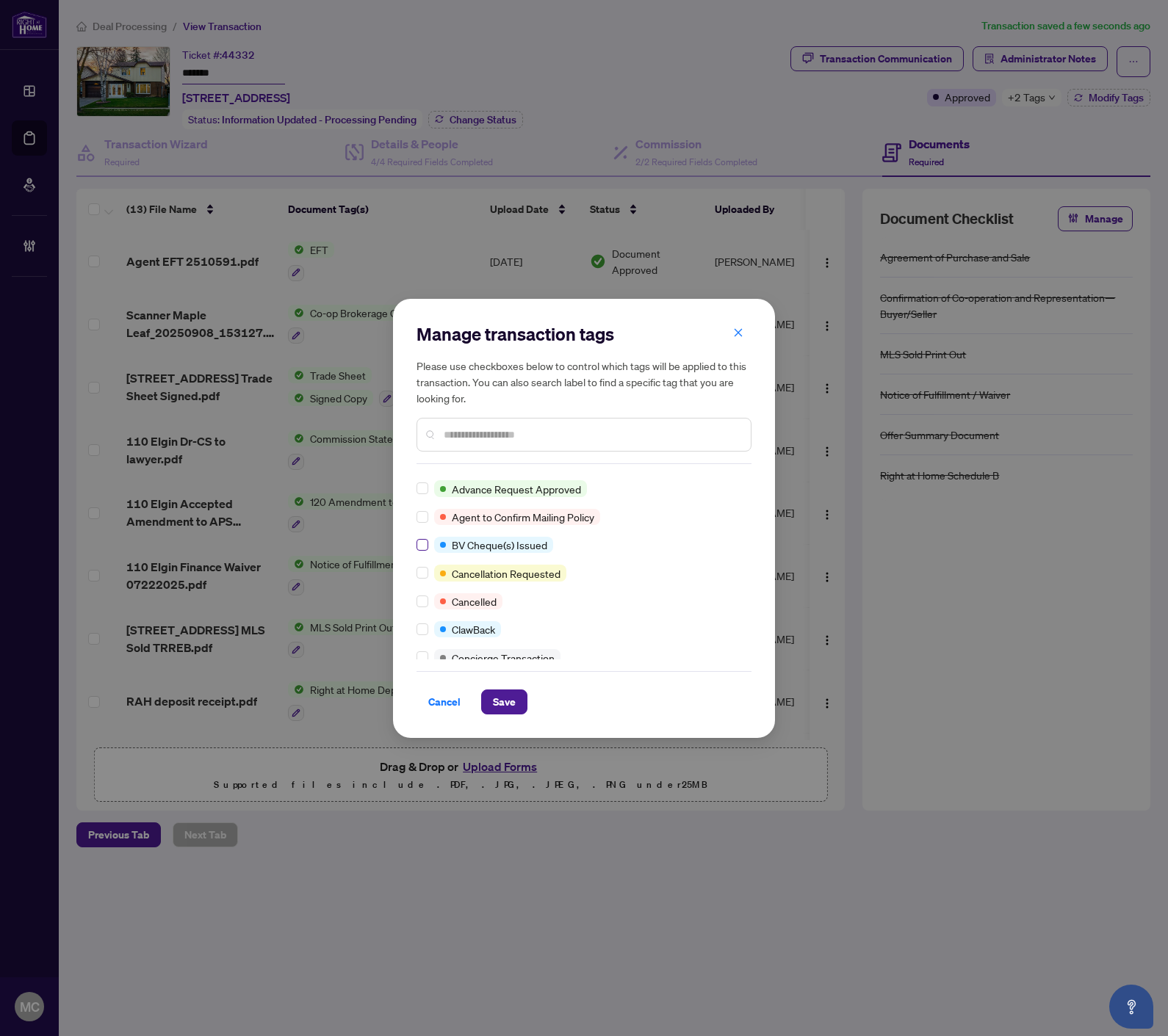
scroll to position [163, 0]
click at [423, 644] on div "Approved Closed Advance Request Approved Agent to Confirm Mailing Policy BV Che…" at bounding box center [584, 568] width 335 height 184
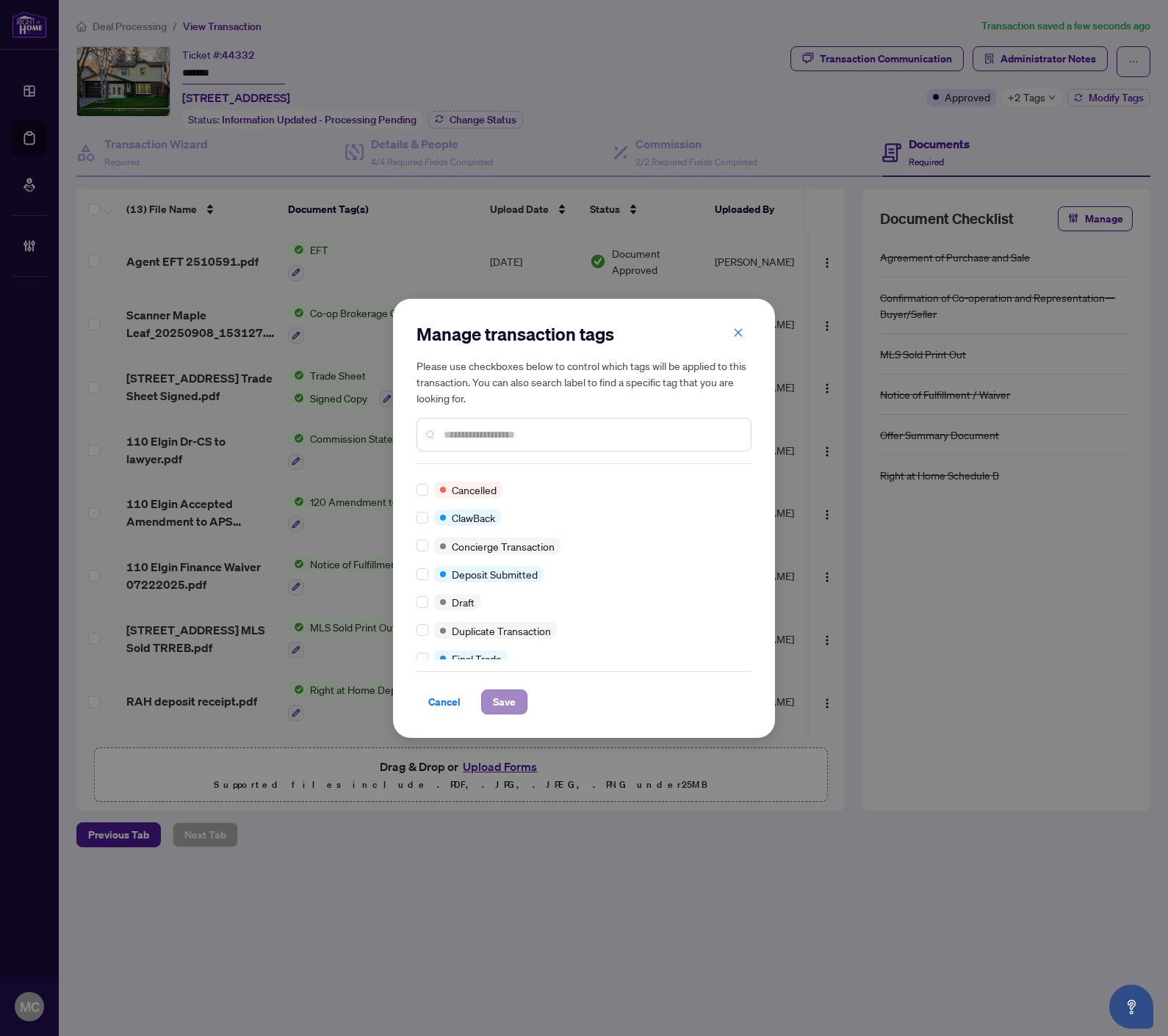
scroll to position [0, 0]
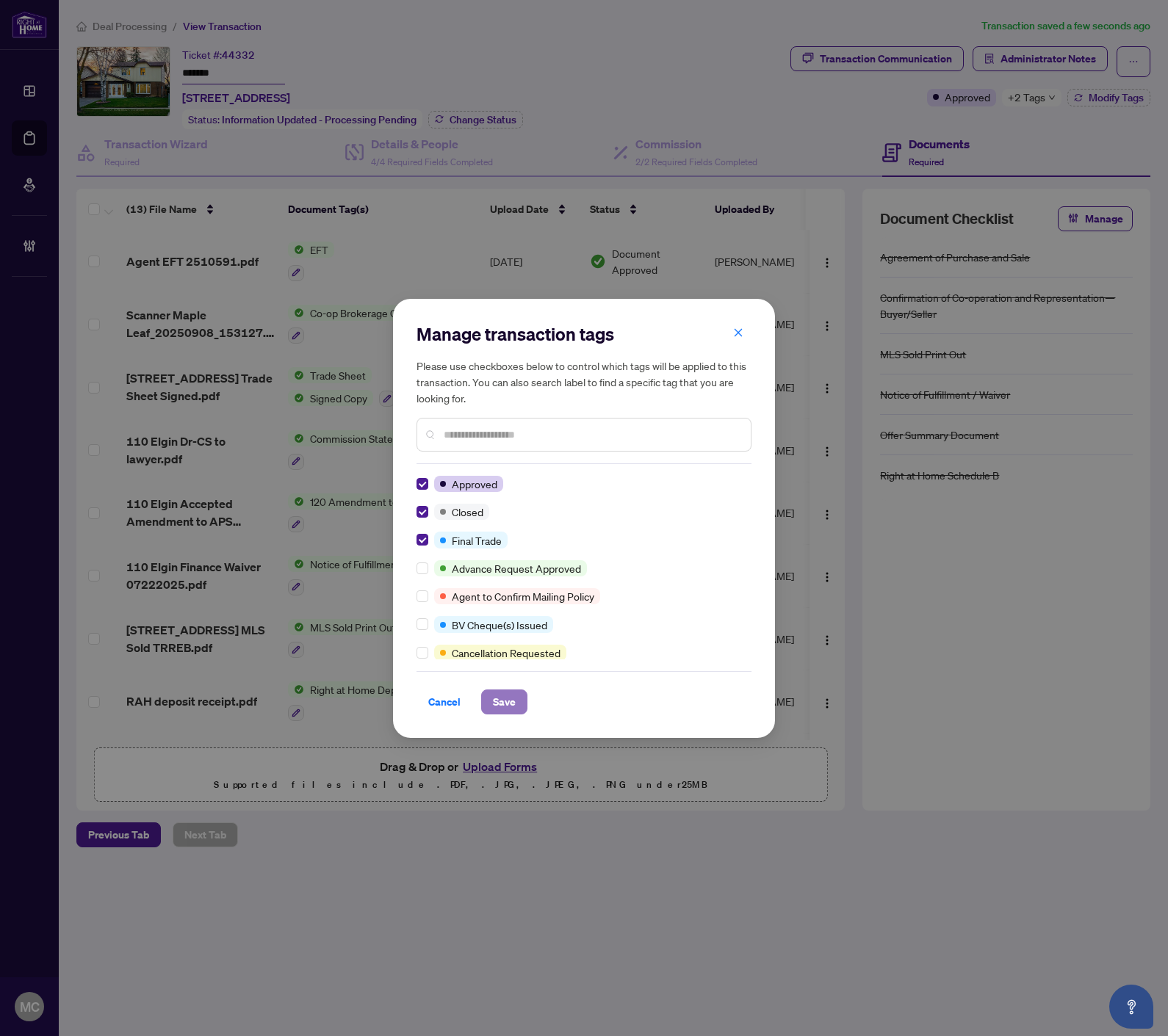
click at [505, 705] on span "Save" at bounding box center [503, 702] width 22 height 23
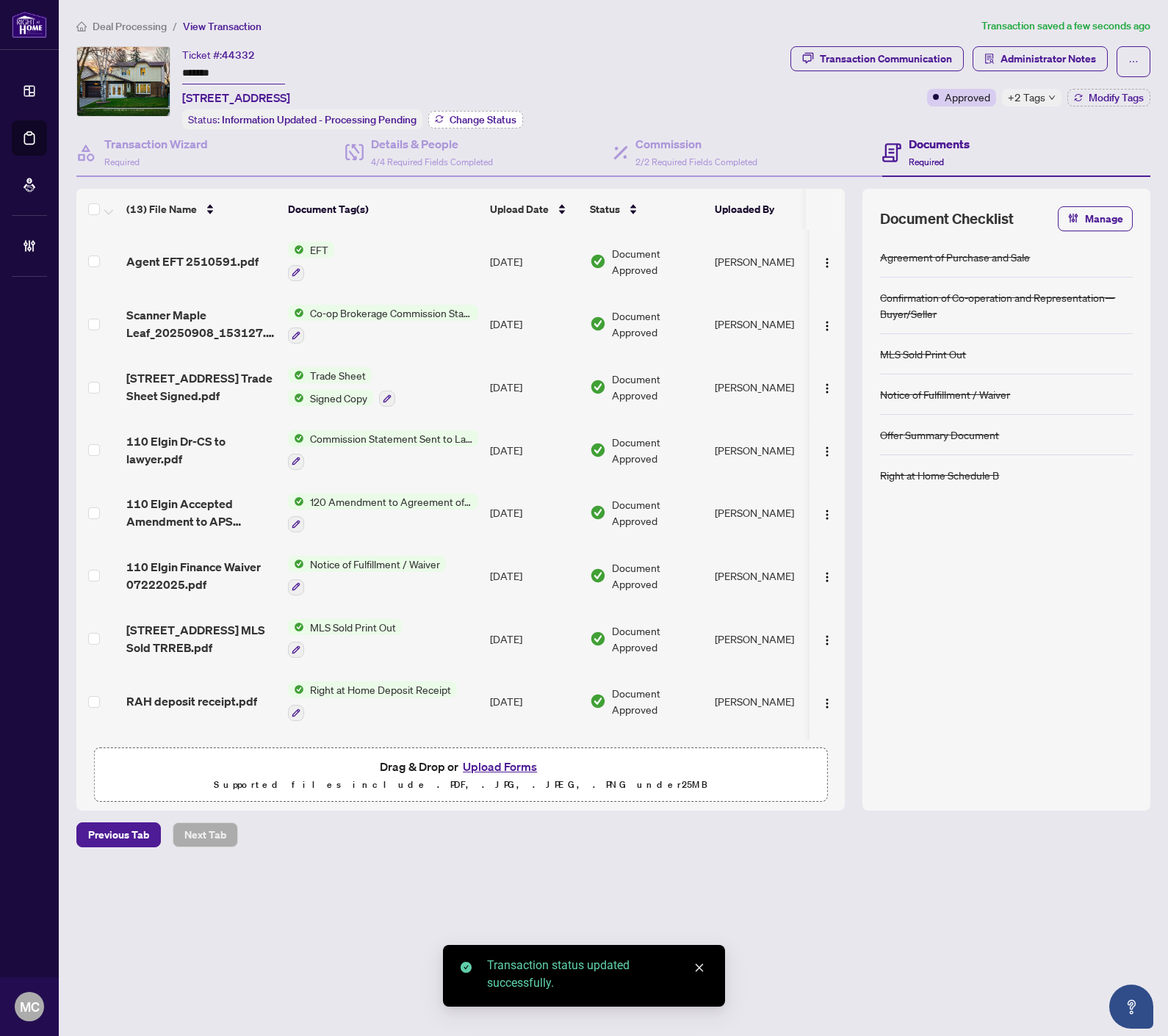
click at [485, 115] on span "Change Status" at bounding box center [482, 119] width 67 height 10
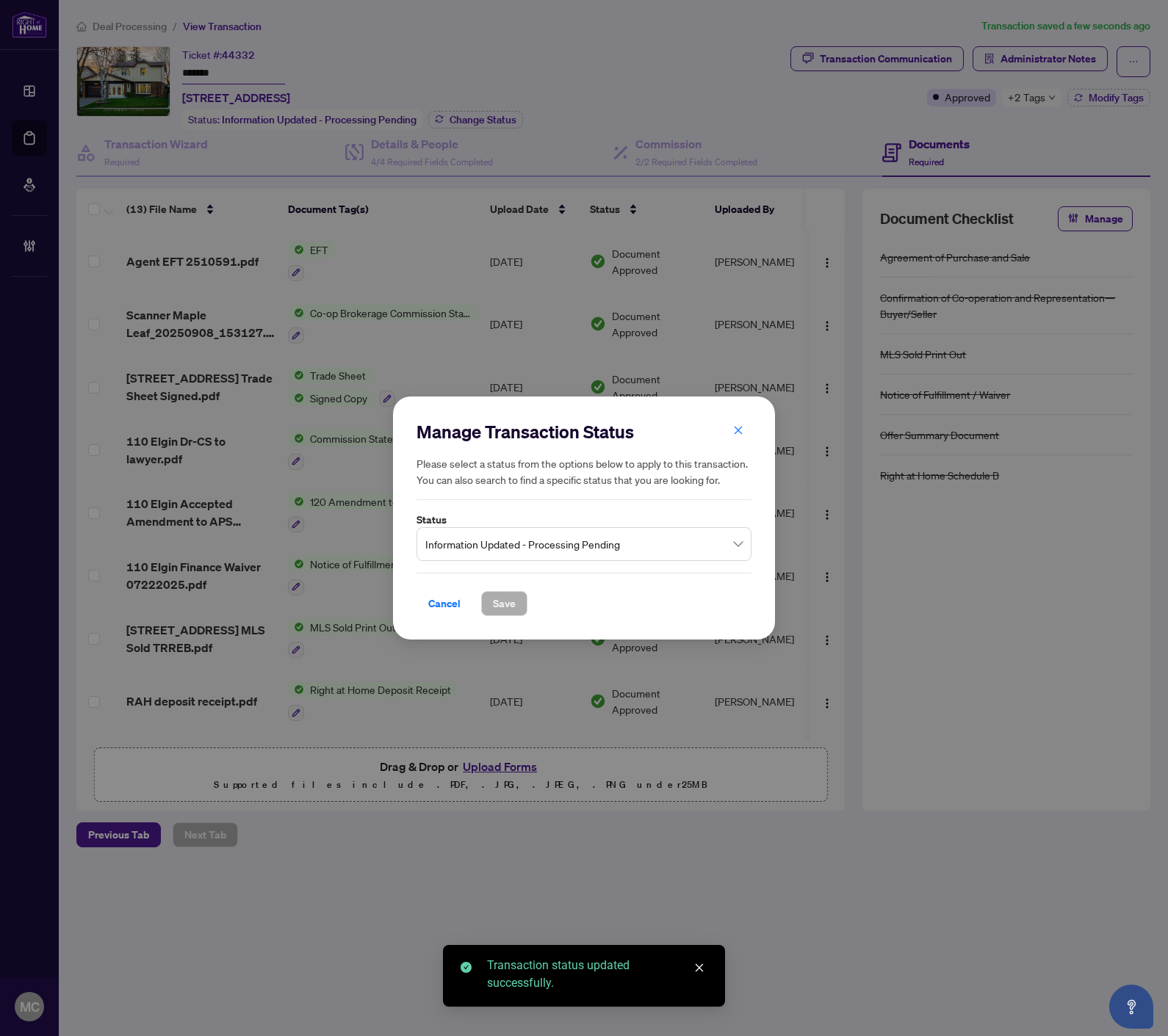
click at [503, 551] on span "Information Updated - Processing Pending" at bounding box center [583, 544] width 317 height 28
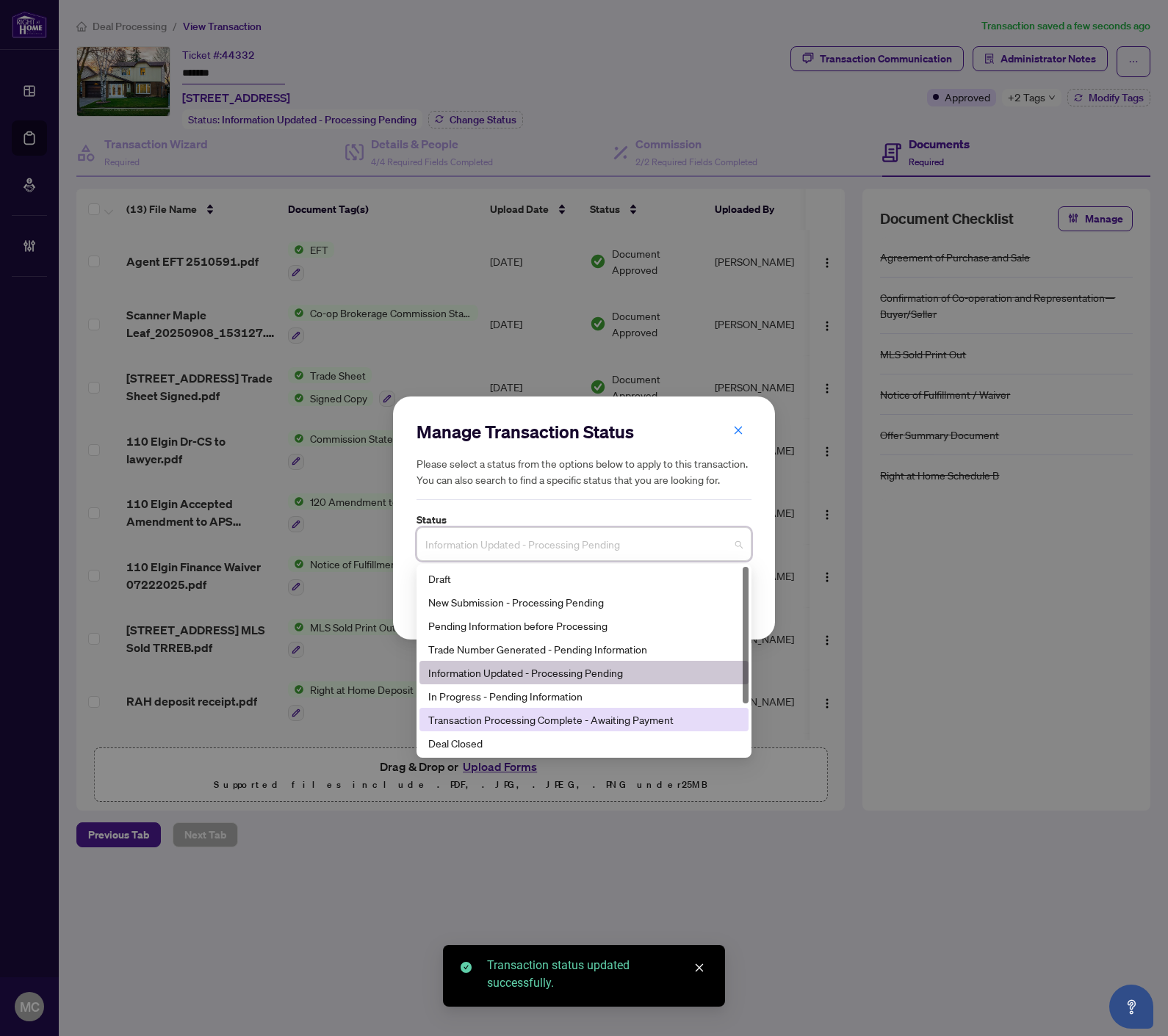
click at [489, 732] on div "Deal Closed" at bounding box center [584, 743] width 329 height 23
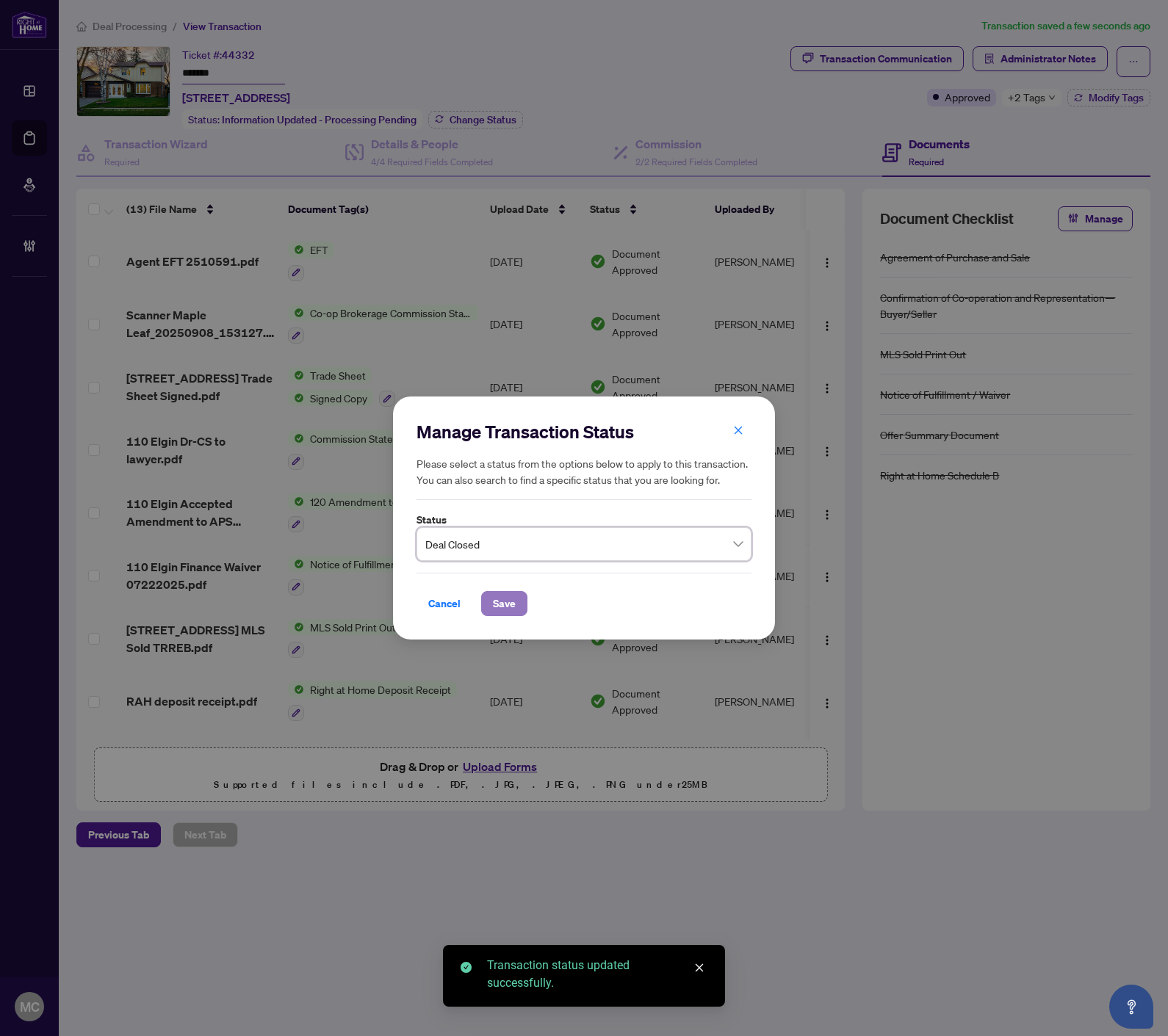
click at [497, 608] on span "Save" at bounding box center [503, 603] width 22 height 23
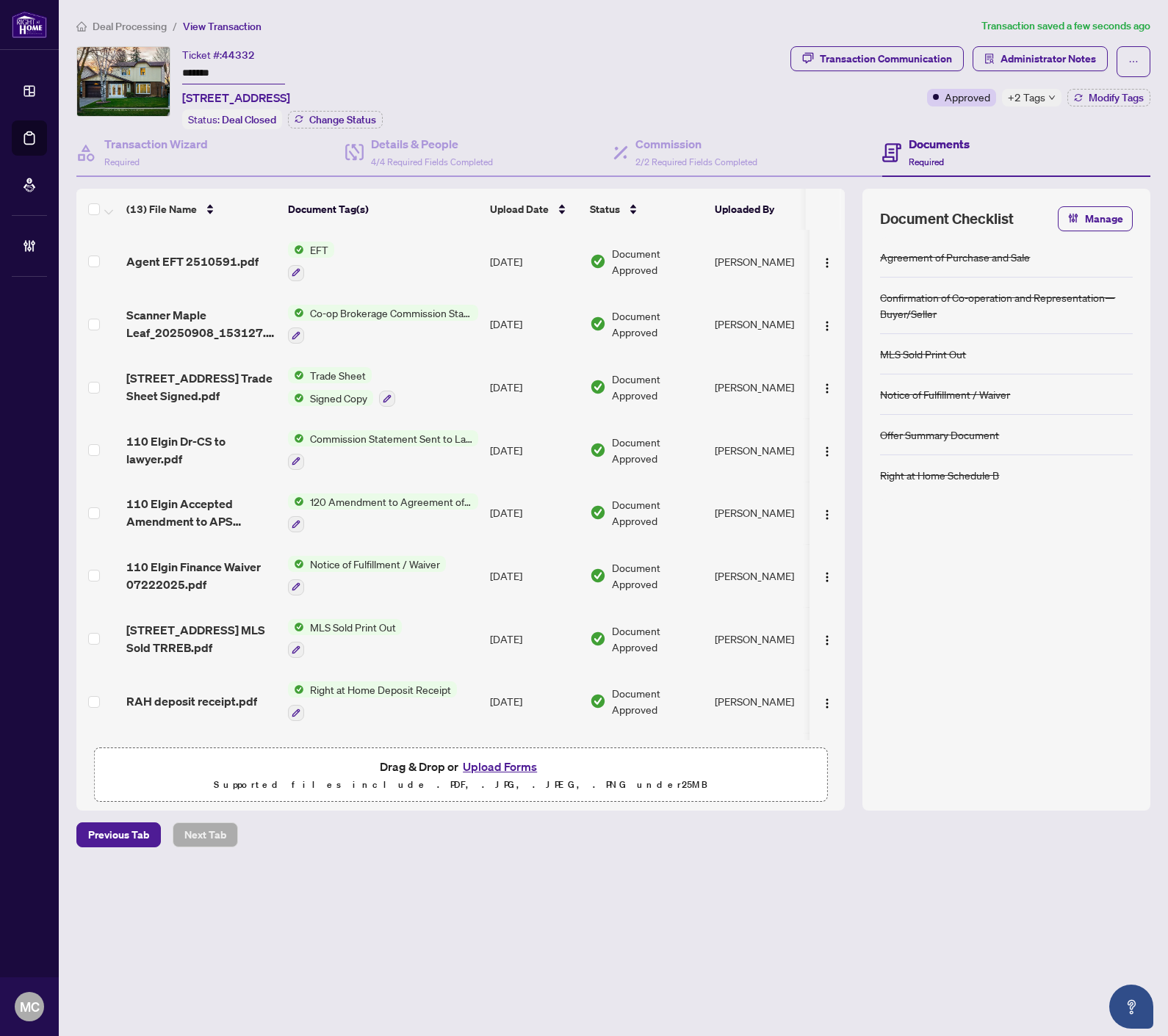
click at [125, 21] on span "Deal Processing" at bounding box center [130, 26] width 74 height 13
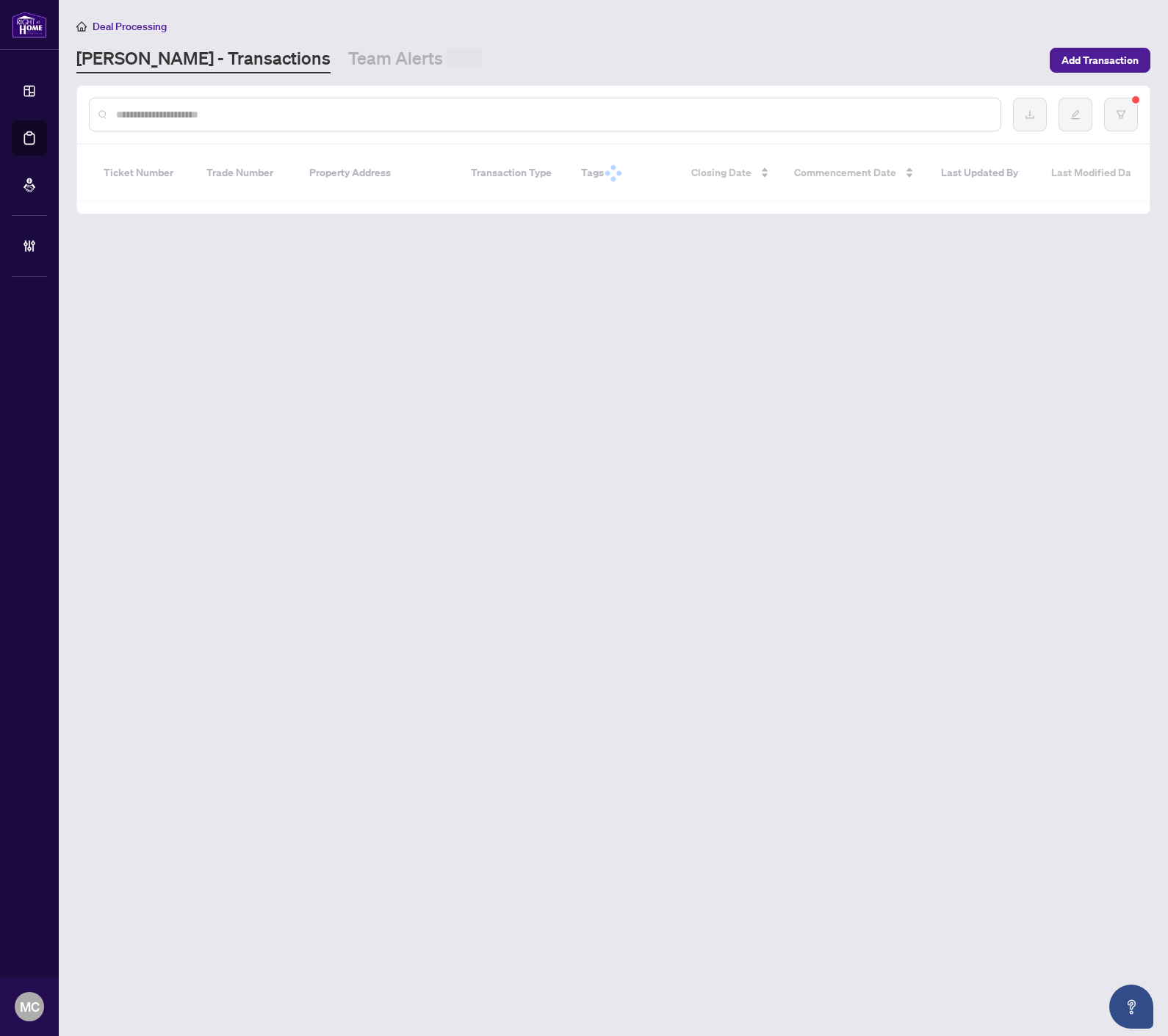
click at [350, 116] on input "text" at bounding box center [552, 114] width 873 height 16
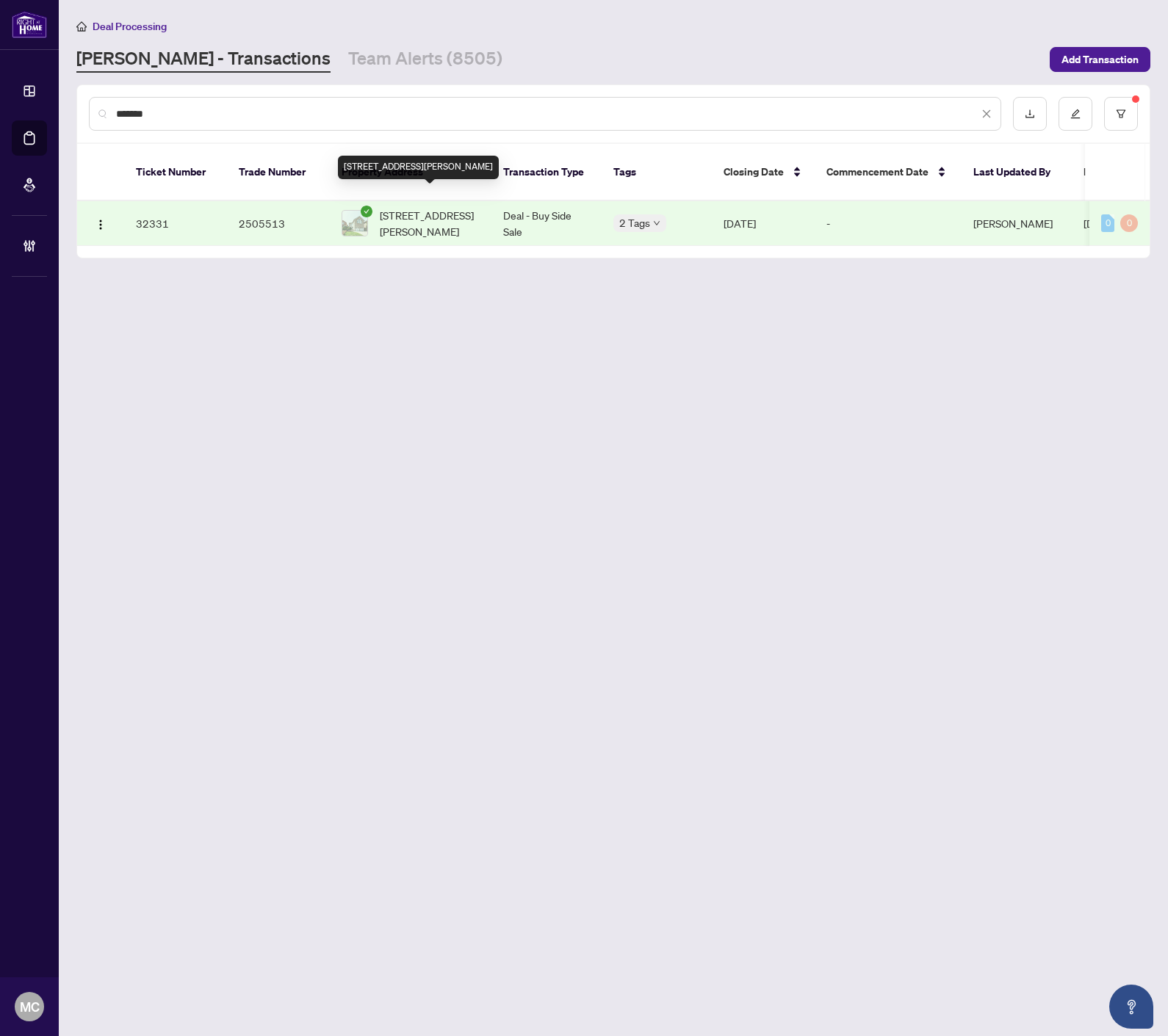
type input "*******"
click at [394, 207] on span "5582 Mcfarren Blvd, Mississauga, Ontario L5M 5X8, Canada" at bounding box center [430, 223] width 100 height 33
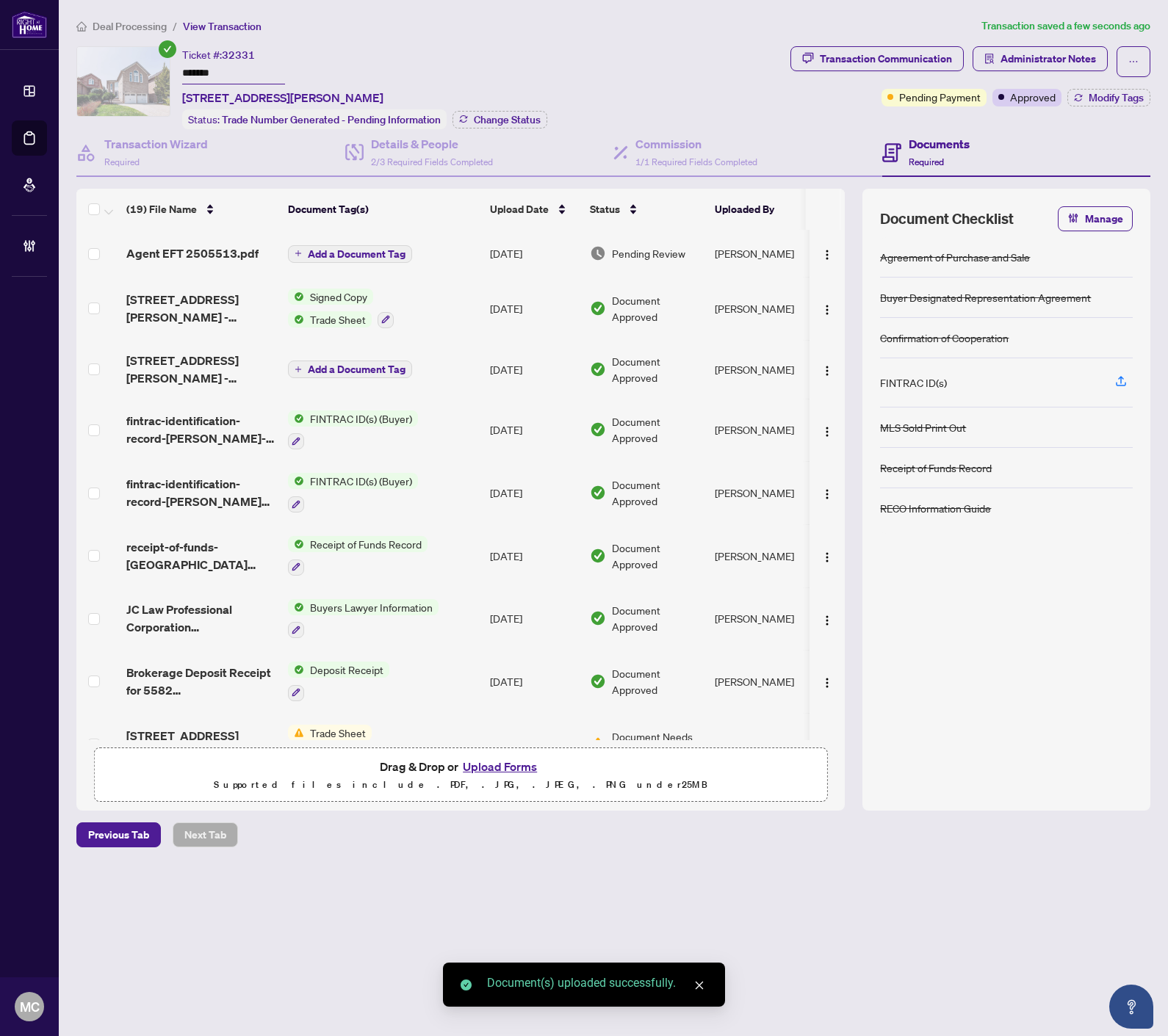
click at [356, 250] on span "Add a Document Tag" at bounding box center [357, 254] width 98 height 10
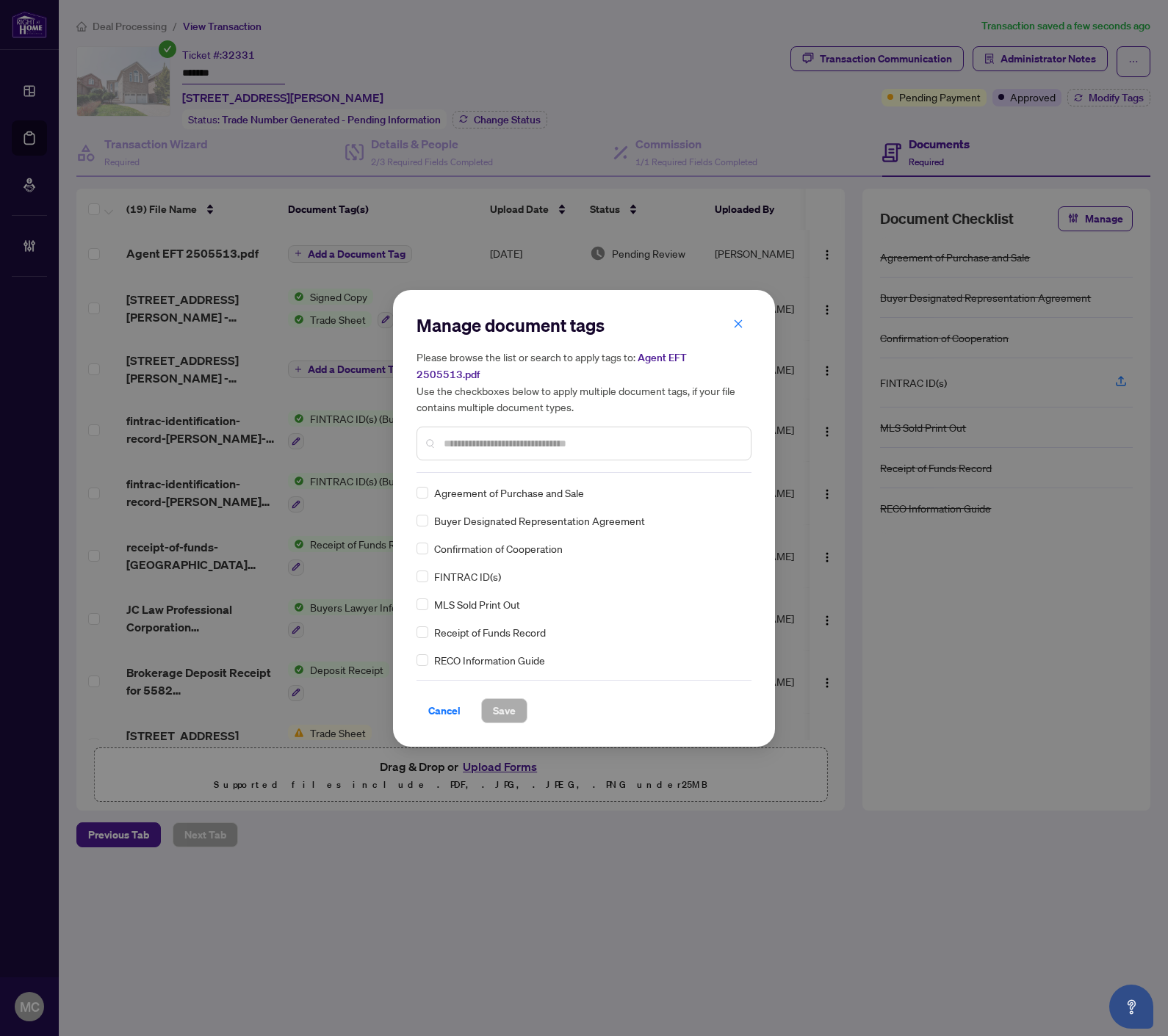
click at [526, 439] on input "text" at bounding box center [591, 444] width 295 height 16
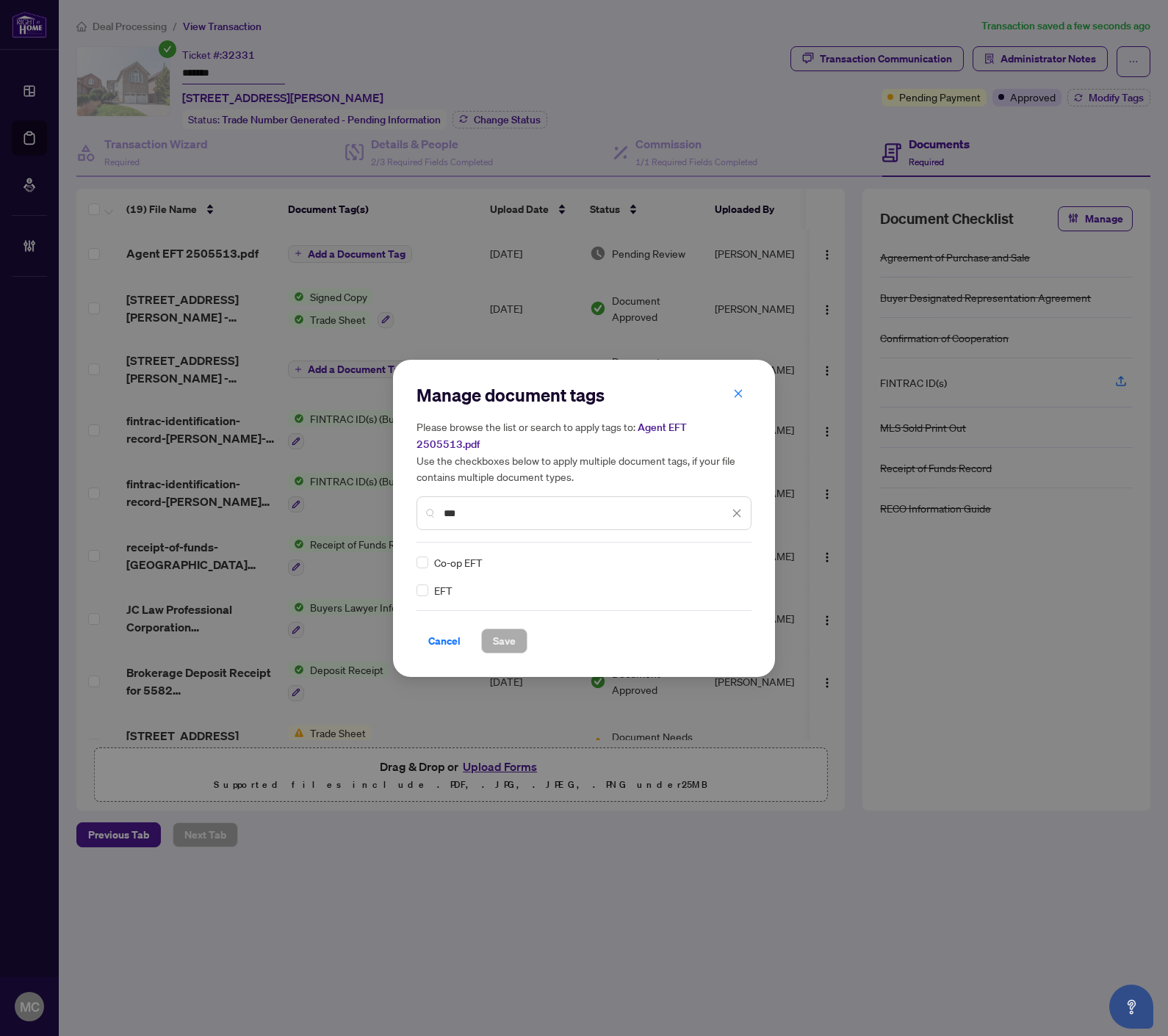
type input "***"
click at [720, 555] on img at bounding box center [720, 562] width 15 height 15
click at [688, 628] on div "Approved" at bounding box center [683, 624] width 94 height 16
click at [505, 629] on span "Save" at bounding box center [503, 641] width 22 height 23
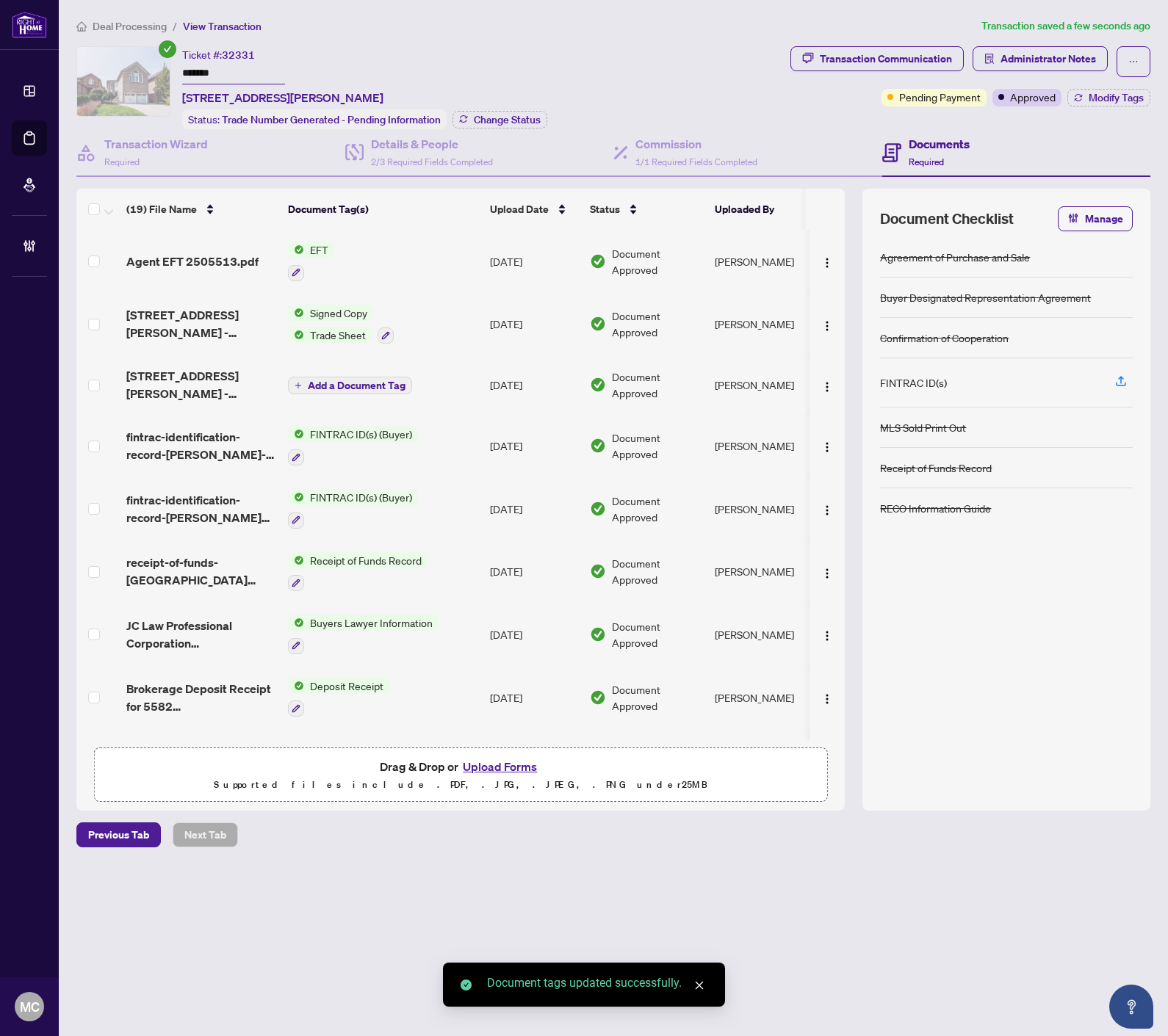
click at [823, 254] on span "button" at bounding box center [827, 261] width 12 height 16
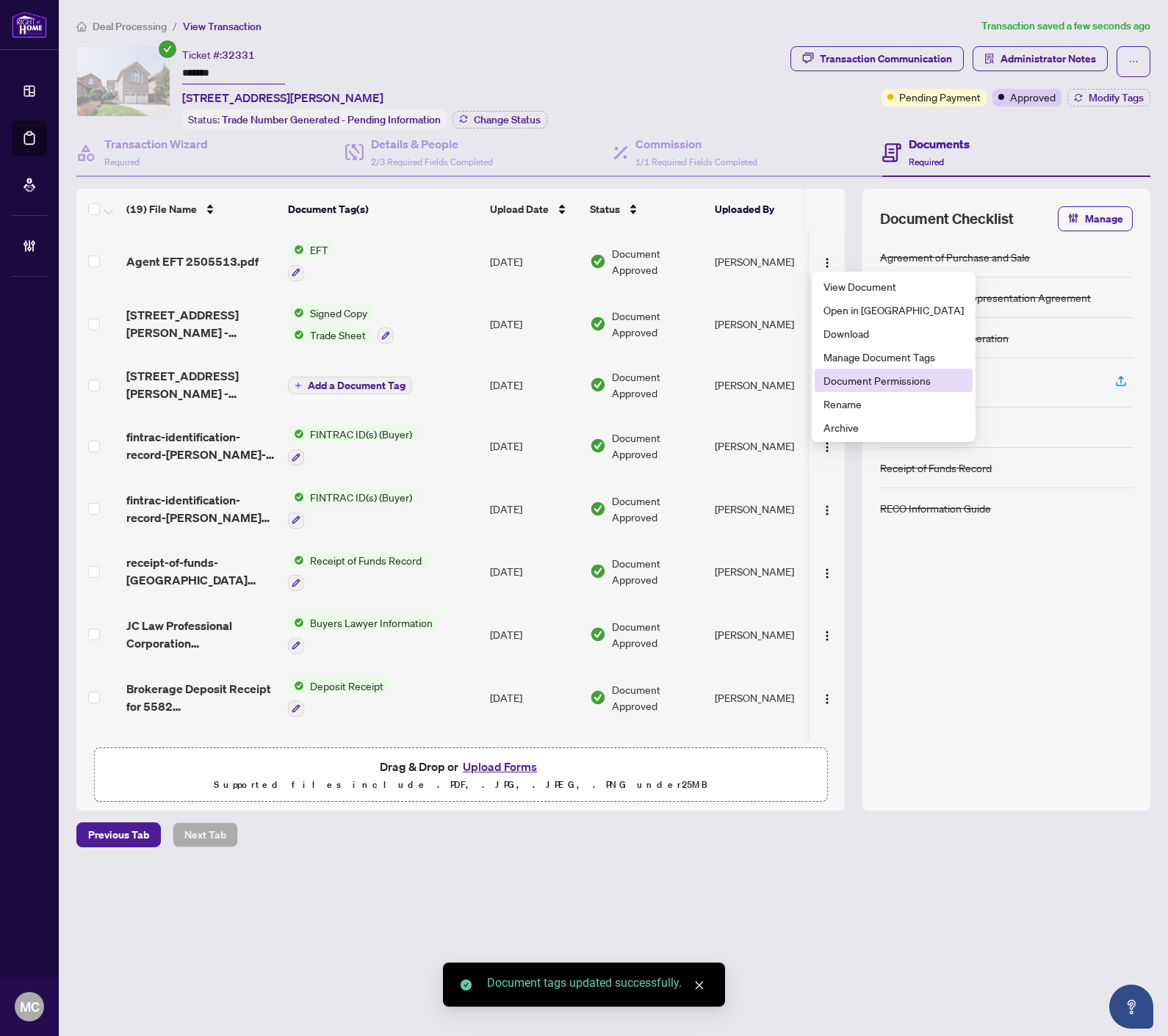
click at [846, 383] on span "Document Permissions" at bounding box center [893, 380] width 140 height 16
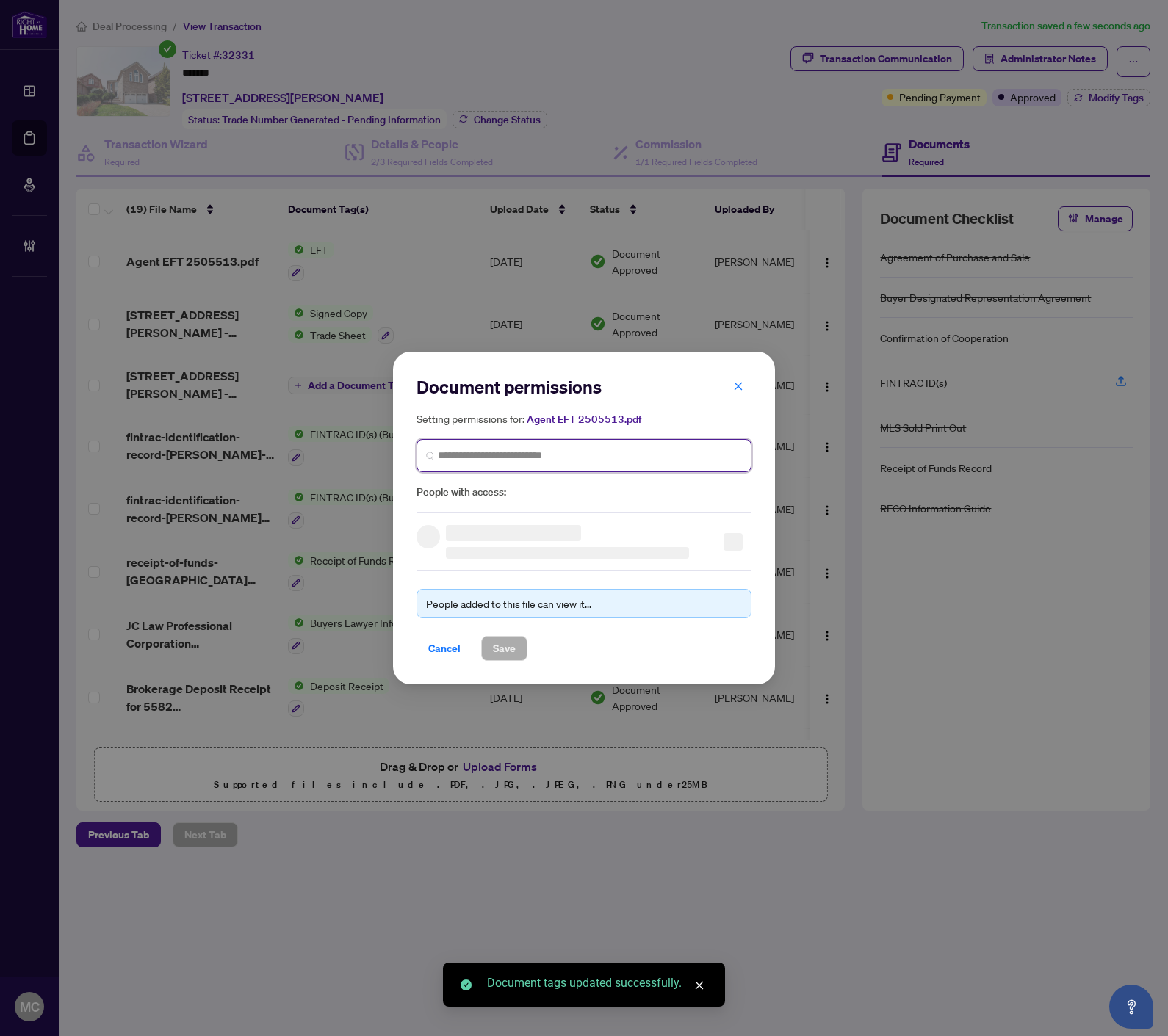
click at [574, 453] on input "search" at bounding box center [589, 456] width 304 height 16
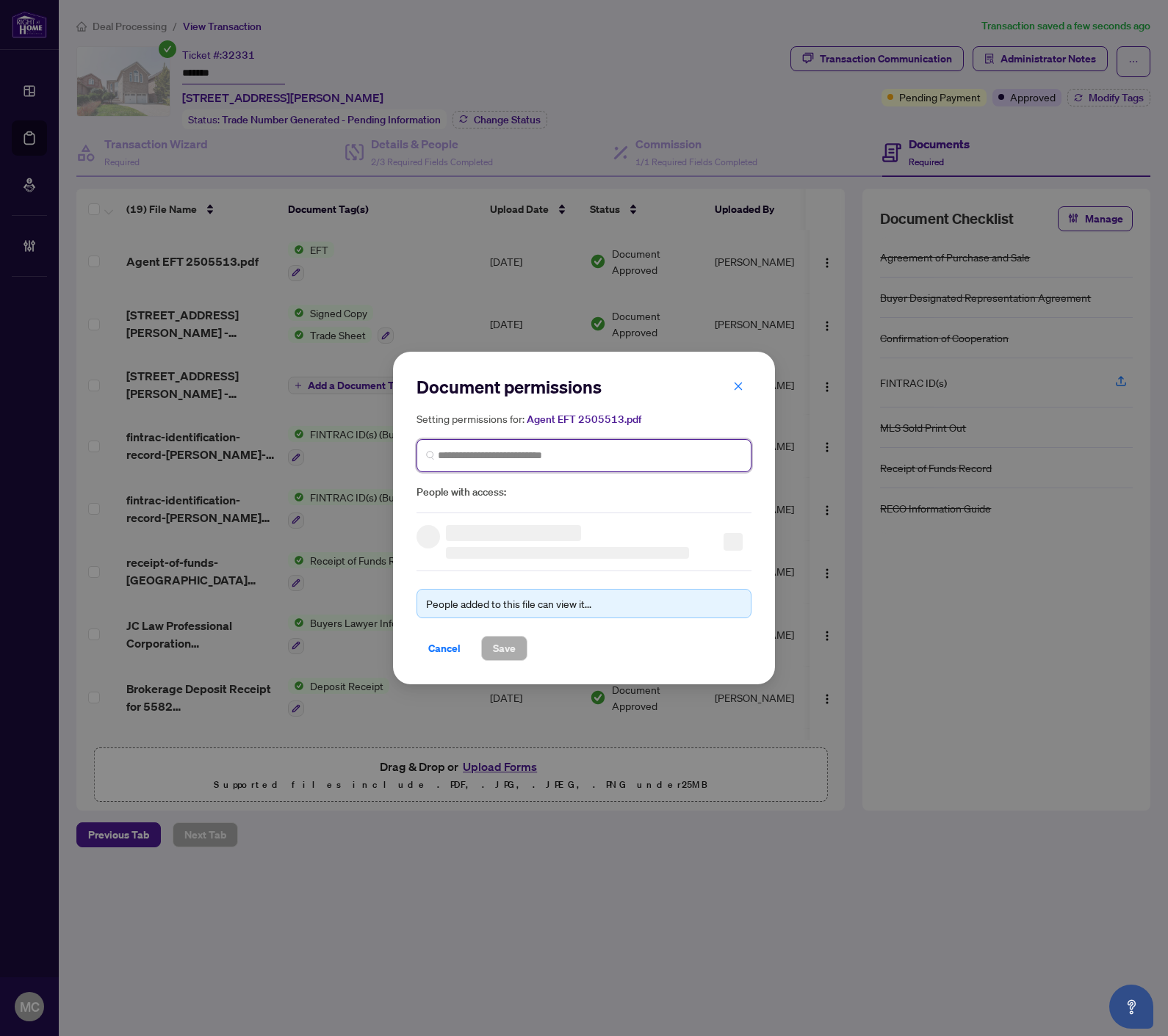
paste input "**********"
type input "**********"
click at [477, 498] on div "Terry Attalla terryhenry077@gmail.com" at bounding box center [530, 499] width 143 height 34
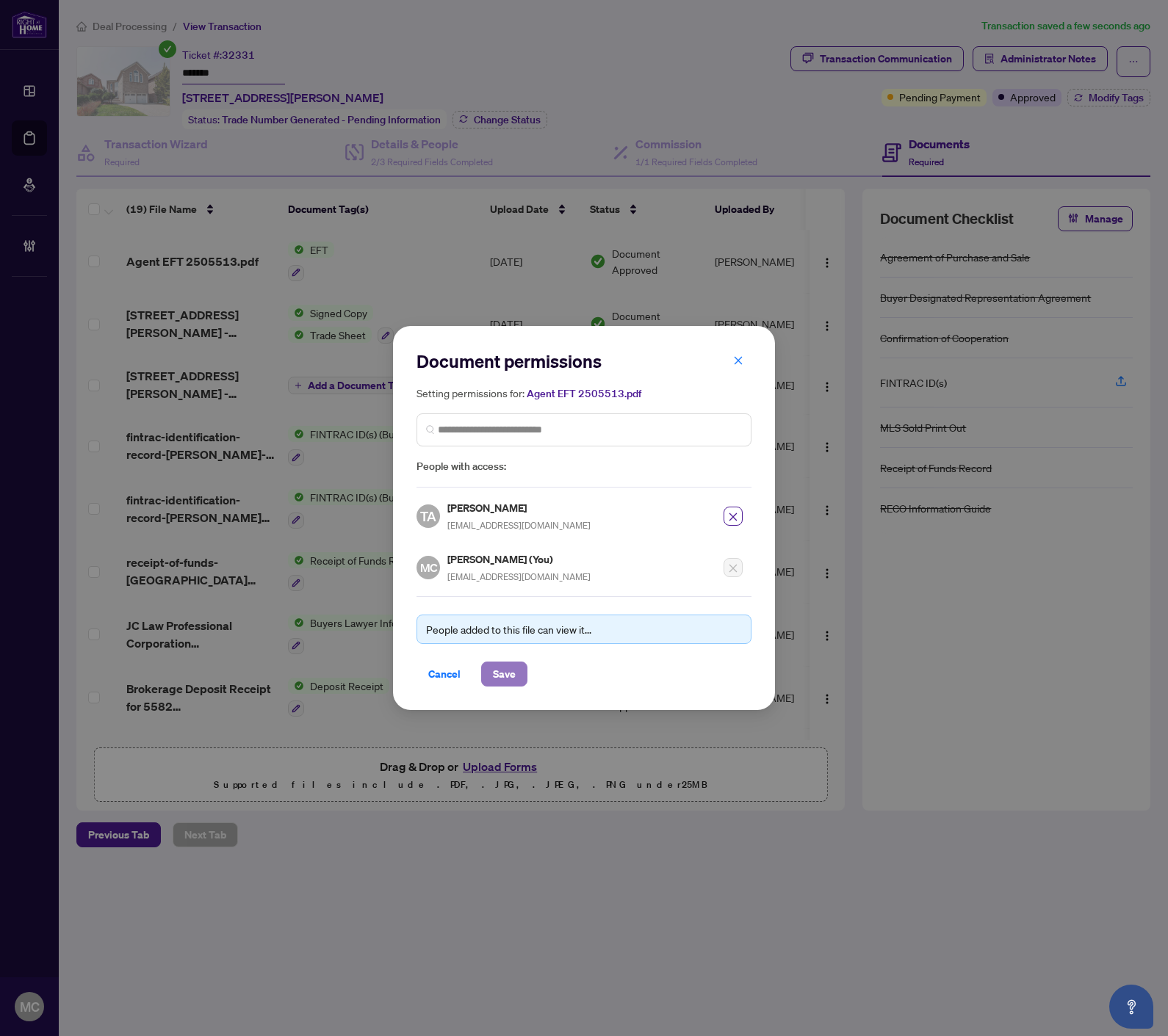
click at [509, 671] on span "Save" at bounding box center [503, 674] width 22 height 23
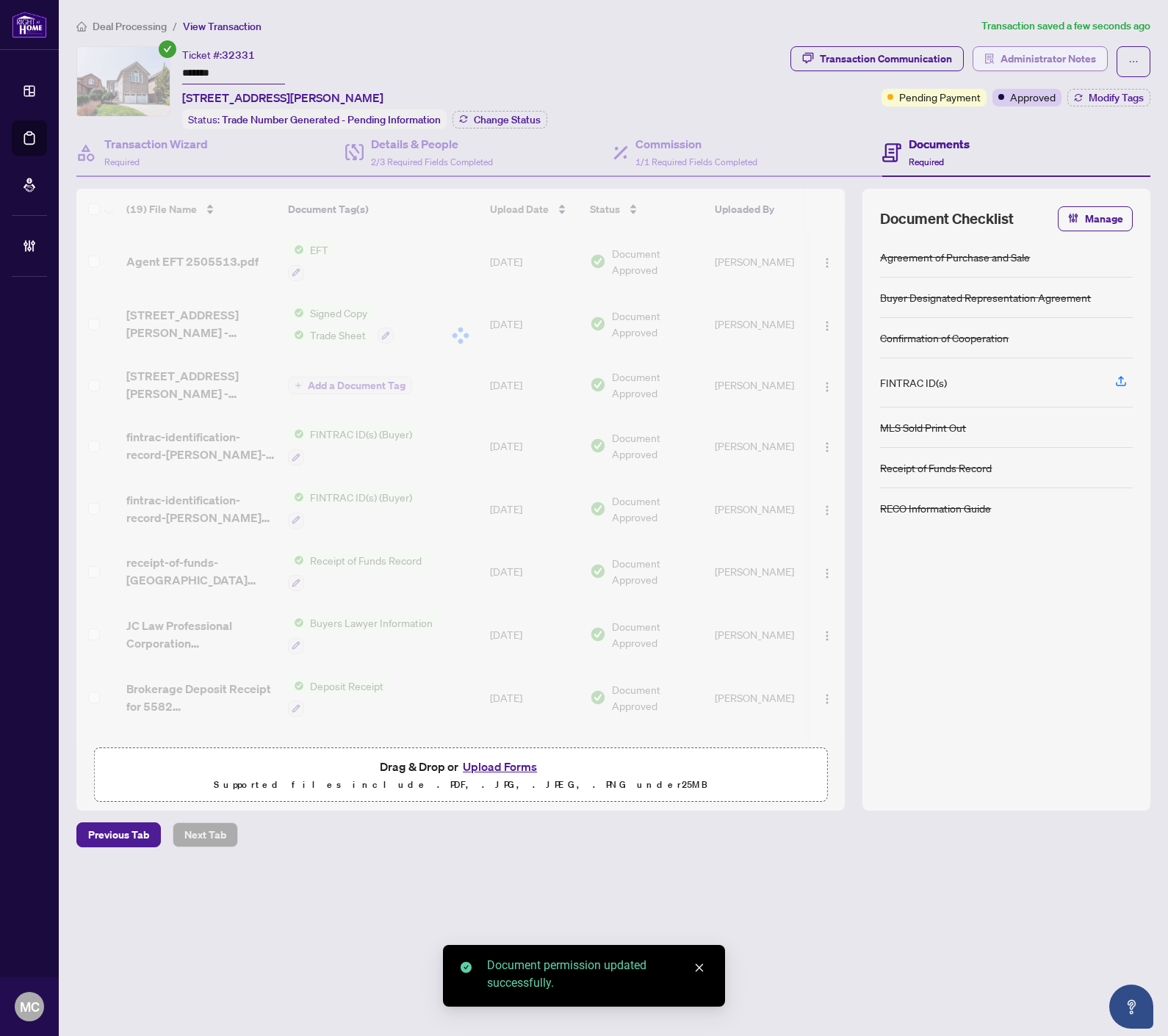
click at [1056, 57] on span "Administrator Notes" at bounding box center [1048, 59] width 95 height 23
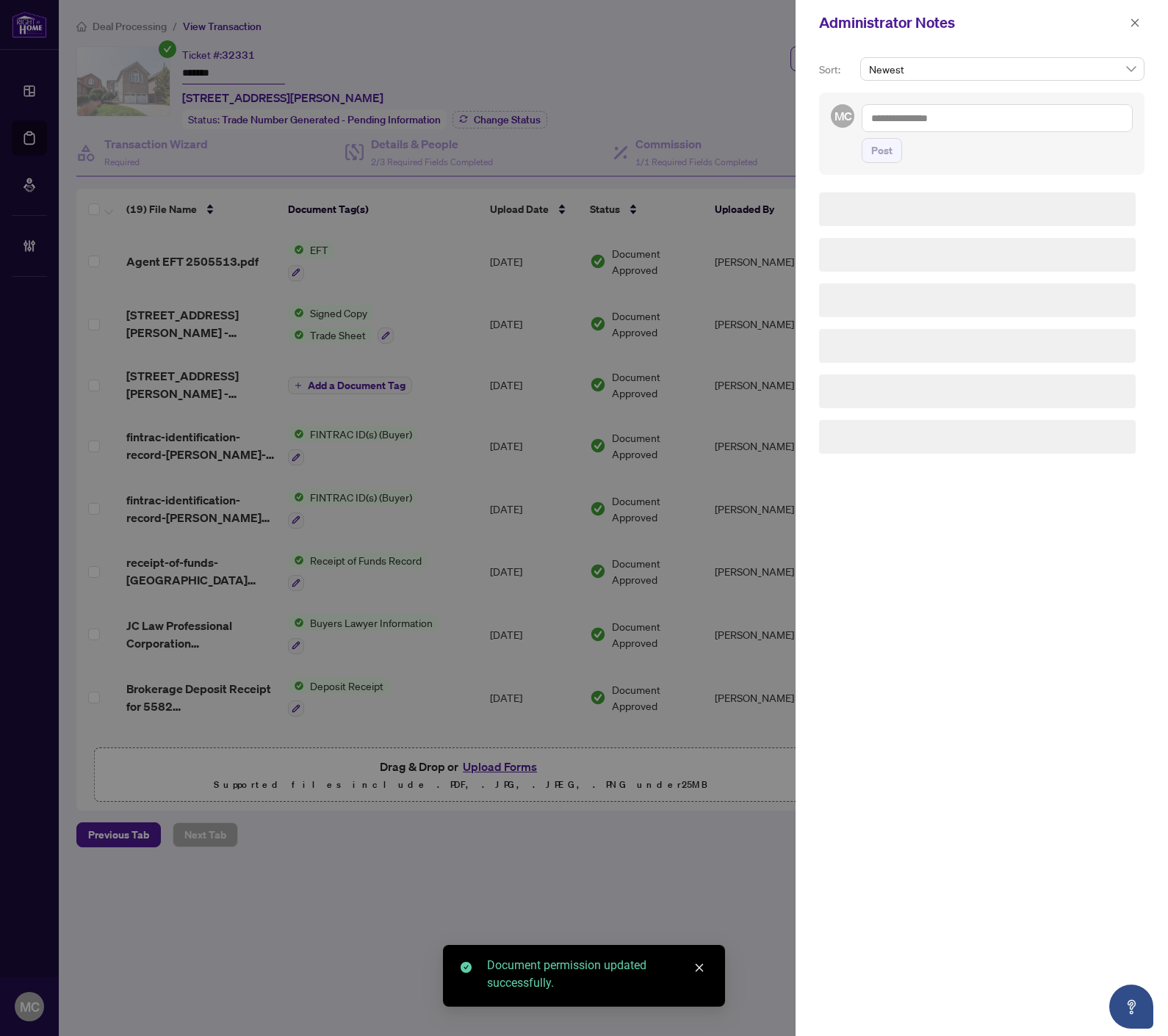
click at [1024, 116] on textarea at bounding box center [997, 118] width 271 height 28
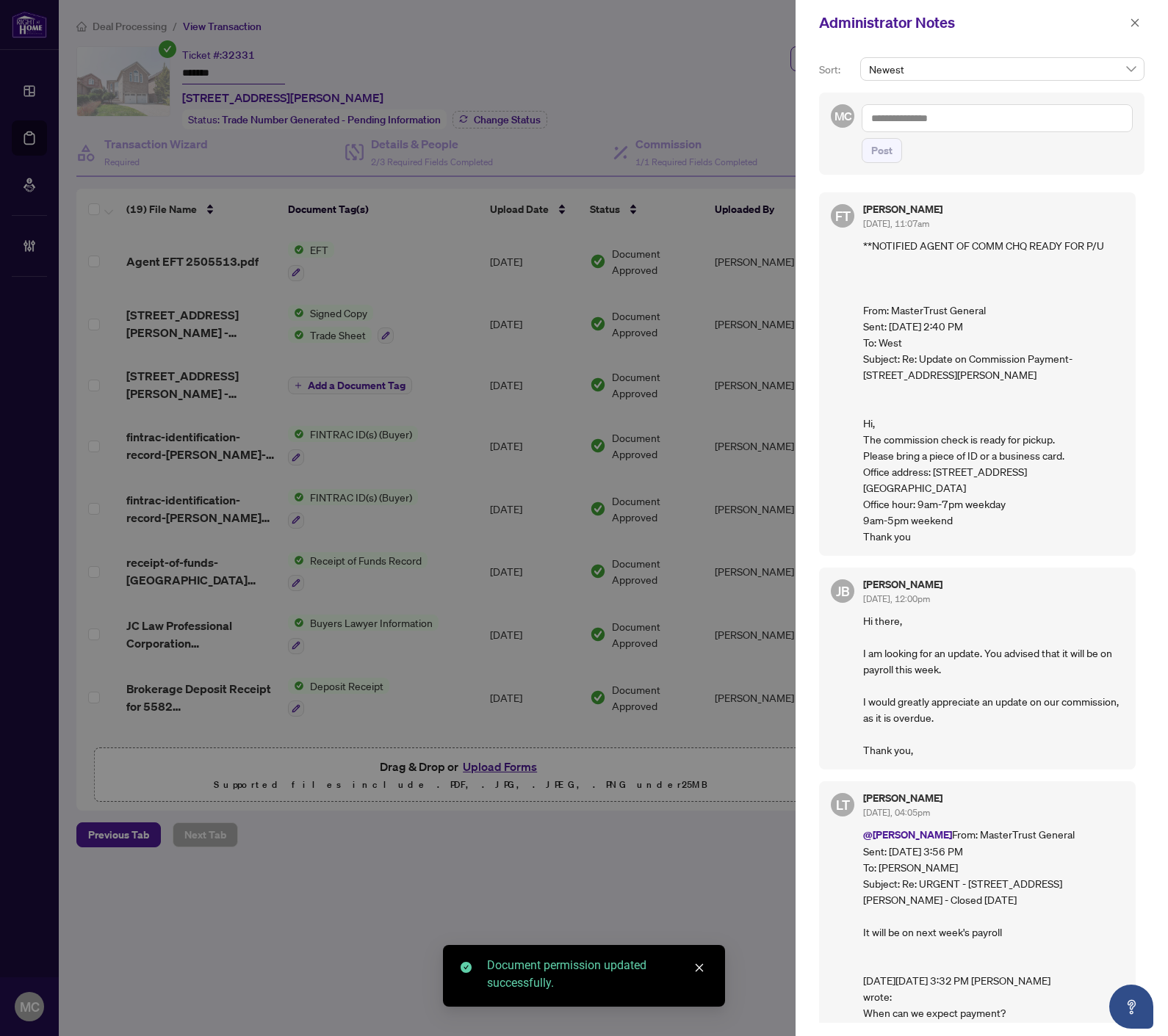
paste textarea "**********"
type textarea "**********"
click at [879, 163] on button "Post" at bounding box center [882, 150] width 40 height 25
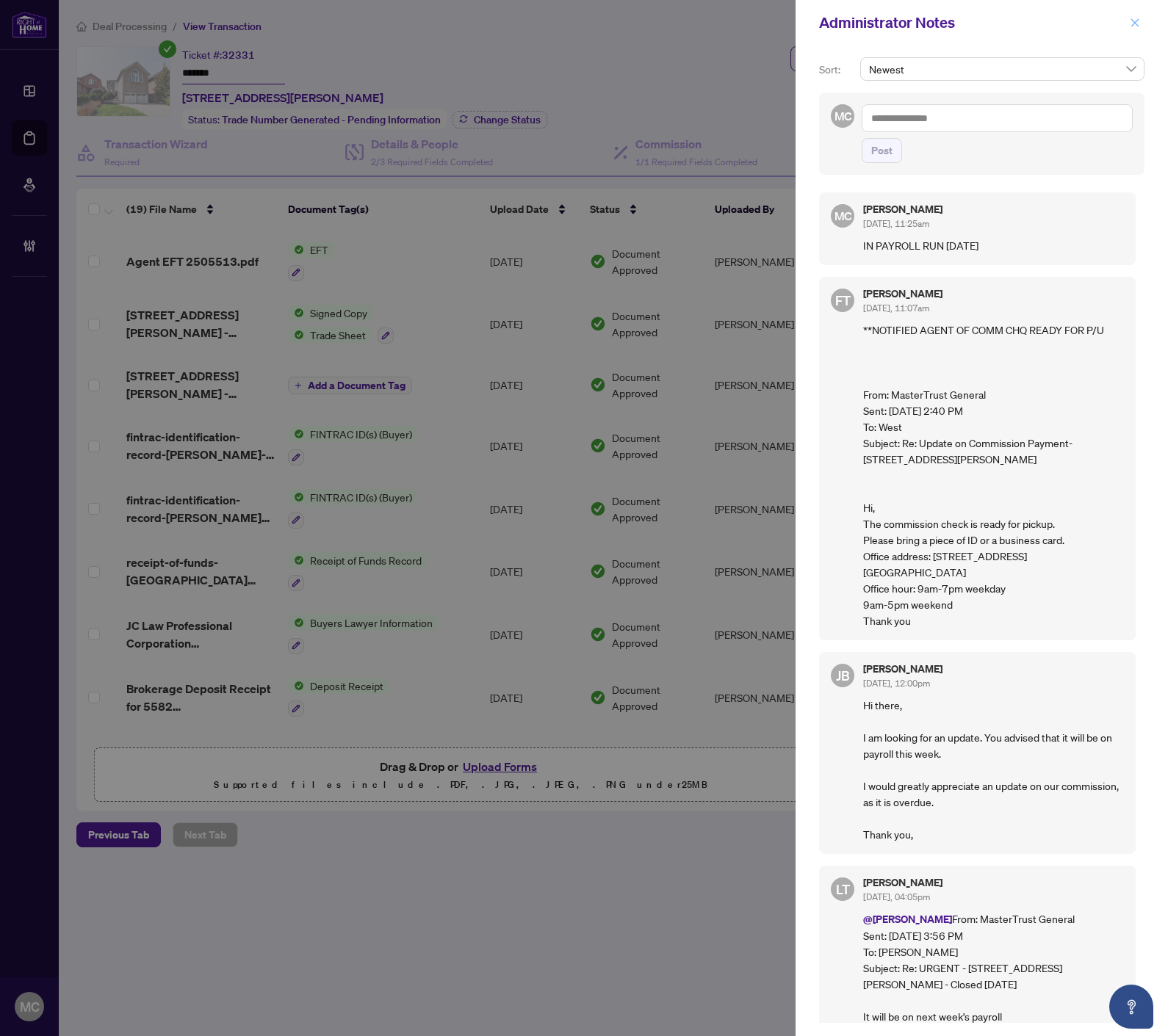
click at [1131, 22] on icon "close" at bounding box center [1134, 22] width 10 height 10
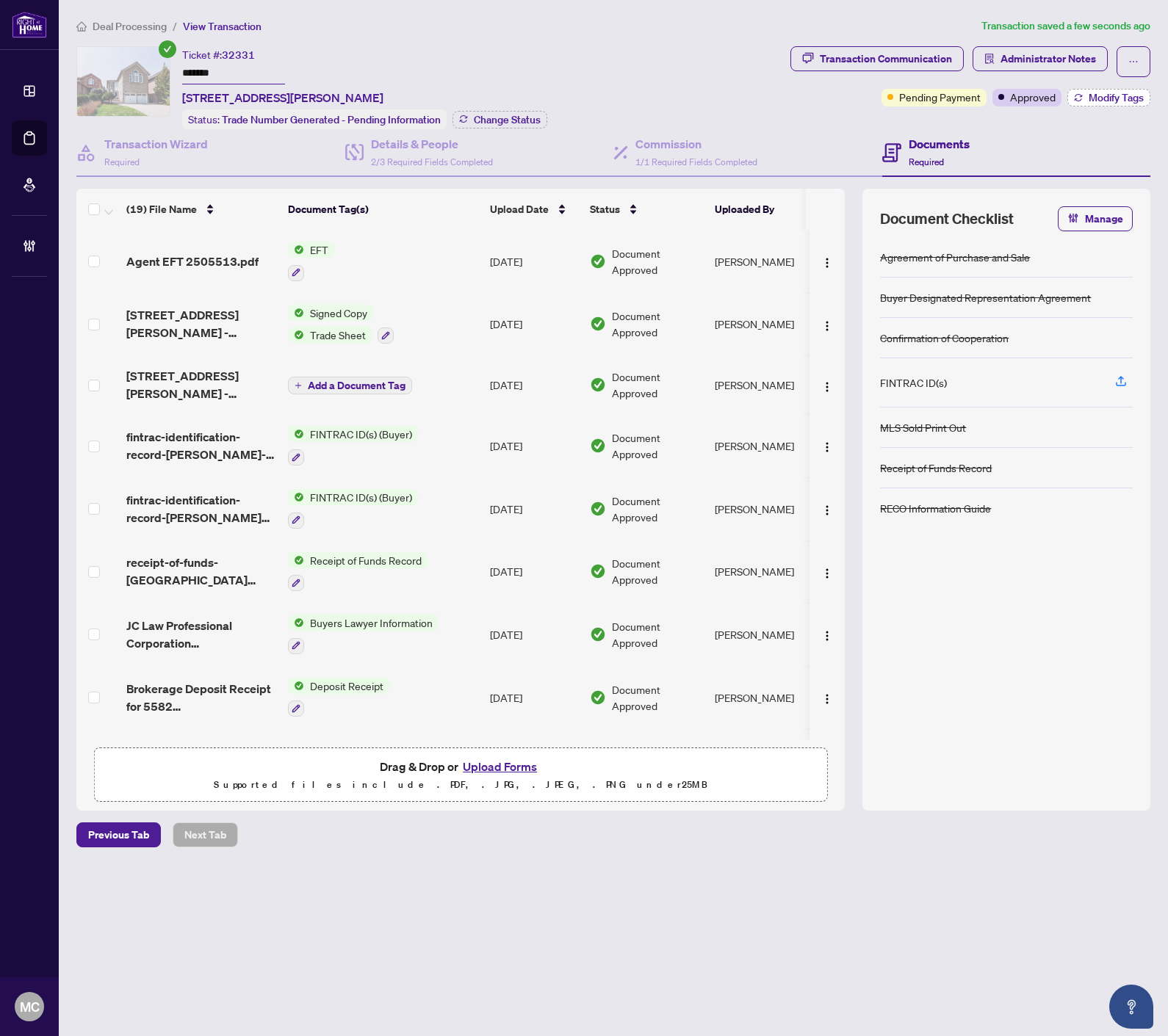
click at [1094, 96] on span "Modify Tags" at bounding box center [1115, 97] width 55 height 10
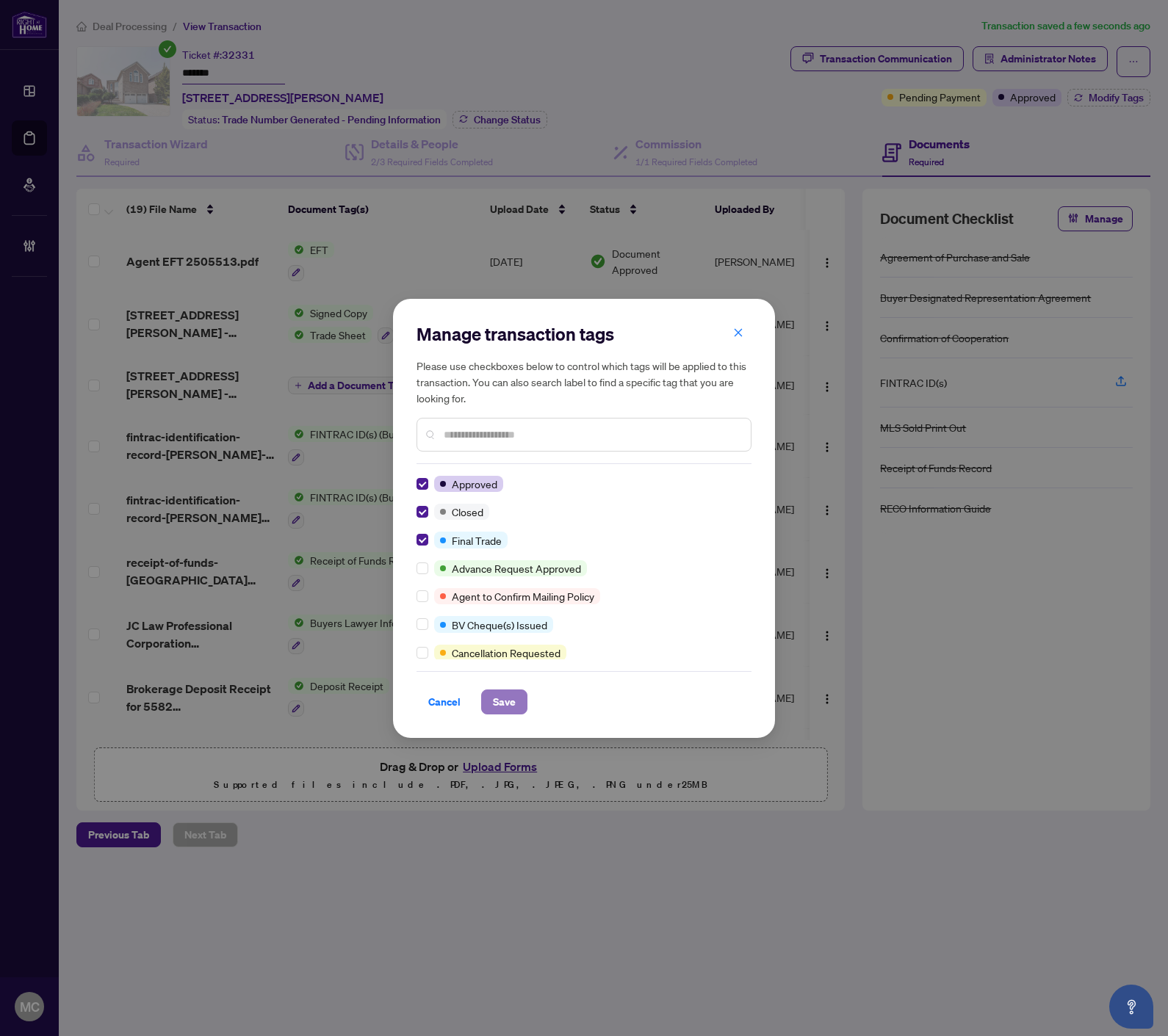
click at [503, 699] on span "Save" at bounding box center [503, 702] width 22 height 23
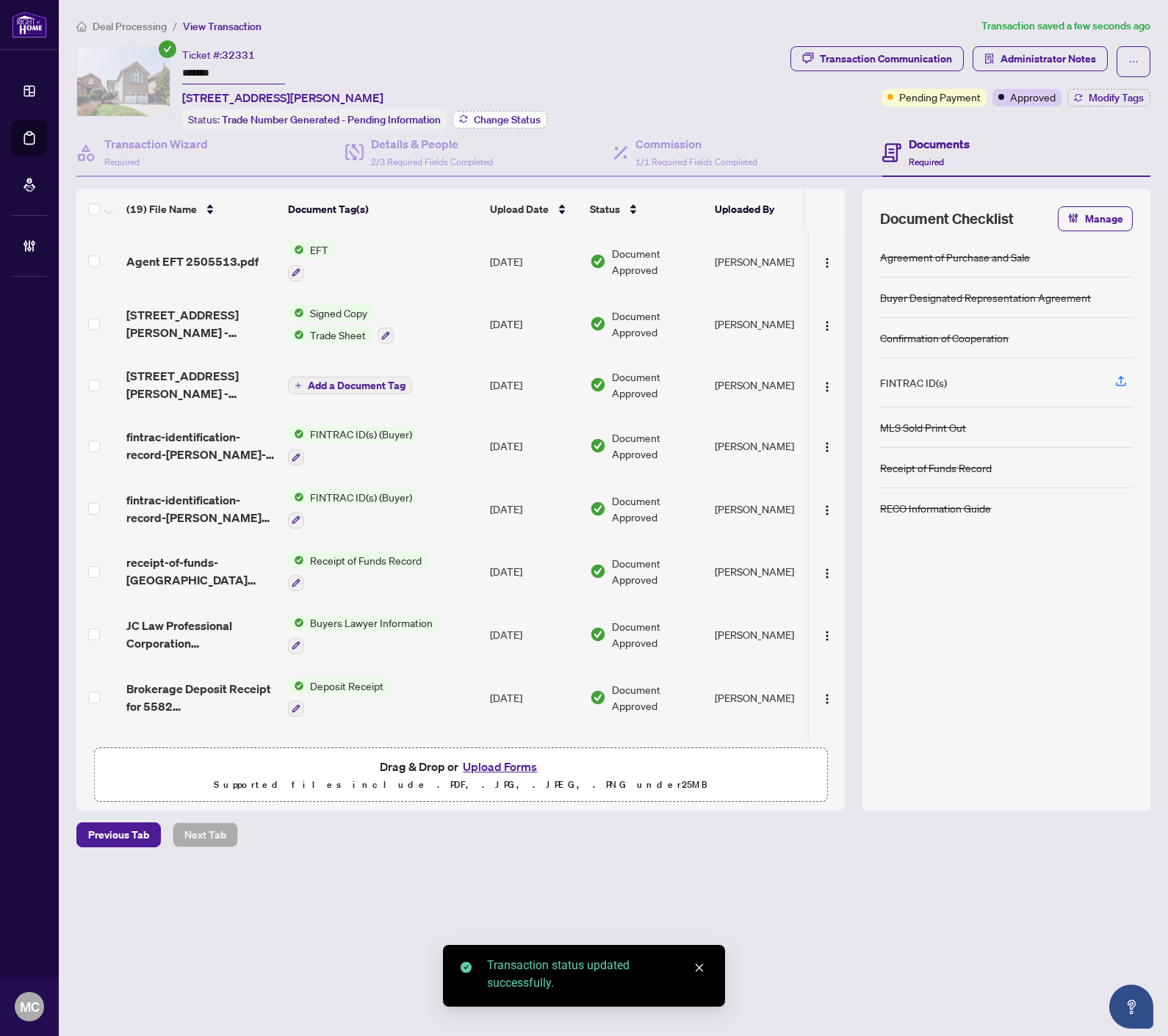
click at [487, 118] on span "Change Status" at bounding box center [507, 119] width 67 height 10
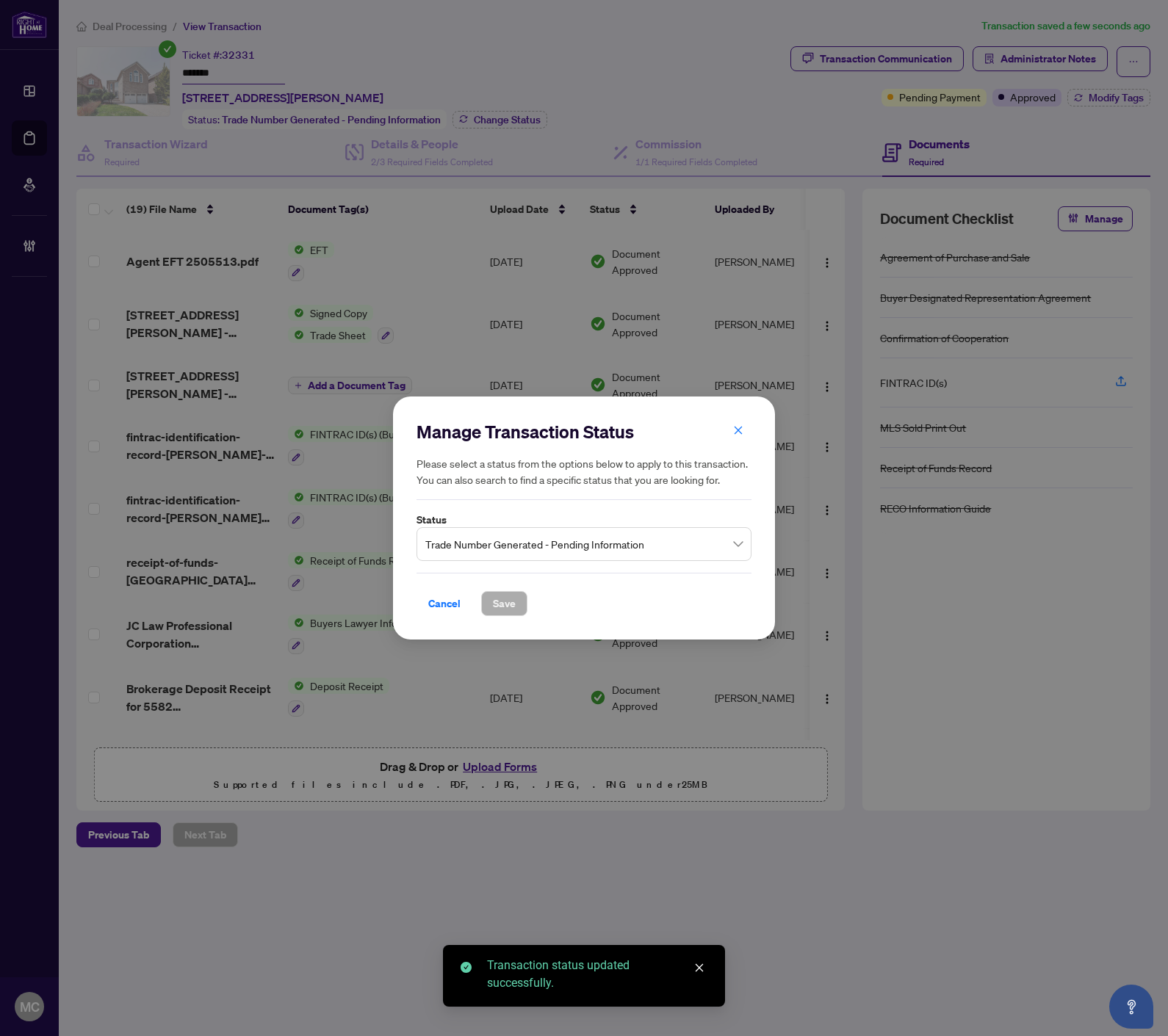
click at [545, 539] on span "Trade Number Generated - Pending Information" at bounding box center [583, 544] width 317 height 28
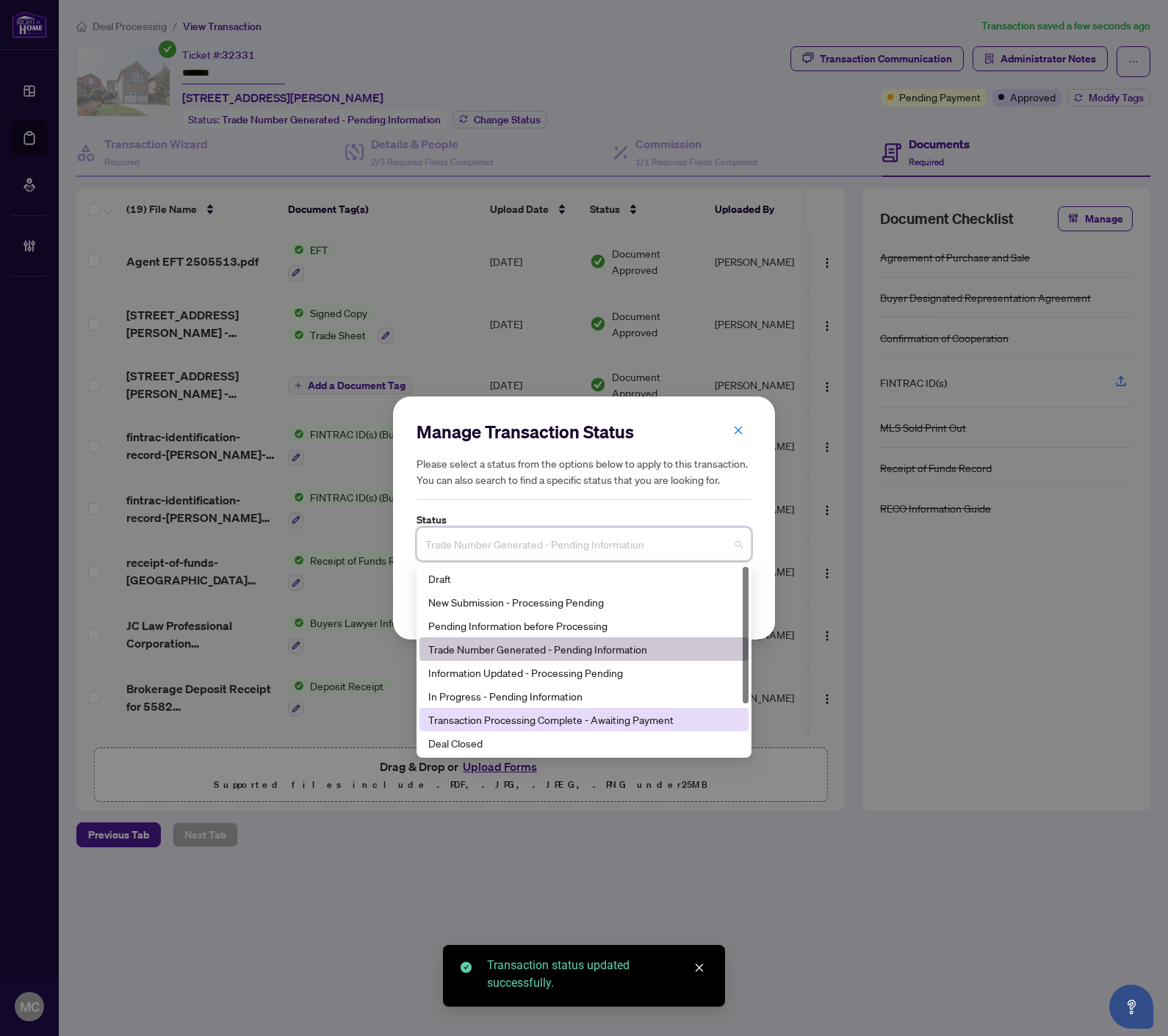
click at [508, 737] on div "Deal Closed" at bounding box center [583, 743] width 311 height 16
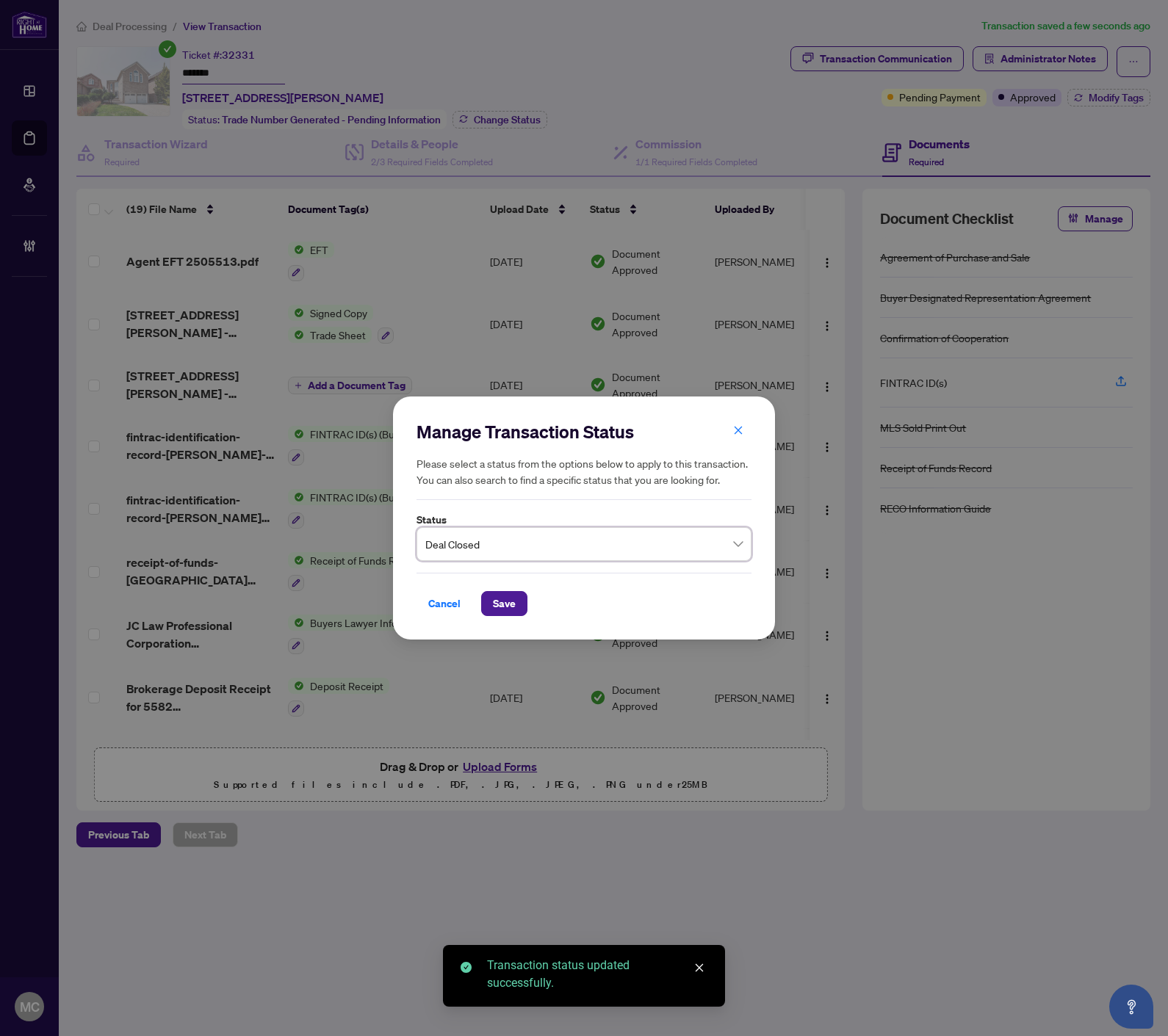
click at [514, 608] on span "Save" at bounding box center [503, 603] width 22 height 23
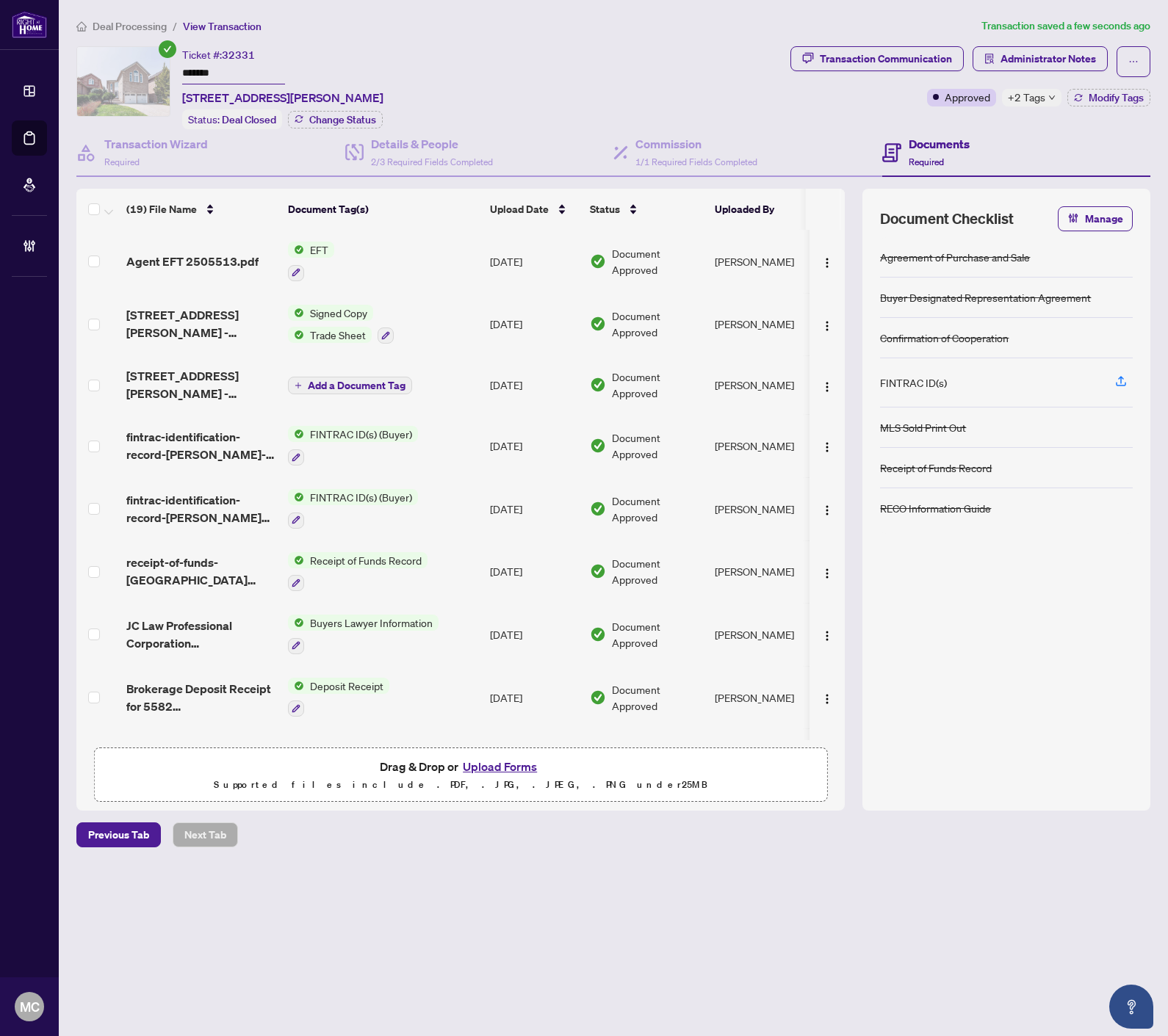
click at [145, 30] on span "Deal Processing" at bounding box center [130, 26] width 74 height 13
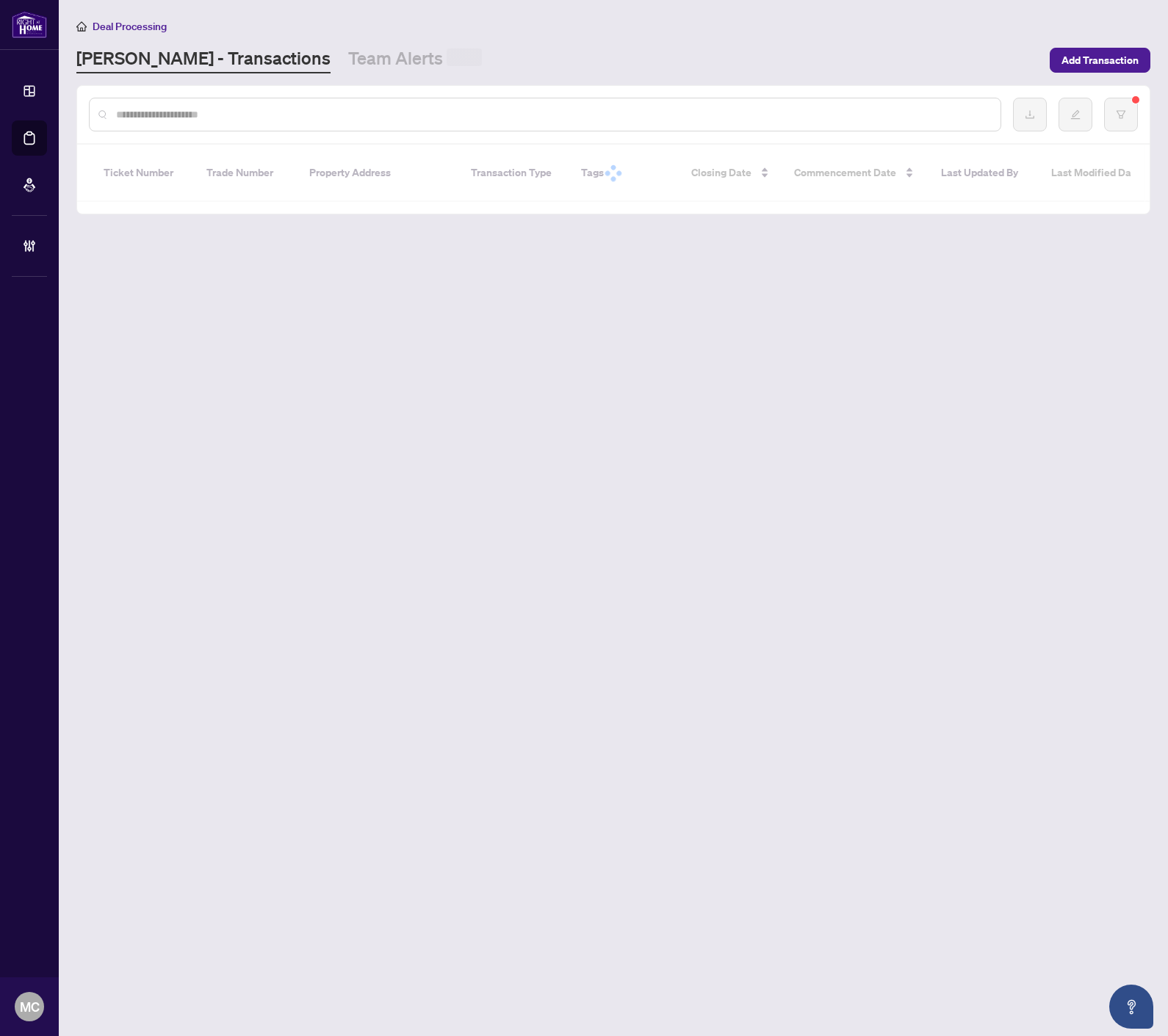
click at [213, 112] on input "text" at bounding box center [552, 114] width 873 height 16
paste input "*******"
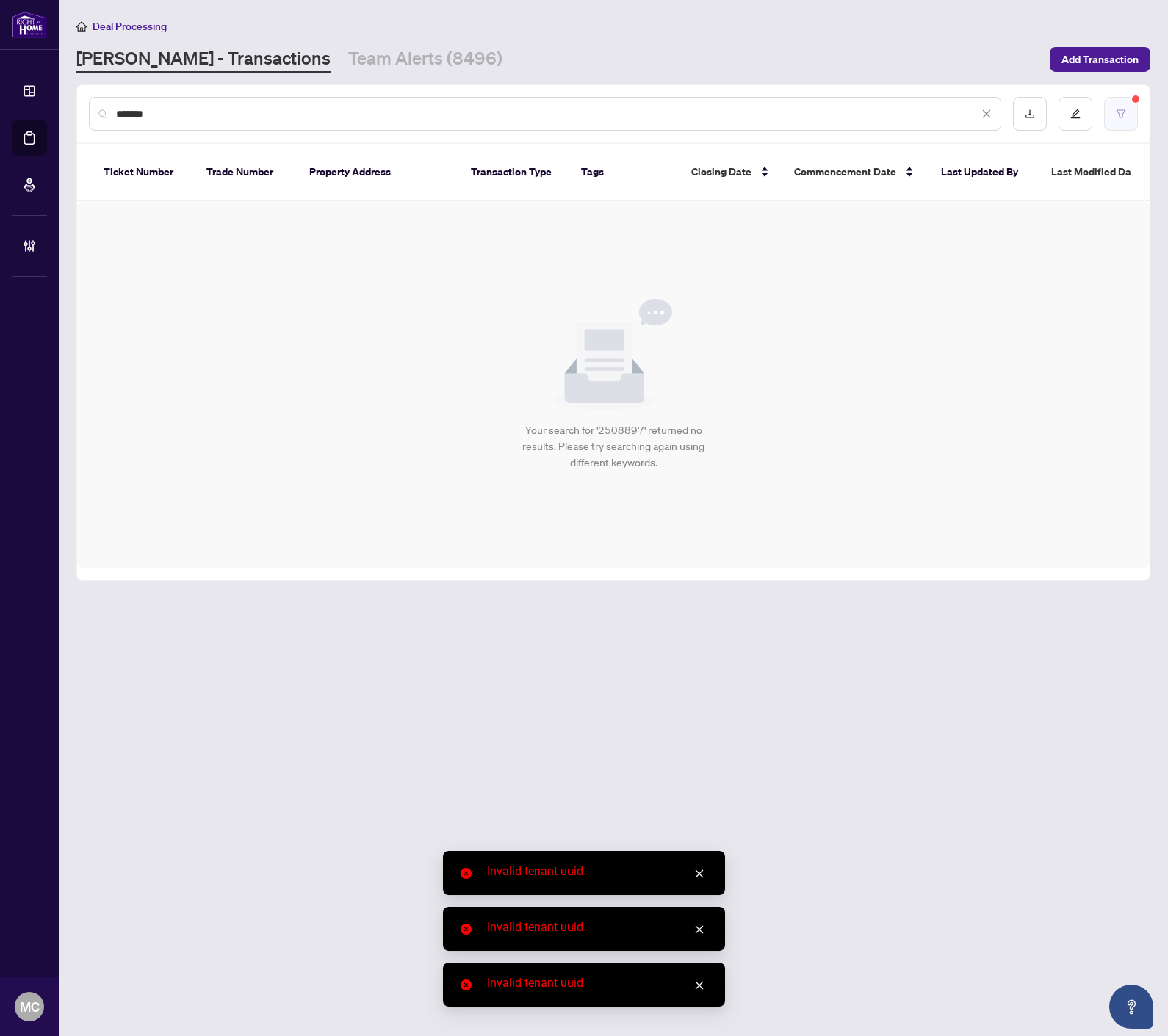
type input "*******"
click at [1126, 108] on button "button" at bounding box center [1121, 114] width 34 height 34
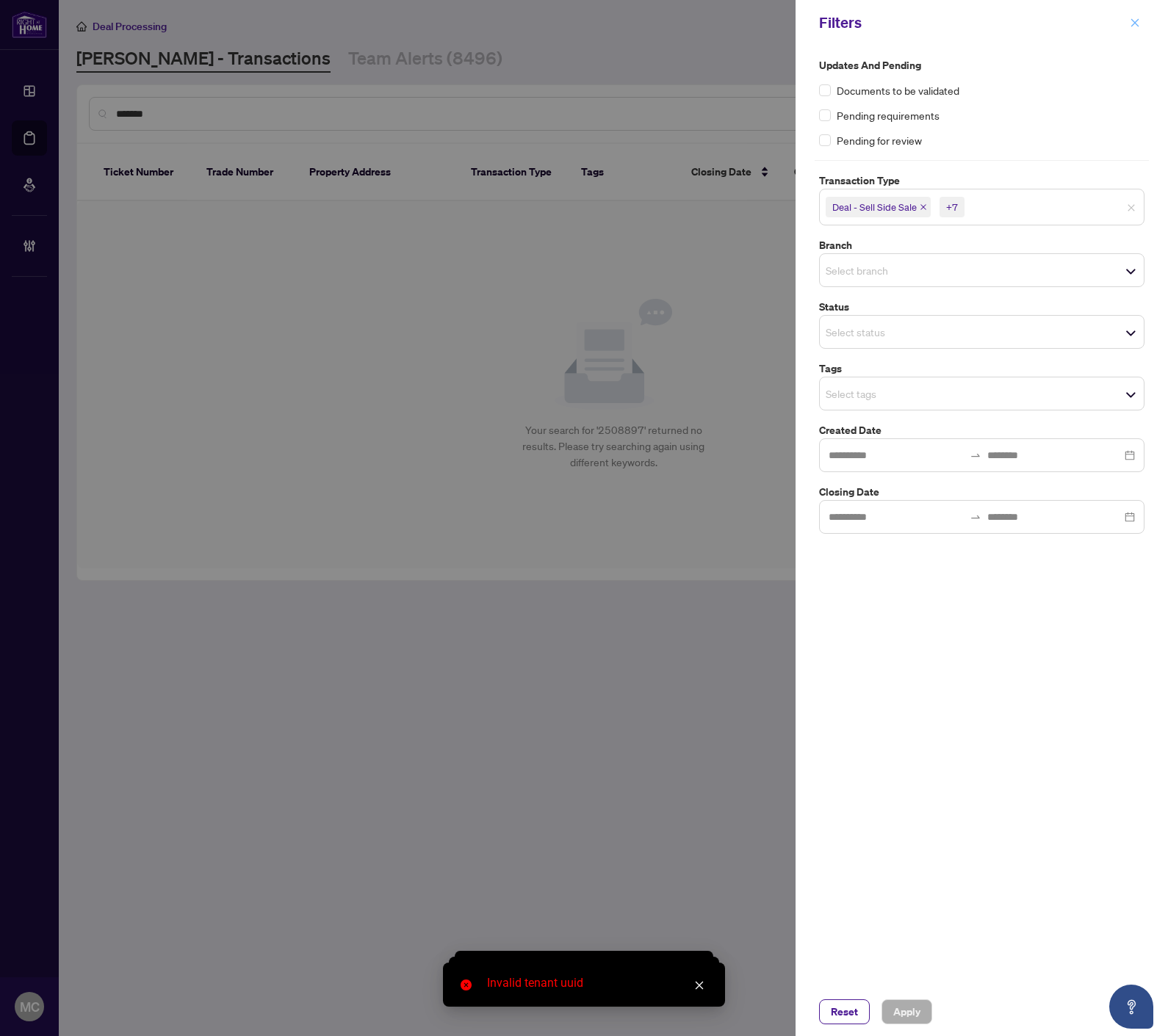
click at [1137, 16] on span "button" at bounding box center [1134, 22] width 10 height 23
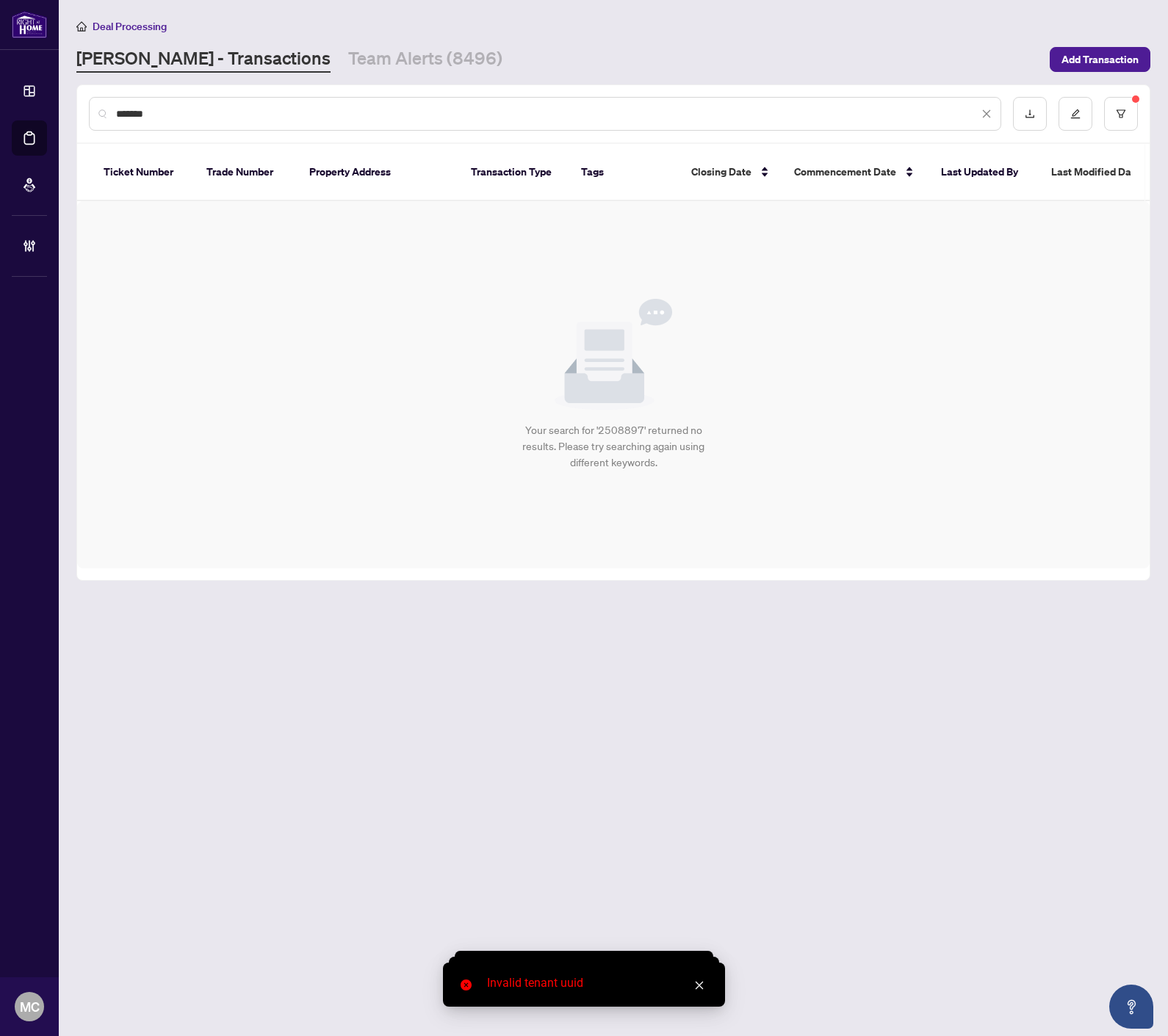
click at [982, 118] on span at bounding box center [986, 113] width 10 height 16
click at [983, 110] on icon "close" at bounding box center [987, 114] width 8 height 8
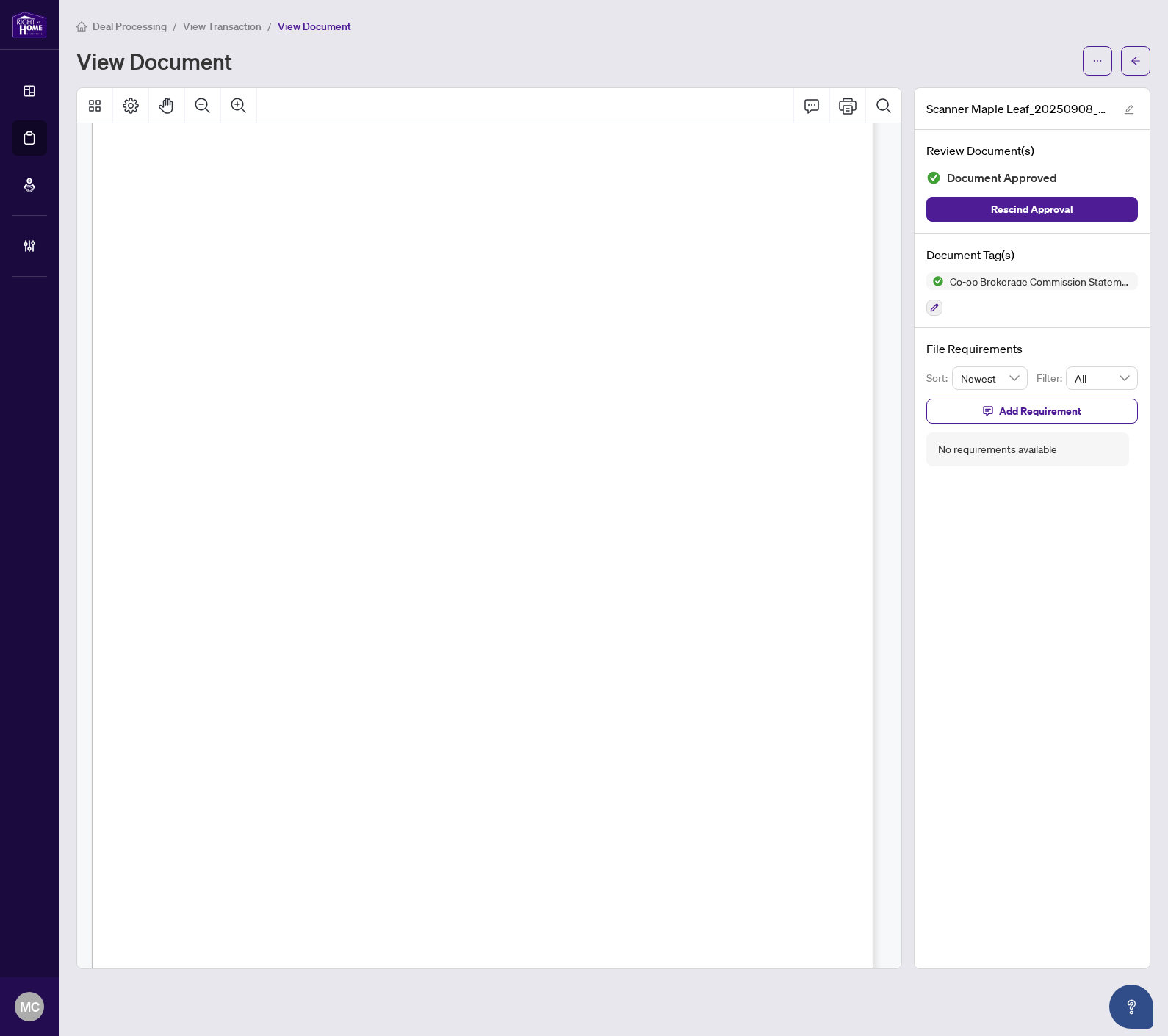
scroll to position [195, 0]
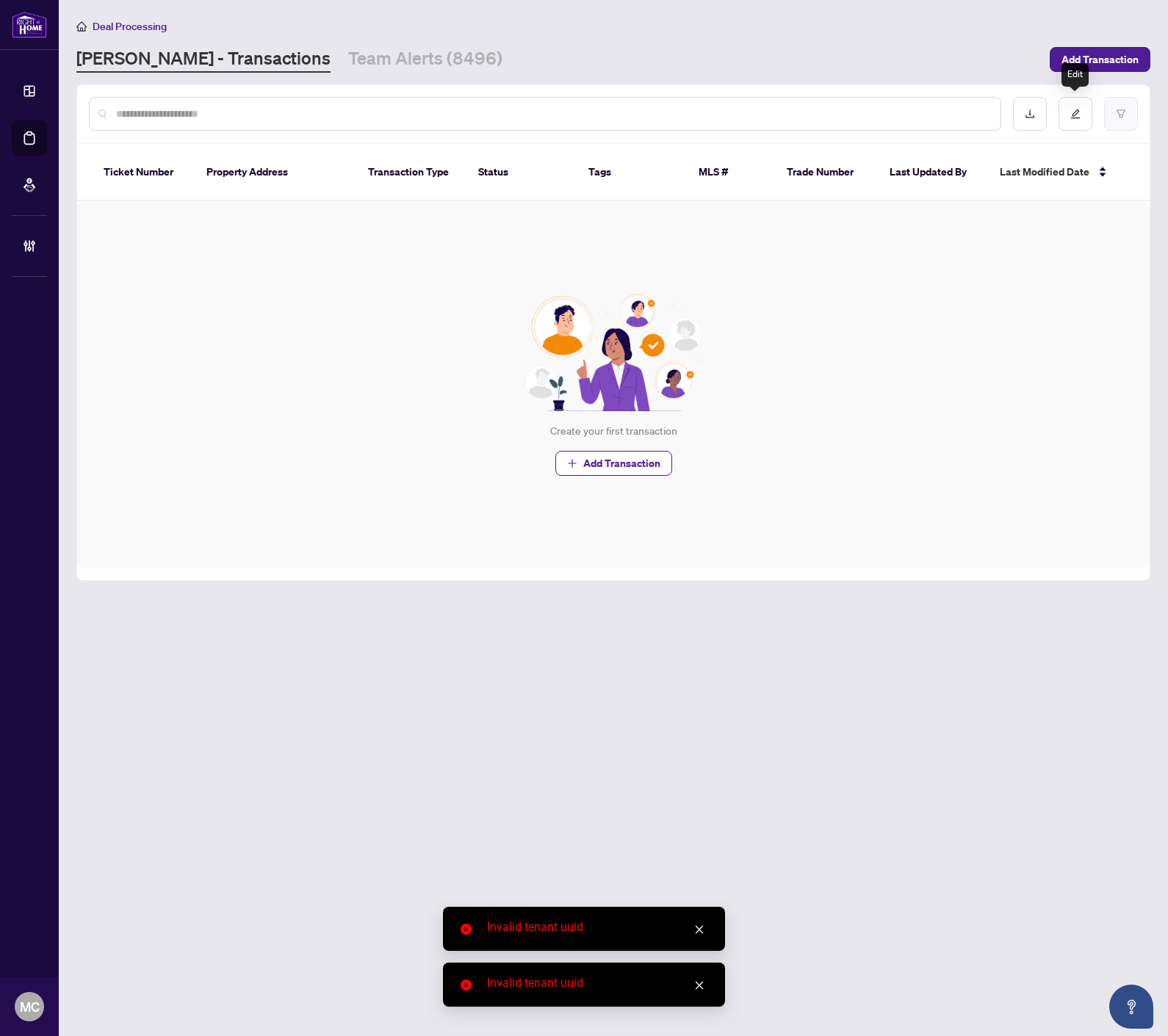
click at [1133, 114] on button "button" at bounding box center [1121, 114] width 34 height 34
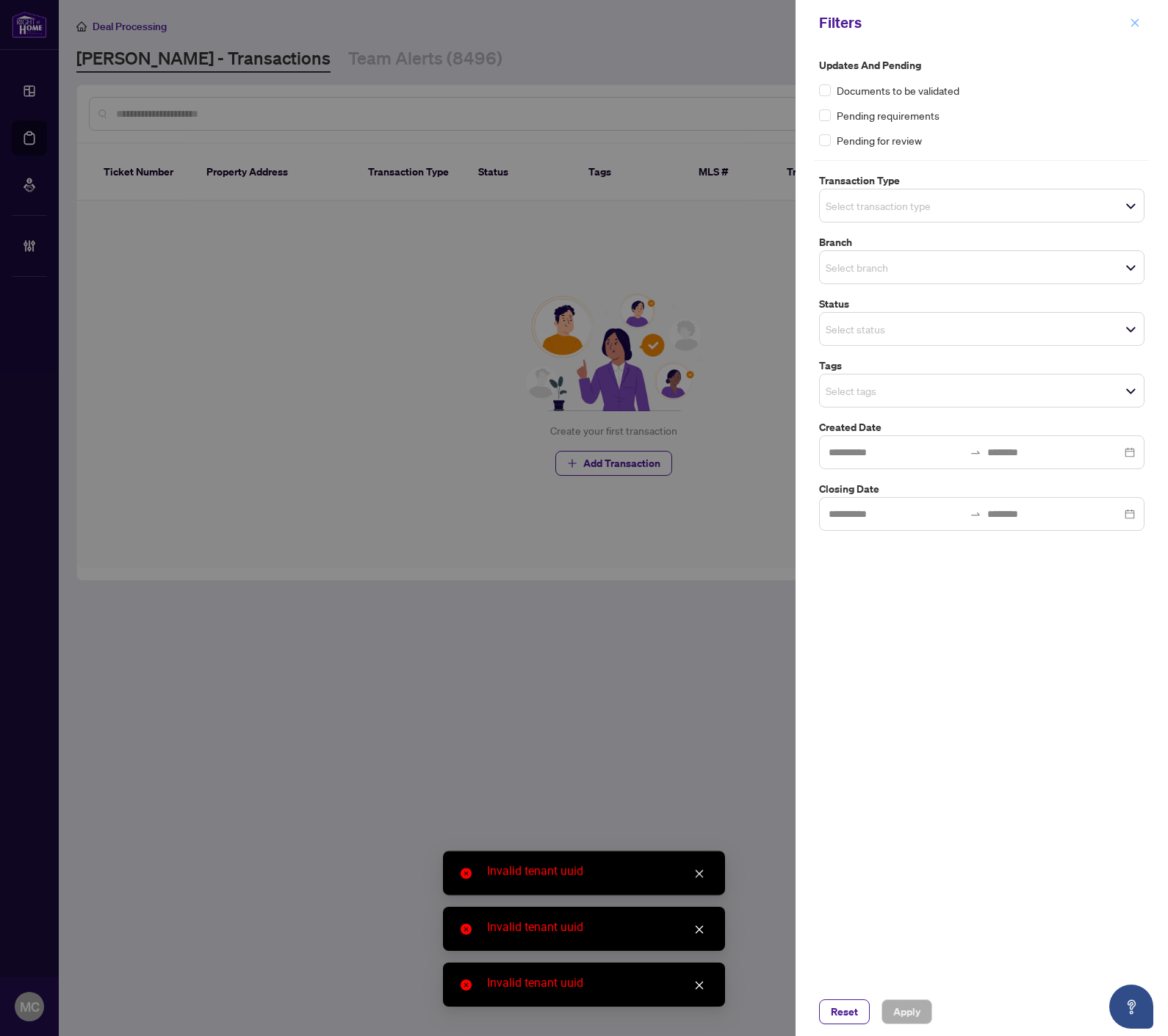
click at [1132, 22] on icon "close" at bounding box center [1134, 22] width 10 height 10
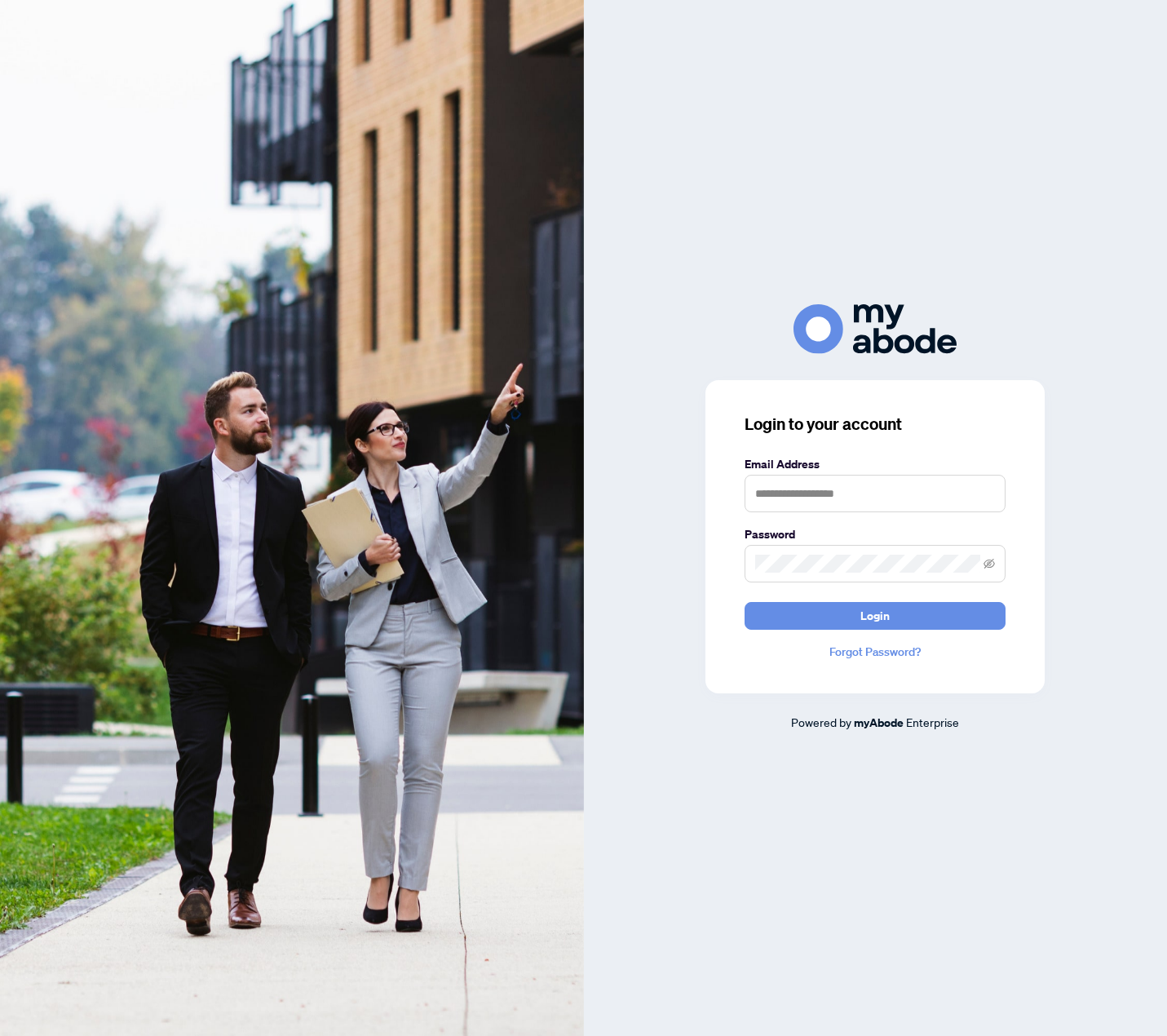
type input "**********"
click at [872, 614] on span "Login" at bounding box center [875, 616] width 29 height 26
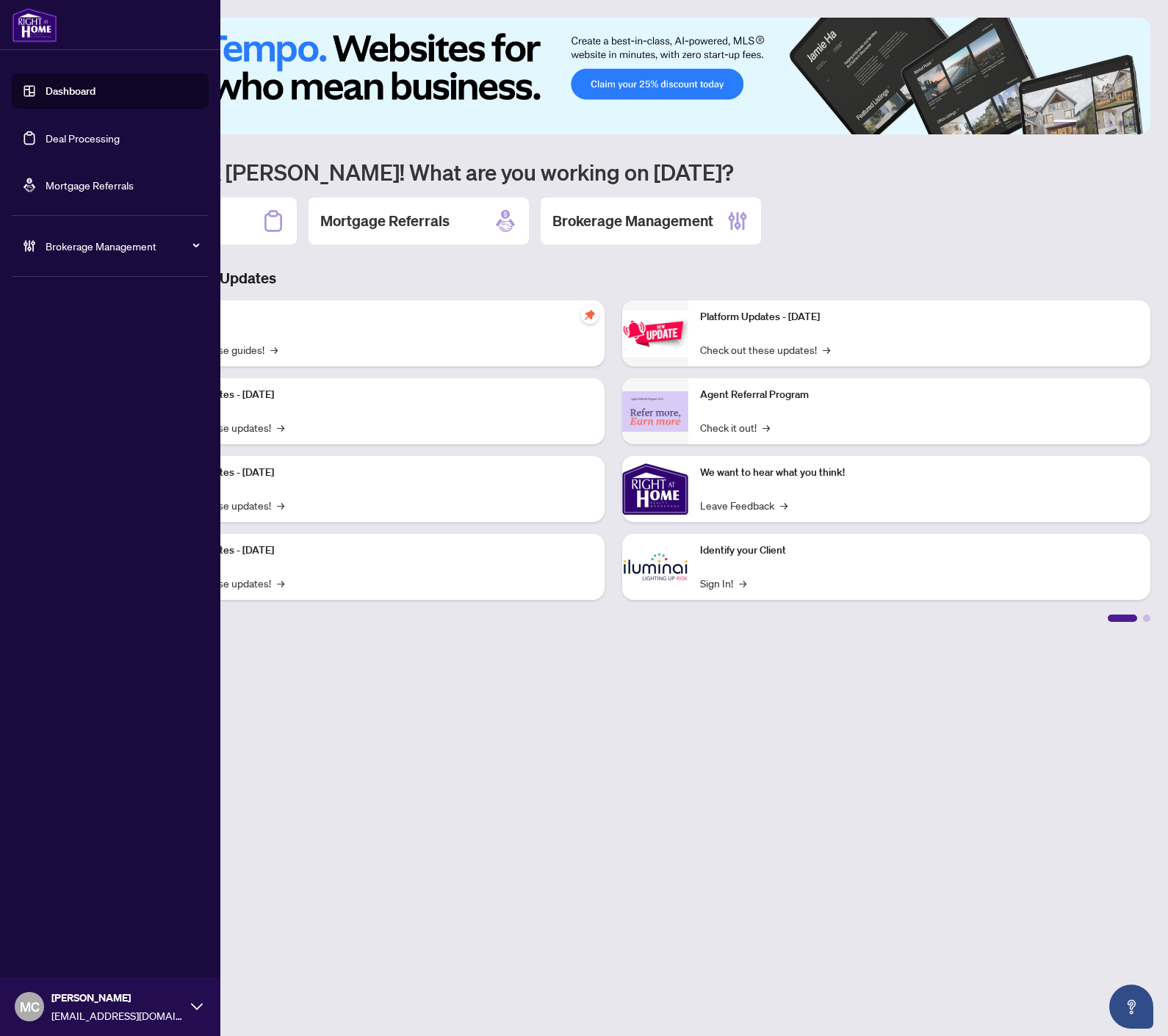
click at [85, 244] on span "Brokerage Management" at bounding box center [122, 246] width 153 height 16
click at [63, 355] on link "Manage Agents" at bounding box center [67, 351] width 73 height 13
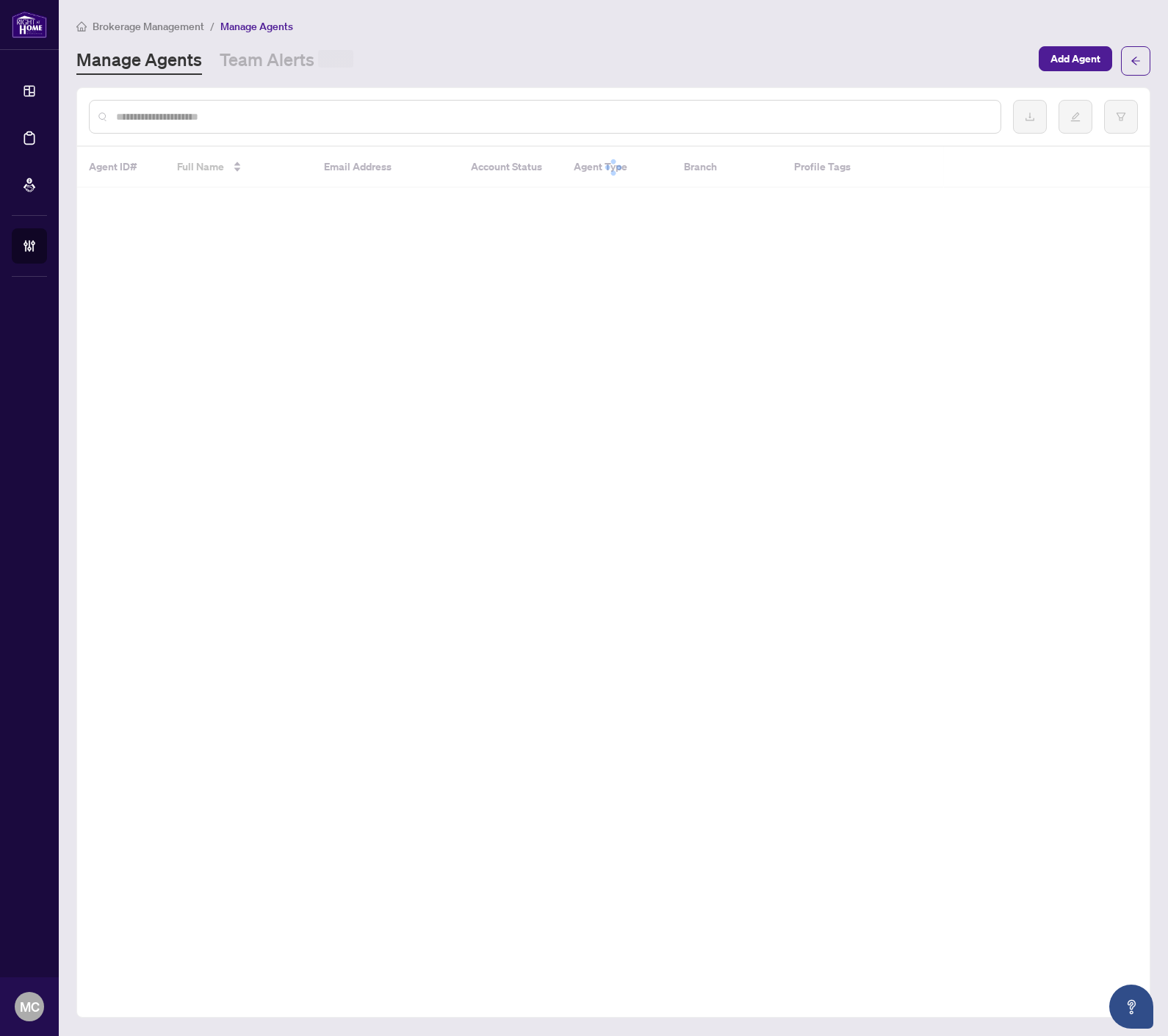
click at [452, 115] on input "text" at bounding box center [552, 116] width 873 height 16
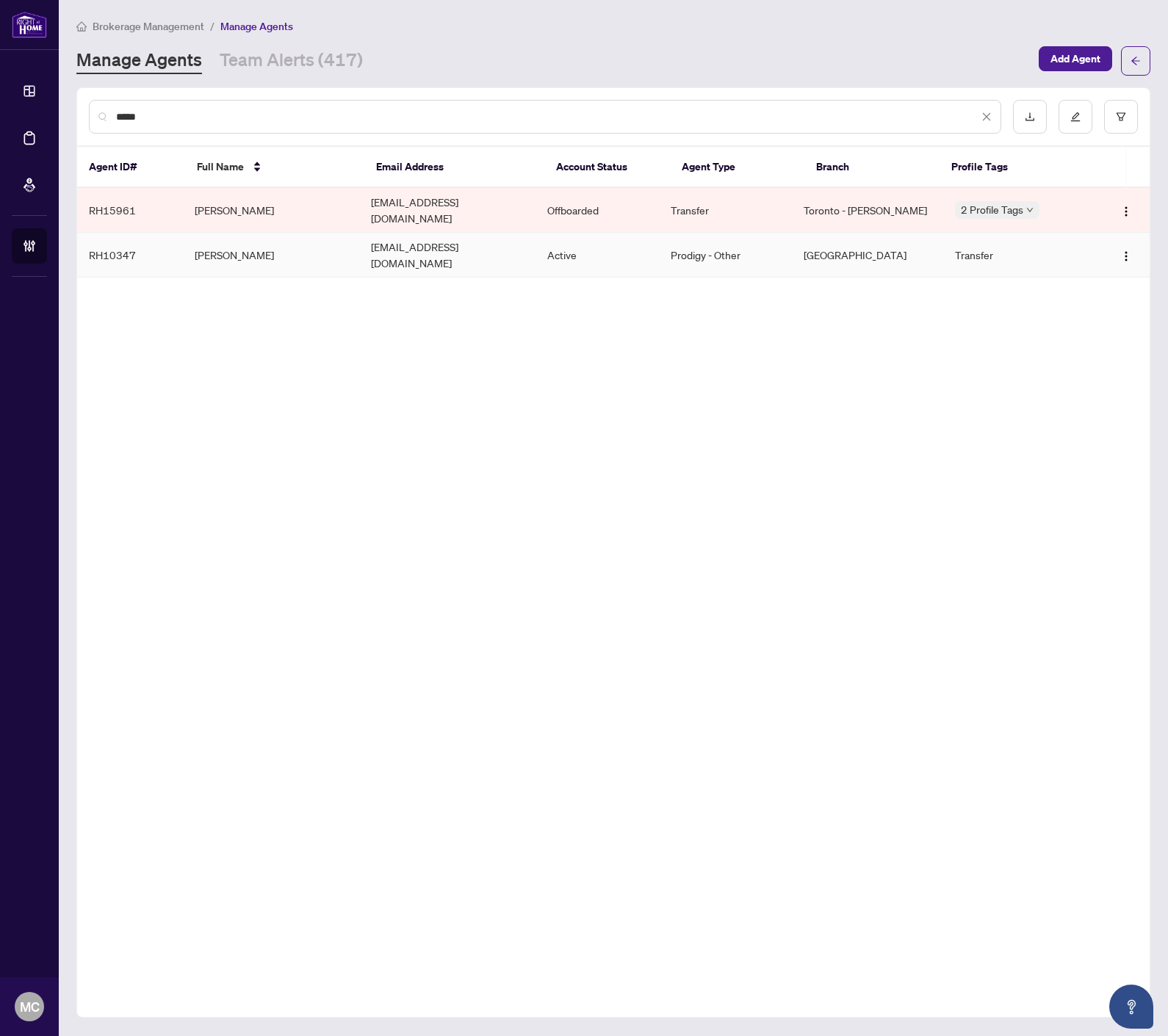
type input "*****"
click at [231, 237] on td "[PERSON_NAME]" at bounding box center [271, 255] width 176 height 45
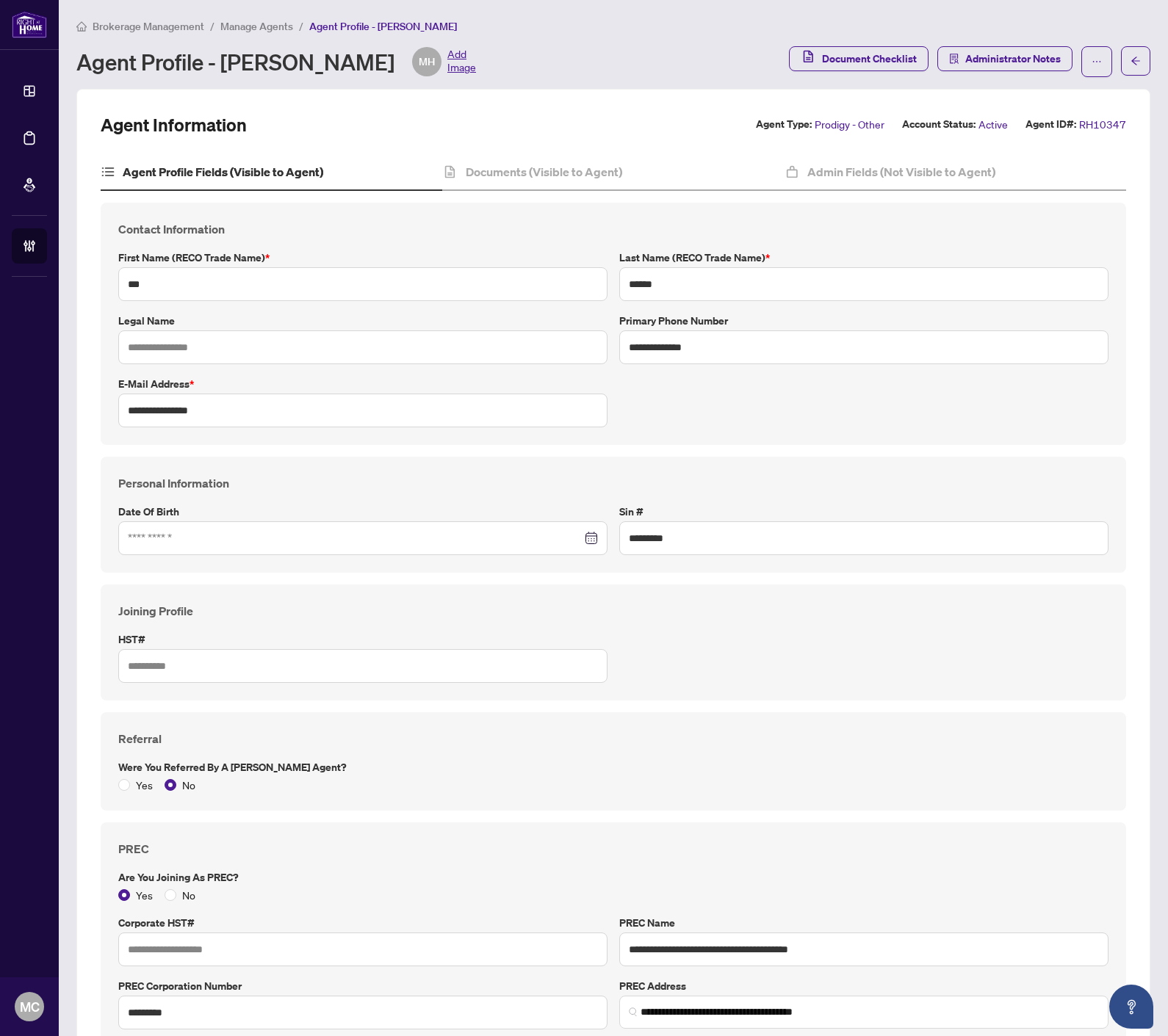
type input "***"
type input "******"
type input "**********"
type input "*********"
type input "**********"
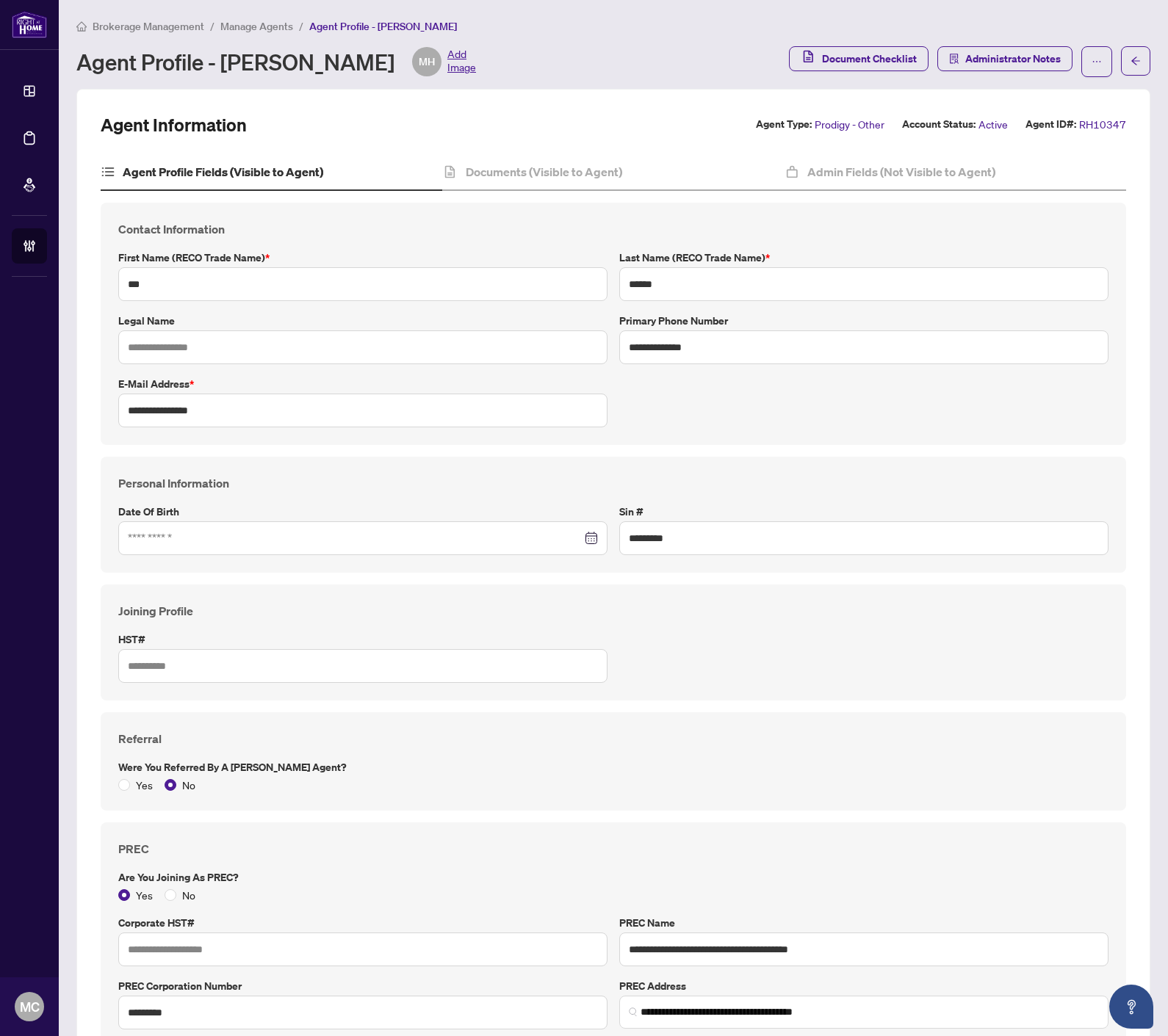
type input "*********"
type input "**********"
type input "*******"
type input "**********"
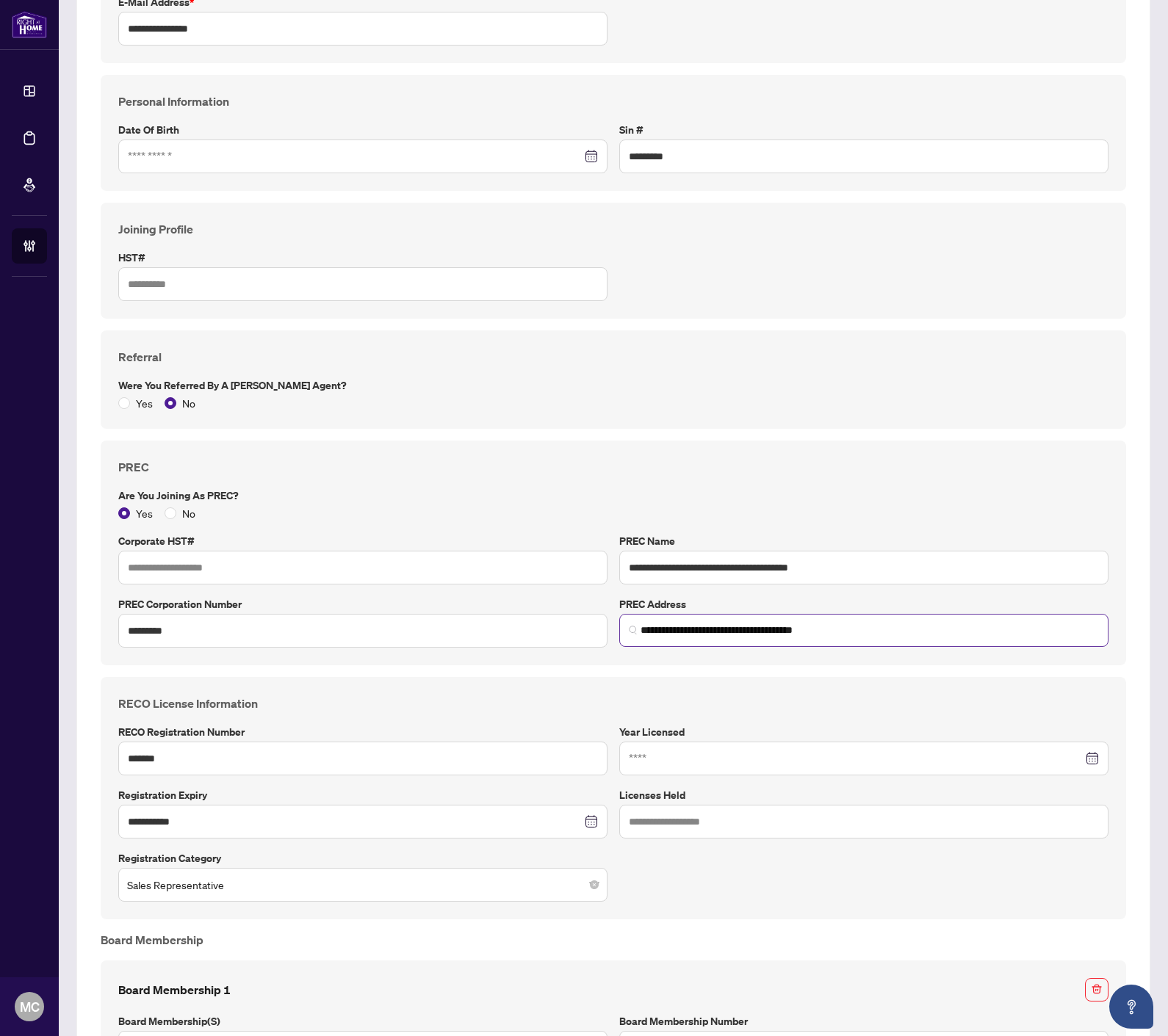
scroll to position [408, 0]
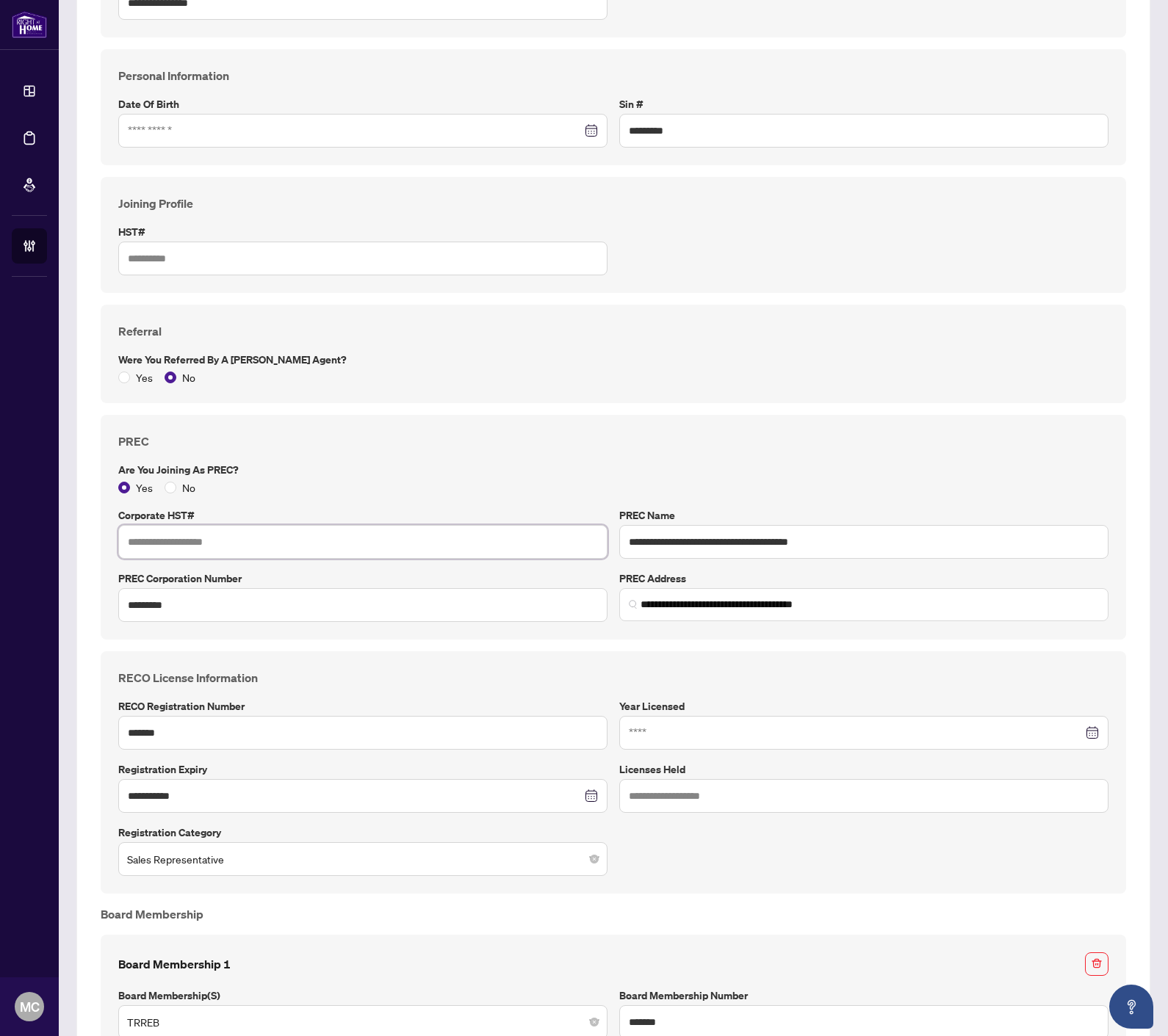
click at [242, 530] on input "text" at bounding box center [362, 542] width 489 height 34
type input "*********"
click at [955, 641] on div "**********" at bounding box center [613, 545] width 1037 height 1500
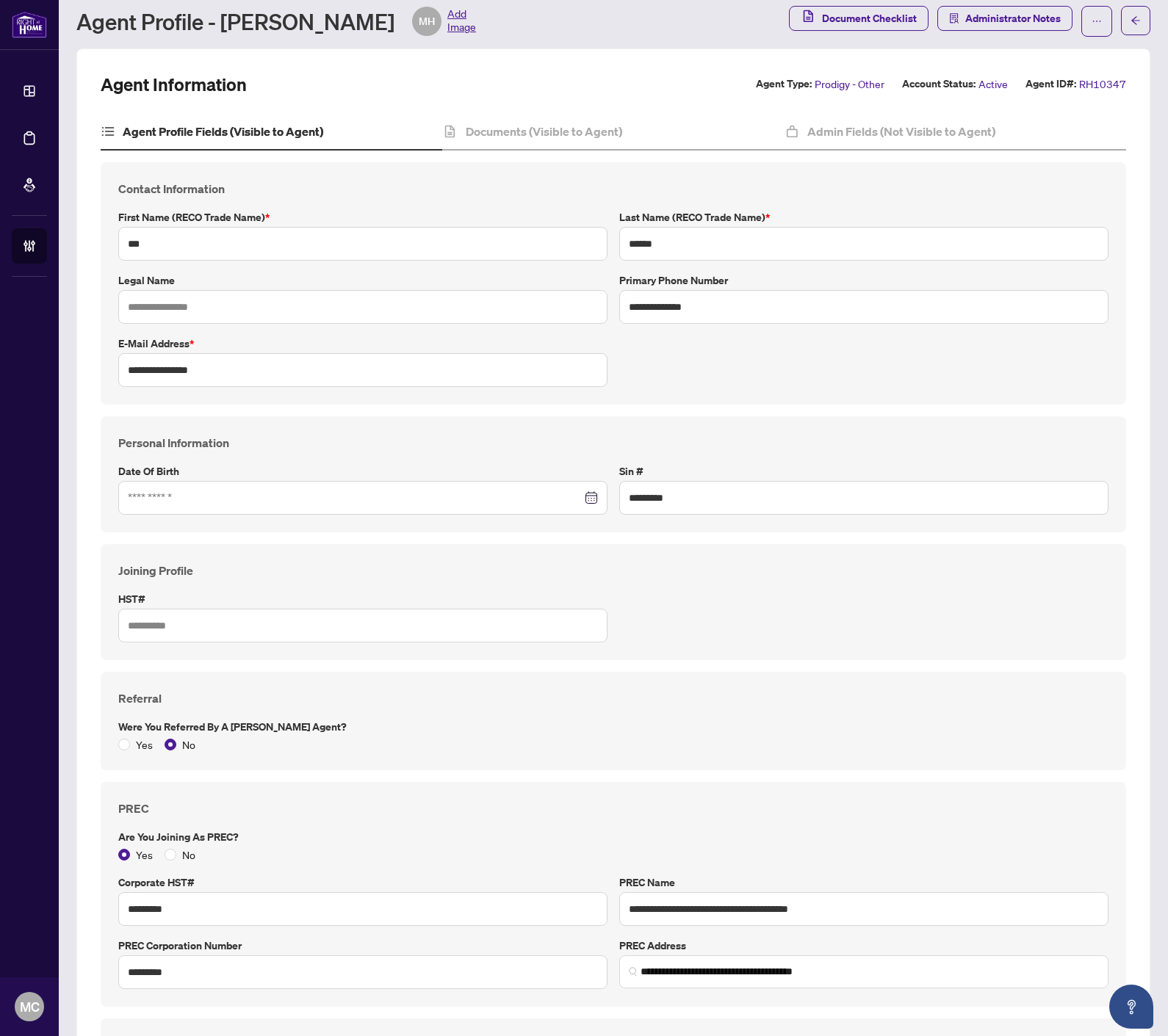
scroll to position [0, 0]
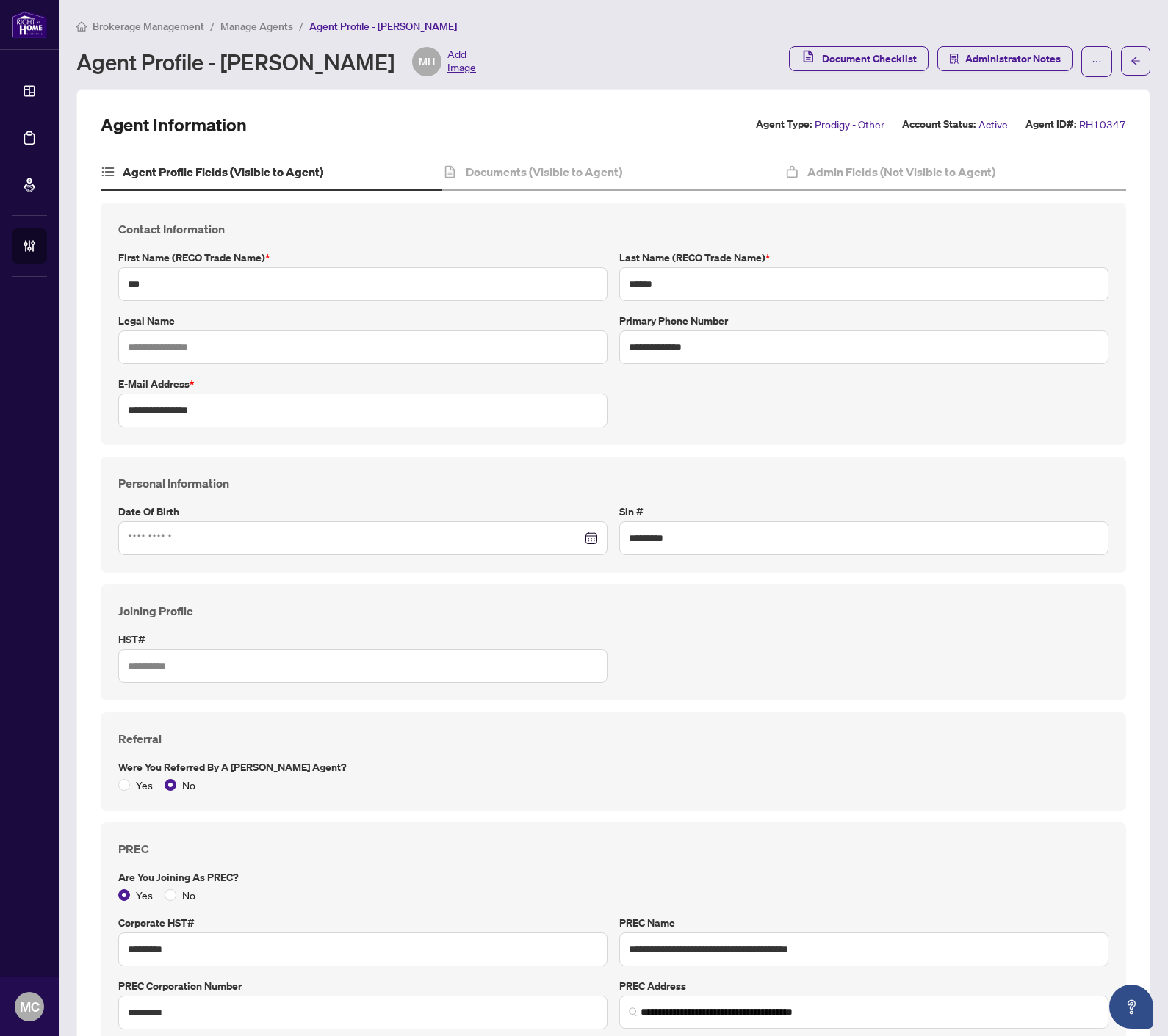
click at [637, 96] on div "**********" at bounding box center [613, 929] width 1073 height 1680
click at [1014, 61] on span "Administrator Notes" at bounding box center [1012, 59] width 95 height 23
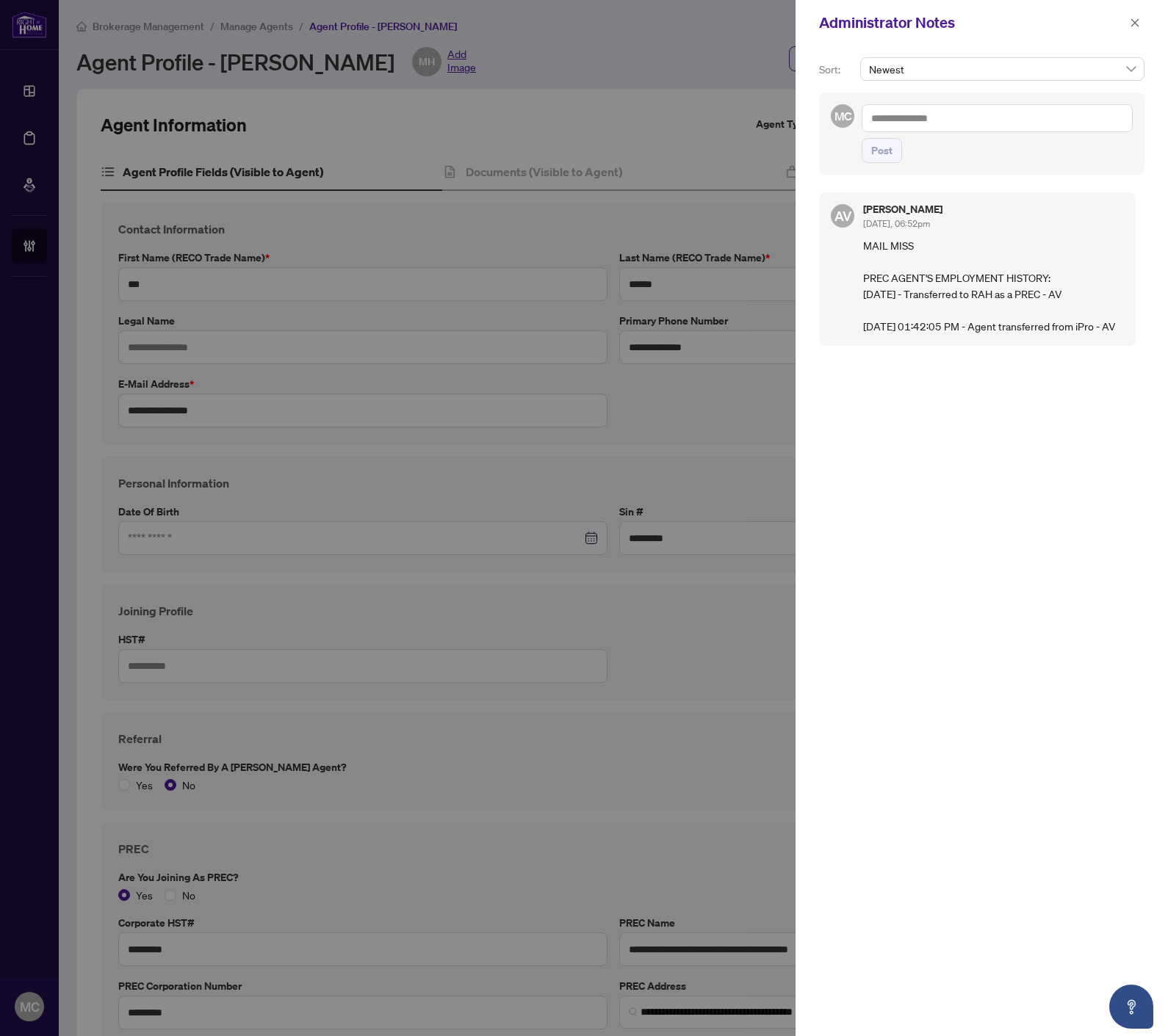
click at [990, 120] on textarea at bounding box center [997, 118] width 271 height 28
paste textarea "**********"
type textarea "**********"
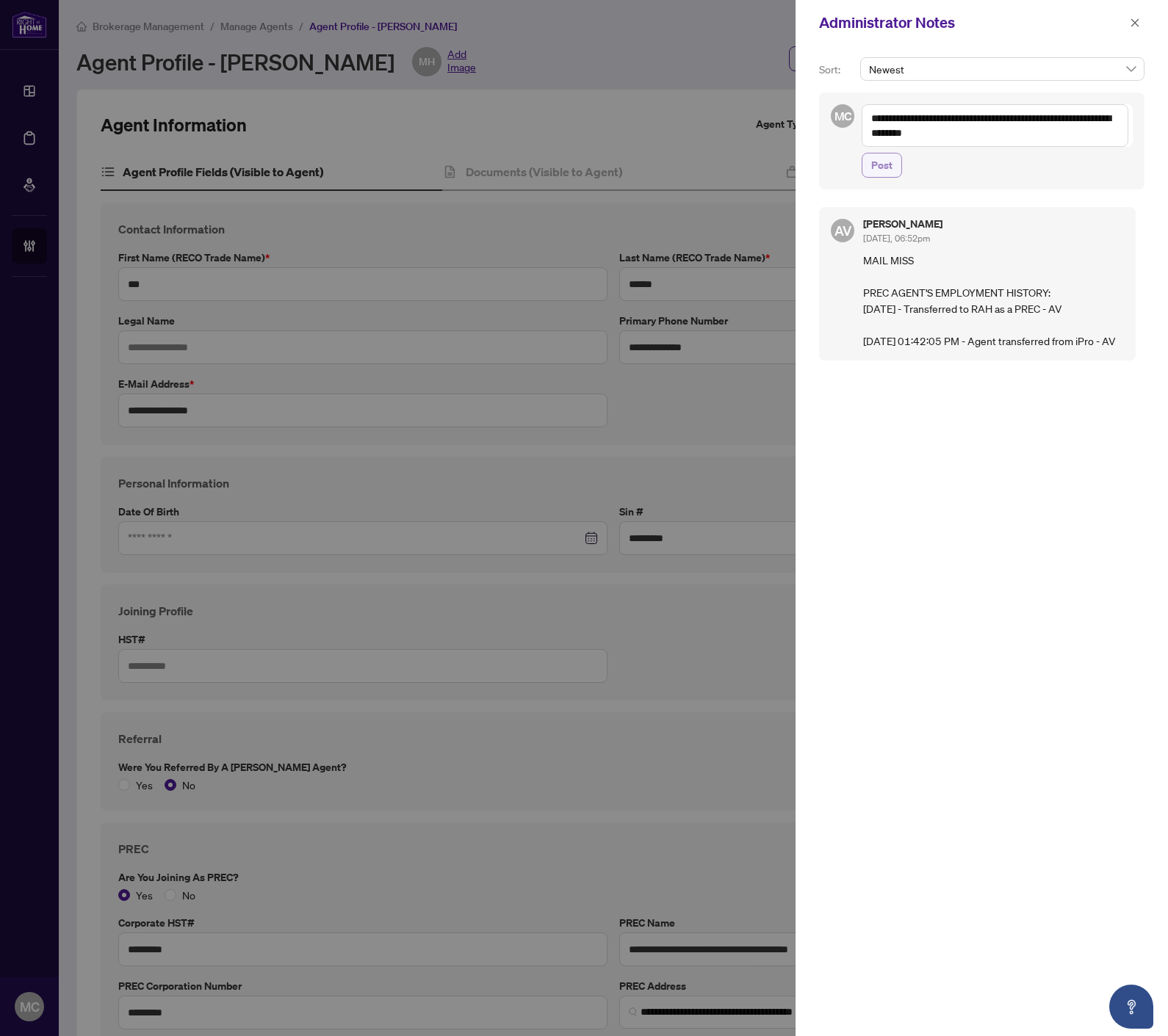
click at [891, 165] on span "Post" at bounding box center [881, 165] width 21 height 23
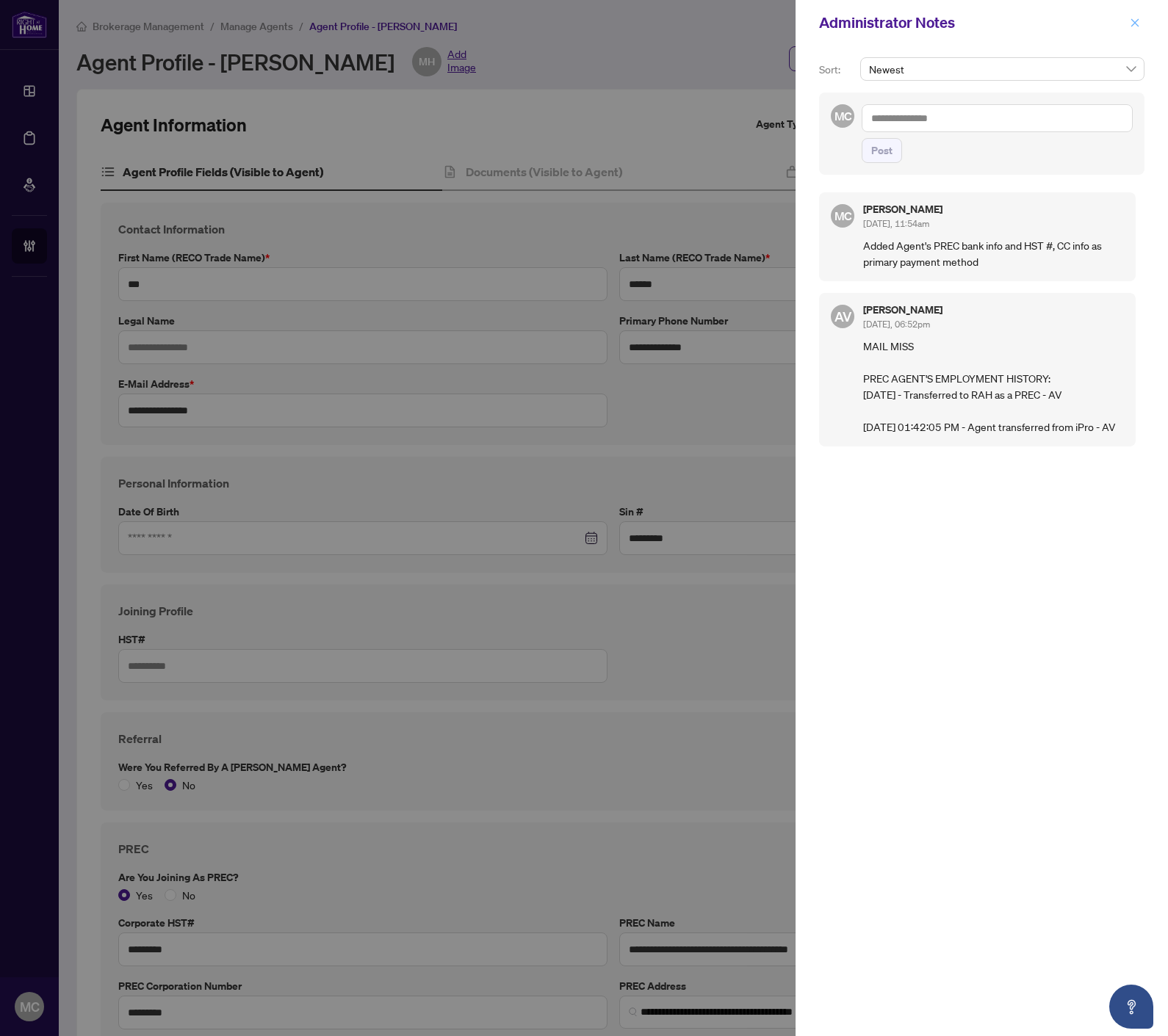
click at [1132, 18] on icon "close" at bounding box center [1134, 22] width 10 height 10
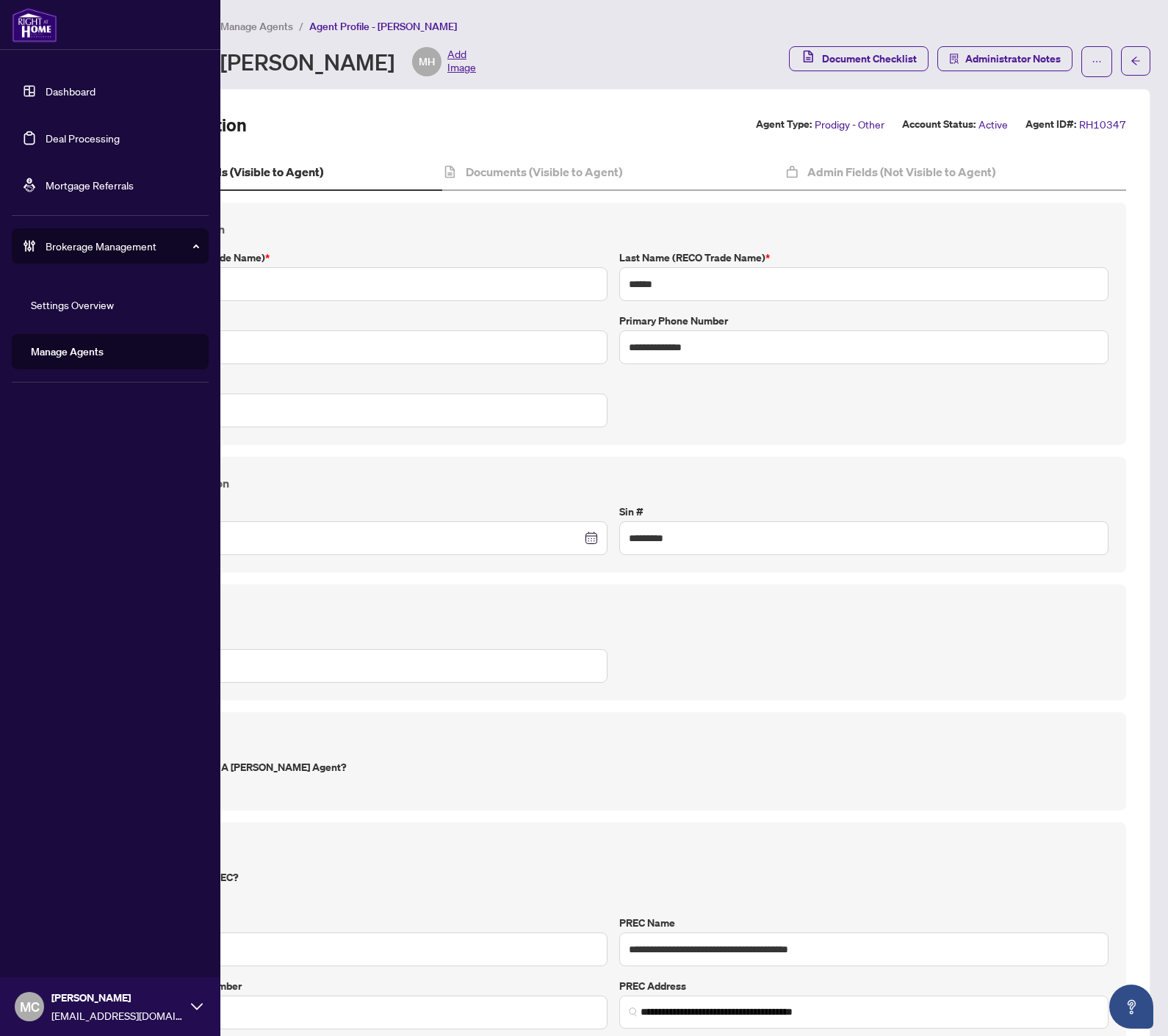
click at [46, 136] on link "Deal Processing" at bounding box center [83, 137] width 74 height 13
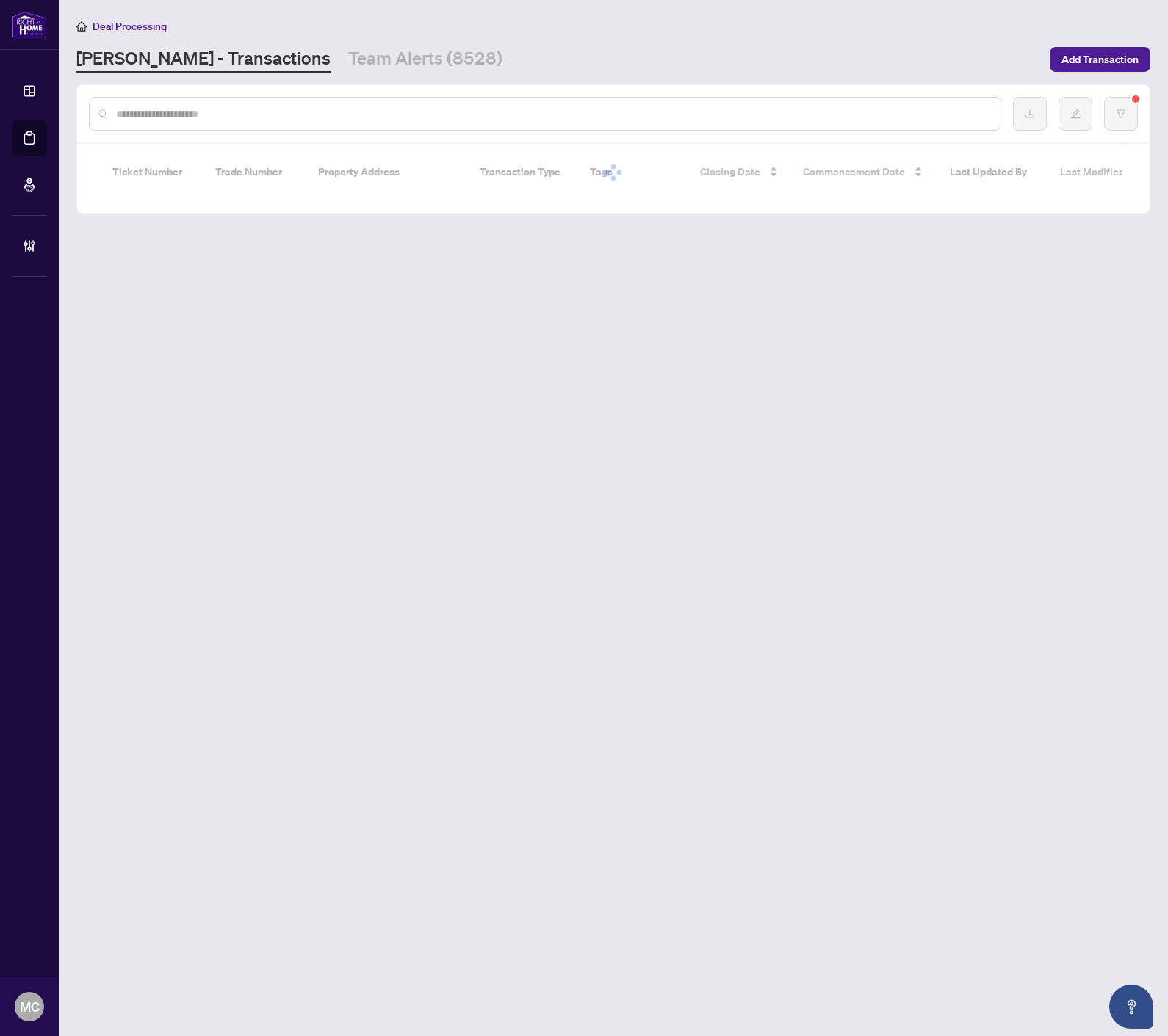
click at [405, 118] on input "text" at bounding box center [552, 113] width 873 height 16
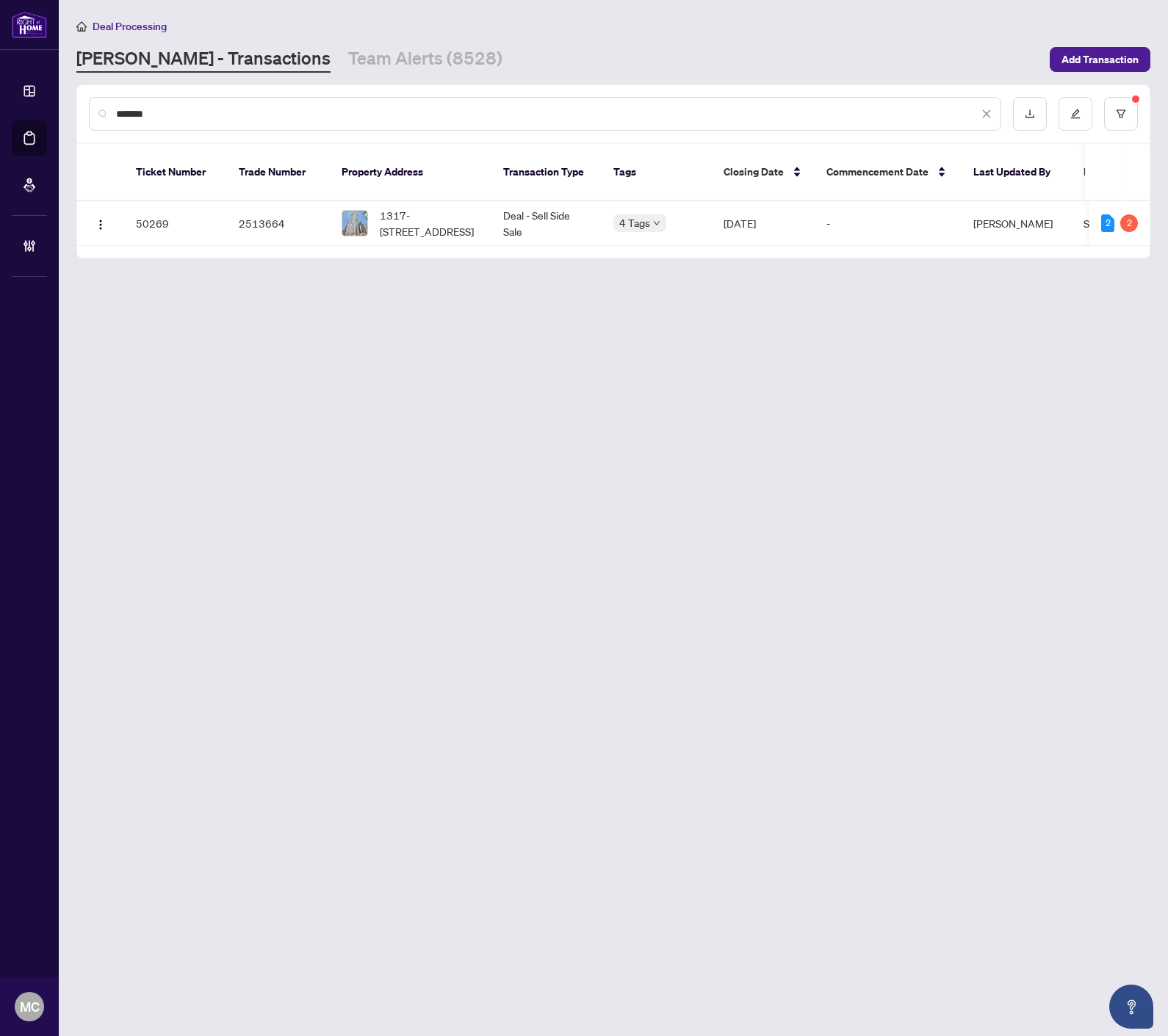
drag, startPoint x: 282, startPoint y: 113, endPoint x: -2, endPoint y: 95, distance: 284.6
click at [0, 95] on html "Dashboard Deal Processing Mortgage Referrals Brokerage Management MC [PERSON_NA…" at bounding box center [584, 518] width 1168 height 1036
type input "*******"
click at [420, 215] on span "[STREET_ADDRESS]" at bounding box center [427, 223] width 94 height 16
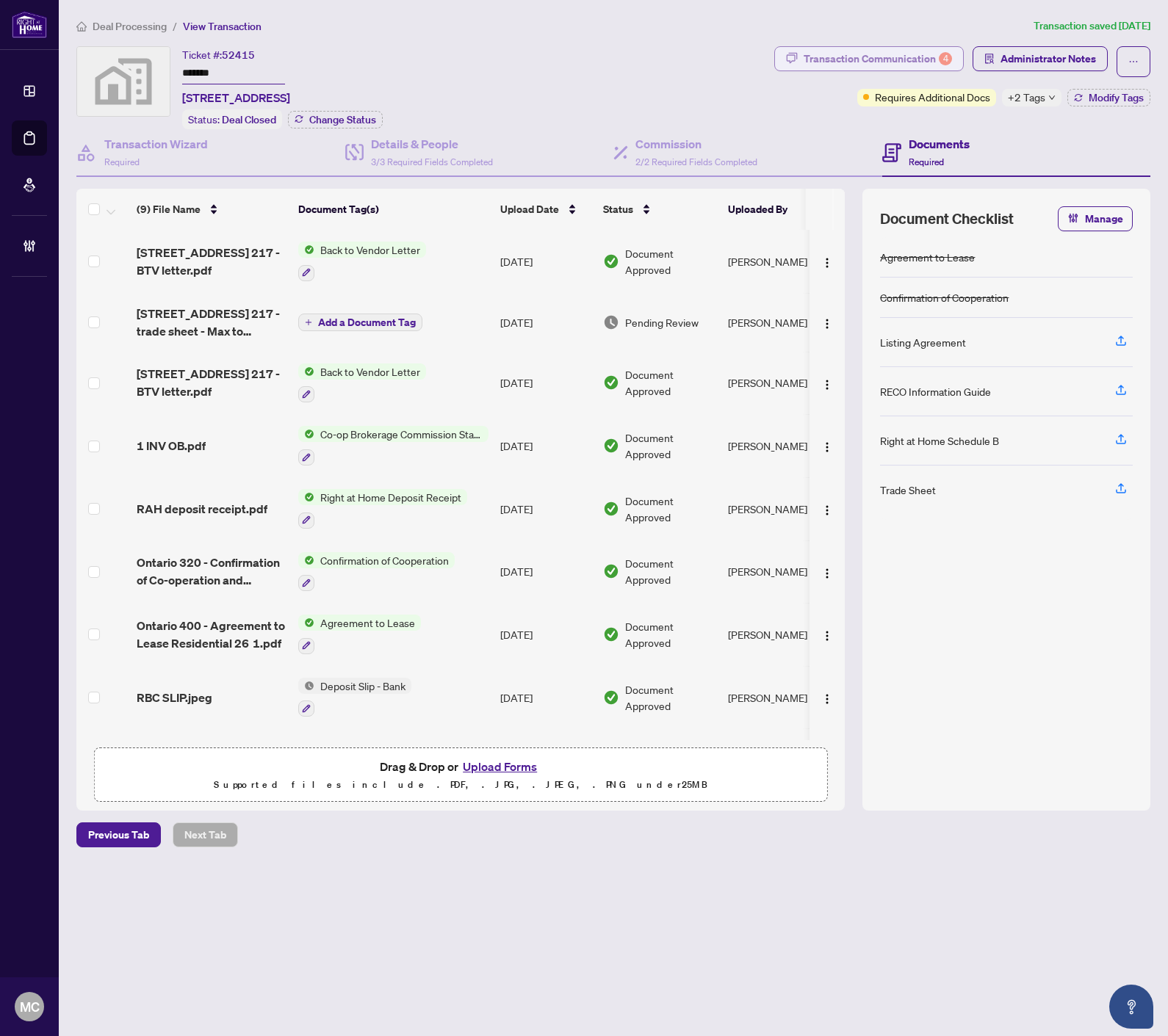
click at [931, 66] on div "Transaction Communication 4" at bounding box center [877, 59] width 148 height 23
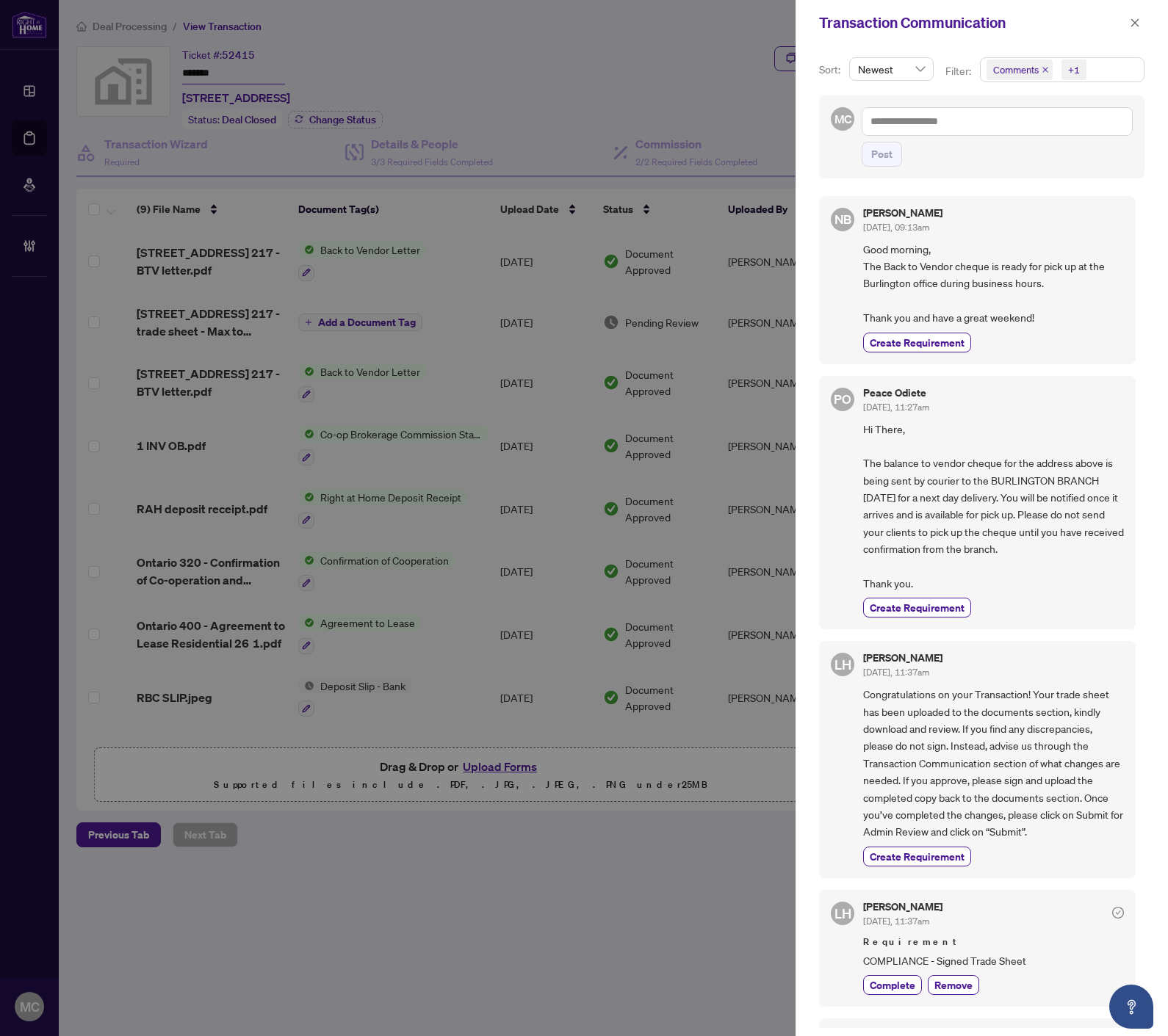
click at [1048, 67] on span "Comments" at bounding box center [1019, 70] width 66 height 21
click at [1041, 63] on span "Comments" at bounding box center [1019, 70] width 66 height 21
click at [1046, 74] on span "Comments" at bounding box center [1019, 70] width 66 height 21
click at [1045, 71] on icon "close" at bounding box center [1045, 69] width 7 height 7
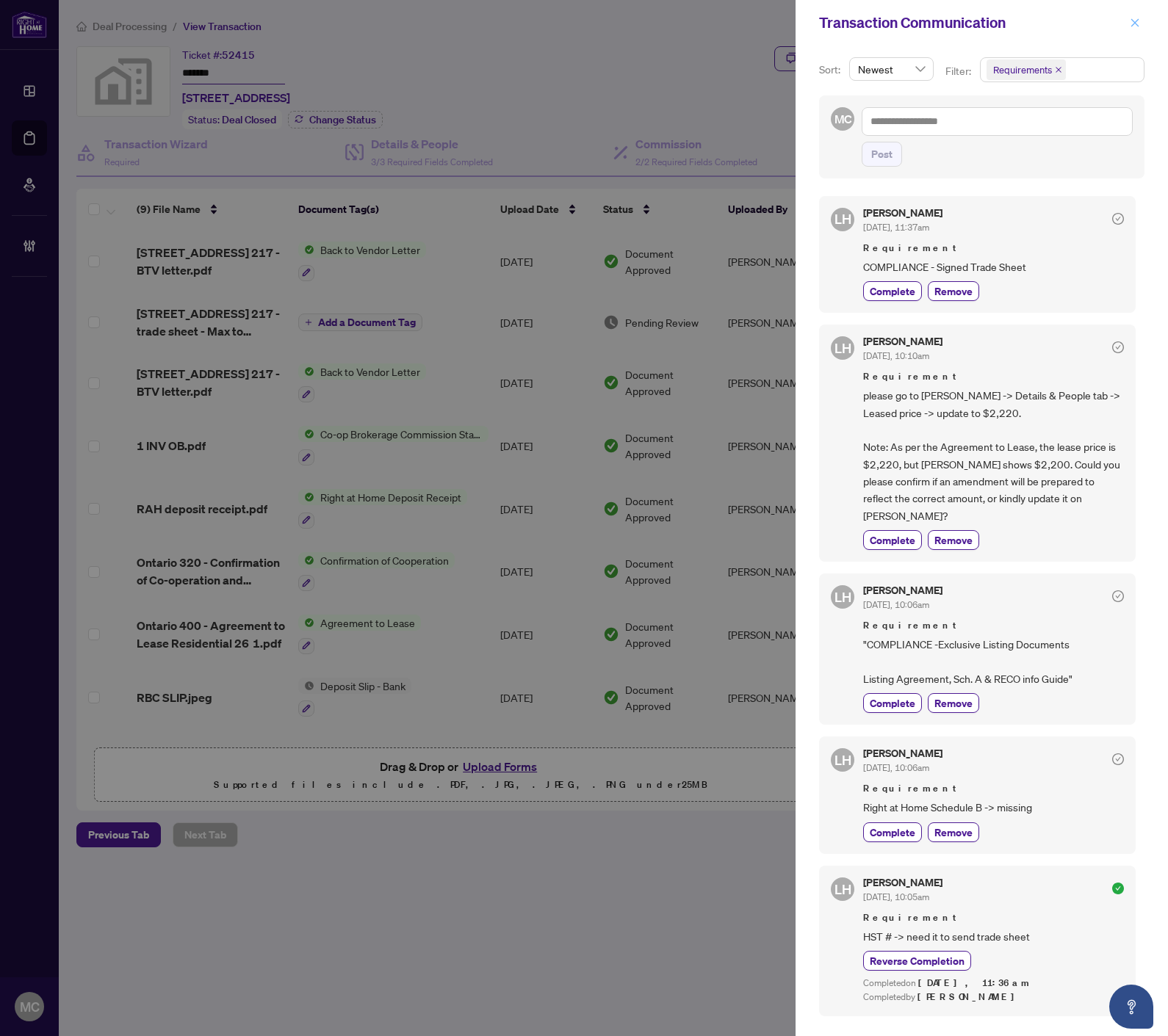
click at [1139, 18] on icon "close" at bounding box center [1134, 22] width 10 height 10
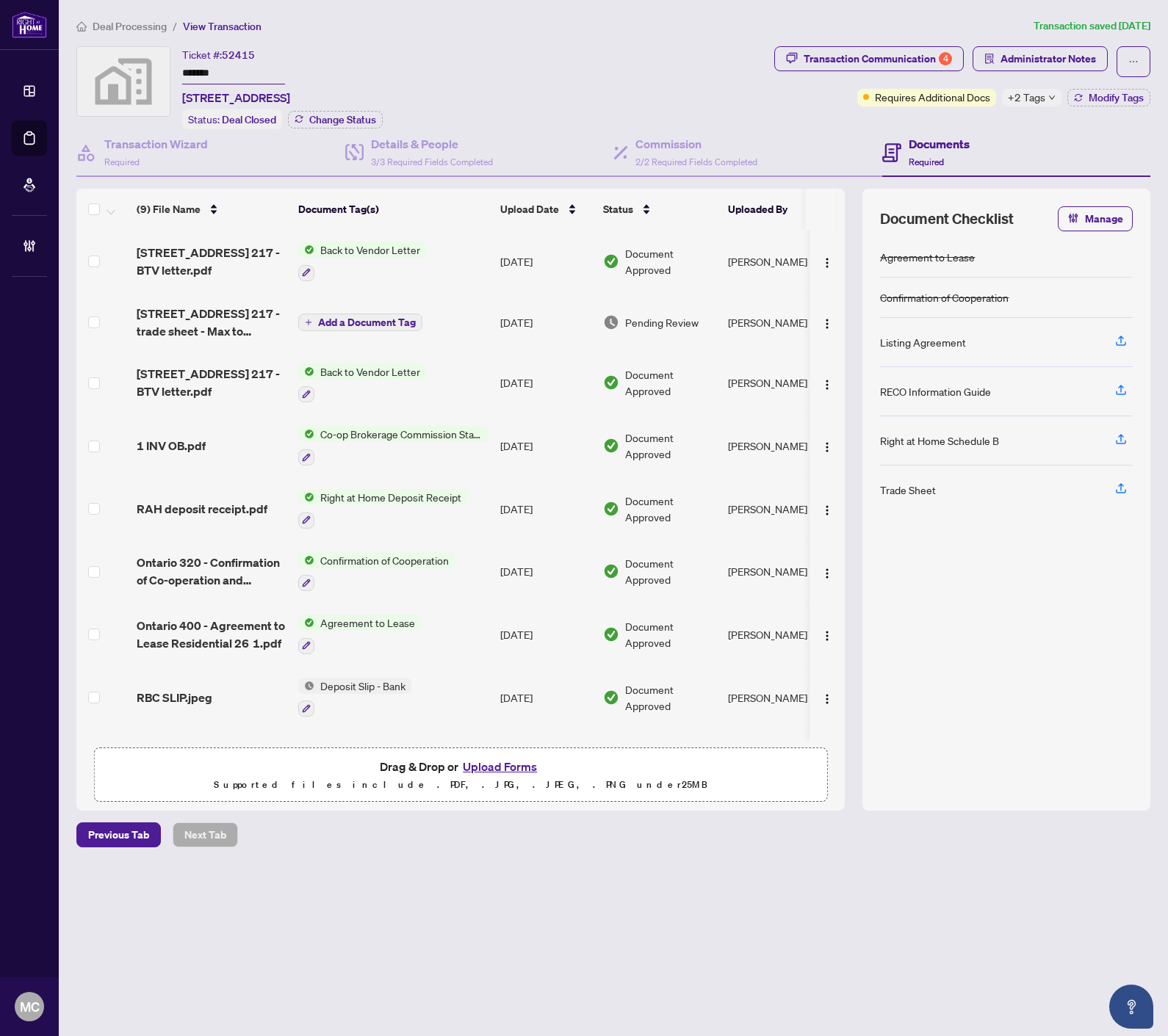
drag, startPoint x: 114, startPoint y: 21, endPoint x: 386, endPoint y: 82, distance: 278.8
click at [114, 21] on span "Deal Processing" at bounding box center [130, 26] width 74 height 13
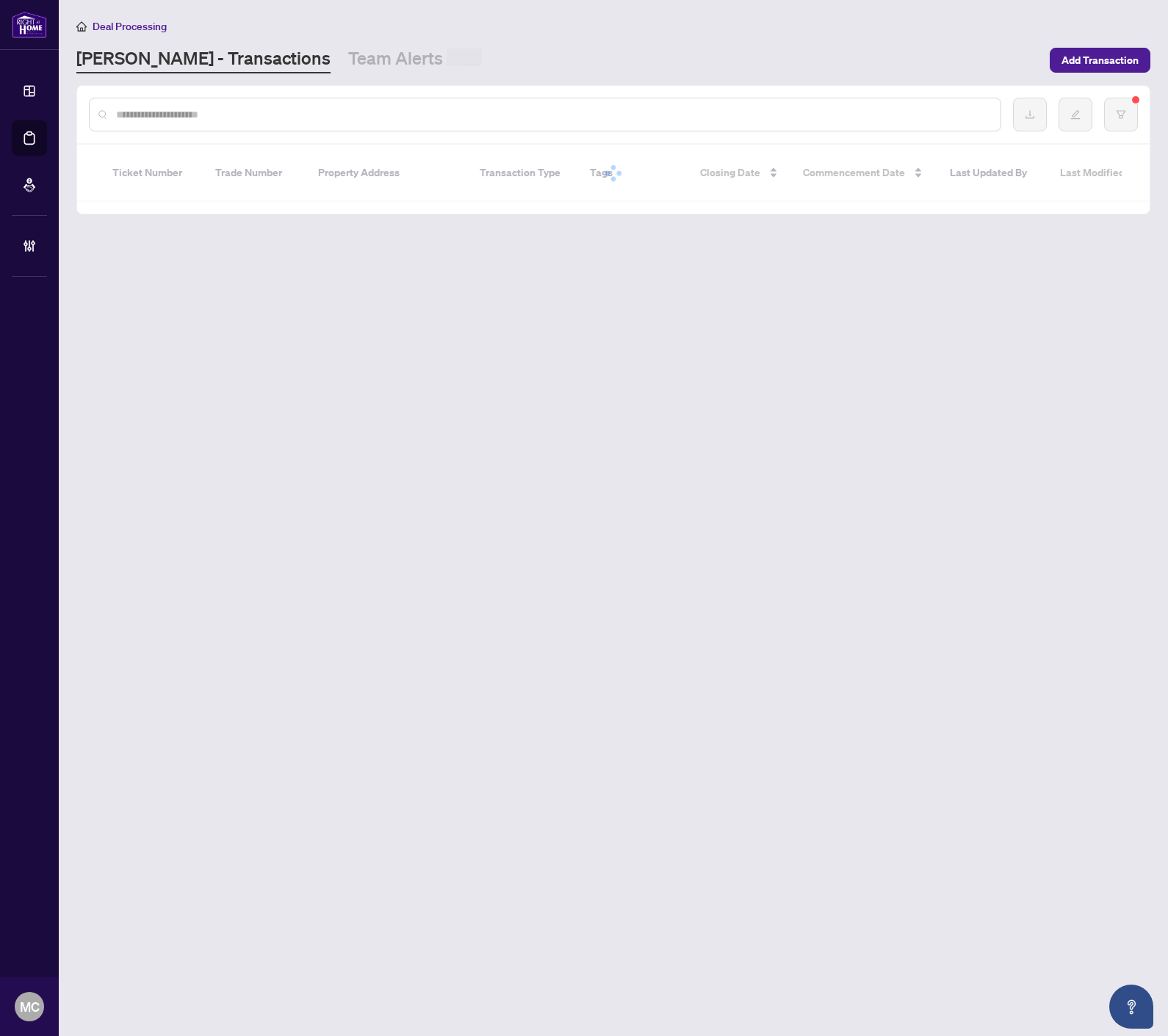
click at [351, 114] on input "text" at bounding box center [552, 114] width 873 height 16
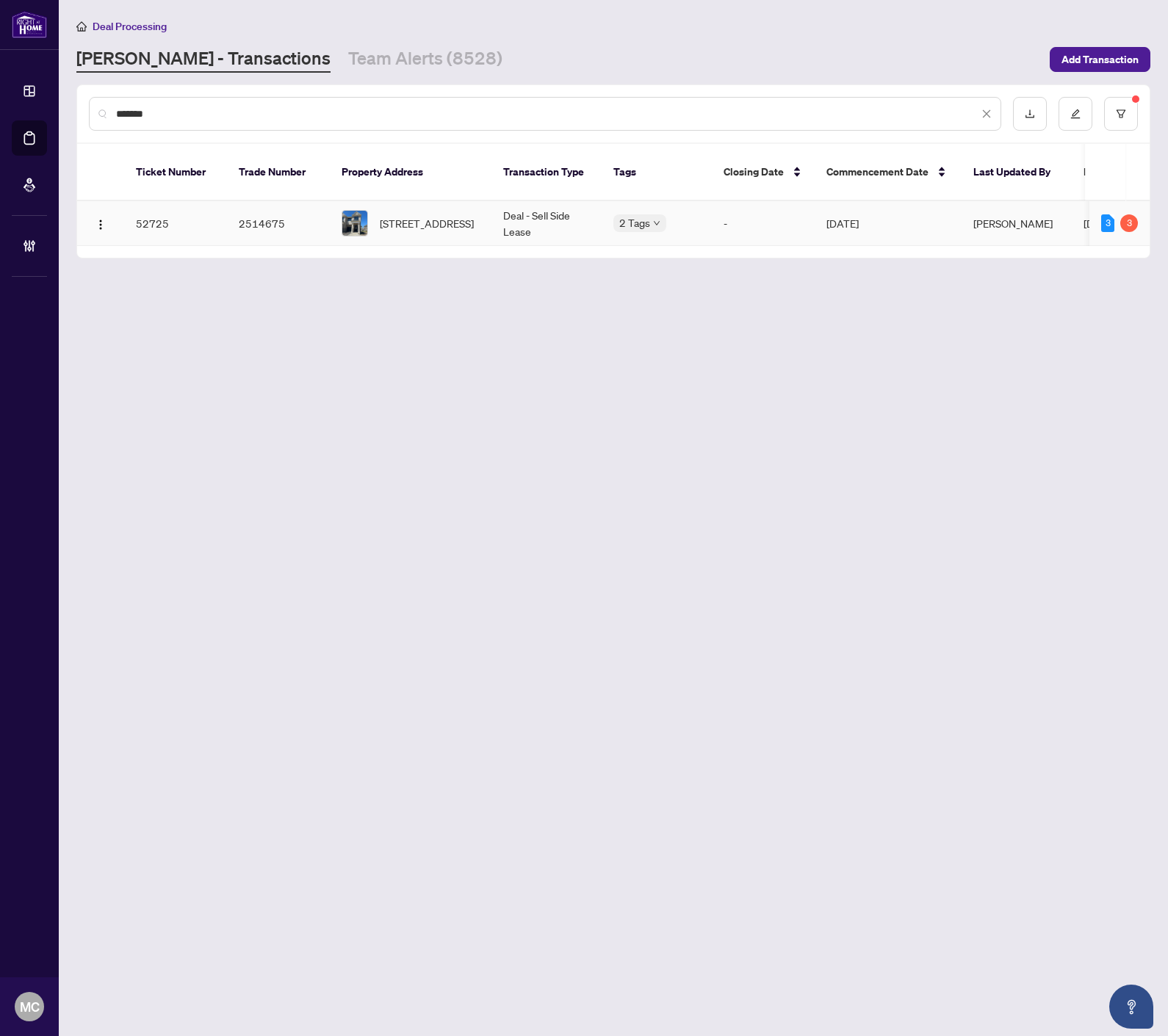
type input "*******"
click at [451, 215] on span "[STREET_ADDRESS]" at bounding box center [427, 223] width 94 height 16
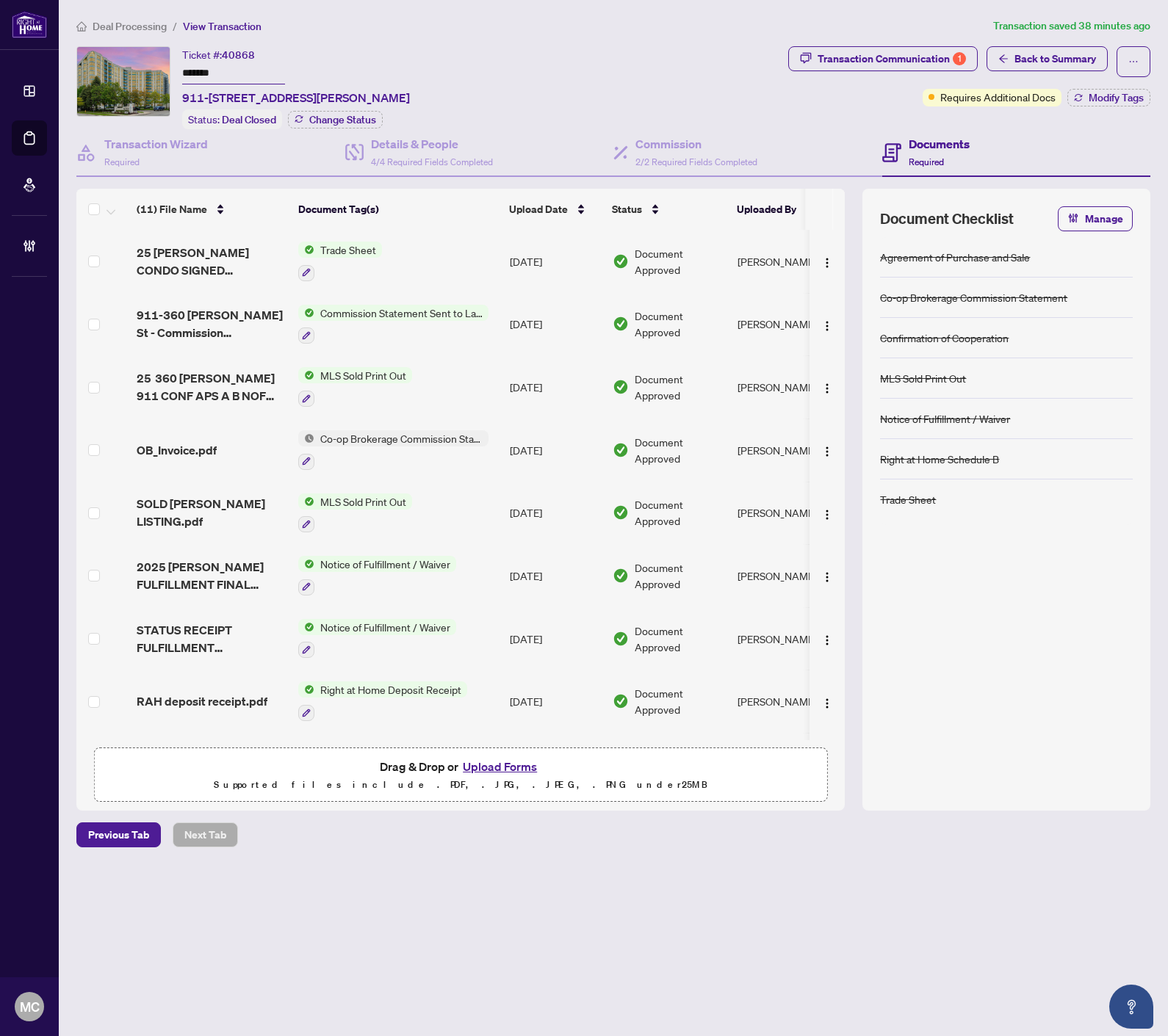
click at [669, 62] on div "Ticket #: 40868 ******* [STREET_ADDRESS][PERSON_NAME] Status: Deal Closed Chang…" at bounding box center [429, 88] width 706 height 83
click at [192, 71] on input "*******" at bounding box center [233, 73] width 103 height 21
click at [1078, 98] on icon "button" at bounding box center [1077, 97] width 9 height 9
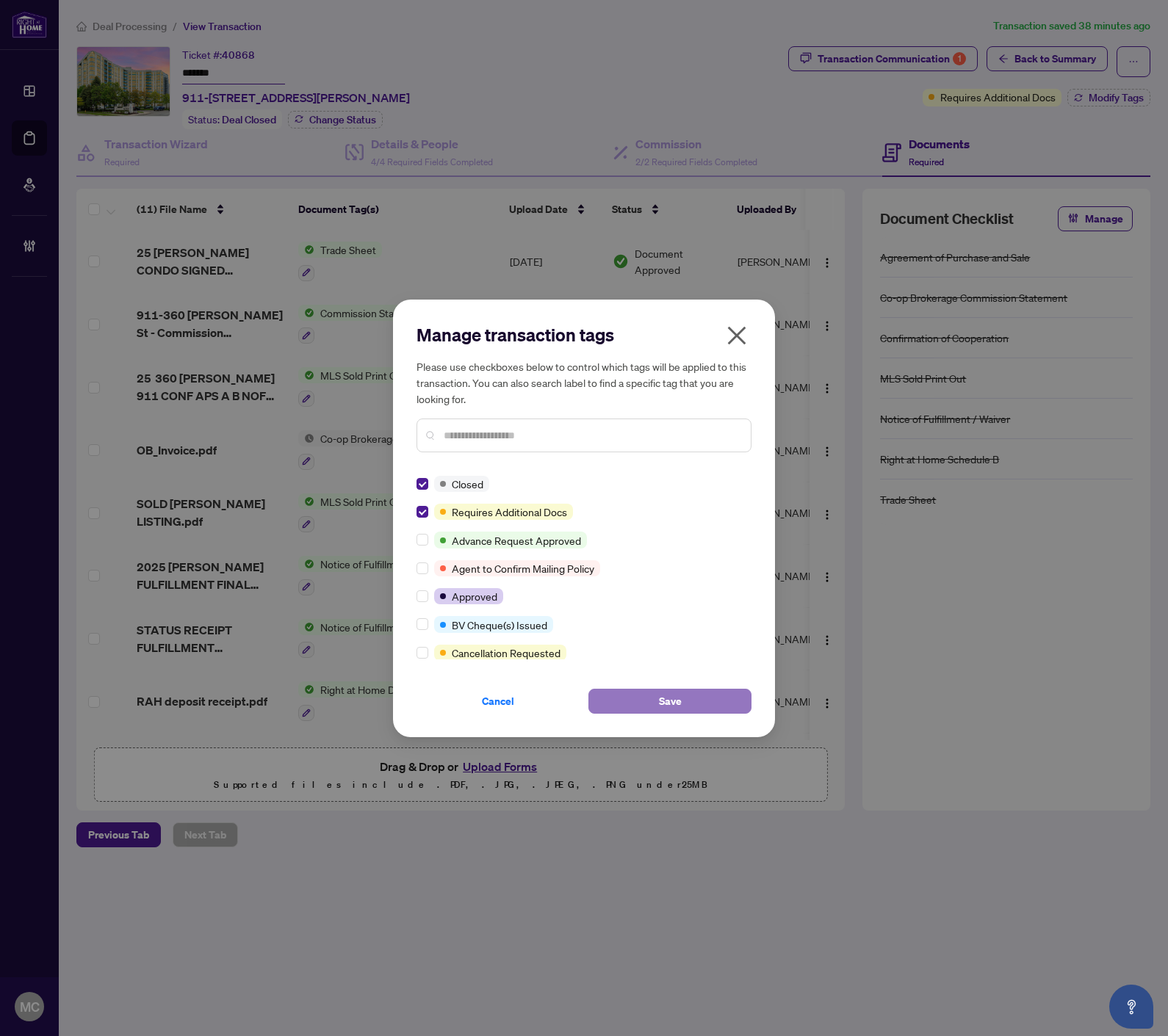
click at [667, 699] on span "Save" at bounding box center [669, 701] width 22 height 23
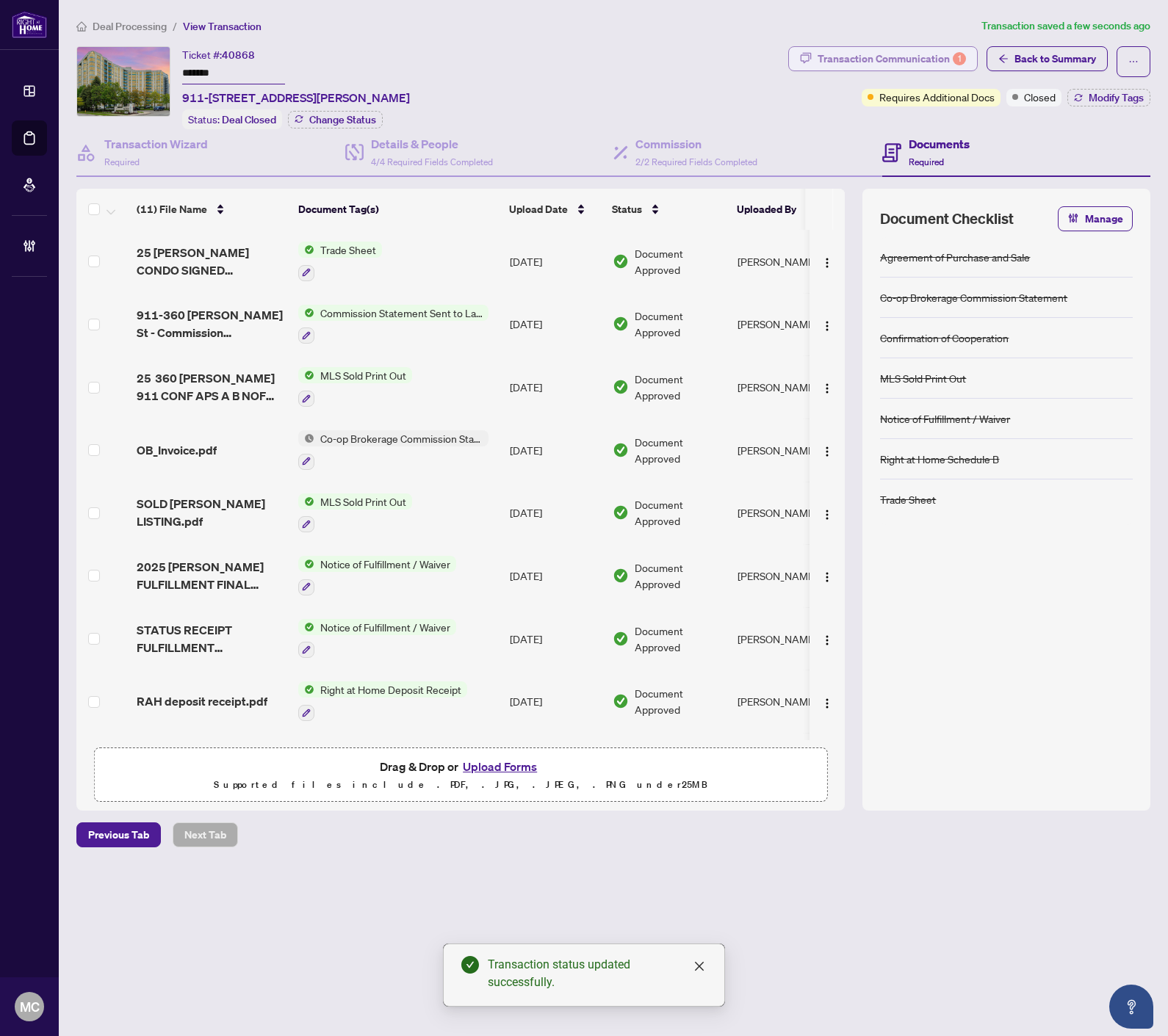
click at [926, 52] on div "Transaction Communication 1" at bounding box center [891, 59] width 148 height 23
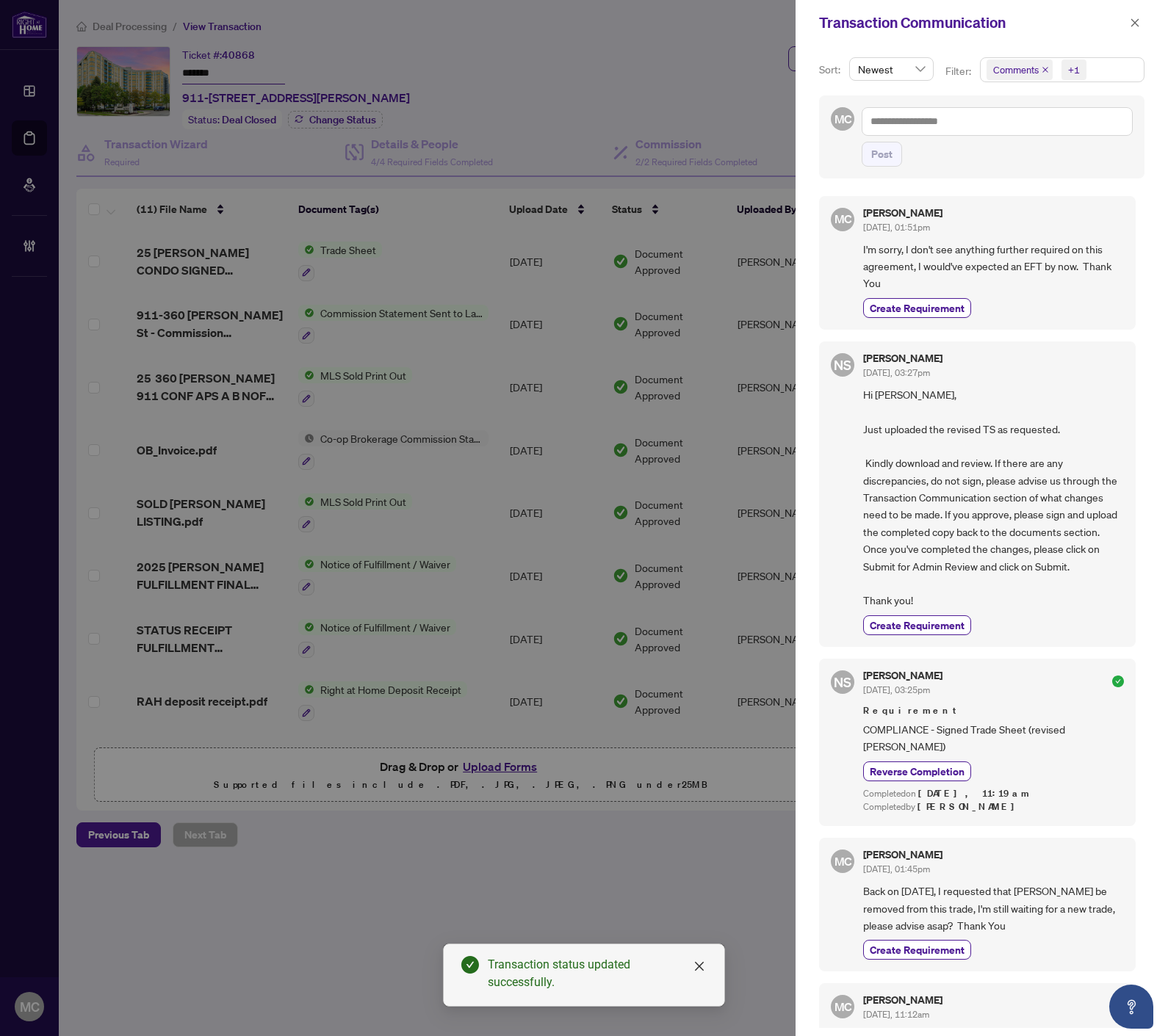
click at [1046, 68] on icon "close" at bounding box center [1045, 69] width 7 height 7
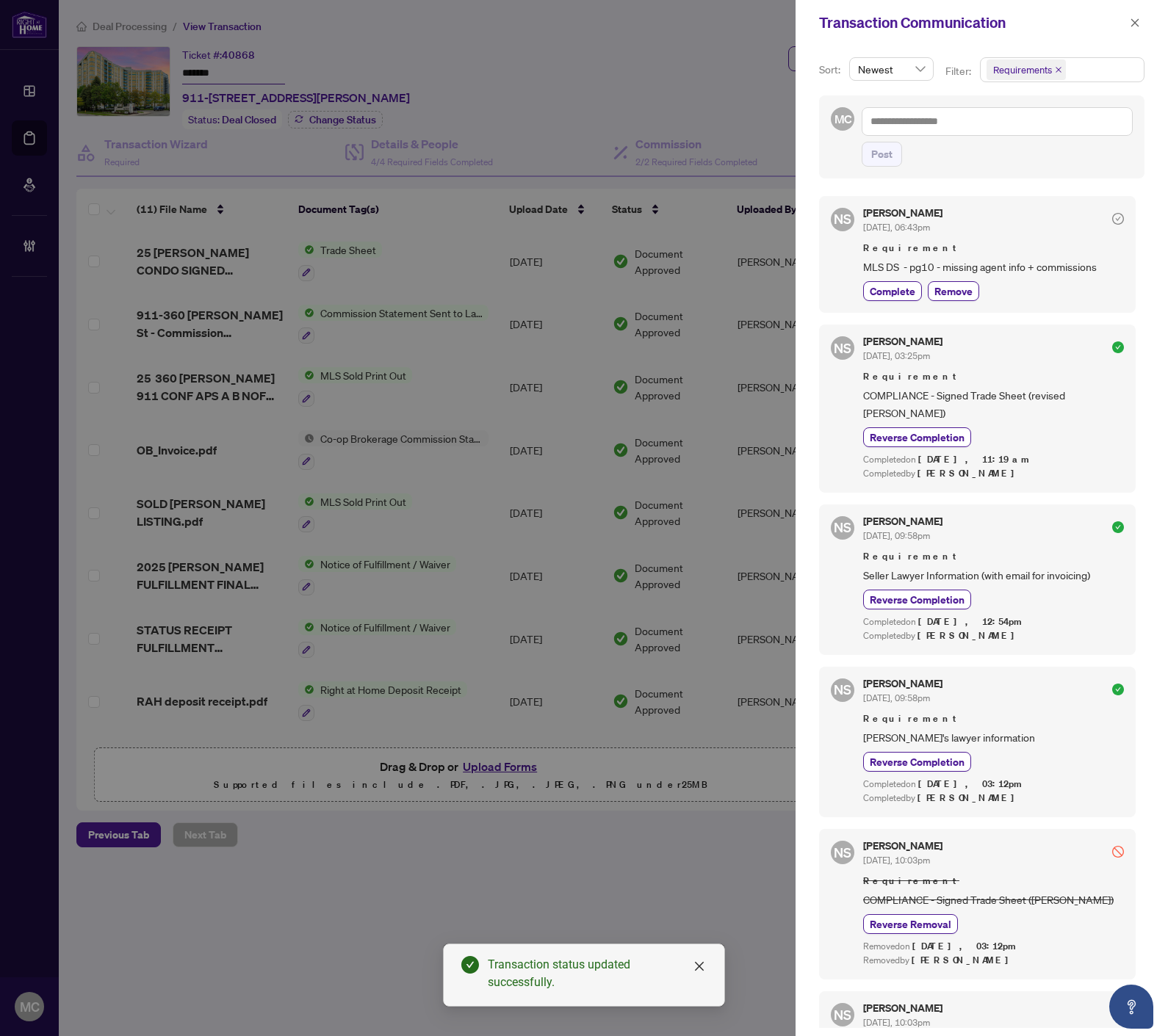
click at [1132, 19] on icon "close" at bounding box center [1134, 22] width 10 height 10
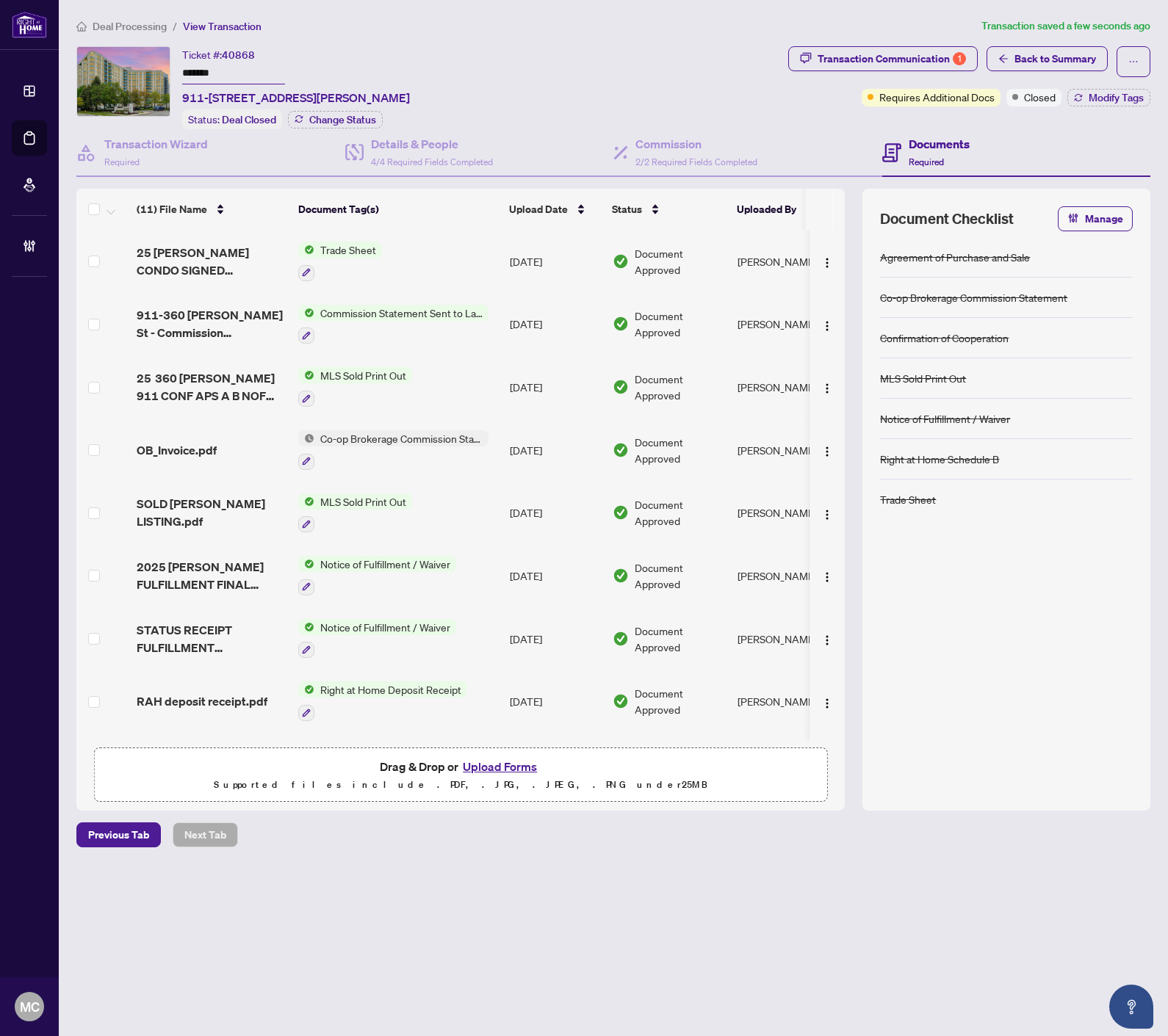
click at [1045, 57] on span "Back to Summary" at bounding box center [1055, 59] width 81 height 23
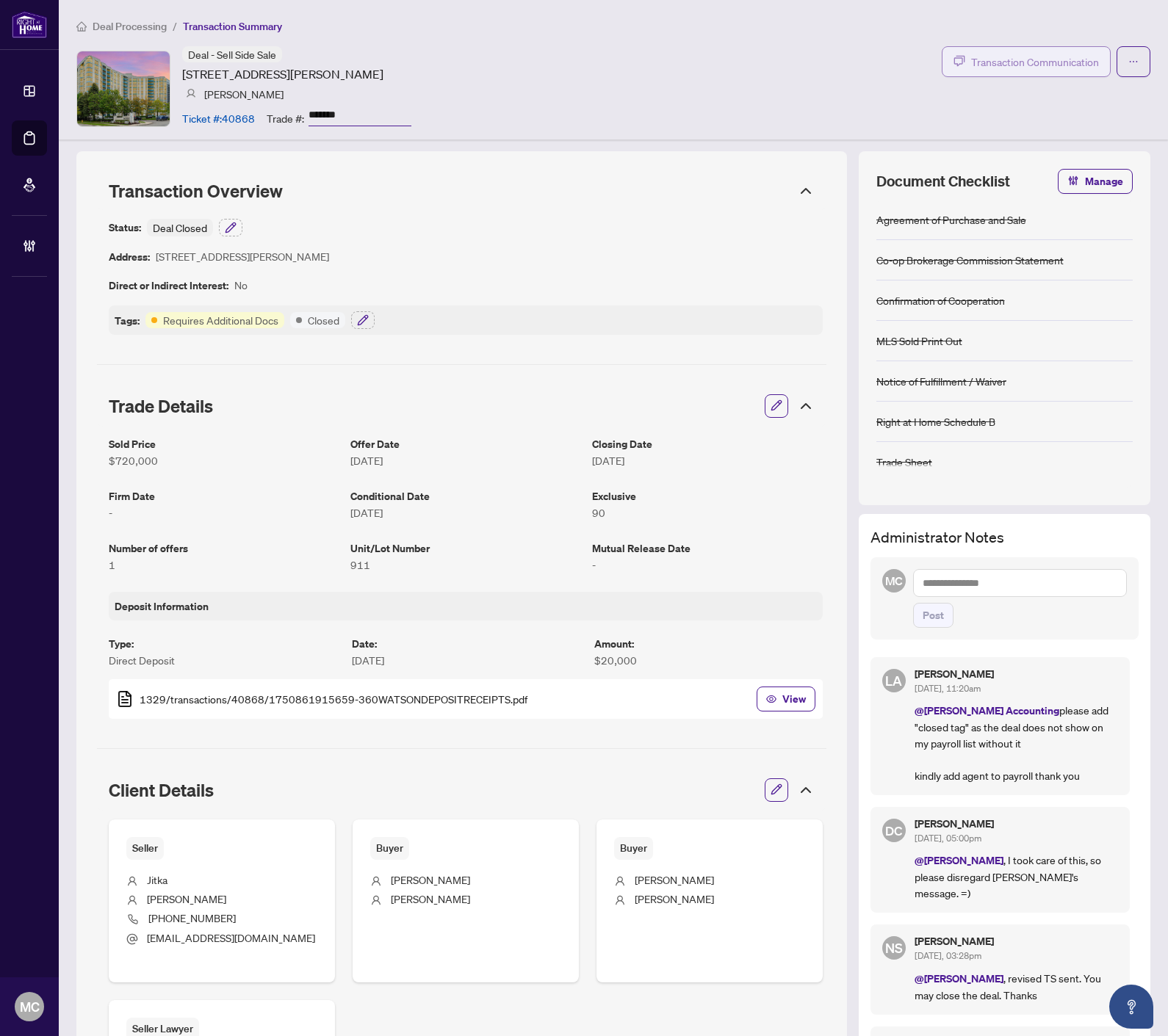
click at [1041, 54] on span "Transaction Communication" at bounding box center [1035, 62] width 128 height 17
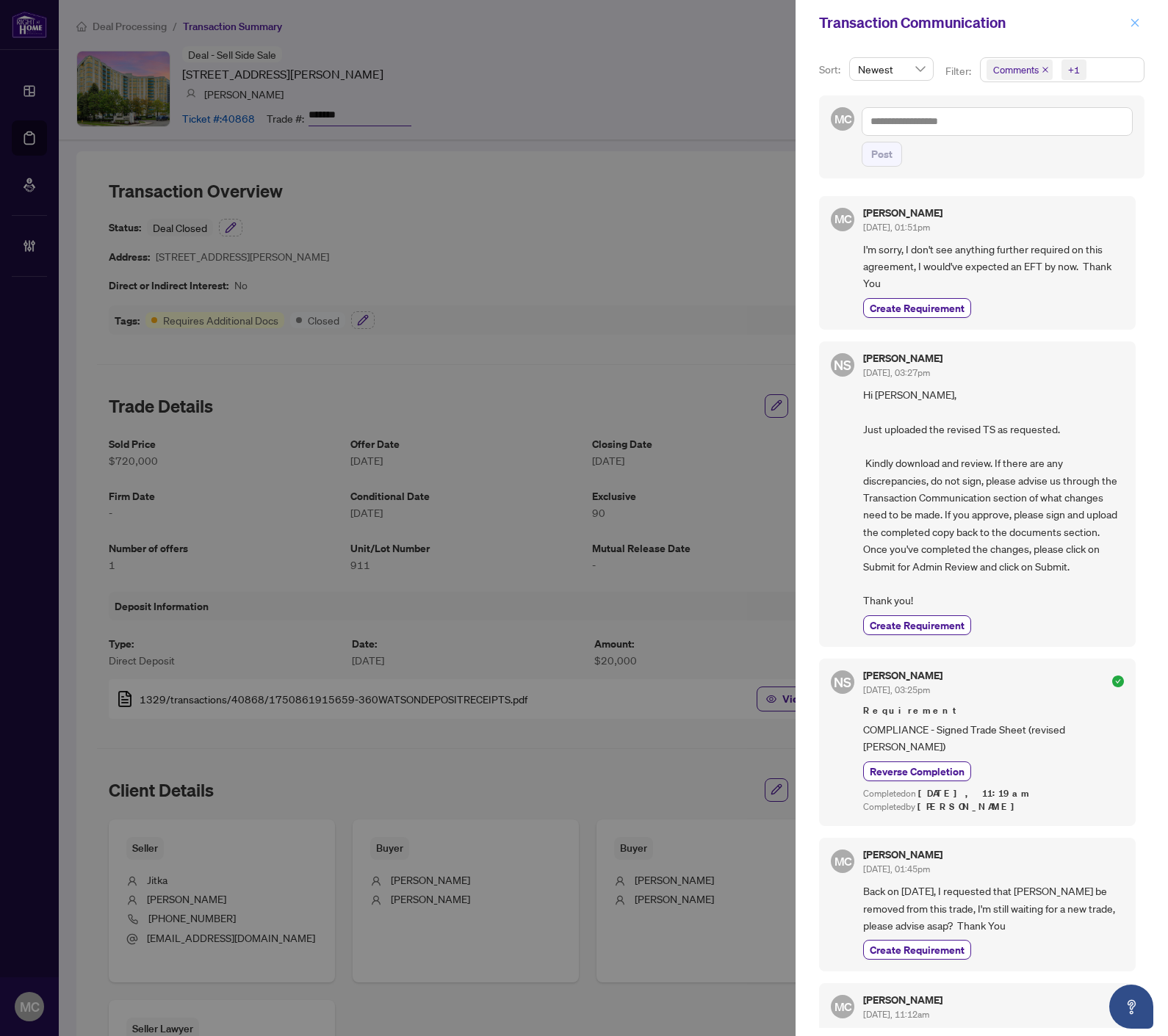
click at [1131, 19] on icon "close" at bounding box center [1134, 22] width 10 height 10
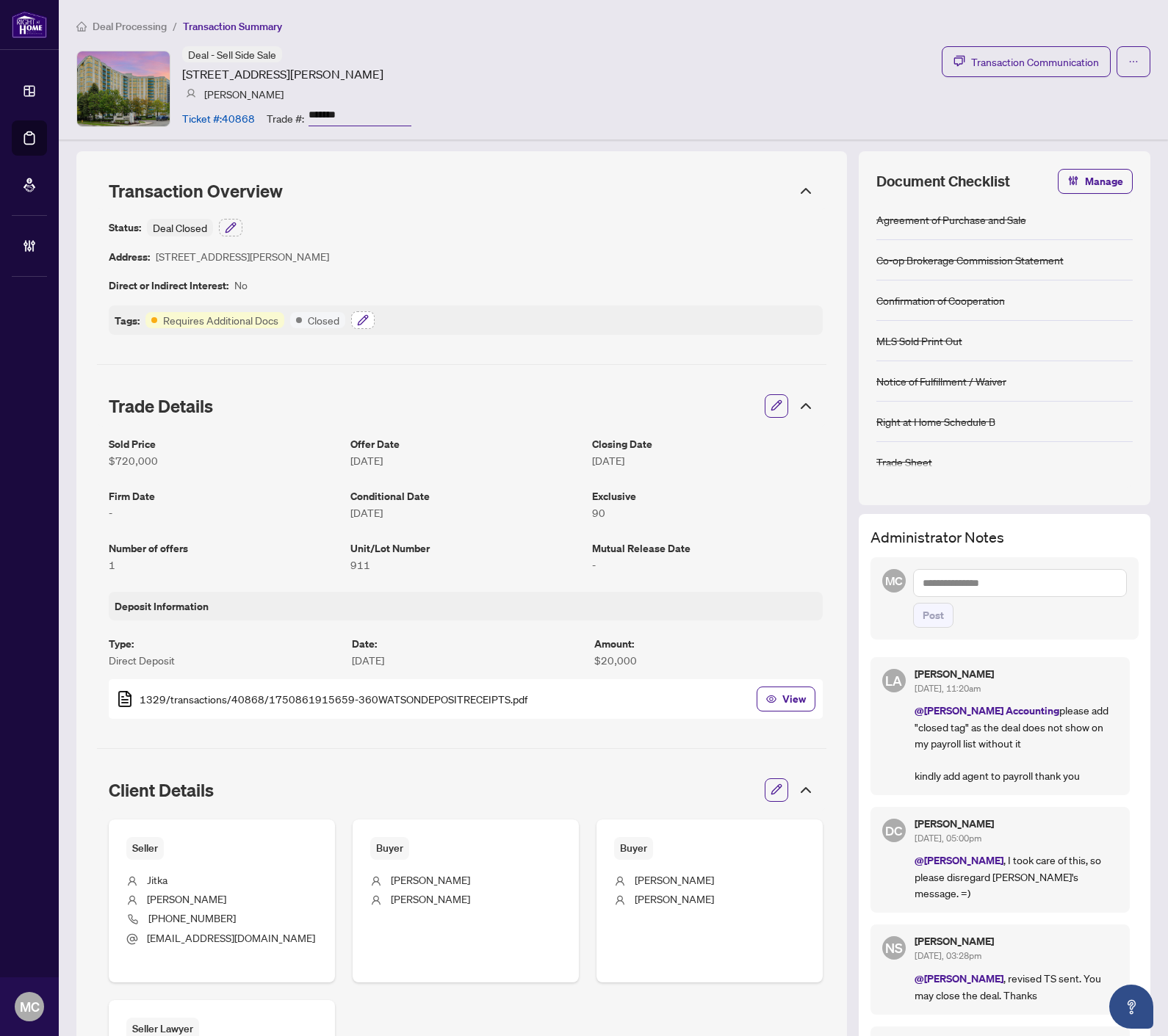
click at [361, 319] on icon "button" at bounding box center [362, 319] width 9 height 9
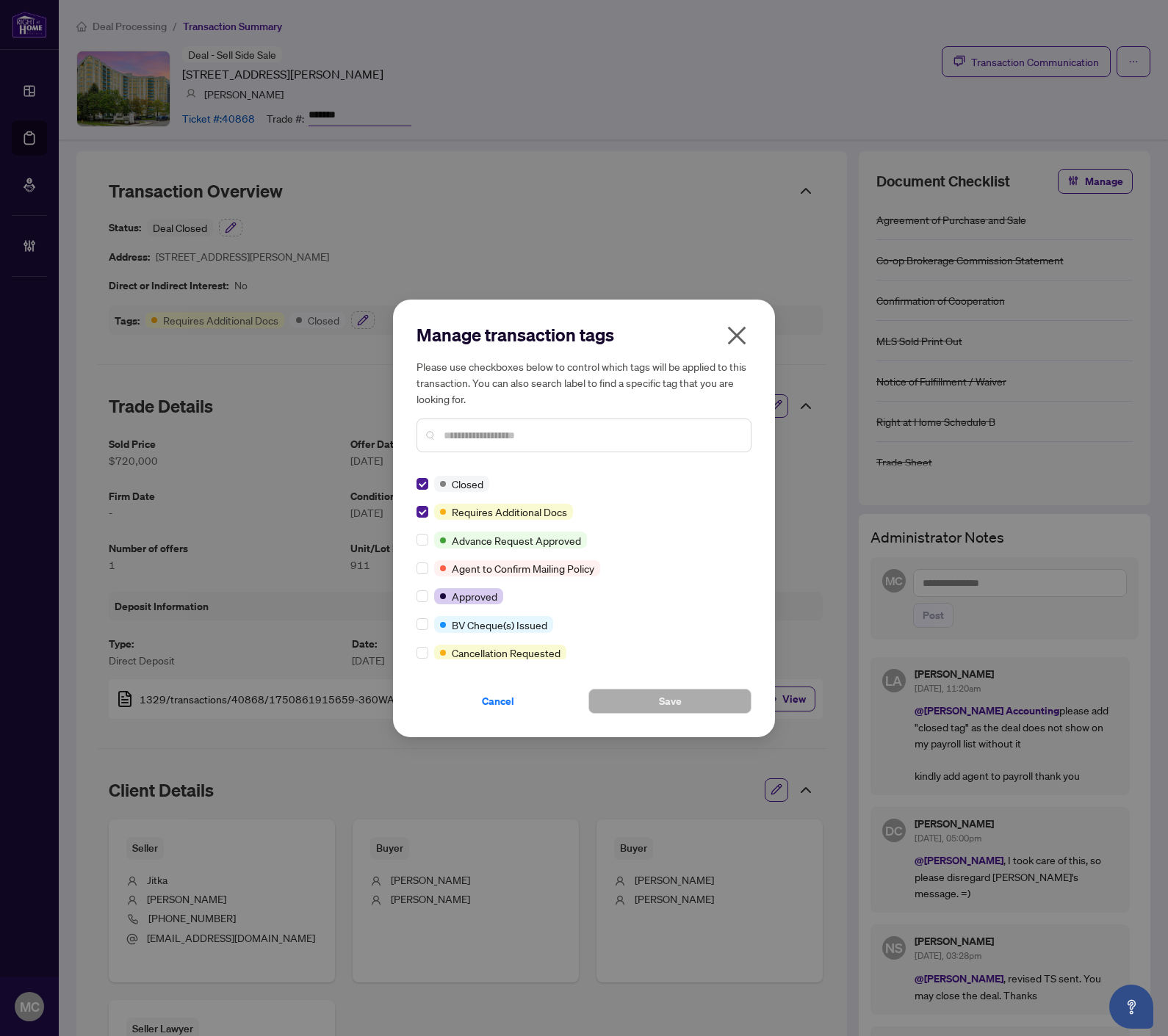
click at [519, 436] on input "text" at bounding box center [591, 435] width 295 height 16
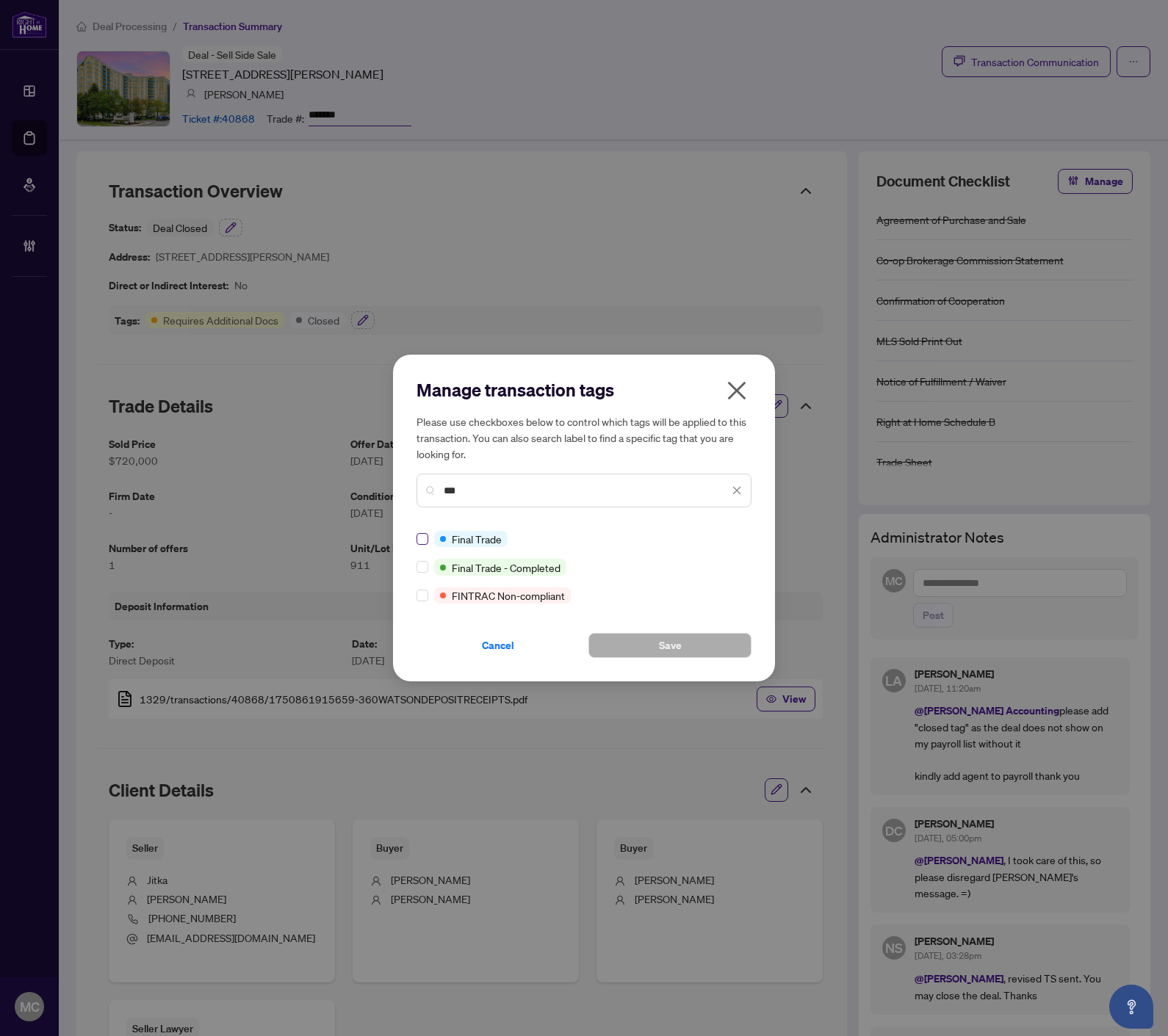
type input "***"
drag, startPoint x: 420, startPoint y: 532, endPoint x: 610, endPoint y: 649, distance: 223.1
click at [422, 532] on label at bounding box center [422, 539] width 12 height 16
click at [669, 640] on span "Save" at bounding box center [669, 645] width 22 height 23
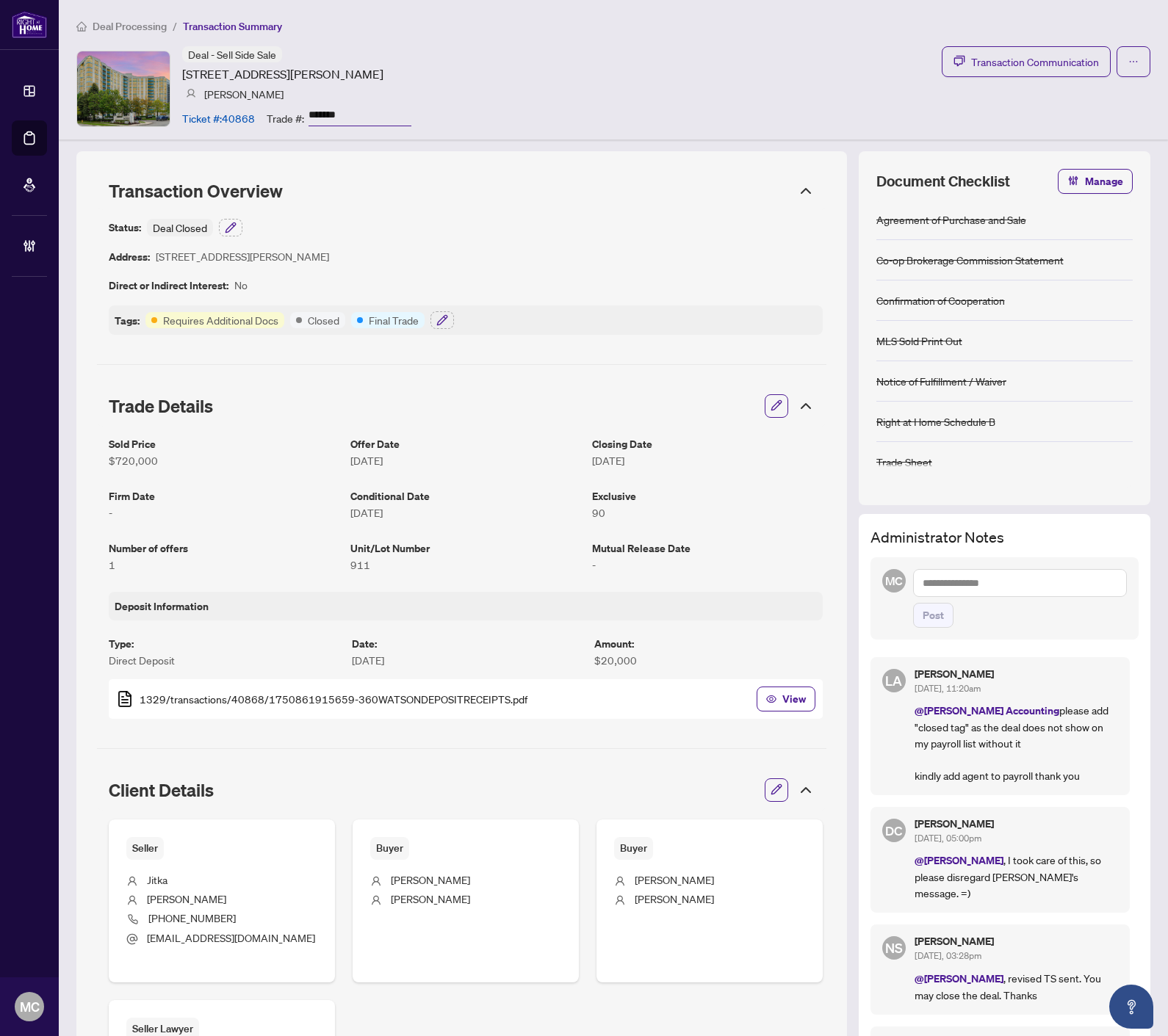
click at [801, 188] on icon at bounding box center [805, 191] width 9 height 5
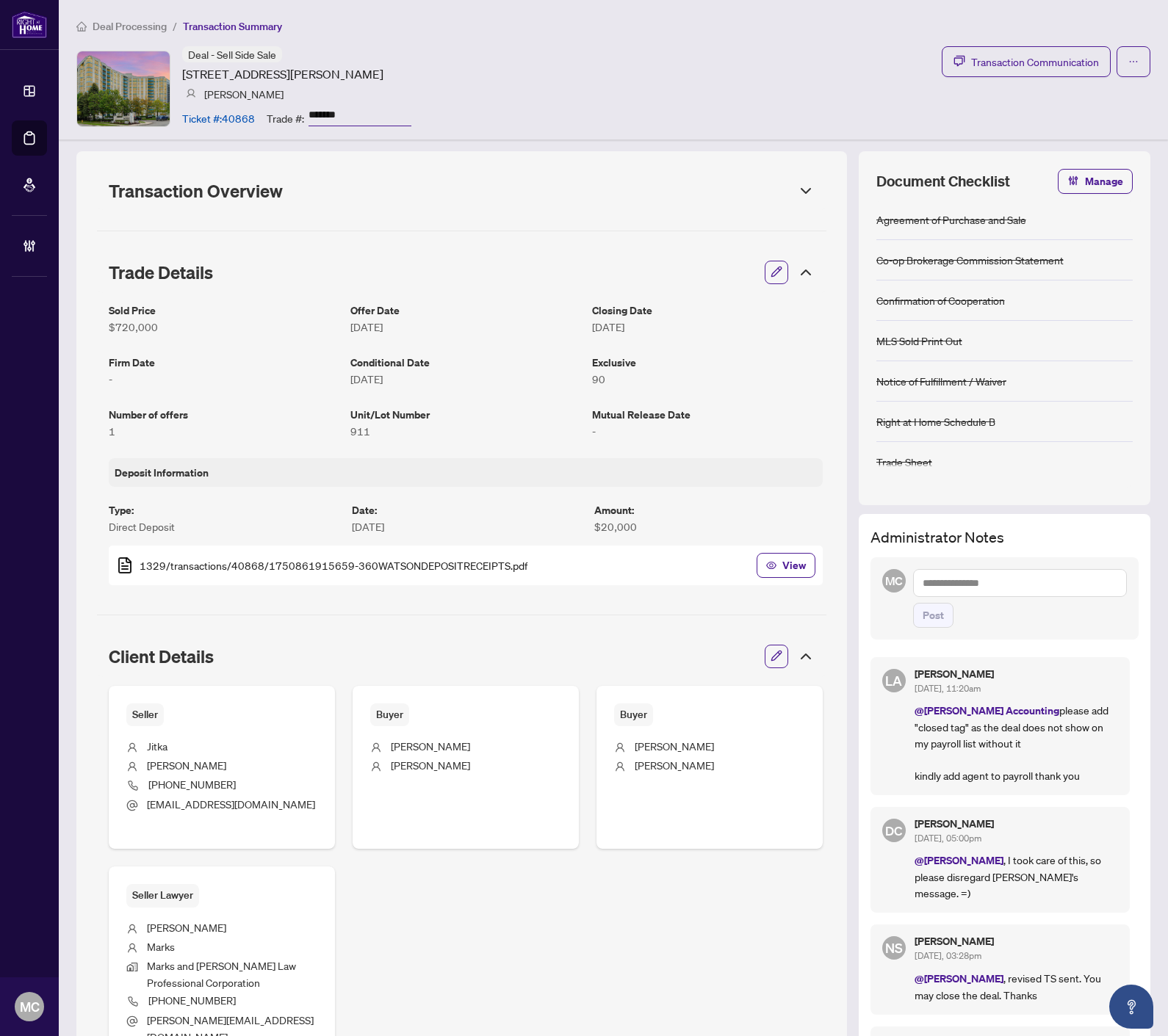
click at [797, 271] on icon at bounding box center [805, 272] width 18 height 18
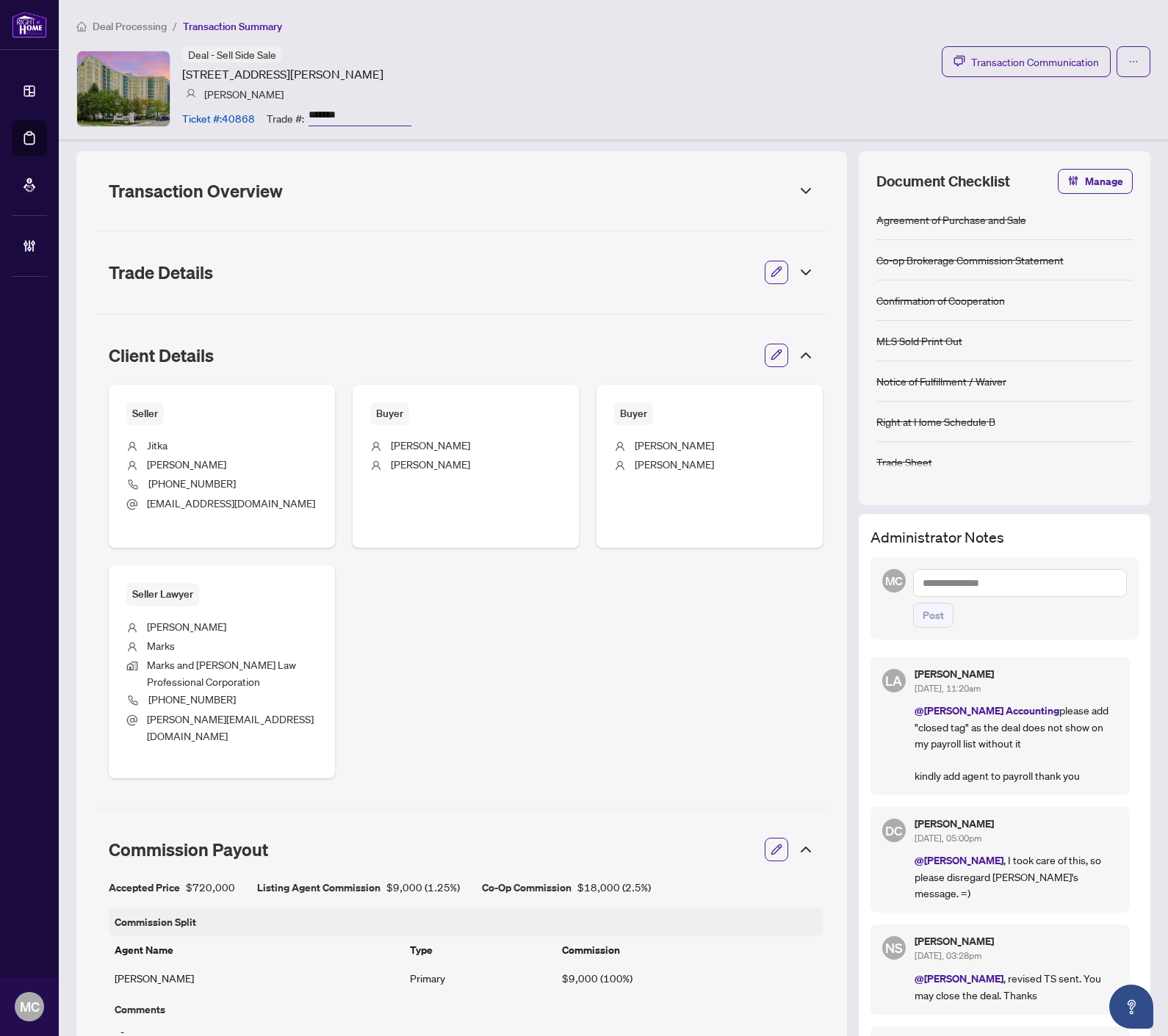
click at [797, 354] on icon at bounding box center [805, 355] width 18 height 18
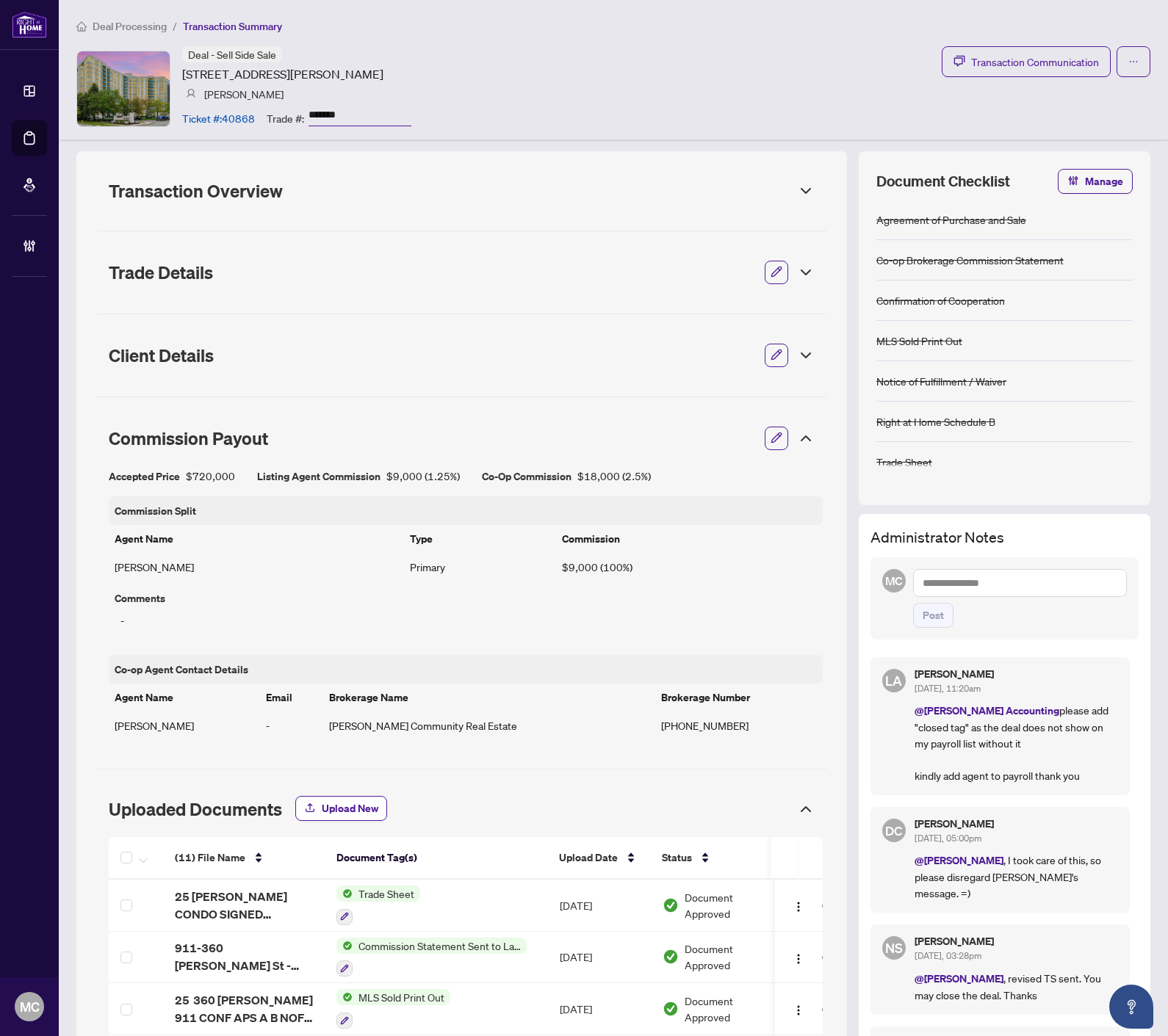
click at [797, 435] on icon at bounding box center [805, 438] width 18 height 18
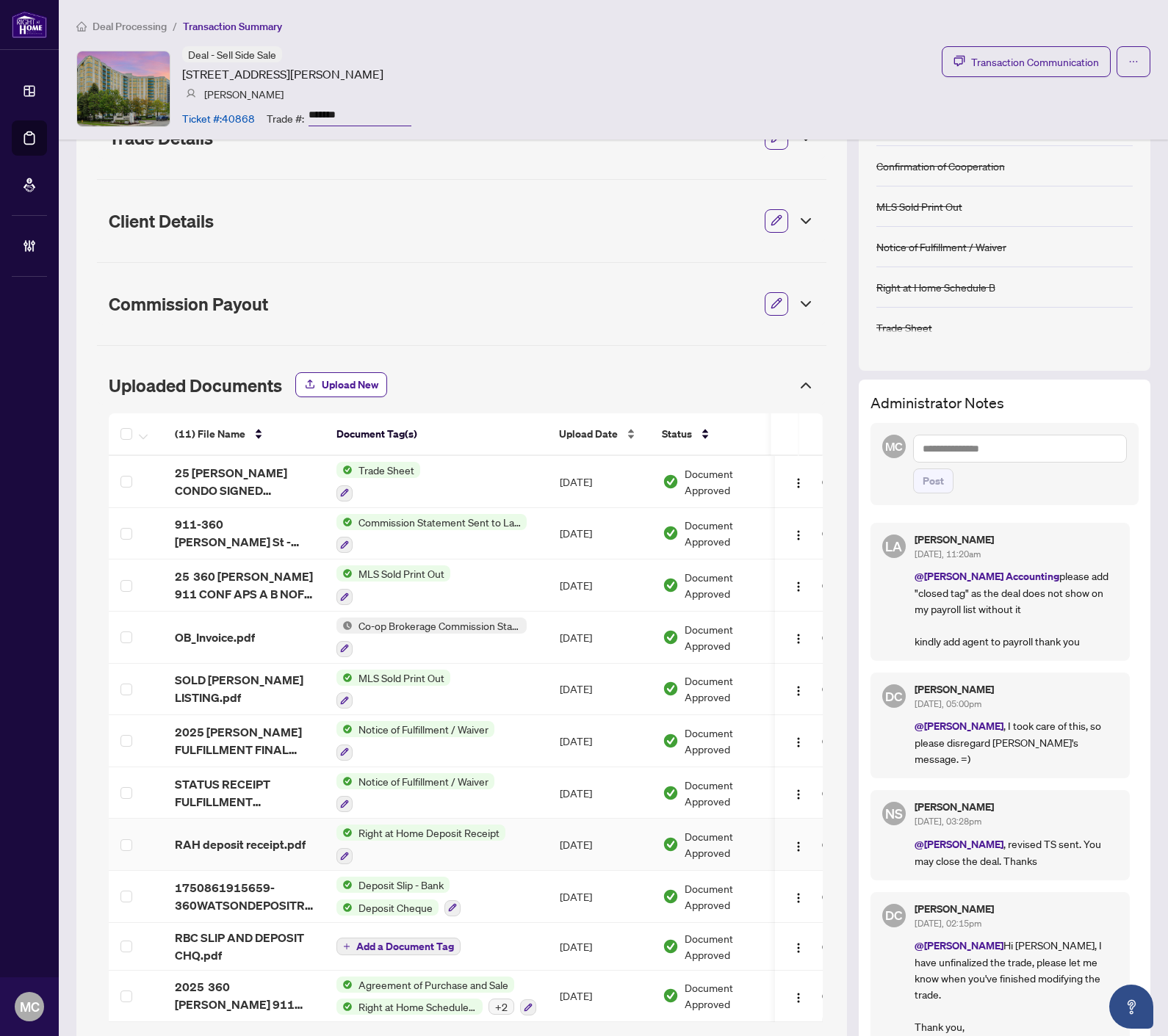
scroll to position [81, 0]
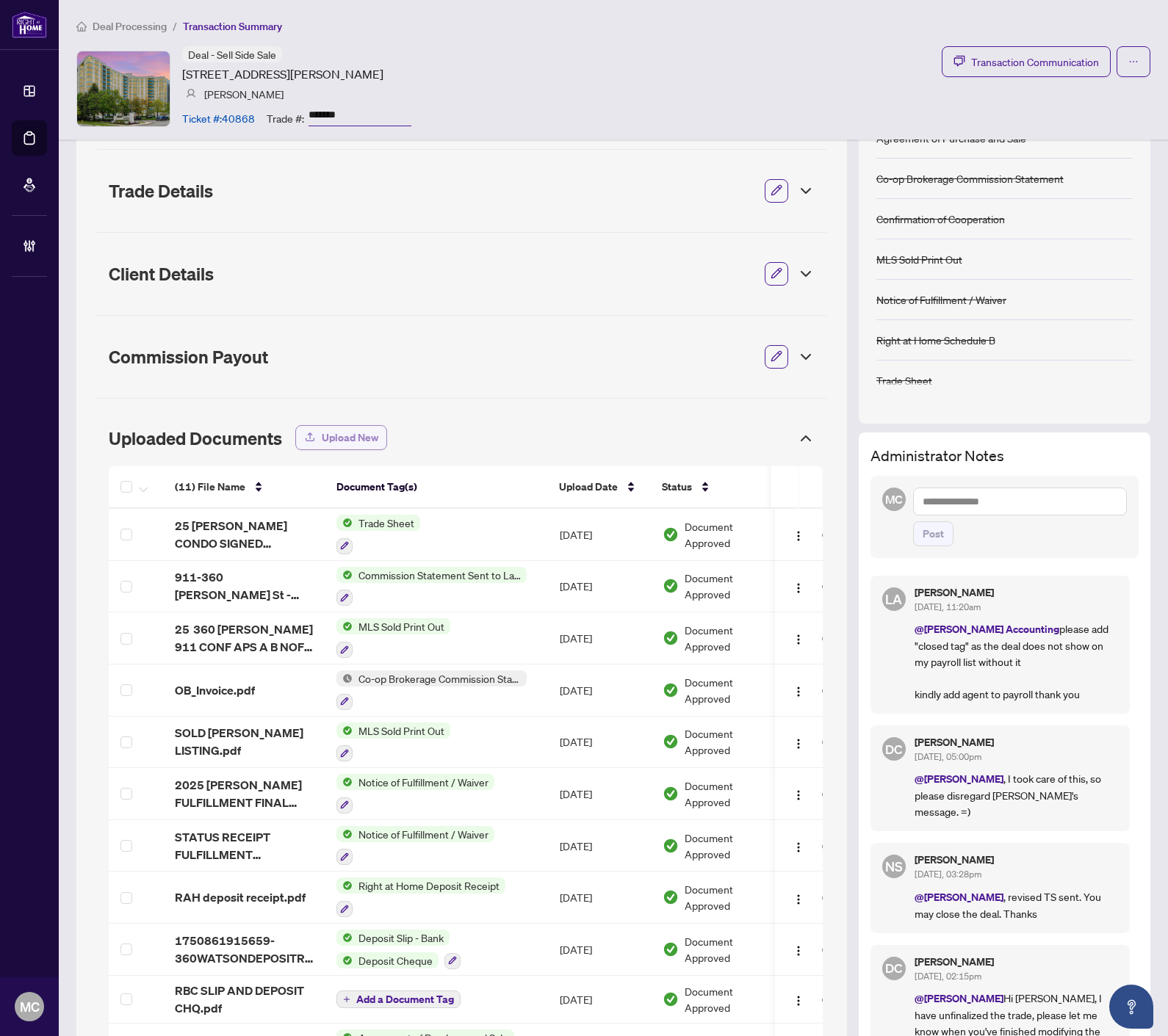
click at [340, 452] on div "Uploaded Documents" at bounding box center [461, 438] width 729 height 38
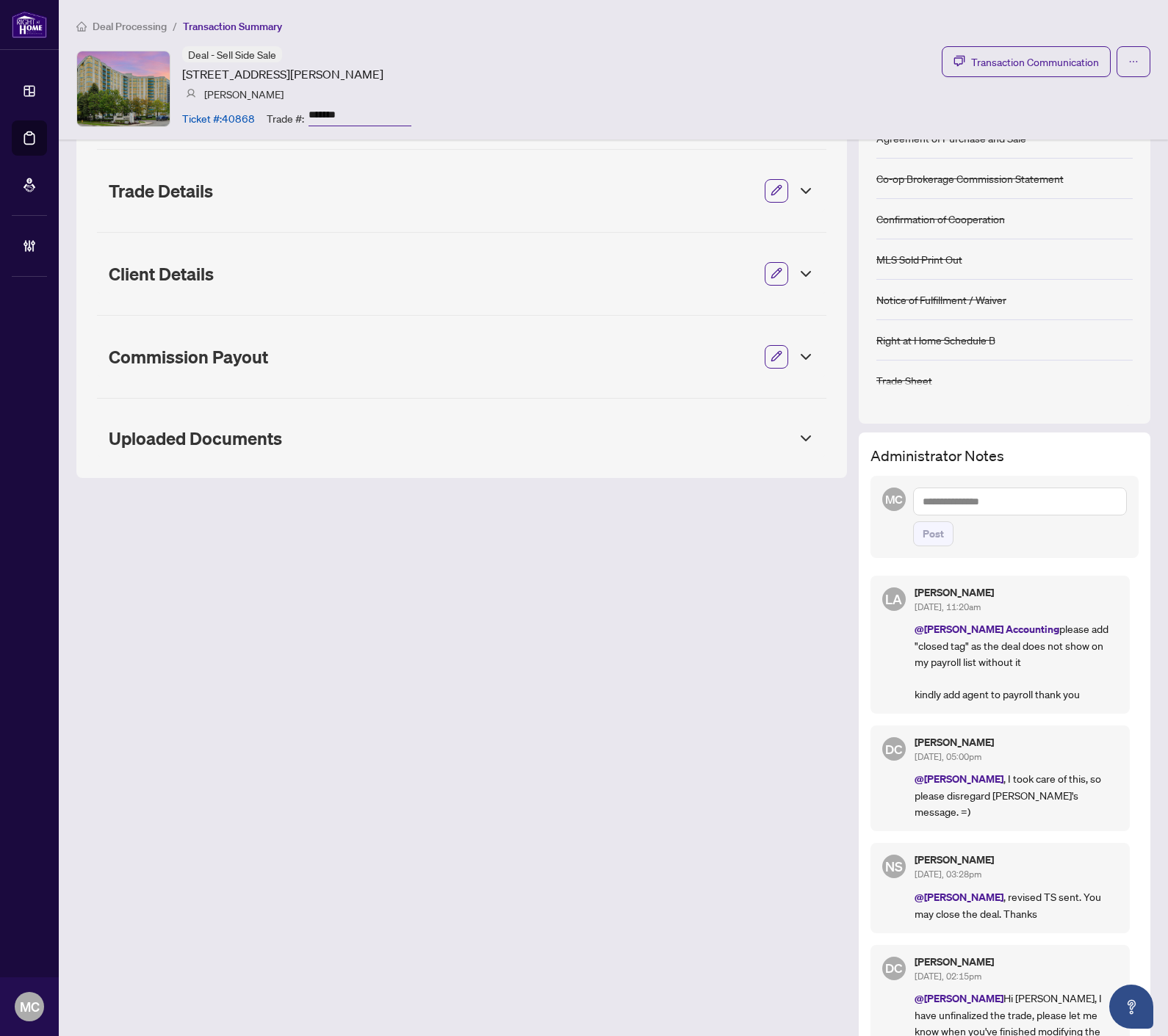
click at [664, 429] on span "Uploaded Documents" at bounding box center [448, 438] width 679 height 21
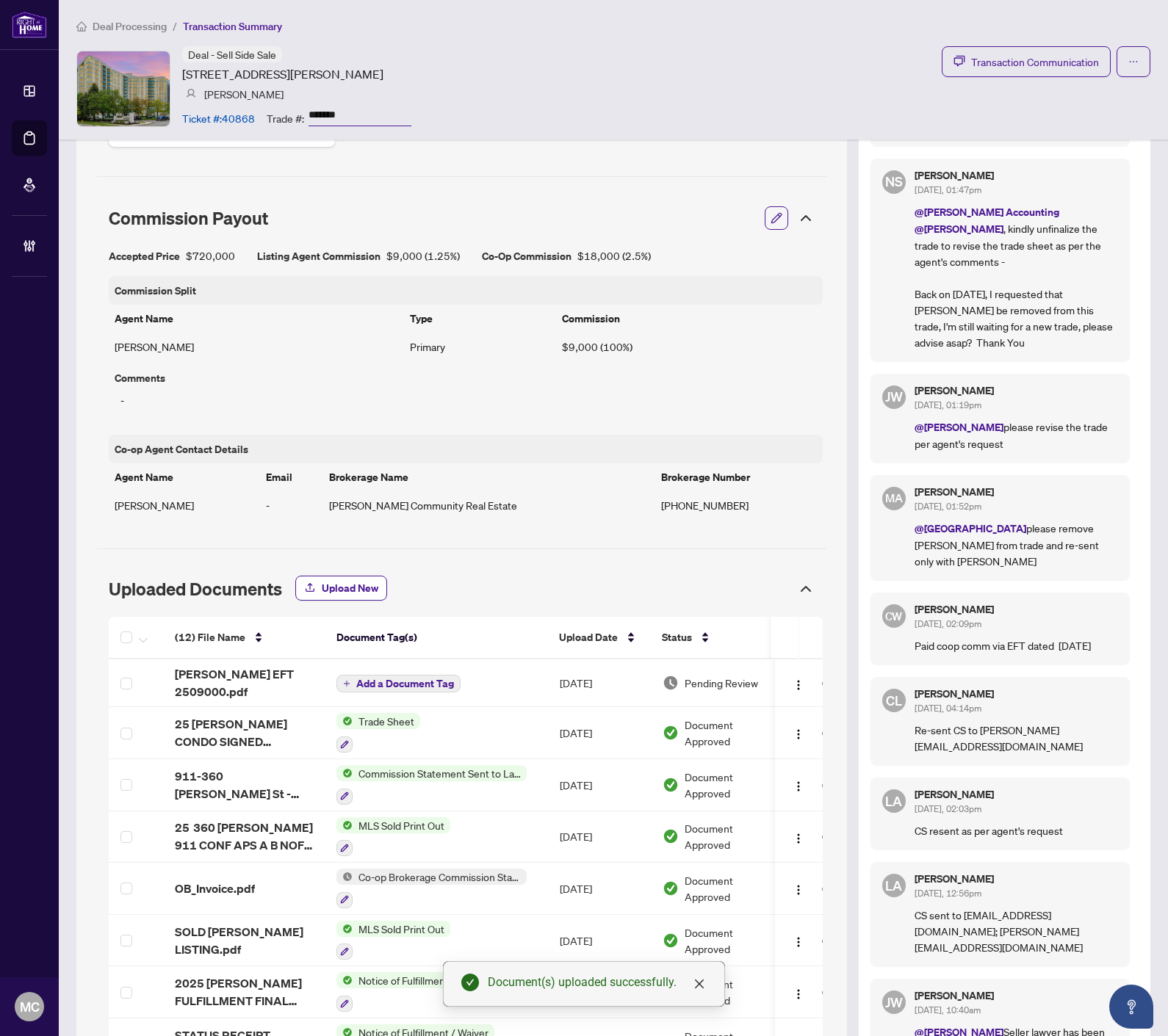
scroll to position [1198, 0]
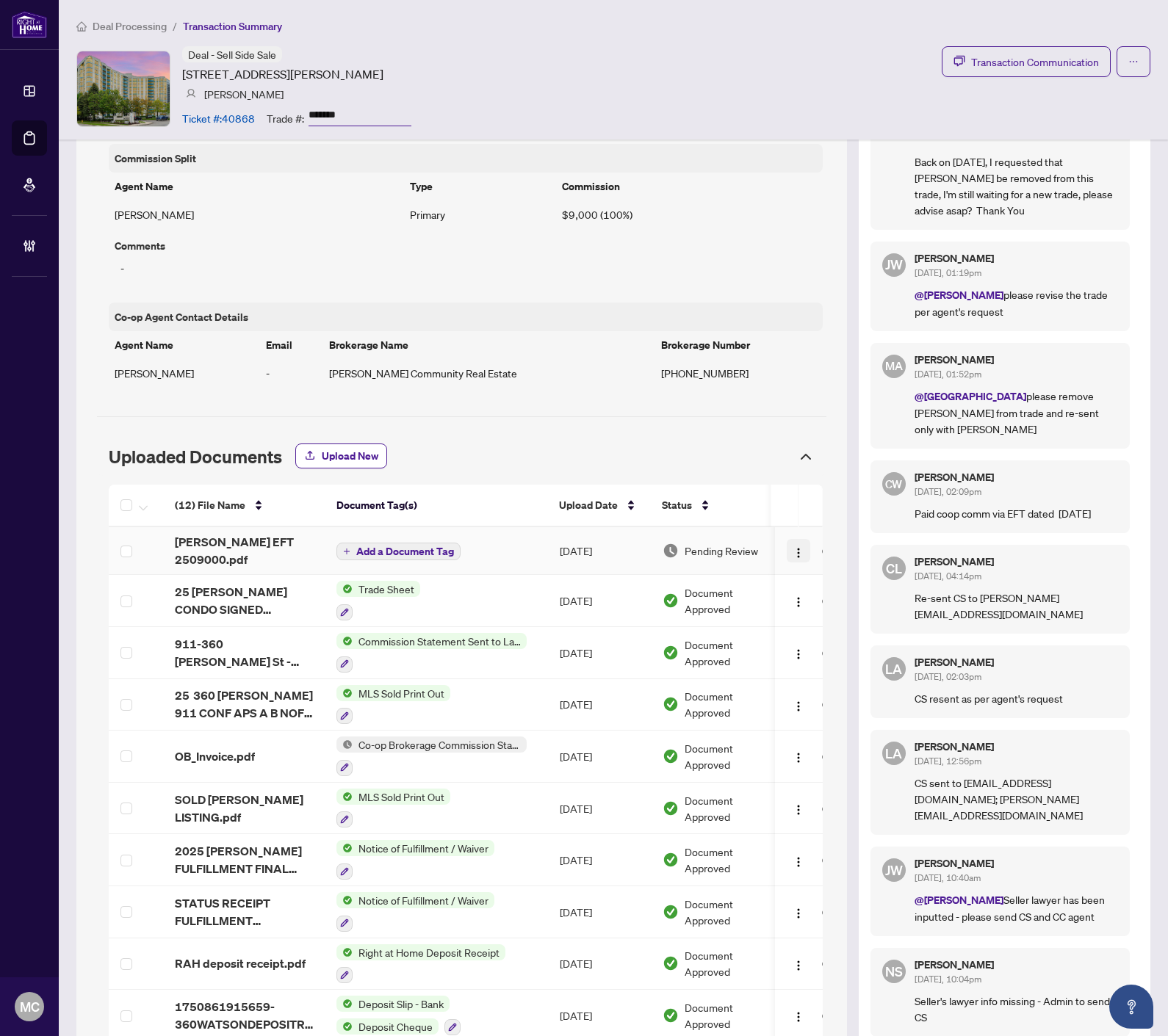
click at [793, 539] on button "button" at bounding box center [799, 551] width 23 height 23
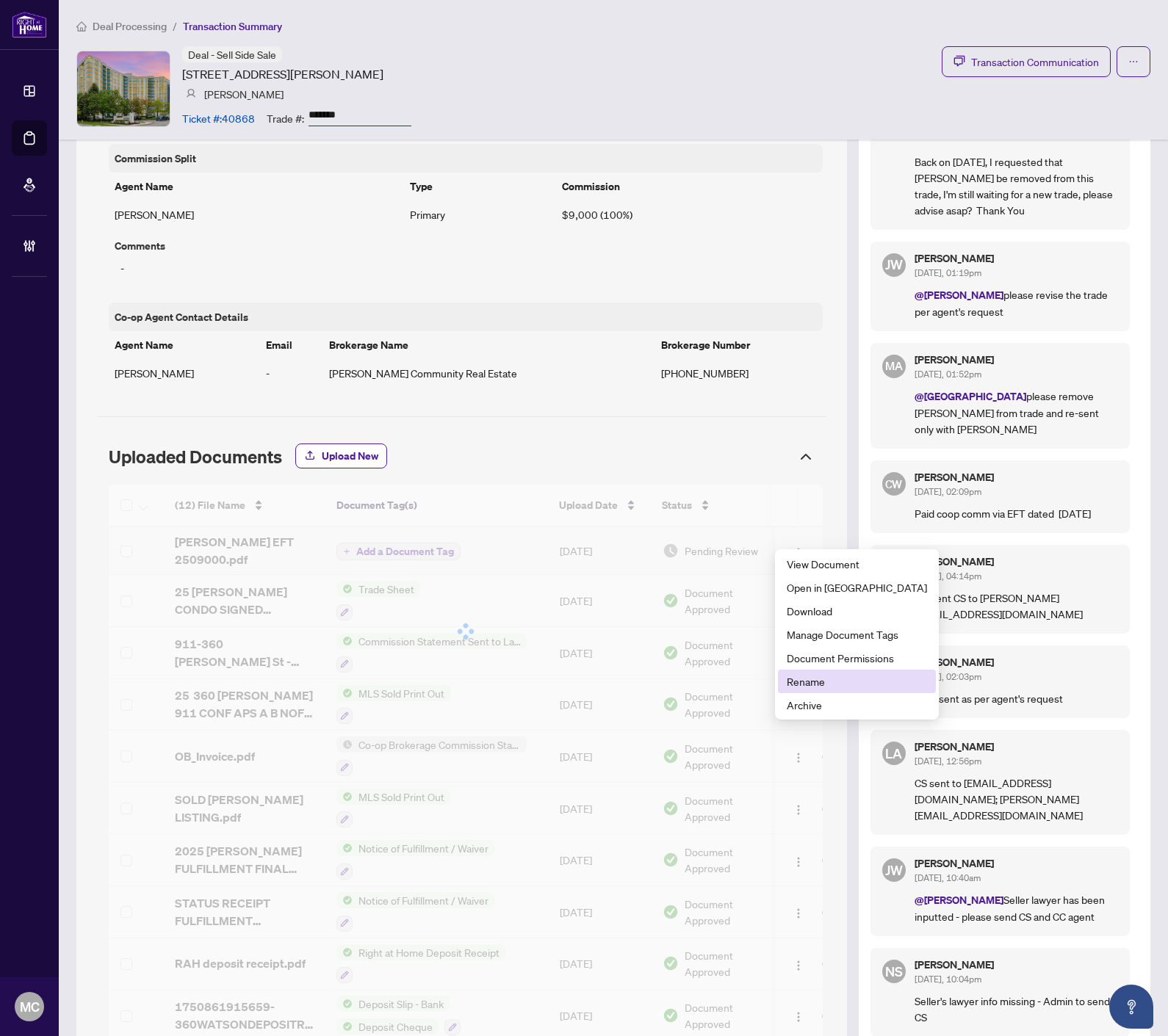
click at [821, 683] on span "Rename" at bounding box center [856, 681] width 140 height 16
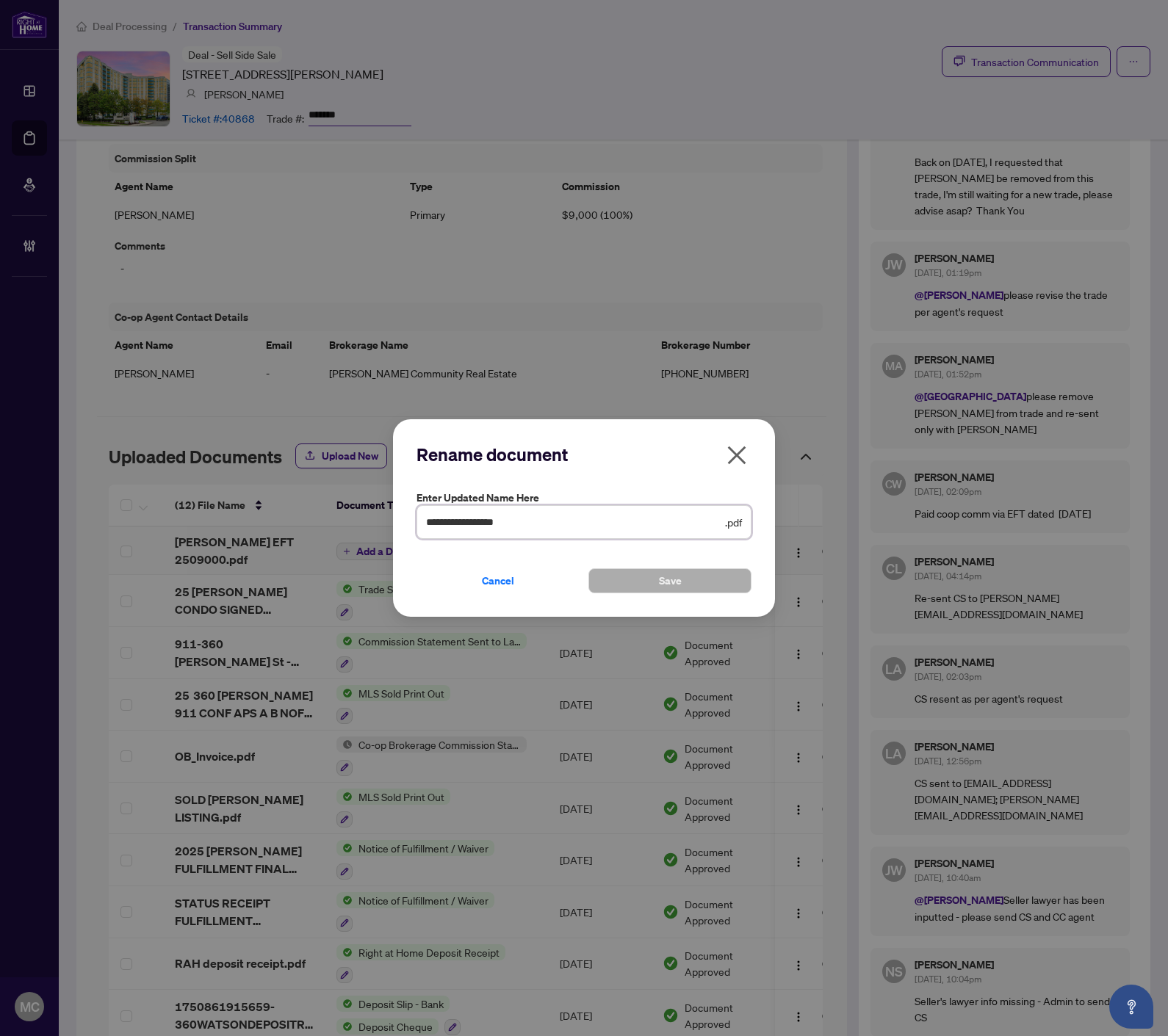
click at [451, 516] on input "**********" at bounding box center [574, 522] width 296 height 16
click at [448, 515] on input "**********" at bounding box center [574, 522] width 296 height 16
type input "**********"
click at [685, 577] on button "Save" at bounding box center [669, 581] width 163 height 25
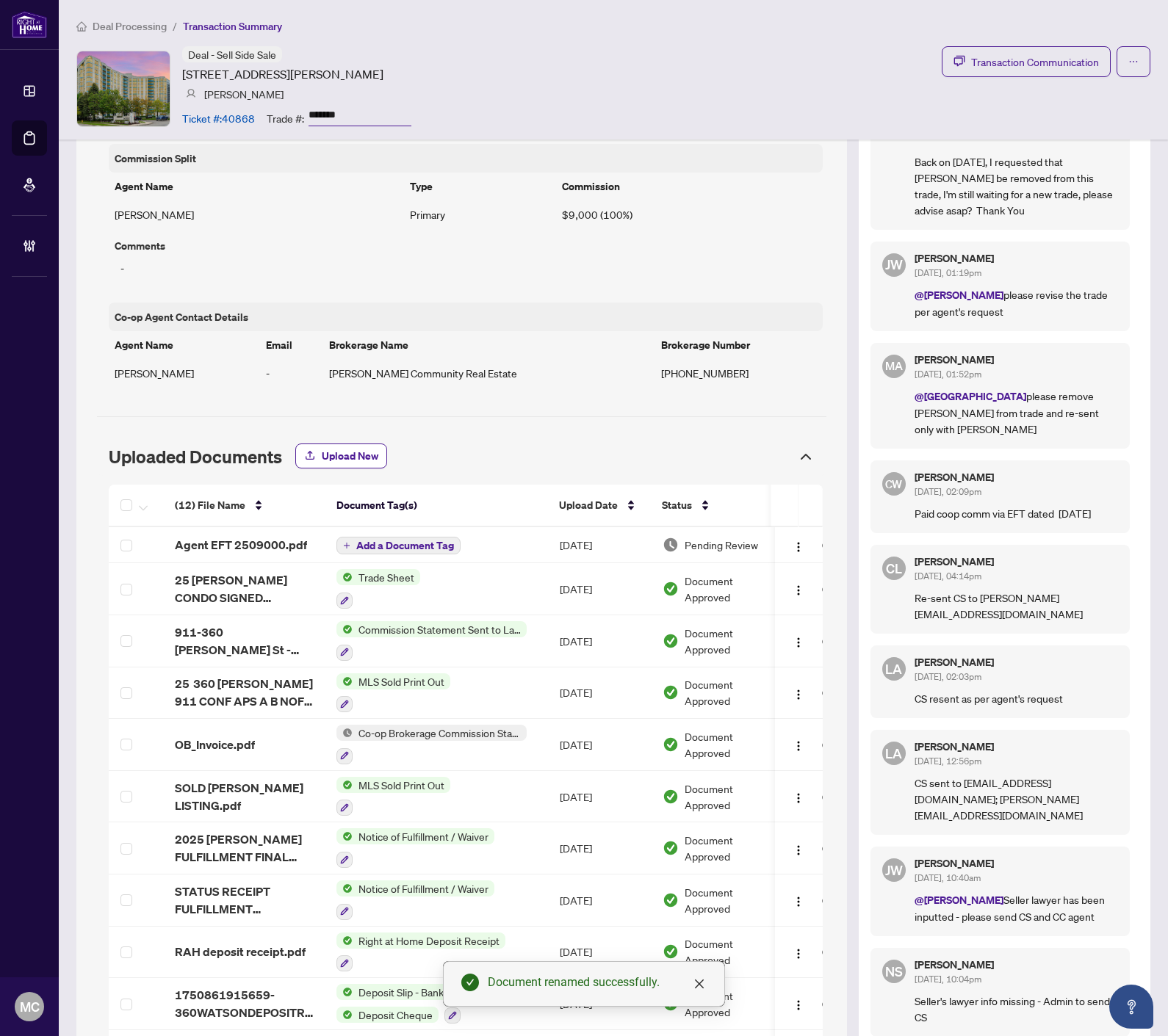
click at [408, 540] on span "Add a Document Tag" at bounding box center [405, 545] width 98 height 10
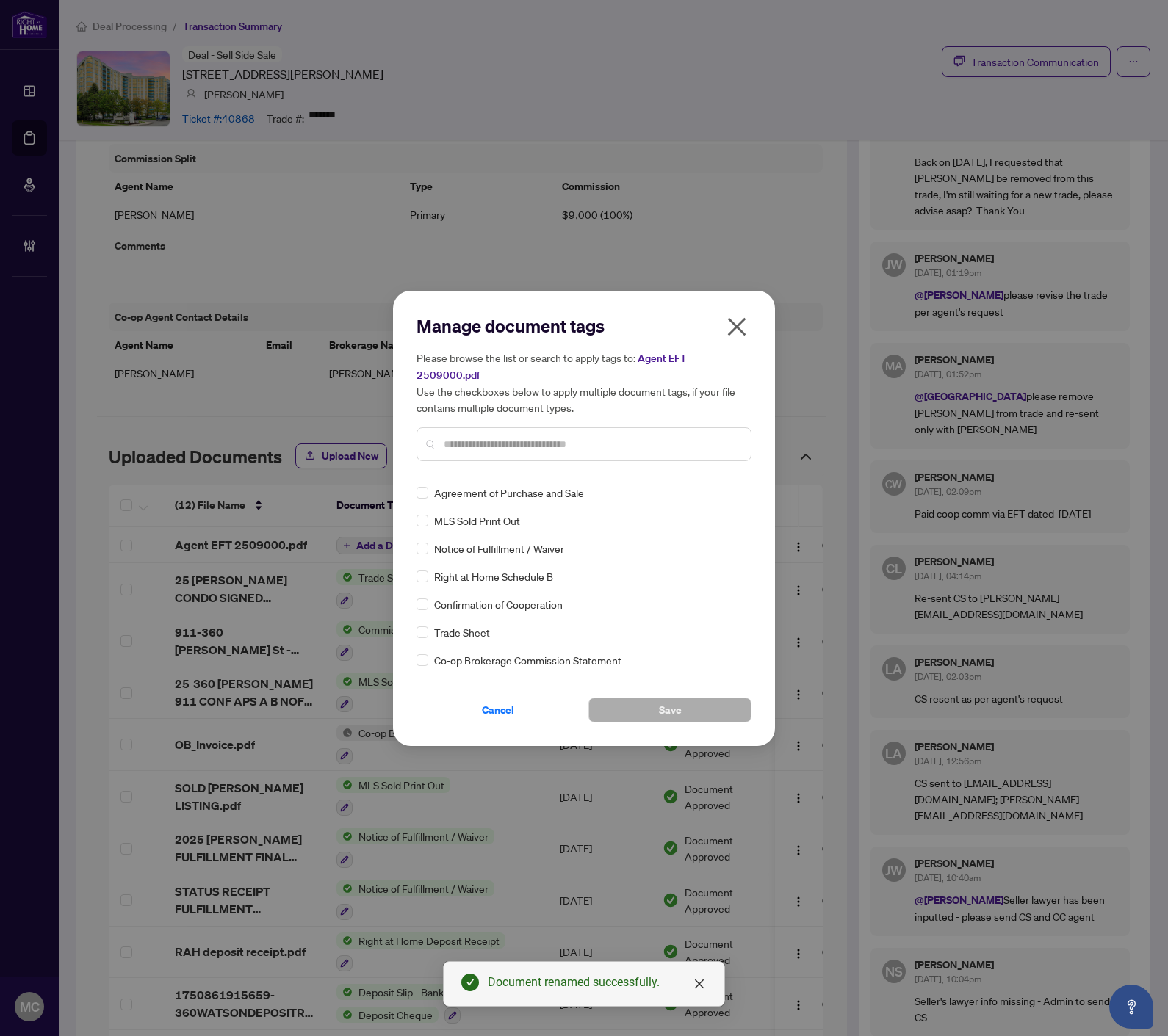
click at [562, 436] on input "text" at bounding box center [591, 444] width 295 height 16
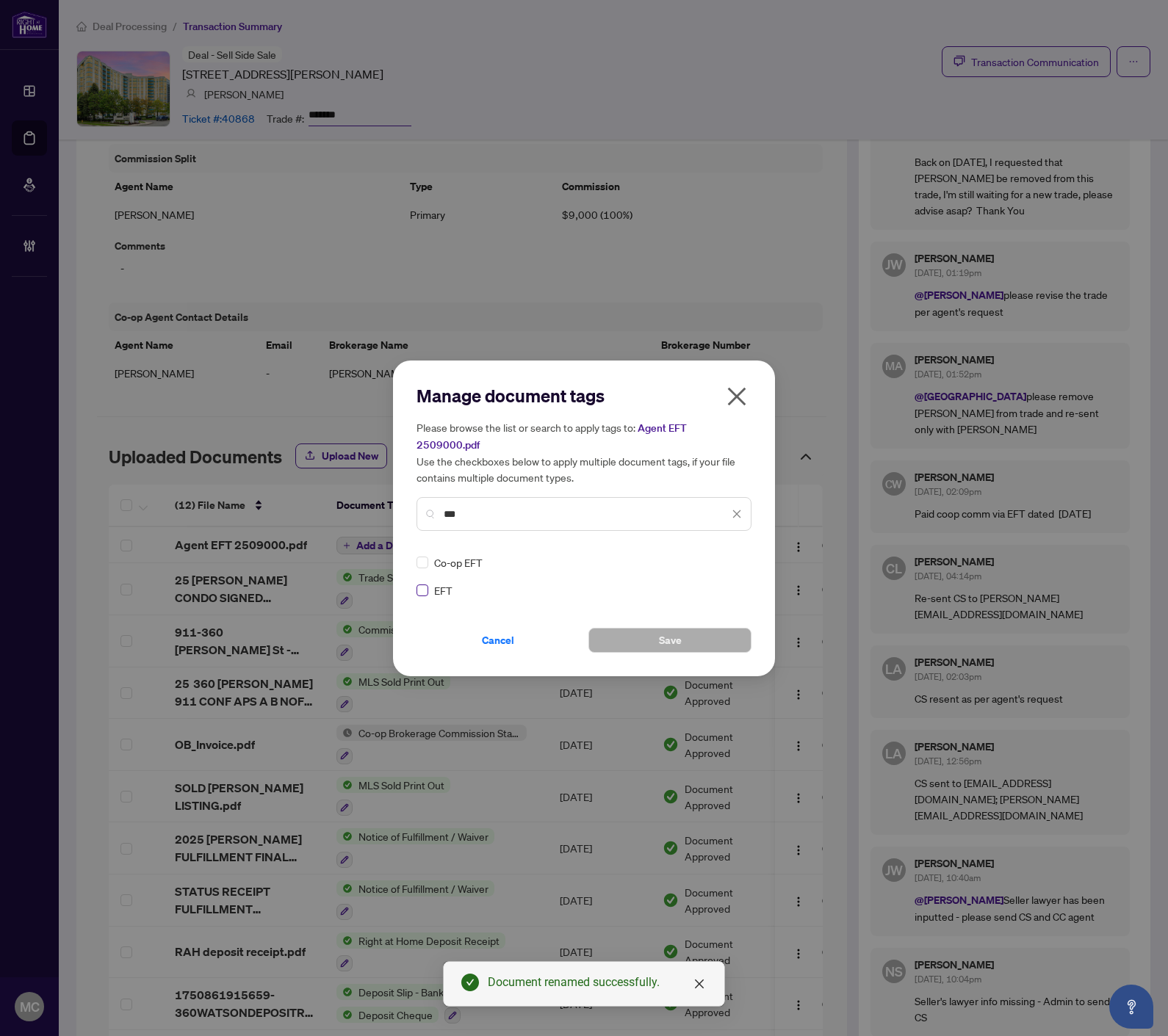
type input "***"
click at [728, 555] on div at bounding box center [727, 562] width 28 height 15
click at [690, 623] on div "Approved" at bounding box center [683, 624] width 94 height 16
drag, startPoint x: 537, startPoint y: 643, endPoint x: 593, endPoint y: 637, distance: 56.3
click at [538, 643] on button "Cancel" at bounding box center [498, 641] width 163 height 25
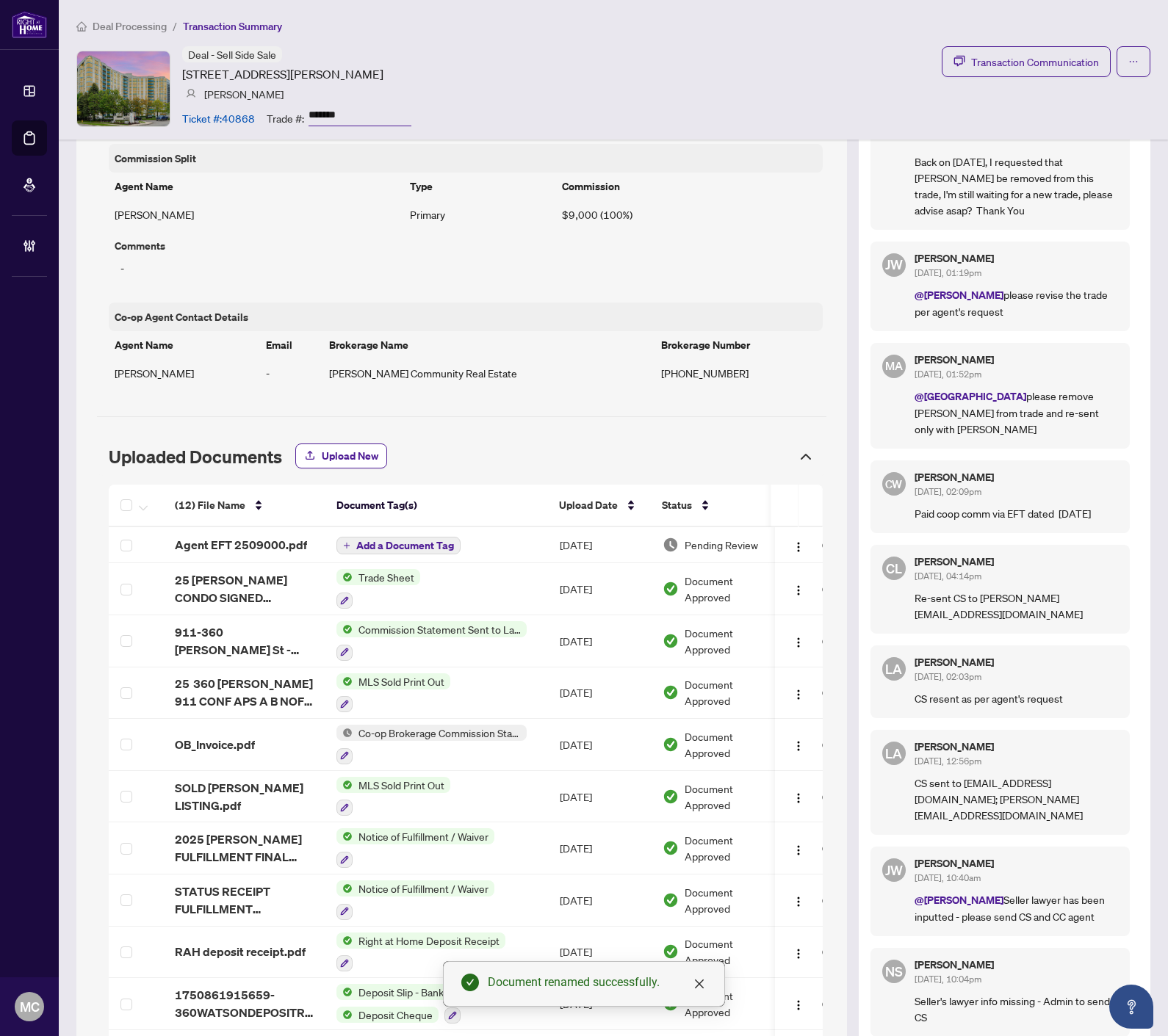
click at [634, 627] on td "Aug/18/2025" at bounding box center [599, 641] width 103 height 52
click at [429, 540] on span "Add a Document Tag" at bounding box center [405, 545] width 98 height 10
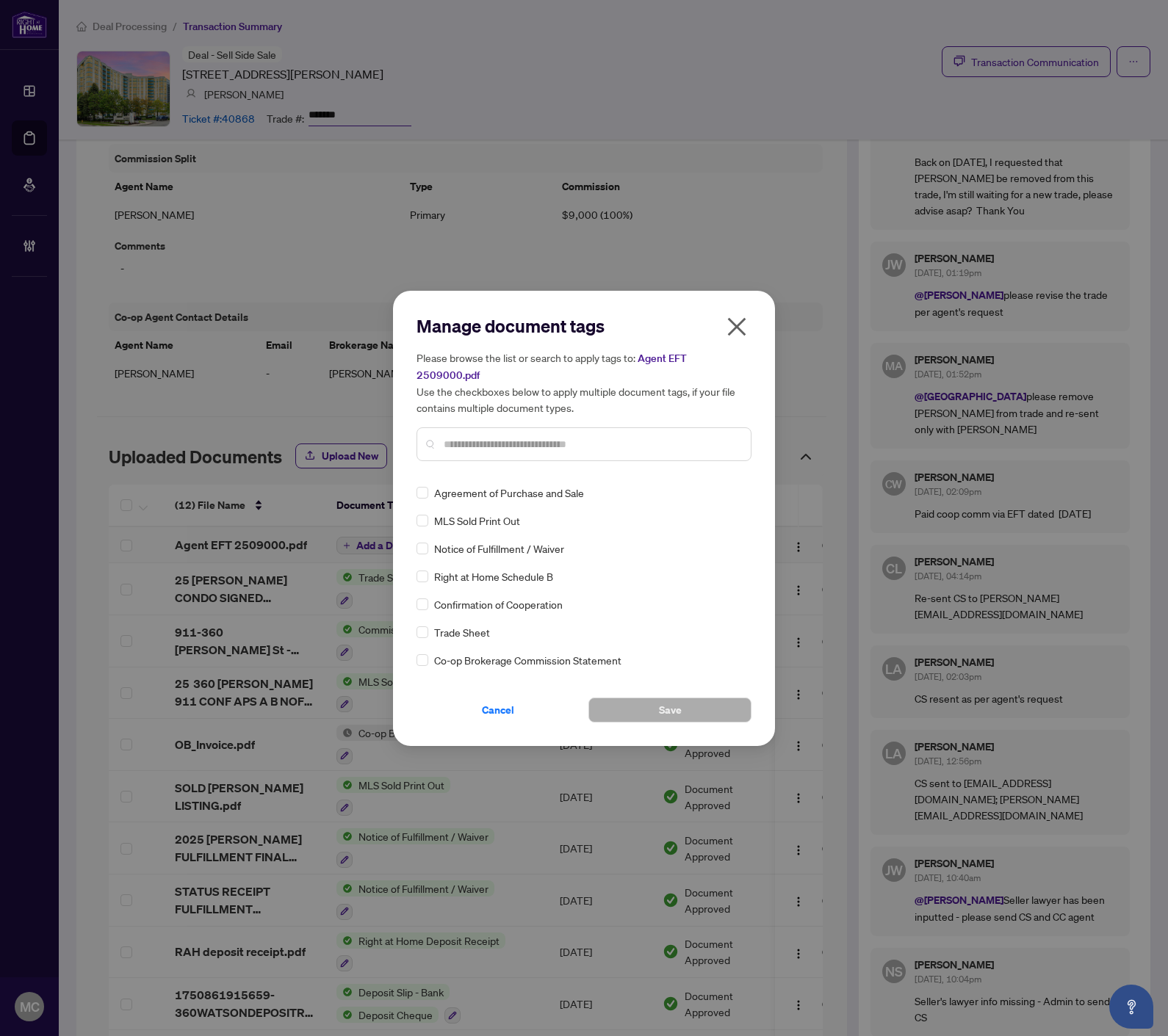
click at [567, 436] on input "text" at bounding box center [591, 444] width 295 height 16
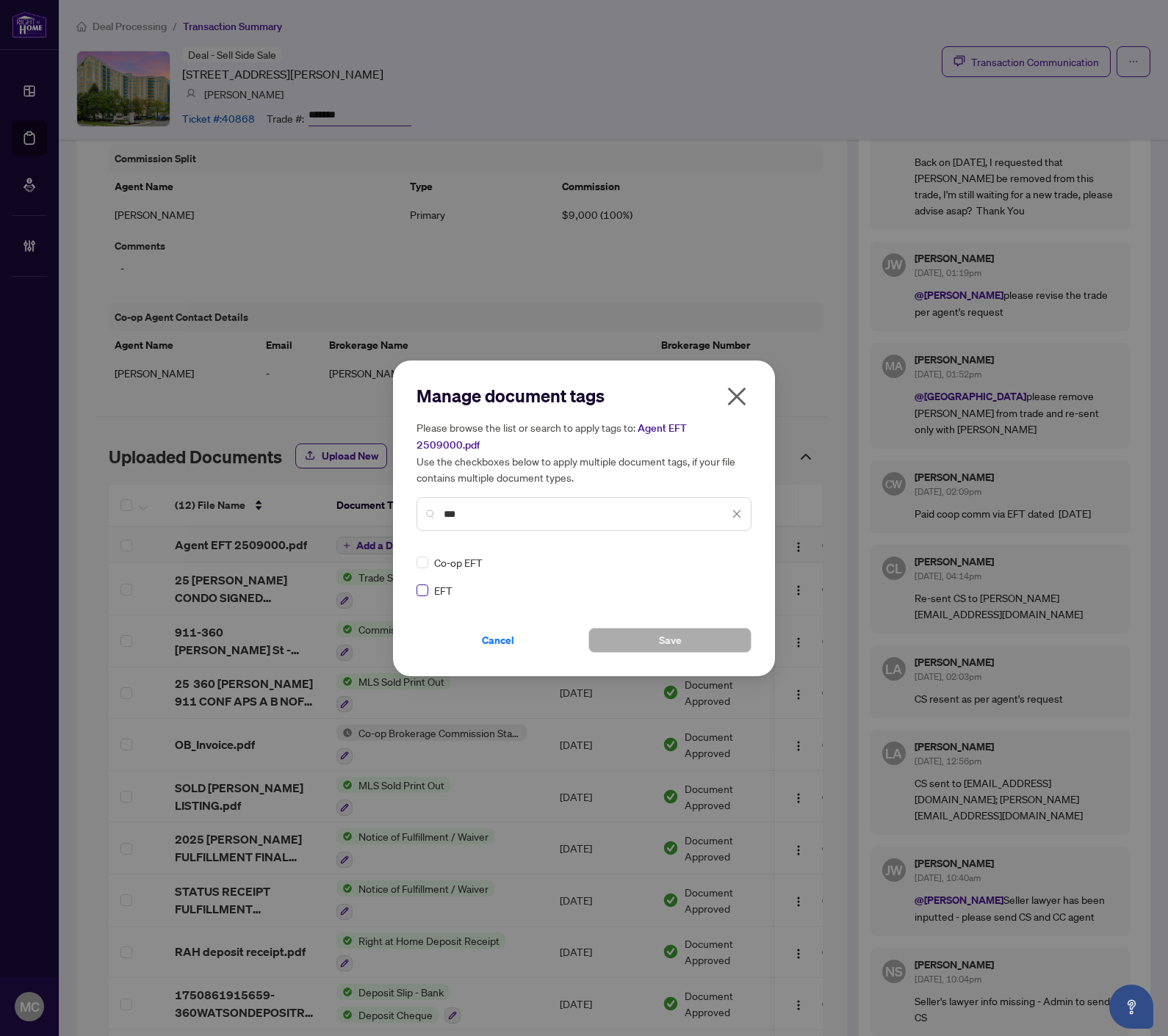
type input "***"
click at [733, 555] on div at bounding box center [727, 562] width 28 height 15
click at [679, 621] on div "Approved" at bounding box center [683, 624] width 94 height 16
click at [636, 628] on button "Save" at bounding box center [669, 641] width 163 height 25
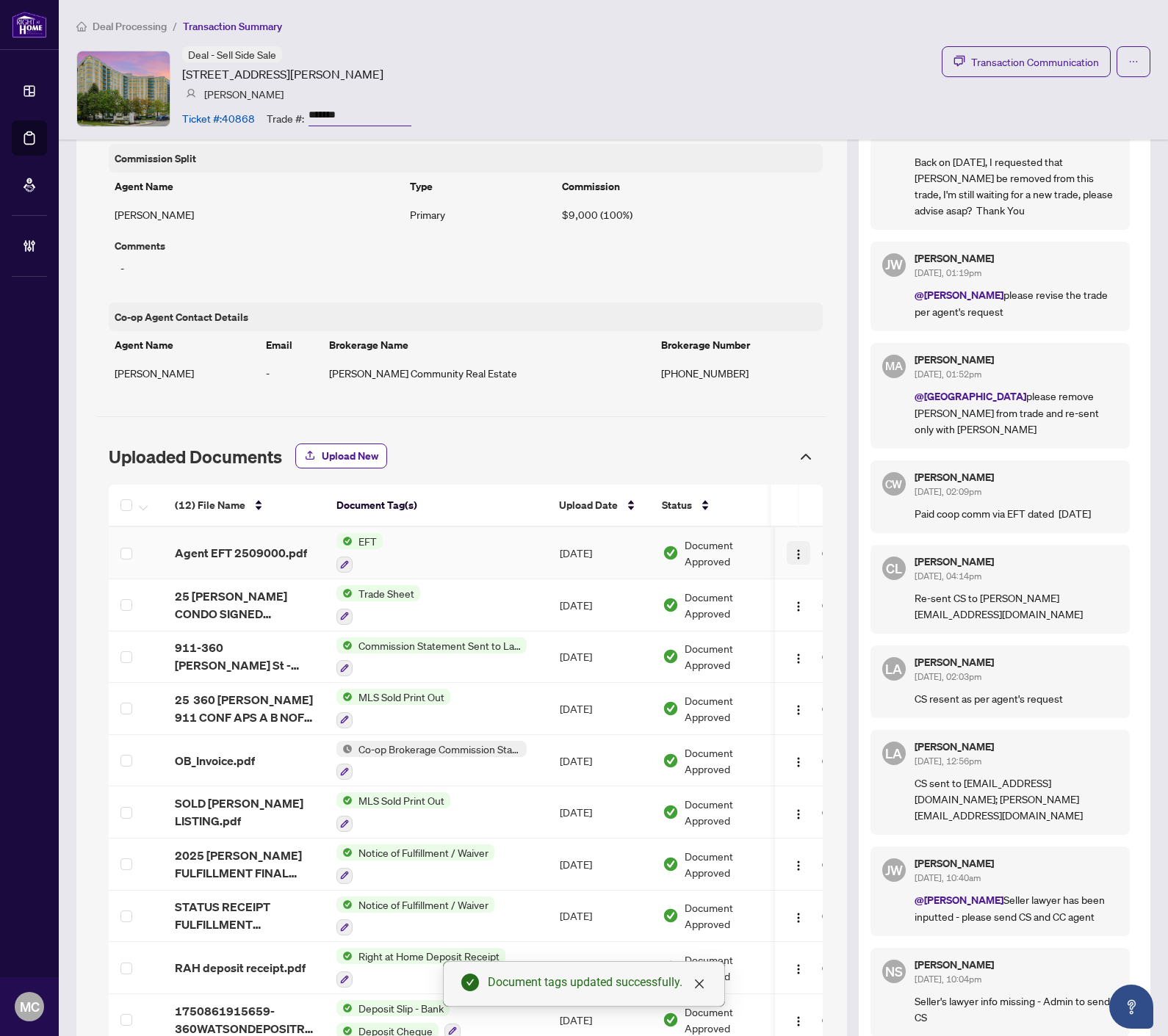
click at [793, 548] on img "button" at bounding box center [799, 554] width 12 height 12
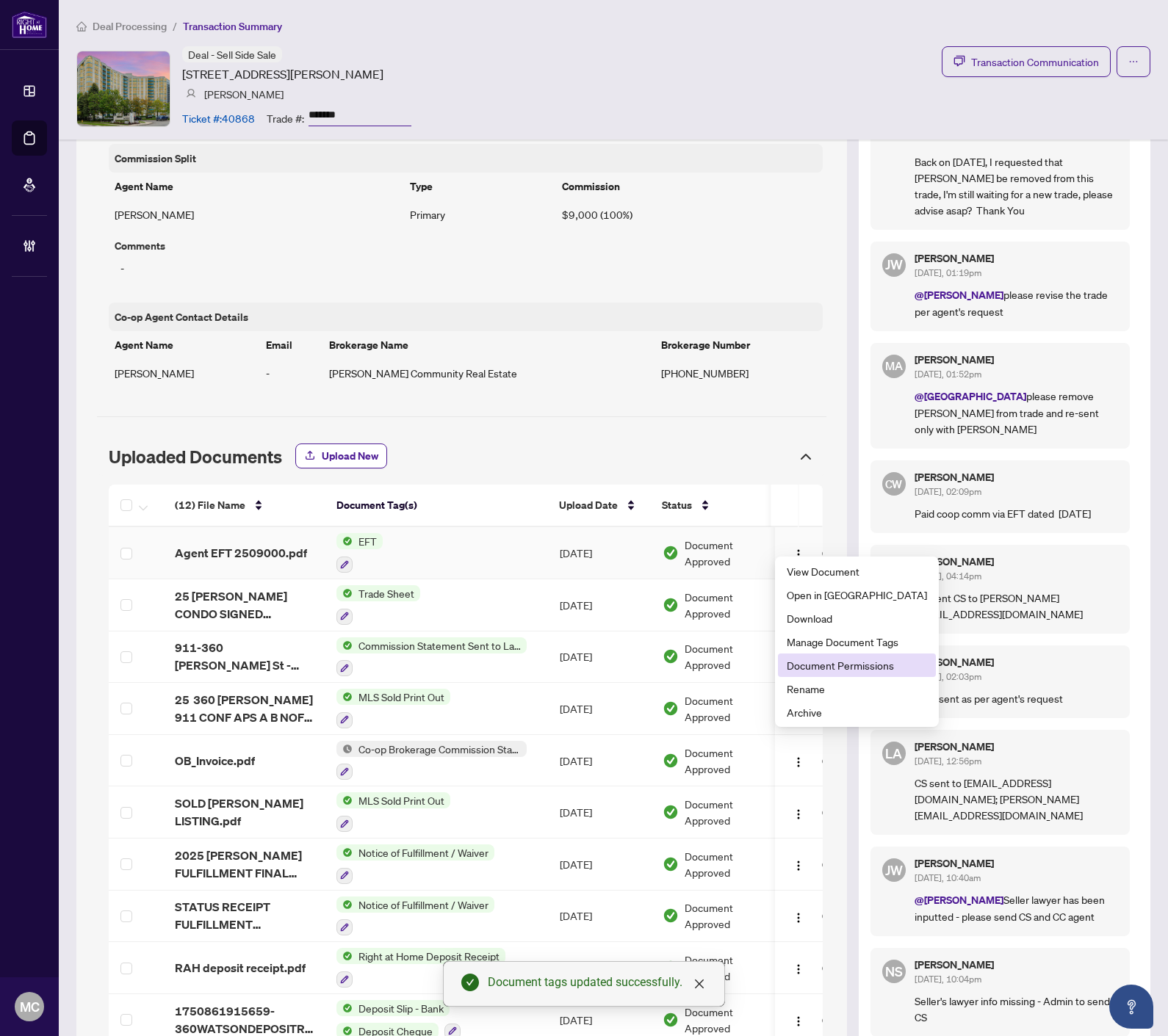
click at [848, 657] on span "Document Permissions" at bounding box center [856, 665] width 140 height 16
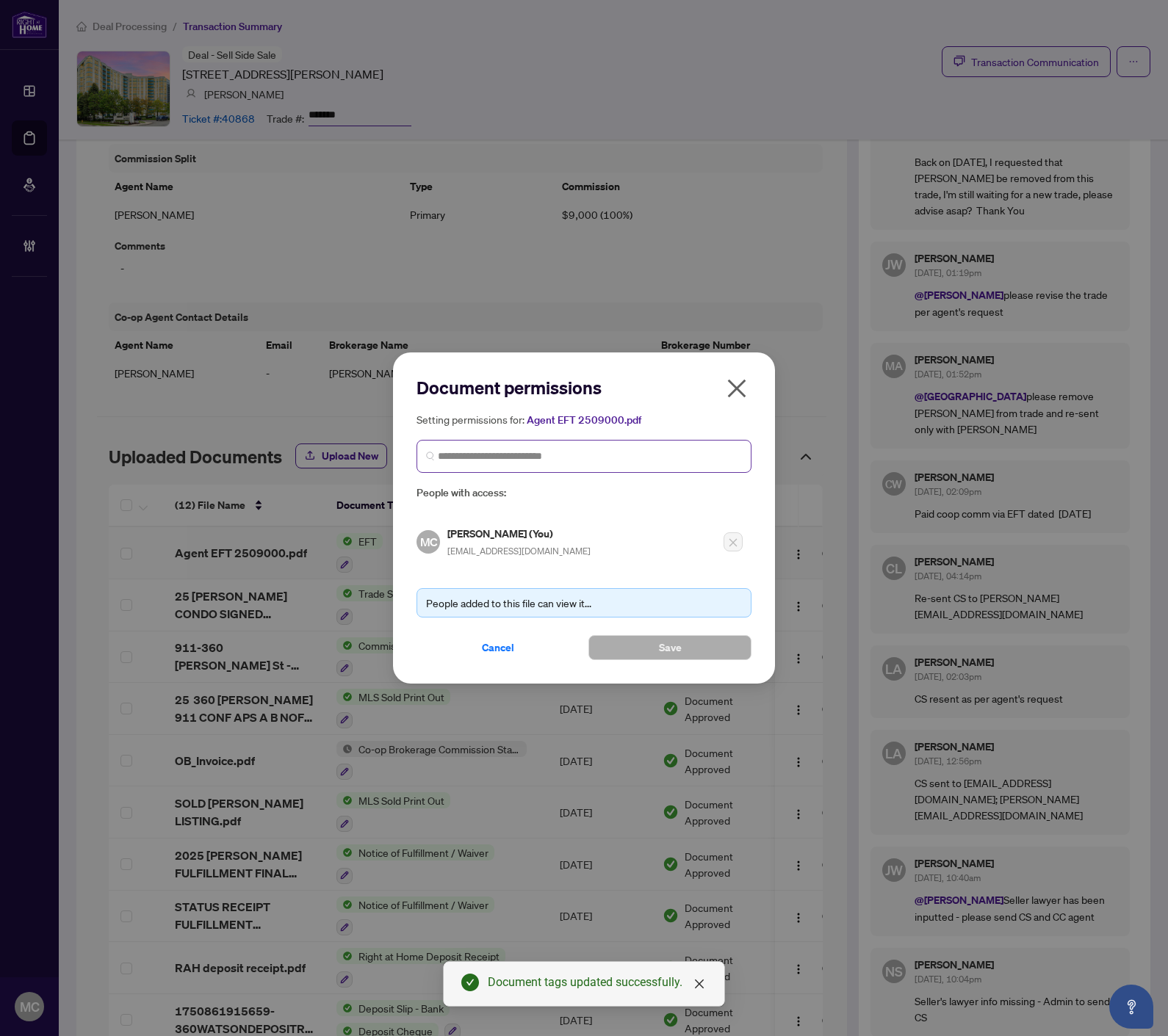
click at [575, 468] on span at bounding box center [584, 456] width 335 height 33
paste input "**********"
type input "**********"
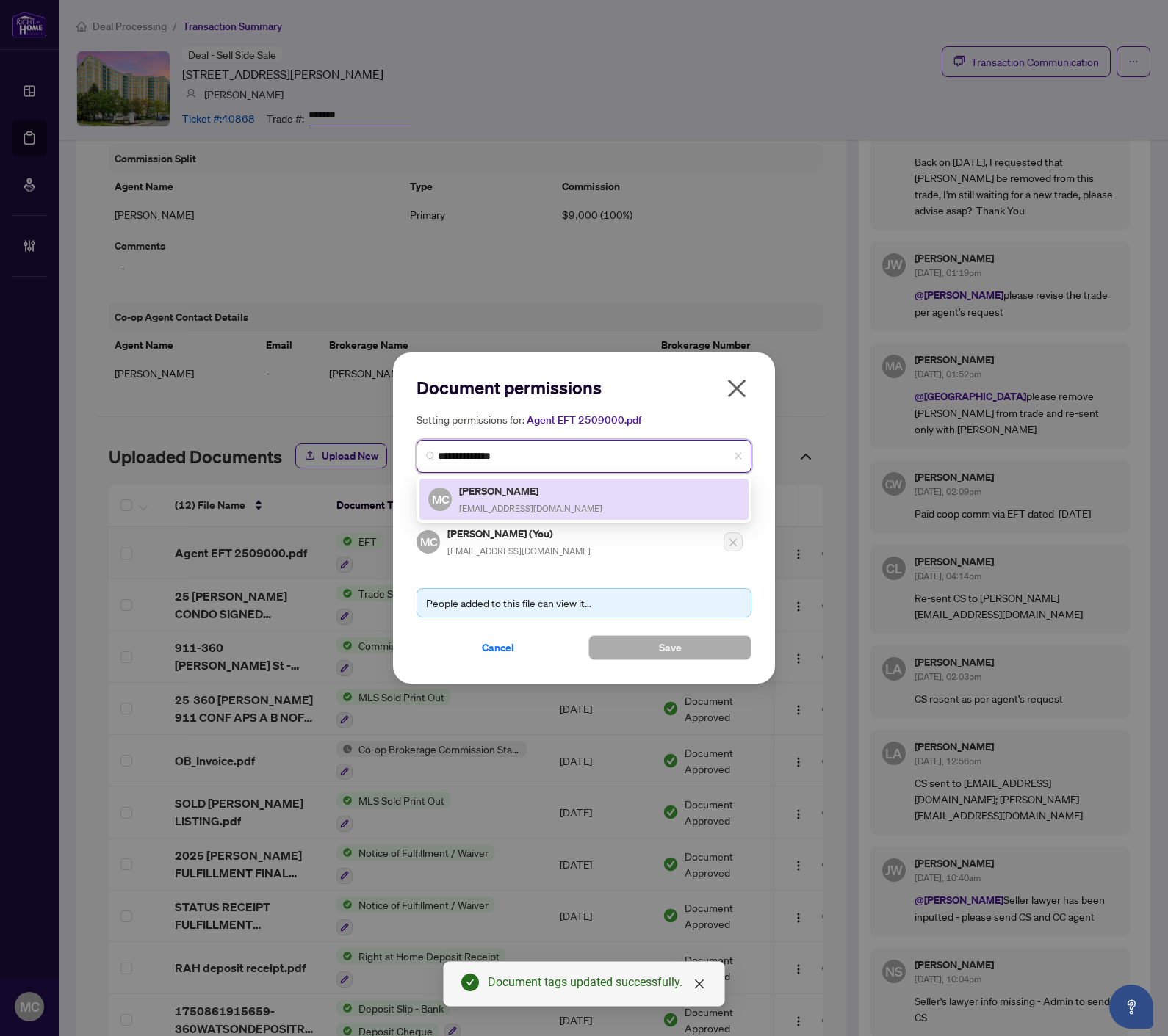
click at [503, 495] on h5 "Margot Canning" at bounding box center [530, 491] width 143 height 17
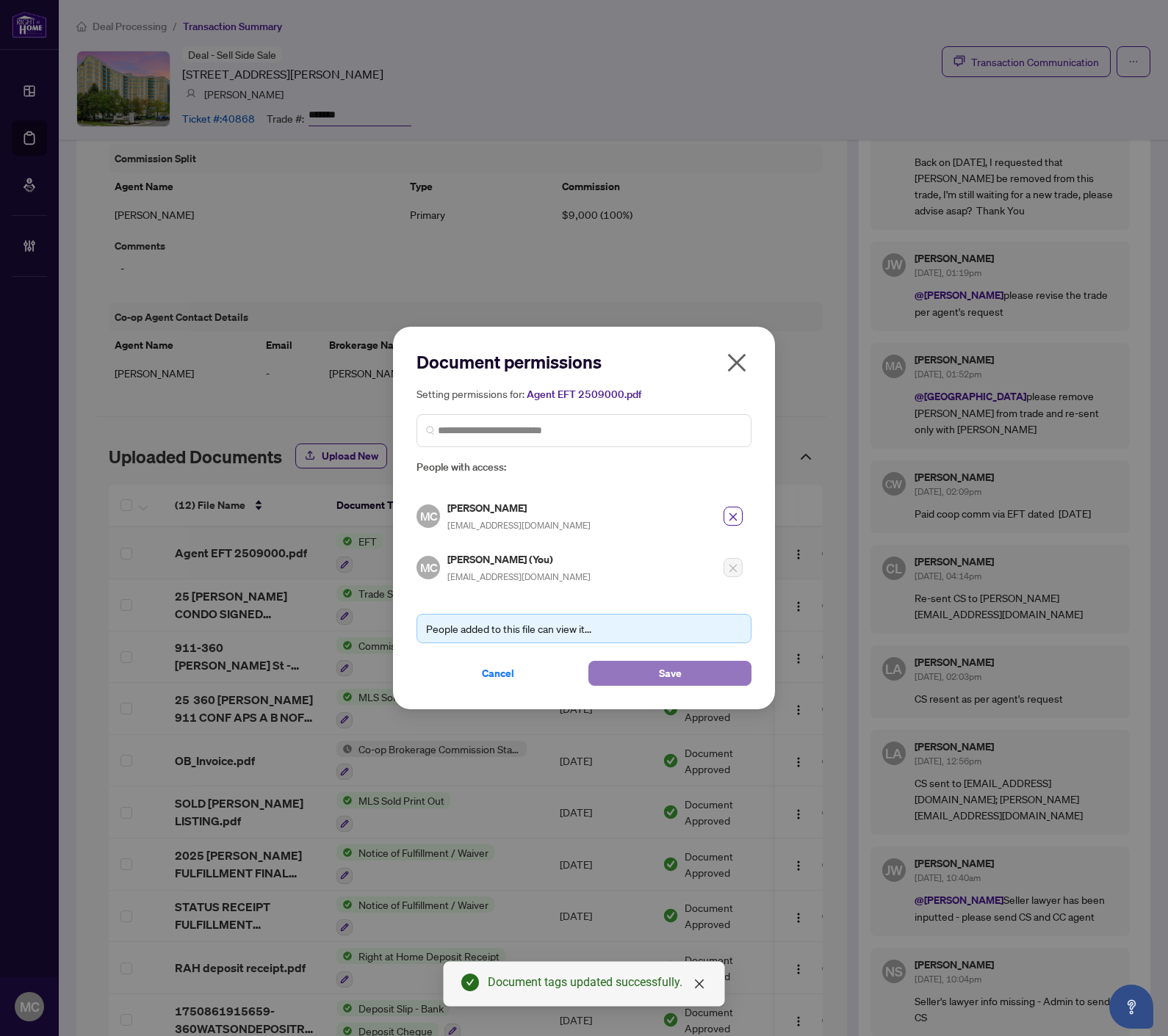
click at [640, 671] on button "Save" at bounding box center [669, 673] width 163 height 25
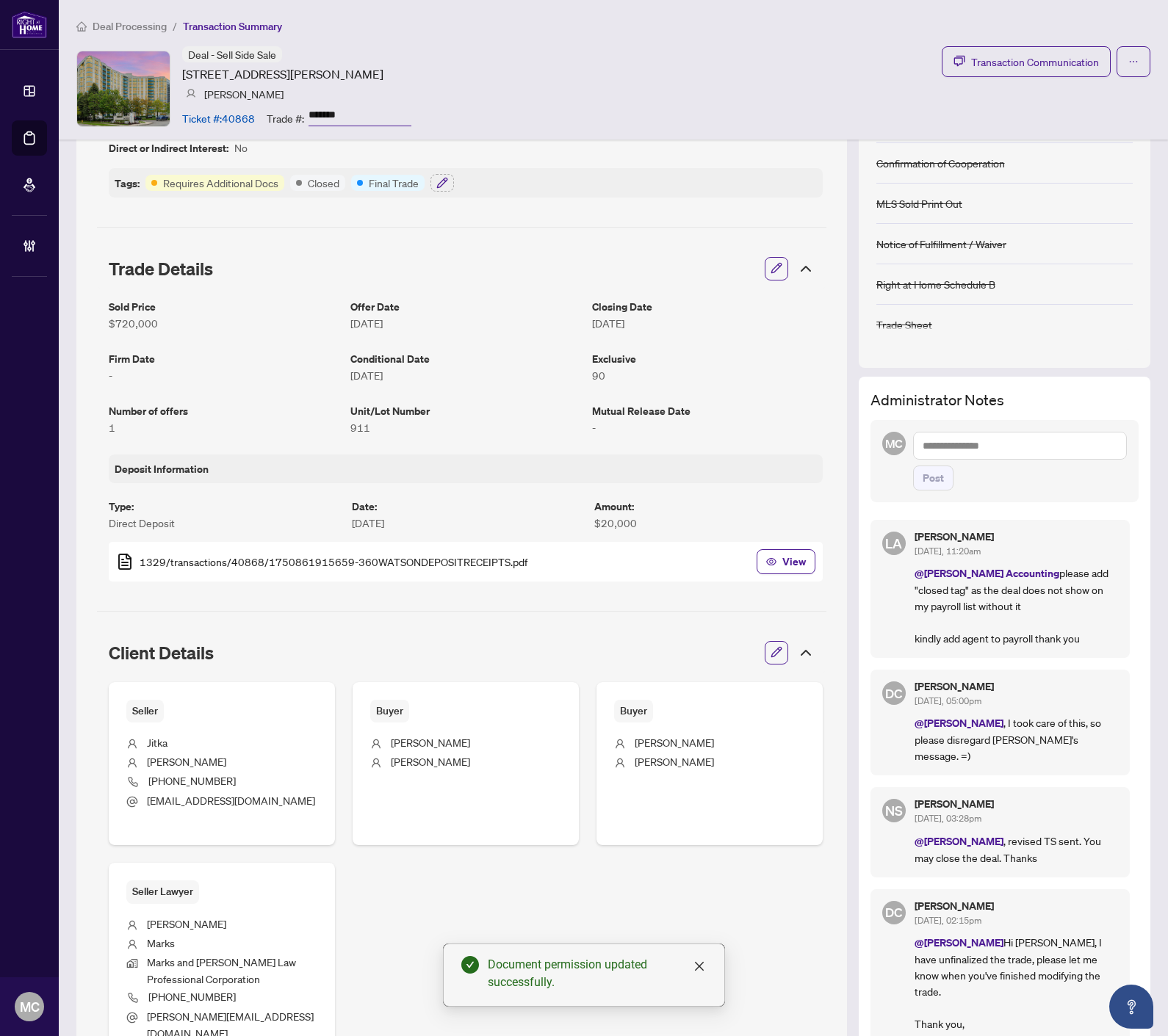
scroll to position [0, 0]
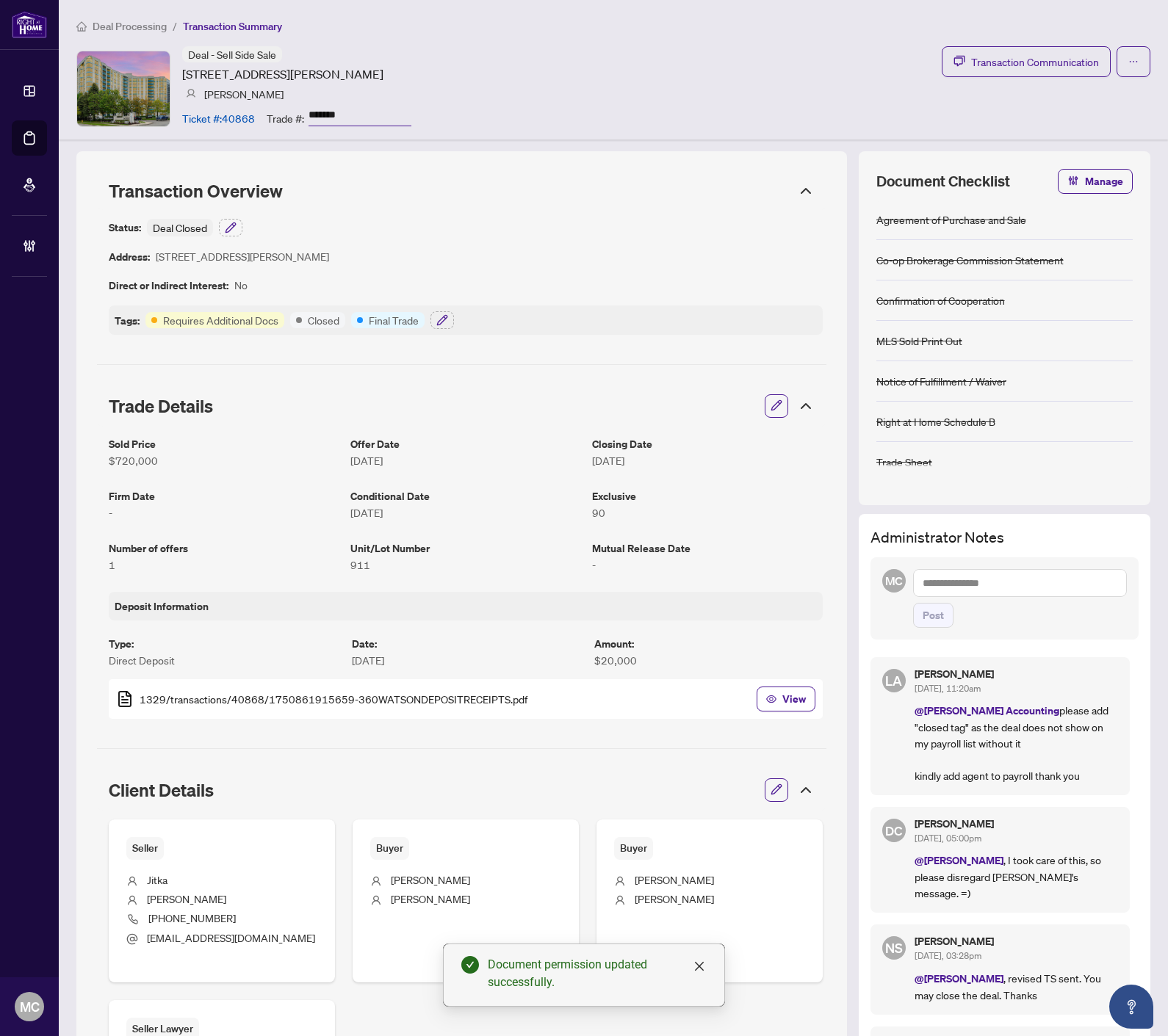
drag, startPoint x: 986, startPoint y: 595, endPoint x: 987, endPoint y: 578, distance: 17.0
click at [986, 592] on textarea at bounding box center [1020, 583] width 214 height 28
click at [966, 589] on textarea at bounding box center [1020, 583] width 214 height 28
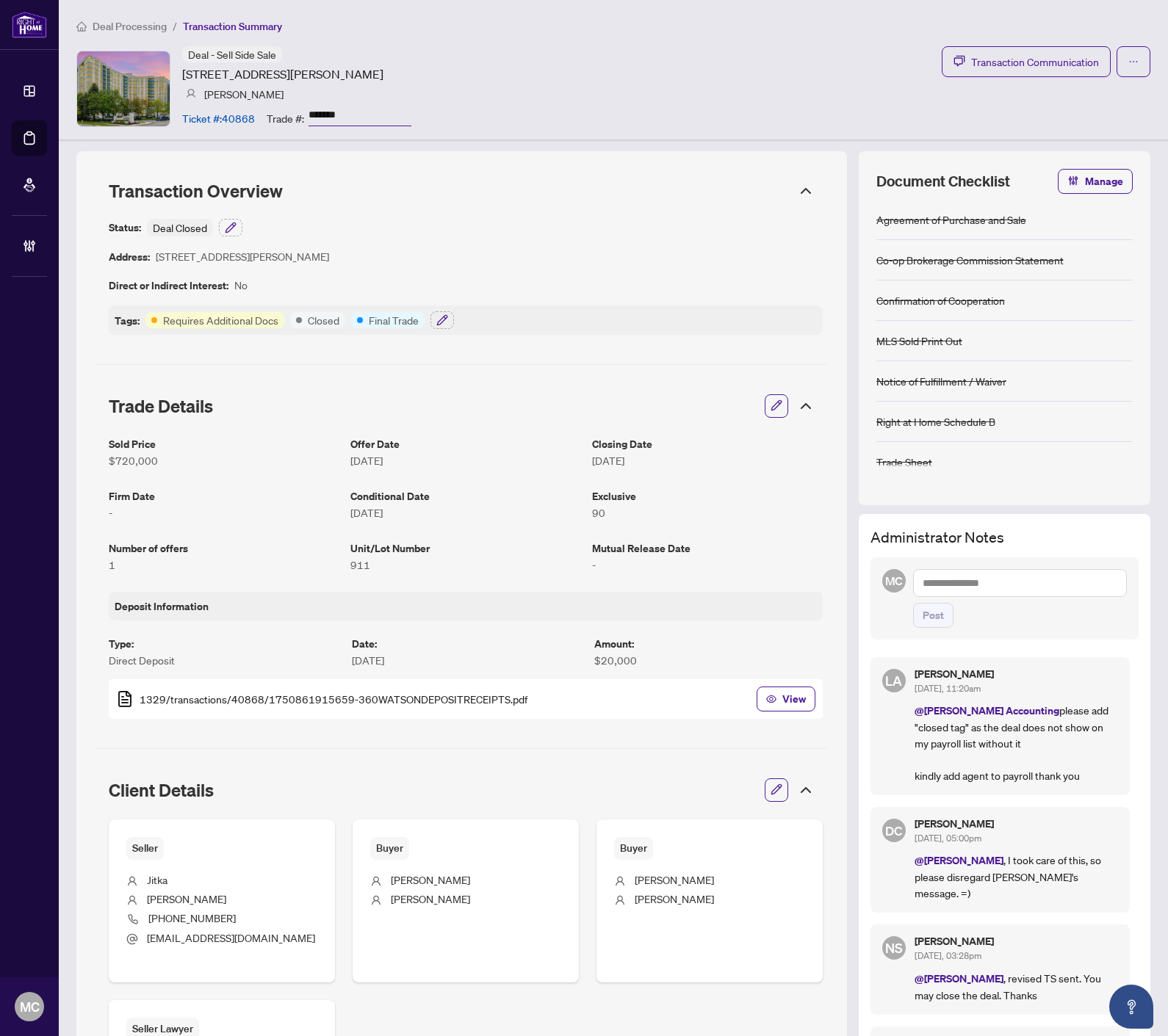
click at [970, 578] on textarea at bounding box center [1020, 583] width 214 height 28
paste textarea "**********"
type textarea "**********"
drag, startPoint x: 912, startPoint y: 621, endPoint x: 935, endPoint y: 644, distance: 32.5
click at [922, 621] on span "Post" at bounding box center [932, 615] width 21 height 23
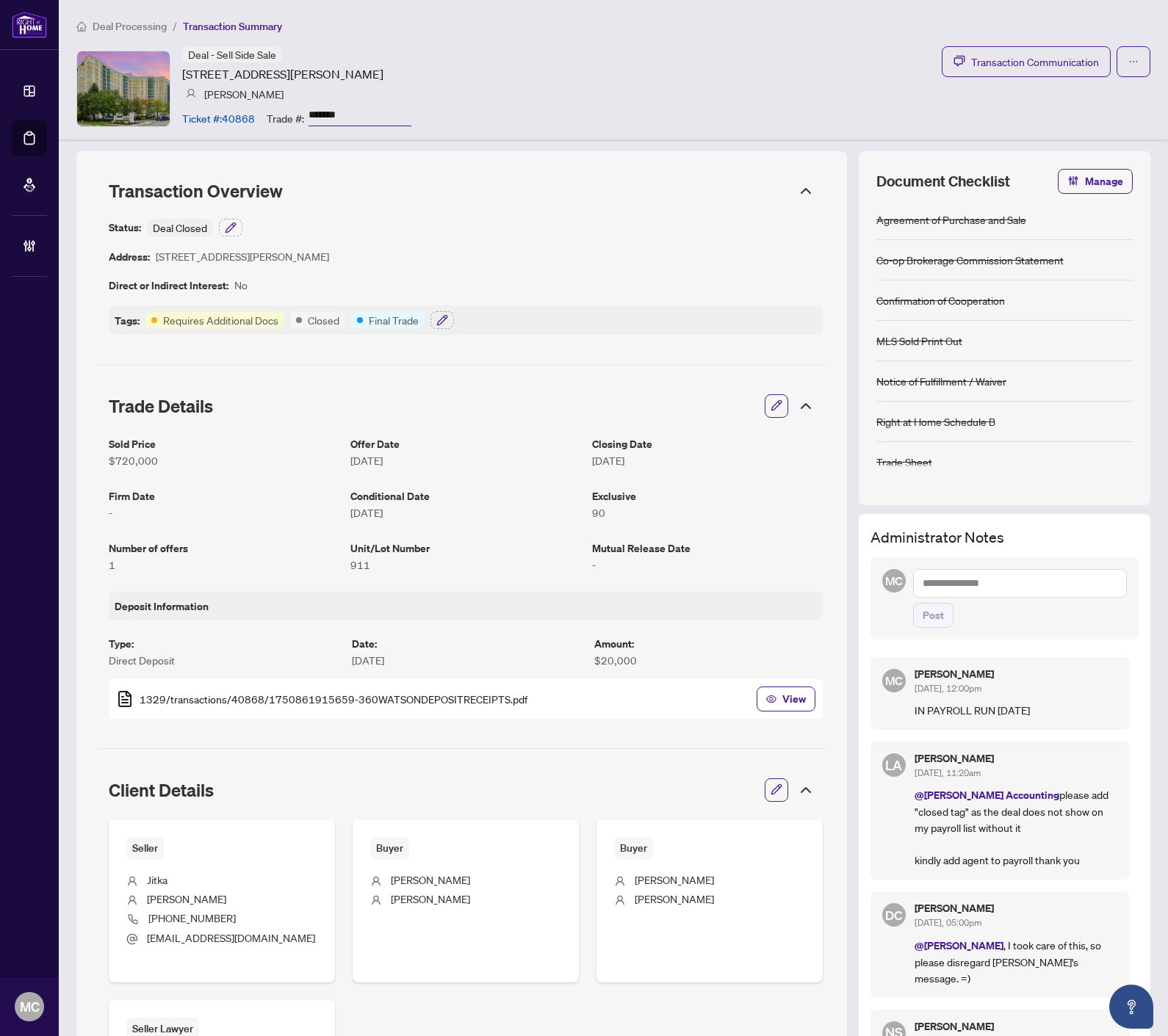
click at [688, 89] on div "Deal - Sell Side Sale 360 Watson St, Whitby, Ontario L1N 9G2, Canada Margot Can…" at bounding box center [613, 88] width 1073 height 85
drag, startPoint x: 731, startPoint y: 41, endPoint x: 1119, endPoint y: 544, distance: 635.3
click at [731, 41] on div "Deal Processing / Transaction Summary Deal - Sell Side Sale 360 Watson St, Whit…" at bounding box center [613, 70] width 1109 height 140
click at [126, 23] on span "Deal Processing" at bounding box center [130, 26] width 74 height 13
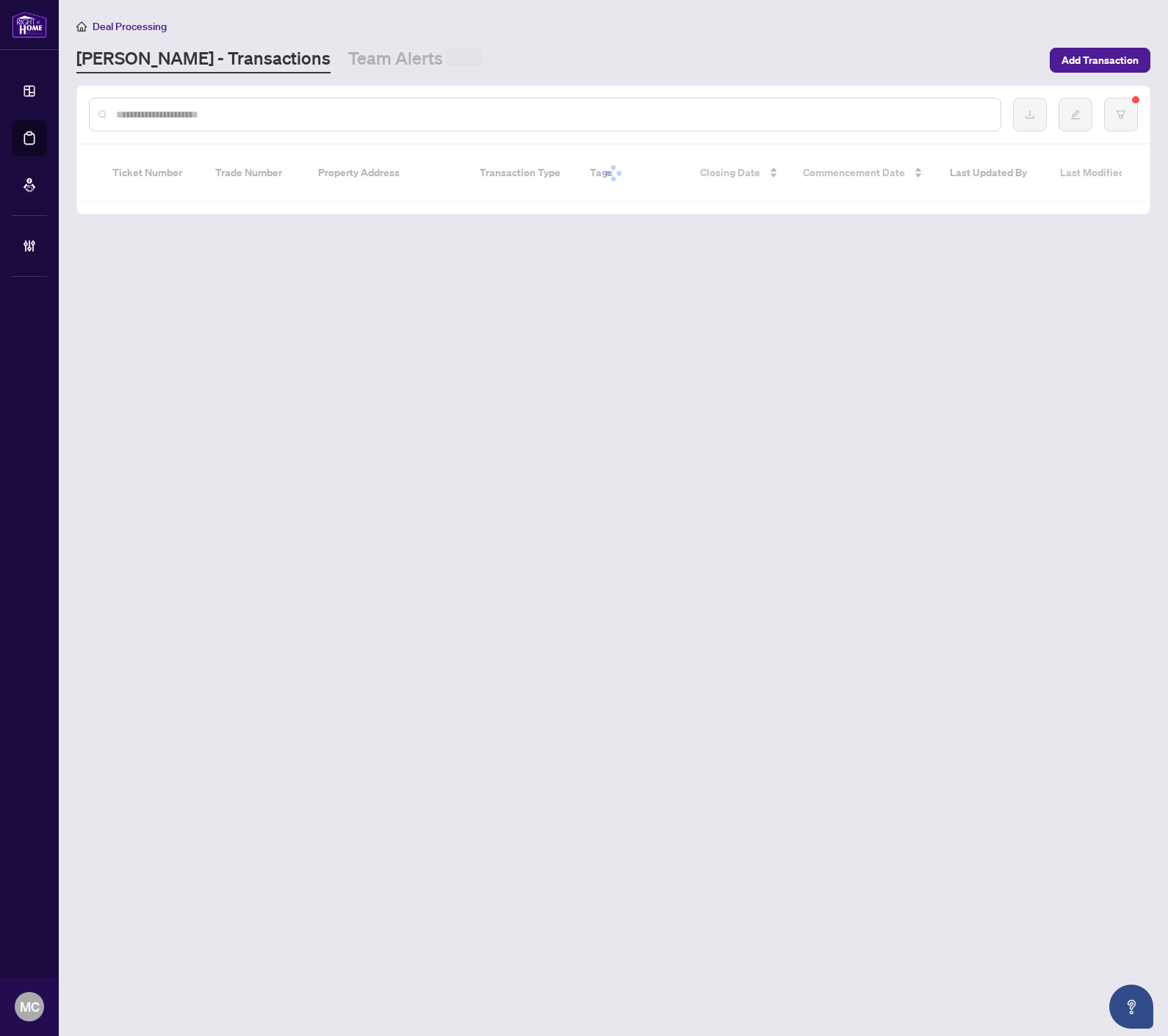
click at [334, 116] on input "text" at bounding box center [552, 114] width 873 height 16
paste input "*******"
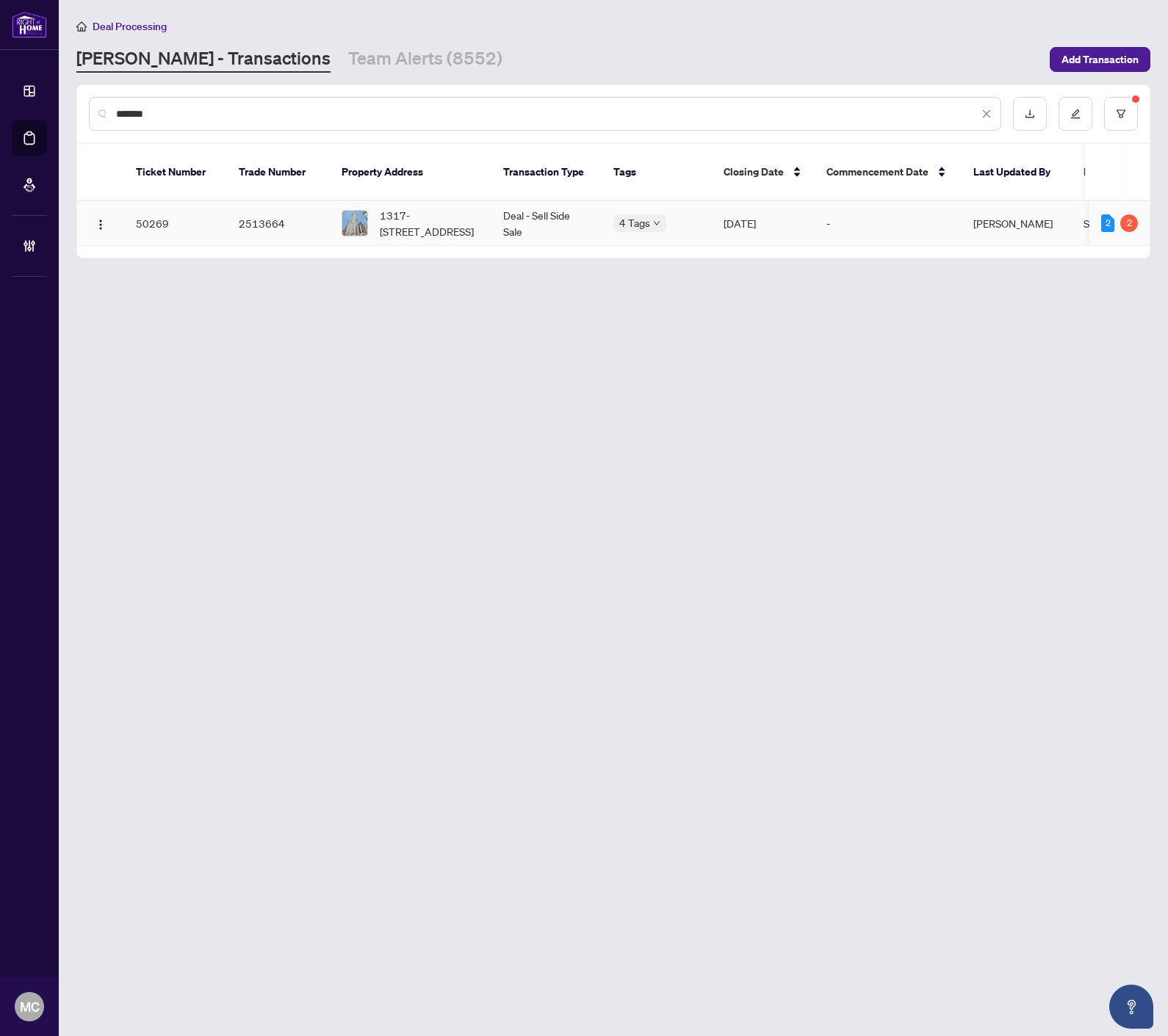
type input "*******"
click at [416, 207] on span "1317-200 Victoria St, Toronto, Ontario M5B 1V8, Canada" at bounding box center [430, 223] width 100 height 33
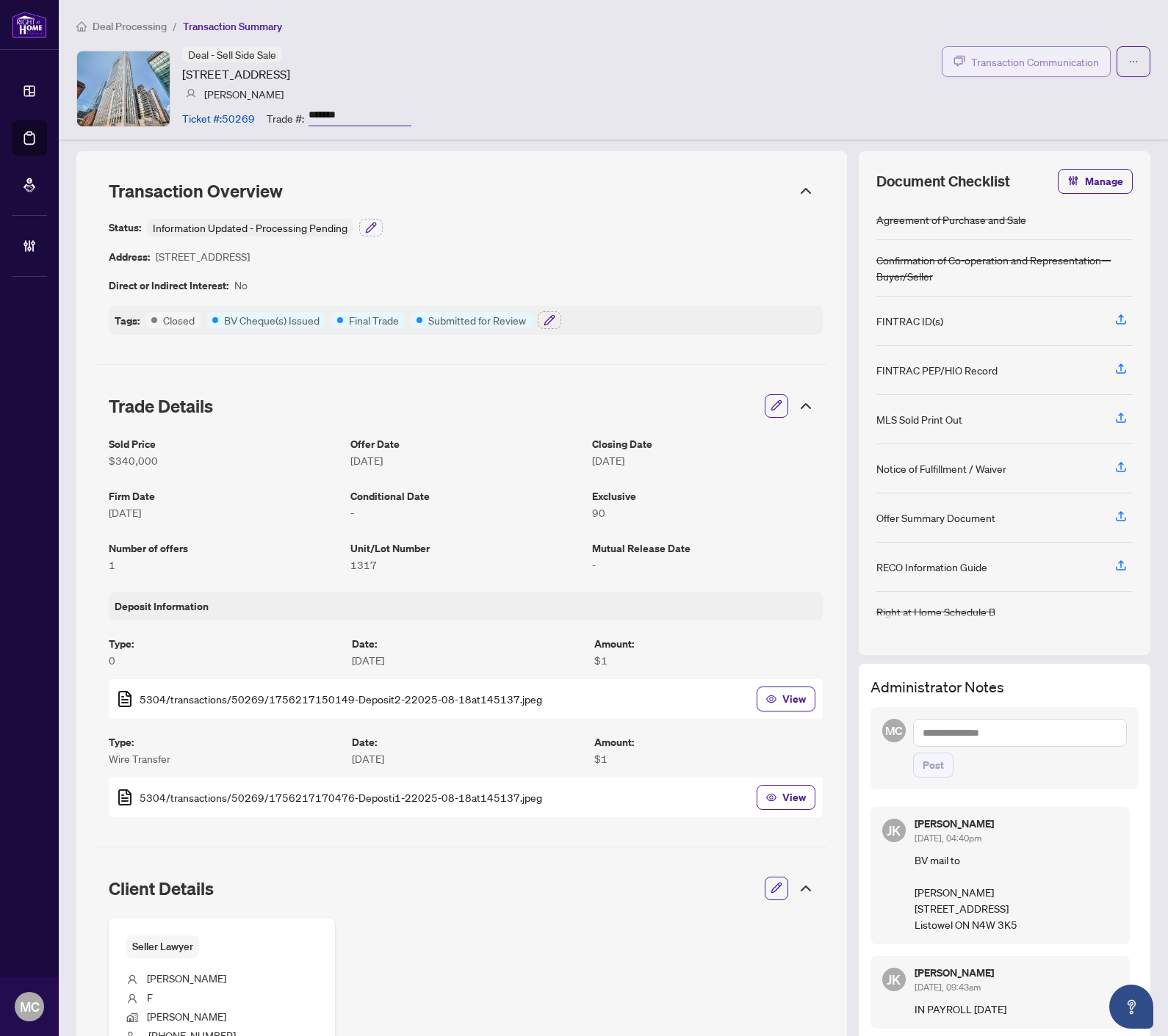
click at [1046, 57] on span "Transaction Communication" at bounding box center [1035, 62] width 128 height 17
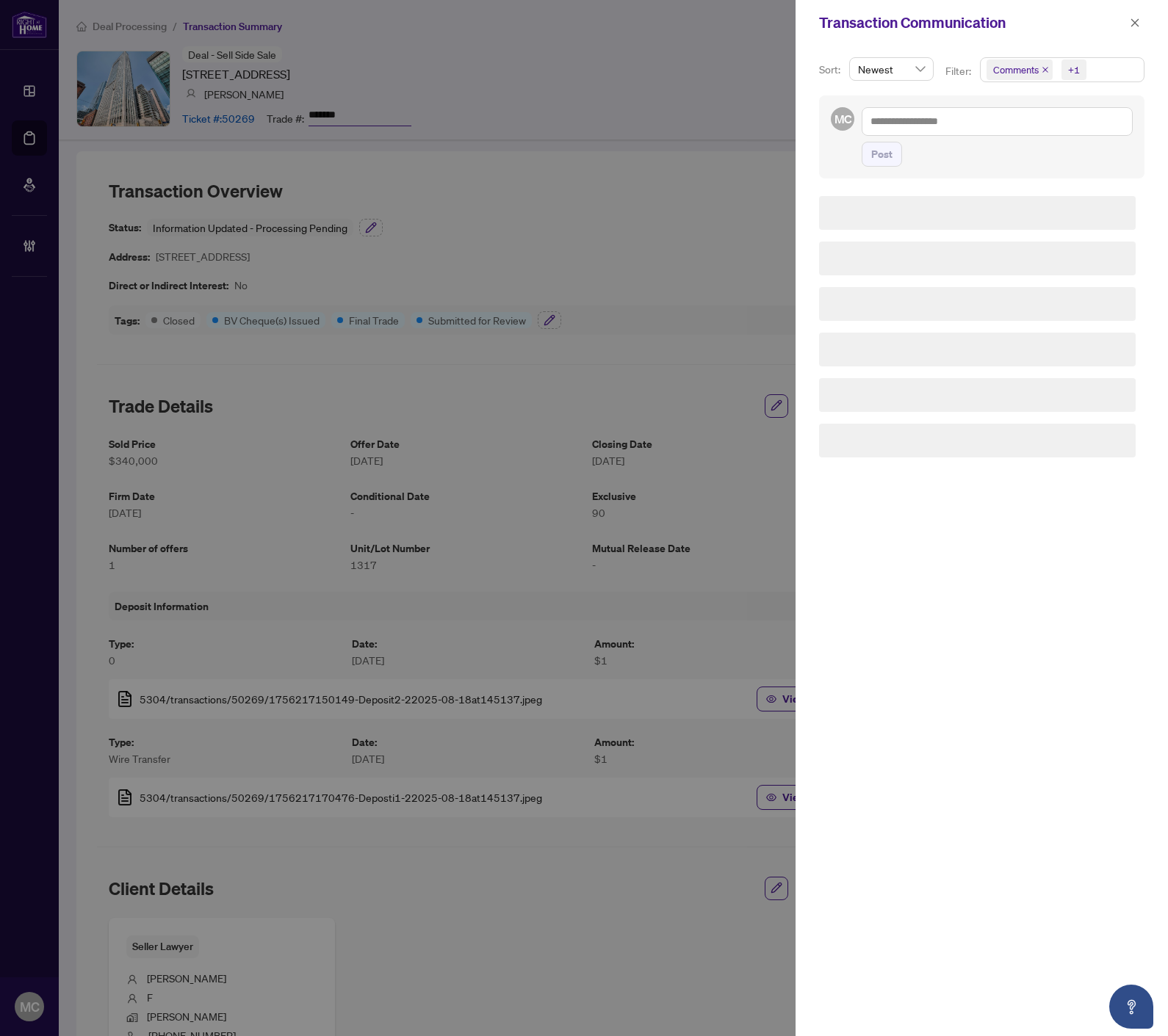
click at [1044, 67] on icon "close" at bounding box center [1045, 69] width 7 height 7
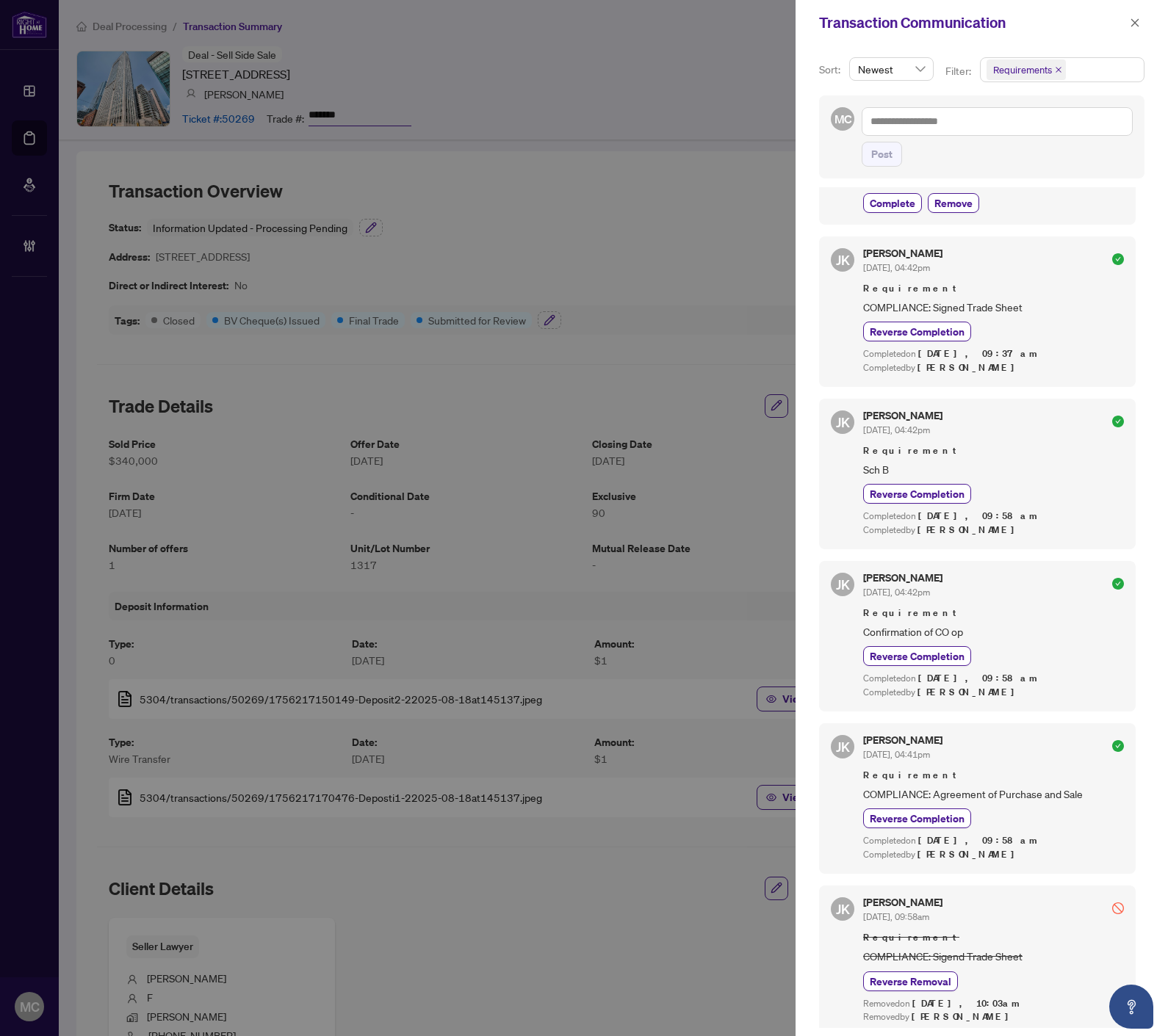
scroll to position [460, 0]
click at [1135, 19] on icon "close" at bounding box center [1134, 22] width 10 height 10
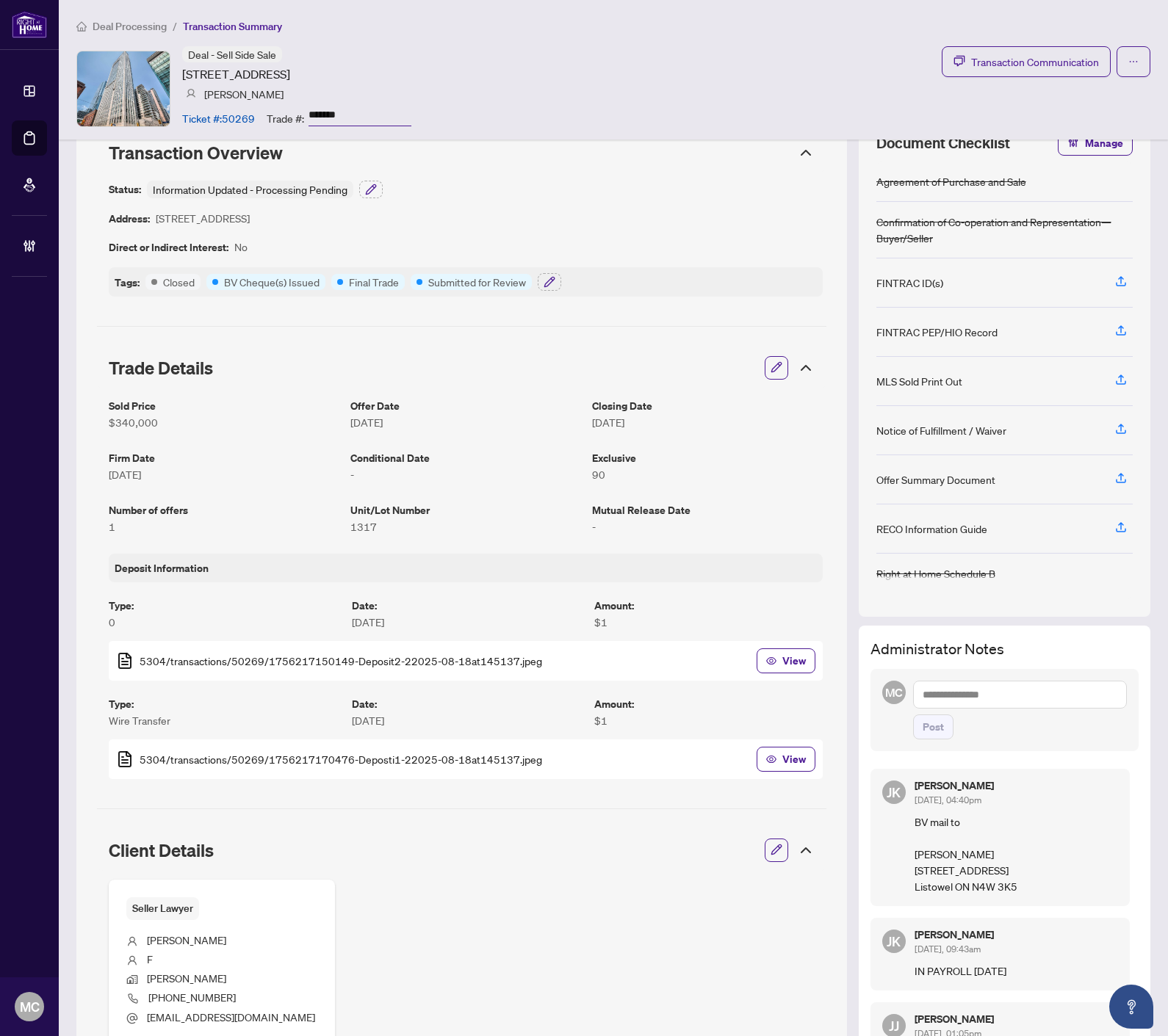
scroll to position [0, 0]
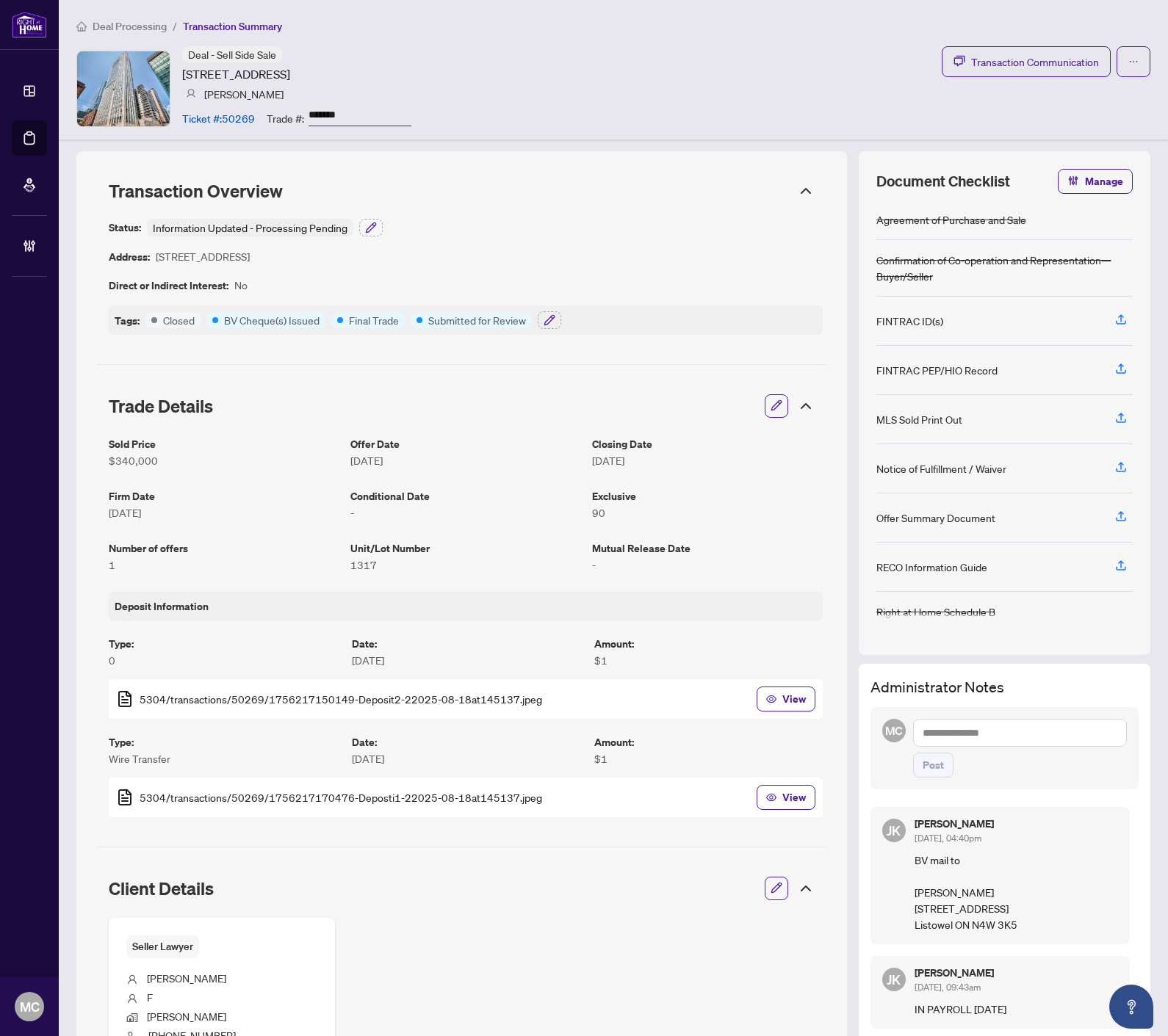
click at [797, 406] on icon at bounding box center [805, 406] width 18 height 18
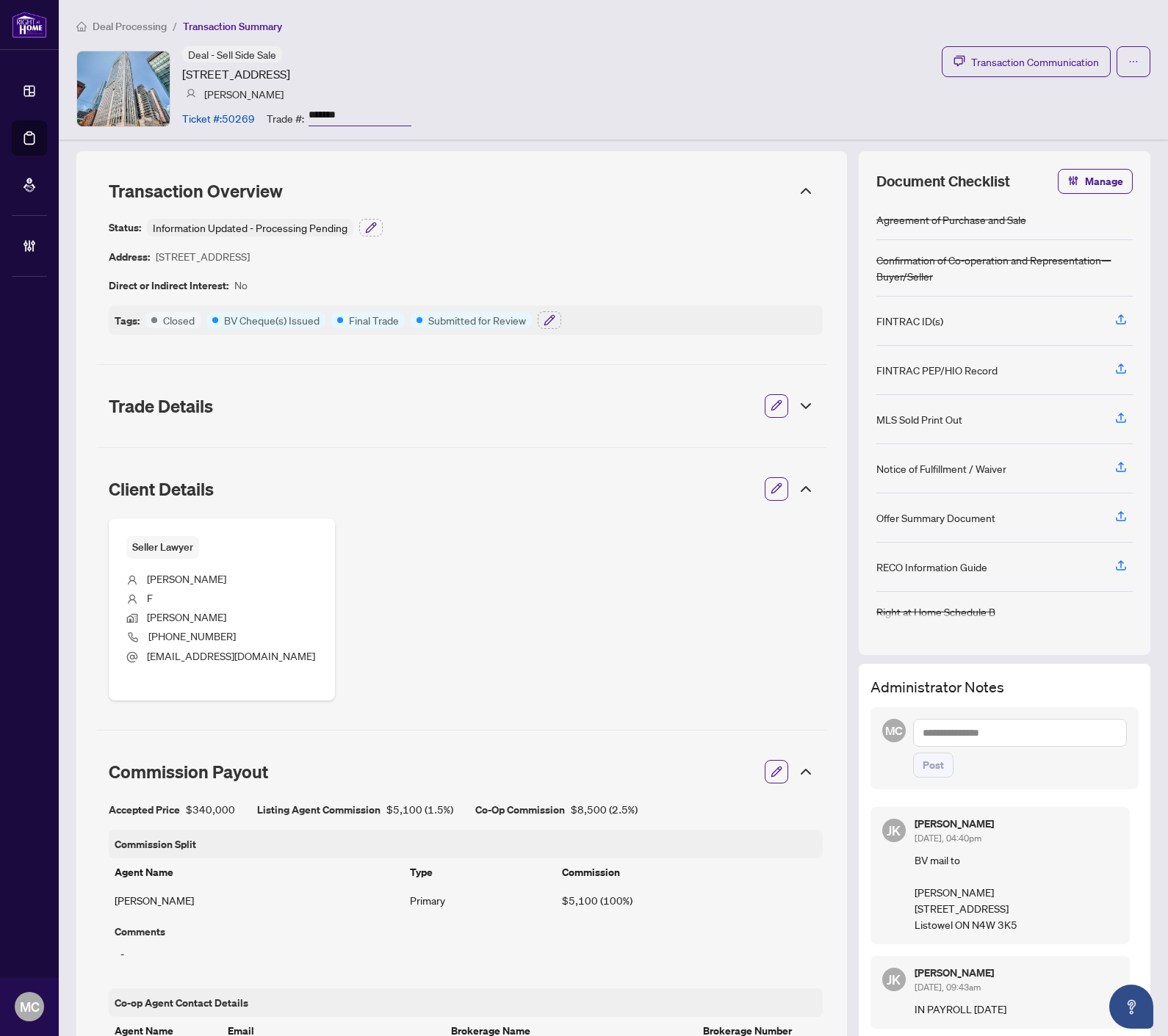
click at [797, 490] on icon at bounding box center [805, 489] width 18 height 18
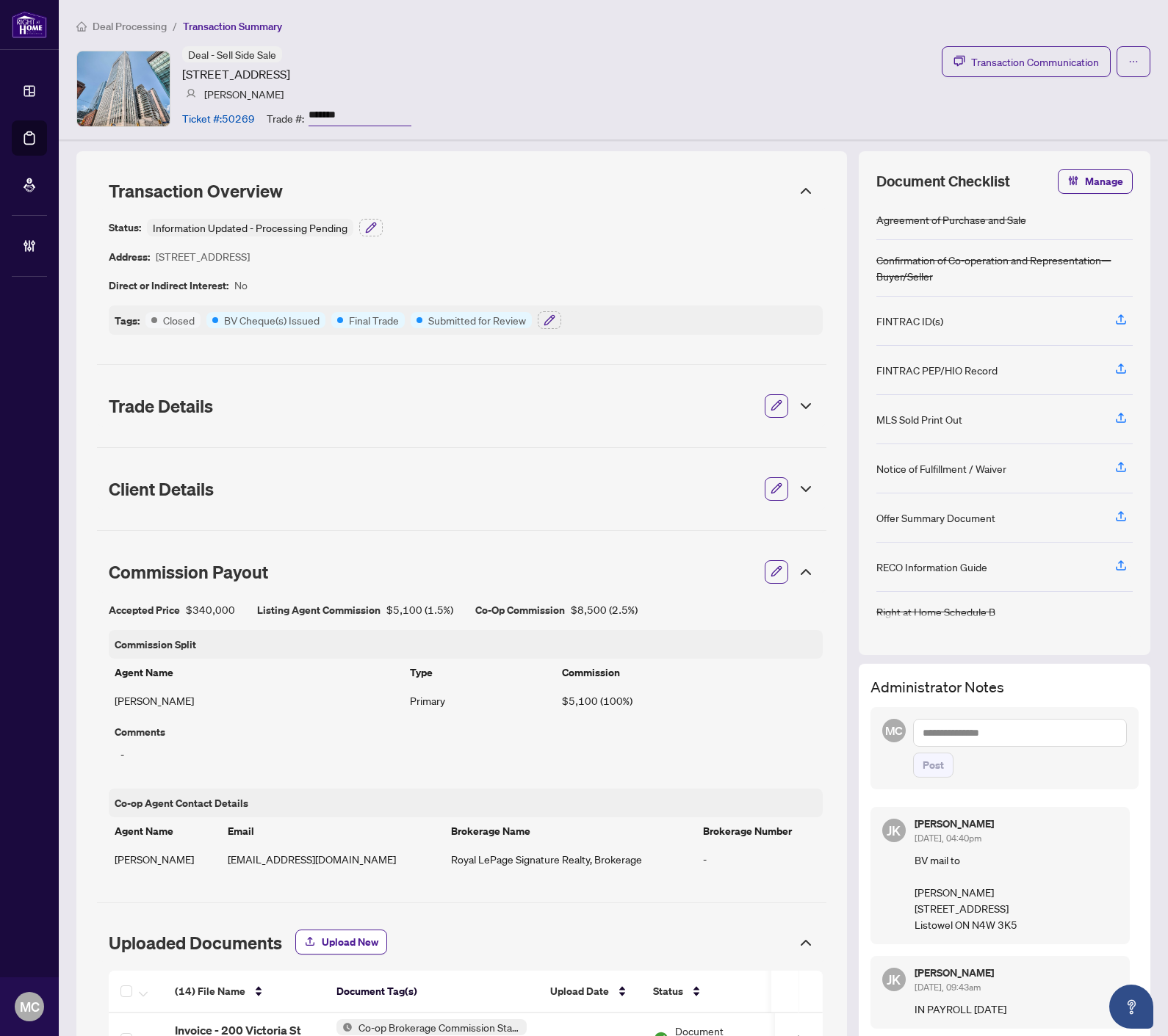
click at [801, 571] on icon at bounding box center [805, 572] width 9 height 5
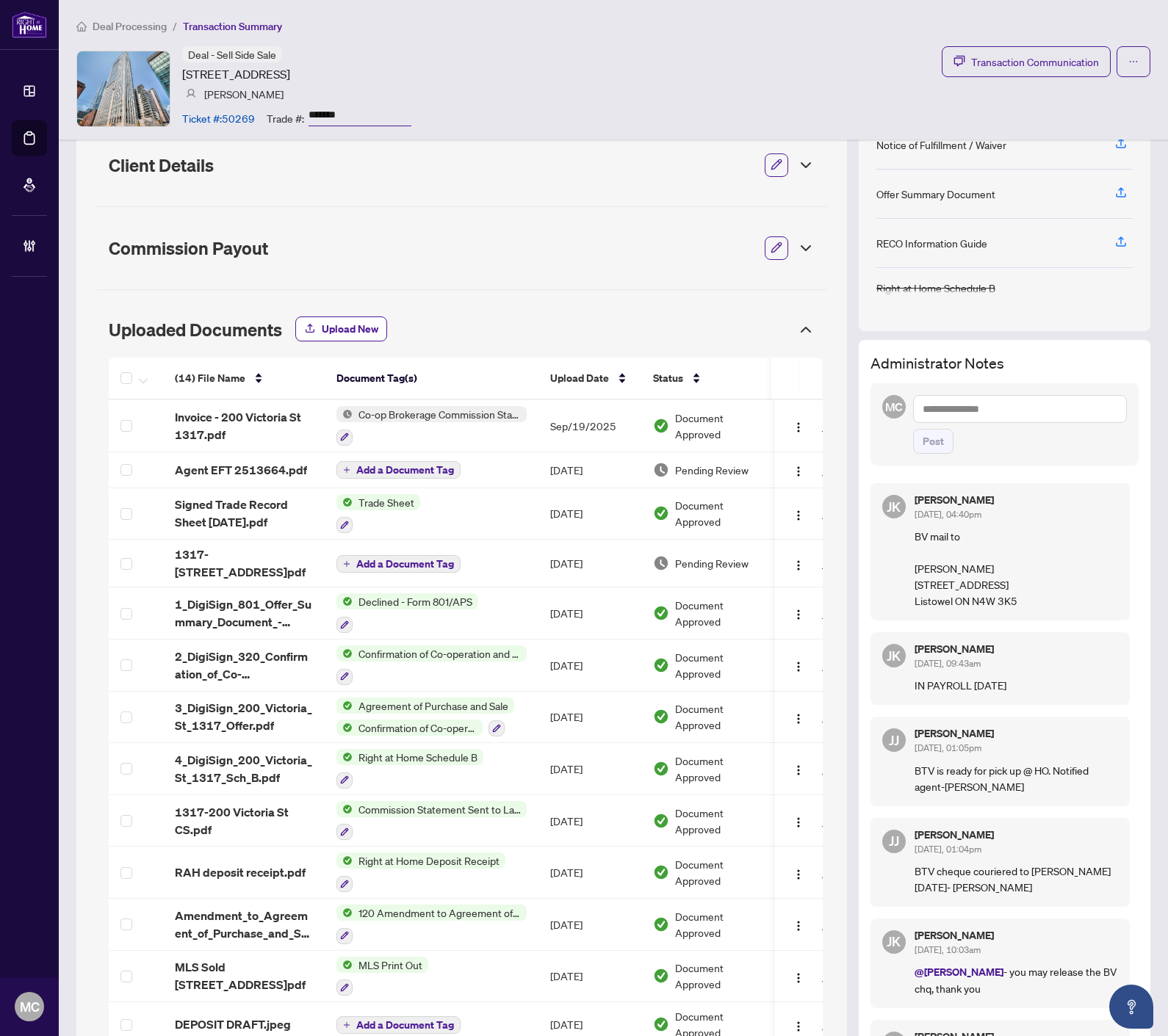
scroll to position [326, 0]
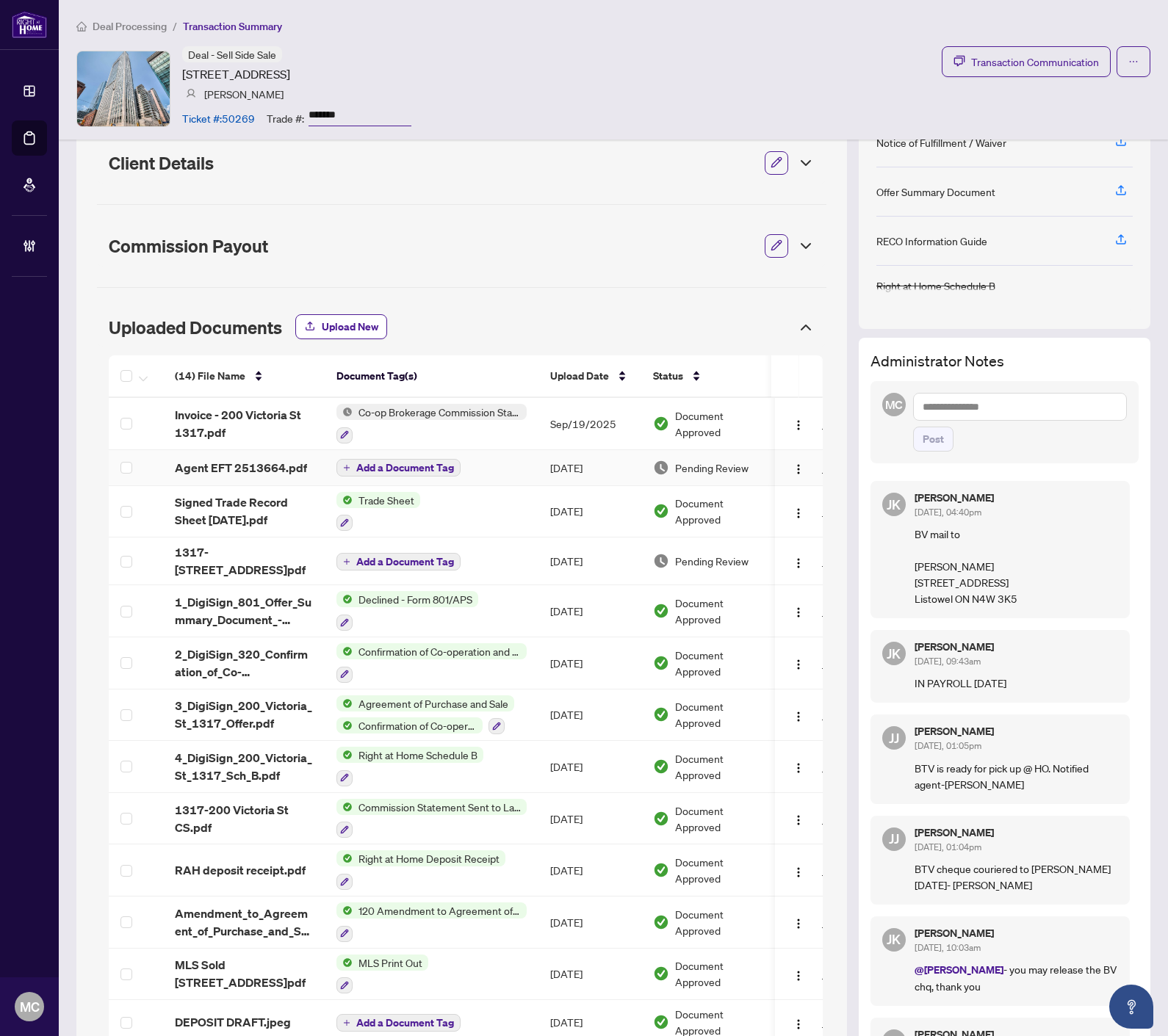
click at [255, 460] on span "Agent EFT 2513664.pdf" at bounding box center [240, 468] width 132 height 18
click at [793, 471] on img "button" at bounding box center [799, 468] width 12 height 12
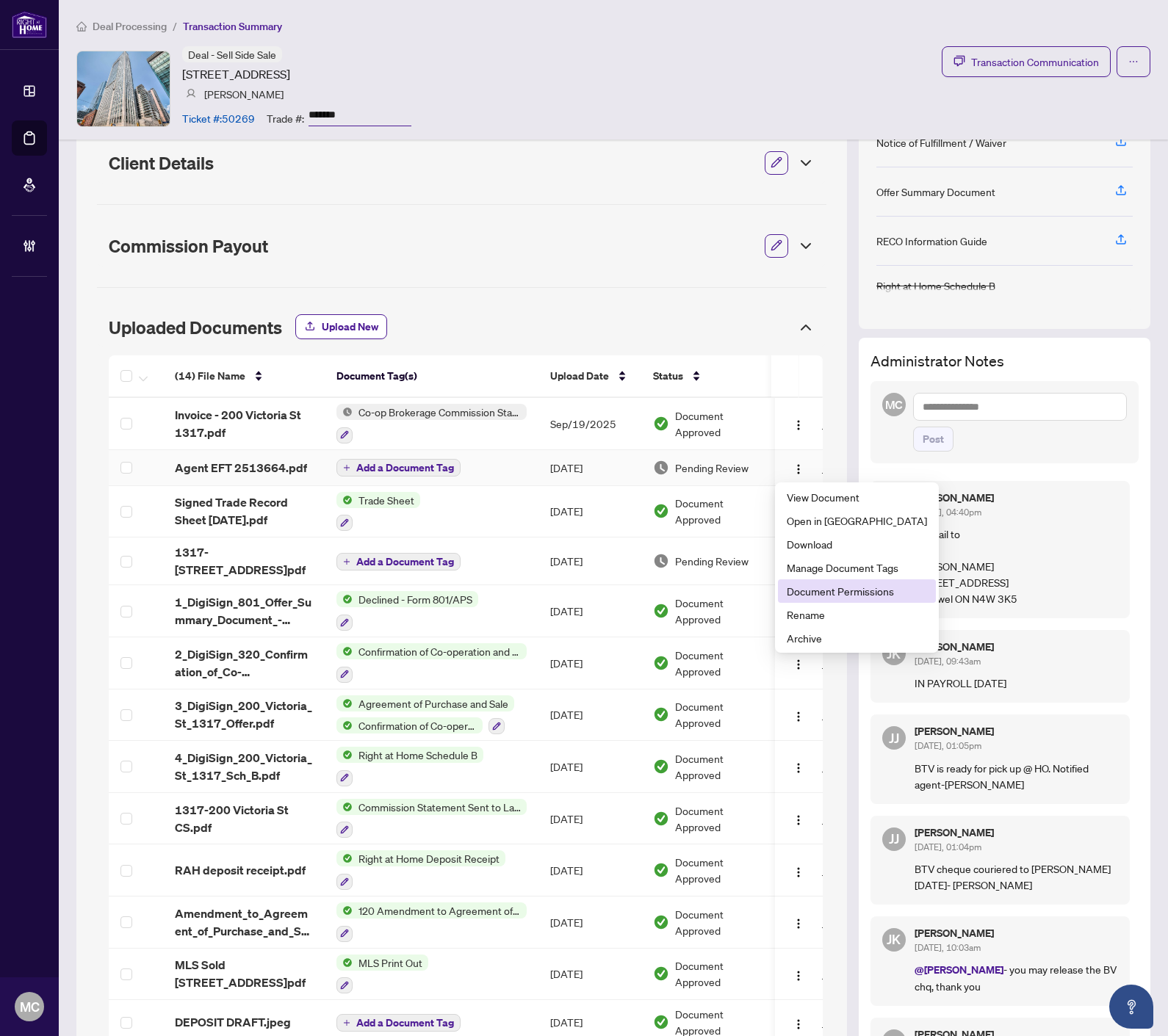
click at [845, 592] on span "Document Permissions" at bounding box center [856, 591] width 140 height 16
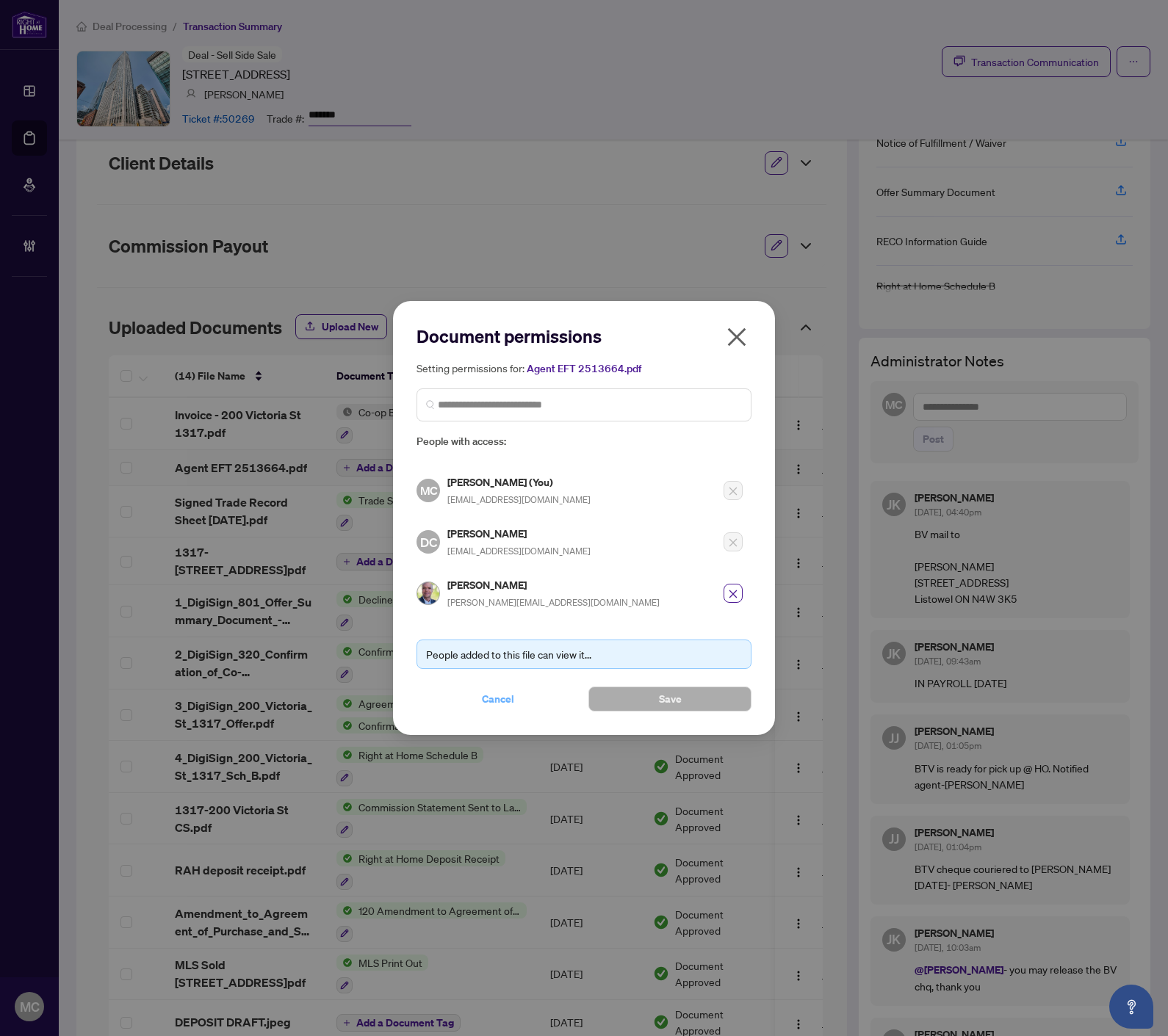
click at [498, 693] on span "Cancel" at bounding box center [498, 699] width 33 height 23
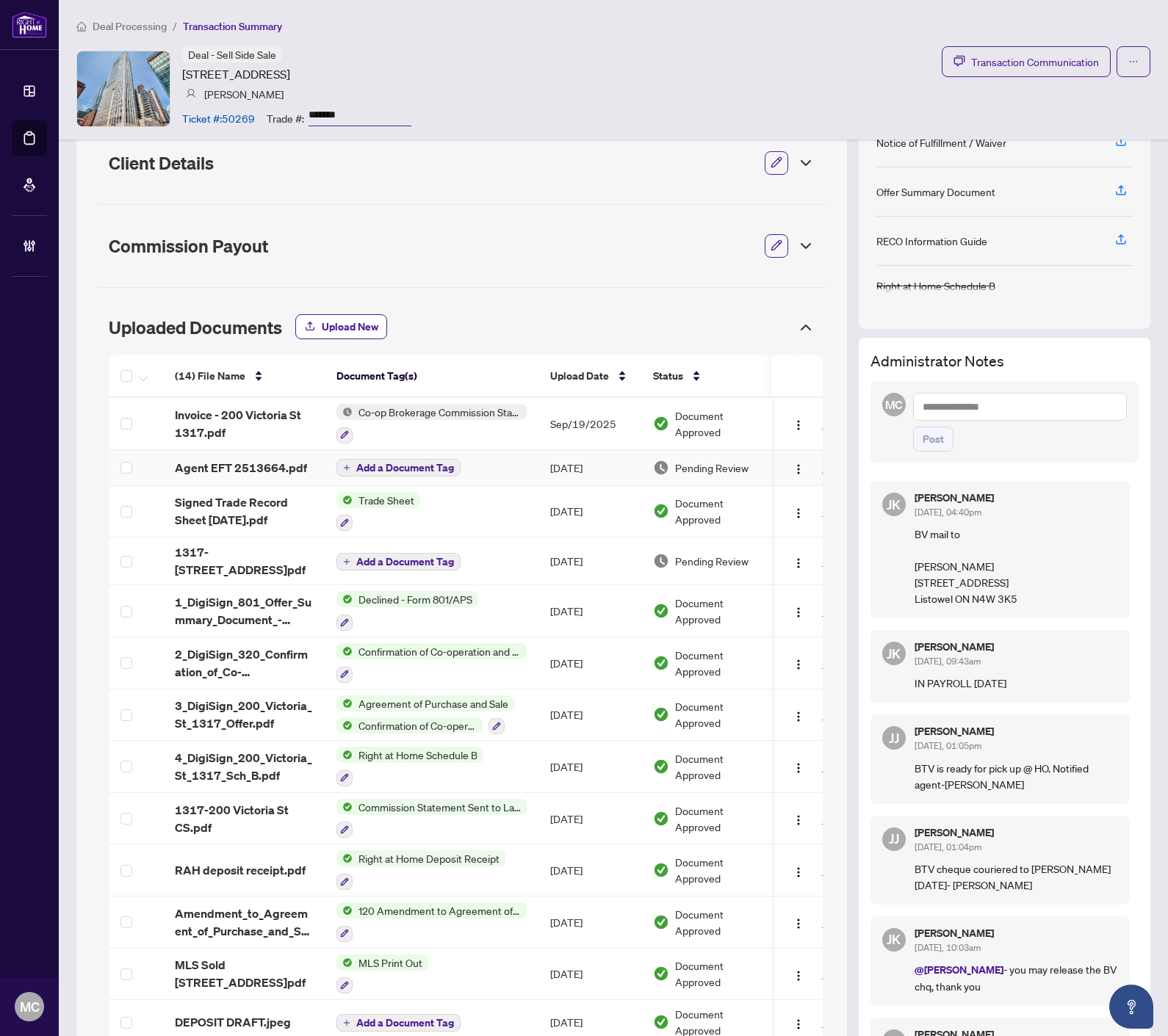
click at [388, 467] on span "Add a Document Tag" at bounding box center [405, 468] width 98 height 10
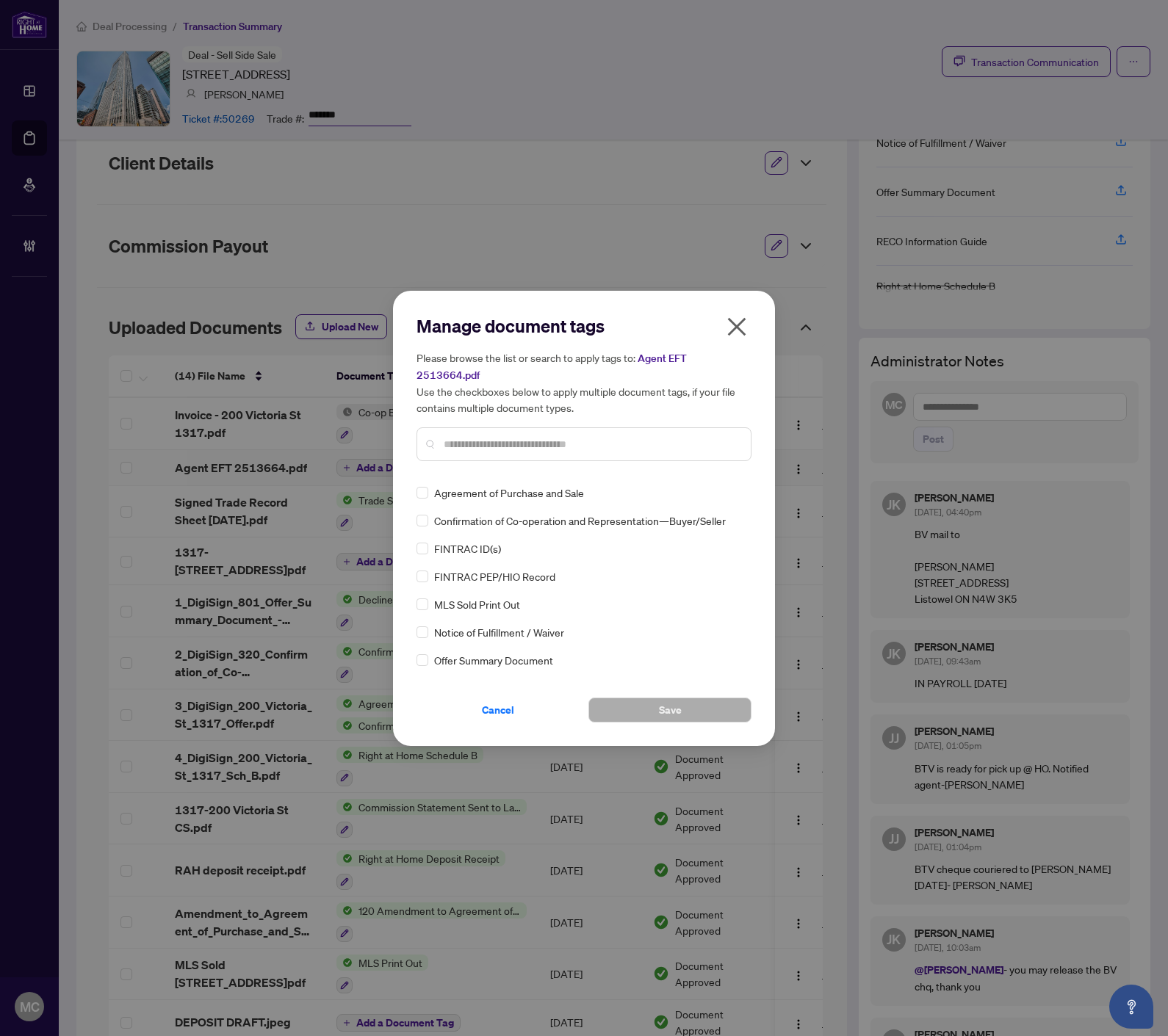
click at [598, 437] on input "text" at bounding box center [591, 444] width 295 height 16
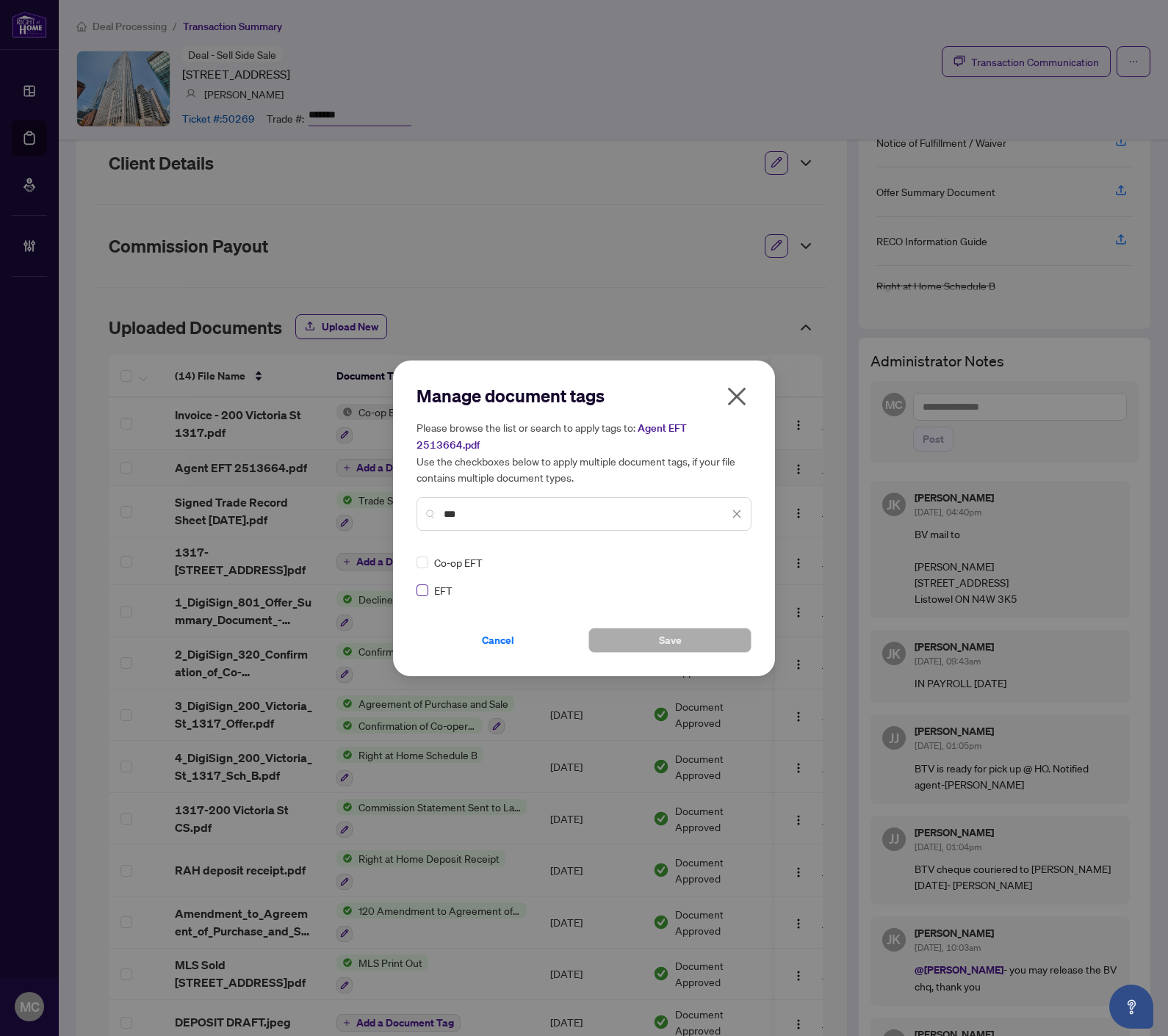
type input "***"
click at [707, 555] on div at bounding box center [724, 562] width 37 height 15
click at [703, 619] on div "Approved" at bounding box center [683, 624] width 94 height 16
click at [655, 632] on button "Save" at bounding box center [669, 641] width 163 height 25
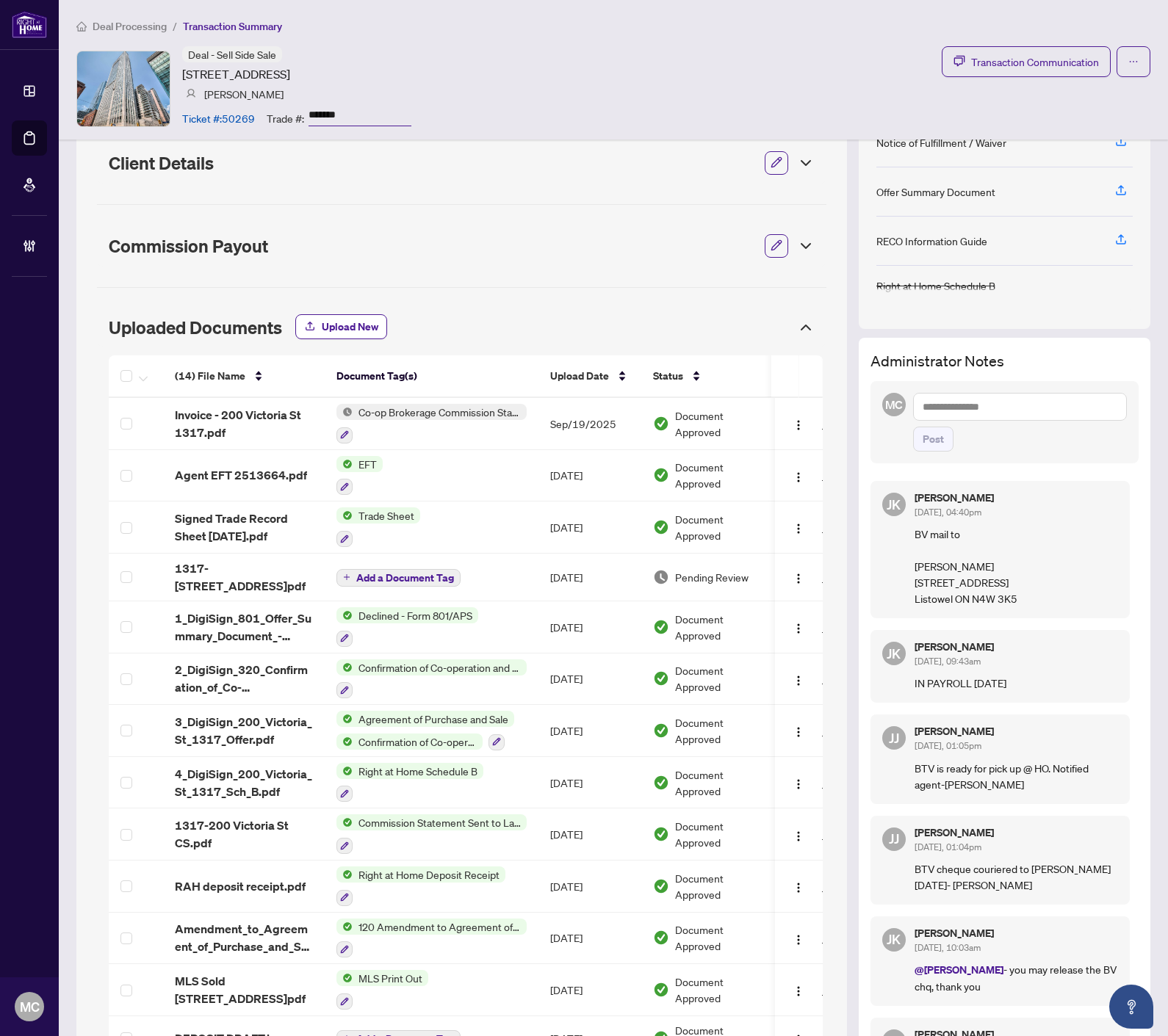
drag, startPoint x: 662, startPoint y: 83, endPoint x: 703, endPoint y: 142, distance: 71.8
click at [662, 83] on div "Deal - Sell Side Sale [STREET_ADDRESS] [PERSON_NAME] Ticket #: 50269 Trade #: *…" at bounding box center [613, 88] width 1073 height 85
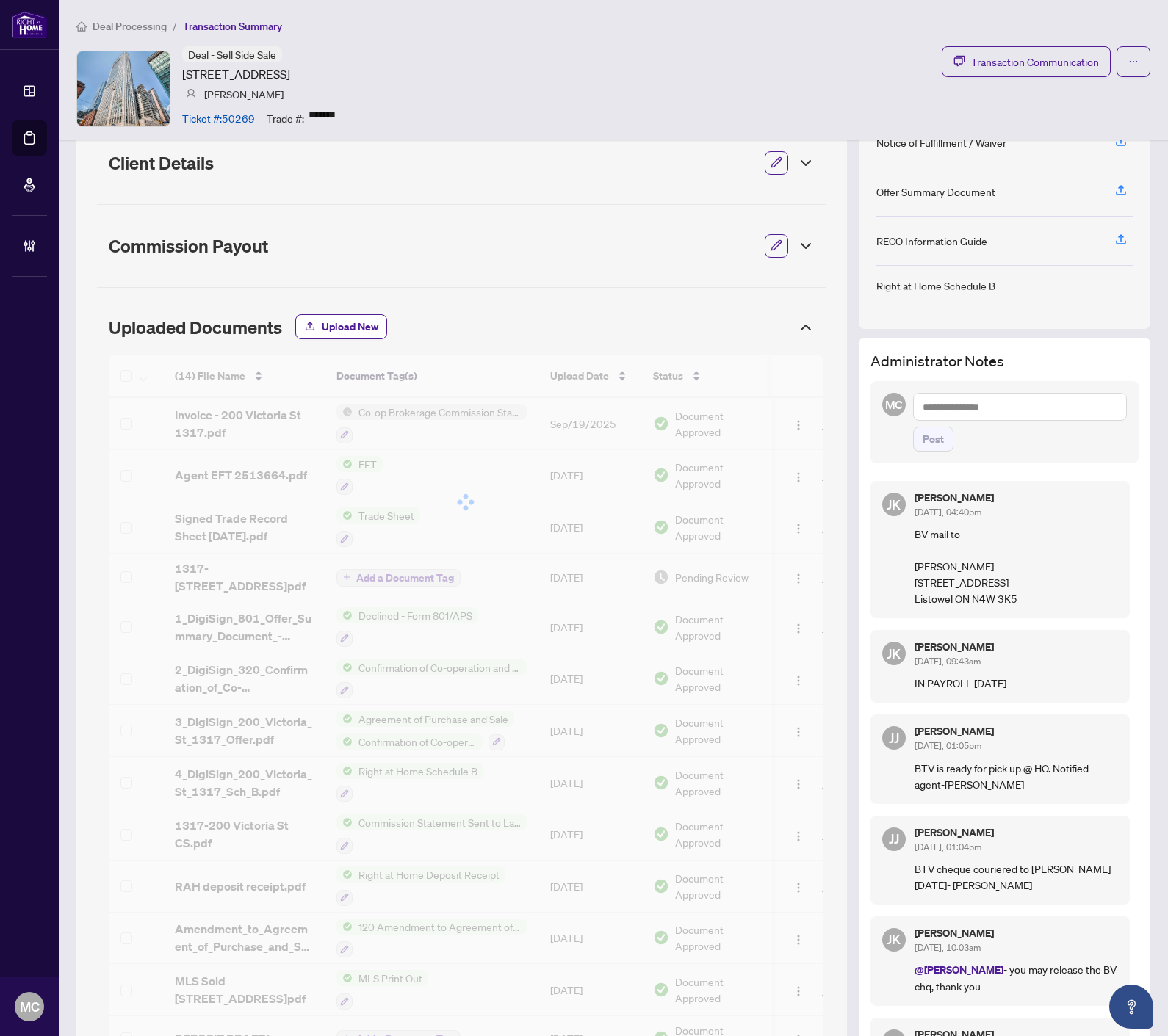
click at [133, 22] on span "Deal Processing" at bounding box center [130, 26] width 74 height 13
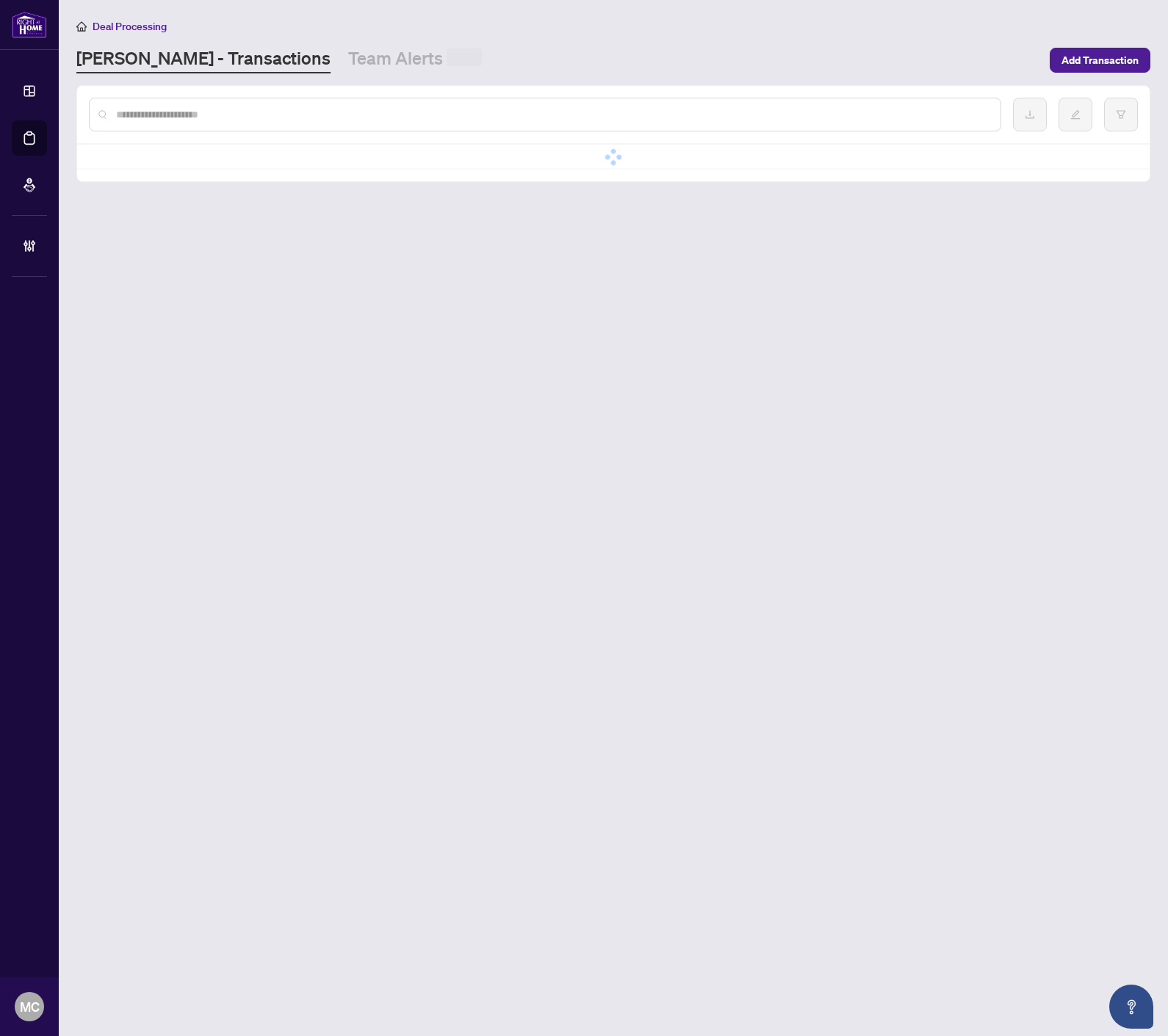
click at [339, 118] on input "text" at bounding box center [552, 114] width 873 height 16
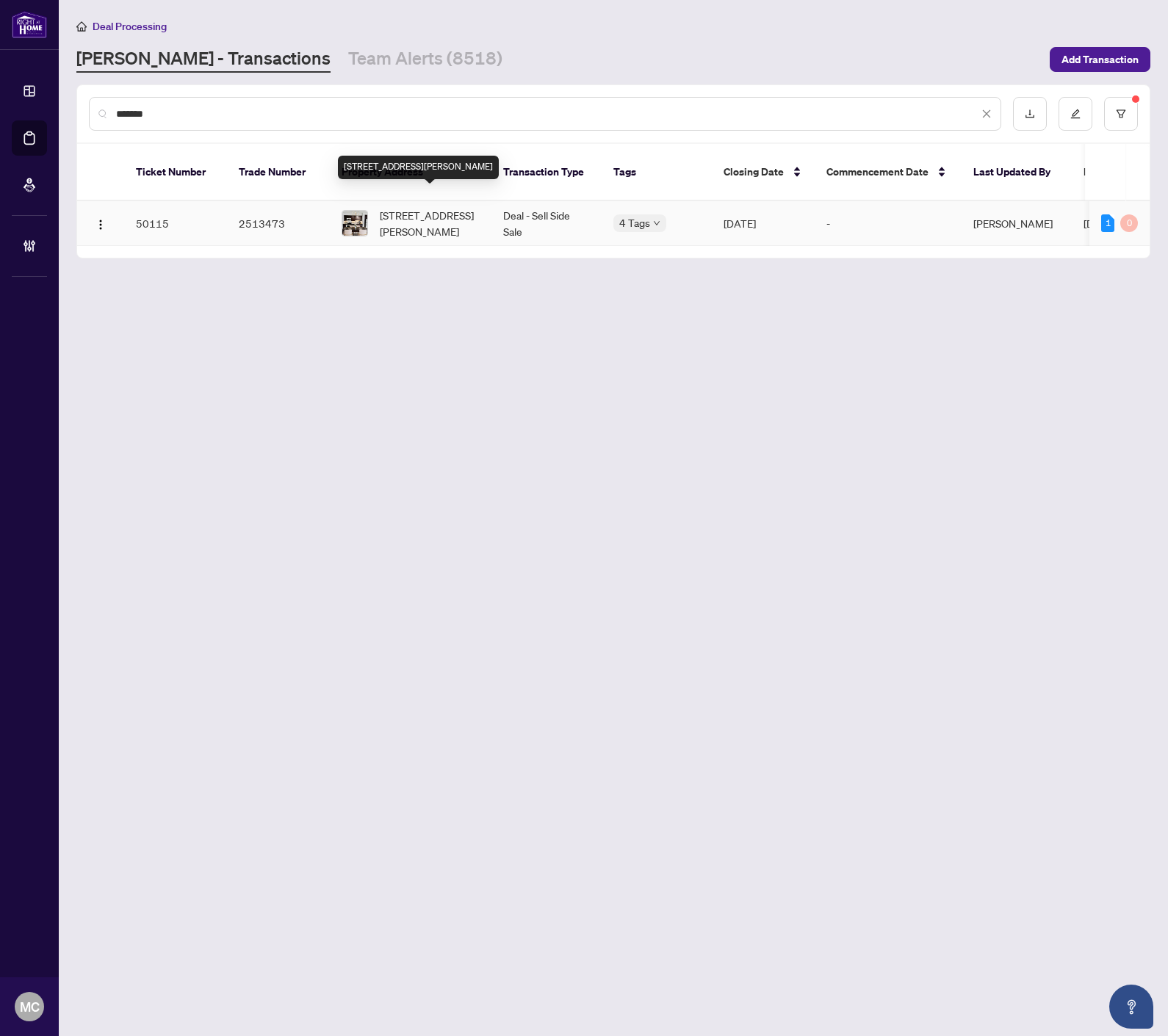
type input "*******"
click at [430, 207] on span "[STREET_ADDRESS][PERSON_NAME]" at bounding box center [430, 223] width 100 height 33
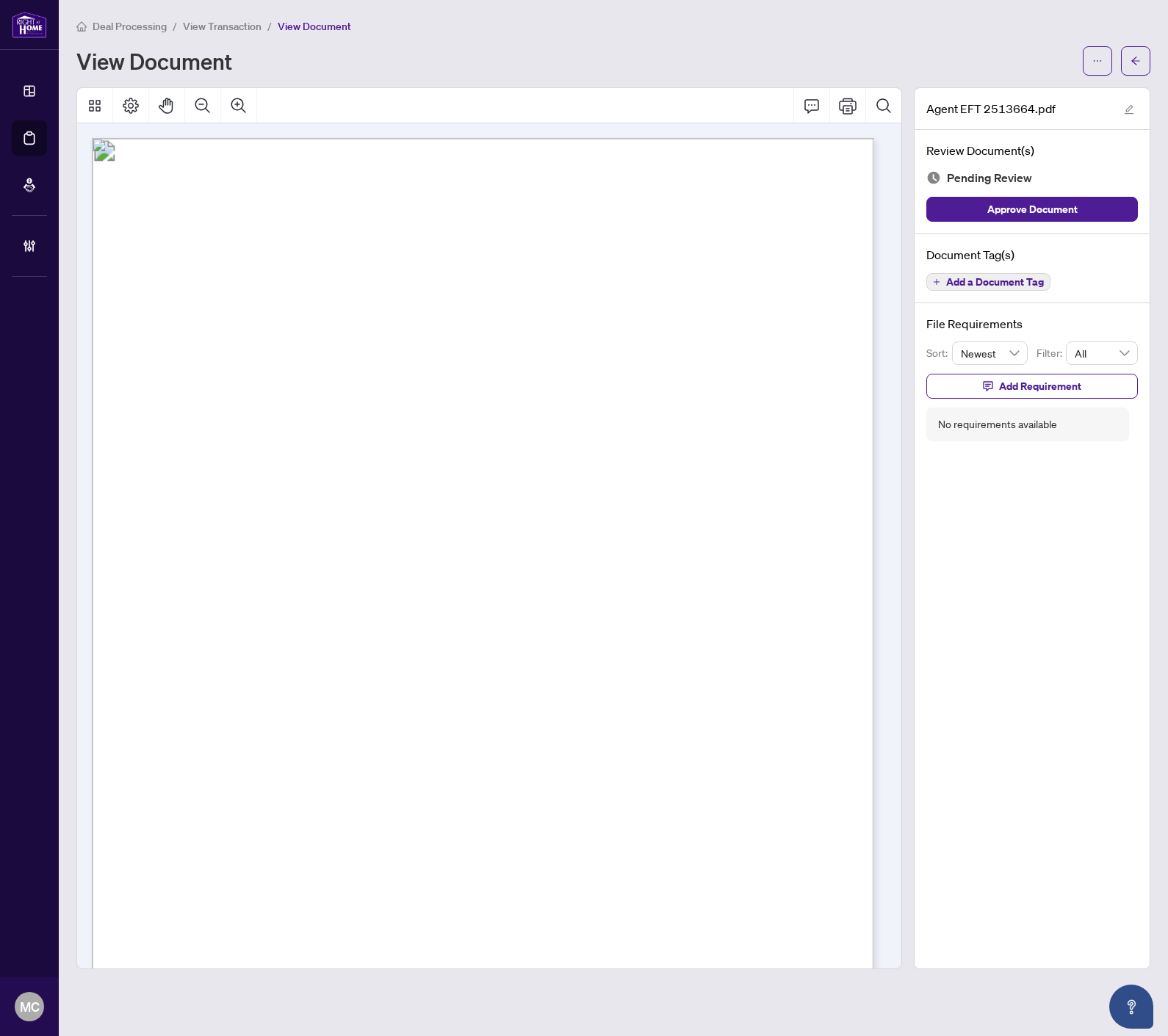
click at [784, 31] on div "Deal Processing / View Transaction / View Document" at bounding box center [613, 26] width 1073 height 17
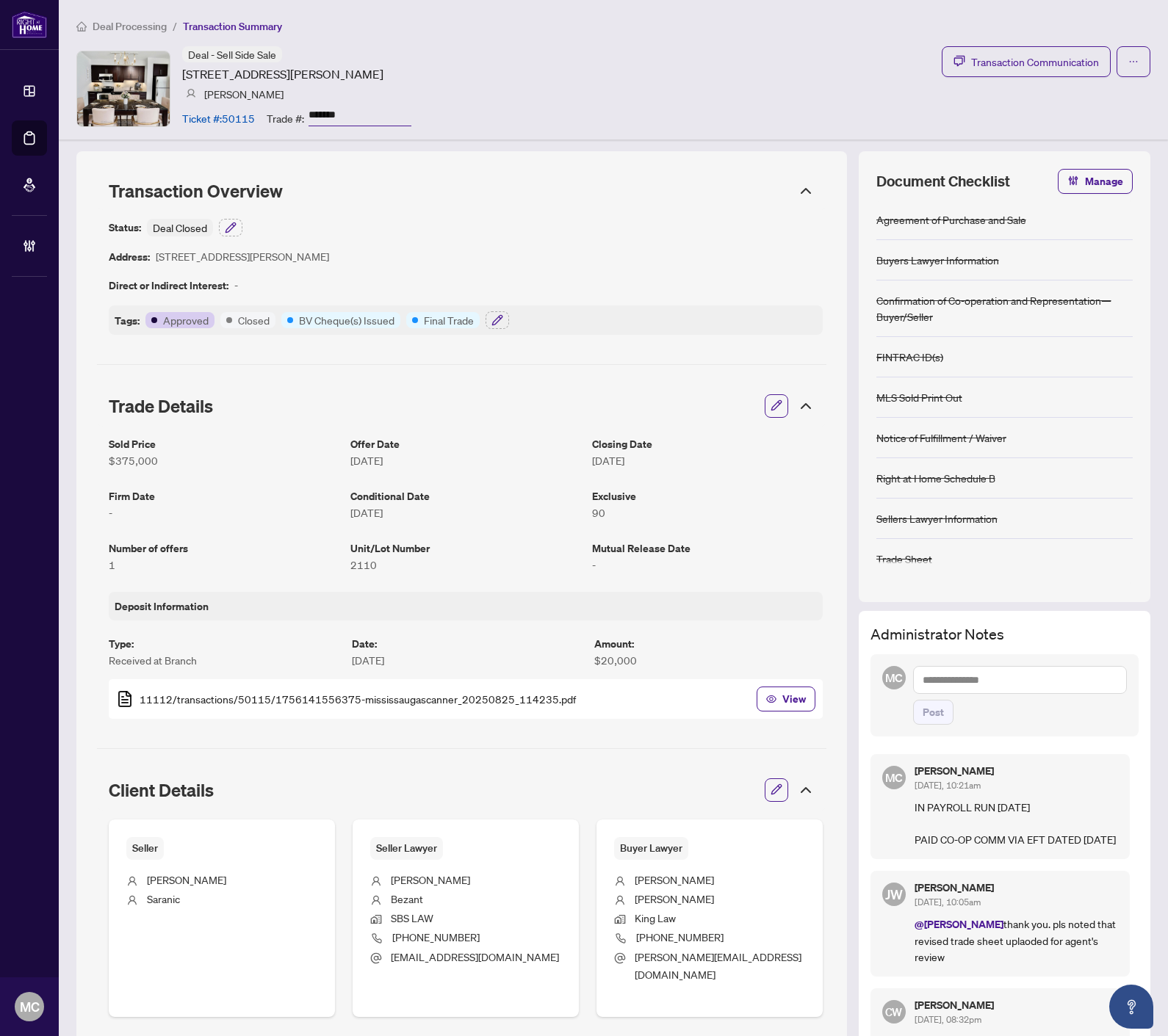
drag, startPoint x: 686, startPoint y: 33, endPoint x: 1119, endPoint y: 125, distance: 442.7
click at [686, 33] on ol "Deal Processing / Transaction Summary" at bounding box center [613, 26] width 1073 height 17
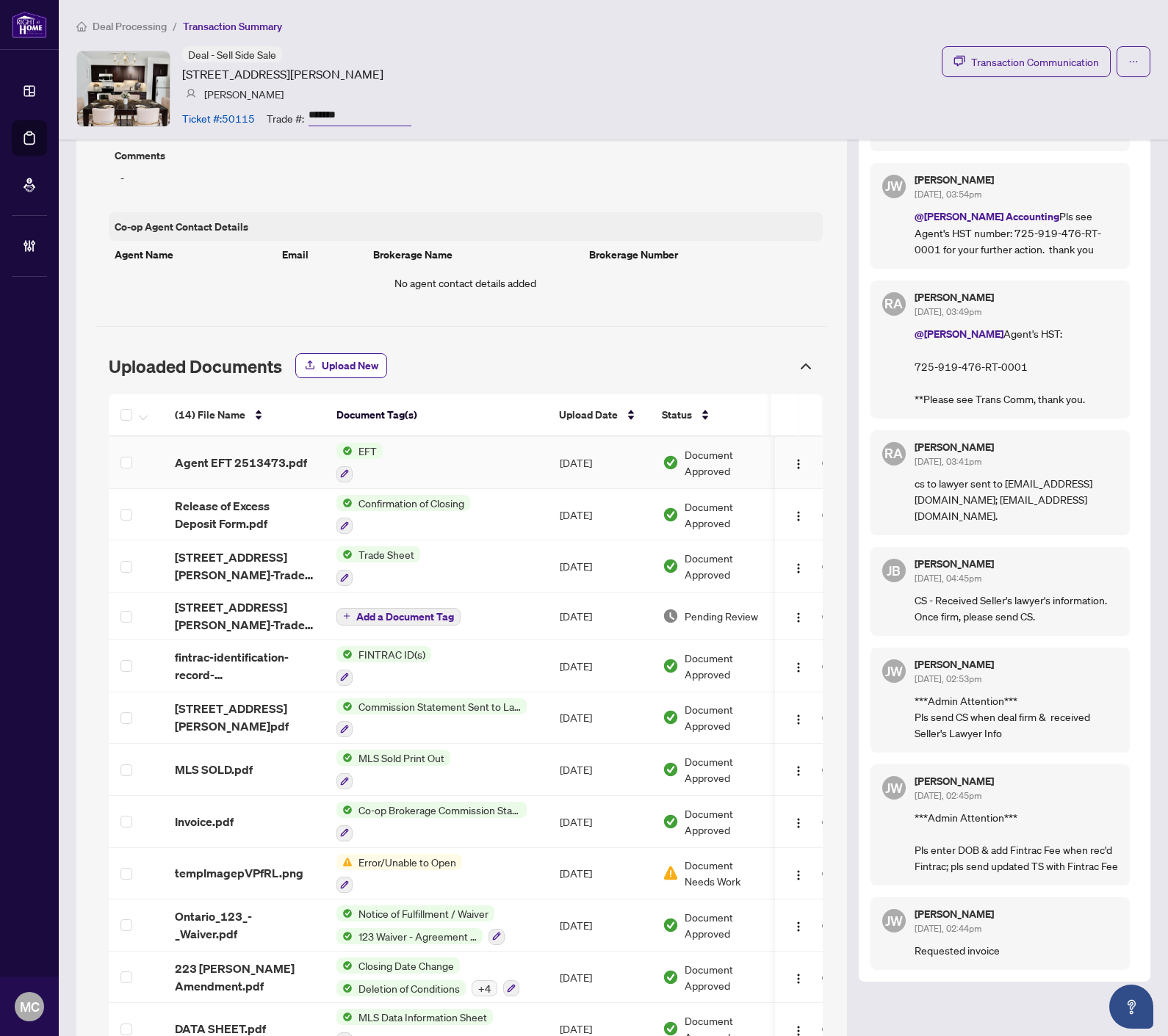
scroll to position [1141, 0]
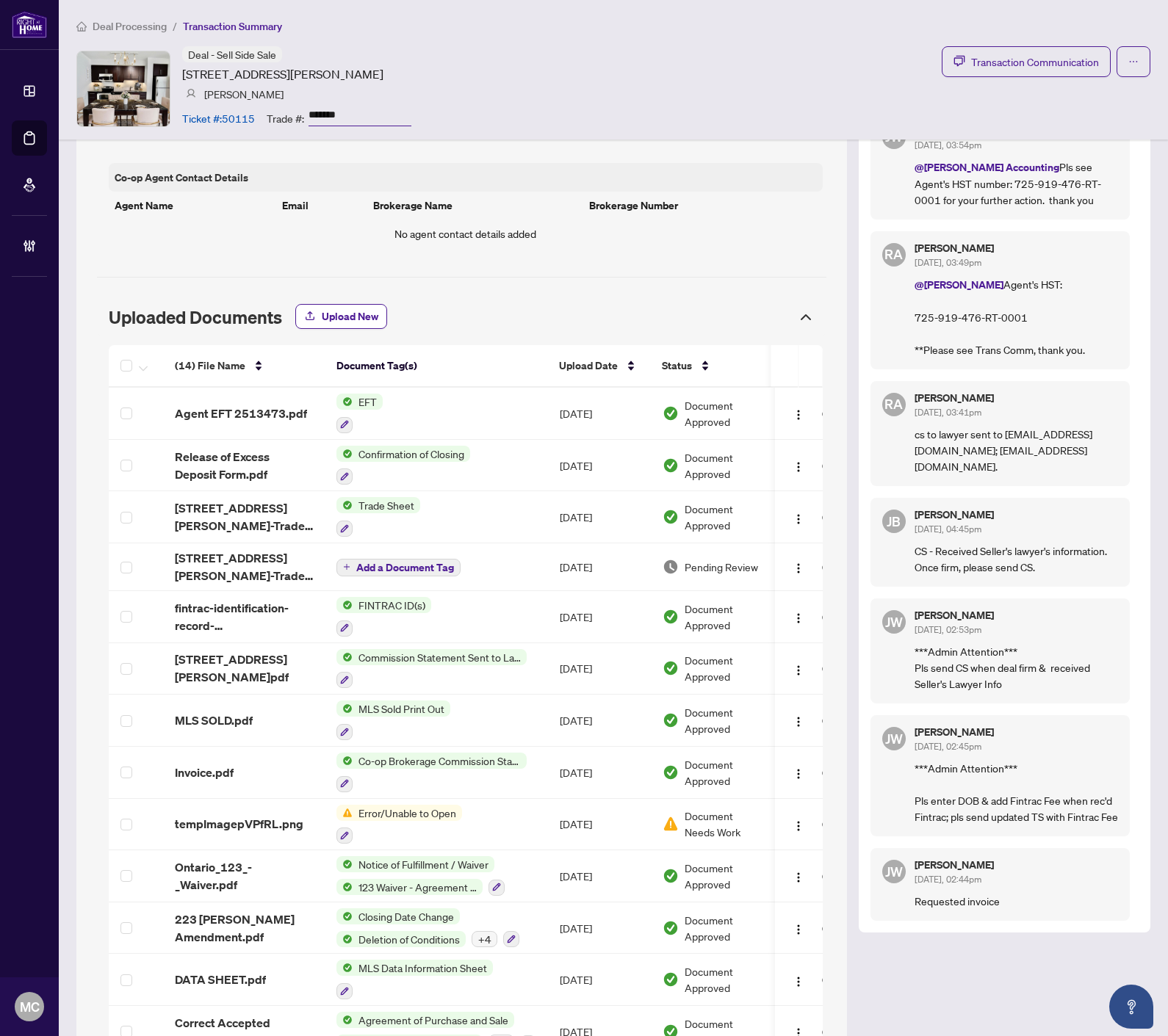
click at [745, 68] on div "Deal - Sell Side Sale [STREET_ADDRESS][PERSON_NAME] [PERSON_NAME] Ticket #: 501…" at bounding box center [613, 88] width 1073 height 85
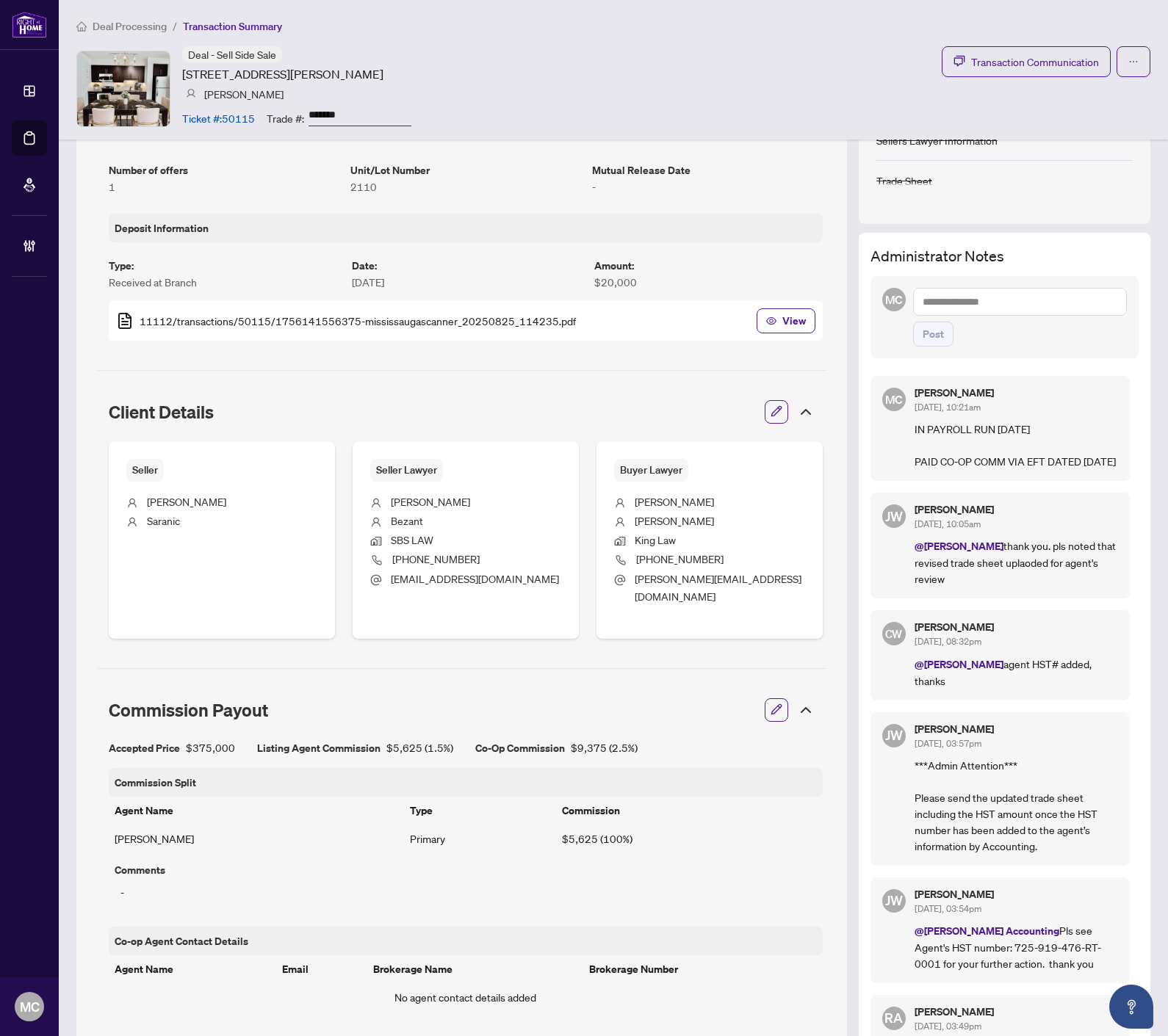
scroll to position [408, 0]
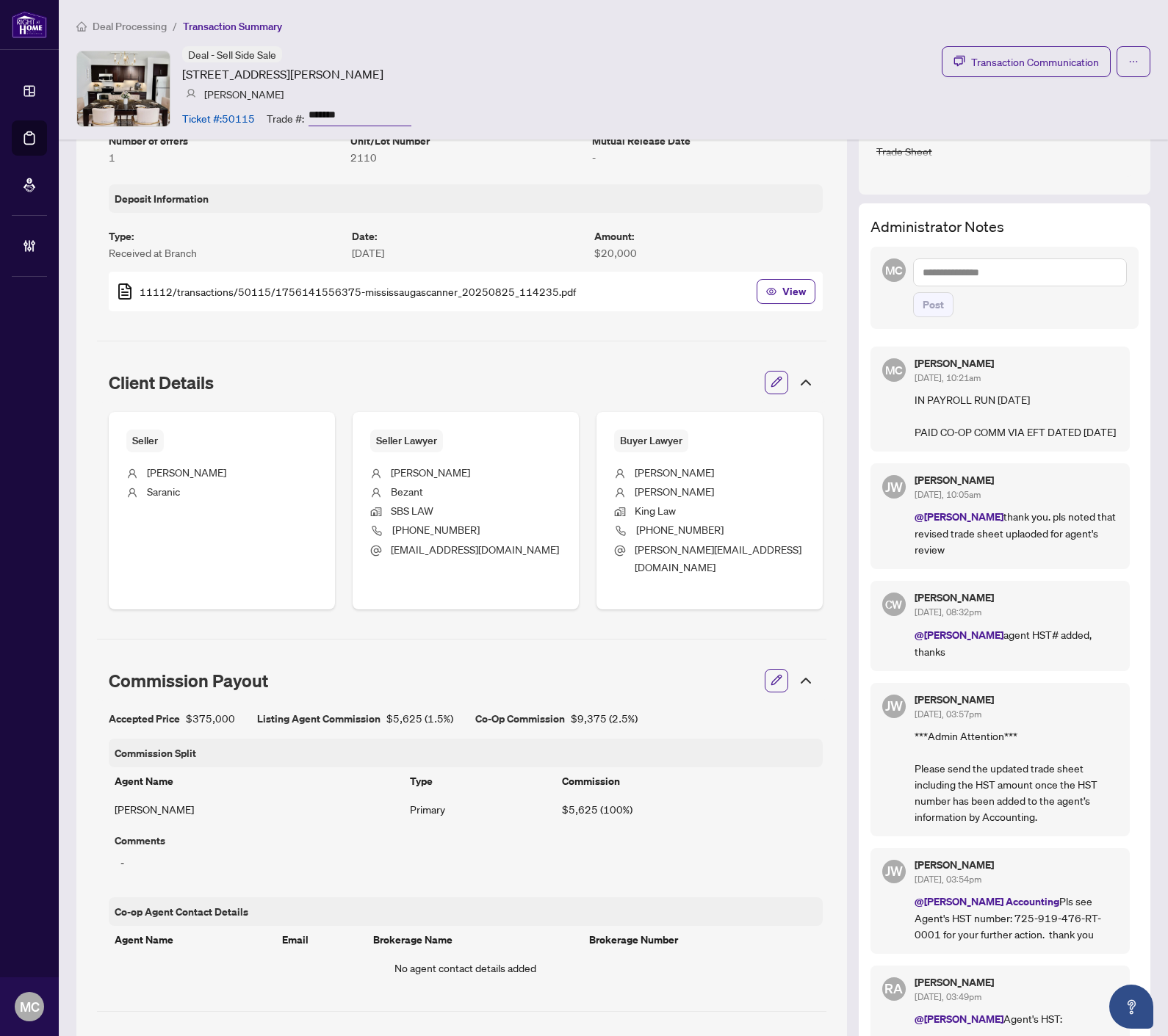
click at [1007, 272] on textarea at bounding box center [1020, 272] width 214 height 28
click at [967, 269] on textarea at bounding box center [1020, 272] width 214 height 28
type textarea "*"
click at [1044, 280] on textarea "***" at bounding box center [1020, 272] width 214 height 28
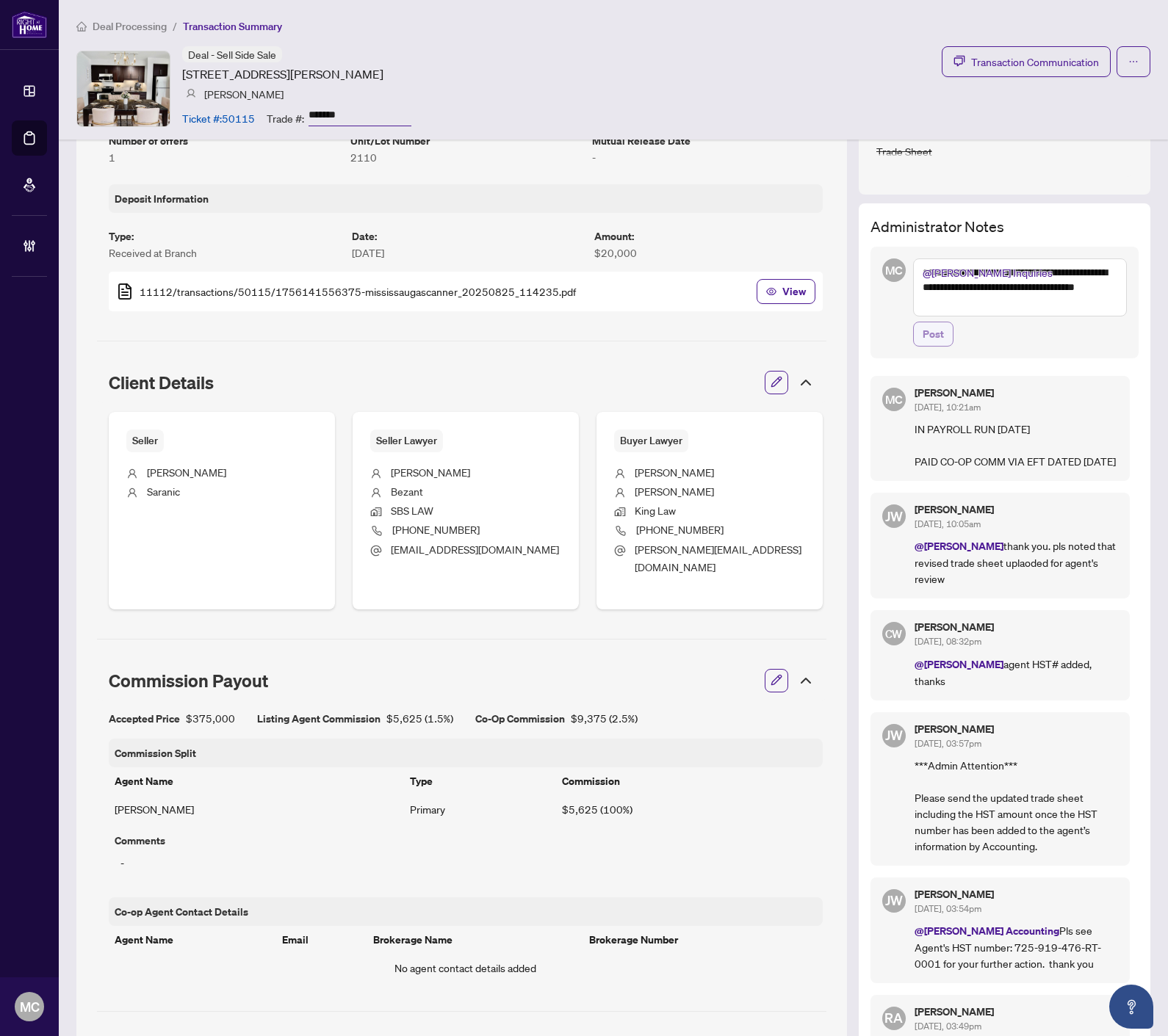
type textarea "**********"
click at [922, 333] on span "Post" at bounding box center [932, 334] width 21 height 23
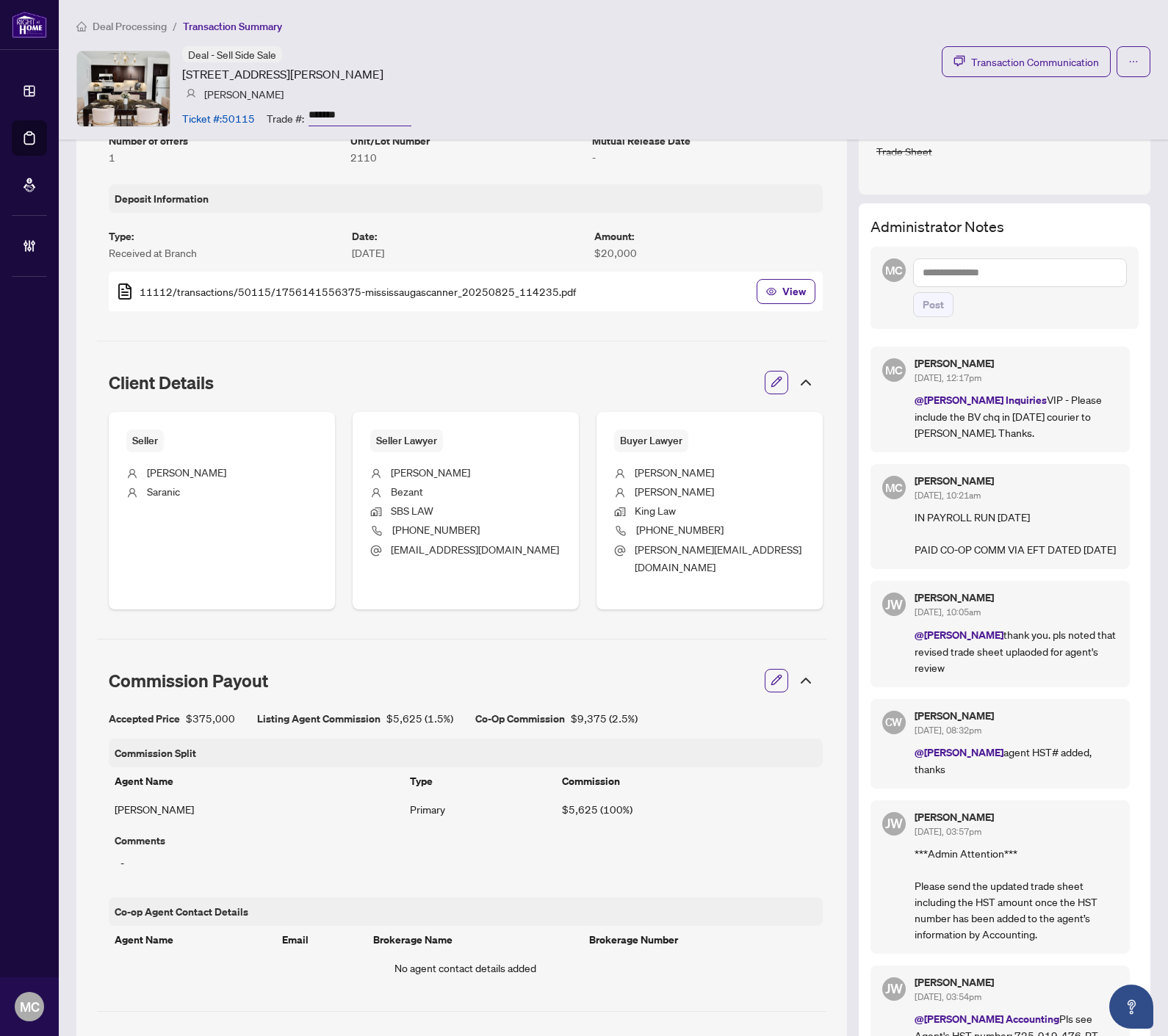
click at [132, 26] on span "Deal Processing" at bounding box center [130, 26] width 74 height 13
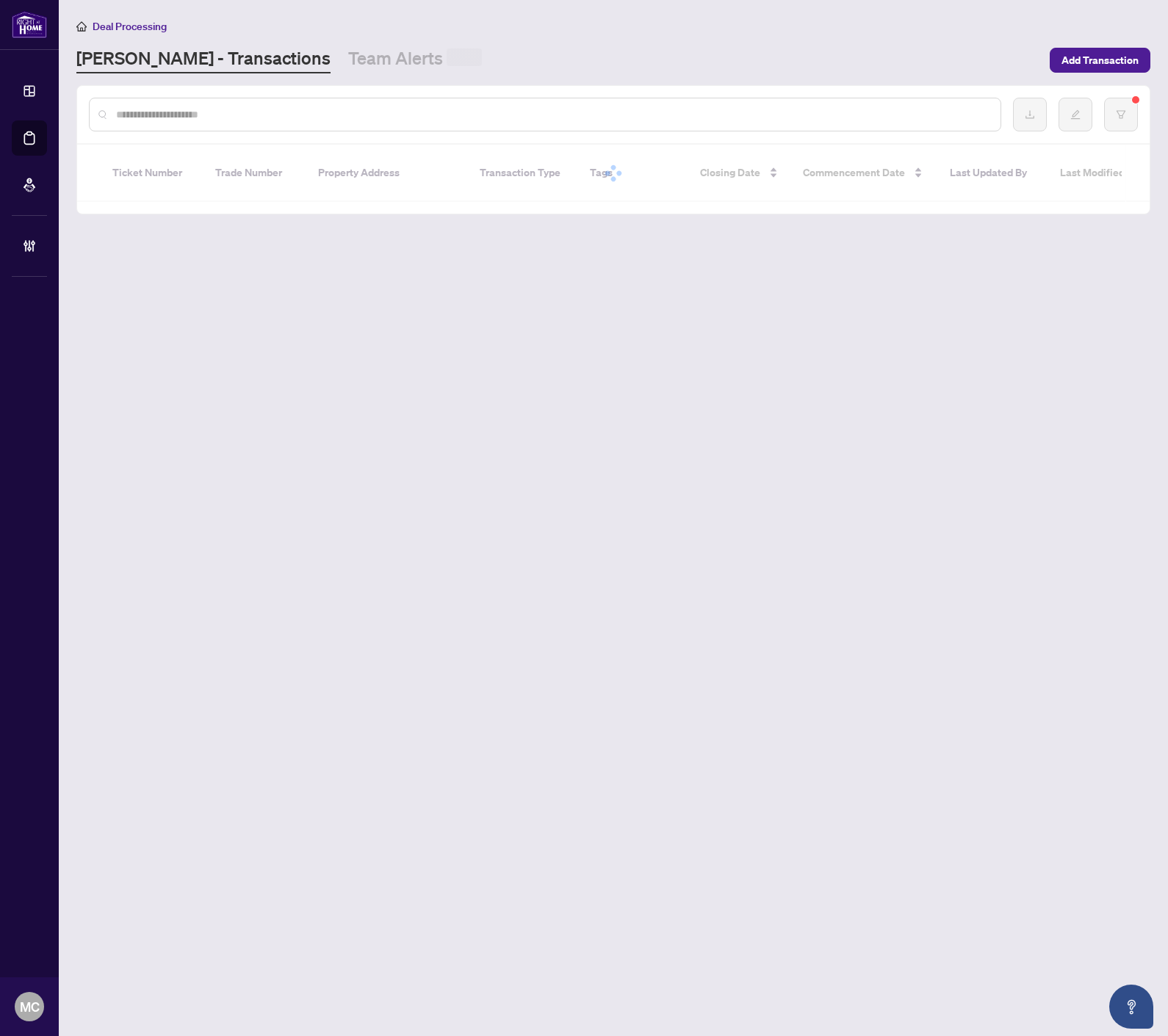
click at [487, 111] on input "text" at bounding box center [552, 114] width 873 height 16
paste input "*******"
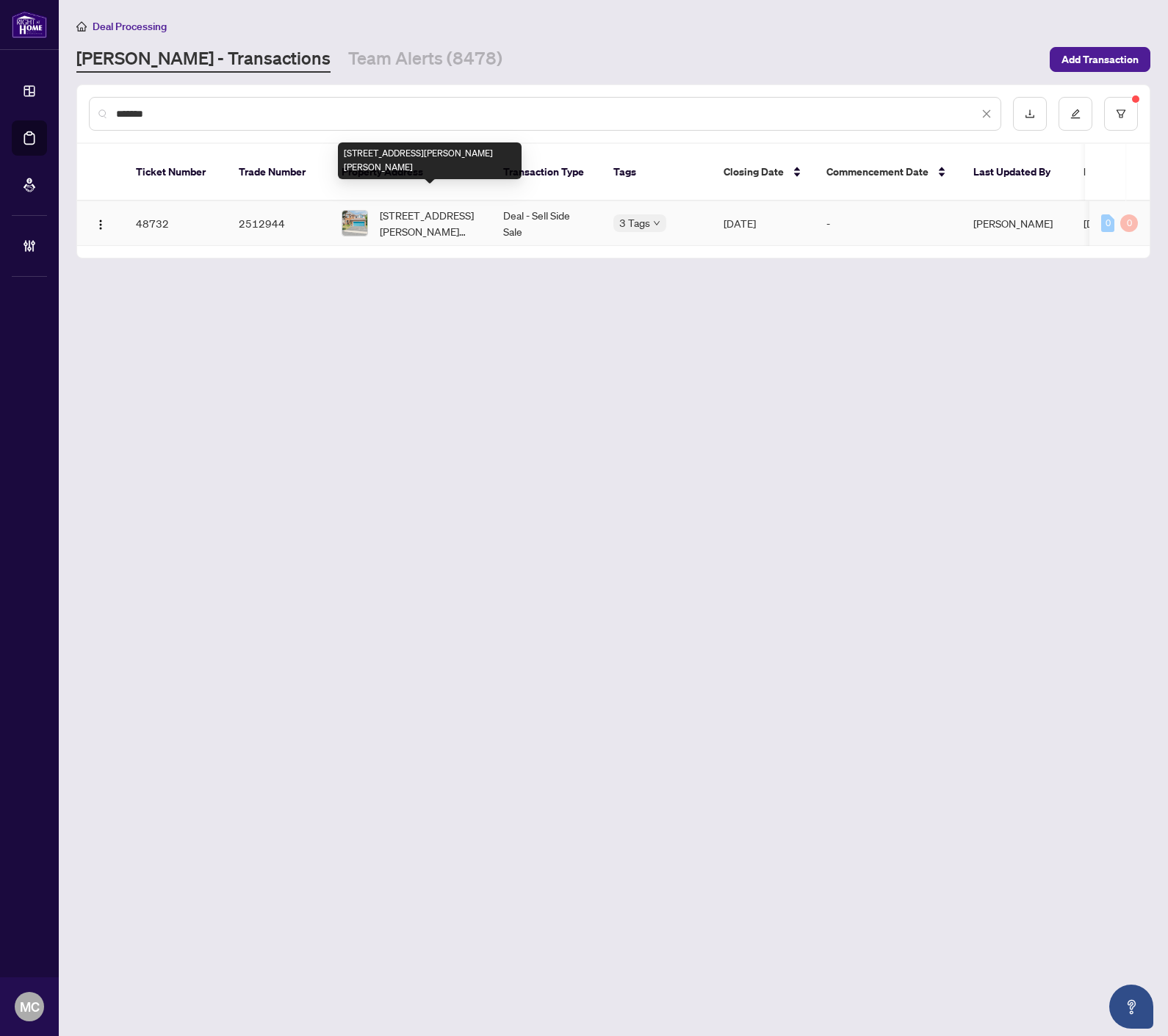
click at [422, 207] on span "[STREET_ADDRESS][PERSON_NAME][PERSON_NAME]" at bounding box center [430, 223] width 100 height 33
click at [252, 105] on input "*******" at bounding box center [548, 113] width 862 height 16
paste input "text"
click at [392, 207] on span "[STREET_ADDRESS][PERSON_NAME]" at bounding box center [430, 223] width 100 height 33
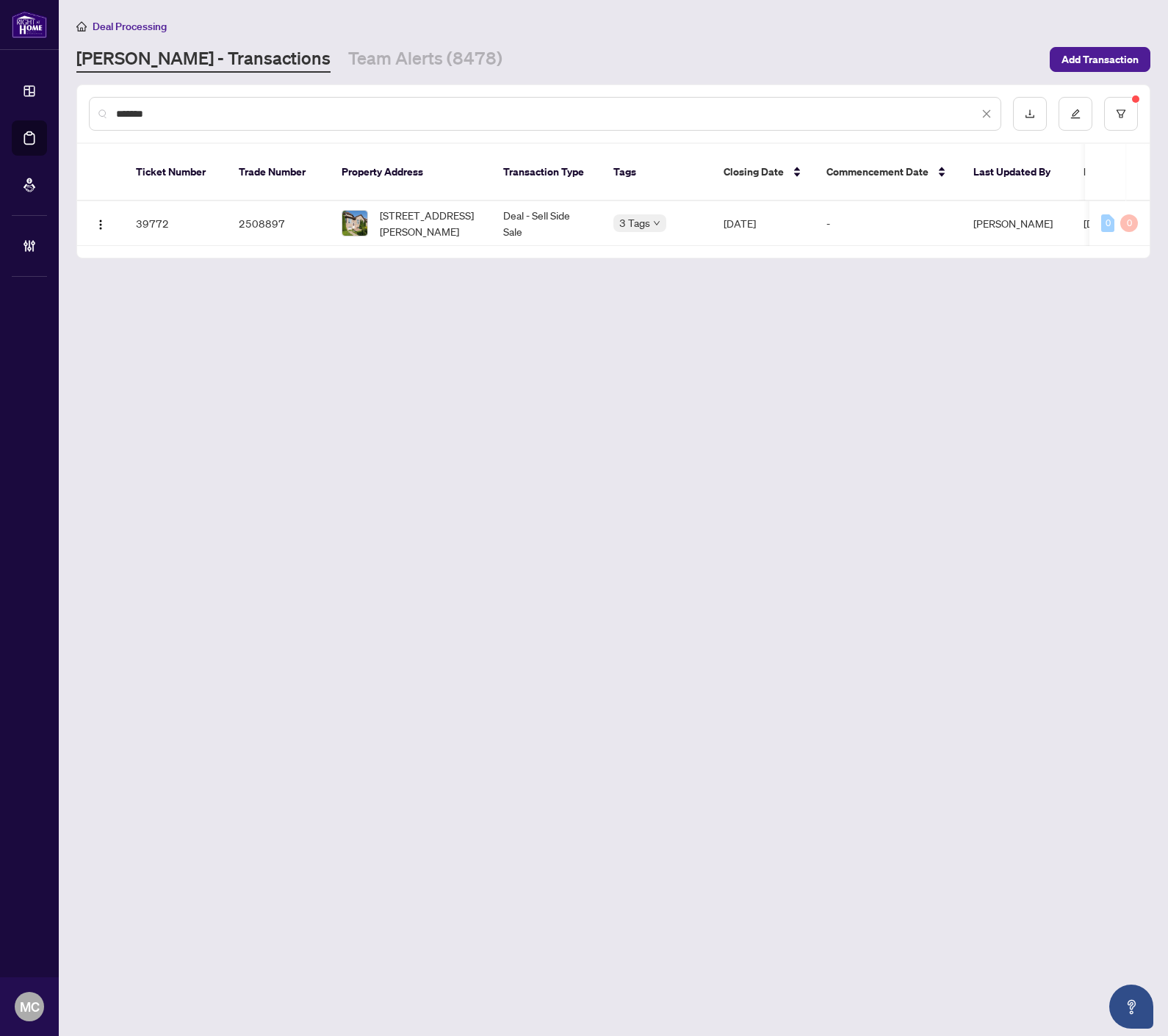
click at [378, 113] on input "*******" at bounding box center [548, 113] width 862 height 16
paste input "text"
click at [414, 223] on td "B102-[STREET_ADDRESS][GEOGRAPHIC_DATA][STREET_ADDRESS][GEOGRAPHIC_DATA]" at bounding box center [412, 223] width 164 height 45
click at [230, 109] on input "*******" at bounding box center [548, 113] width 862 height 16
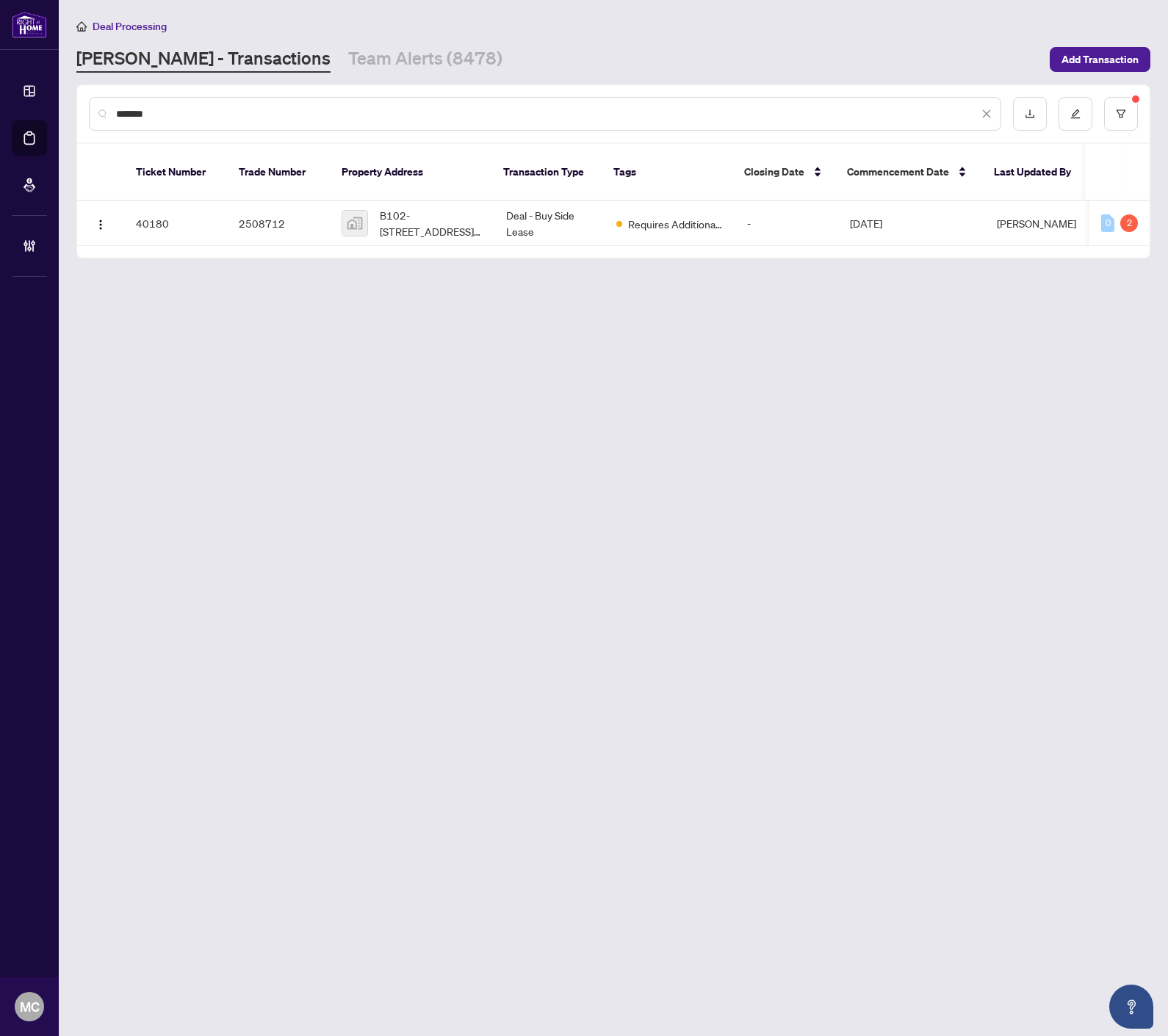
click at [230, 109] on input "*******" at bounding box center [548, 113] width 862 height 16
paste input "text"
type input "*******"
click at [386, 207] on span "[STREET_ADDRESS][PERSON_NAME]" at bounding box center [430, 223] width 100 height 33
click at [1127, 110] on button "button" at bounding box center [1121, 114] width 34 height 34
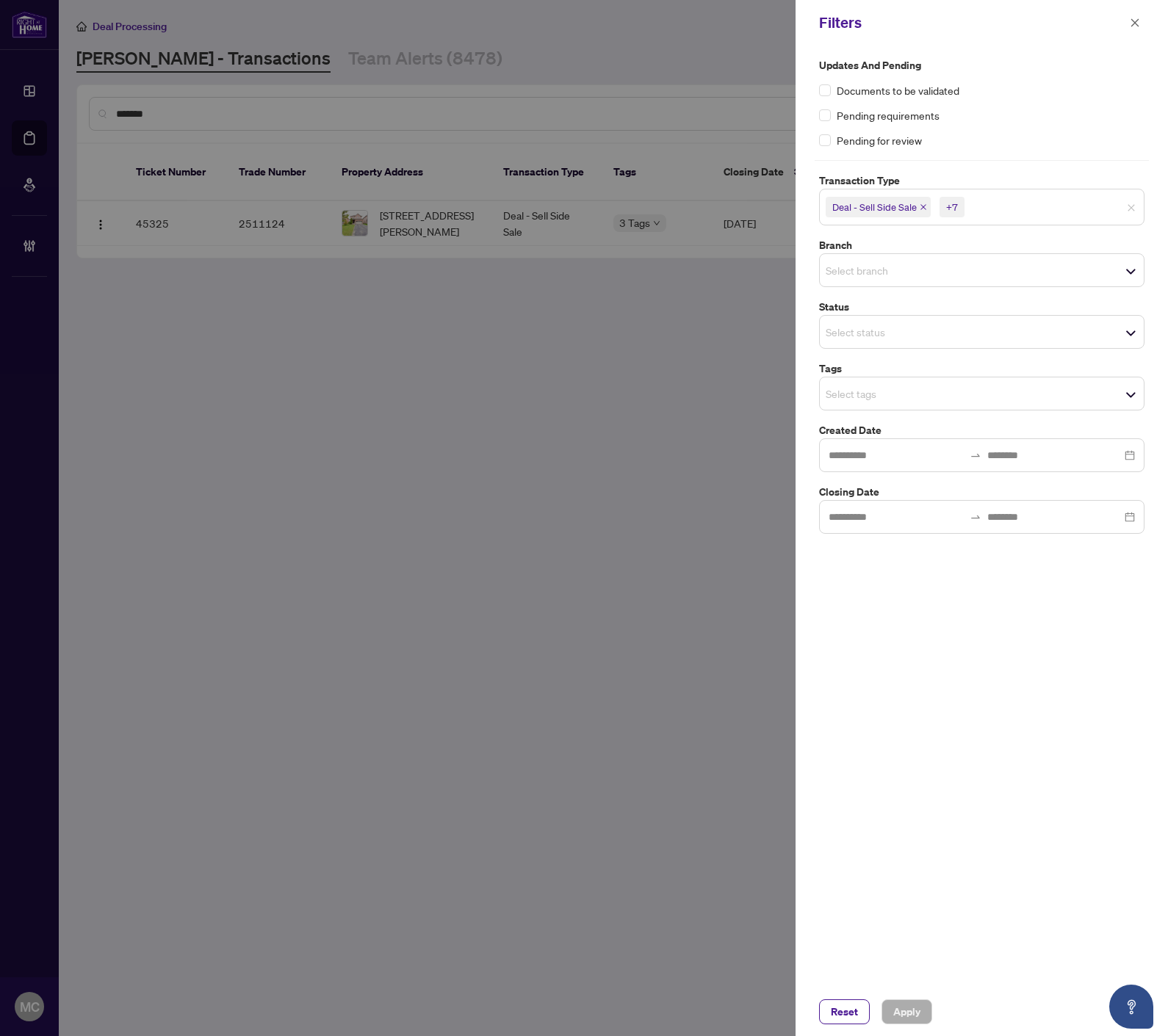
click at [928, 397] on input "search" at bounding box center [876, 393] width 103 height 18
type input "***"
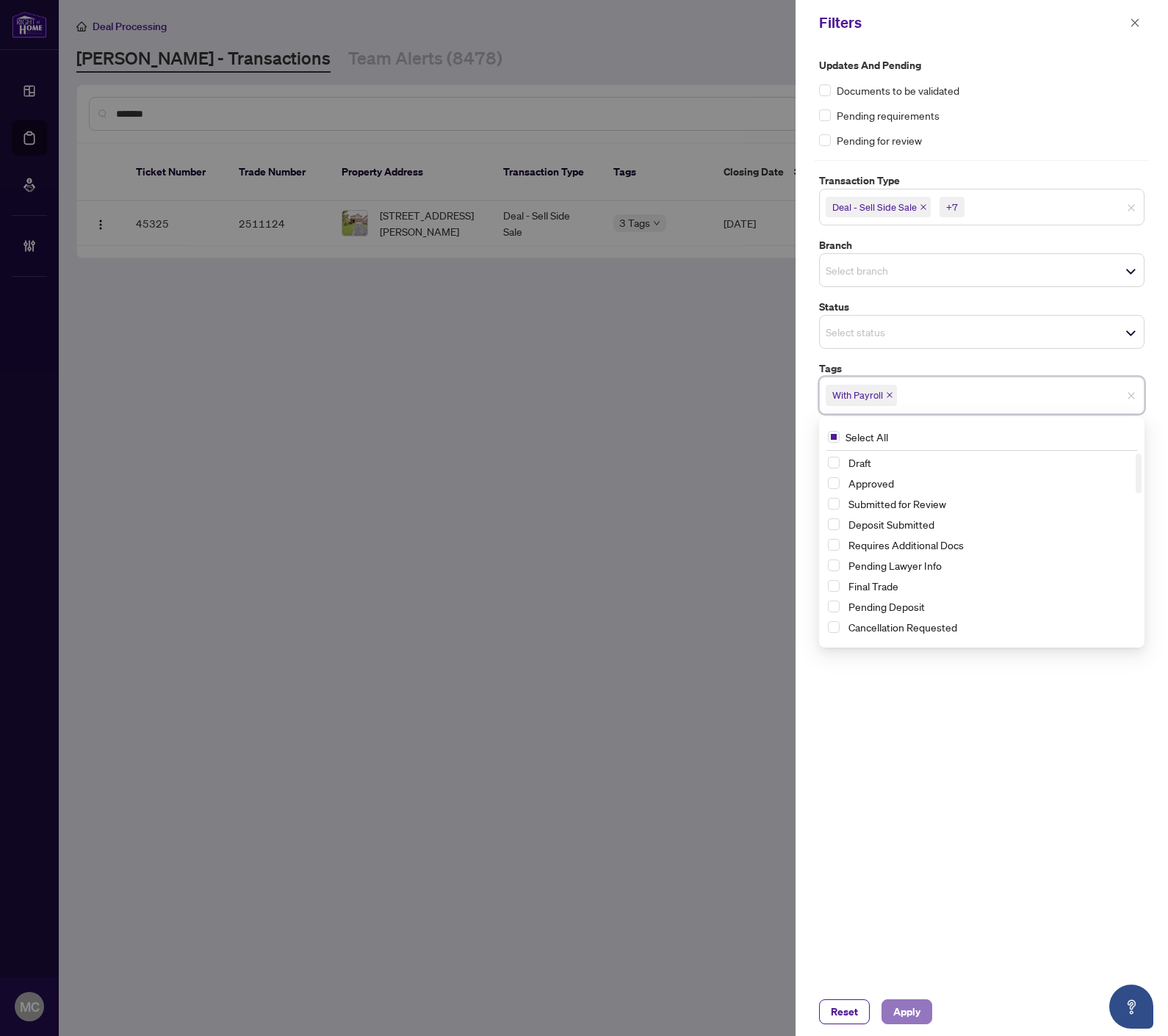
click at [905, 1012] on span "Apply" at bounding box center [906, 1012] width 27 height 23
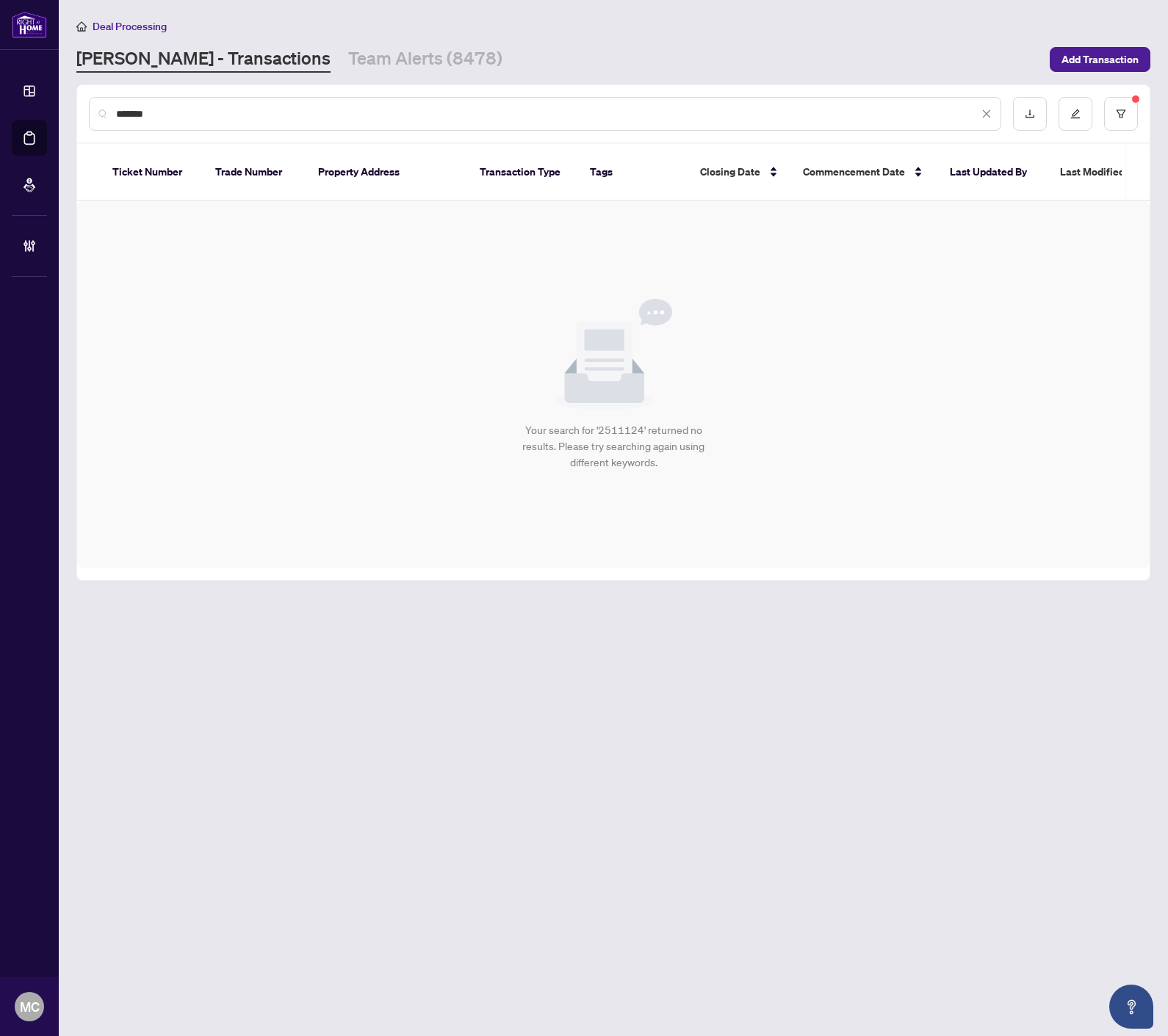
click at [978, 112] on span "*******" at bounding box center [554, 113] width 876 height 16
click at [987, 114] on icon "close" at bounding box center [986, 113] width 10 height 10
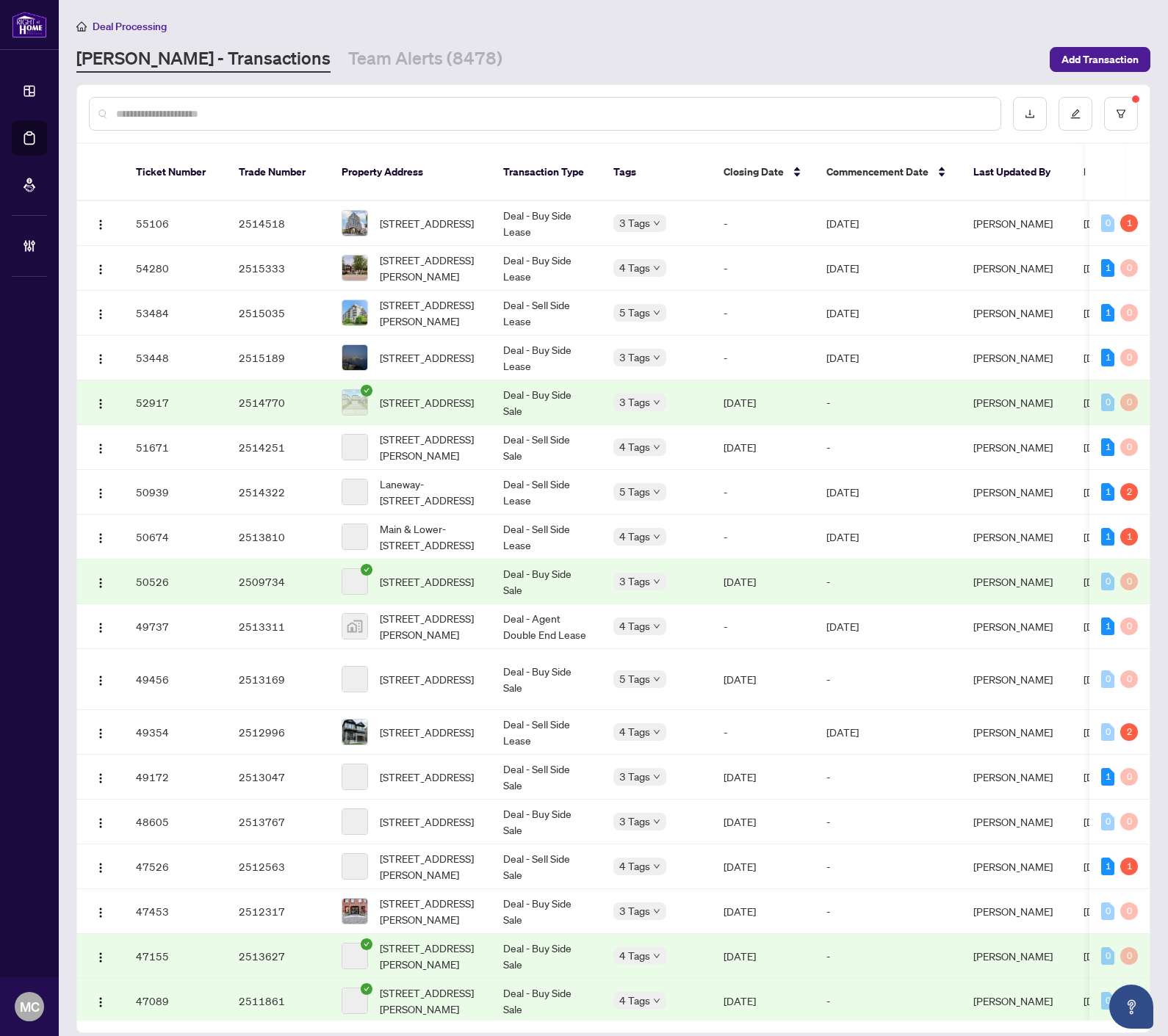
scroll to position [39, 0]
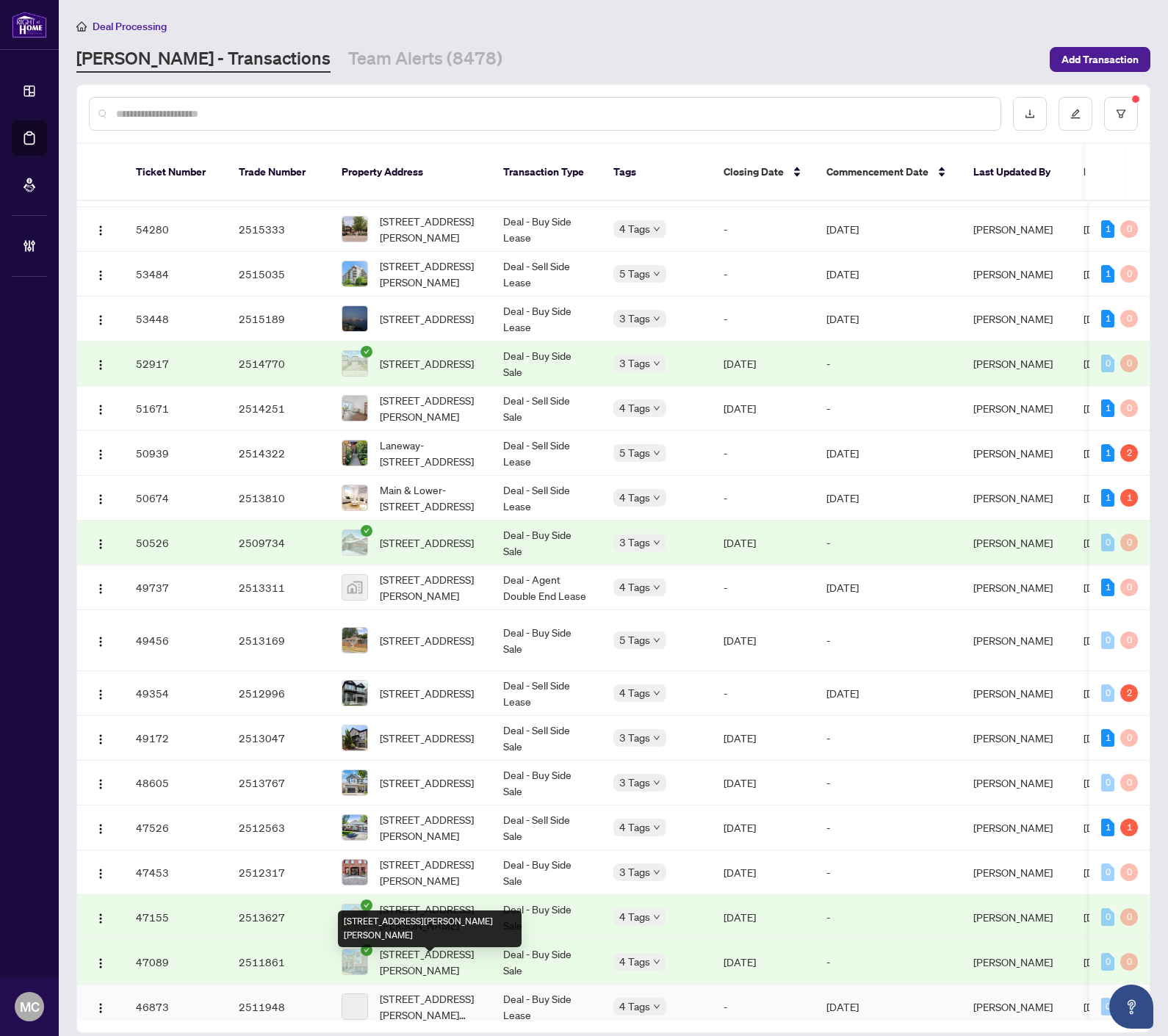
click at [427, 990] on span "[STREET_ADDRESS][PERSON_NAME][PERSON_NAME]" at bounding box center [430, 1007] width 100 height 33
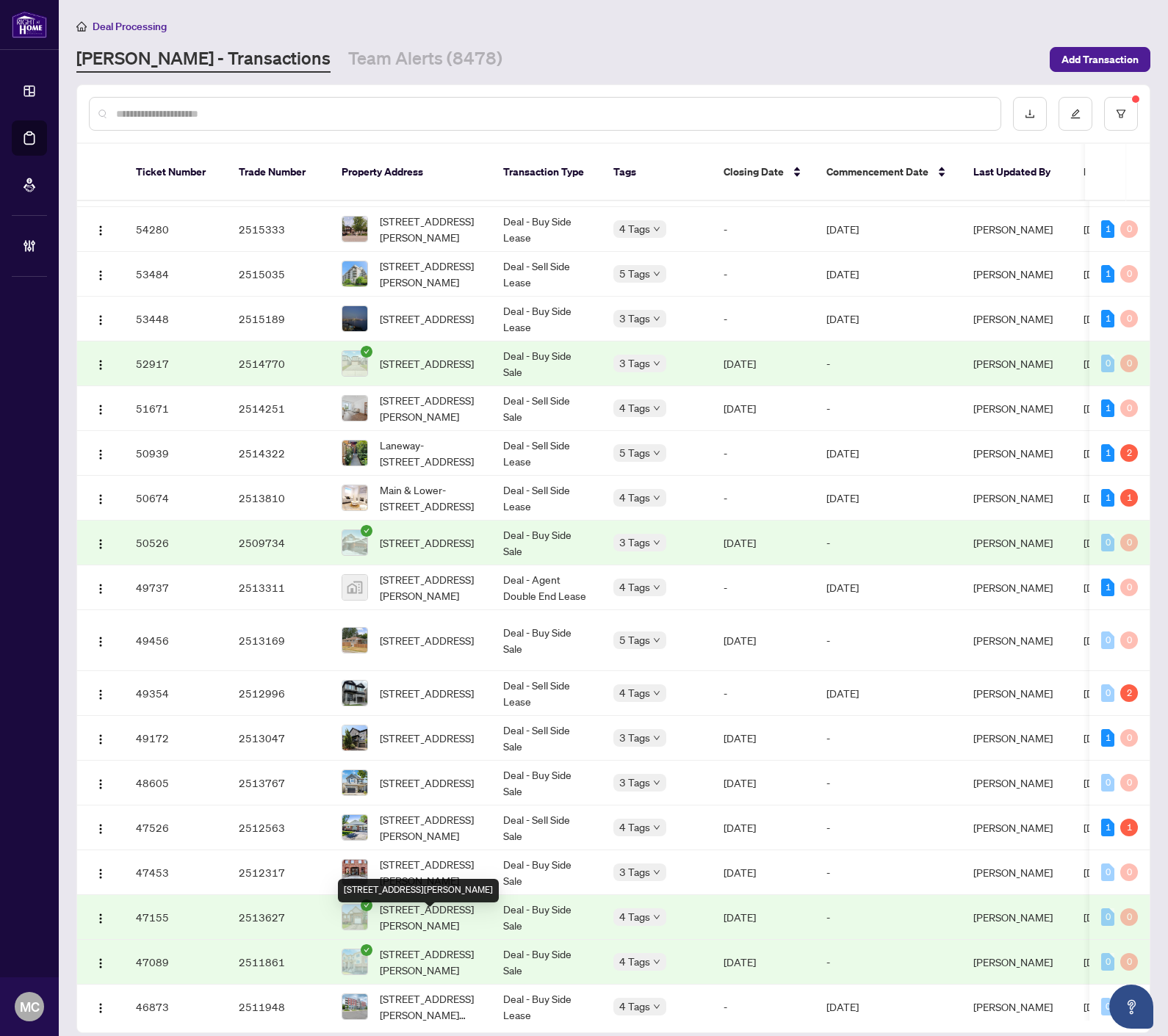
click at [414, 946] on span "[STREET_ADDRESS][PERSON_NAME]" at bounding box center [430, 962] width 100 height 33
click at [408, 901] on span "[STREET_ADDRESS][PERSON_NAME]" at bounding box center [430, 917] width 100 height 33
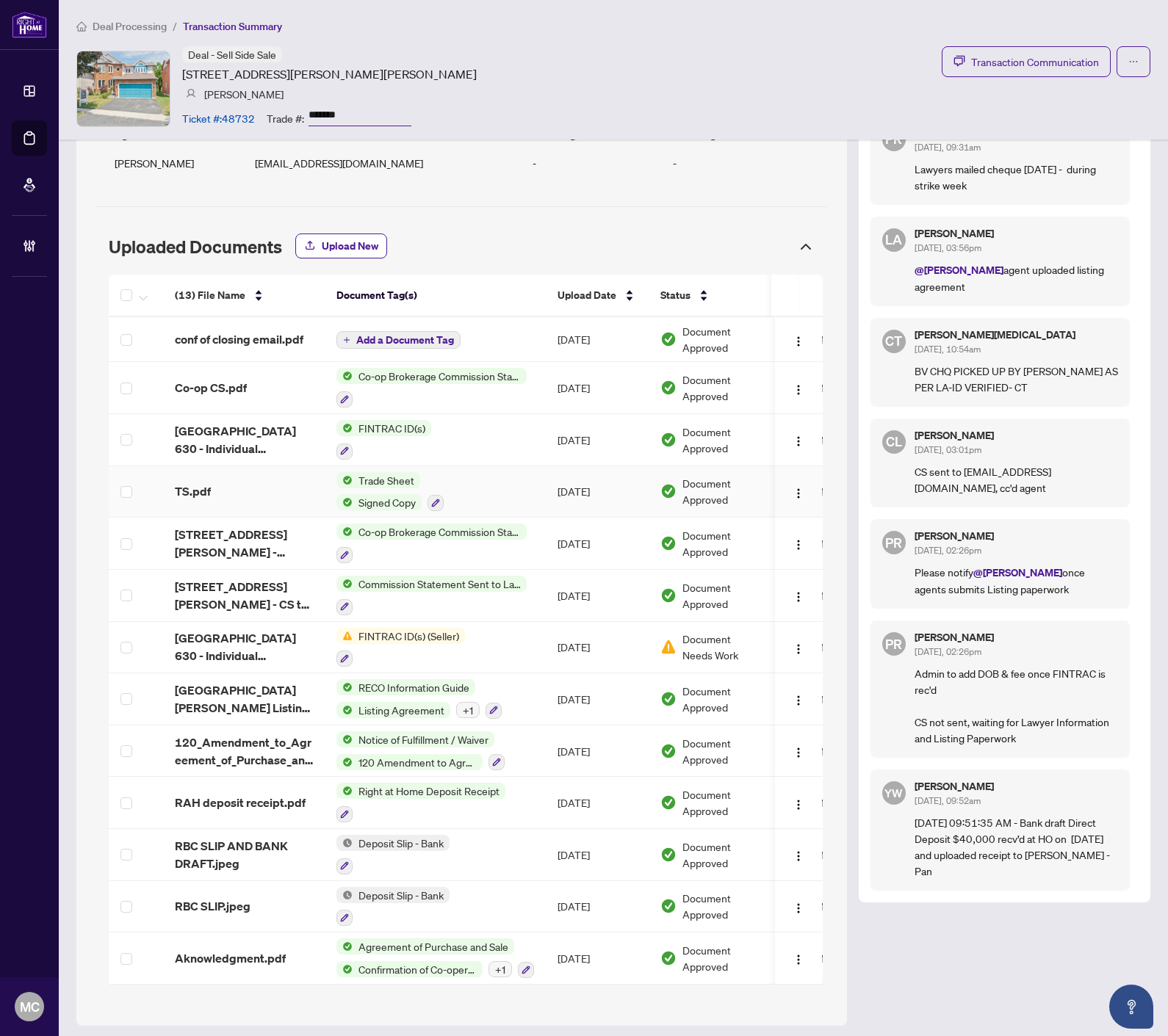
scroll to position [1081, 0]
drag, startPoint x: 240, startPoint y: 382, endPoint x: 501, endPoint y: 501, distance: 286.8
click at [240, 382] on span "Co-op CS.pdf" at bounding box center [210, 386] width 72 height 18
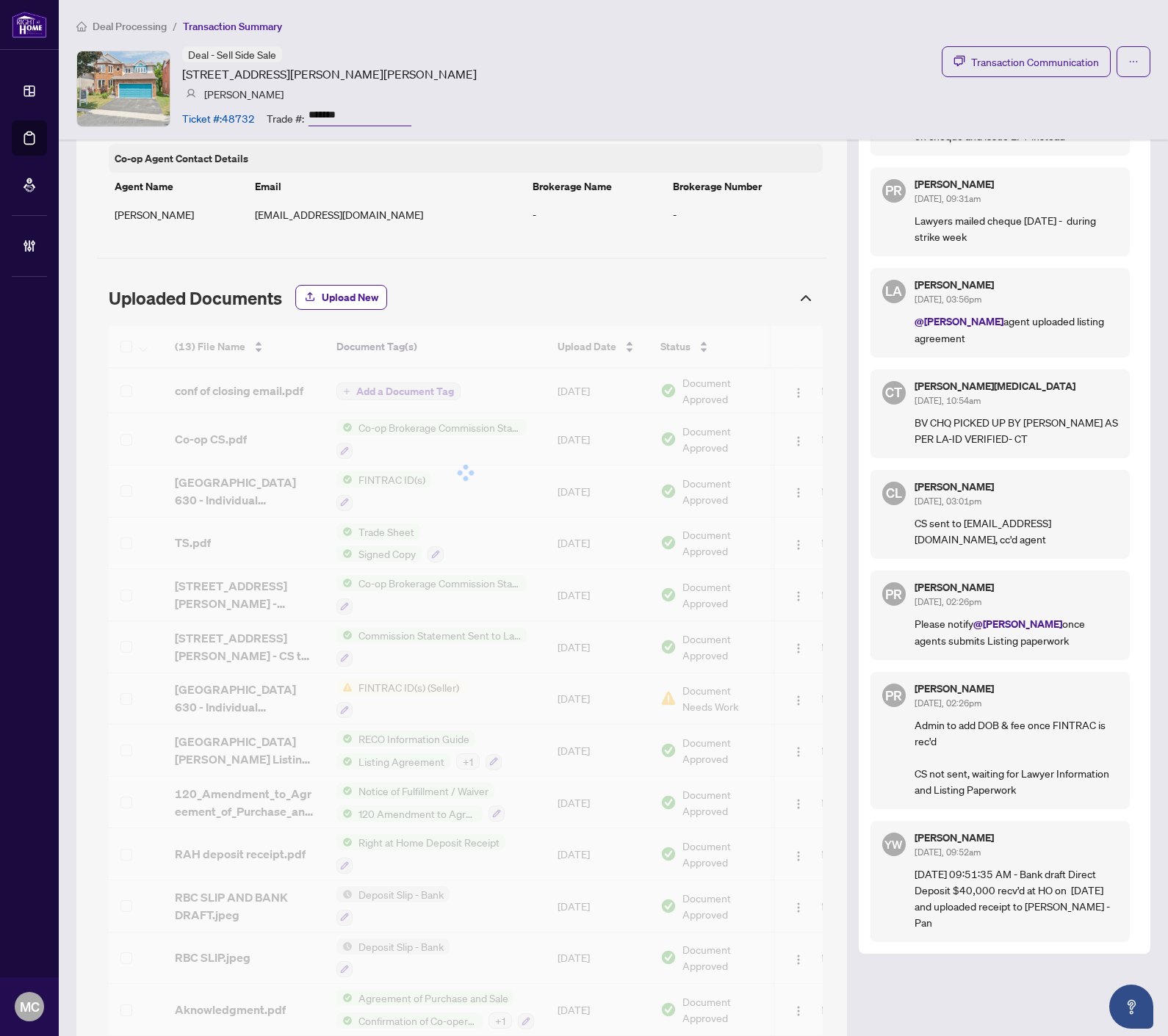
scroll to position [1000, 0]
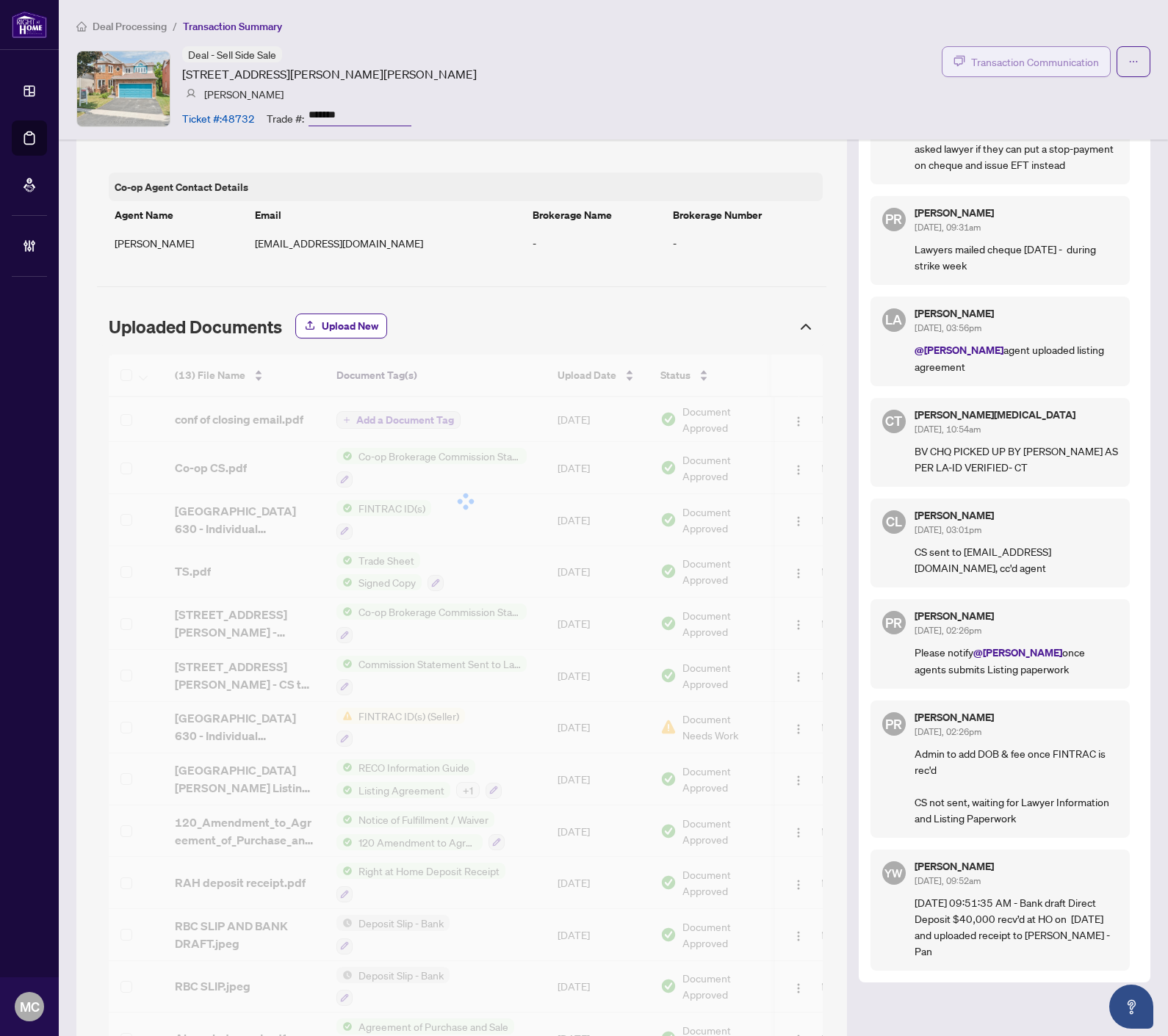
click at [1031, 61] on span "Transaction Communication" at bounding box center [1035, 62] width 128 height 17
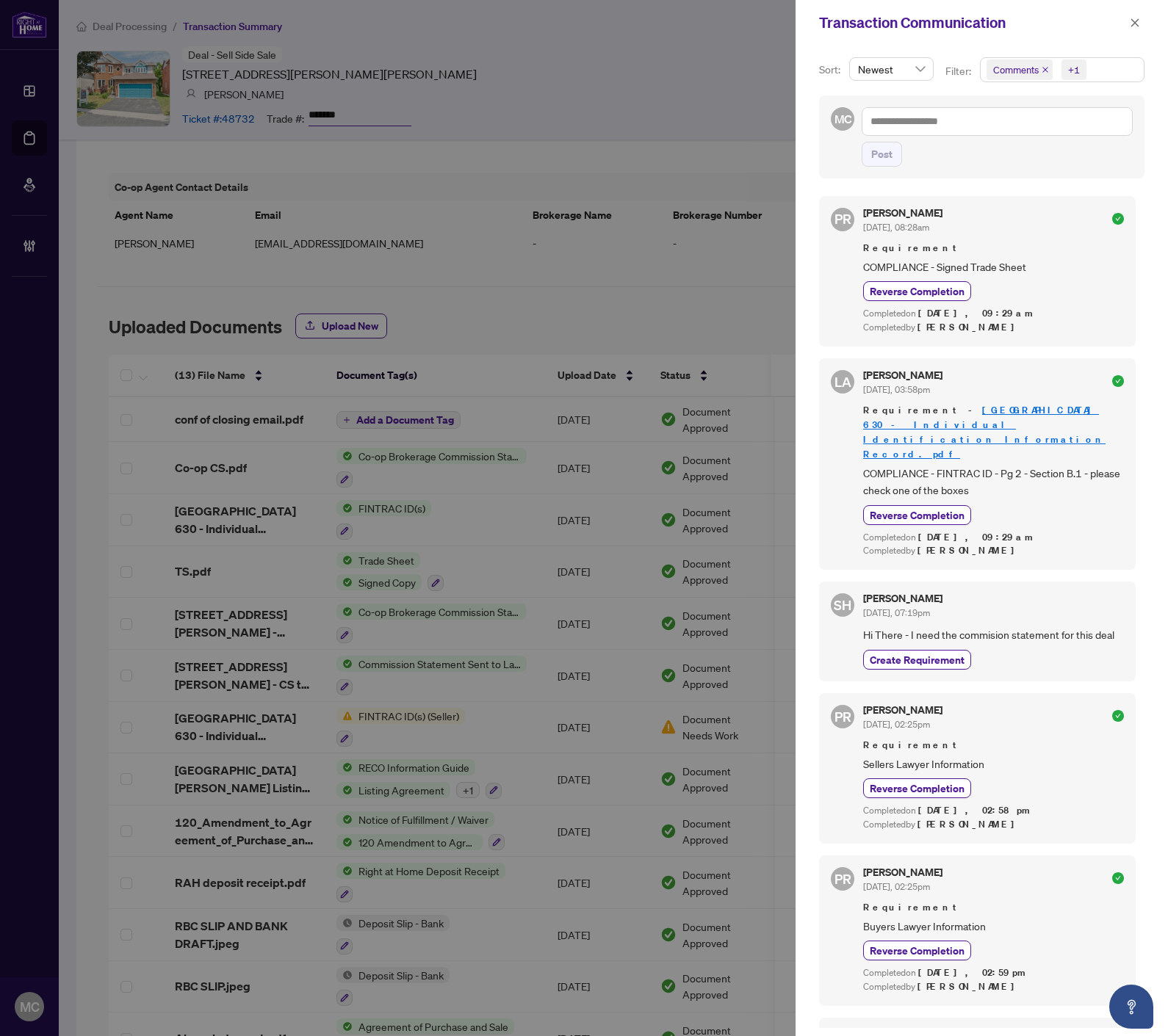
click at [1042, 69] on icon "close" at bounding box center [1045, 69] width 7 height 7
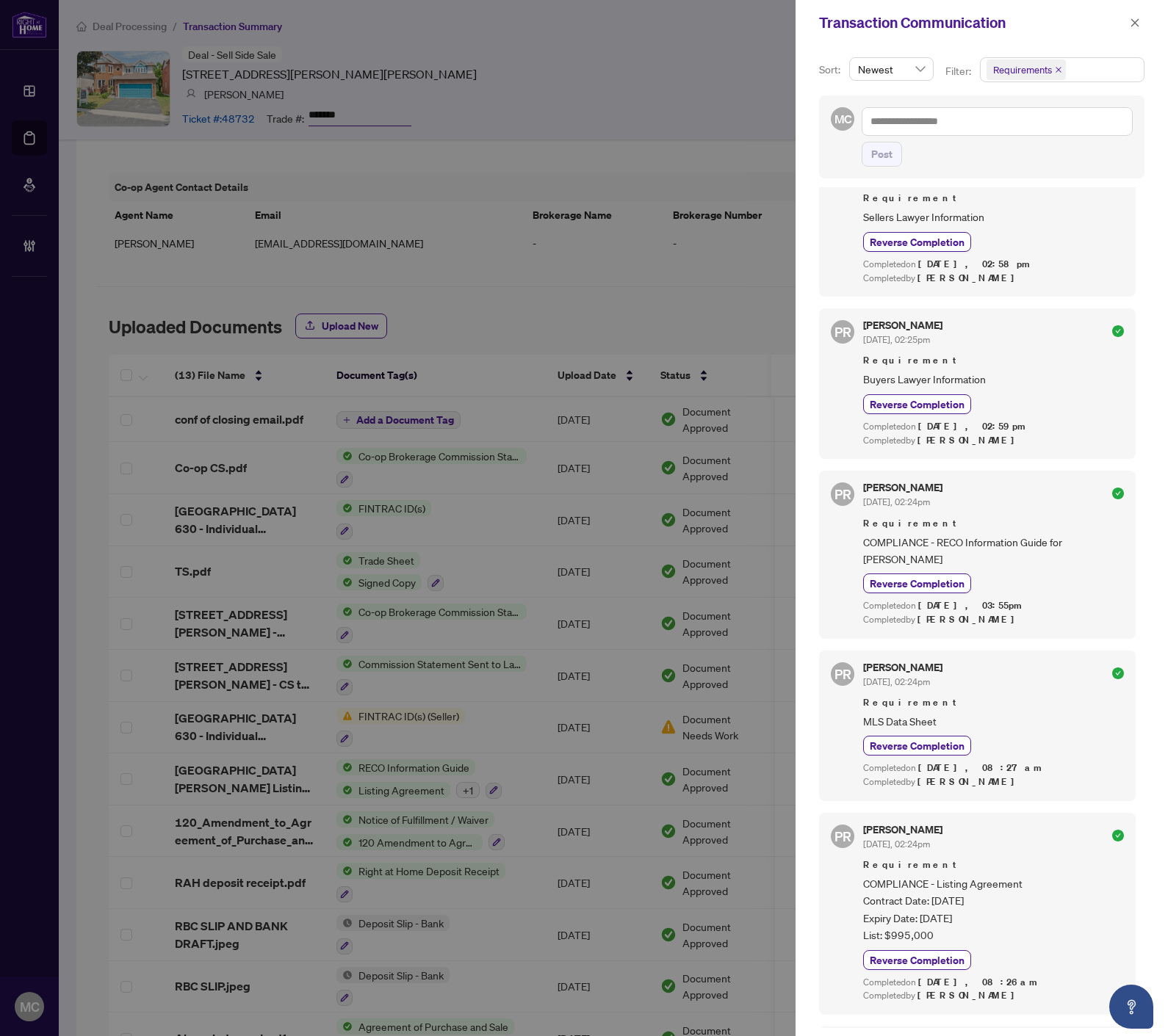
scroll to position [548, 0]
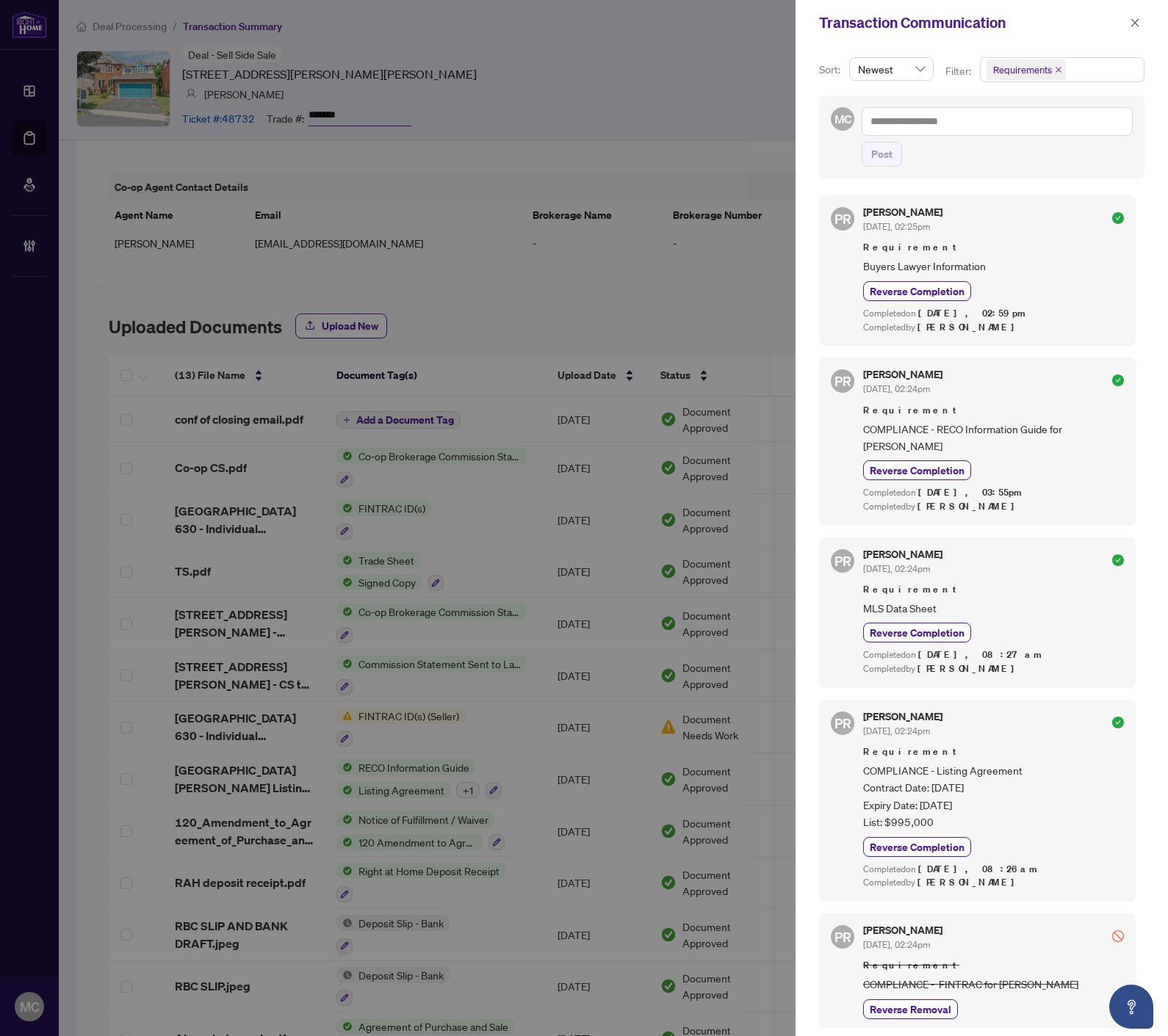
click at [1132, 20] on icon "close" at bounding box center [1135, 22] width 8 height 8
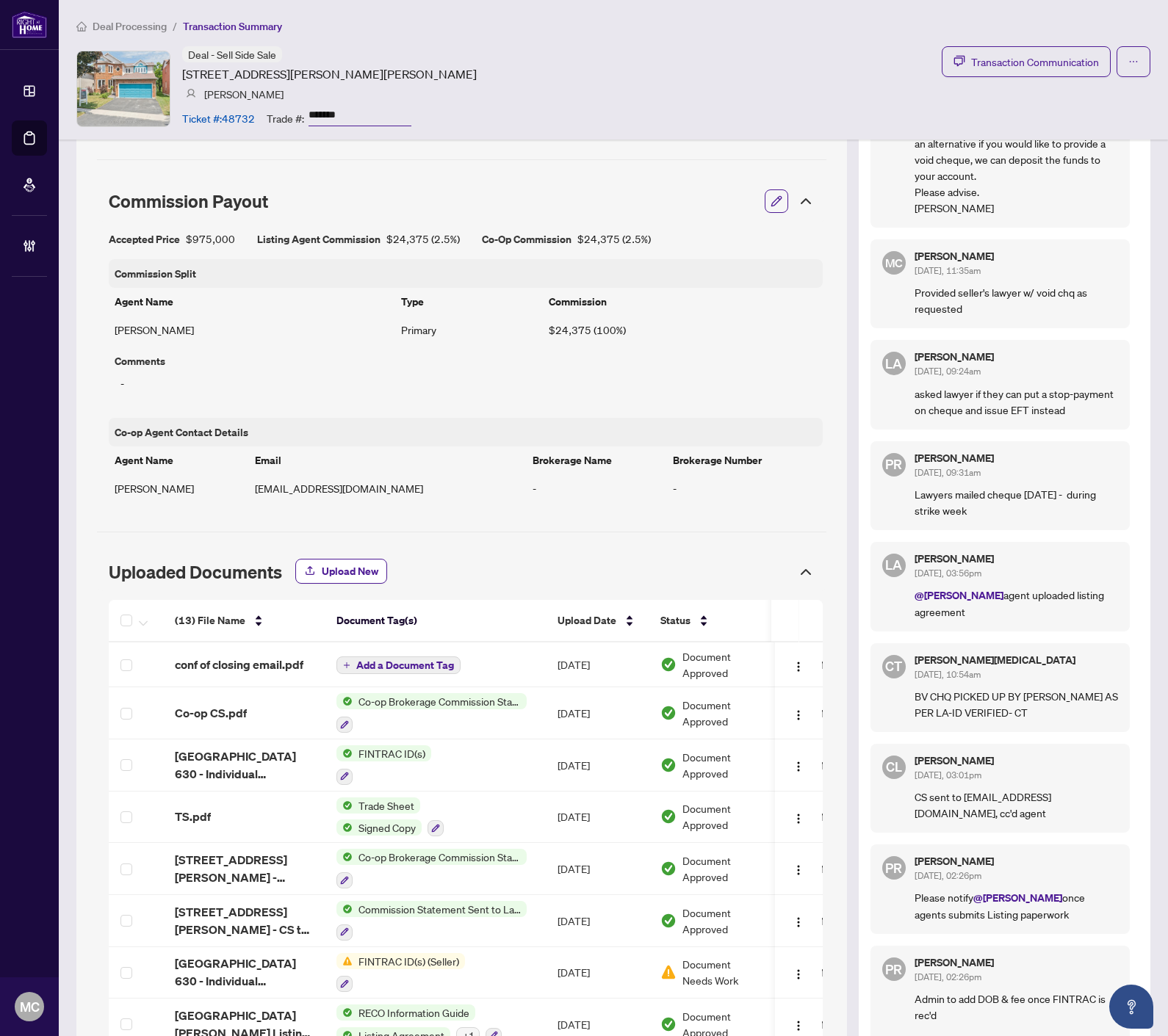
scroll to position [1081, 0]
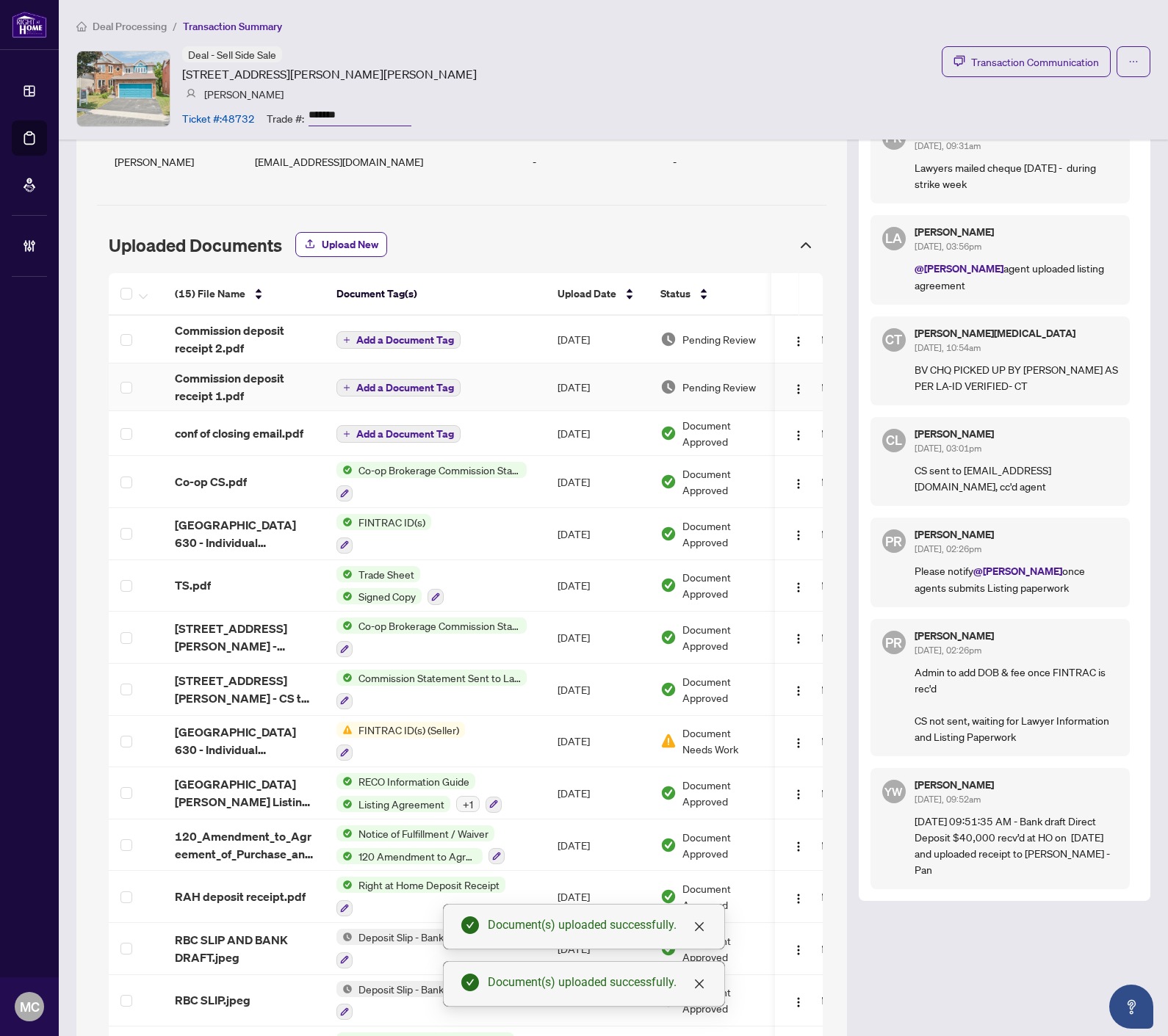
click at [392, 388] on span "Add a Document Tag" at bounding box center [405, 387] width 98 height 10
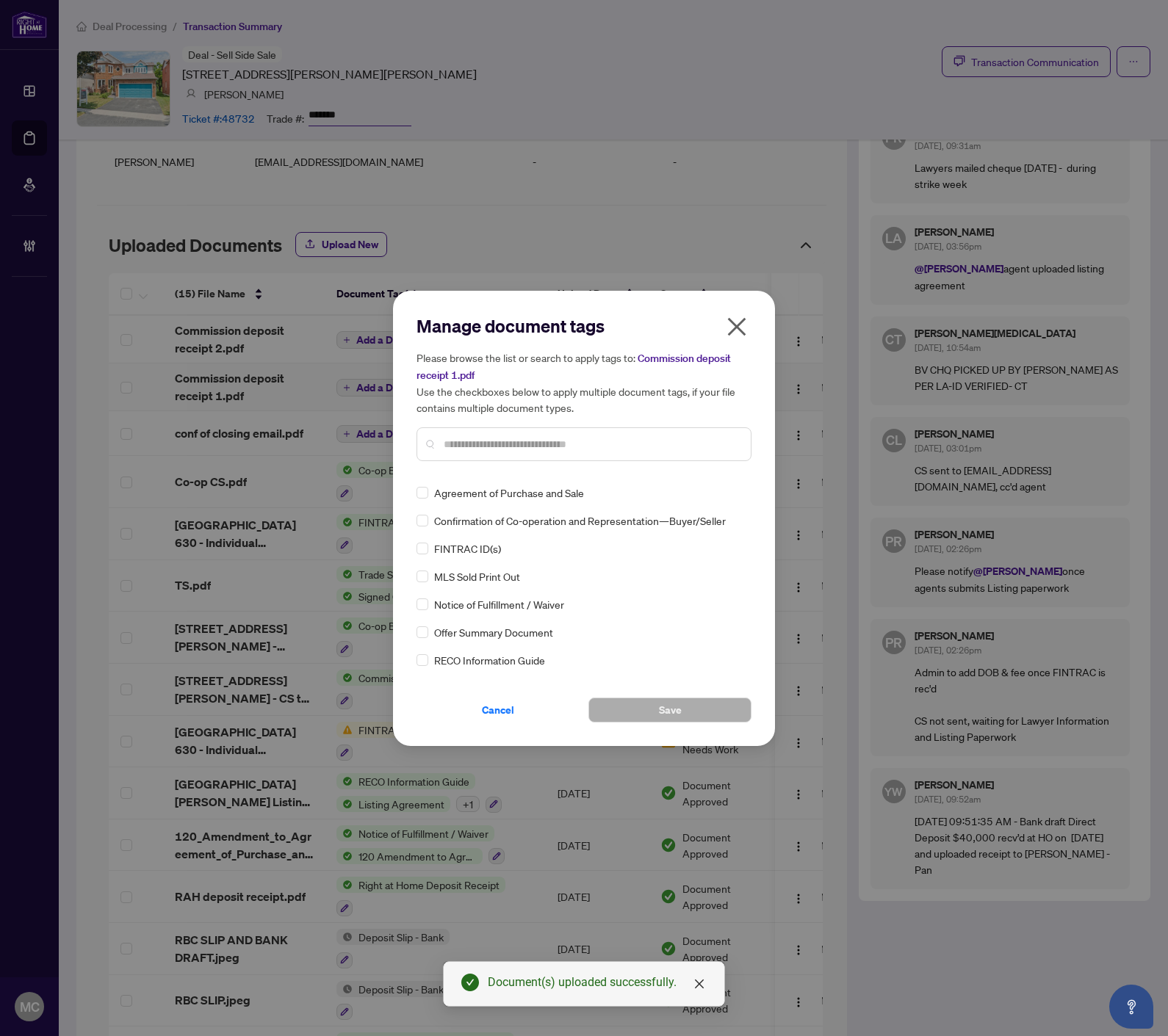
click at [611, 444] on input "text" at bounding box center [591, 444] width 295 height 16
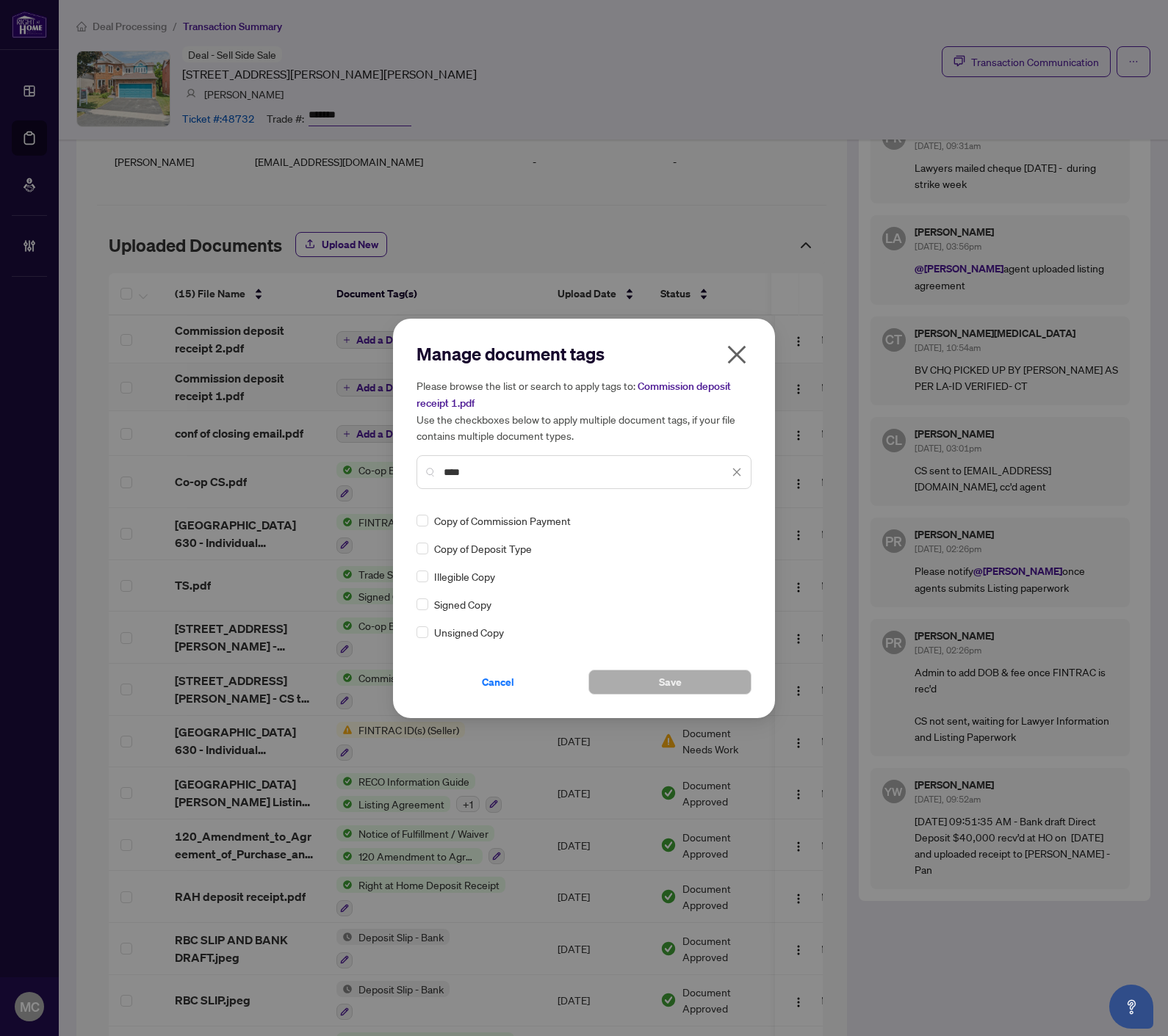
type input "****"
click at [725, 519] on img at bounding box center [720, 520] width 15 height 15
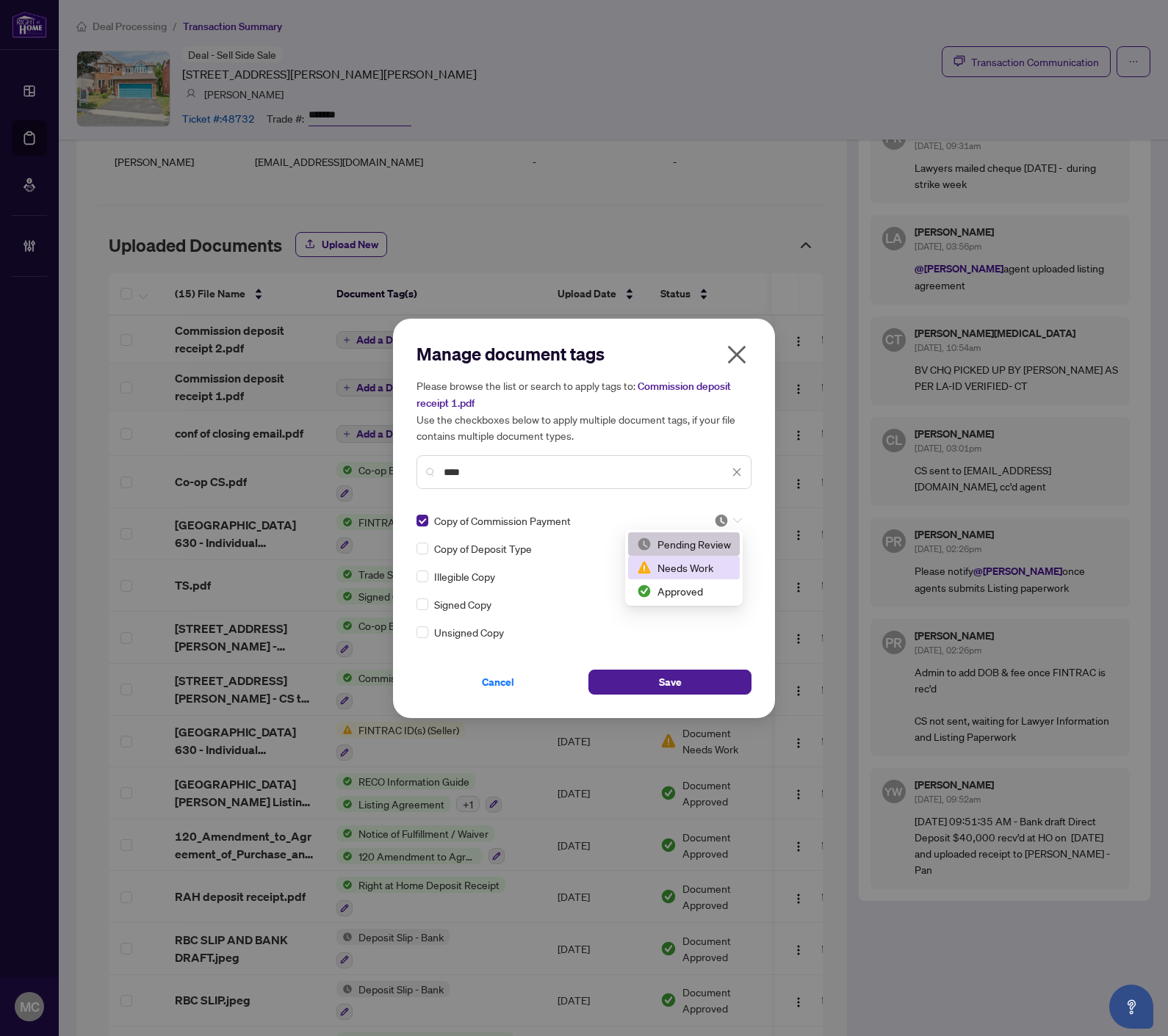
click at [693, 573] on div "Needs Work" at bounding box center [683, 568] width 94 height 16
drag, startPoint x: 730, startPoint y: 510, endPoint x: 725, endPoint y: 541, distance: 31.4
click at [731, 510] on span at bounding box center [727, 520] width 28 height 22
click at [696, 592] on div "Approved" at bounding box center [683, 591] width 94 height 16
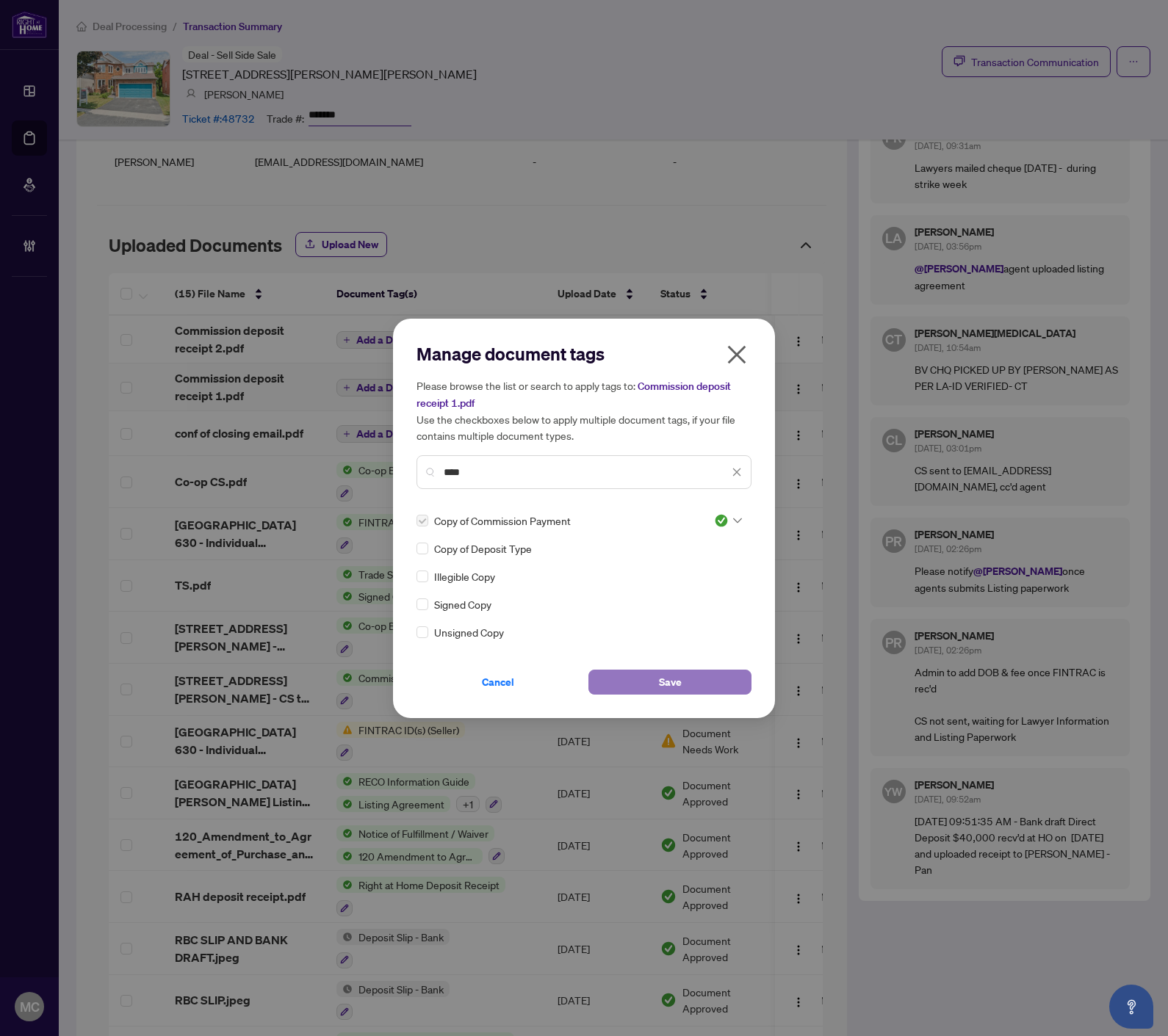
click at [651, 680] on button "Save" at bounding box center [669, 682] width 163 height 25
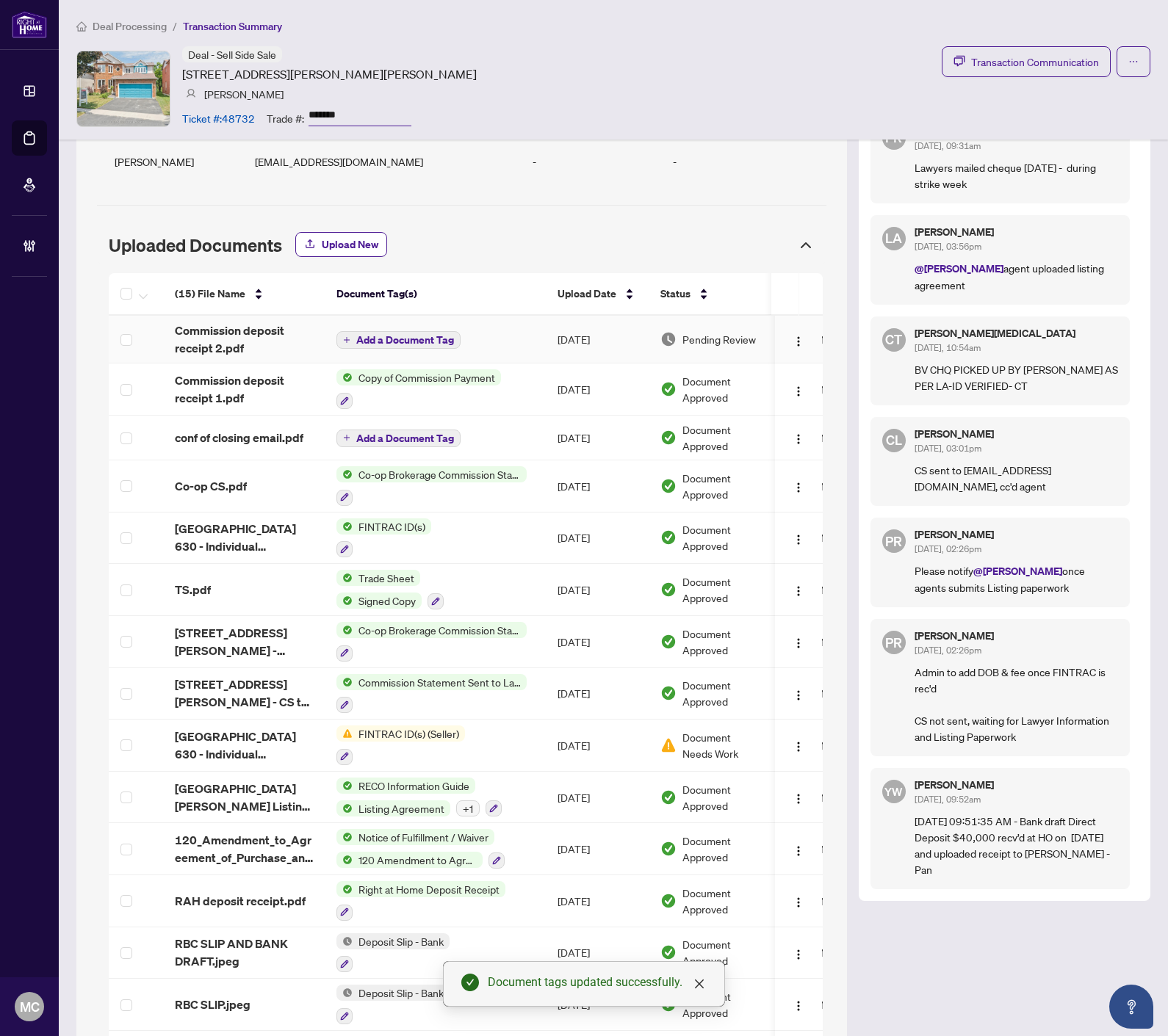
click at [415, 342] on span "Add a Document Tag" at bounding box center [405, 340] width 98 height 10
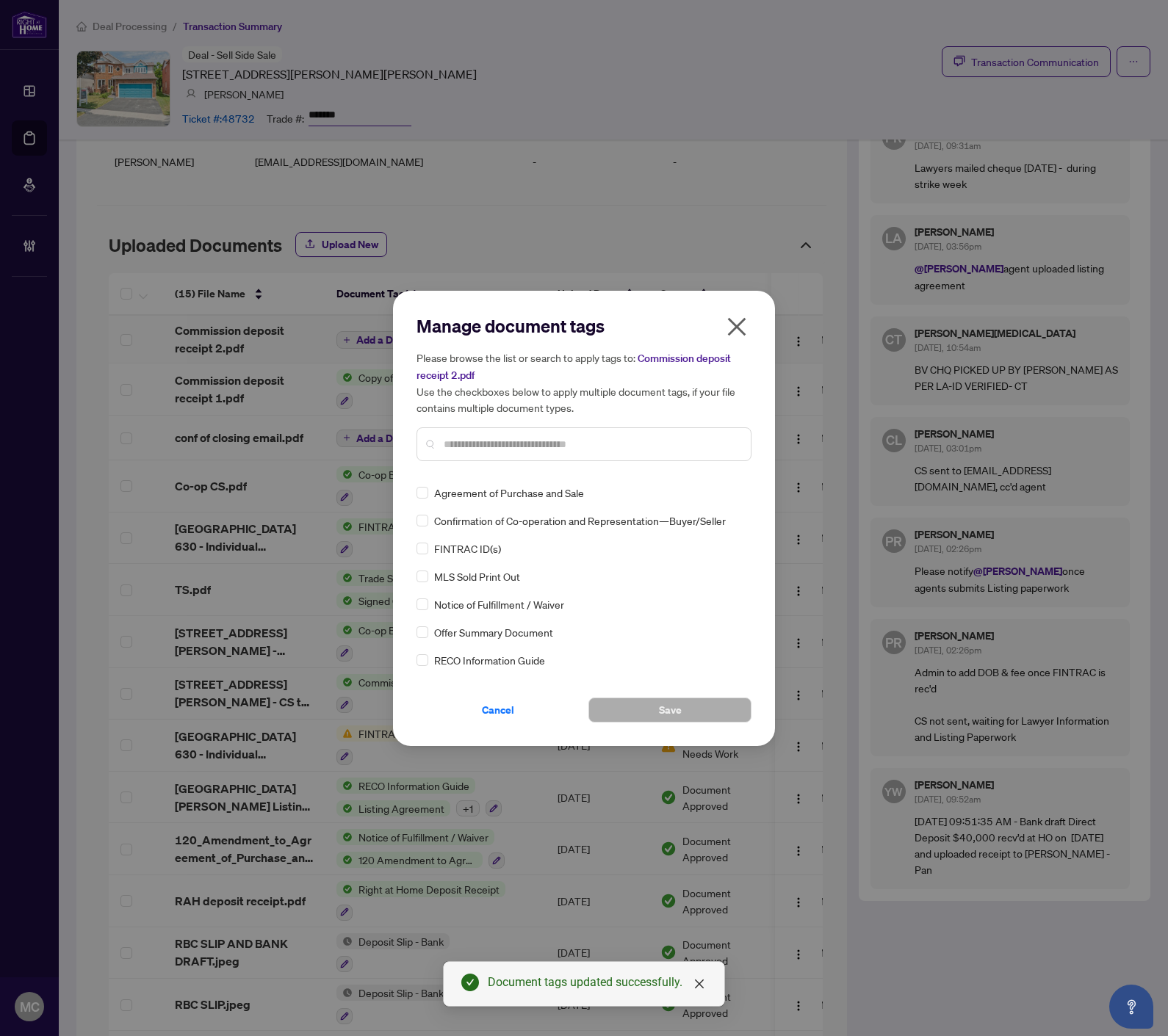
click at [648, 441] on input "text" at bounding box center [591, 444] width 295 height 16
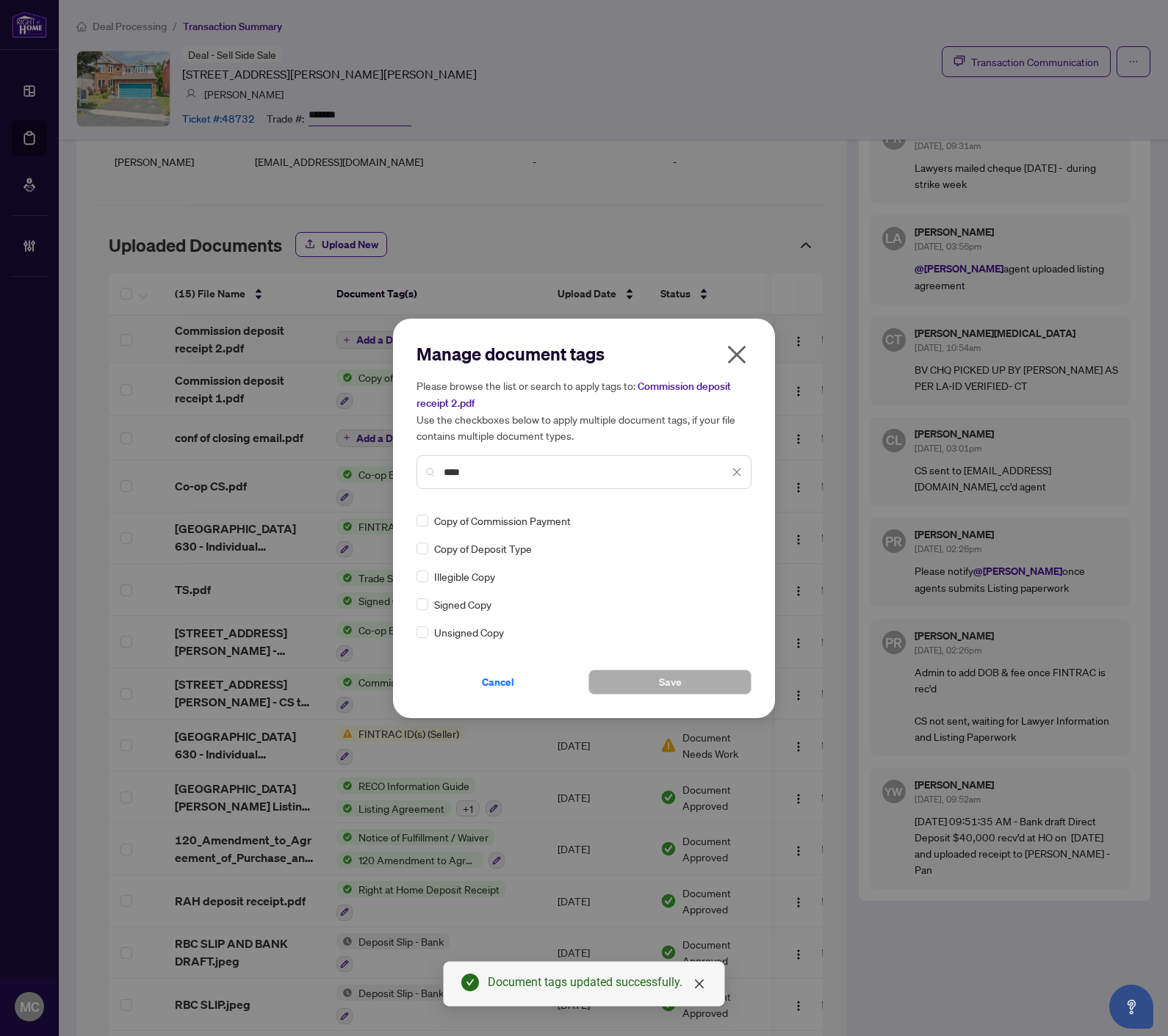
type input "****"
click at [717, 516] on img at bounding box center [720, 520] width 15 height 15
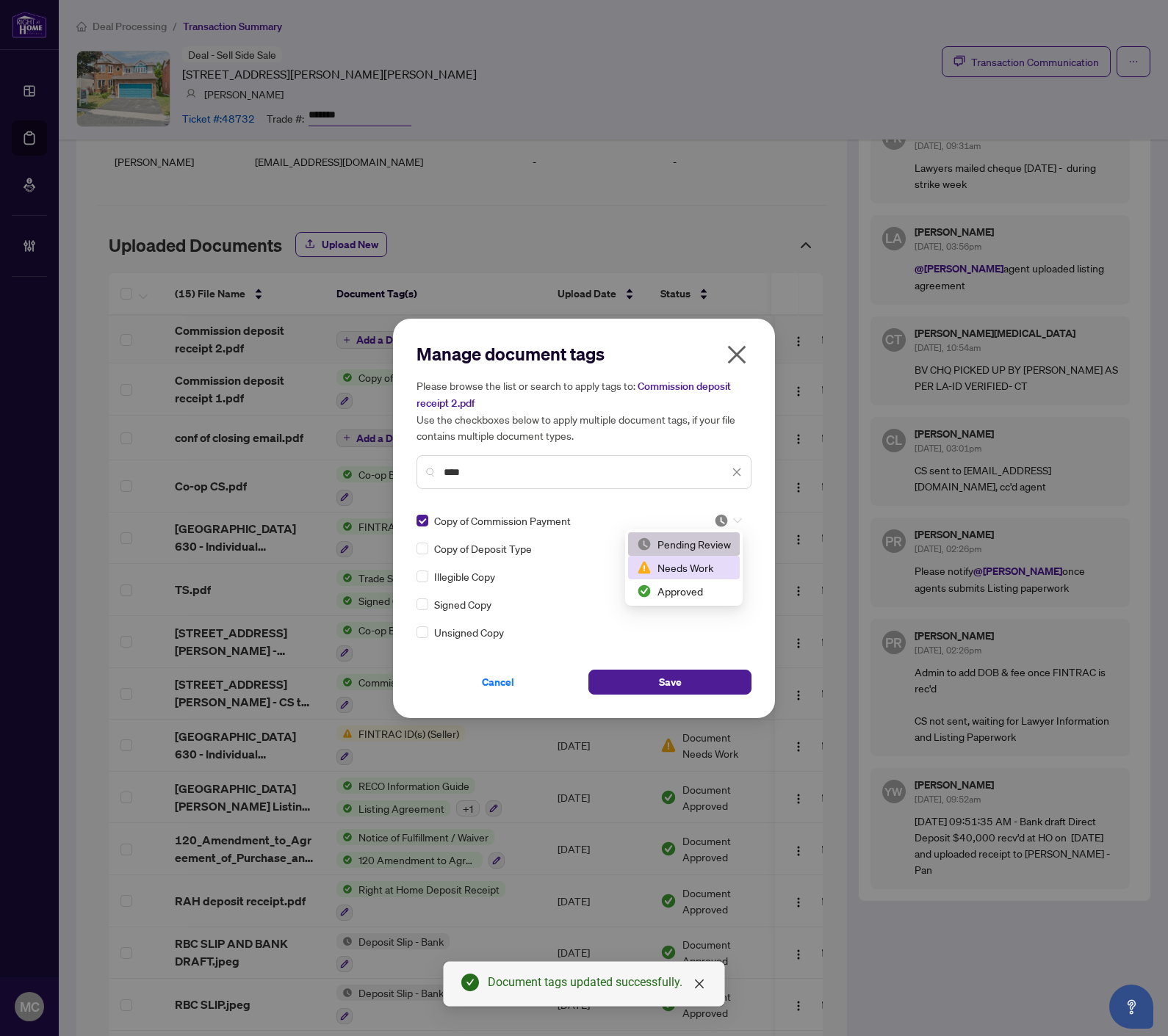
click at [706, 584] on div "Approved" at bounding box center [683, 591] width 94 height 16
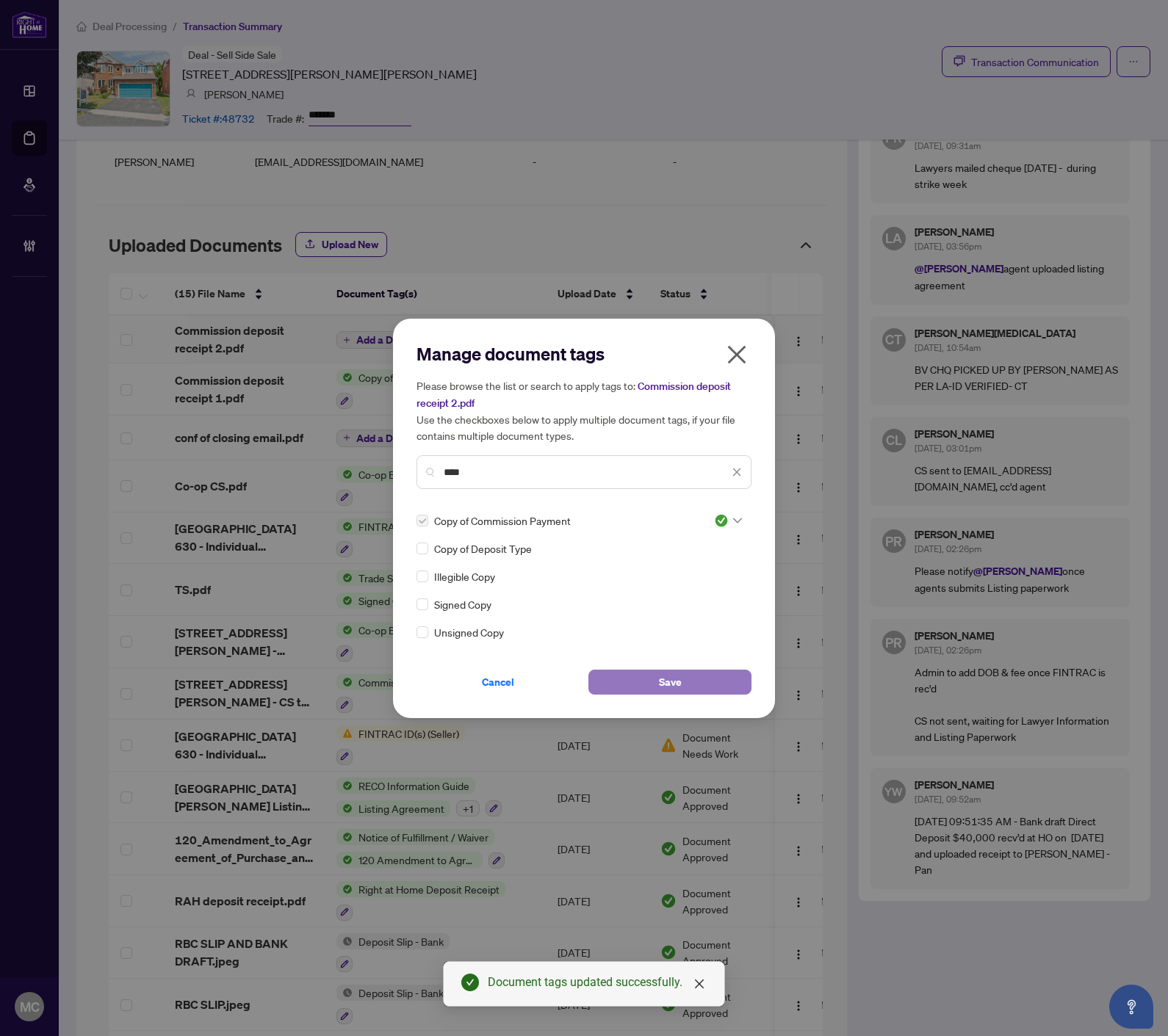
click at [678, 680] on span "Save" at bounding box center [669, 682] width 22 height 23
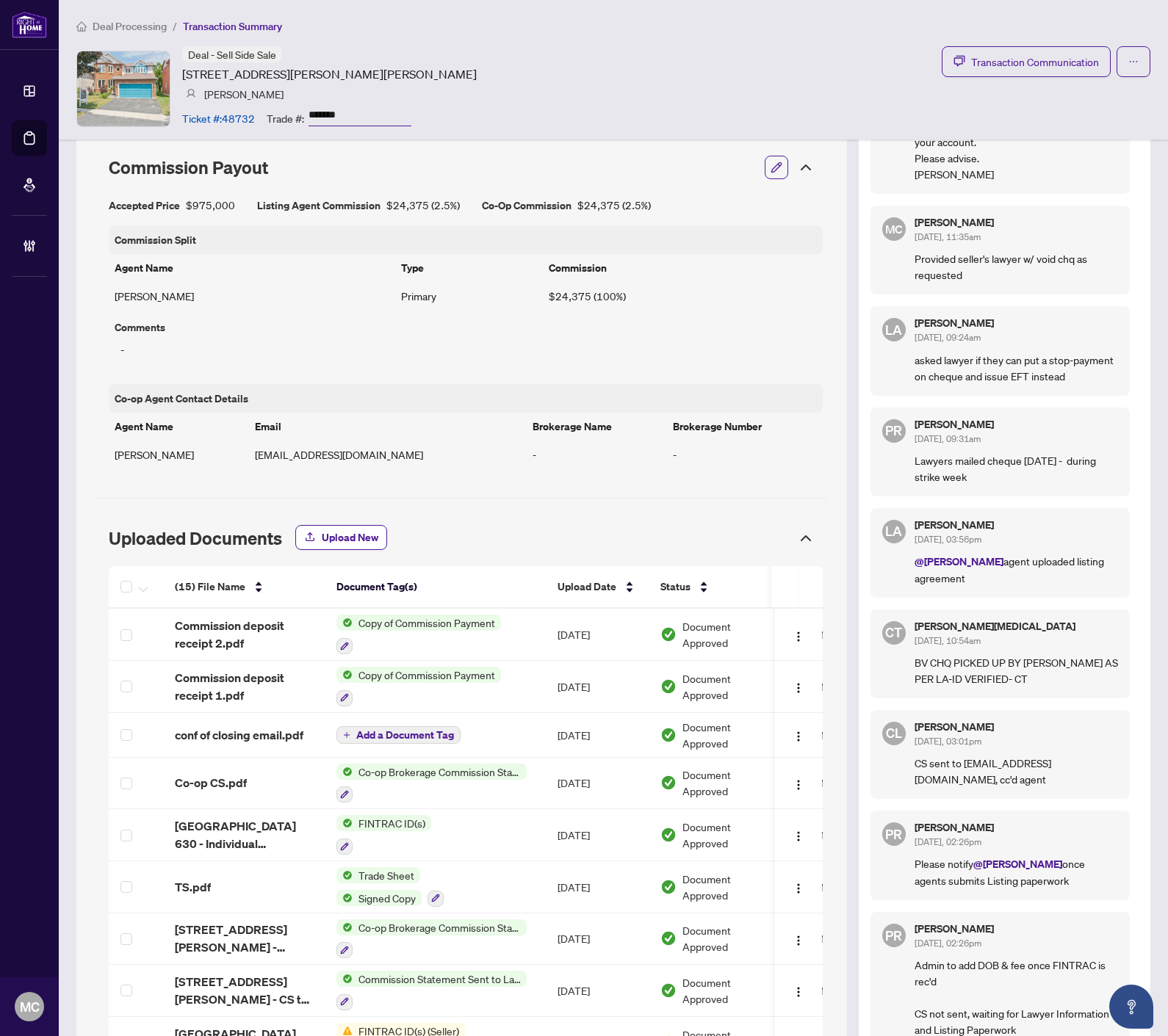
scroll to position [1000, 0]
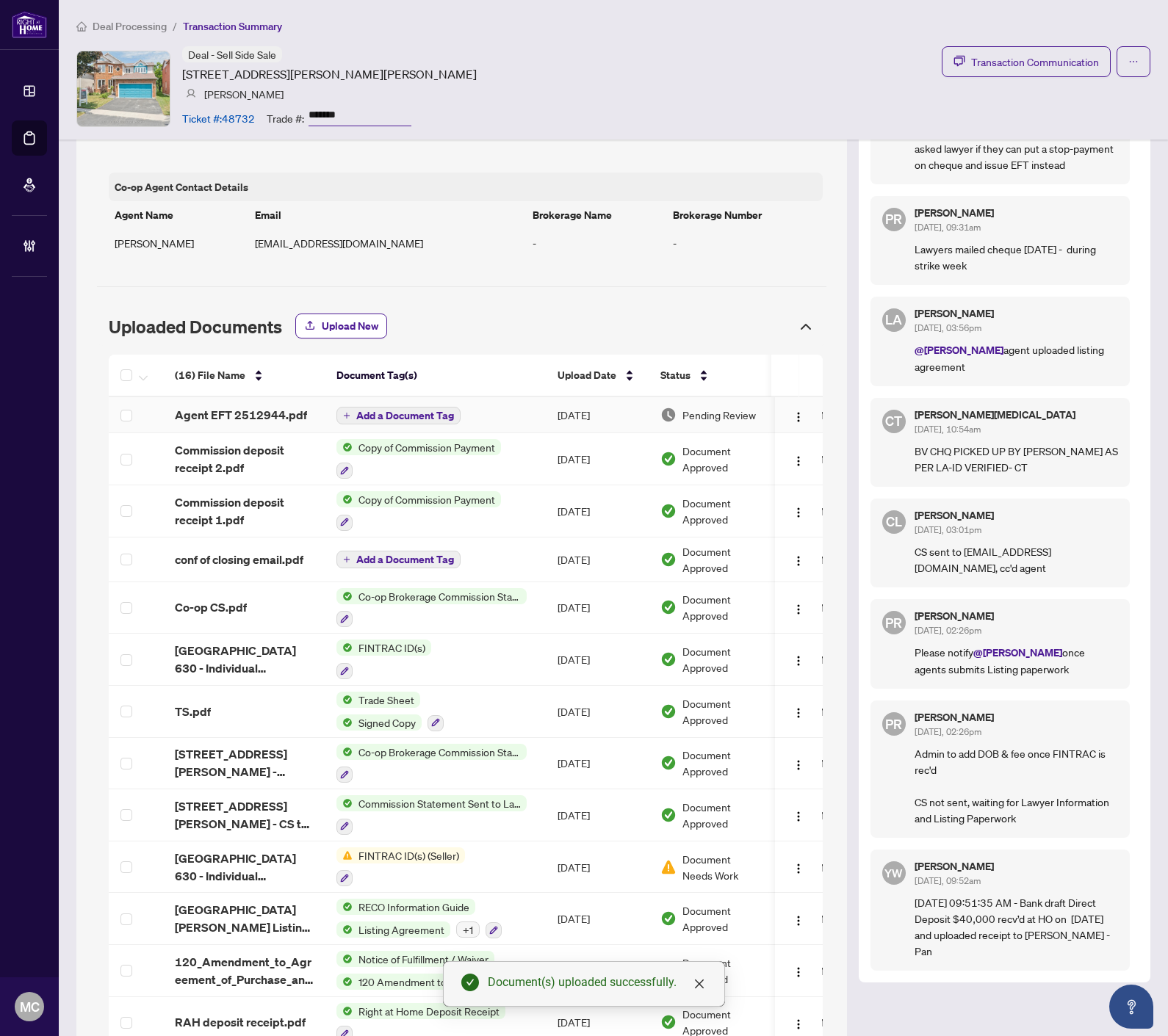
click at [397, 416] on span "Add a Document Tag" at bounding box center [405, 415] width 98 height 10
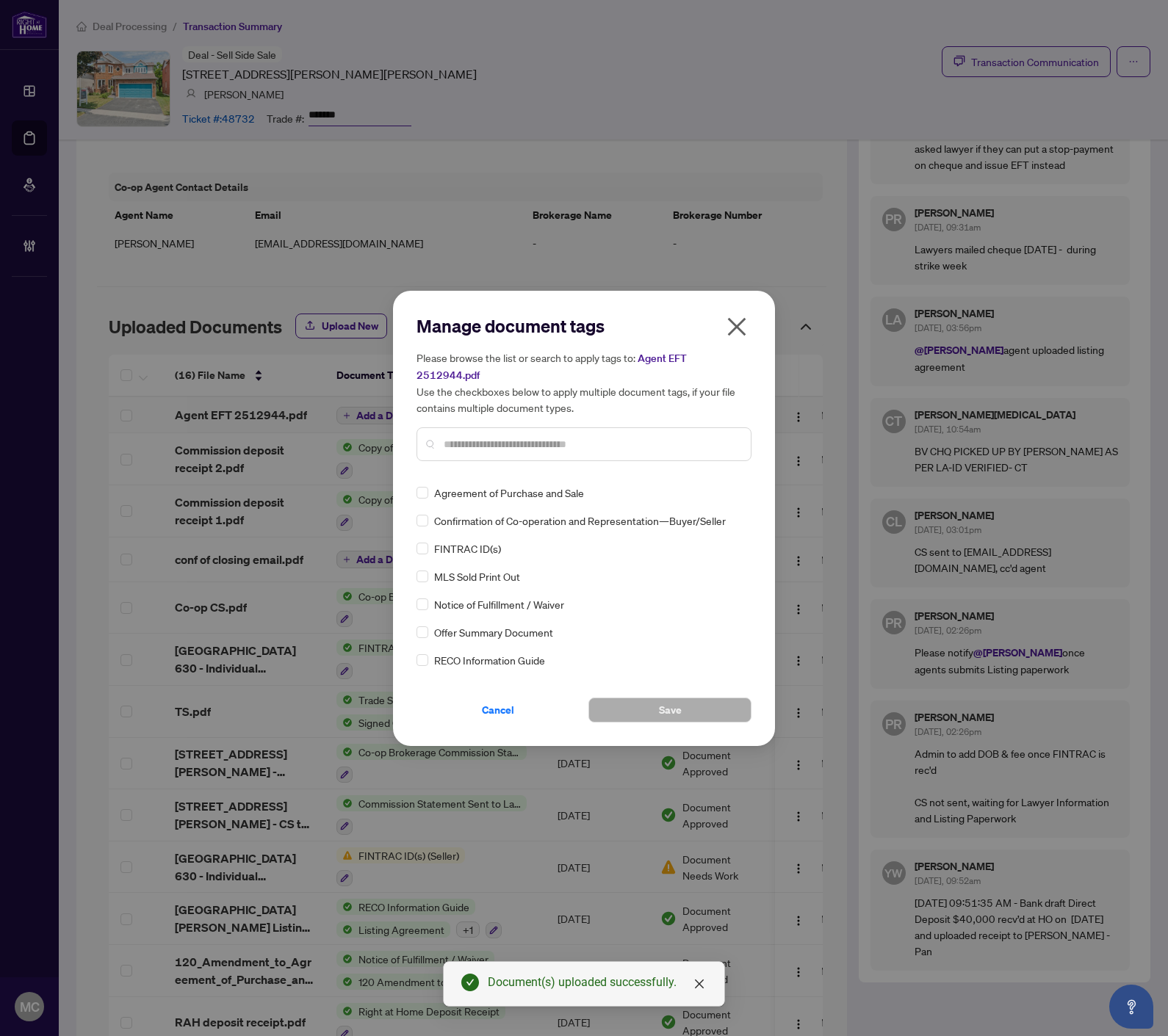
click at [638, 436] on input "text" at bounding box center [591, 444] width 295 height 16
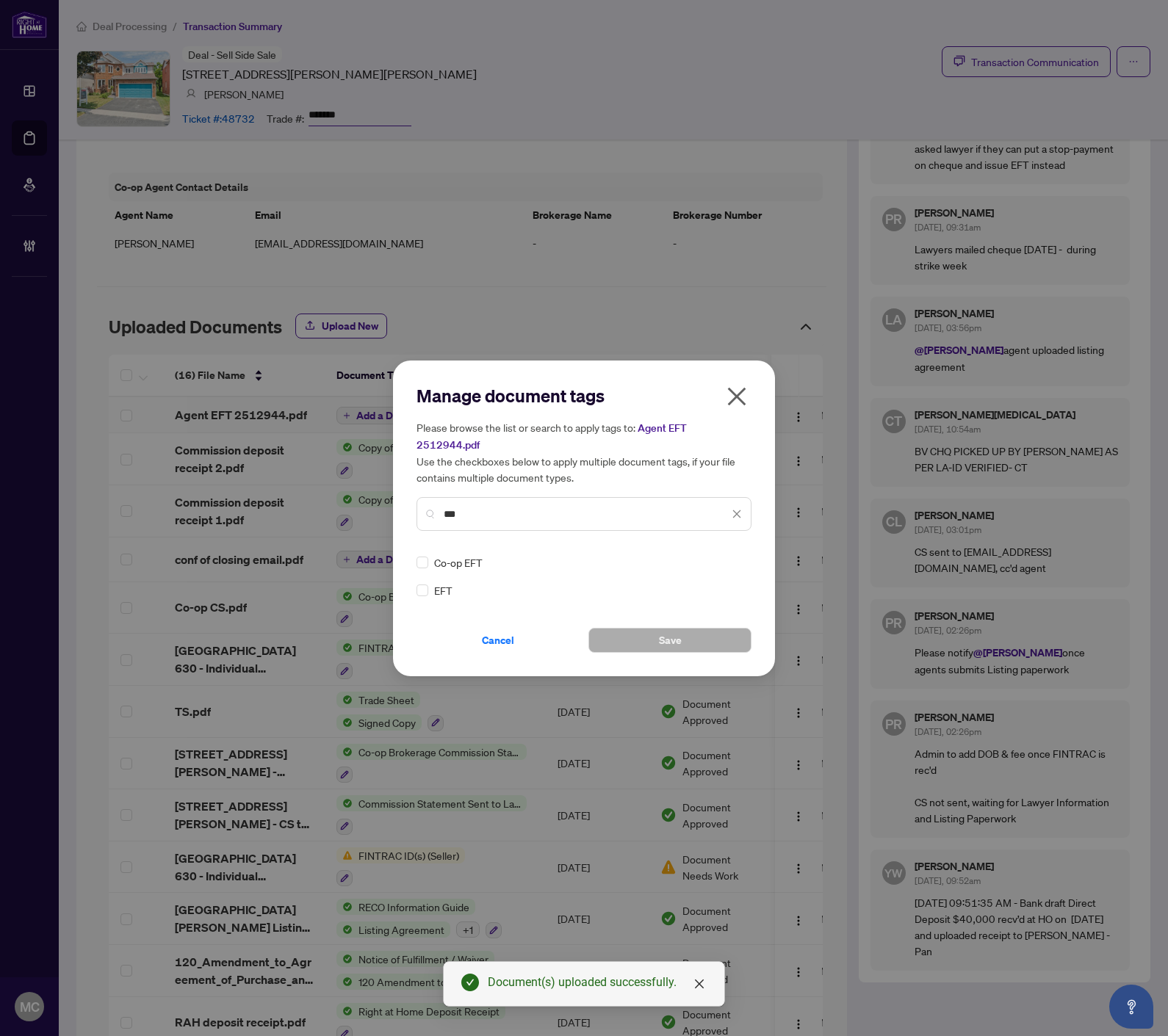
type input "***"
click at [727, 555] on img at bounding box center [720, 562] width 15 height 15
click at [714, 621] on div "Approved" at bounding box center [683, 624] width 94 height 16
click at [671, 629] on span "Save" at bounding box center [669, 641] width 22 height 23
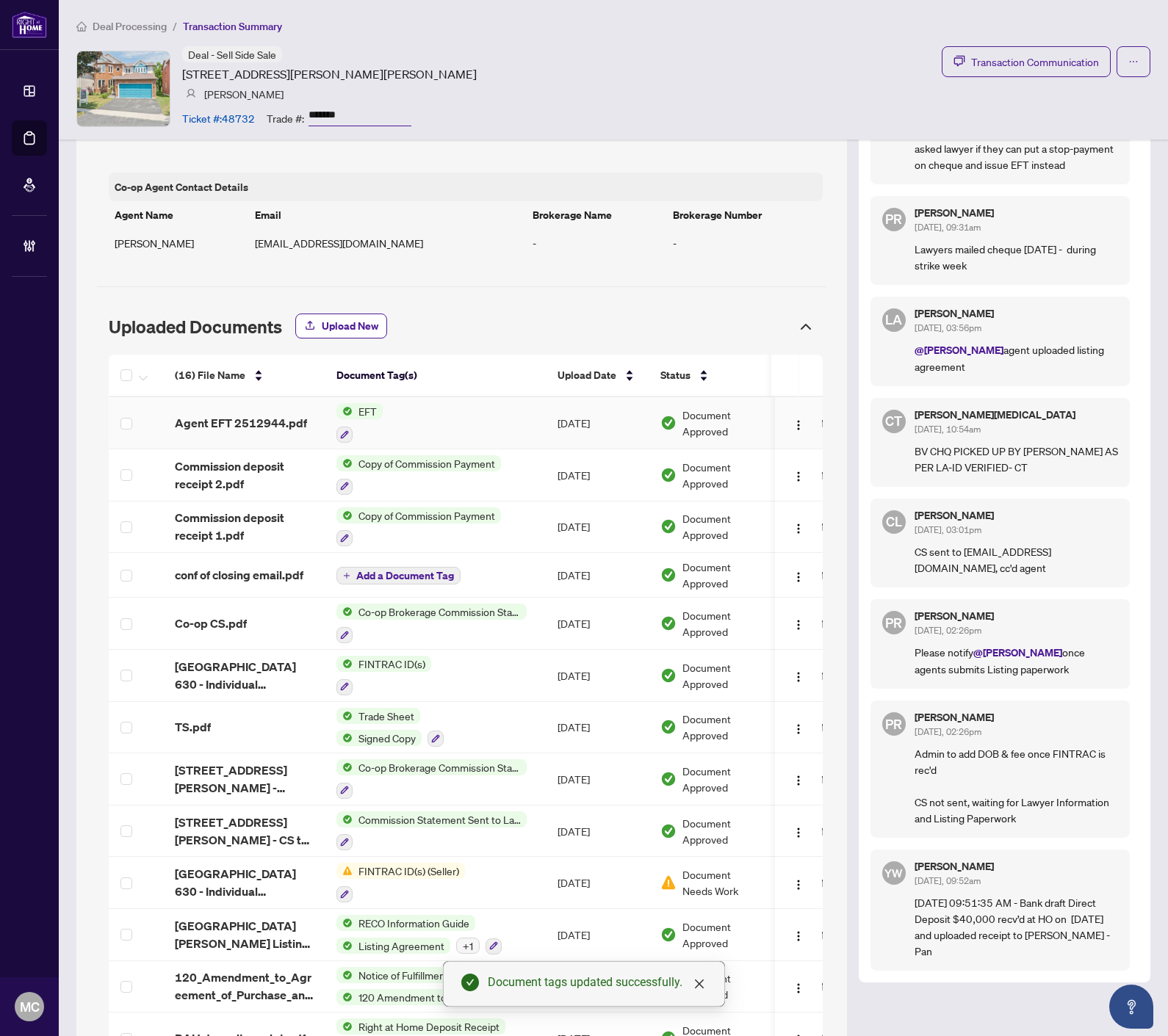
click at [793, 426] on img "button" at bounding box center [799, 425] width 12 height 12
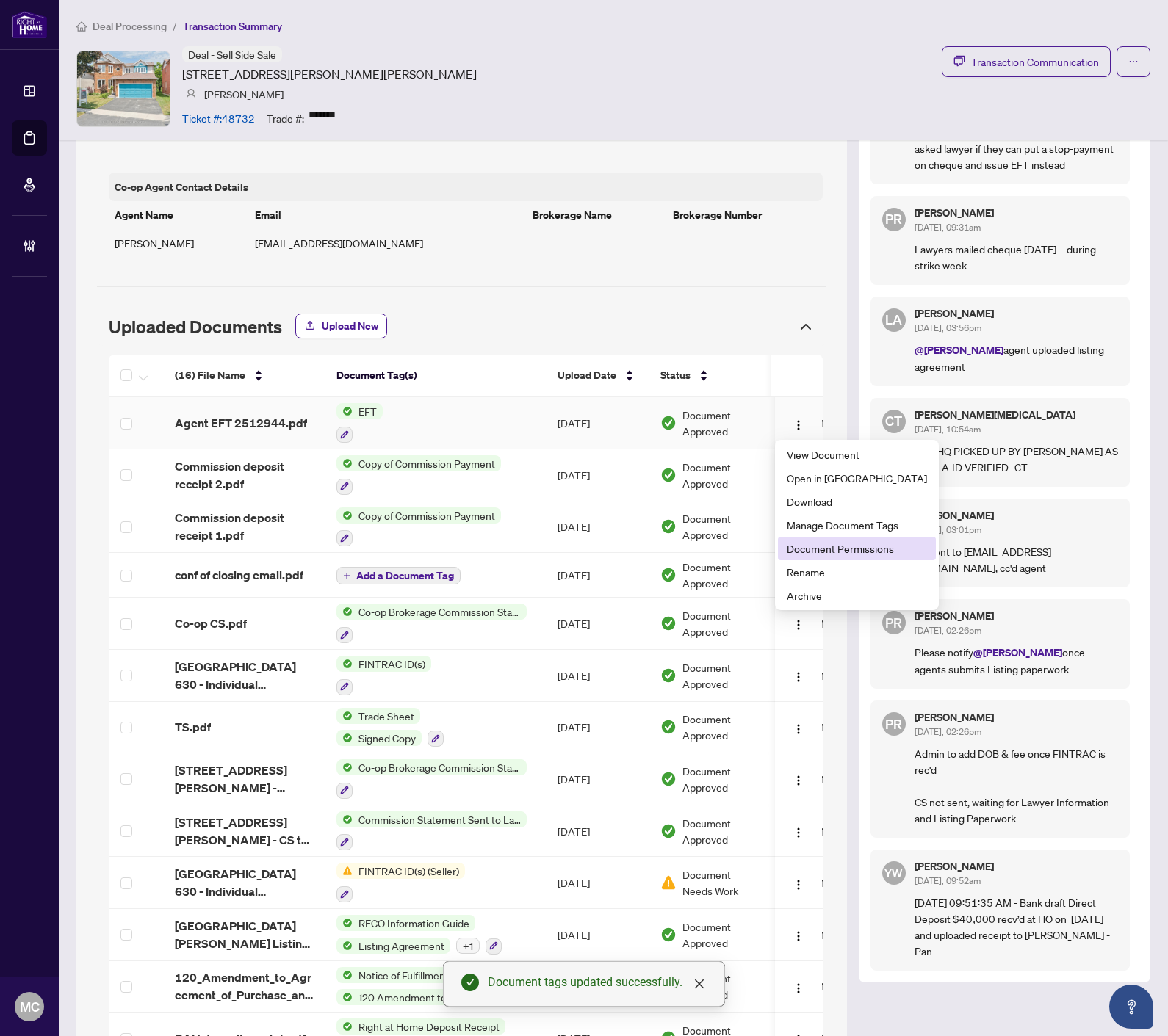
click at [837, 551] on span "Document Permissions" at bounding box center [856, 548] width 140 height 16
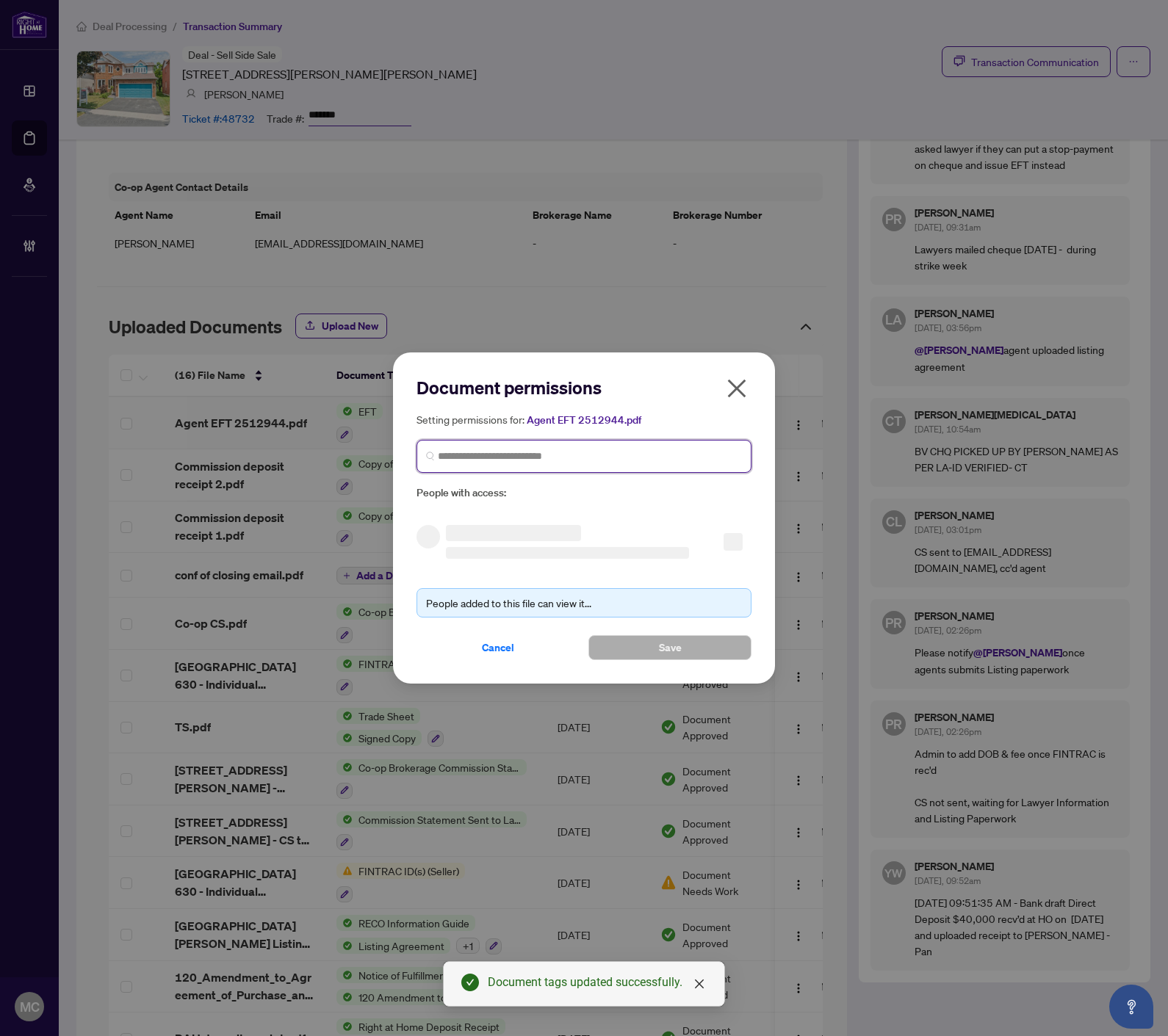
click at [586, 453] on input "search" at bounding box center [589, 457] width 304 height 16
paste input "**********"
type input "**********"
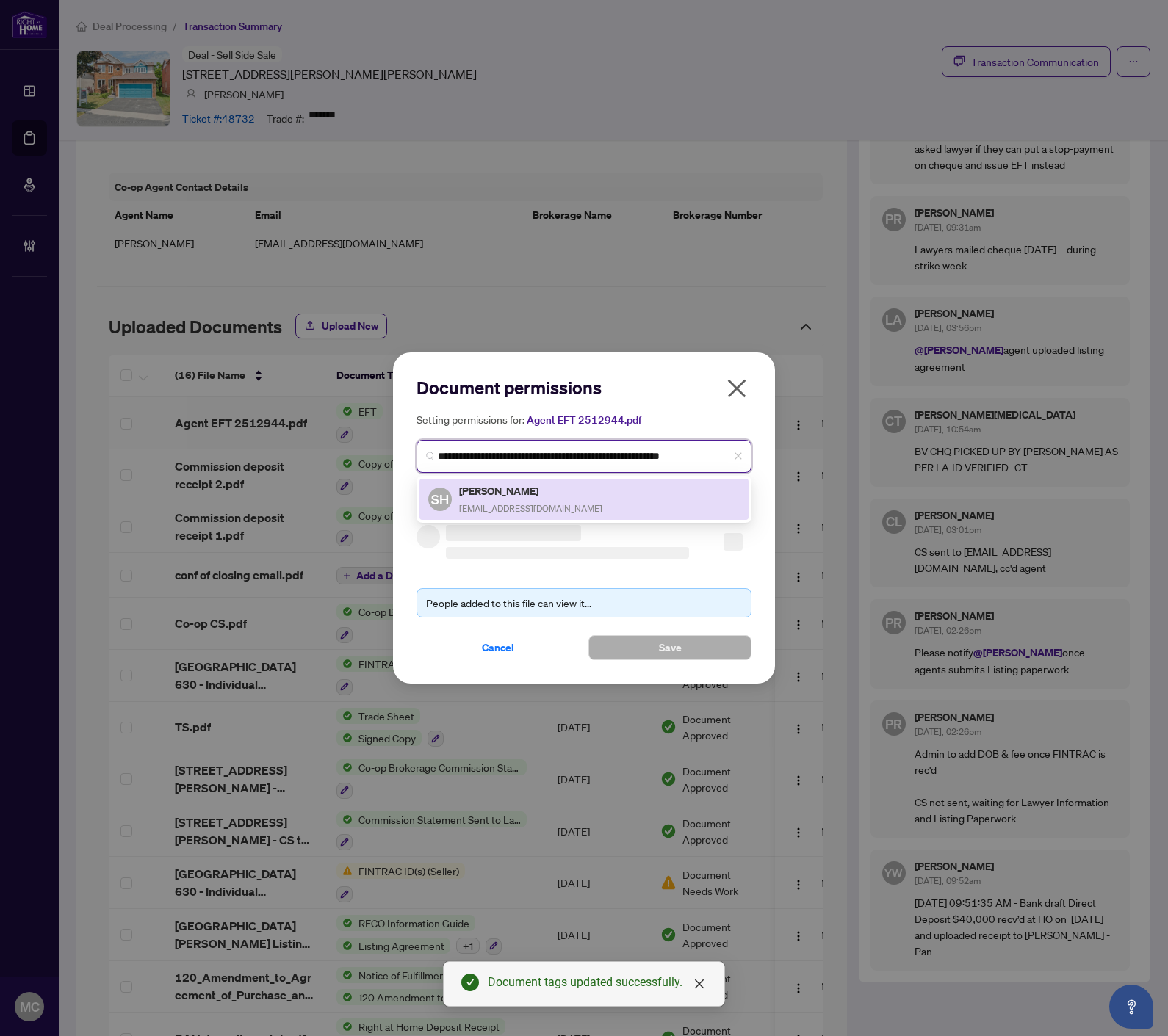
click at [486, 488] on h5 "[PERSON_NAME]" at bounding box center [530, 491] width 143 height 17
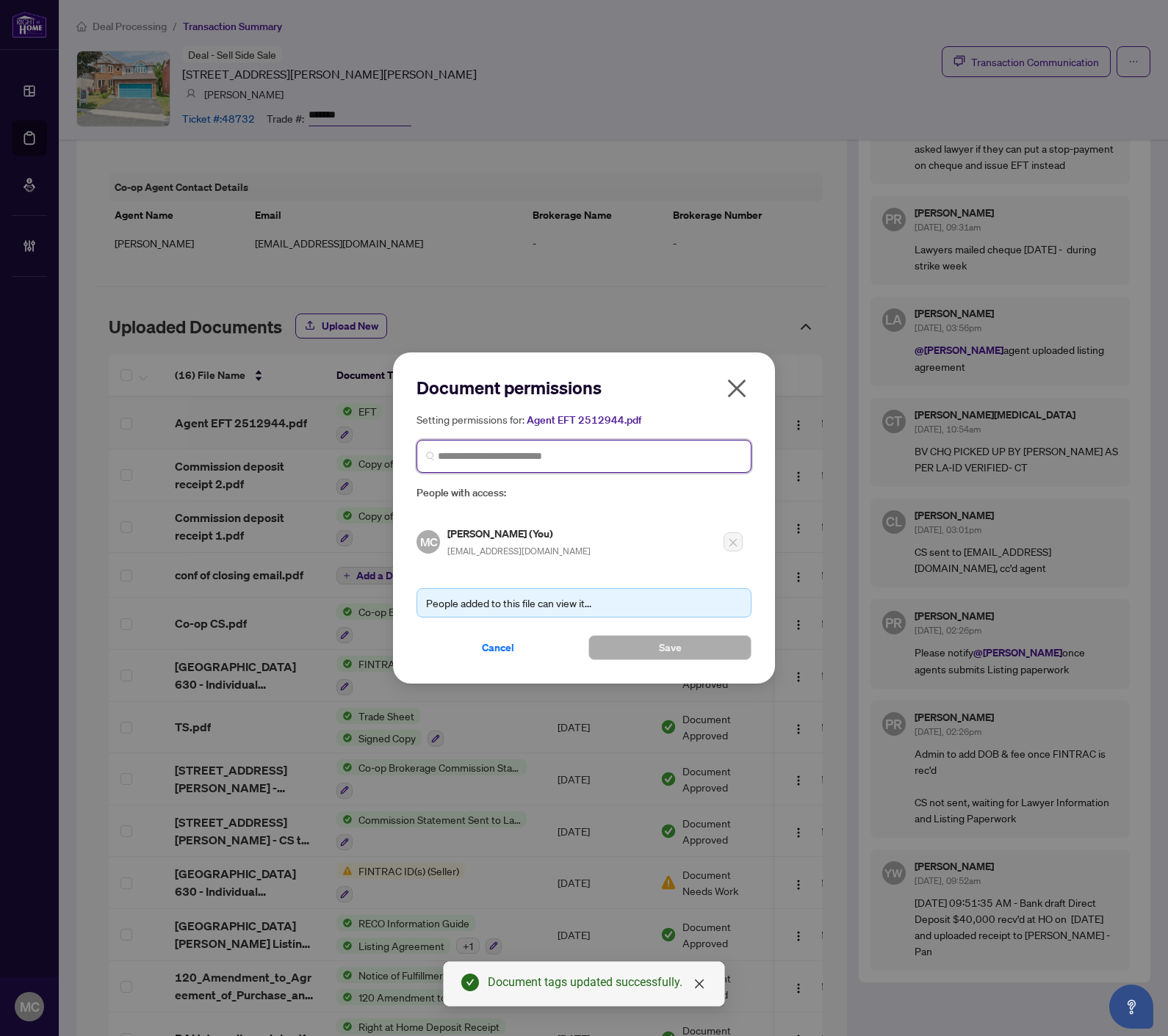
click at [486, 453] on input "search" at bounding box center [589, 457] width 304 height 16
paste input "**********"
type input "**********"
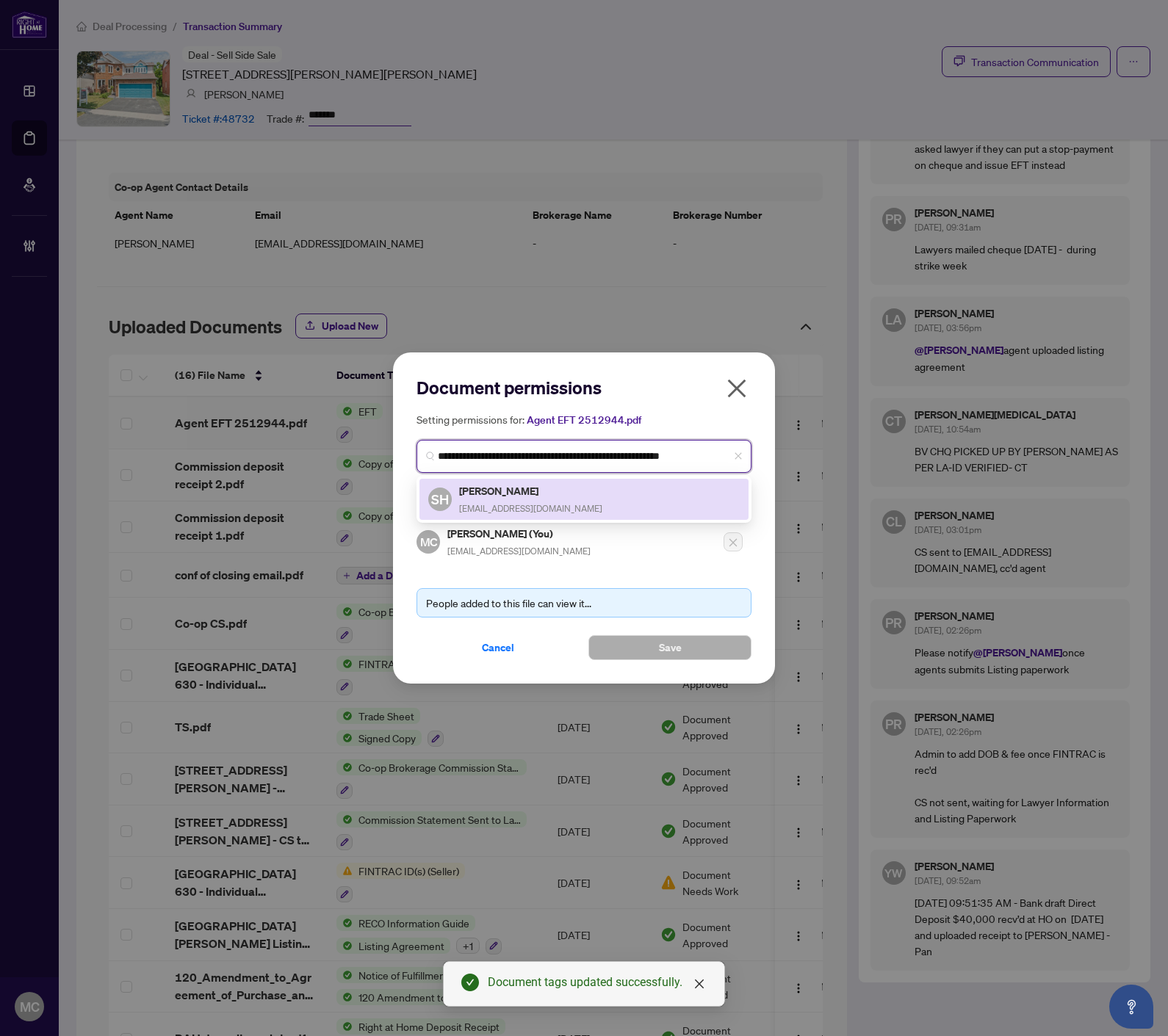
click at [471, 496] on h5 "[PERSON_NAME]" at bounding box center [530, 491] width 143 height 17
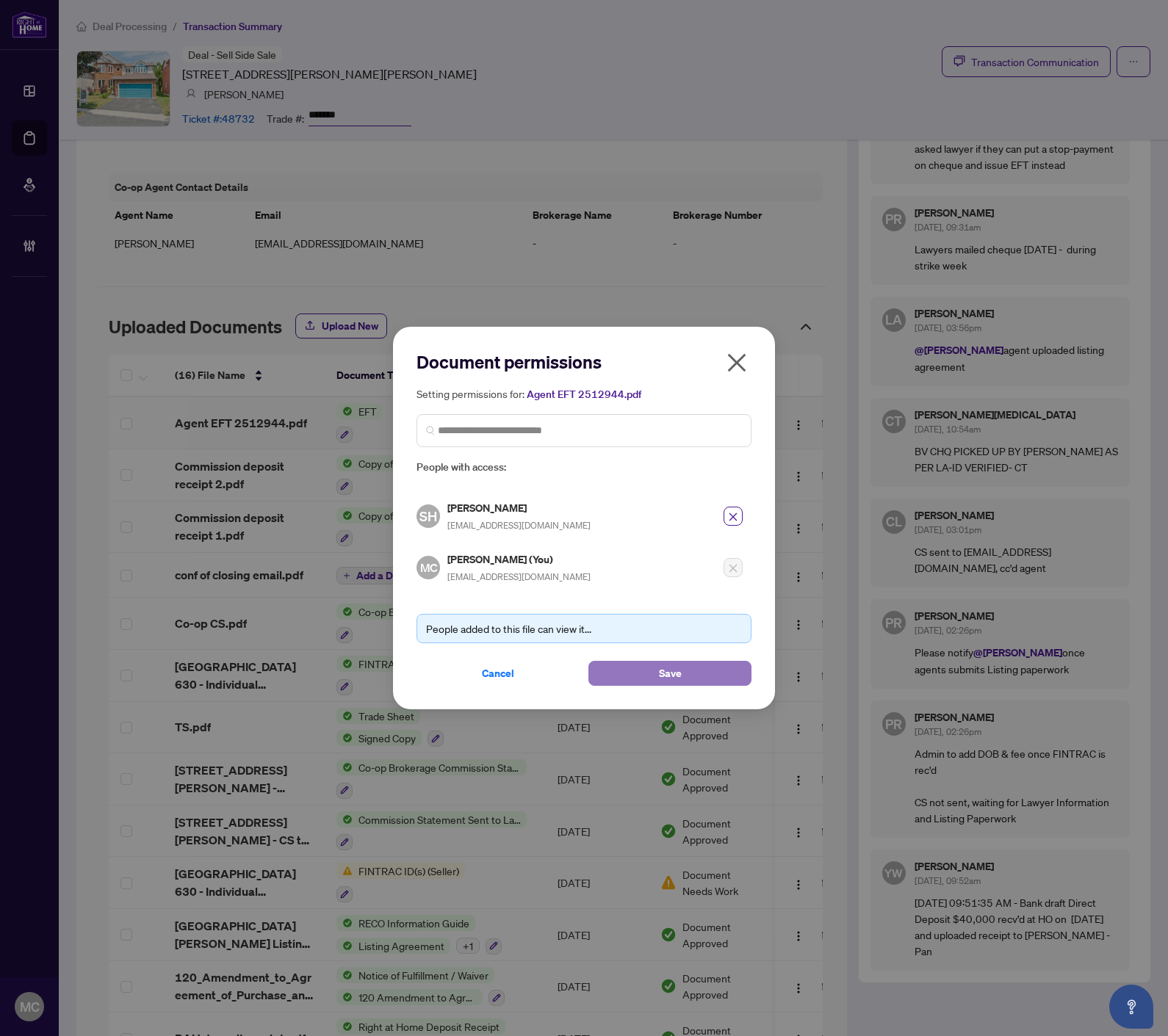
click at [671, 678] on span "Save" at bounding box center [669, 673] width 22 height 23
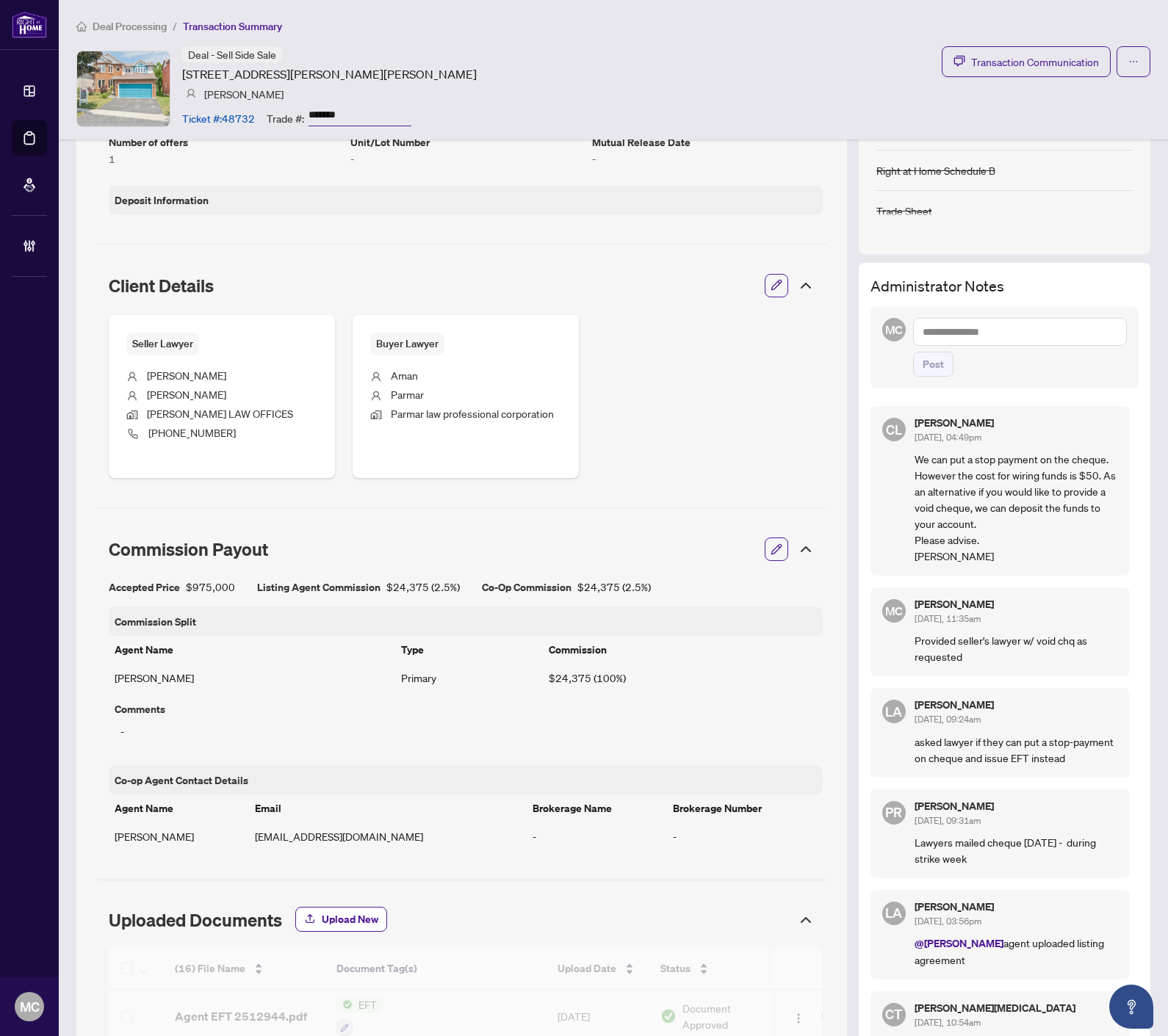
scroll to position [265, 0]
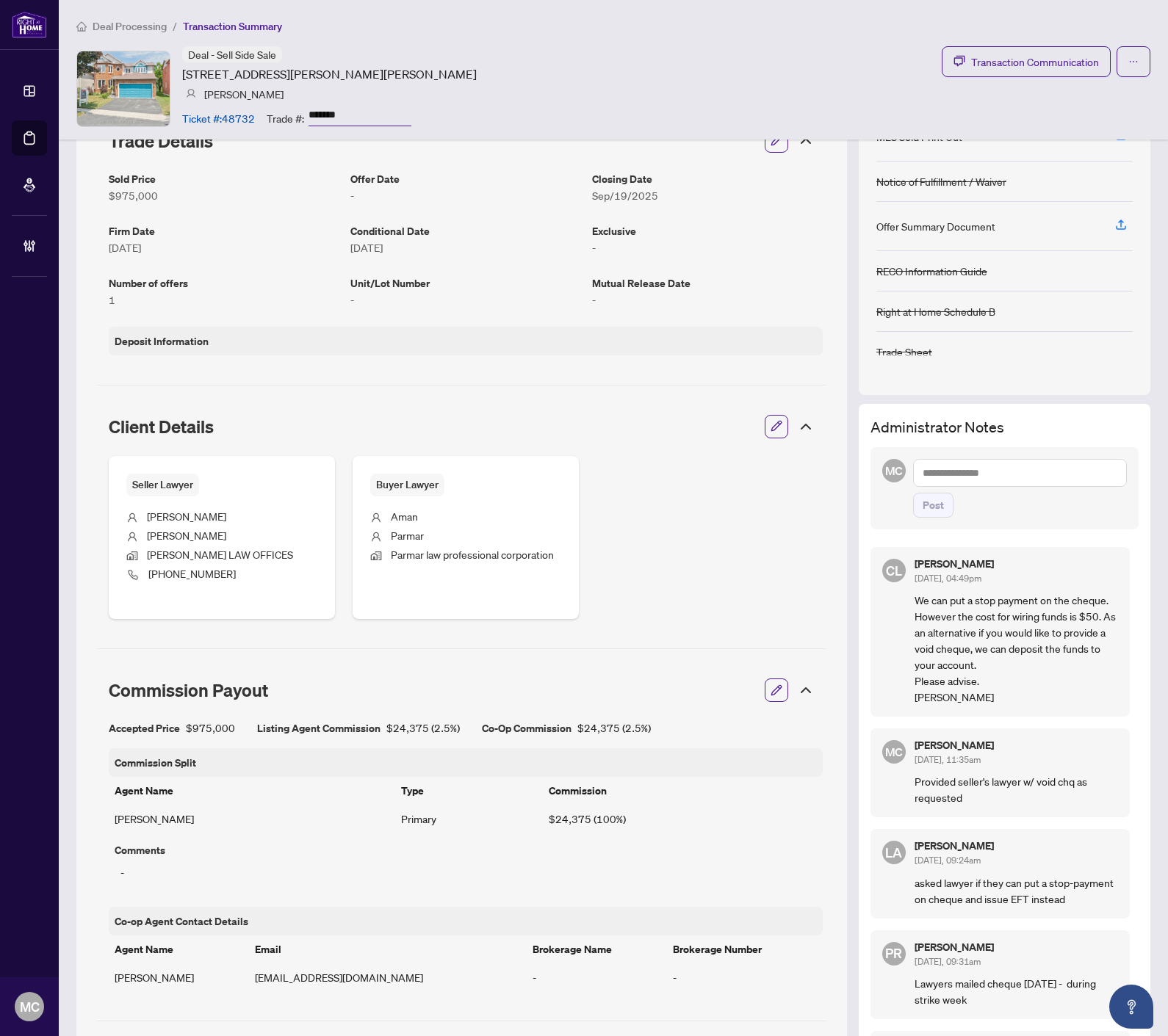
drag, startPoint x: 945, startPoint y: 461, endPoint x: 955, endPoint y: 471, distance: 14.1
click at [945, 461] on textarea at bounding box center [1020, 473] width 214 height 28
paste textarea "**********"
type textarea "**********"
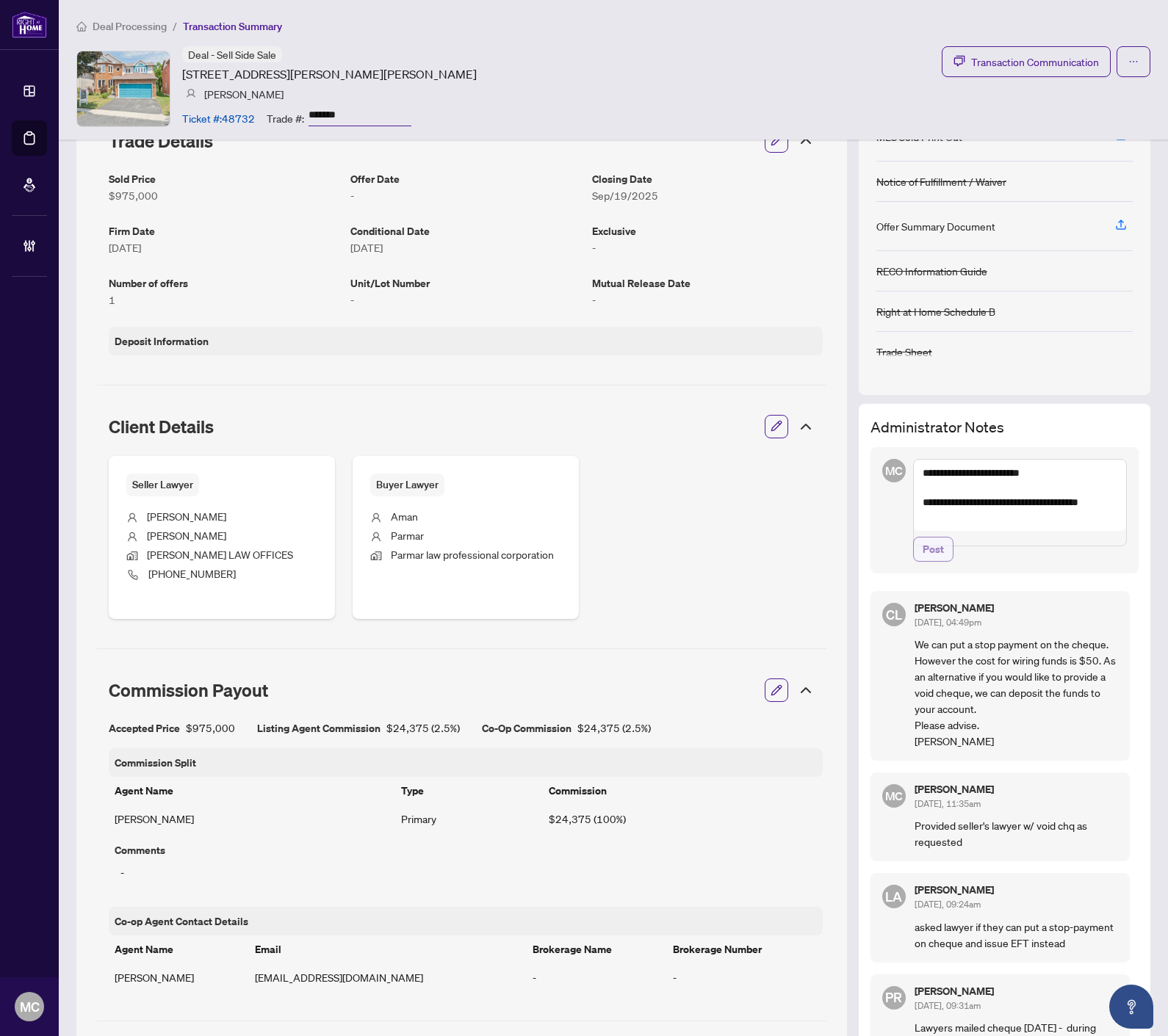
click at [926, 555] on span "Post" at bounding box center [932, 549] width 21 height 23
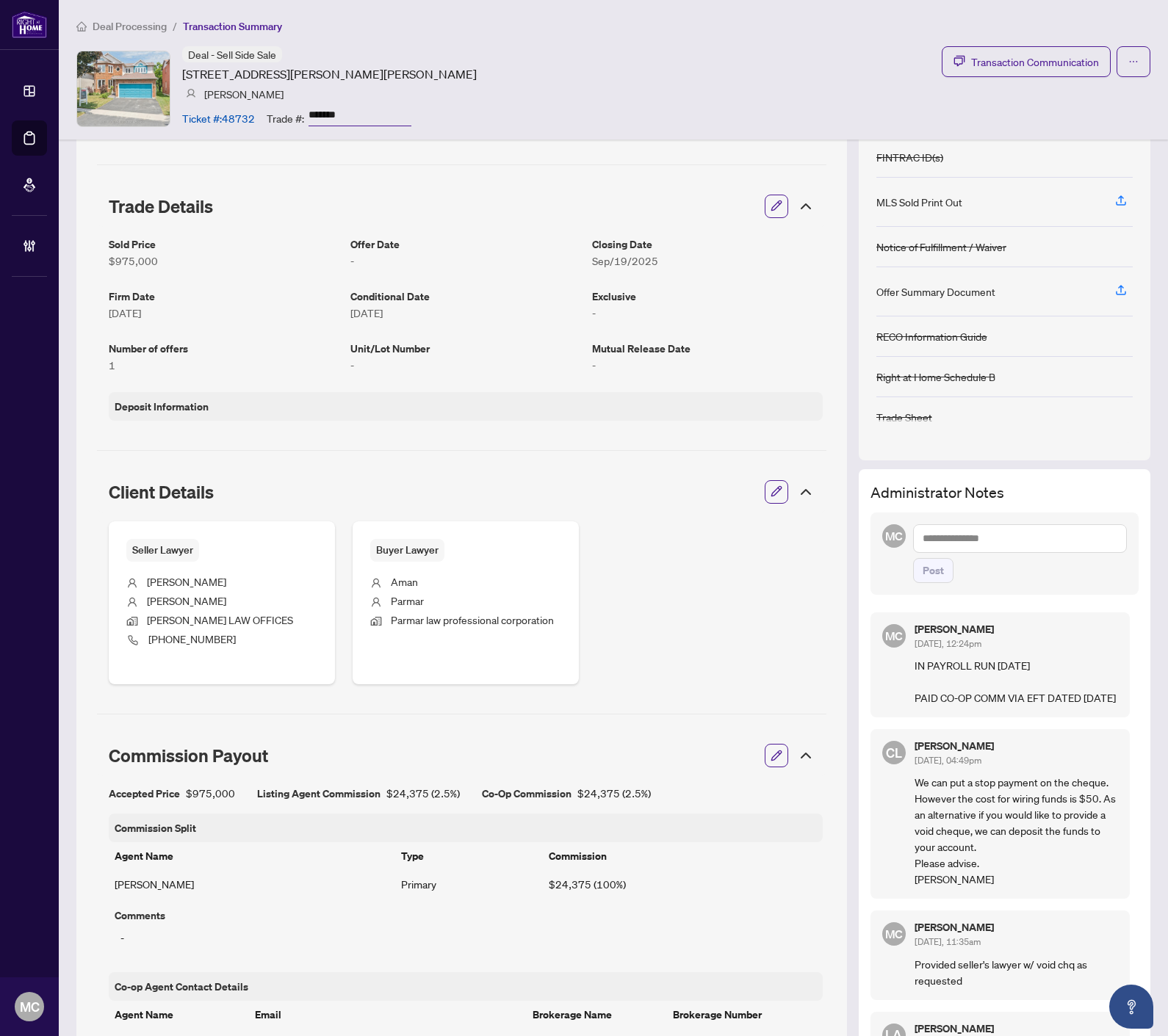
scroll to position [0, 0]
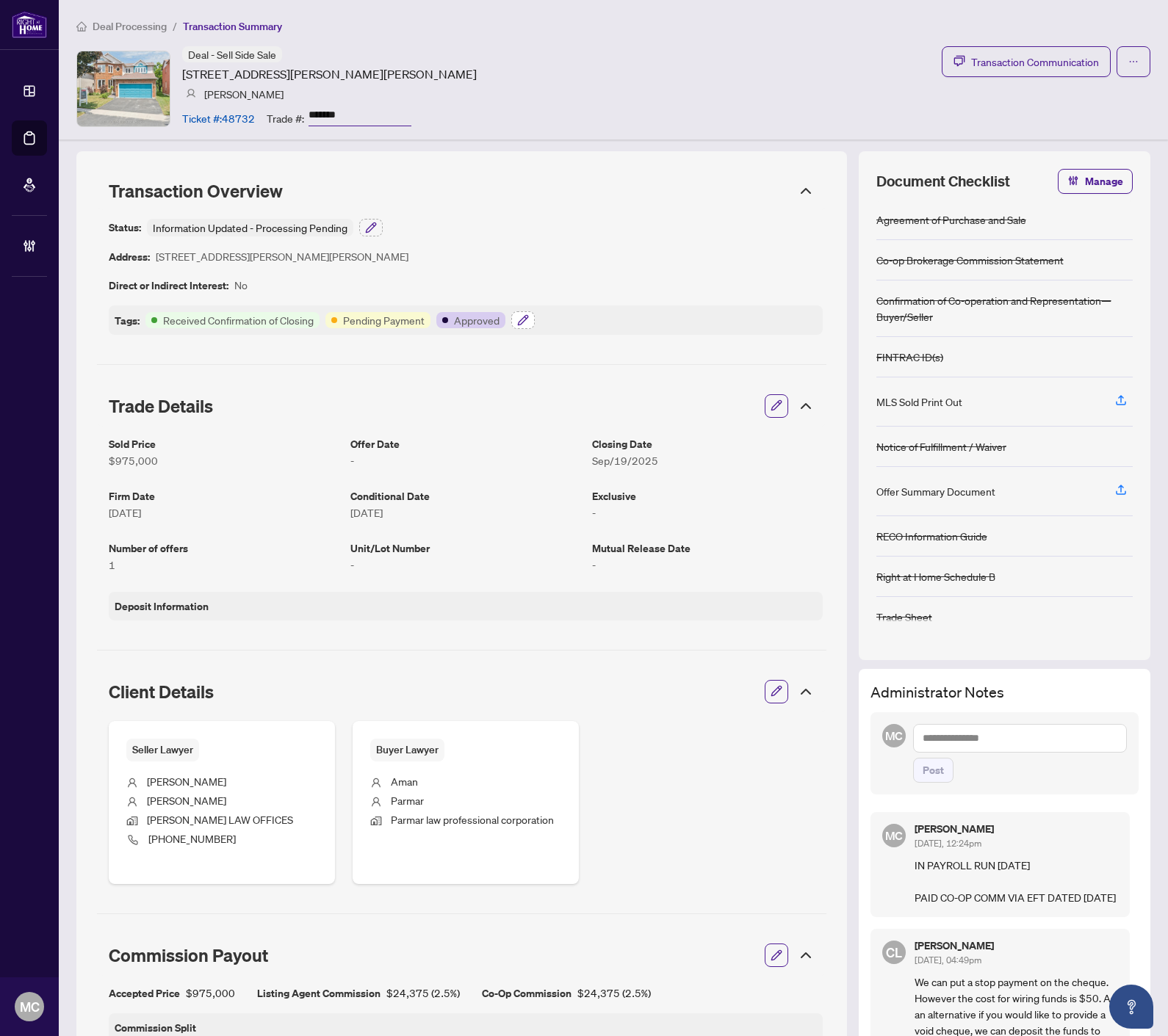
click at [524, 316] on icon "button" at bounding box center [523, 319] width 12 height 12
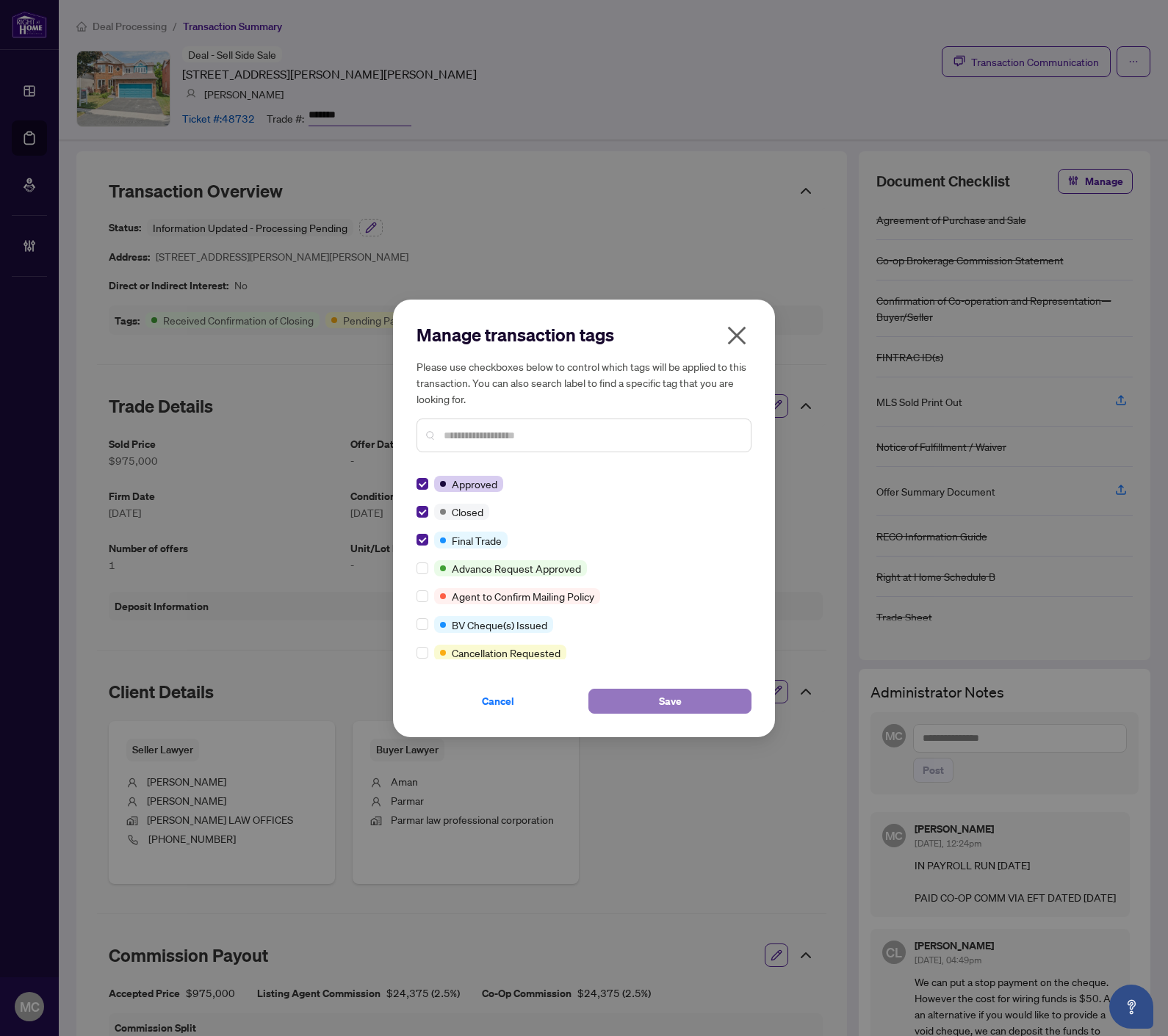
click at [665, 691] on span "Save" at bounding box center [669, 701] width 22 height 23
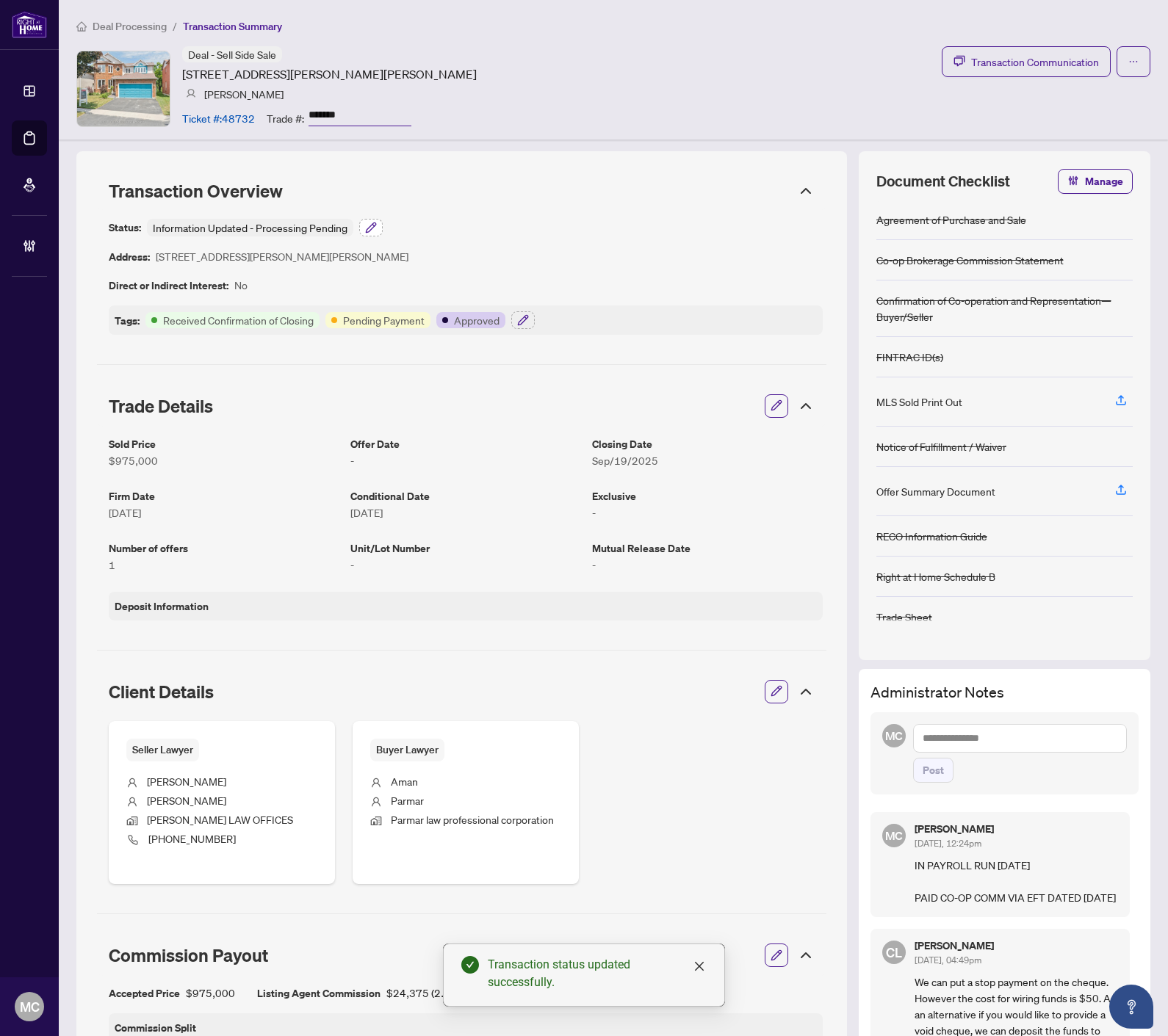
click at [365, 224] on icon "button" at bounding box center [371, 227] width 12 height 12
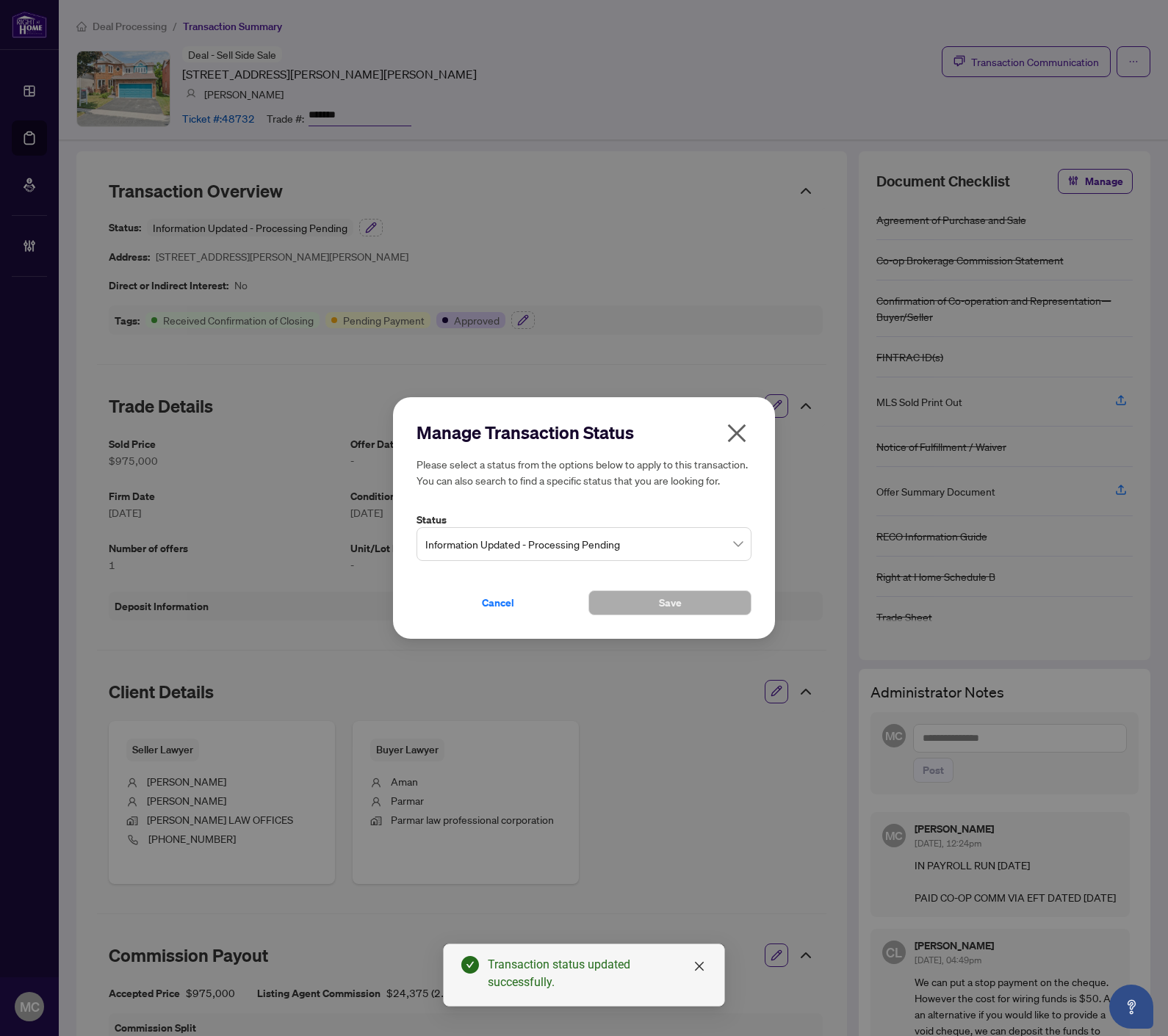
click at [546, 549] on span "Information Updated - Processing Pending" at bounding box center [583, 544] width 317 height 28
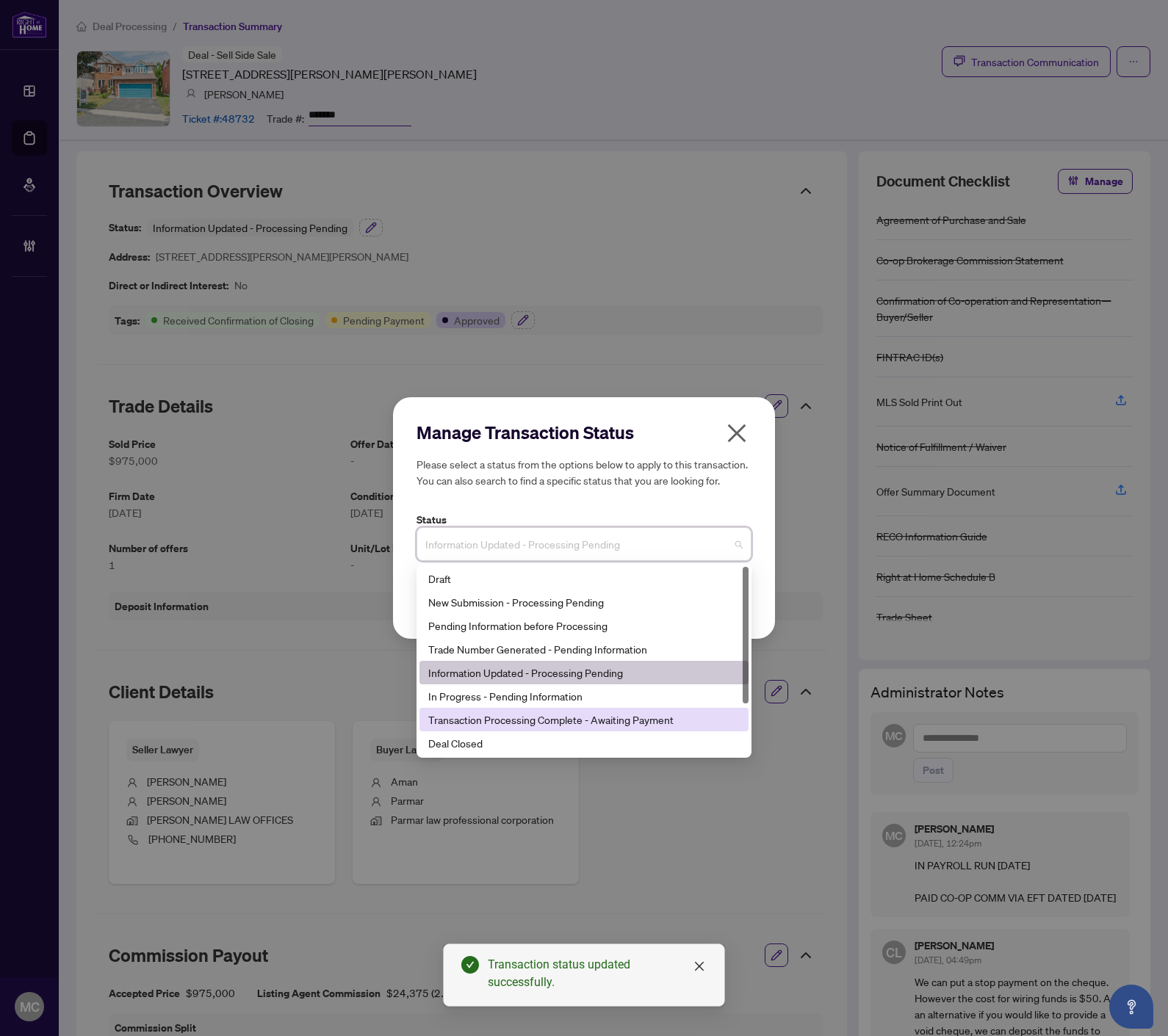
click at [529, 748] on div "Deal Closed" at bounding box center [583, 743] width 311 height 16
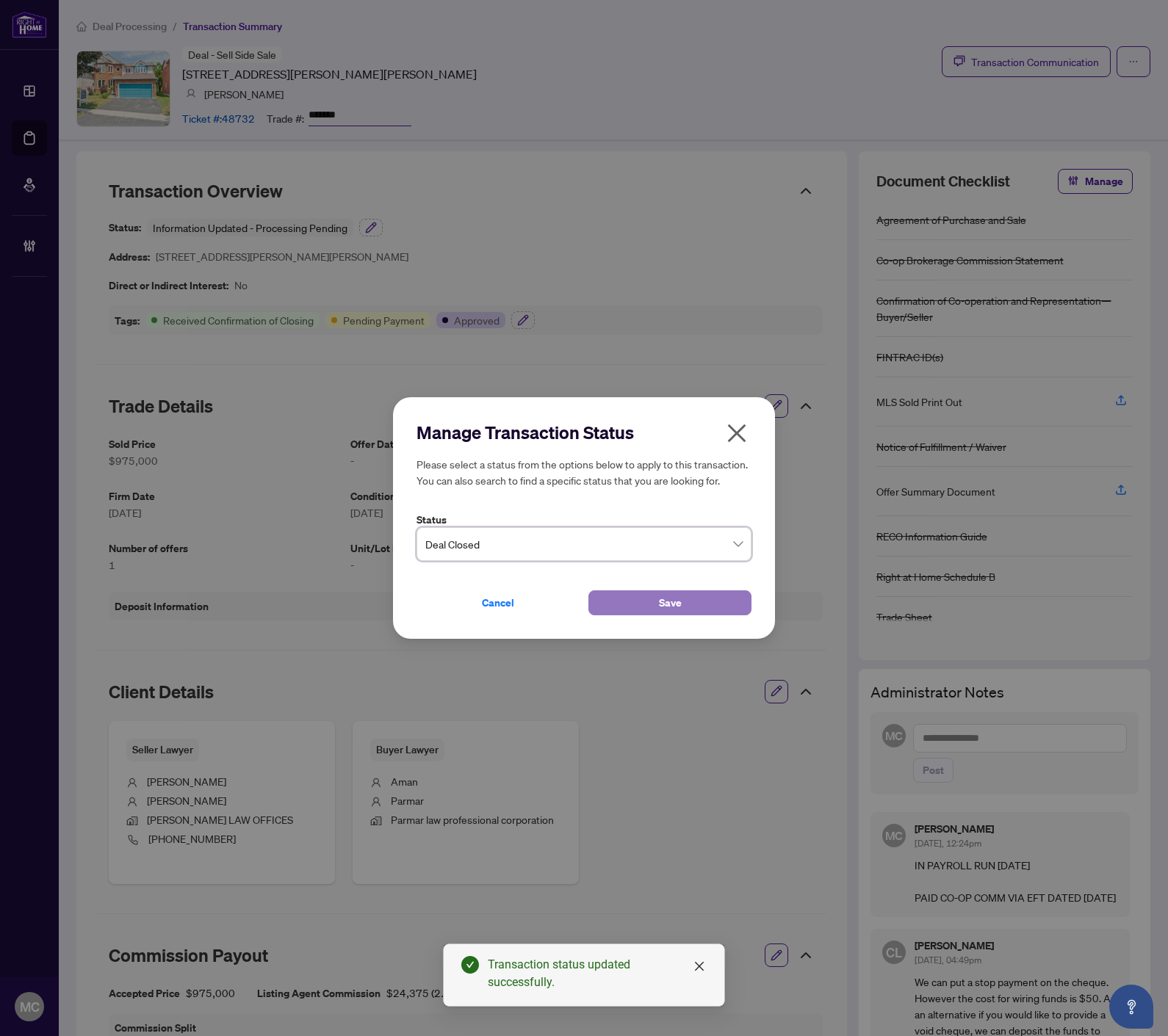
click at [624, 603] on button "Save" at bounding box center [669, 603] width 163 height 25
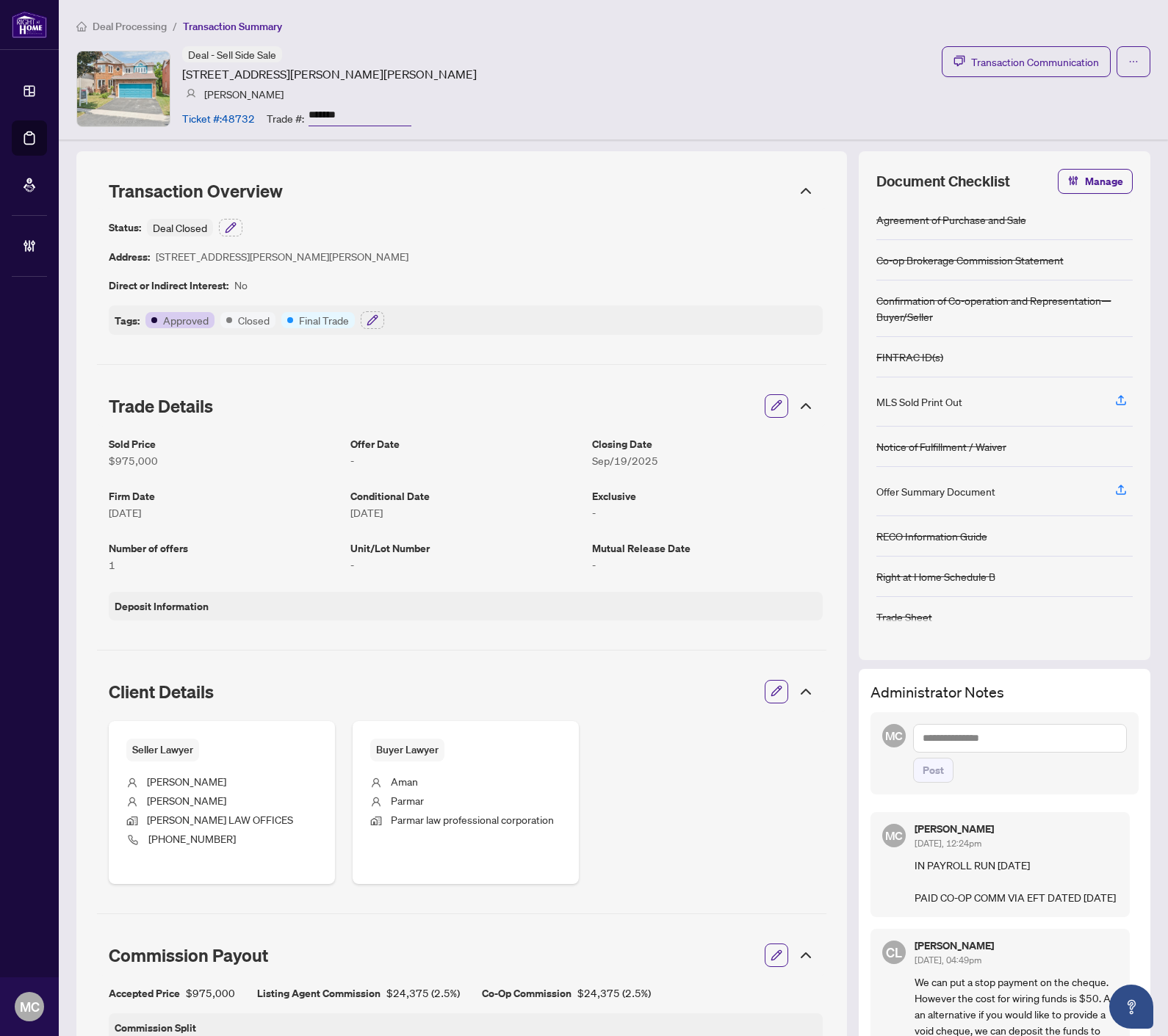
click at [727, 25] on ol "Deal Processing / Transaction Summary" at bounding box center [613, 26] width 1073 height 17
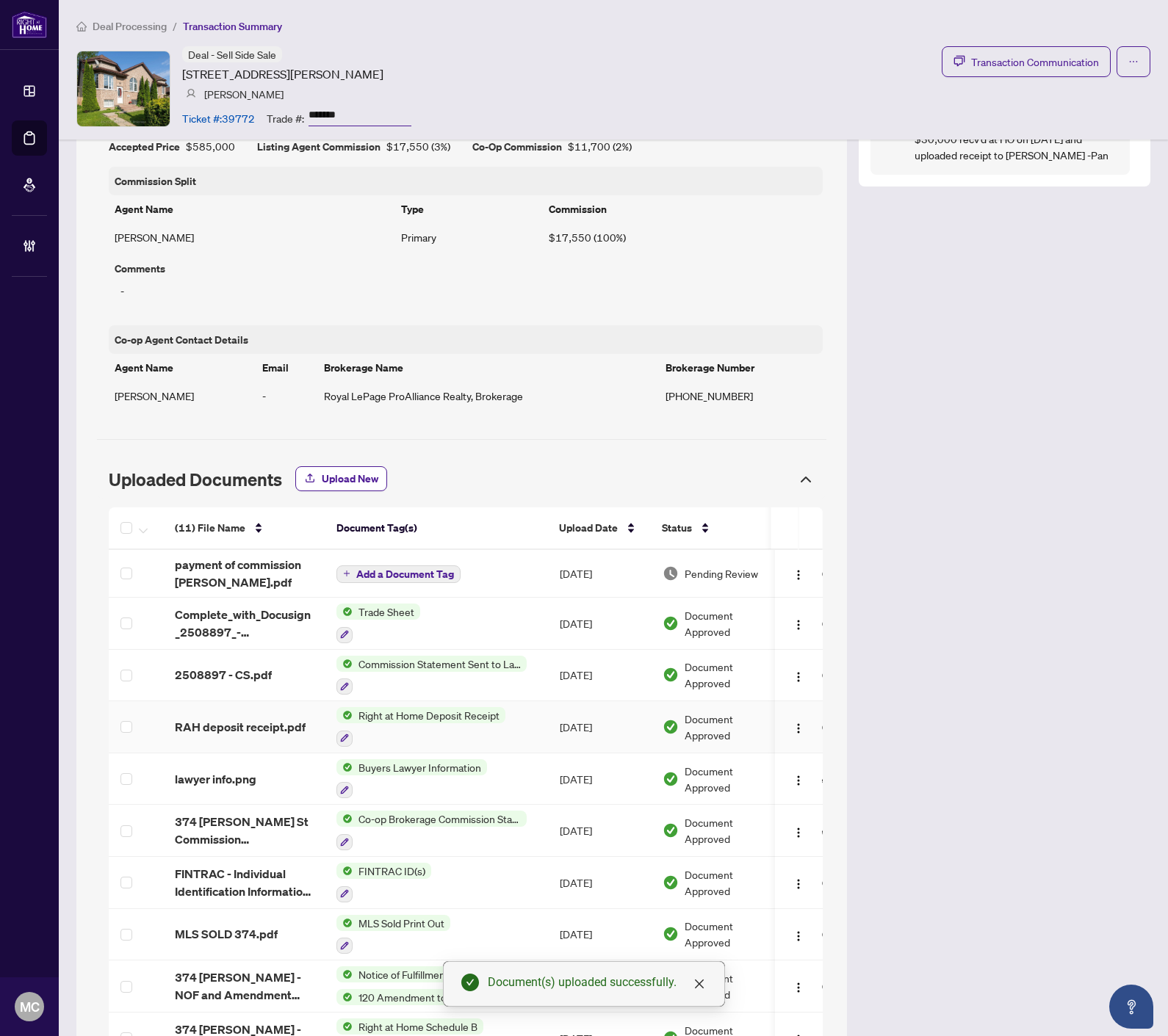
scroll to position [897, 0]
click at [424, 568] on span "Add a Document Tag" at bounding box center [405, 573] width 98 height 10
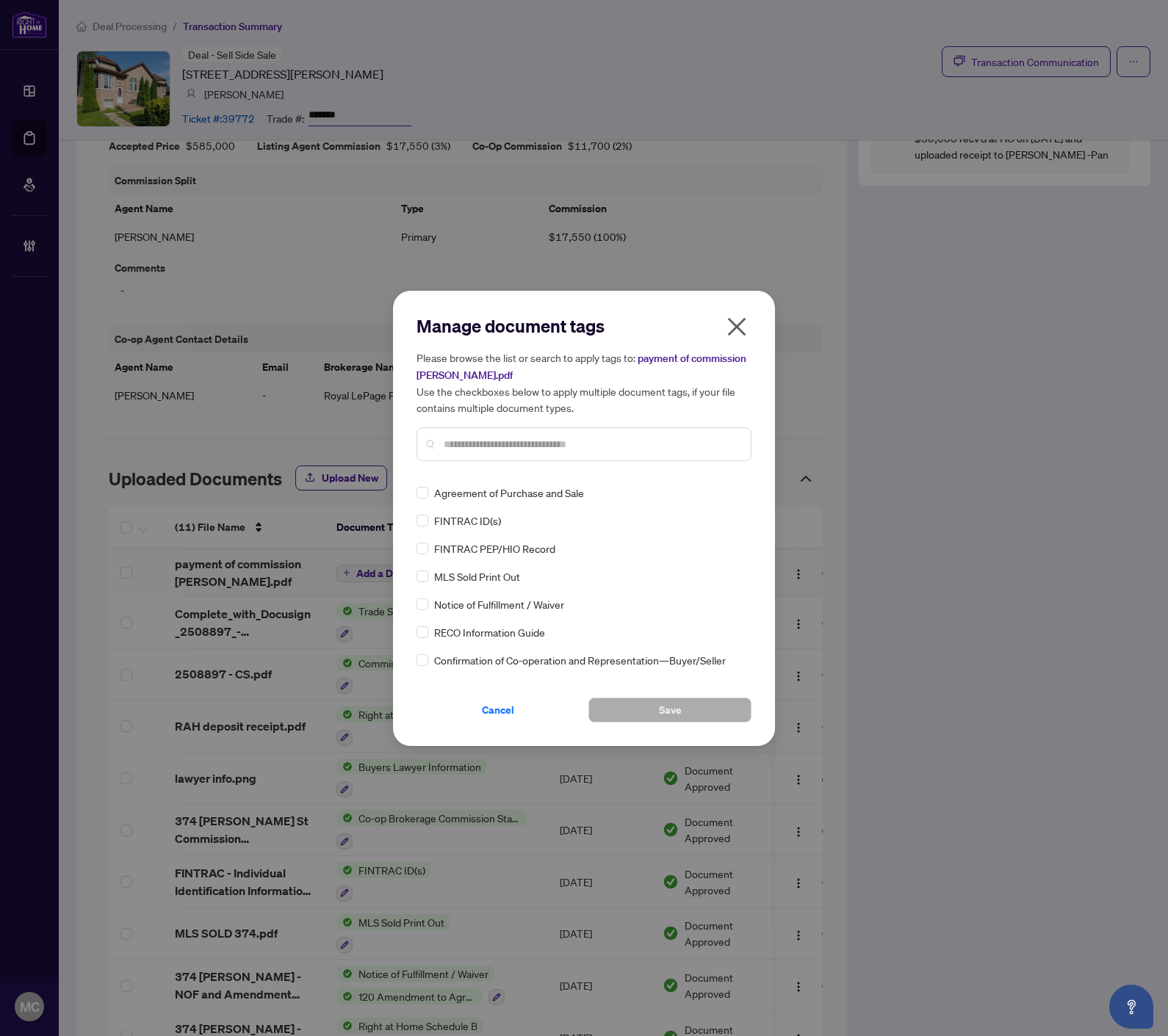
click at [610, 464] on div "Manage document tags Please browse the list or search to apply tags to: payment…" at bounding box center [584, 393] width 335 height 159
click at [637, 445] on input "text" at bounding box center [591, 444] width 295 height 16
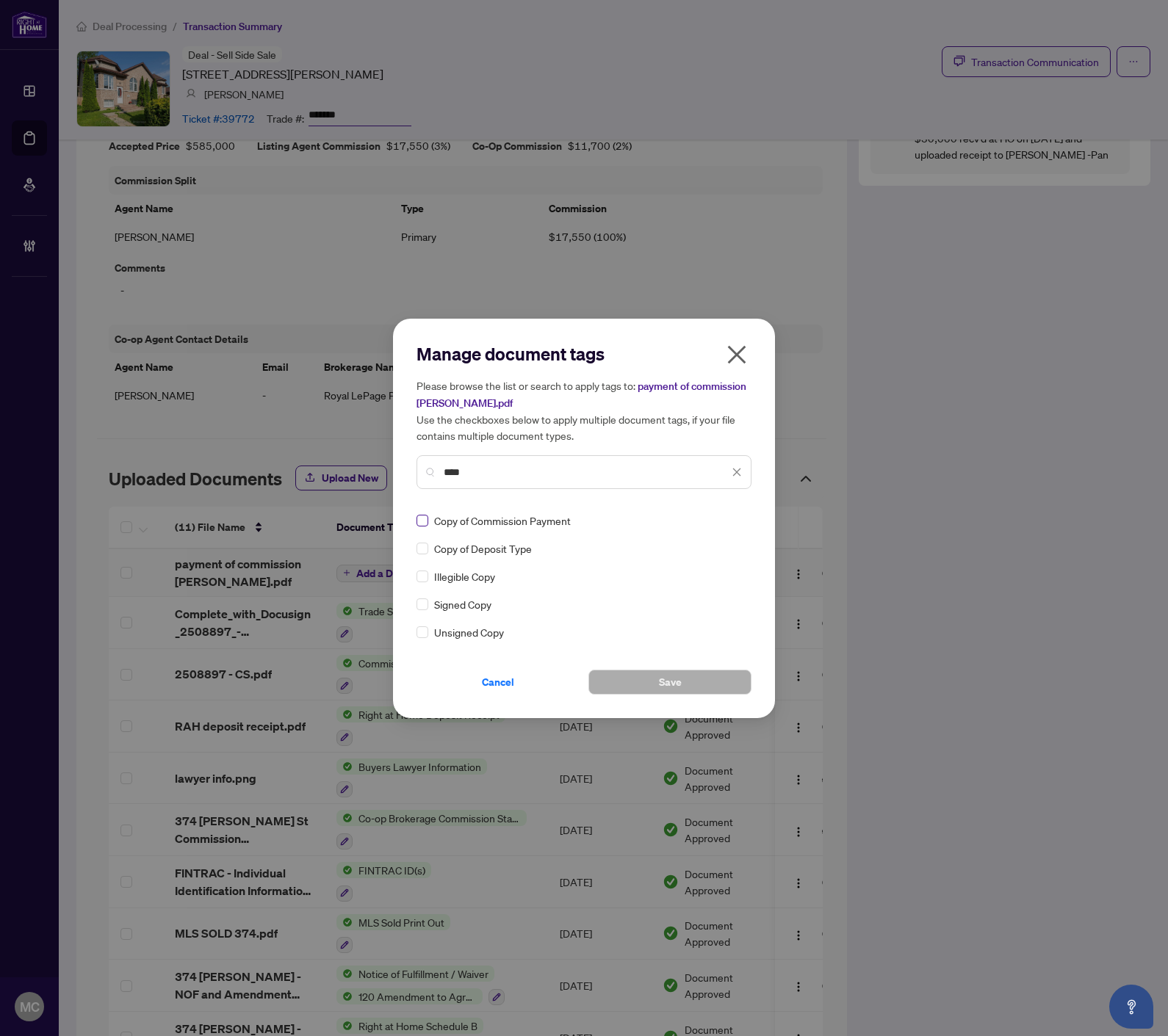
type input "****"
click at [727, 515] on img at bounding box center [720, 520] width 15 height 15
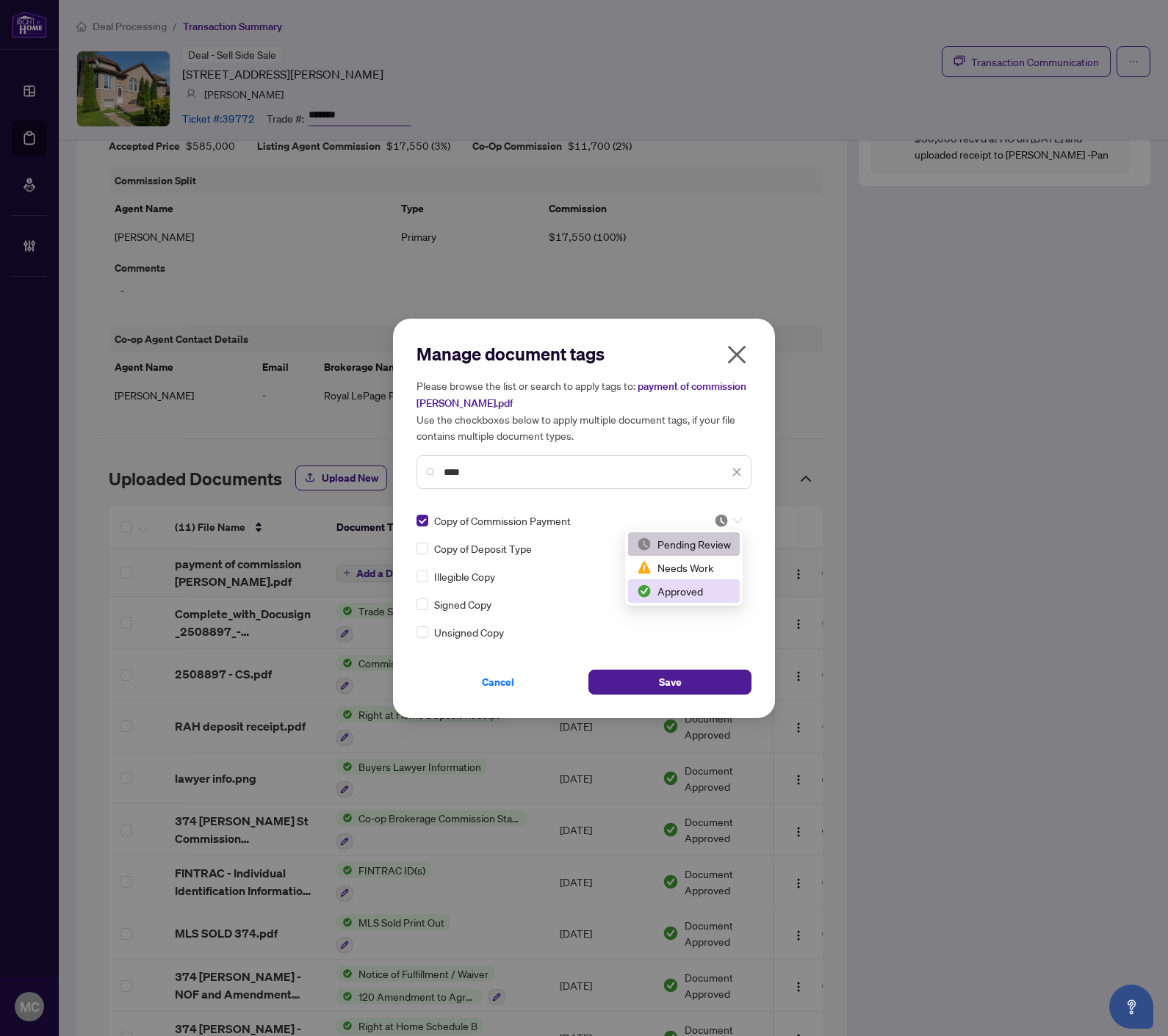
click at [679, 592] on div "Approved" at bounding box center [683, 591] width 94 height 16
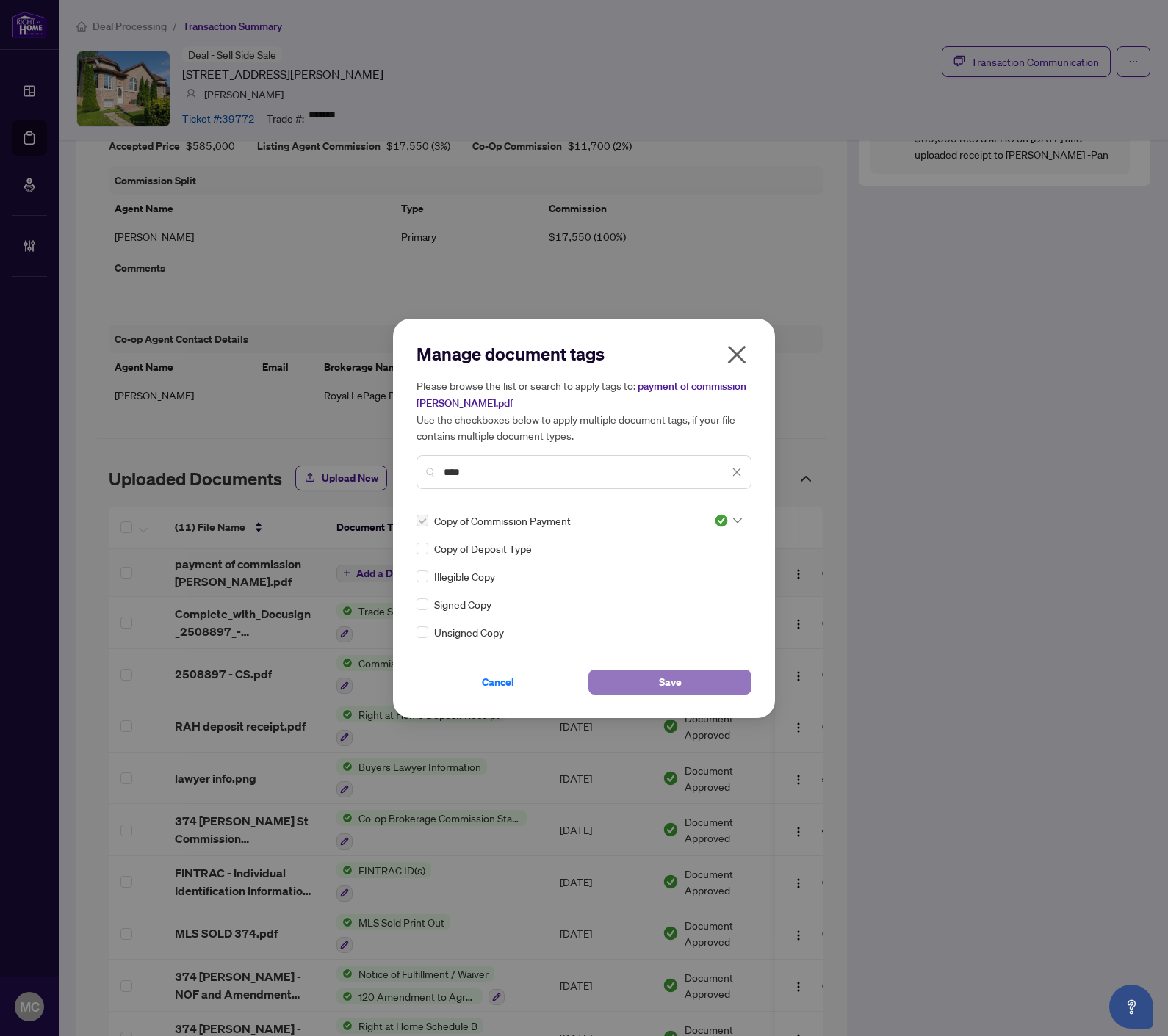
click at [654, 692] on button "Save" at bounding box center [669, 682] width 163 height 25
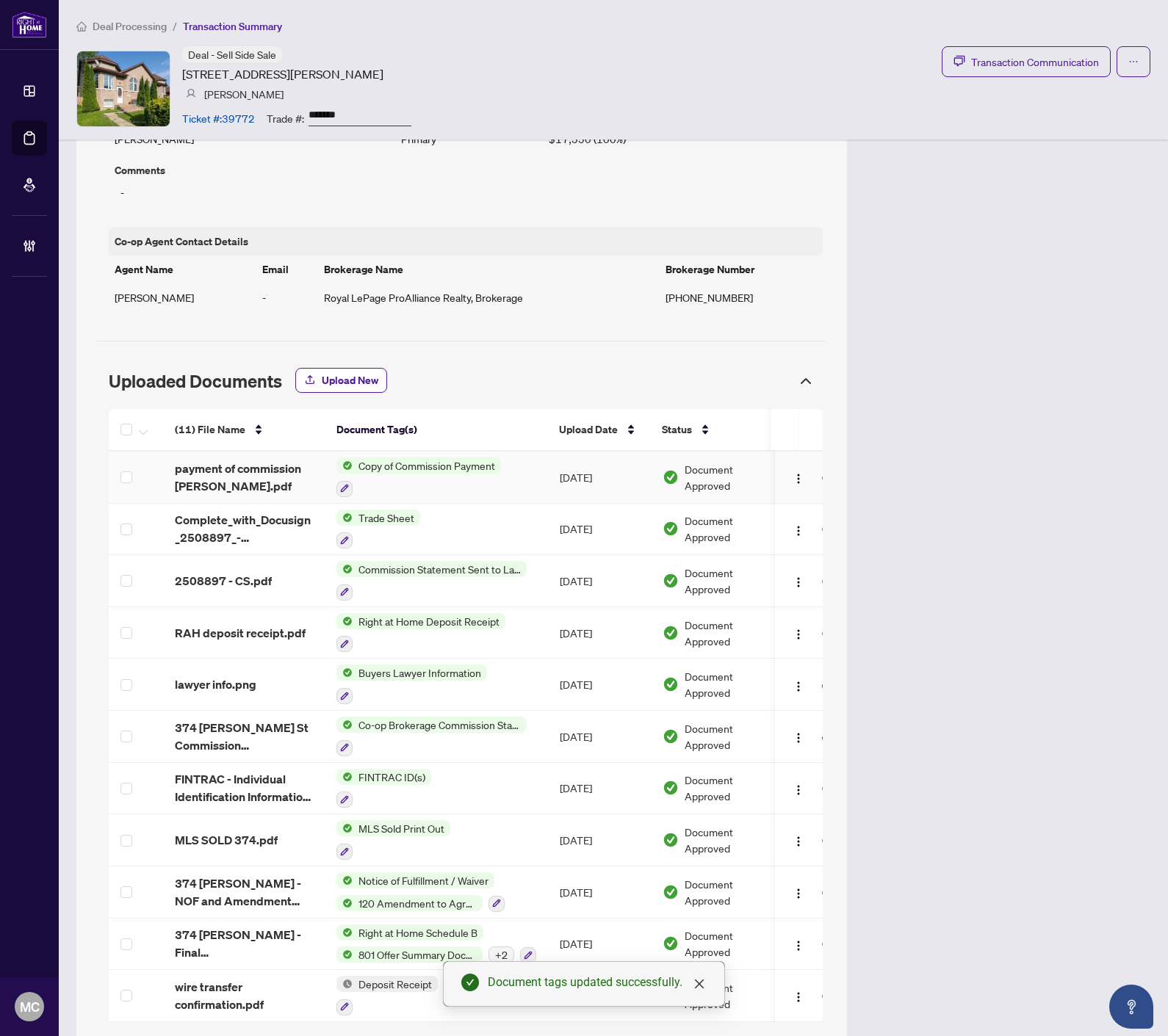
scroll to position [1004, 0]
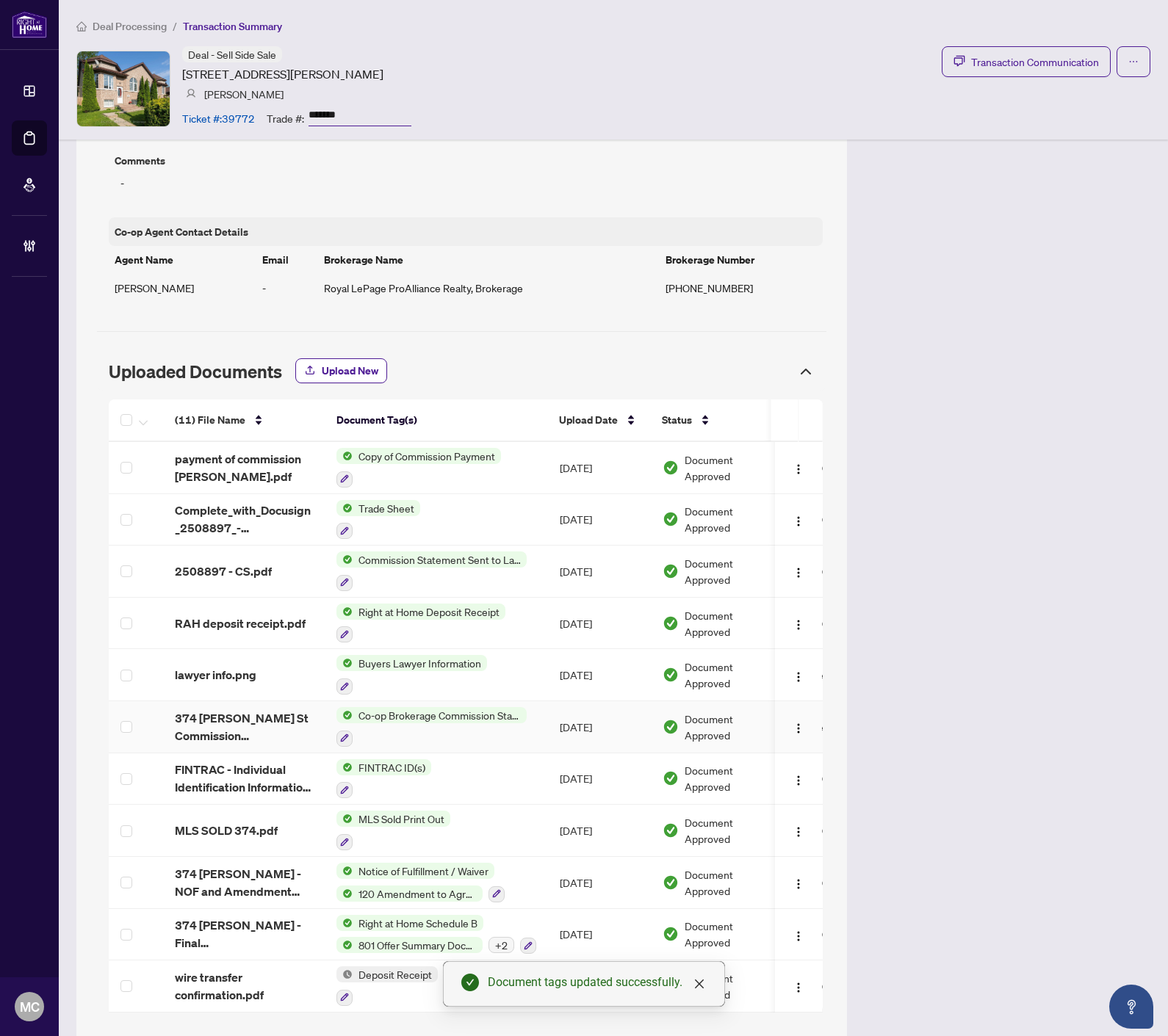
click at [239, 710] on span "374 [PERSON_NAME] St Commission Statement.pdf" at bounding box center [244, 727] width 138 height 35
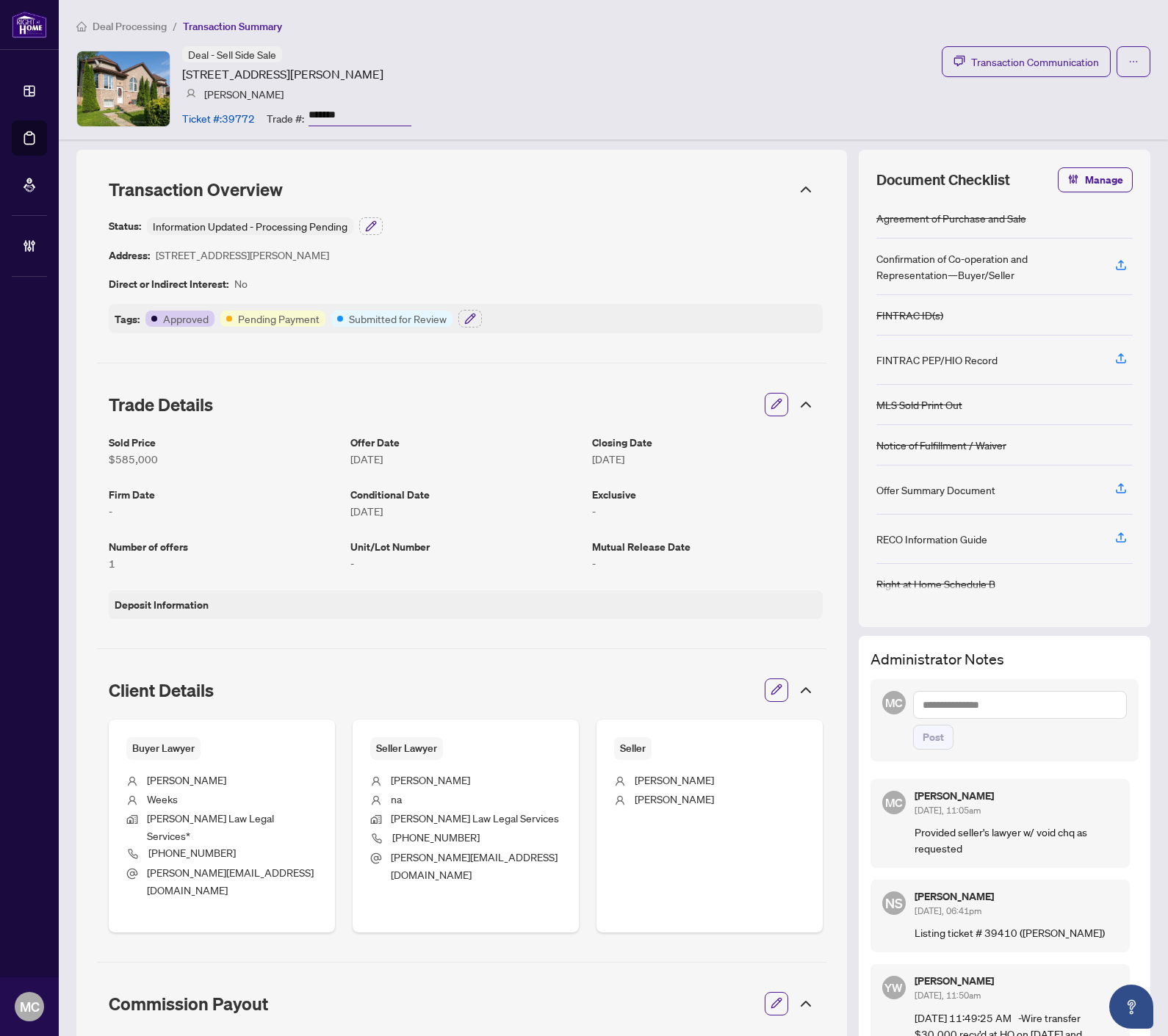
scroll to position [0, 0]
click at [1030, 57] on span "Transaction Communication" at bounding box center [1035, 62] width 128 height 17
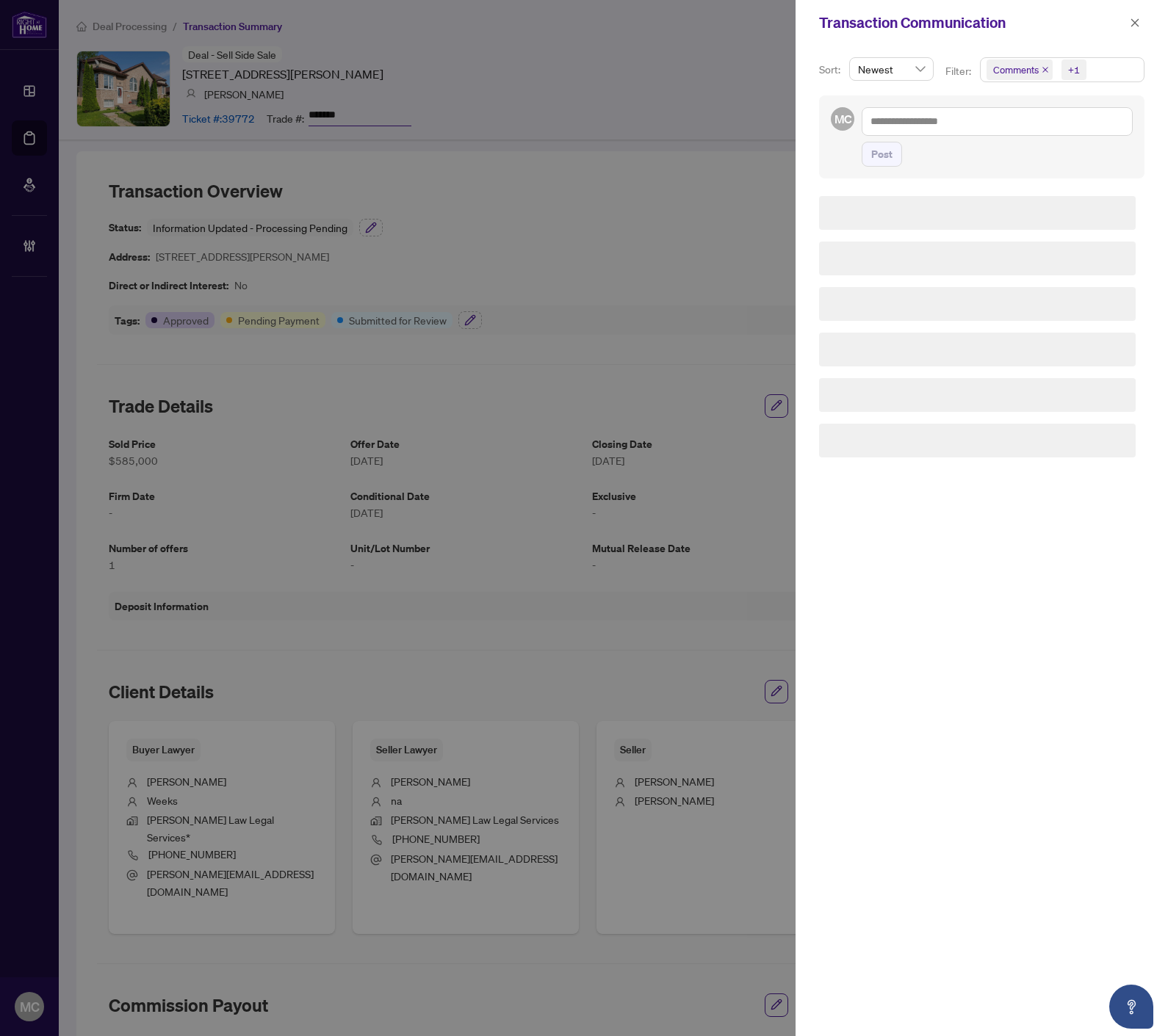
click at [1045, 66] on icon "close" at bounding box center [1045, 69] width 7 height 7
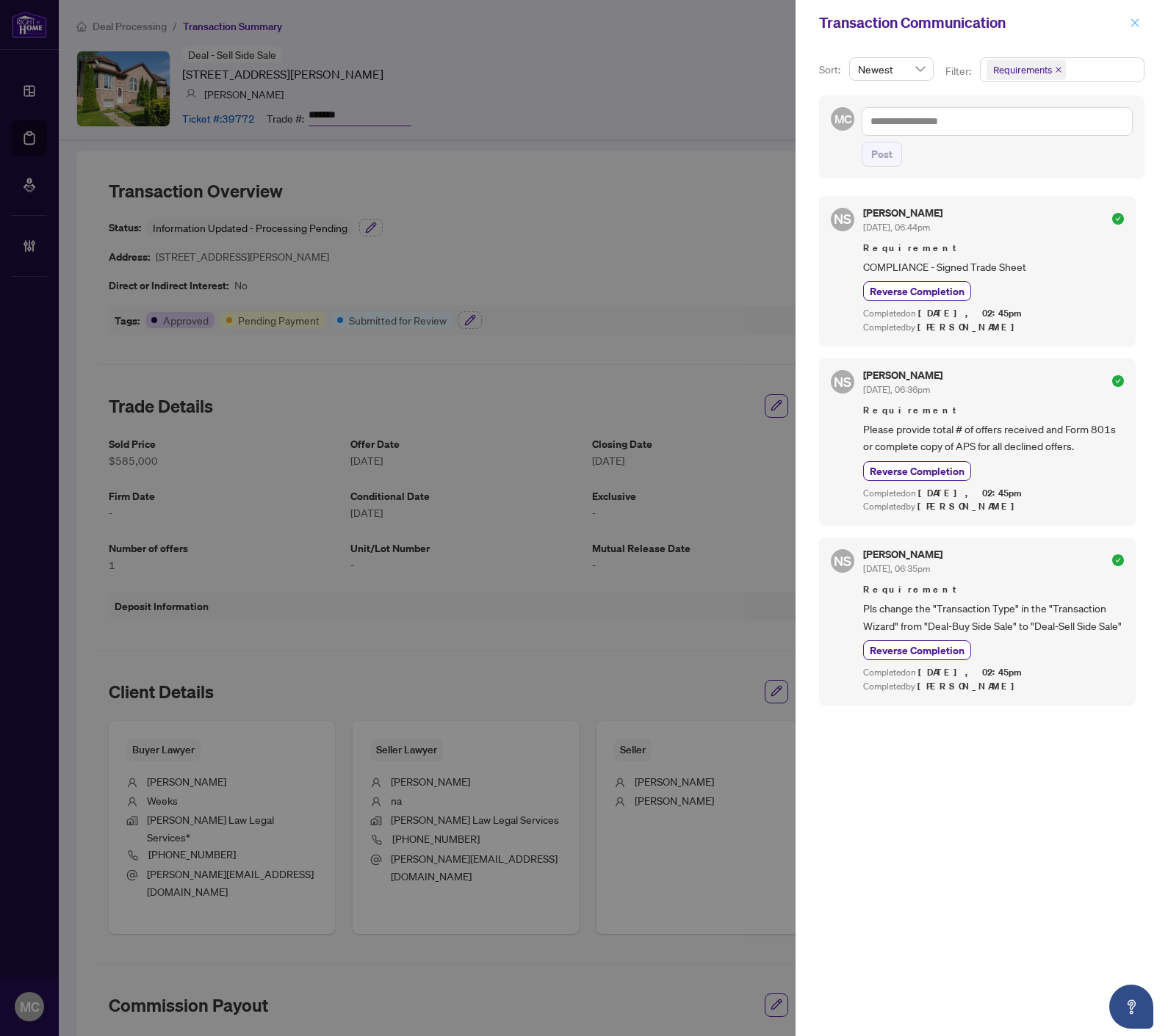
click at [1132, 21] on icon "close" at bounding box center [1135, 22] width 8 height 8
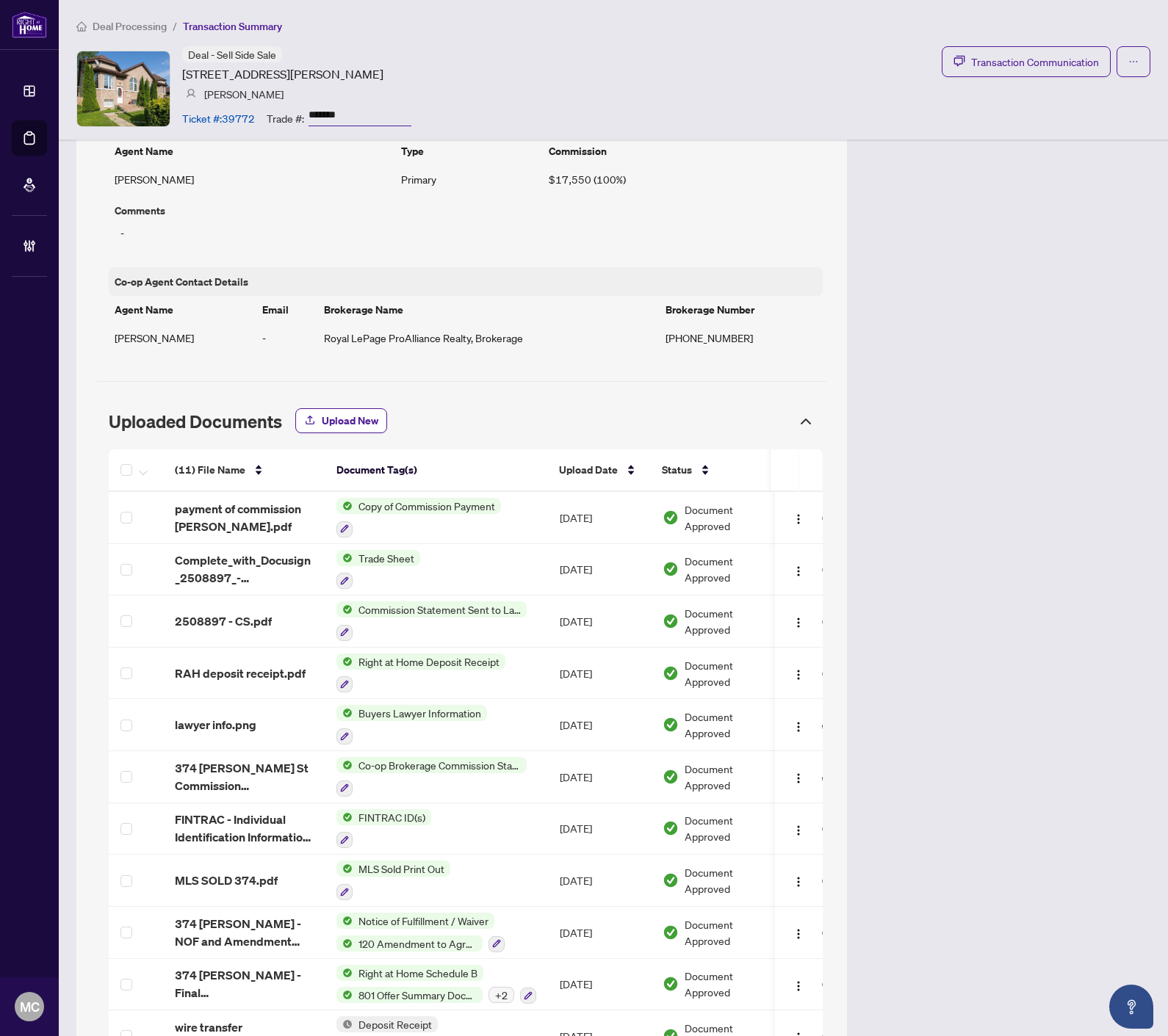
scroll to position [1004, 0]
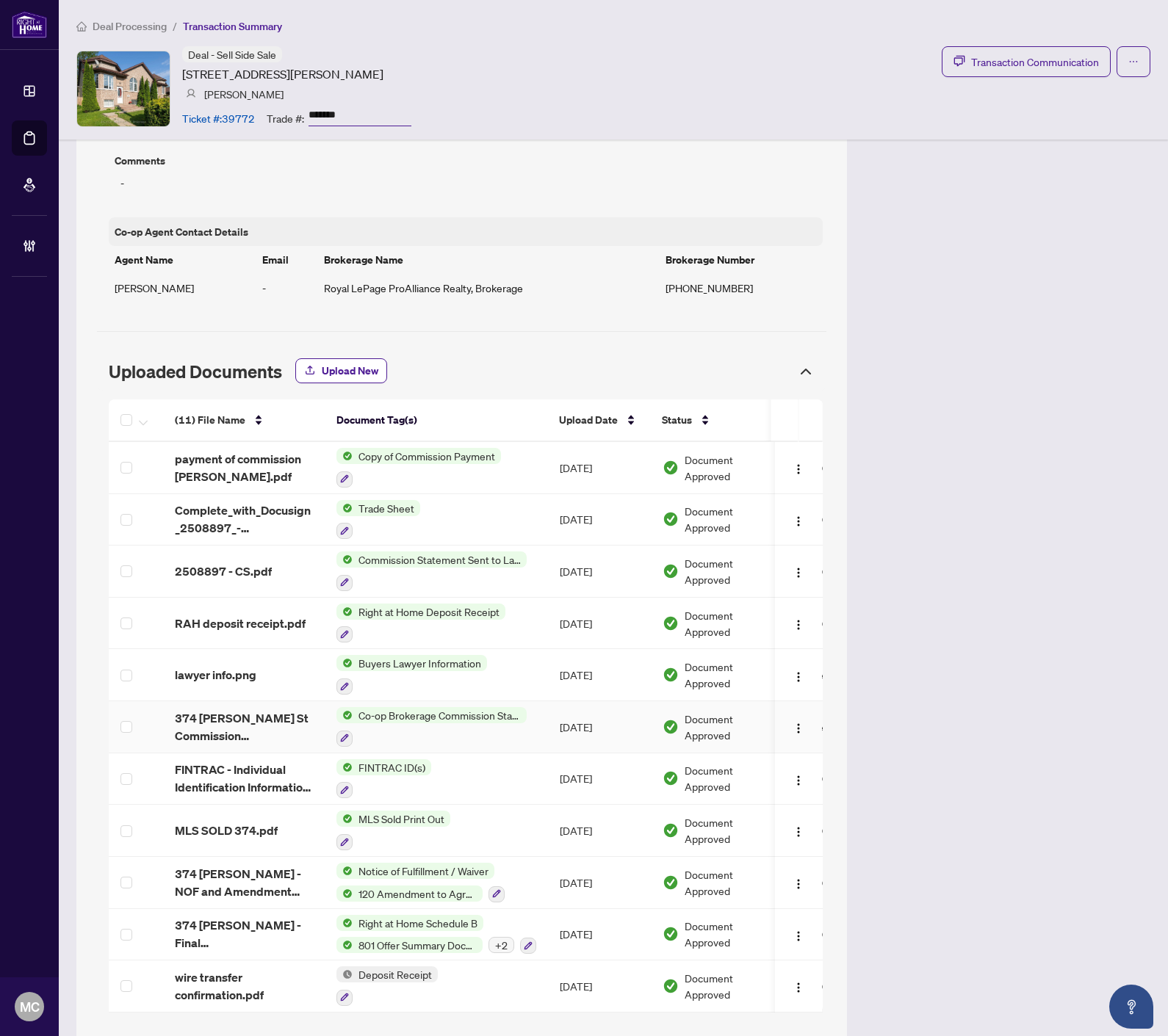
click at [219, 710] on span "374 [PERSON_NAME] St Commission Statement.pdf" at bounding box center [244, 727] width 138 height 35
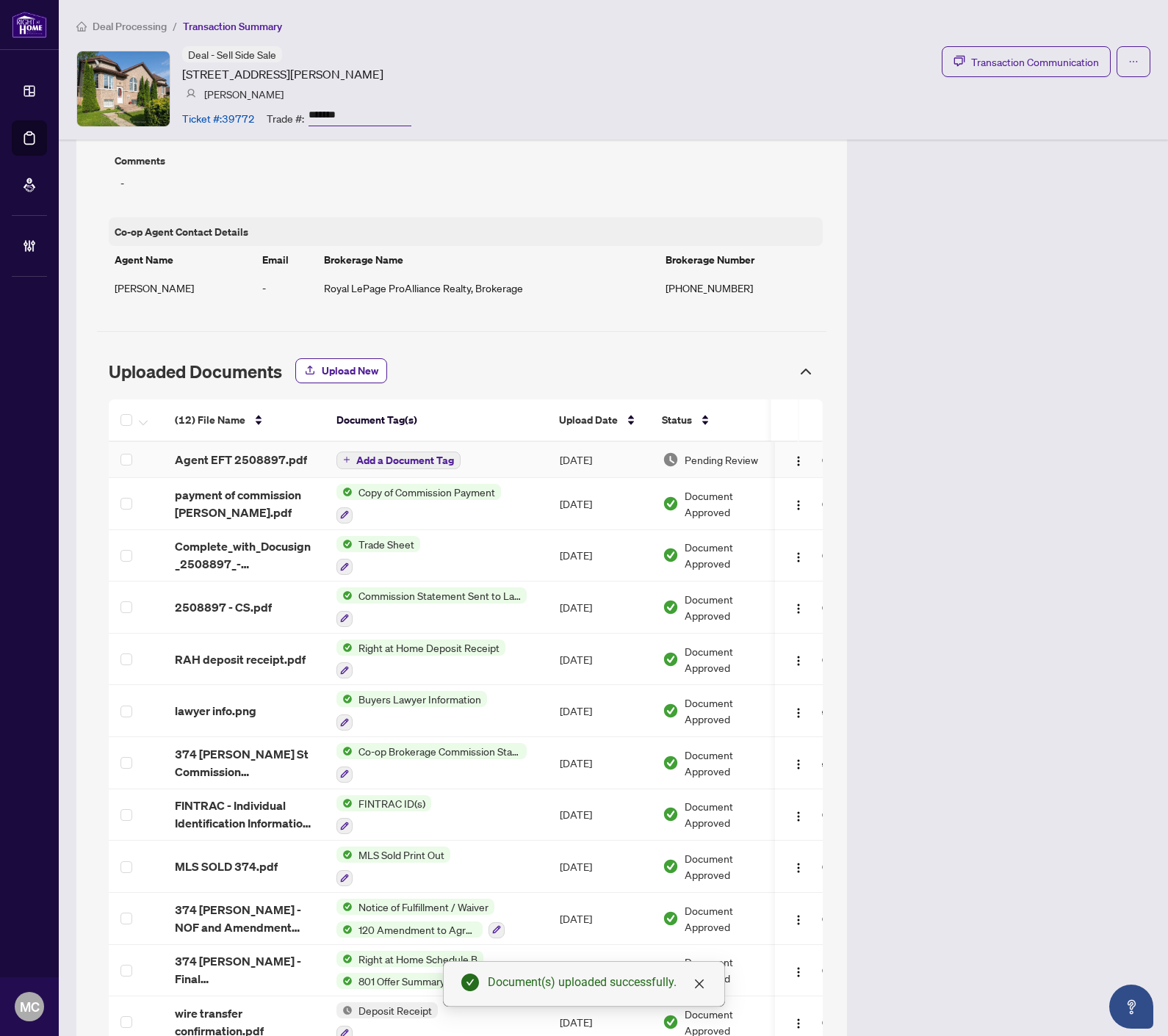
click at [397, 455] on span "Add a Document Tag" at bounding box center [405, 460] width 98 height 10
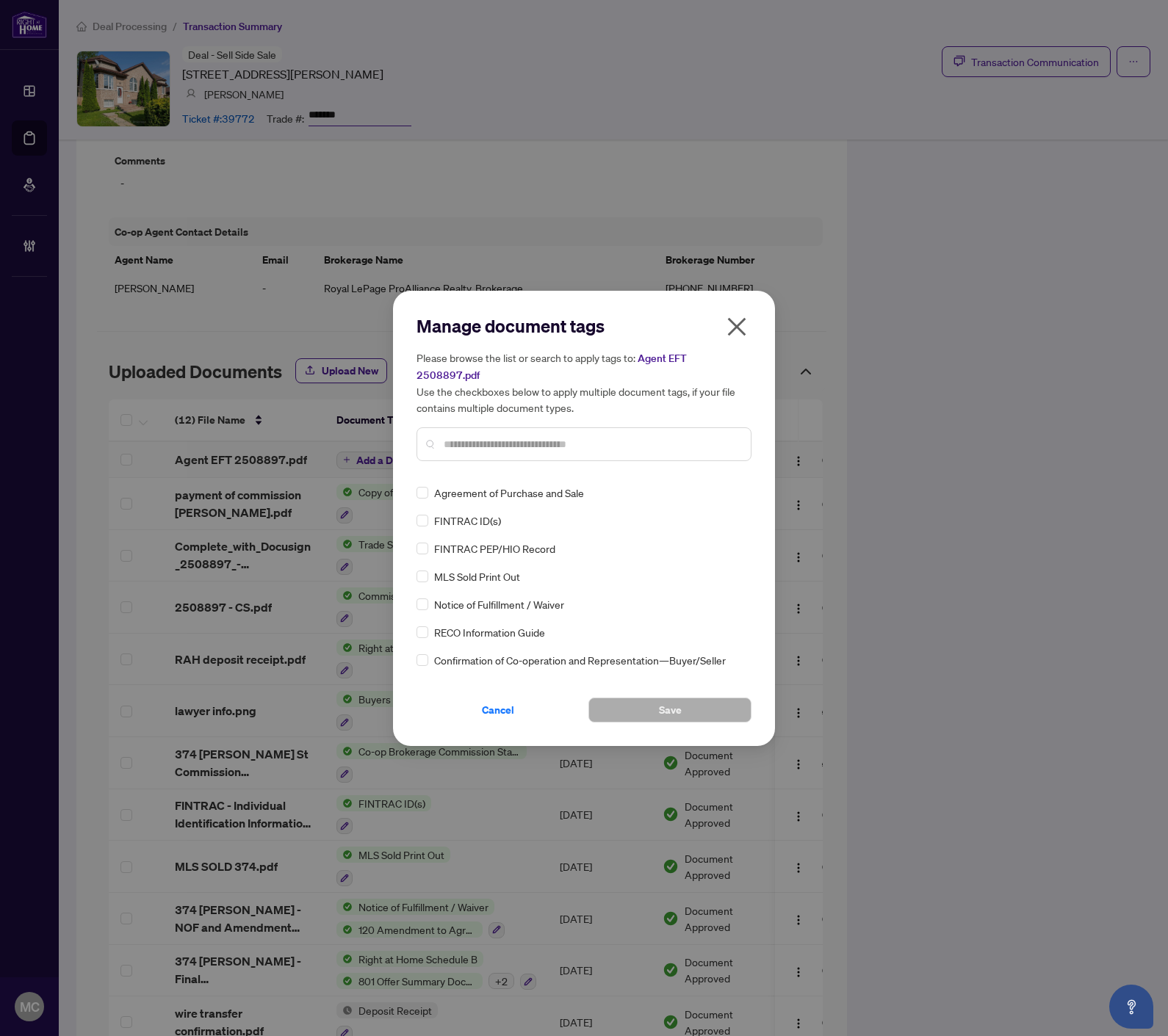
click at [499, 436] on input "text" at bounding box center [591, 444] width 295 height 16
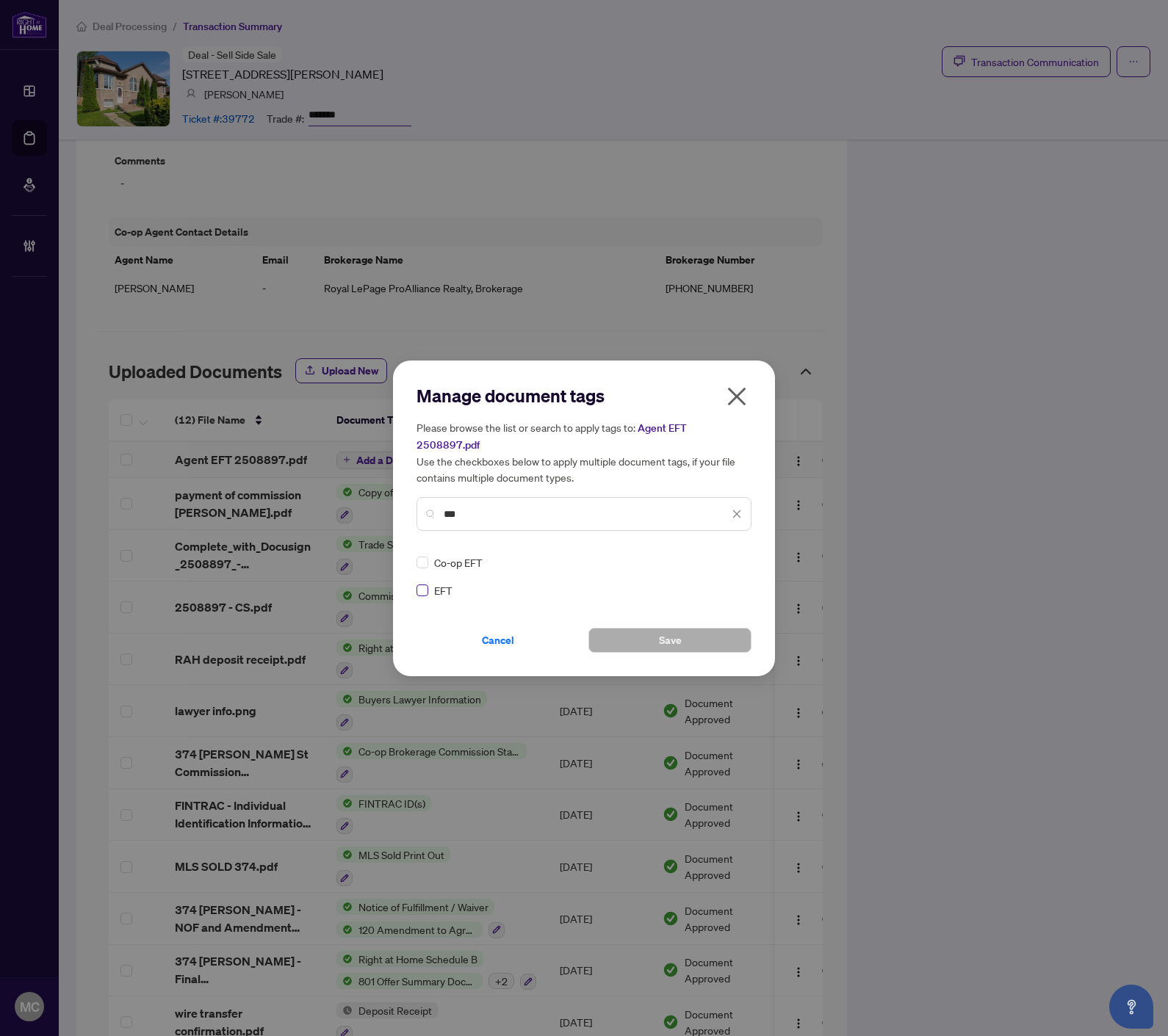
type input "***"
click at [733, 560] on icon at bounding box center [737, 562] width 9 height 5
click at [710, 616] on div "Approved" at bounding box center [683, 624] width 94 height 16
click at [677, 634] on span "Save" at bounding box center [669, 641] width 22 height 23
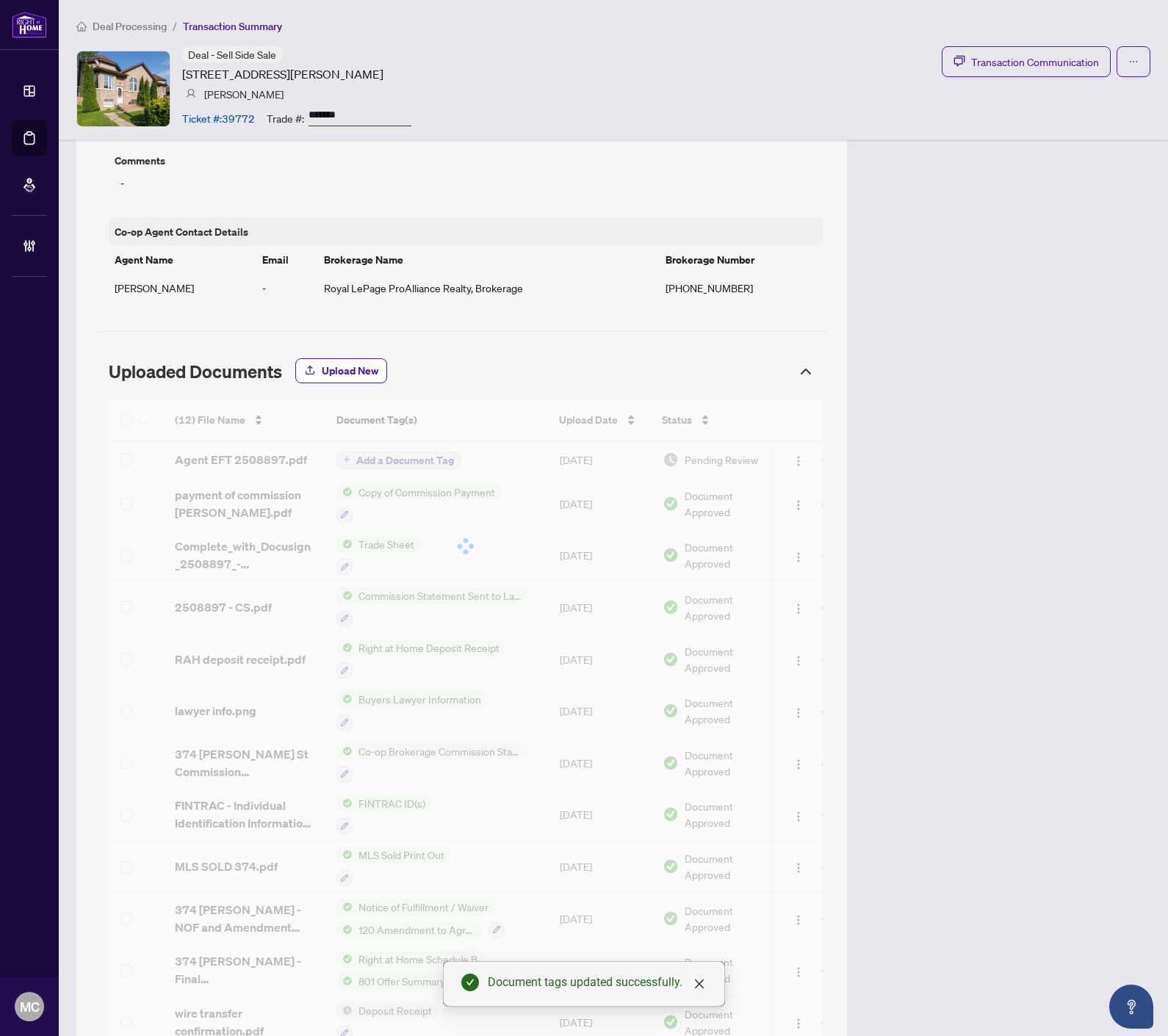
click at [790, 428] on div at bounding box center [465, 546] width 714 height 294
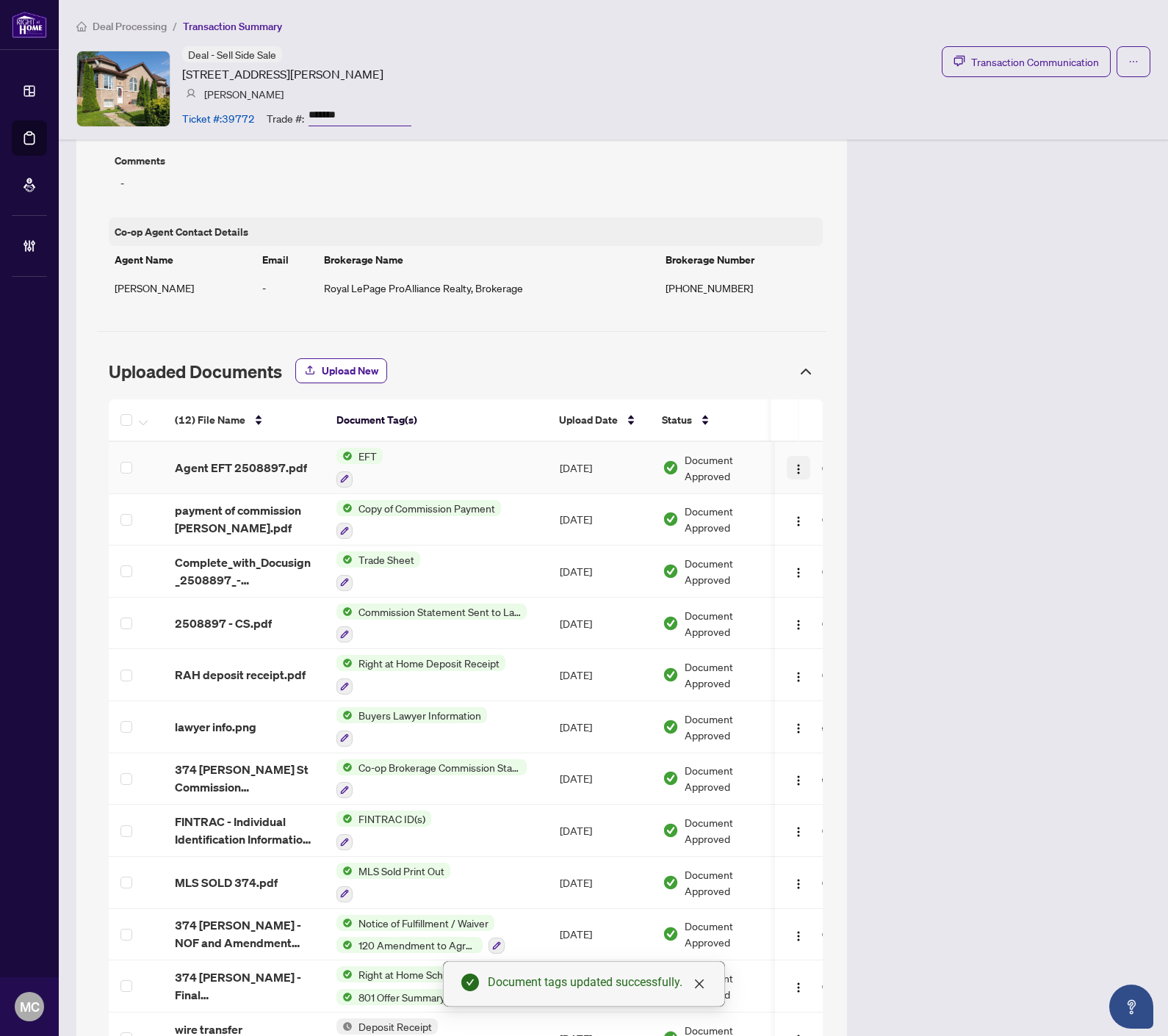
click at [793, 463] on img "button" at bounding box center [799, 468] width 12 height 12
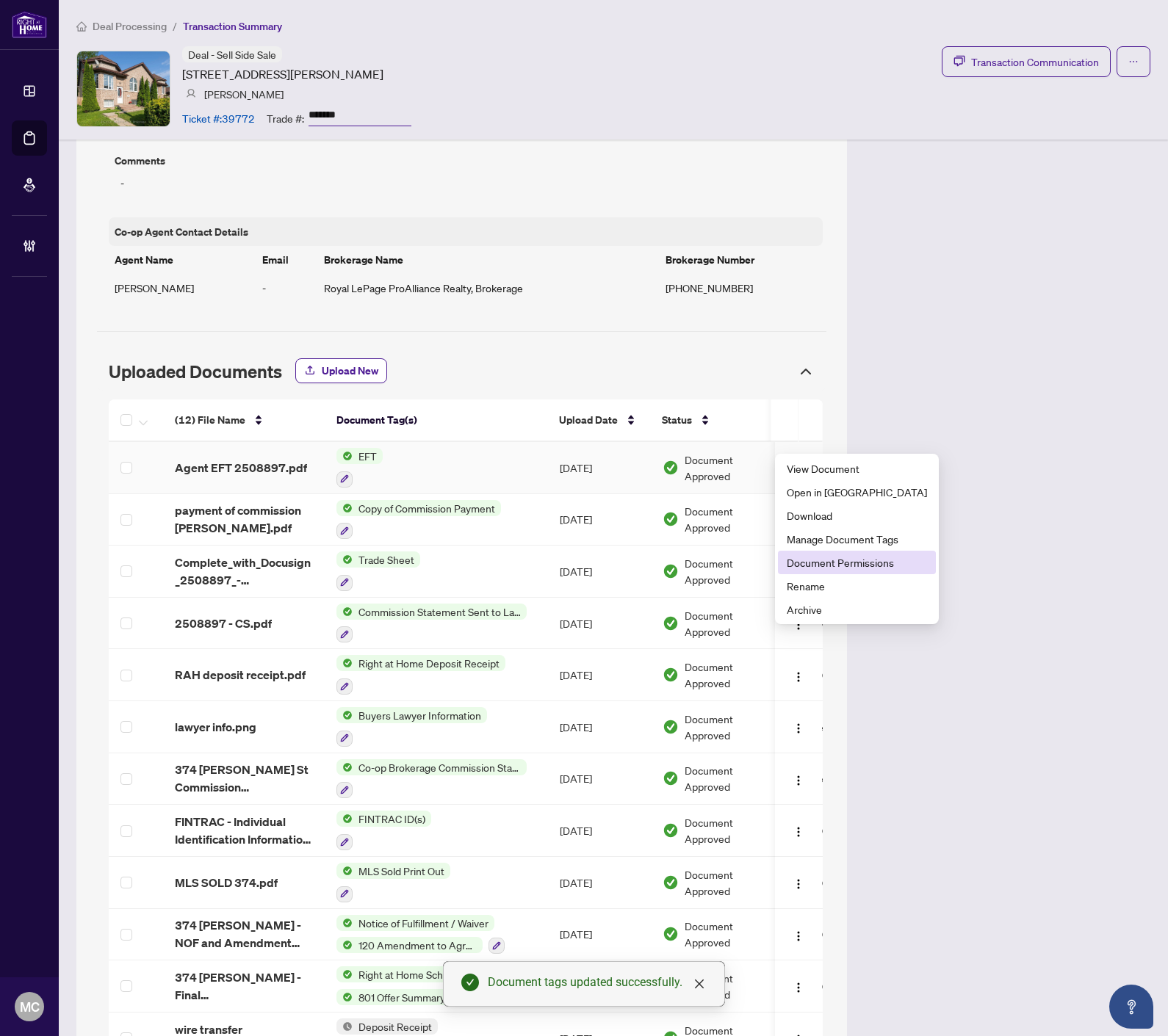
click at [835, 567] on span "Document Permissions" at bounding box center [856, 562] width 140 height 16
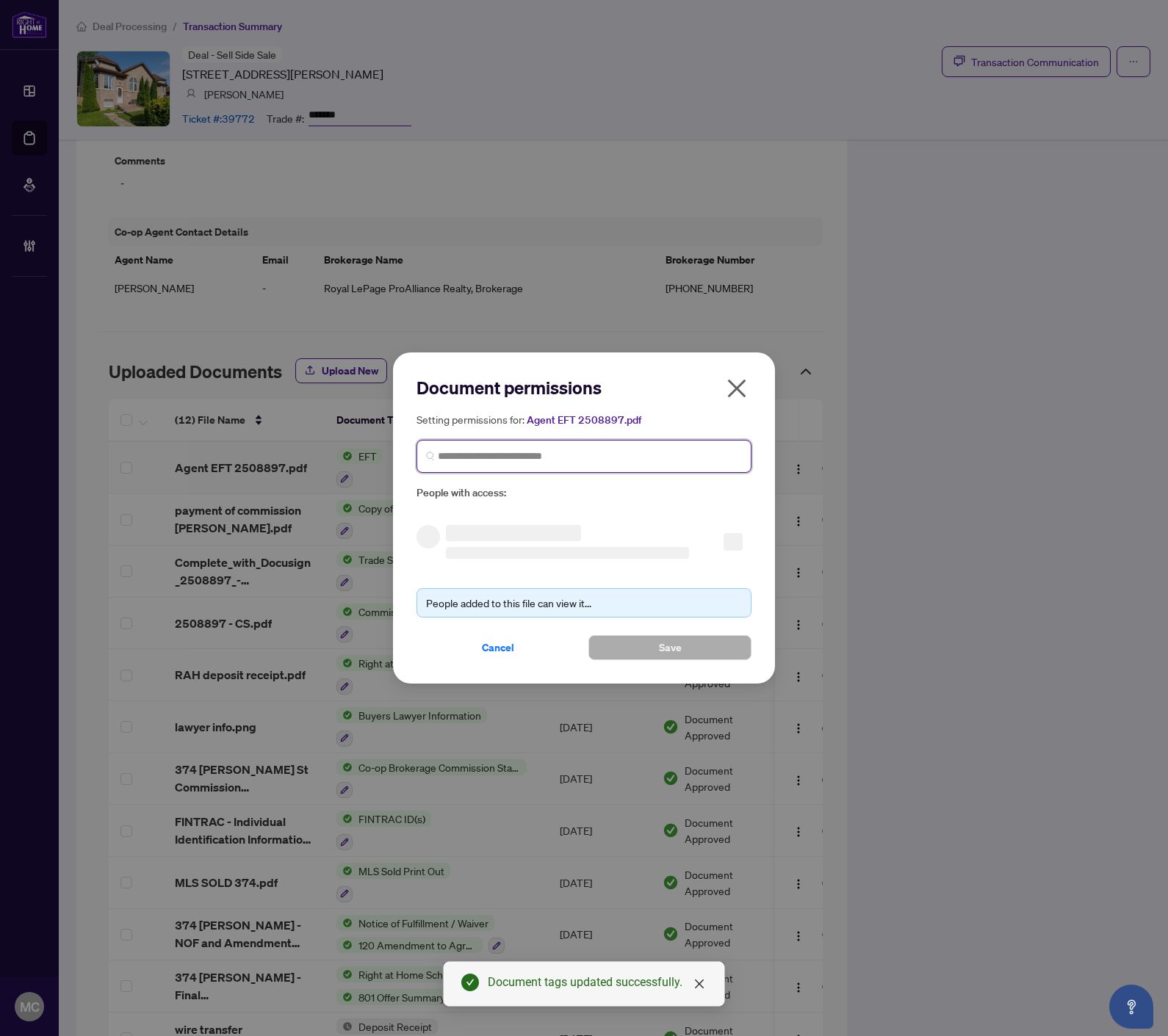
click at [537, 451] on input "search" at bounding box center [589, 457] width 304 height 16
paste input "**********"
type input "**********"
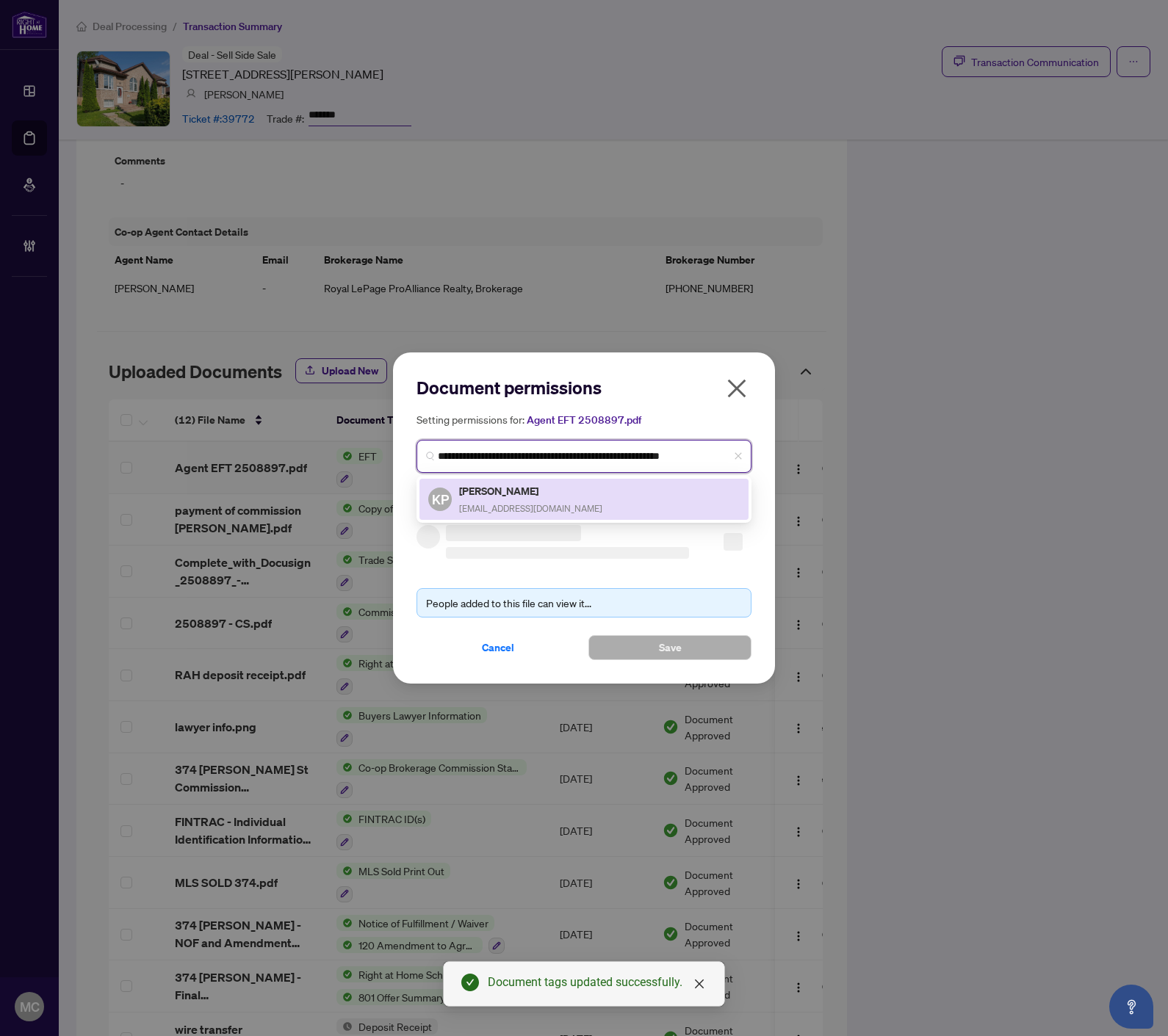
click at [498, 492] on h5 "Katie Parish" at bounding box center [530, 491] width 143 height 17
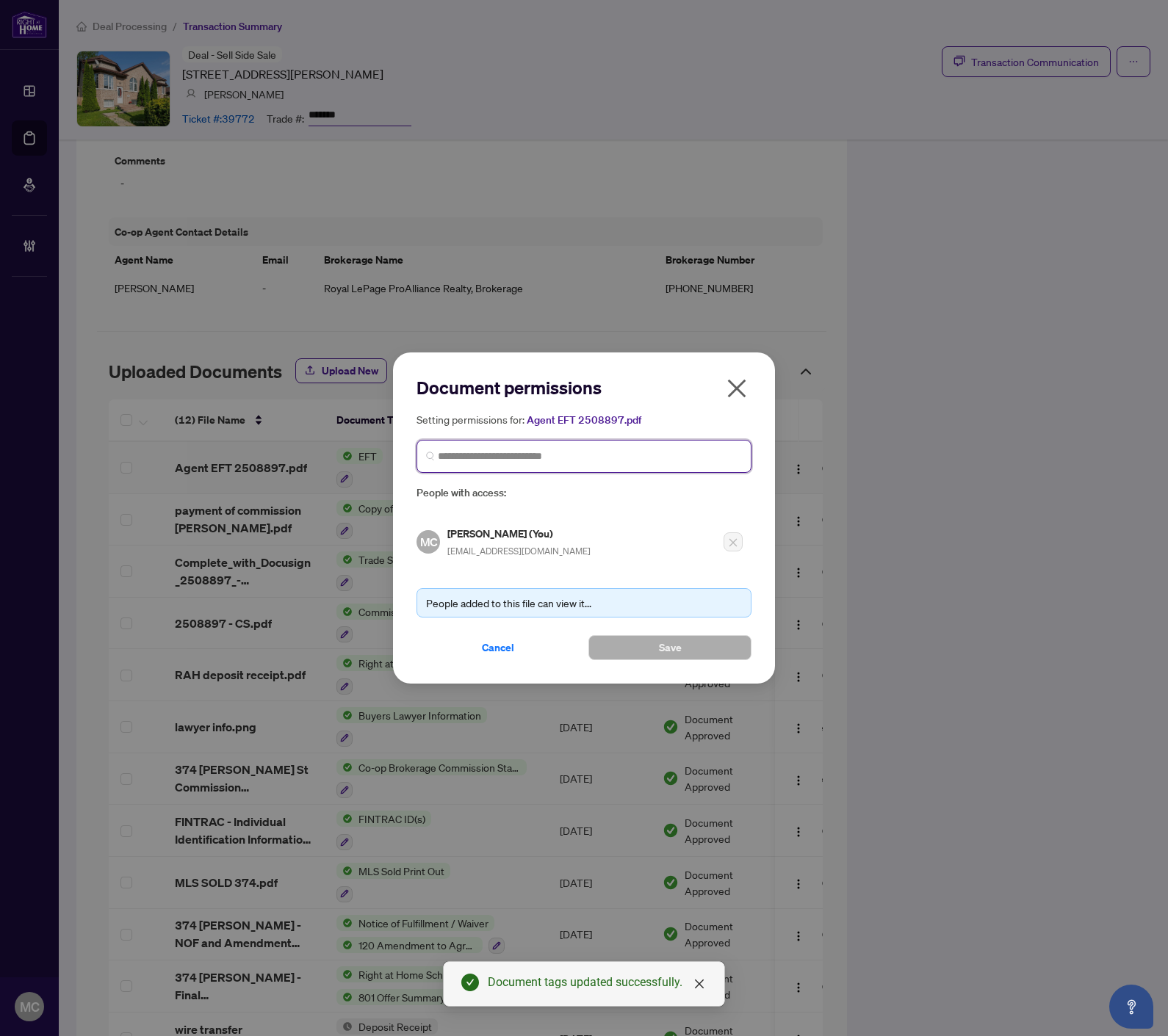
click at [531, 454] on input "search" at bounding box center [589, 457] width 304 height 16
paste input "**********"
type input "**********"
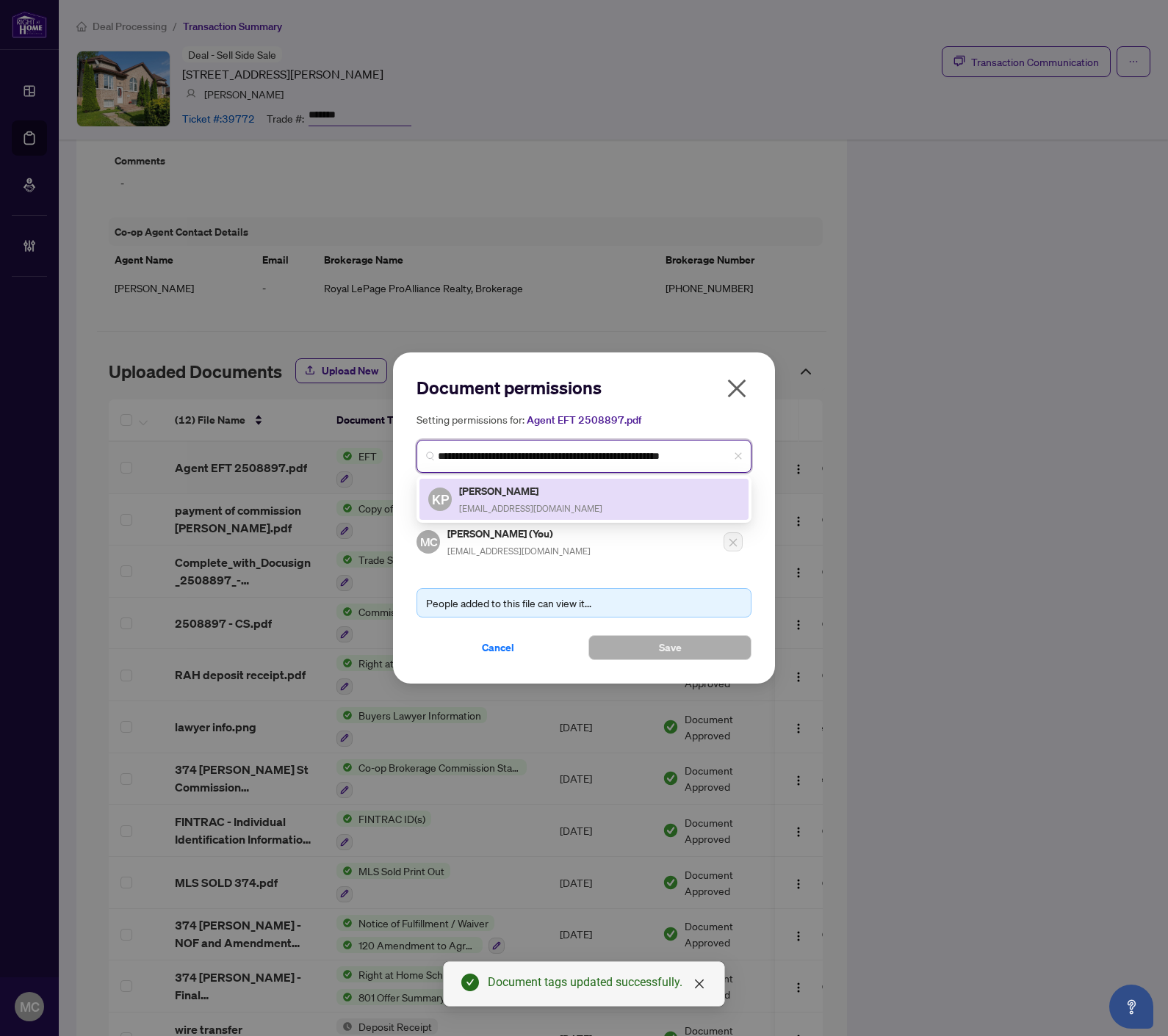
click at [496, 497] on h5 "Katie Parish" at bounding box center [530, 491] width 143 height 17
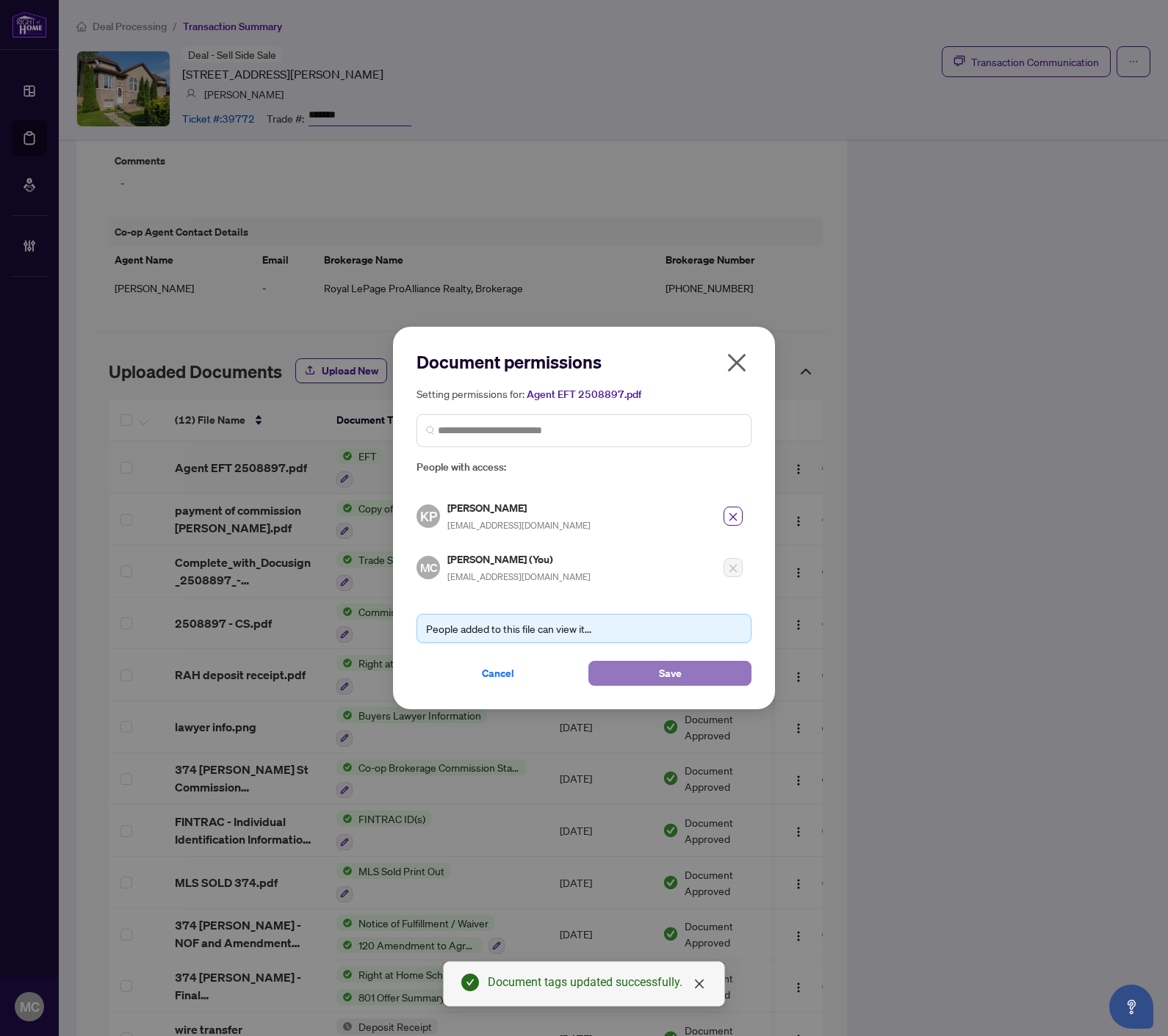
click at [643, 674] on button "Save" at bounding box center [669, 673] width 163 height 25
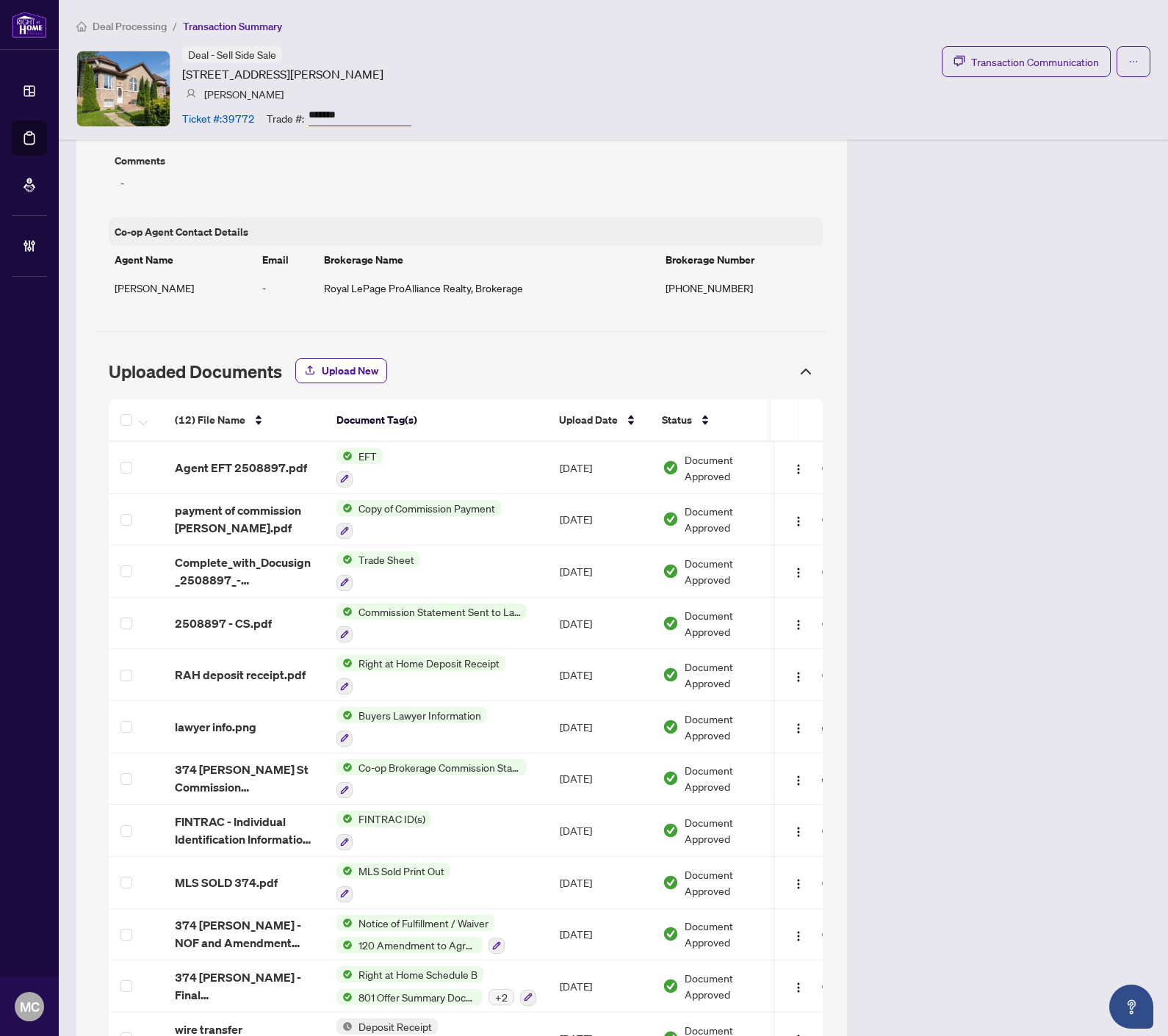
scroll to position [434, 0]
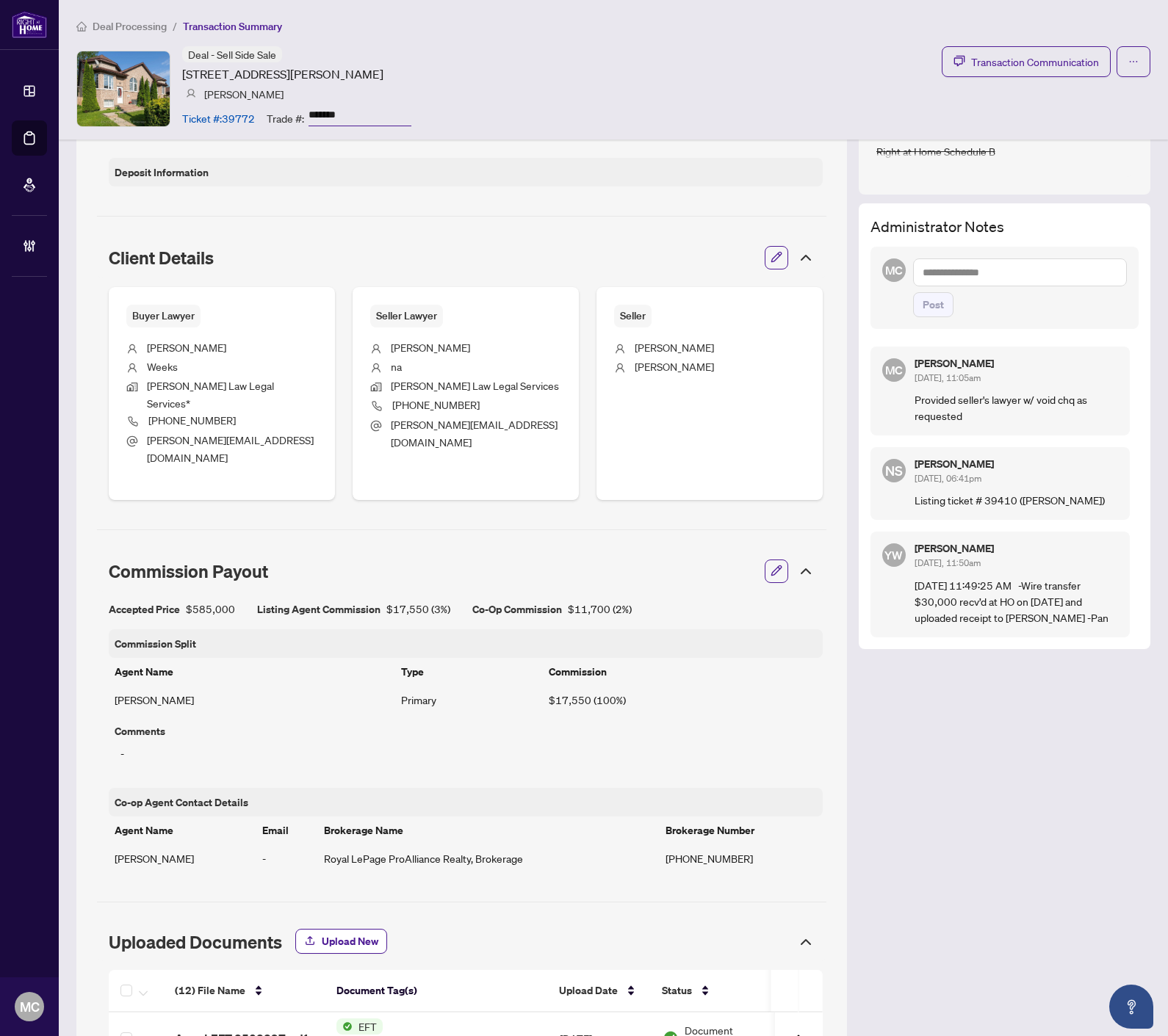
click at [956, 265] on textarea at bounding box center [1020, 272] width 214 height 28
paste textarea "**********"
type textarea "**********"
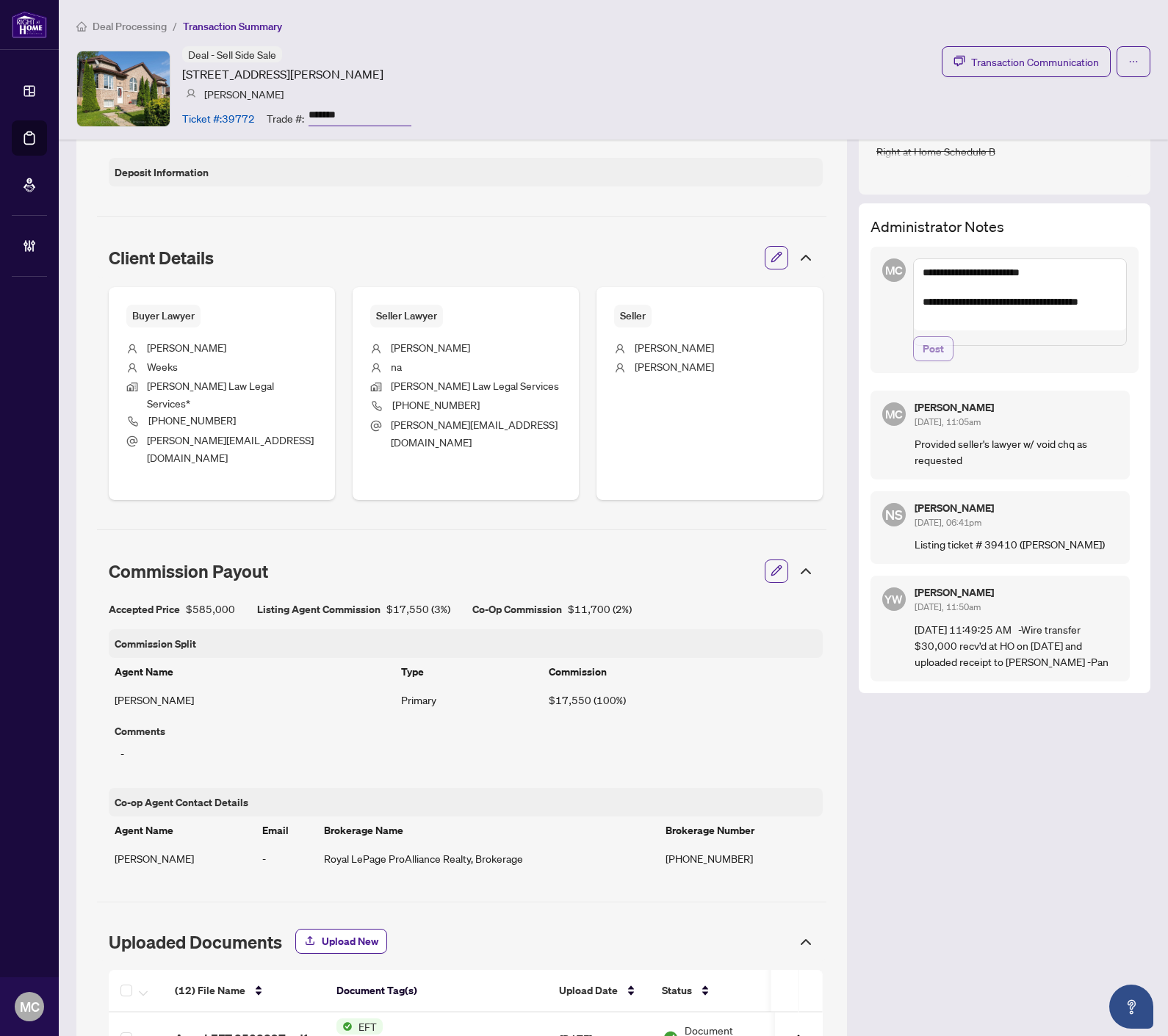
click at [924, 361] on span "Post" at bounding box center [932, 349] width 21 height 23
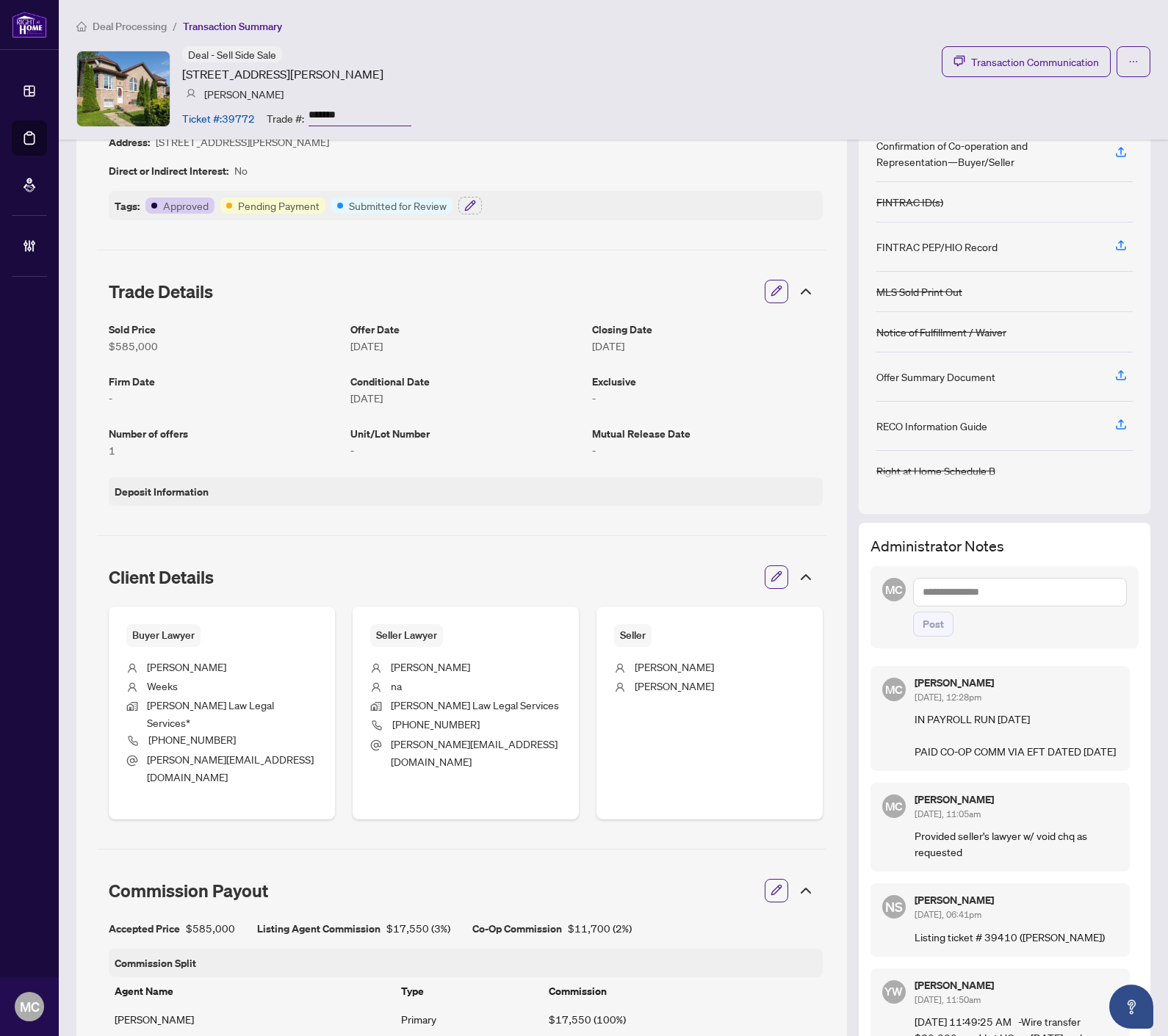
scroll to position [0, 0]
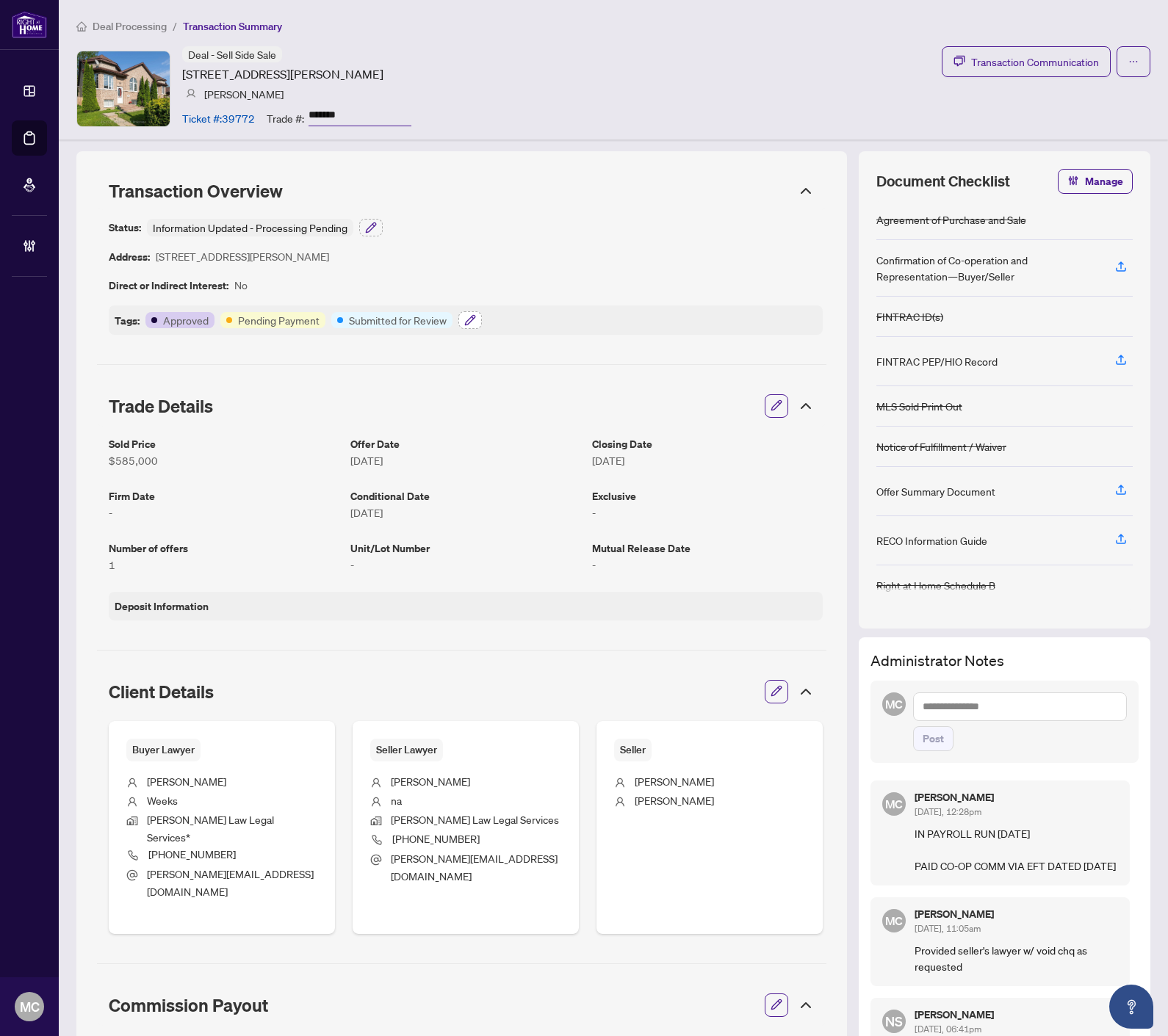
click at [471, 324] on icon "button" at bounding box center [469, 319] width 12 height 12
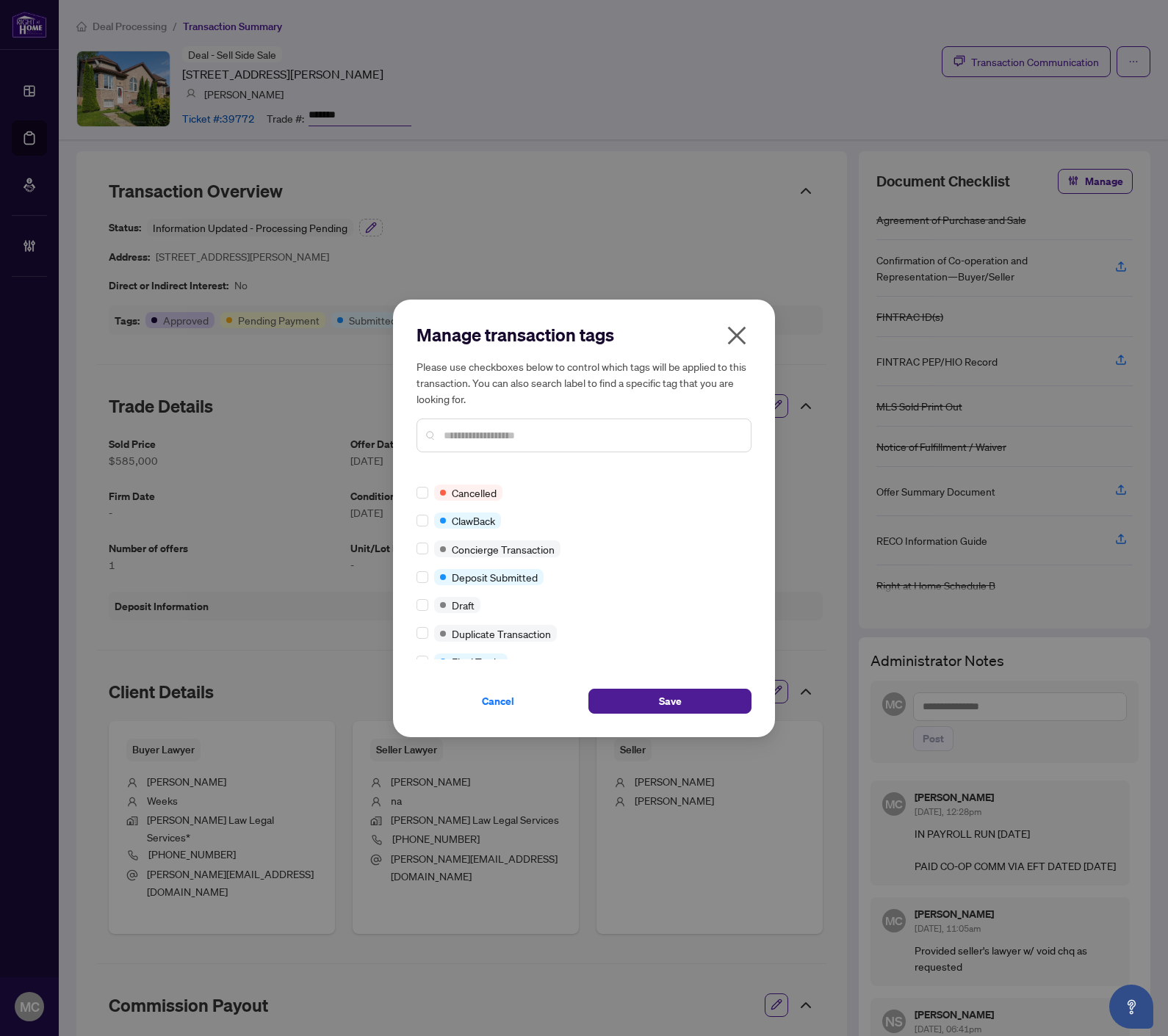
scroll to position [163, 0]
click at [419, 651] on label at bounding box center [422, 658] width 12 height 16
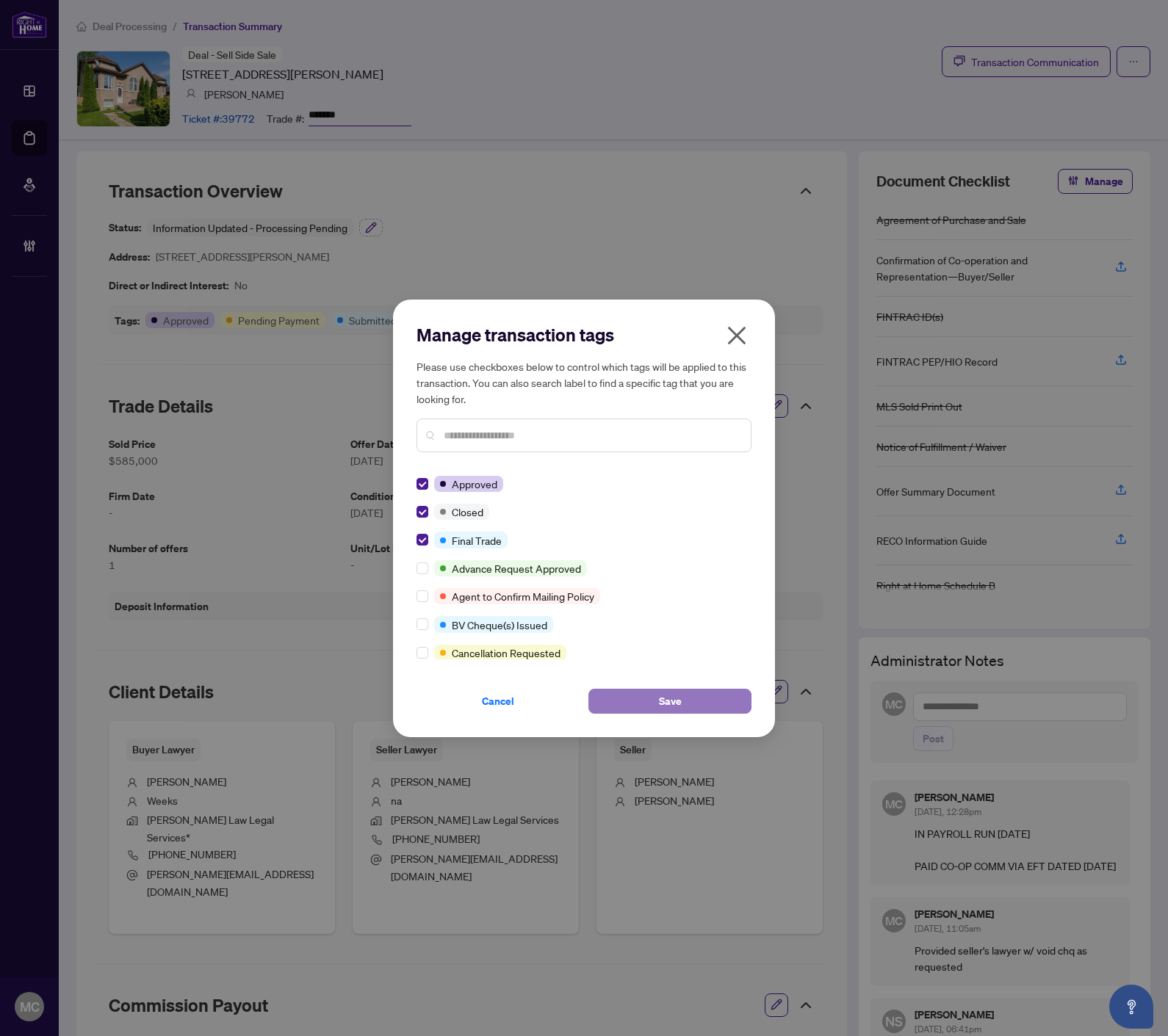
click at [661, 699] on span "Save" at bounding box center [669, 701] width 22 height 23
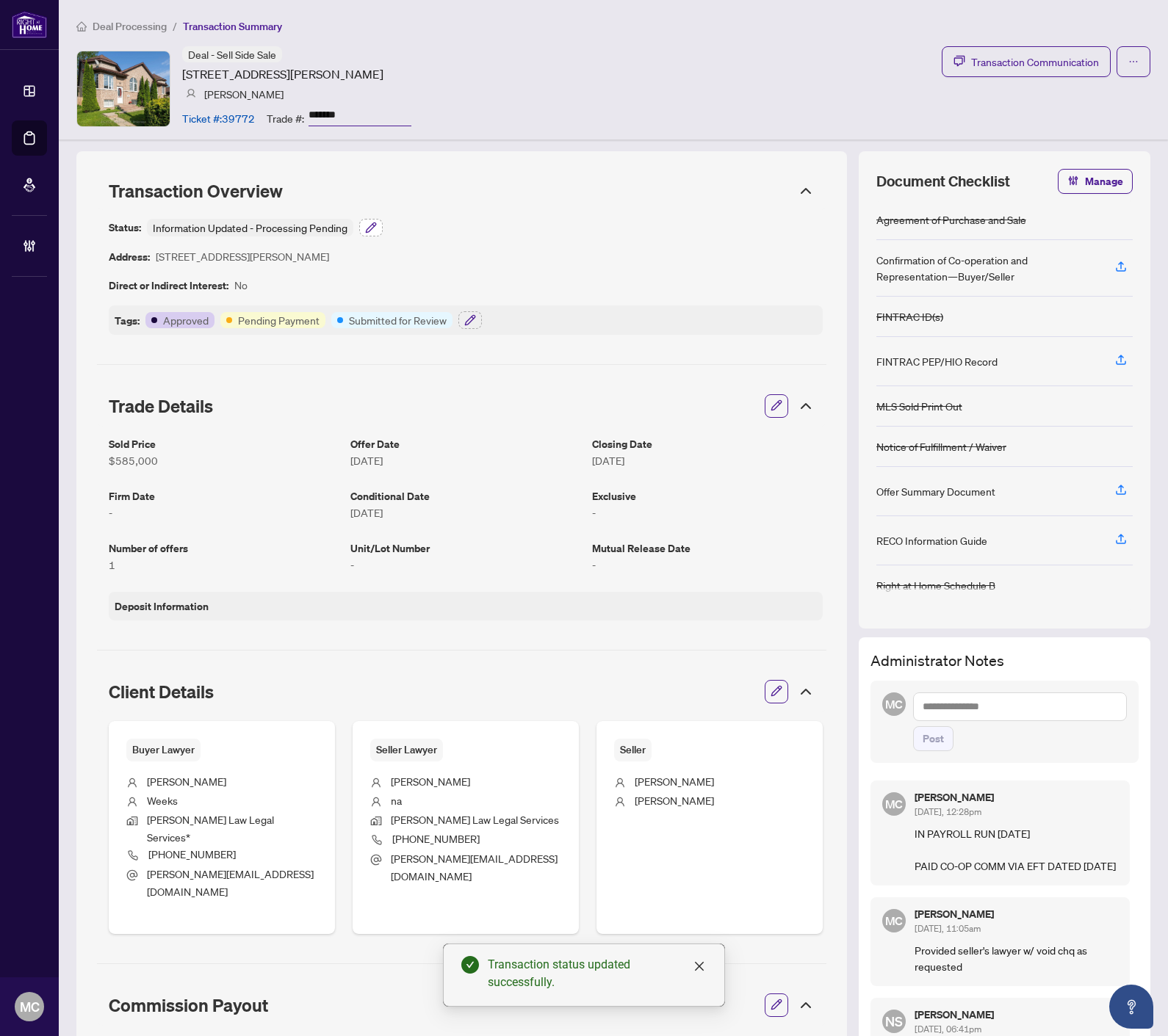
click at [371, 223] on icon "button" at bounding box center [371, 227] width 12 height 12
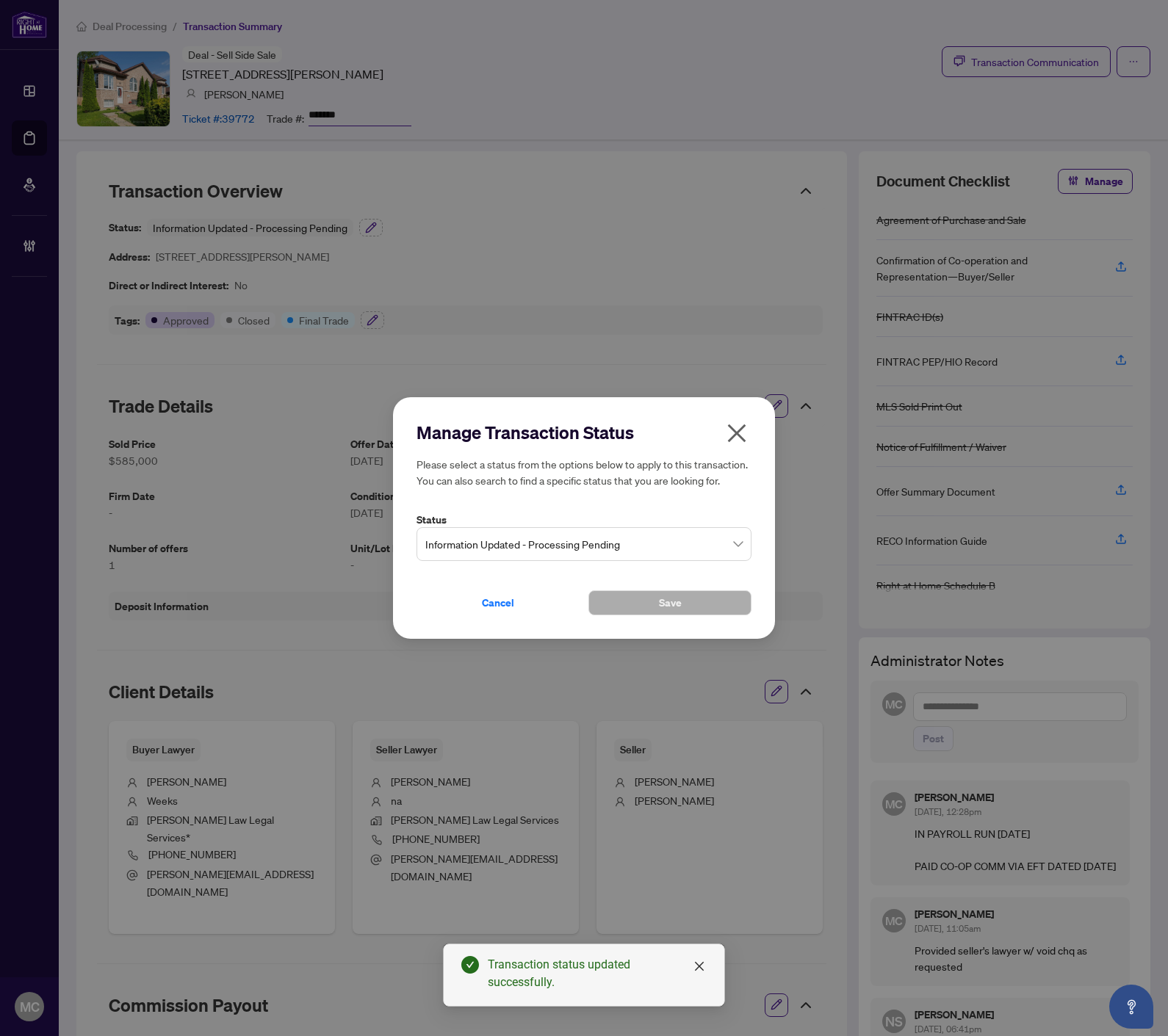
click at [574, 536] on span "Information Updated - Processing Pending" at bounding box center [583, 544] width 317 height 28
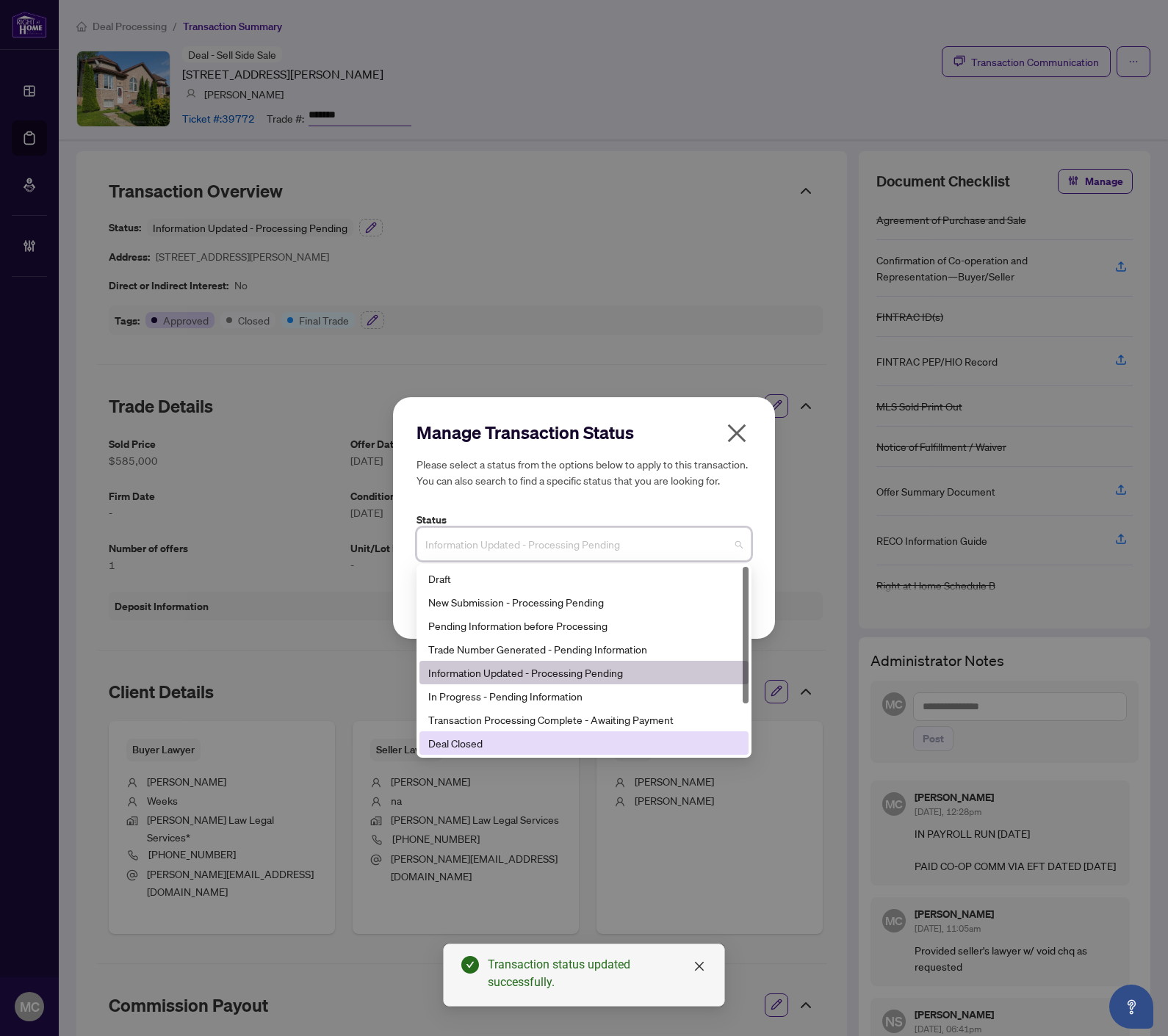
click at [572, 744] on div "Deal Closed" at bounding box center [583, 743] width 311 height 16
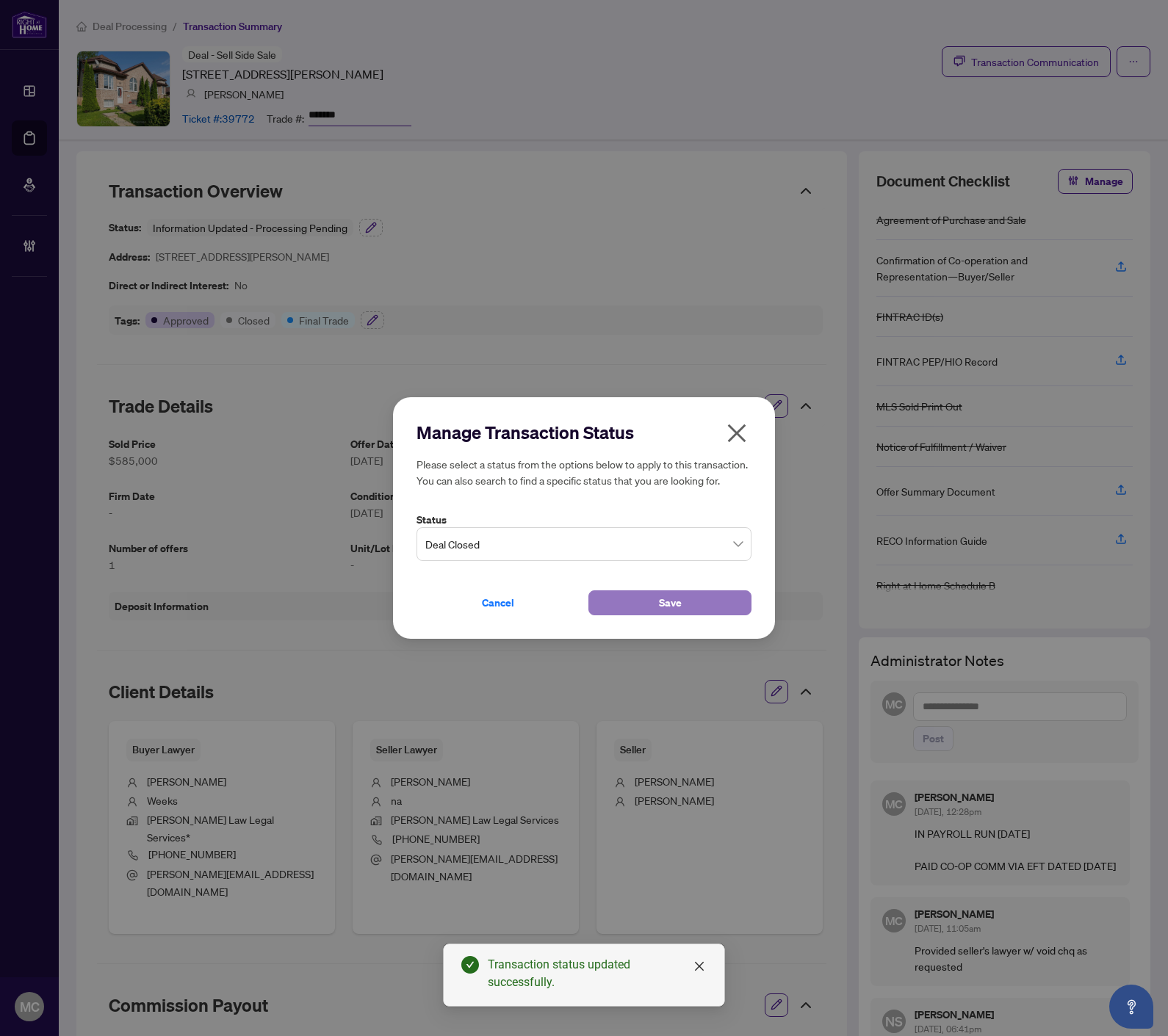
click at [623, 600] on button "Save" at bounding box center [669, 603] width 163 height 25
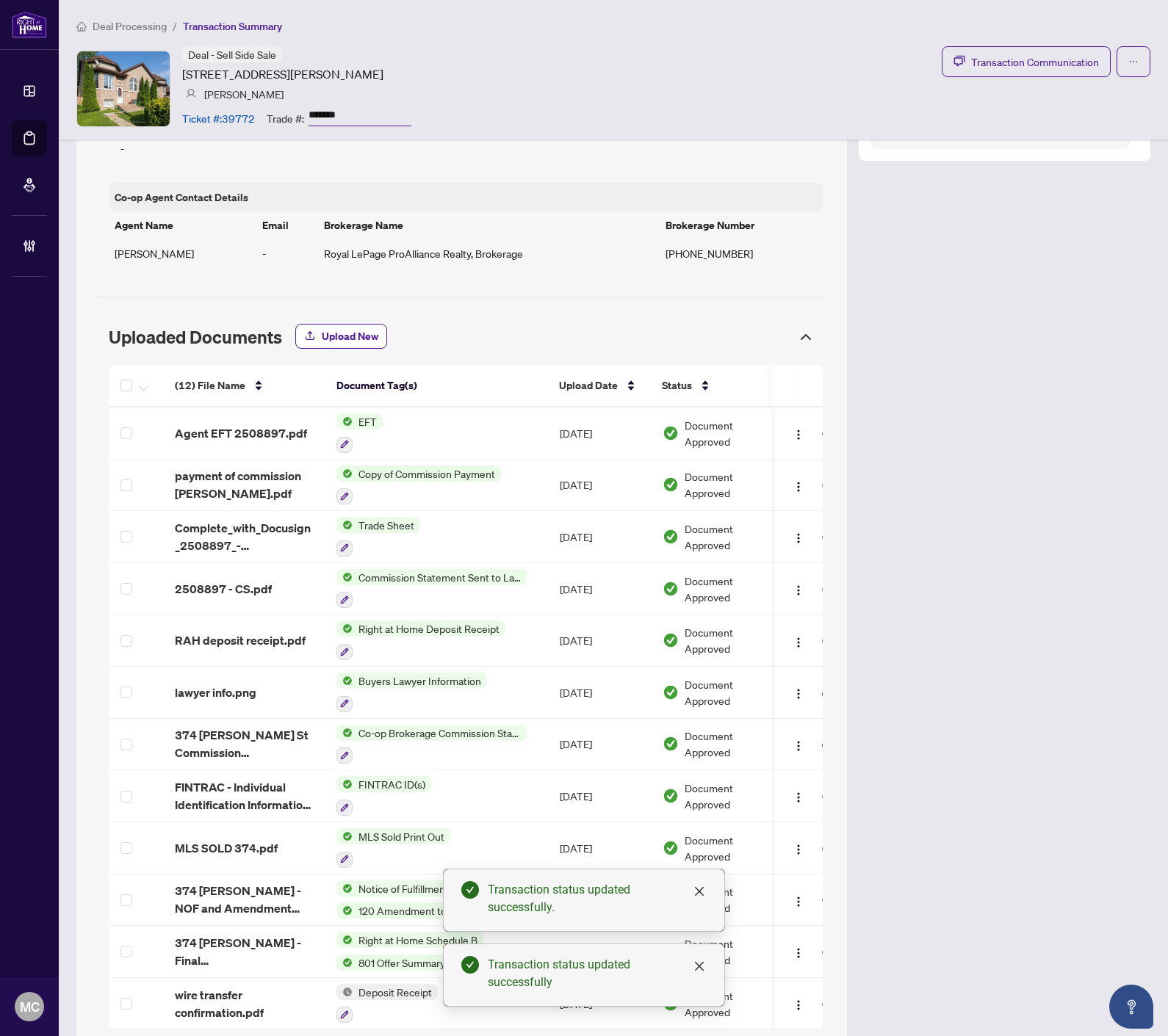
scroll to position [1055, 0]
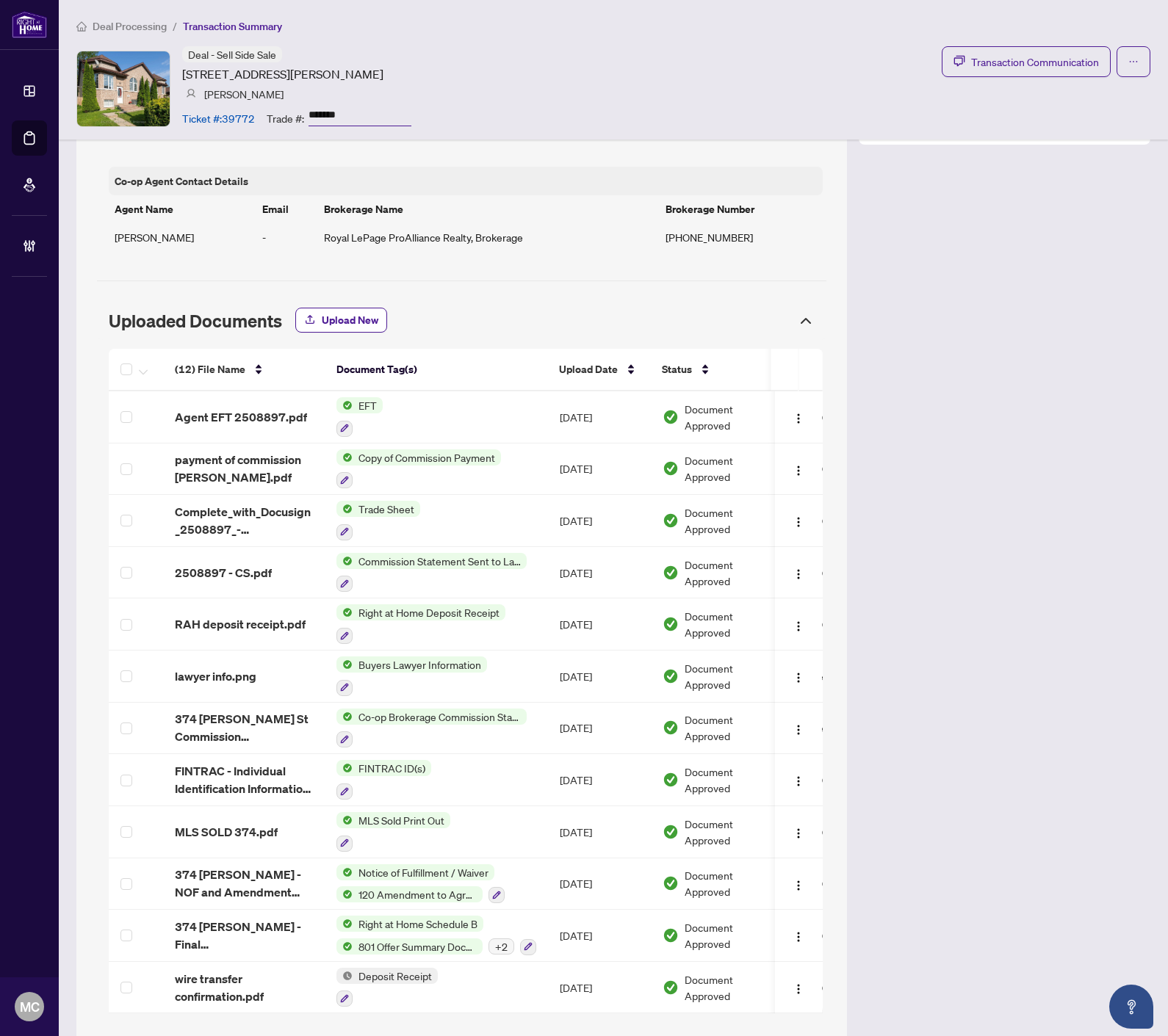
click at [137, 25] on span "Deal Processing" at bounding box center [130, 26] width 74 height 13
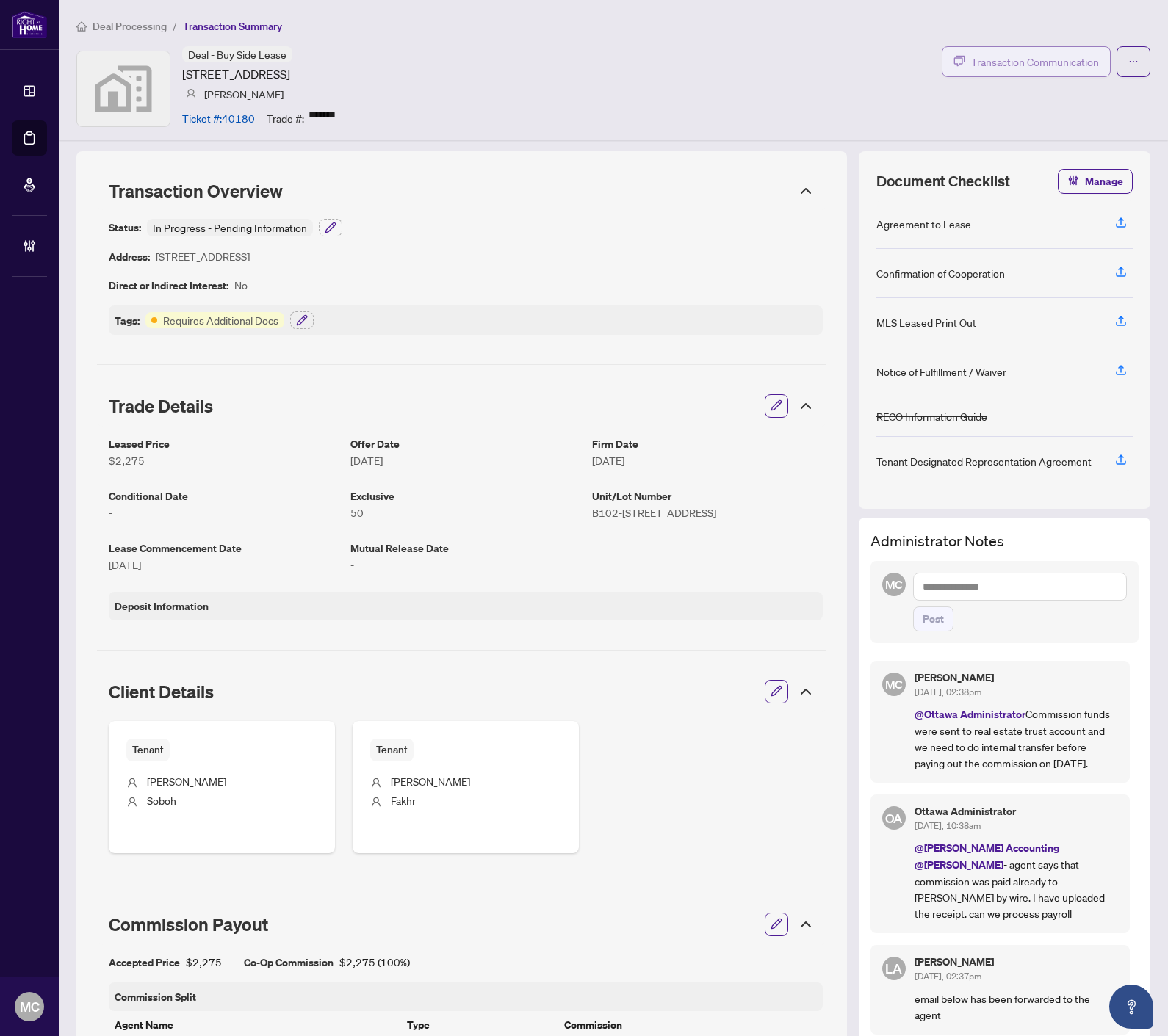
click at [1000, 55] on span "Transaction Communication" at bounding box center [1035, 62] width 128 height 17
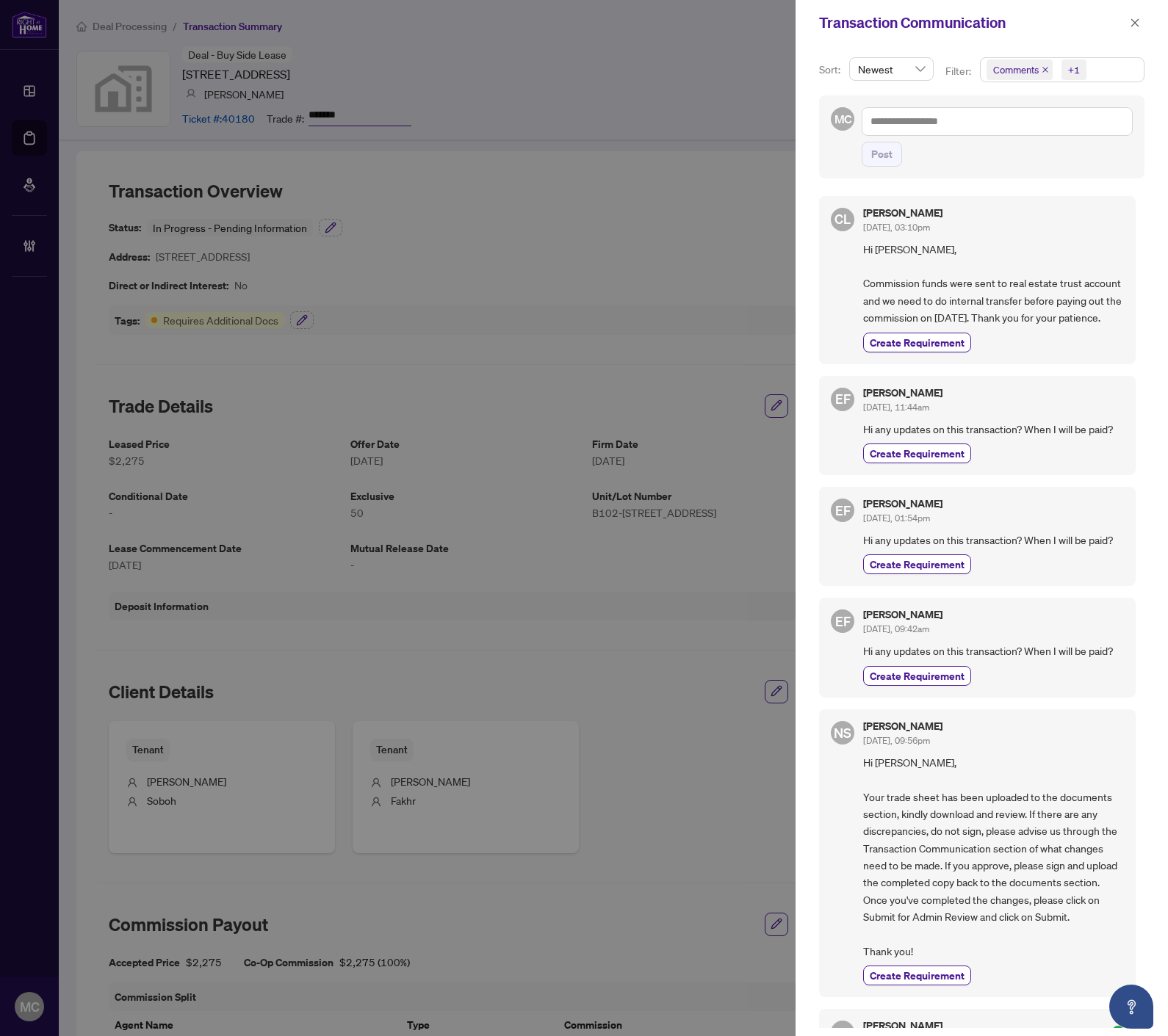
click at [1044, 64] on span "Comments" at bounding box center [1019, 70] width 66 height 21
click at [1044, 70] on icon "close" at bounding box center [1045, 70] width 6 height 6
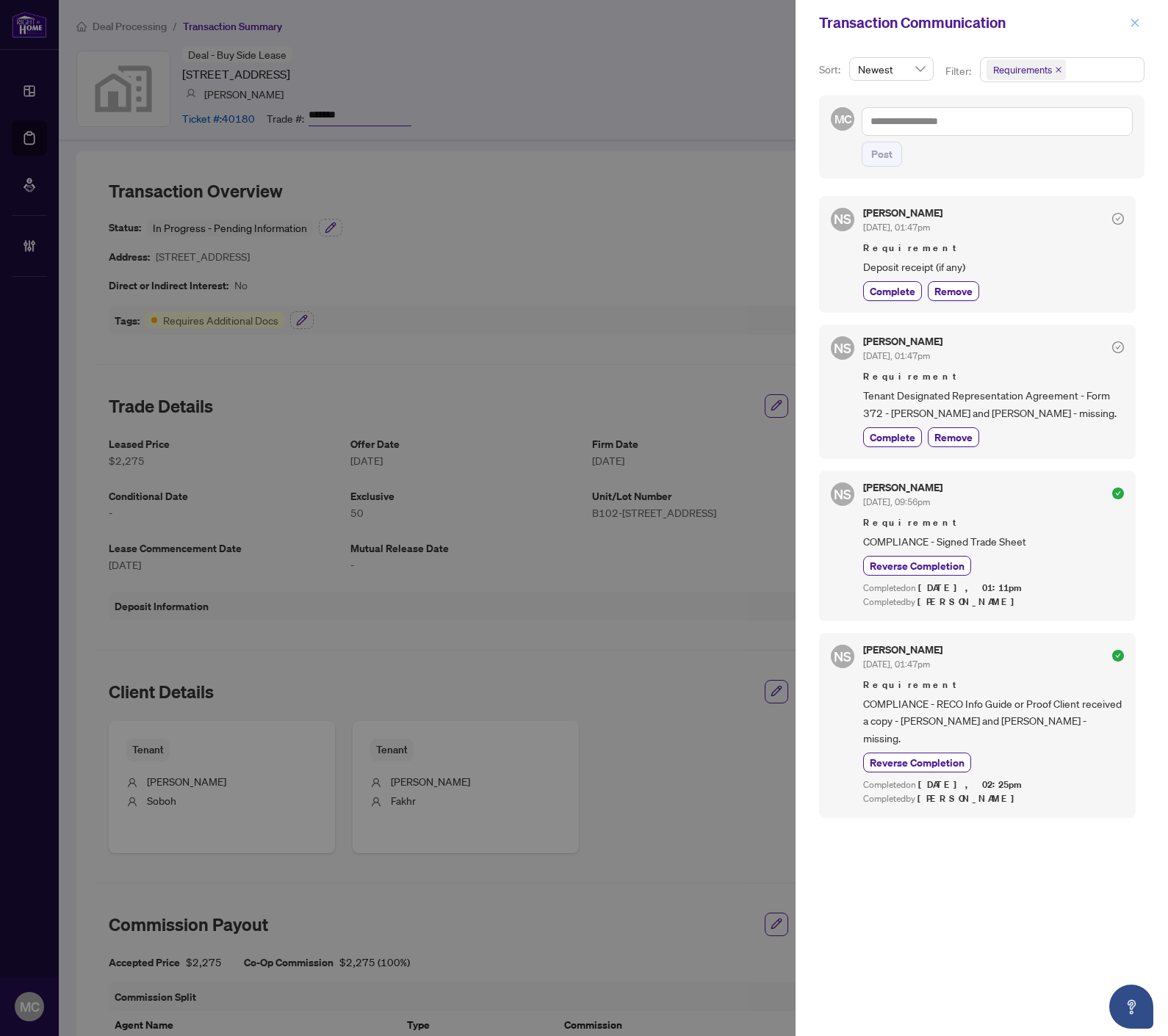
click at [1132, 21] on icon "close" at bounding box center [1134, 22] width 10 height 10
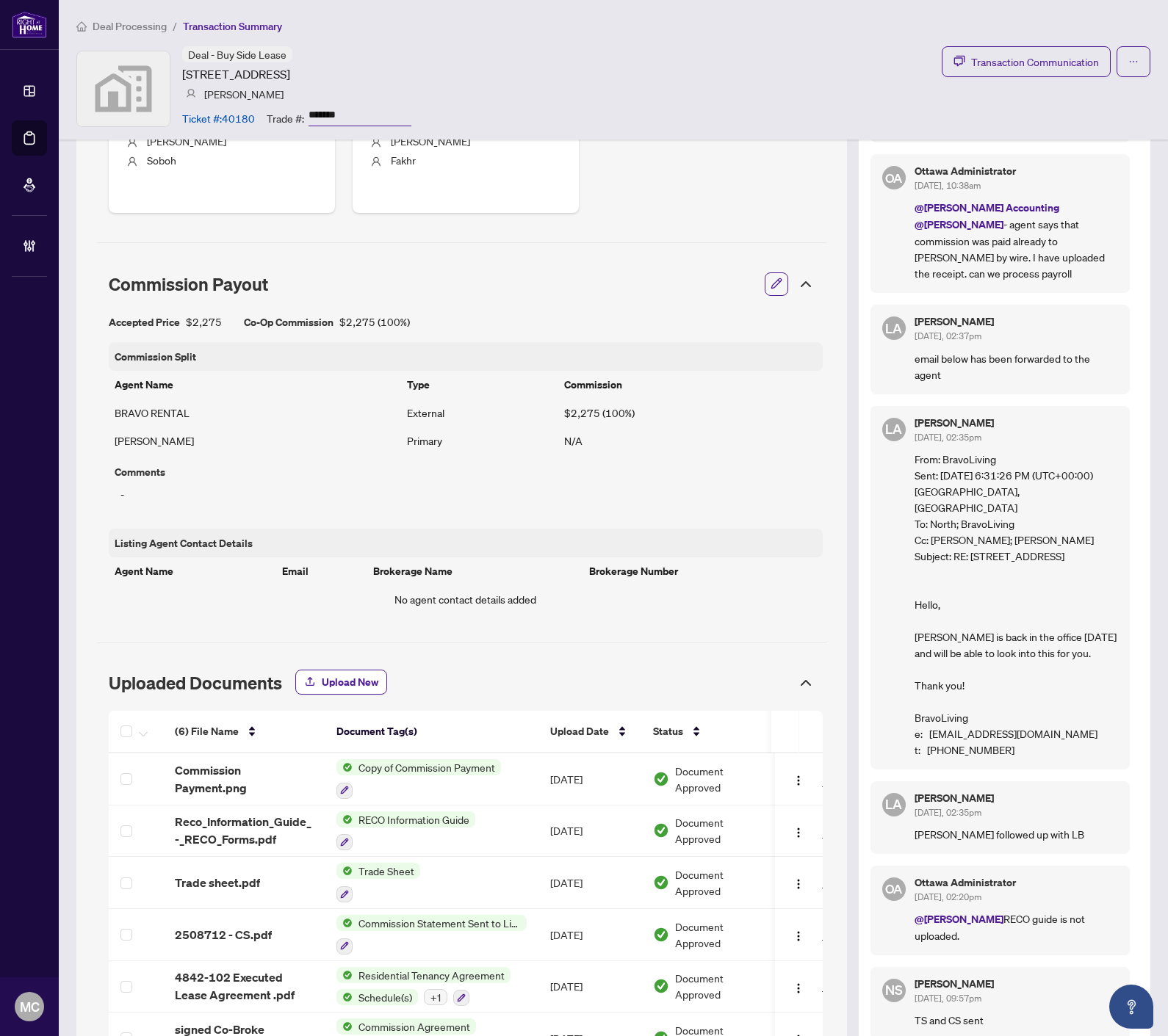
scroll to position [748, 0]
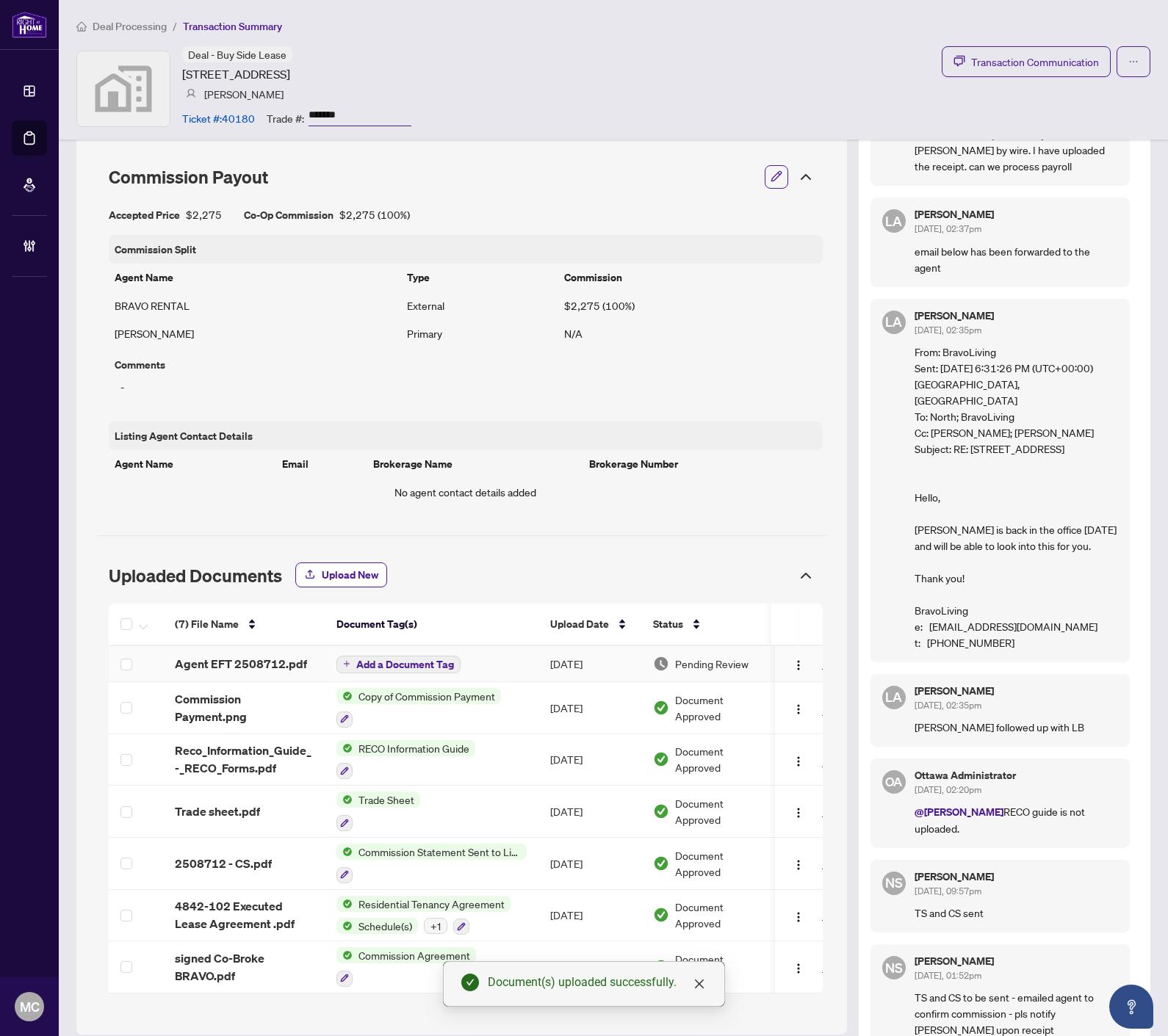
click at [393, 663] on span "Add a Document Tag" at bounding box center [405, 664] width 98 height 10
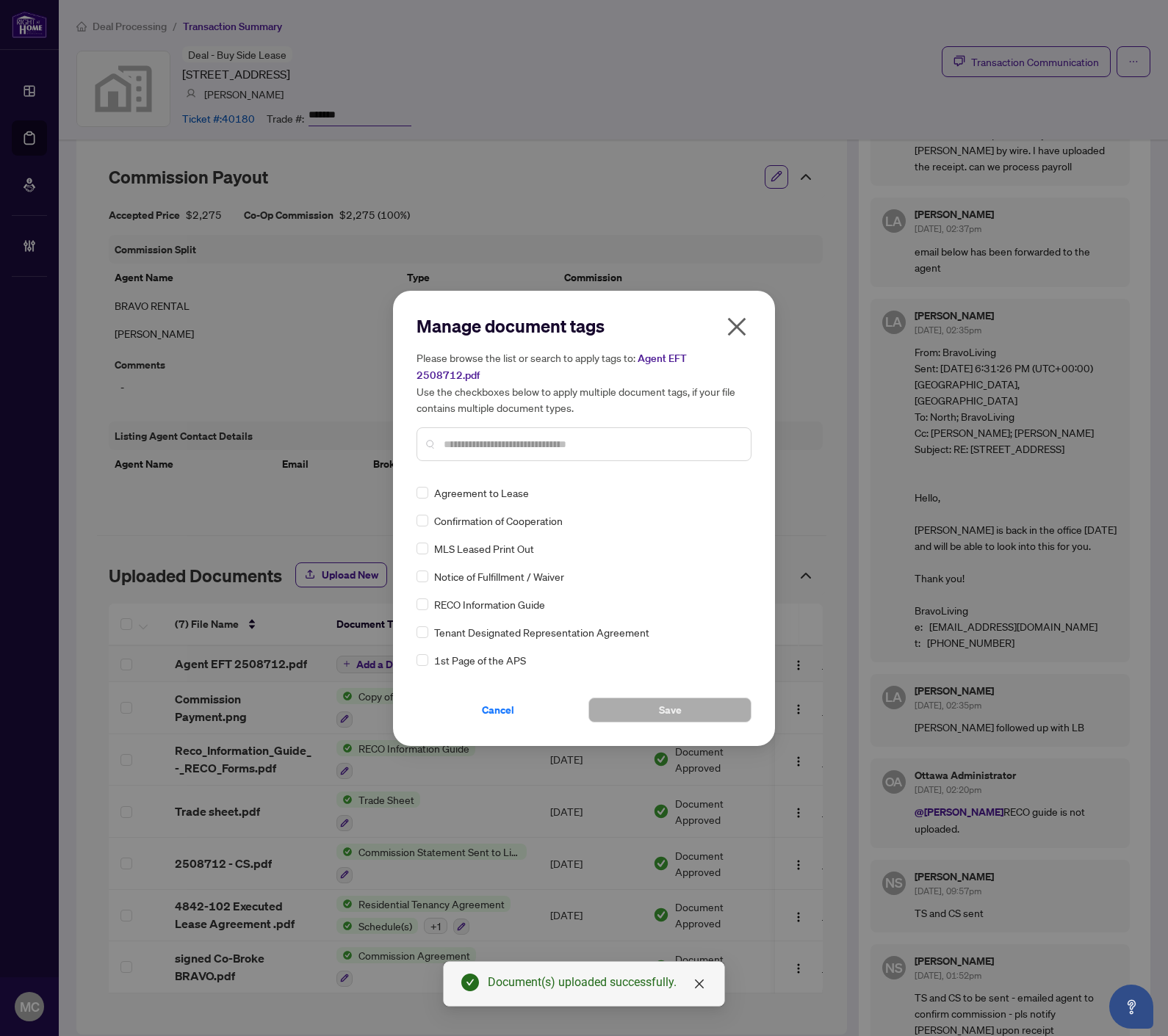
click at [575, 436] on input "text" at bounding box center [591, 444] width 295 height 16
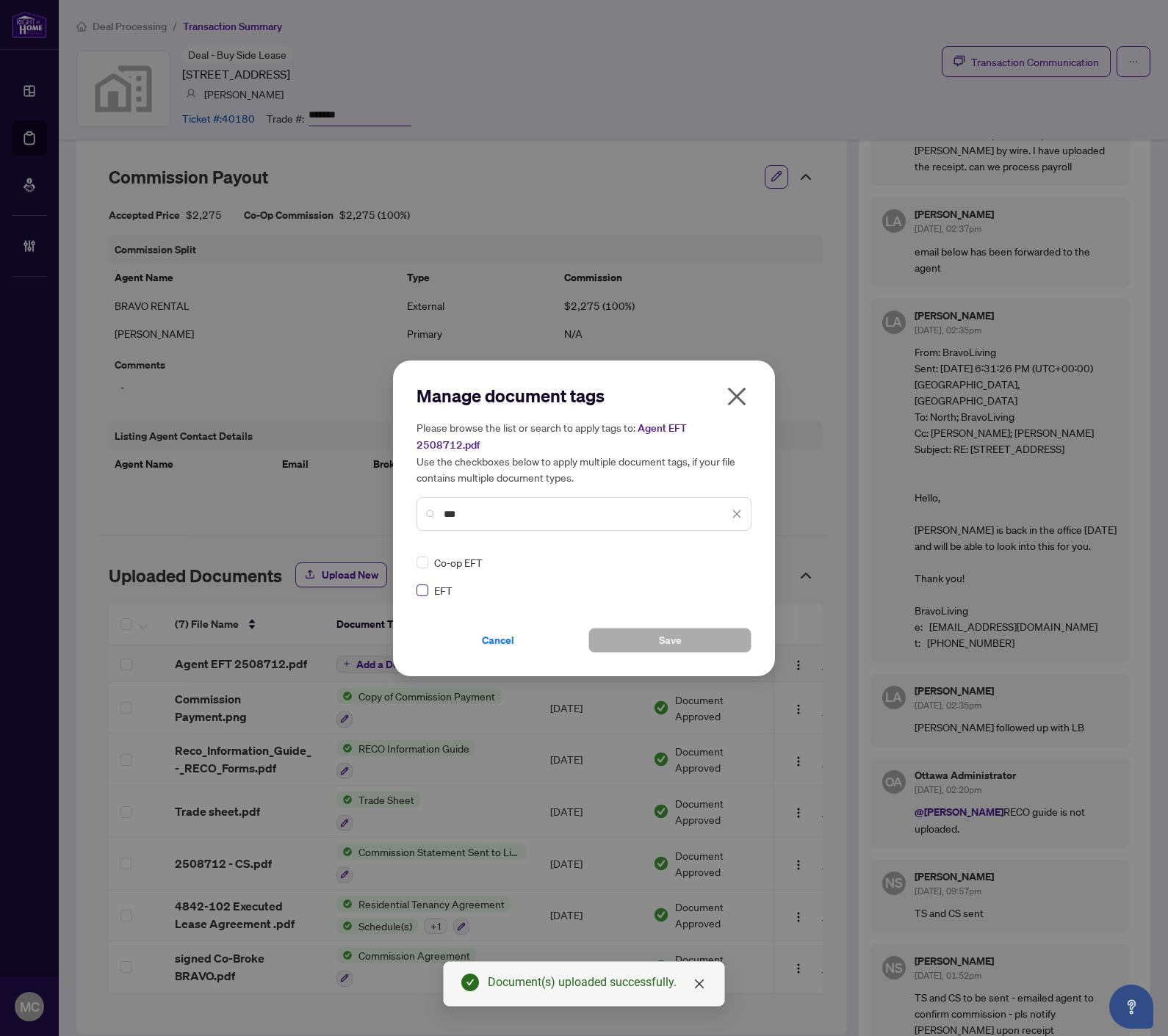
type input "***"
click at [714, 555] on img at bounding box center [720, 562] width 15 height 15
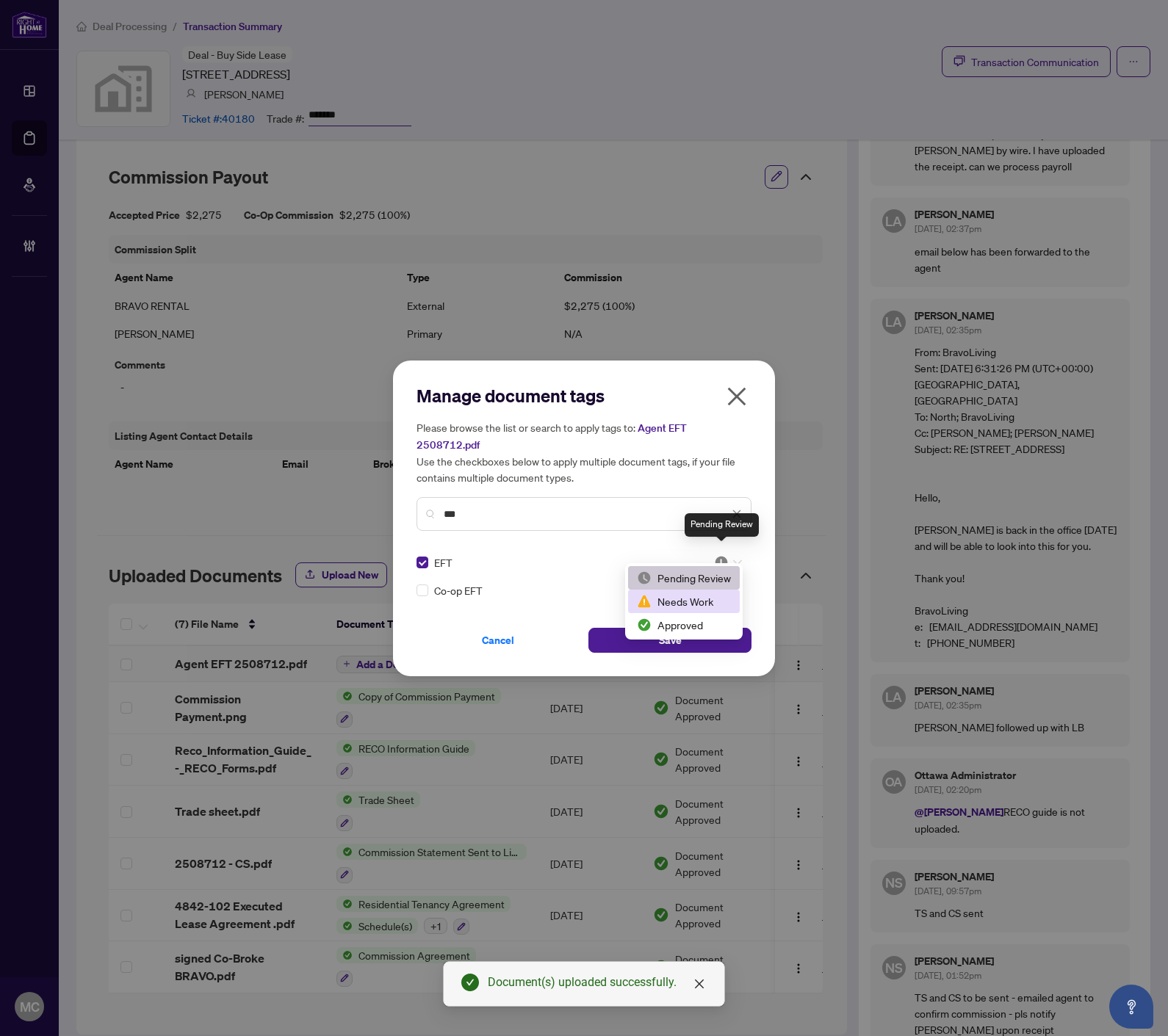
click at [710, 614] on div "Approved" at bounding box center [684, 625] width 112 height 23
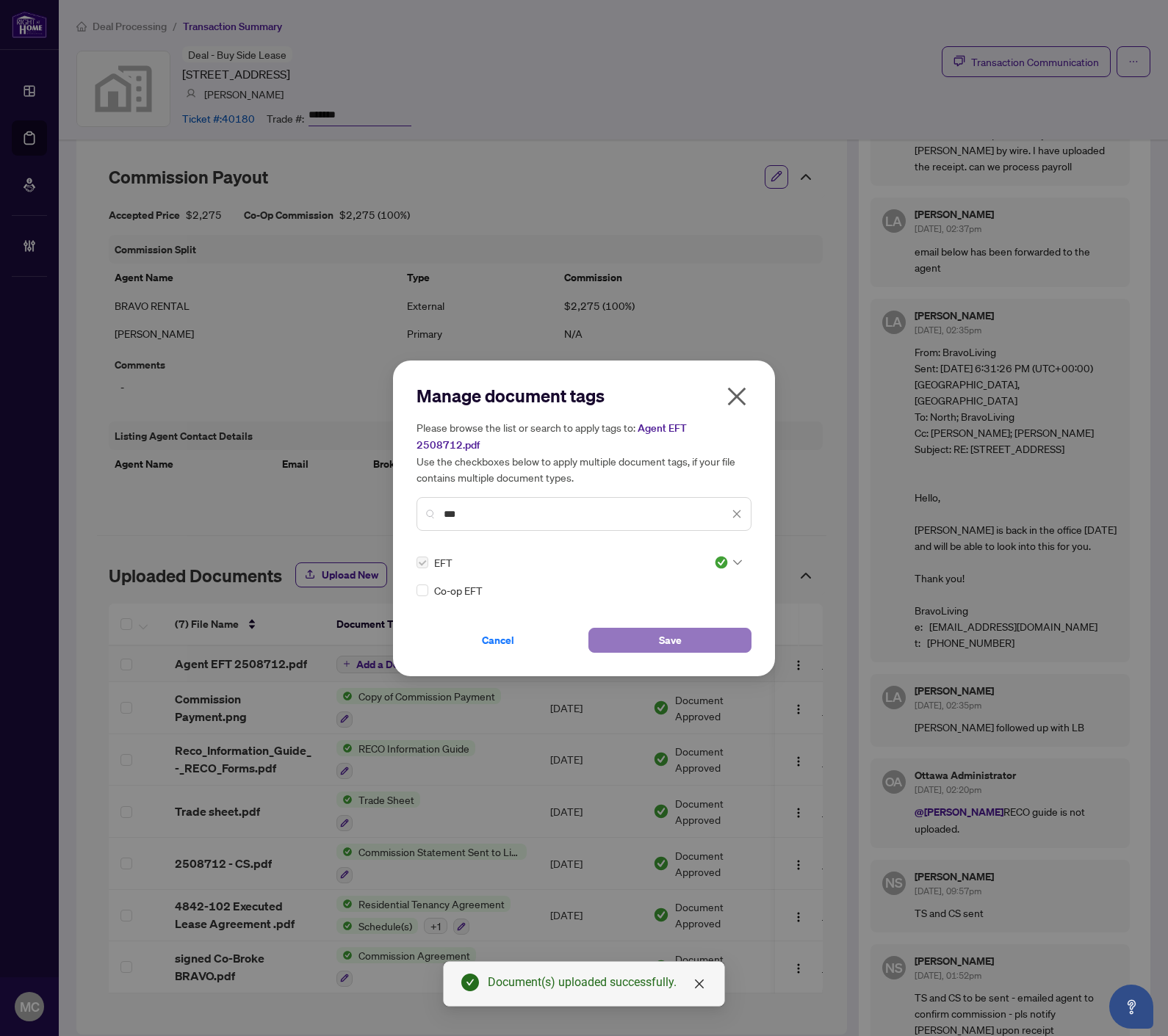
click at [673, 629] on span "Save" at bounding box center [669, 641] width 22 height 23
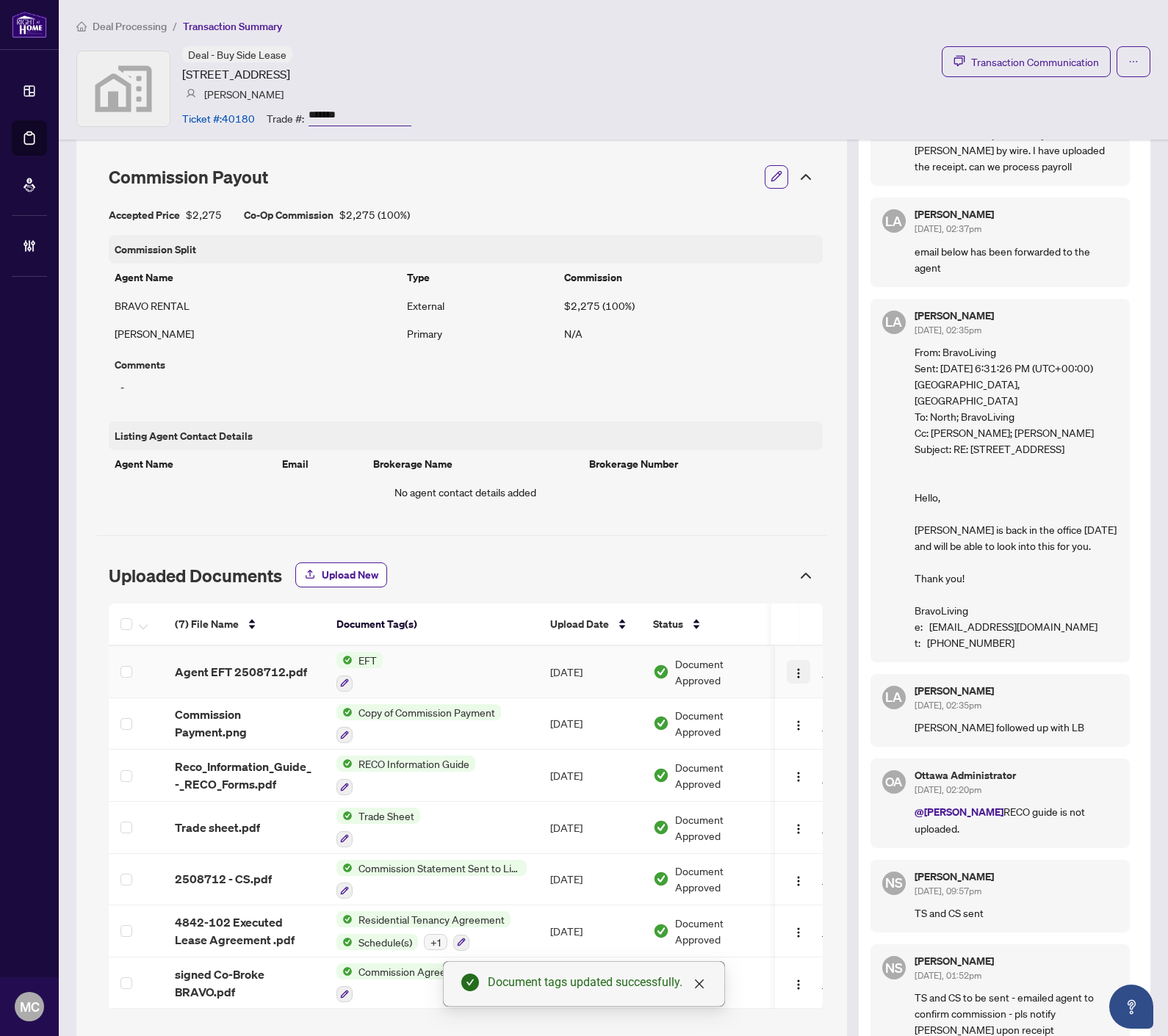
click at [793, 681] on button "button" at bounding box center [799, 672] width 23 height 23
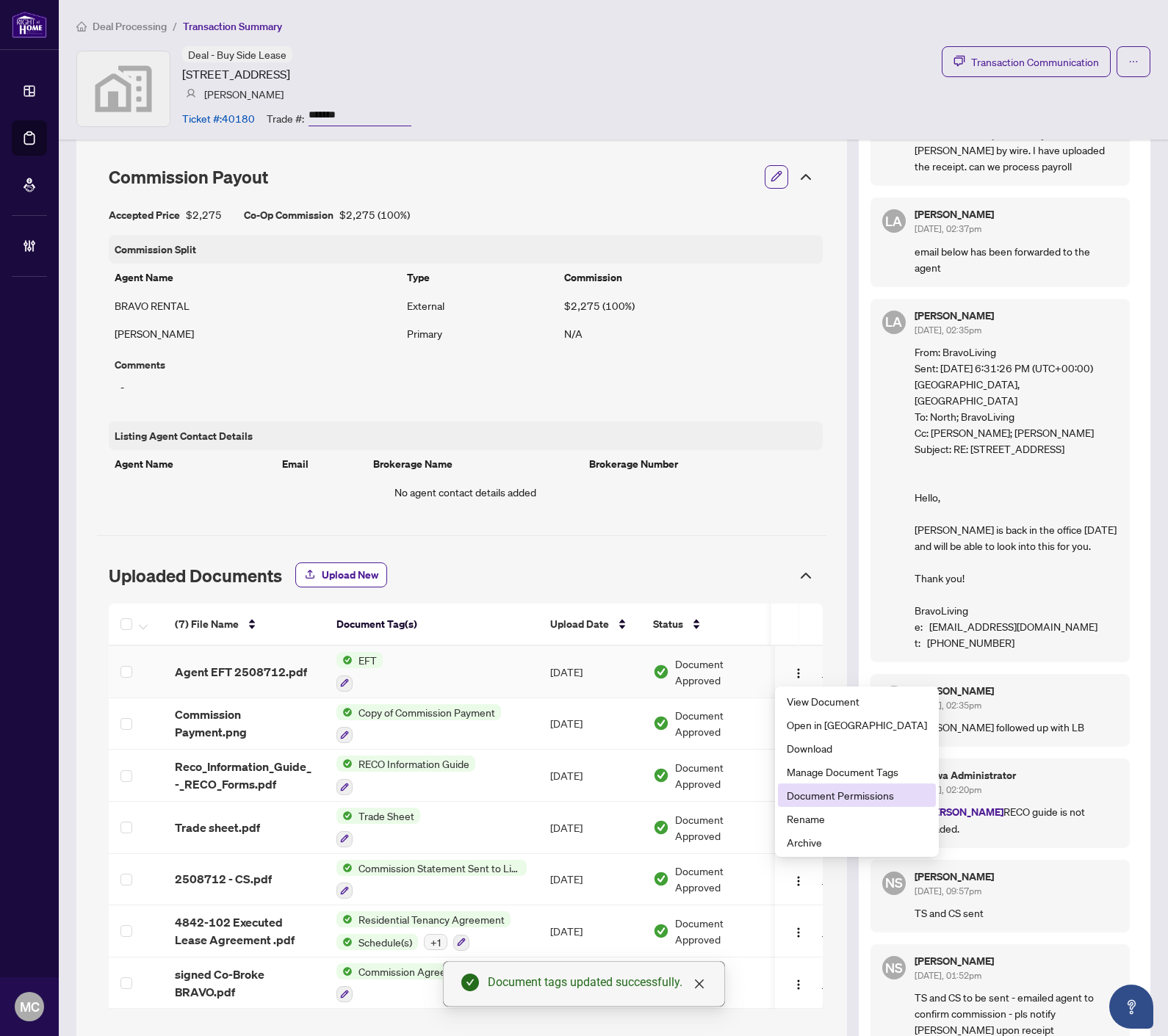
click at [815, 802] on span "Document Permissions" at bounding box center [856, 795] width 140 height 16
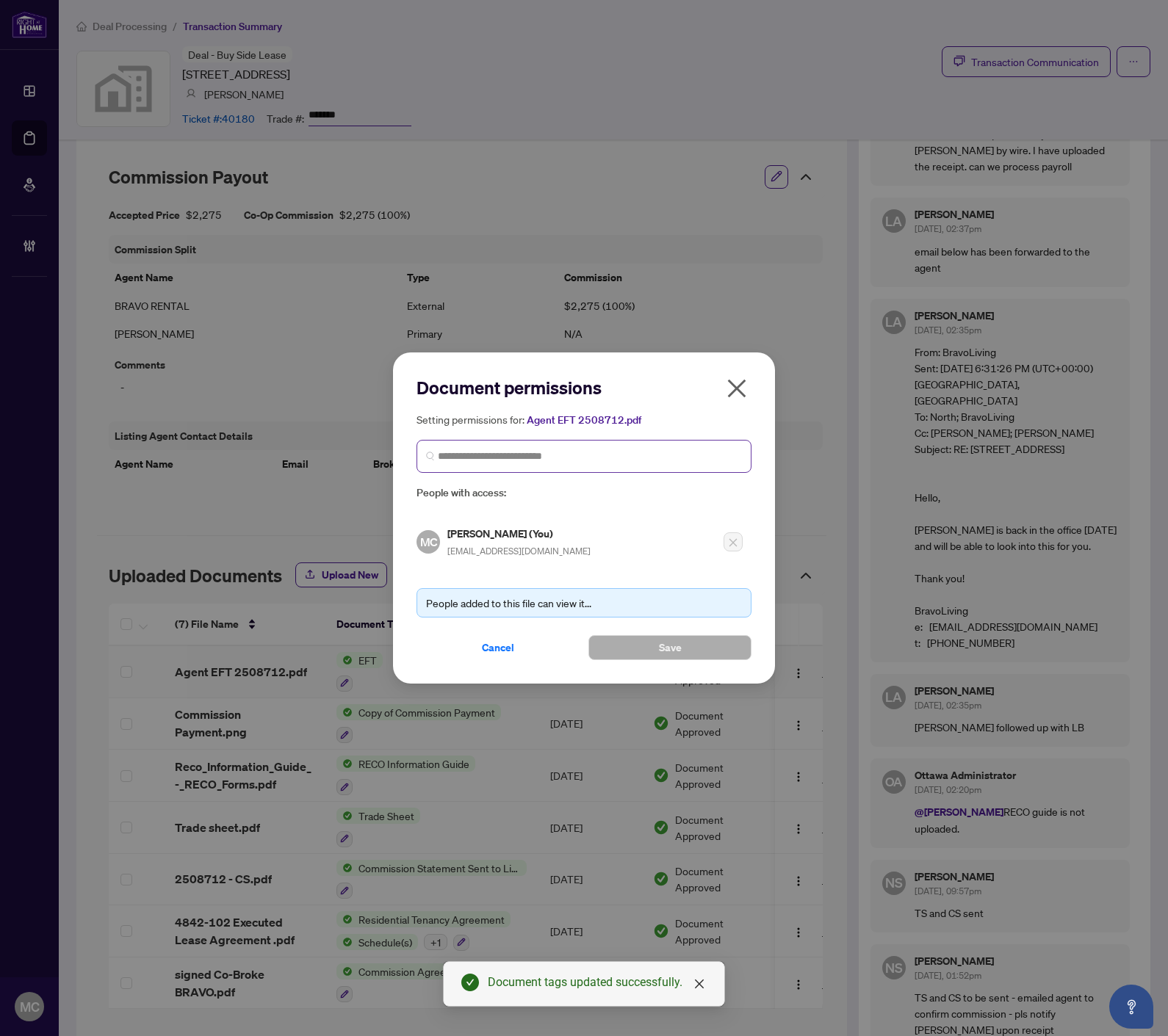
click at [613, 466] on span at bounding box center [584, 456] width 335 height 33
paste input "**********"
type input "**********"
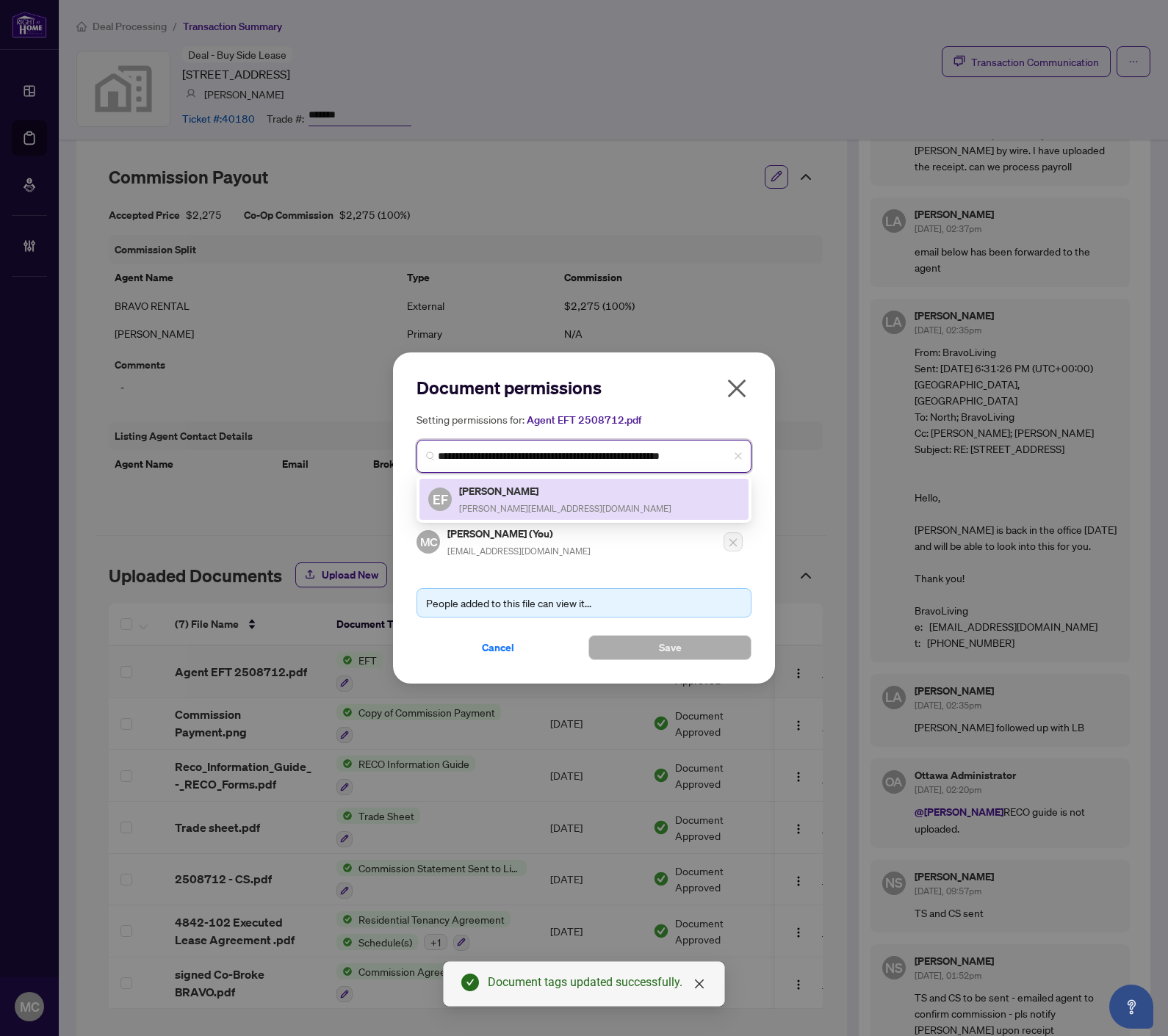
click at [490, 489] on h5 "[PERSON_NAME]" at bounding box center [565, 491] width 213 height 17
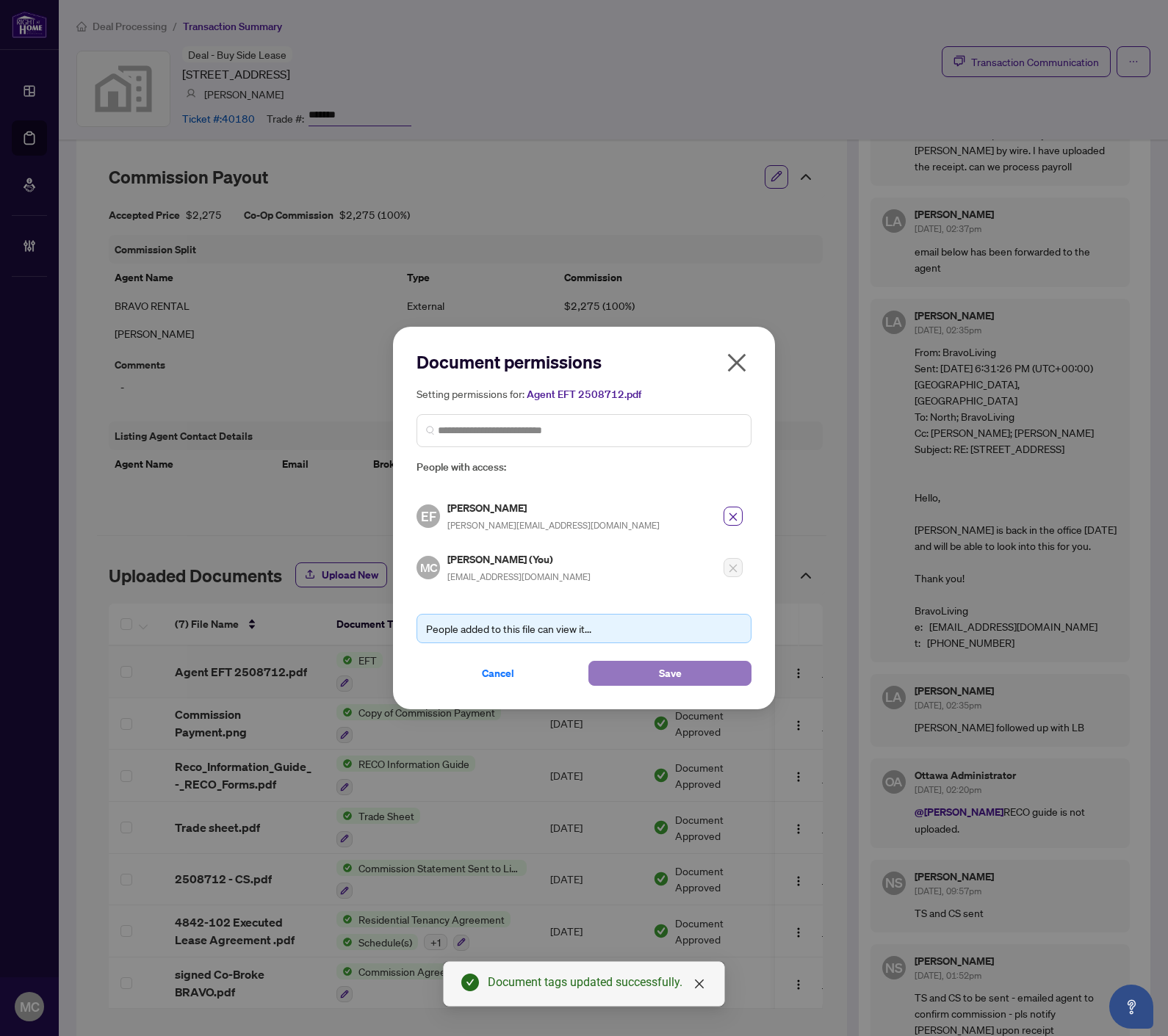
click at [655, 672] on button "Save" at bounding box center [669, 673] width 163 height 25
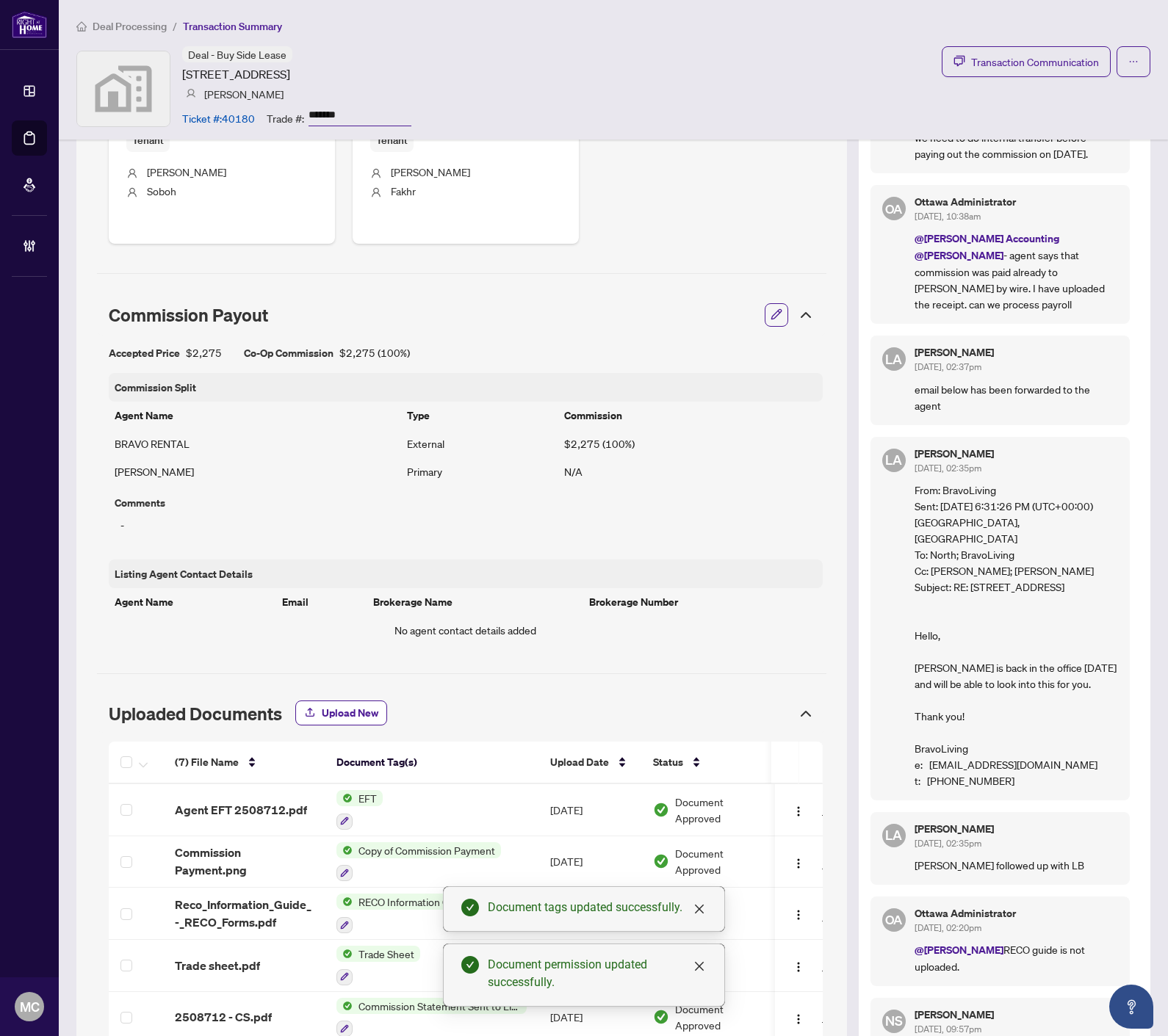
scroll to position [422, 0]
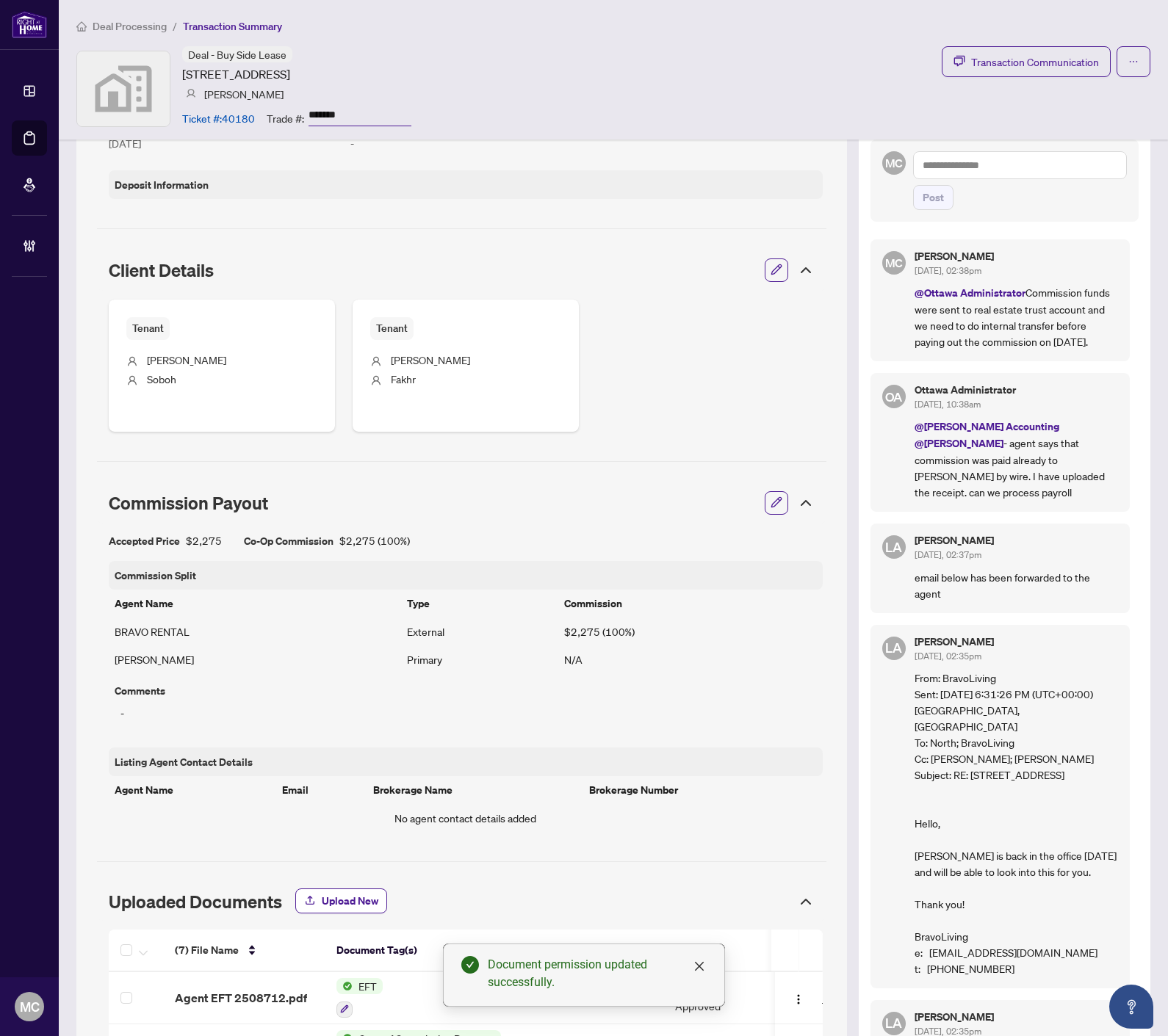
drag, startPoint x: 965, startPoint y: 144, endPoint x: 962, endPoint y: 167, distance: 23.2
click at [965, 144] on div "MC Post" at bounding box center [1004, 181] width 269 height 82
click at [962, 164] on textarea at bounding box center [1020, 165] width 214 height 28
paste textarea "**********"
type textarea "**********"
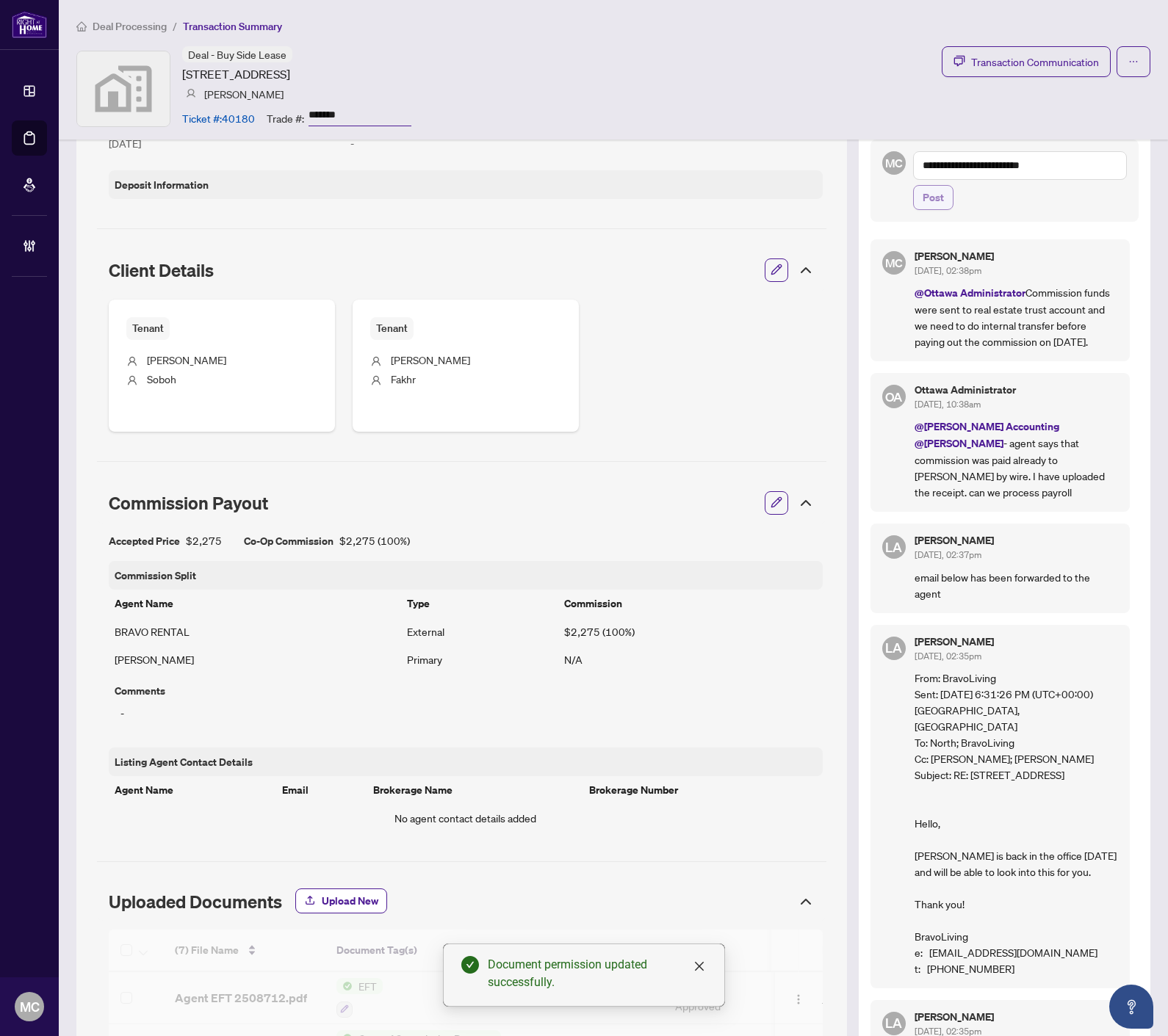
click at [913, 204] on button "Post" at bounding box center [933, 198] width 40 height 25
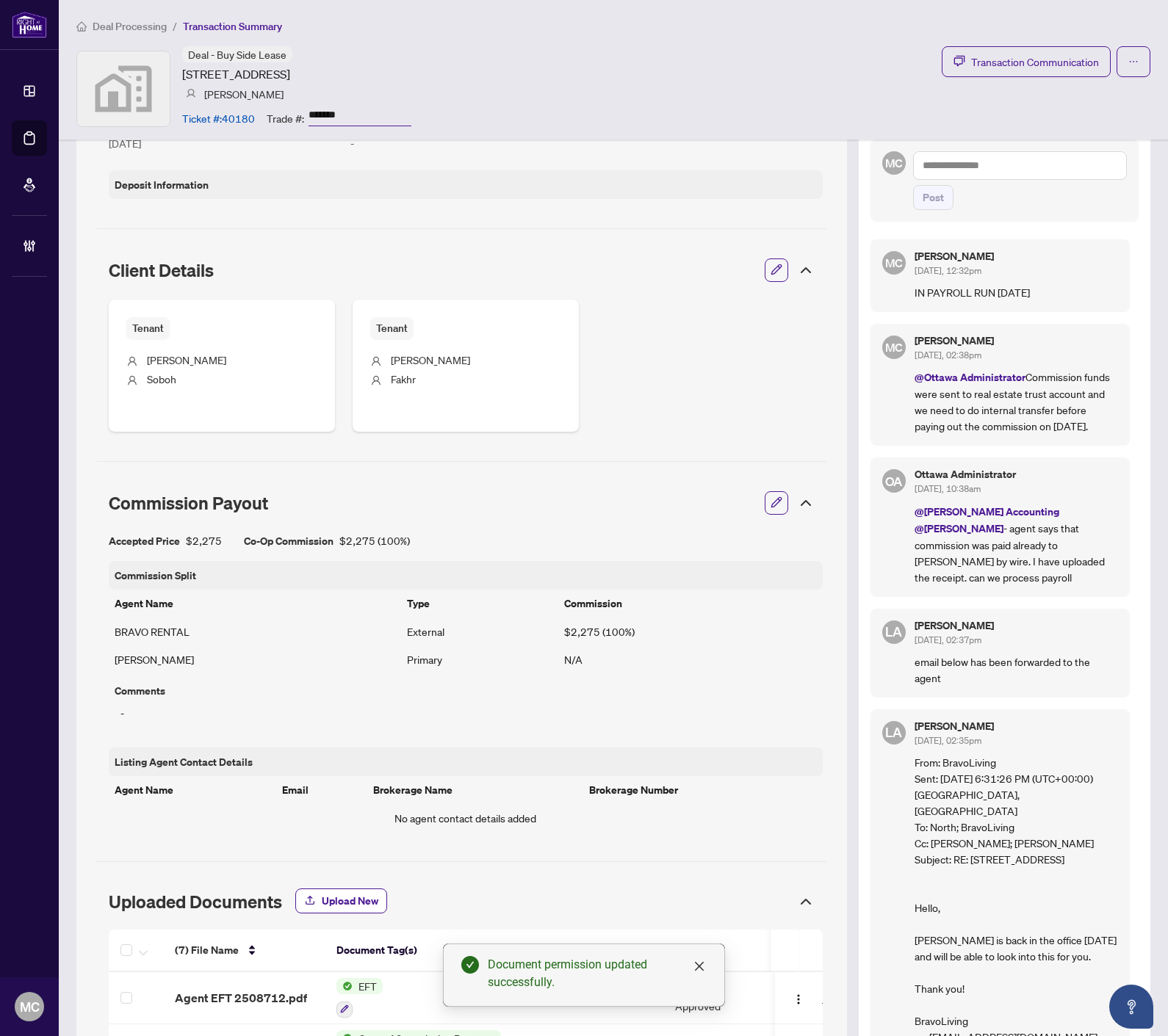
scroll to position [0, 0]
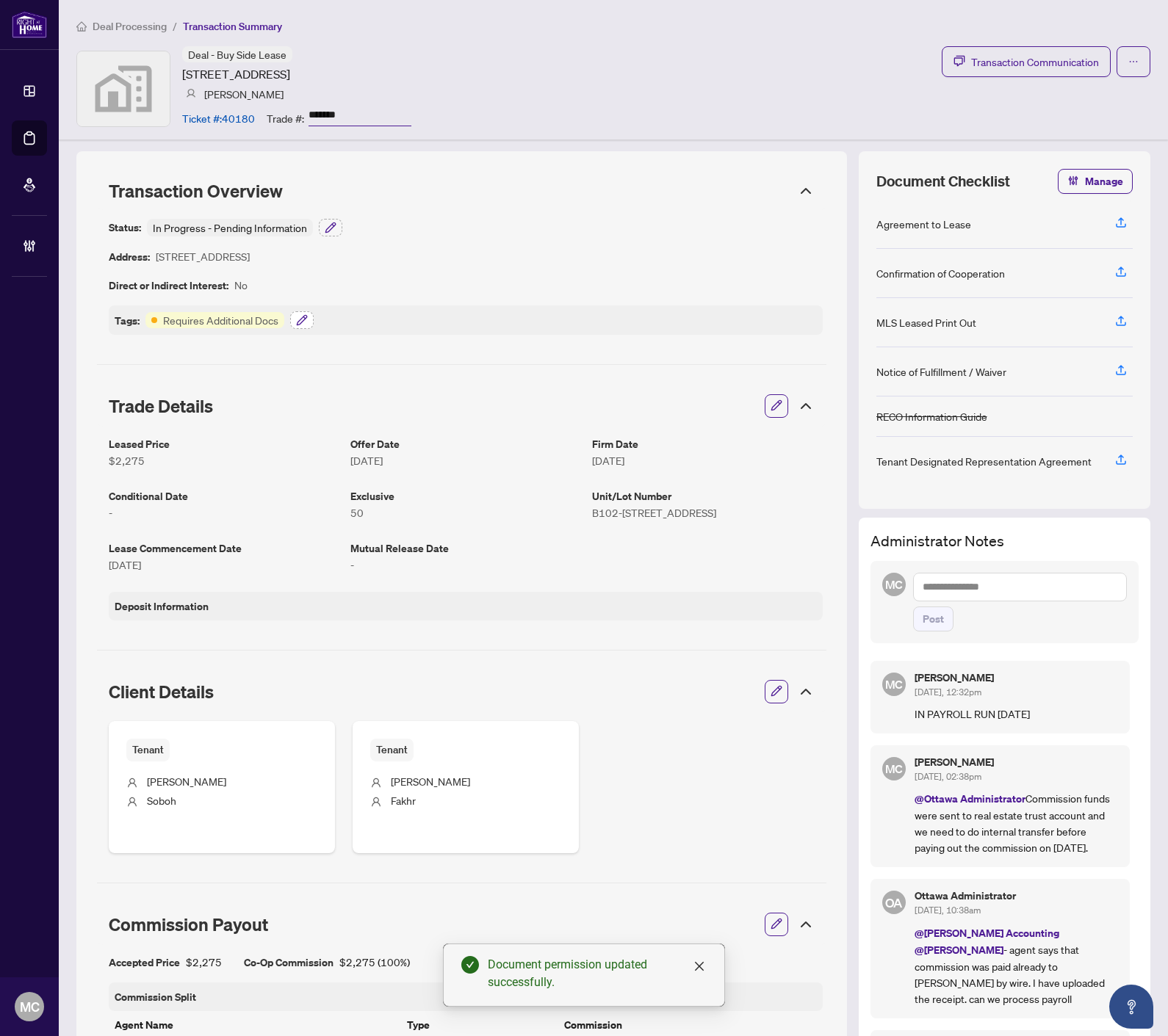
click at [297, 321] on icon "button" at bounding box center [302, 319] width 12 height 12
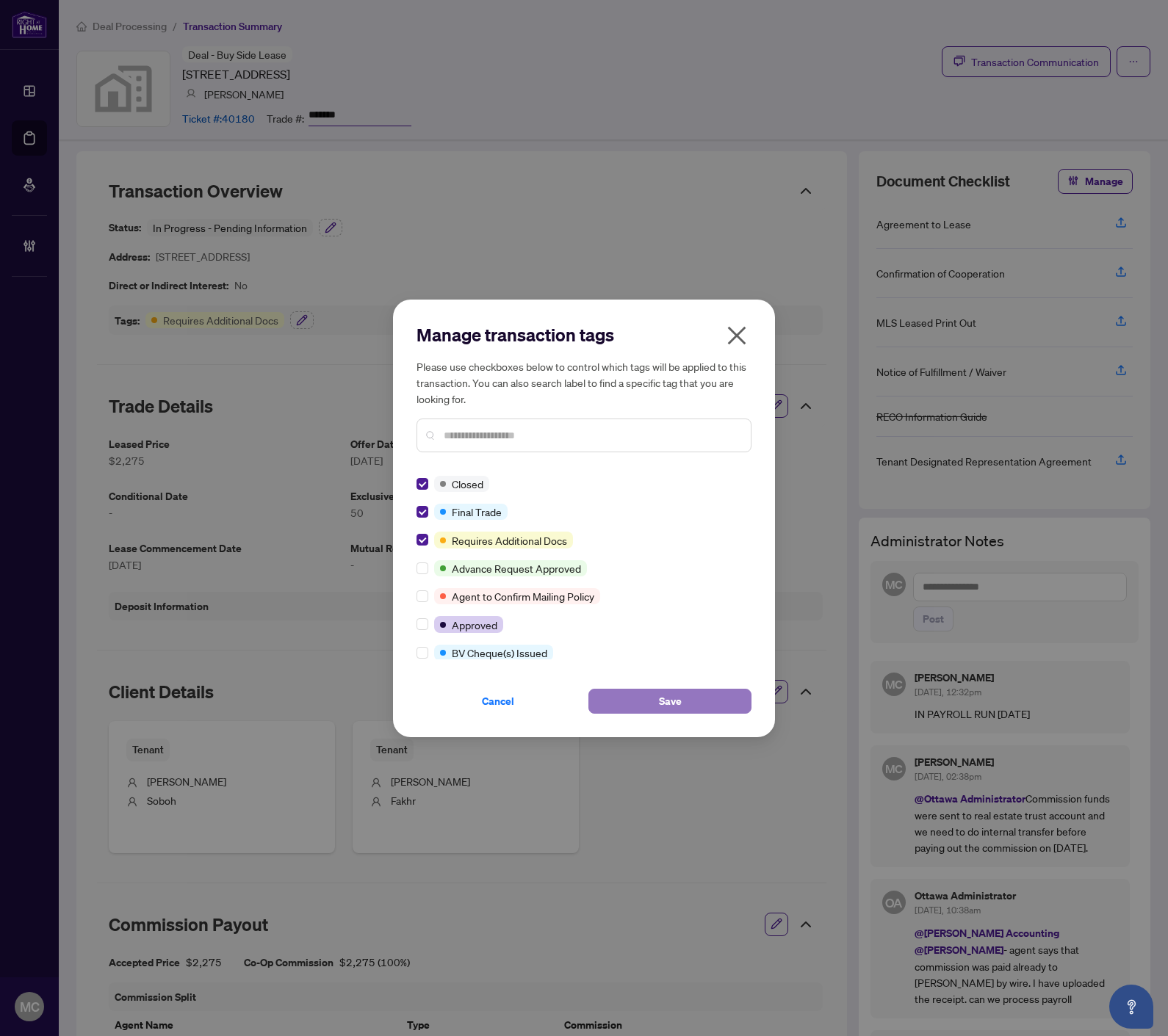
click at [657, 713] on button "Save" at bounding box center [669, 701] width 163 height 25
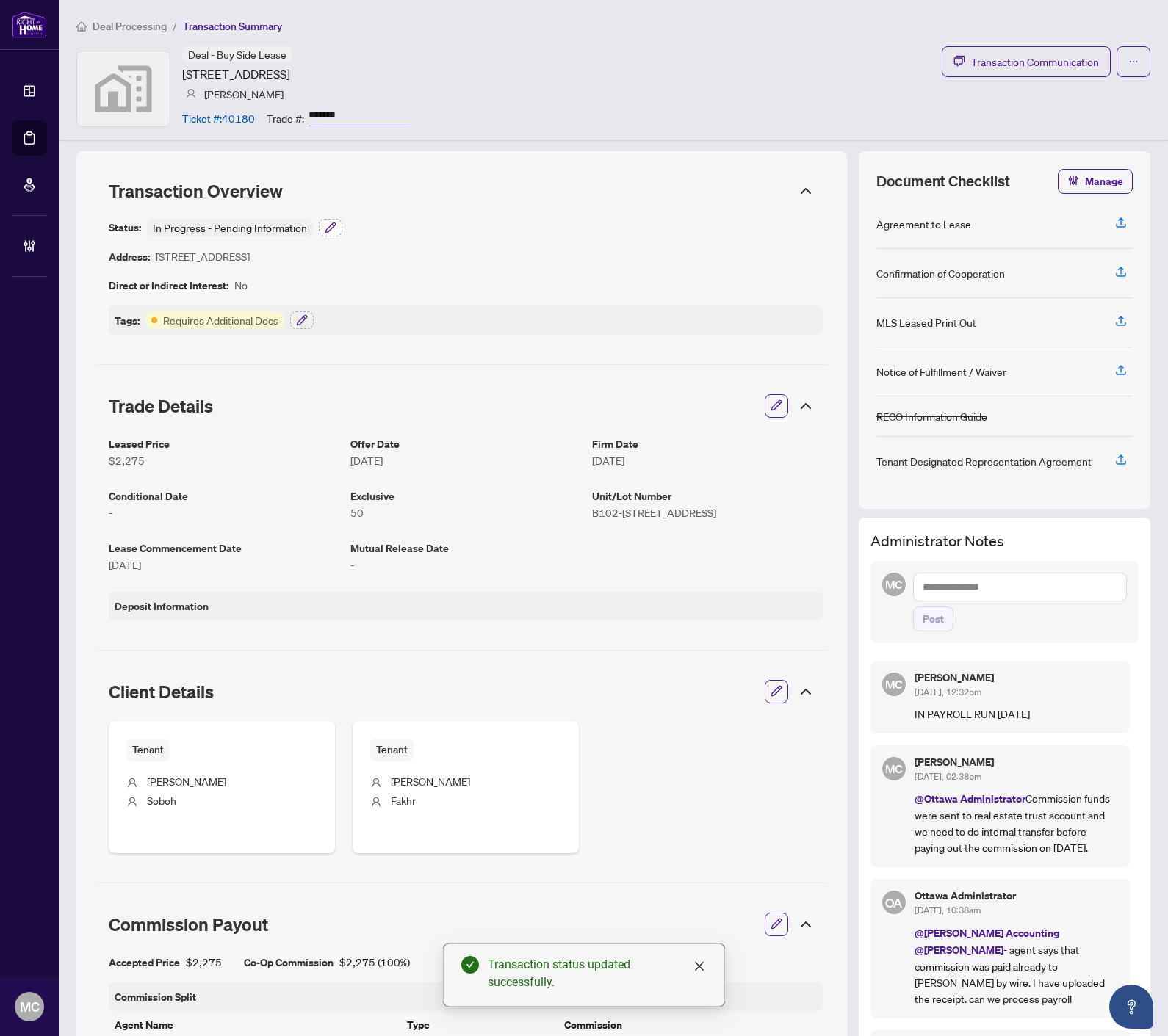
click at [332, 231] on icon "button" at bounding box center [330, 227] width 12 height 12
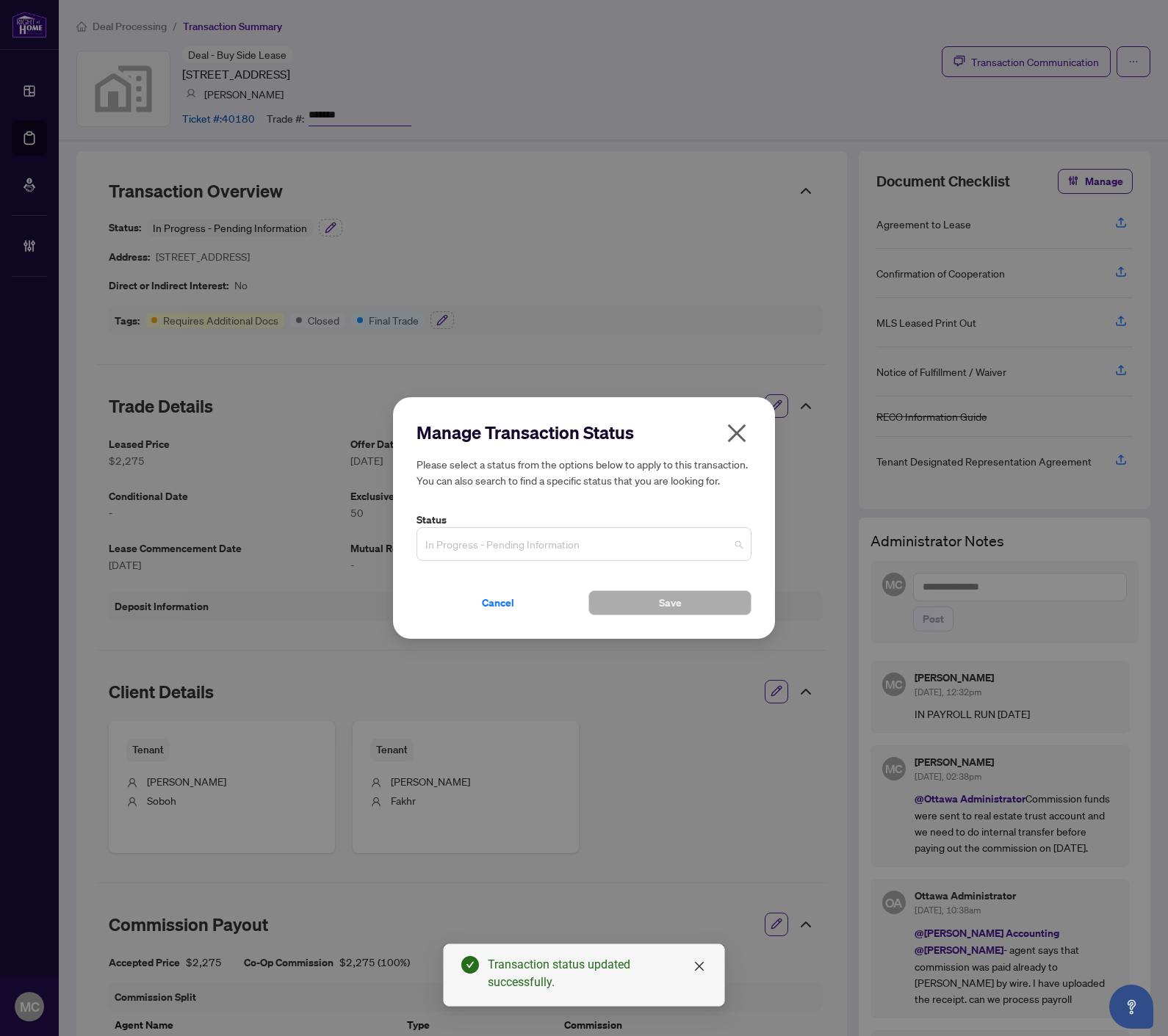
click at [592, 544] on span "In Progress - Pending Information" at bounding box center [583, 544] width 317 height 28
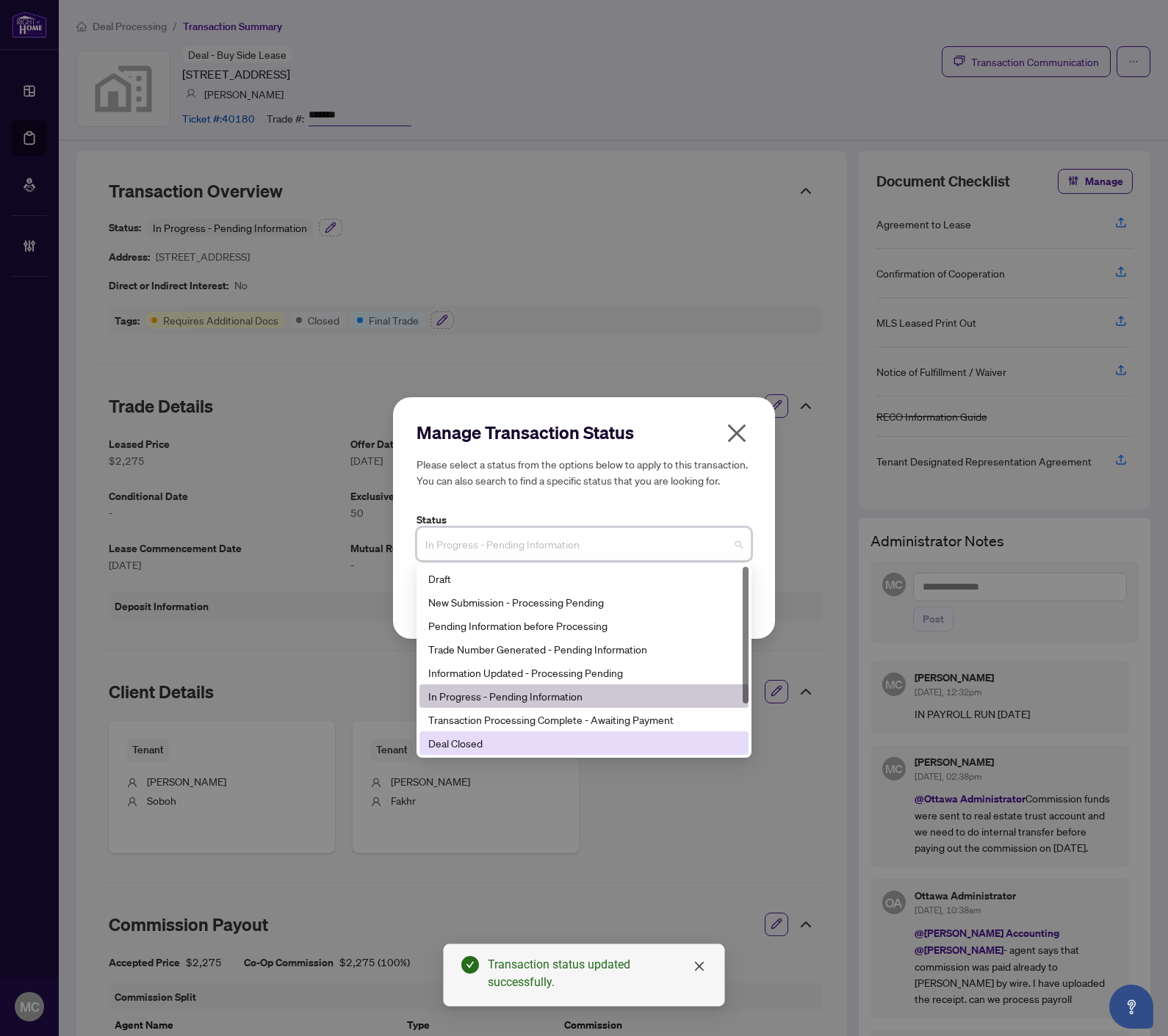
click at [538, 743] on div "Deal Closed" at bounding box center [583, 743] width 311 height 16
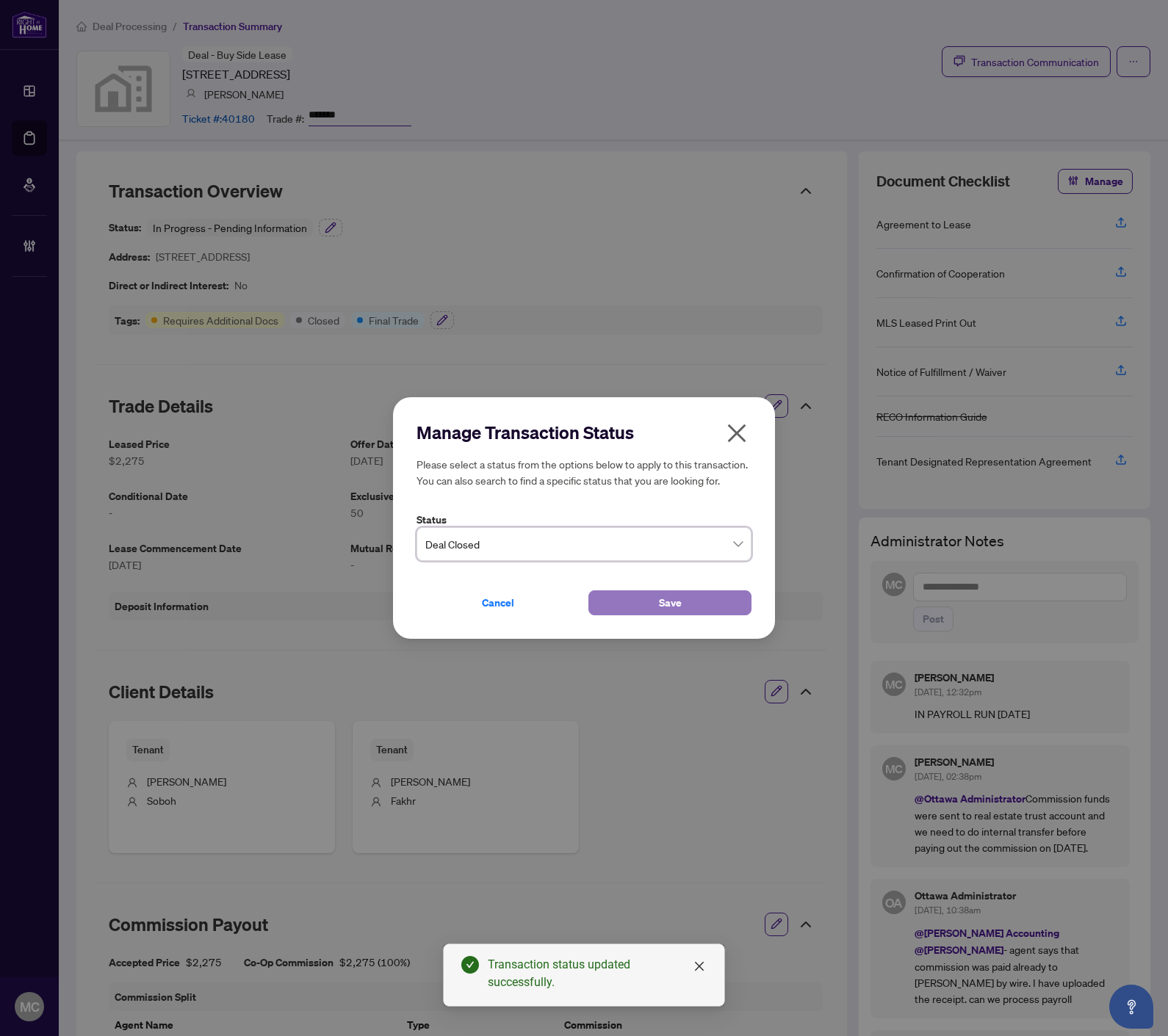
click at [605, 603] on button "Save" at bounding box center [669, 603] width 163 height 25
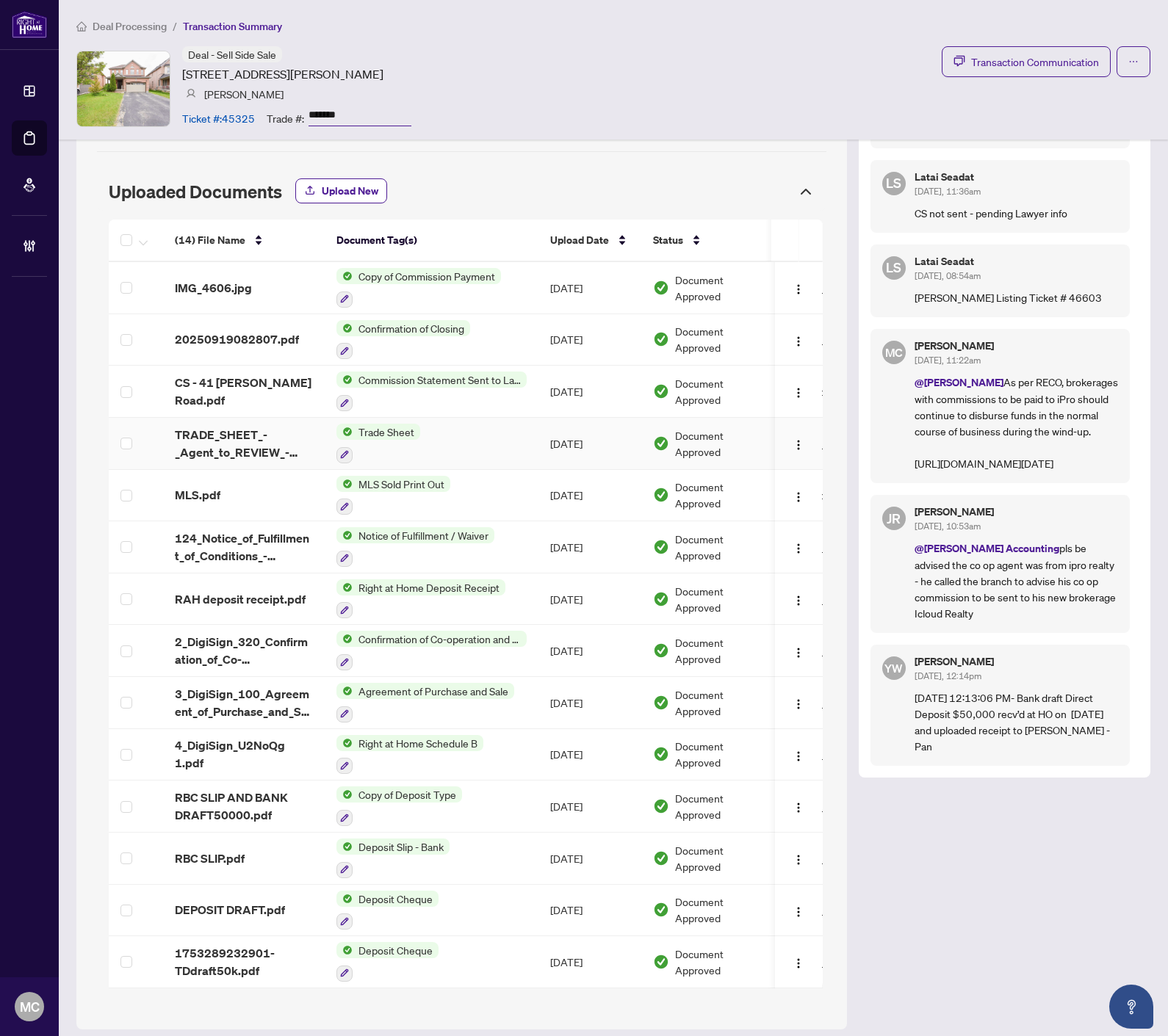
scroll to position [1126, 0]
drag, startPoint x: 368, startPoint y: 329, endPoint x: 920, endPoint y: 409, distance: 557.8
click at [368, 329] on span "Confirmation of Closing" at bounding box center [412, 326] width 118 height 16
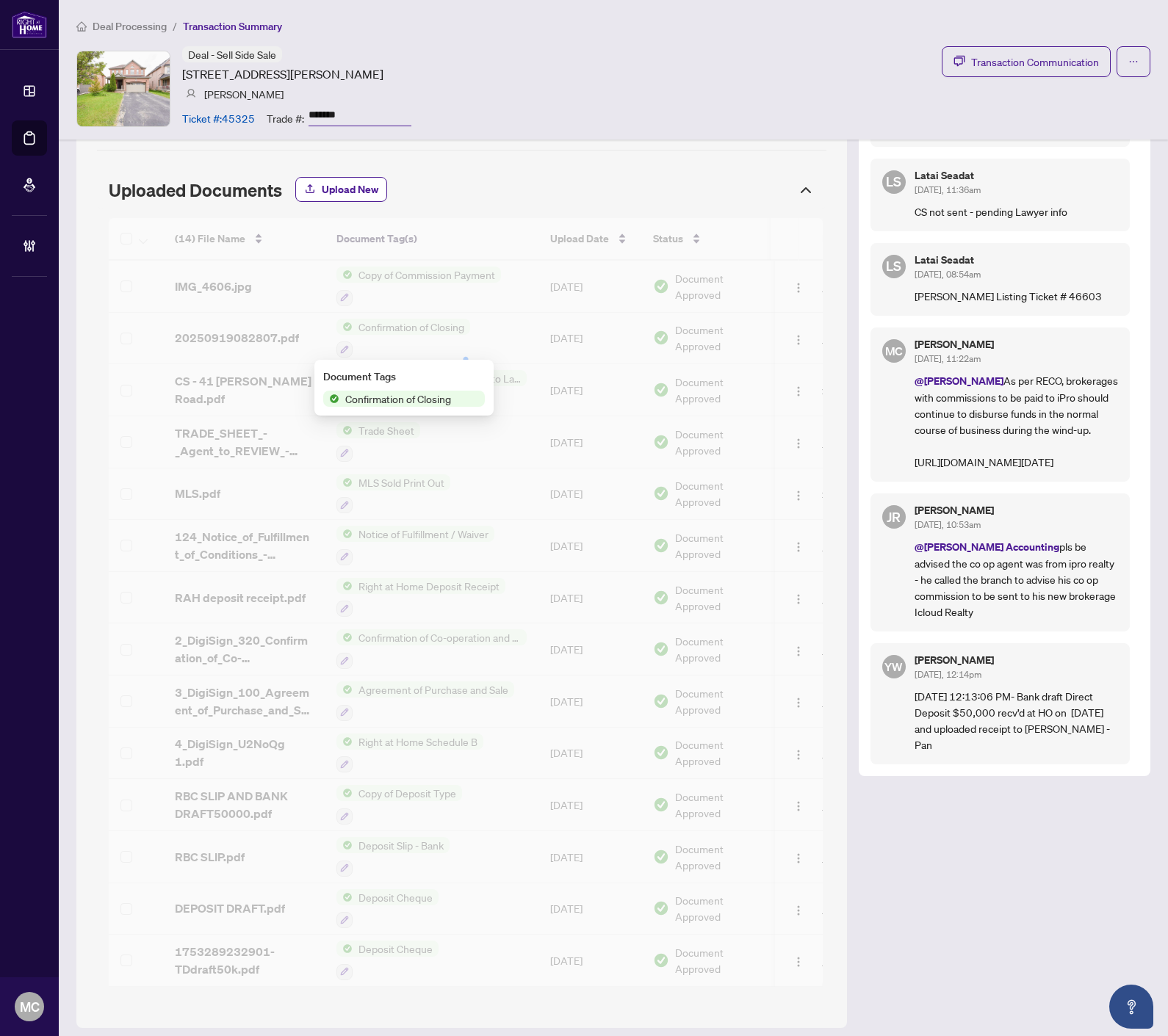
click at [625, 118] on div "Deal - Sell Side Sale [STREET_ADDRESS][PERSON_NAME] [PERSON_NAME] Ticket #: 453…" at bounding box center [613, 88] width 1073 height 85
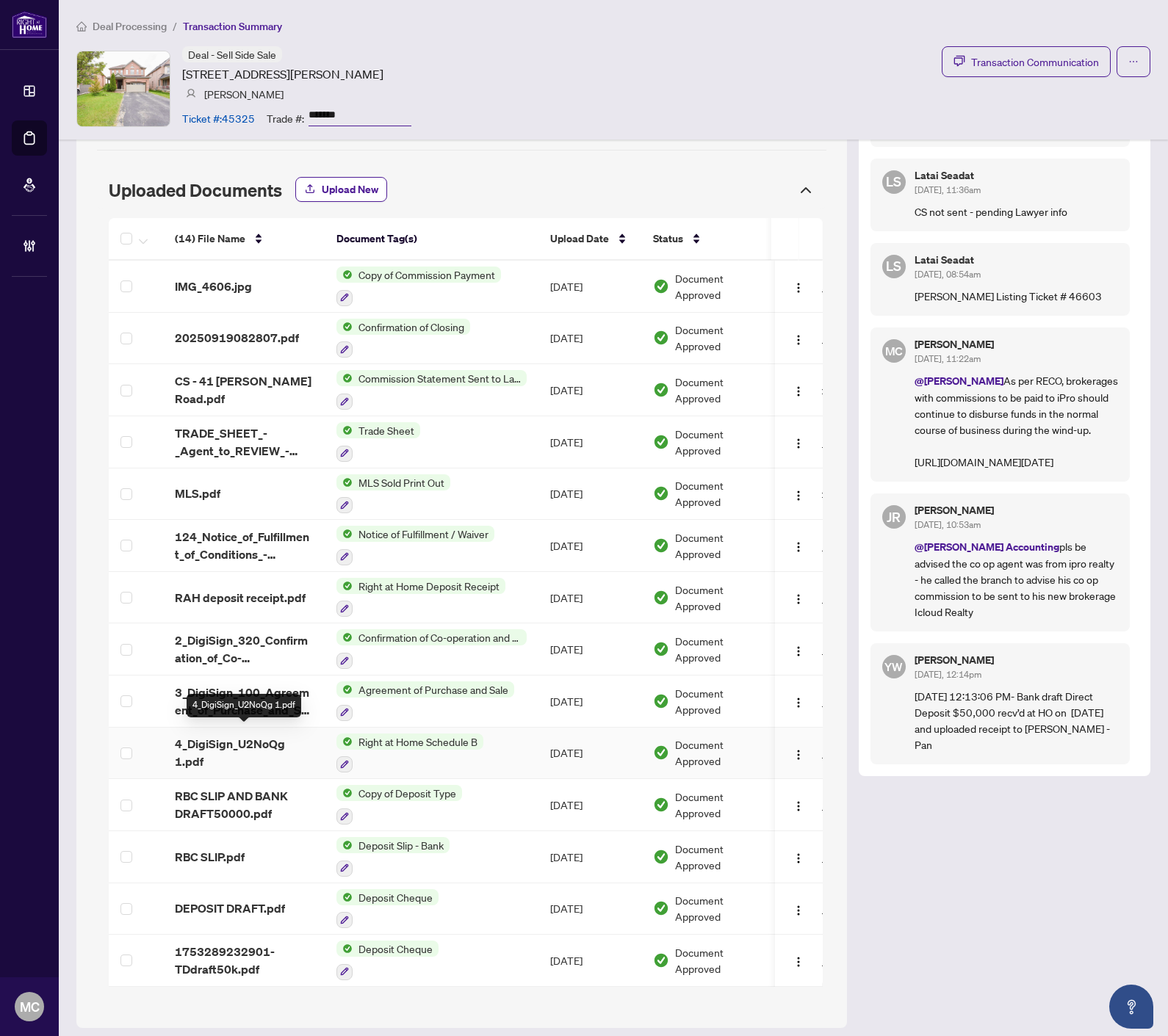
click at [221, 699] on div "4_DigiSign_U2NoQg 1.pdf" at bounding box center [244, 706] width 115 height 23
click at [239, 694] on span "3_DigiSign_100_Agreement_of_Purchase_and_Sale_-_PropTx-OREA__1_ 1.pdf" at bounding box center [244, 701] width 138 height 35
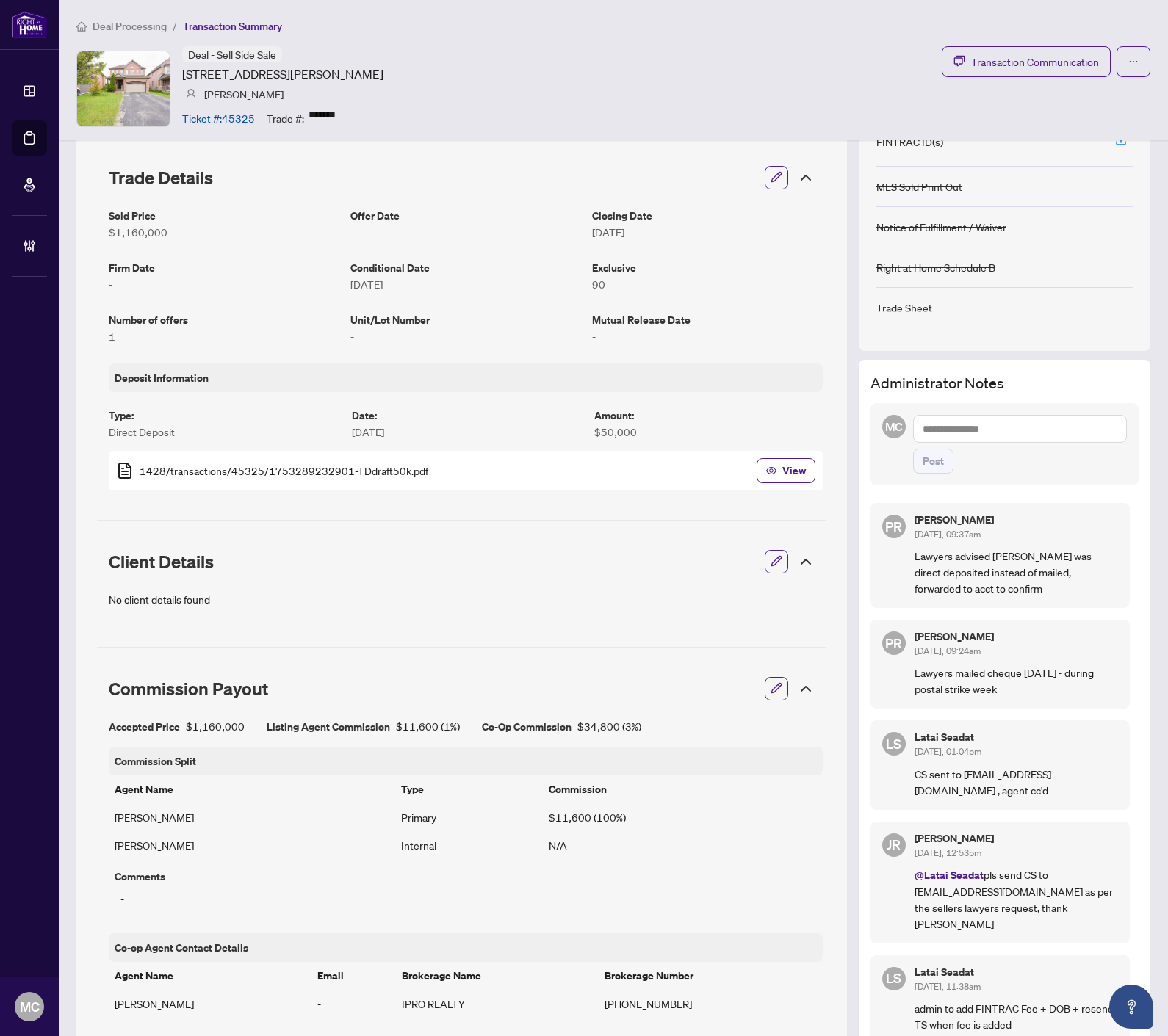
scroll to position [0, 0]
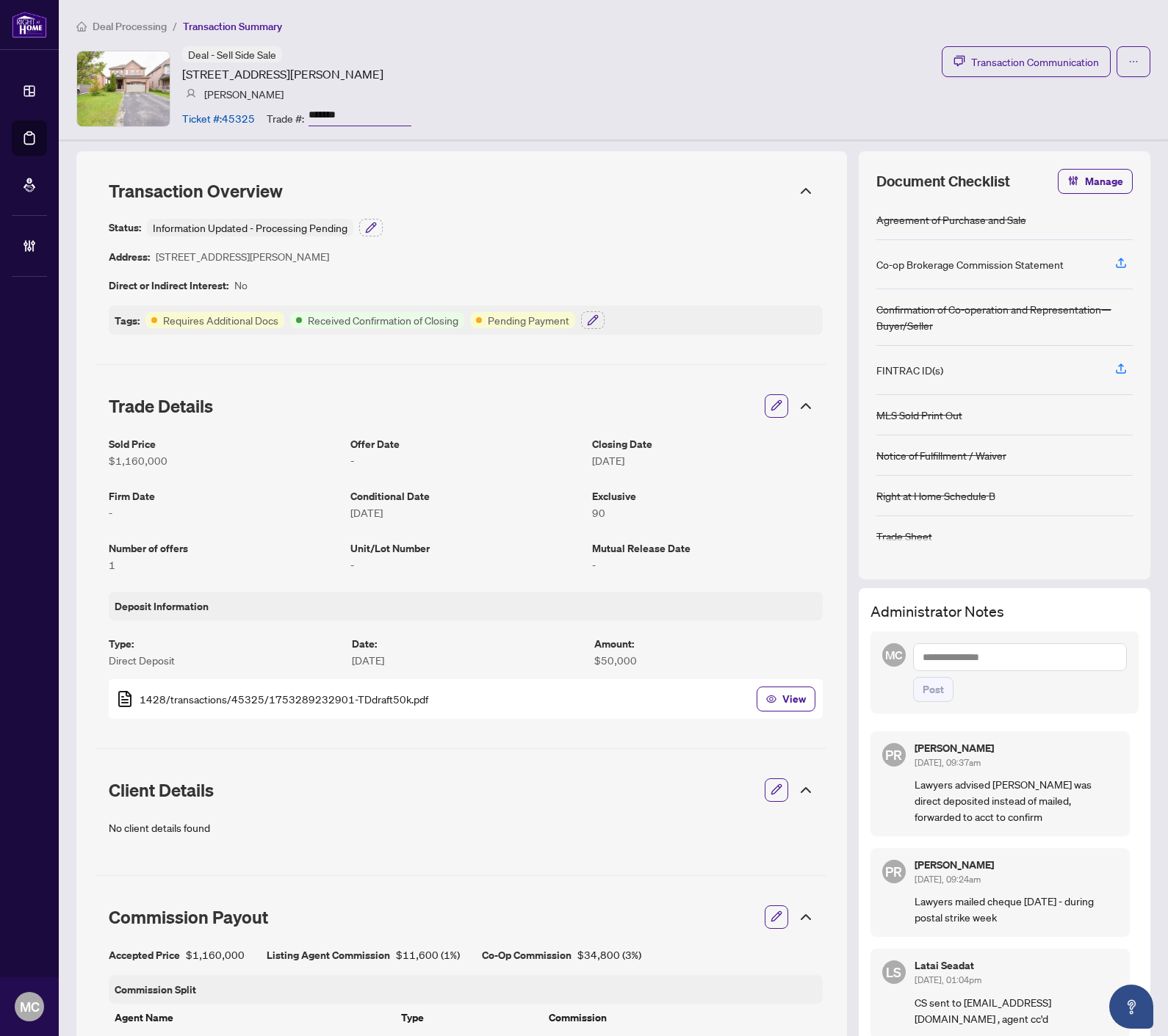
drag, startPoint x: 967, startPoint y: 661, endPoint x: 988, endPoint y: 665, distance: 21.4
click at [967, 661] on textarea at bounding box center [1020, 657] width 214 height 28
paste textarea "**********"
type textarea "**********"
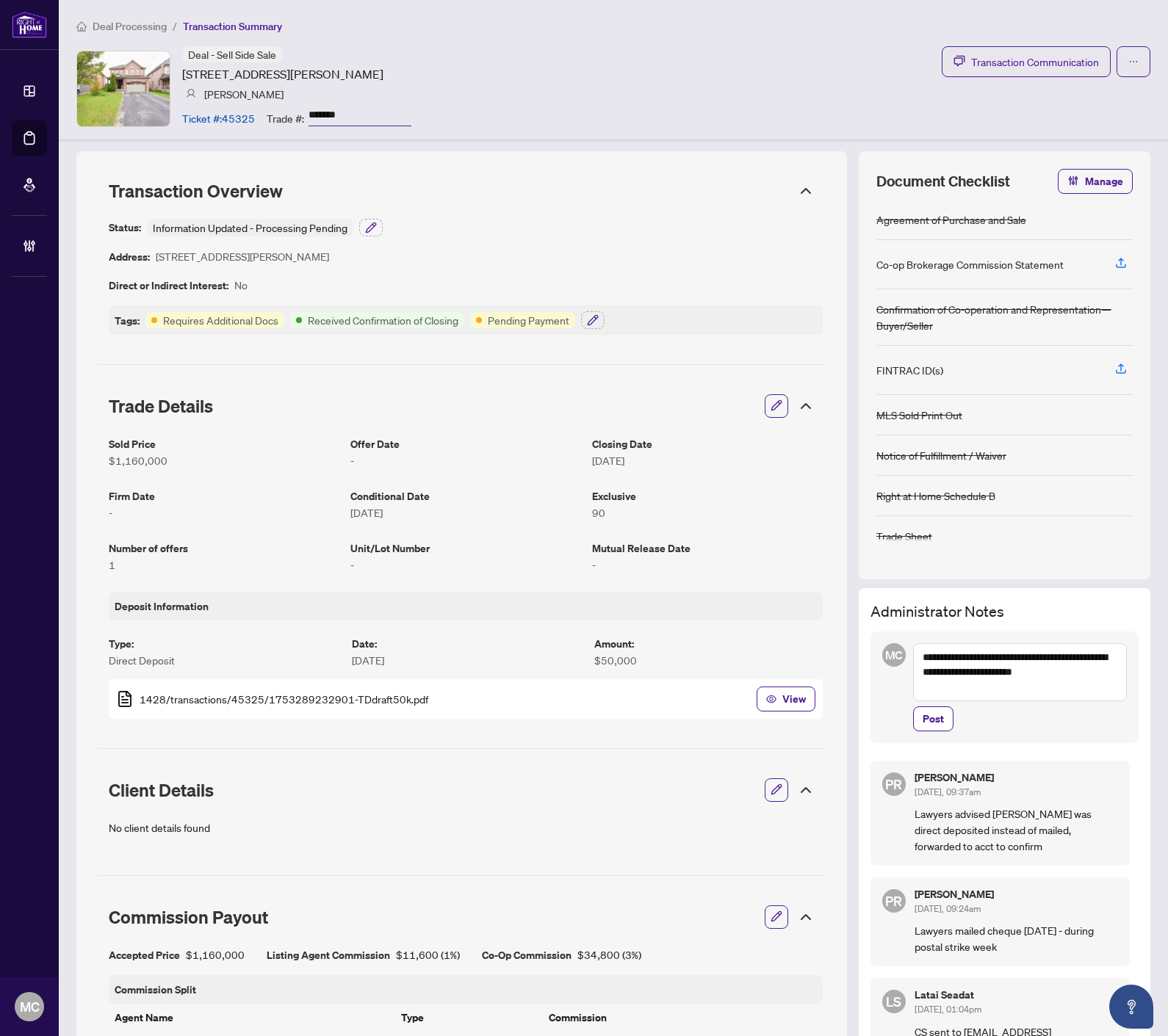
drag, startPoint x: 914, startPoint y: 722, endPoint x: 942, endPoint y: 720, distance: 28.1
click at [922, 722] on span "Post" at bounding box center [932, 719] width 21 height 23
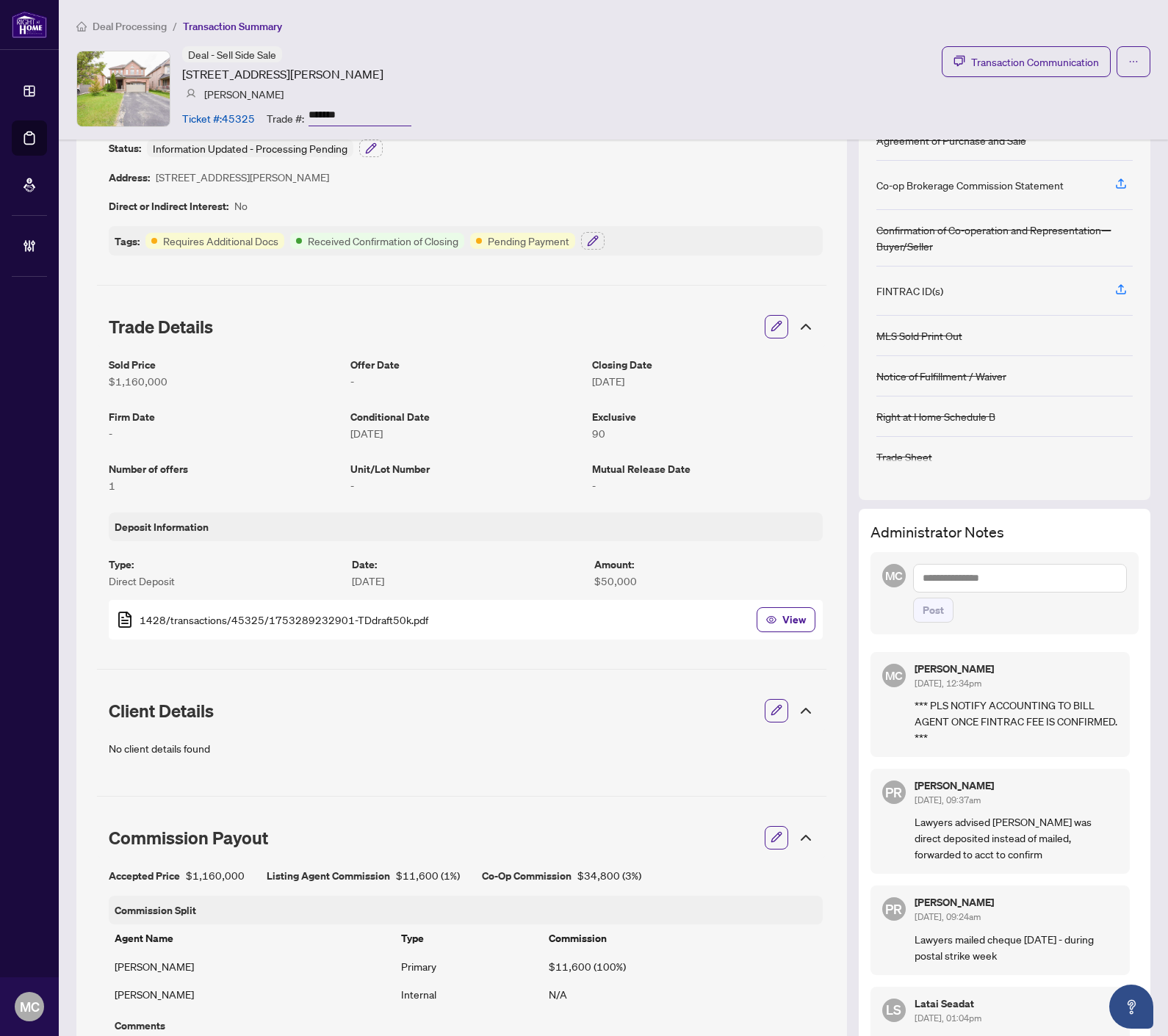
scroll to position [163, 0]
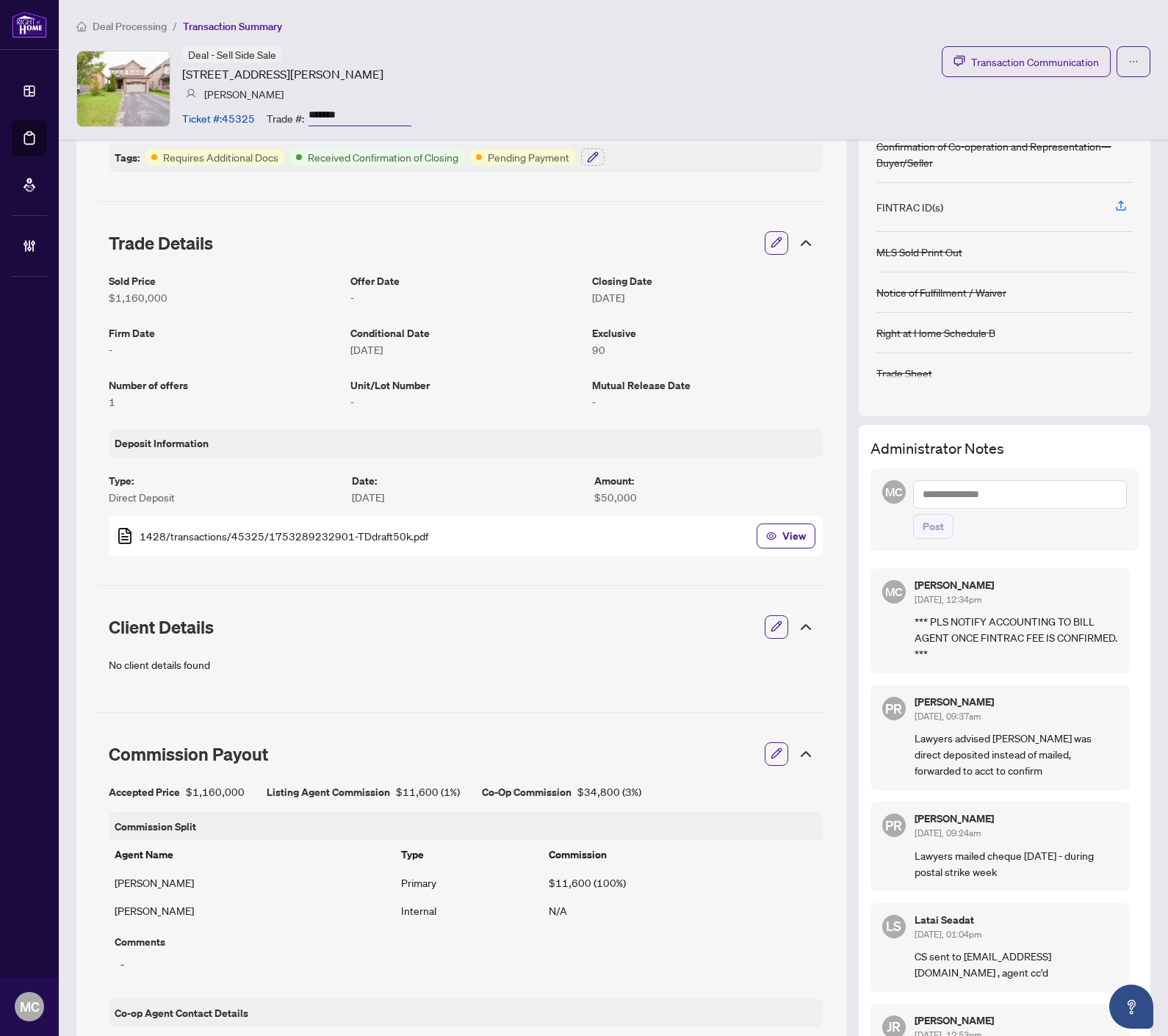
click at [987, 489] on textarea at bounding box center [1020, 494] width 214 height 28
type textarea "*"
type textarea "***"
drag, startPoint x: 768, startPoint y: 59, endPoint x: 855, endPoint y: 3, distance: 103.5
click at [768, 59] on div "Deal - Sell Side Sale [STREET_ADDRESS][PERSON_NAME] [PERSON_NAME] Ticket #: 453…" at bounding box center [613, 88] width 1073 height 85
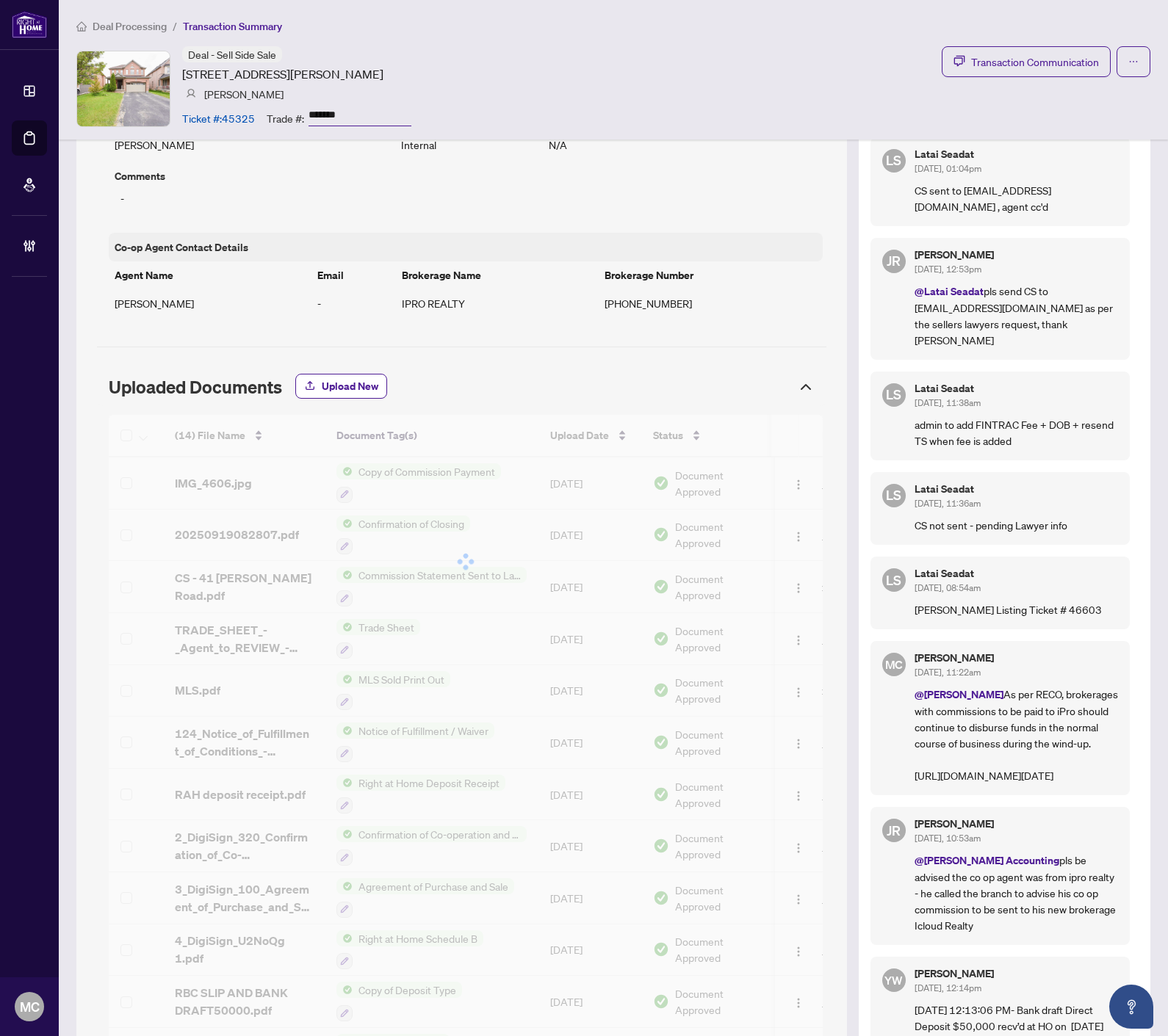
scroll to position [1126, 0]
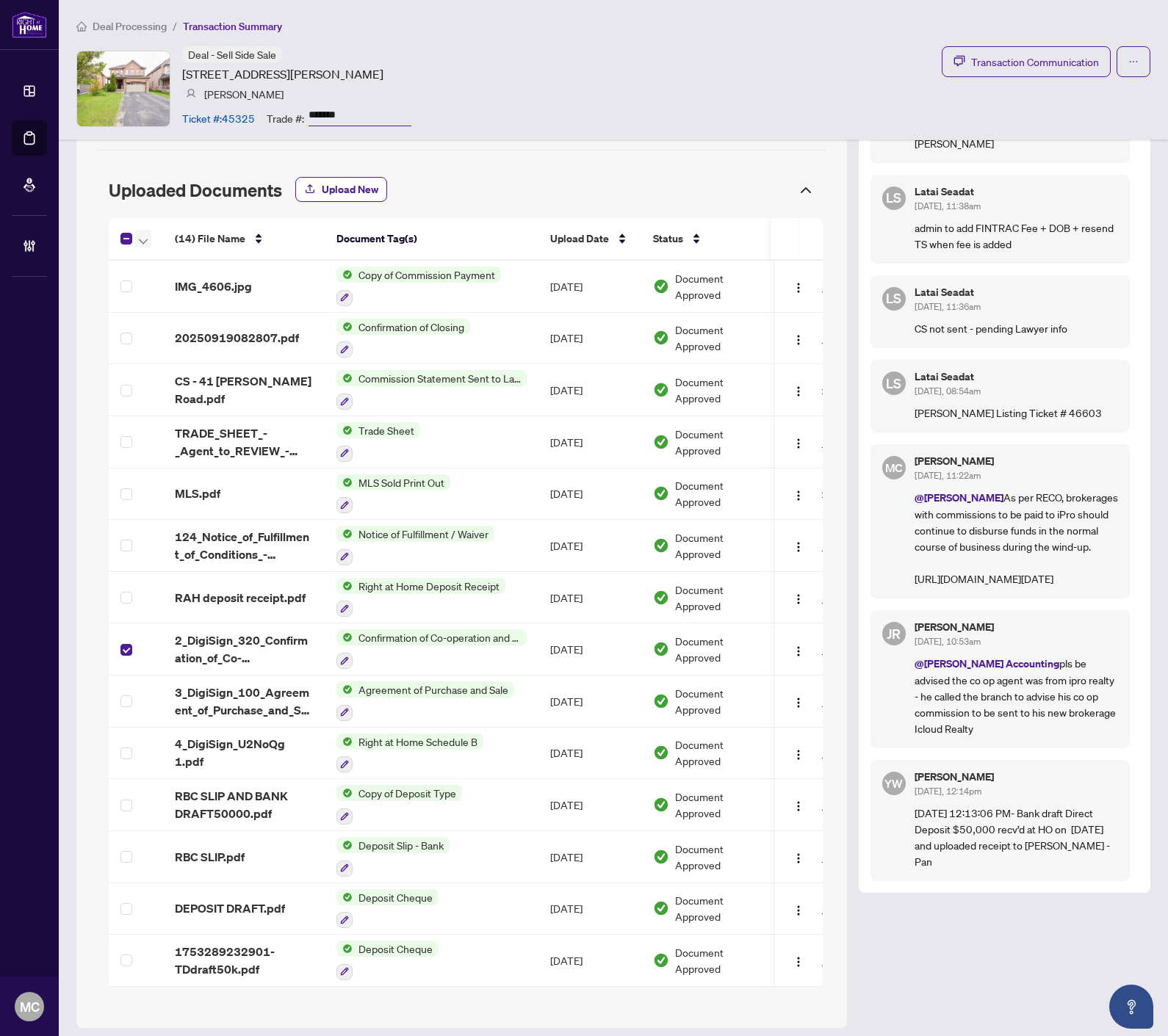
click at [145, 236] on span "button" at bounding box center [143, 238] width 9 height 16
click at [201, 285] on span "Download Selected" at bounding box center [212, 290] width 131 height 16
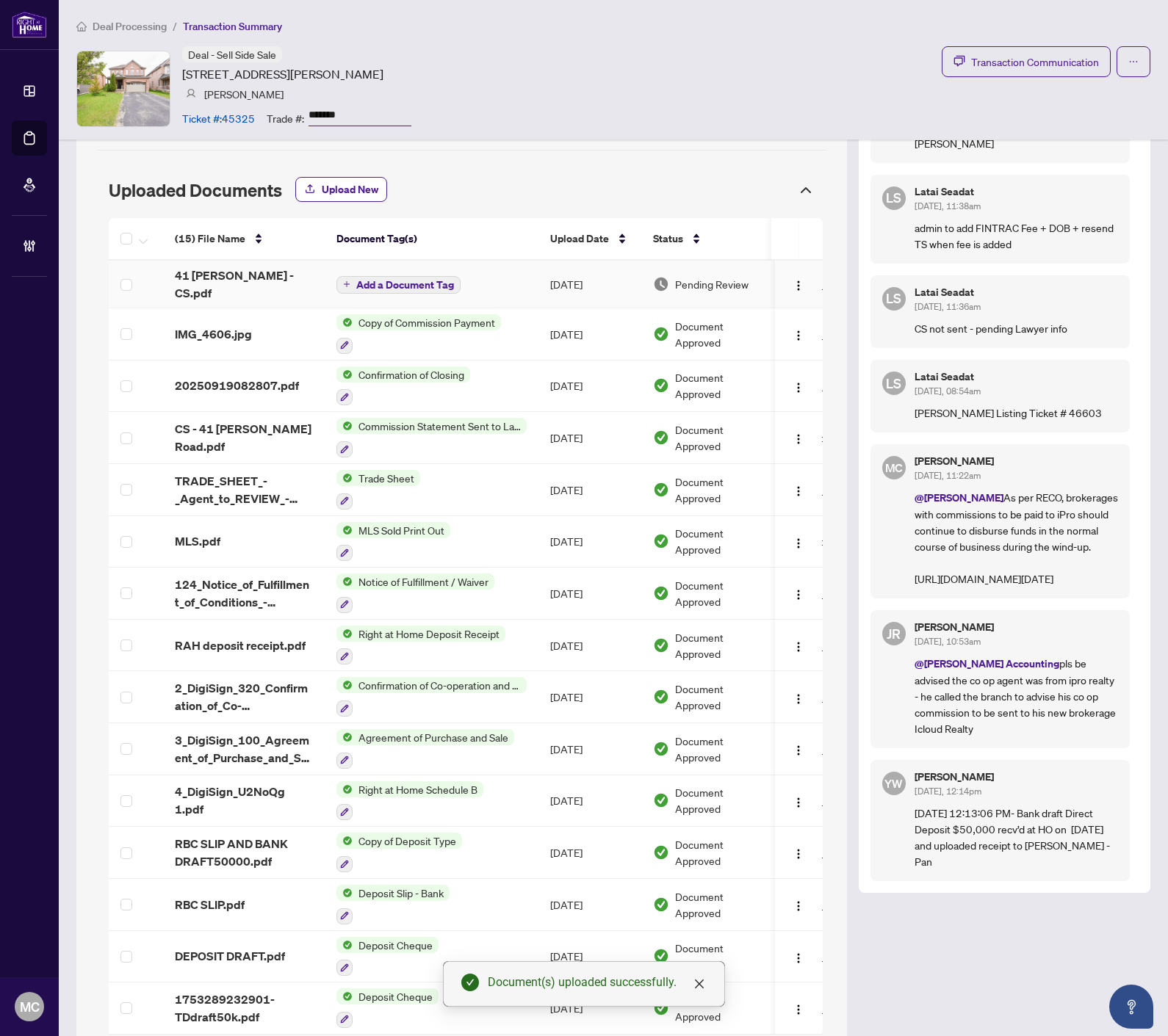
click at [432, 283] on span "Add a Document Tag" at bounding box center [405, 285] width 98 height 10
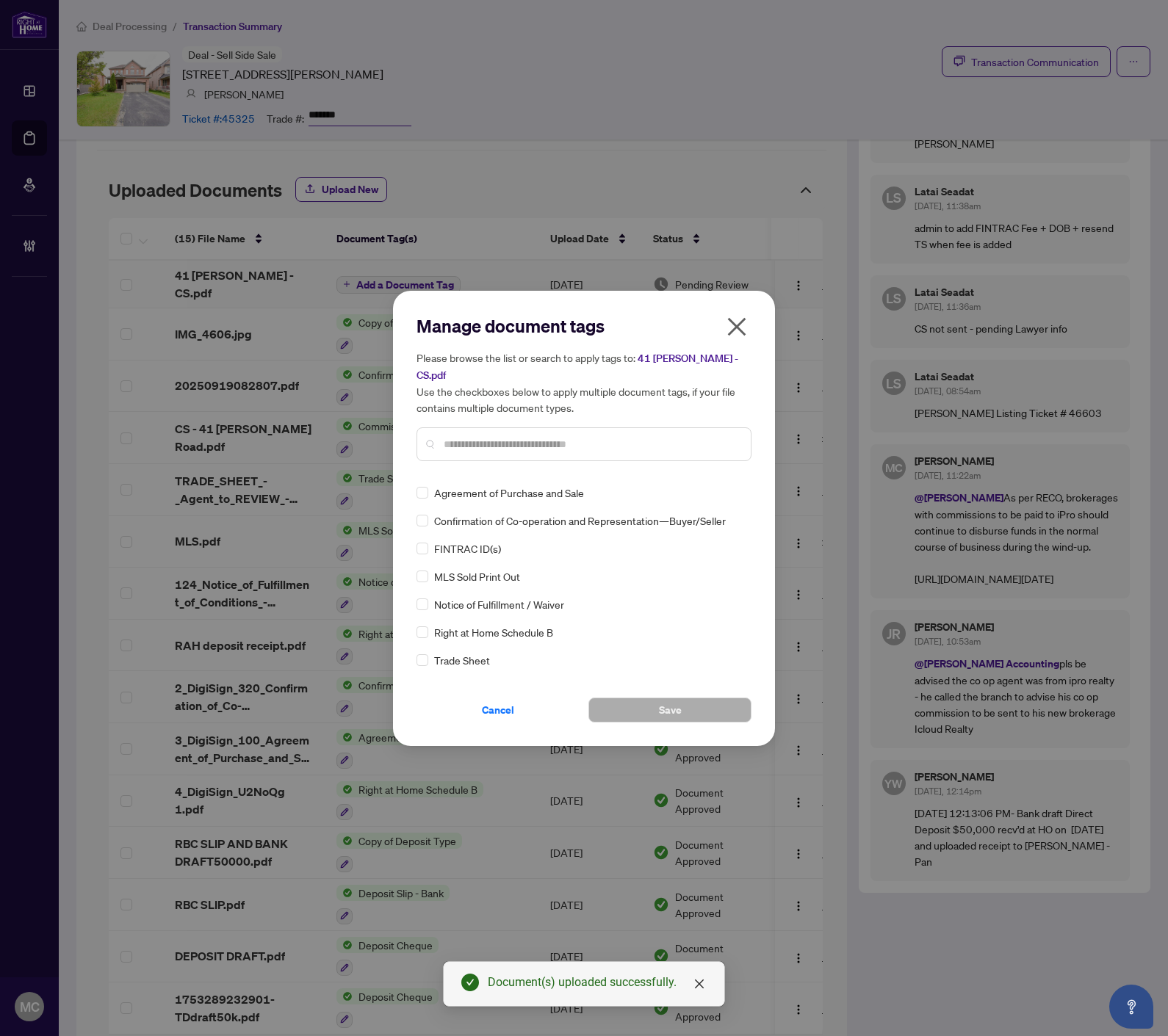
click at [629, 440] on input "text" at bounding box center [591, 444] width 295 height 16
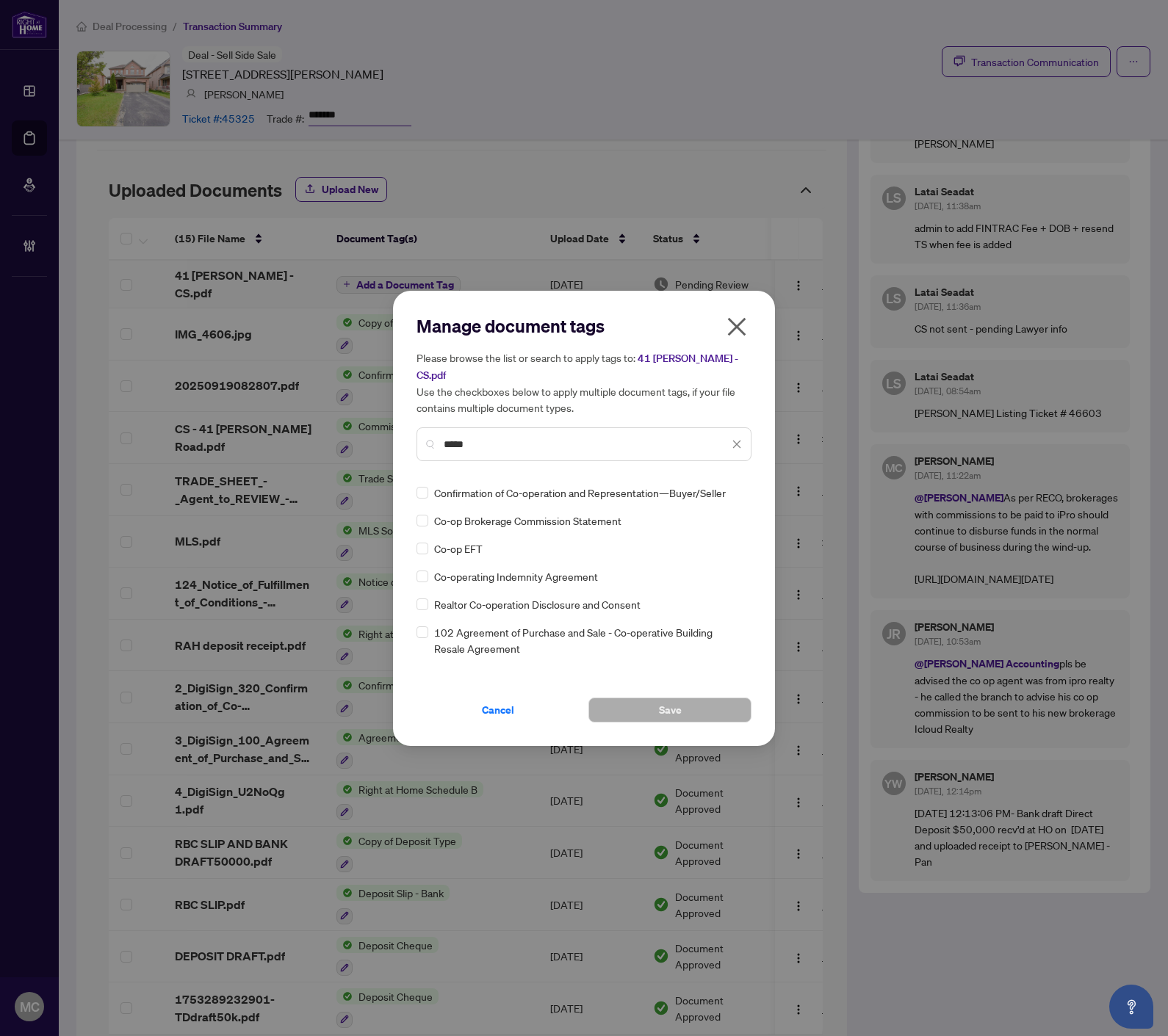
type input "*****"
click at [714, 485] on img at bounding box center [720, 492] width 15 height 15
drag, startPoint x: 701, startPoint y: 554, endPoint x: 685, endPoint y: 592, distance: 41.2
click at [701, 553] on div "Approved" at bounding box center [679, 554] width 94 height 16
click at [687, 698] on button "Save" at bounding box center [669, 710] width 163 height 25
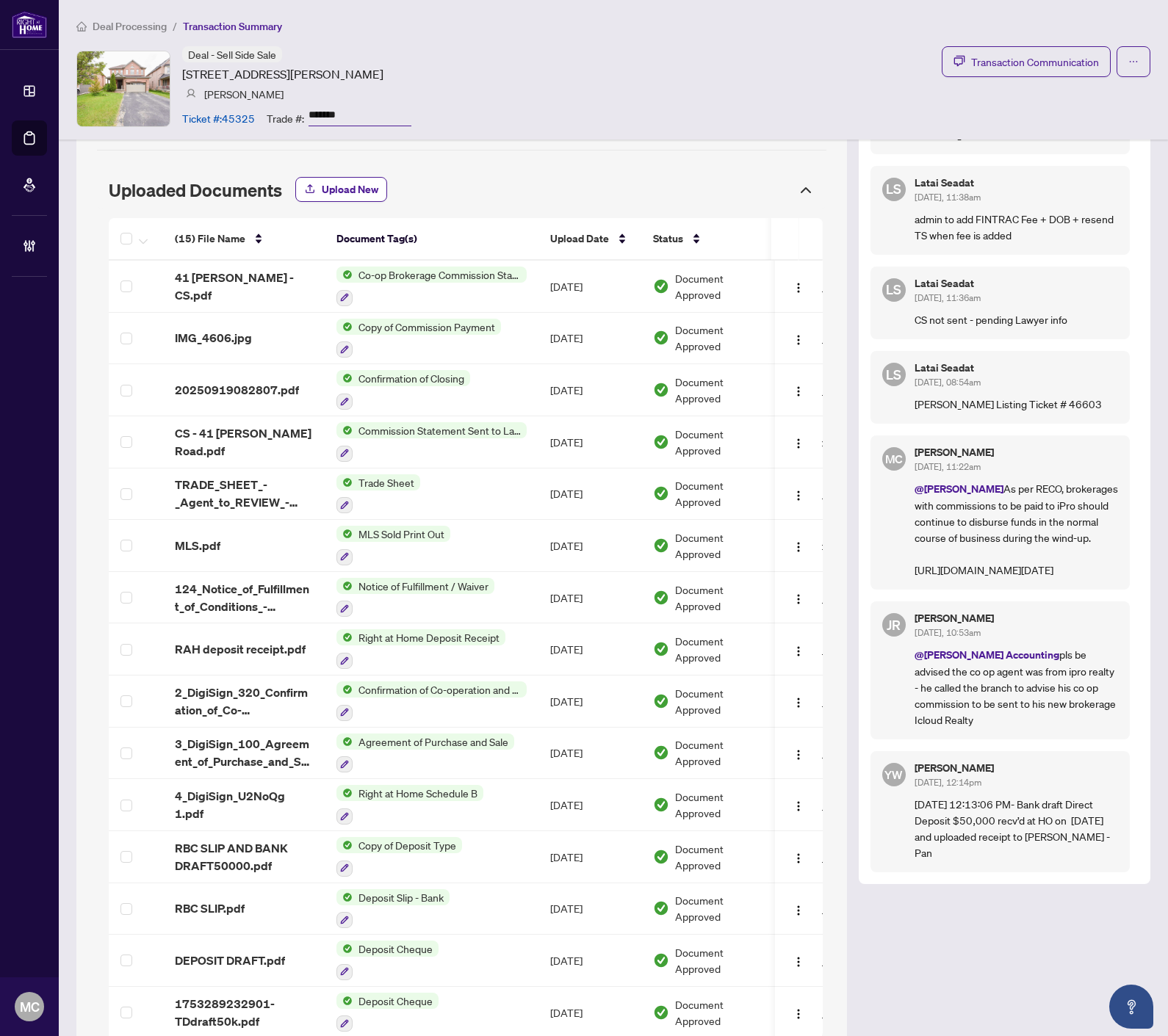
click at [720, 81] on div "Deal - Sell Side Sale 41 Darren Rd, Brampton, Ontario L6P 1Z5, Canada Raj Anand…" at bounding box center [613, 88] width 1073 height 85
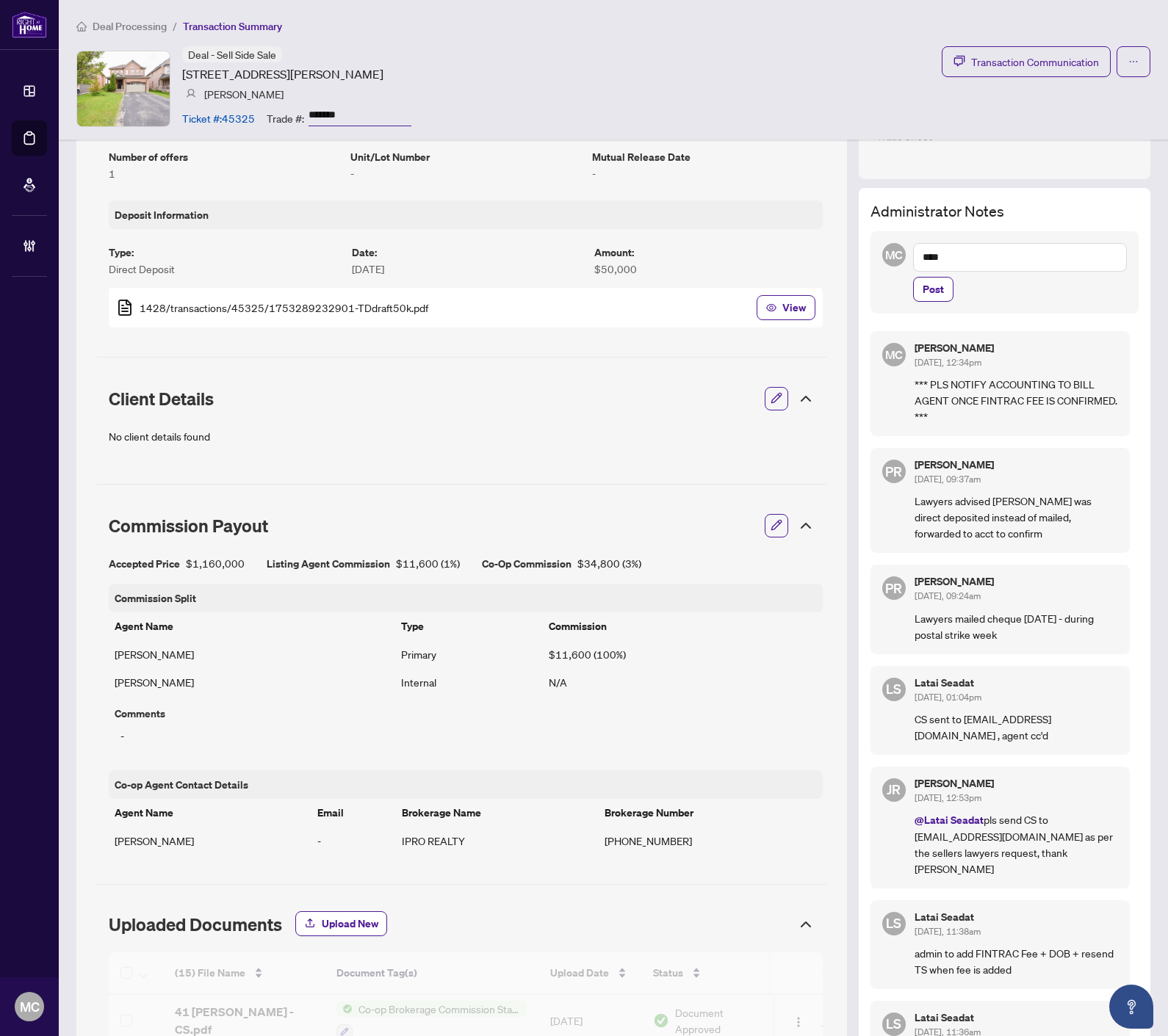
scroll to position [228, 0]
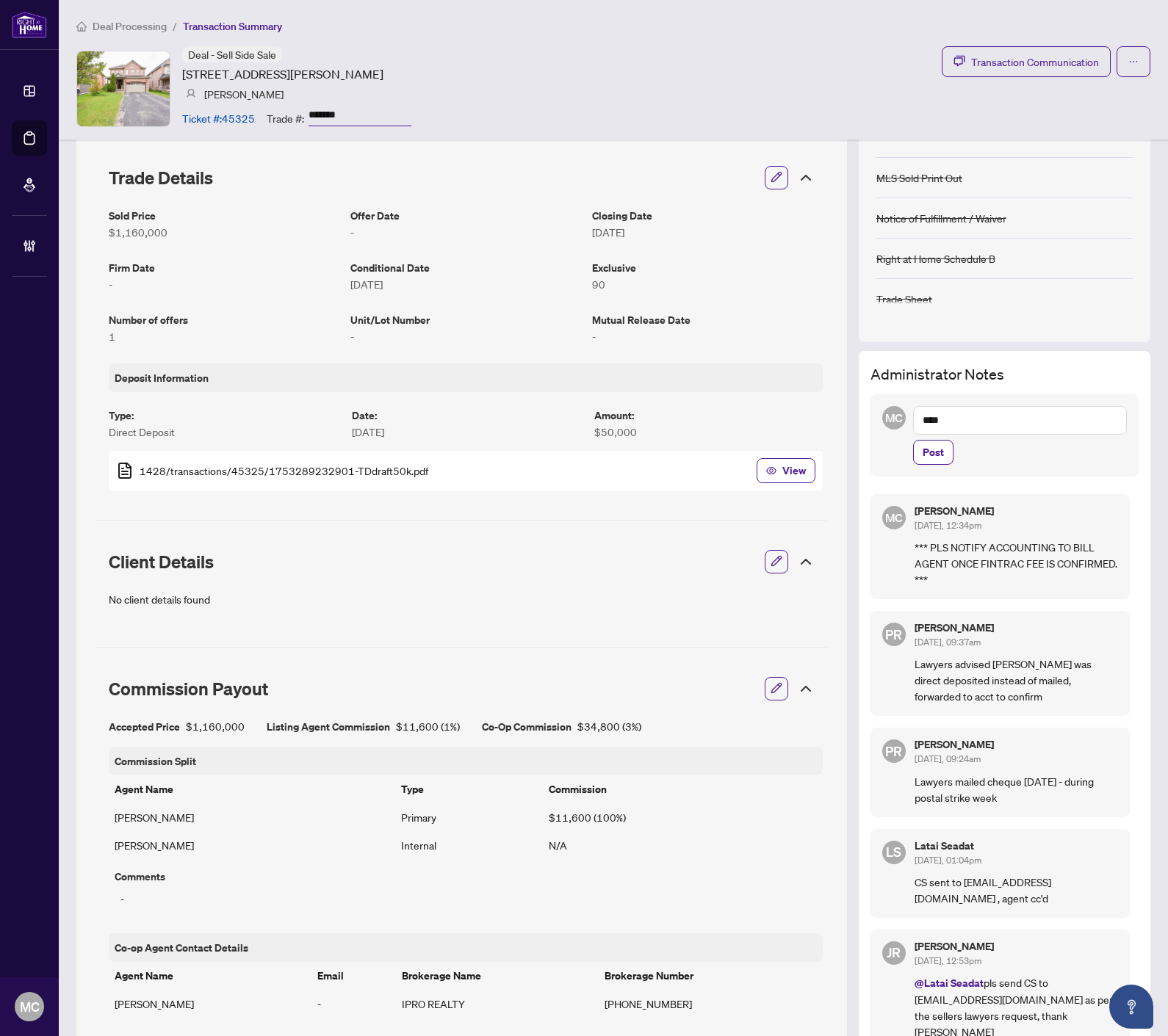
click at [960, 414] on textarea "***" at bounding box center [1020, 420] width 214 height 28
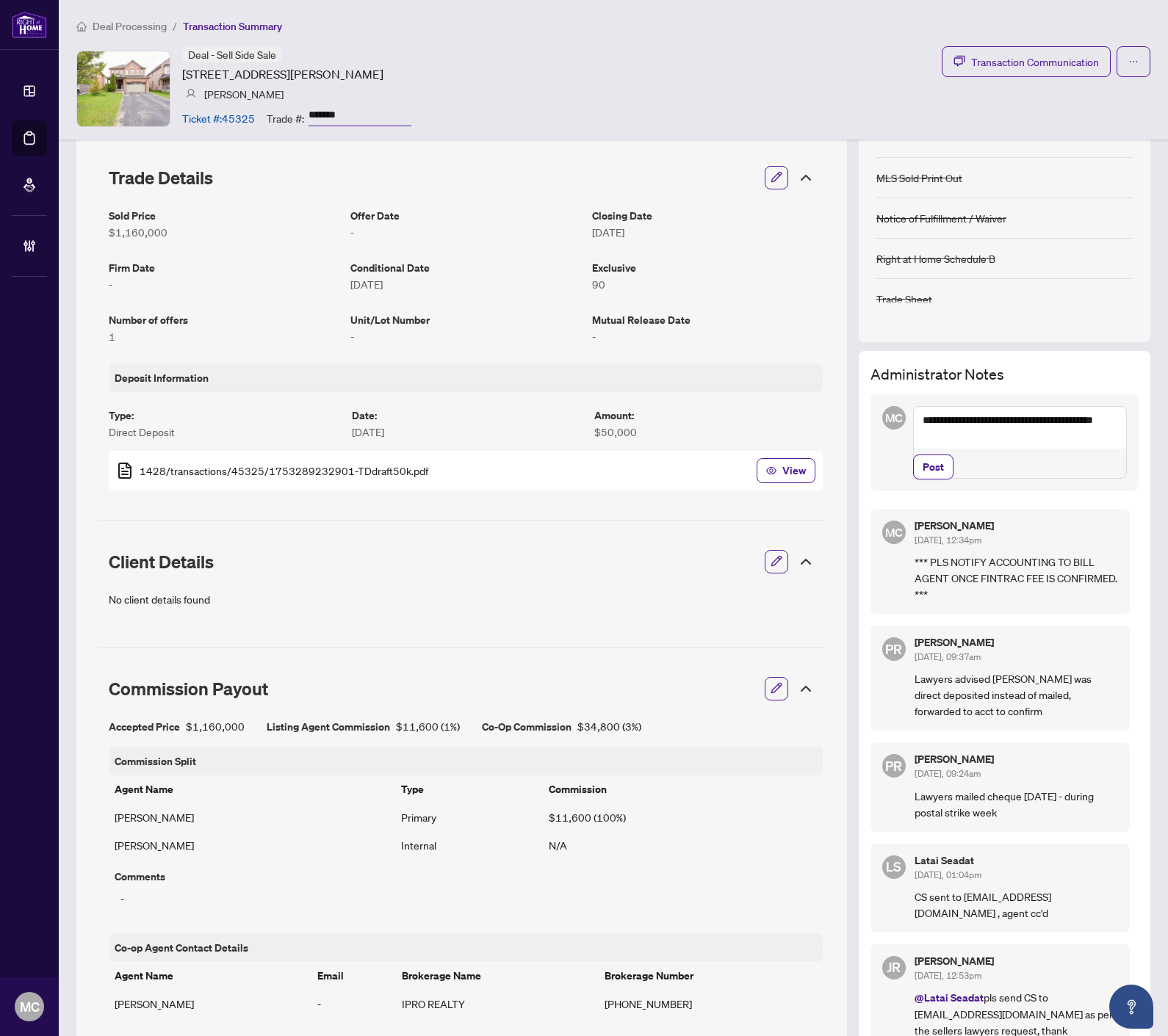
paste textarea "**********"
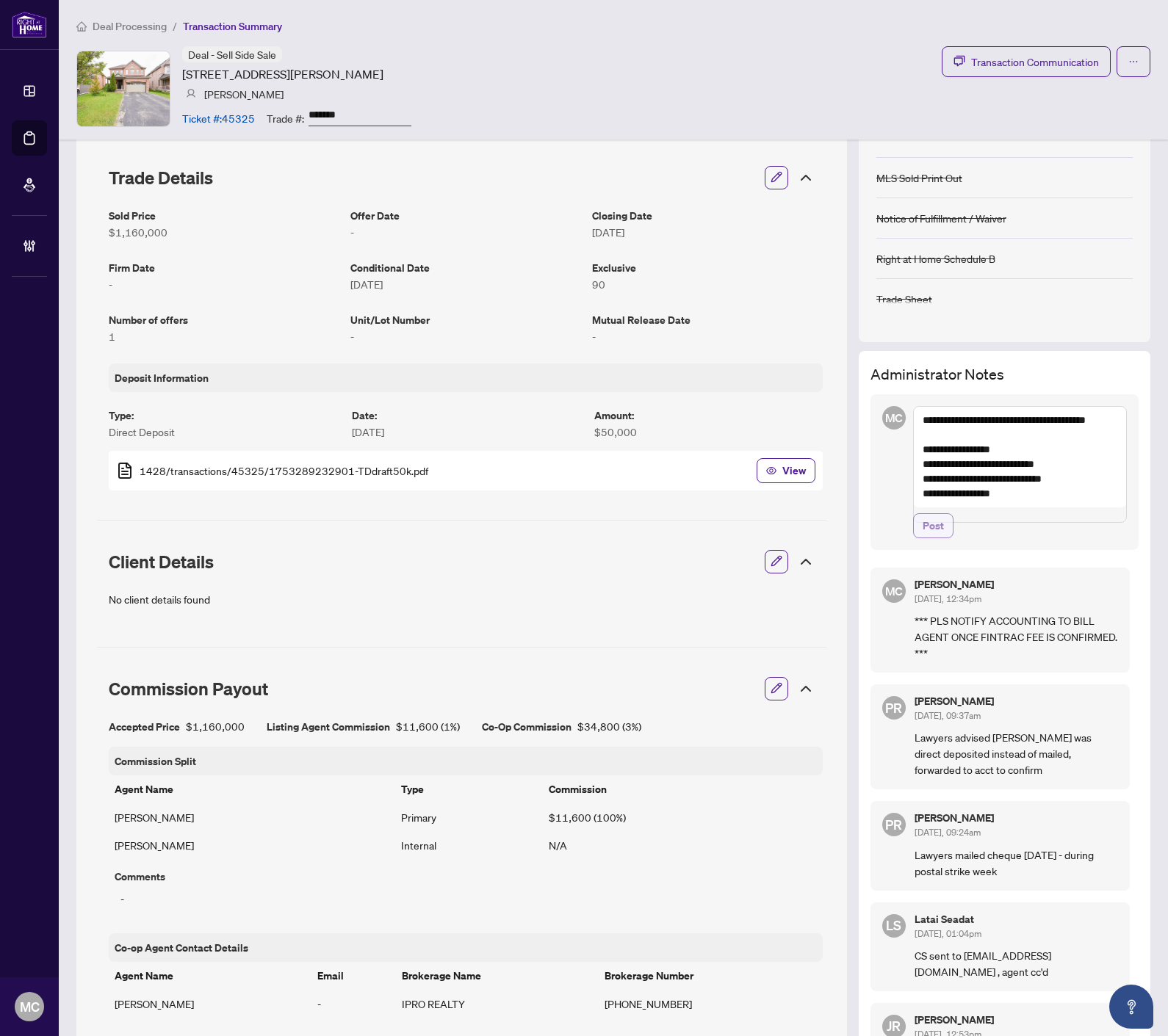
type textarea "**********"
click at [922, 537] on span "Post" at bounding box center [932, 526] width 21 height 23
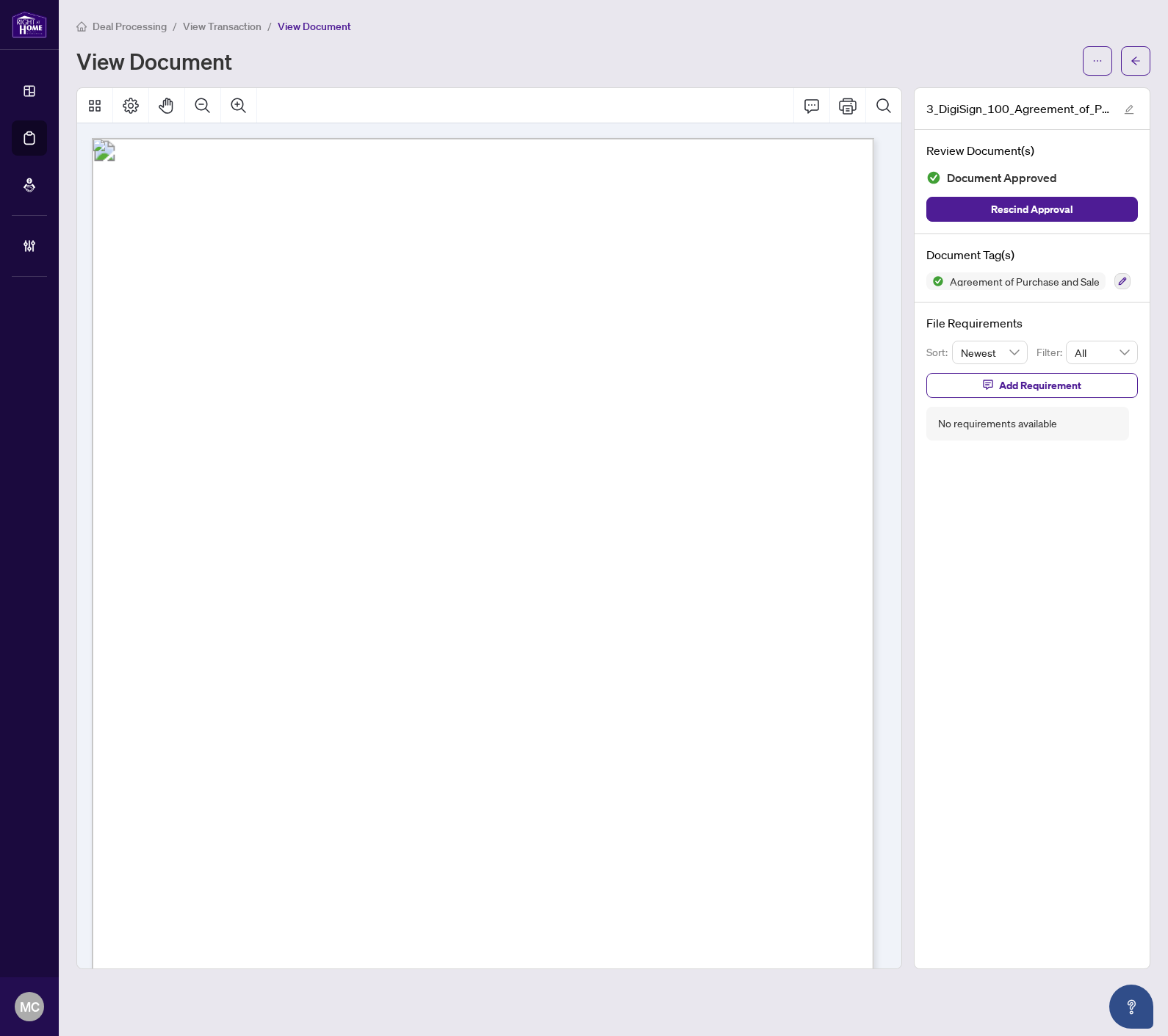
click at [730, 34] on div "Deal Processing / View Transaction / View Document View Document" at bounding box center [613, 47] width 1073 height 58
click at [1098, 64] on icon "ellipsis" at bounding box center [1097, 60] width 10 height 10
click at [1017, 102] on li "Download" at bounding box center [1044, 92] width 130 height 23
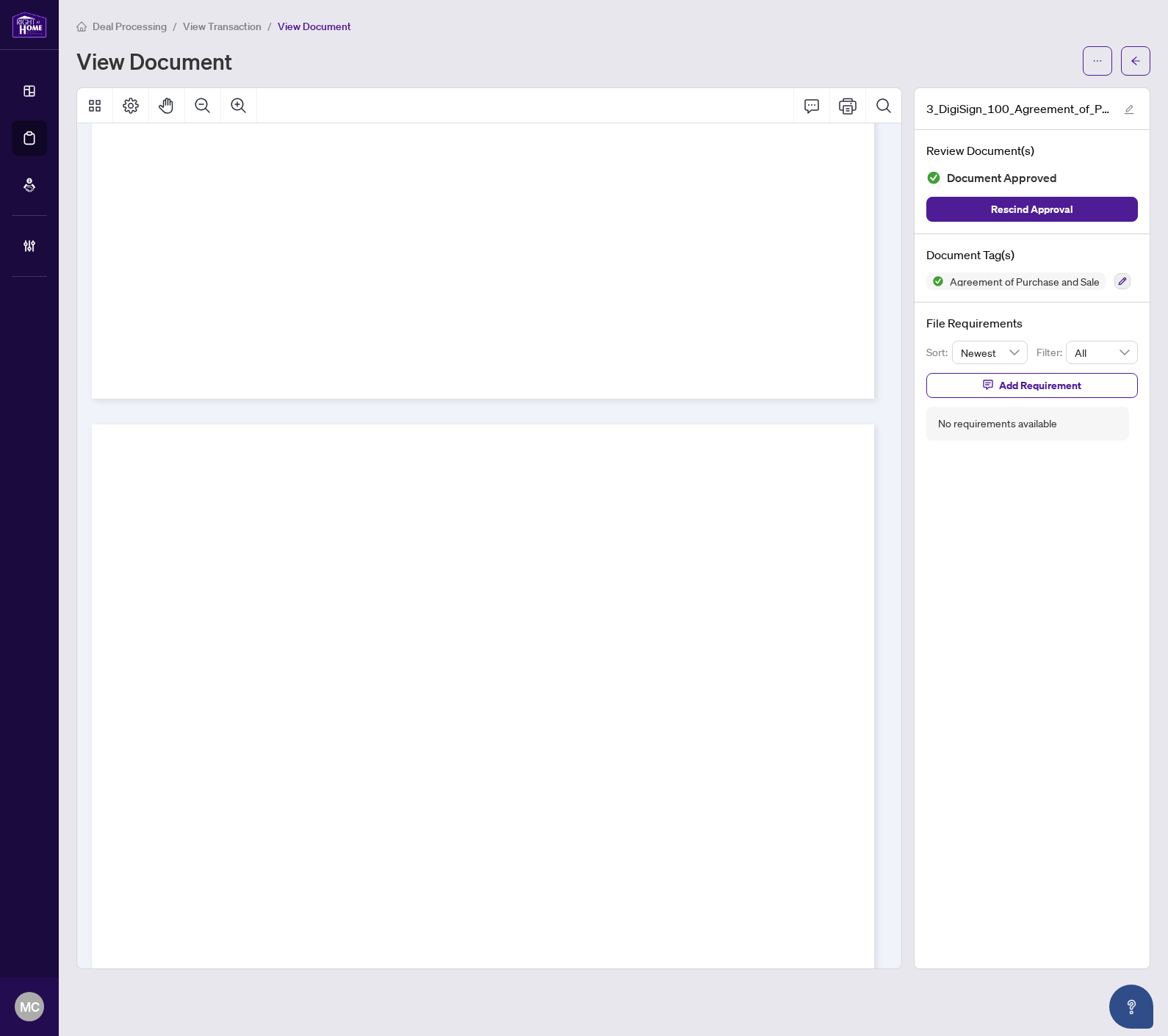
scroll to position [7456, 0]
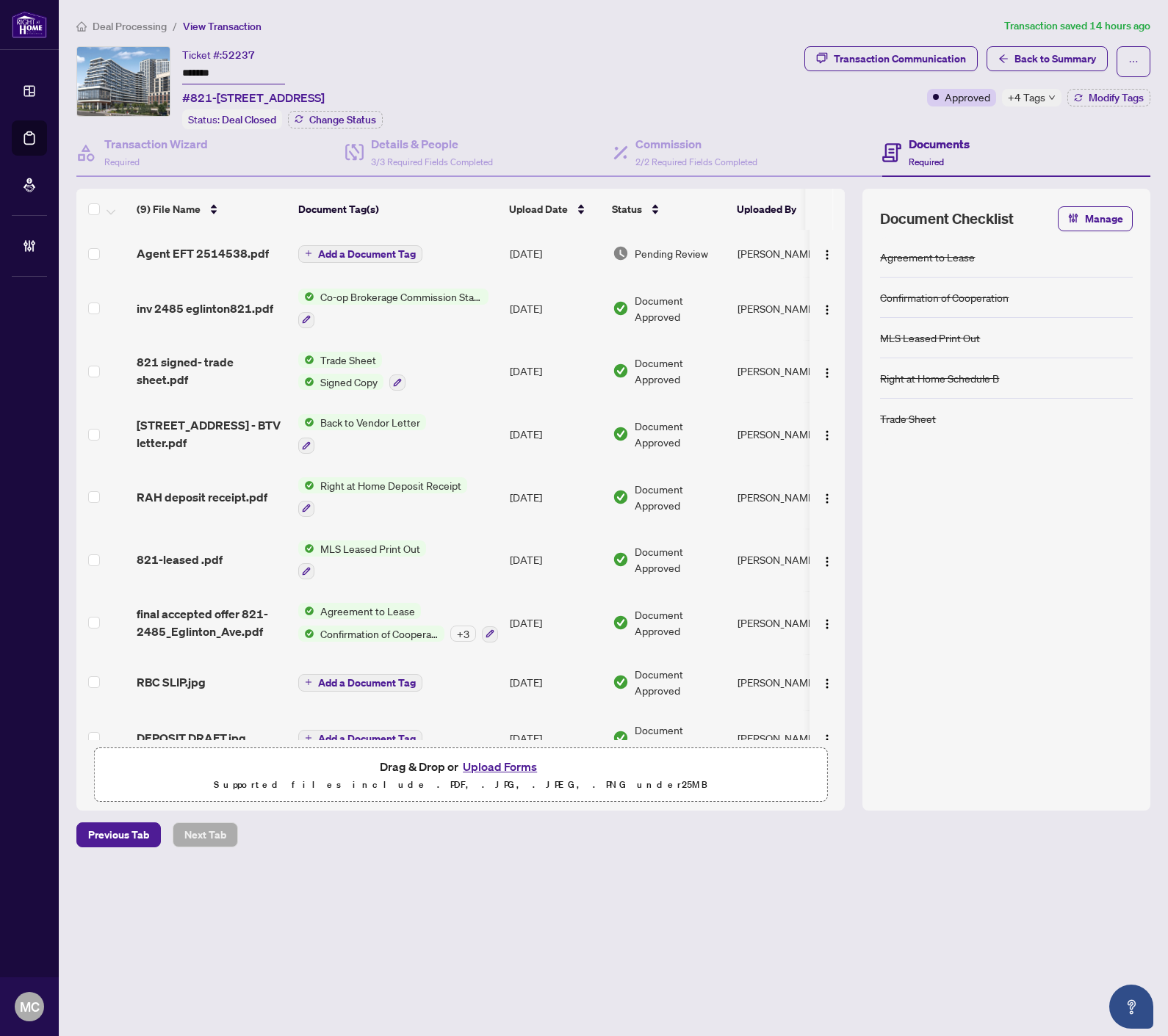
click at [713, 57] on div "Ticket #: 52237 ******* [STREET_ADDRESS] Status: Deal Closed Change Status" at bounding box center [437, 88] width 722 height 83
click at [1034, 94] on span "+4 Tags" at bounding box center [1026, 98] width 37 height 17
drag, startPoint x: 617, startPoint y: 59, endPoint x: 617, endPoint y: 67, distance: 8.0
click at [617, 59] on div "Ticket #: 52237 ******* [STREET_ADDRESS] Status: Deal Closed Change Status" at bounding box center [437, 88] width 722 height 83
click at [1026, 49] on span "Back to Summary" at bounding box center [1055, 59] width 81 height 23
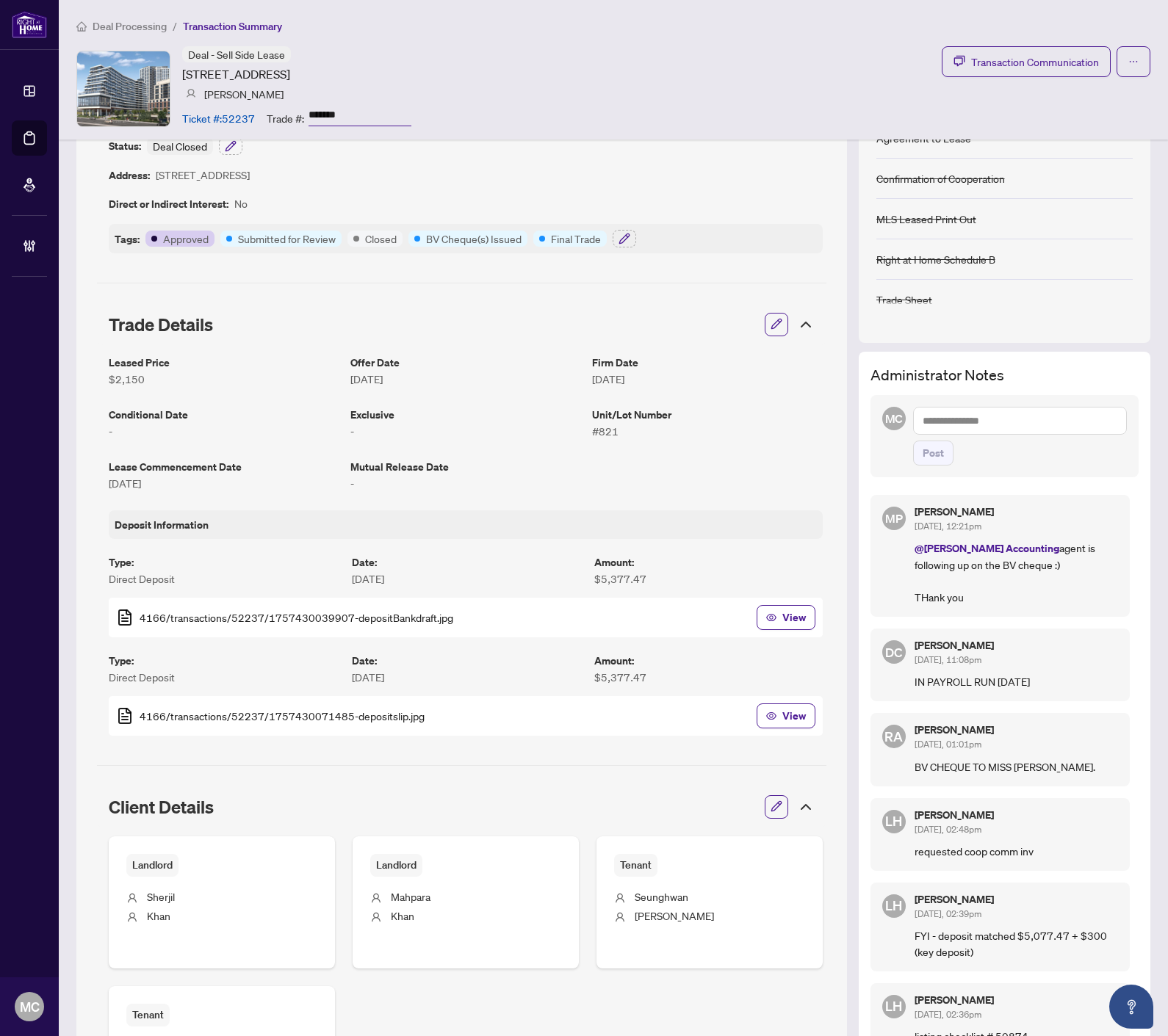
scroll to position [163, 0]
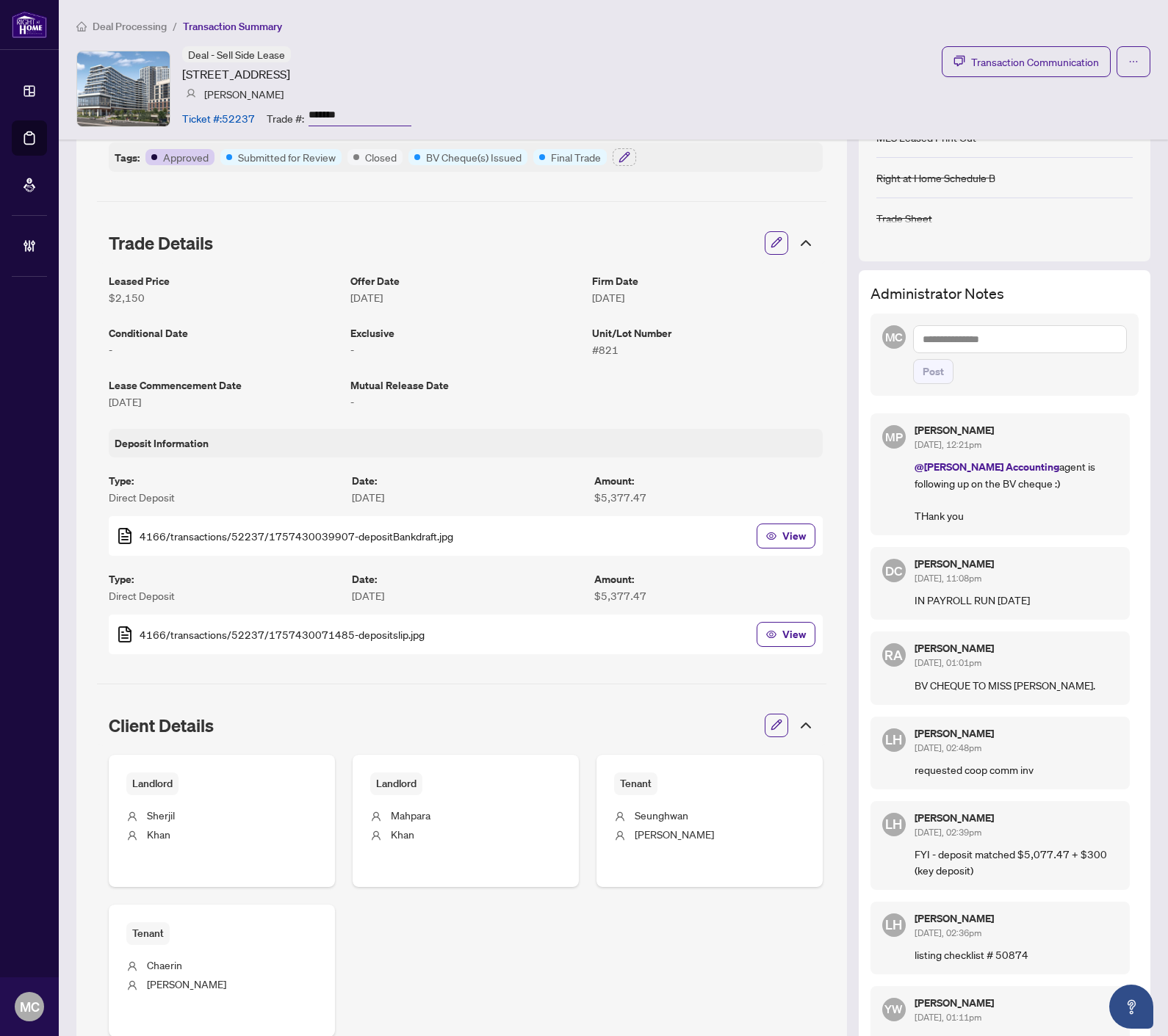
click at [1014, 342] on textarea at bounding box center [1020, 339] width 214 height 28
type textarea "*"
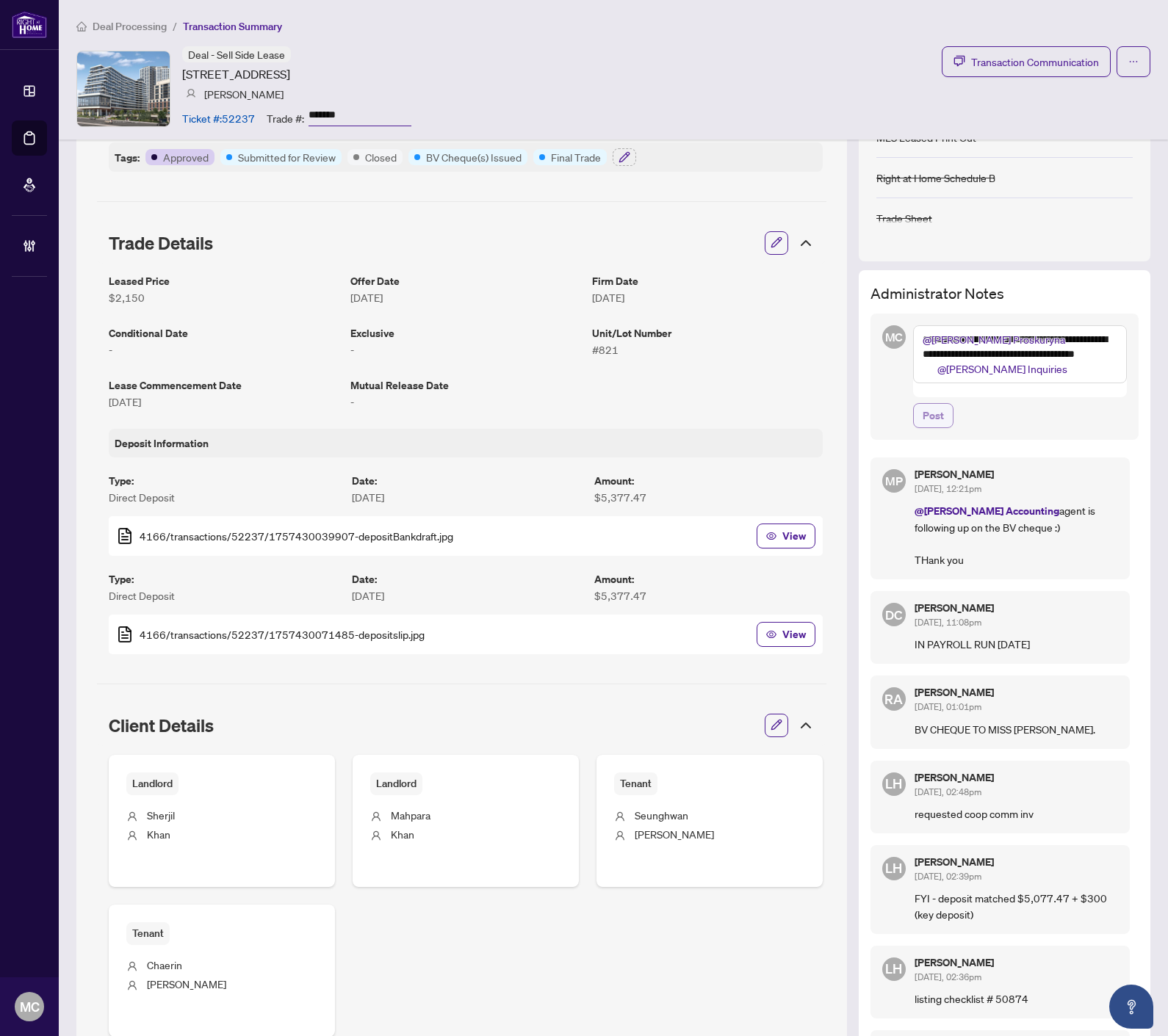
type textarea "**********"
click at [922, 404] on span "Post" at bounding box center [932, 416] width 21 height 23
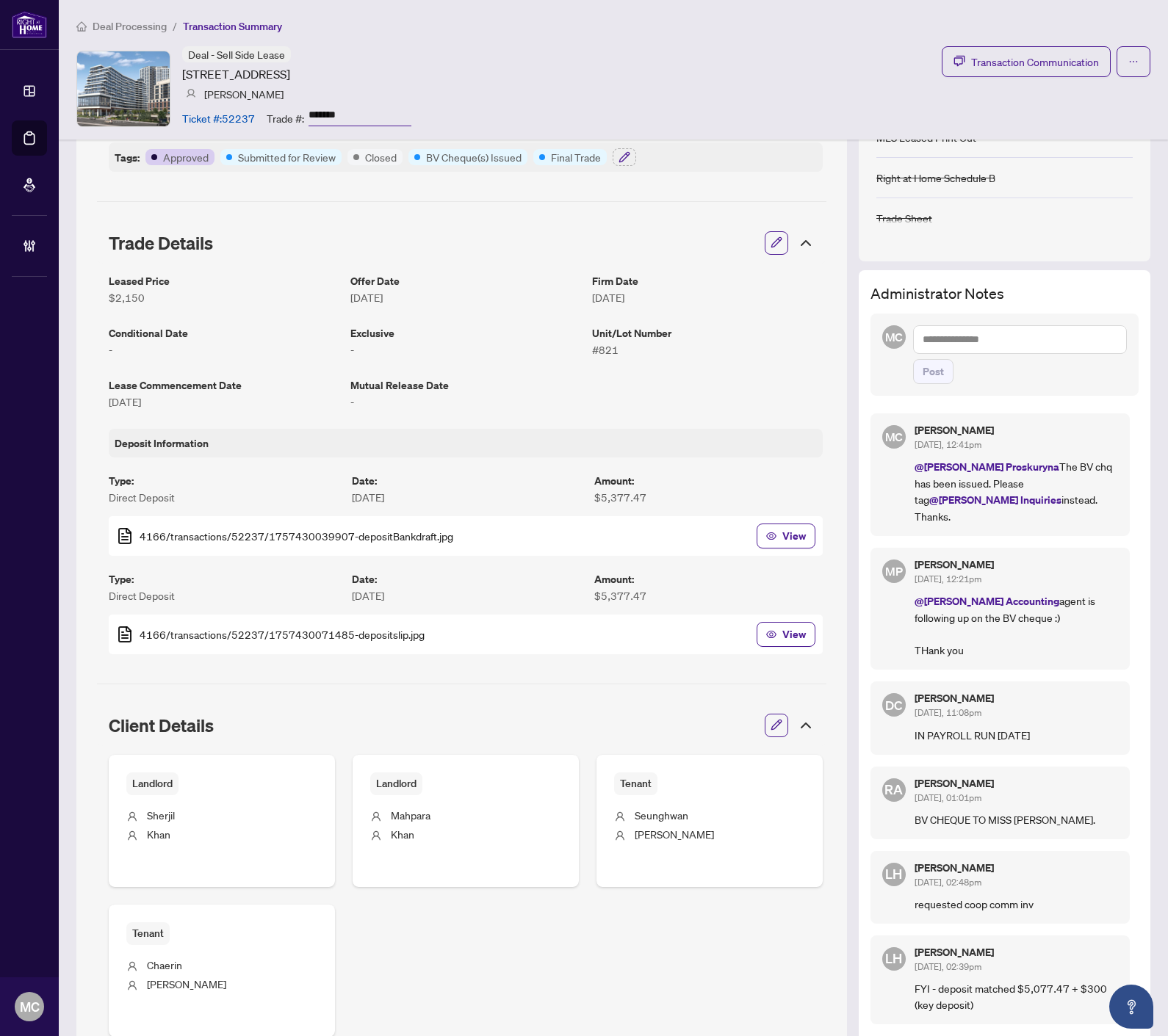
drag, startPoint x: 701, startPoint y: 48, endPoint x: 195, endPoint y: 41, distance: 506.0
click at [702, 48] on div "Deal - Sell Side Lease 2485 Eglinton Ave W Ave, Mississauga, Ontario L5M 2T1, C…" at bounding box center [613, 88] width 1073 height 85
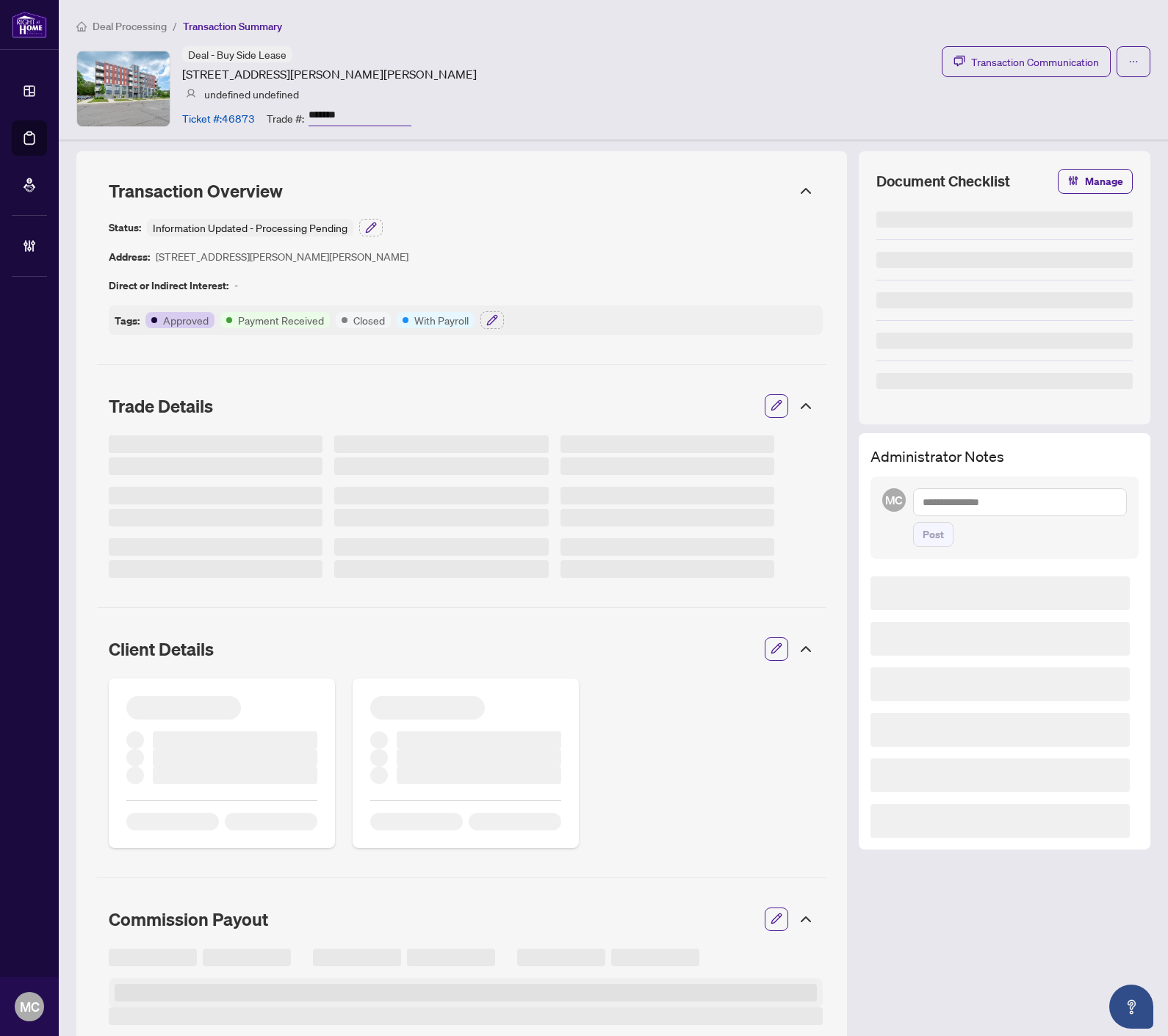
click at [327, 112] on input "*******" at bounding box center [360, 115] width 103 height 21
click at [328, 112] on input "*******" at bounding box center [360, 115] width 103 height 21
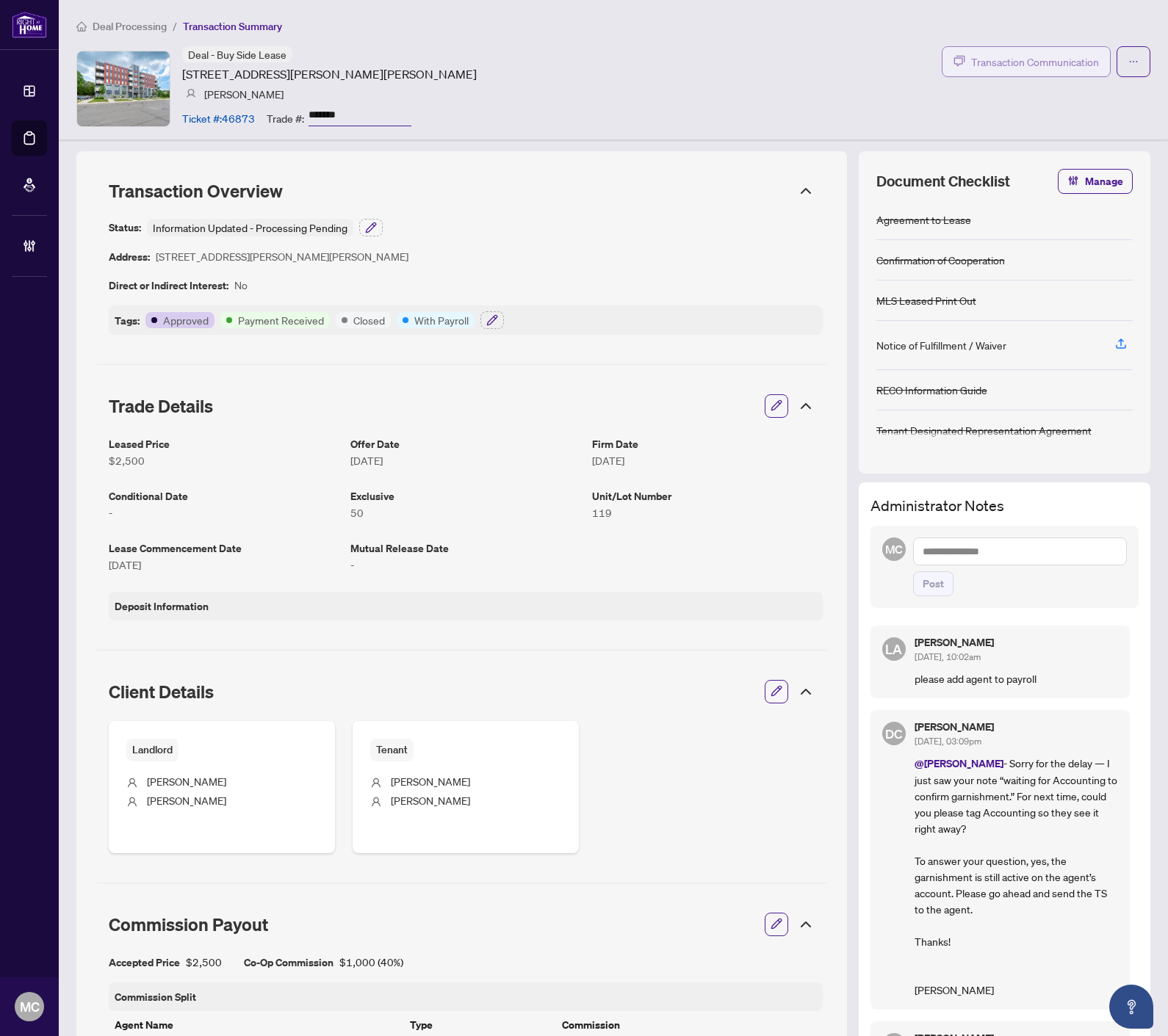
click at [1019, 57] on span "Transaction Communication" at bounding box center [1035, 62] width 128 height 17
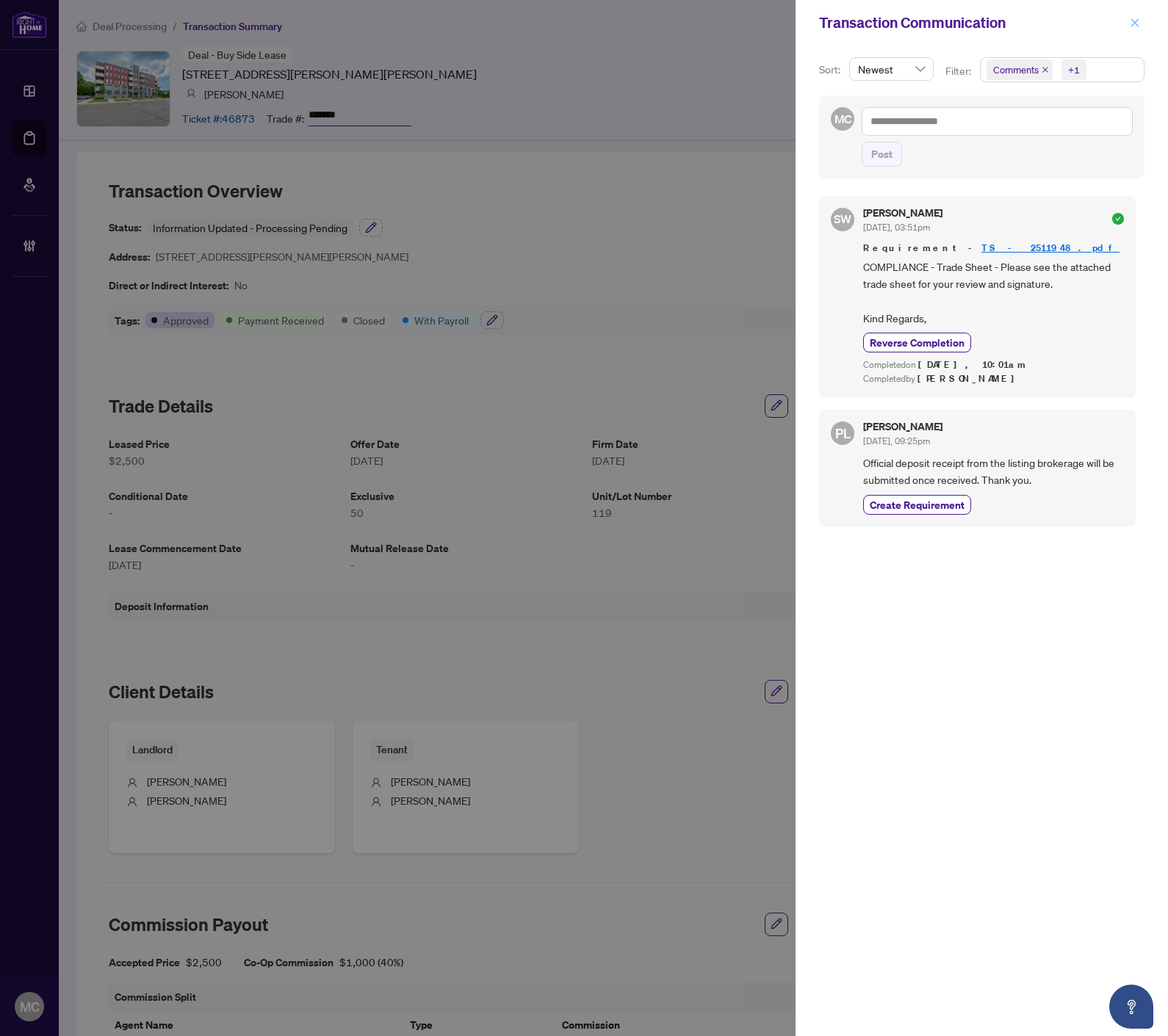
click at [1129, 22] on icon "close" at bounding box center [1134, 22] width 10 height 10
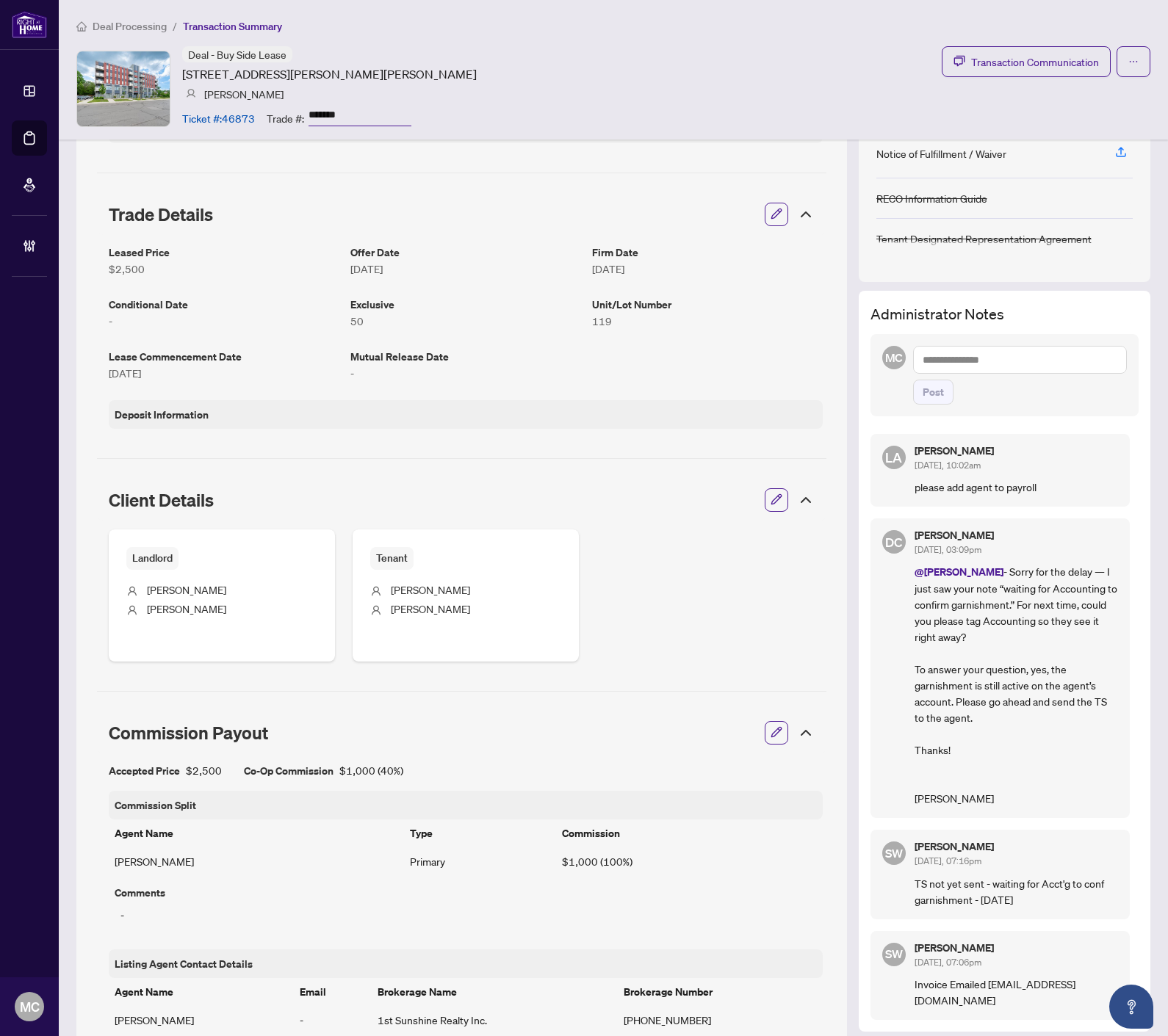
scroll to position [734, 0]
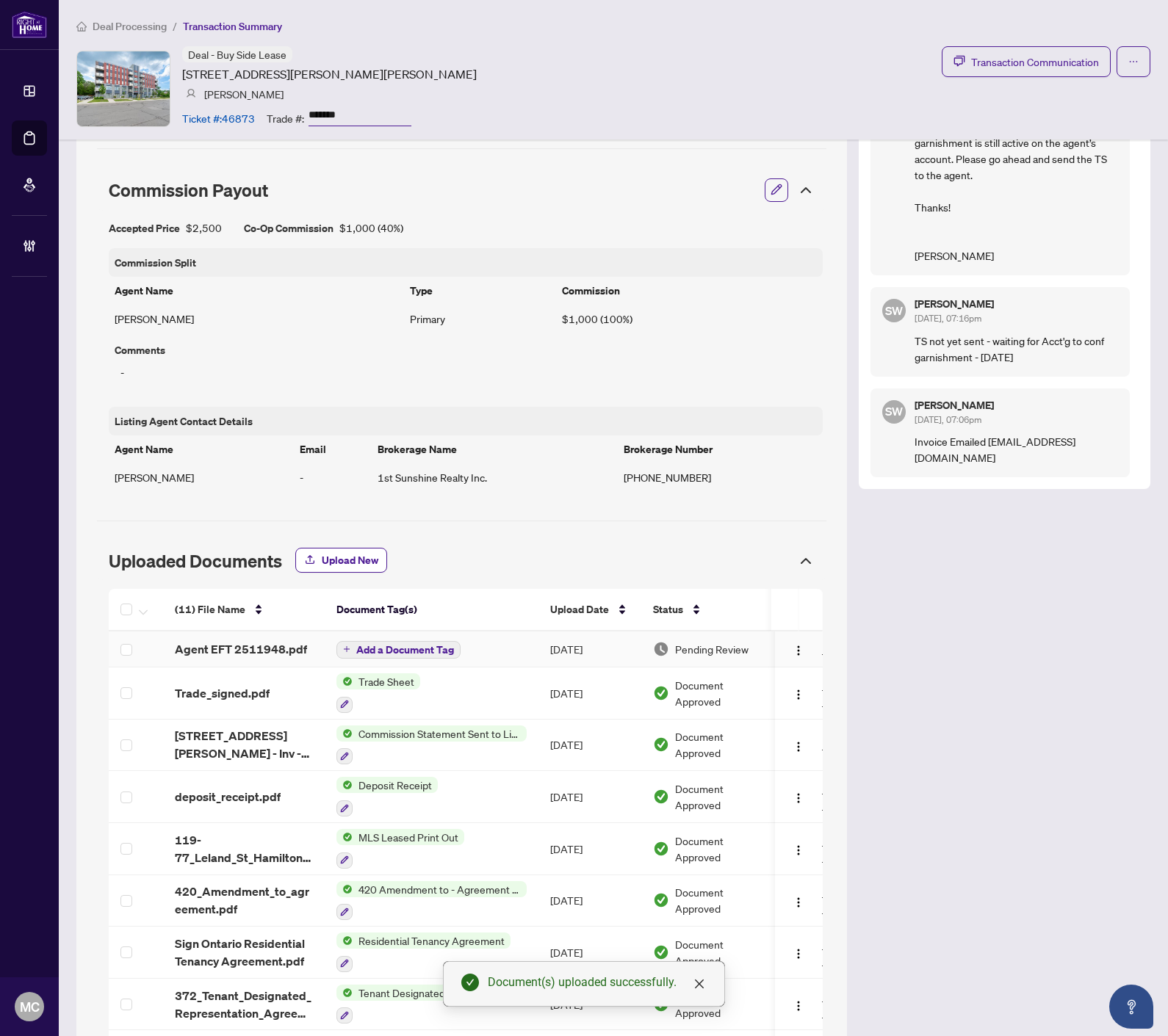
click at [388, 651] on span "Add a Document Tag" at bounding box center [405, 649] width 98 height 10
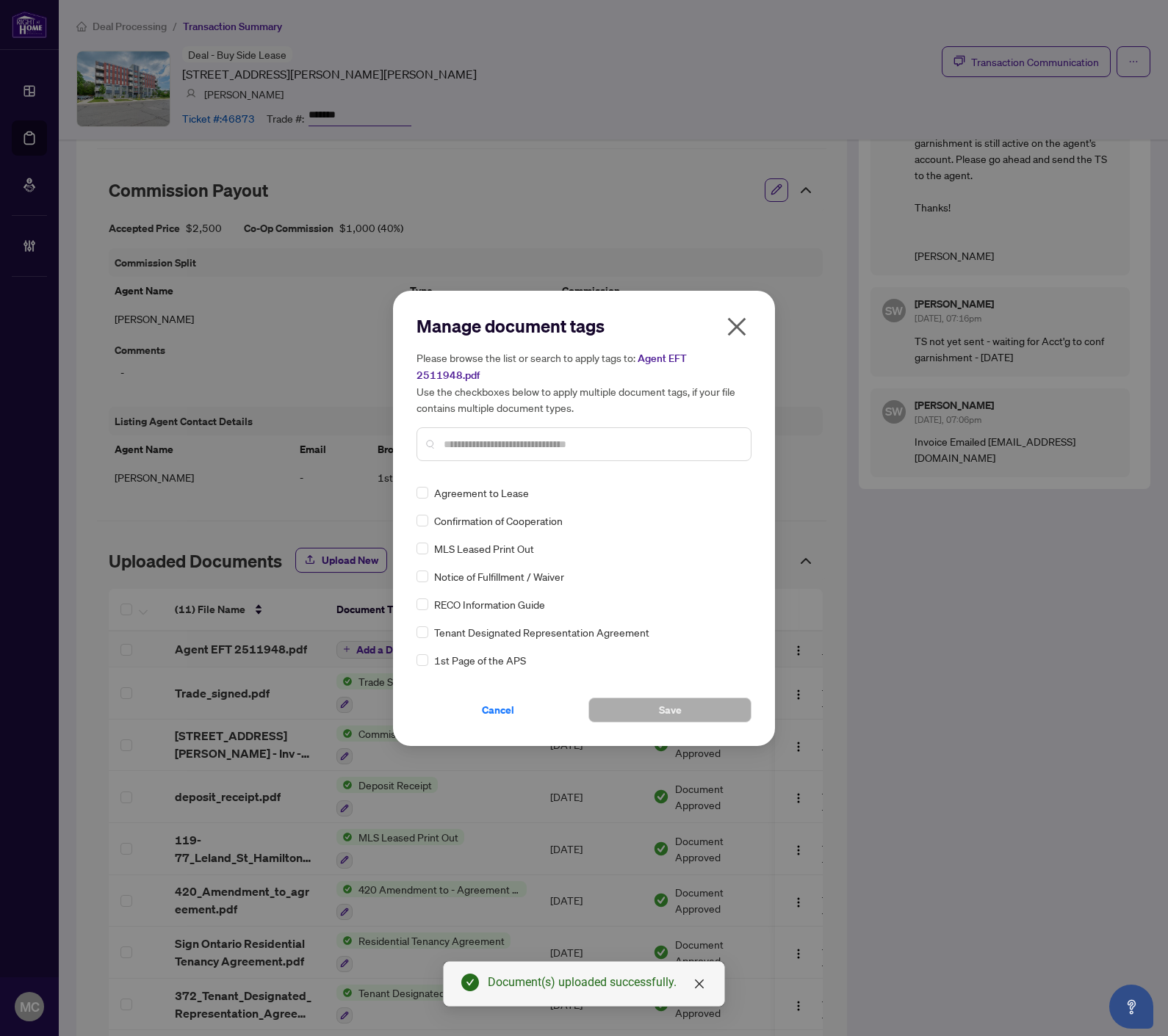
click at [500, 439] on input "text" at bounding box center [591, 444] width 295 height 16
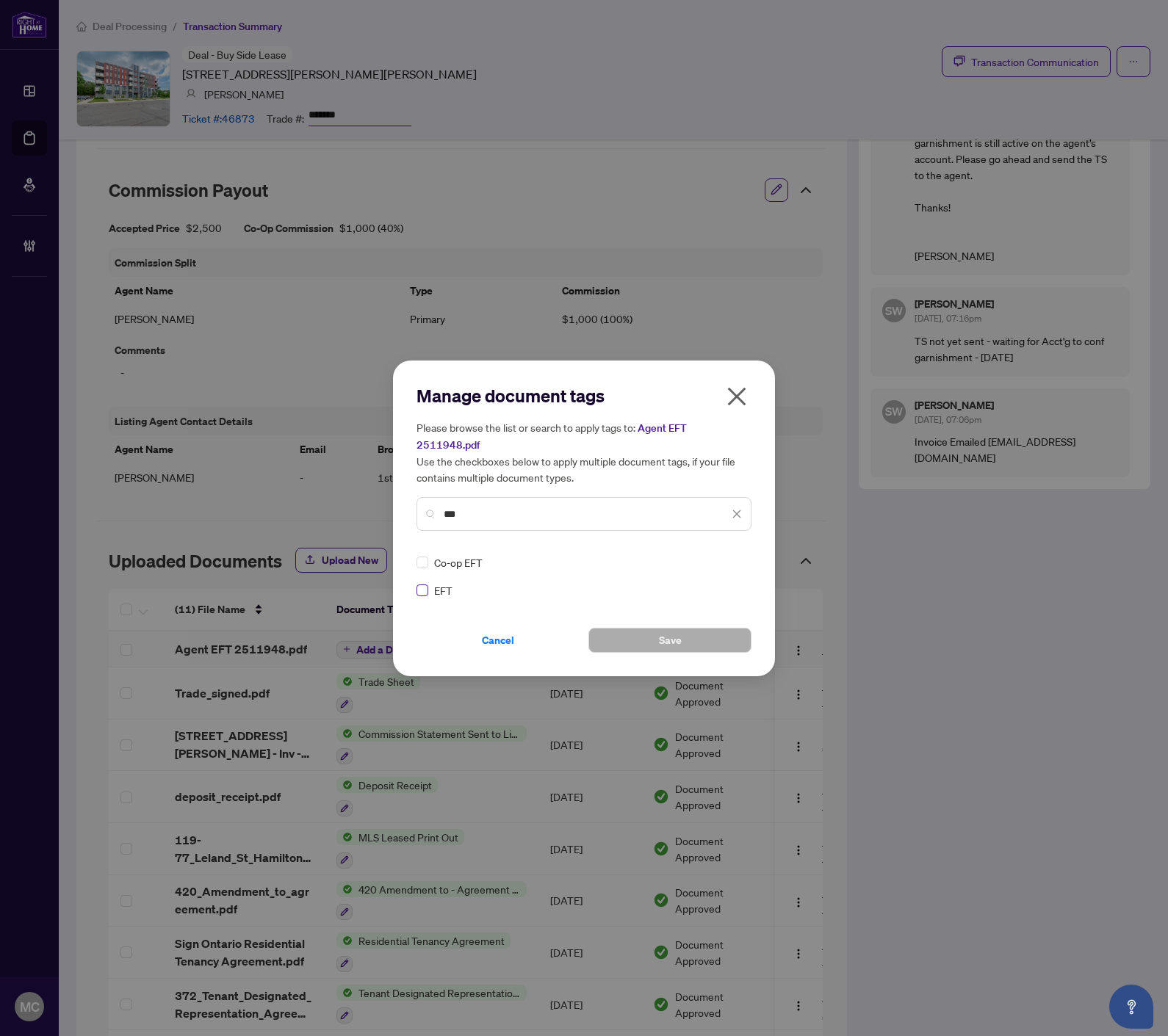
type input "***"
click at [734, 560] on icon at bounding box center [737, 562] width 9 height 5
click at [722, 620] on div "Approved" at bounding box center [683, 624] width 94 height 16
click at [642, 628] on button "Save" at bounding box center [669, 641] width 163 height 25
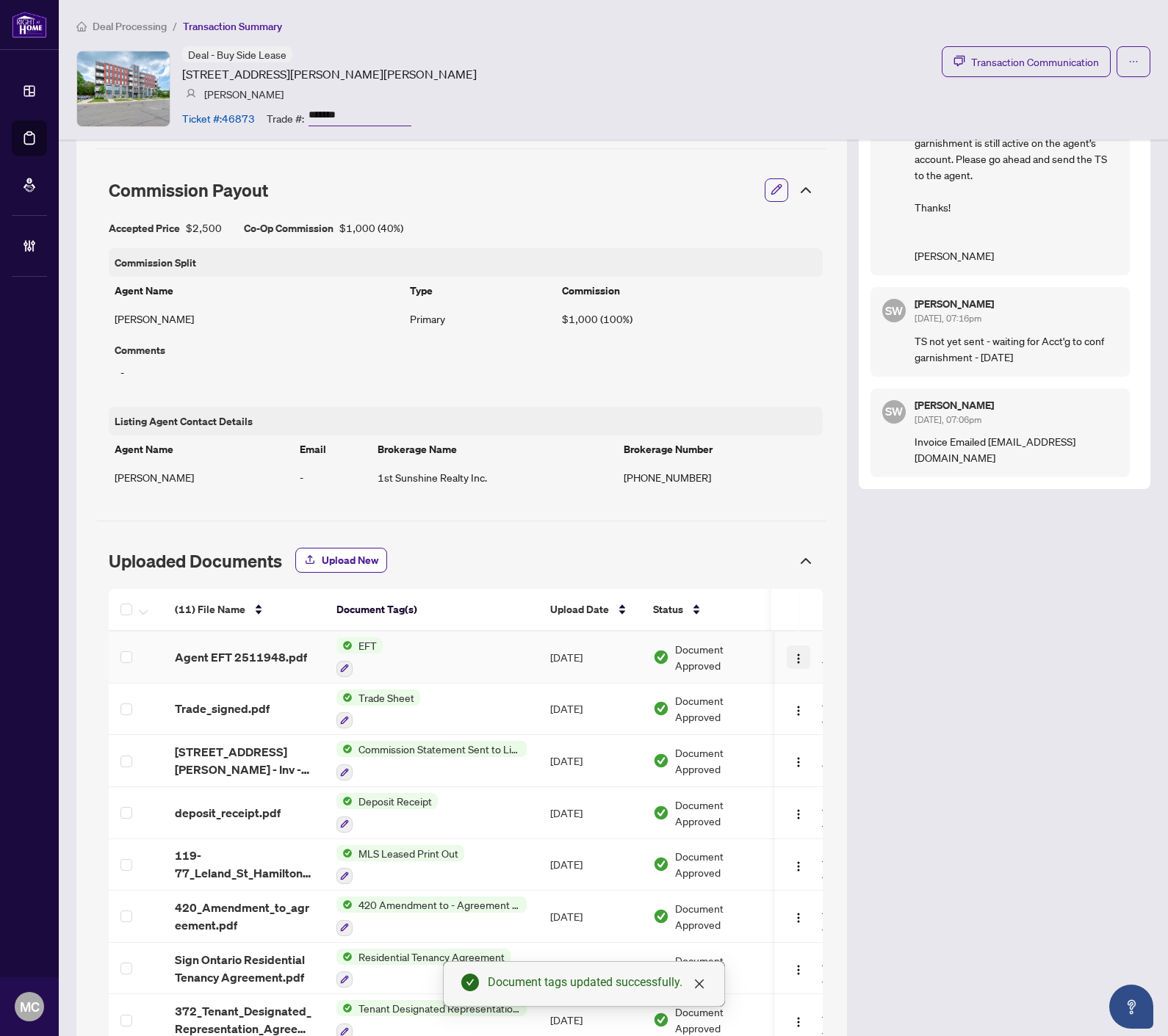
click at [793, 654] on img "button" at bounding box center [799, 658] width 12 height 12
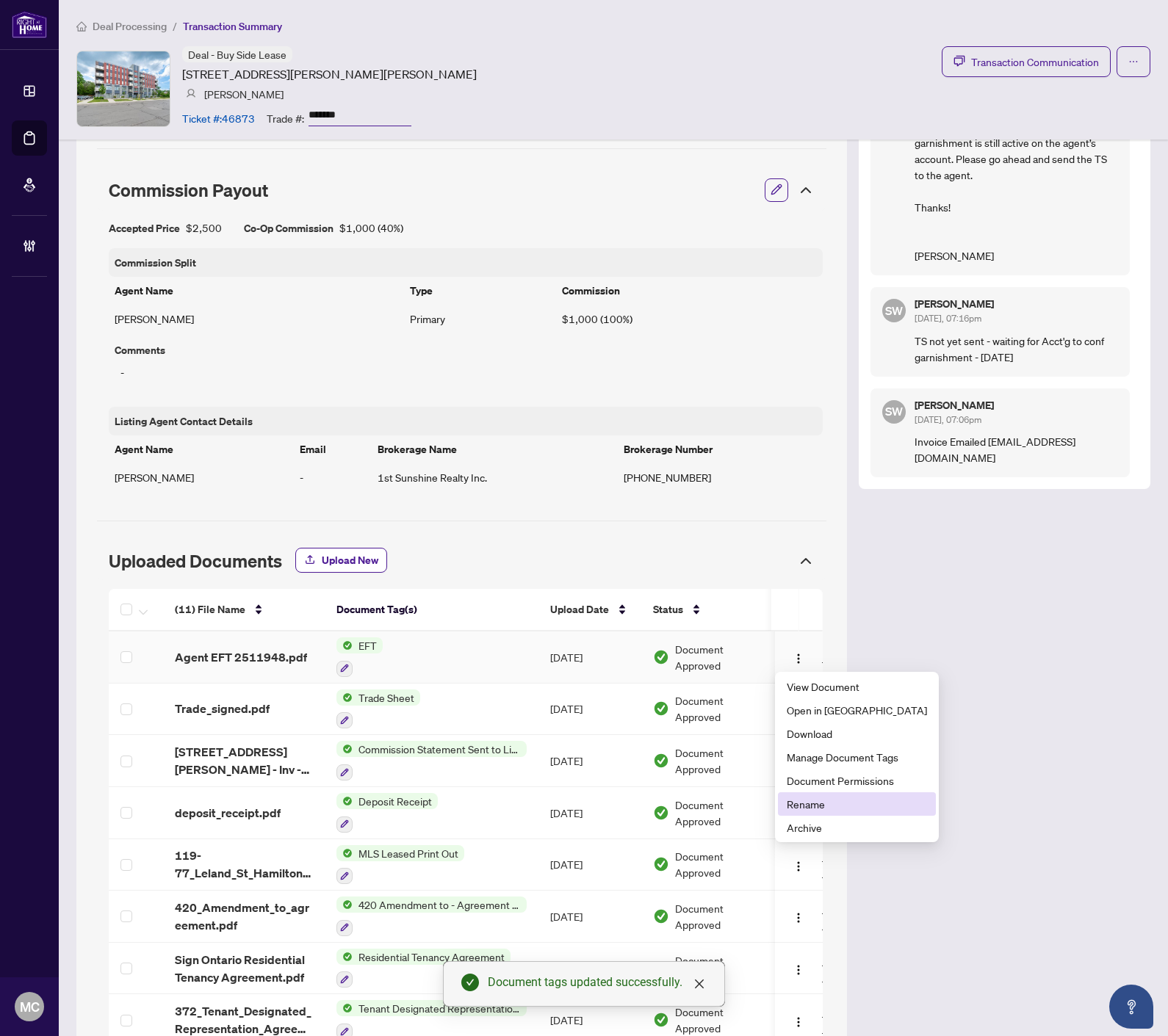
click at [838, 794] on li "Rename" at bounding box center [857, 804] width 158 height 23
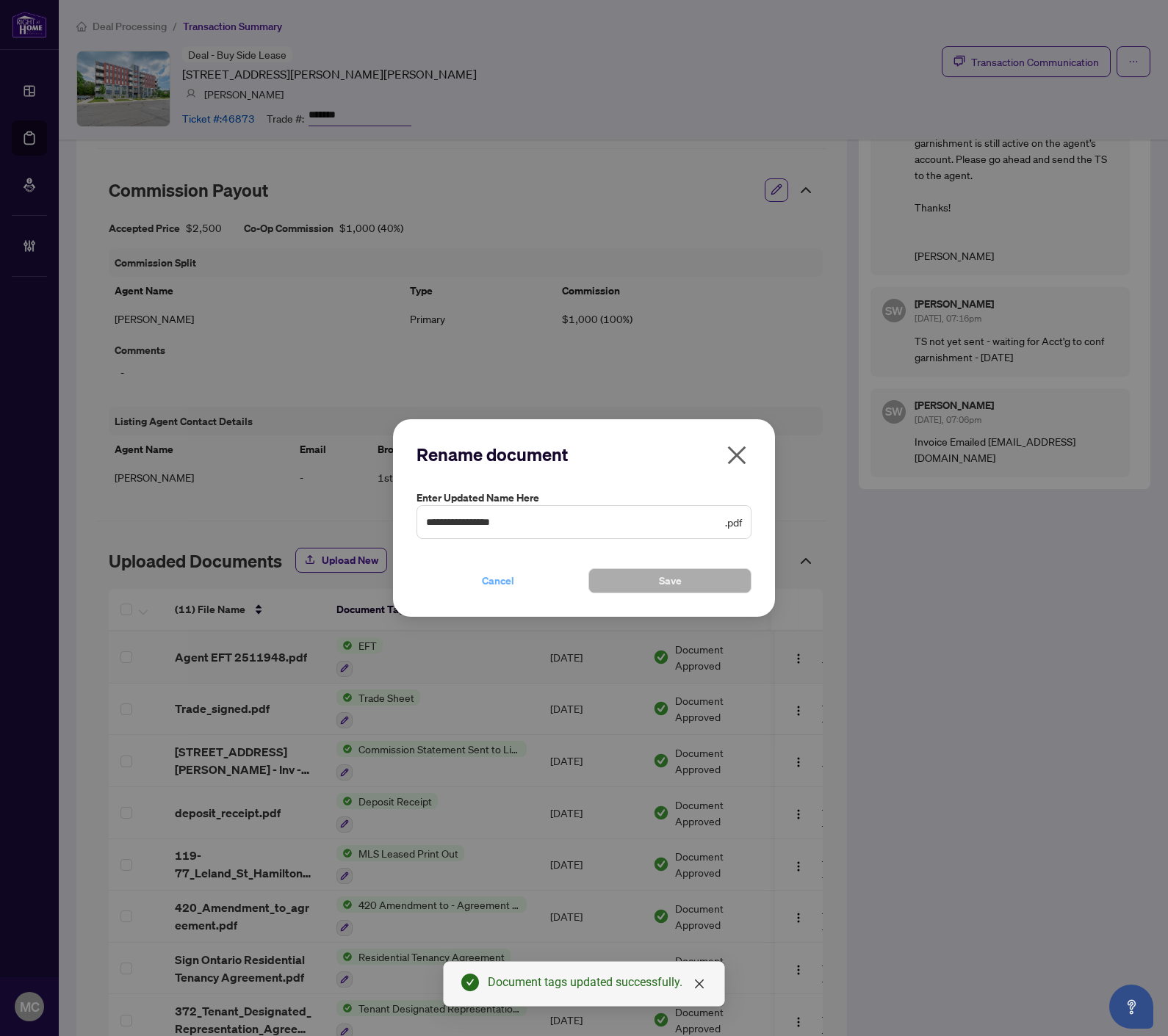
click at [495, 576] on span "Cancel" at bounding box center [498, 581] width 33 height 23
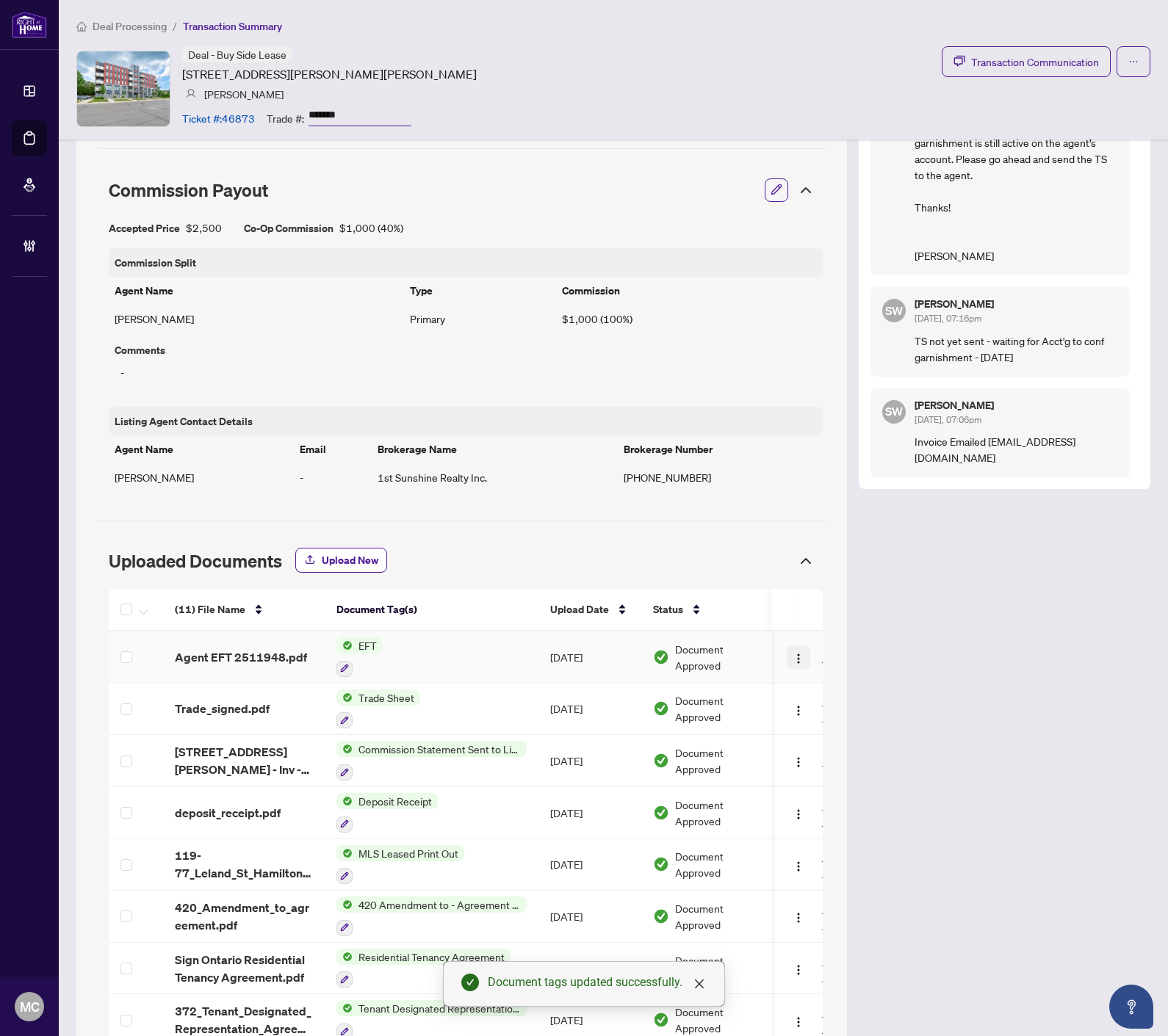
click at [793, 658] on img "button" at bounding box center [799, 658] width 12 height 12
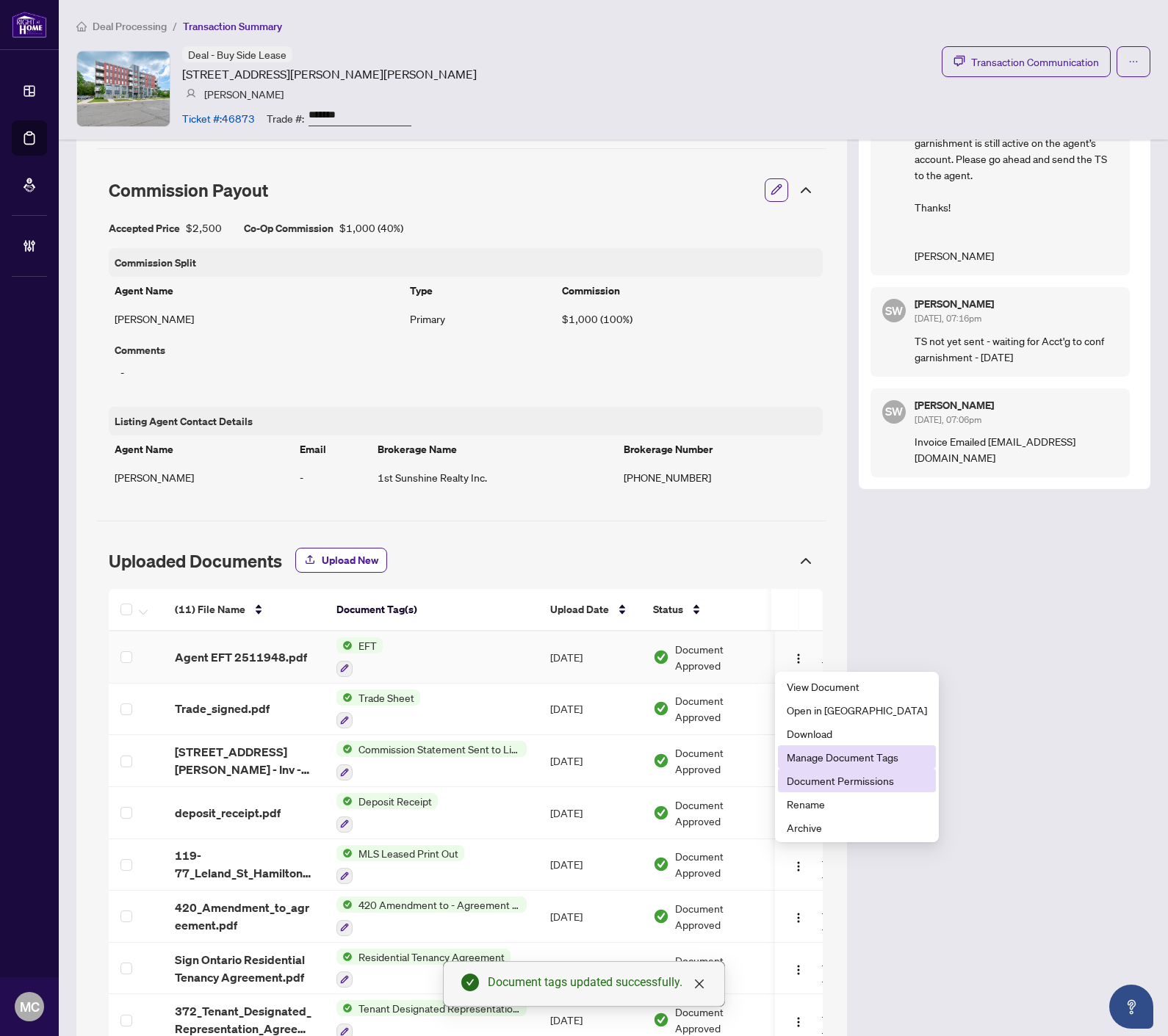
click at [828, 782] on span "Document Permissions" at bounding box center [856, 780] width 140 height 16
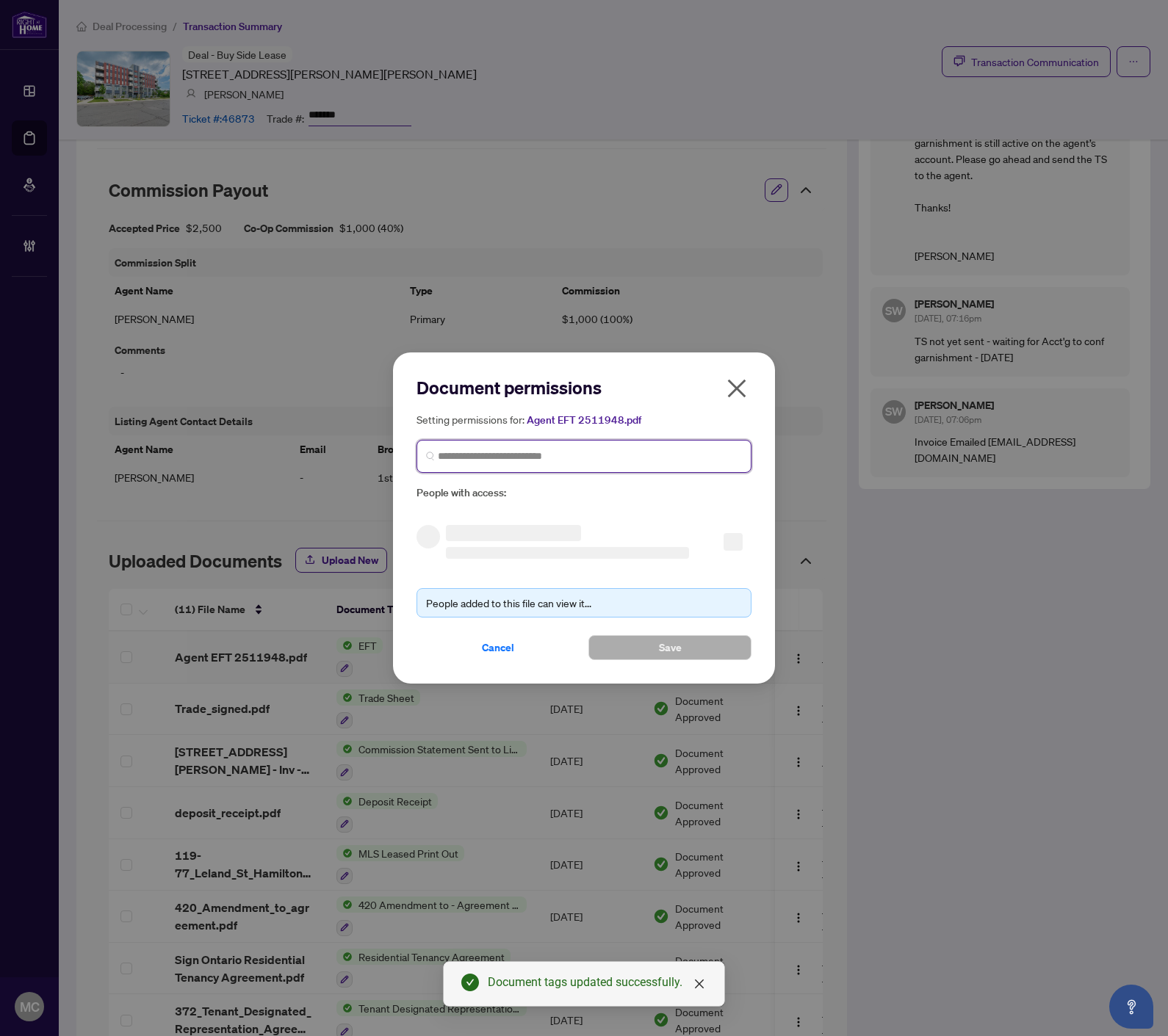
click at [563, 454] on input "search" at bounding box center [589, 457] width 304 height 16
paste input "**********"
type input "**********"
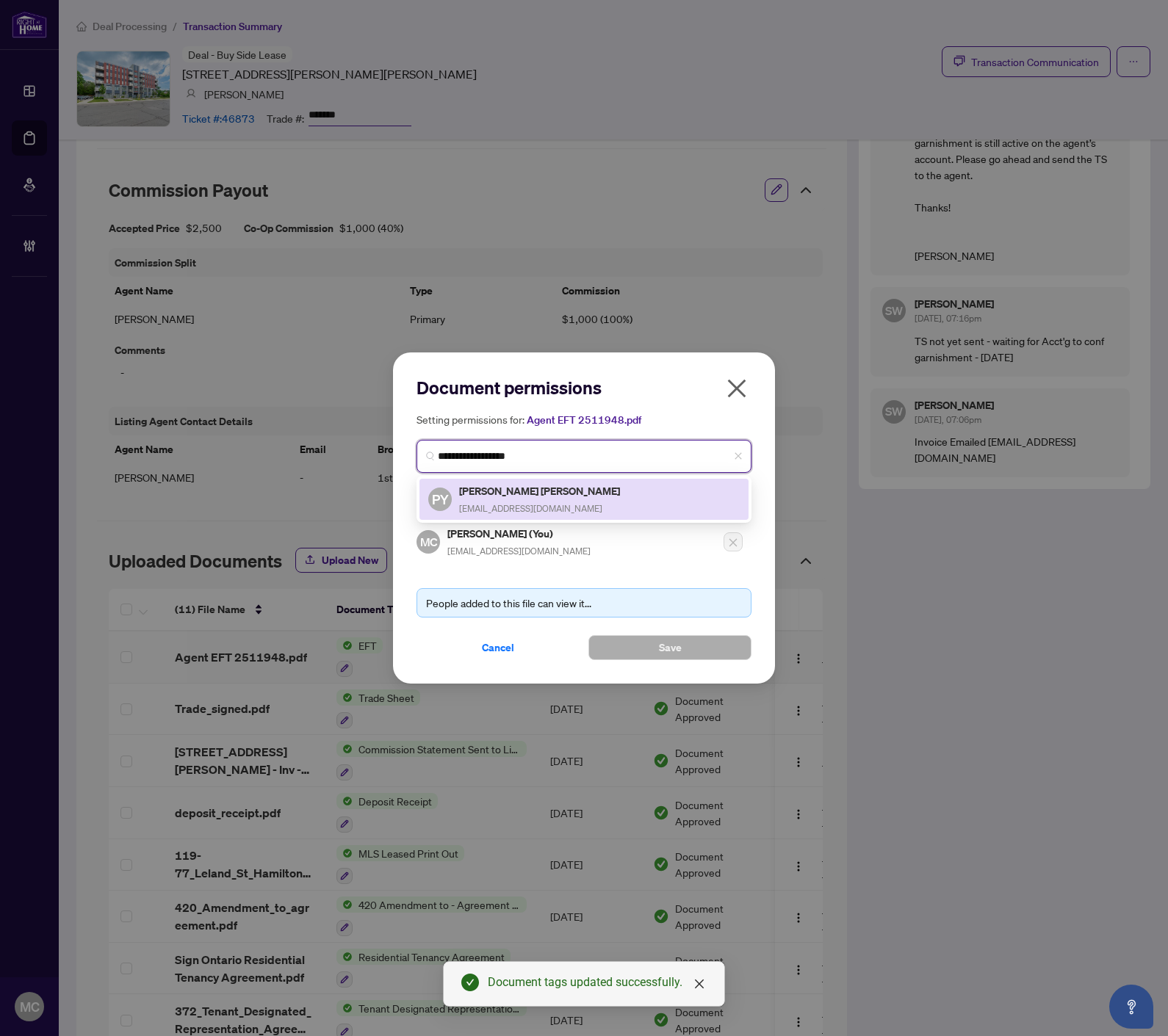
click at [507, 495] on h5 "Patrick YAU CHEE Lam" at bounding box center [541, 491] width 163 height 17
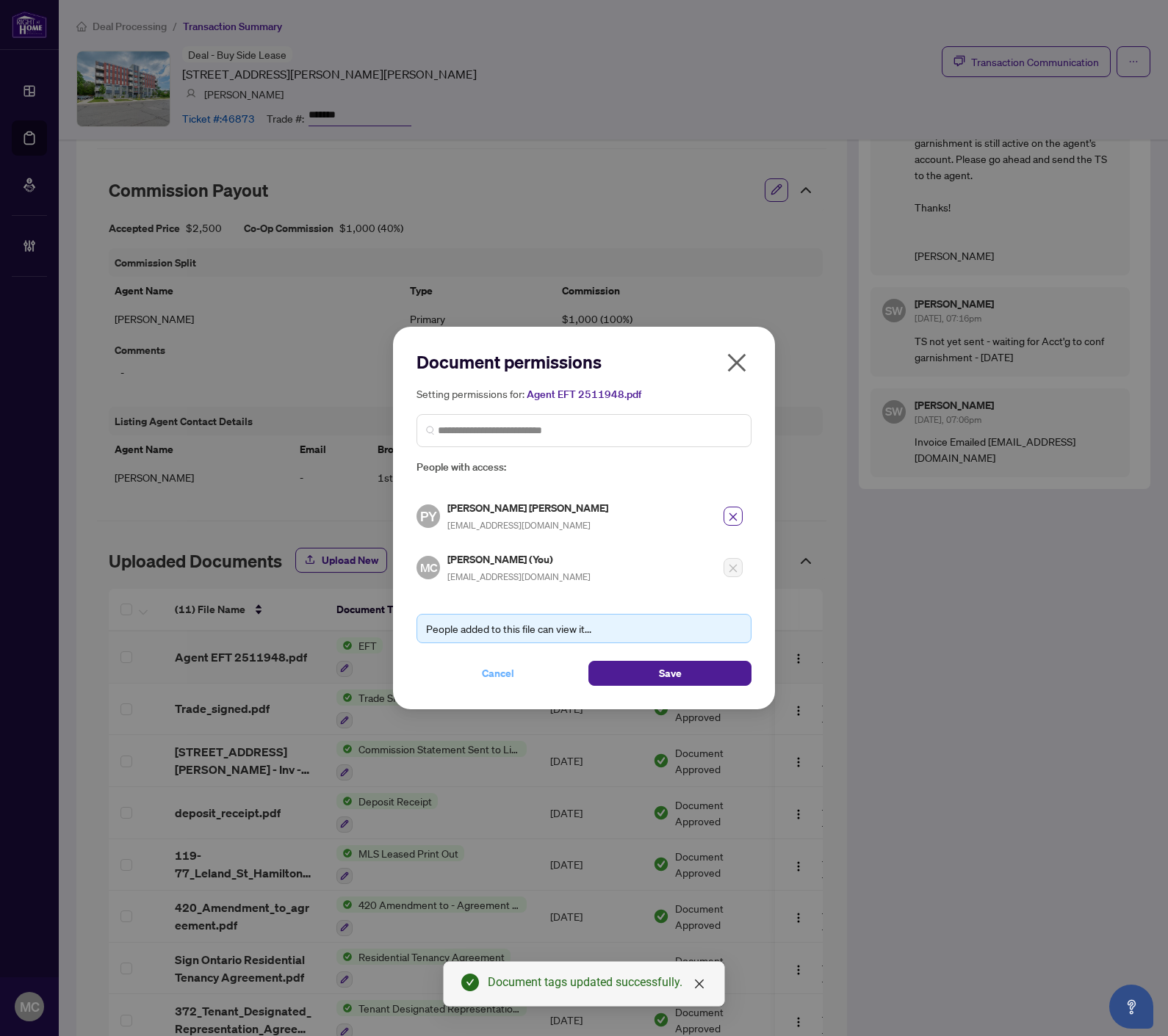
click at [495, 662] on span "Cancel" at bounding box center [498, 673] width 33 height 23
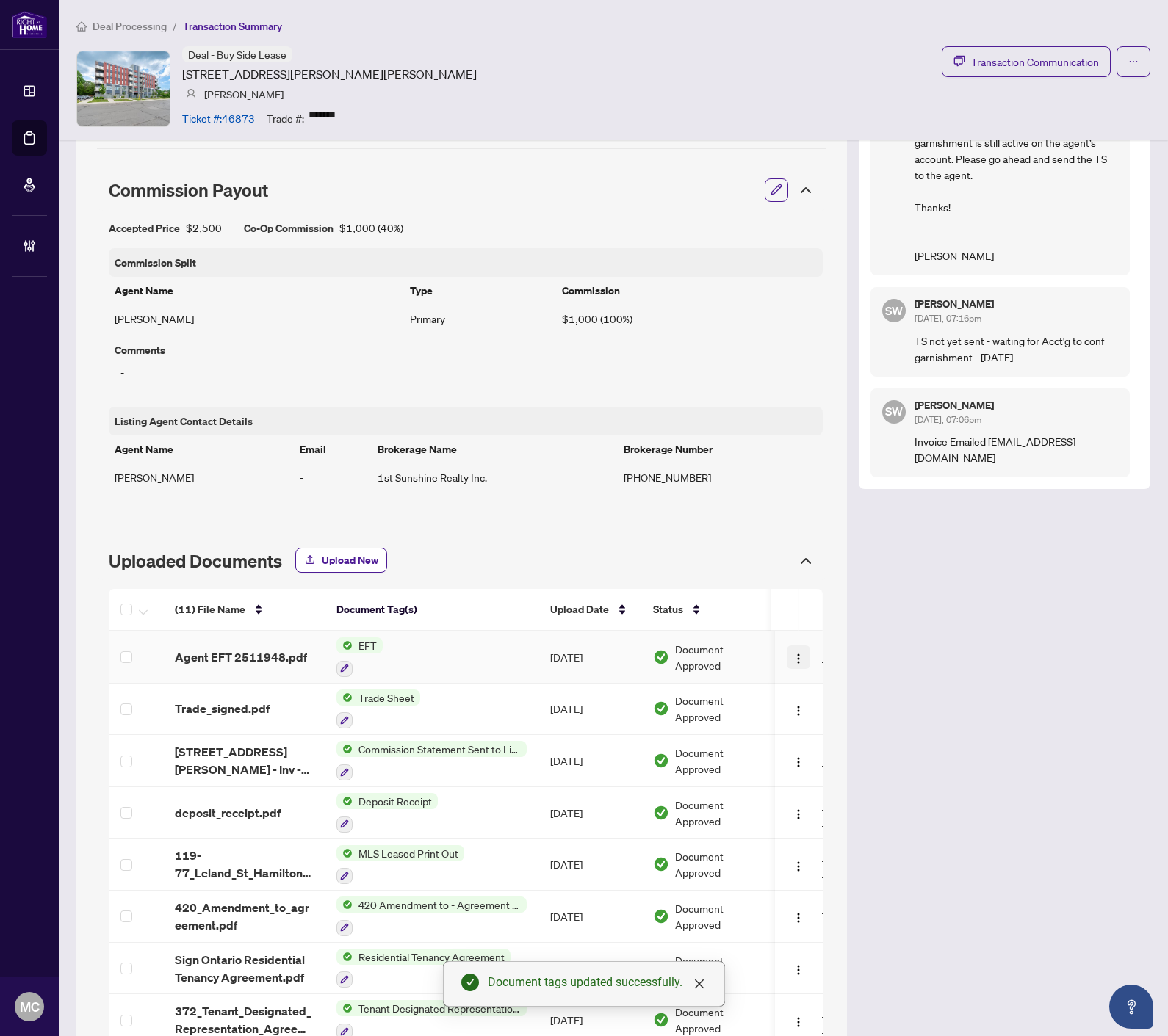
click at [787, 658] on button "button" at bounding box center [799, 657] width 23 height 23
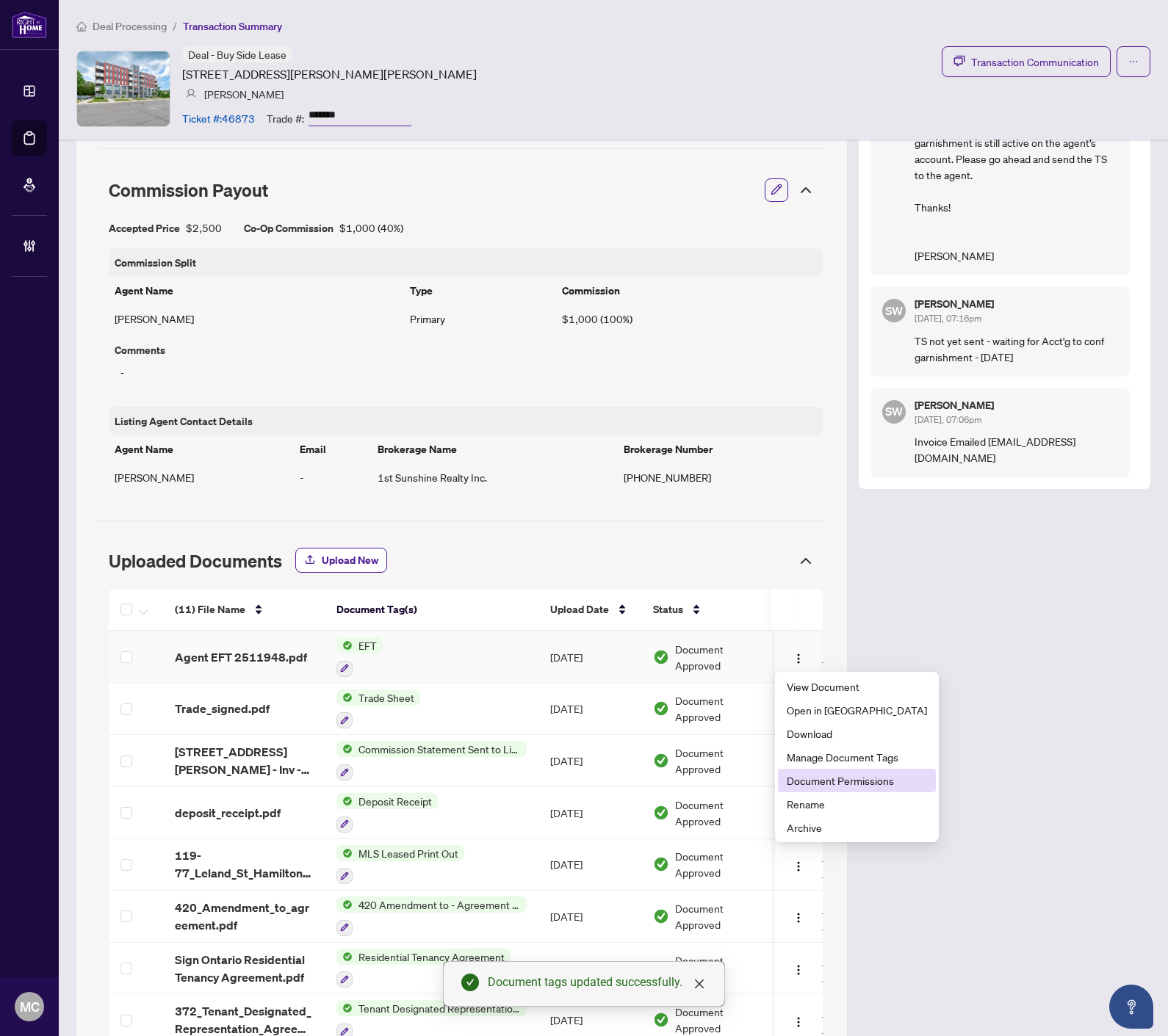
click at [800, 783] on span "Document Permissions" at bounding box center [856, 780] width 140 height 16
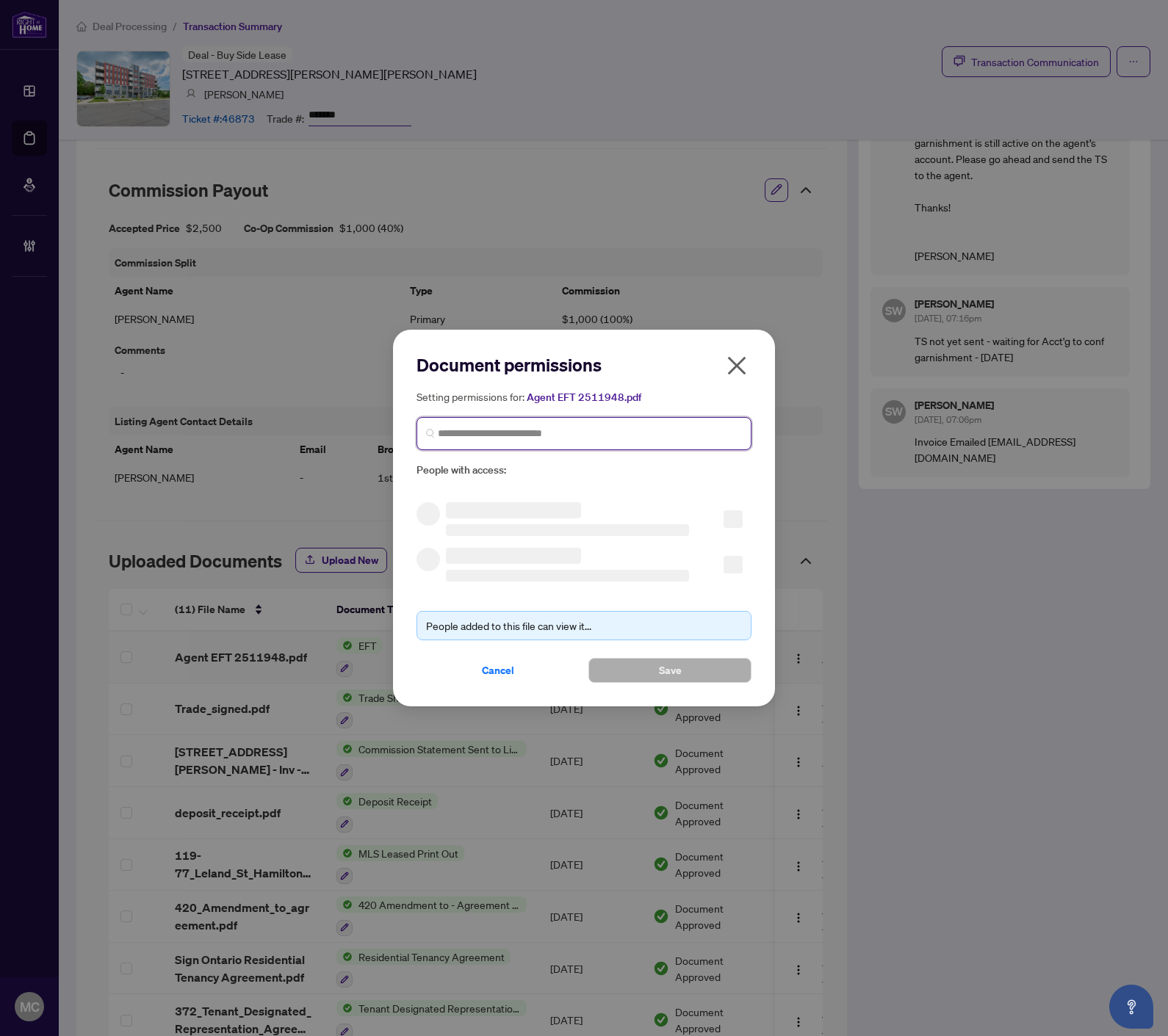
click at [548, 432] on input "search" at bounding box center [589, 433] width 304 height 16
paste input "**********"
type input "**********"
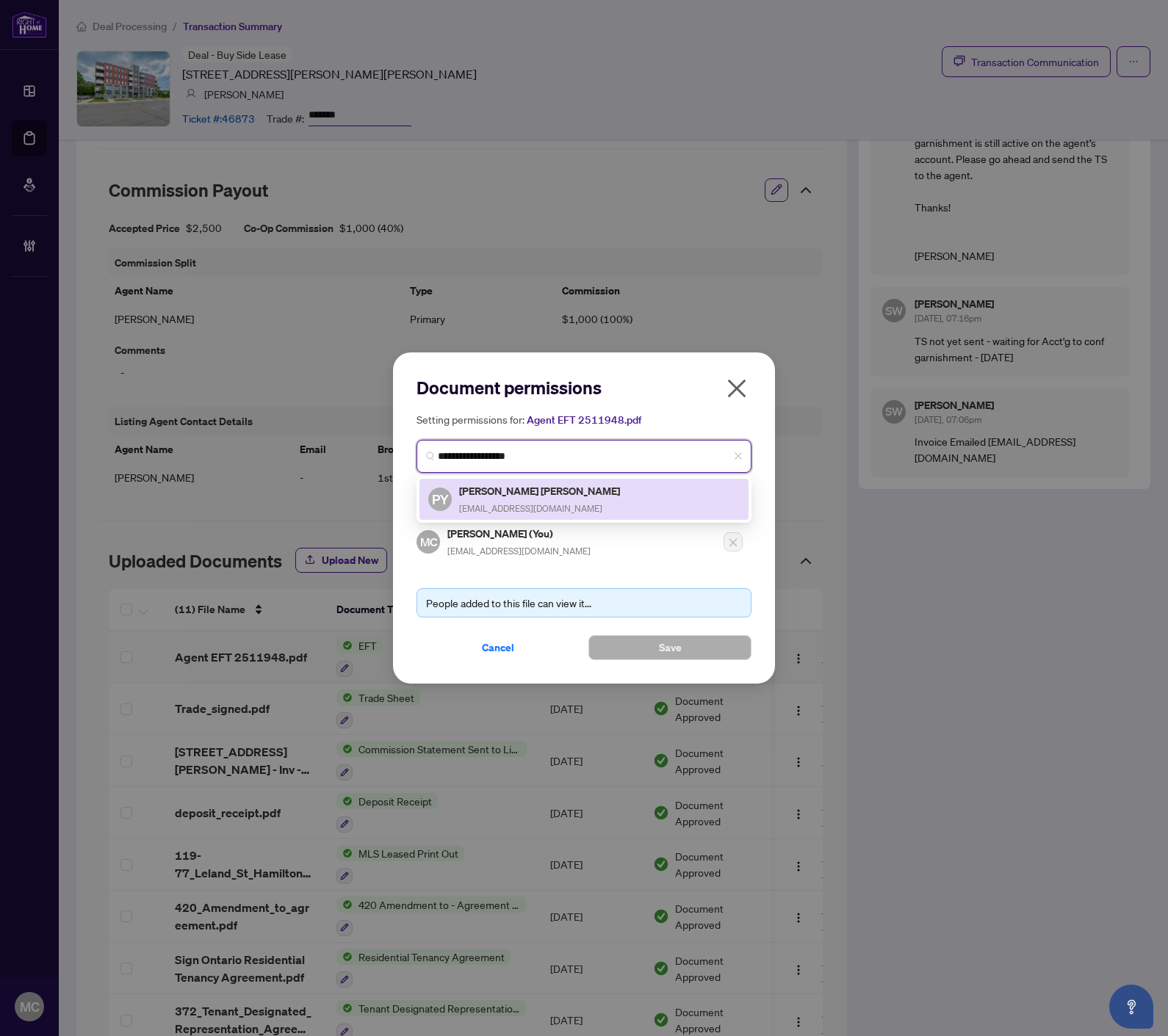
click at [586, 496] on div "PY Patrick YAU CHEE Lam Lamhomes@gmail.com" at bounding box center [583, 499] width 311 height 34
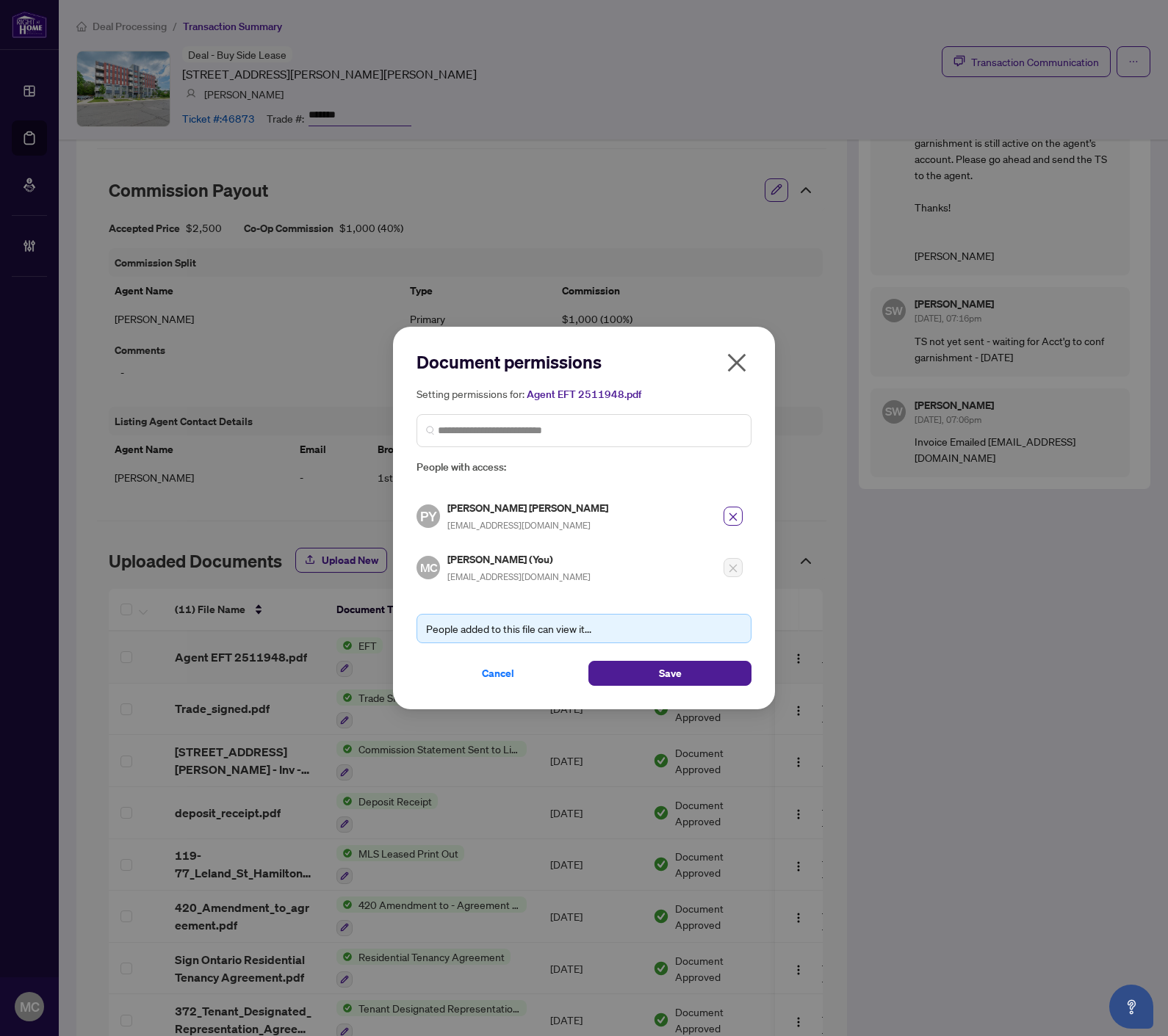
click at [669, 644] on div "People added to this file can view it... Cancel Save" at bounding box center [584, 641] width 335 height 90
click at [671, 670] on span "Save" at bounding box center [669, 673] width 22 height 23
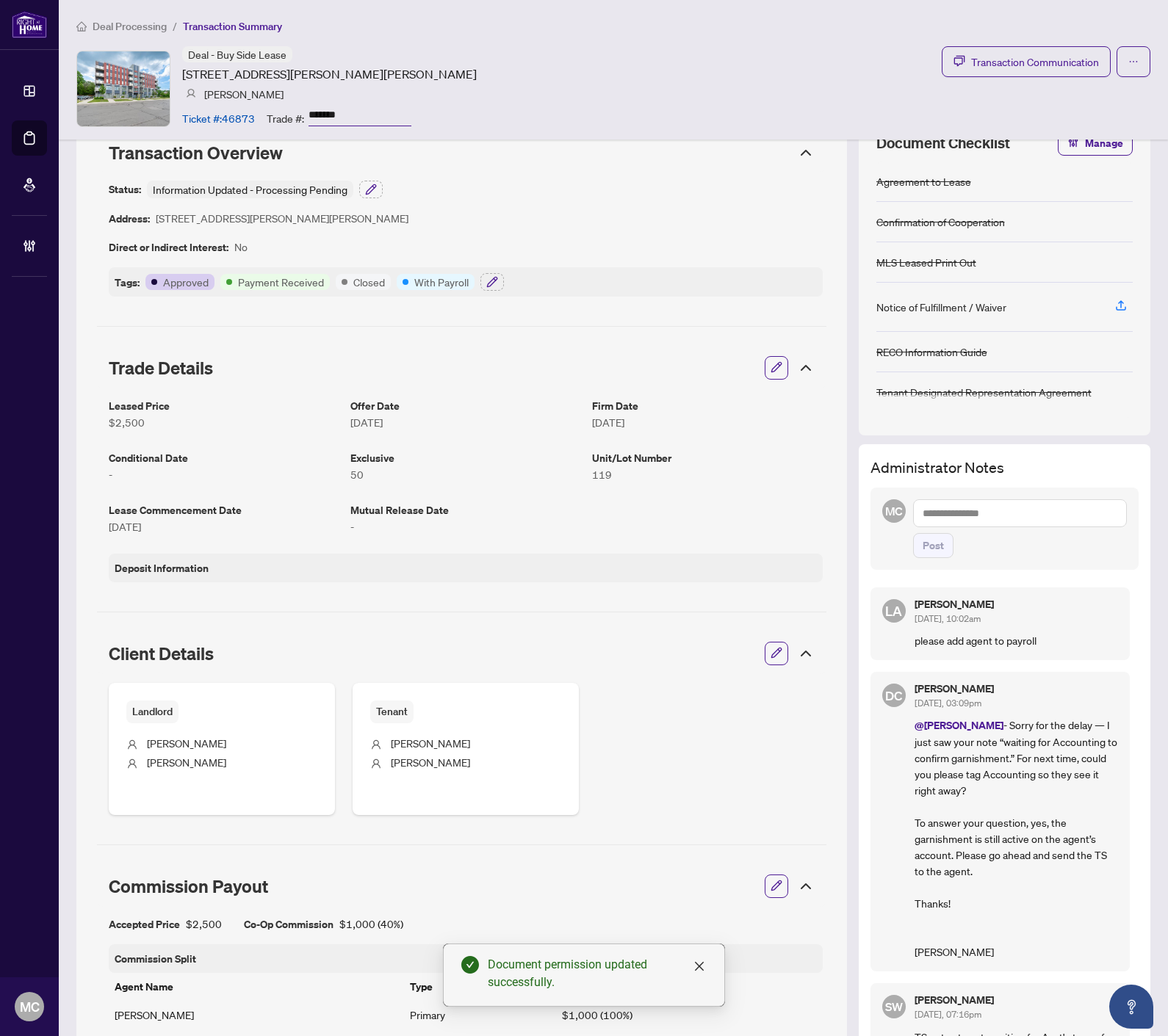
scroll to position [0, 0]
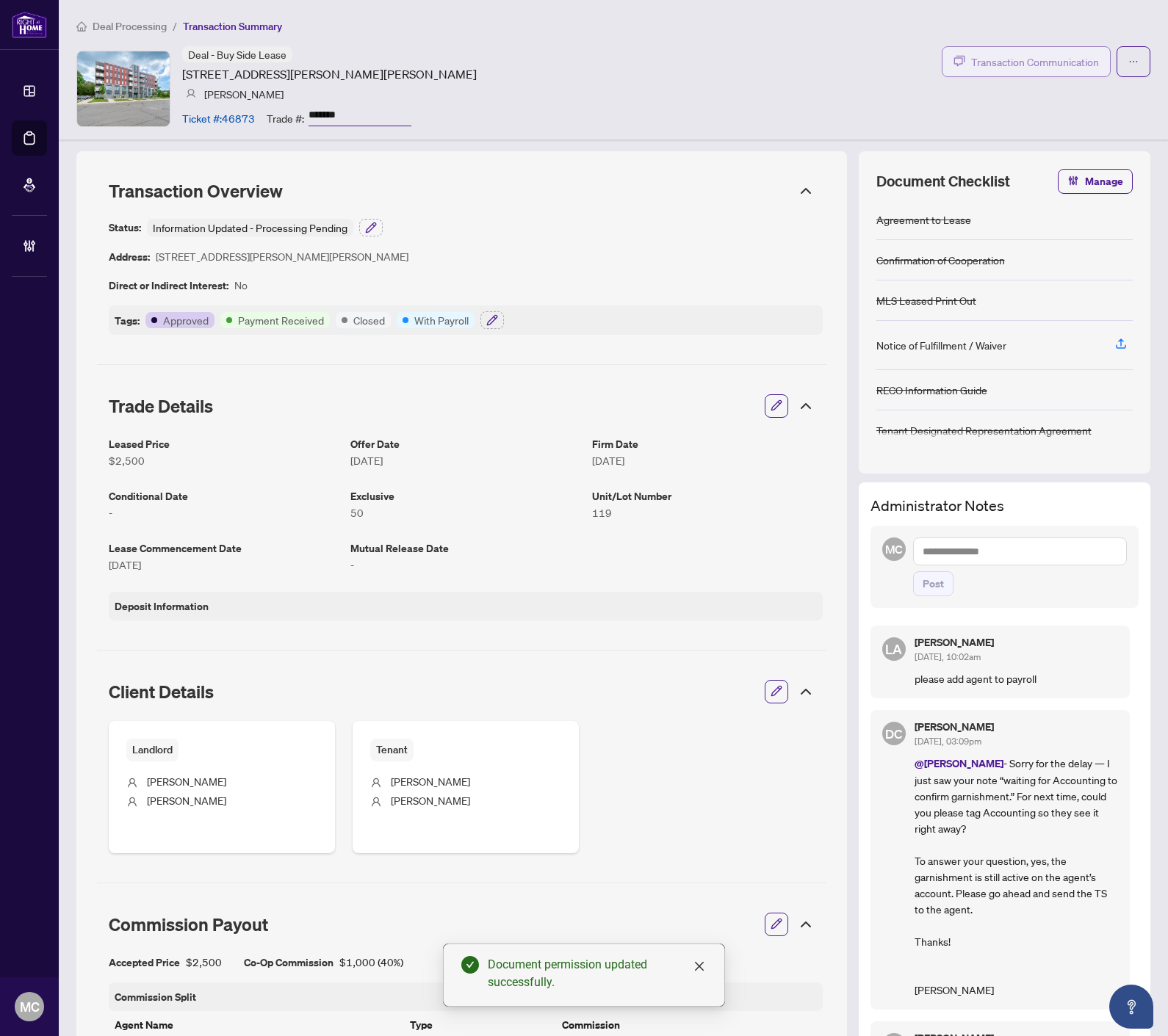
click at [1011, 56] on span "Transaction Communication" at bounding box center [1035, 62] width 128 height 17
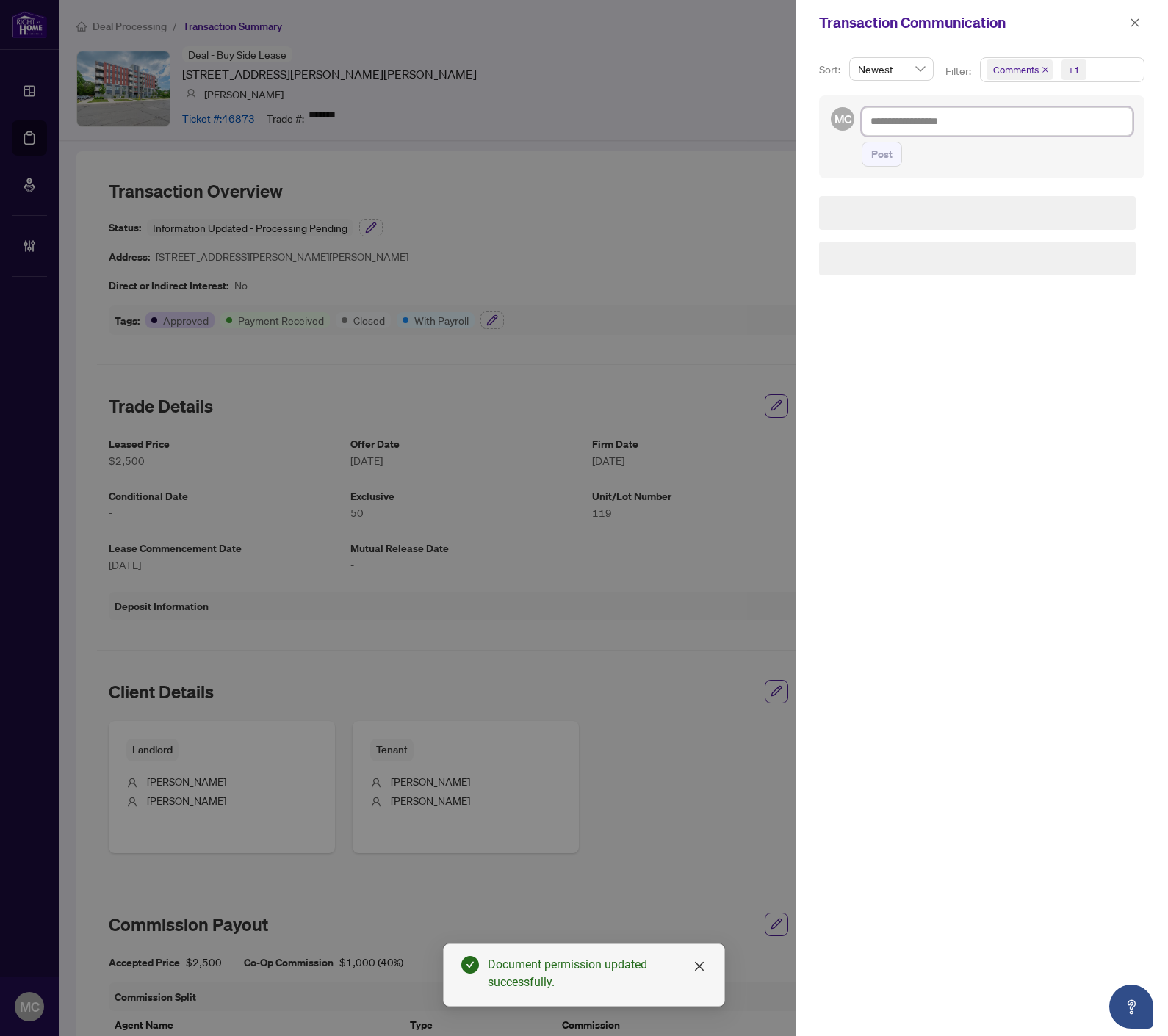
click at [921, 118] on textarea at bounding box center [997, 121] width 271 height 28
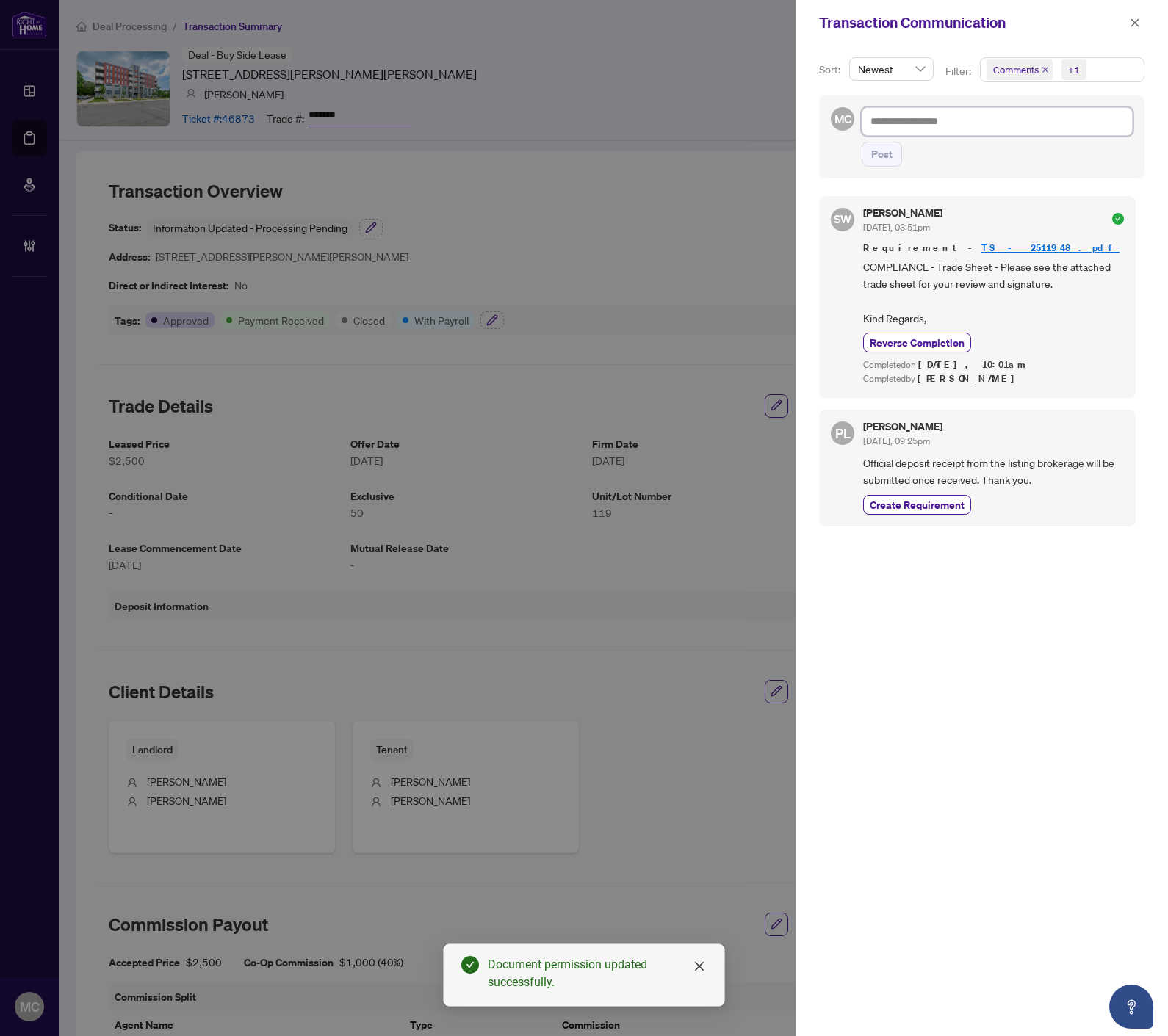
type textarea "*"
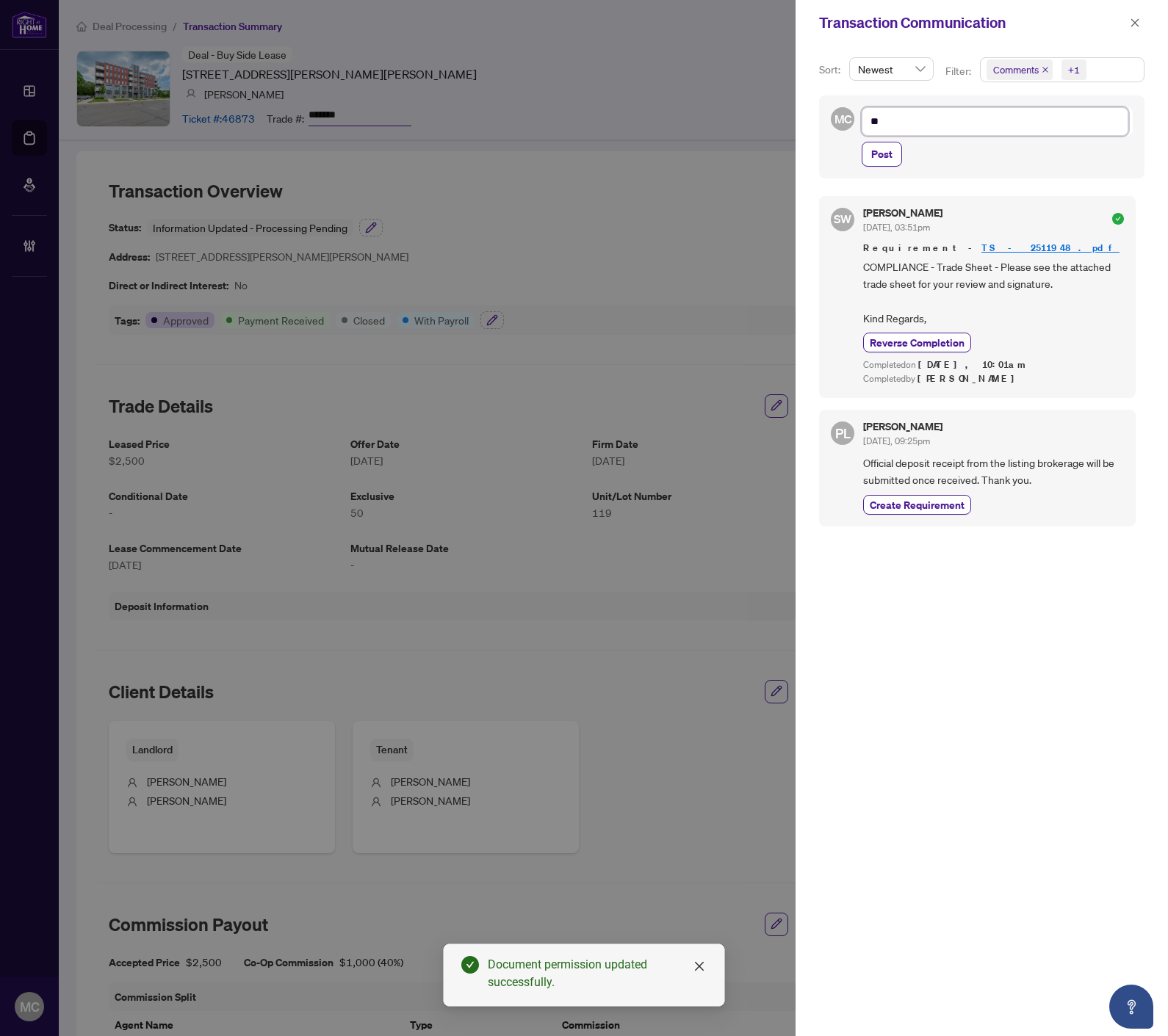
type textarea "*"
type textarea "**"
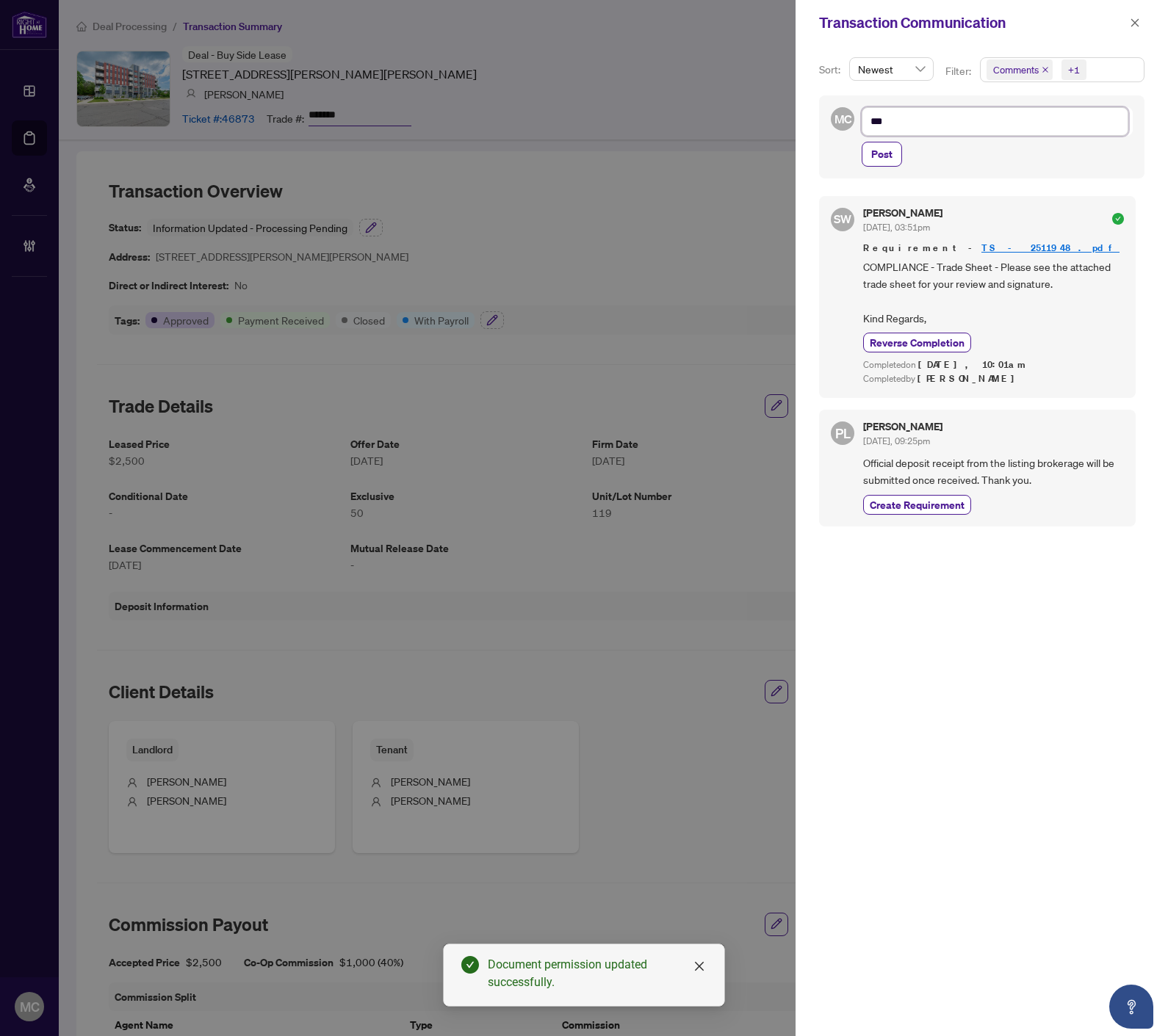
type textarea "****"
type textarea "*****"
type textarea "******"
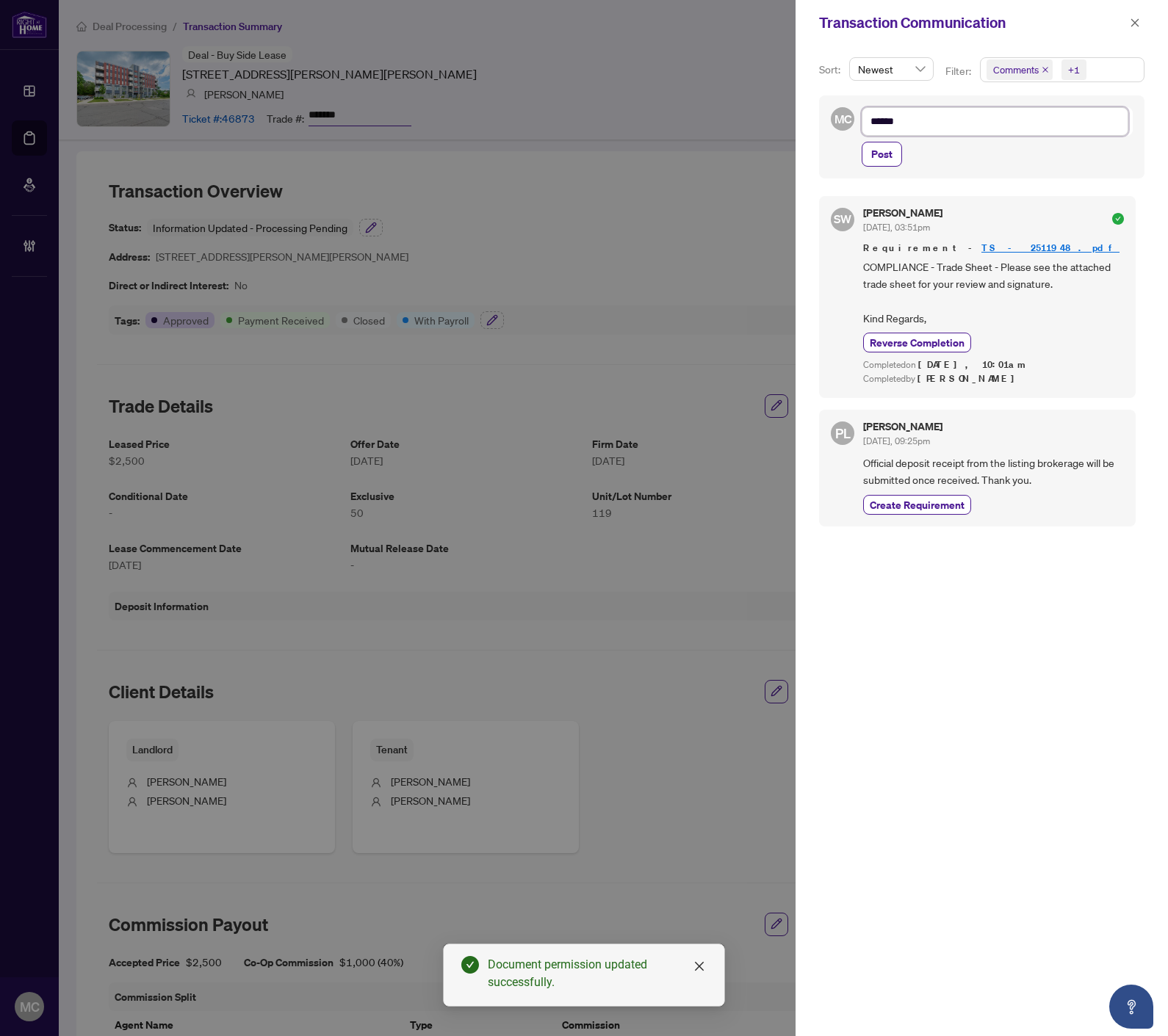
type textarea "******"
type textarea "*******"
type textarea "********"
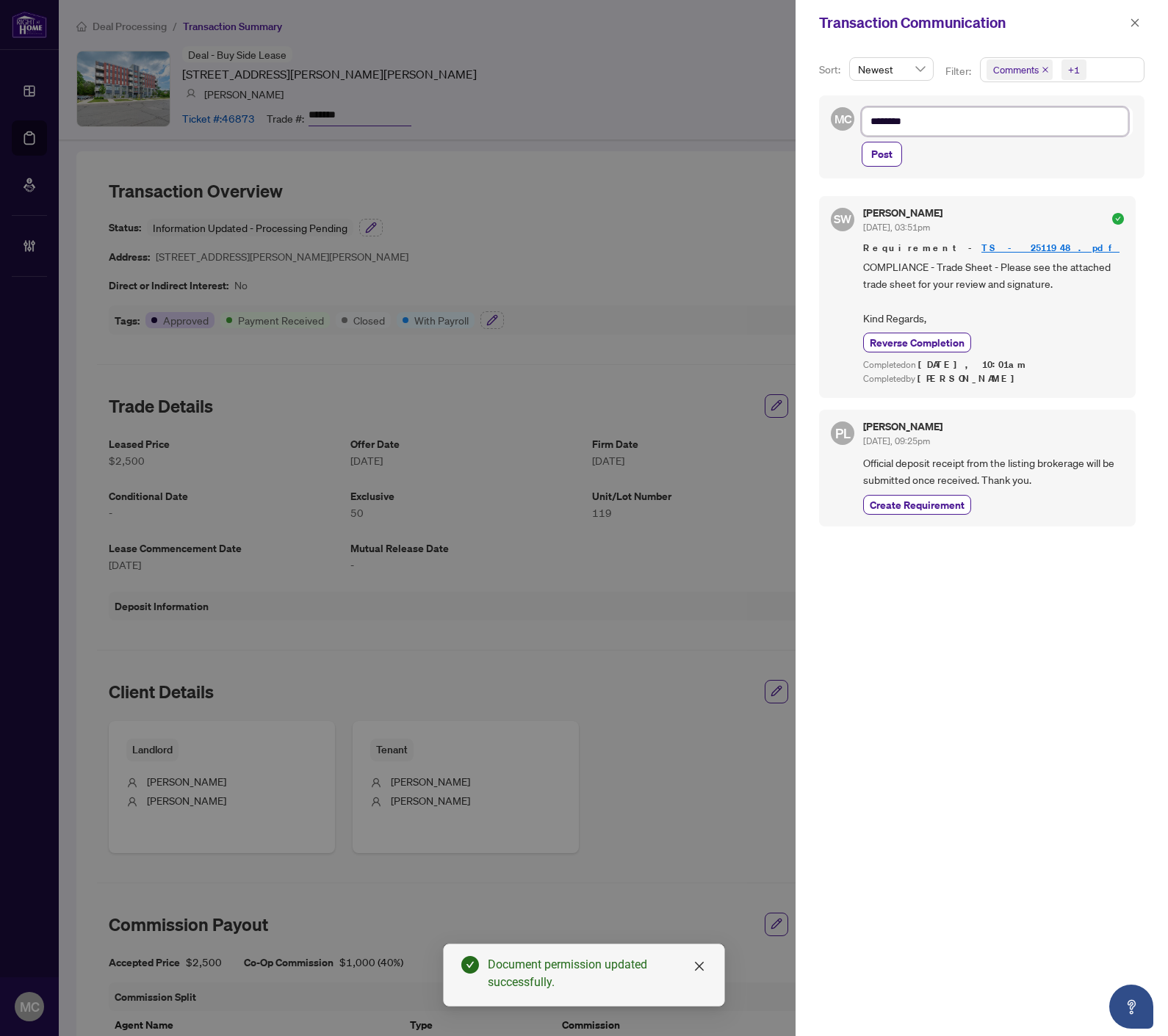
type textarea "*********"
type textarea "**********"
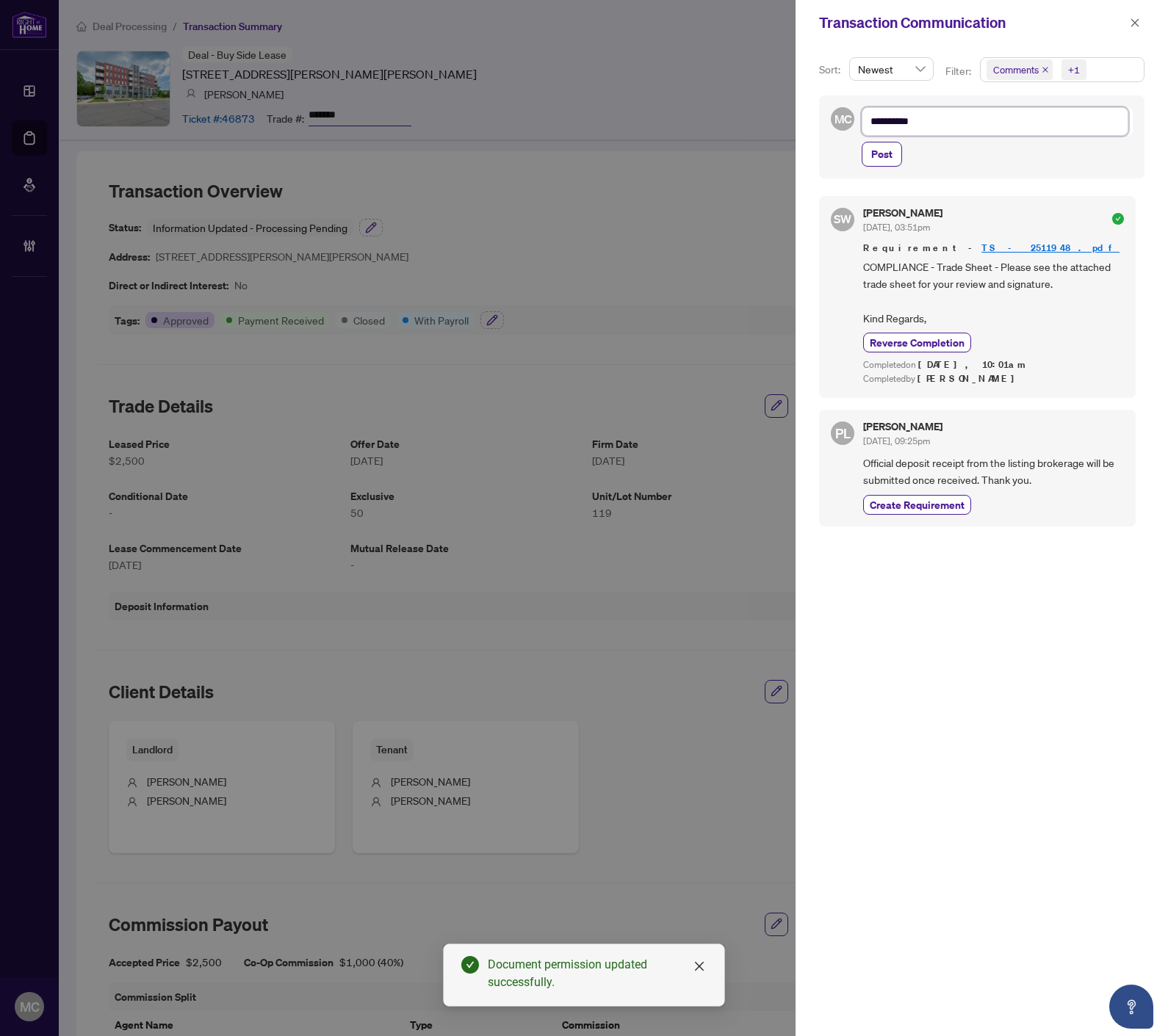
type textarea "**********"
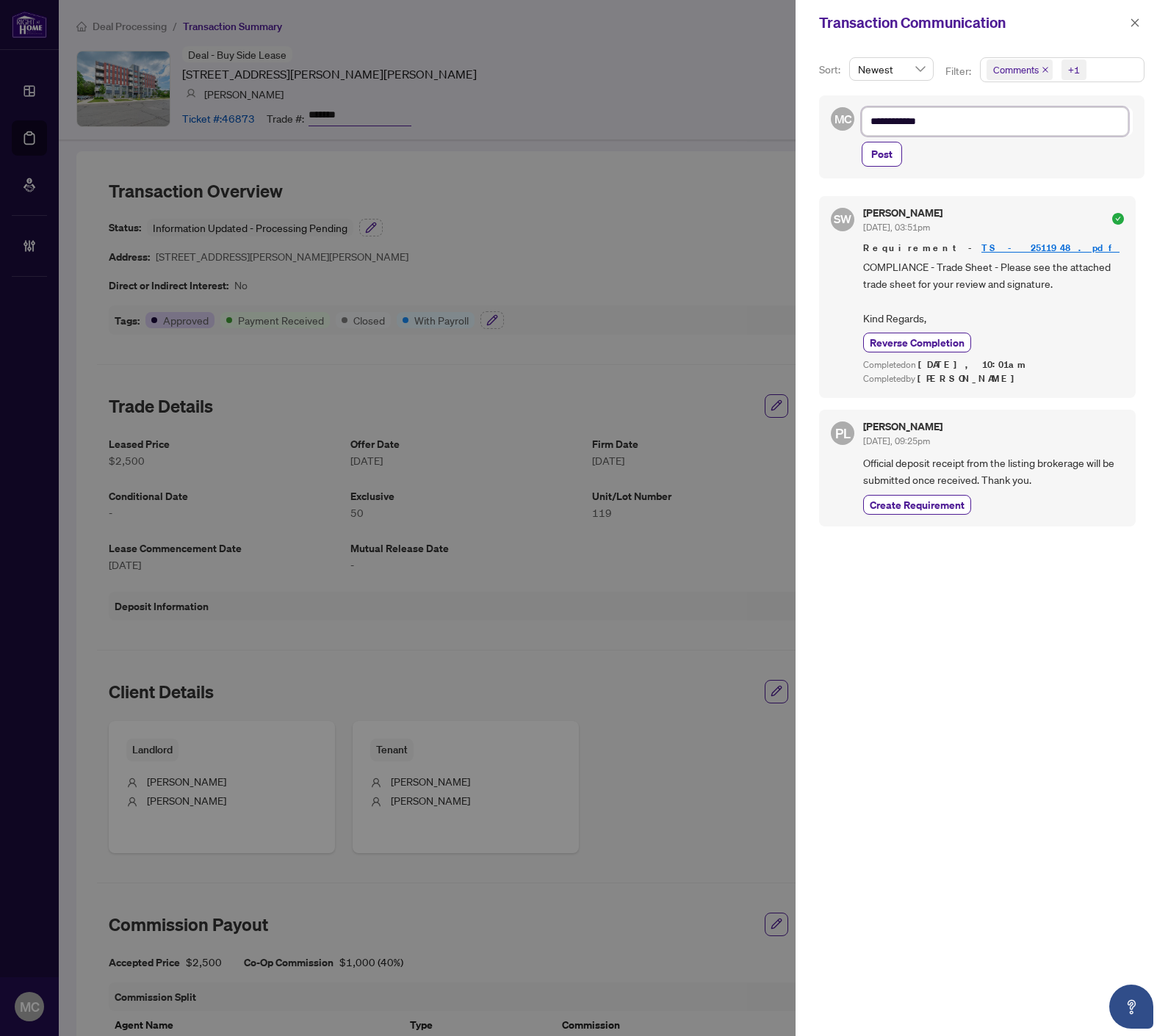
drag, startPoint x: 1040, startPoint y: 116, endPoint x: 1157, endPoint y: 161, distance: 125.4
click at [1040, 116] on textarea "**********" at bounding box center [995, 121] width 267 height 28
paste textarea "**********"
type textarea "**********"
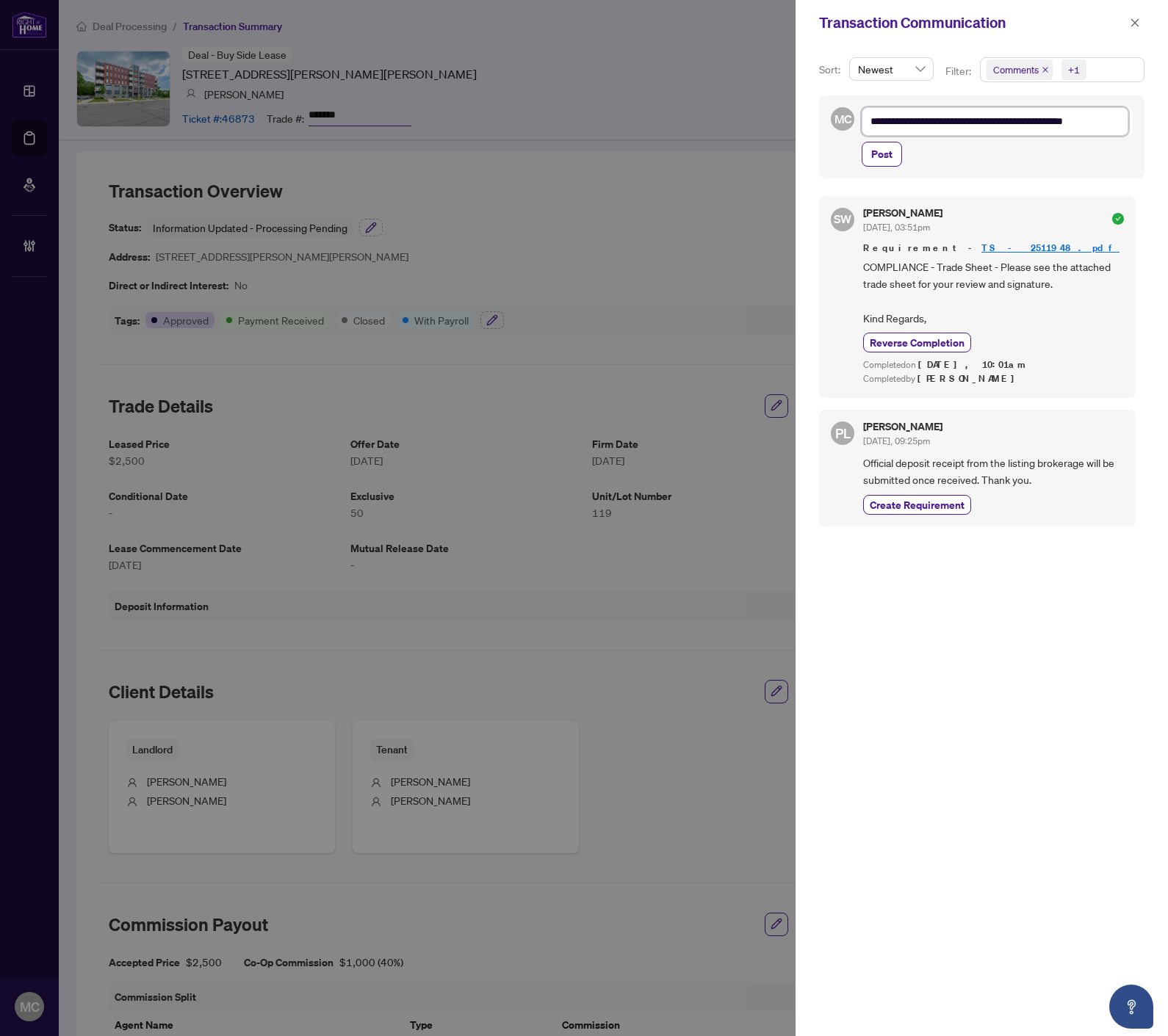
click at [1113, 123] on textarea "**********" at bounding box center [995, 121] width 267 height 28
paste textarea "**********"
type textarea "**********"
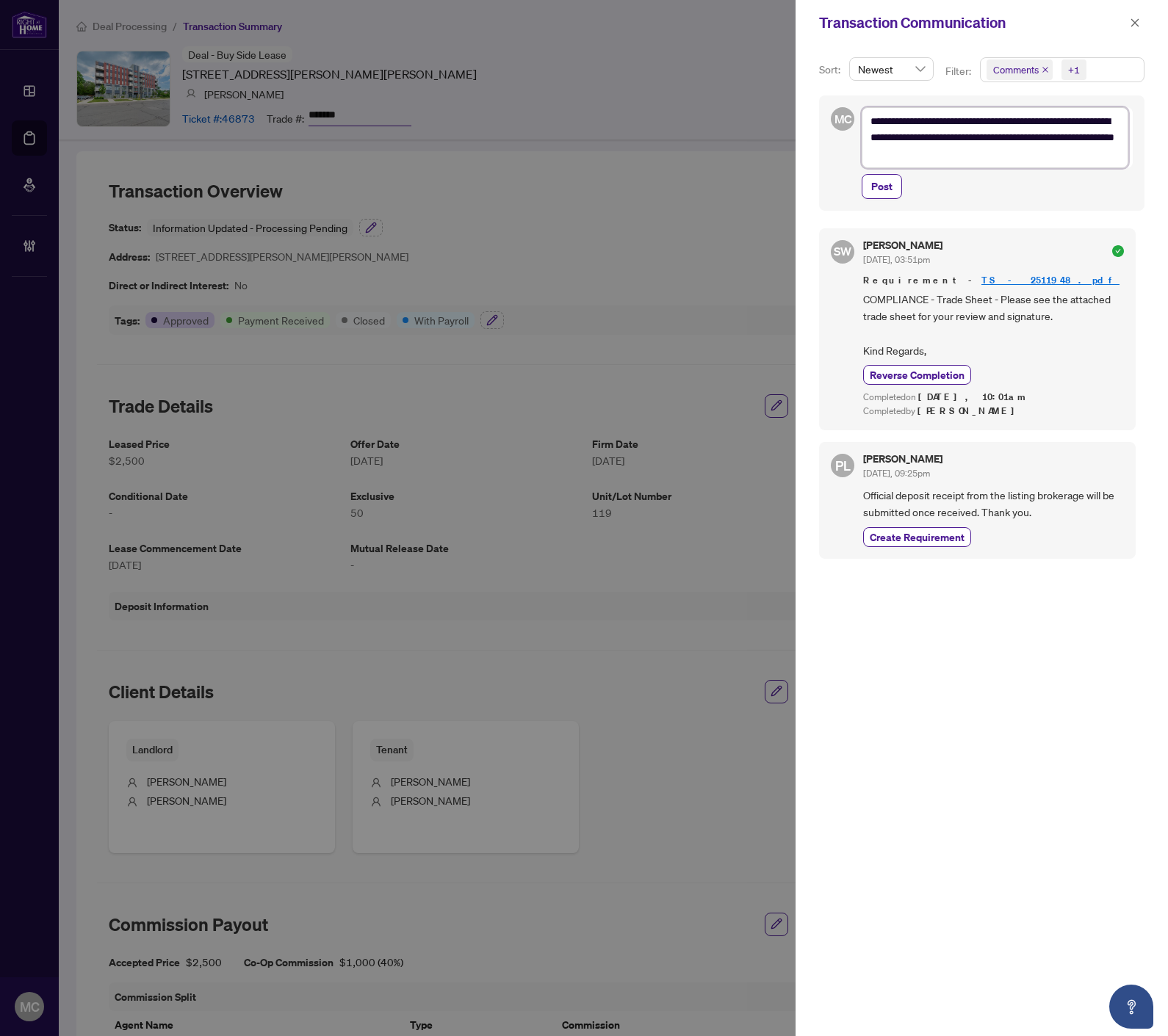
click at [1021, 156] on textarea "**********" at bounding box center [995, 137] width 267 height 60
paste textarea "**********"
type textarea "**********"
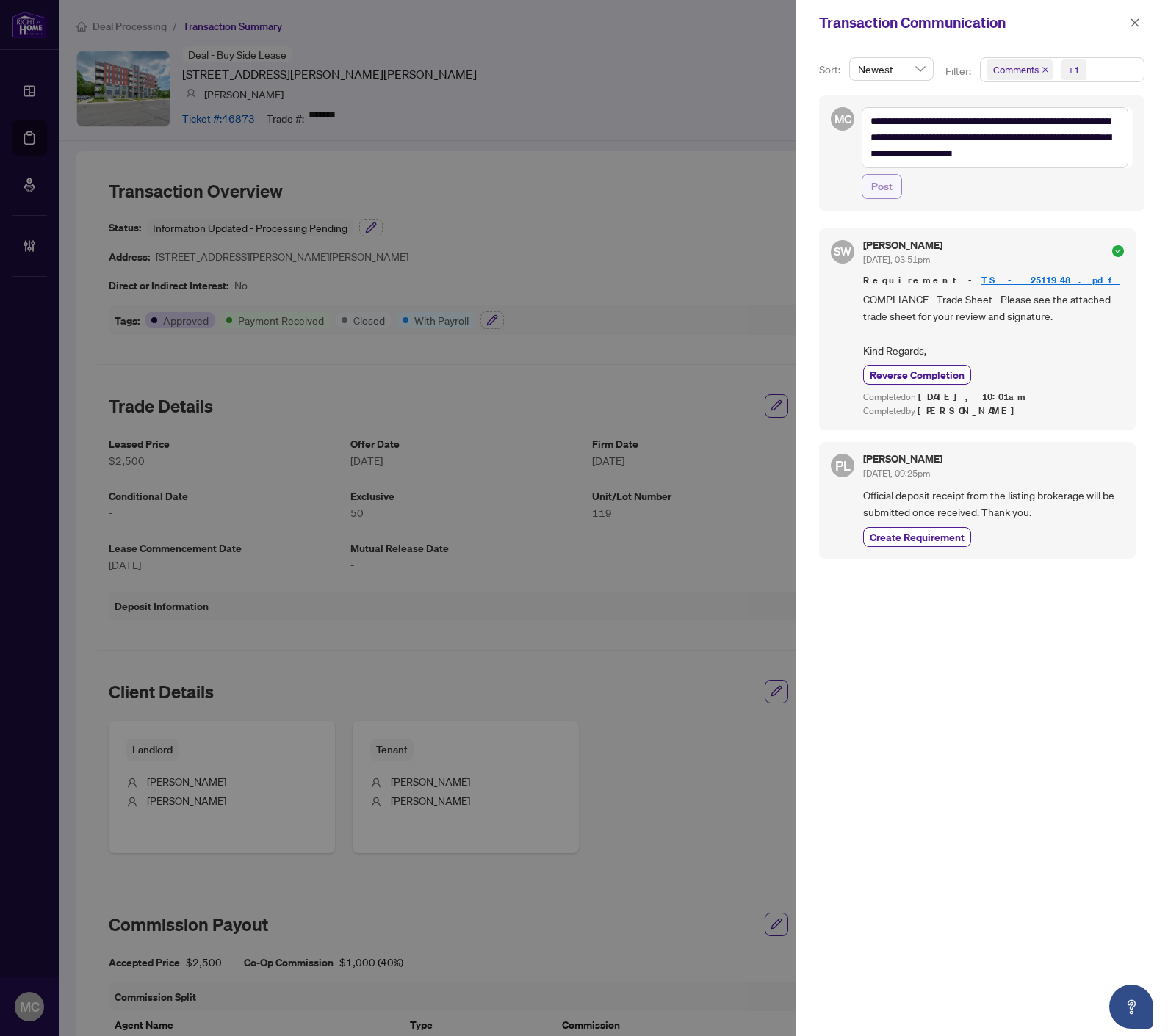
click at [884, 185] on span "Post" at bounding box center [881, 186] width 21 height 23
type textarea "**********"
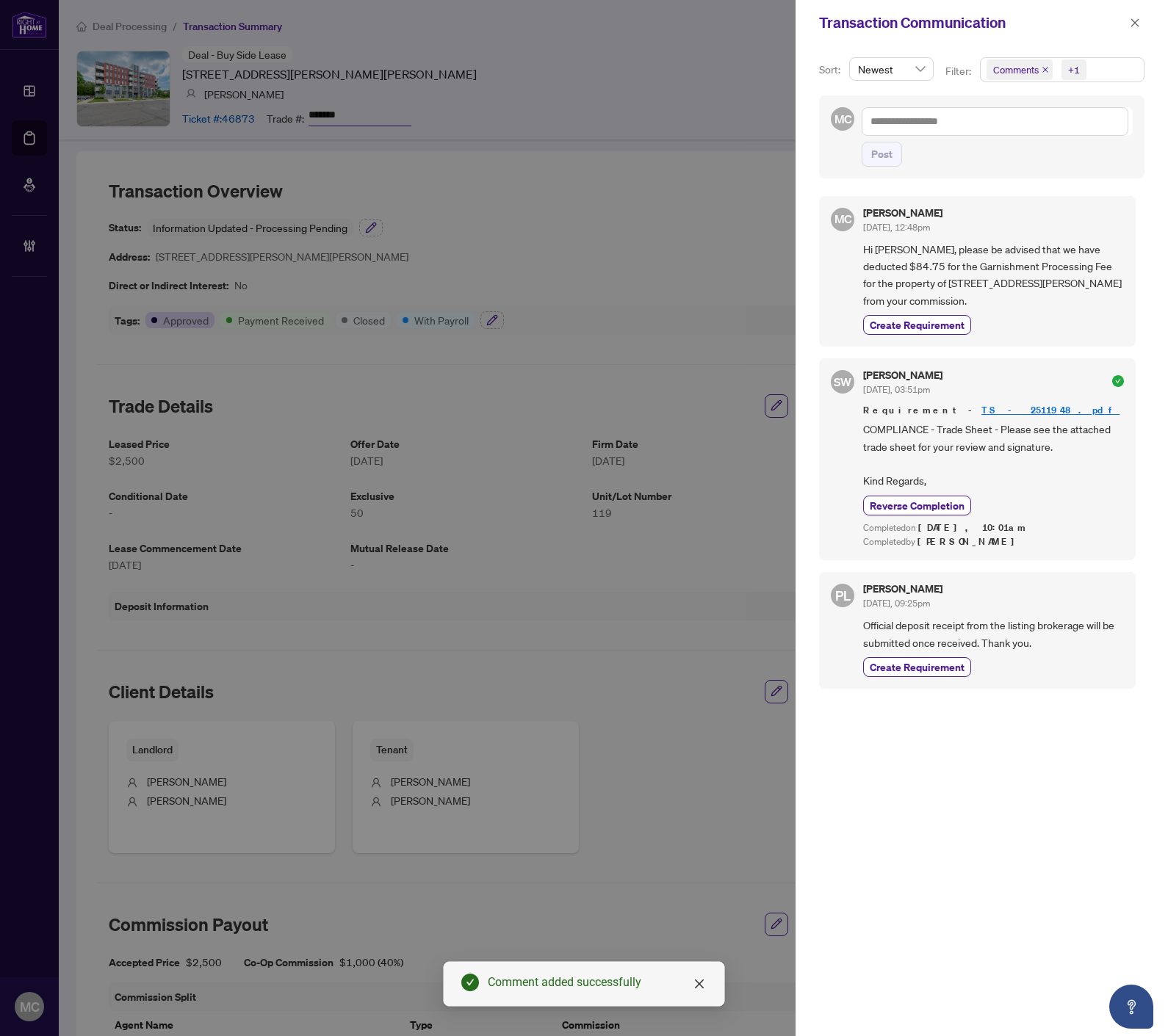
drag, startPoint x: 1137, startPoint y: 20, endPoint x: 1070, endPoint y: 200, distance: 192.1
click at [1134, 24] on icon "close" at bounding box center [1134, 22] width 10 height 10
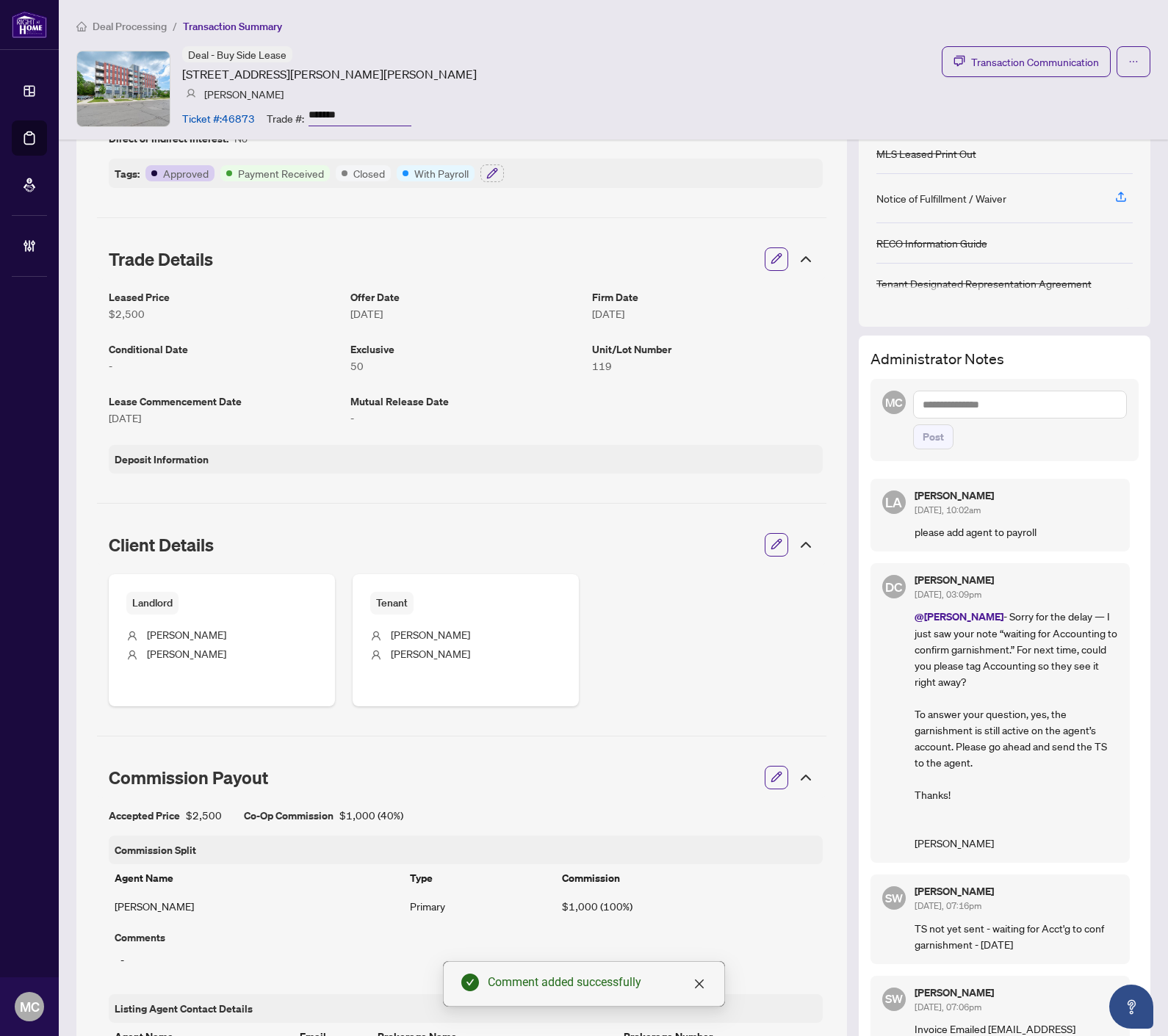
scroll to position [244, 0]
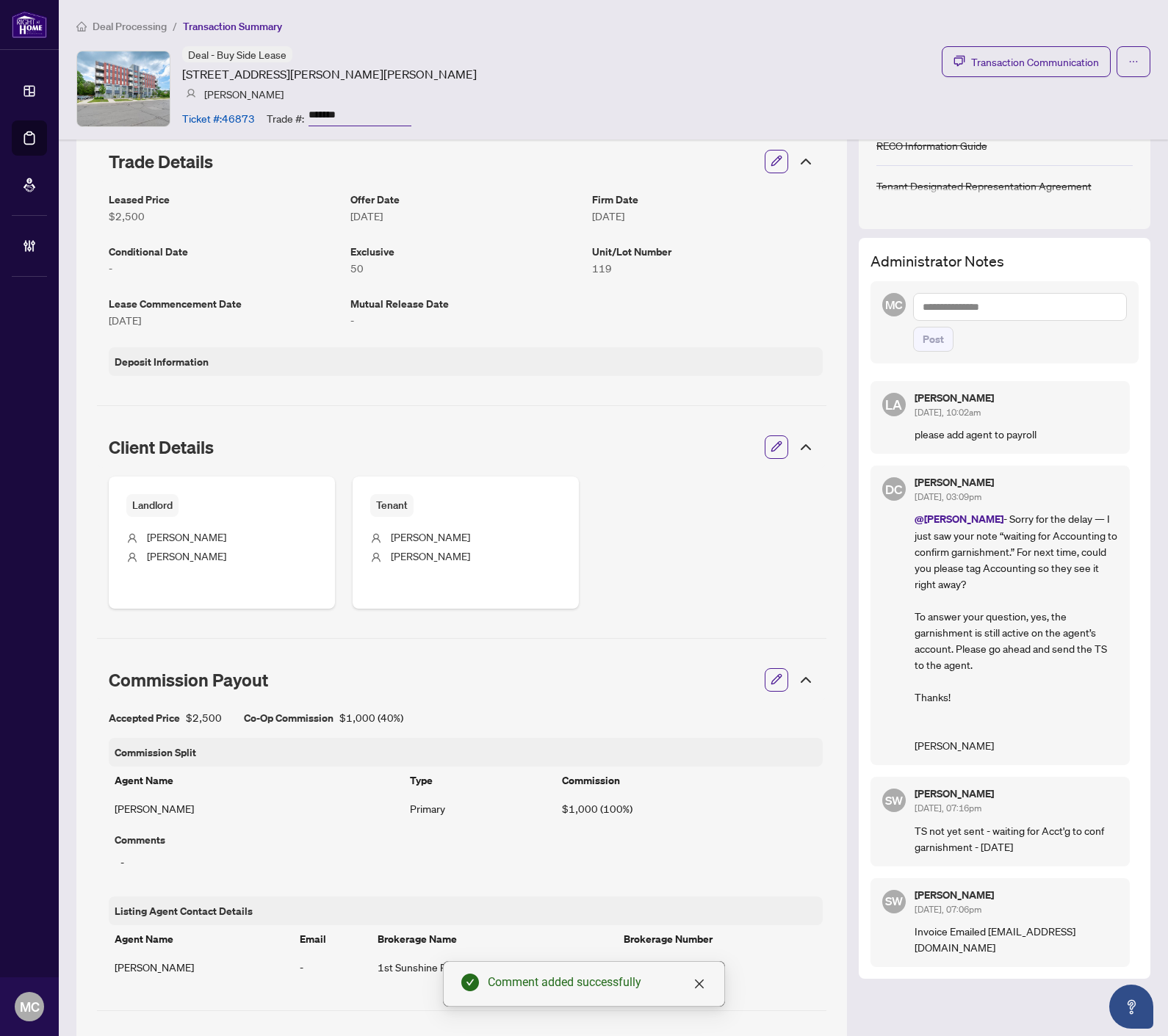
click at [982, 302] on textarea at bounding box center [1020, 307] width 214 height 28
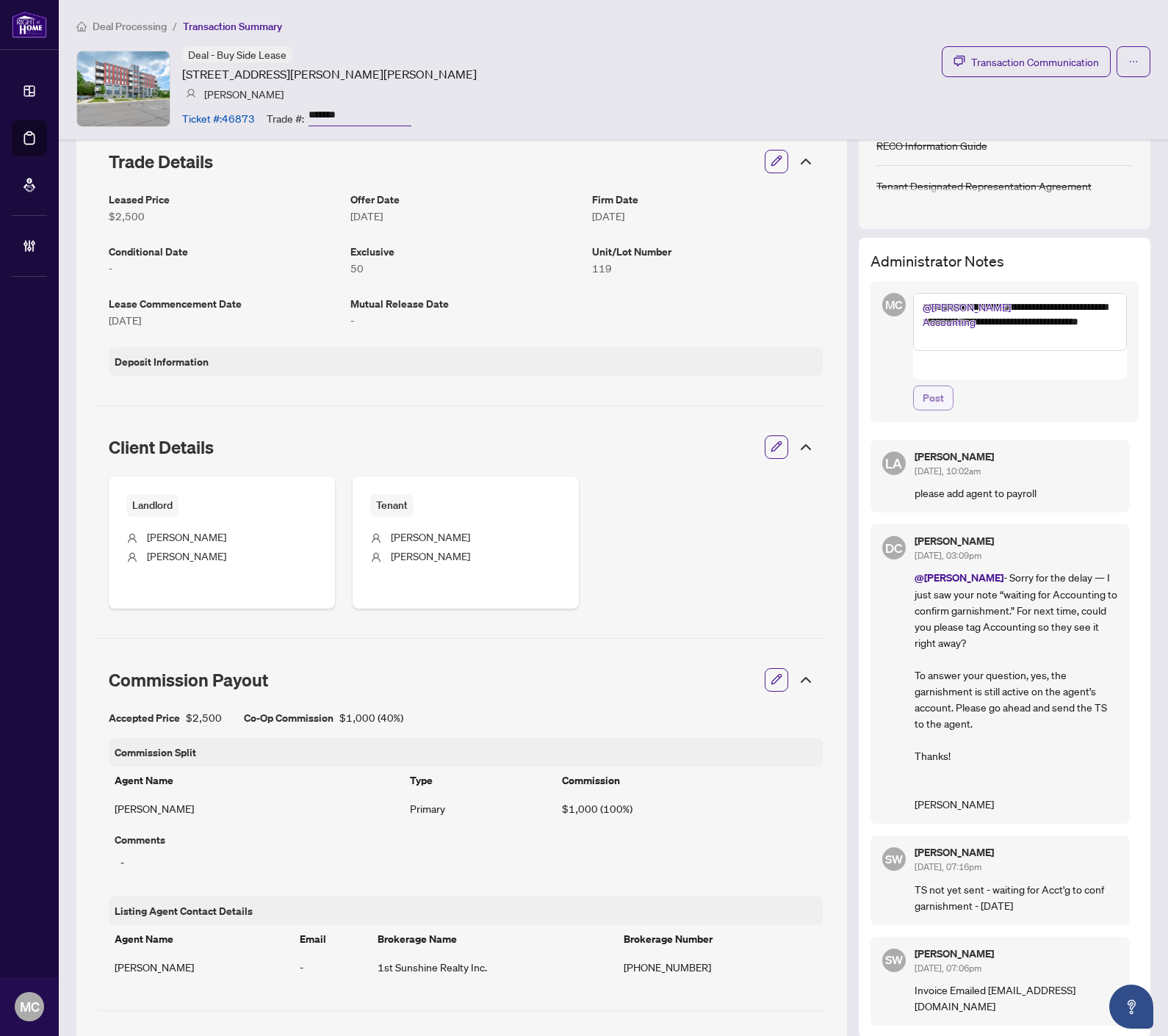
type textarea "**********"
click at [922, 386] on span "Post" at bounding box center [932, 398] width 21 height 23
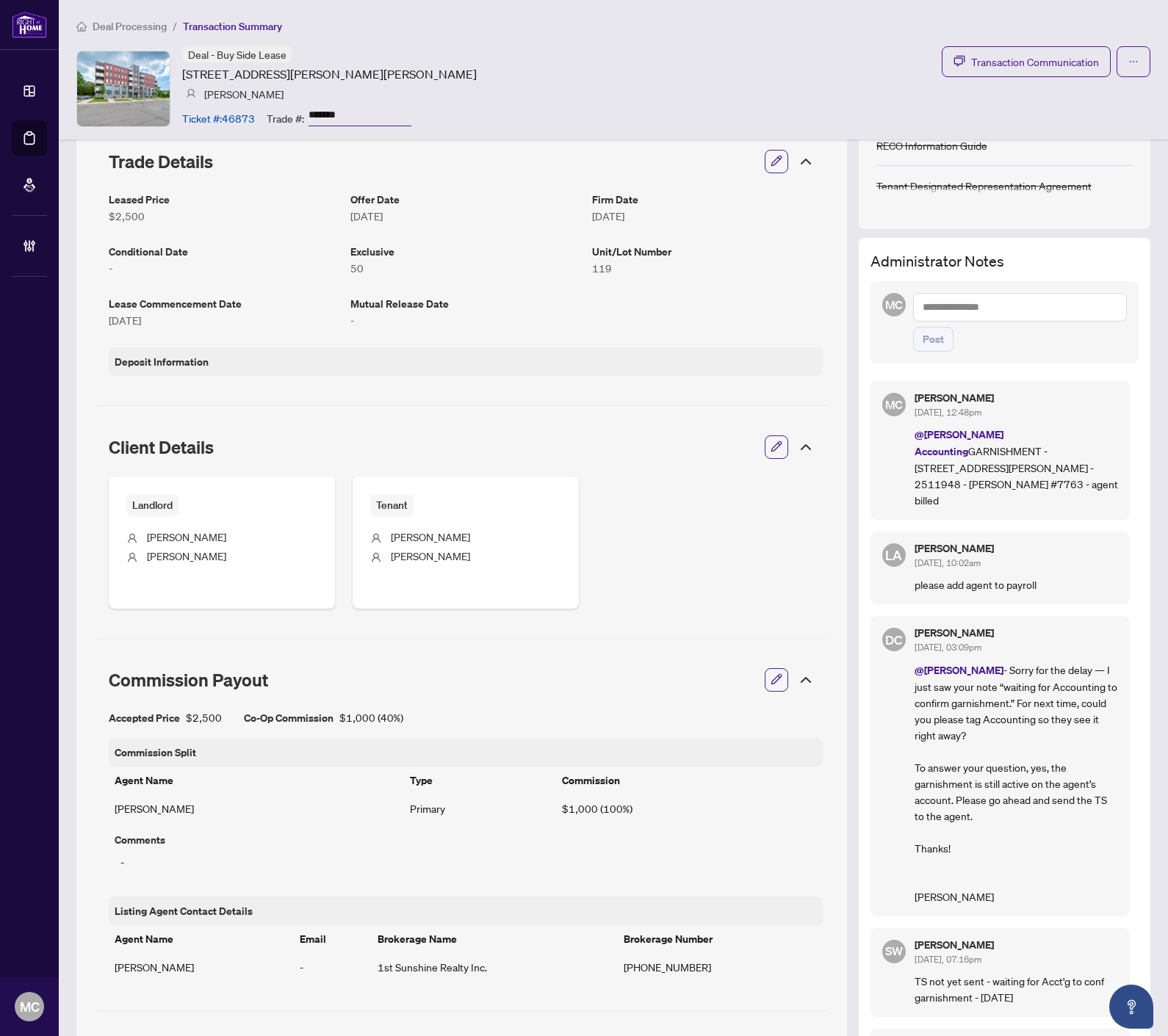
scroll to position [0, 0]
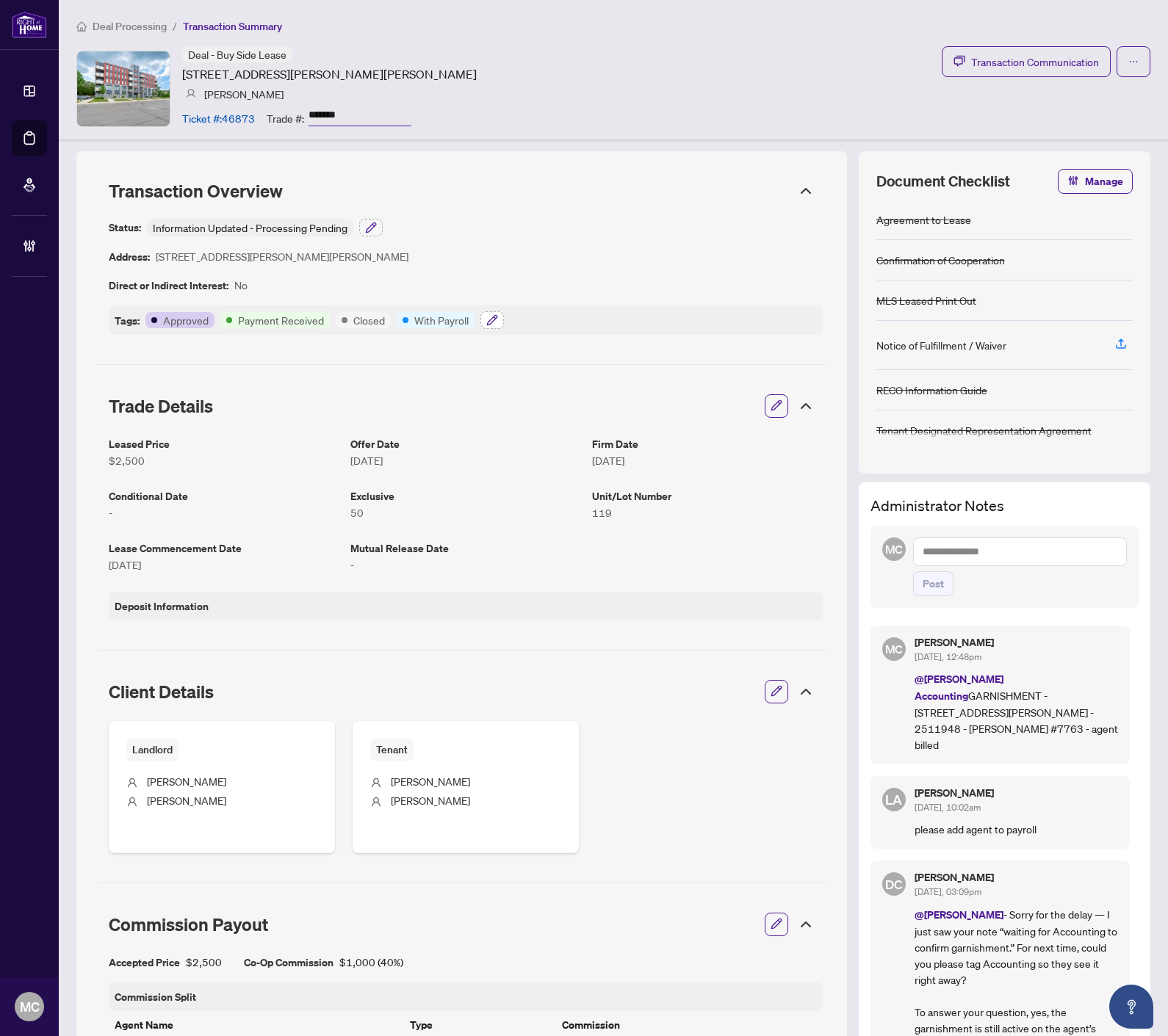
click at [494, 319] on icon "button" at bounding box center [492, 319] width 12 height 12
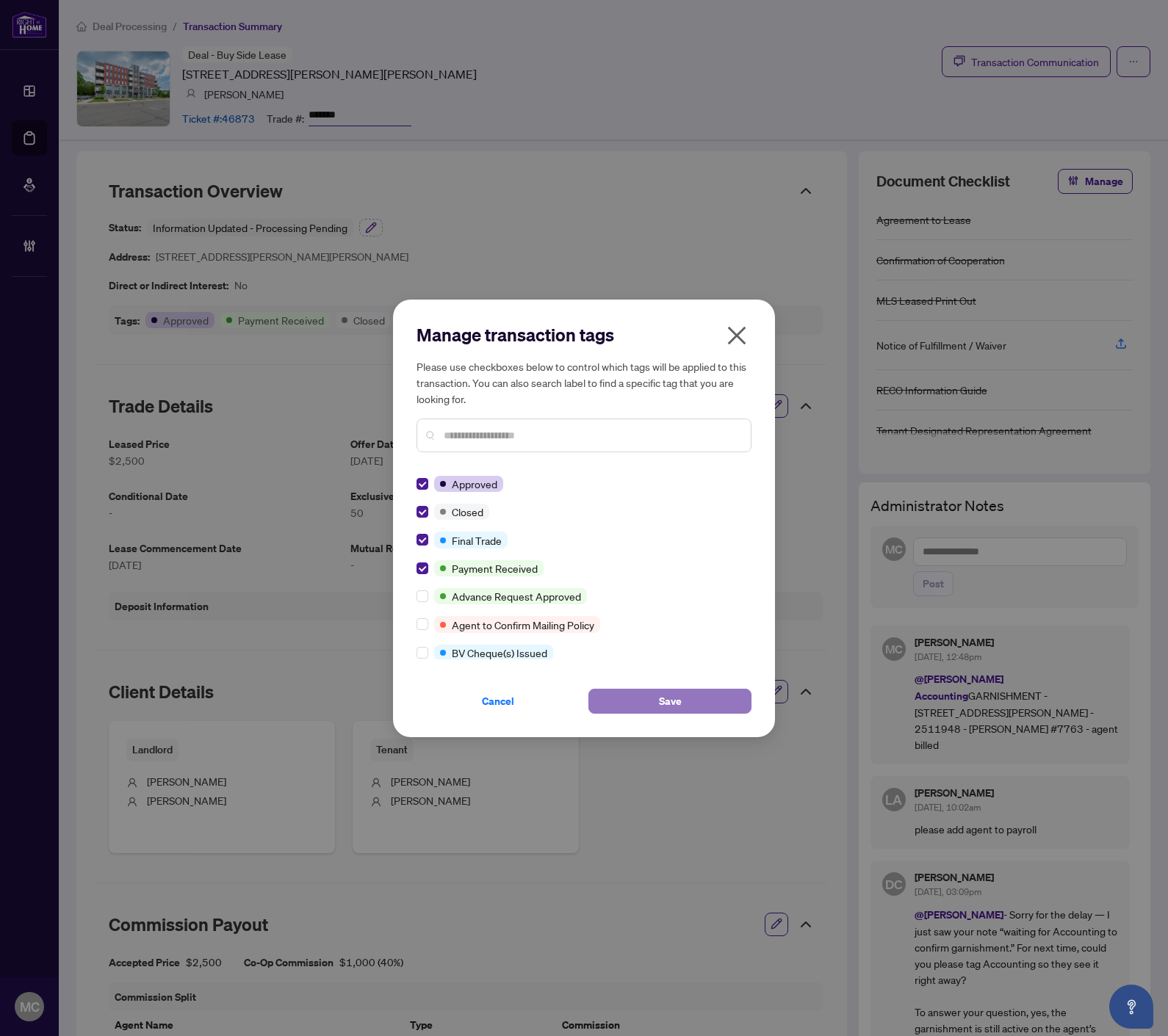
click at [666, 706] on span "Save" at bounding box center [669, 701] width 22 height 23
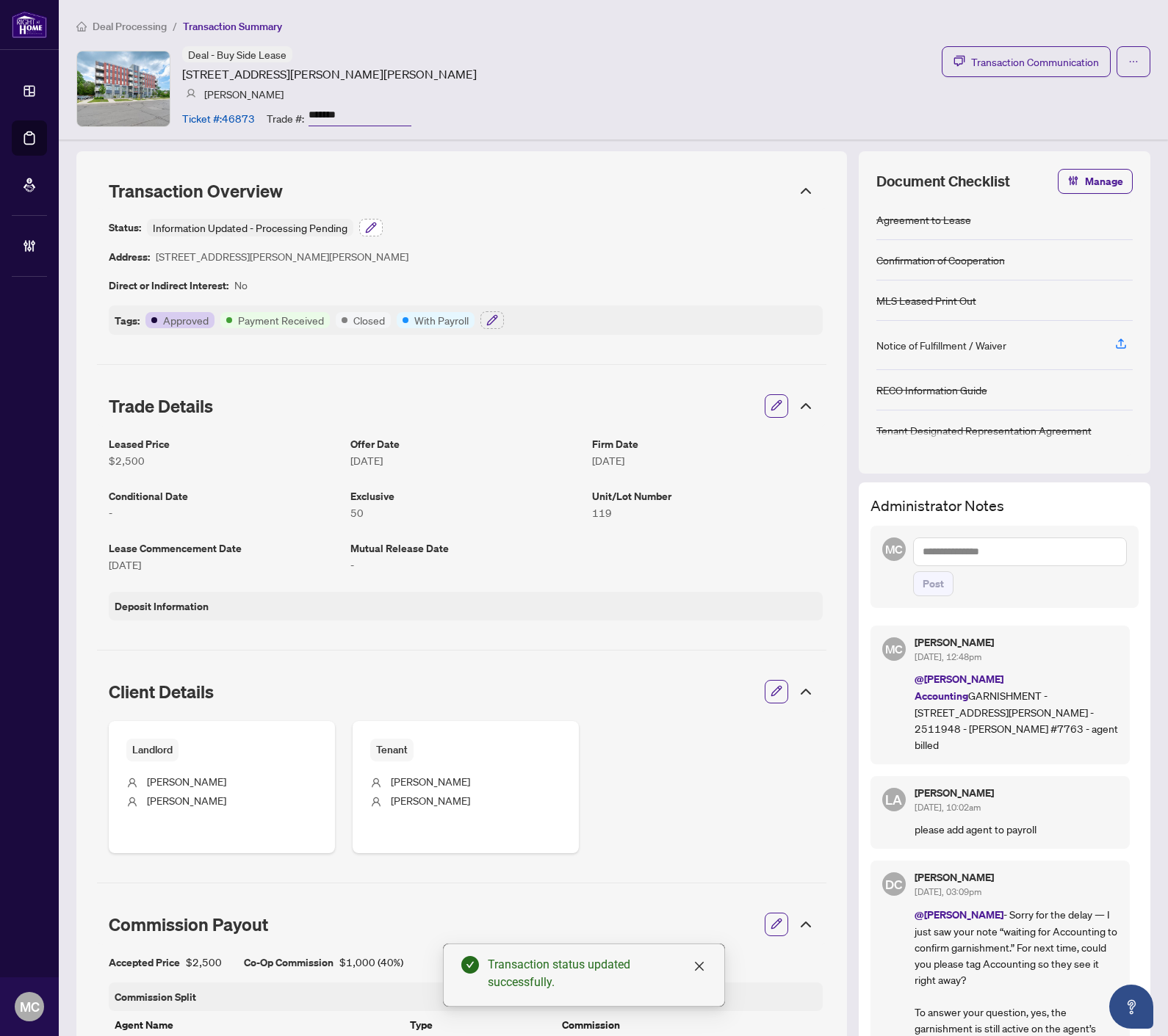
click at [375, 224] on icon "button" at bounding box center [371, 227] width 9 height 9
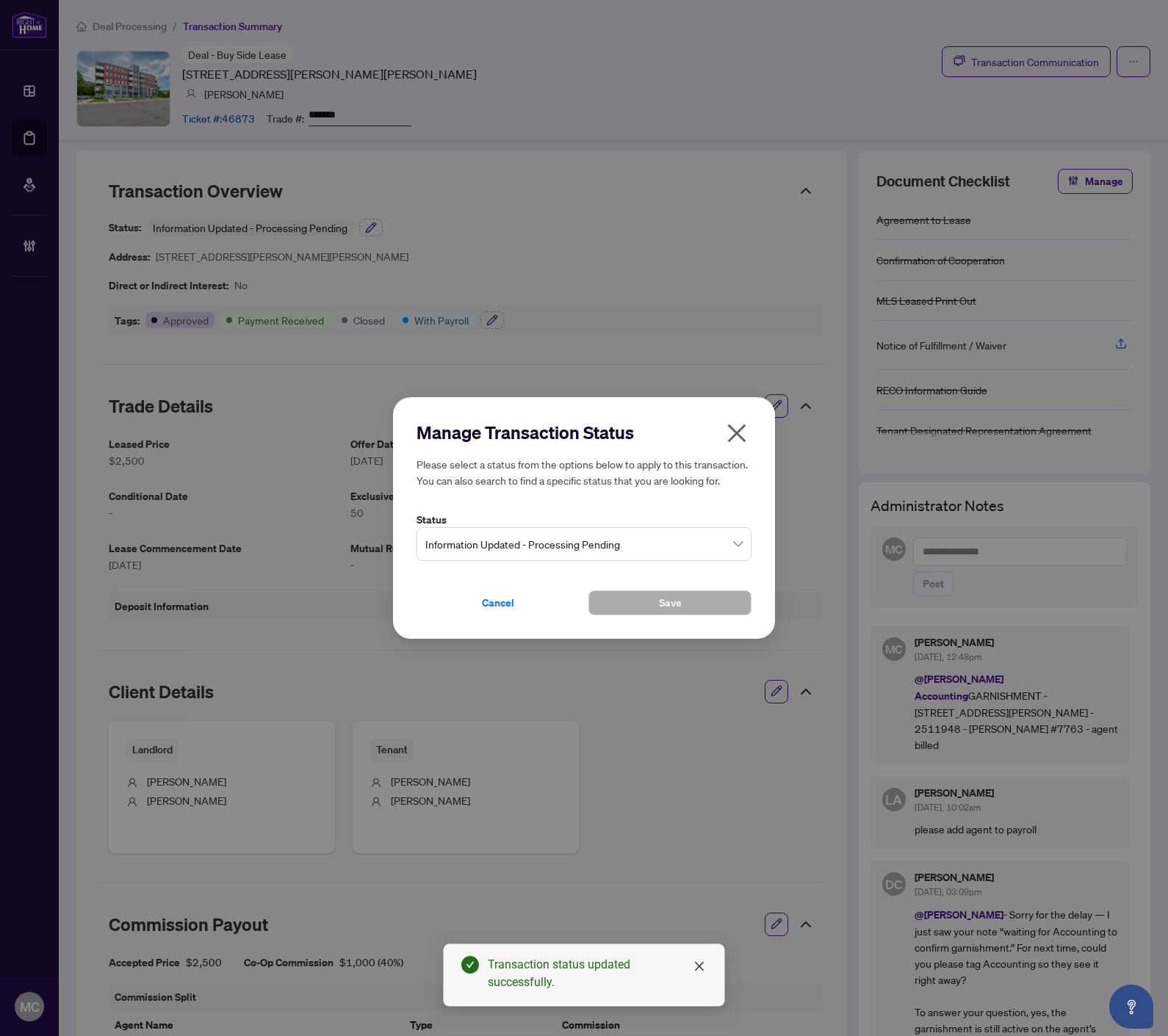
click at [529, 553] on span "Information Updated - Processing Pending" at bounding box center [583, 544] width 317 height 28
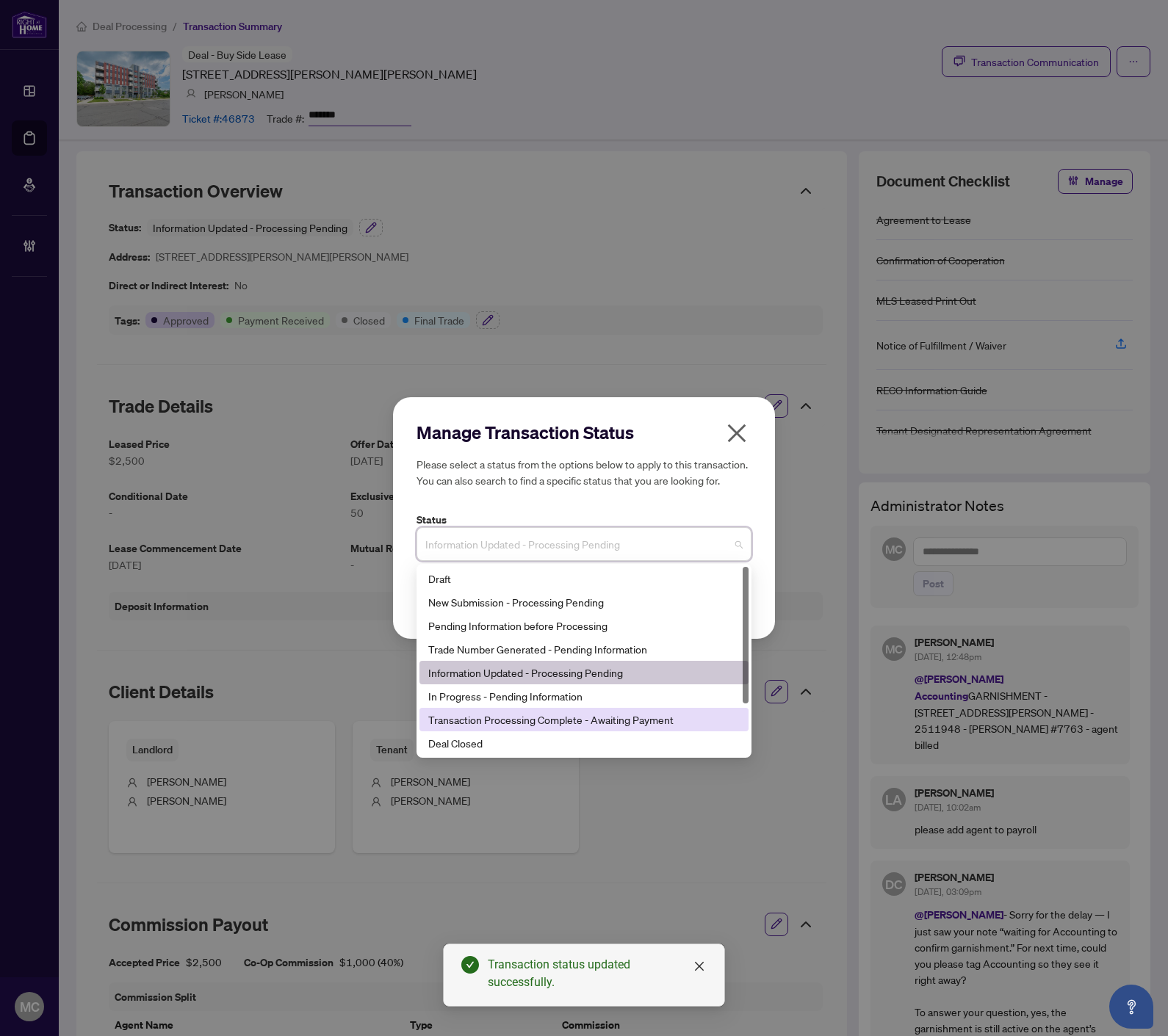
click at [527, 734] on div "Deal Closed" at bounding box center [584, 743] width 329 height 23
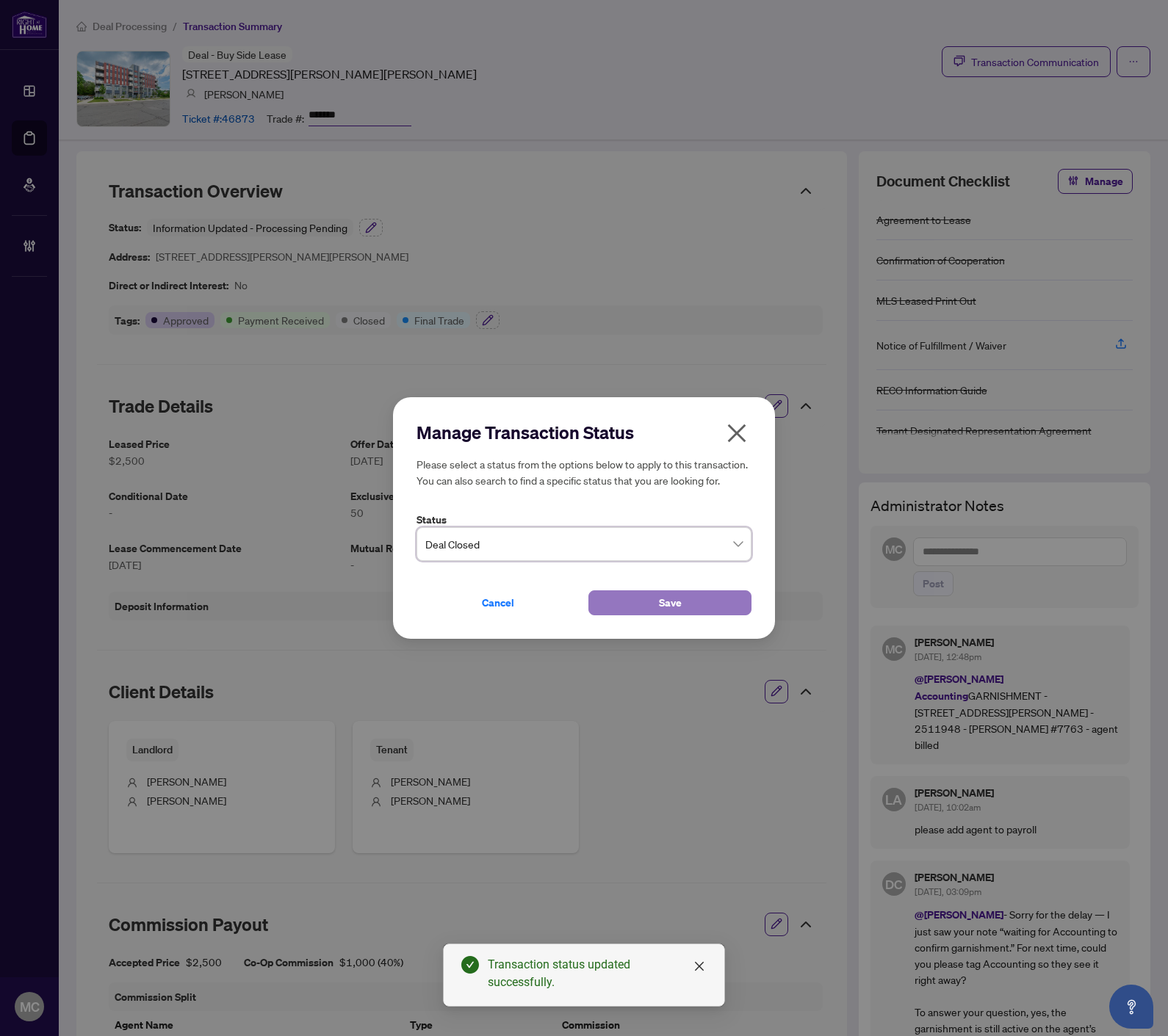
click at [614, 610] on button "Save" at bounding box center [669, 603] width 163 height 25
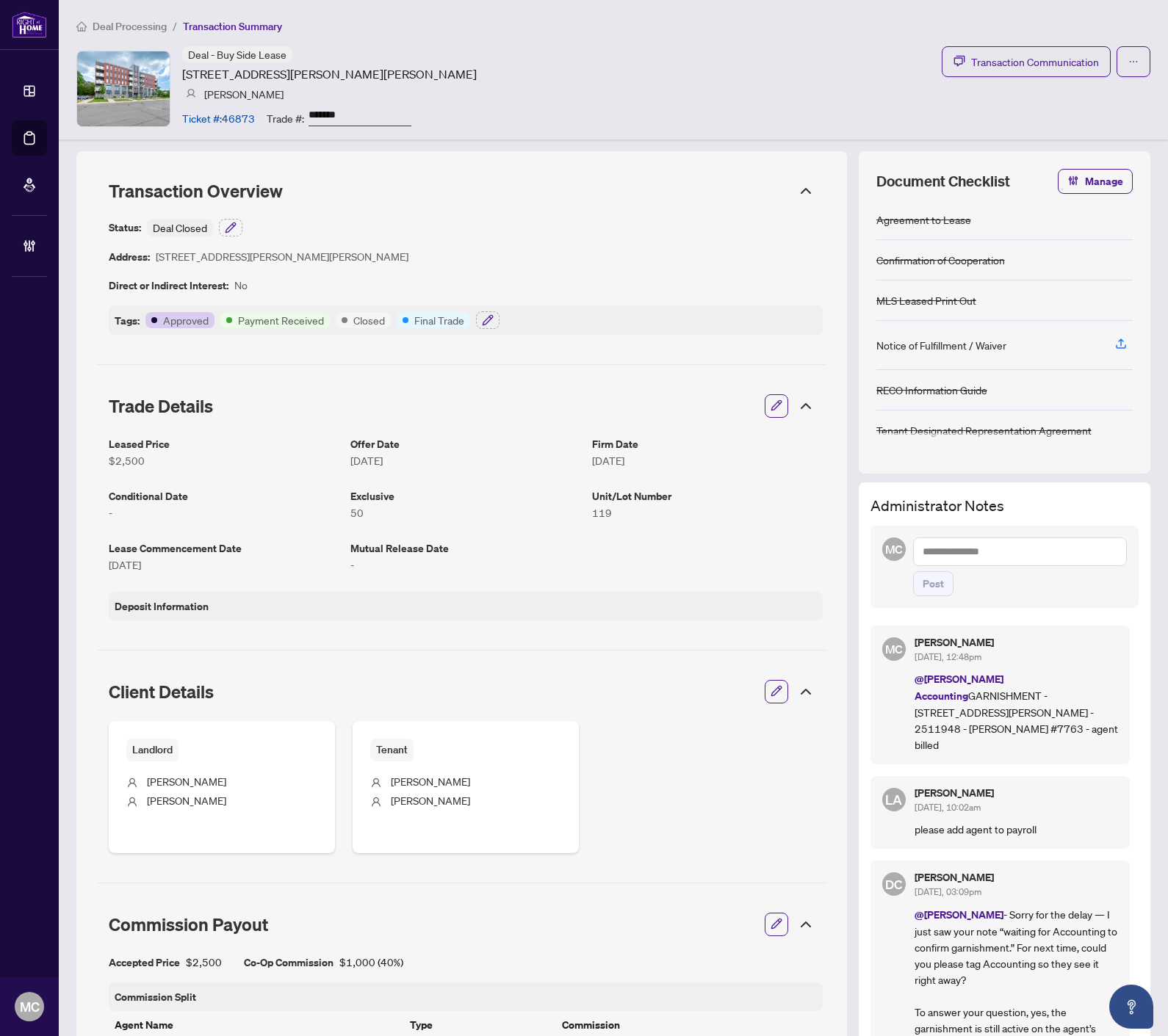
click at [582, 29] on ol "Deal Processing / Transaction Summary" at bounding box center [613, 26] width 1073 height 17
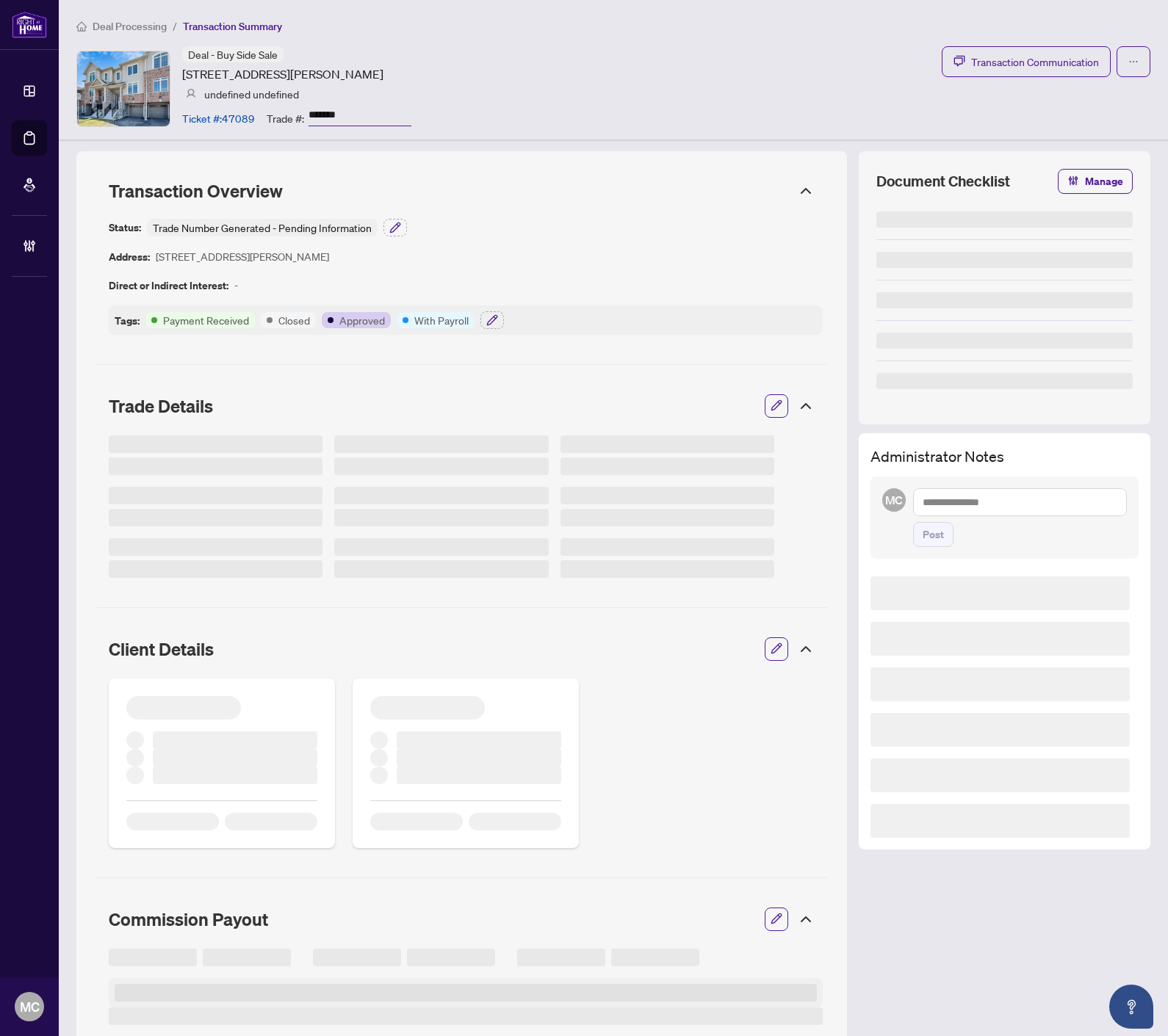
click at [319, 112] on input "*******" at bounding box center [360, 115] width 103 height 21
click at [492, 320] on icon "button" at bounding box center [492, 319] width 9 height 9
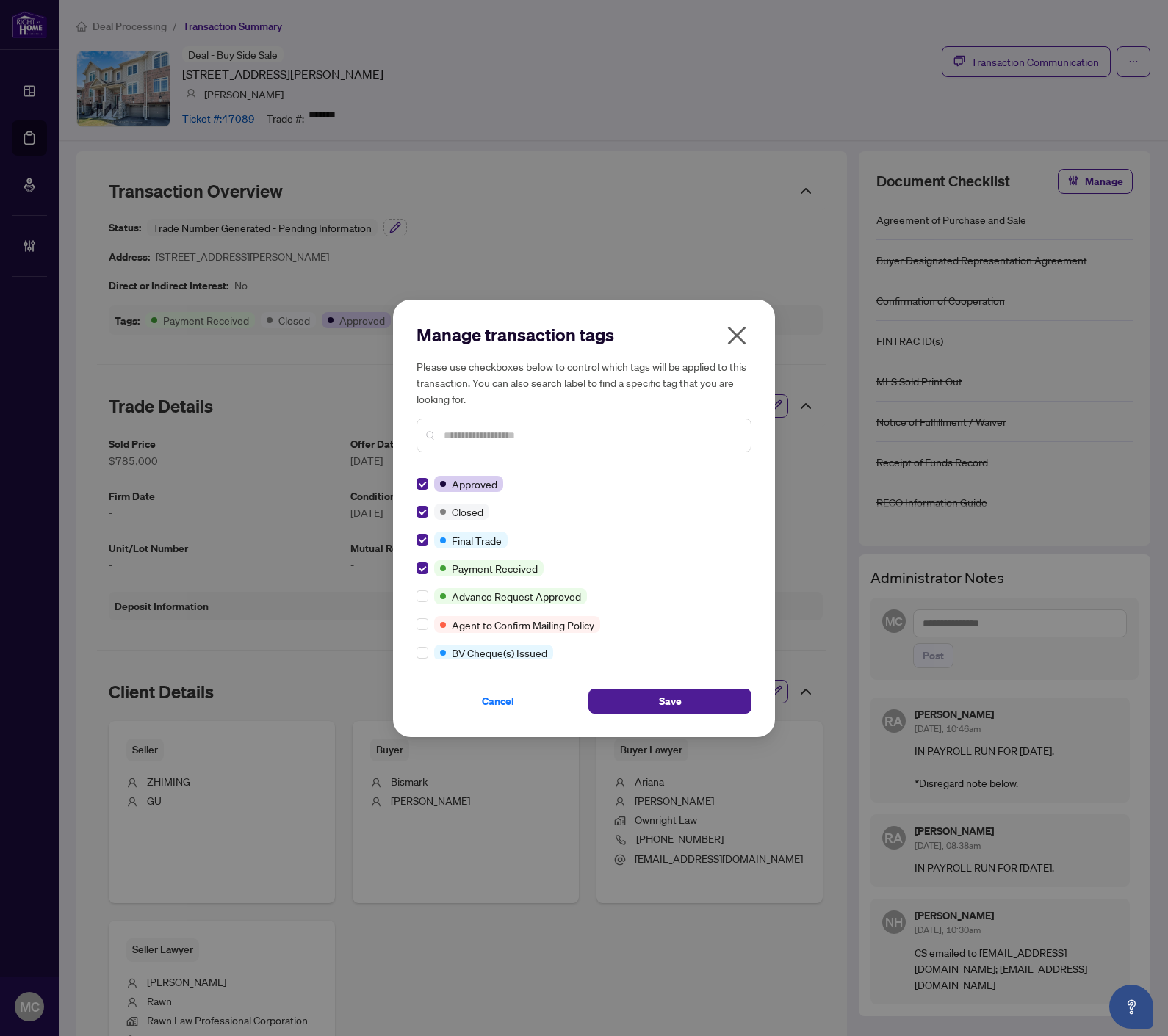
click at [669, 695] on span "Save" at bounding box center [669, 701] width 22 height 23
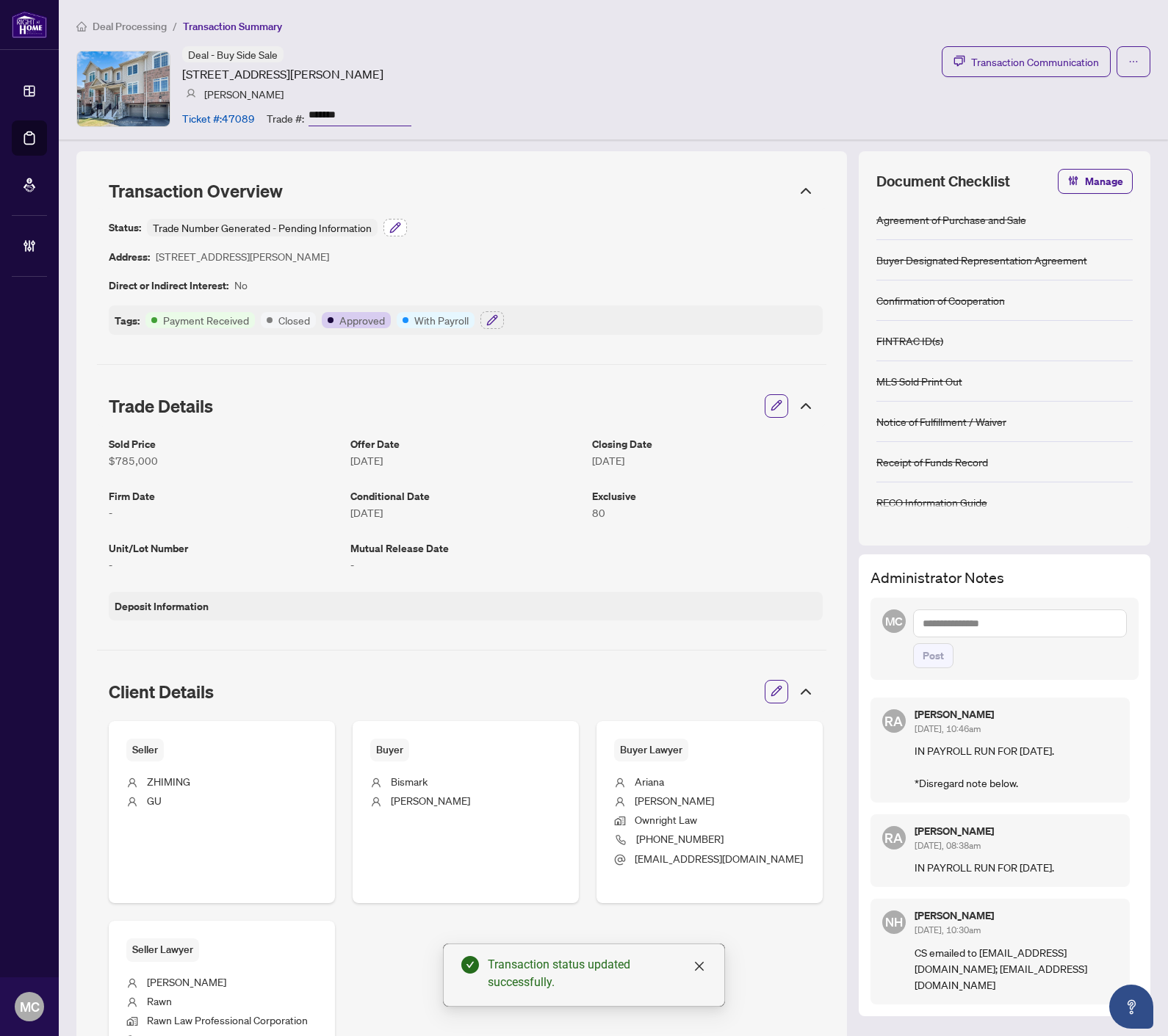
click at [396, 226] on icon "button" at bounding box center [395, 227] width 12 height 12
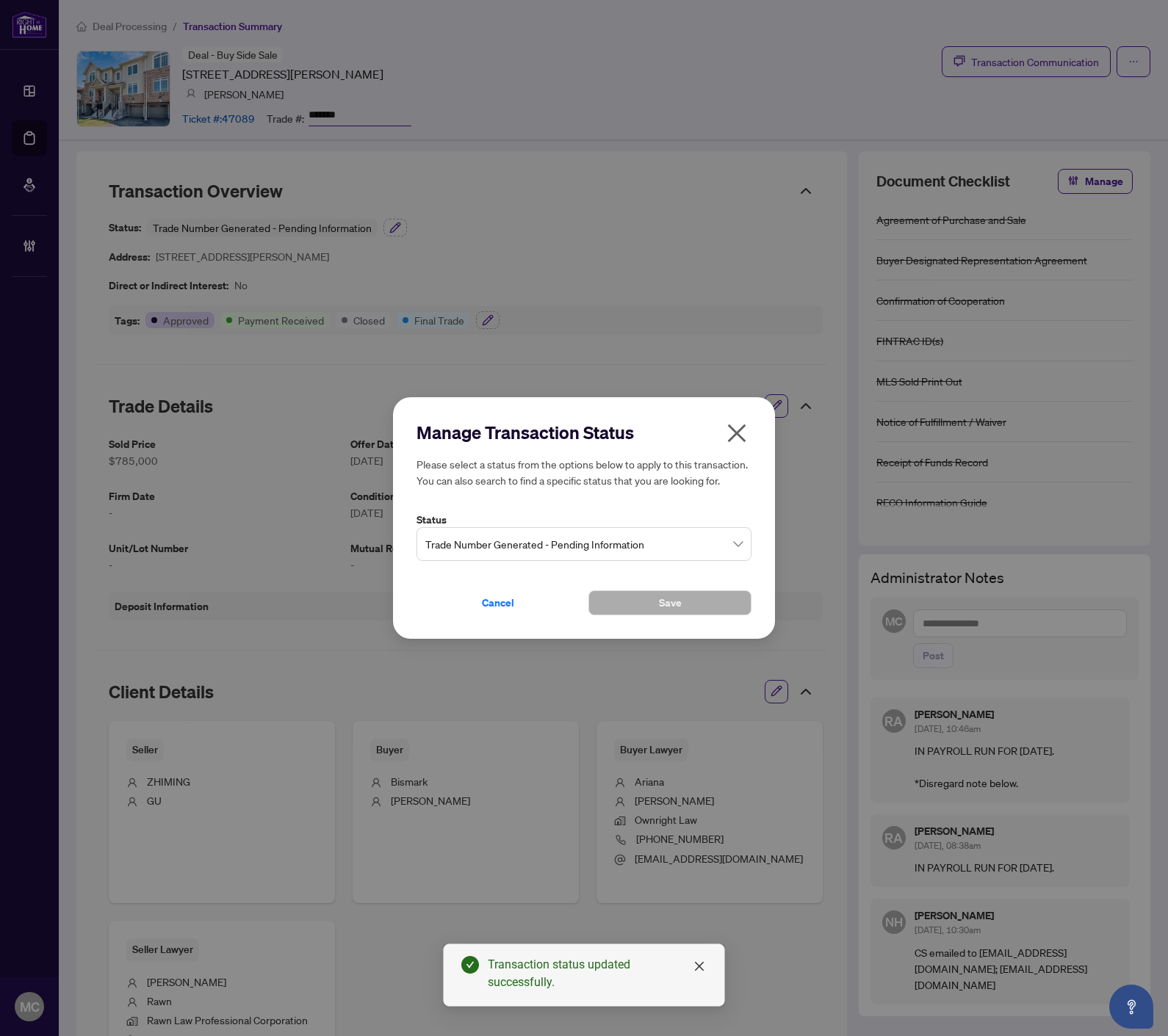
click at [603, 549] on span "Trade Number Generated - Pending Information" at bounding box center [583, 544] width 317 height 28
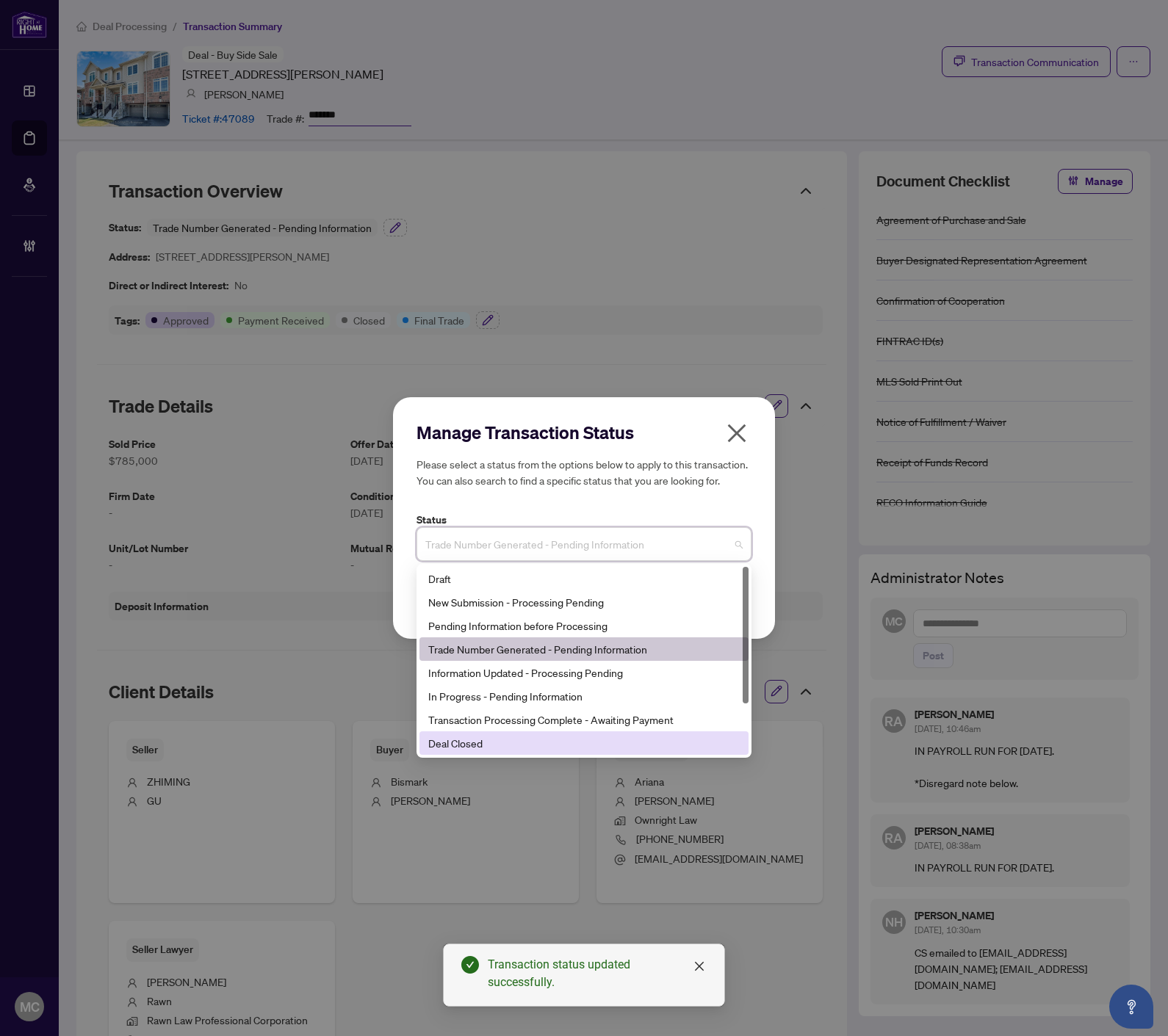
click at [586, 740] on div "Deal Closed" at bounding box center [583, 743] width 311 height 16
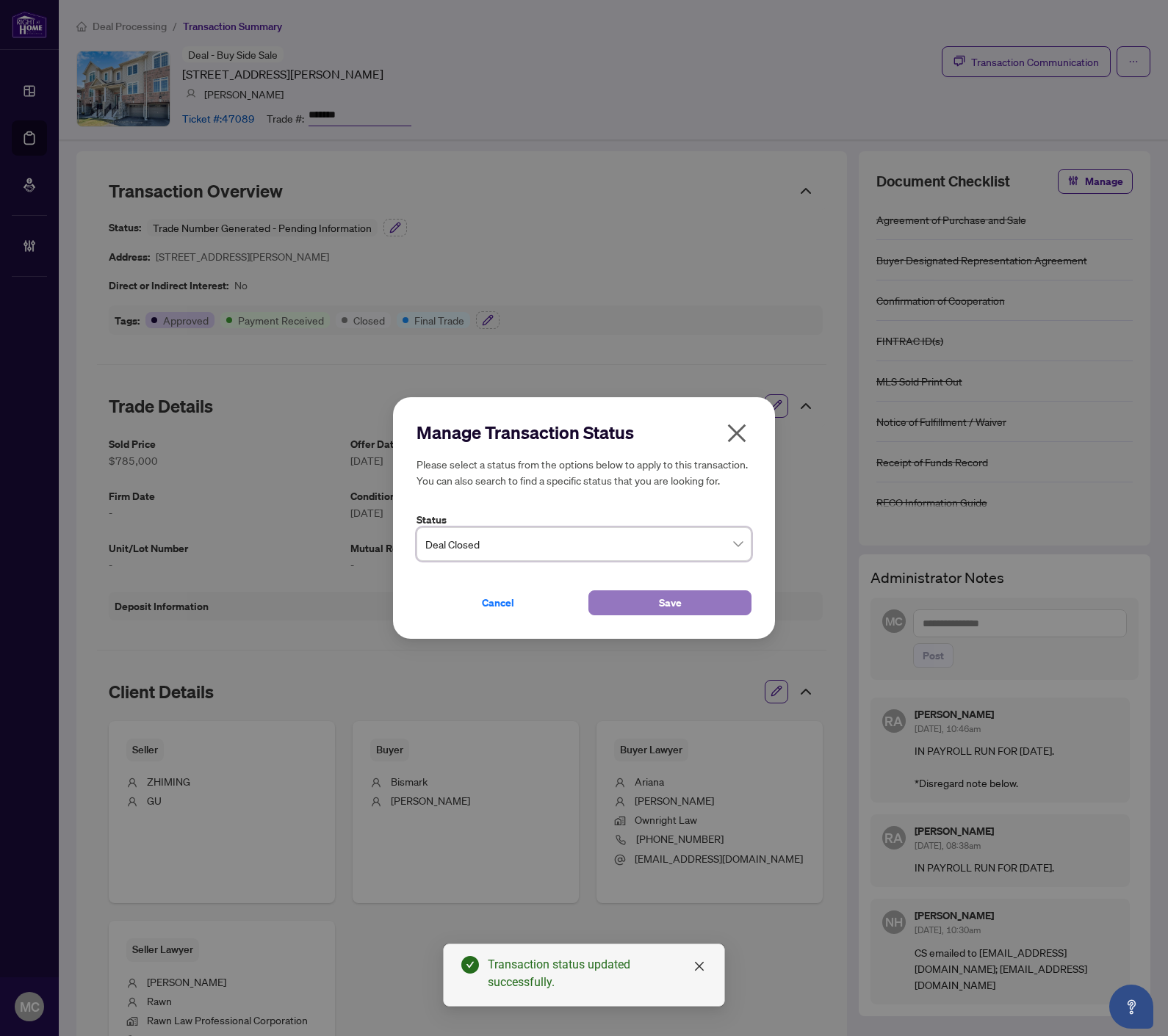
click at [612, 603] on button "Save" at bounding box center [669, 603] width 163 height 25
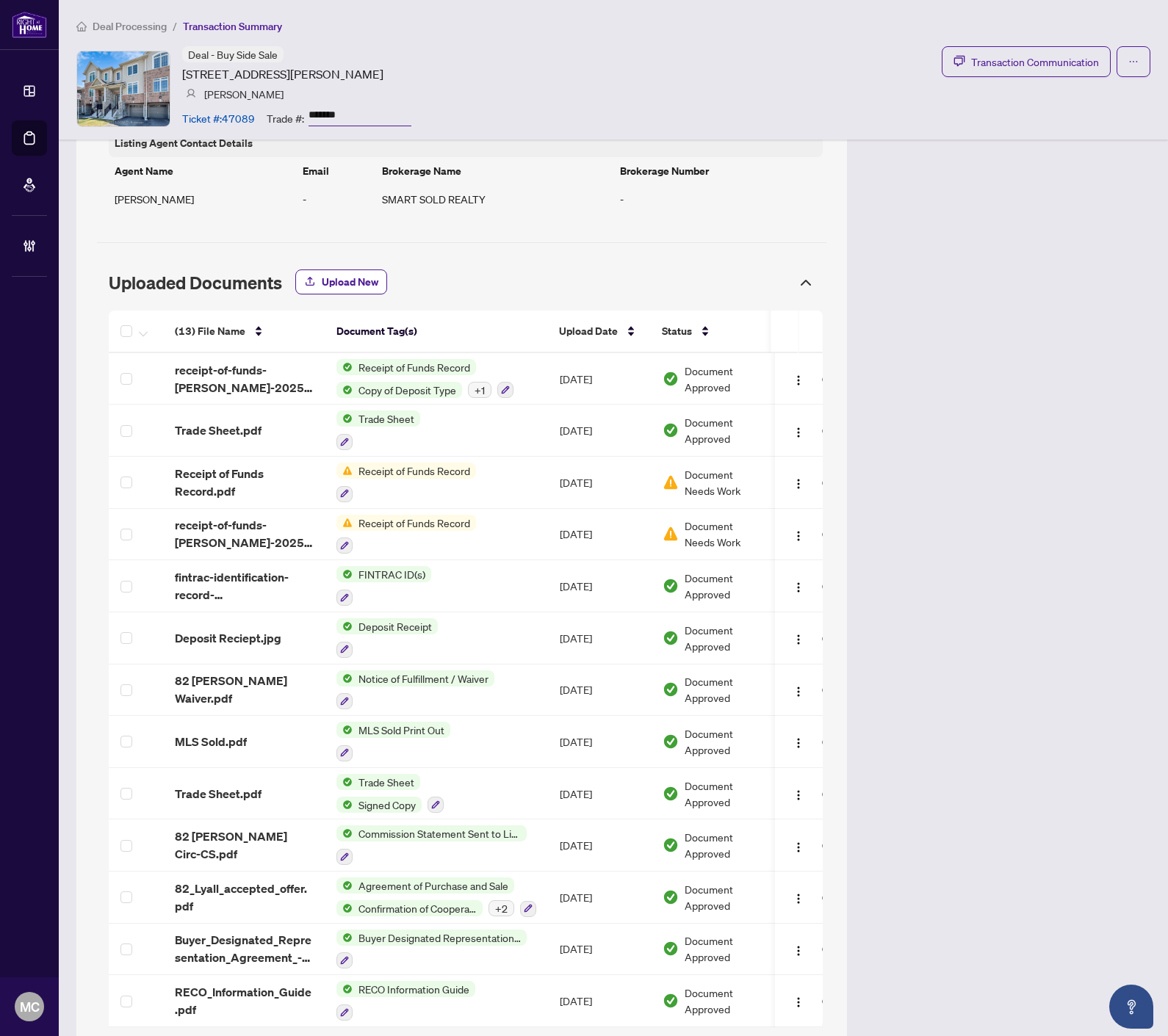
scroll to position [1290, 0]
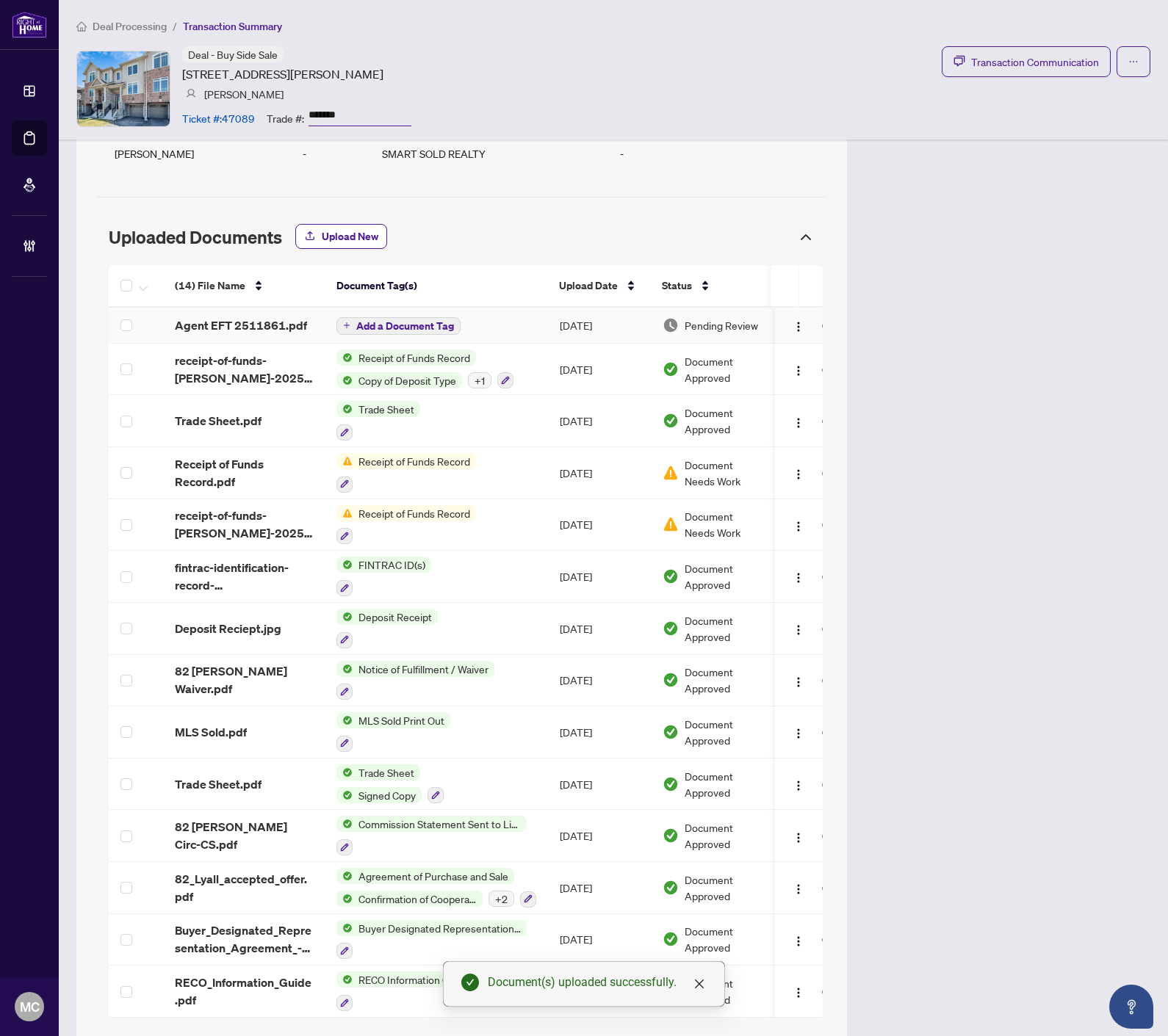
click at [397, 328] on span "Add a Document Tag" at bounding box center [405, 326] width 98 height 10
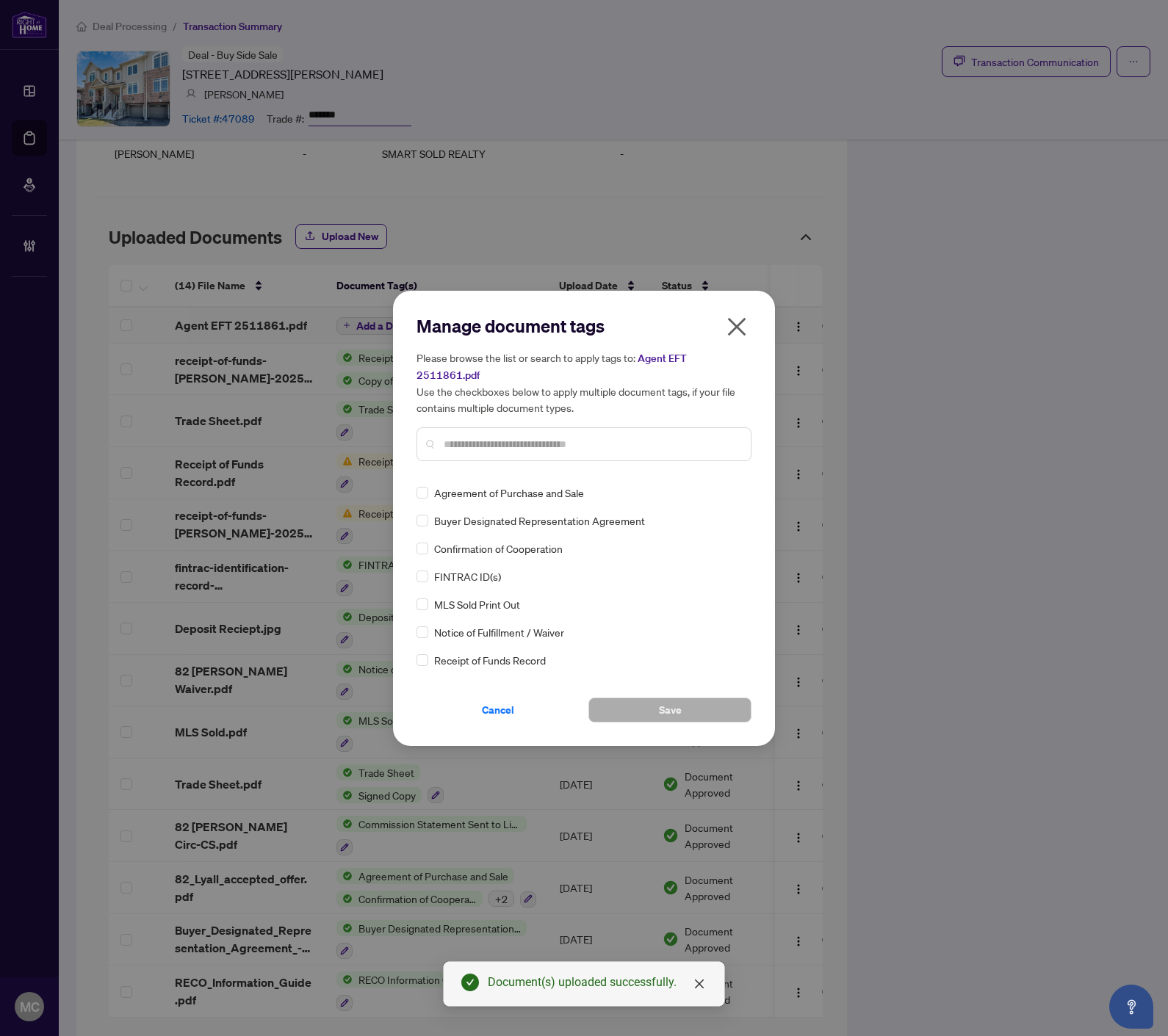
click at [589, 436] on input "text" at bounding box center [591, 444] width 295 height 16
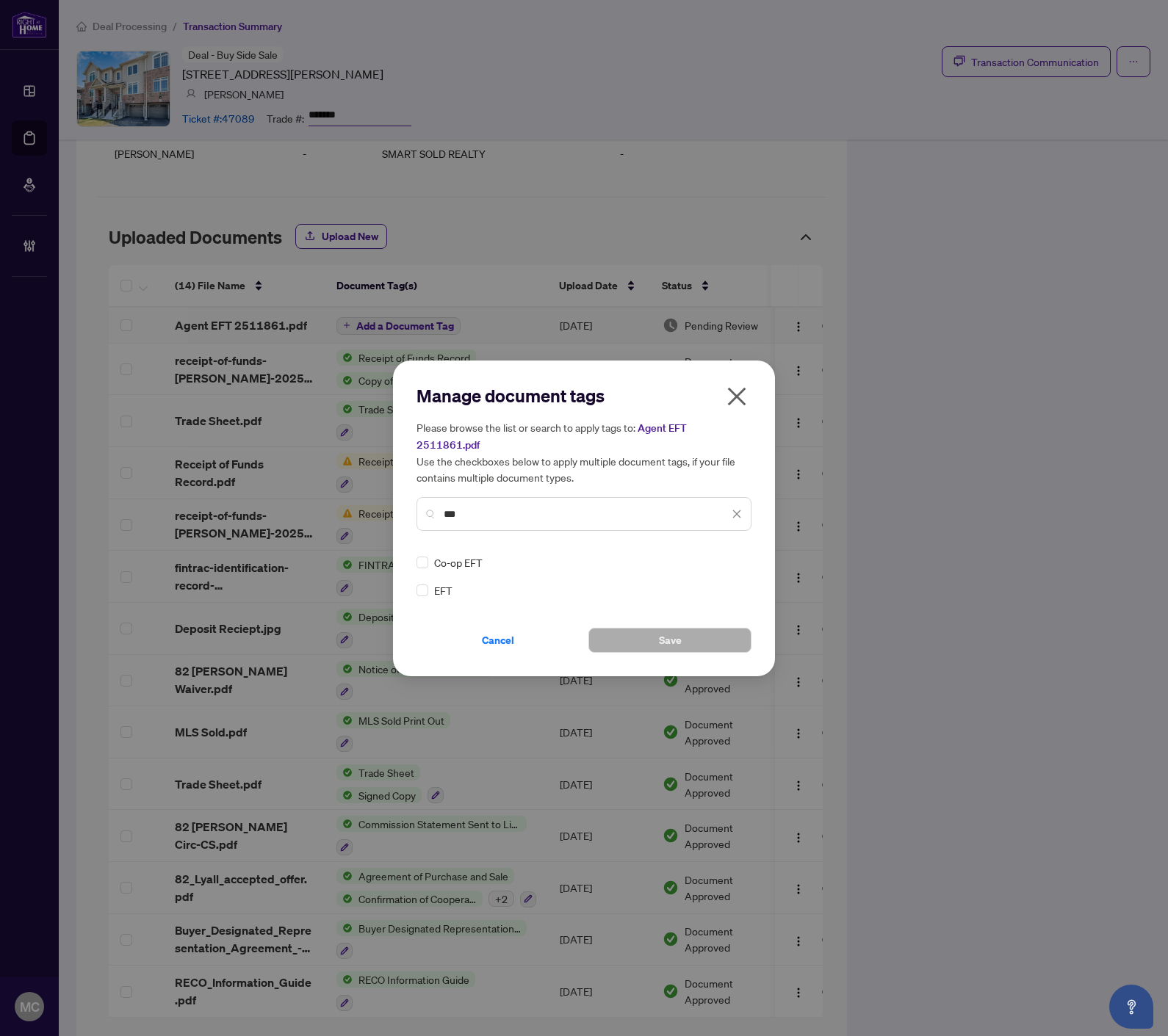
type input "***"
click at [422, 582] on label at bounding box center [422, 590] width 12 height 16
click at [728, 551] on span at bounding box center [727, 562] width 28 height 22
drag, startPoint x: 698, startPoint y: 622, endPoint x: 658, endPoint y: 634, distance: 41.8
click at [698, 621] on div "Approved" at bounding box center [683, 624] width 94 height 16
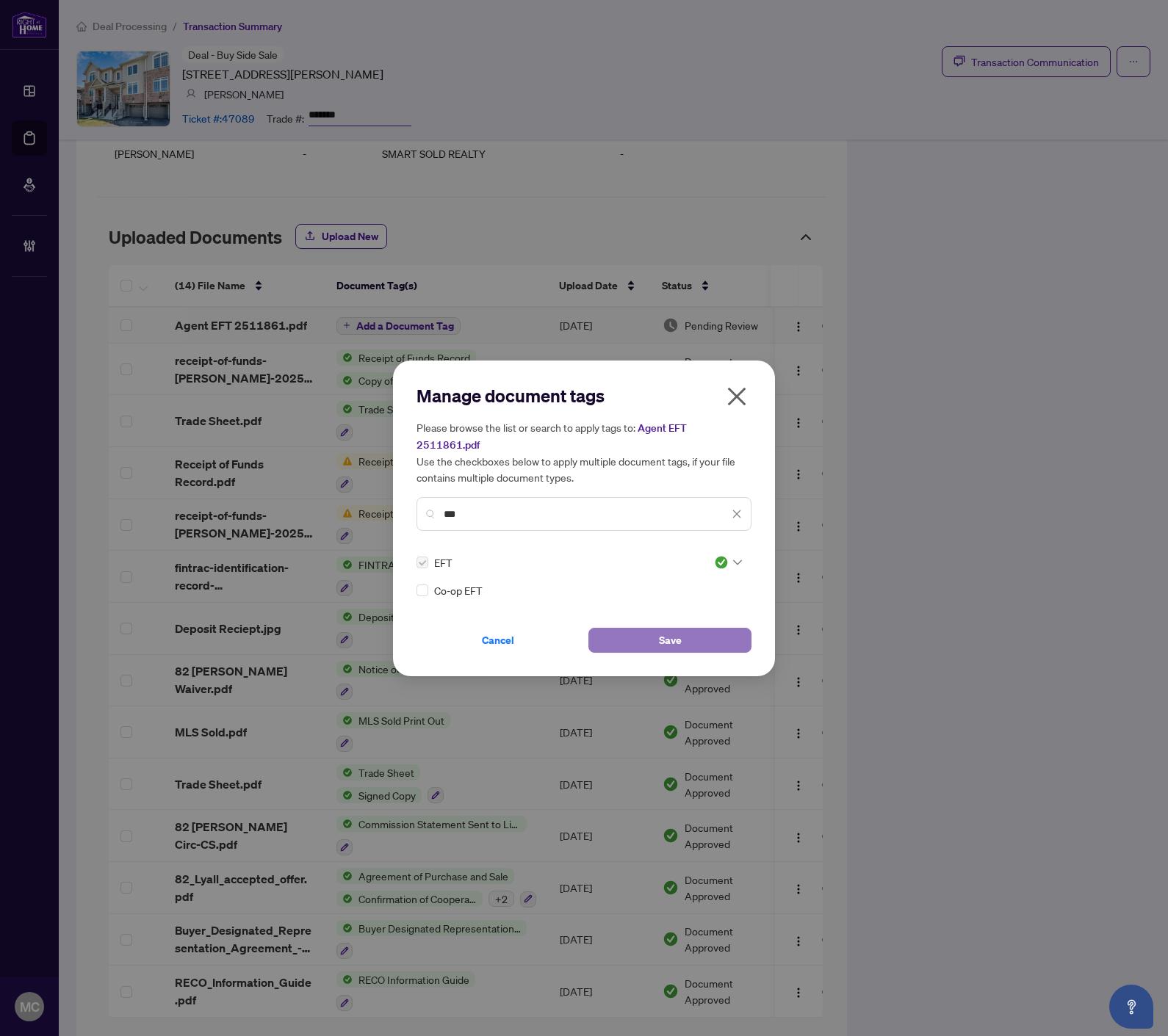
click at [634, 631] on button "Save" at bounding box center [669, 641] width 163 height 25
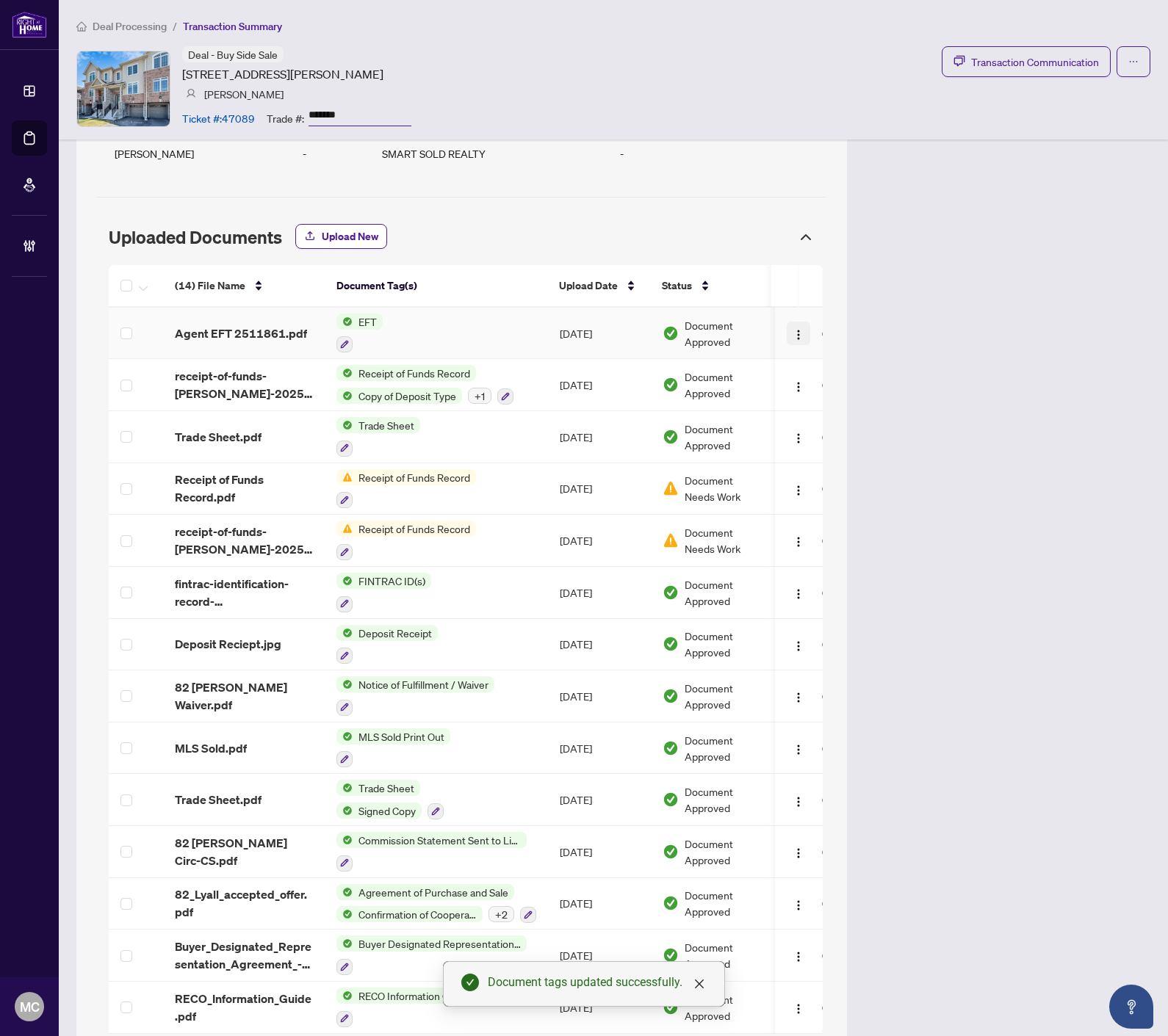
click at [793, 338] on img "button" at bounding box center [799, 334] width 12 height 12
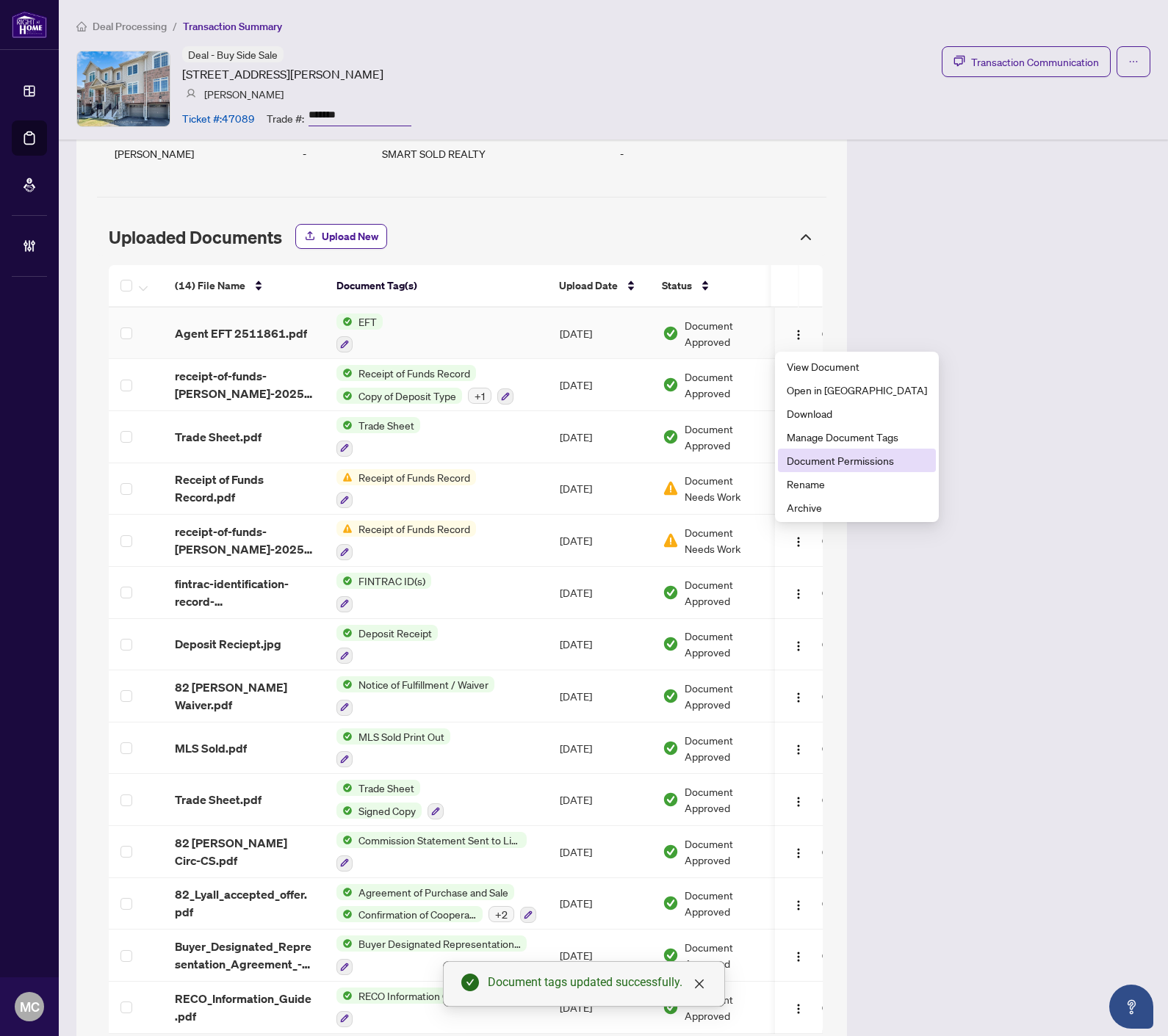
click at [849, 456] on span "Document Permissions" at bounding box center [856, 460] width 140 height 16
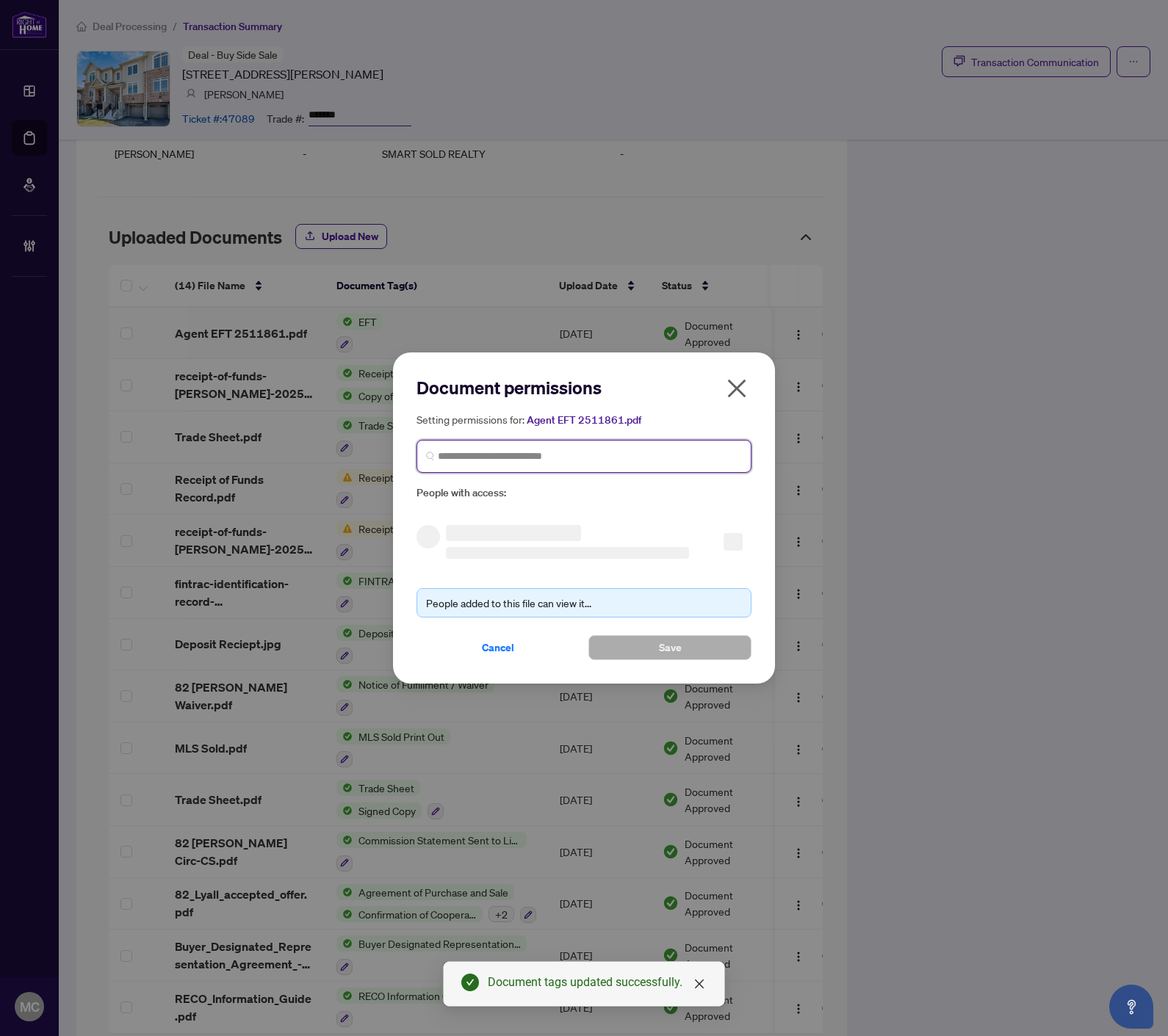
click at [496, 461] on input "search" at bounding box center [589, 457] width 304 height 16
paste input "**********"
type input "**********"
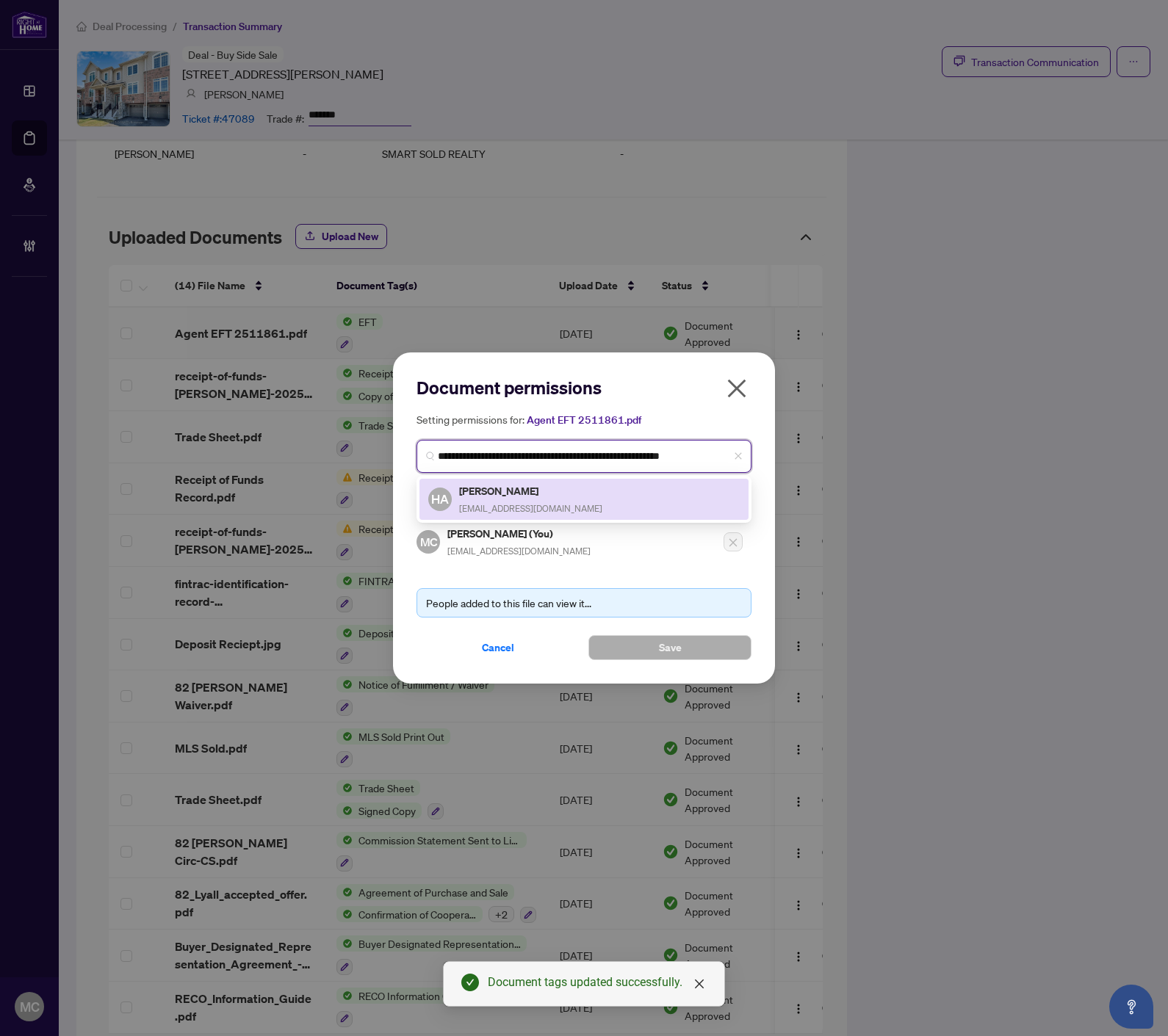
click at [489, 491] on h5 "[PERSON_NAME]" at bounding box center [530, 491] width 143 height 17
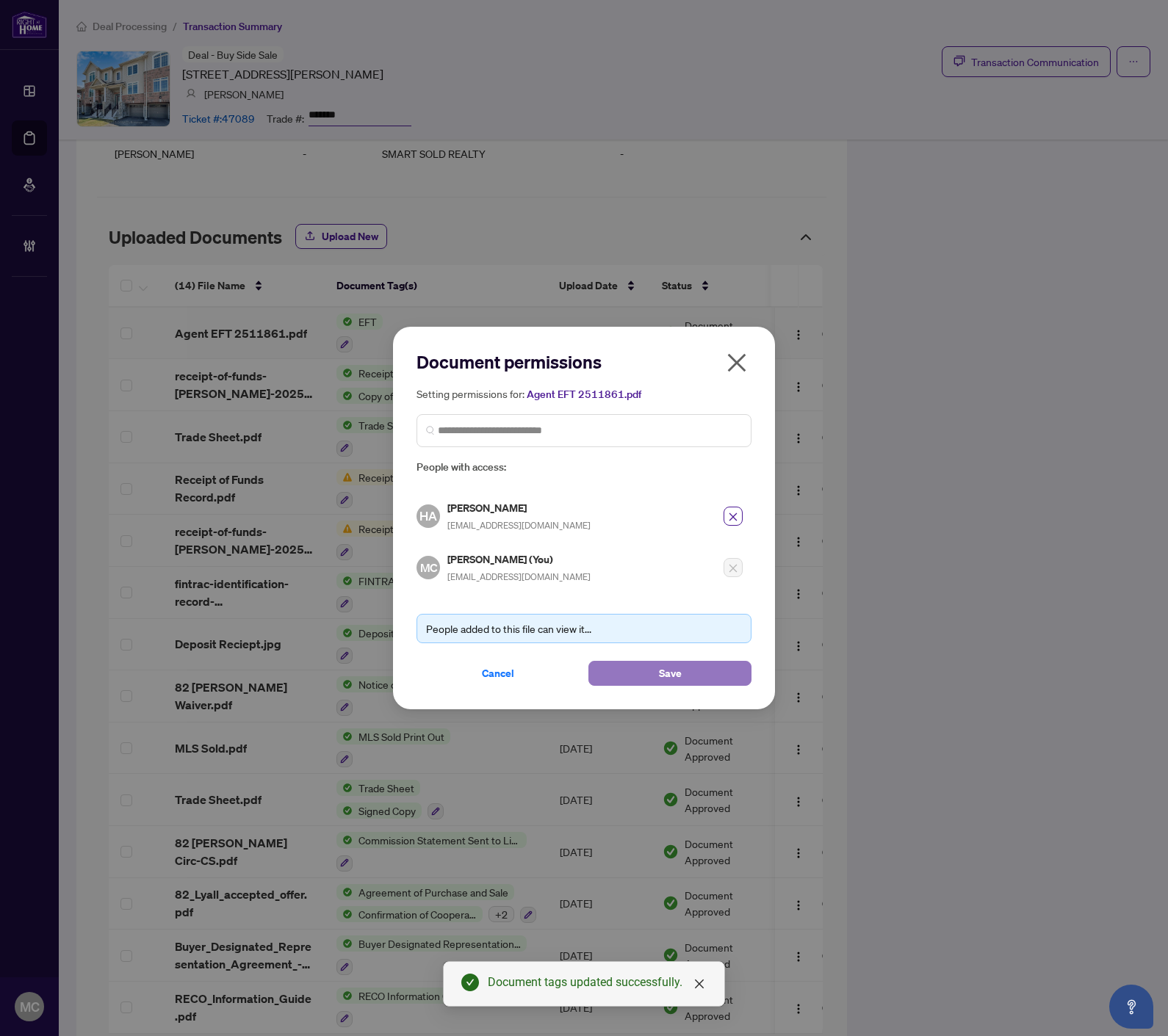
click at [644, 662] on button "Save" at bounding box center [669, 673] width 163 height 25
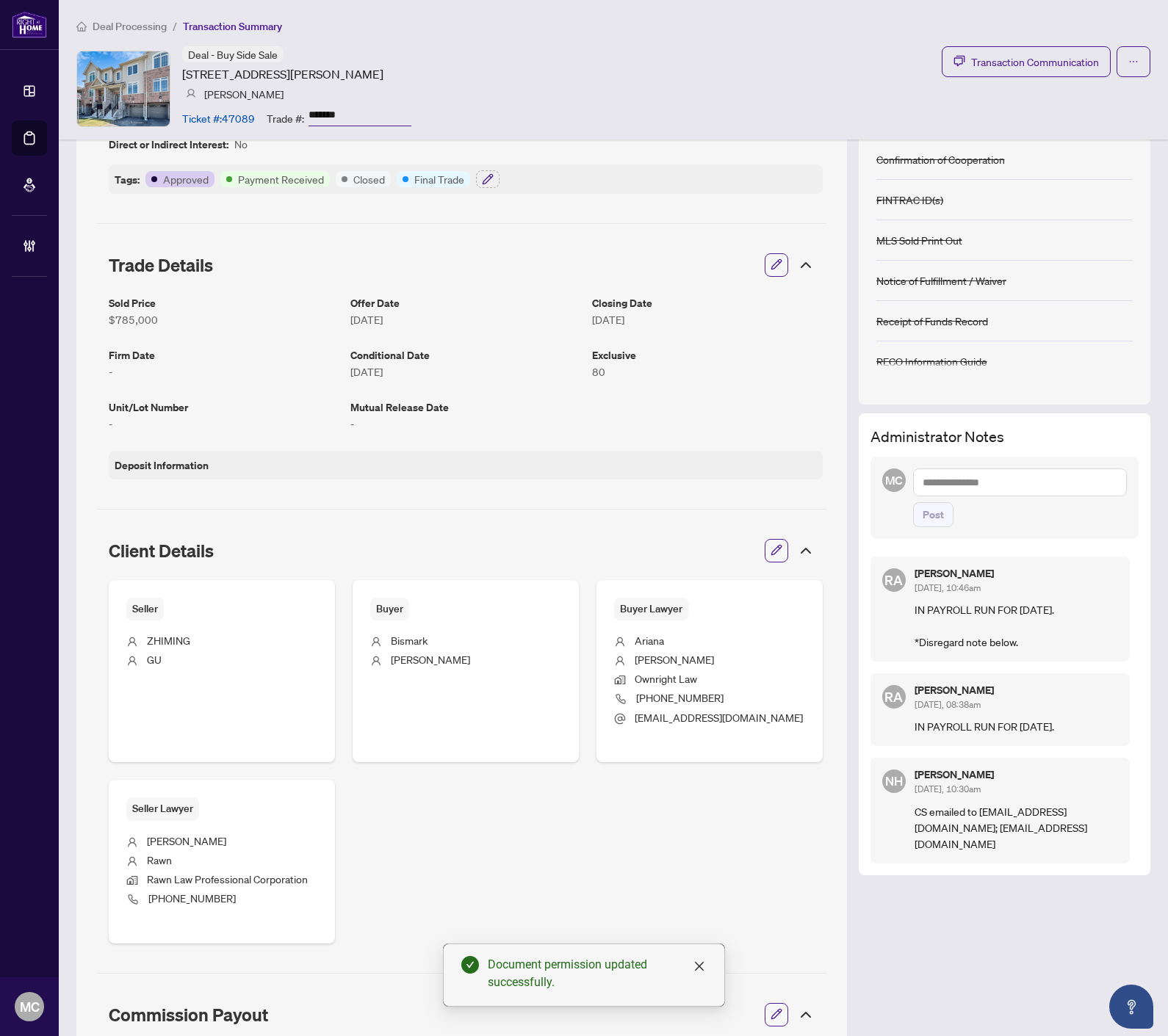
scroll to position [0, 0]
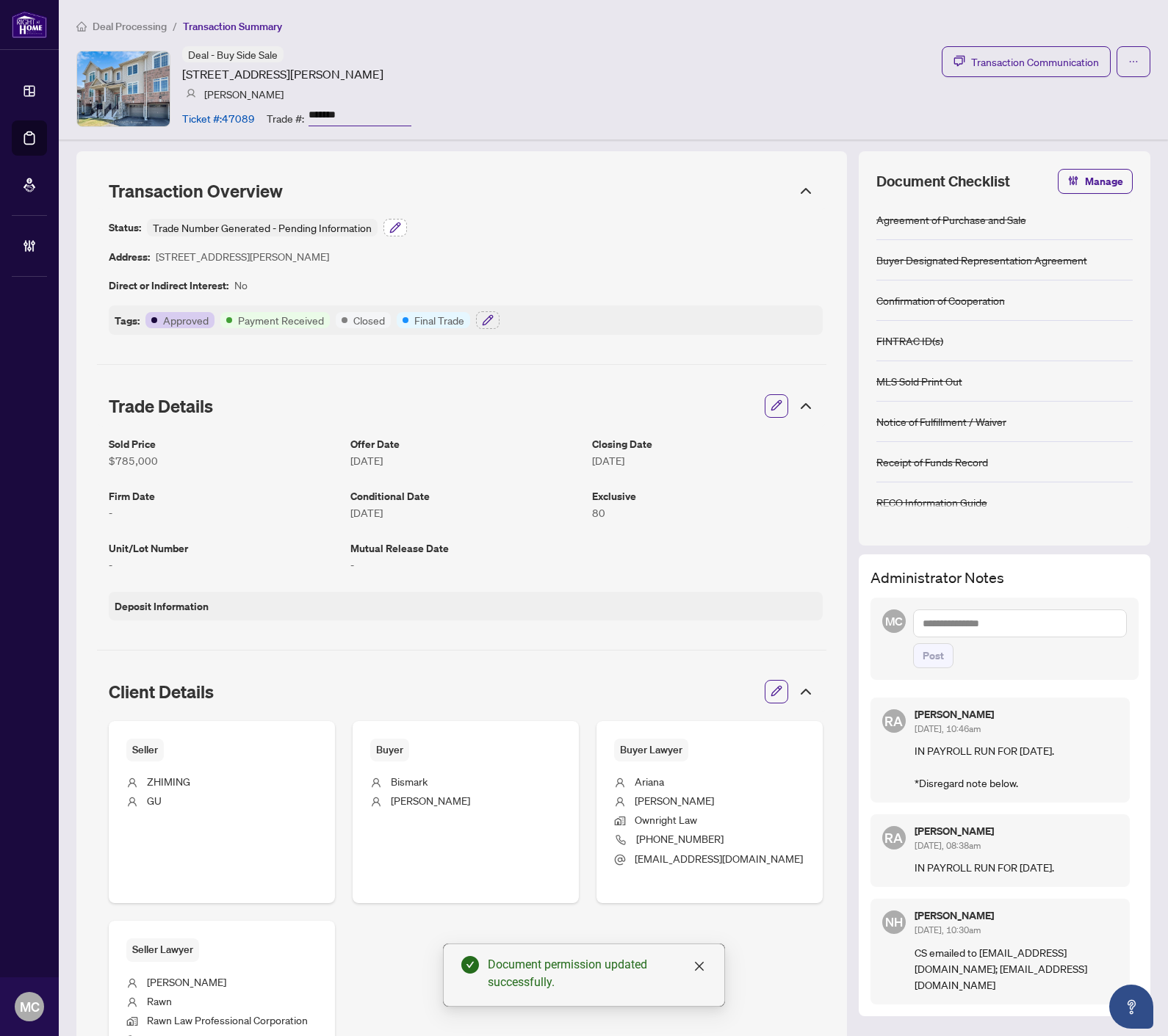
click at [394, 224] on icon "button" at bounding box center [395, 227] width 12 height 12
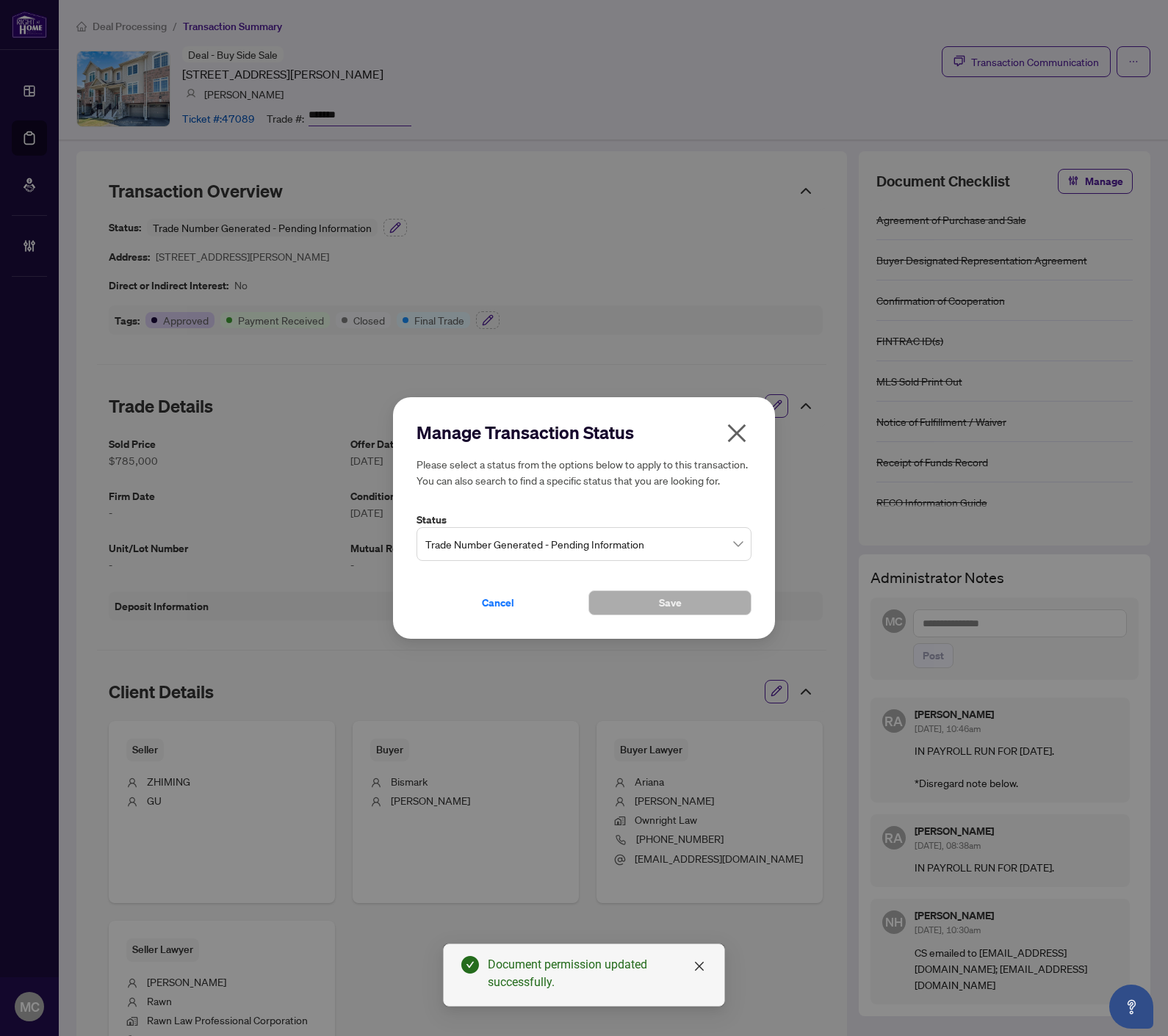
click at [558, 544] on span "Trade Number Generated - Pending Information" at bounding box center [583, 544] width 317 height 28
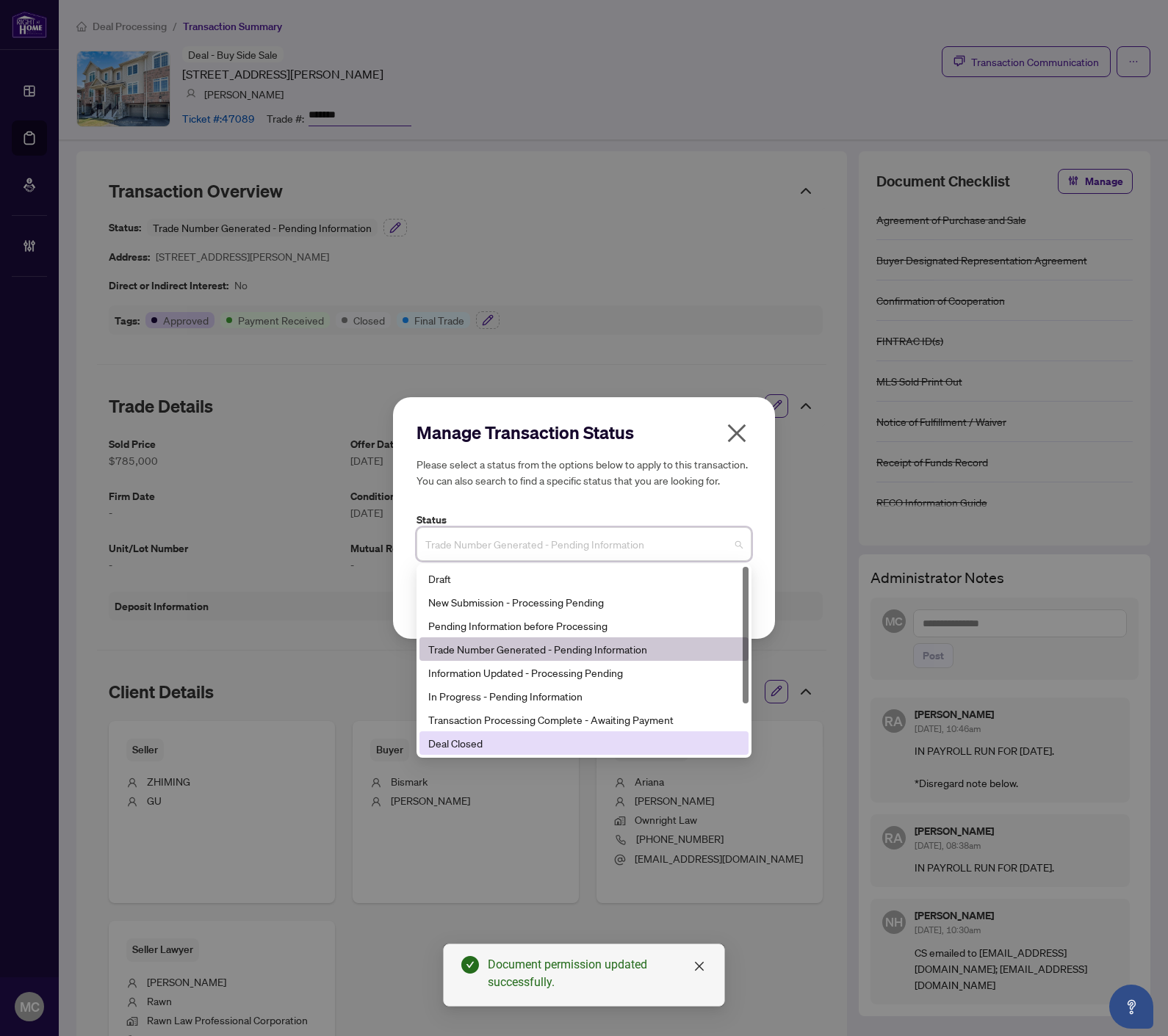
click at [510, 748] on div "Deal Closed" at bounding box center [583, 743] width 311 height 16
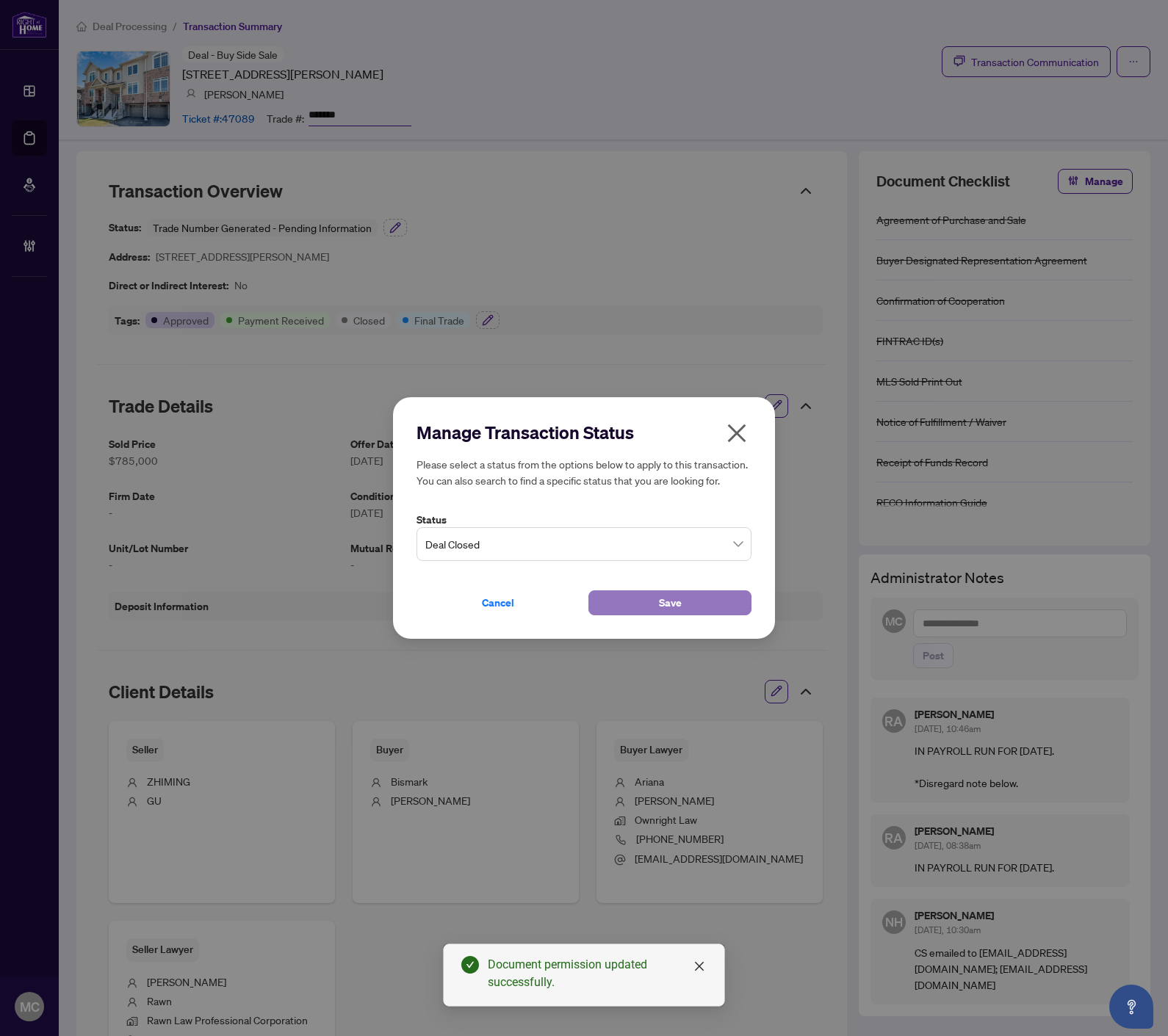
click at [622, 596] on button "Save" at bounding box center [669, 603] width 163 height 25
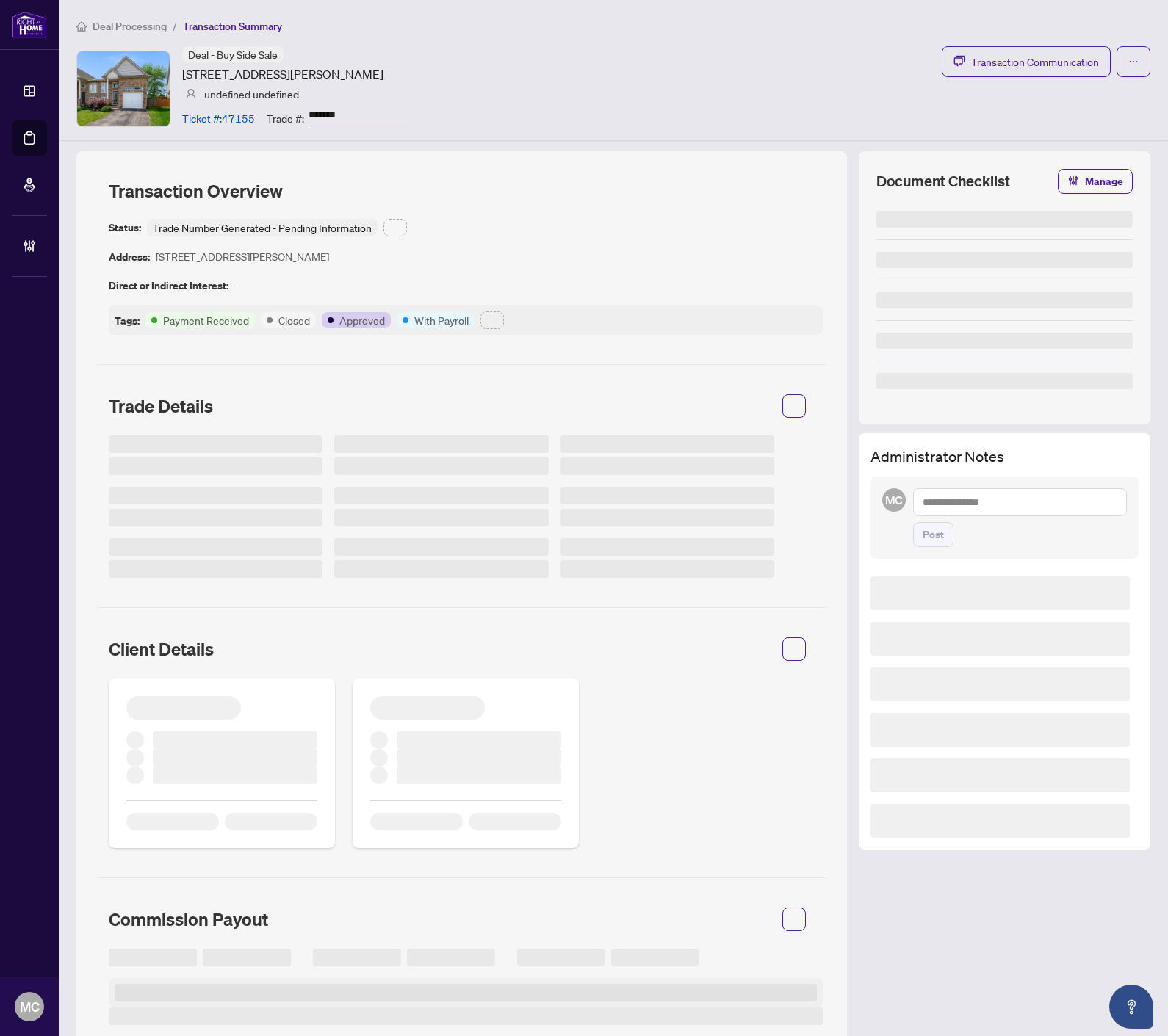
type input "*******"
click at [333, 105] on input "*******" at bounding box center [360, 115] width 103 height 21
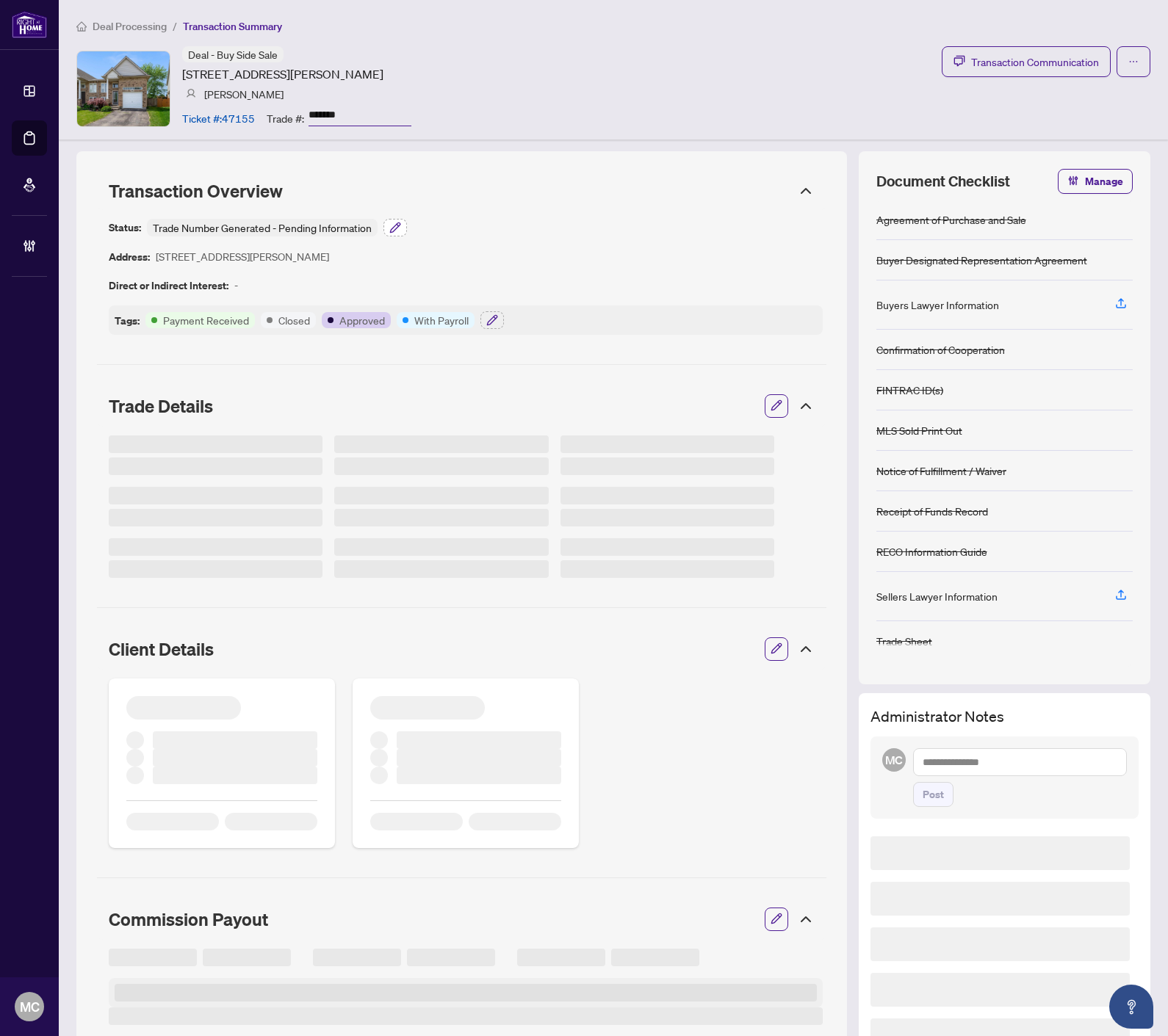
click at [394, 230] on icon "button" at bounding box center [395, 227] width 9 height 9
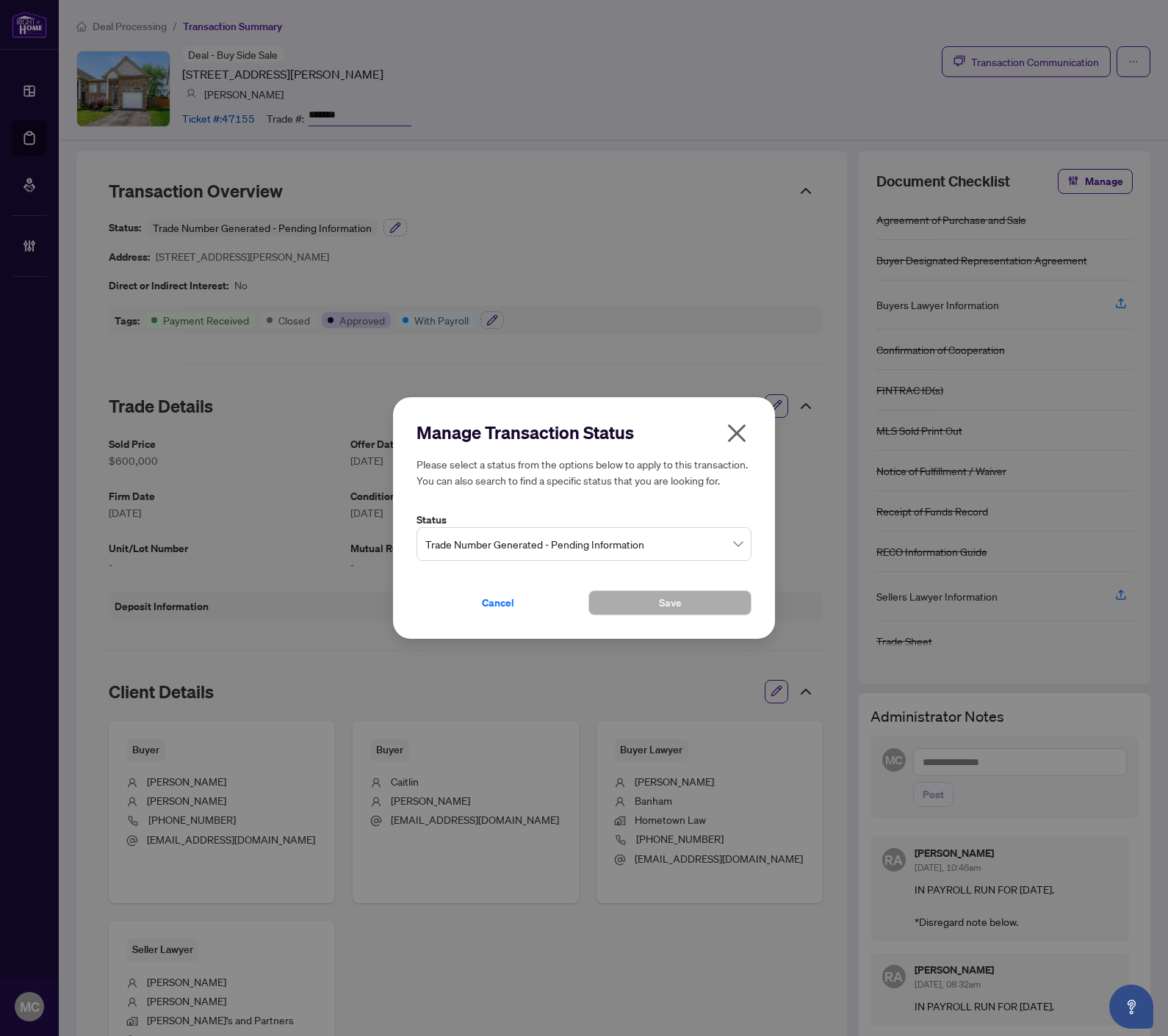
click at [567, 546] on span "Trade Number Generated - Pending Information" at bounding box center [583, 544] width 317 height 28
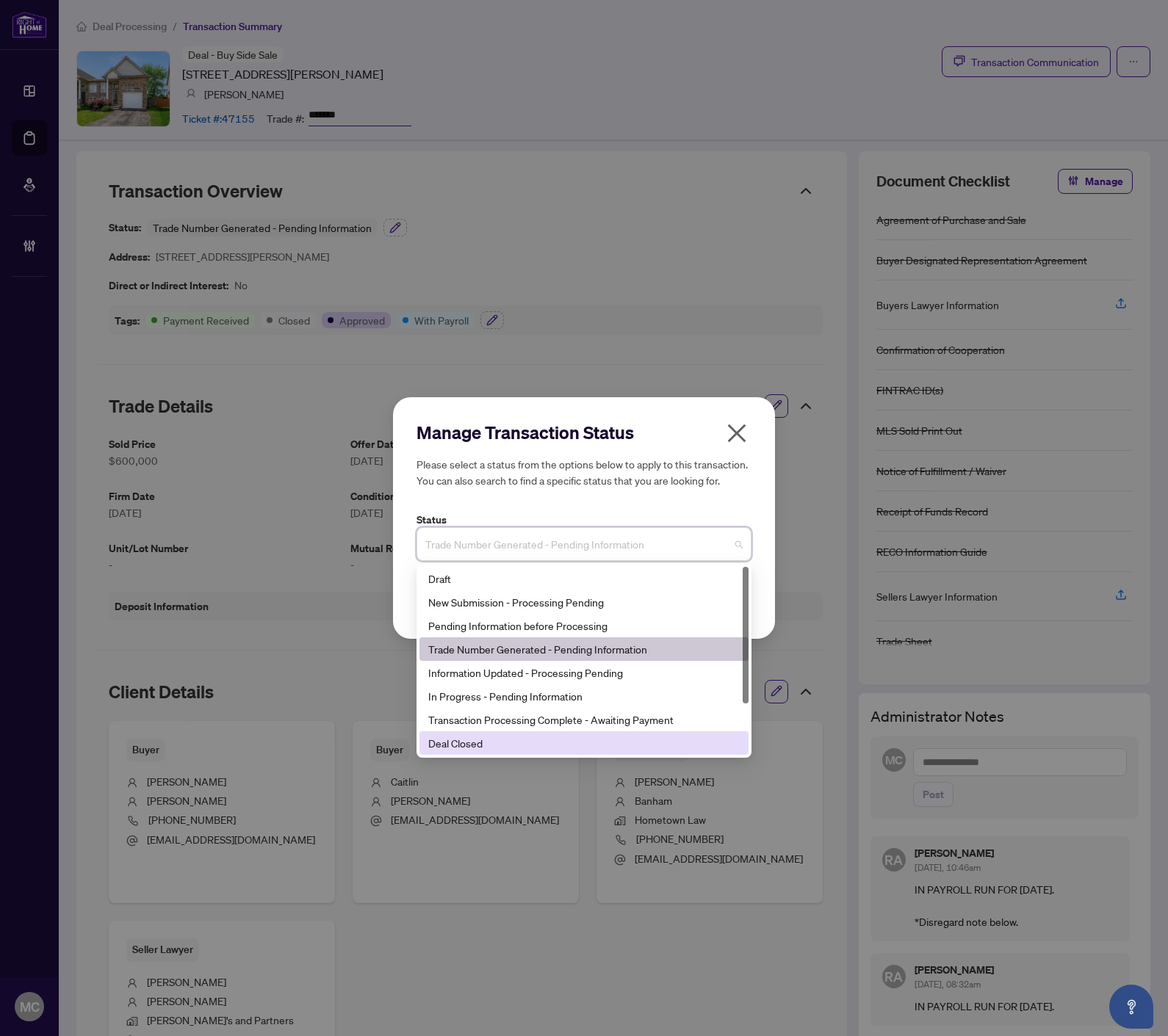
click at [581, 749] on div "Deal Closed" at bounding box center [583, 743] width 311 height 16
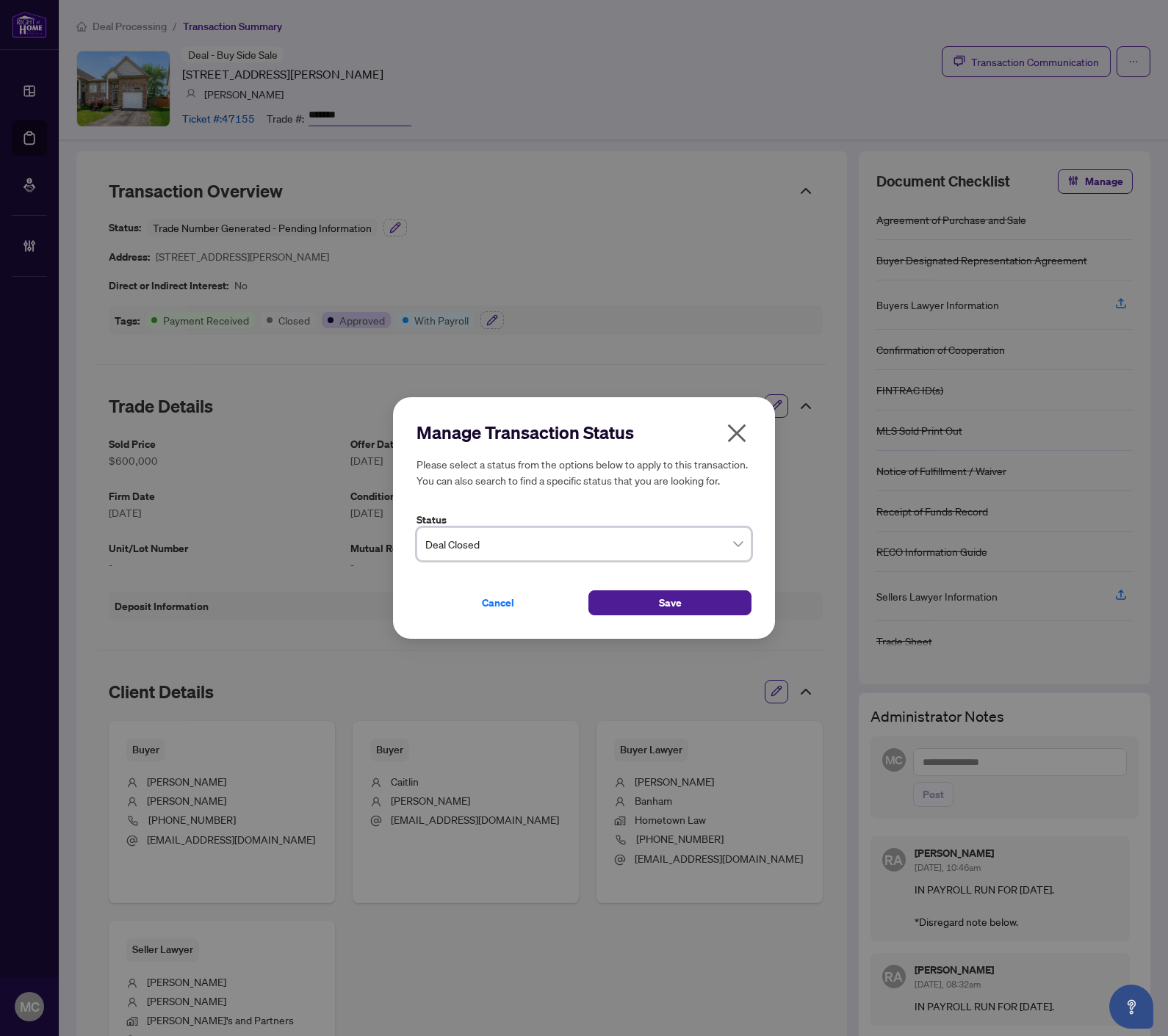
click at [698, 580] on div "Cancel Save" at bounding box center [584, 594] width 335 height 43
click at [692, 595] on button "Save" at bounding box center [669, 603] width 163 height 25
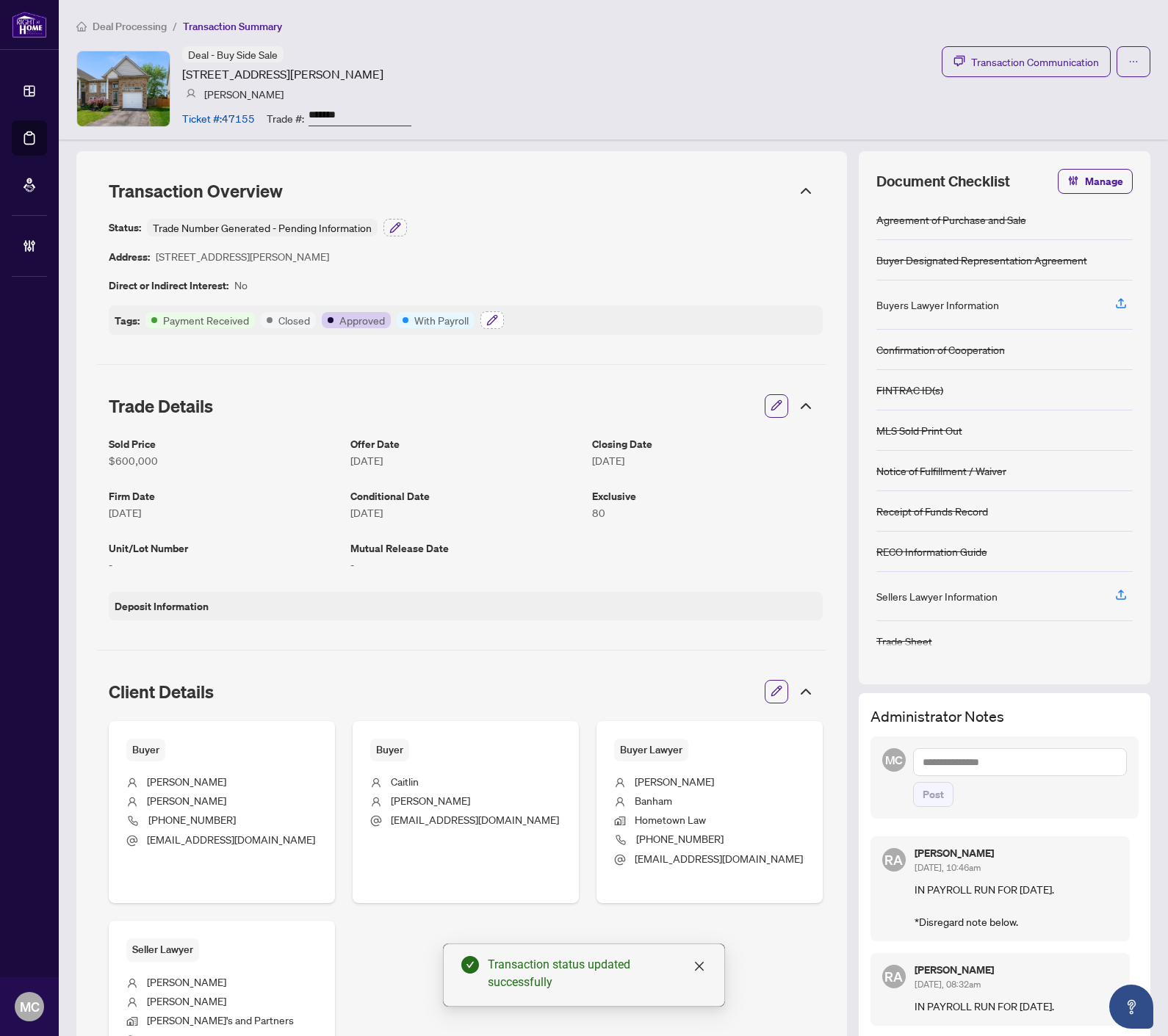
click at [492, 314] on icon "button" at bounding box center [492, 319] width 12 height 12
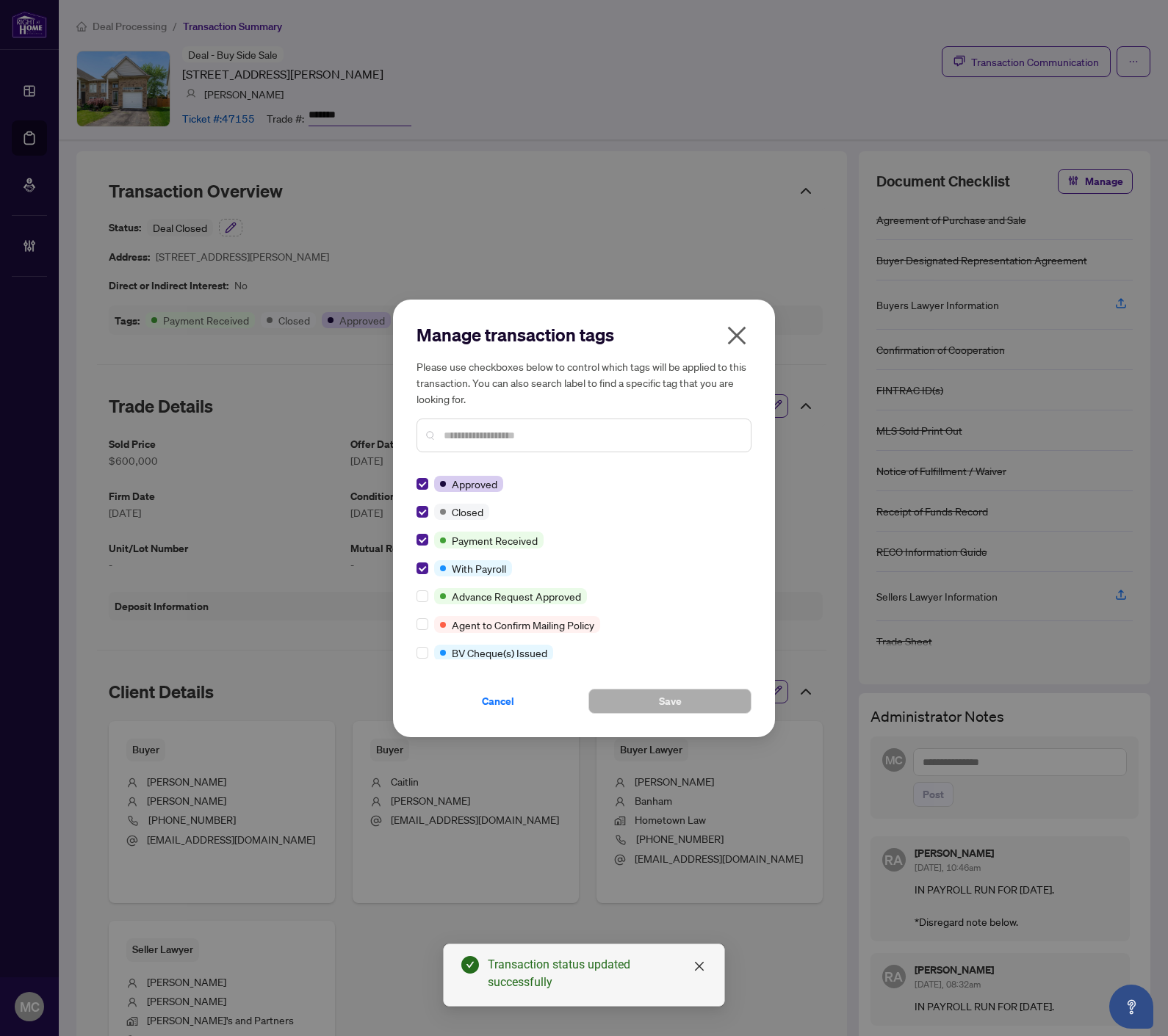
click at [428, 567] on div at bounding box center [425, 568] width 18 height 16
click at [658, 695] on button "Save" at bounding box center [669, 701] width 163 height 25
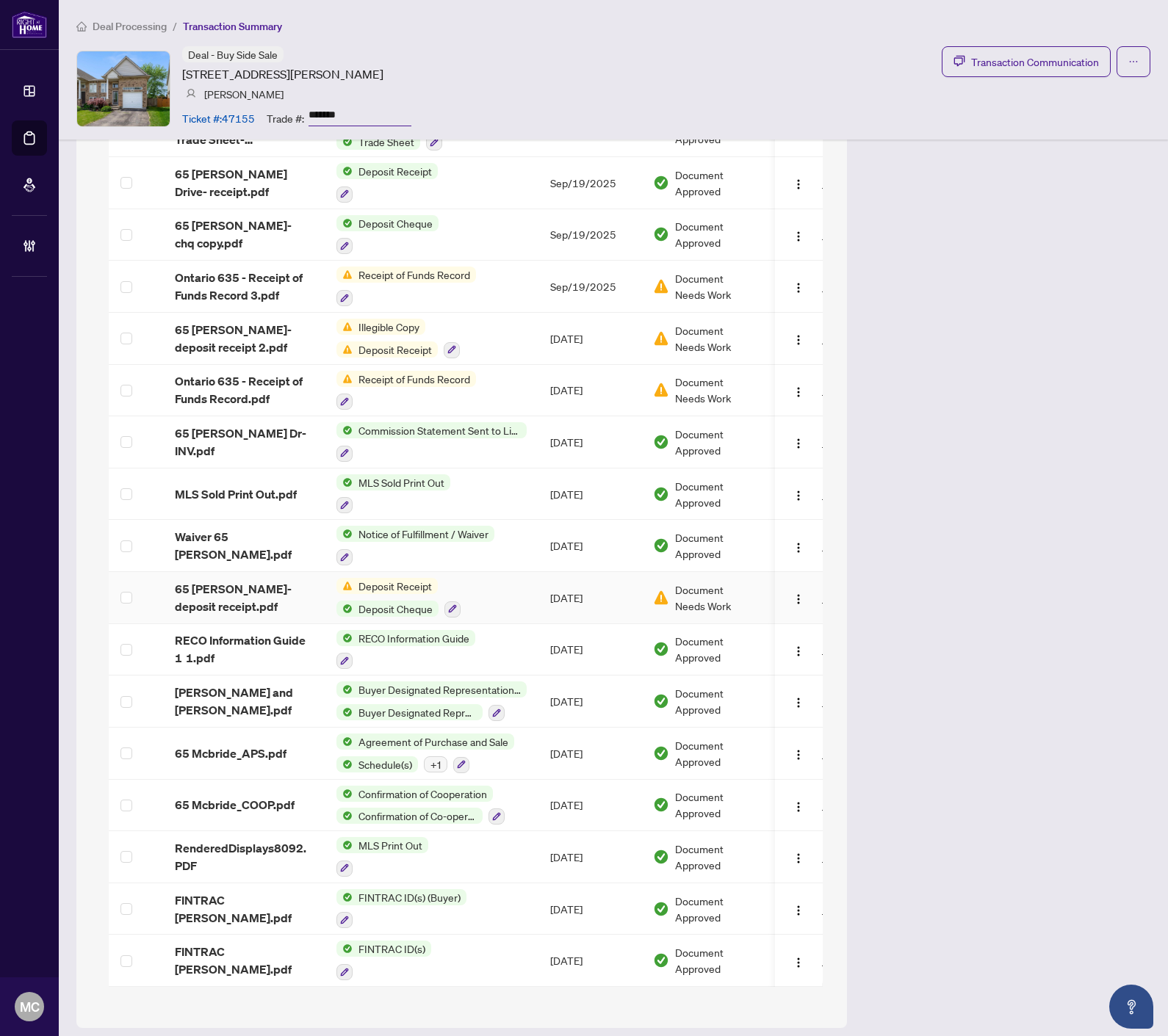
scroll to position [1073, 0]
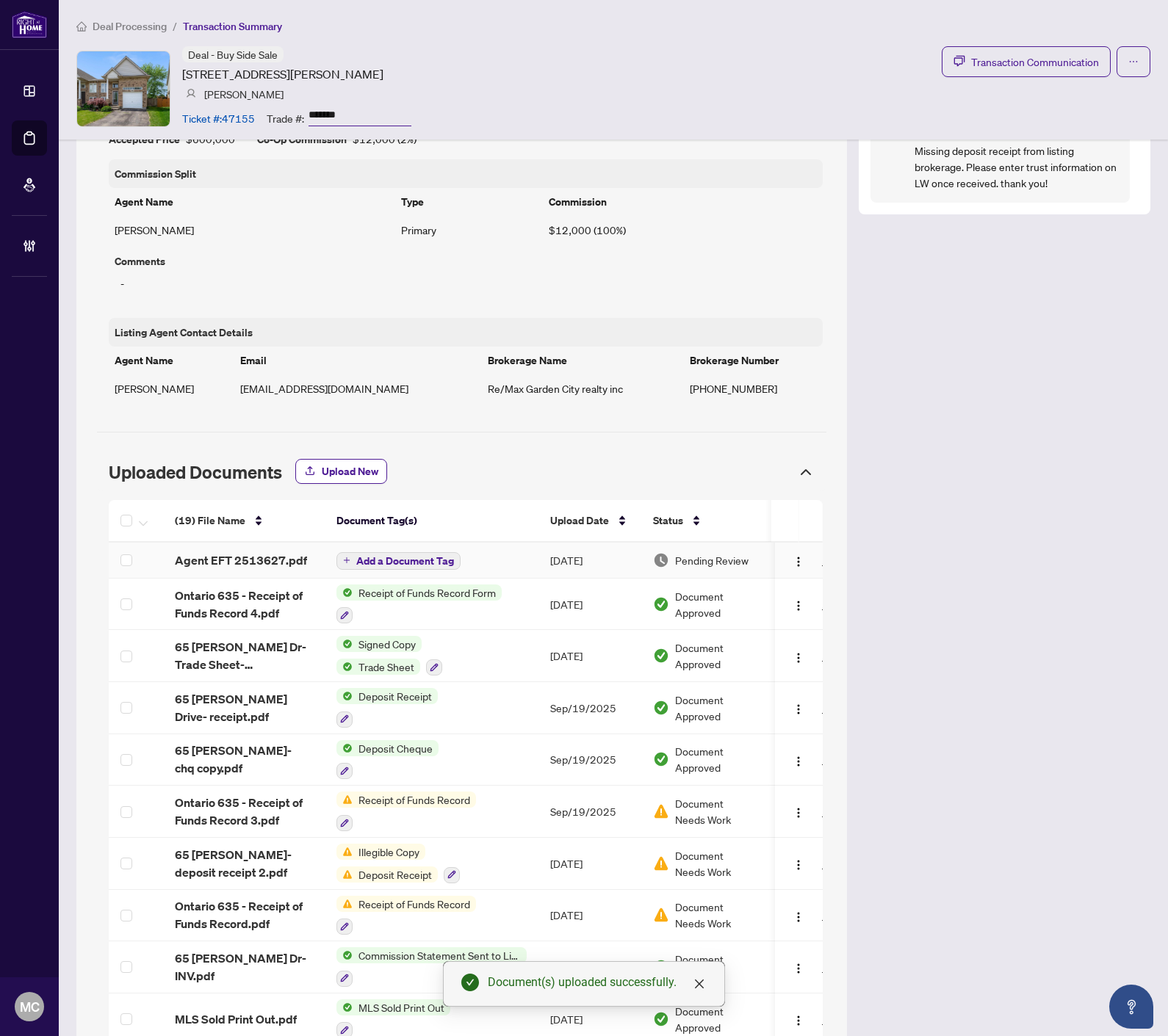
click at [383, 559] on span "Add a Document Tag" at bounding box center [405, 561] width 98 height 10
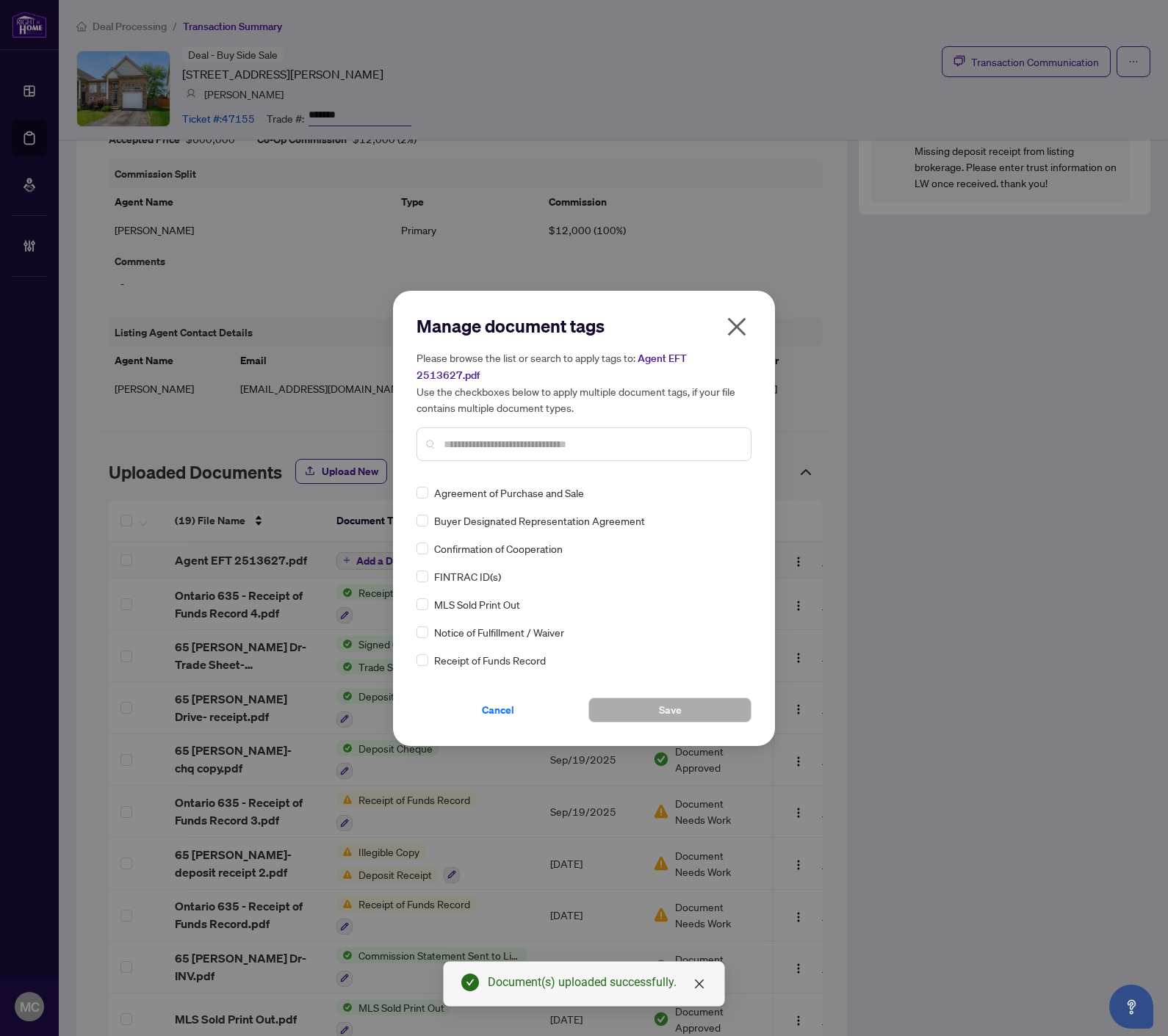
click at [649, 436] on input "text" at bounding box center [591, 444] width 295 height 16
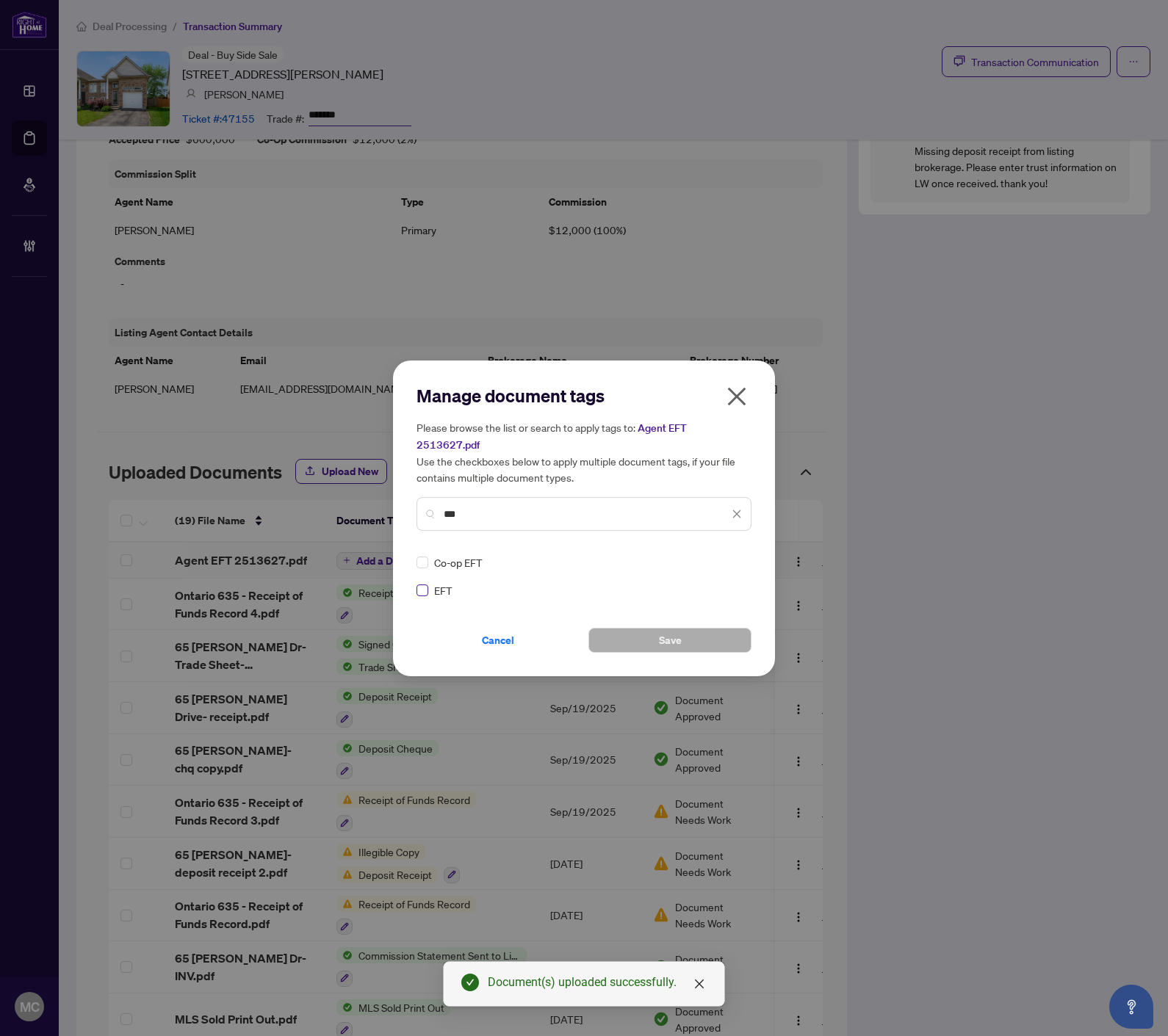
type input "***"
click at [735, 560] on icon at bounding box center [737, 563] width 9 height 6
drag, startPoint x: 693, startPoint y: 616, endPoint x: 634, endPoint y: 646, distance: 66.2
click at [693, 616] on div "Approved" at bounding box center [683, 624] width 94 height 16
click at [634, 628] on button "Save" at bounding box center [669, 641] width 163 height 25
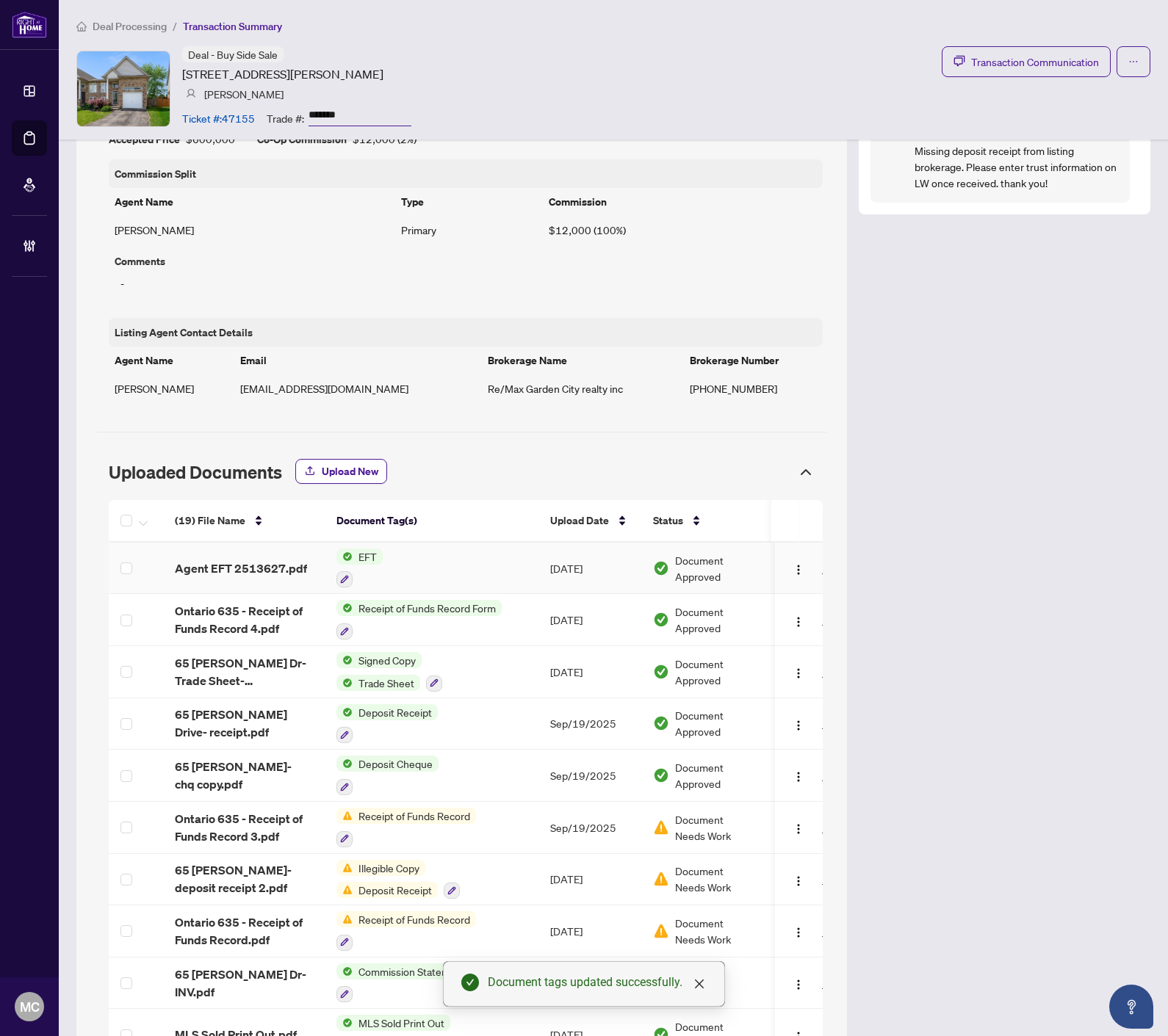
click at [793, 569] on img "button" at bounding box center [799, 569] width 12 height 12
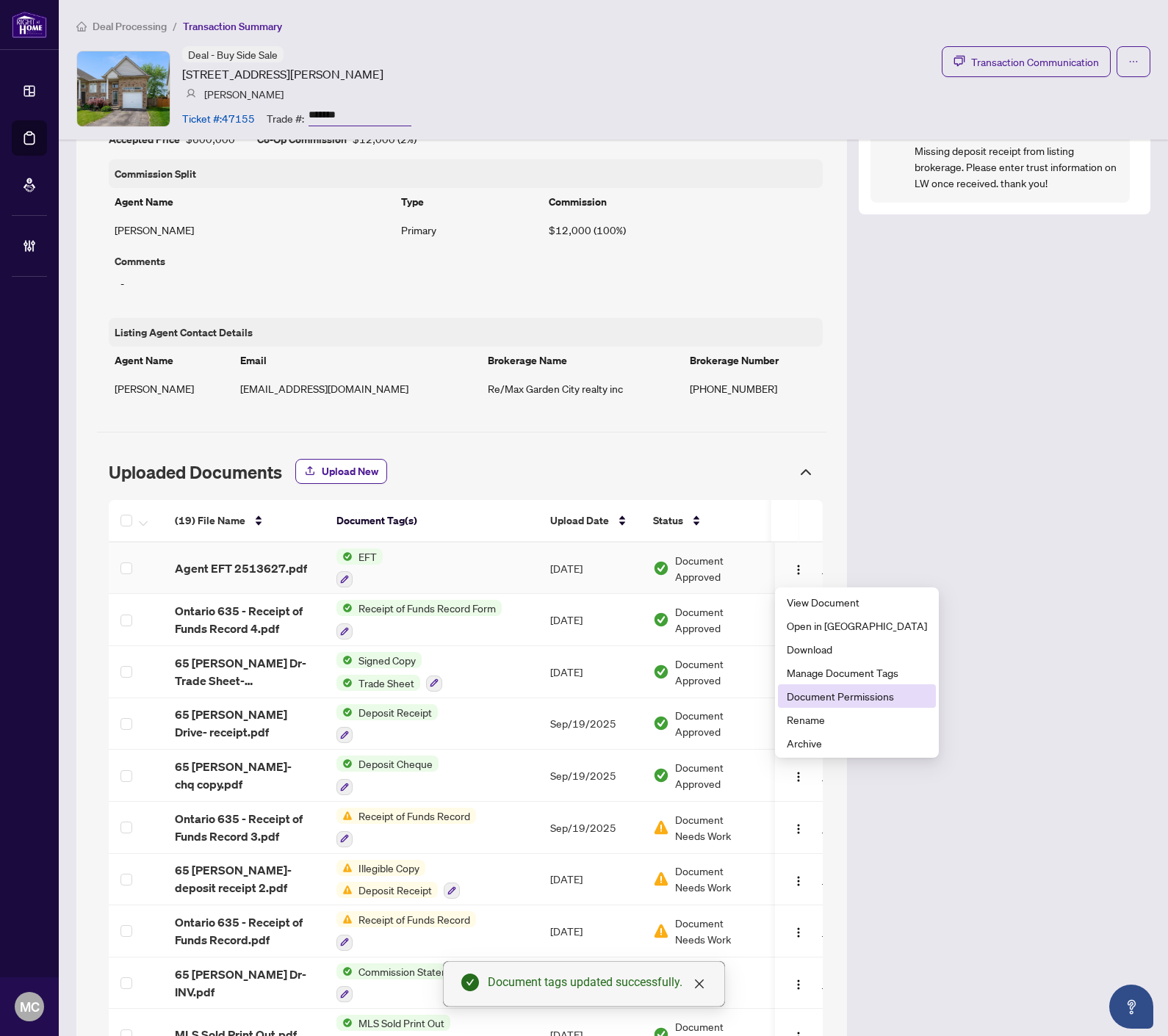
click at [835, 693] on span "Document Permissions" at bounding box center [856, 696] width 140 height 16
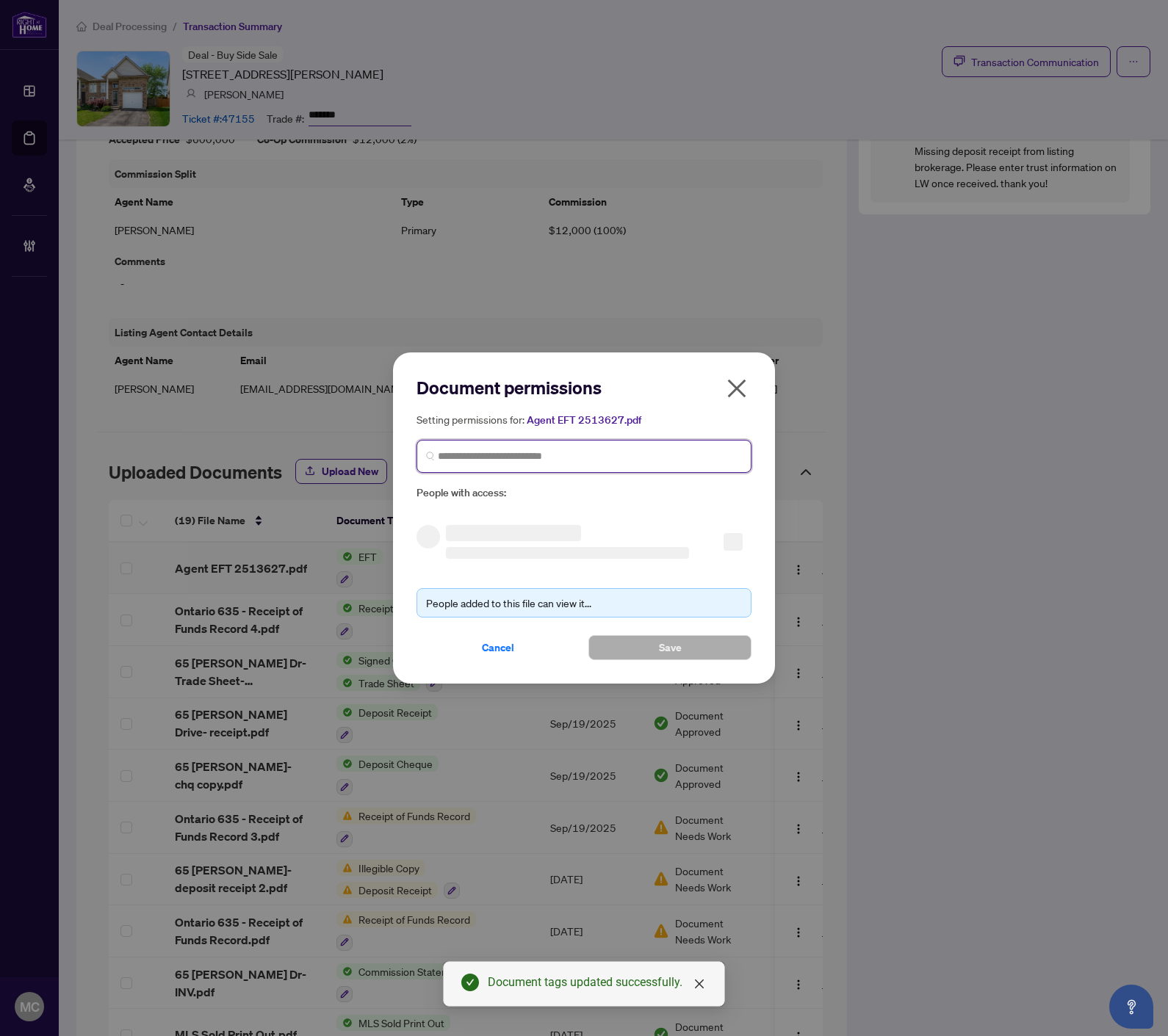
click at [562, 463] on input "search" at bounding box center [589, 457] width 304 height 16
paste input "**********"
type input "**********"
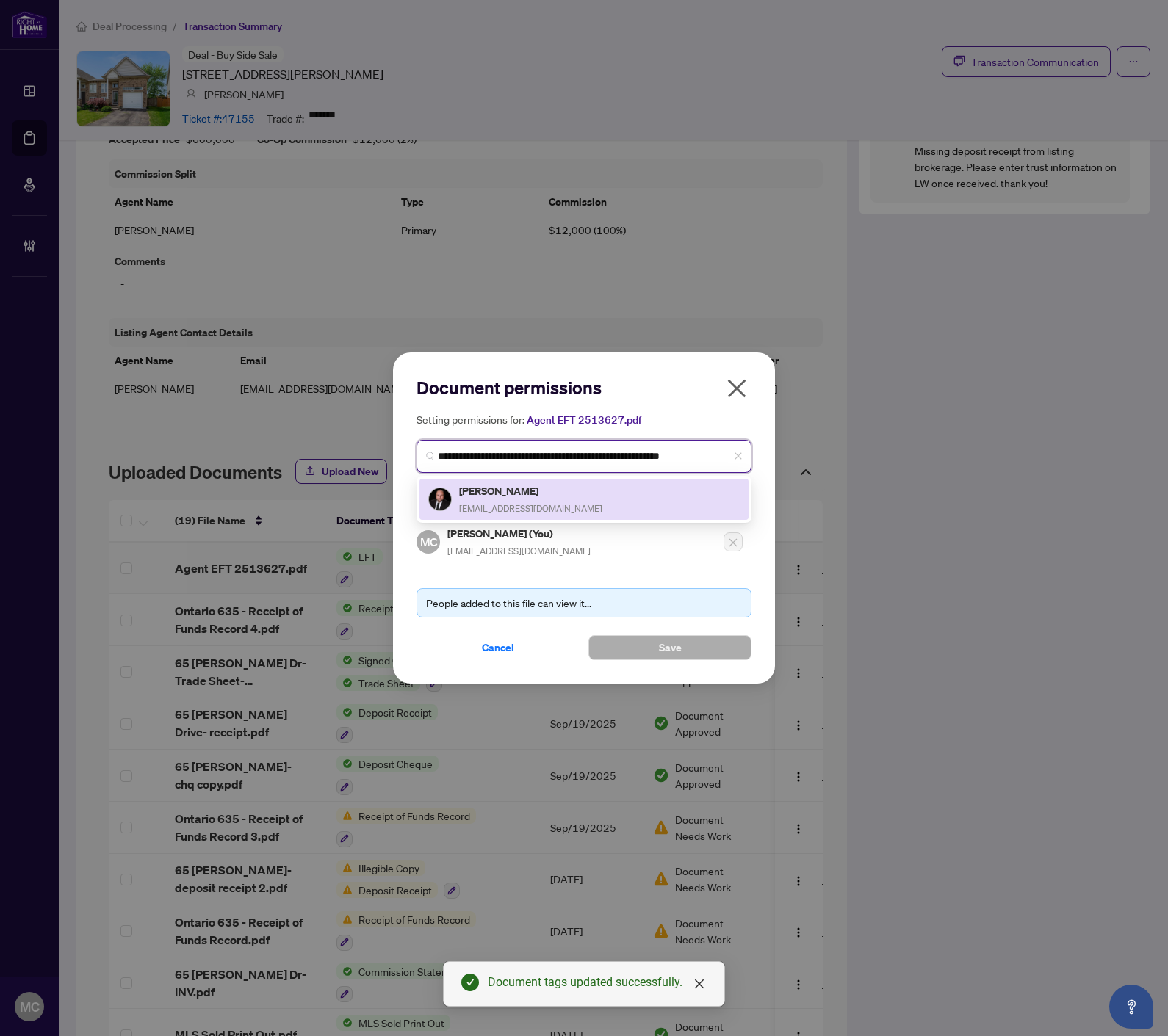
click at [551, 497] on div "[PERSON_NAME] [EMAIL_ADDRESS][DOMAIN_NAME]" at bounding box center [530, 499] width 143 height 34
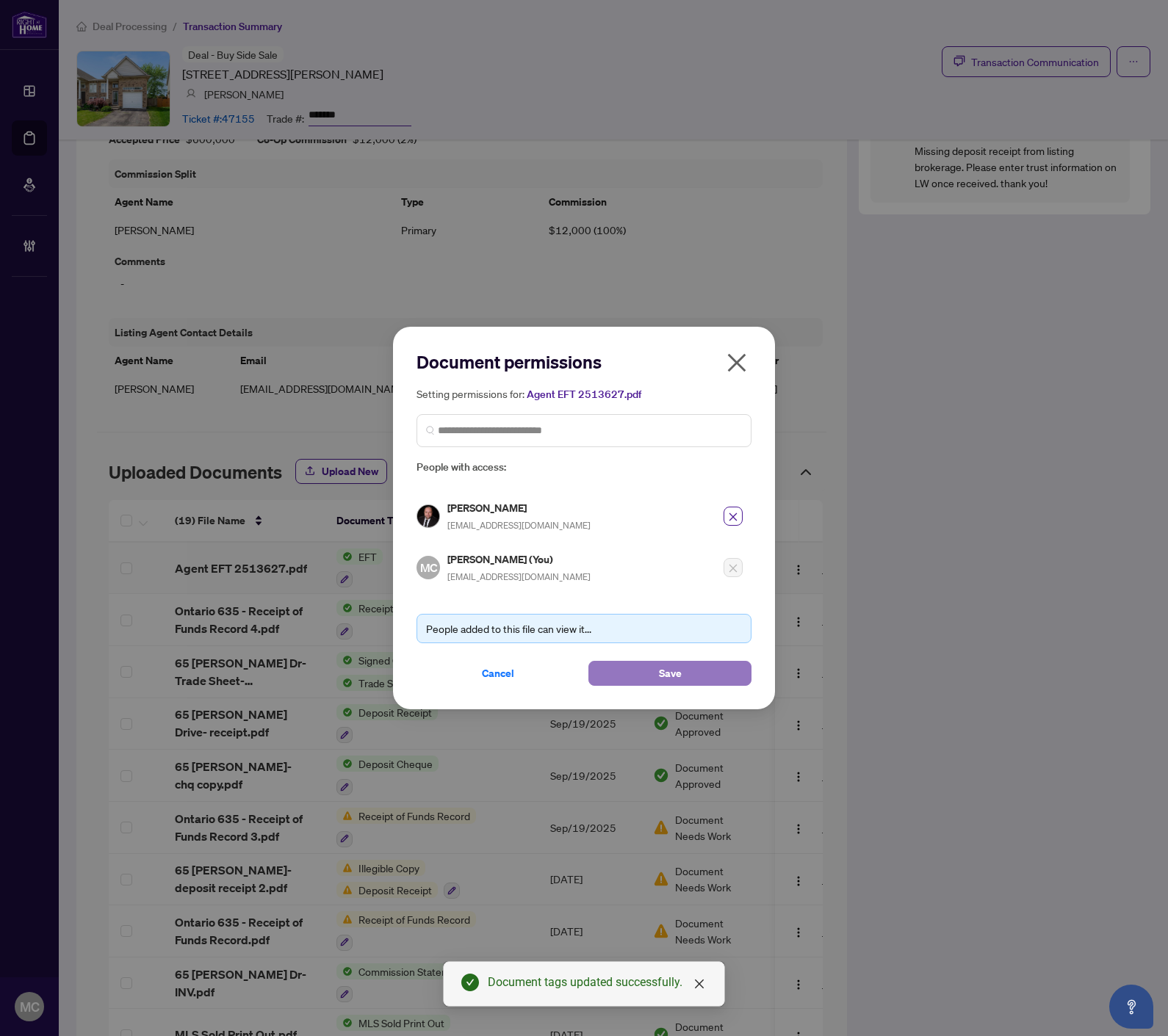
click at [657, 663] on button "Save" at bounding box center [669, 673] width 163 height 25
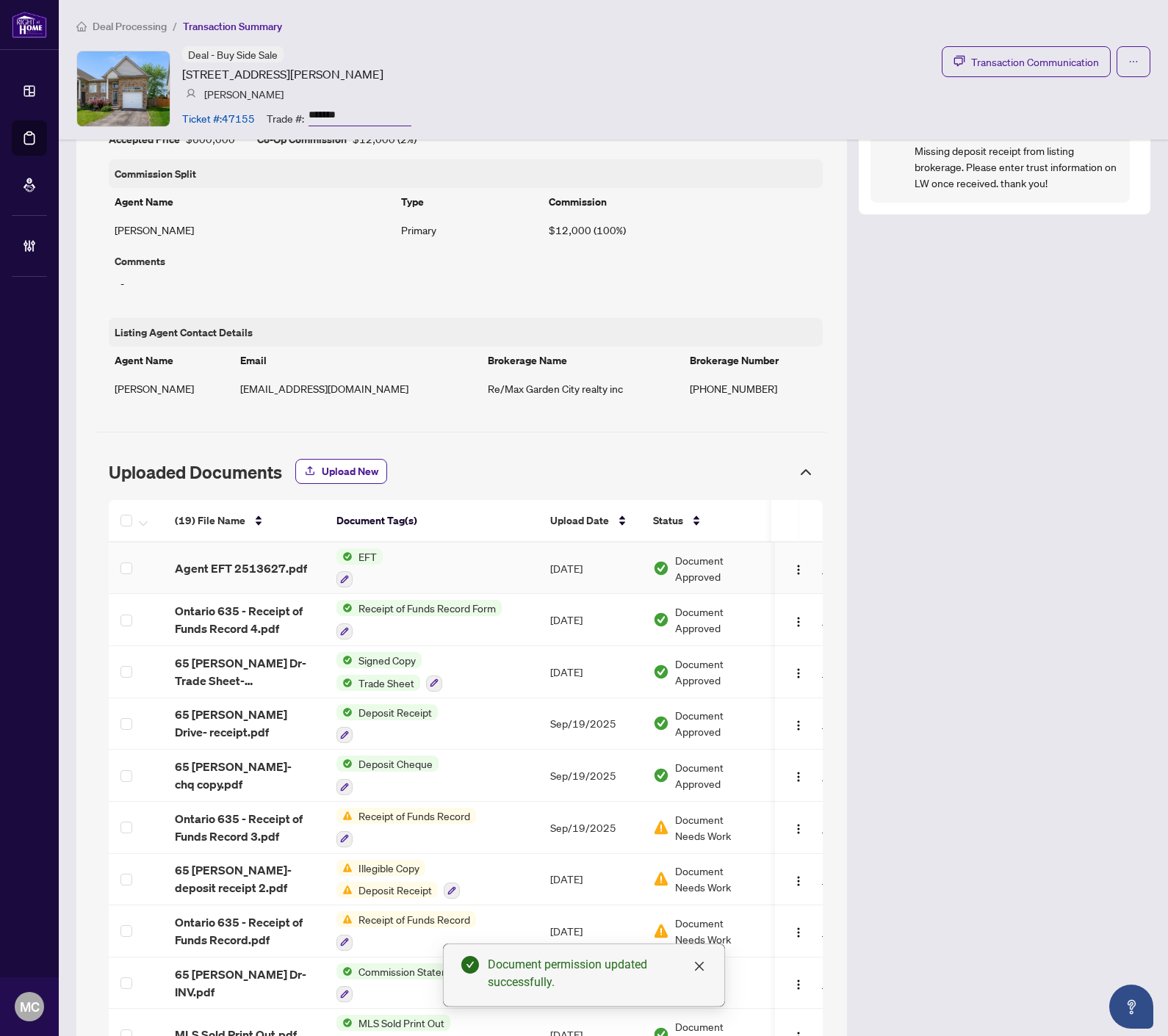
click at [793, 569] on img "button" at bounding box center [799, 569] width 12 height 12
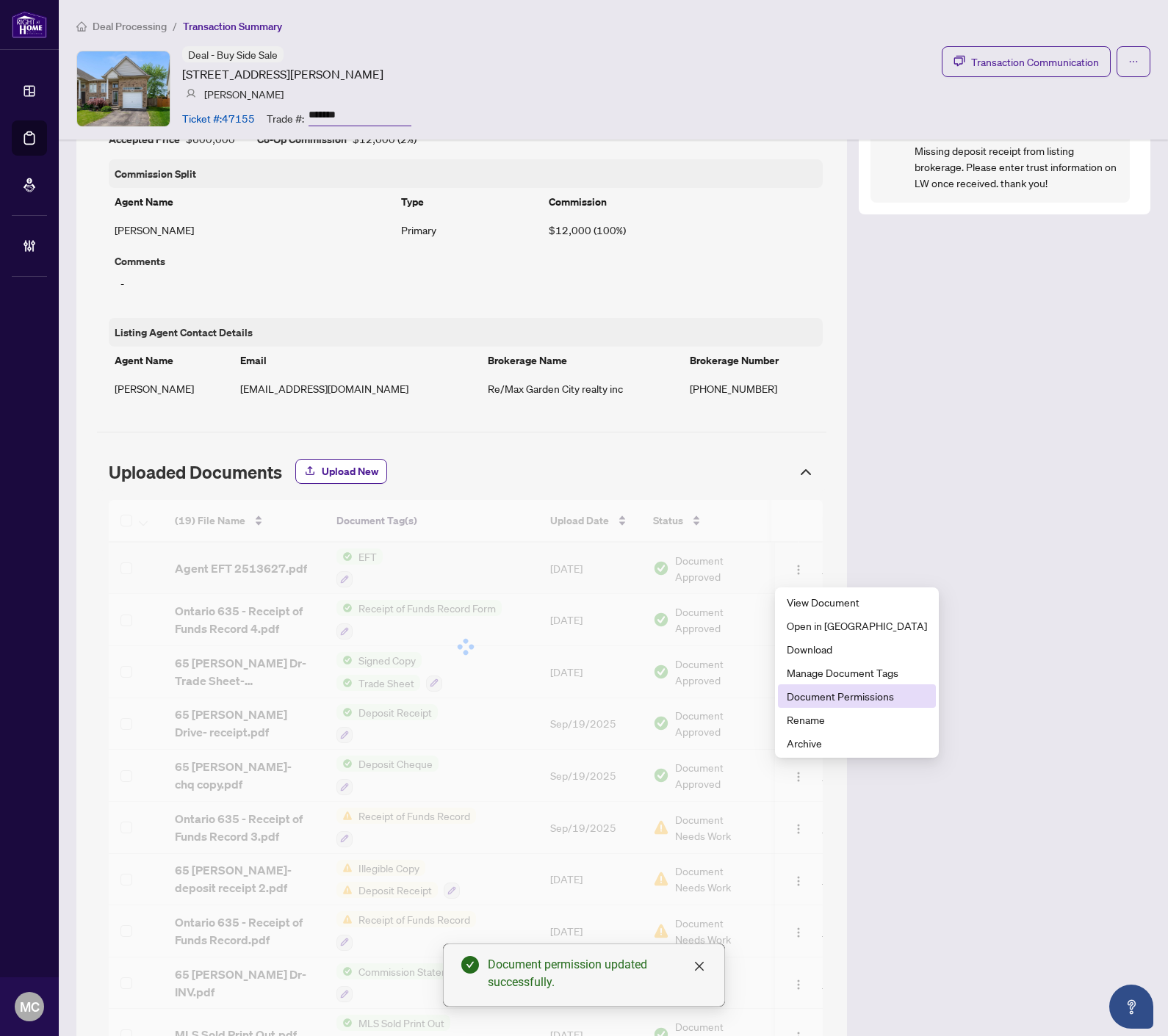
click at [817, 693] on span "Document Permissions" at bounding box center [856, 696] width 140 height 16
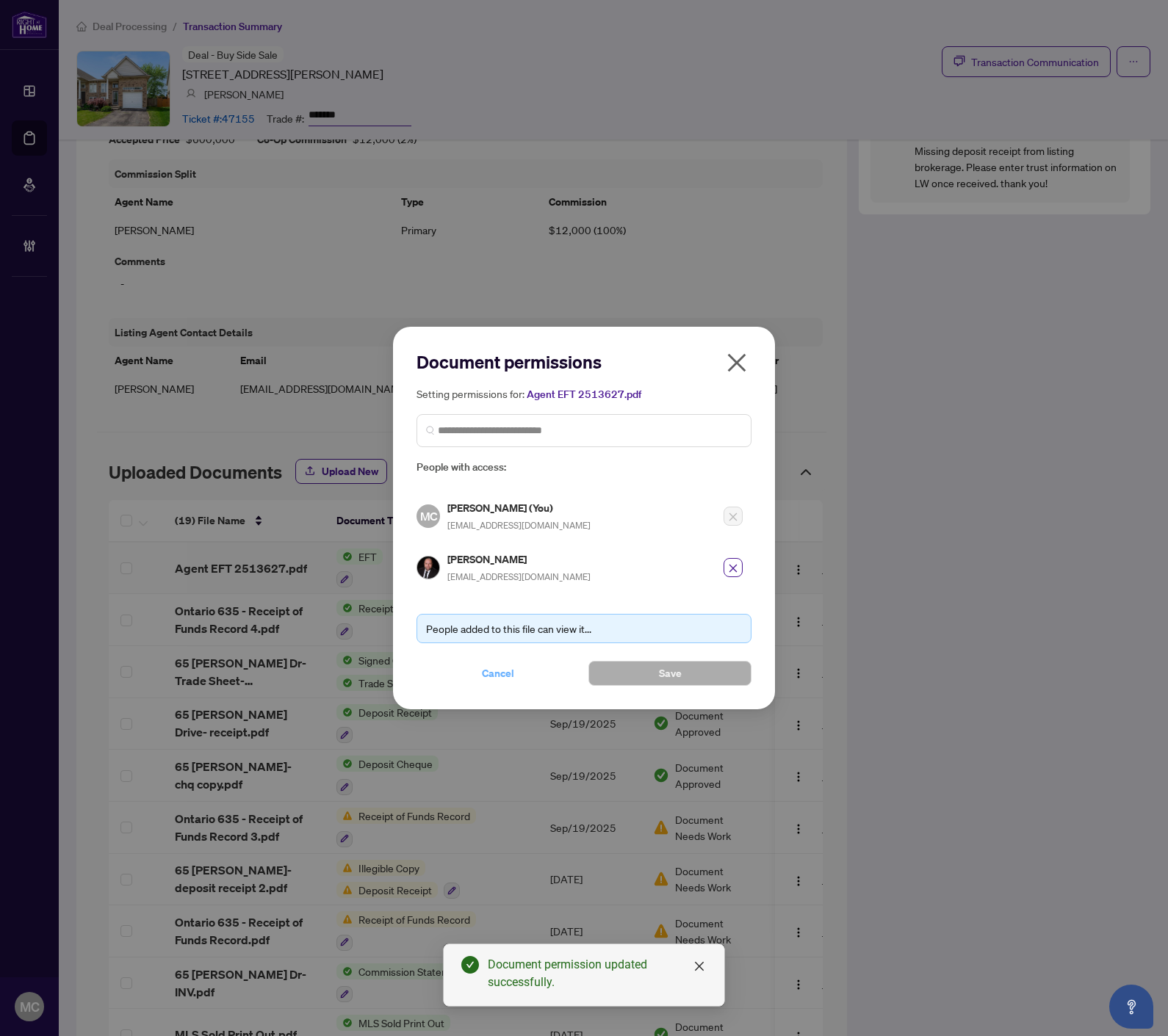
click at [496, 678] on span "Cancel" at bounding box center [498, 673] width 33 height 23
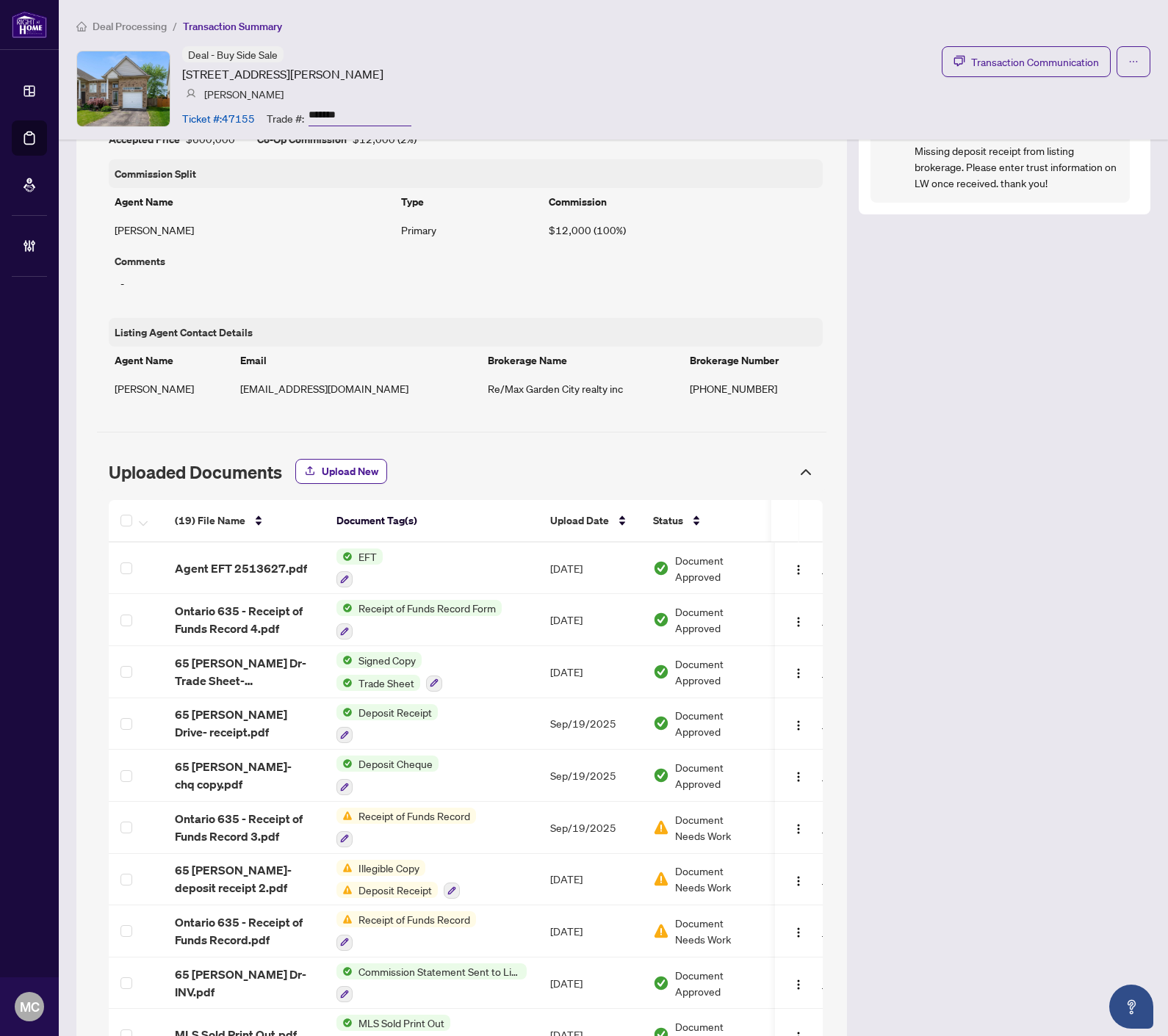
drag, startPoint x: 672, startPoint y: 95, endPoint x: 162, endPoint y: 35, distance: 513.5
click at [672, 94] on div "Deal - Buy Side Sale 65 MCBRIDE Dr, St. Catharines, Ontario L2S 3Z8, Canada And…" at bounding box center [613, 88] width 1073 height 85
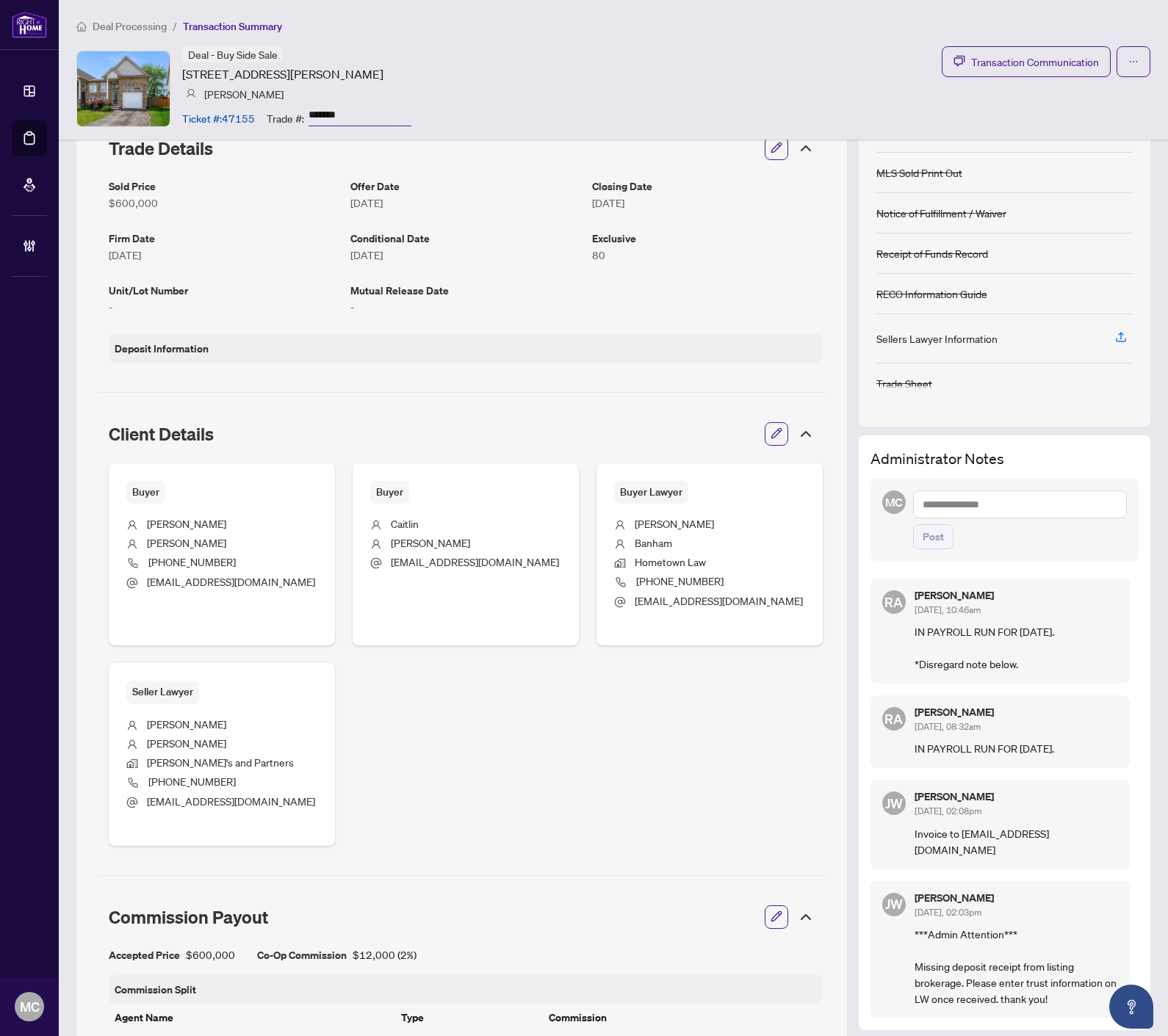
scroll to position [0, 0]
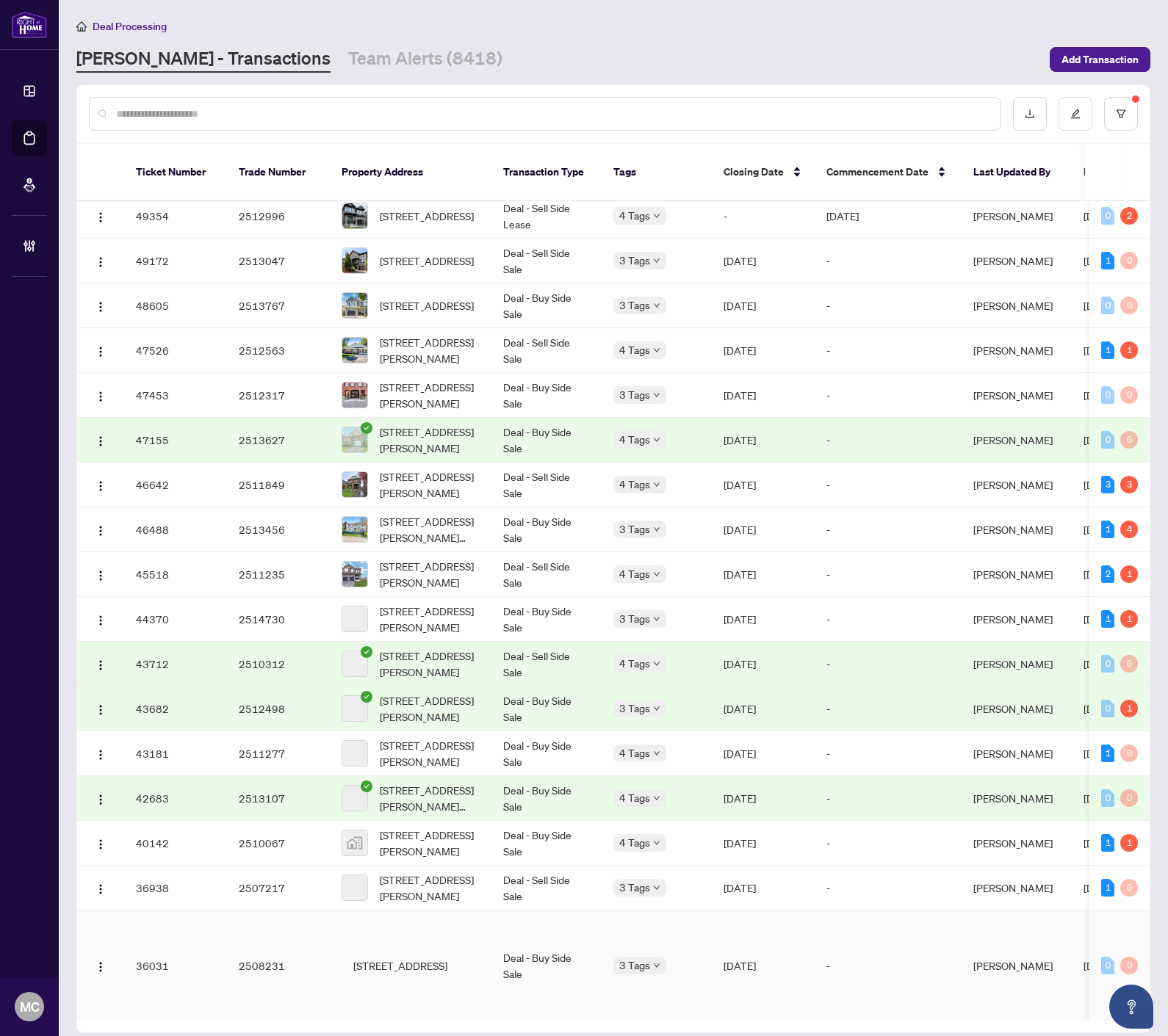
scroll to position [545, 0]
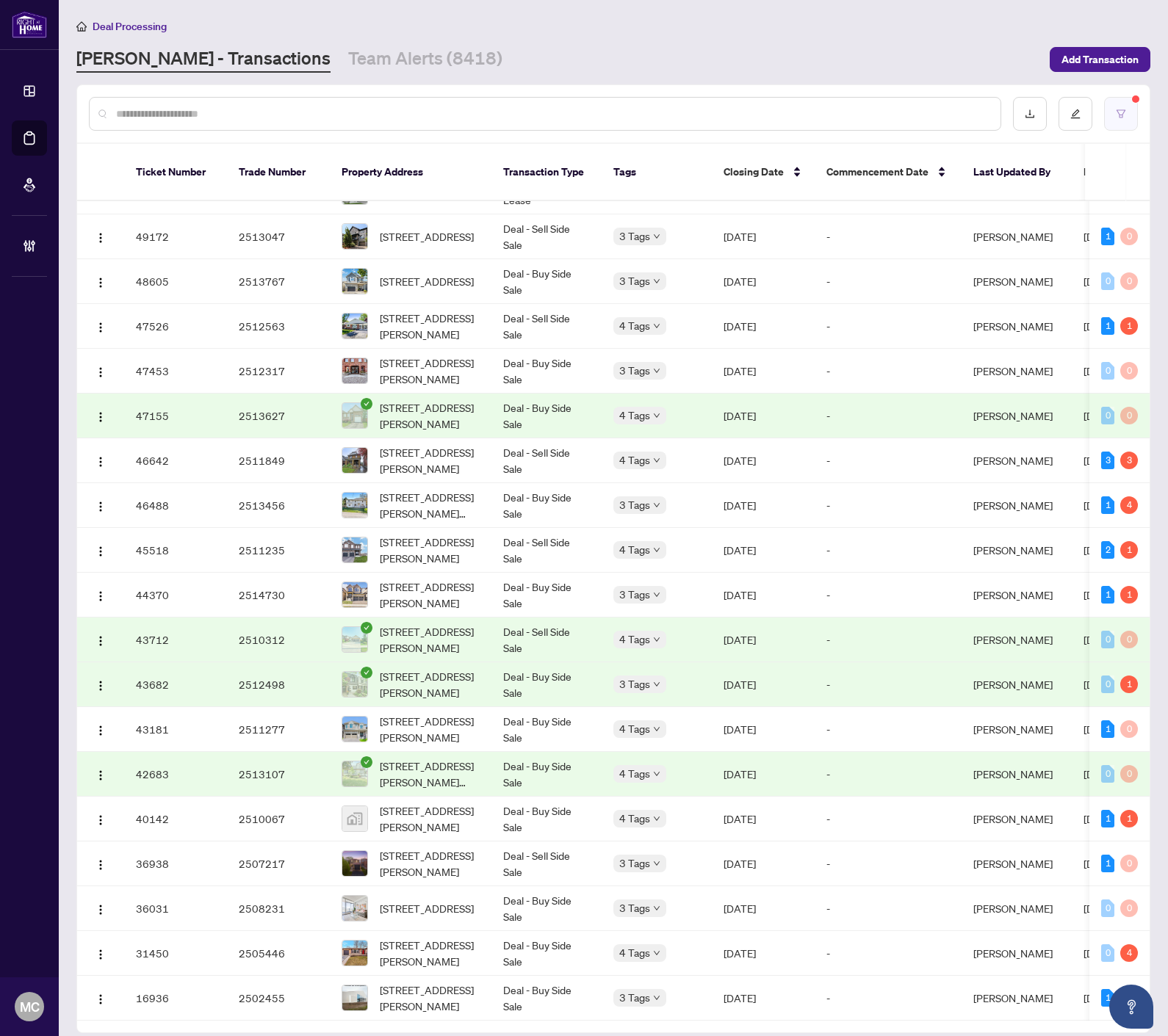
click at [1126, 116] on button "button" at bounding box center [1121, 114] width 34 height 34
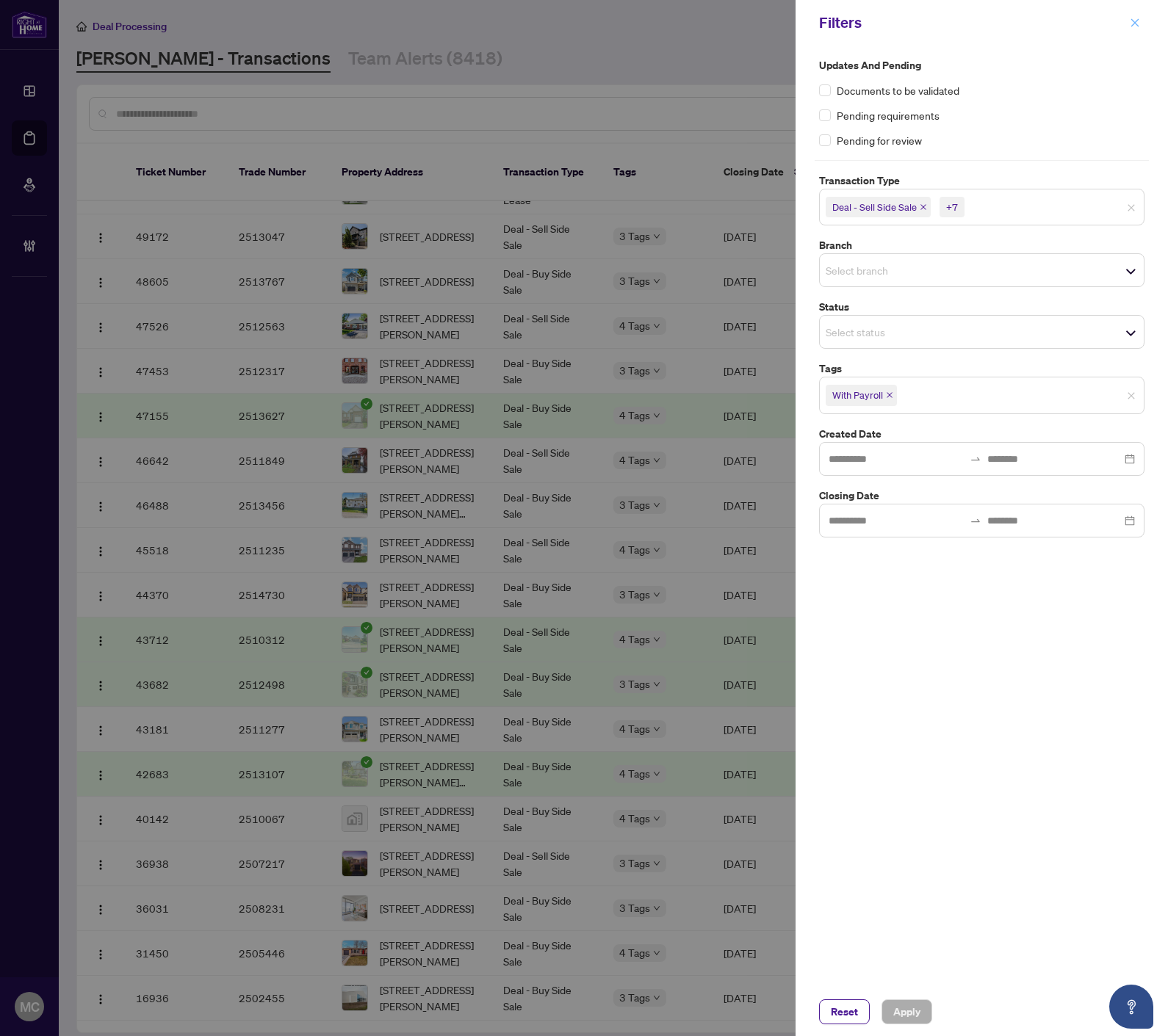
click at [1132, 18] on icon "close" at bounding box center [1134, 22] width 10 height 10
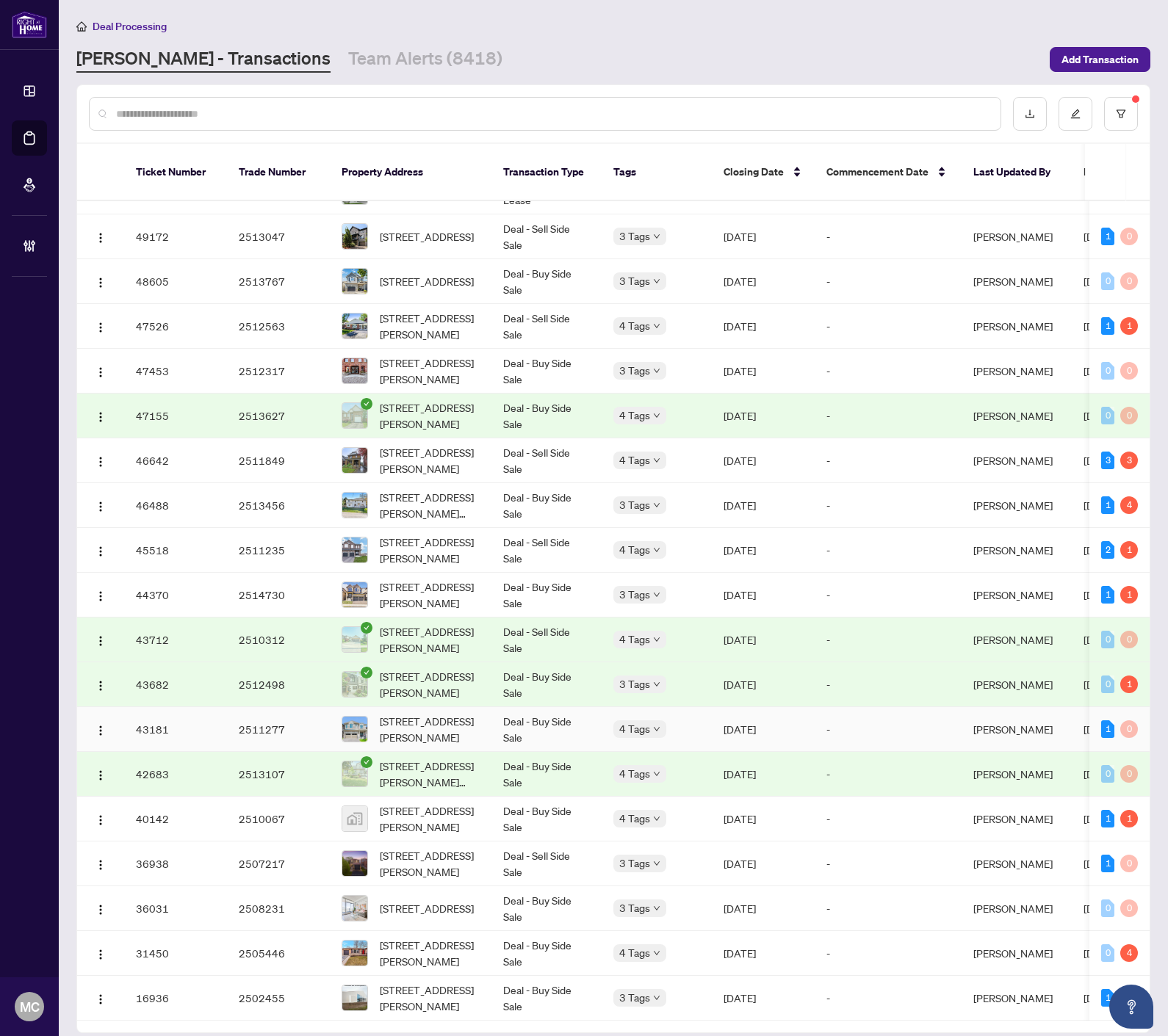
click at [505, 707] on td "Deal - Buy Side Sale" at bounding box center [546, 730] width 110 height 45
click at [451, 937] on span "1018 Mary Ave, Cambridge, Ontario N3H 4N5, Canada" at bounding box center [430, 953] width 100 height 33
click at [505, 841] on td "Deal - Sell Side Sale" at bounding box center [546, 864] width 110 height 45
click at [423, 982] on span "2596 Harrigan Dr Ramara Ontario L0K 1B0 Canada, Ramara, Ontario L0K 1B0, Canada" at bounding box center [430, 998] width 100 height 33
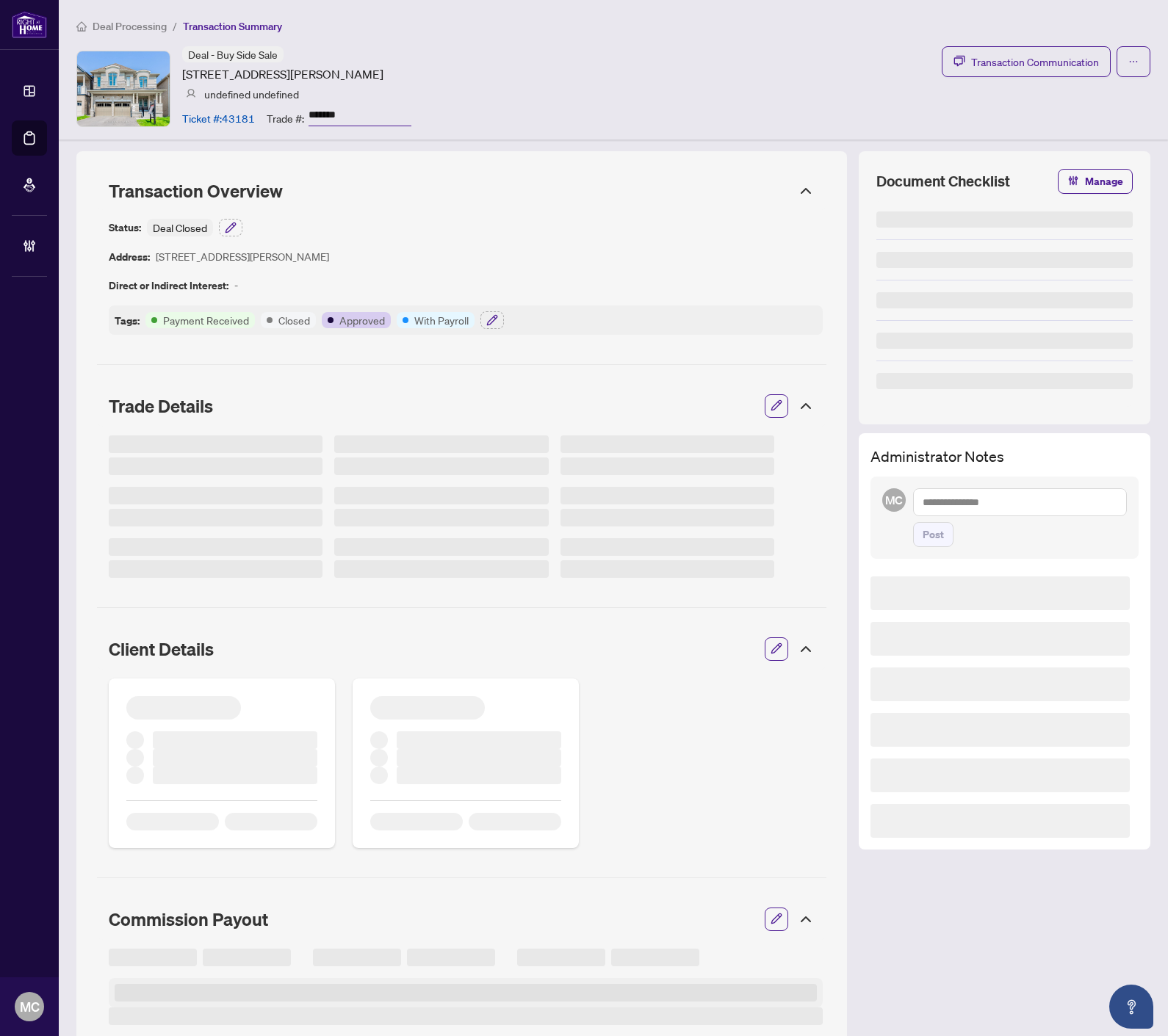
click at [339, 109] on input "*******" at bounding box center [360, 115] width 103 height 21
click at [332, 112] on input "*******" at bounding box center [360, 115] width 103 height 21
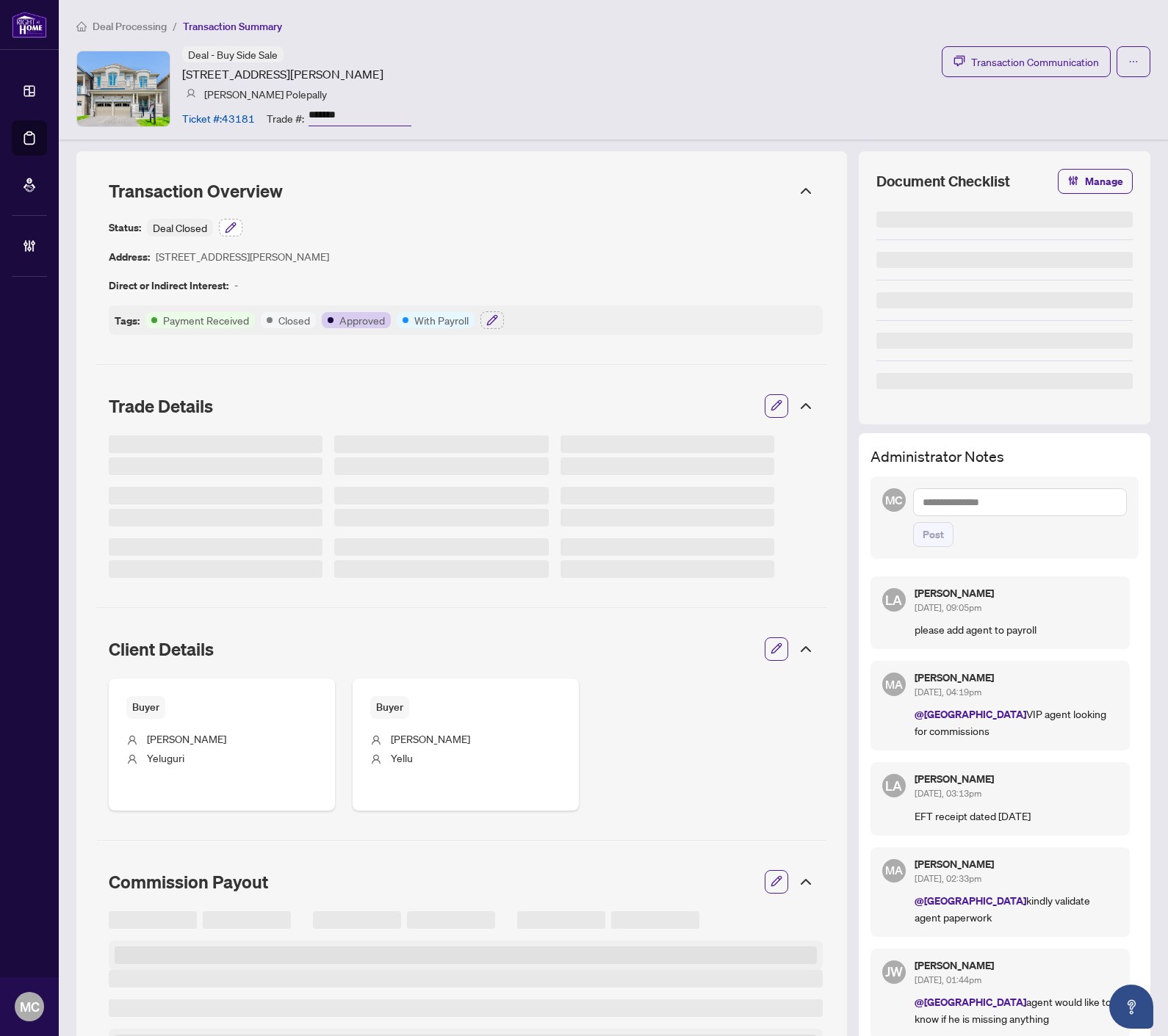
click at [231, 226] on icon "button" at bounding box center [230, 227] width 9 height 9
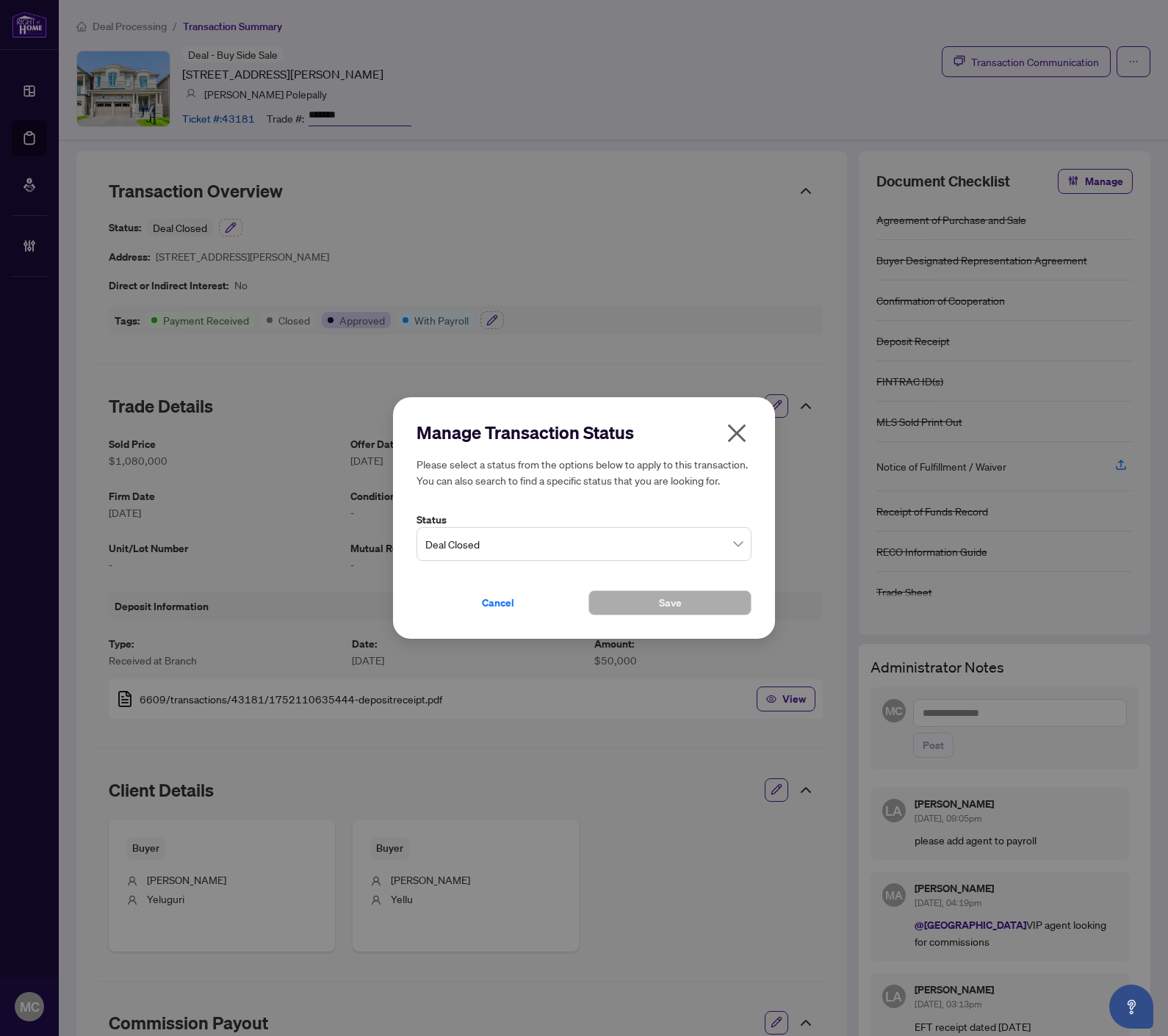
click at [740, 435] on icon "close" at bounding box center [737, 433] width 23 height 23
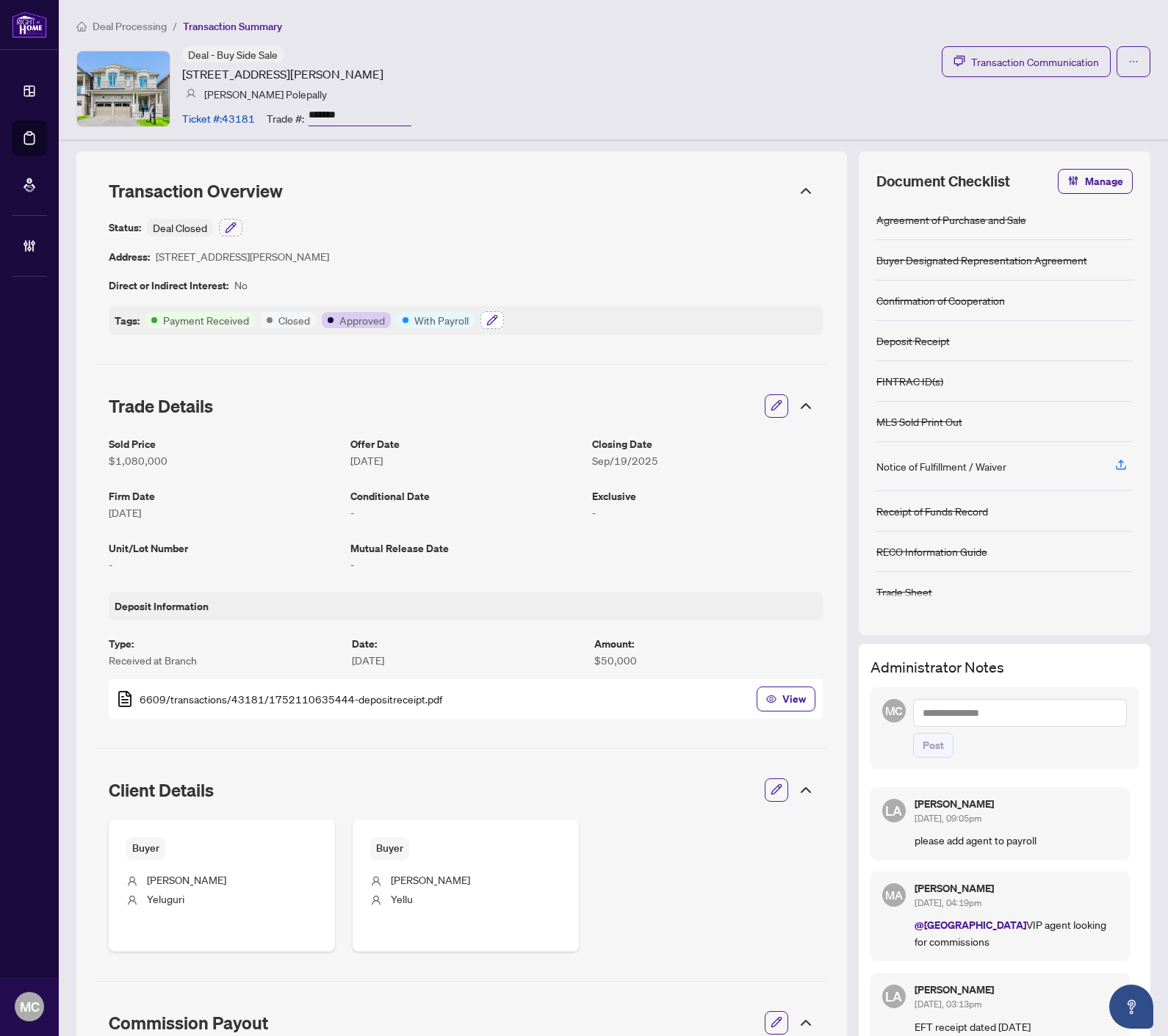
click at [489, 323] on icon "button" at bounding box center [492, 319] width 9 height 9
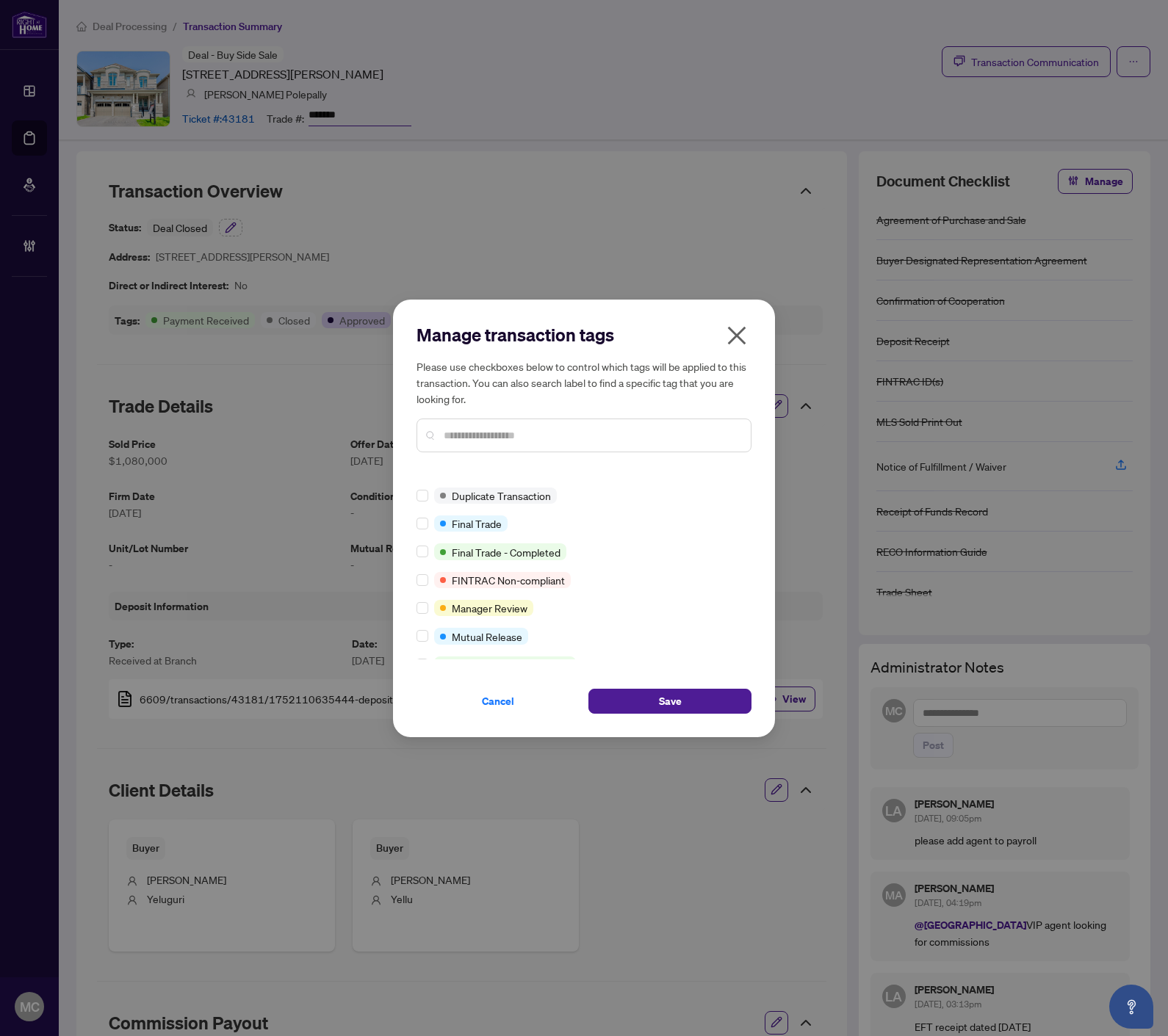
scroll to position [19, 0]
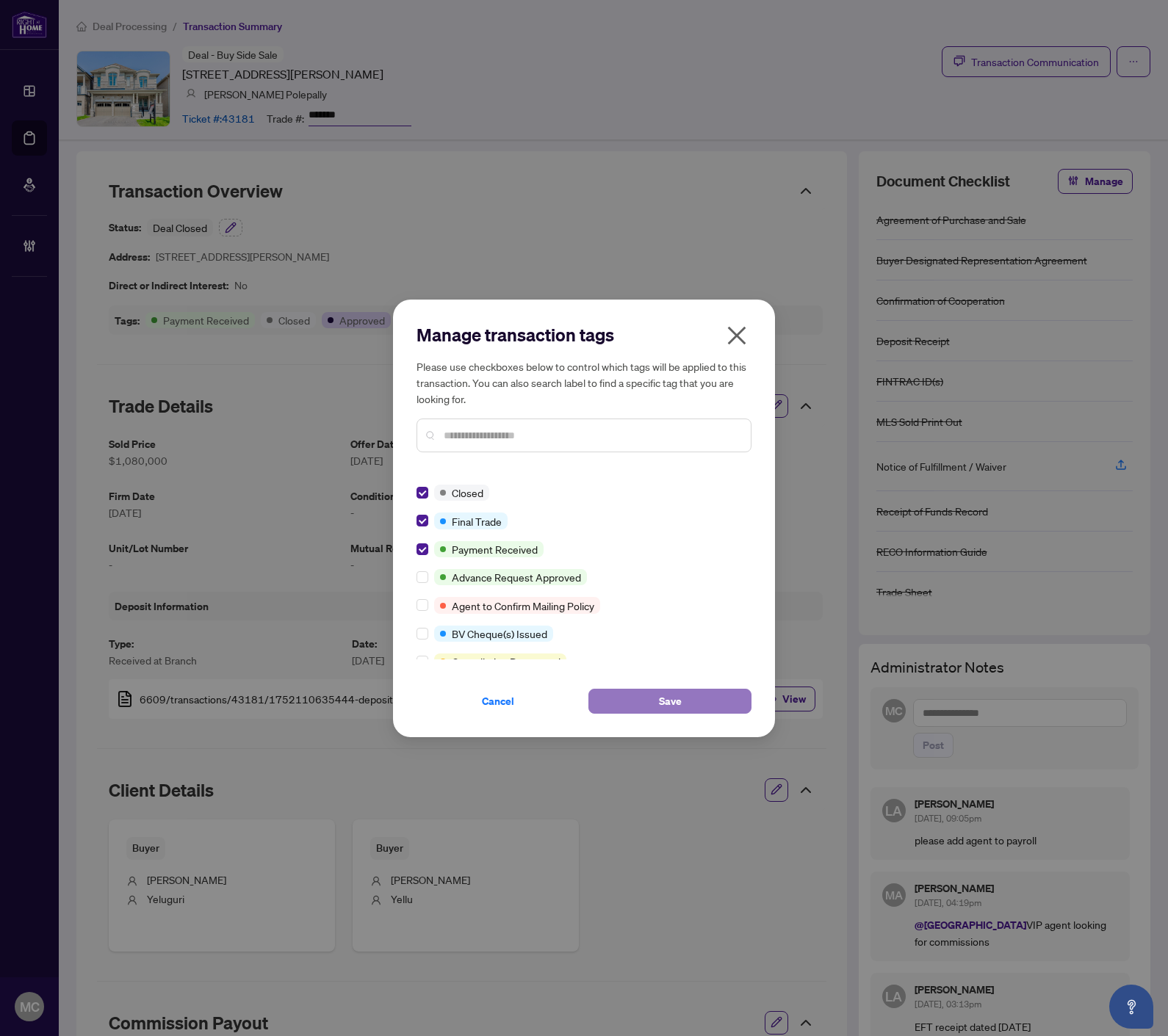
click at [706, 702] on button "Save" at bounding box center [669, 701] width 163 height 25
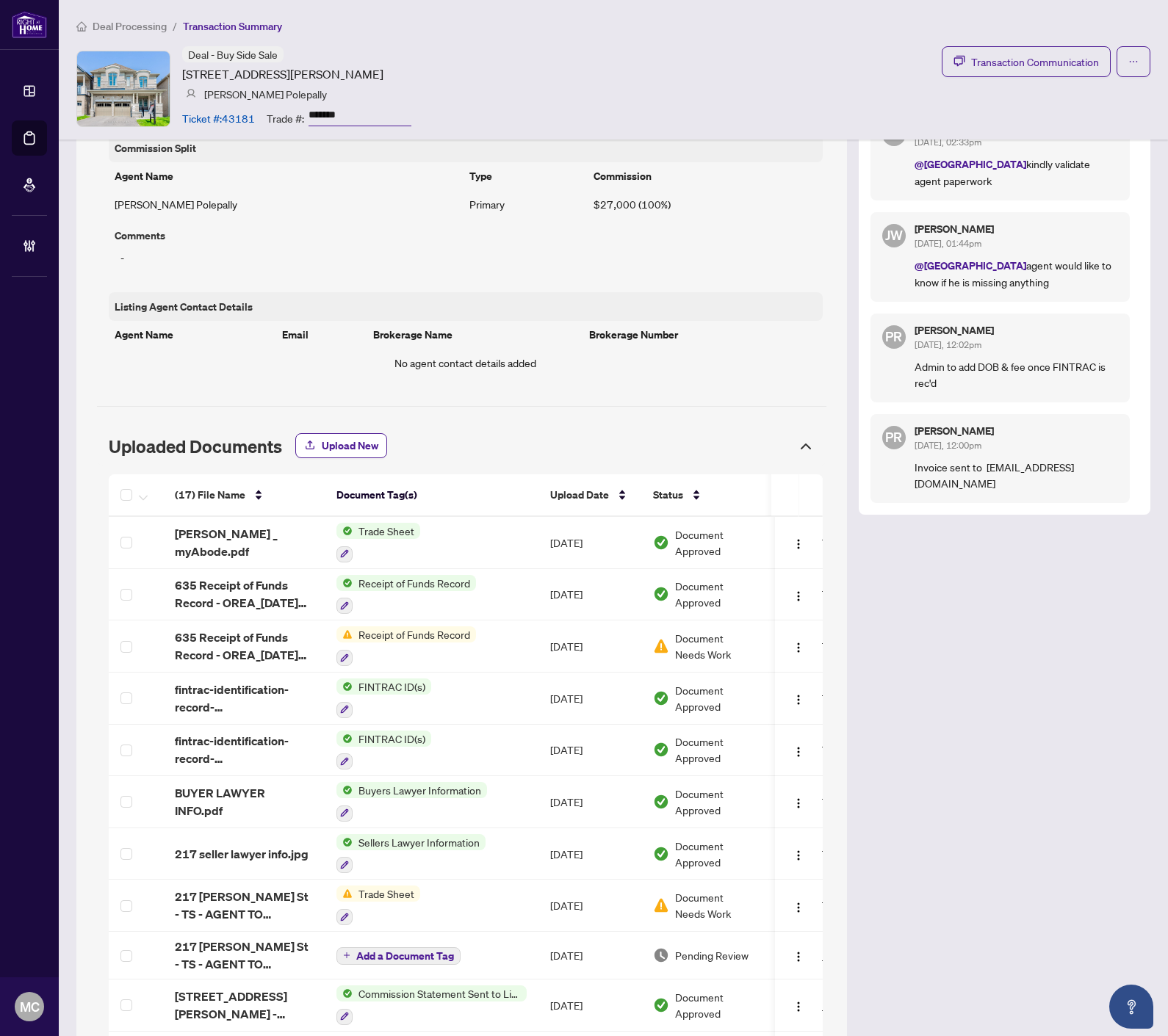
scroll to position [1060, 0]
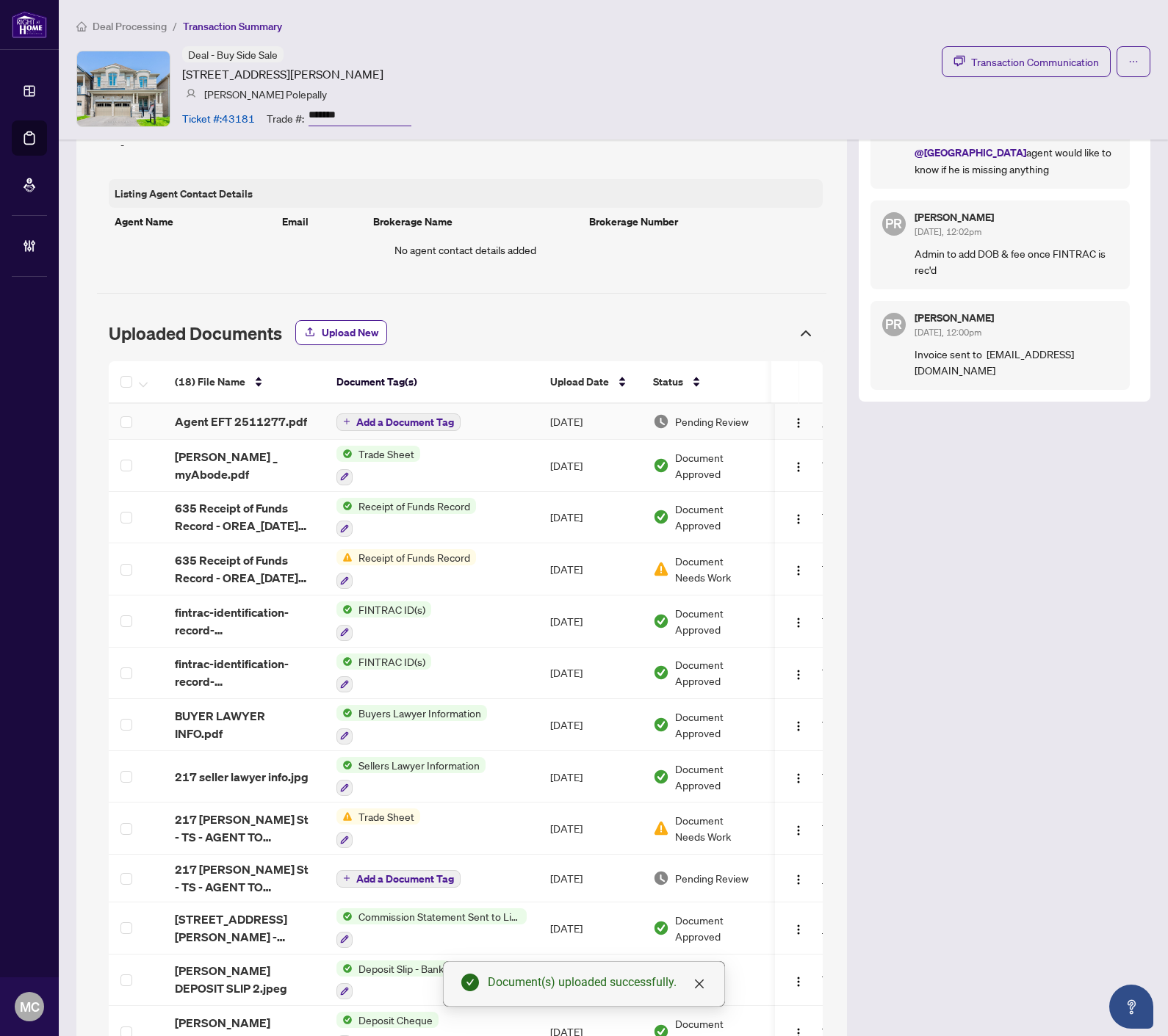
click at [401, 422] on span "Add a Document Tag" at bounding box center [405, 422] width 98 height 10
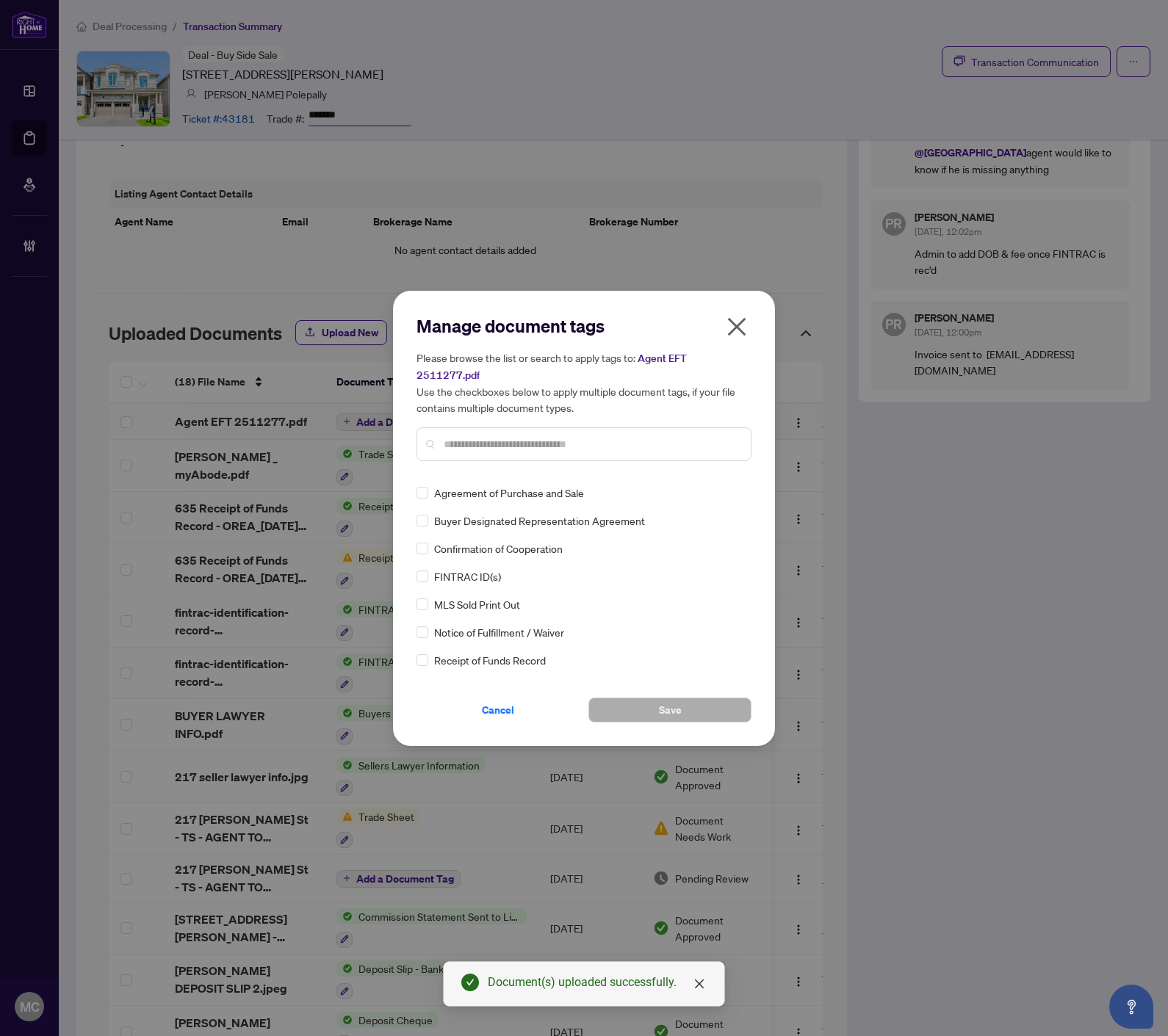
click at [576, 436] on input "text" at bounding box center [591, 444] width 295 height 16
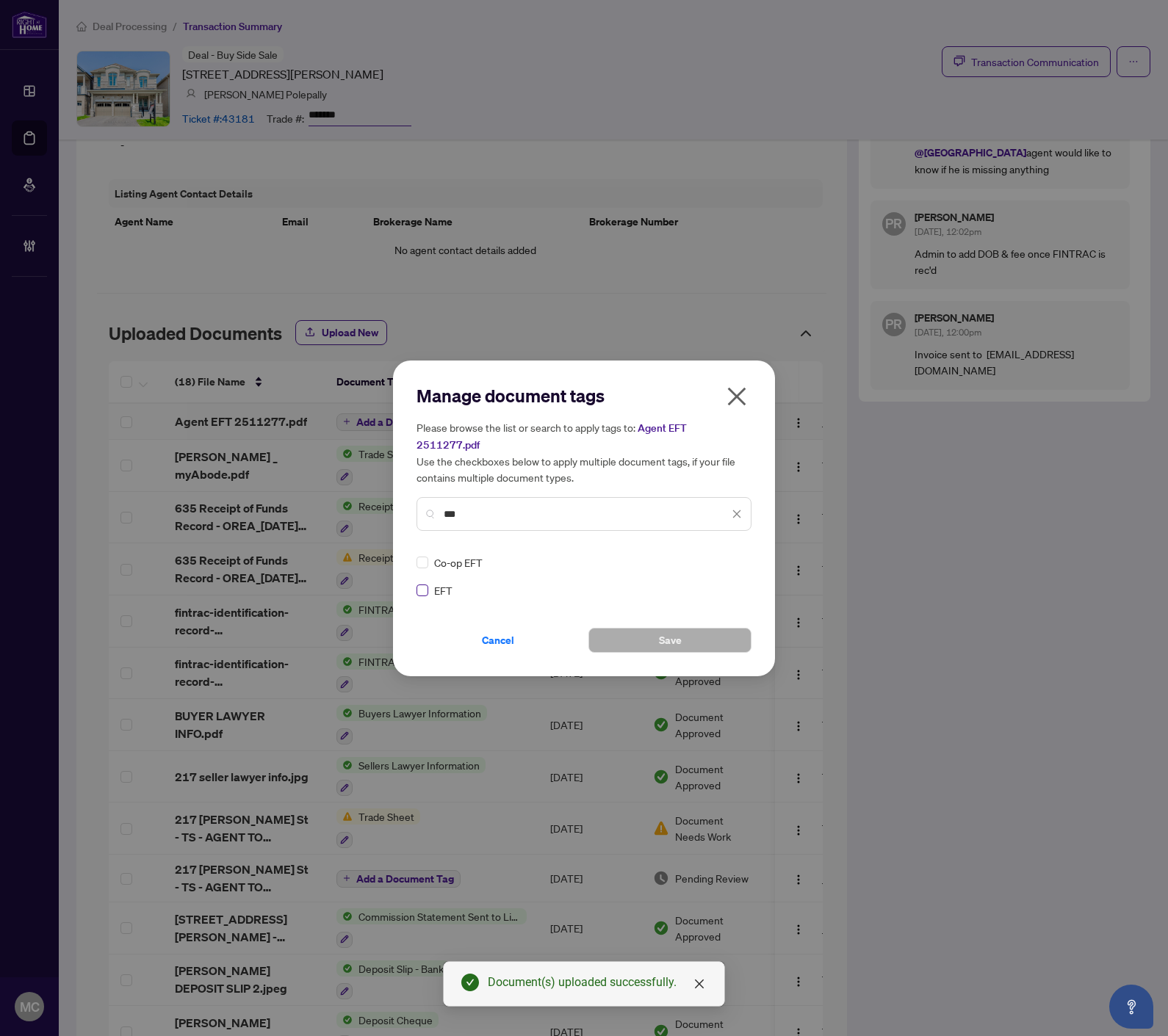
type input "***"
click at [422, 582] on label at bounding box center [422, 590] width 12 height 16
click at [728, 555] on div at bounding box center [727, 562] width 28 height 15
click at [692, 617] on div "Approved" at bounding box center [683, 624] width 94 height 16
click at [646, 628] on button "Save" at bounding box center [669, 641] width 163 height 25
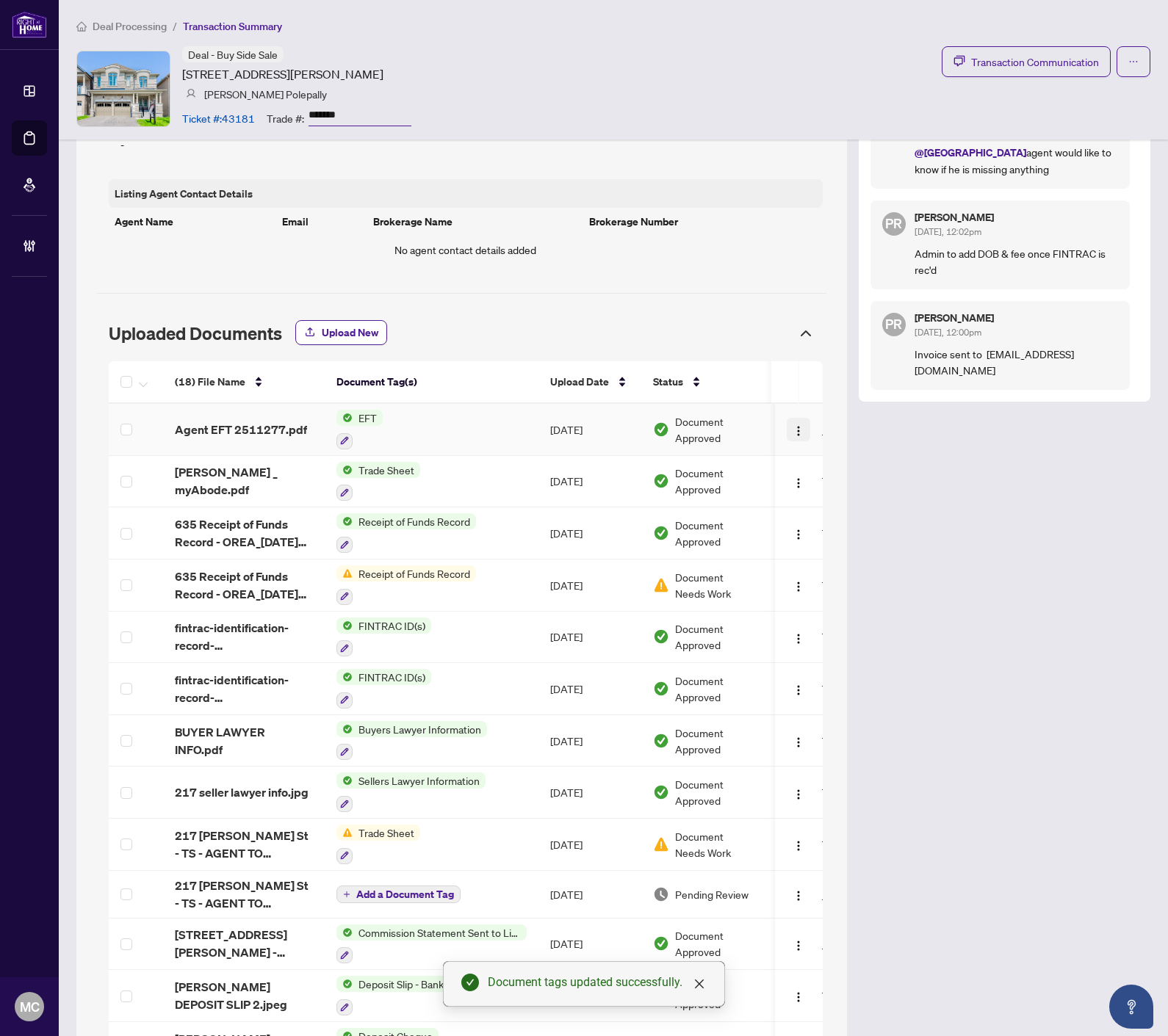
click at [793, 432] on img "button" at bounding box center [799, 430] width 12 height 12
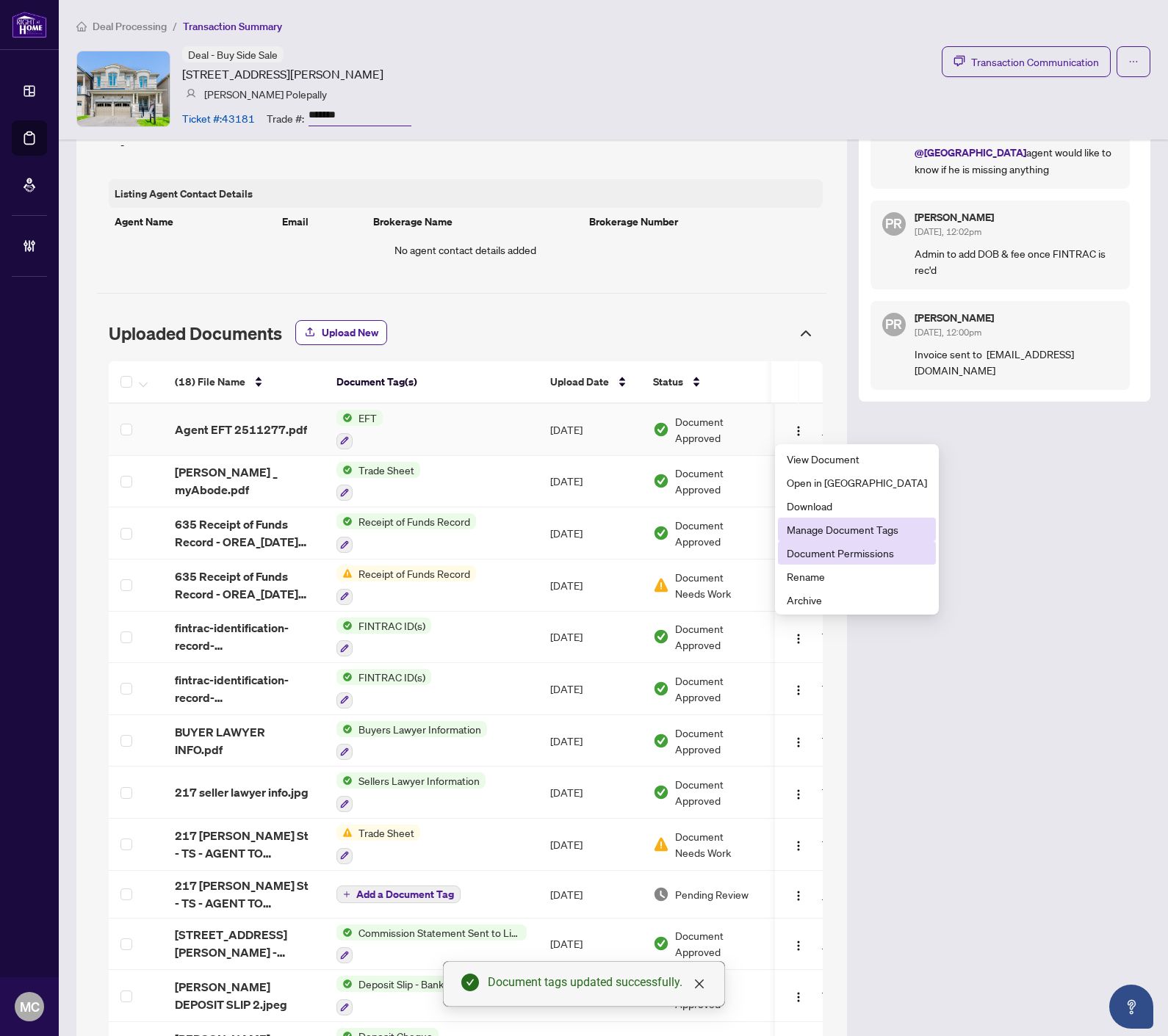
click at [861, 556] on span "Document Permissions" at bounding box center [856, 553] width 140 height 16
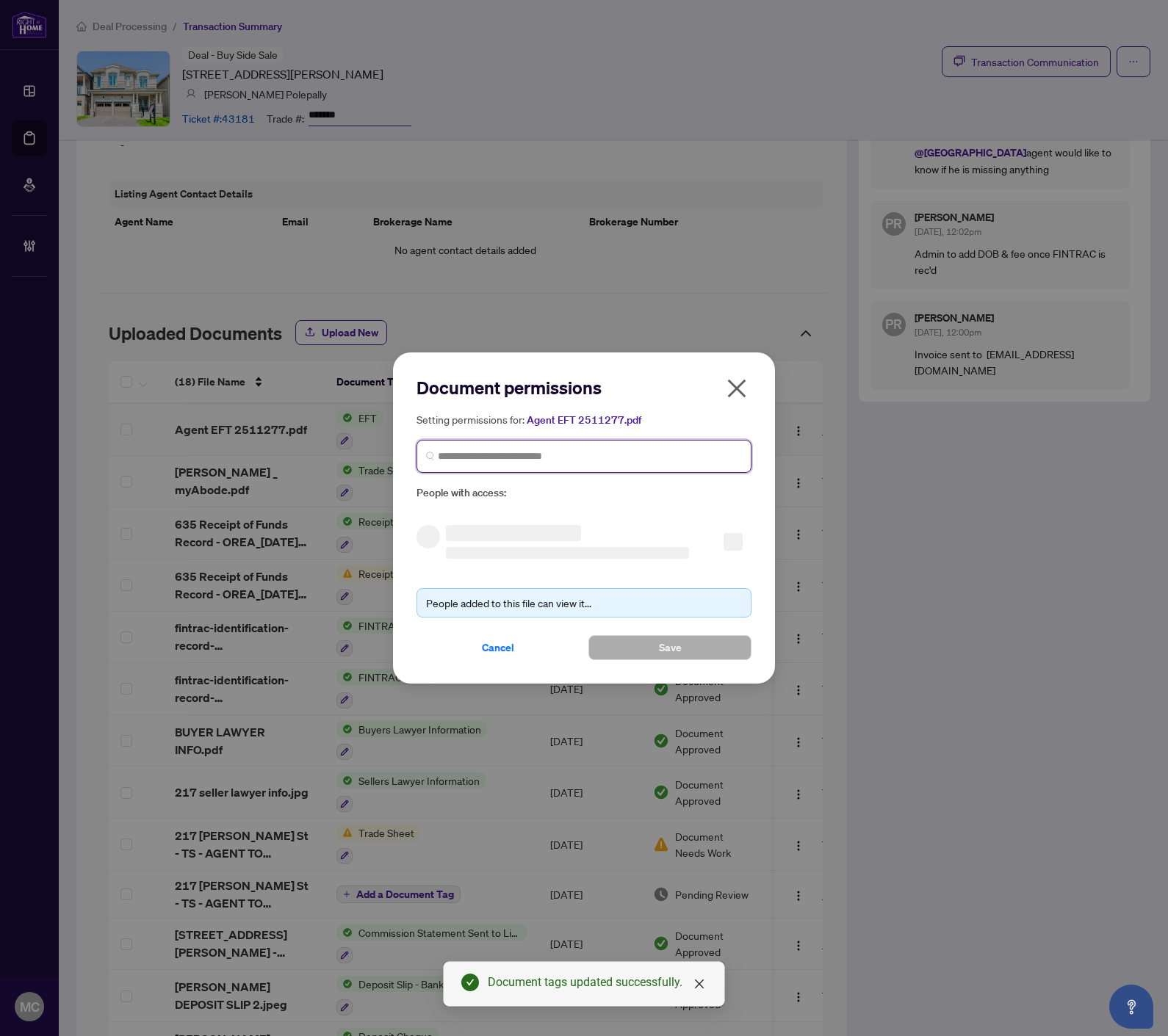
click at [593, 458] on input "search" at bounding box center [589, 457] width 304 height 16
paste input "**********"
type input "**********"
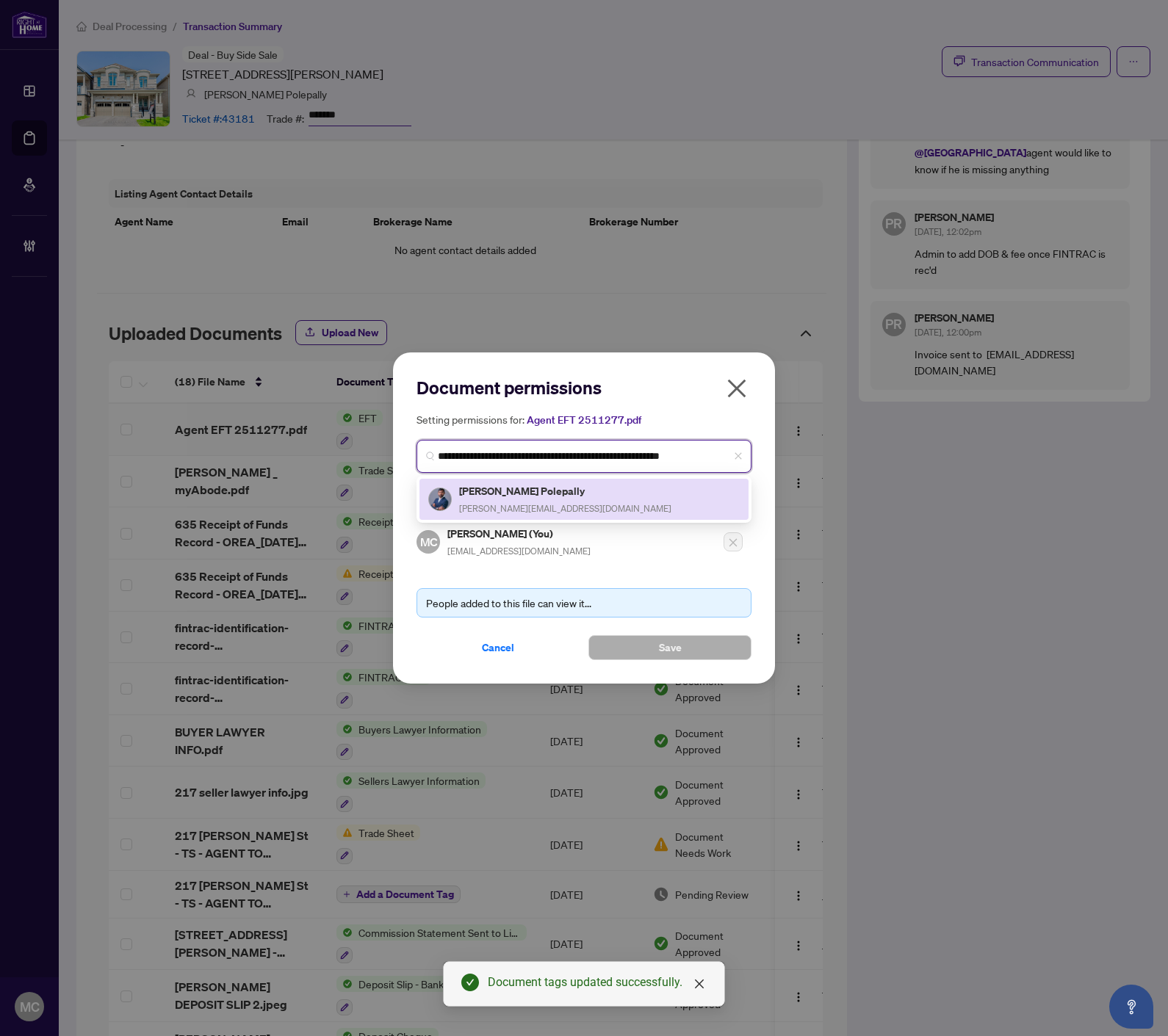
click at [534, 499] on div "Kishore Kumar Polepally kishorekumar.polepally@gmail.com" at bounding box center [565, 499] width 213 height 34
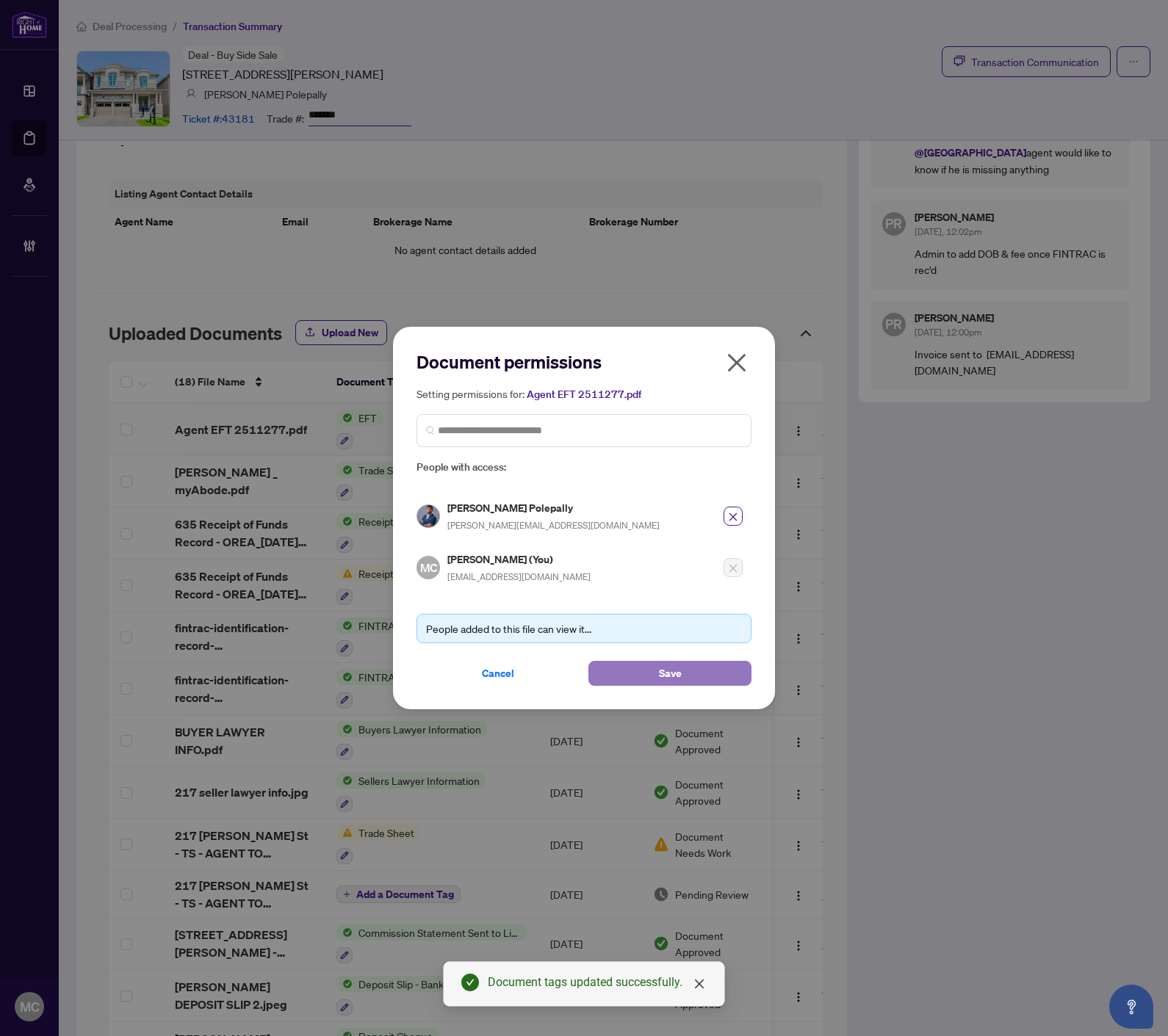
click at [623, 662] on button "Save" at bounding box center [669, 673] width 163 height 25
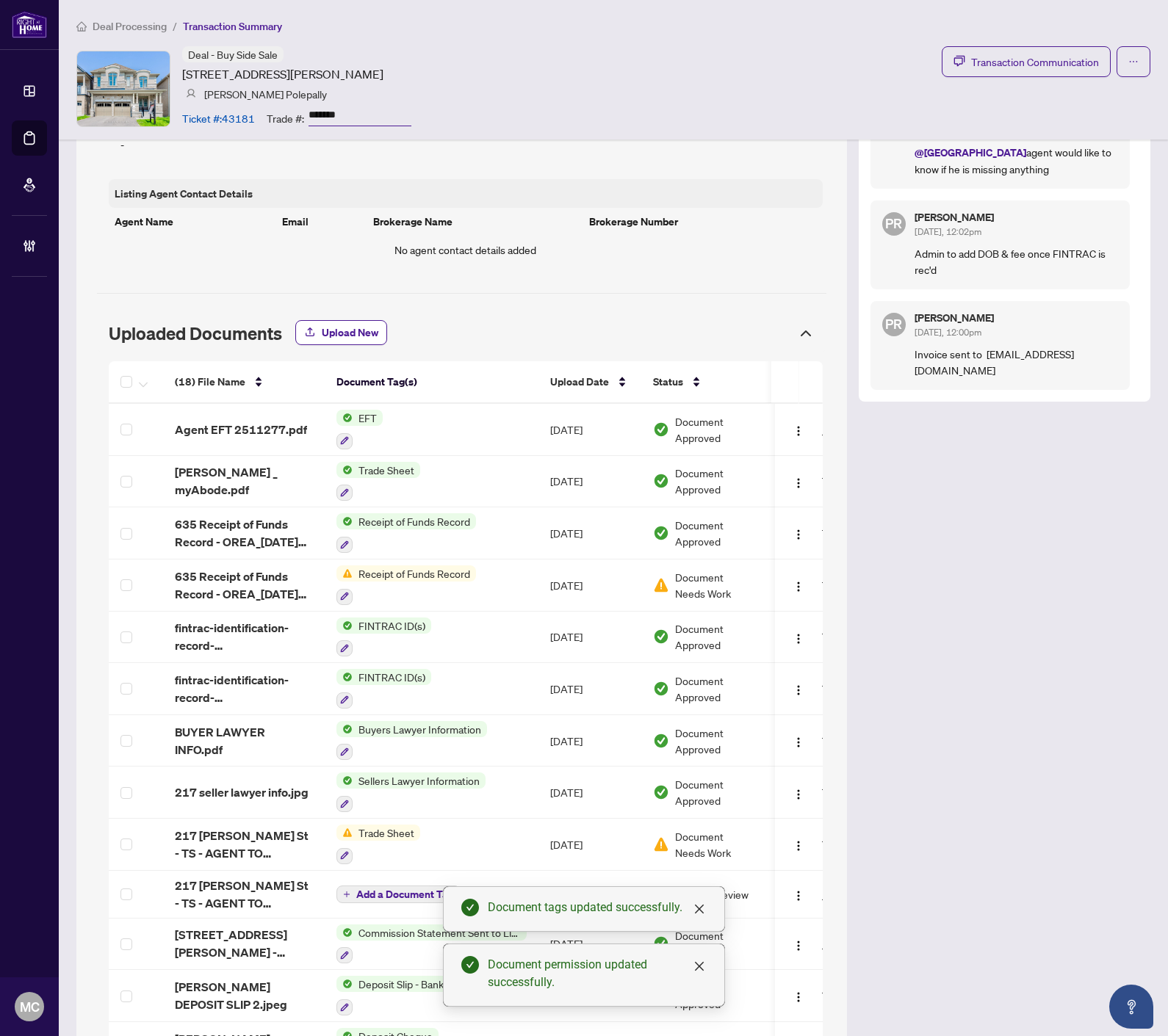
scroll to position [734, 0]
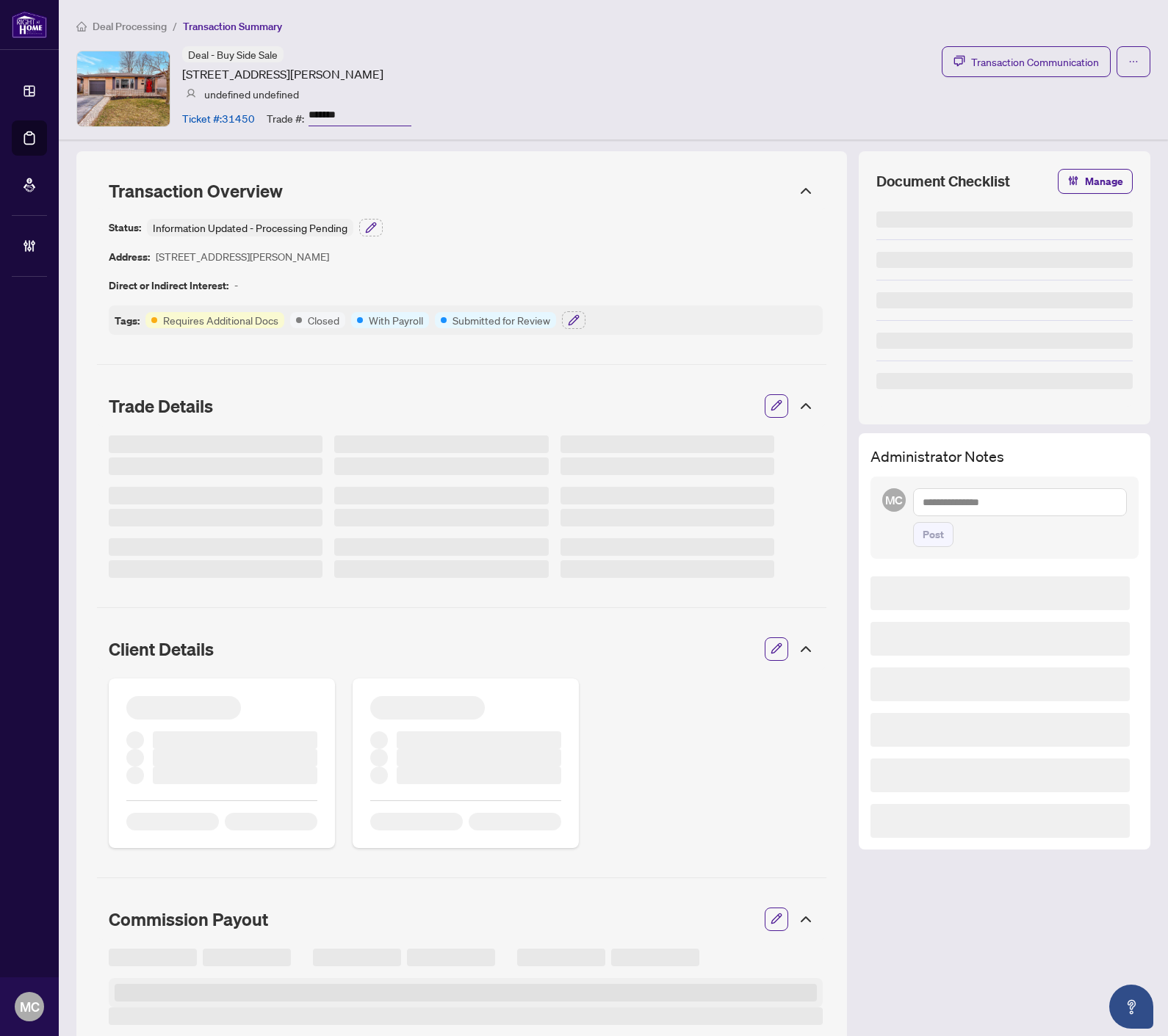
click at [343, 112] on input "*******" at bounding box center [360, 115] width 103 height 21
click at [372, 228] on icon "button" at bounding box center [371, 227] width 12 height 12
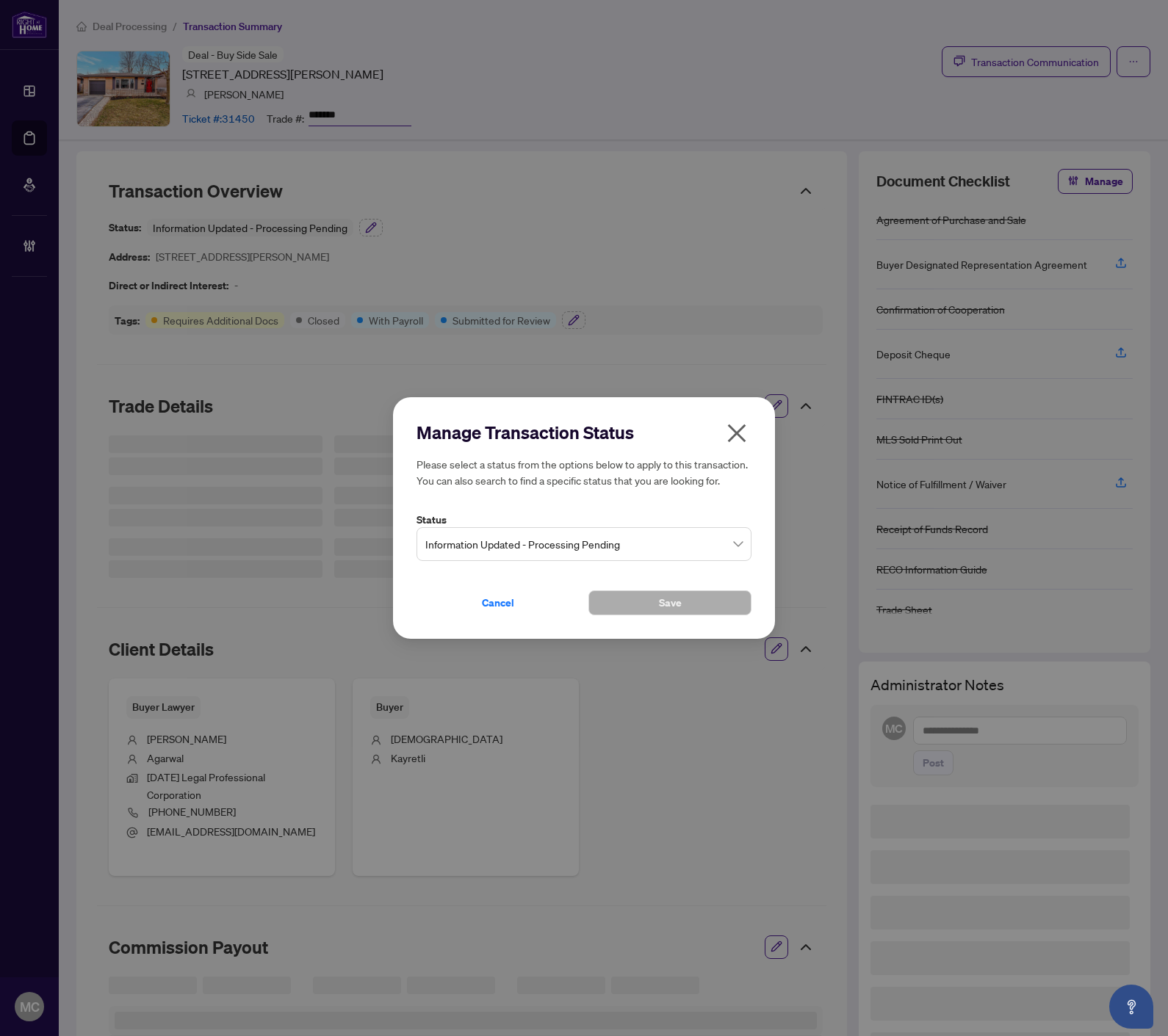
click at [534, 537] on span "Information Updated - Processing Pending" at bounding box center [583, 544] width 317 height 28
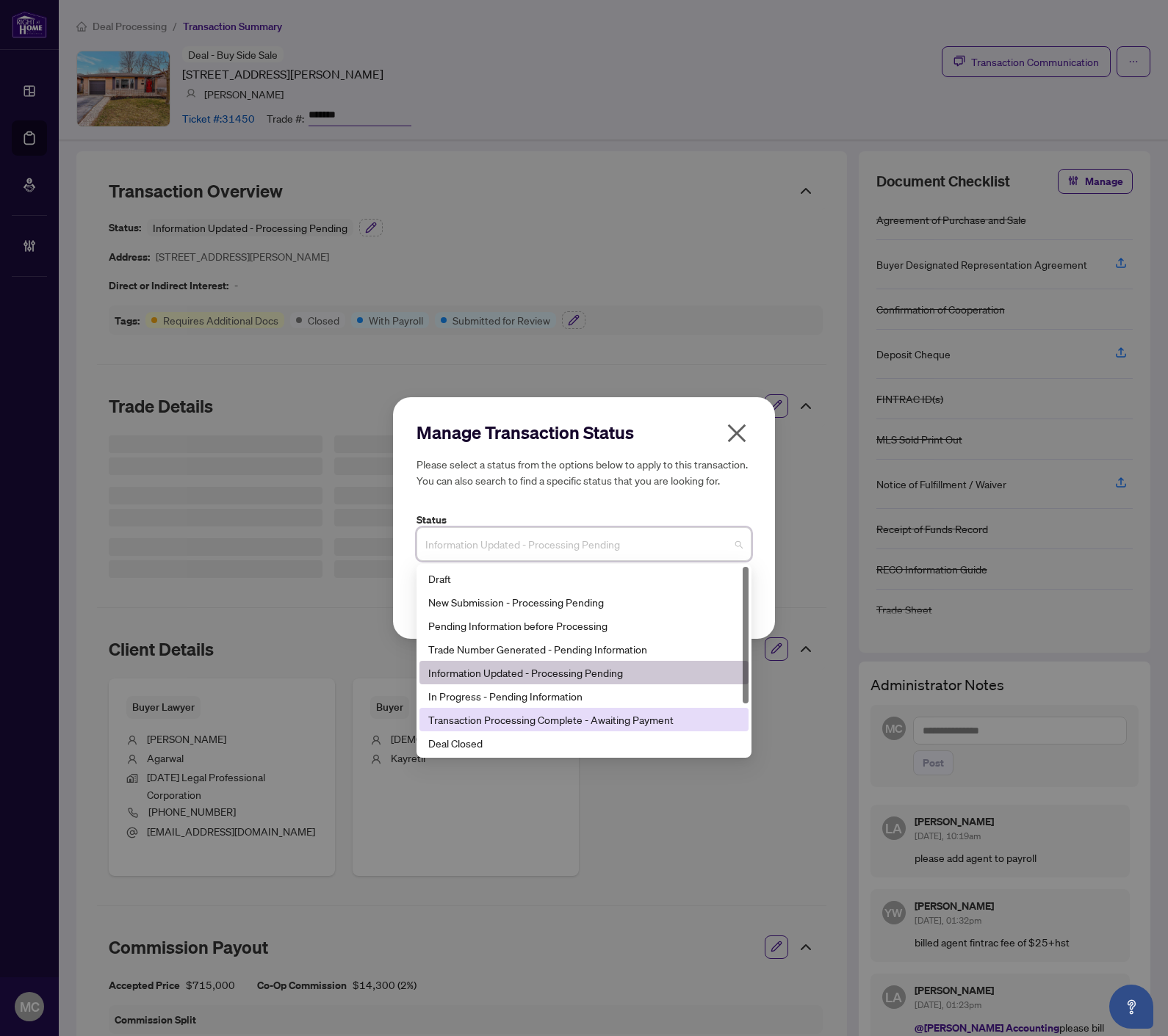
click at [501, 738] on div "Deal Closed" at bounding box center [583, 743] width 311 height 16
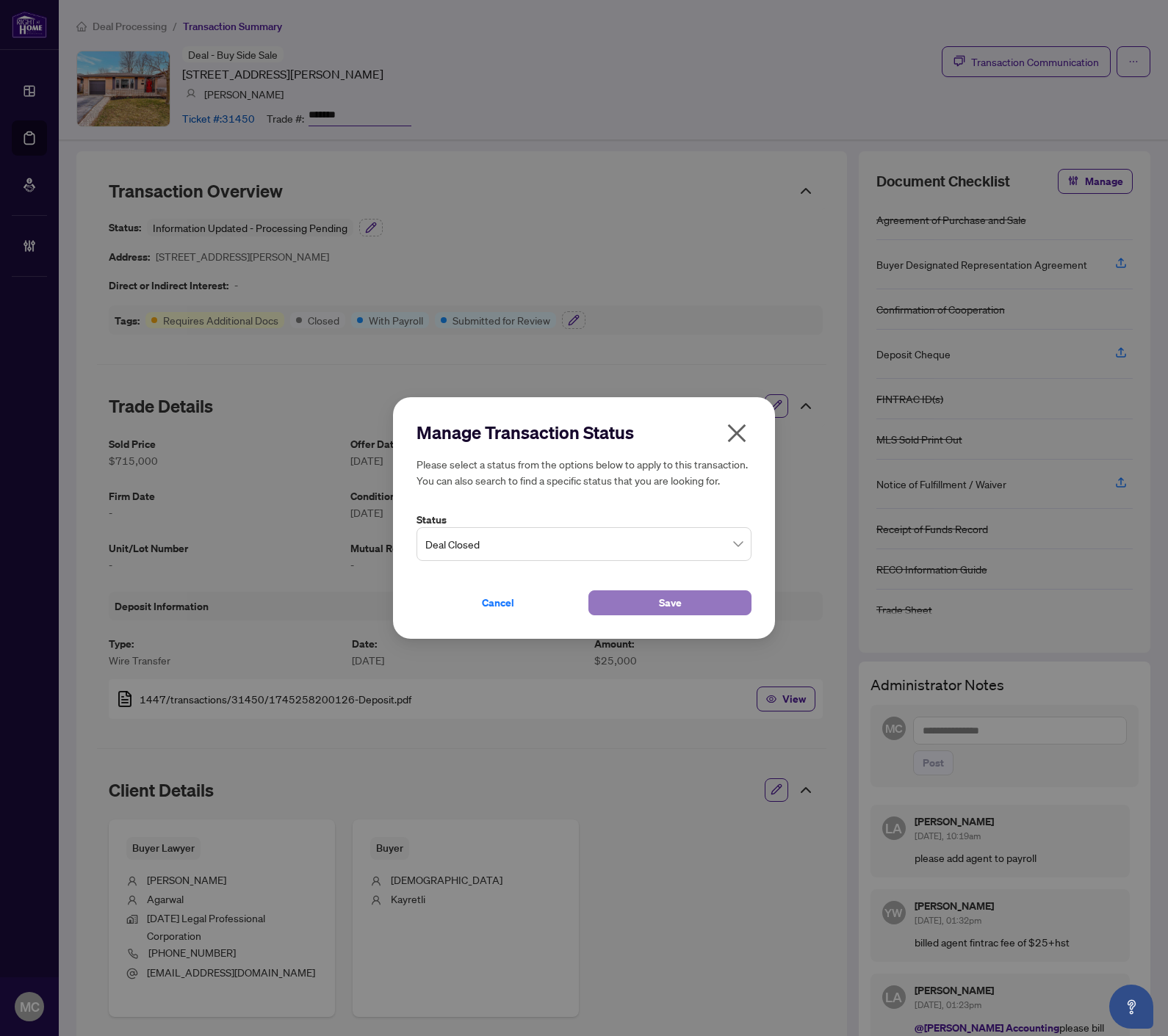
click at [613, 599] on button "Save" at bounding box center [669, 603] width 163 height 25
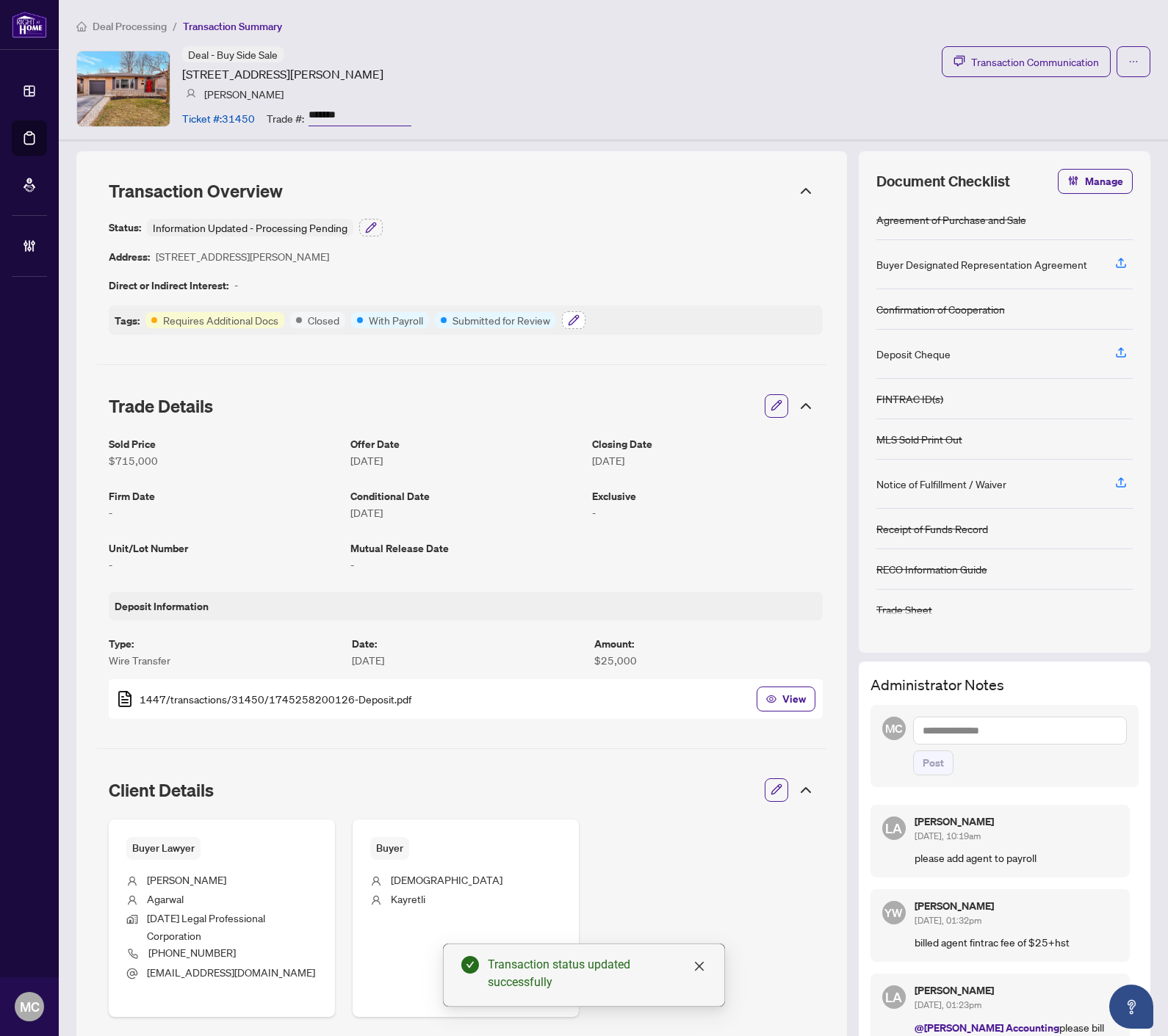
click at [564, 321] on button "button" at bounding box center [573, 319] width 23 height 18
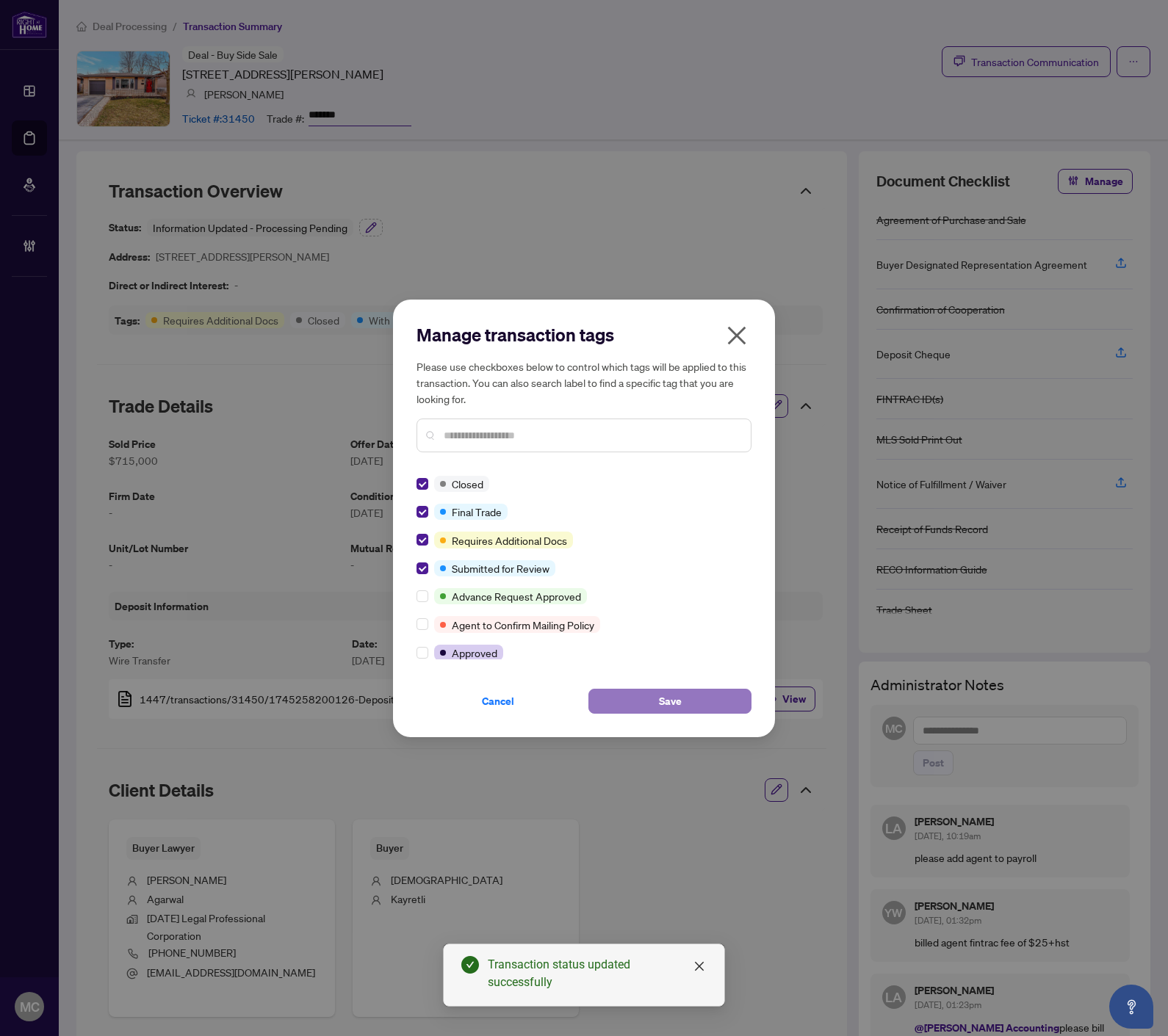
click at [672, 706] on span "Save" at bounding box center [669, 701] width 22 height 23
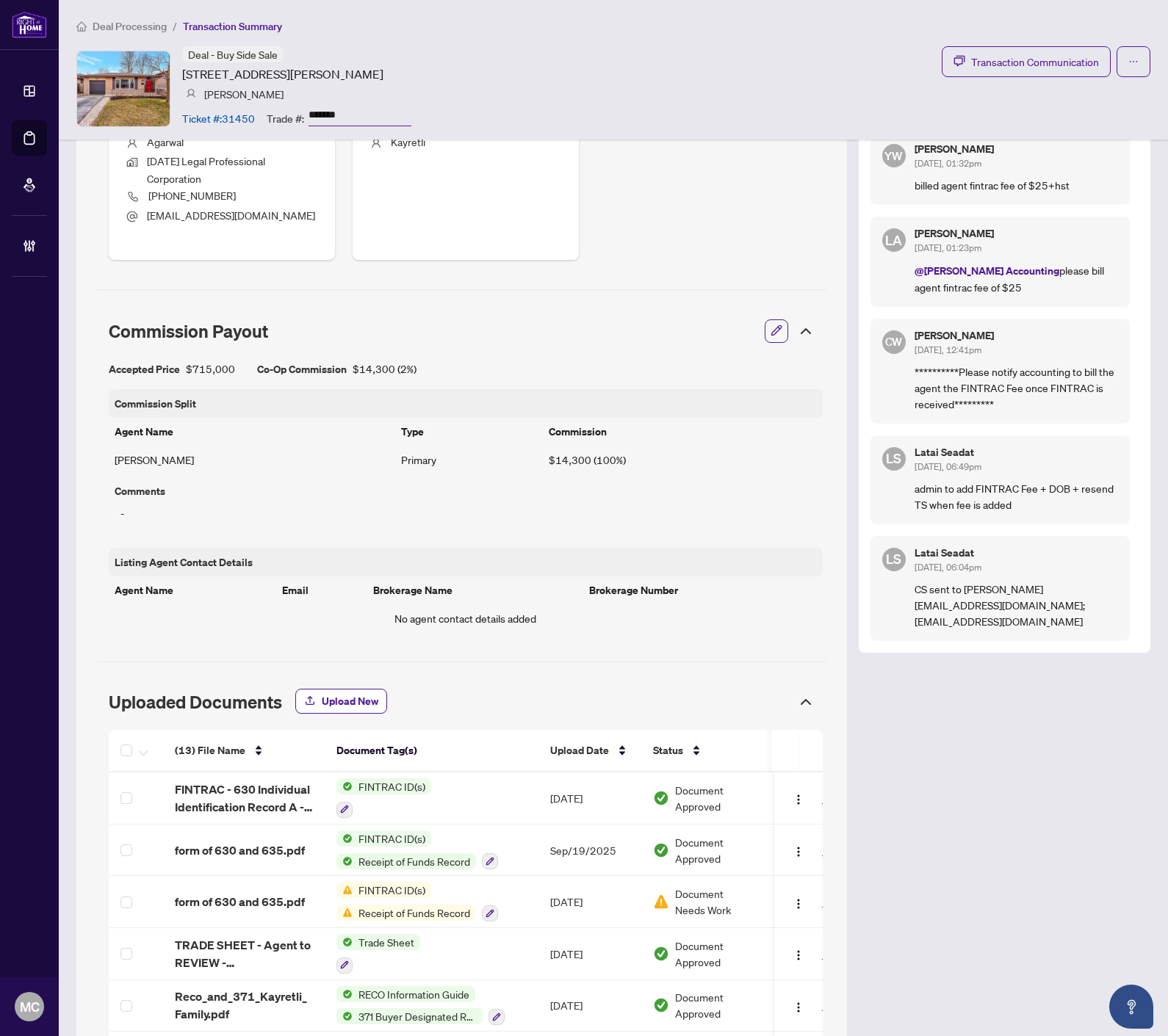
scroll to position [897, 0]
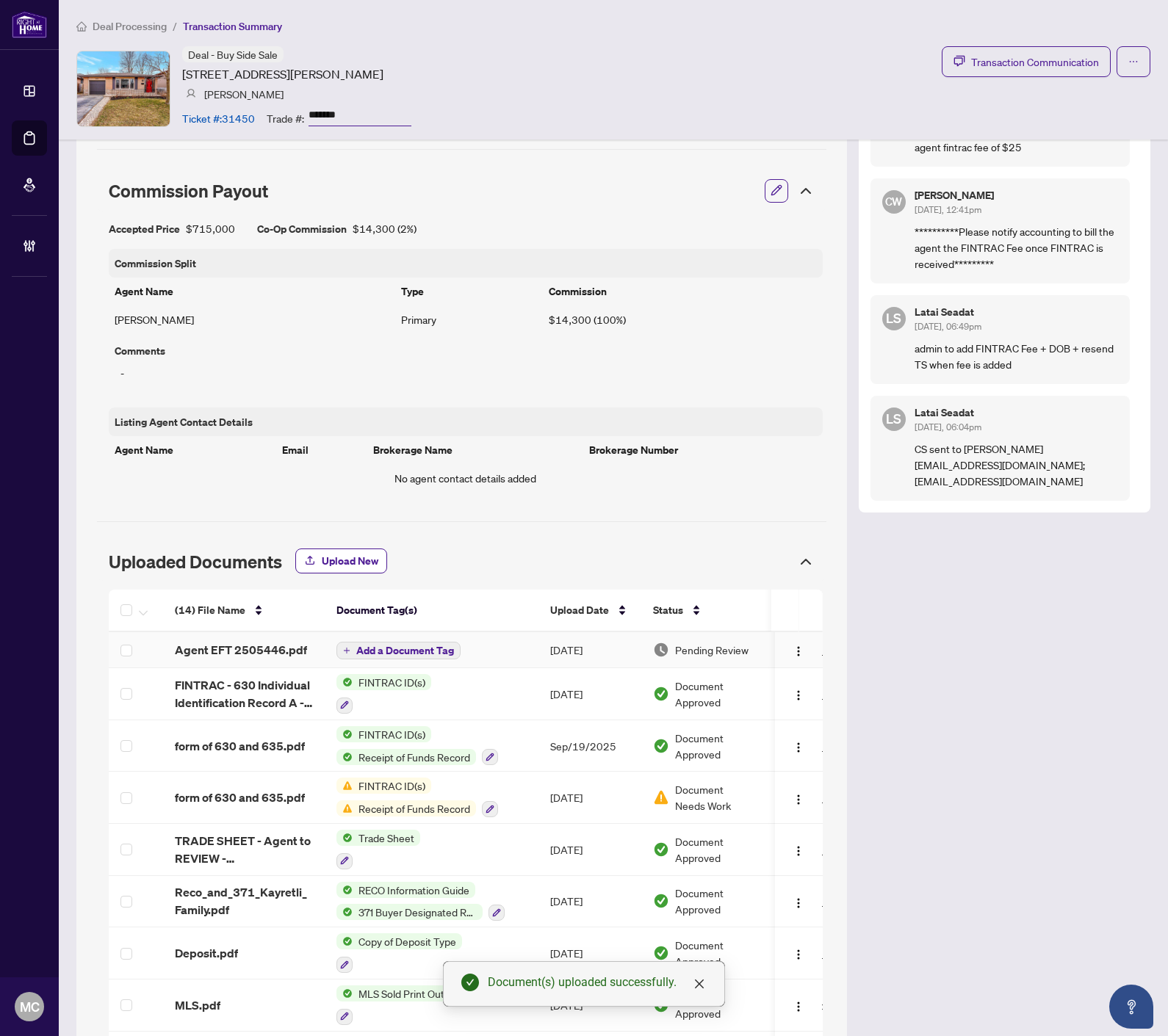
click at [393, 651] on span "Add a Document Tag" at bounding box center [405, 650] width 98 height 10
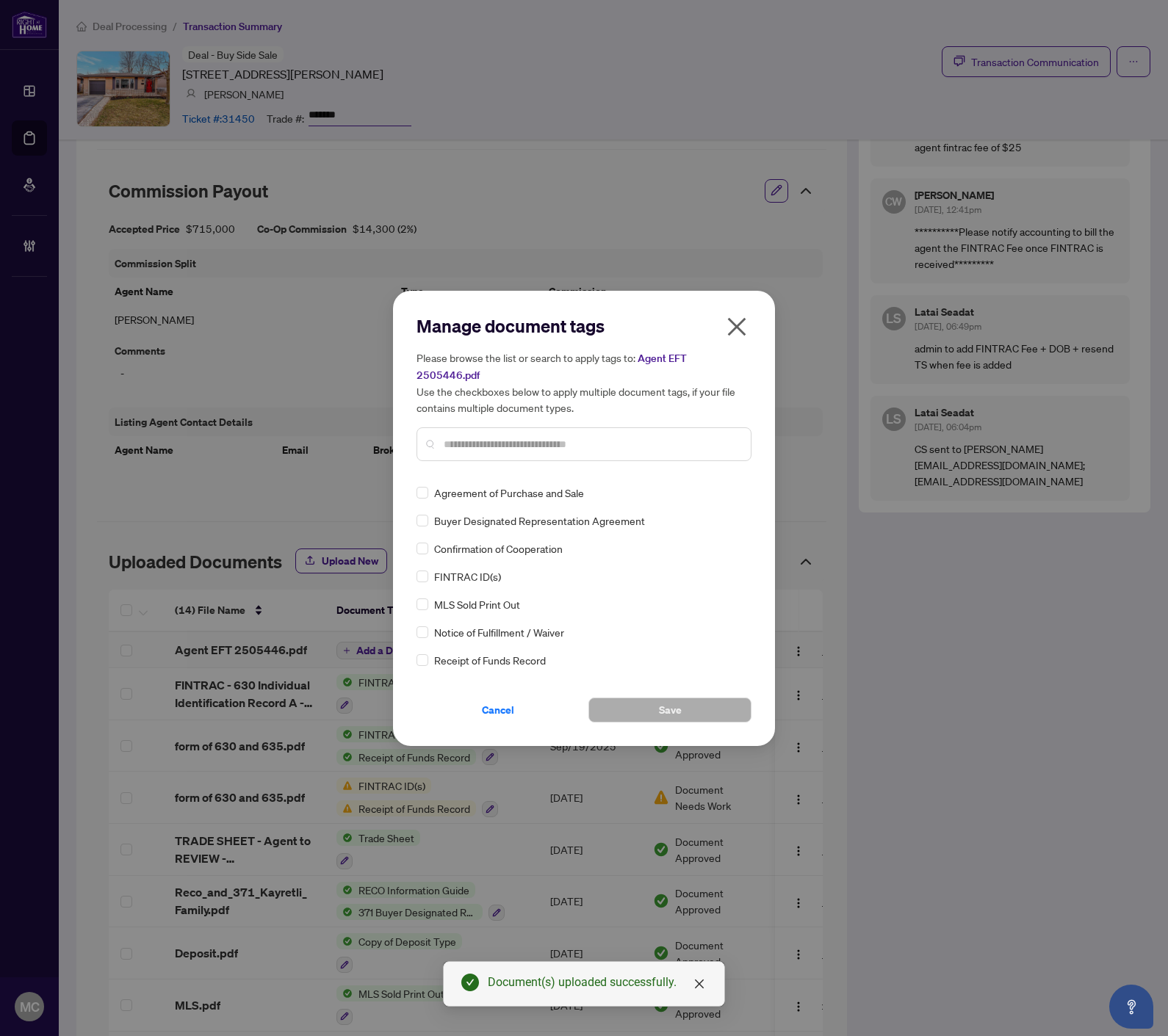
click at [610, 437] on input "text" at bounding box center [591, 444] width 295 height 16
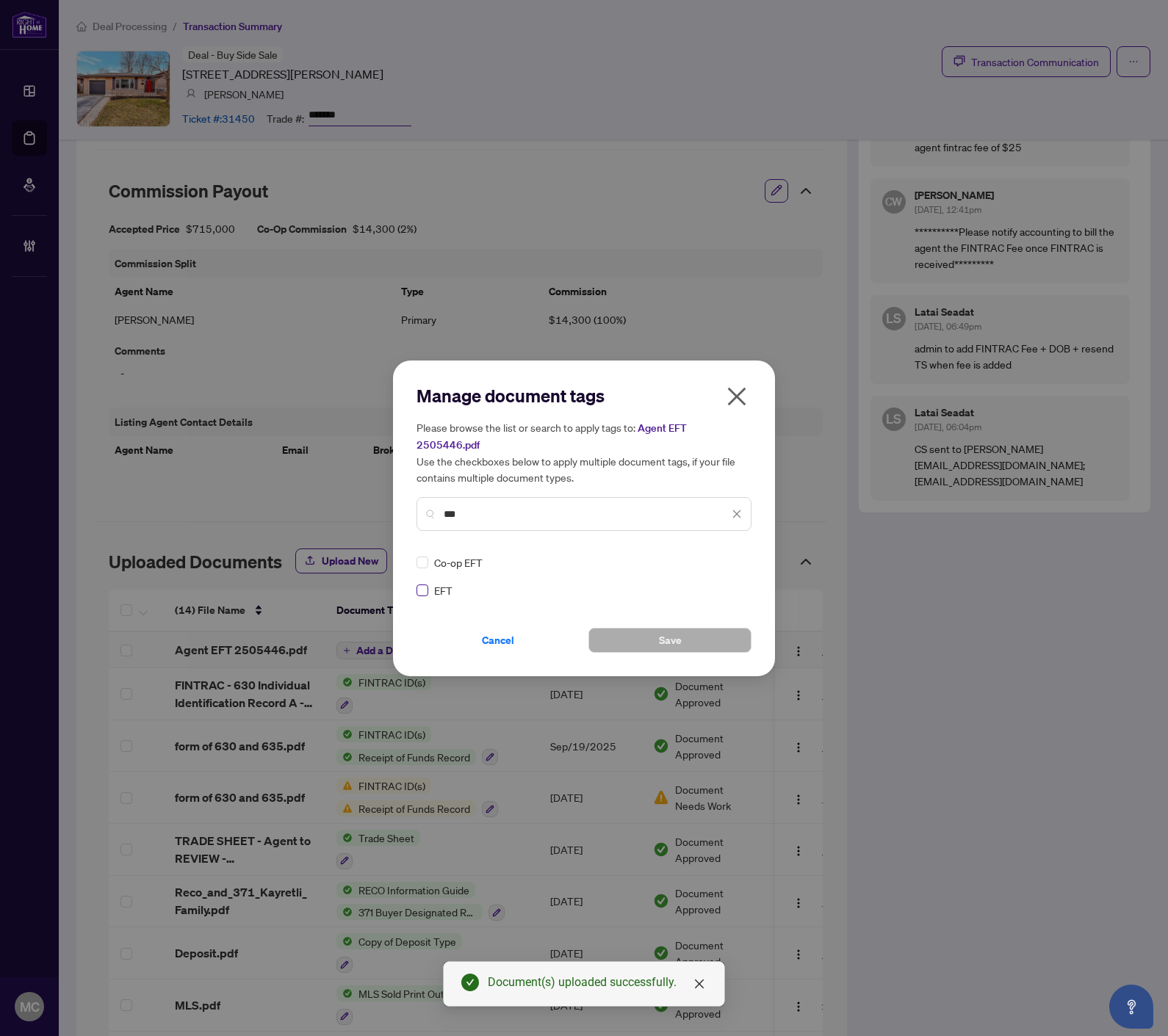
type input "***"
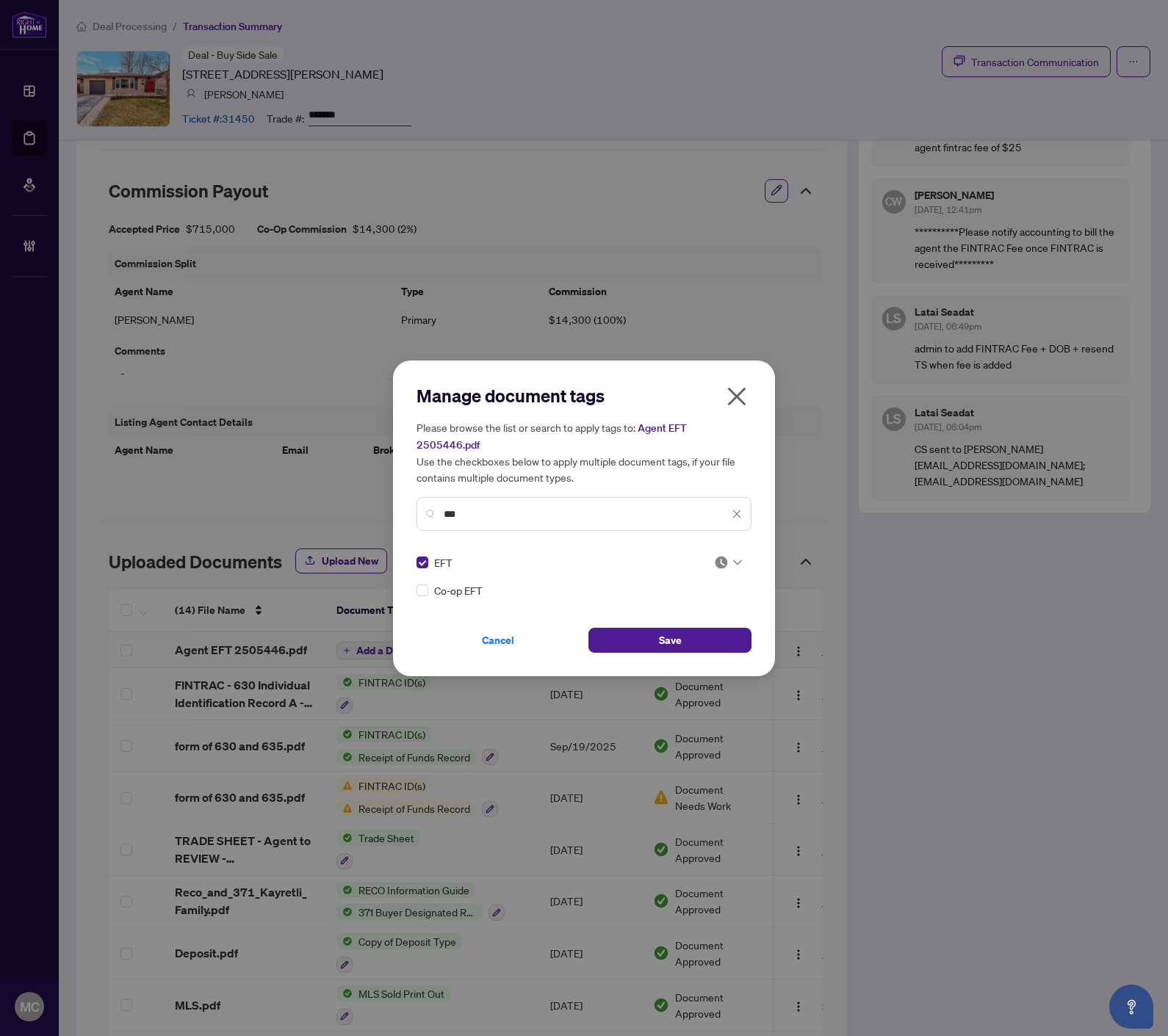
click at [720, 555] on img at bounding box center [720, 562] width 15 height 15
click at [678, 636] on div "2 3 Pending Review Needs Work Approved" at bounding box center [684, 601] width 118 height 76
click at [672, 622] on div "Approved" at bounding box center [683, 624] width 94 height 16
click at [674, 629] on span "Save" at bounding box center [669, 641] width 22 height 23
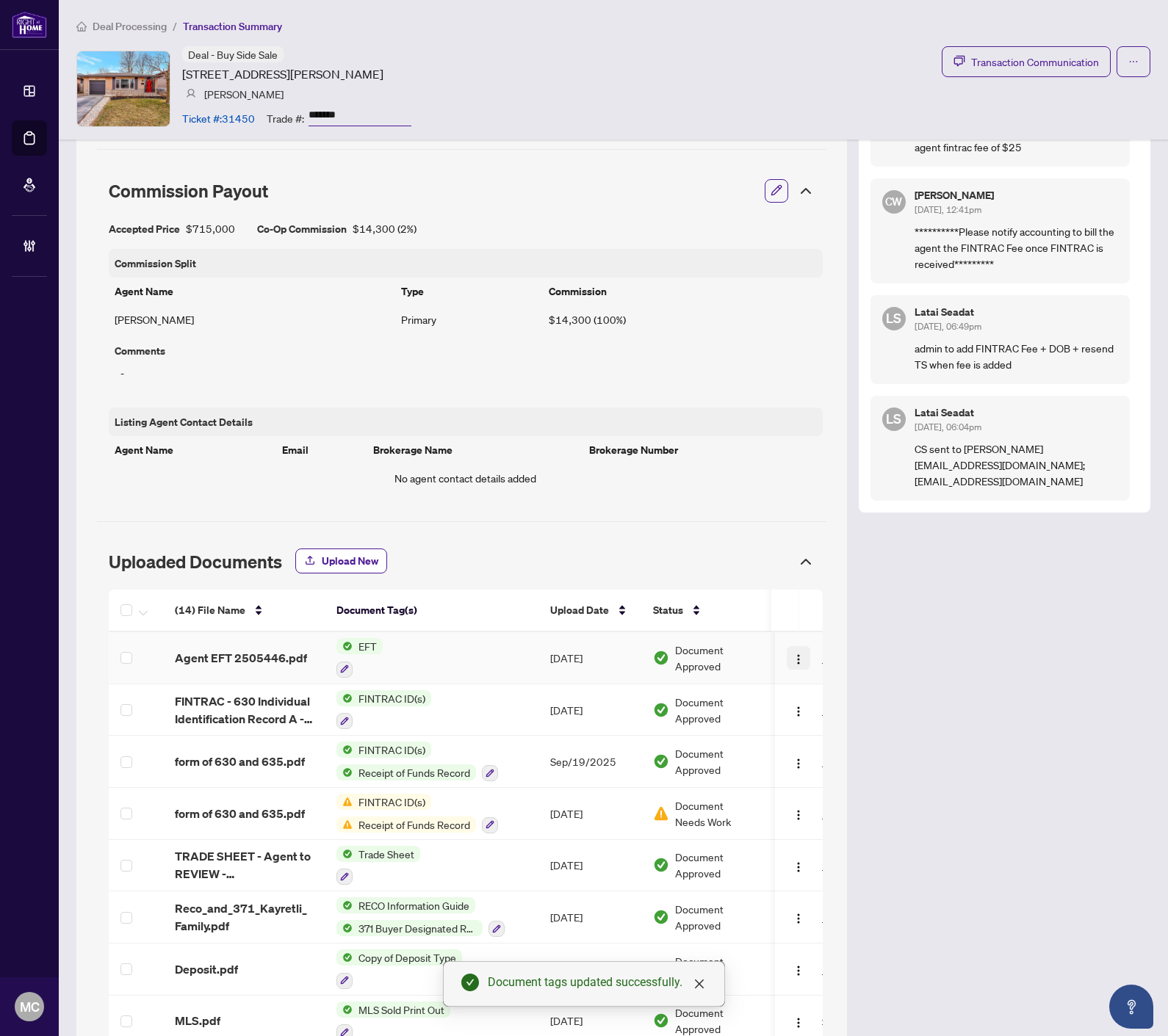
click at [793, 658] on img "button" at bounding box center [799, 659] width 12 height 12
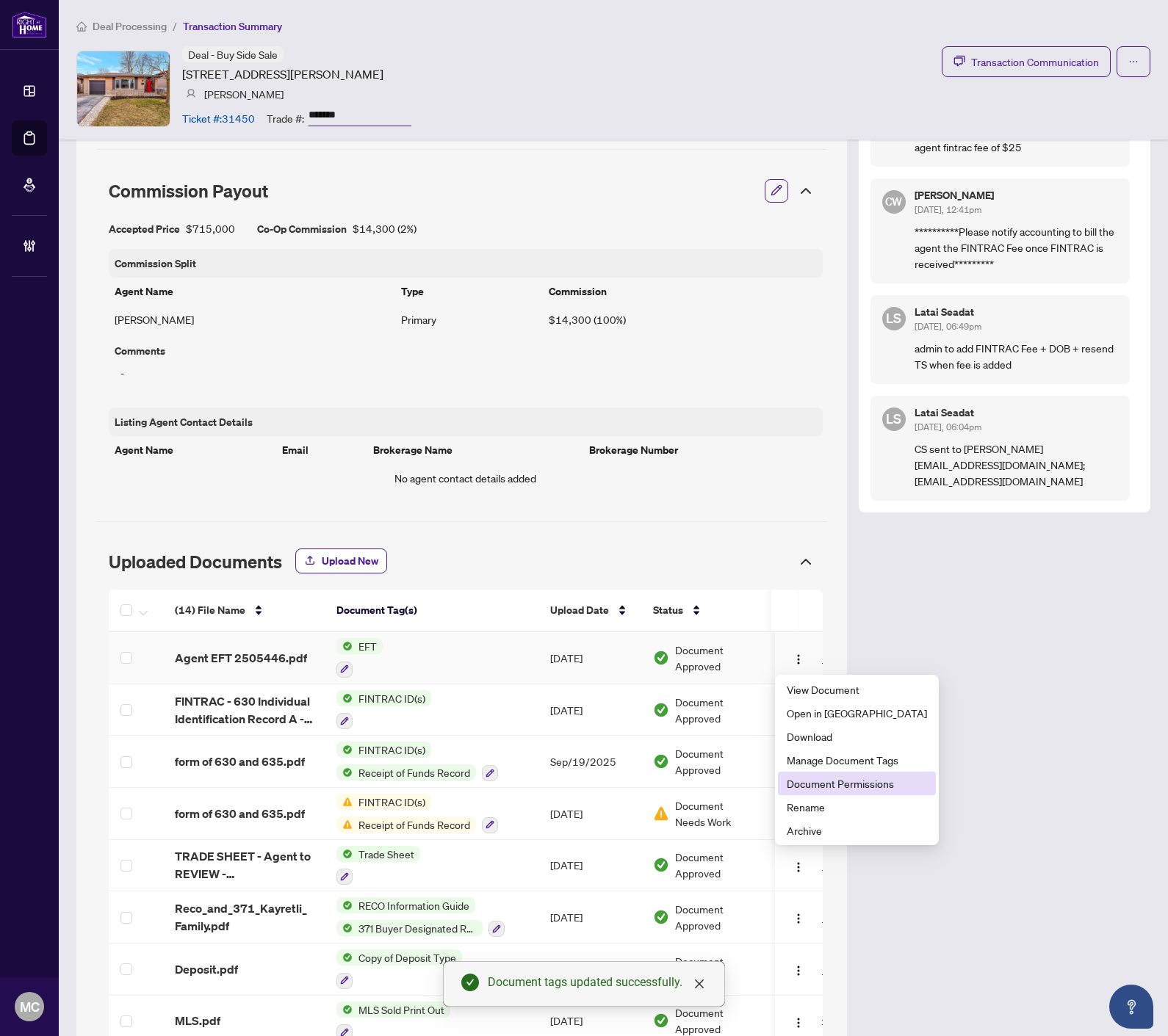
click at [810, 786] on span "Document Permissions" at bounding box center [856, 783] width 140 height 16
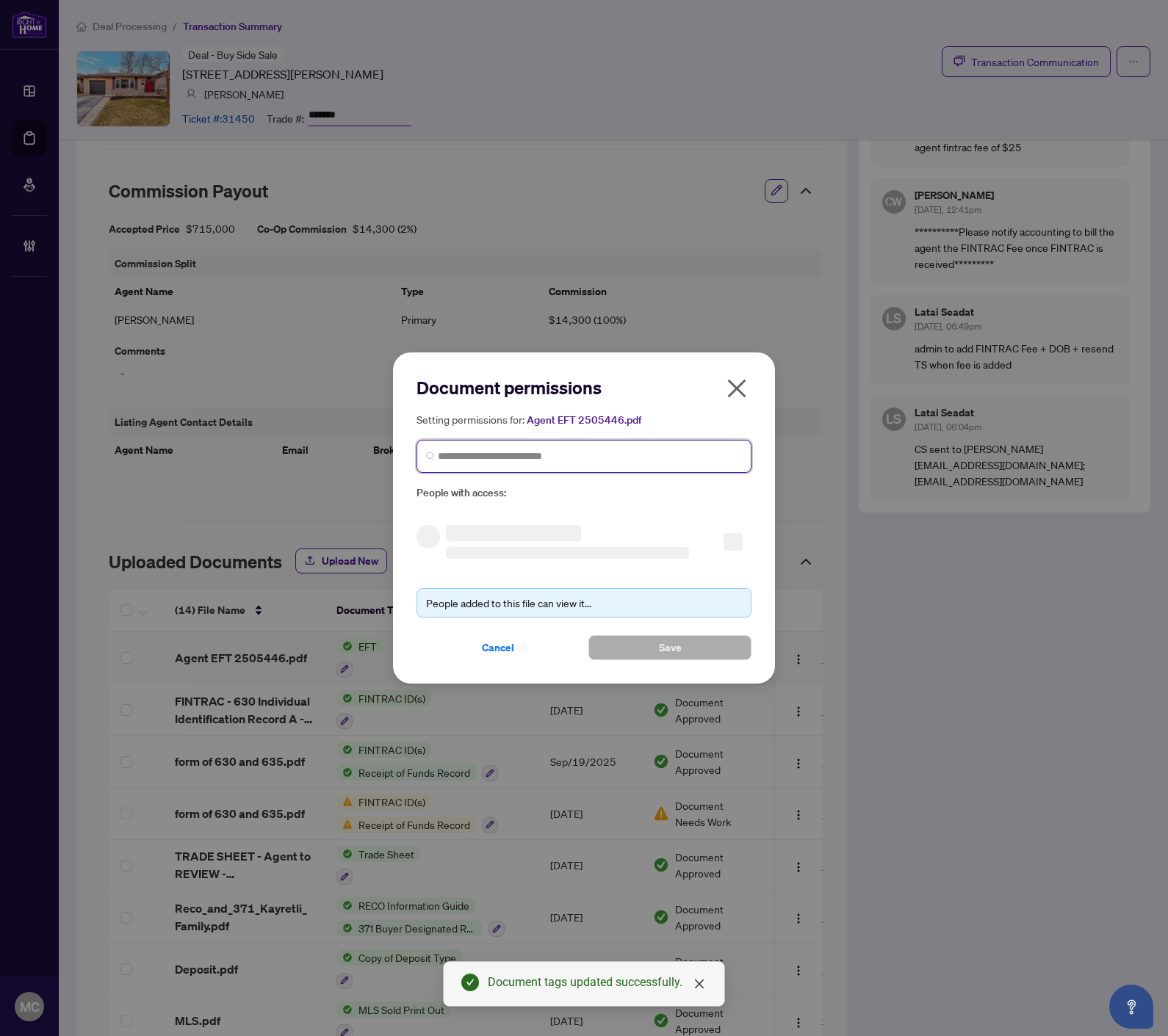
click at [605, 458] on input "search" at bounding box center [589, 457] width 304 height 16
paste input "**********"
type input "**********"
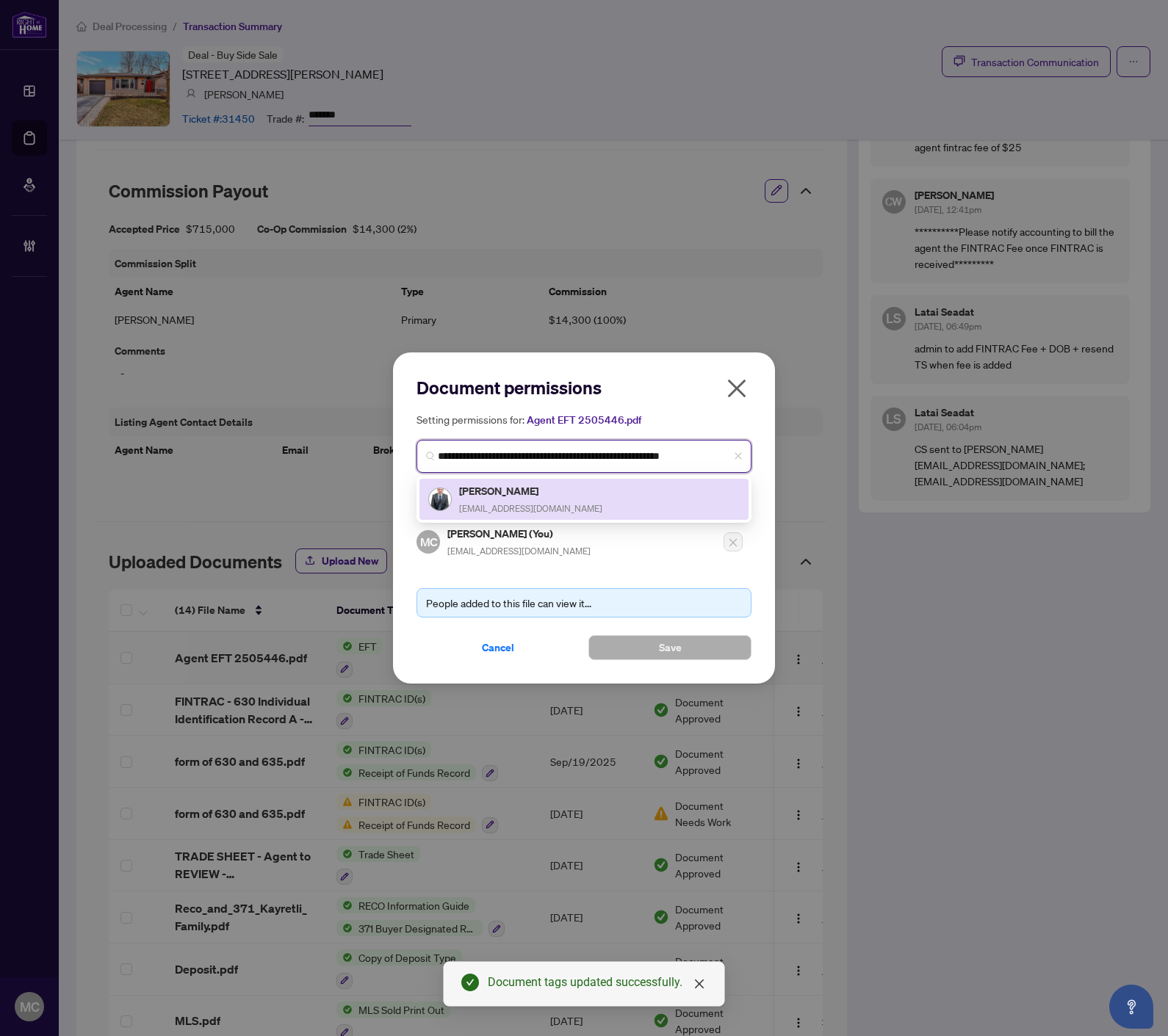
click at [549, 490] on h5 "[PERSON_NAME]" at bounding box center [530, 491] width 143 height 17
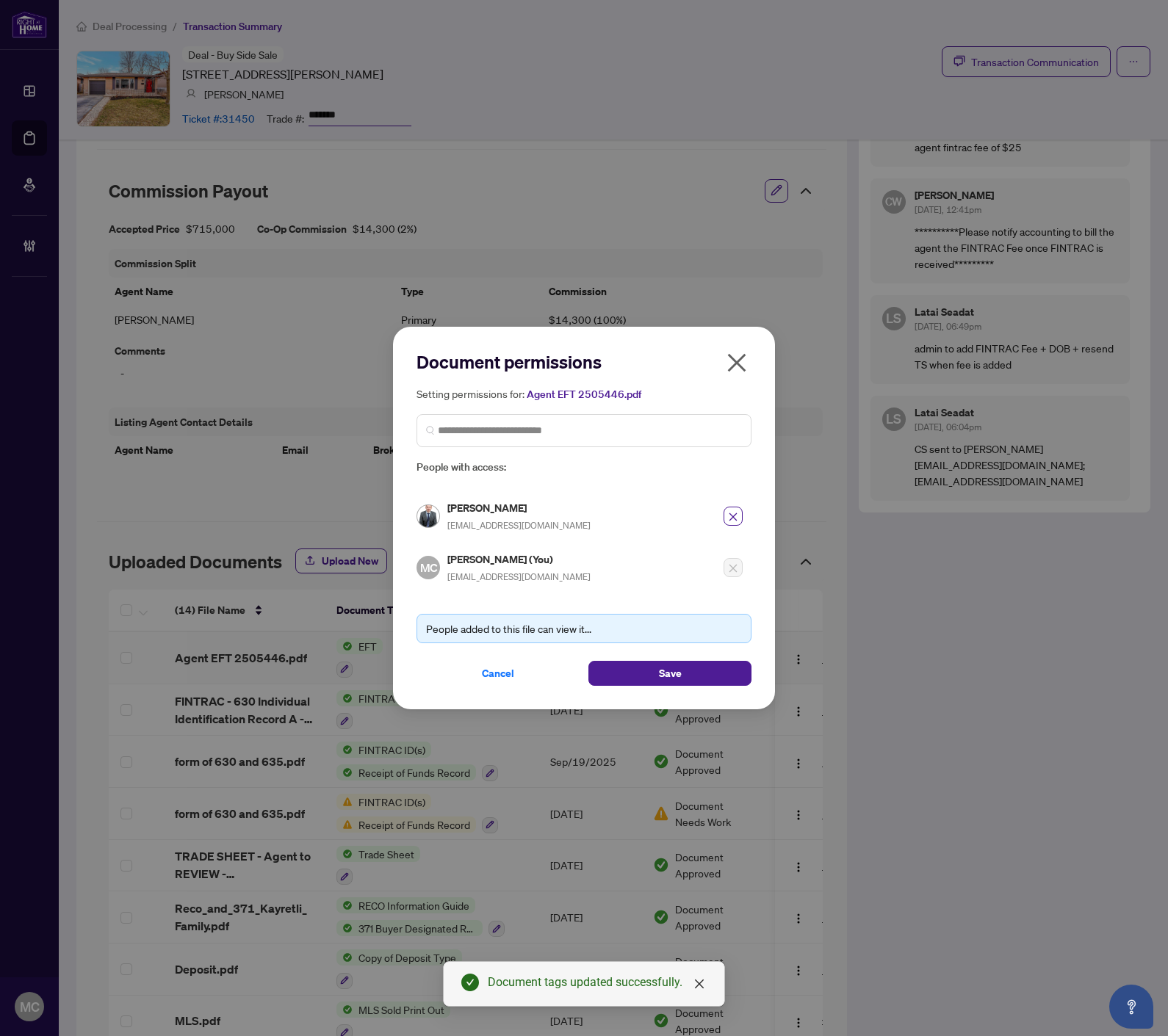
click at [688, 696] on div "Document permissions Setting permissions for: Agent EFT 2505446.pdf 1447 David …" at bounding box center [584, 517] width 382 height 382
click at [684, 676] on button "Save" at bounding box center [669, 673] width 163 height 25
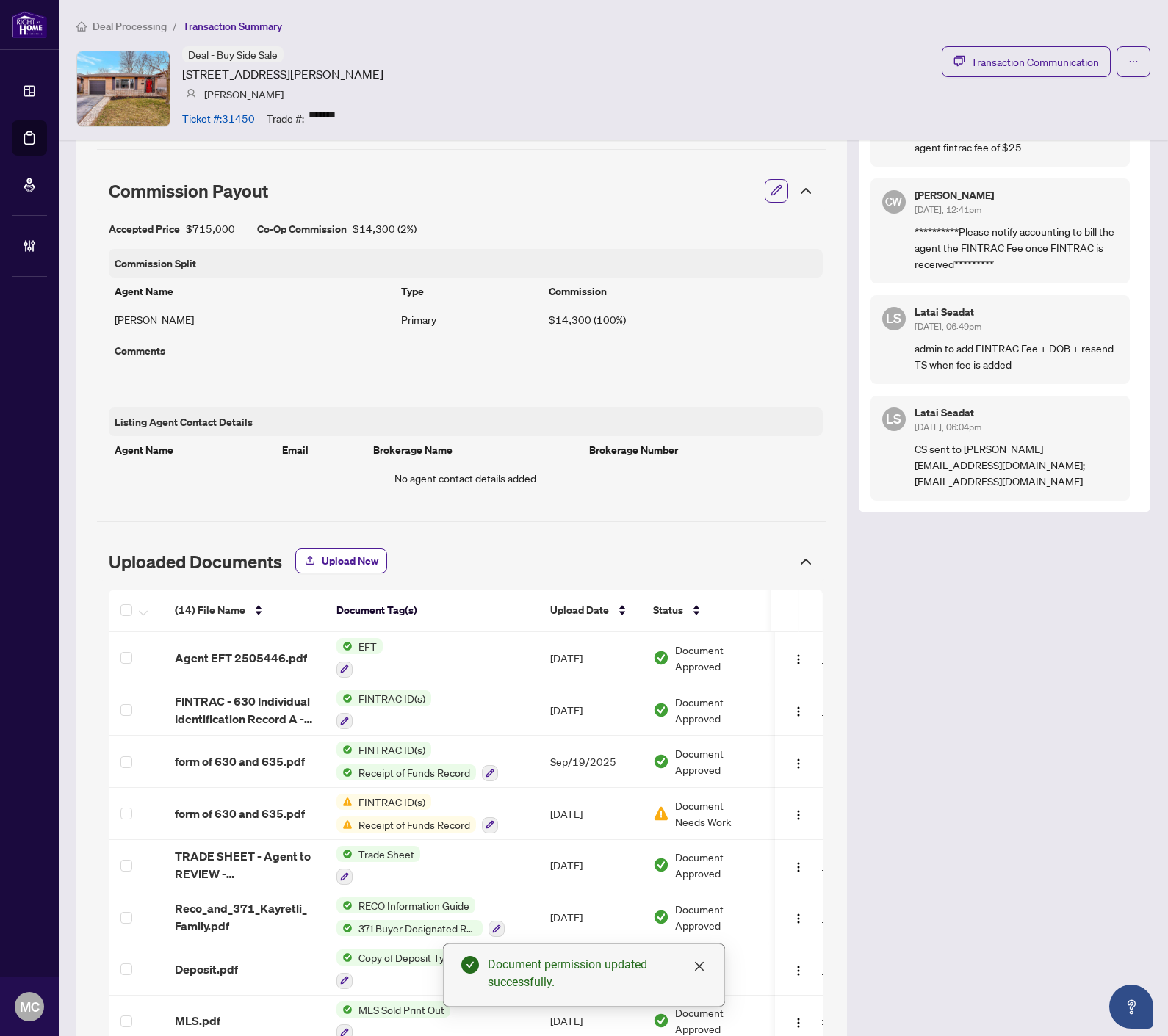
scroll to position [489, 0]
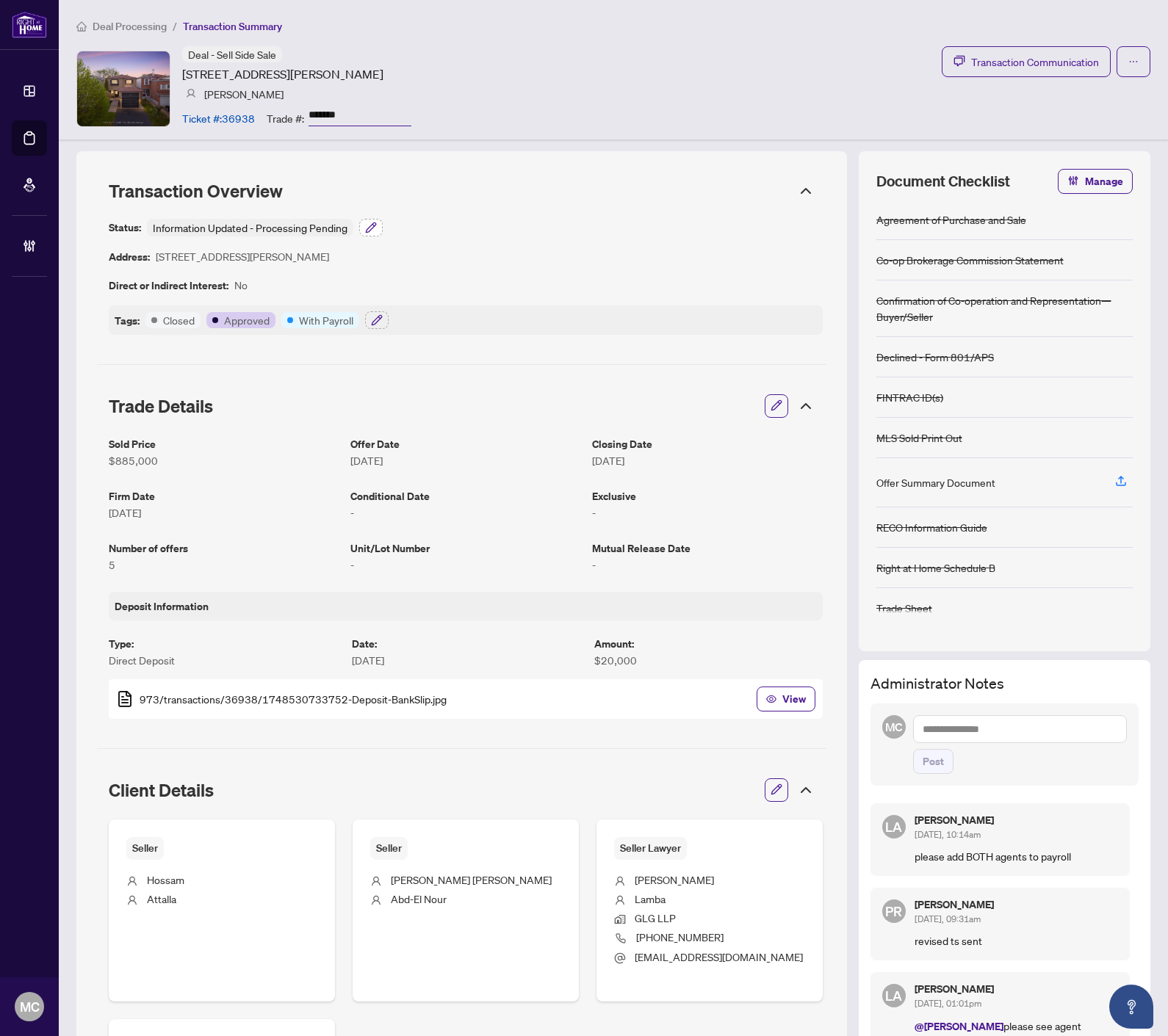
click at [371, 230] on icon "button" at bounding box center [371, 227] width 12 height 12
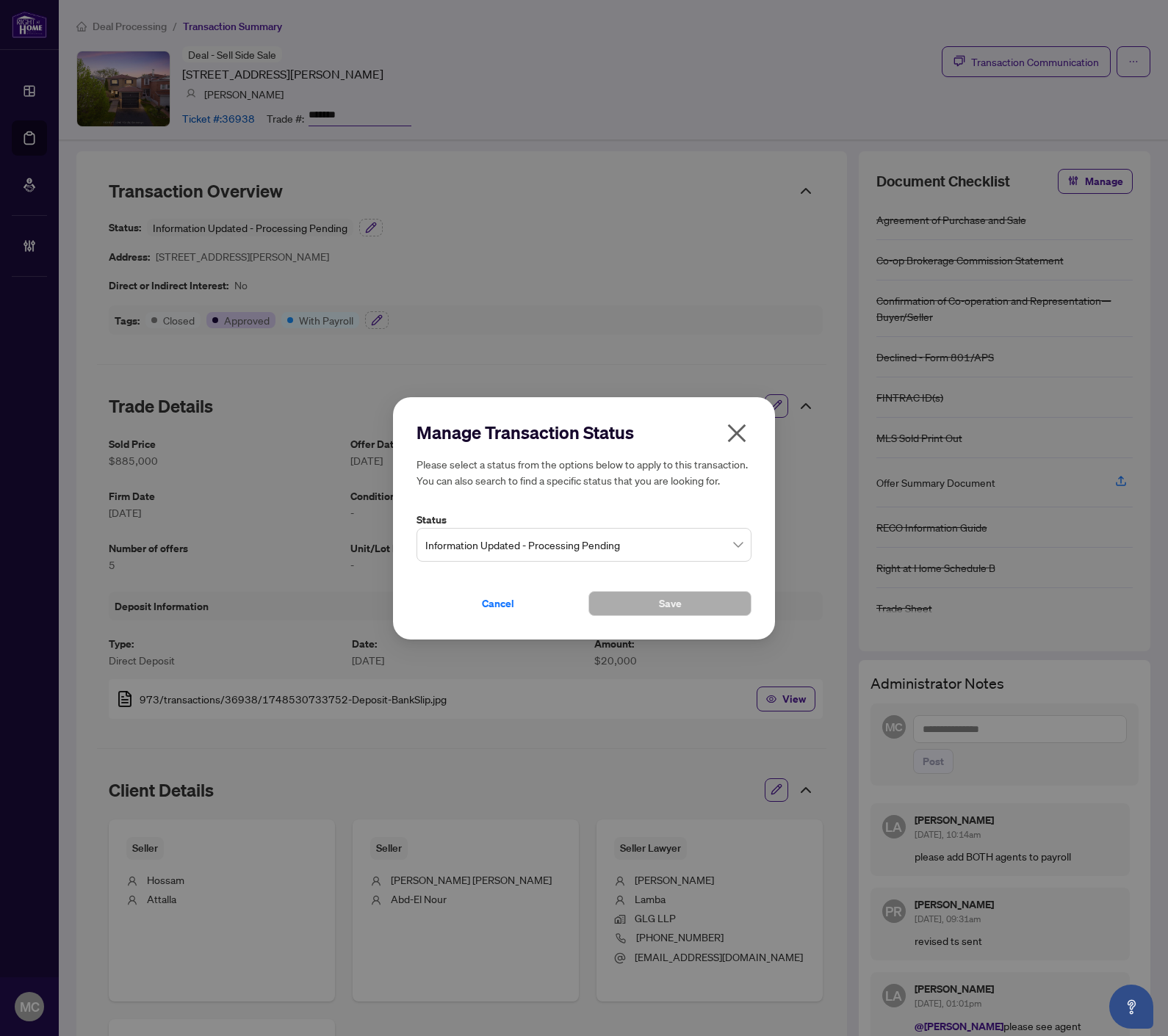
click at [369, 233] on div "Manage Transaction Status Please select a status from the options below to appl…" at bounding box center [584, 518] width 1168 height 1036
click at [523, 546] on span "Information Updated - Processing Pending" at bounding box center [583, 544] width 317 height 28
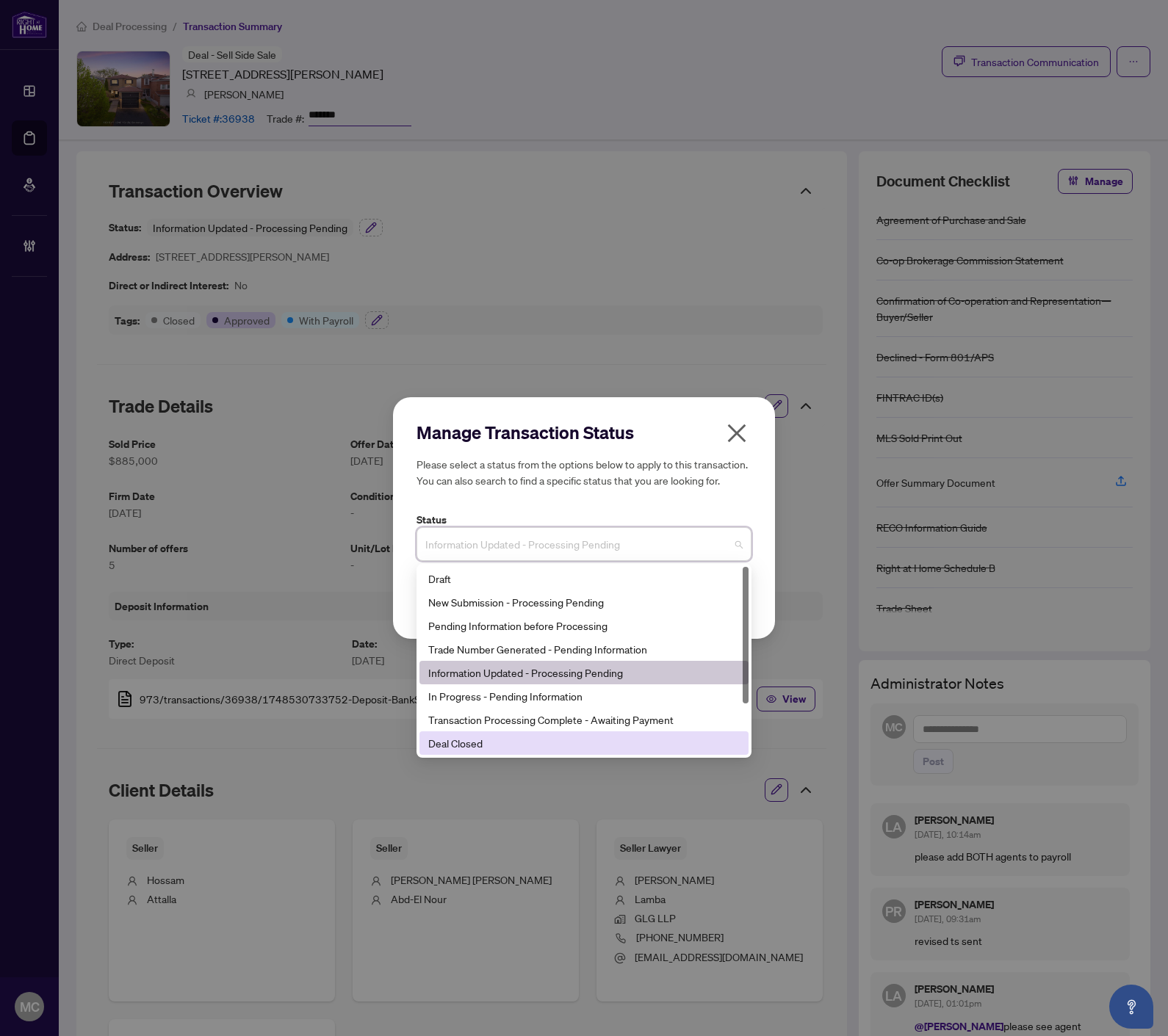
click at [499, 749] on div "Deal Closed" at bounding box center [583, 743] width 311 height 16
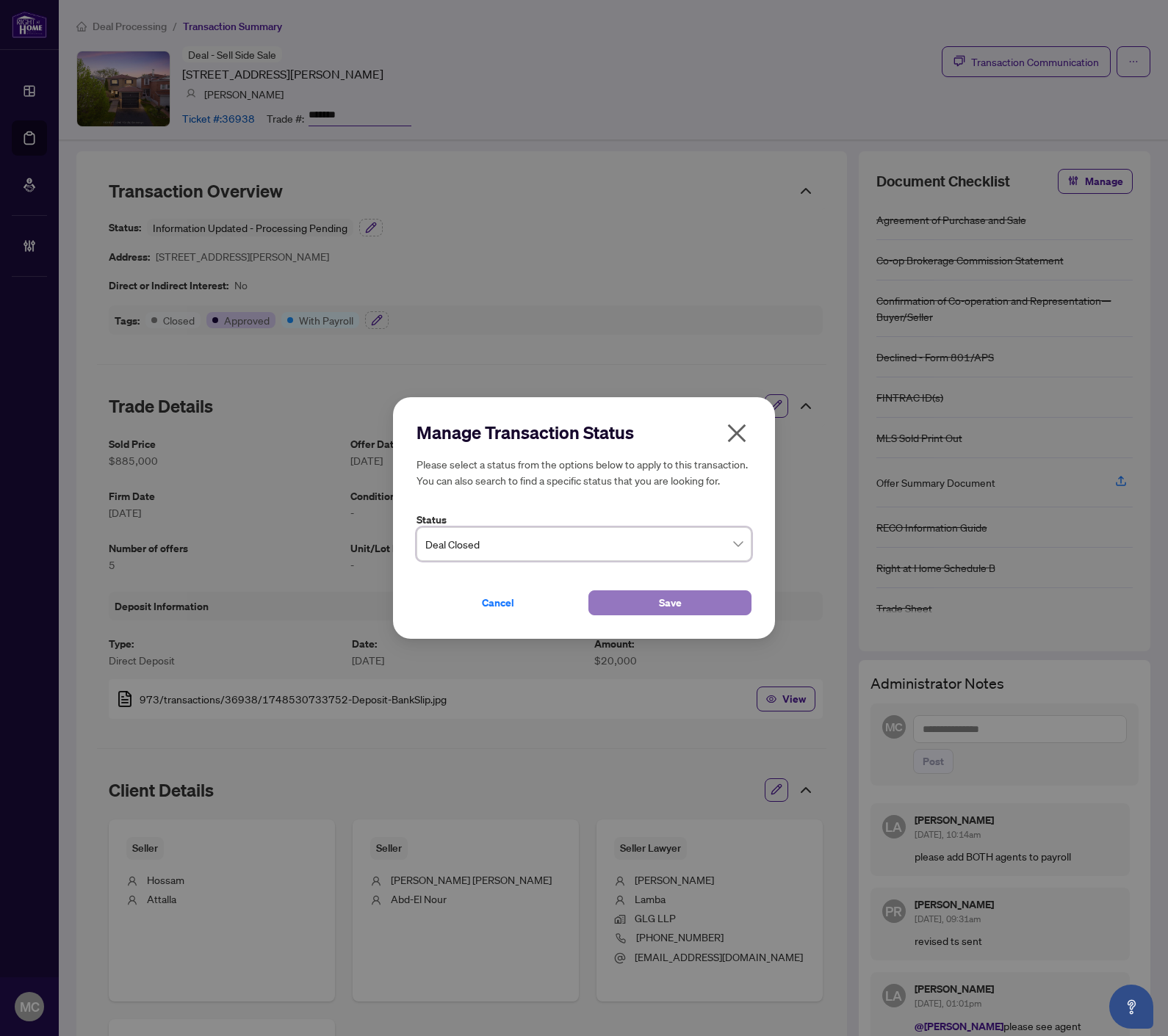
click at [655, 602] on button "Save" at bounding box center [669, 603] width 163 height 25
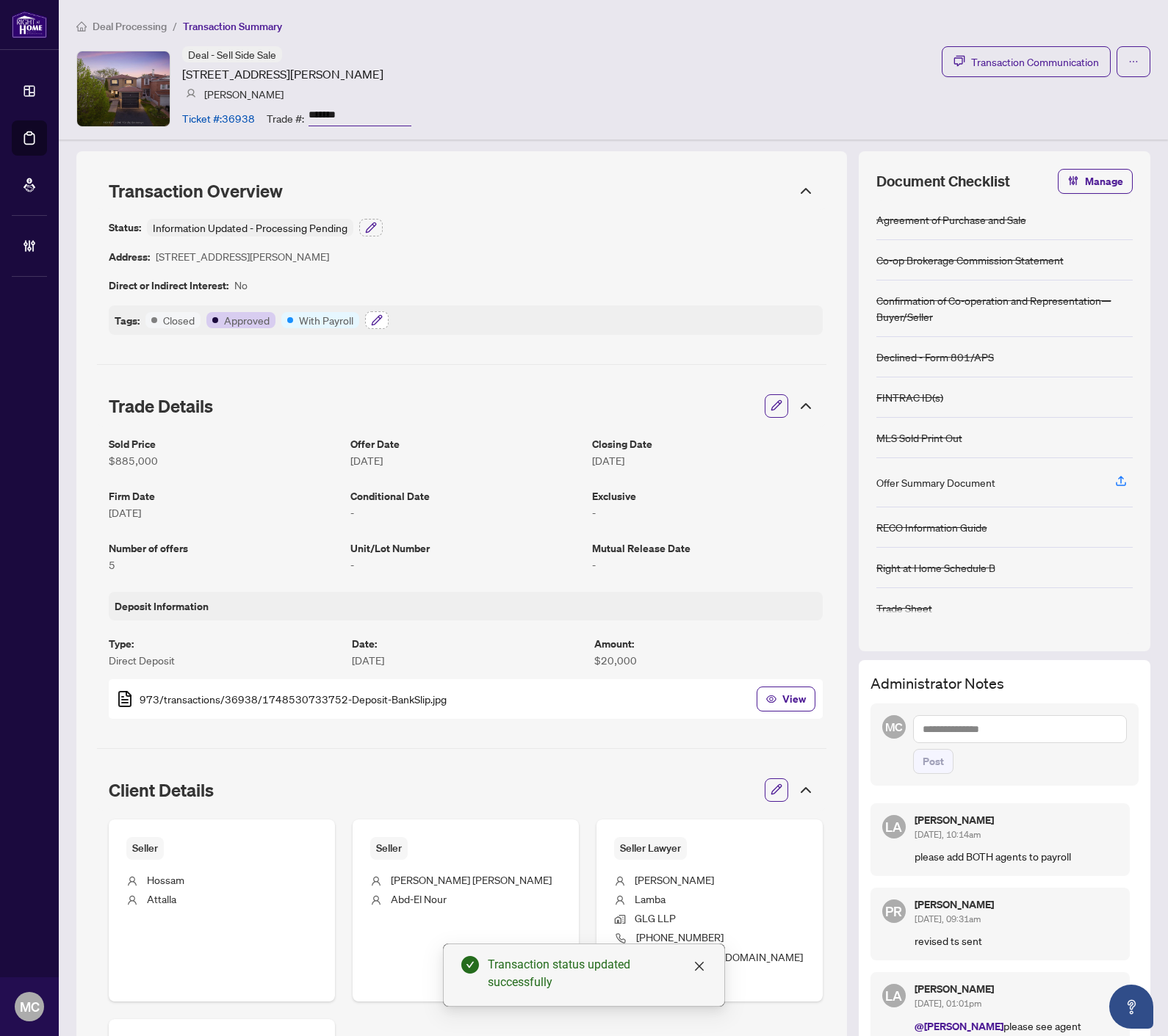
click at [378, 319] on icon "button" at bounding box center [376, 319] width 9 height 9
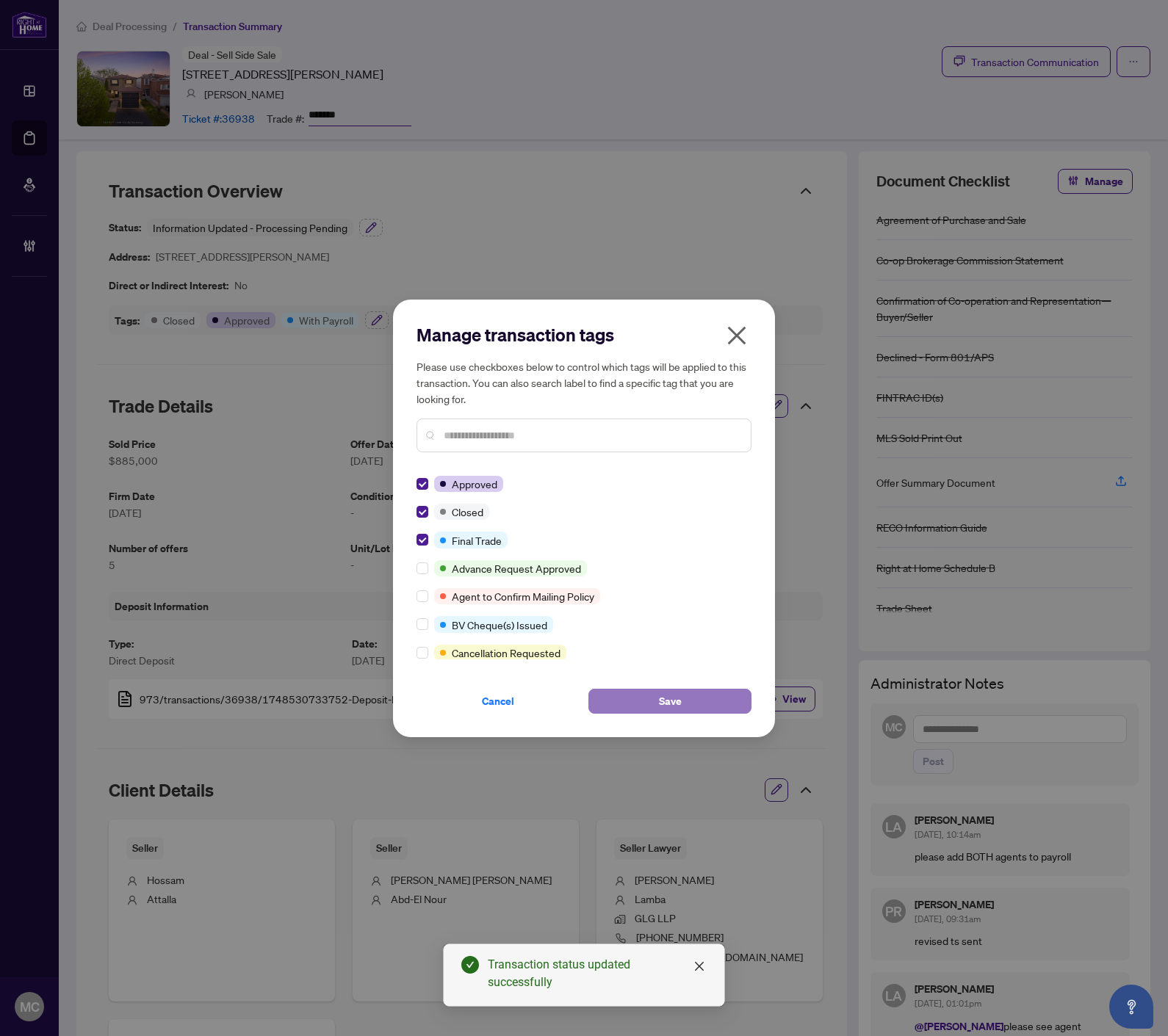
click at [665, 698] on span "Save" at bounding box center [669, 701] width 22 height 23
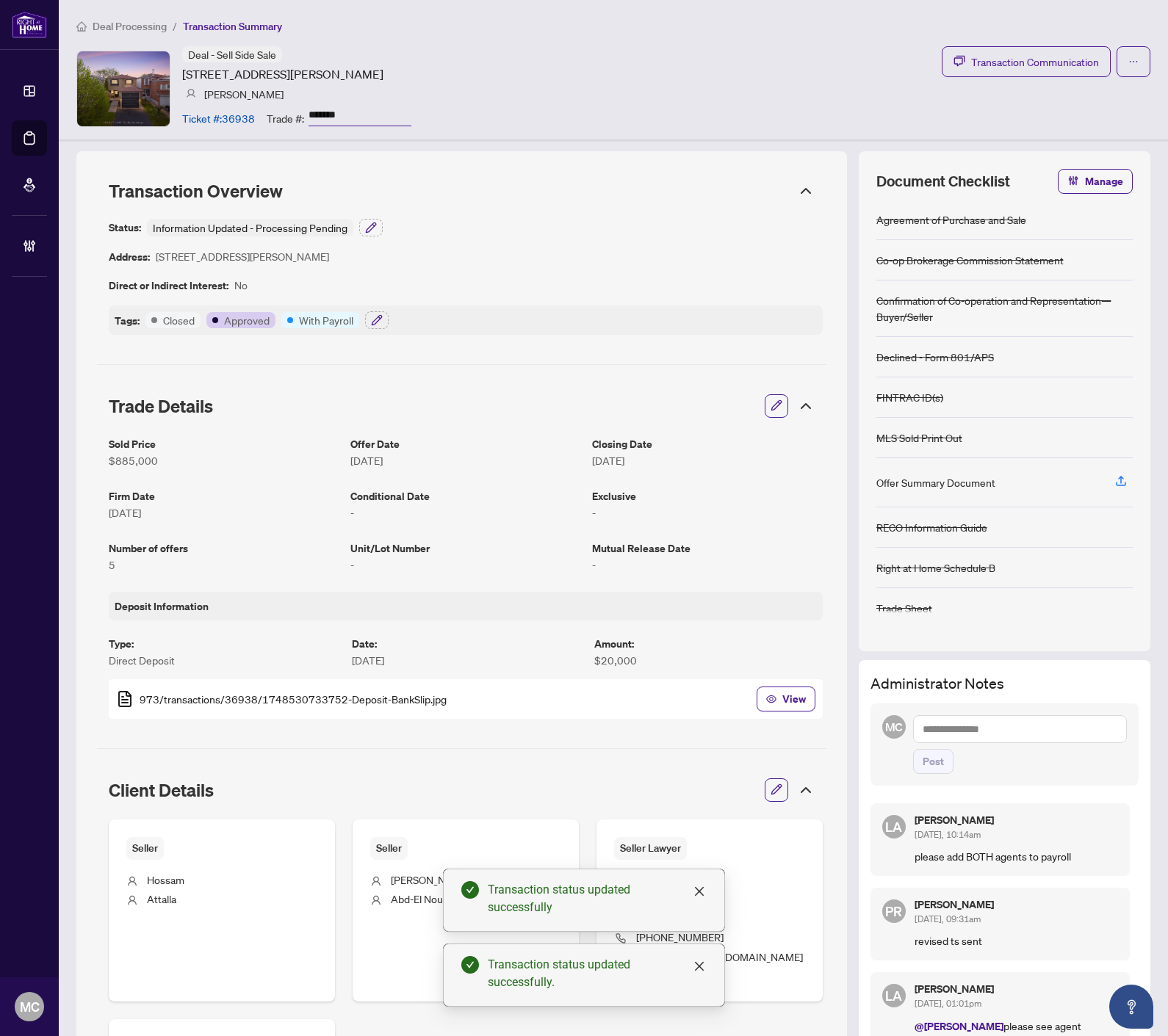
click at [328, 110] on input "*******" at bounding box center [360, 115] width 103 height 21
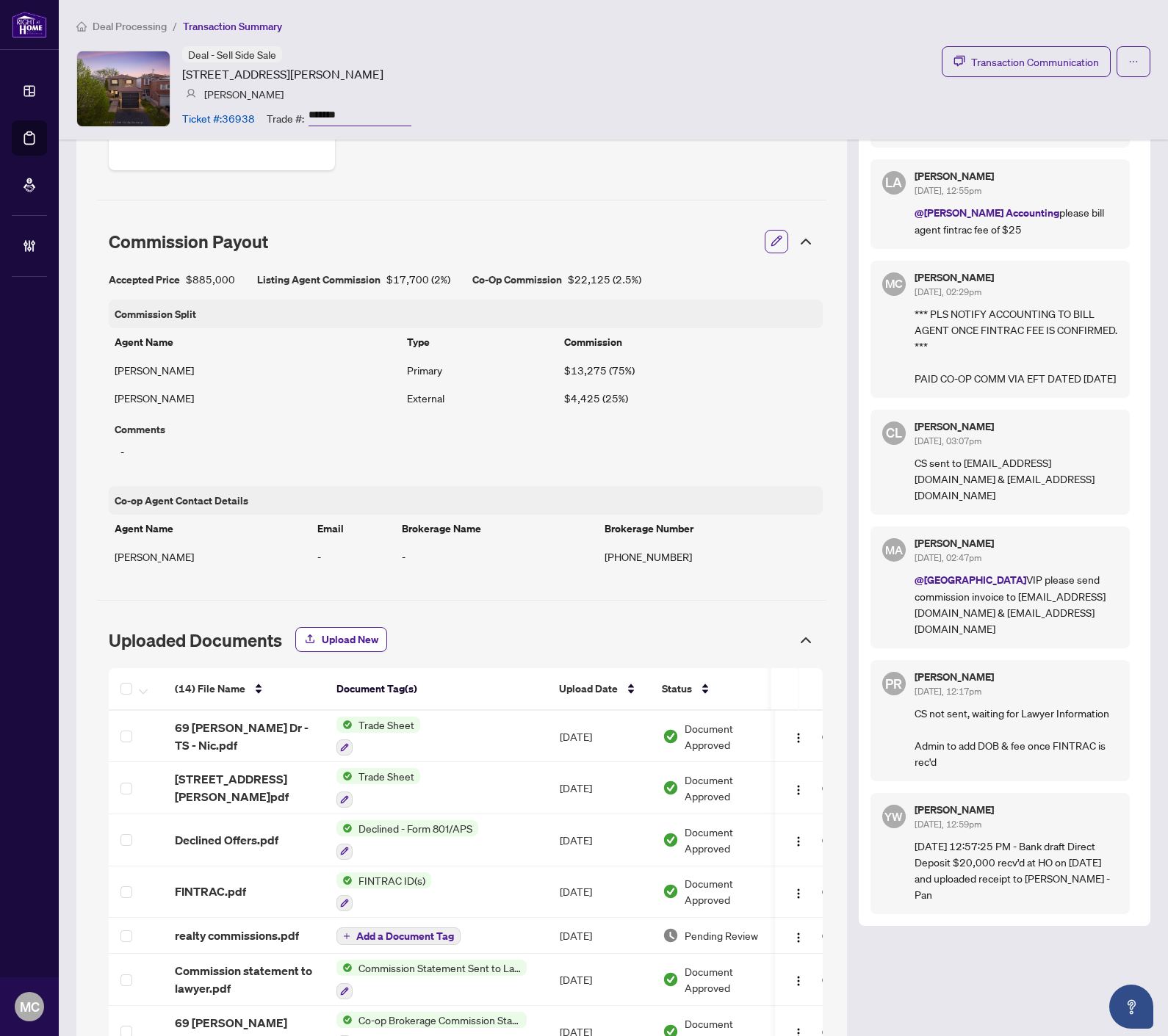
scroll to position [1387, 0]
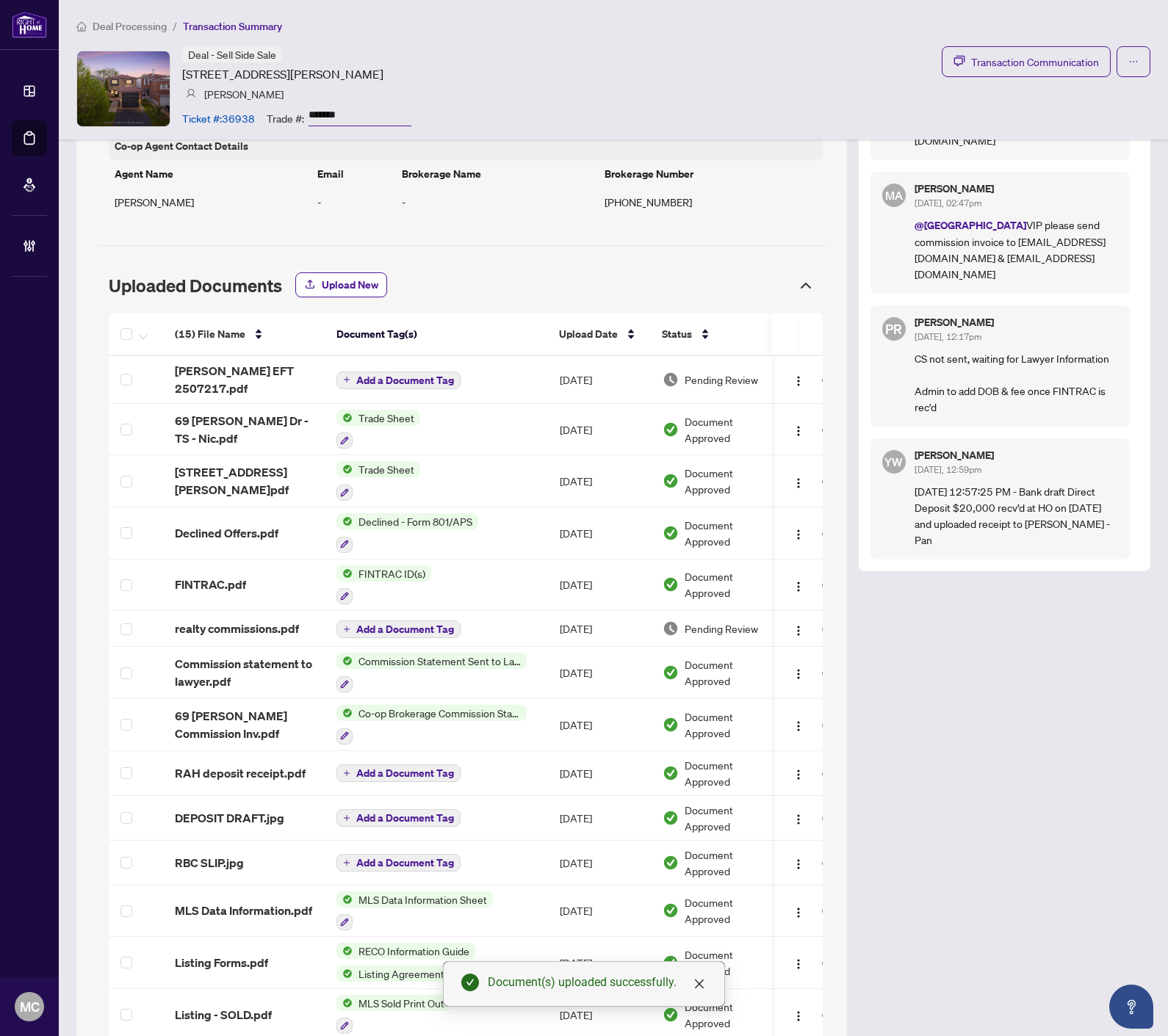
click at [380, 380] on span "Add a Document Tag" at bounding box center [405, 380] width 98 height 10
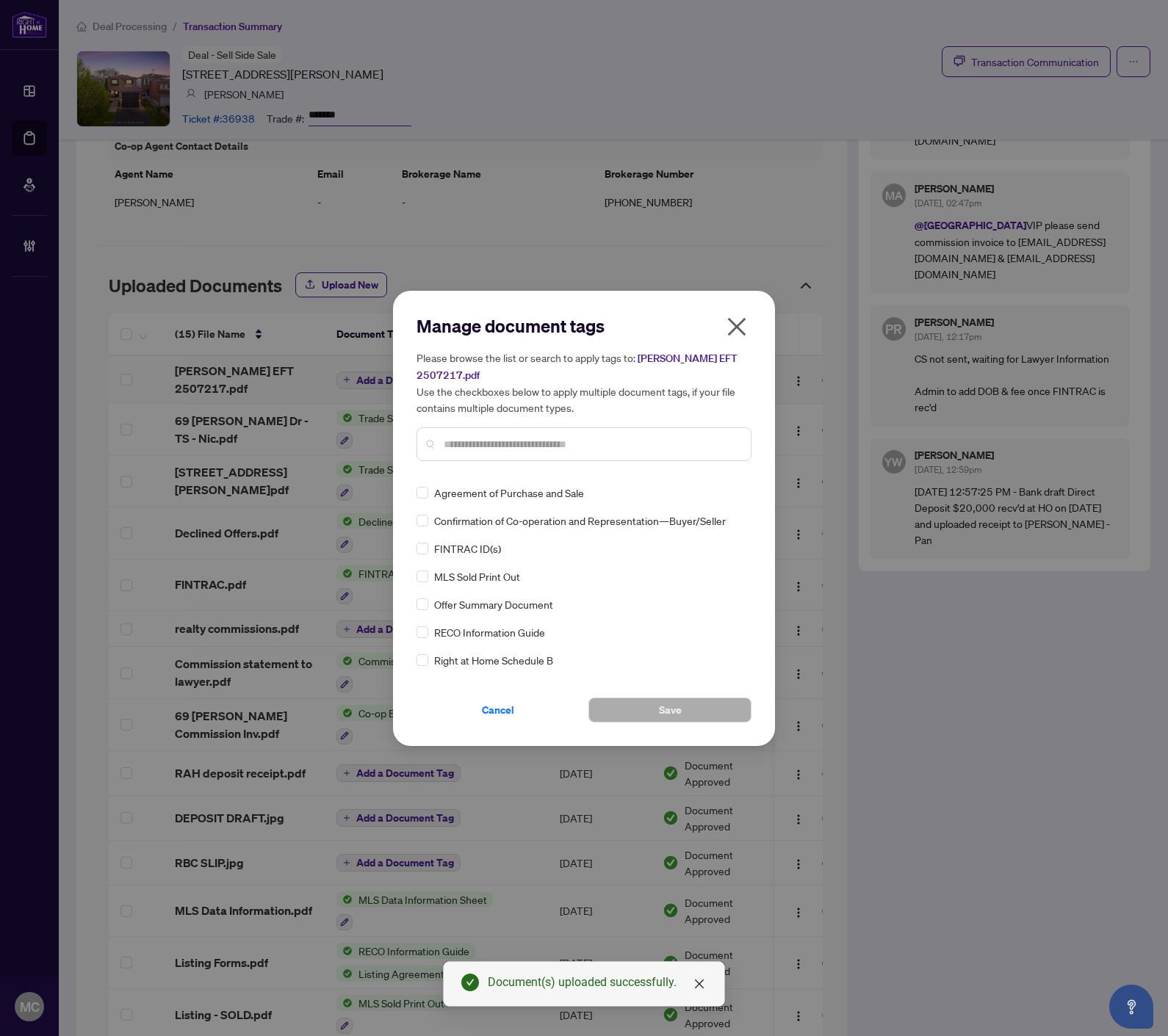
click at [612, 441] on input "text" at bounding box center [591, 444] width 295 height 16
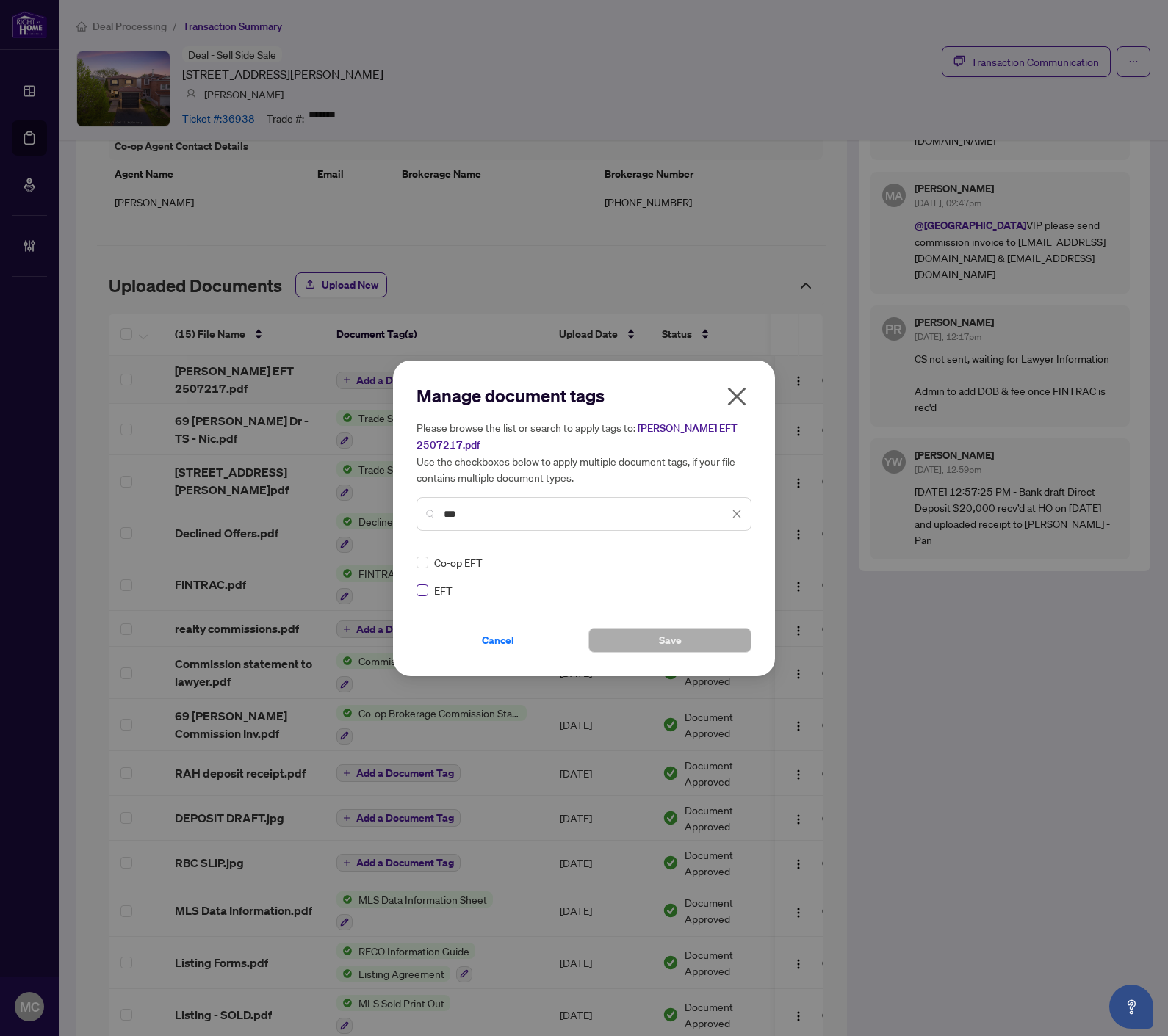
type input "***"
click at [422, 593] on label at bounding box center [422, 590] width 12 height 16
click at [740, 555] on div at bounding box center [727, 562] width 28 height 15
click at [708, 623] on div "Approved" at bounding box center [684, 633] width 112 height 23
click at [649, 632] on button "Save" at bounding box center [669, 641] width 163 height 25
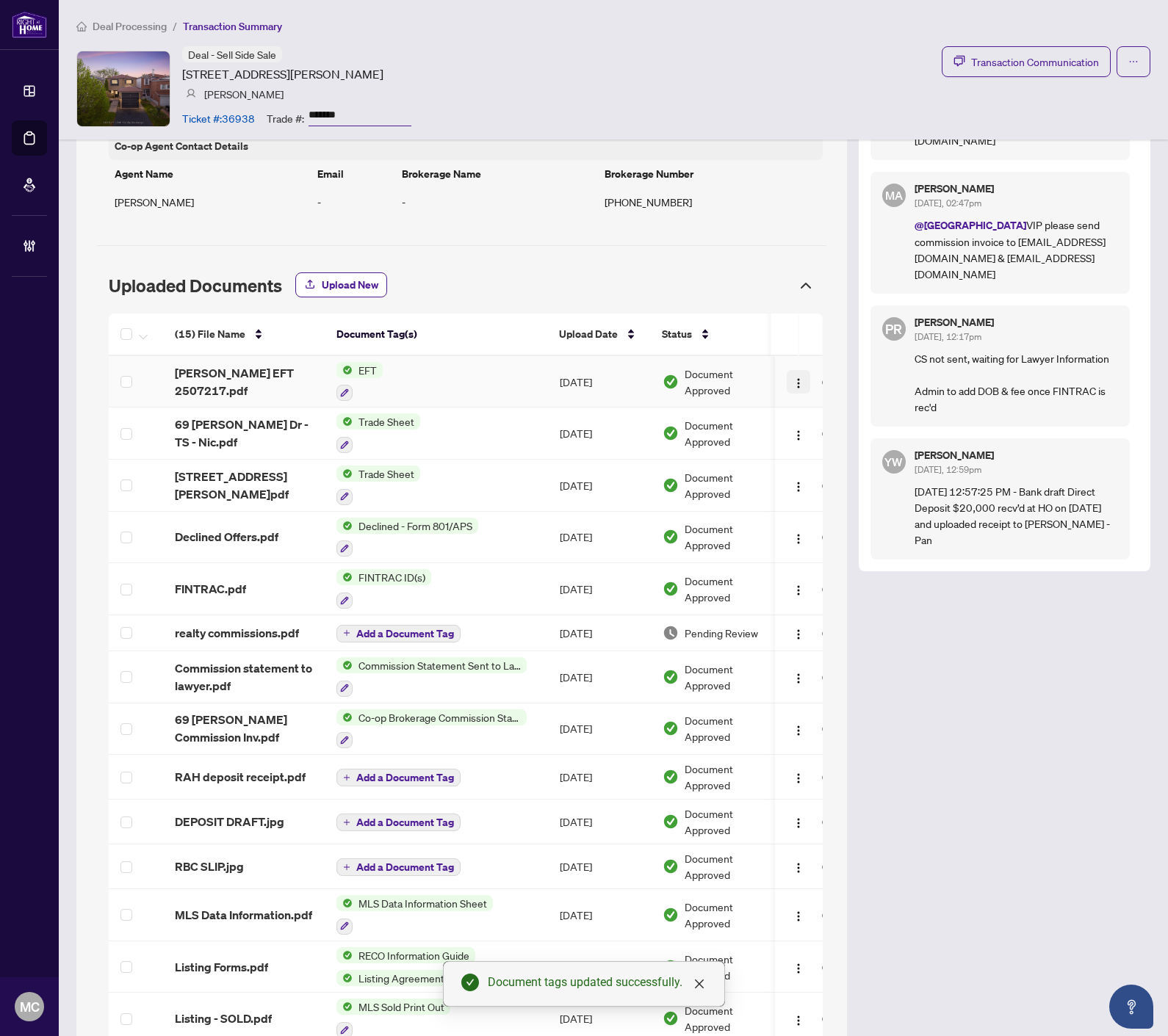
click at [793, 380] on img "button" at bounding box center [799, 383] width 12 height 12
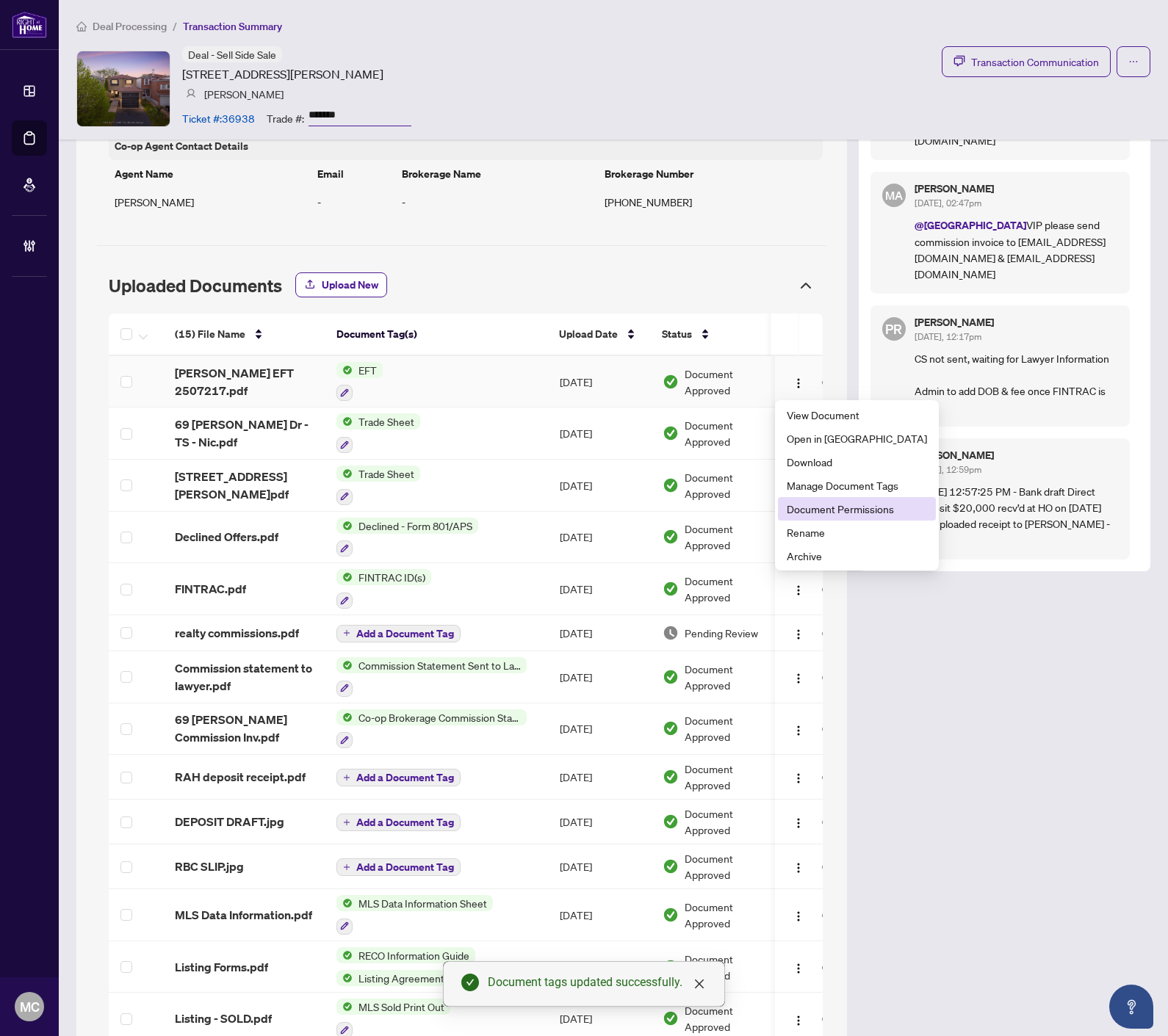
click at [802, 499] on li "Document Permissions" at bounding box center [857, 509] width 158 height 23
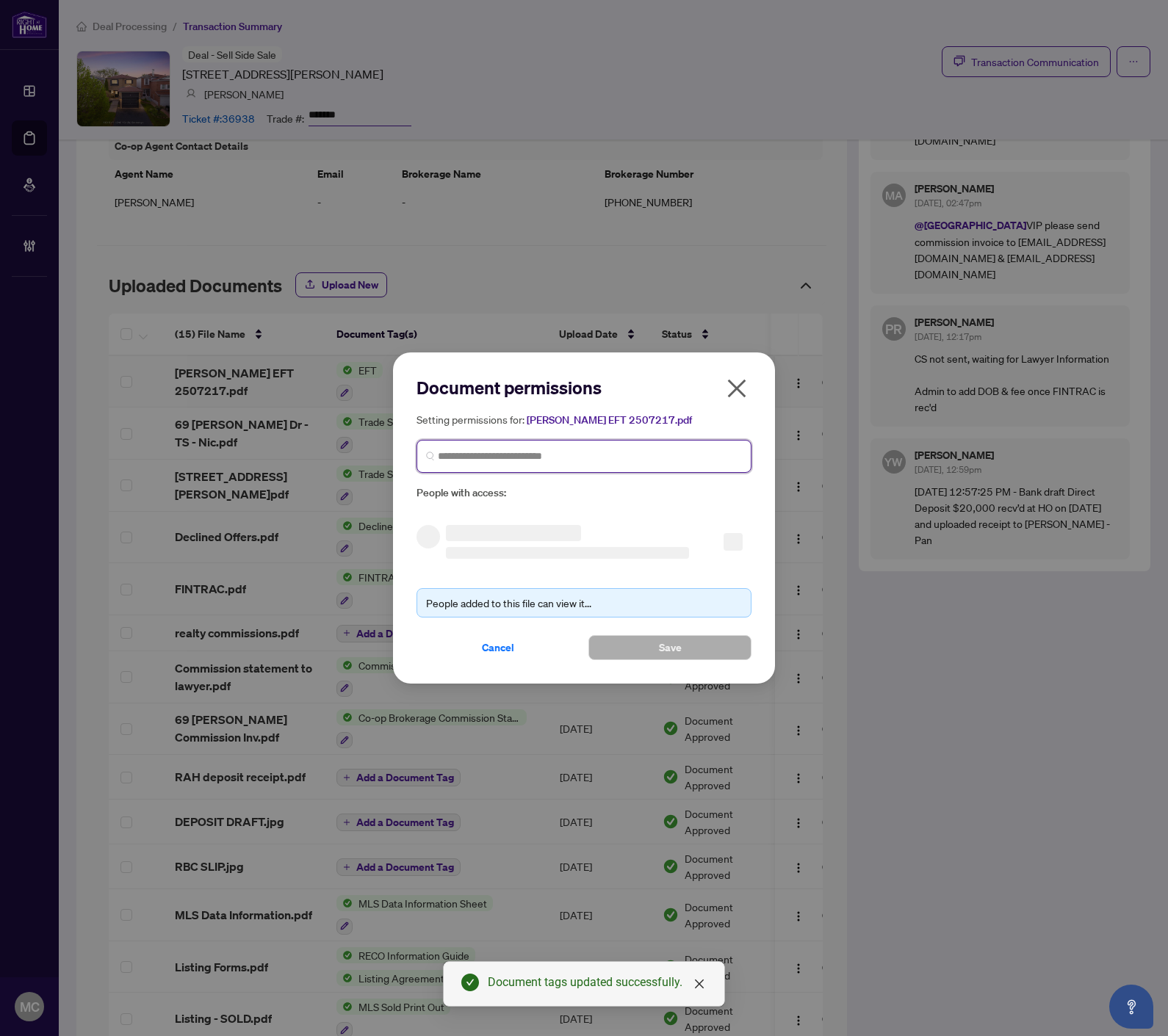
click at [557, 454] on input "search" at bounding box center [589, 457] width 304 height 16
paste input "*******"
type input "*******"
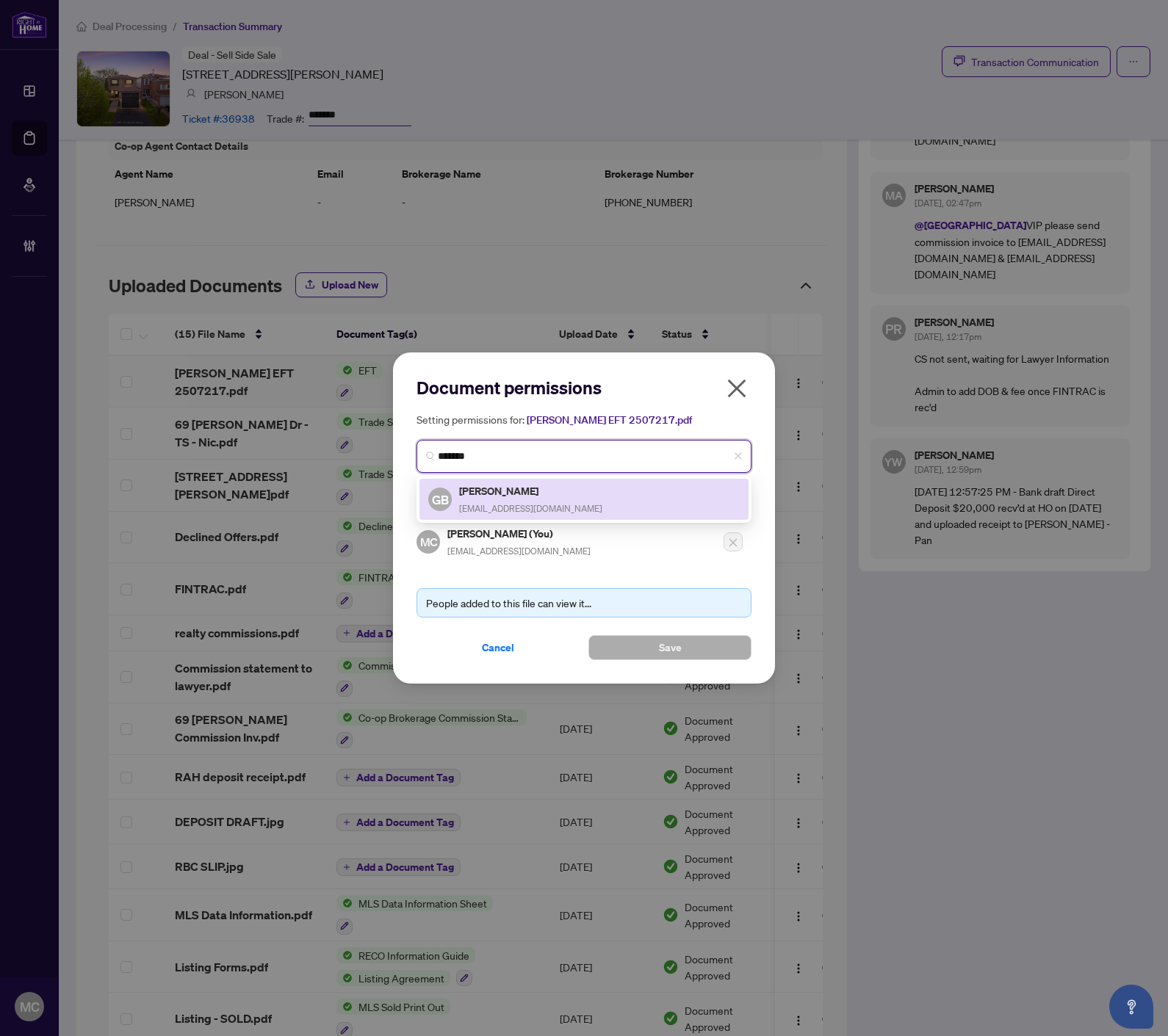
click at [523, 497] on h5 "George Bishay" at bounding box center [530, 491] width 143 height 17
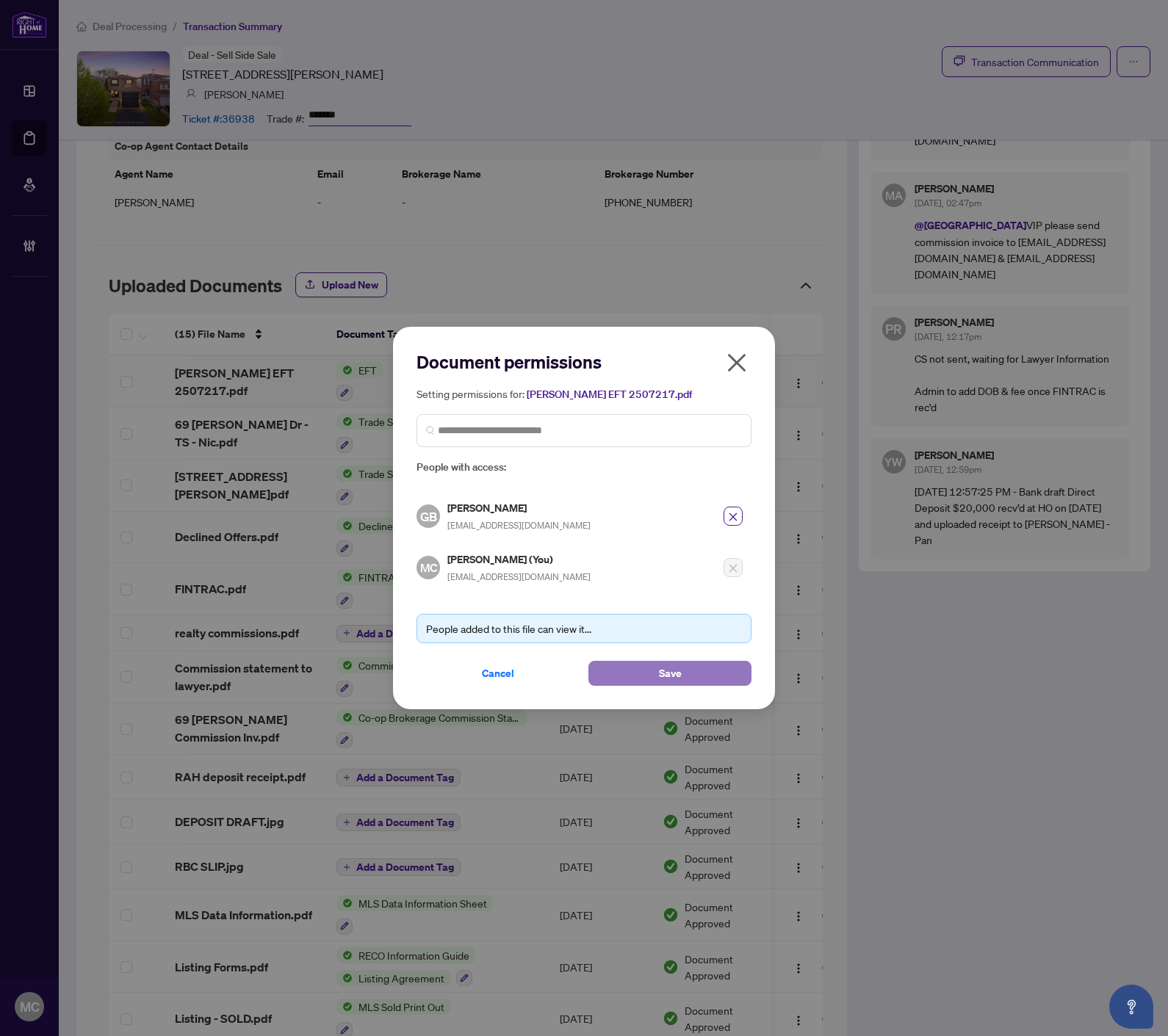
click at [641, 663] on button "Save" at bounding box center [669, 673] width 163 height 25
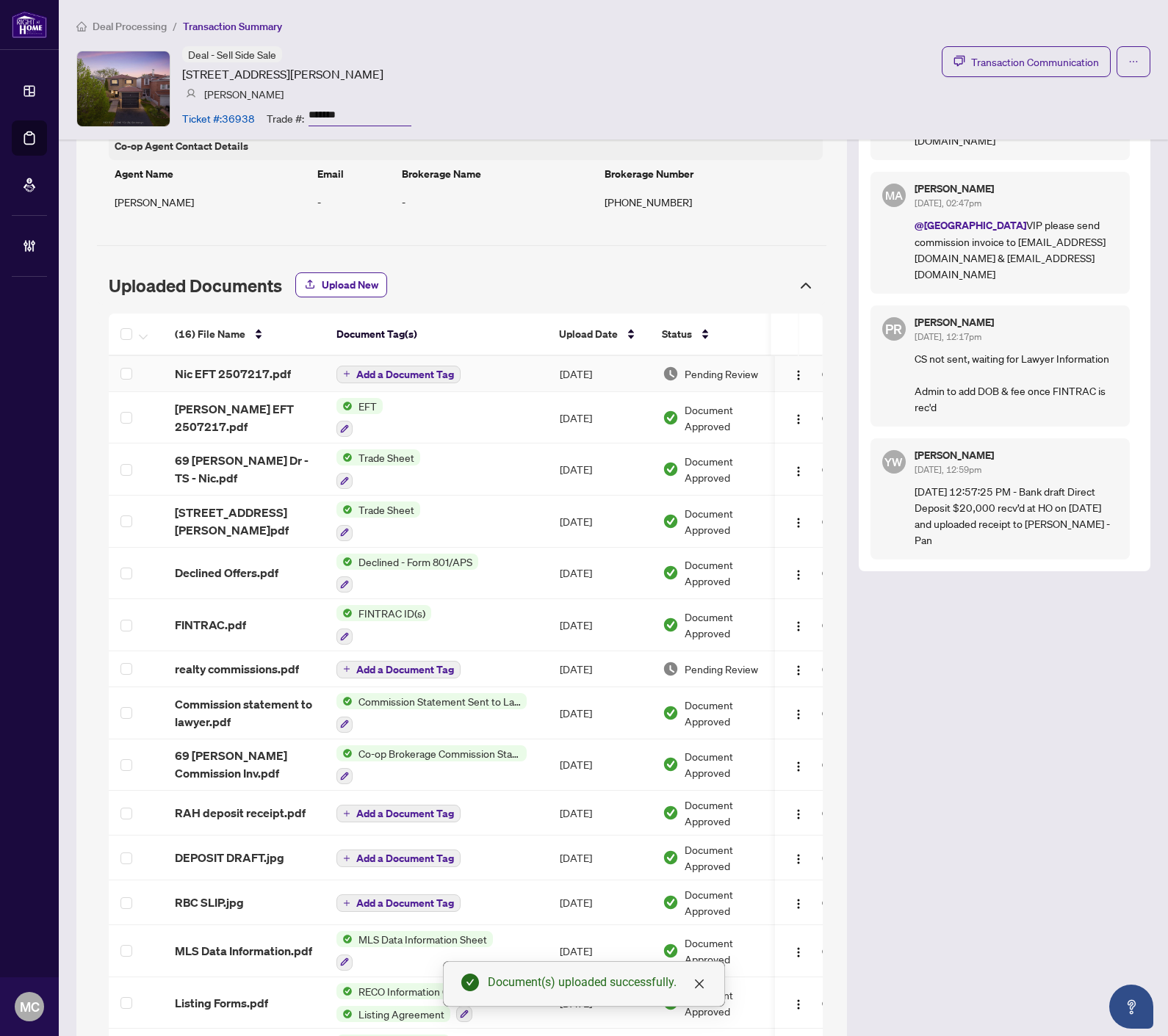
click at [406, 372] on span "Add a Document Tag" at bounding box center [405, 374] width 98 height 10
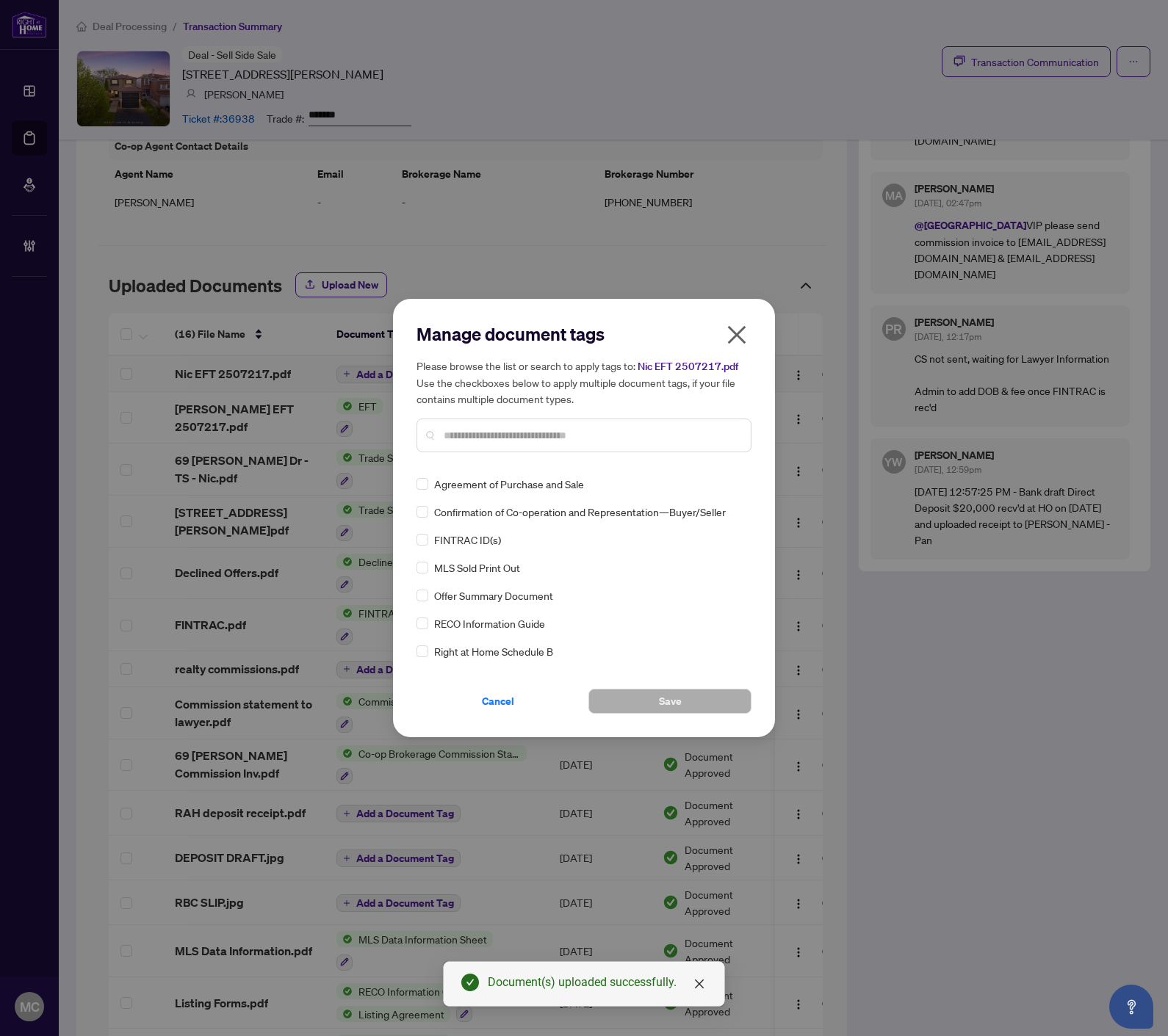
click at [560, 428] on input "text" at bounding box center [591, 435] width 295 height 16
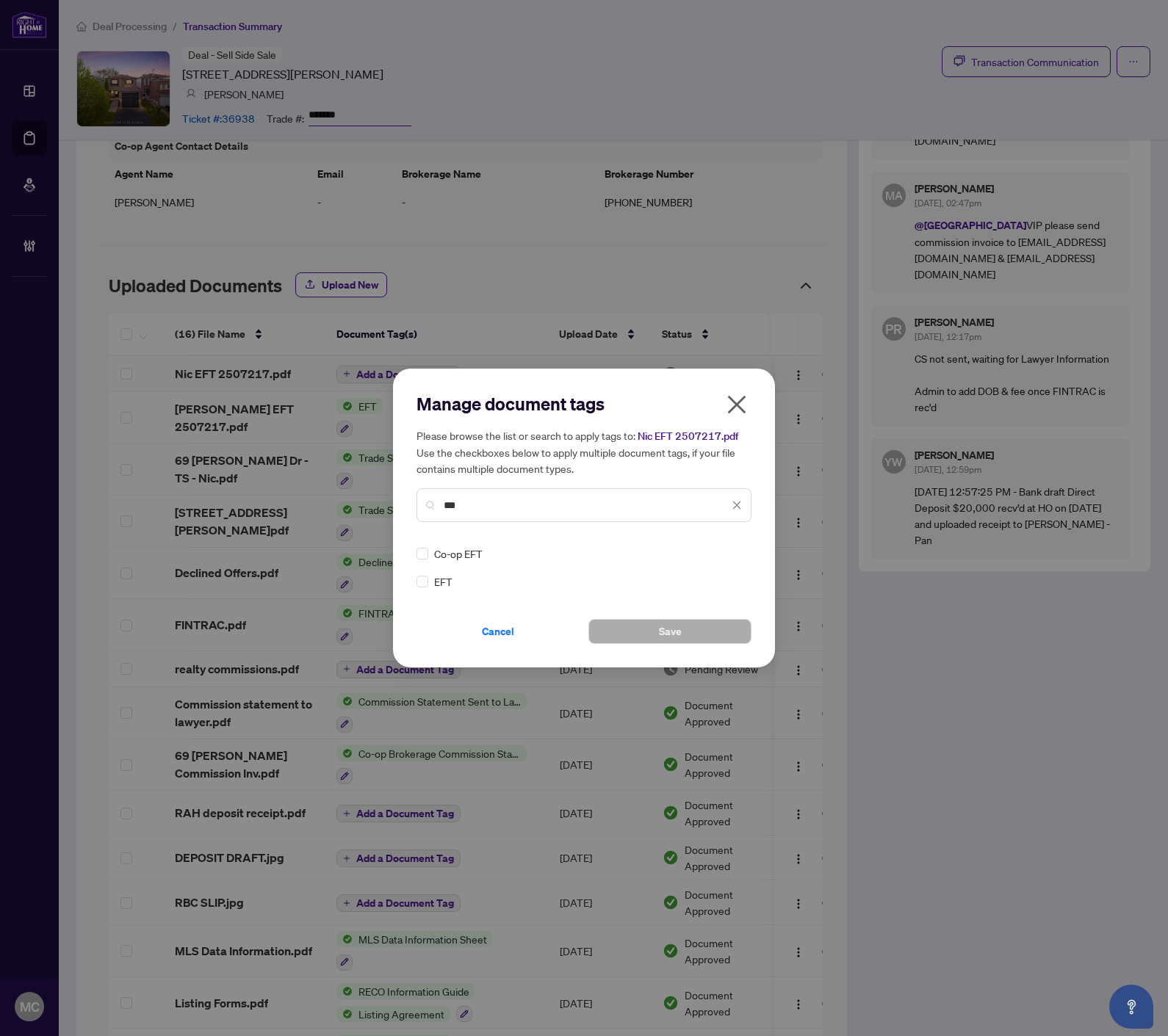
type input "***"
click at [723, 554] on img at bounding box center [720, 553] width 15 height 15
click at [706, 612] on div "Needs Work" at bounding box center [684, 601] width 112 height 23
click at [725, 554] on img at bounding box center [720, 553] width 15 height 15
click at [686, 621] on div "Approved" at bounding box center [683, 624] width 94 height 16
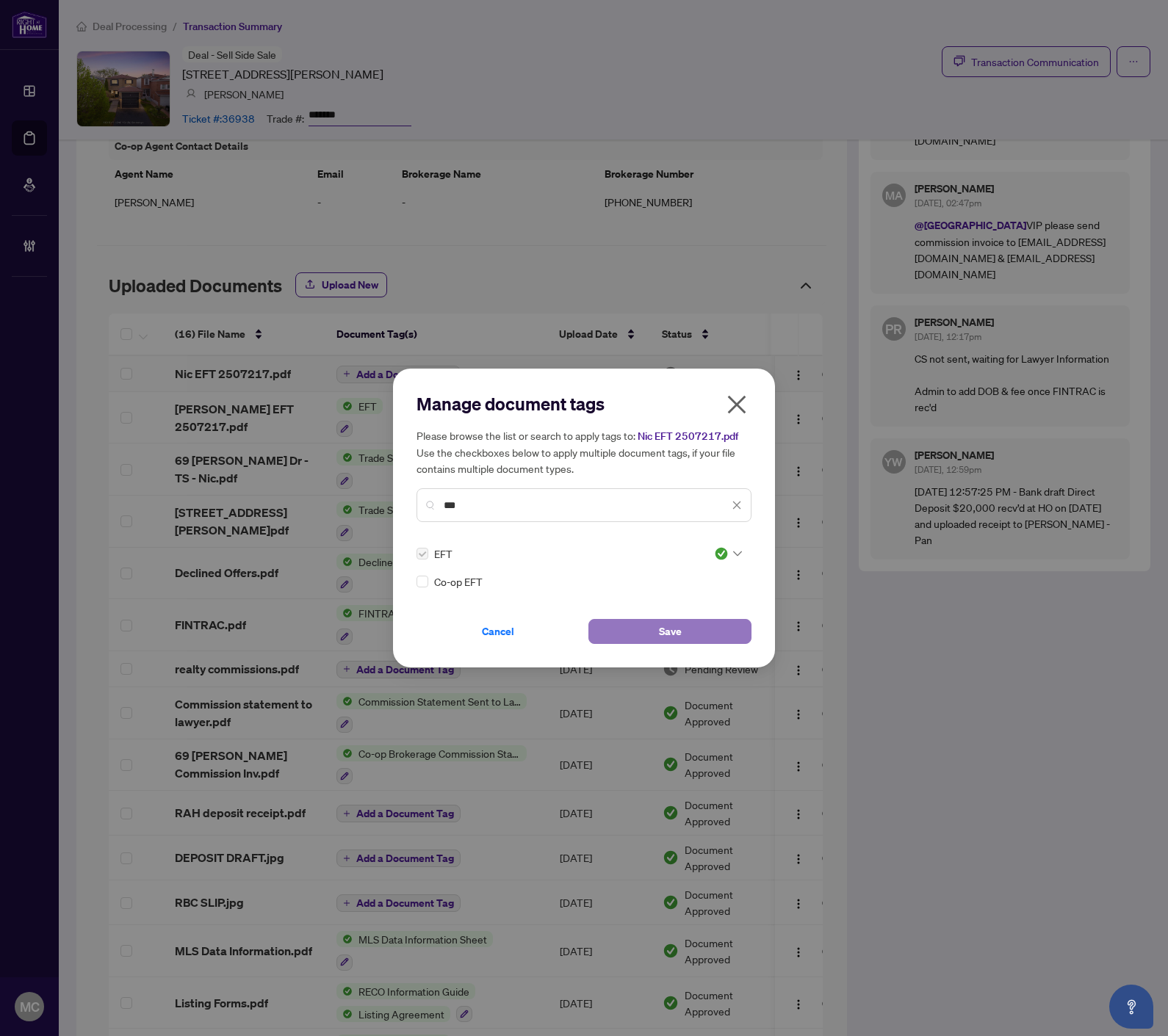
click at [655, 626] on button "Save" at bounding box center [669, 631] width 163 height 25
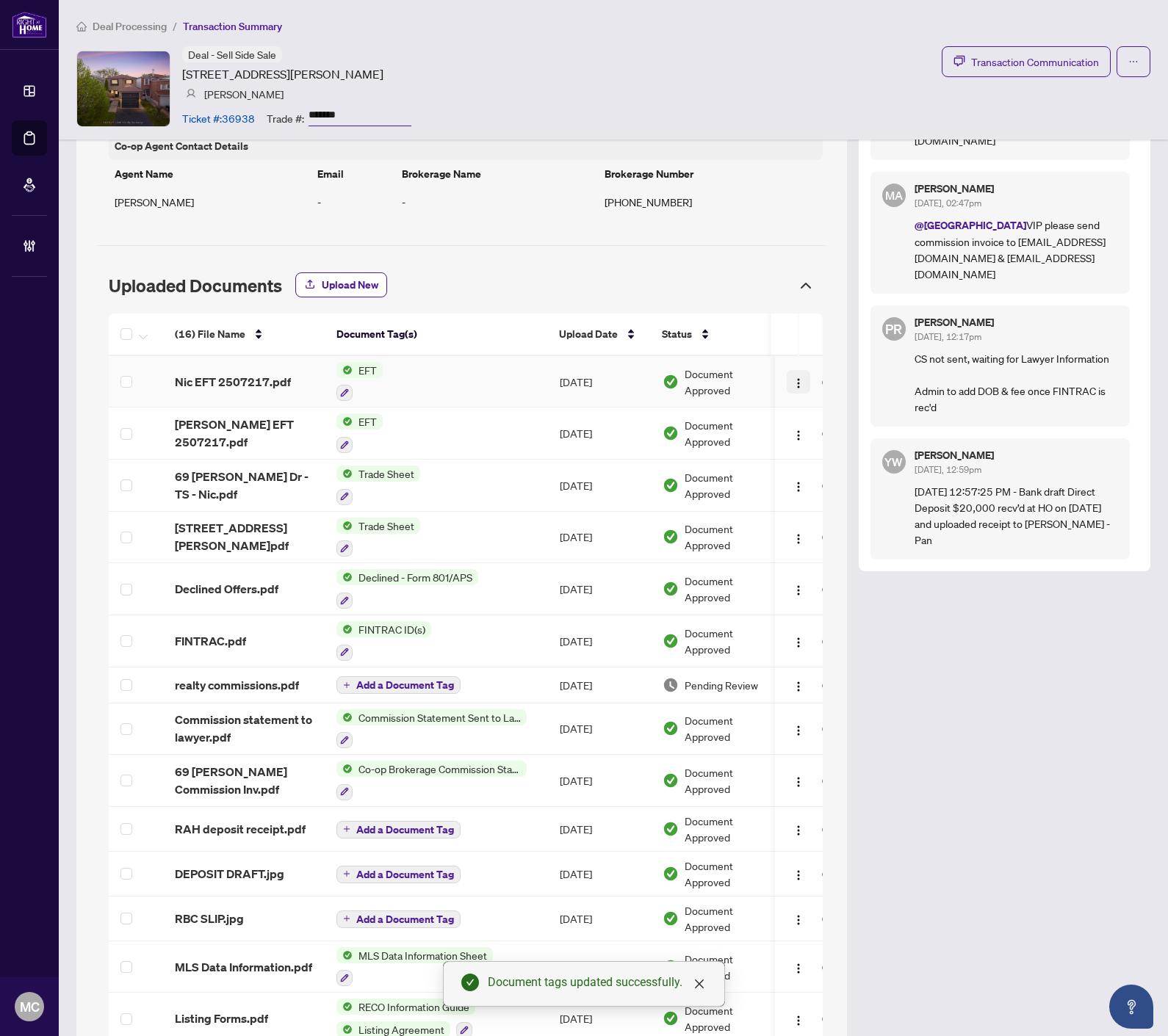
click at [793, 382] on img "button" at bounding box center [799, 383] width 12 height 12
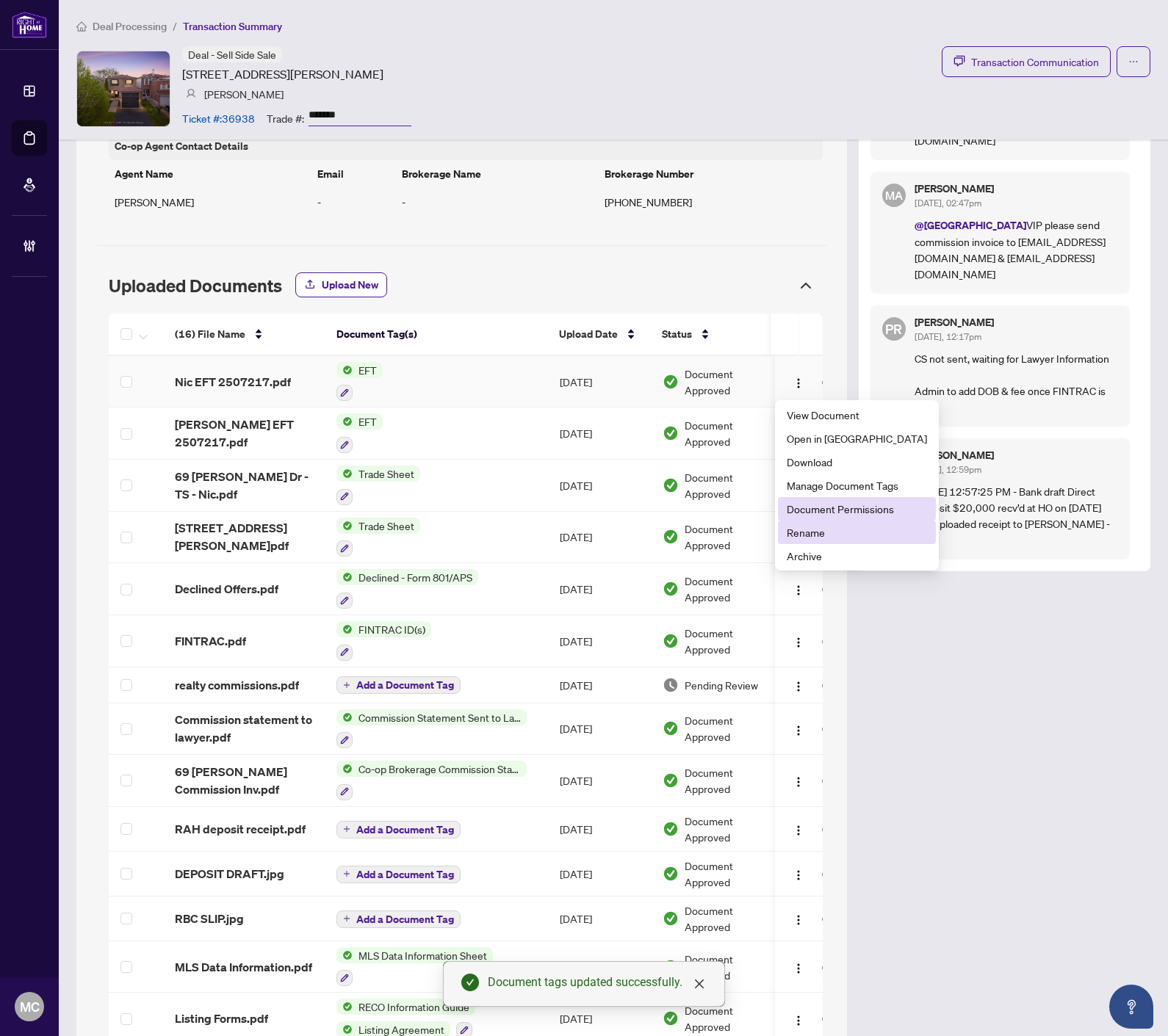
click at [834, 503] on span "Document Permissions" at bounding box center [856, 509] width 140 height 16
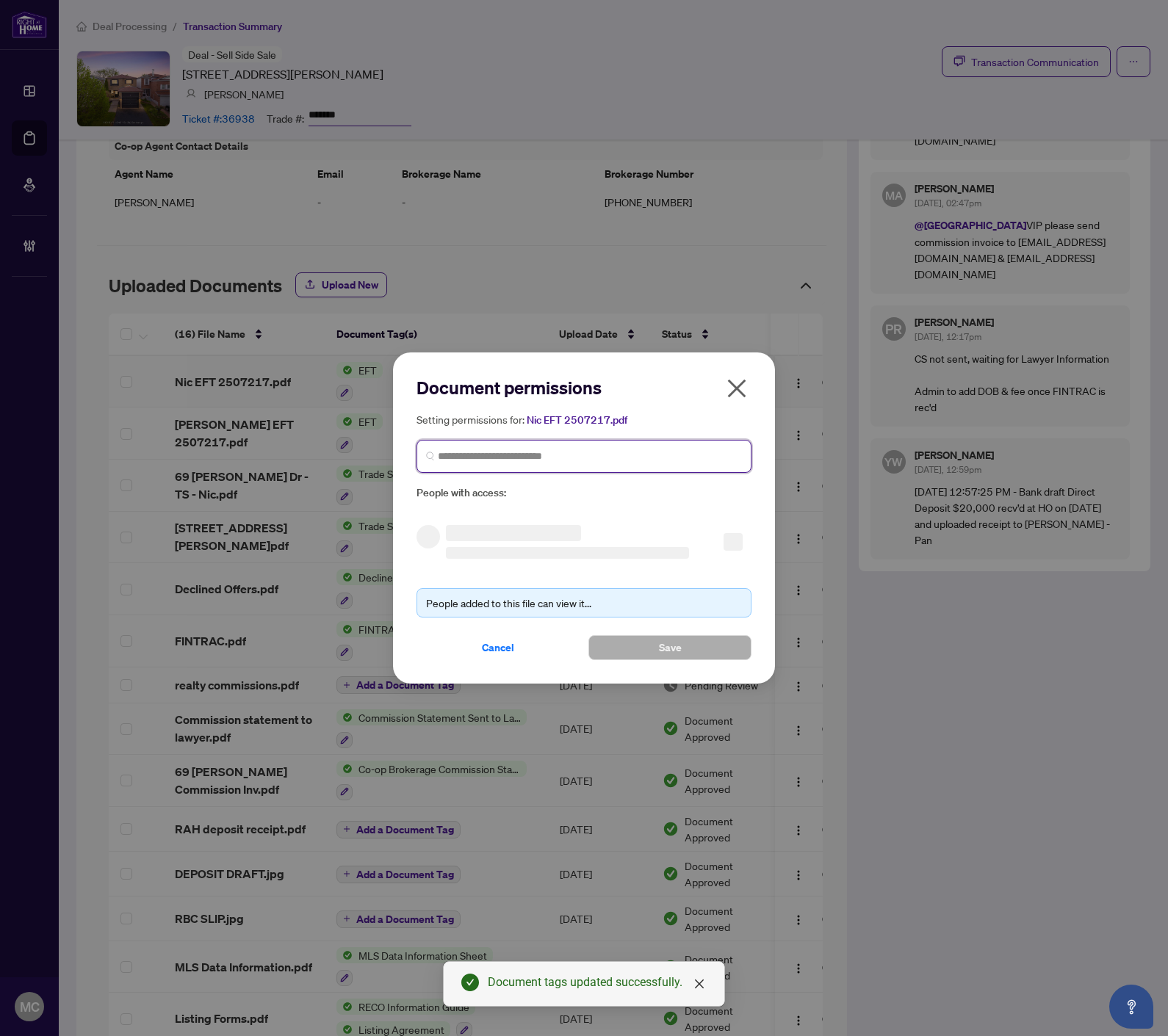
click at [566, 456] on input "search" at bounding box center [589, 457] width 304 height 16
paste input "**********"
type input "**********"
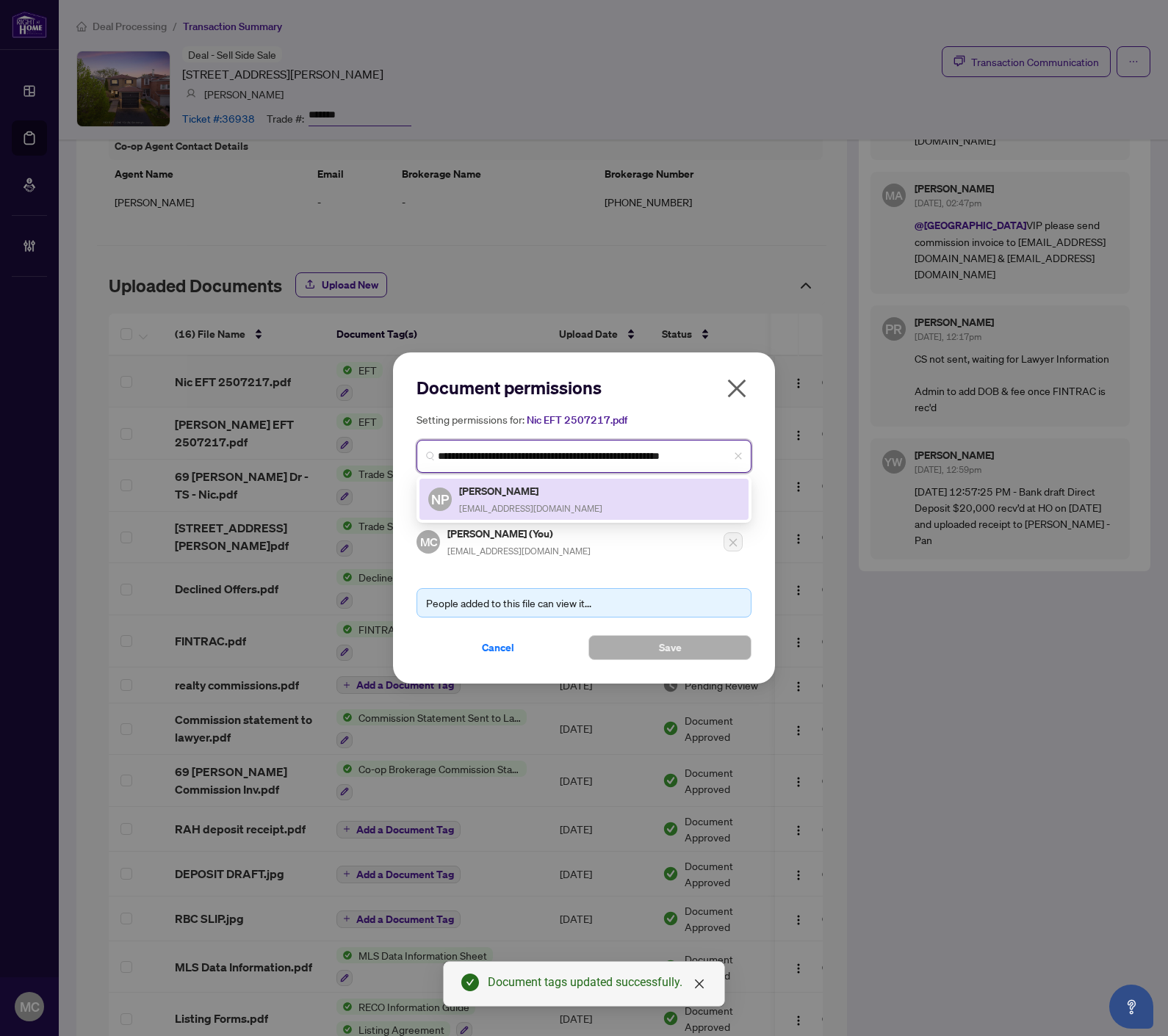
drag, startPoint x: 496, startPoint y: 496, endPoint x: 544, endPoint y: 597, distance: 111.8
click at [497, 496] on h5 "Nic Patane" at bounding box center [530, 491] width 143 height 17
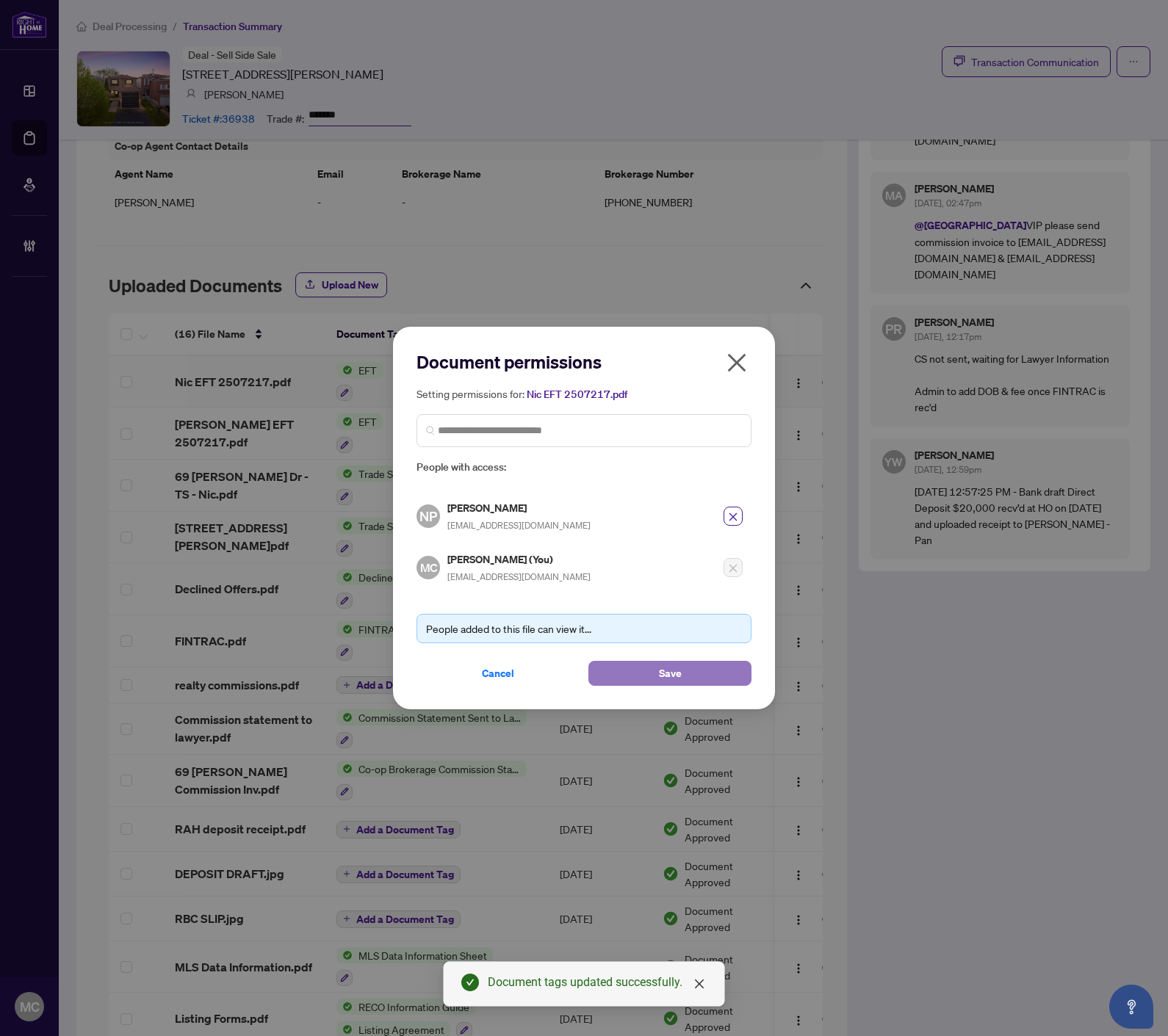
click at [662, 667] on span "Save" at bounding box center [669, 673] width 22 height 23
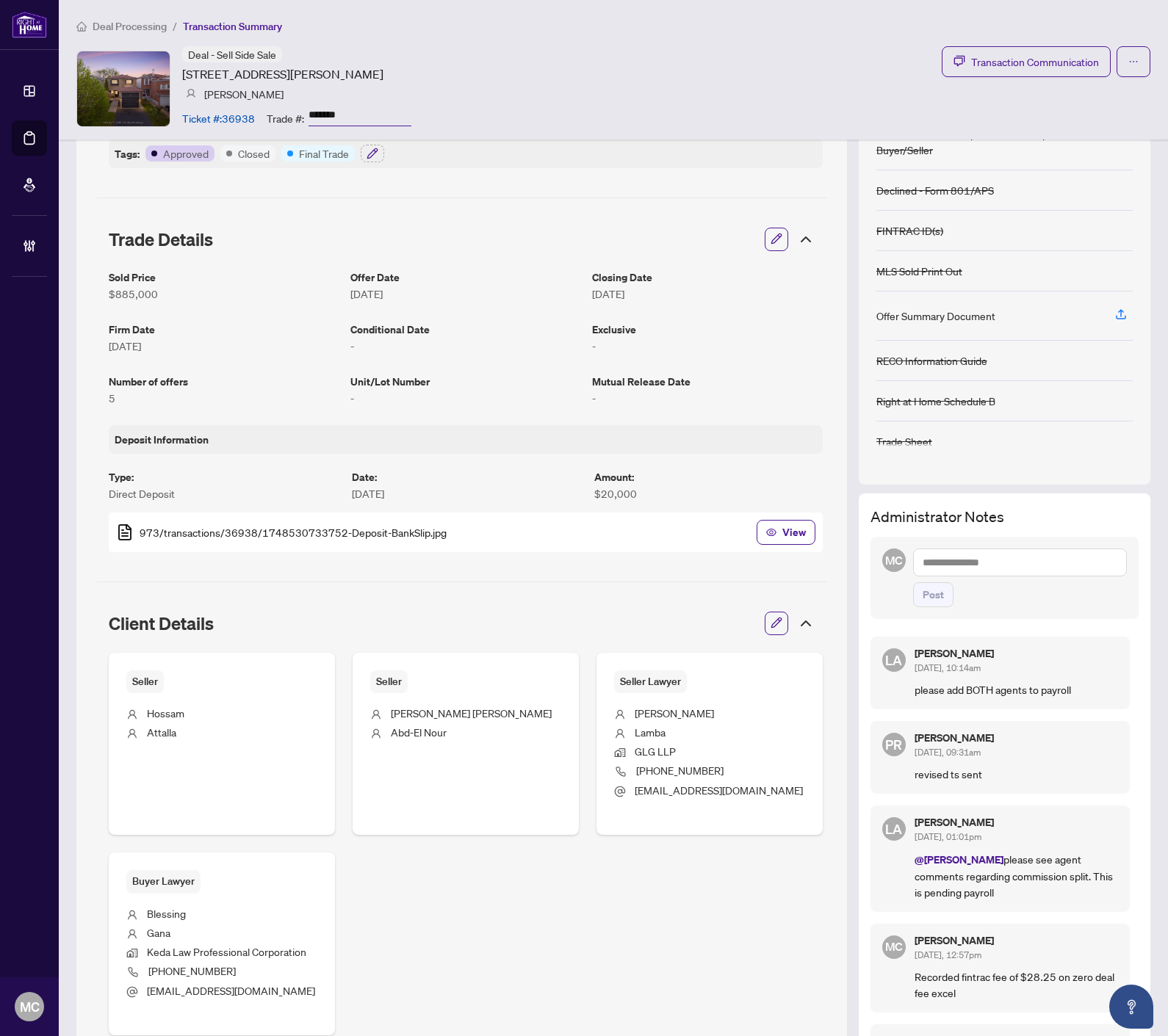
scroll to position [0, 0]
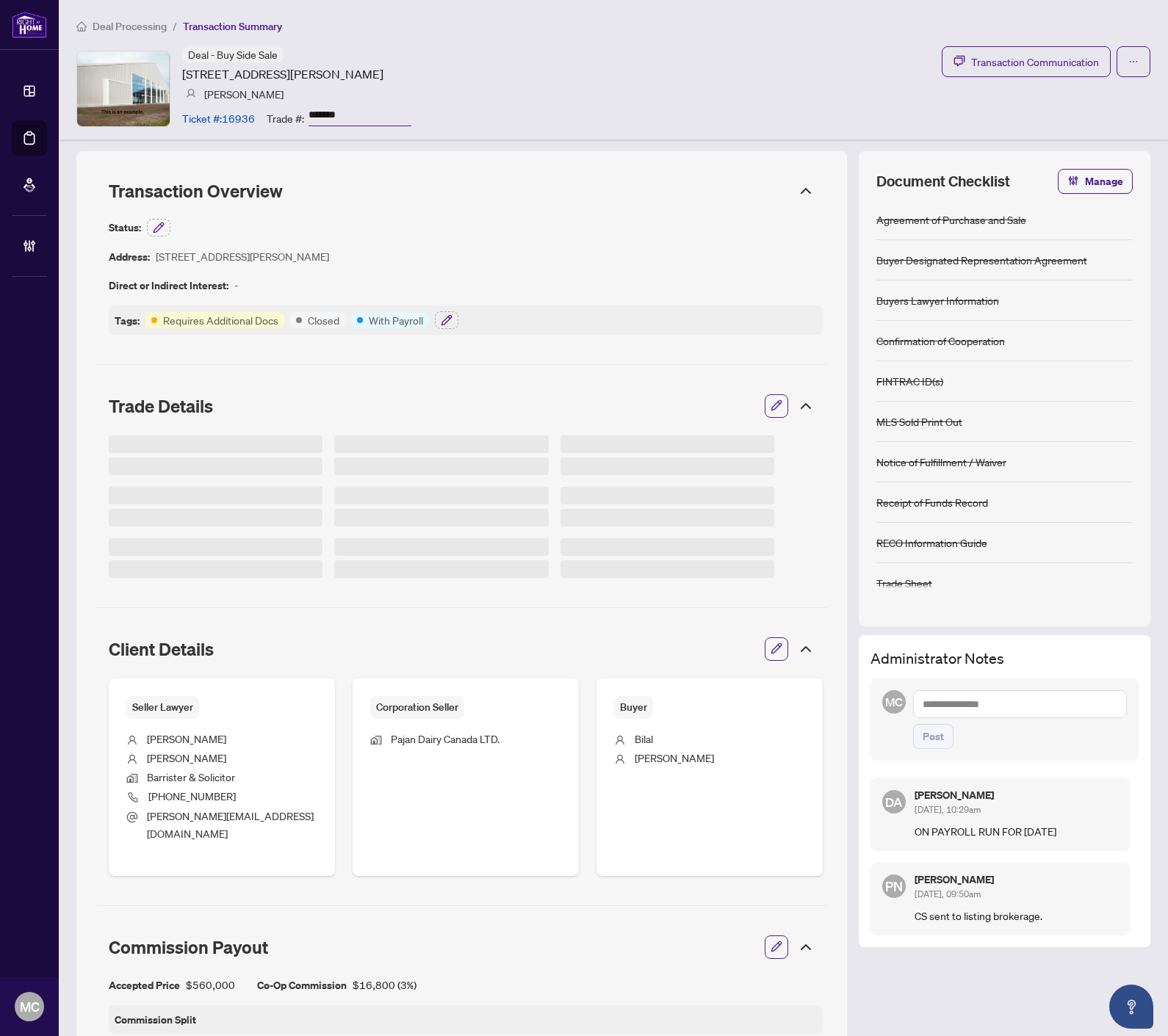
click at [327, 112] on input "*******" at bounding box center [360, 115] width 103 height 21
